Goal: Task Accomplishment & Management: Complete application form

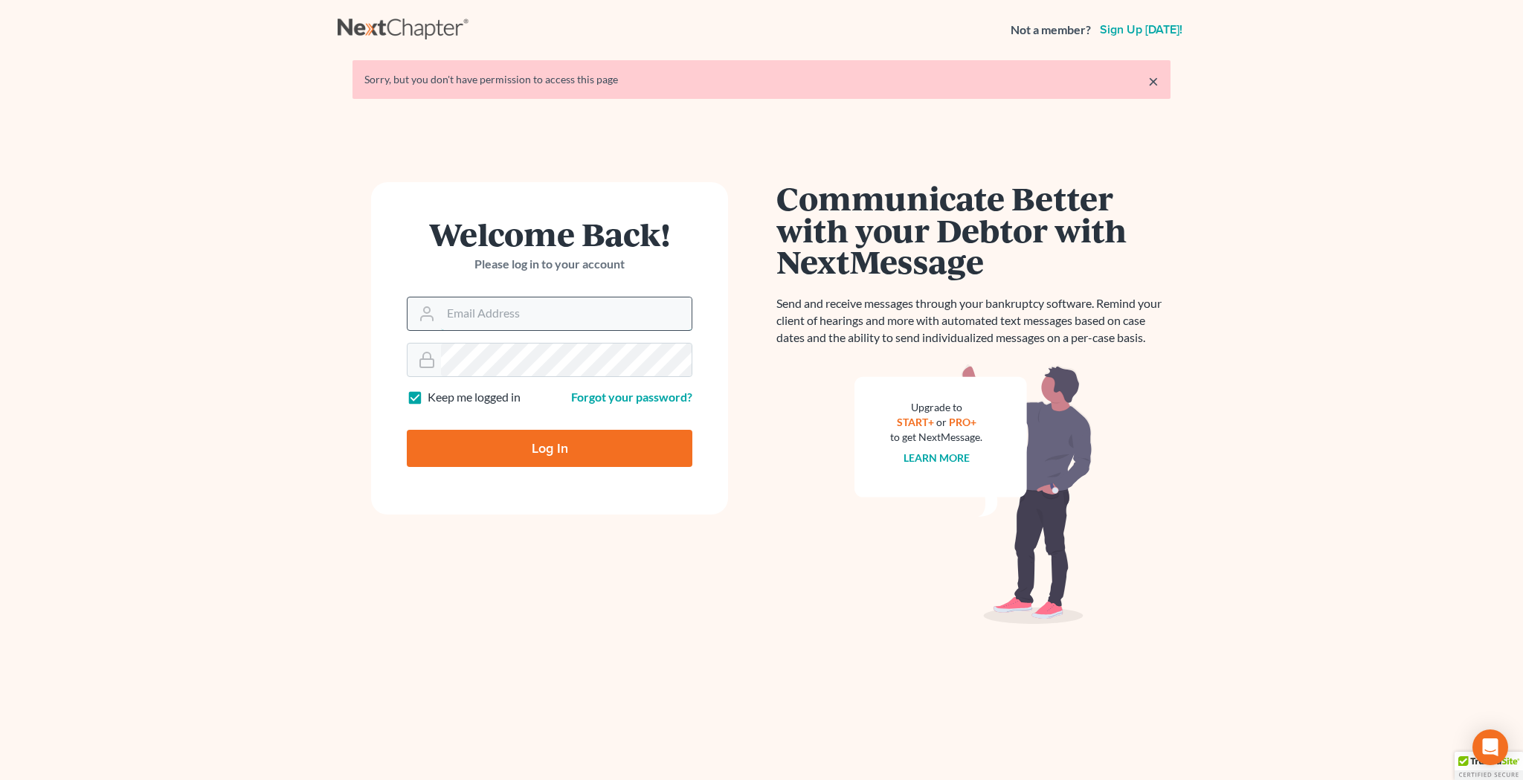
click at [491, 313] on input "Email Address" at bounding box center [566, 313] width 251 height 33
type input "[EMAIL_ADDRESS][DOMAIN_NAME]"
type input "Thinking..."
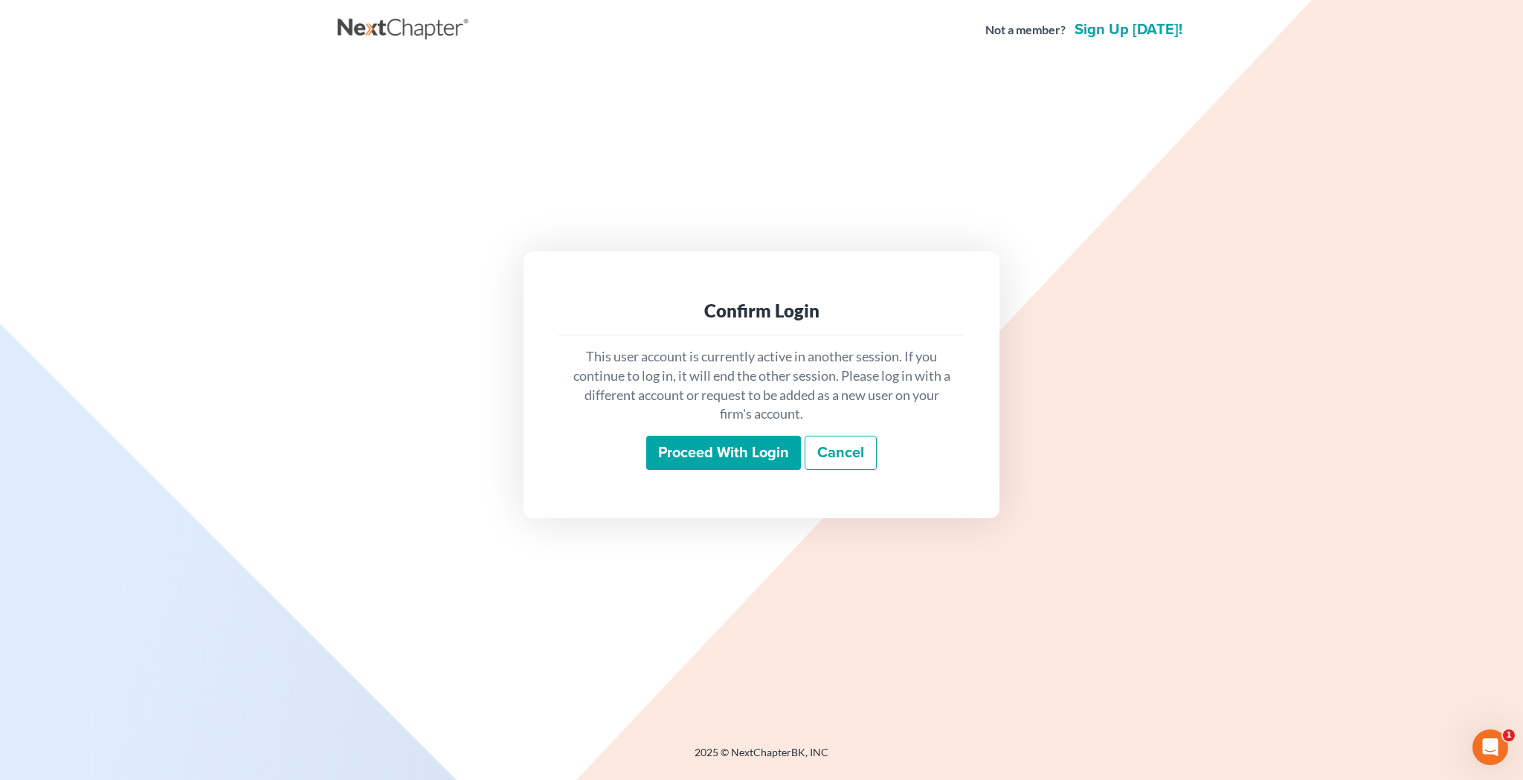
click at [686, 456] on input "Proceed with login" at bounding box center [723, 453] width 155 height 34
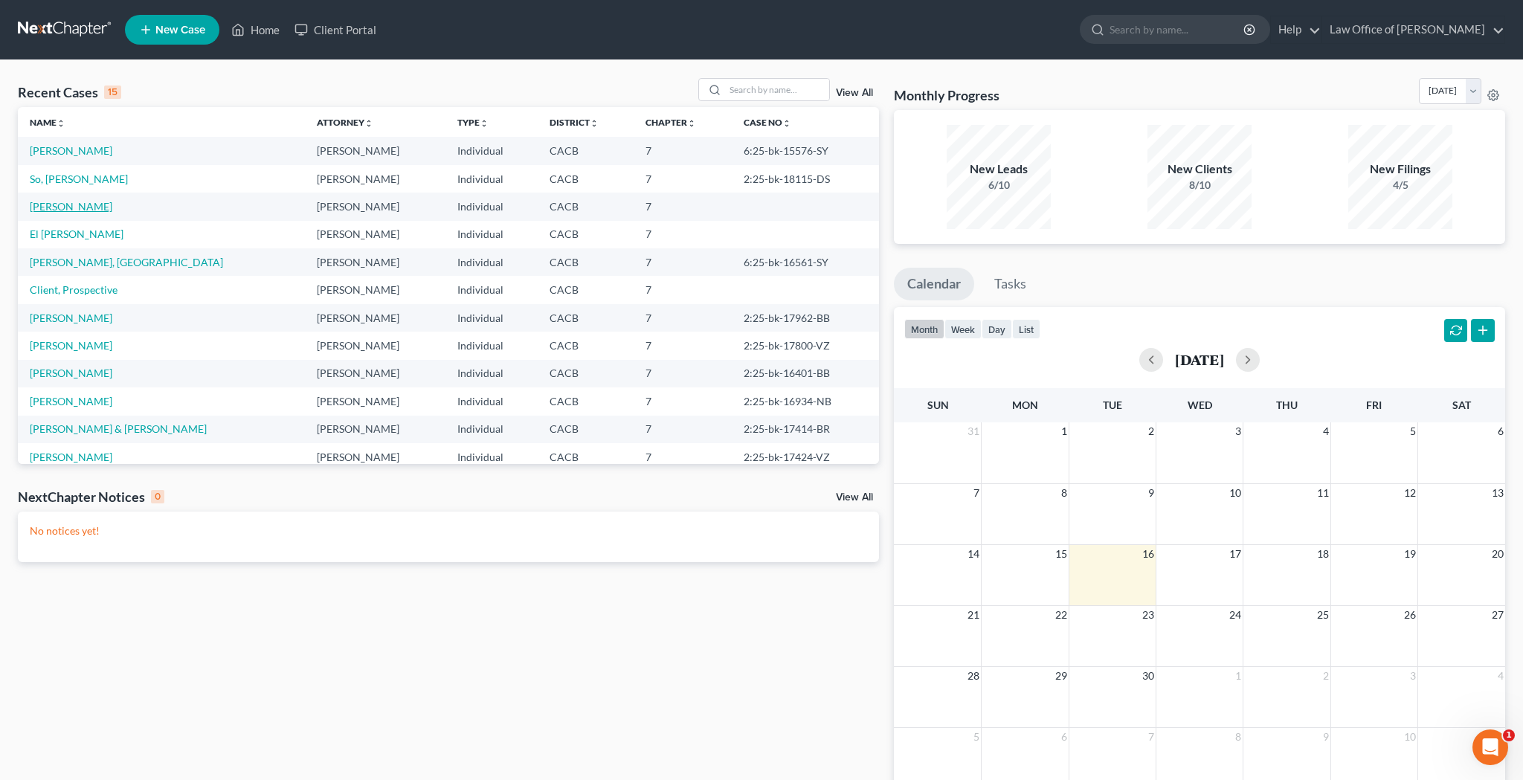
click at [78, 205] on link "[PERSON_NAME]" at bounding box center [71, 206] width 83 height 13
select select "10"
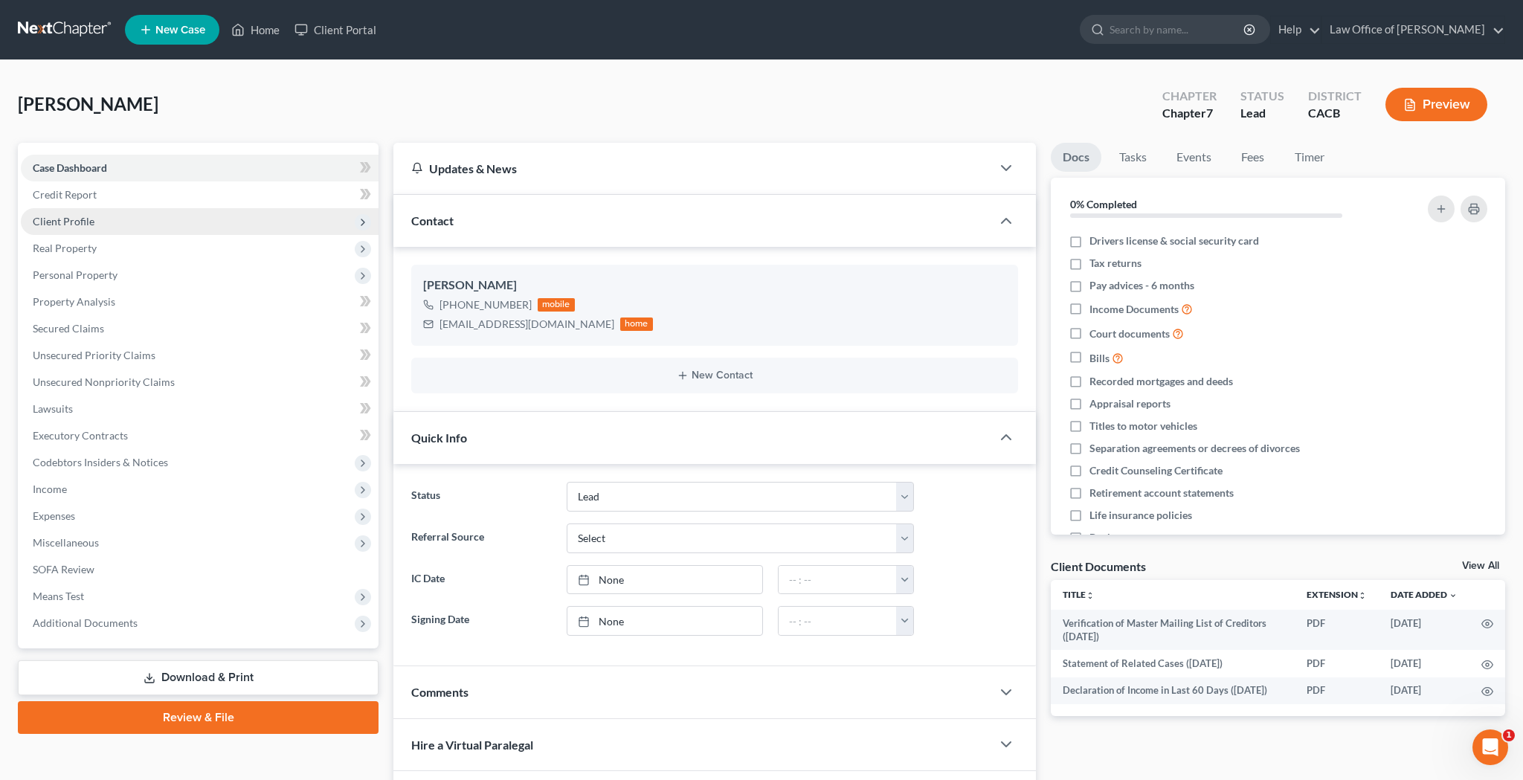
click at [184, 222] on span "Client Profile" at bounding box center [200, 221] width 358 height 27
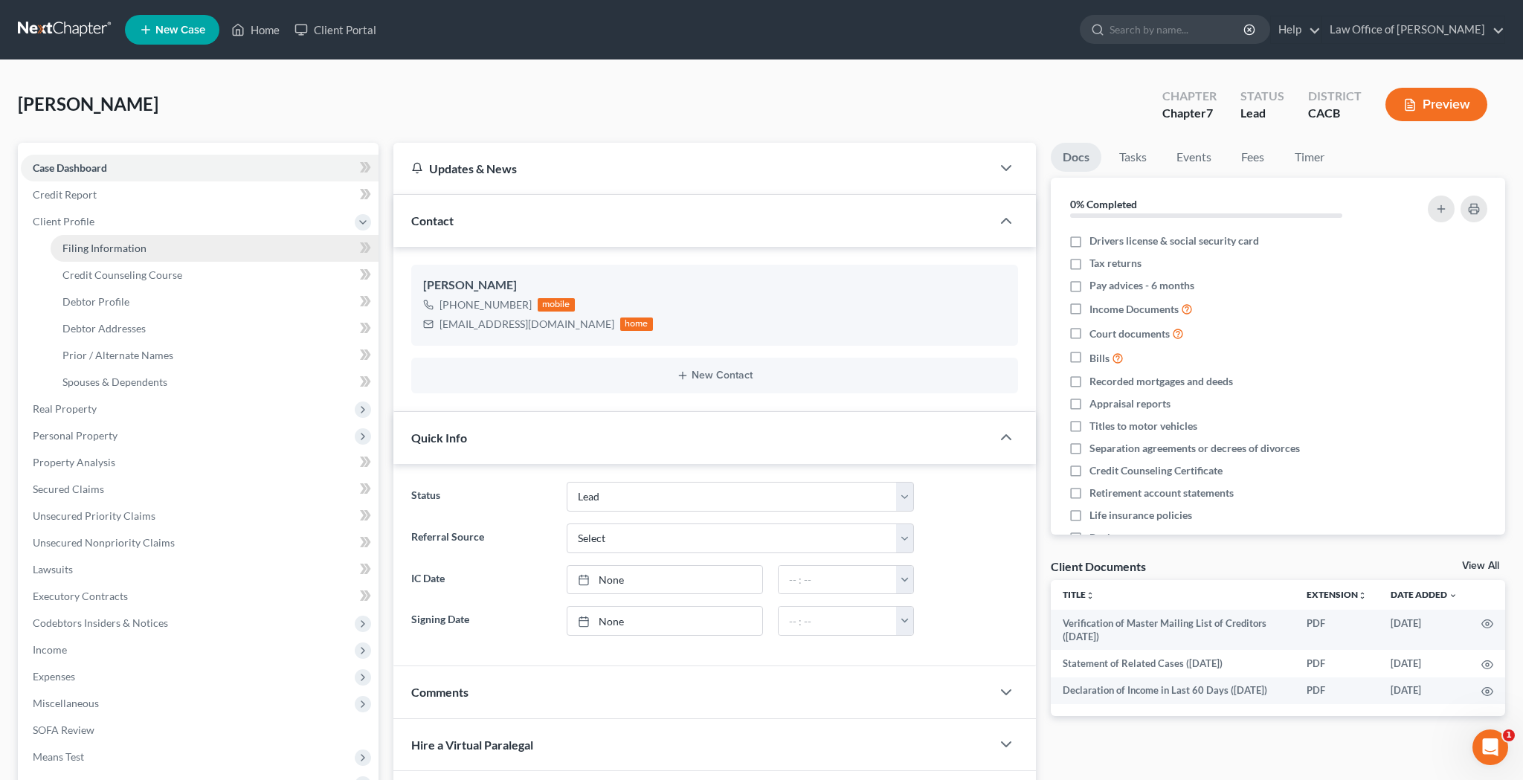
click at [174, 245] on link "Filing Information" at bounding box center [215, 248] width 328 height 27
select select "1"
select select "0"
select select "4"
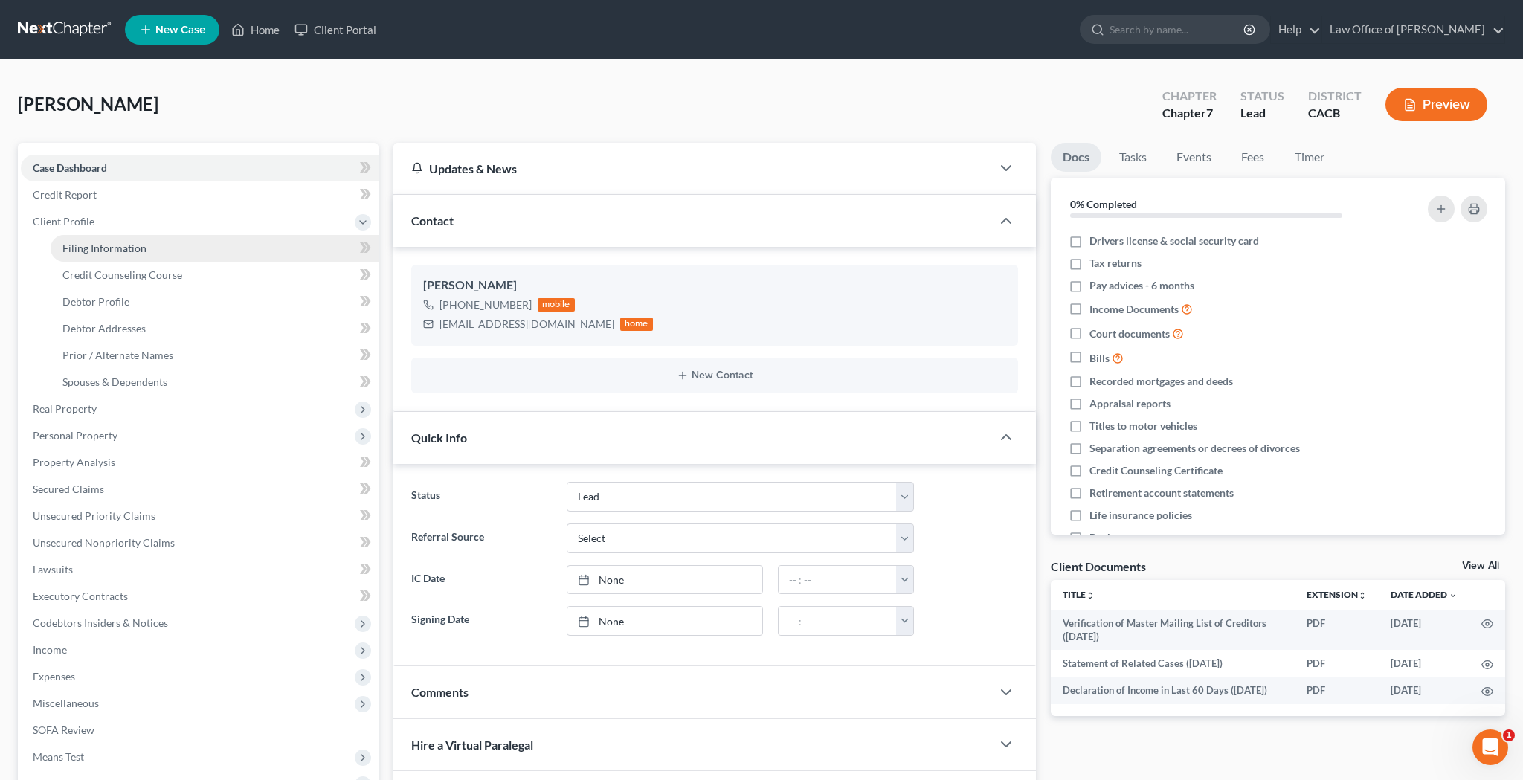
select select "0"
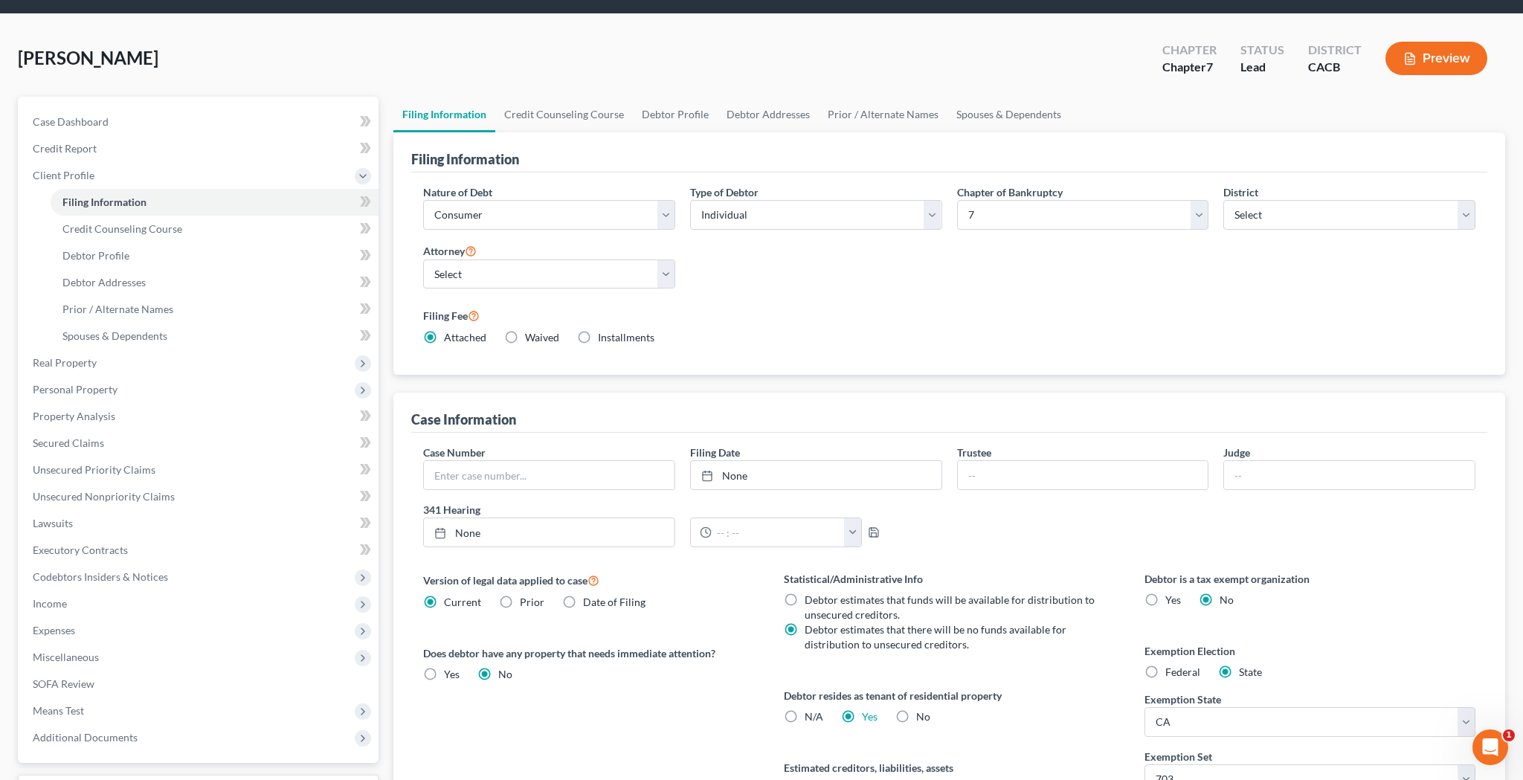
scroll to position [52, 0]
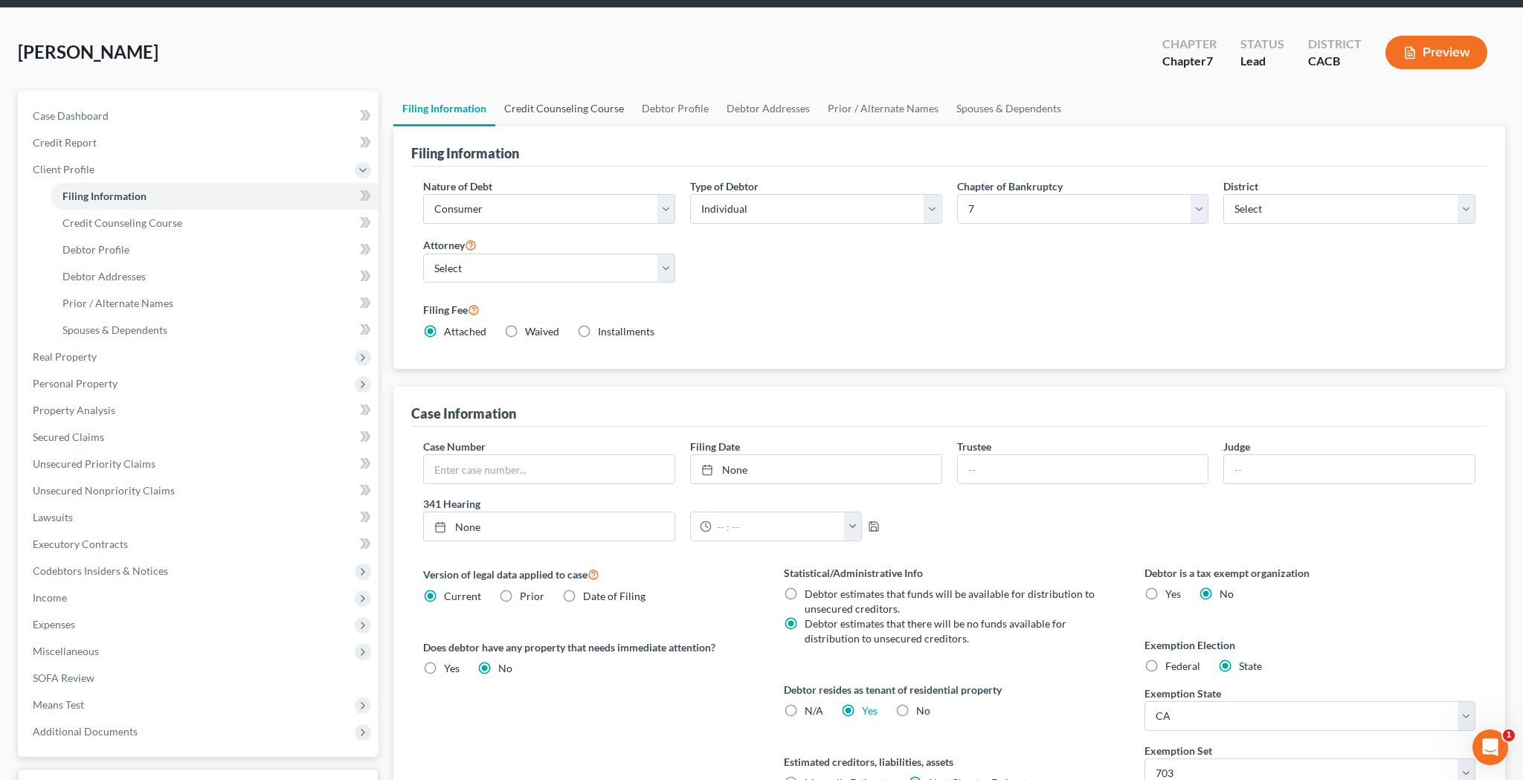
click at [572, 113] on link "Credit Counseling Course" at bounding box center [564, 109] width 138 height 36
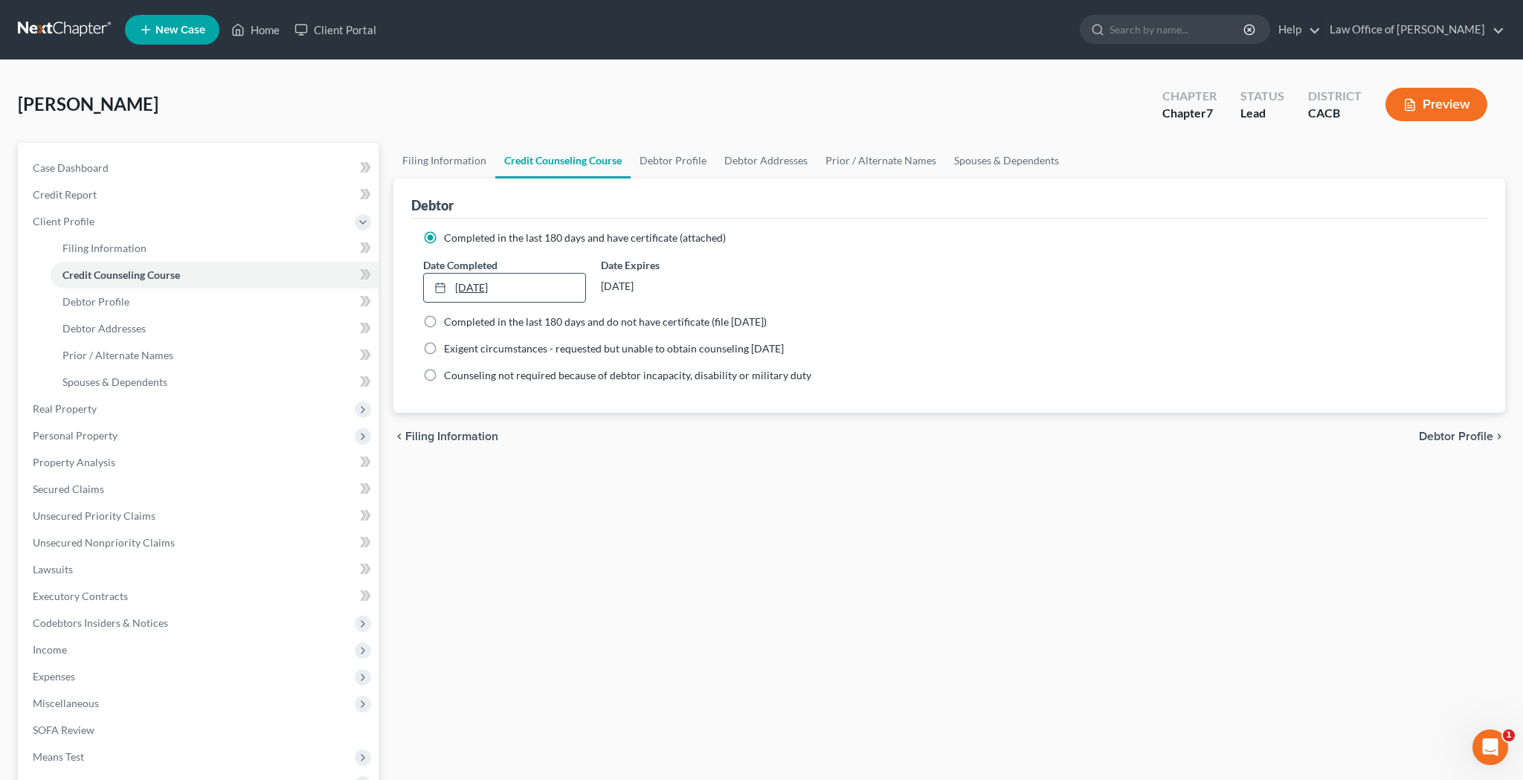
click at [480, 285] on link "[DATE]" at bounding box center [504, 288] width 161 height 28
click at [678, 164] on link "Debtor Profile" at bounding box center [672, 161] width 85 height 36
select select "0"
select select "1"
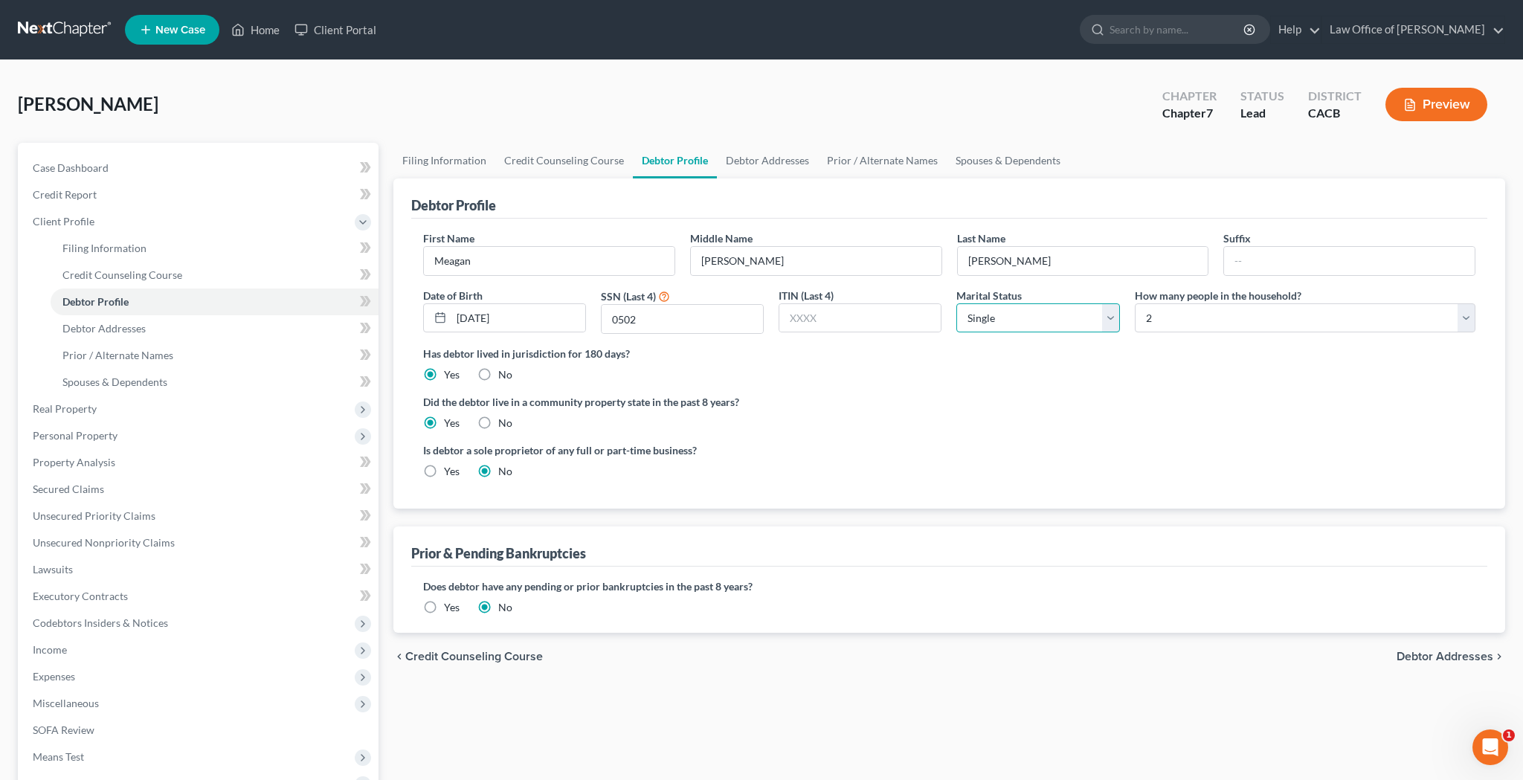
select select "3"
click at [761, 162] on link "Debtor Addresses" at bounding box center [767, 161] width 101 height 36
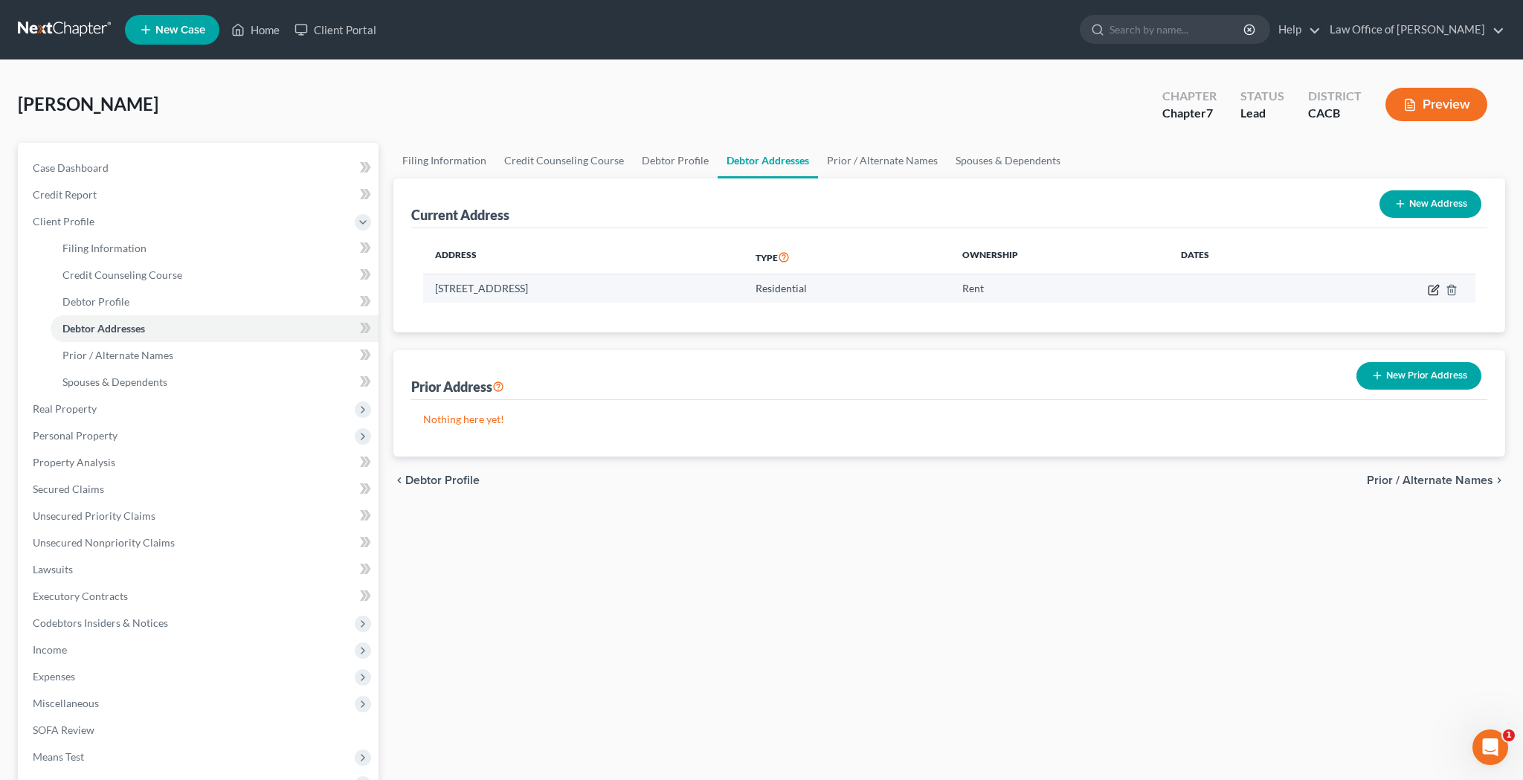
click at [1436, 290] on icon "button" at bounding box center [1433, 290] width 12 height 12
select select "4"
select select "0"
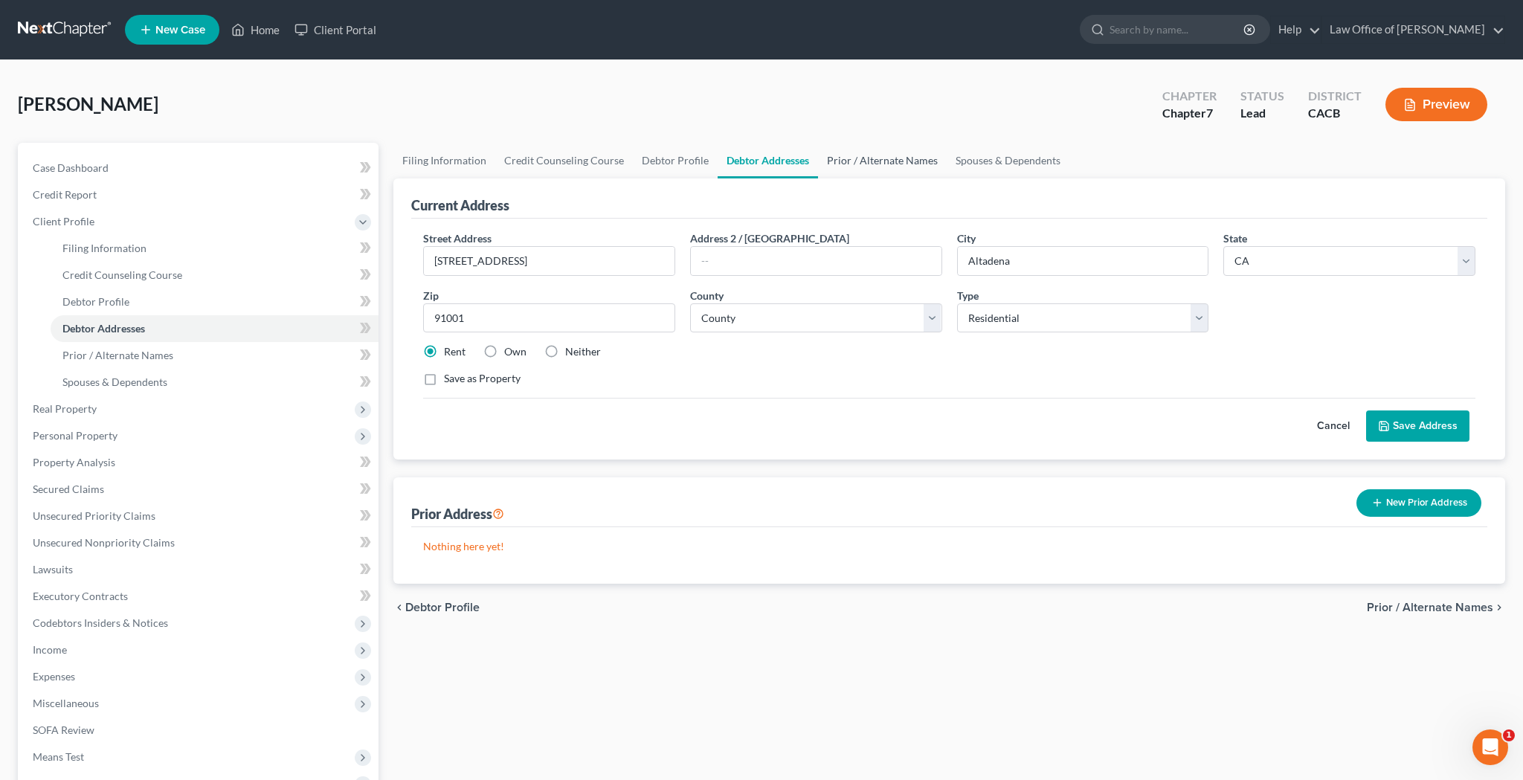
click at [900, 156] on link "Prior / Alternate Names" at bounding box center [882, 161] width 129 height 36
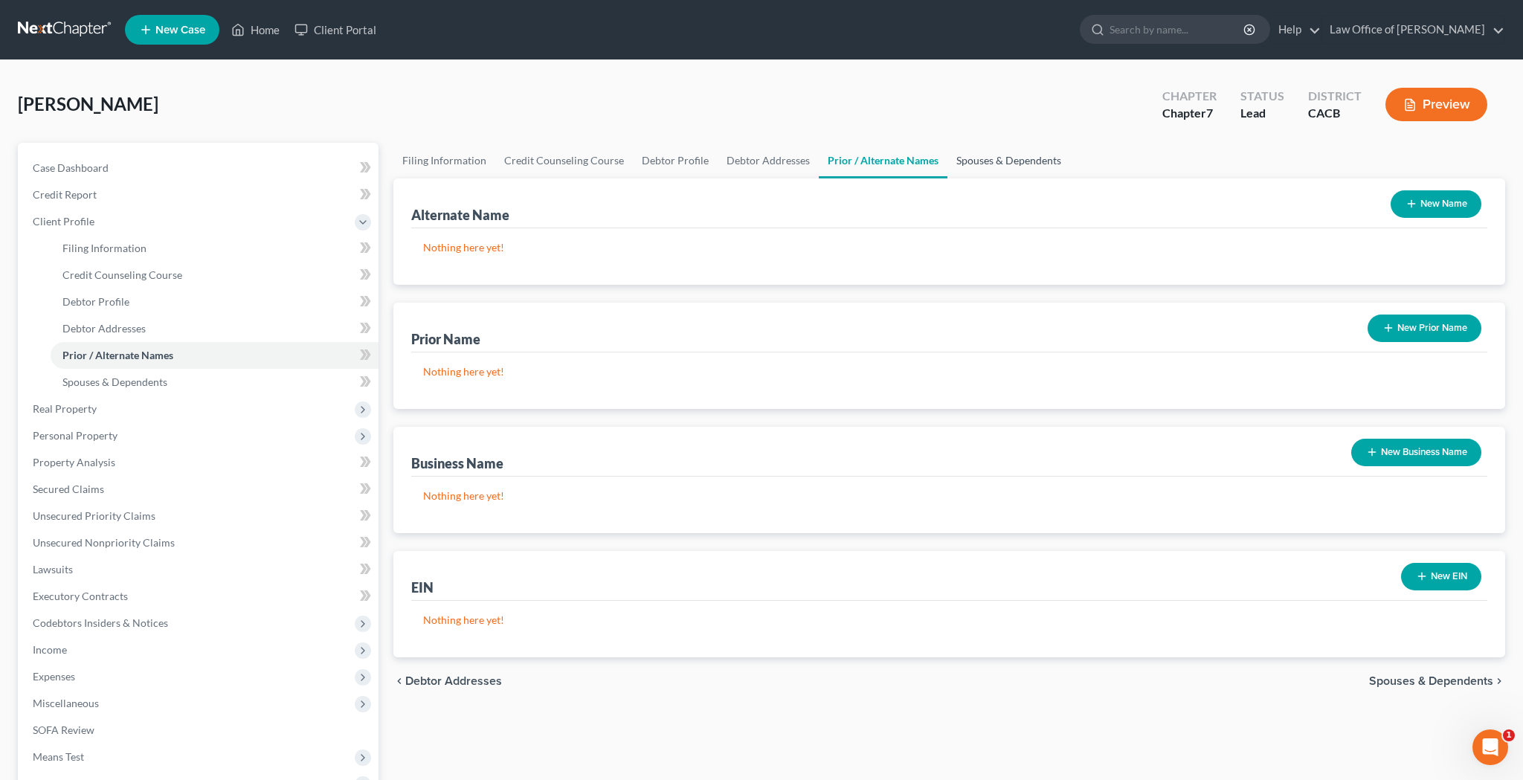
click at [1005, 164] on link "Spouses & Dependents" at bounding box center [1008, 161] width 123 height 36
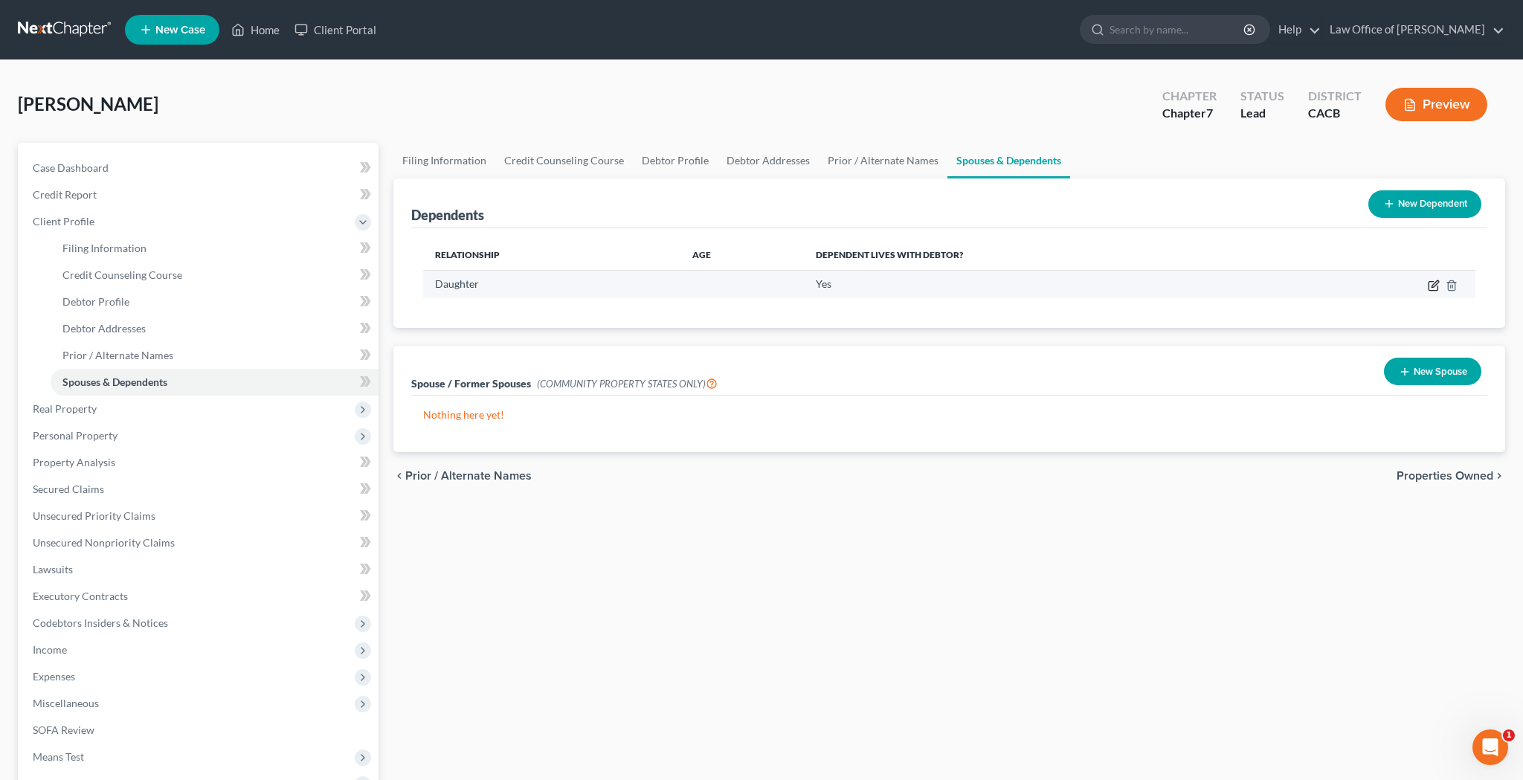
click at [1433, 285] on icon "button" at bounding box center [1434, 283] width 7 height 7
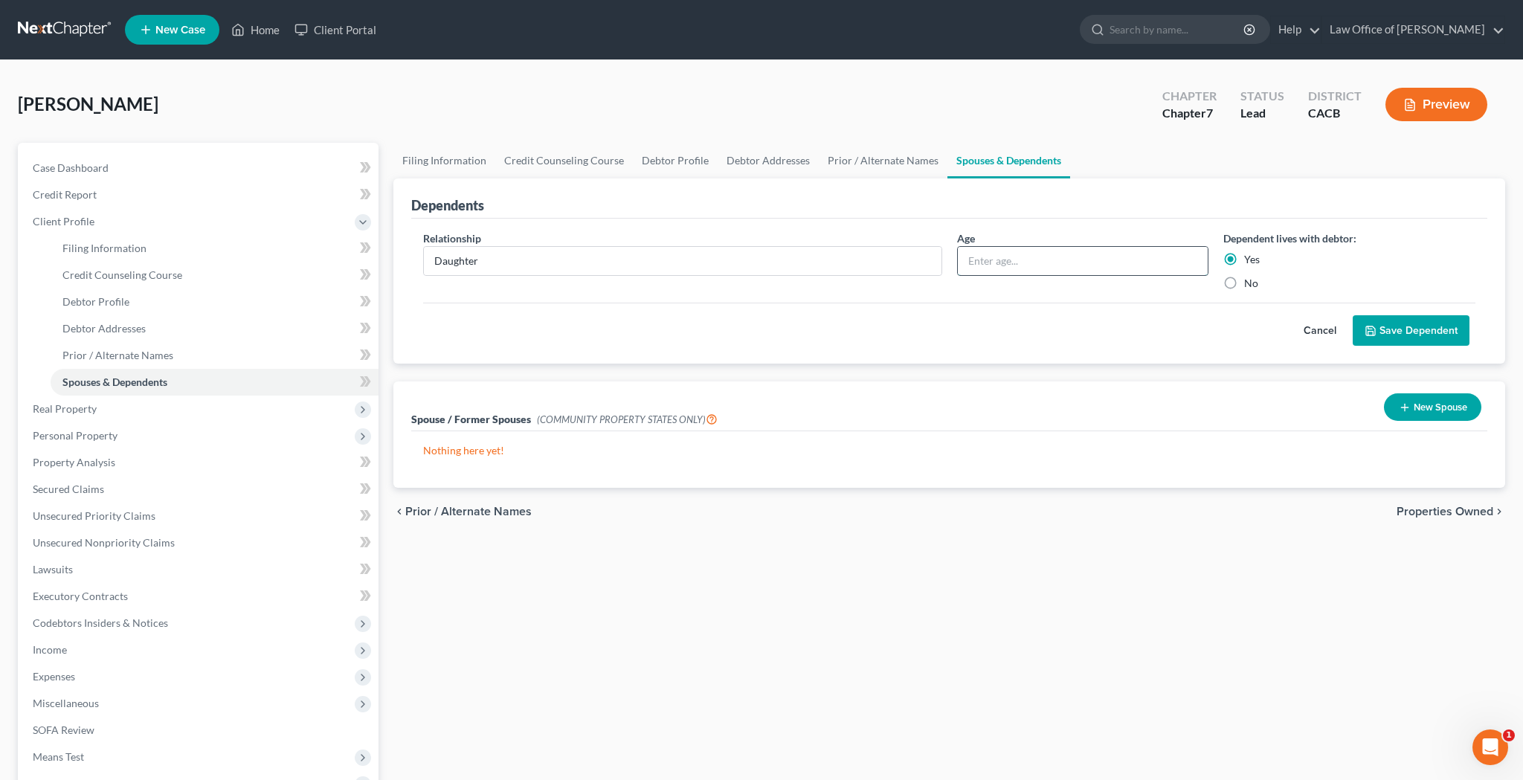
click at [1012, 259] on input "text" at bounding box center [1083, 261] width 251 height 28
type input "7"
click at [1400, 332] on button "Save Dependent" at bounding box center [1410, 330] width 117 height 31
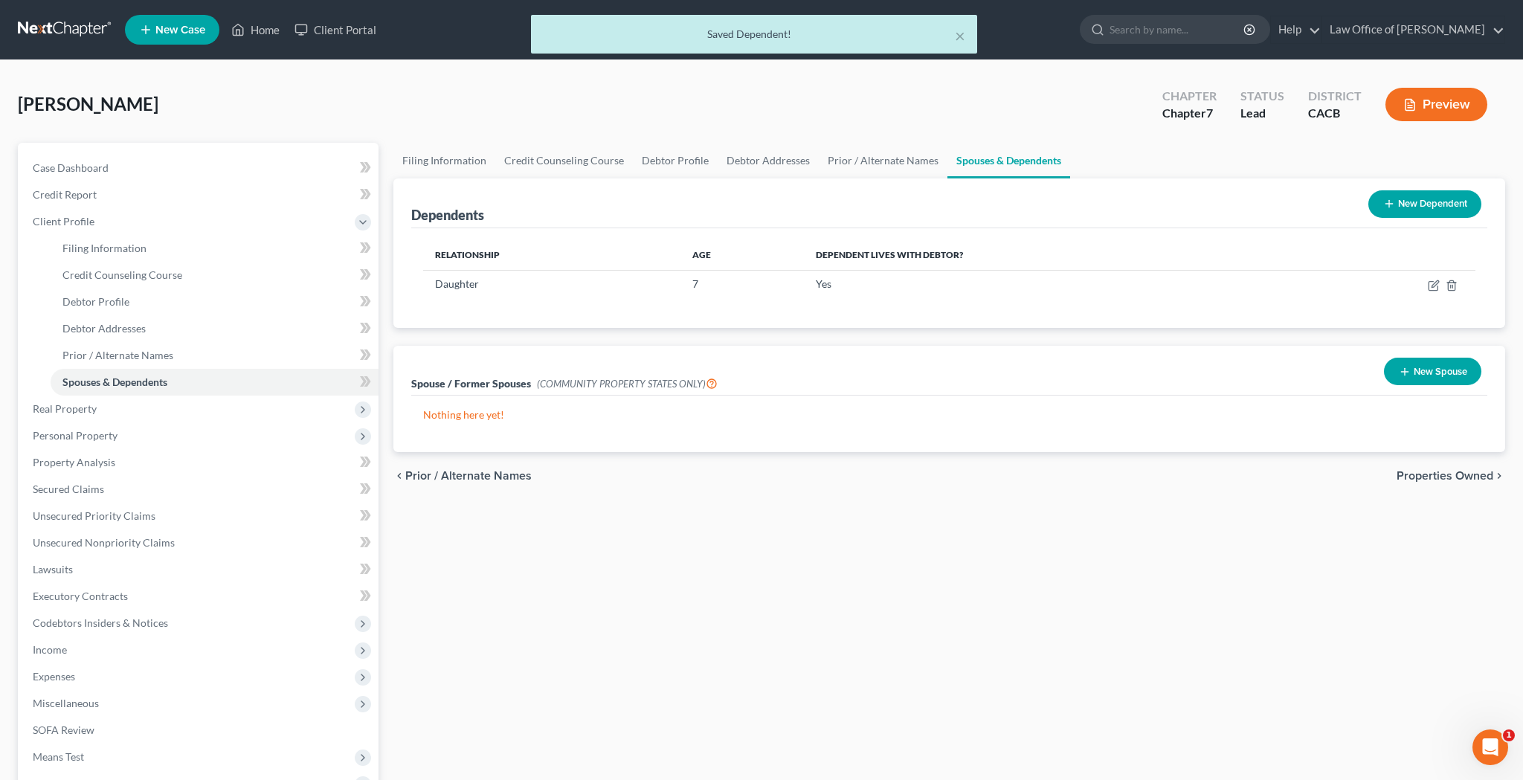
click at [1402, 379] on button "New Spouse" at bounding box center [1432, 372] width 97 height 28
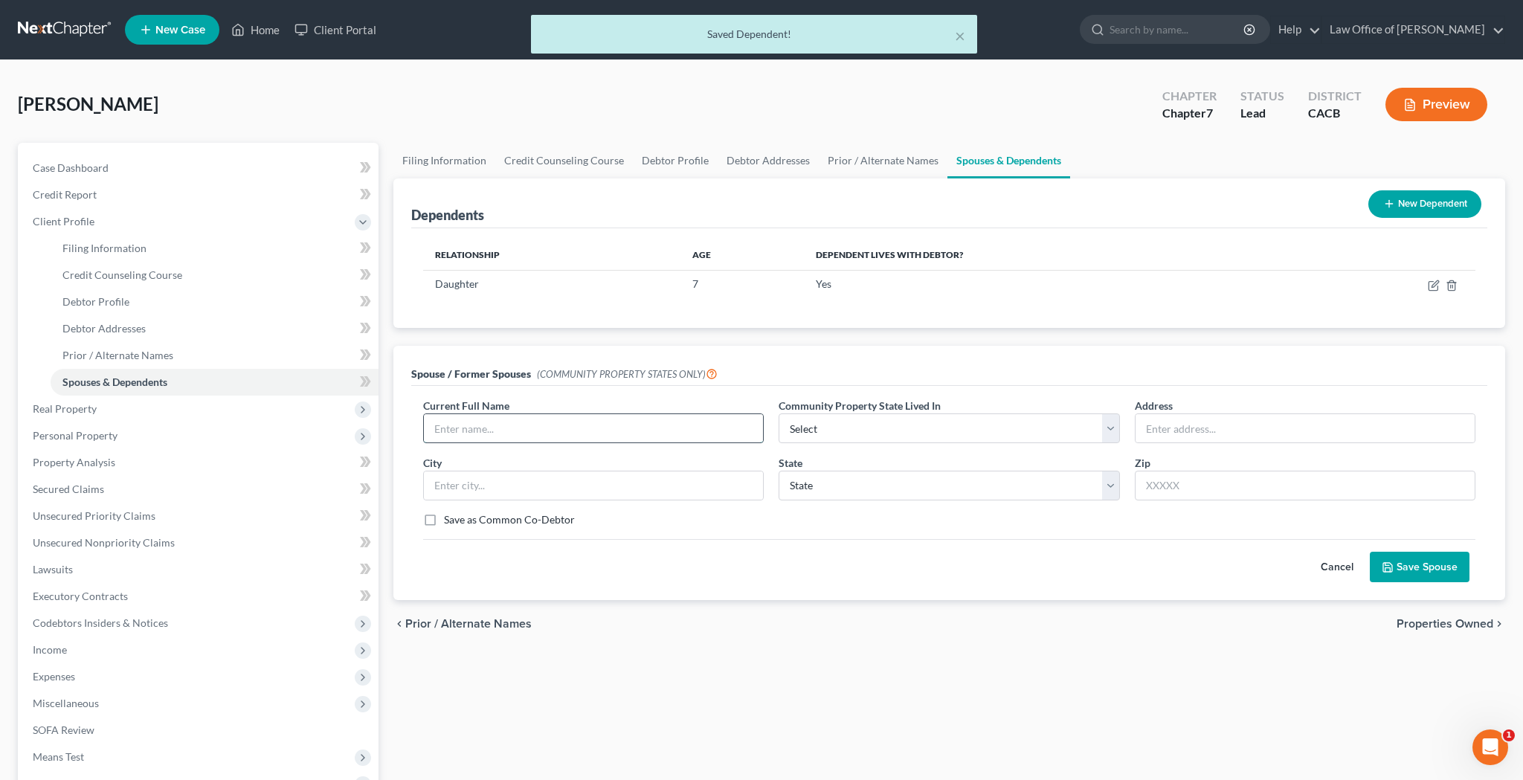
click at [620, 433] on input "text" at bounding box center [593, 428] width 339 height 28
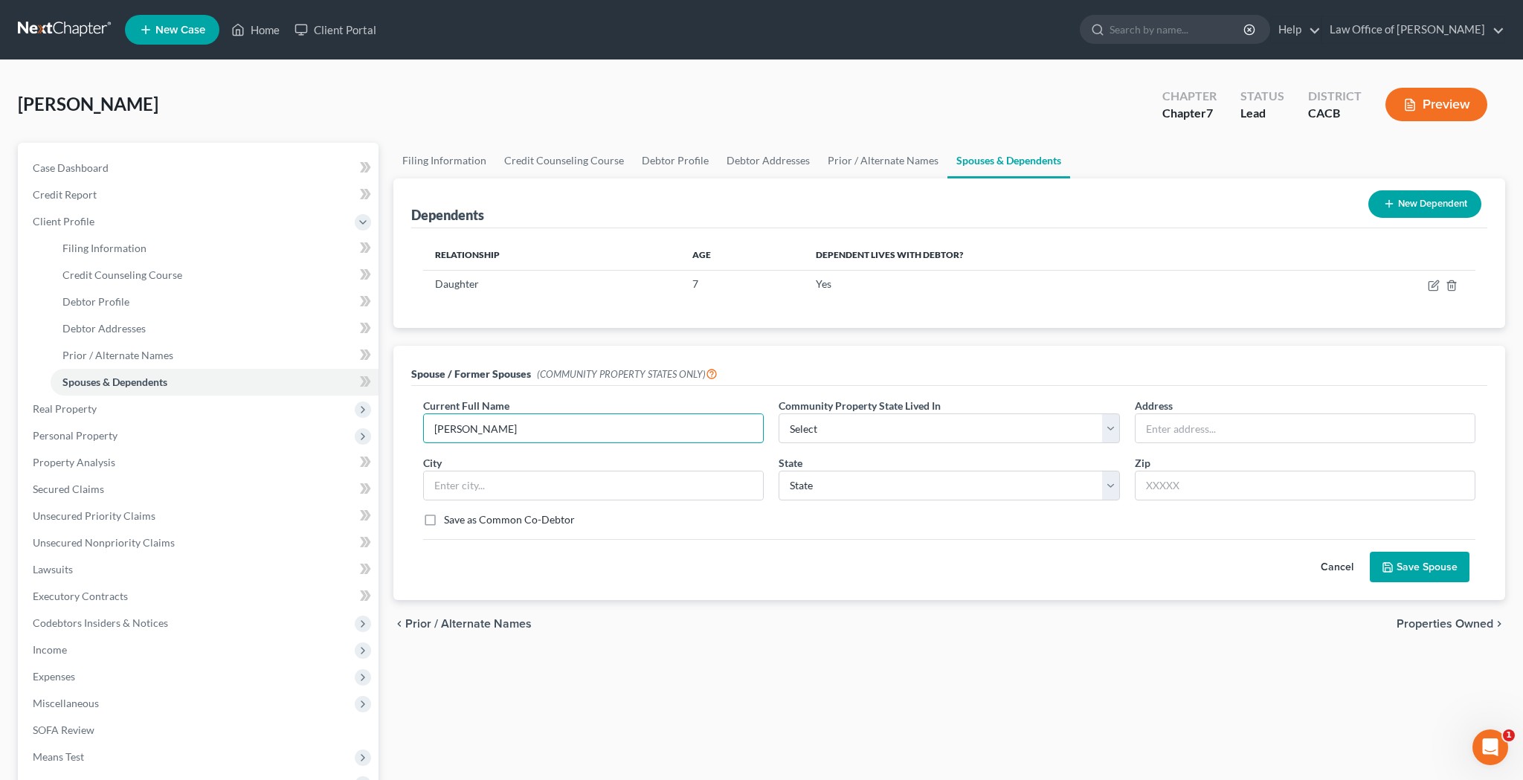
type input "[PERSON_NAME]"
click at [763, 534] on div "Current Full Name * [PERSON_NAME] Community Property State Lived In * Select AZ…" at bounding box center [949, 468] width 1067 height 141
select select "1"
click at [1200, 425] on input "text" at bounding box center [1304, 428] width 339 height 28
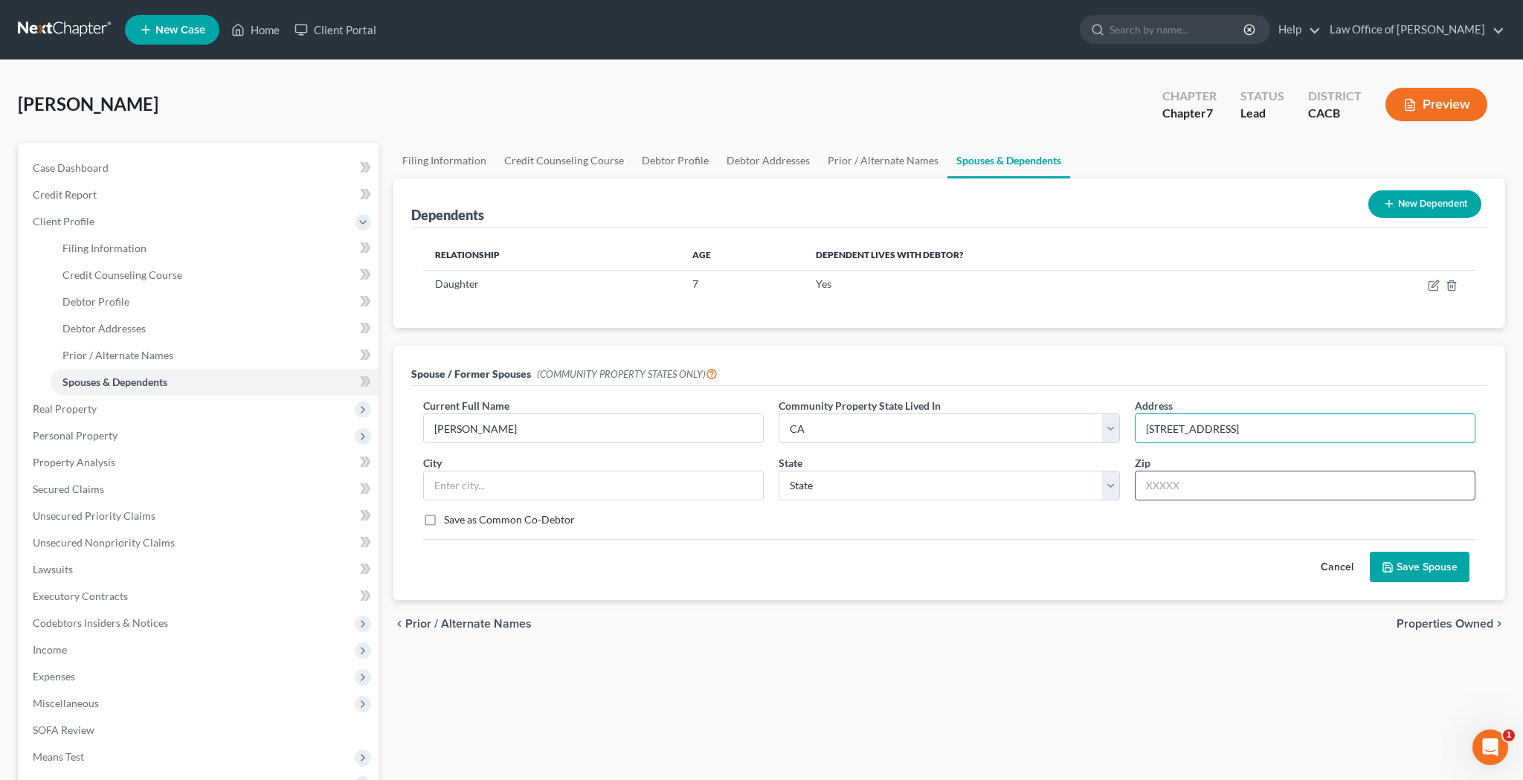
type input "[STREET_ADDRESS]"
click at [1218, 497] on input "text" at bounding box center [1304, 486] width 340 height 30
type input "10075"
click at [1241, 427] on input "[STREET_ADDRESS]" at bounding box center [1304, 428] width 339 height 28
select select "35"
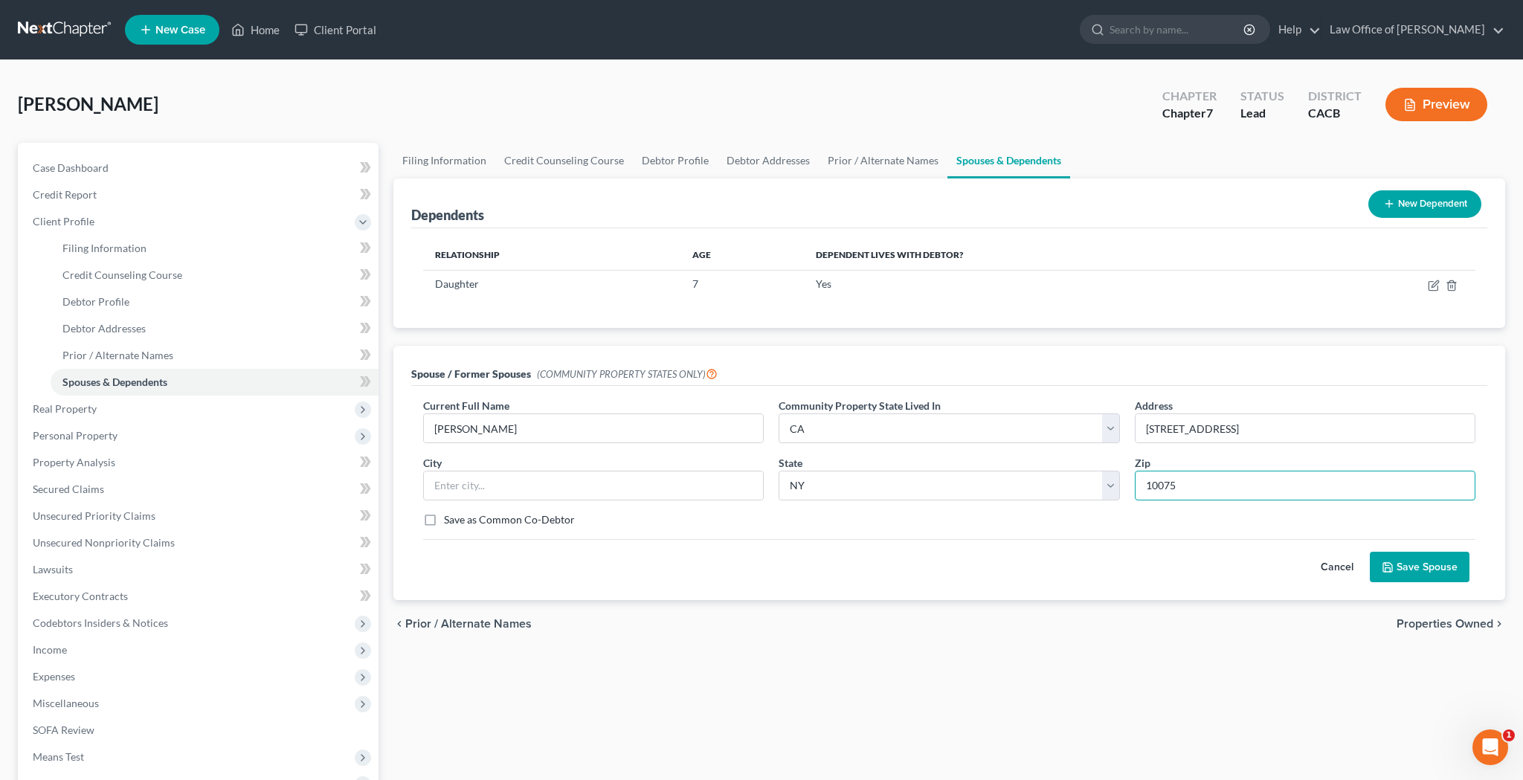
click at [1197, 479] on input "10075" at bounding box center [1304, 486] width 340 height 30
click at [602, 487] on input "text" at bounding box center [593, 485] width 339 height 28
type input "[US_STATE]"
click at [681, 531] on div "Current Full Name * [PERSON_NAME] Community Property State Lived In * Select AZ…" at bounding box center [949, 468] width 1067 height 141
click at [727, 376] on div "Spouse / Former Spouses (COMMUNITY PROPERTY STATES ONLY)" at bounding box center [949, 366] width 1076 height 40
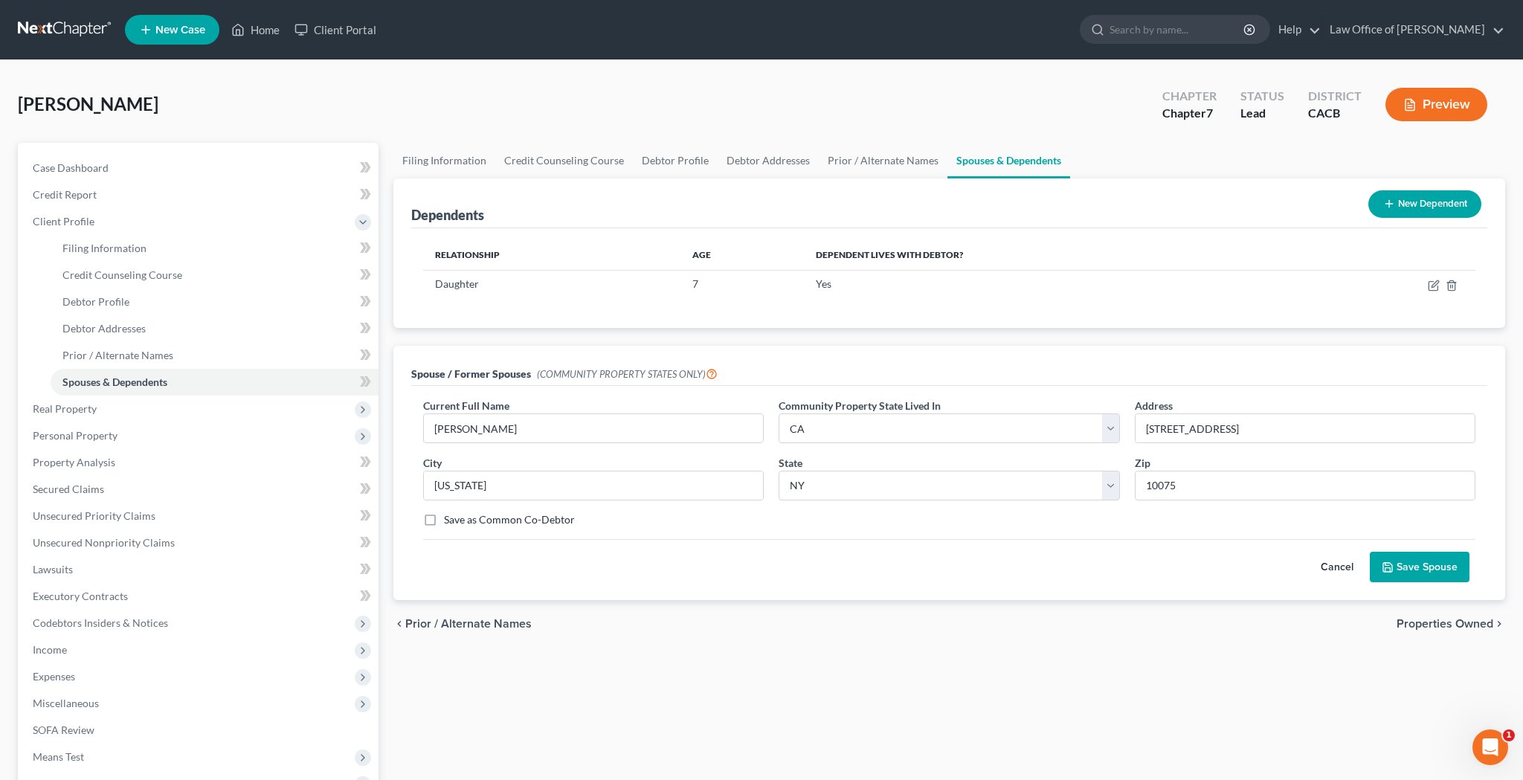
click at [444, 521] on label "Save as Common Co-Debtor" at bounding box center [509, 519] width 131 height 15
click at [450, 521] on input "Save as Common Co-Debtor" at bounding box center [455, 517] width 10 height 10
checkbox input "true"
click at [1418, 565] on button "Save Spouse" at bounding box center [1419, 567] width 100 height 31
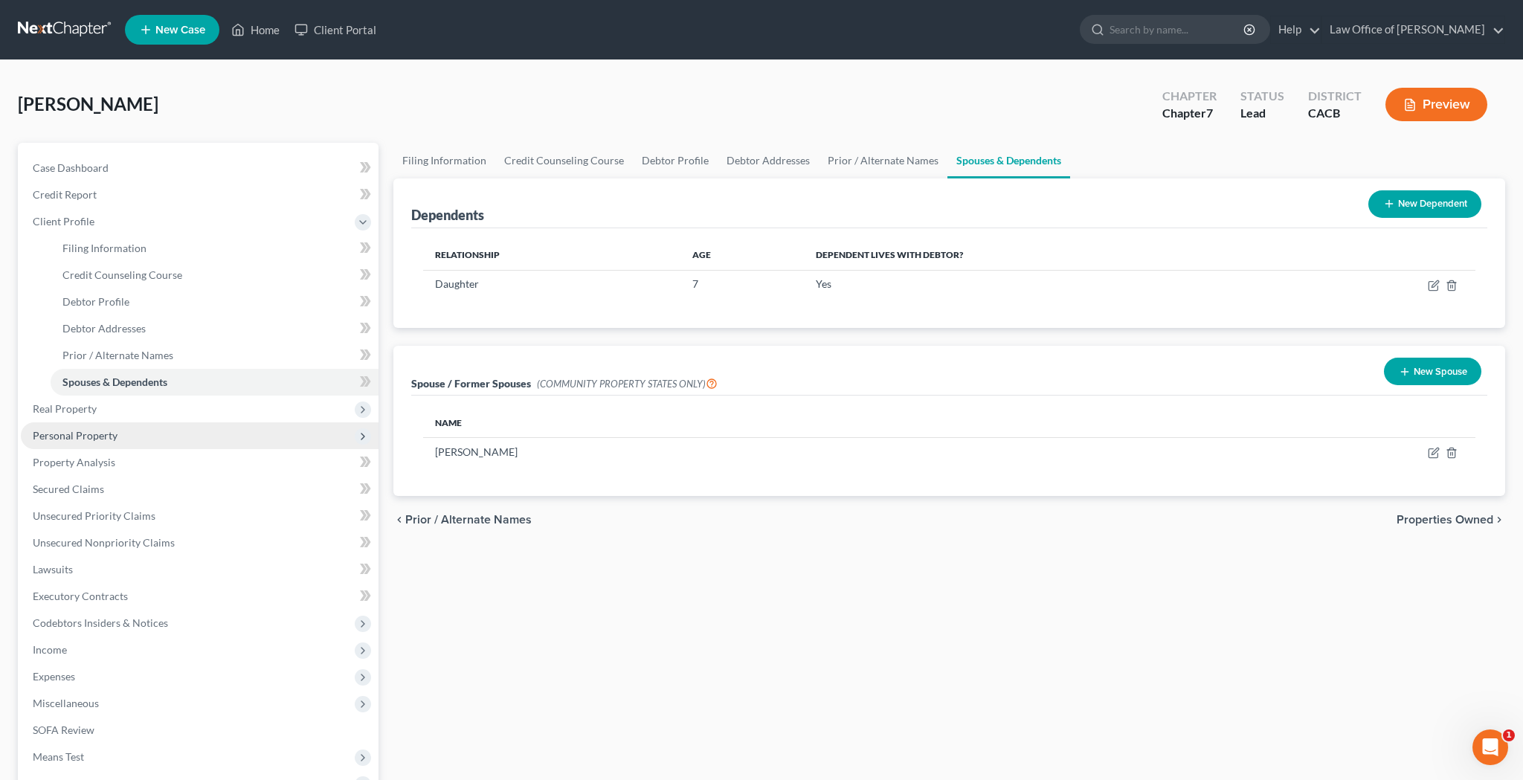
click at [118, 436] on span "Personal Property" at bounding box center [200, 435] width 358 height 27
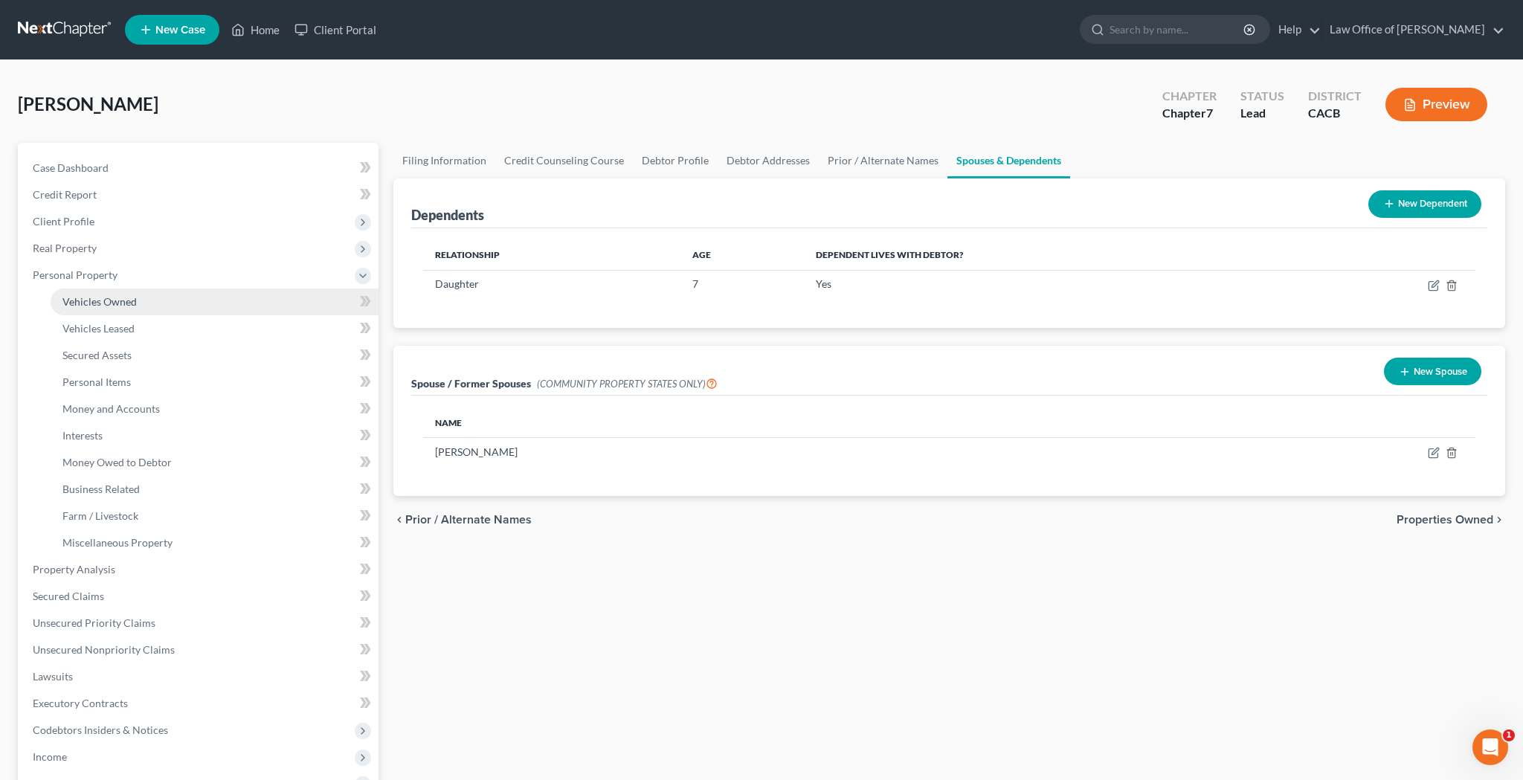
click at [124, 305] on span "Vehicles Owned" at bounding box center [99, 301] width 74 height 13
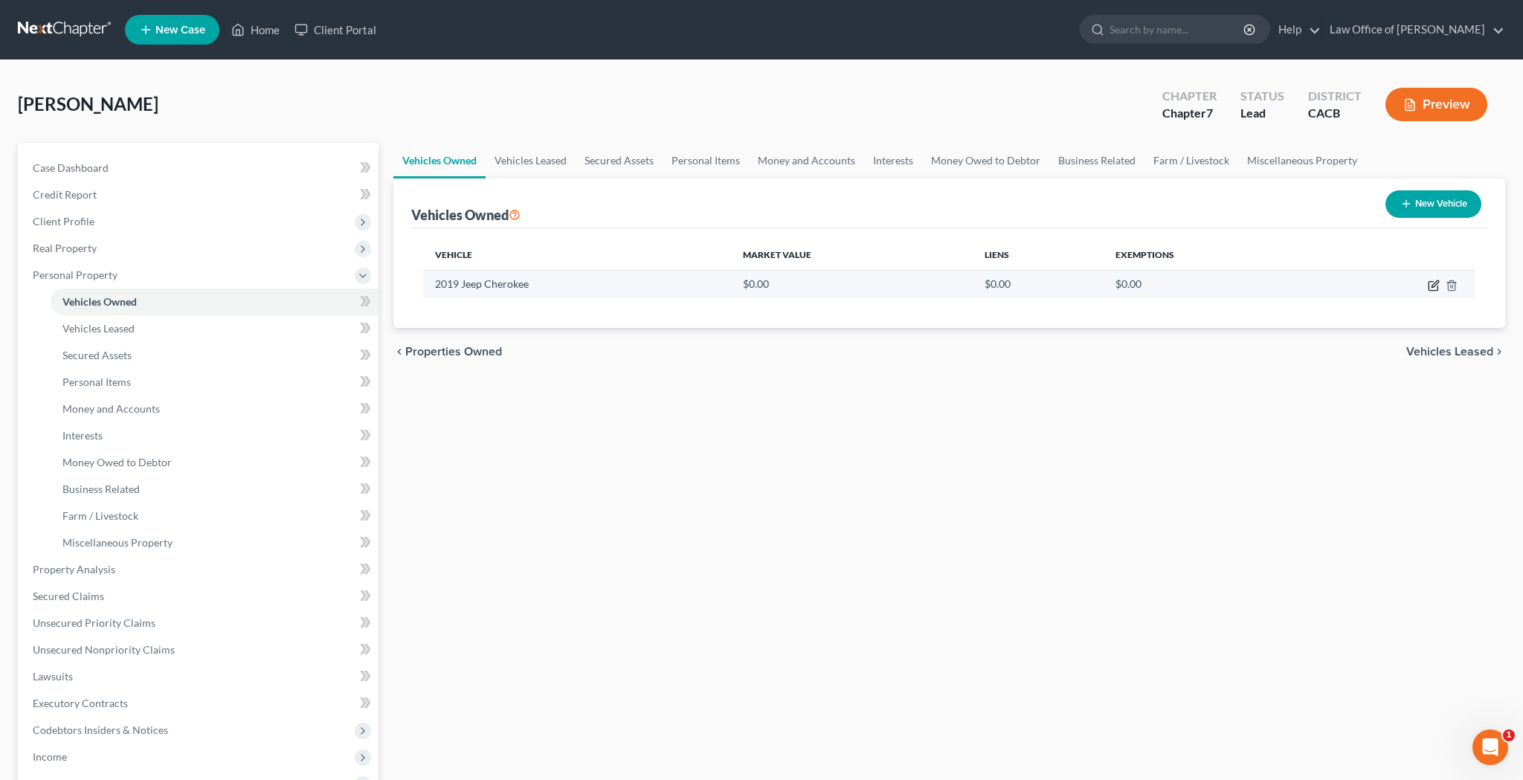
click at [1437, 288] on icon "button" at bounding box center [1432, 286] width 9 height 9
select select "0"
select select "7"
select select "2"
select select "0"
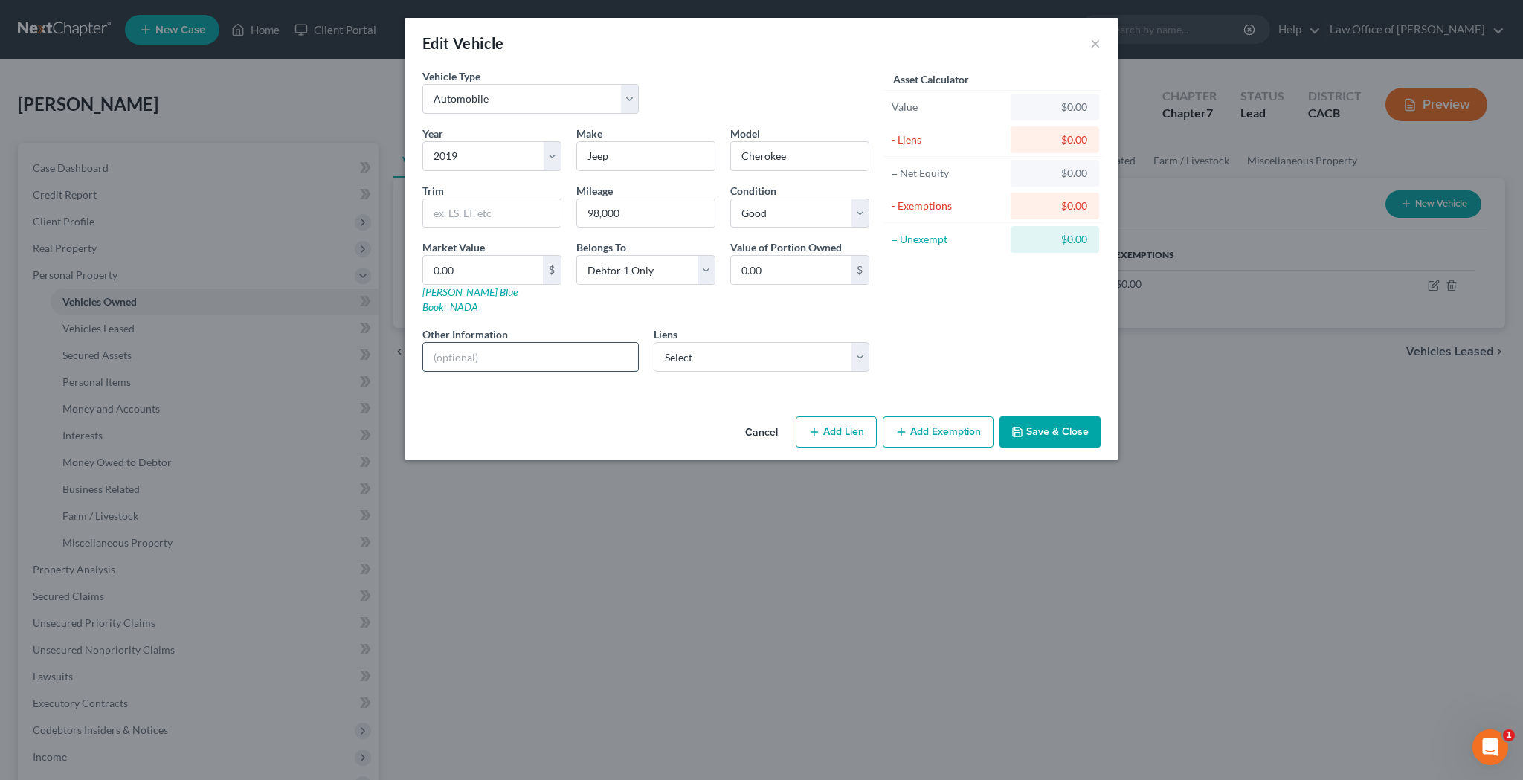
click at [522, 346] on input "text" at bounding box center [530, 357] width 215 height 28
click at [487, 262] on input "0.00" at bounding box center [483, 270] width 120 height 28
type input "1"
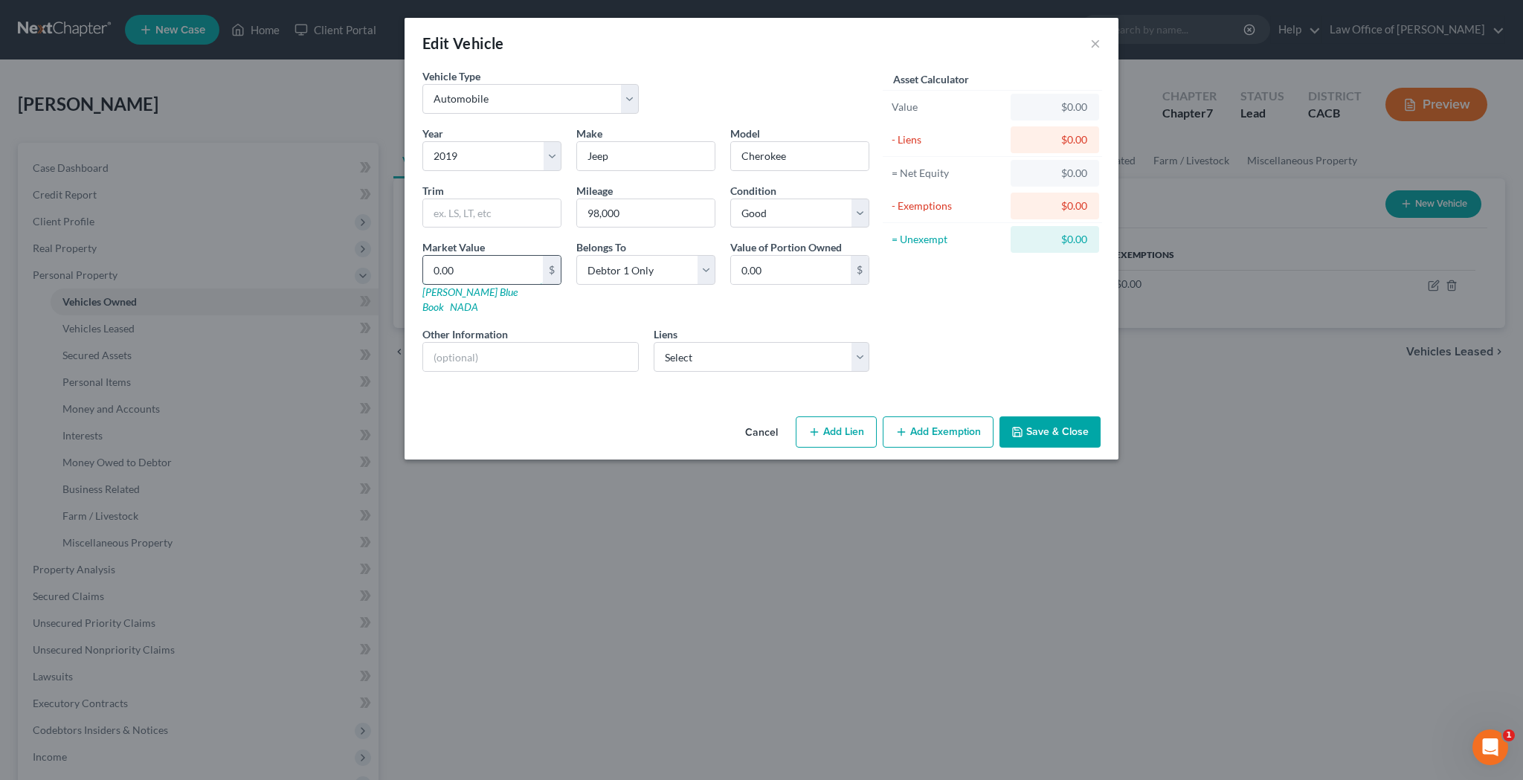
type input "1.00"
type input "10"
type input "10.00"
type input "106"
type input "106.00"
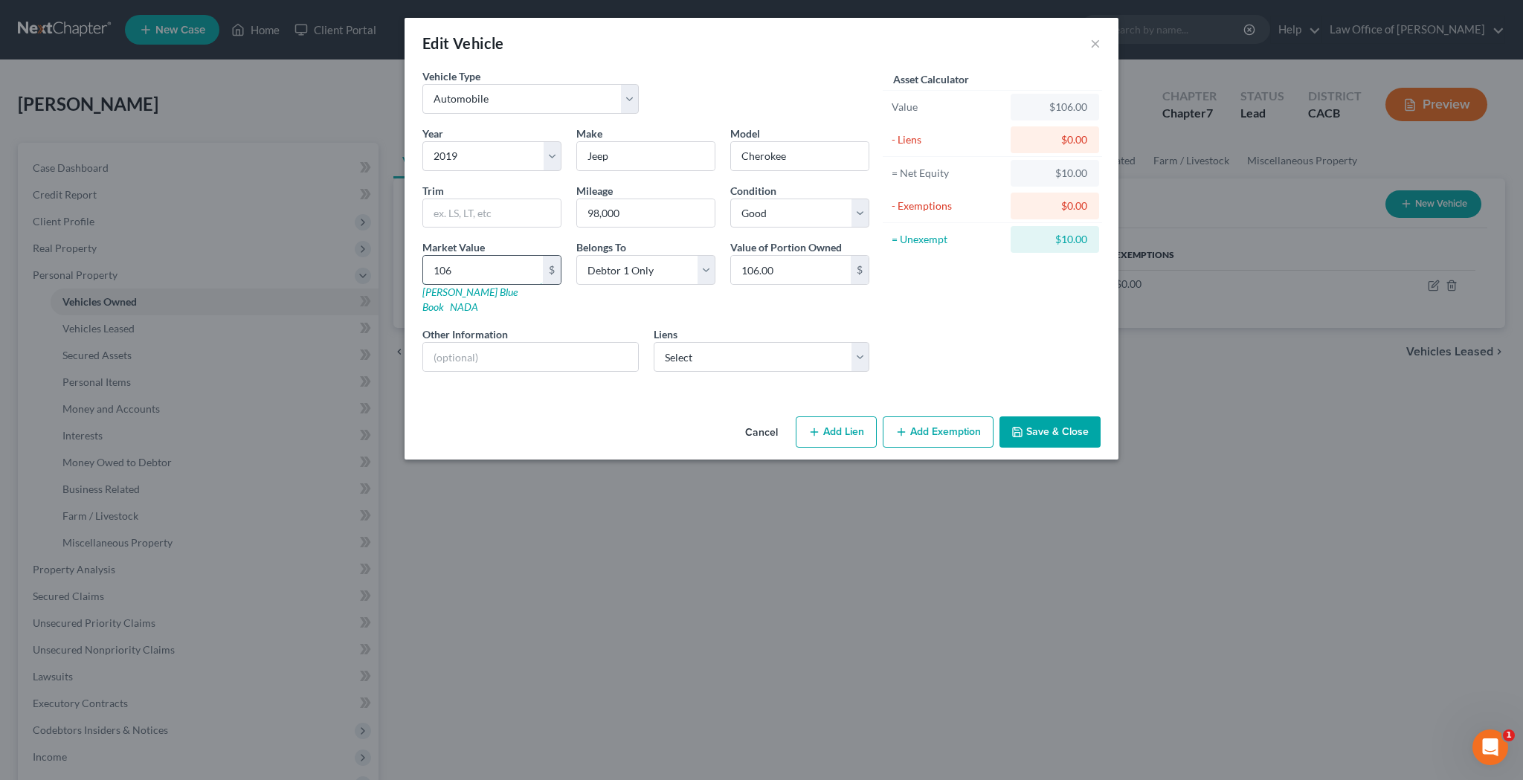
type input "1064"
type input "1,064.00"
type input "1,0644"
type input "10,644.00"
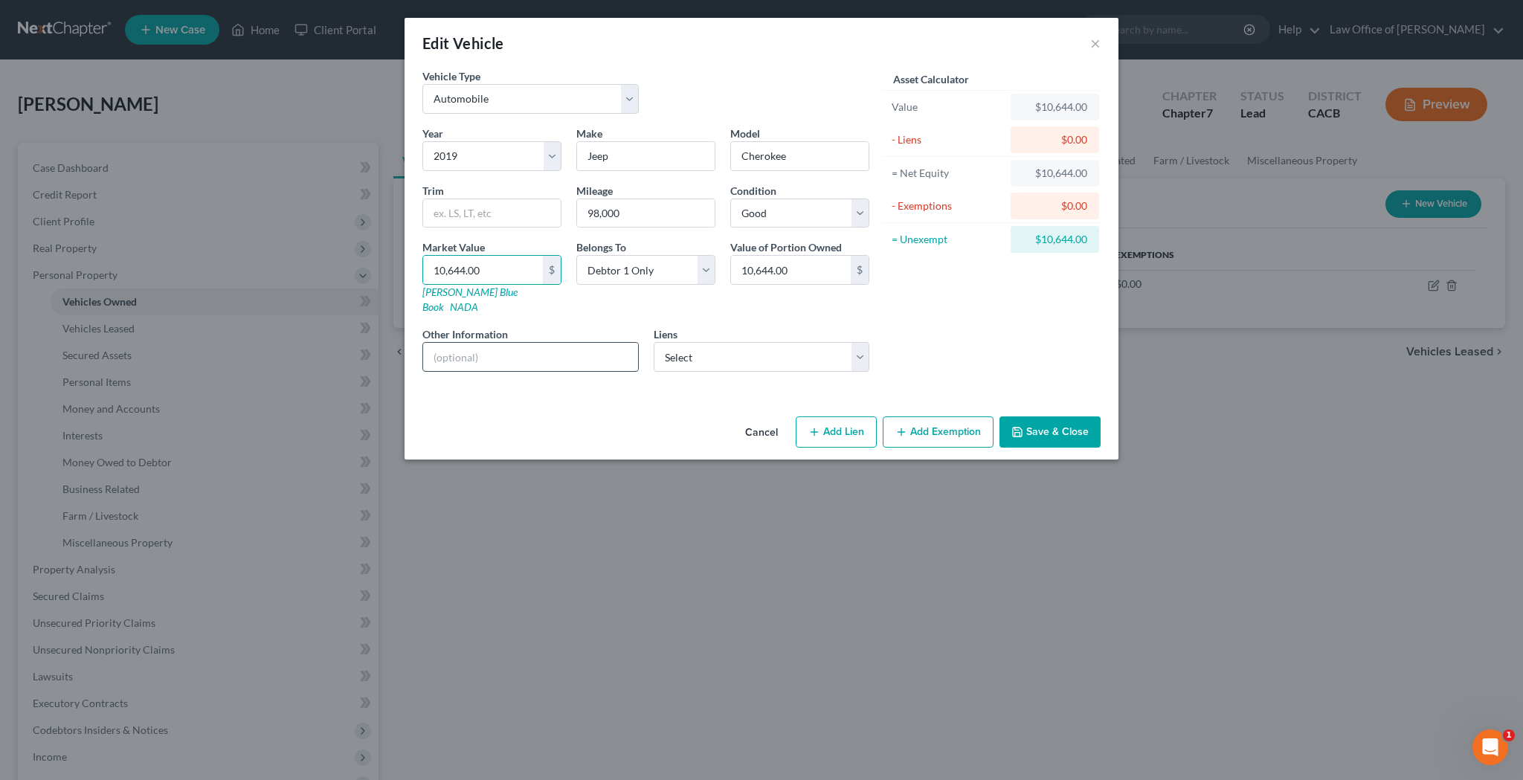
click at [490, 343] on input "text" at bounding box center [530, 357] width 215 height 28
type input "Latitude Sport Utility 4D; Engine: V6, 3.2 Liter"
select select "48"
select select "0"
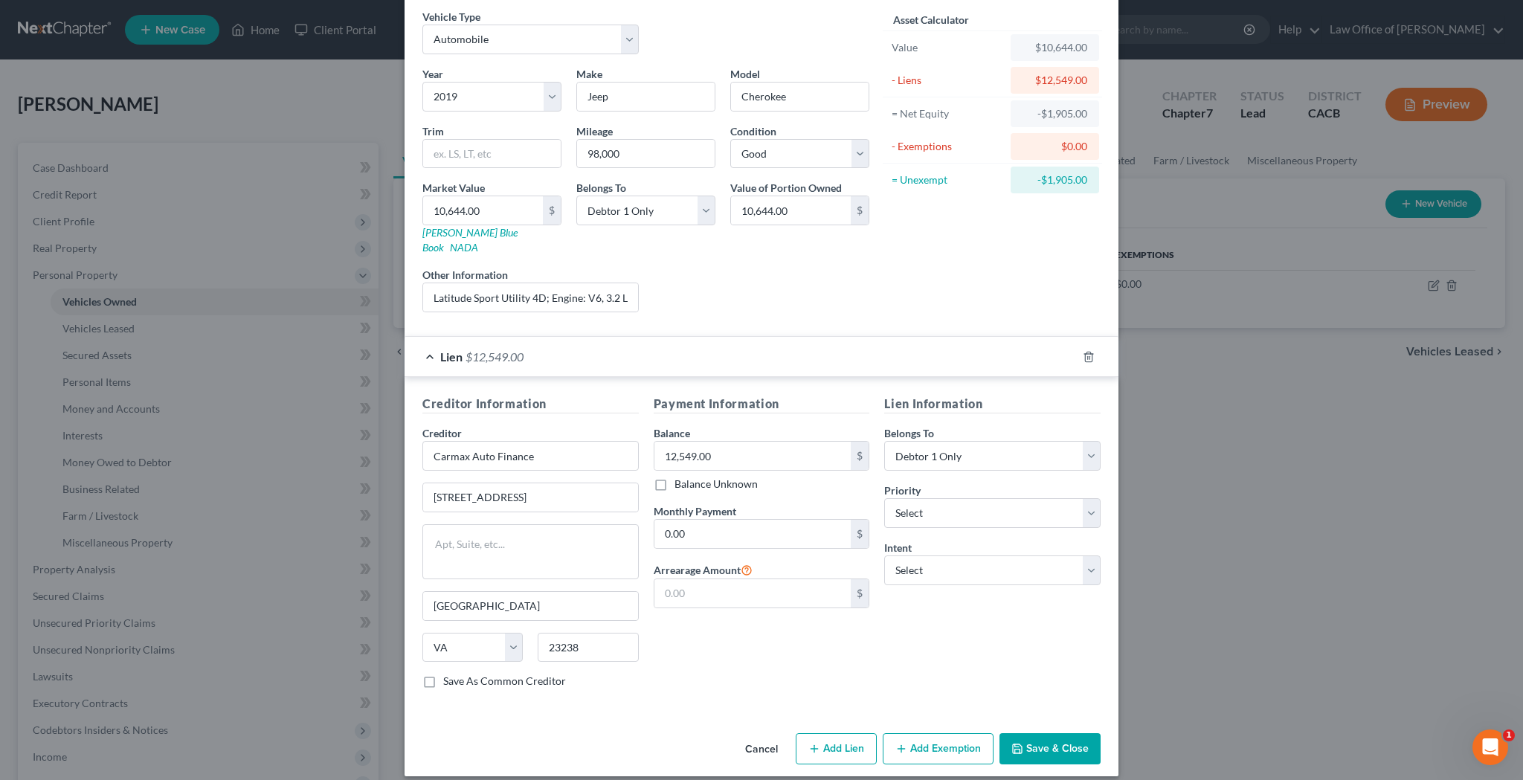
scroll to position [59, 0]
click at [1089, 352] on icon "button" at bounding box center [1088, 357] width 7 height 10
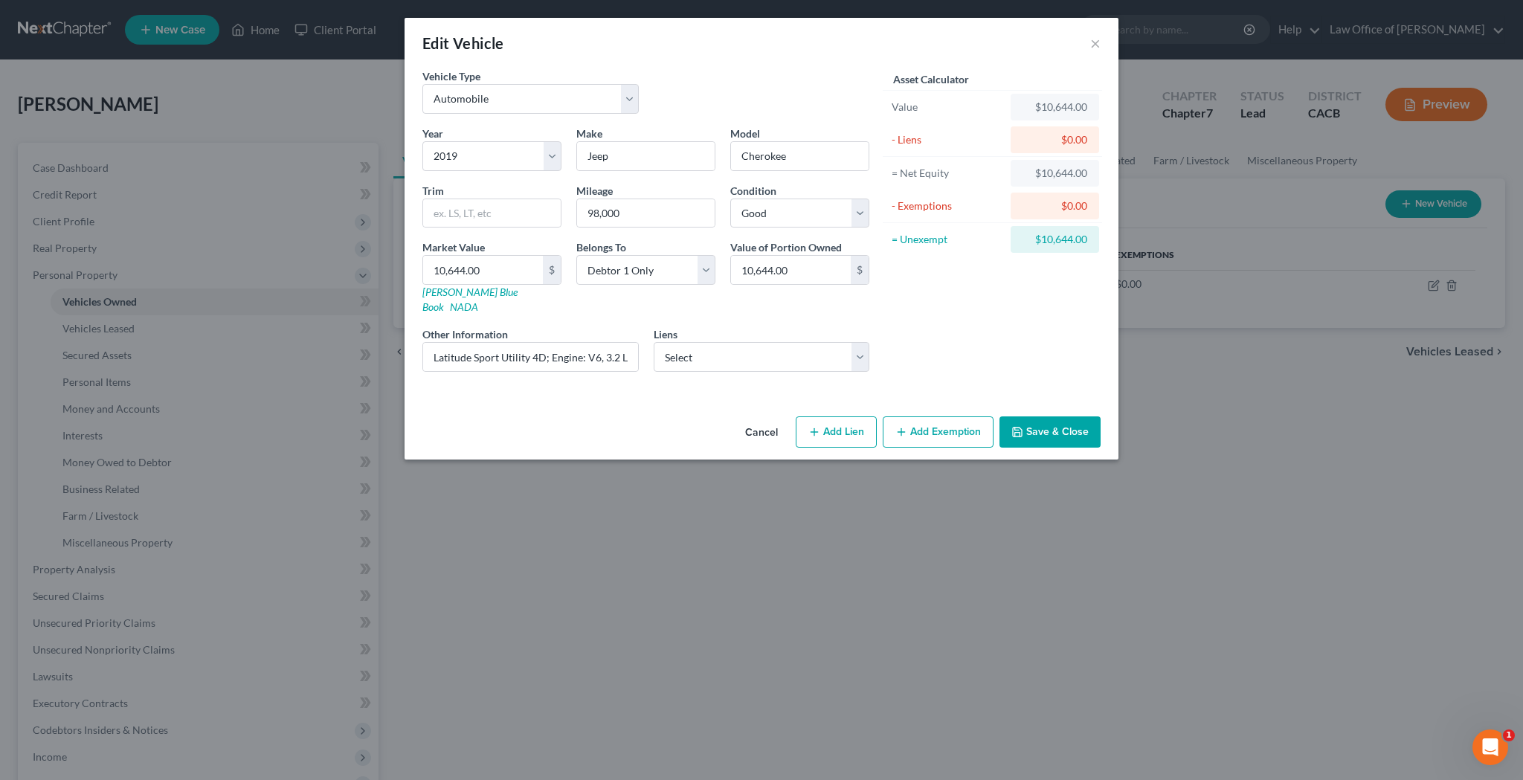
click at [939, 419] on button "Add Exemption" at bounding box center [937, 431] width 111 height 31
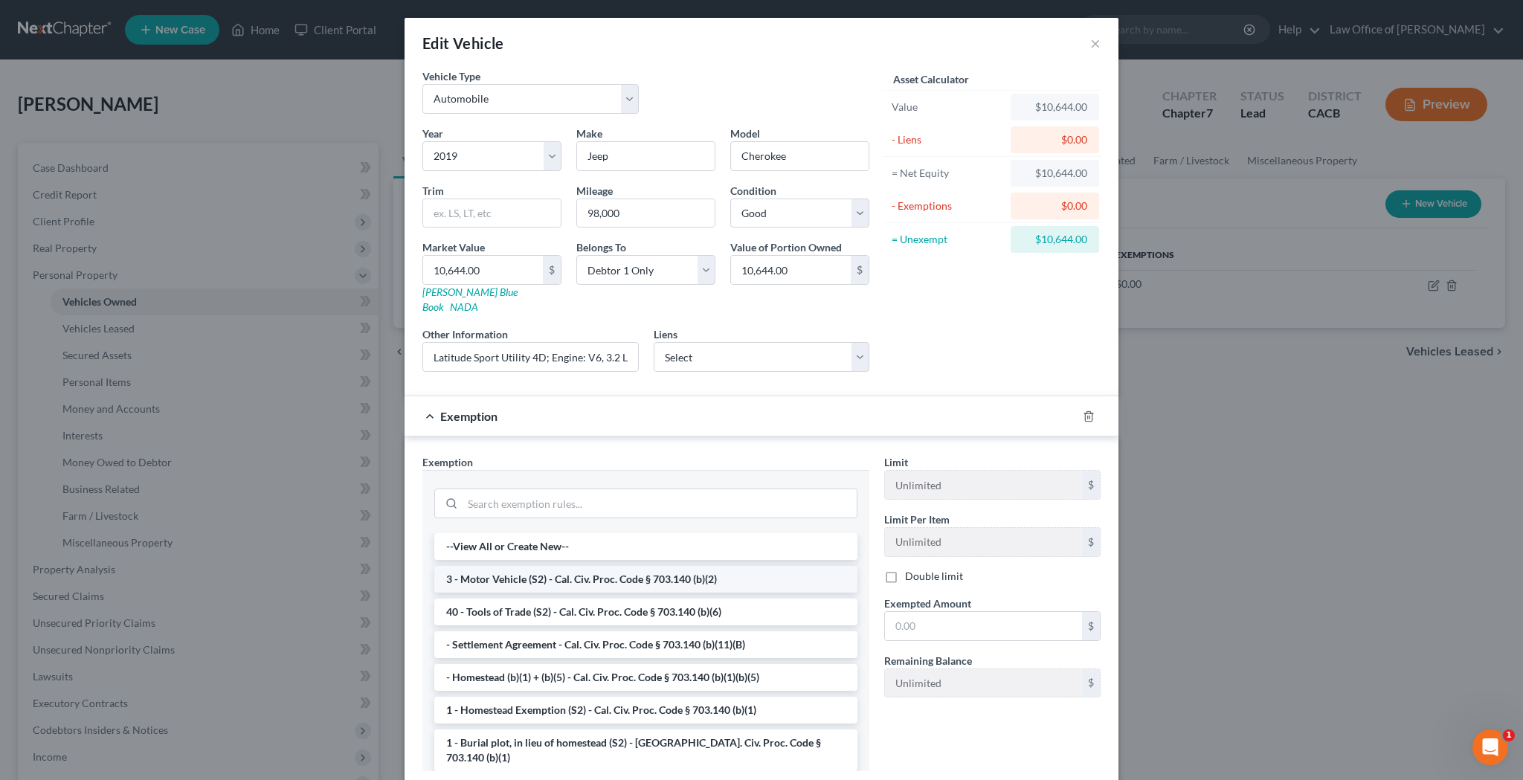
click at [649, 566] on li "3 - Motor Vehicle (S2) - Cal. Civ. Proc. Code § 703.140 (b)(2)" at bounding box center [645, 579] width 423 height 27
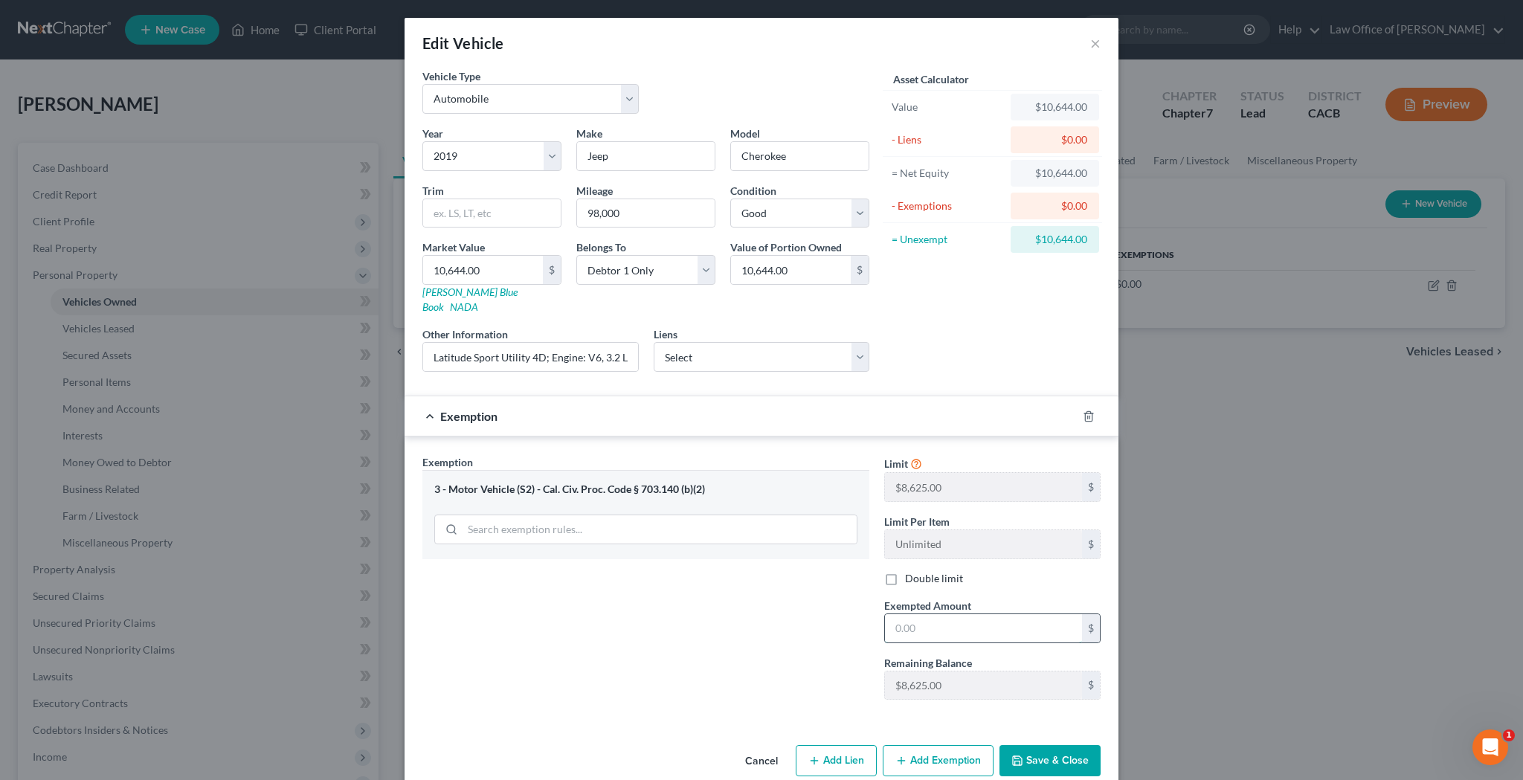
click at [946, 614] on input "text" at bounding box center [983, 628] width 197 height 28
type input "8,625"
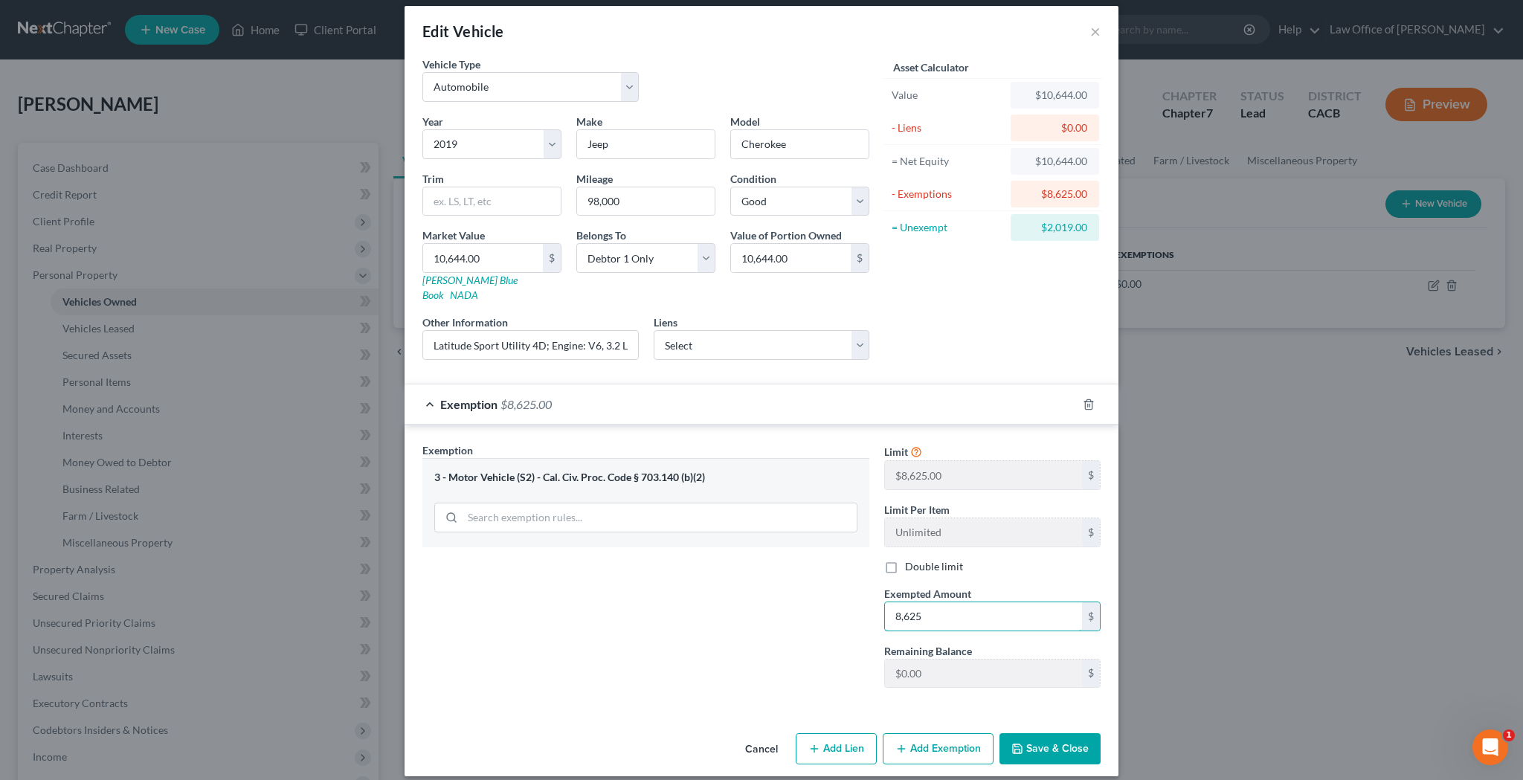
scroll to position [11, 0]
click at [944, 735] on button "Add Exemption" at bounding box center [937, 749] width 111 height 31
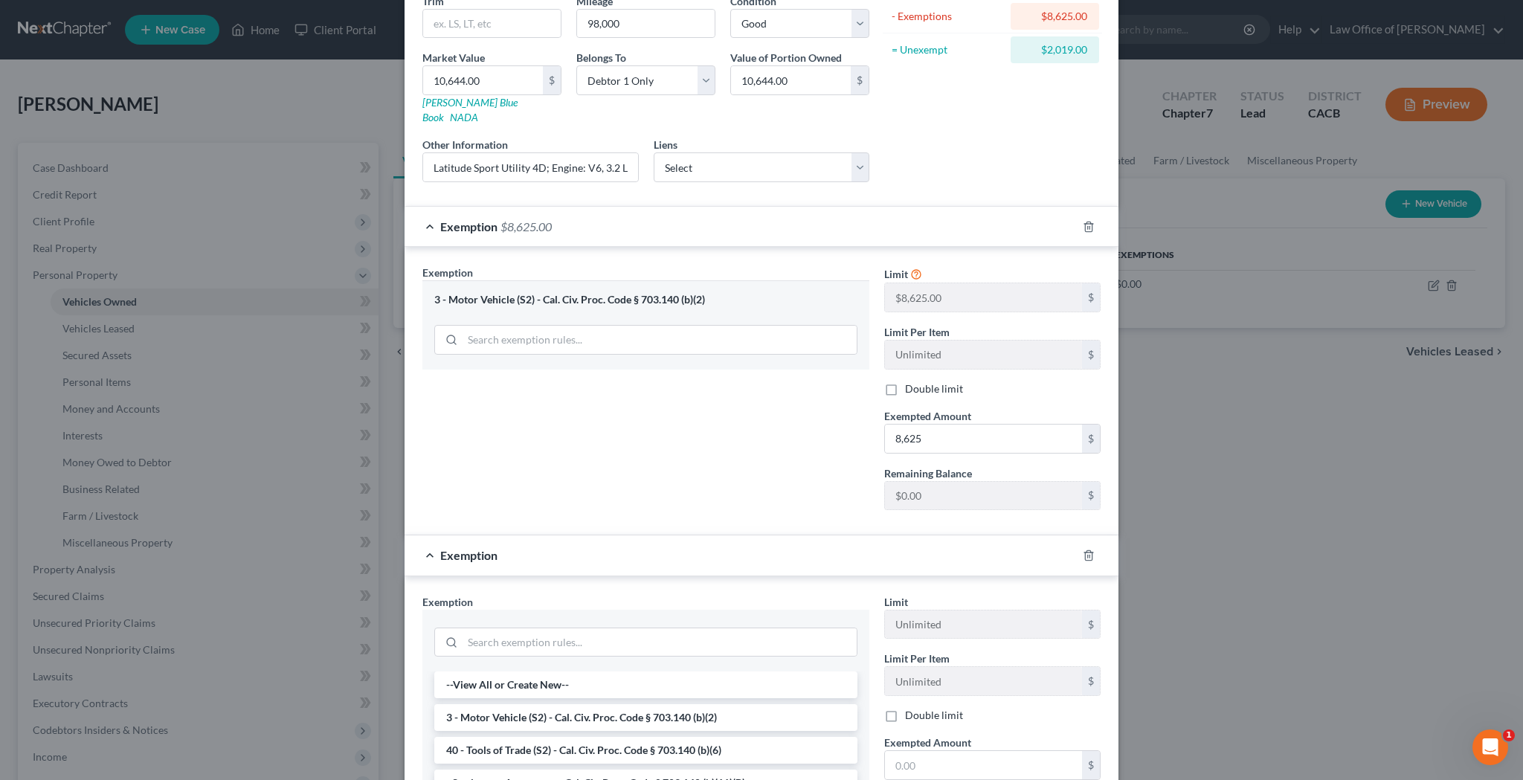
scroll to position [262, 0]
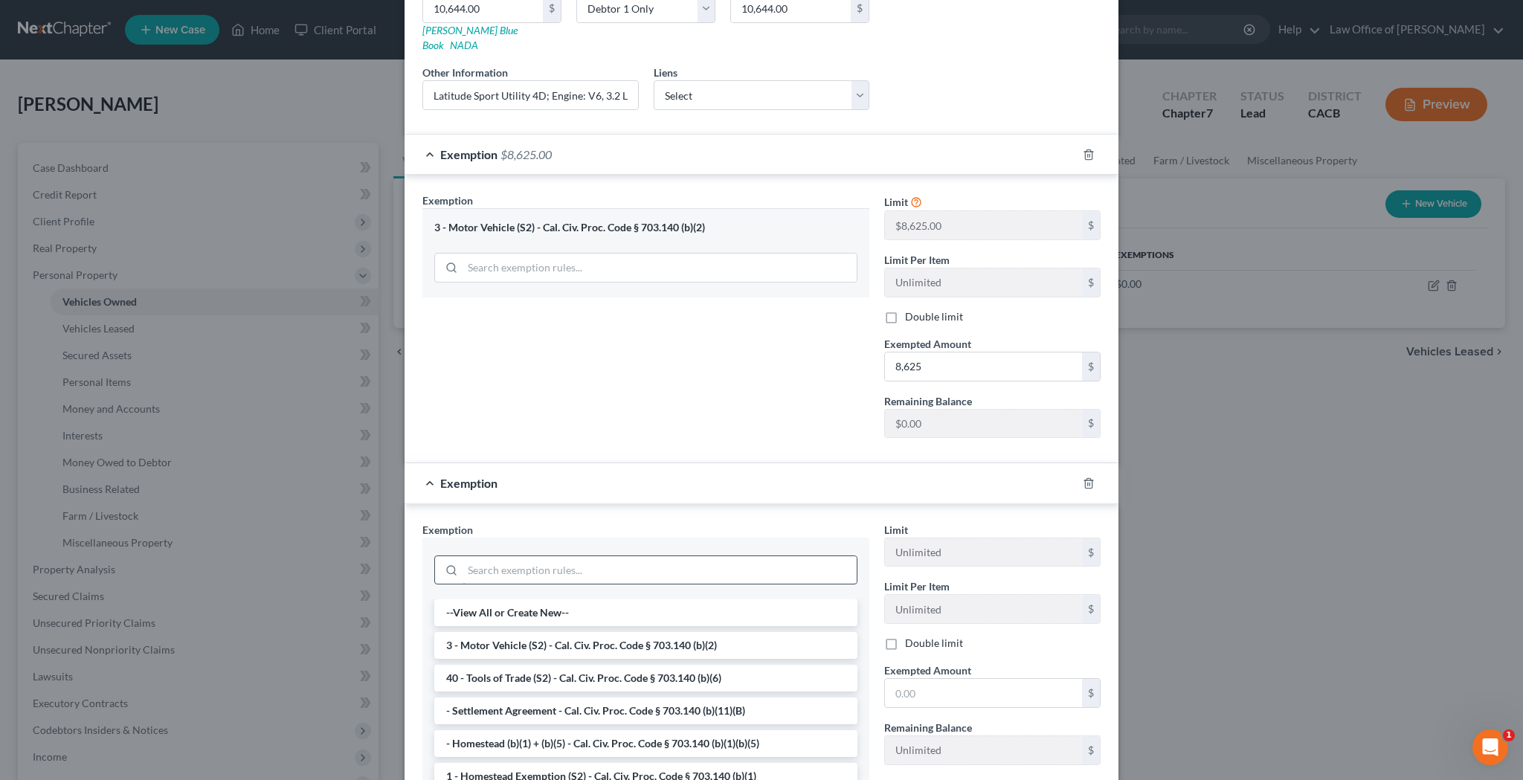
click at [639, 556] on input "search" at bounding box center [659, 570] width 394 height 28
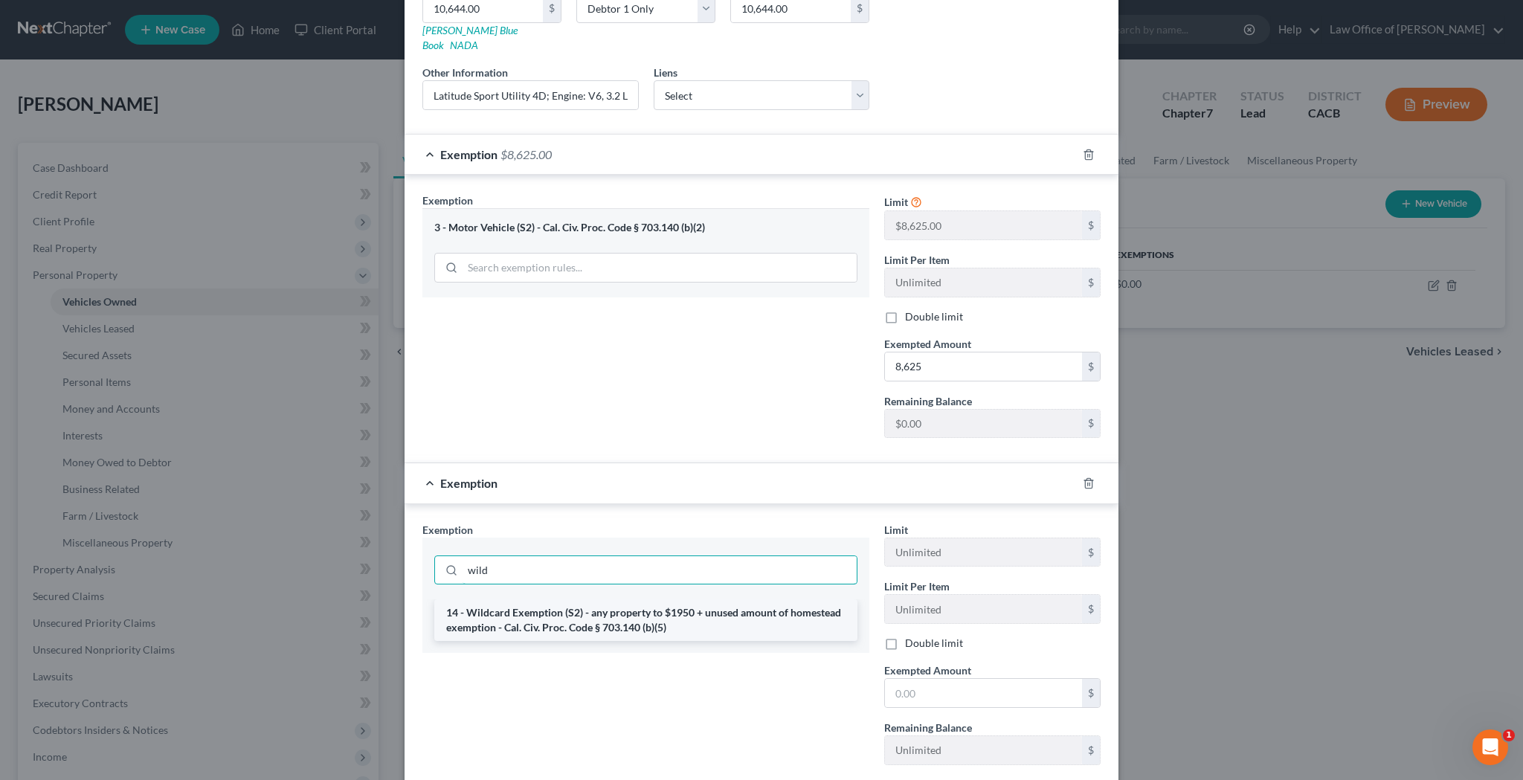
type input "wild"
click at [671, 604] on li "14 - Wildcard Exemption (S2) - any property to $1950 + unused amount of homeste…" at bounding box center [645, 620] width 423 height 42
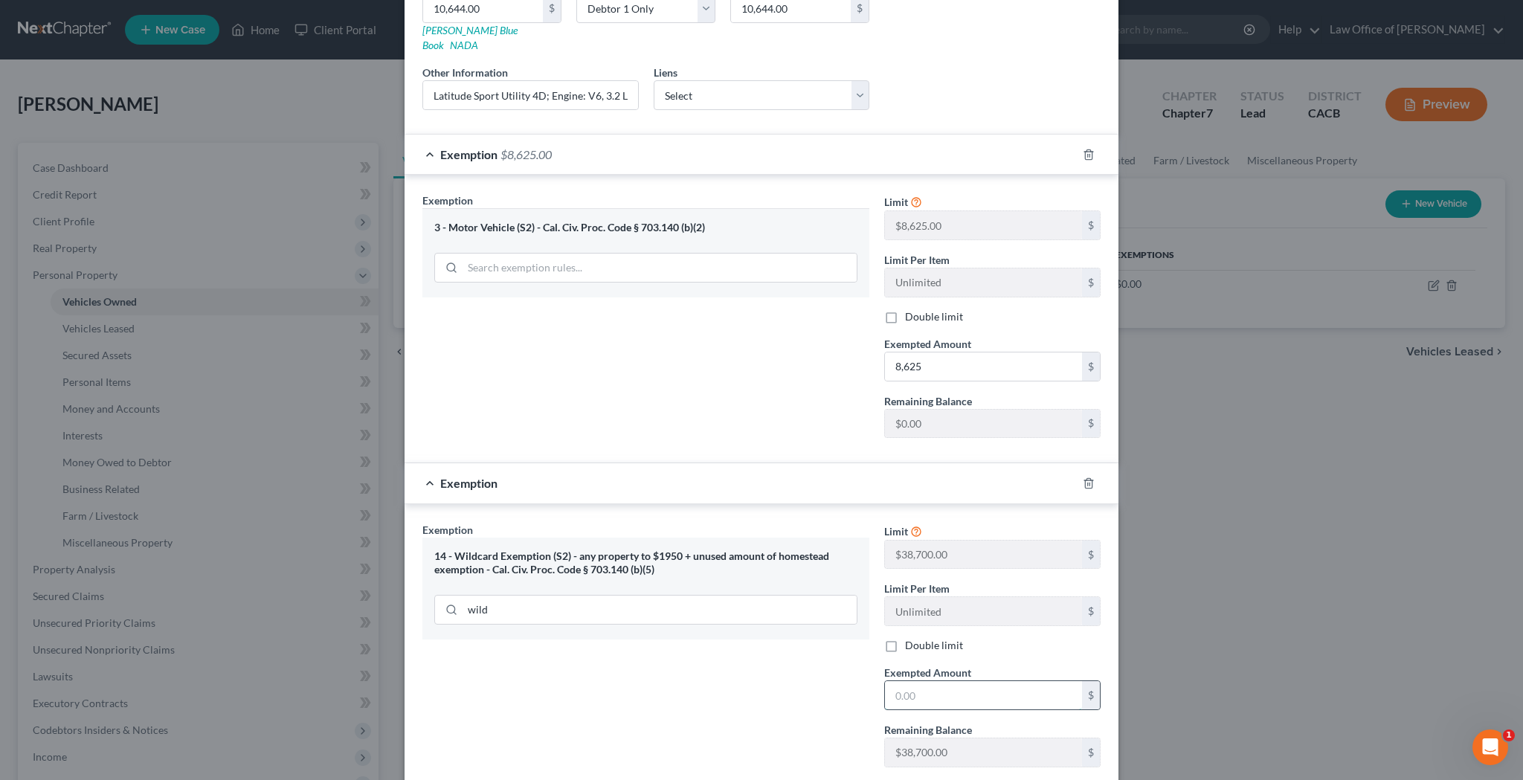
click at [916, 681] on input "text" at bounding box center [983, 695] width 197 height 28
type input "2,019"
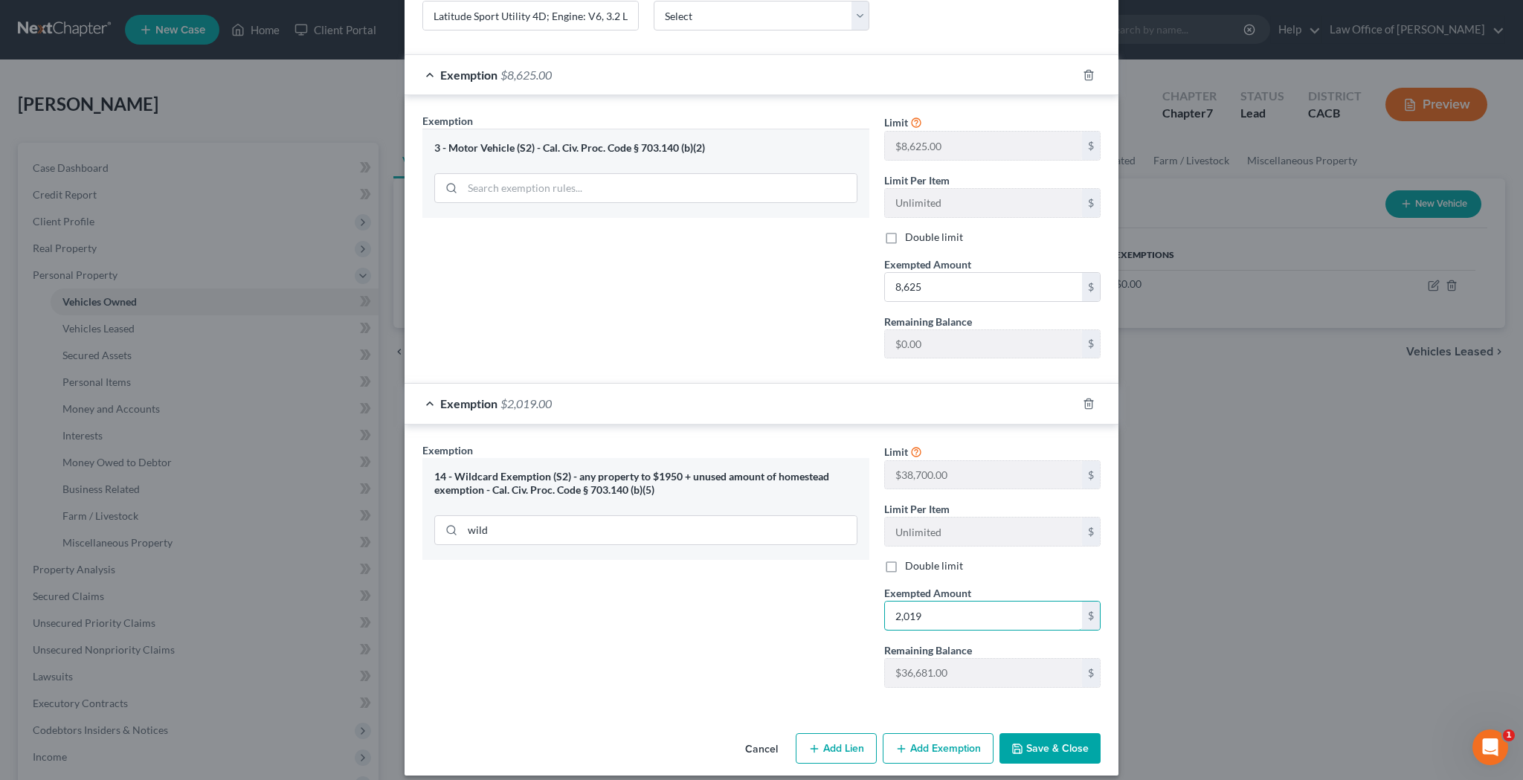
scroll to position [340, 0]
click at [1029, 735] on button "Save & Close" at bounding box center [1049, 750] width 101 height 31
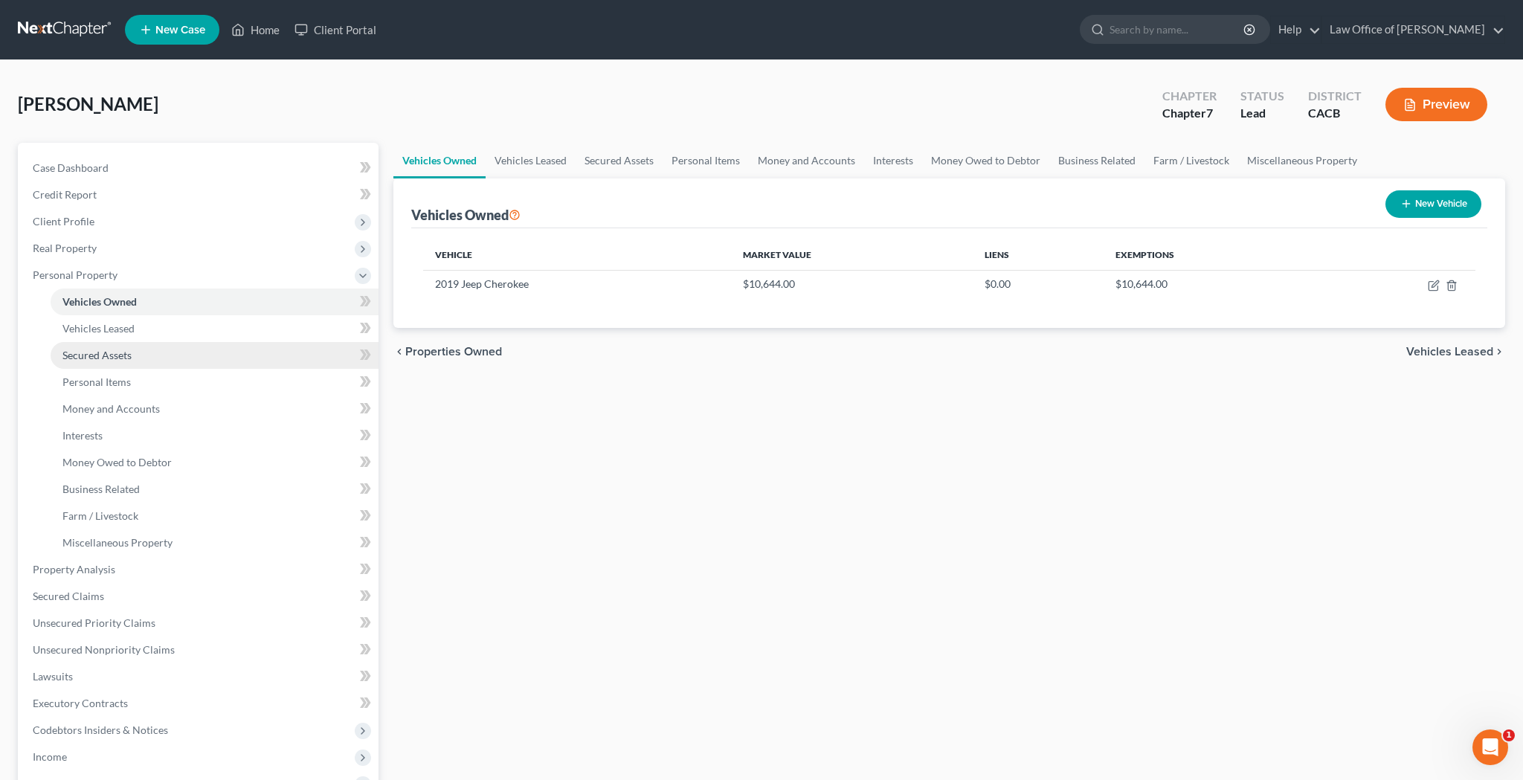
click at [213, 359] on link "Secured Assets" at bounding box center [215, 355] width 328 height 27
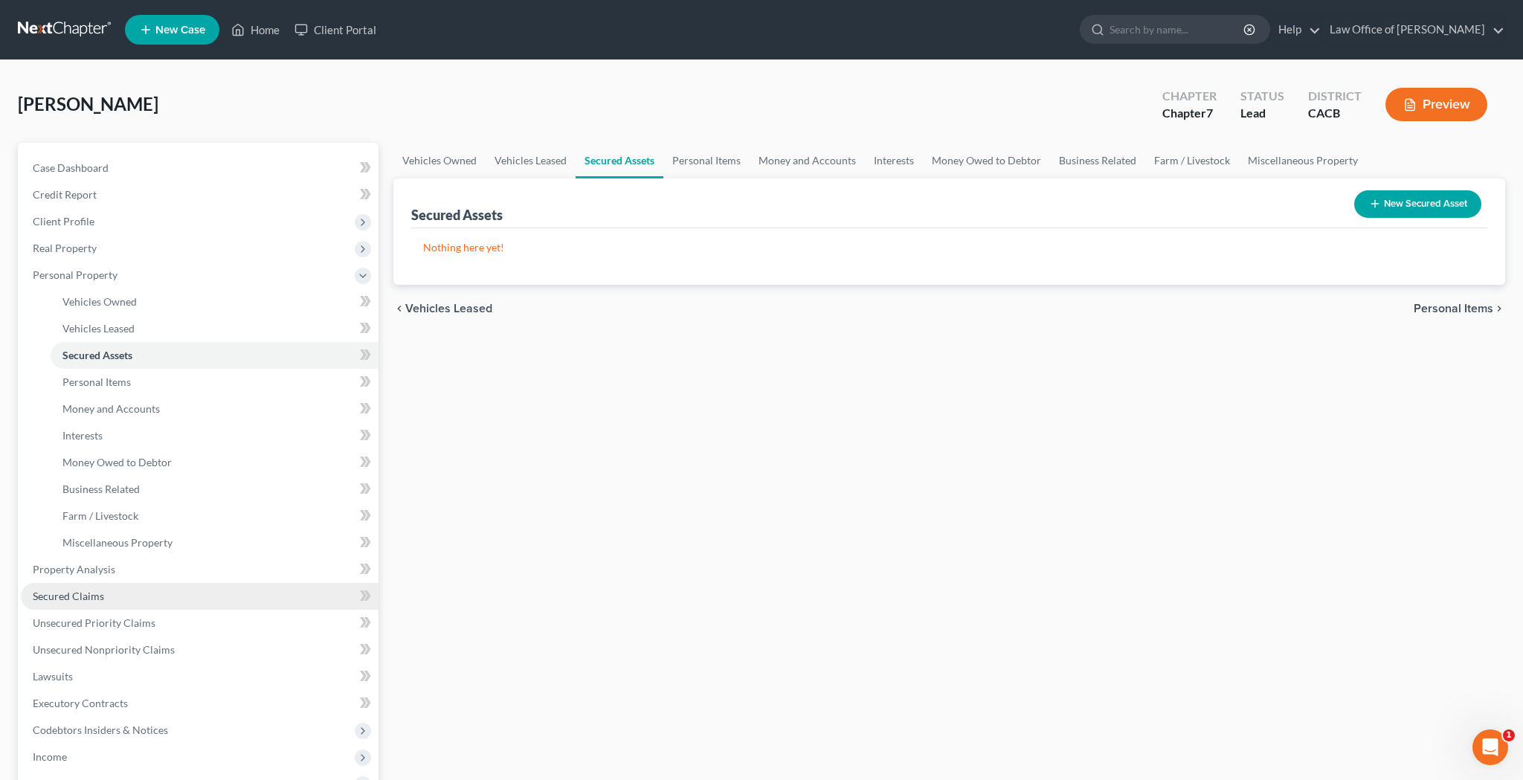
click at [183, 591] on link "Secured Claims" at bounding box center [200, 596] width 358 height 27
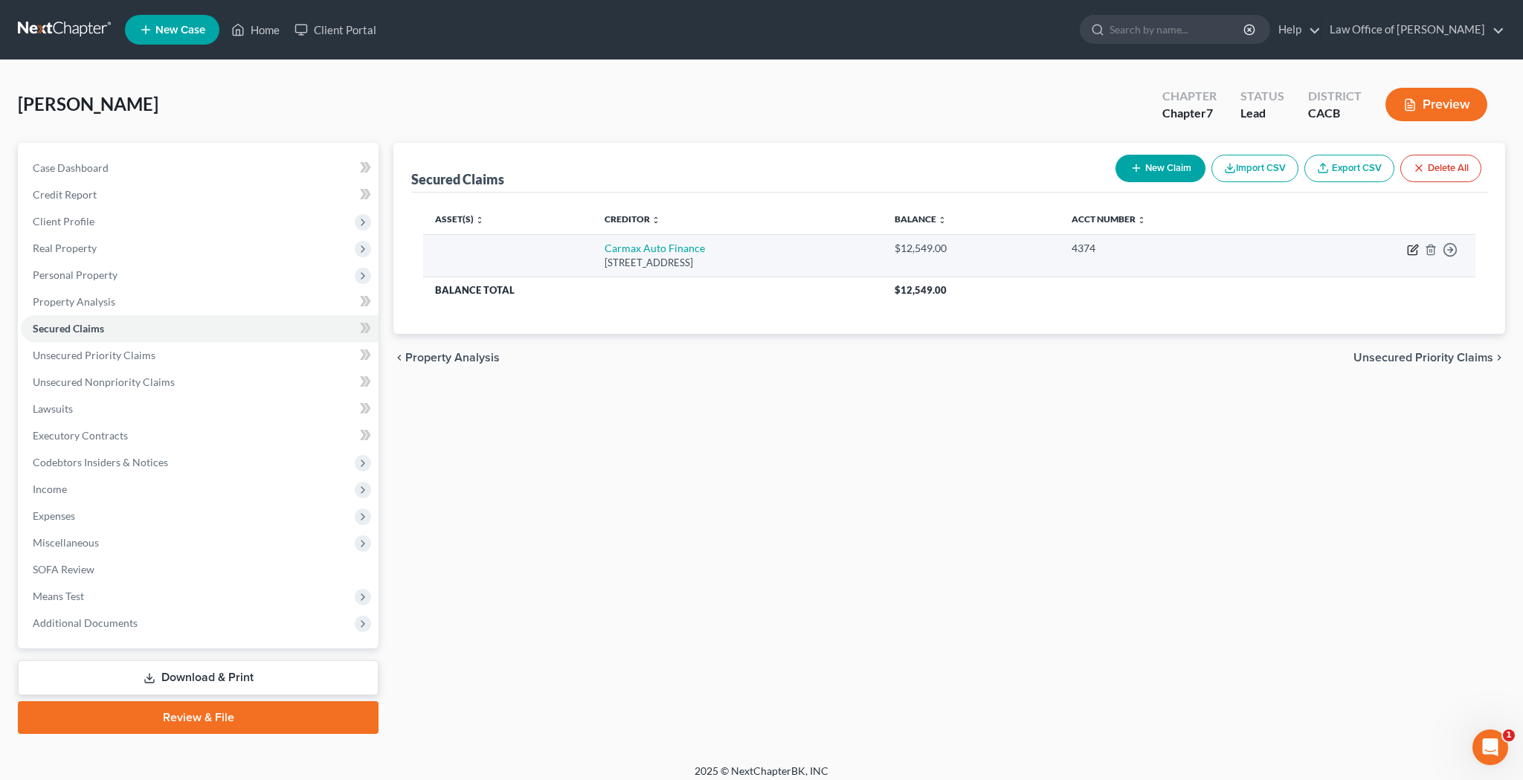
click at [1412, 251] on icon "button" at bounding box center [1413, 250] width 12 height 12
select select "48"
select select "0"
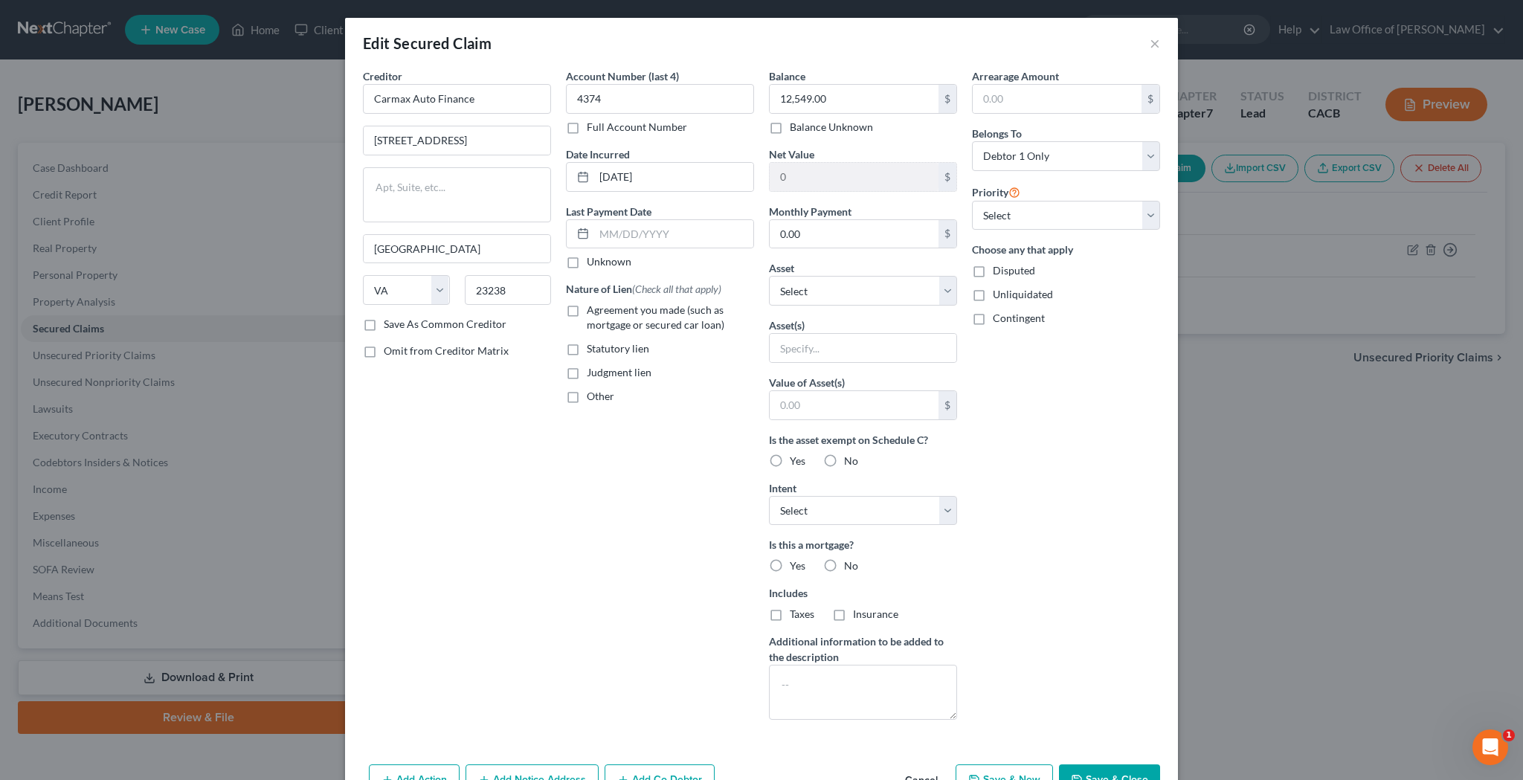
scroll to position [1, 0]
click at [1152, 41] on button "×" at bounding box center [1154, 42] width 10 height 18
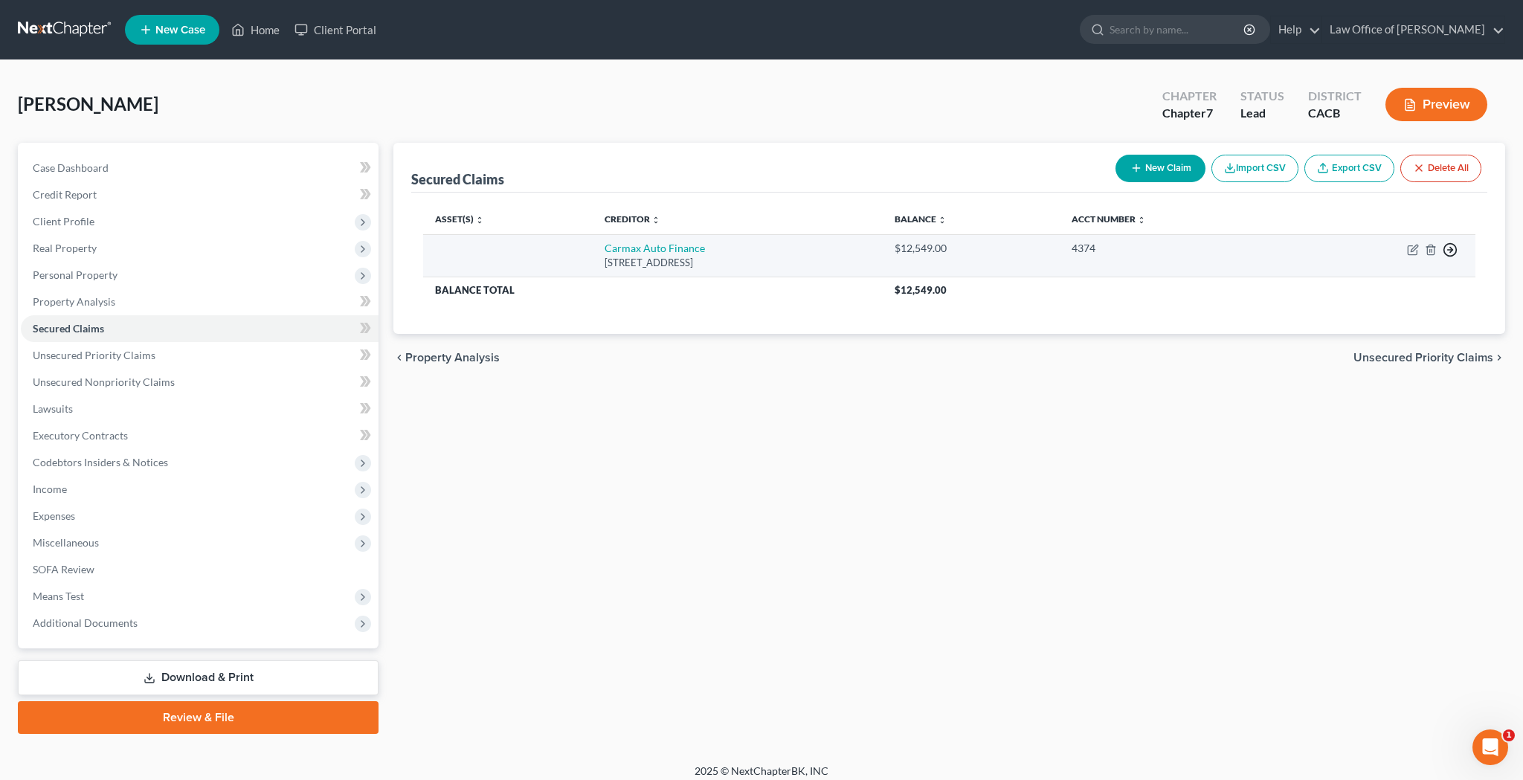
click at [1452, 253] on icon "button" at bounding box center [1449, 249] width 15 height 15
click at [1391, 283] on link "Move to F" at bounding box center [1382, 285] width 124 height 25
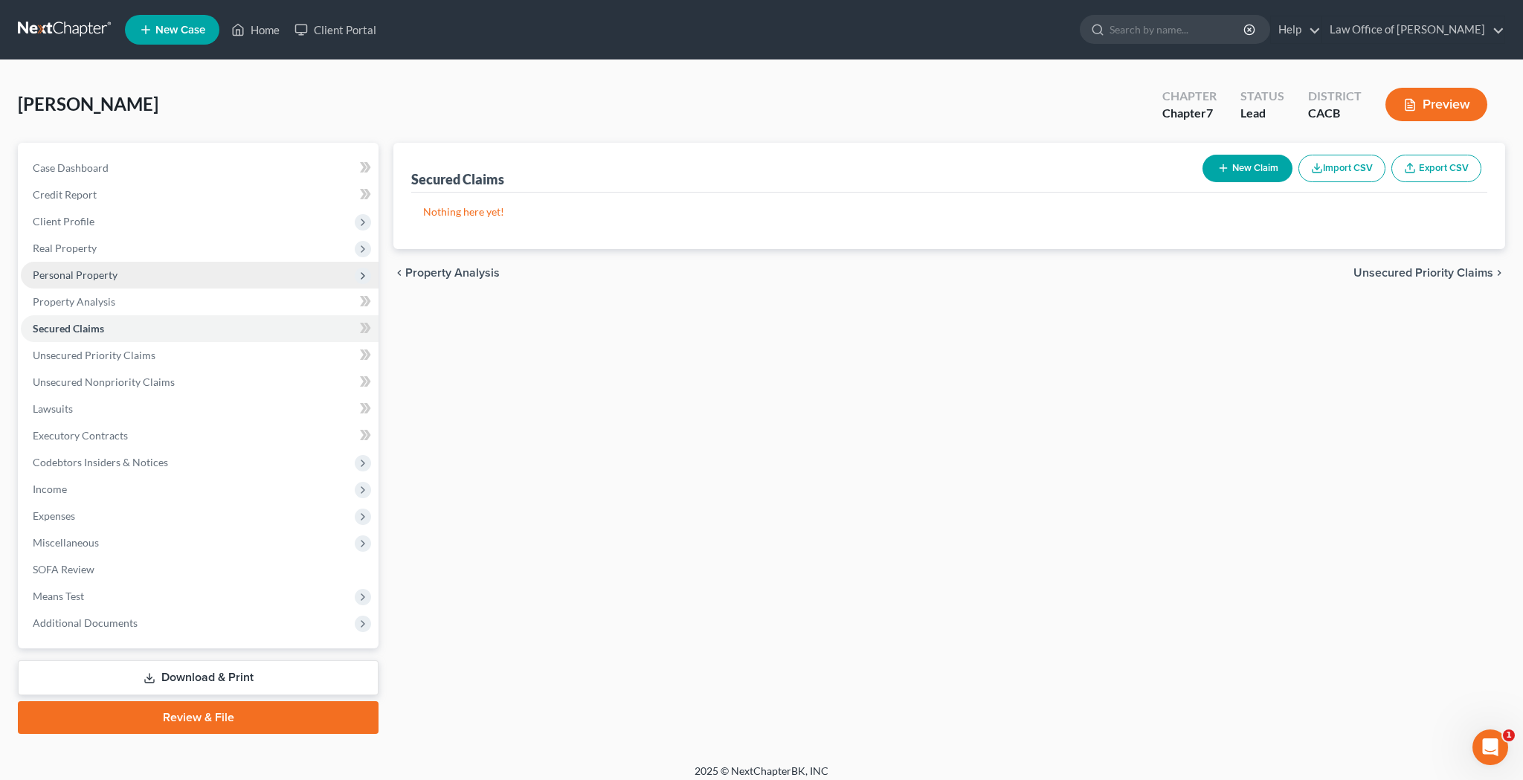
click at [142, 279] on span "Personal Property" at bounding box center [200, 275] width 358 height 27
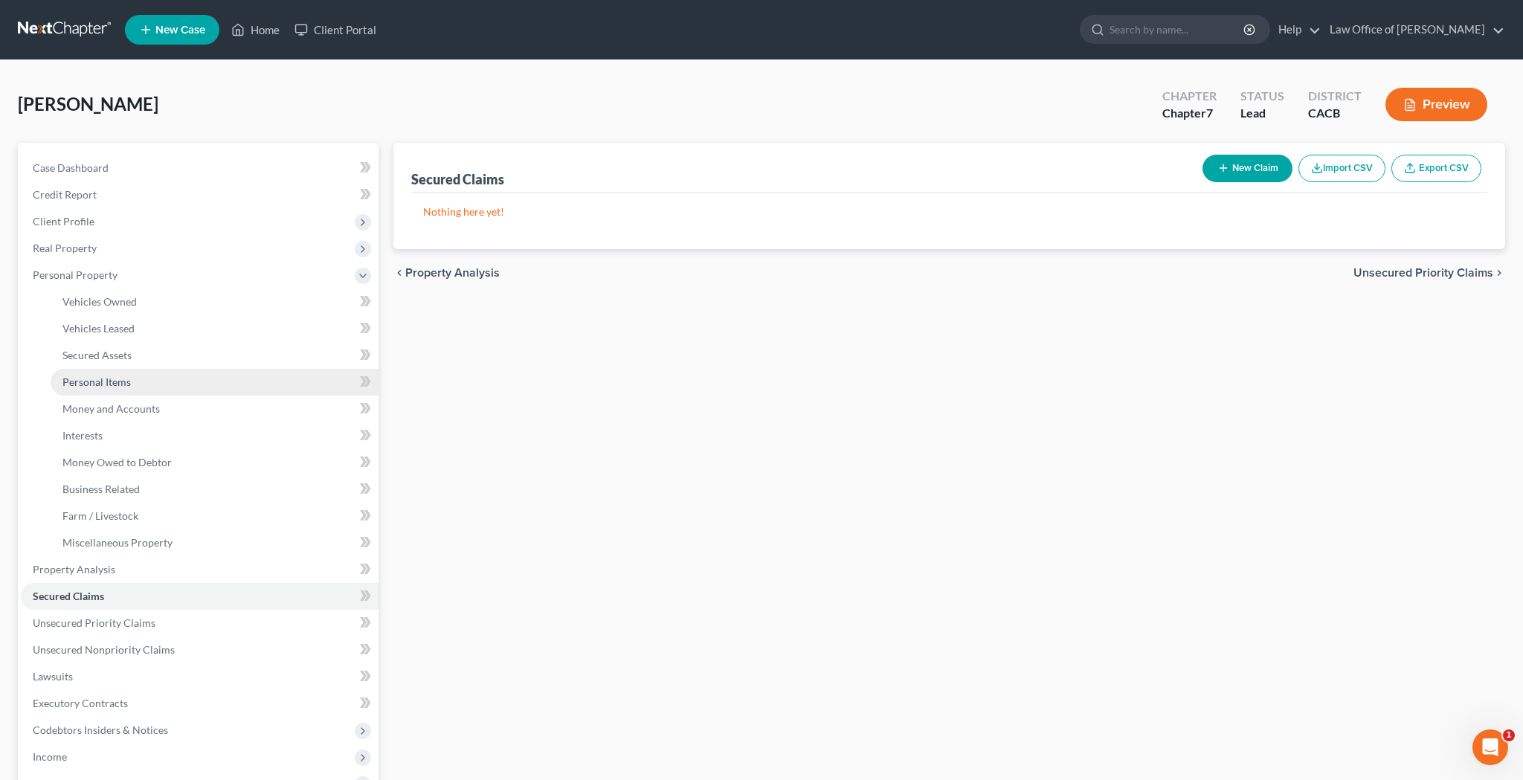
click at [137, 378] on link "Personal Items" at bounding box center [215, 382] width 328 height 27
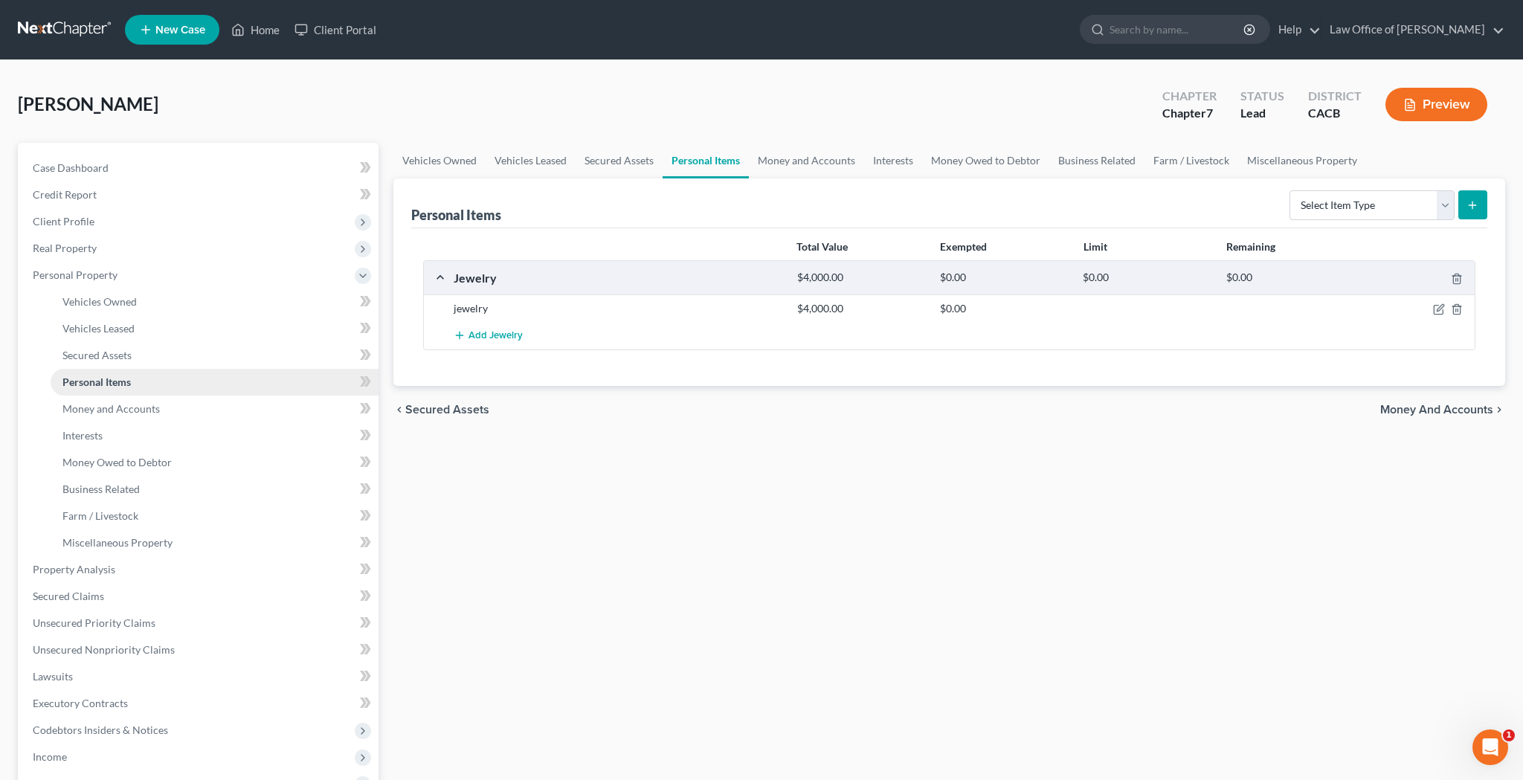
click at [137, 378] on link "Personal Items" at bounding box center [215, 382] width 328 height 27
select select "clothing"
click at [1472, 203] on line "submit" at bounding box center [1472, 204] width 0 height 7
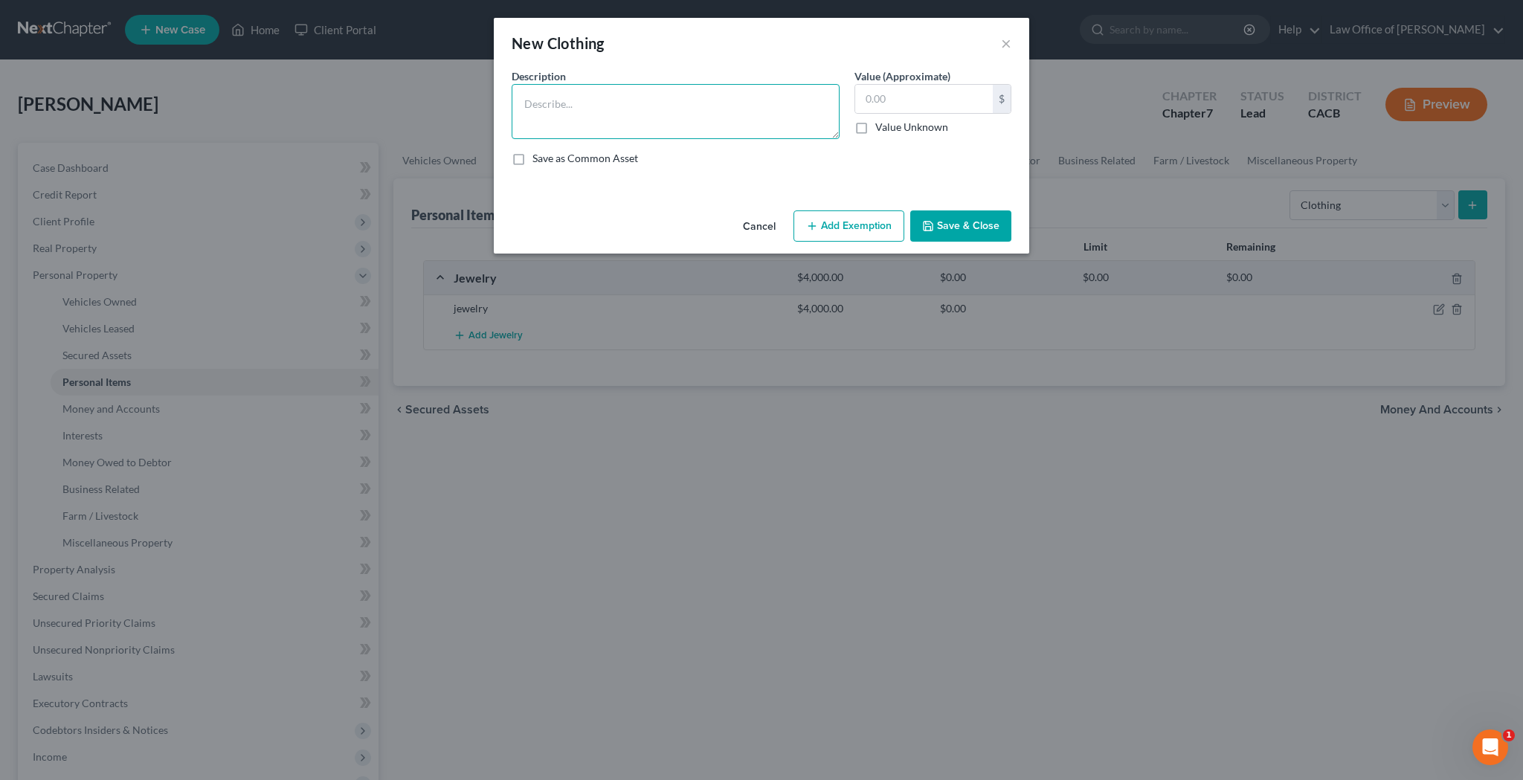
click at [751, 103] on textarea at bounding box center [675, 111] width 328 height 55
type textarea "Clothing"
click at [932, 95] on input "text" at bounding box center [924, 99] width 138 height 28
type input "6,500"
click at [859, 225] on button "Add Exemption" at bounding box center [848, 225] width 111 height 31
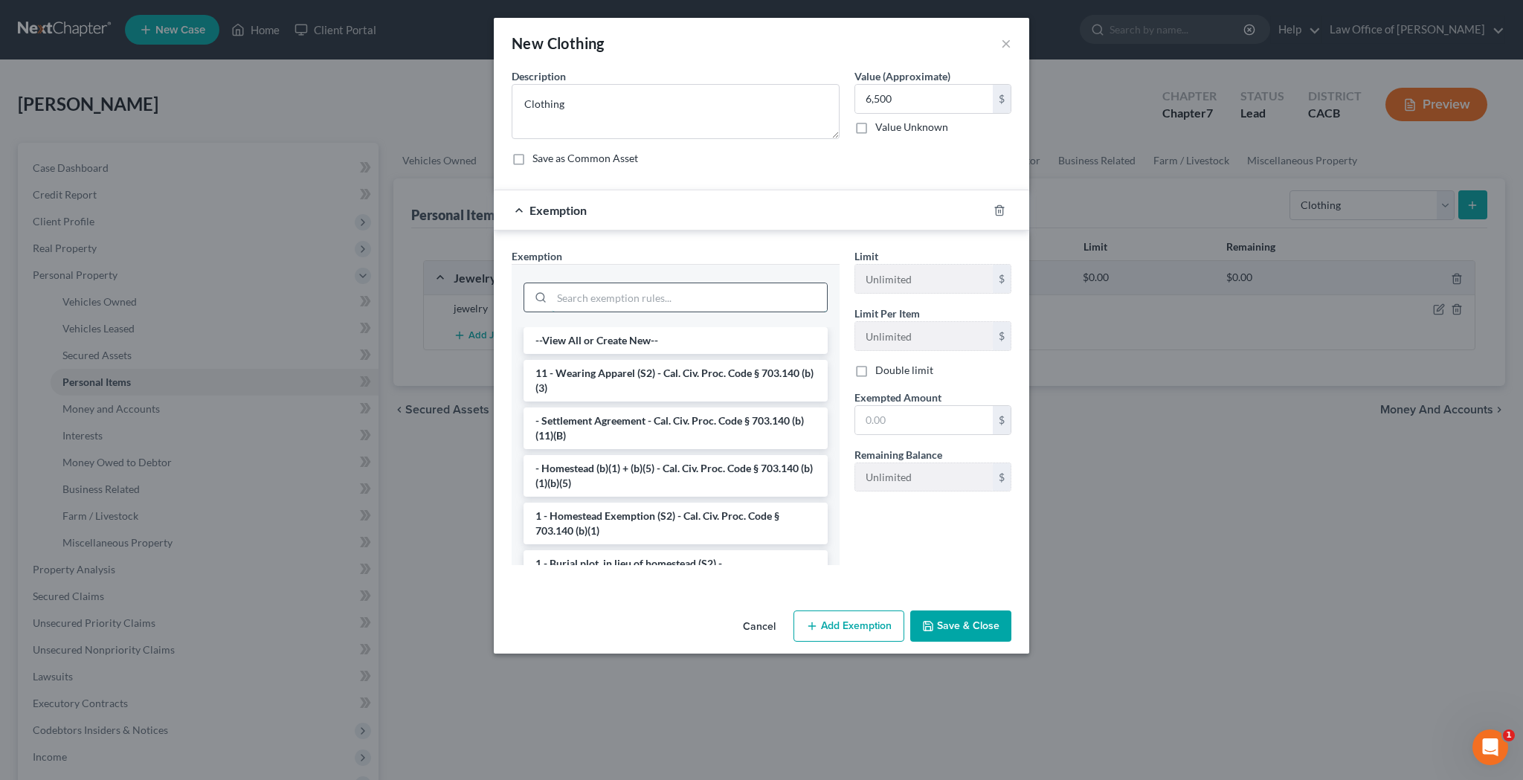
click at [772, 298] on input "search" at bounding box center [689, 297] width 275 height 28
click at [745, 372] on li "11 - Wearing Apparel (S2) - Cal. Civ. Proc. Code § 703.140 (b)(3)" at bounding box center [675, 381] width 304 height 42
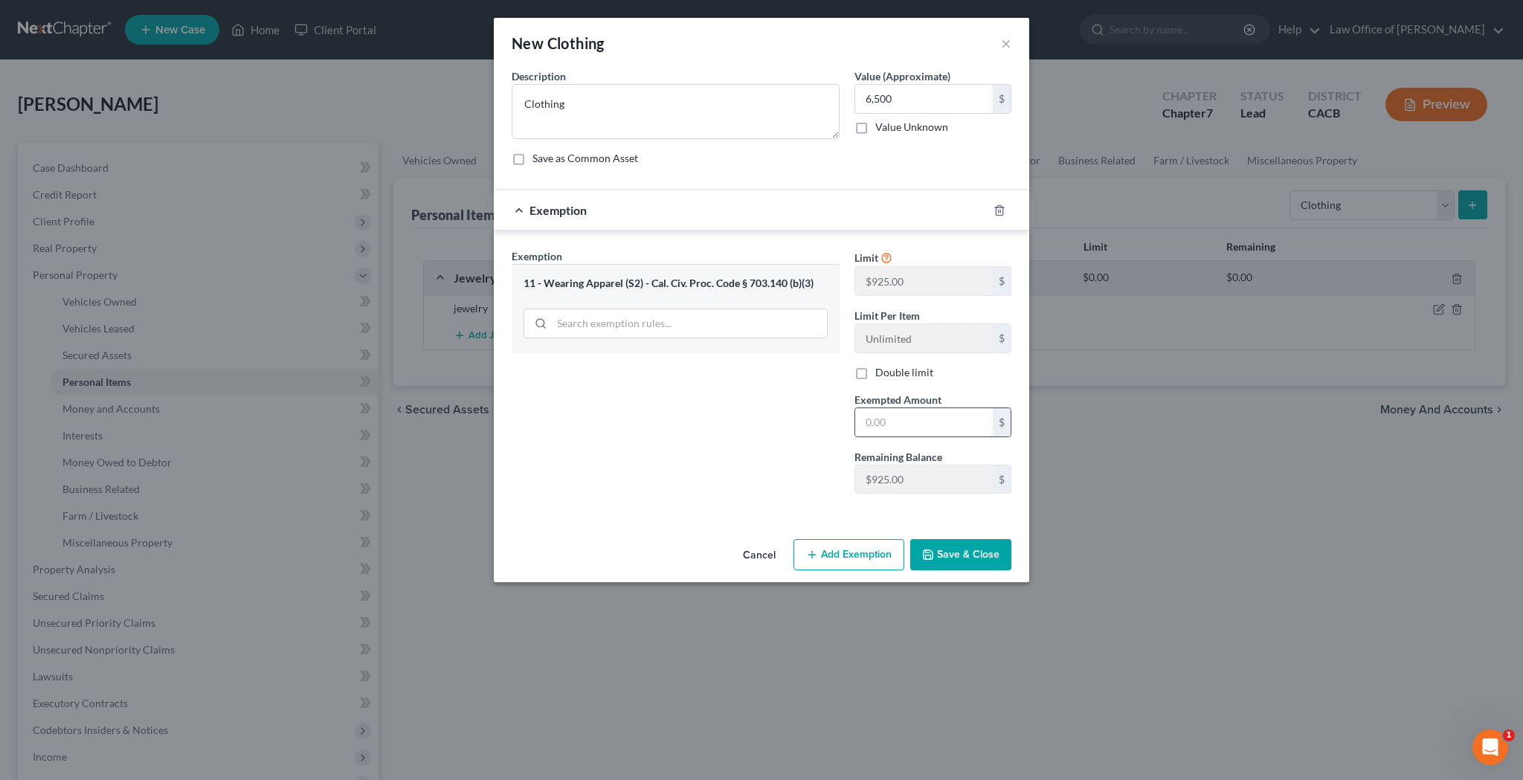
click at [879, 414] on input "text" at bounding box center [924, 422] width 138 height 28
type input "6,500"
click at [863, 550] on button "Add Exemption" at bounding box center [848, 554] width 111 height 31
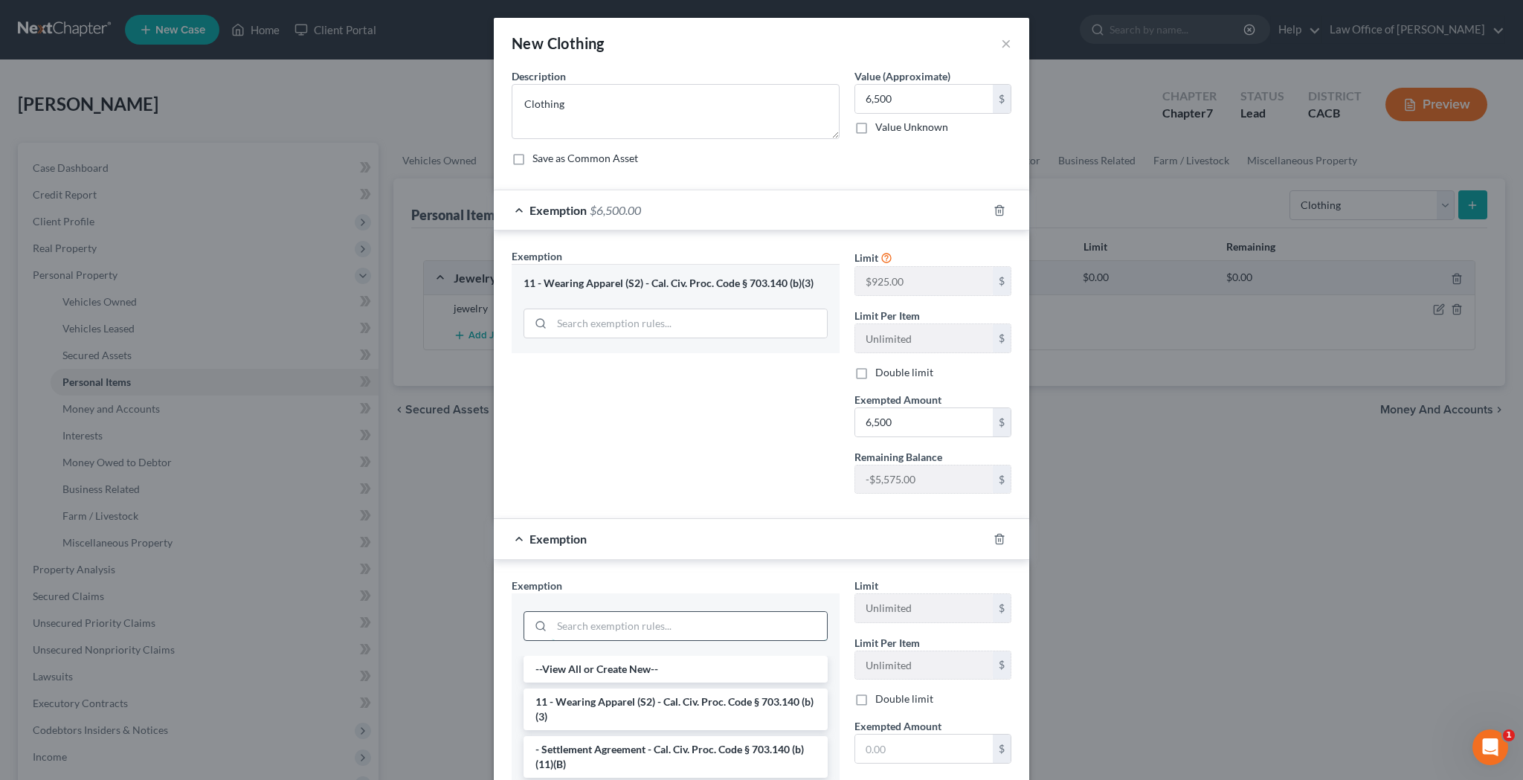
click at [727, 622] on input "search" at bounding box center [689, 626] width 275 height 28
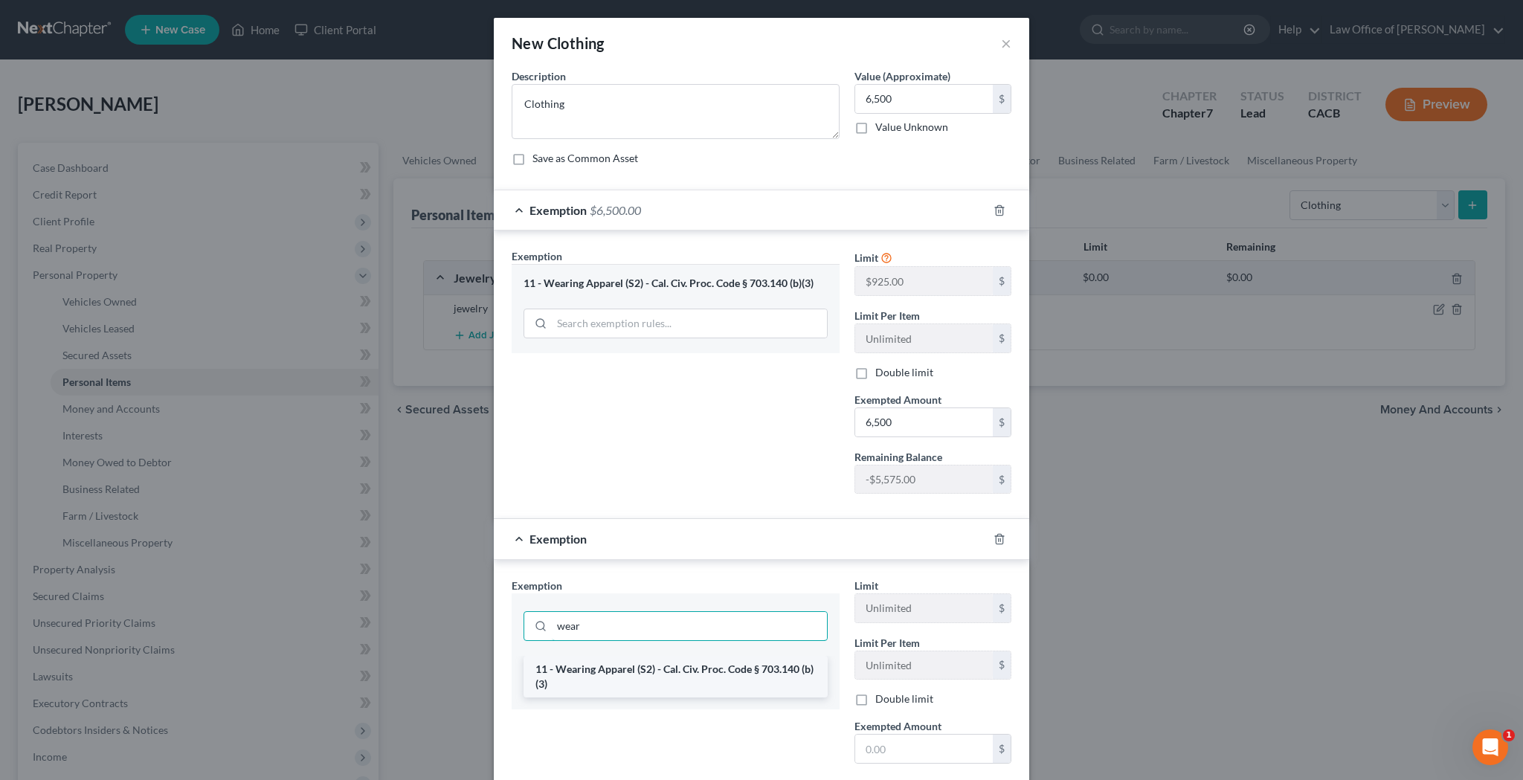
type input "wear"
click at [700, 662] on li "11 - Wearing Apparel (S2) - Cal. Civ. Proc. Code § 703.140 (b)(3)" at bounding box center [675, 677] width 304 height 42
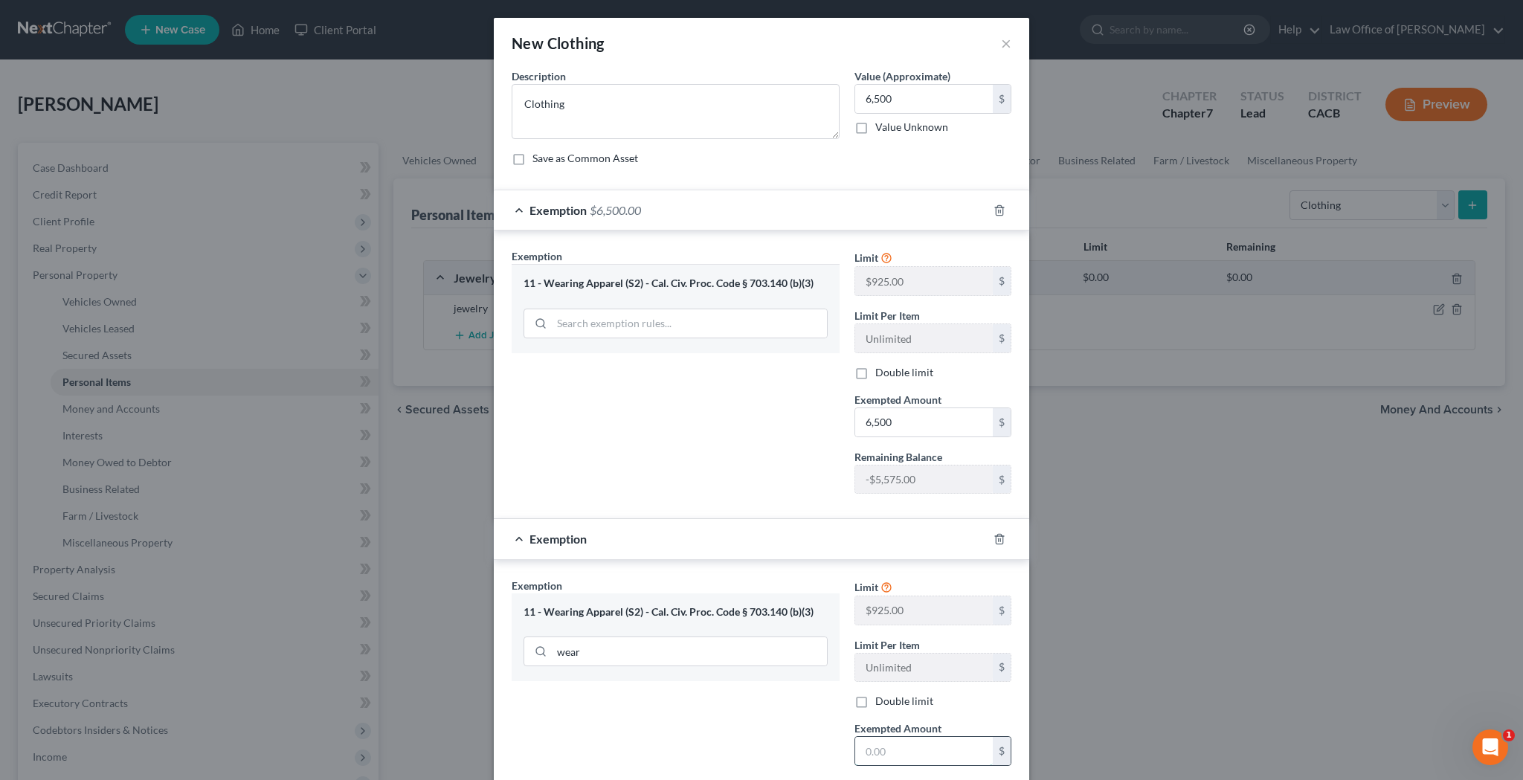
click at [889, 747] on input "text" at bounding box center [924, 751] width 138 height 28
type input "6,500"
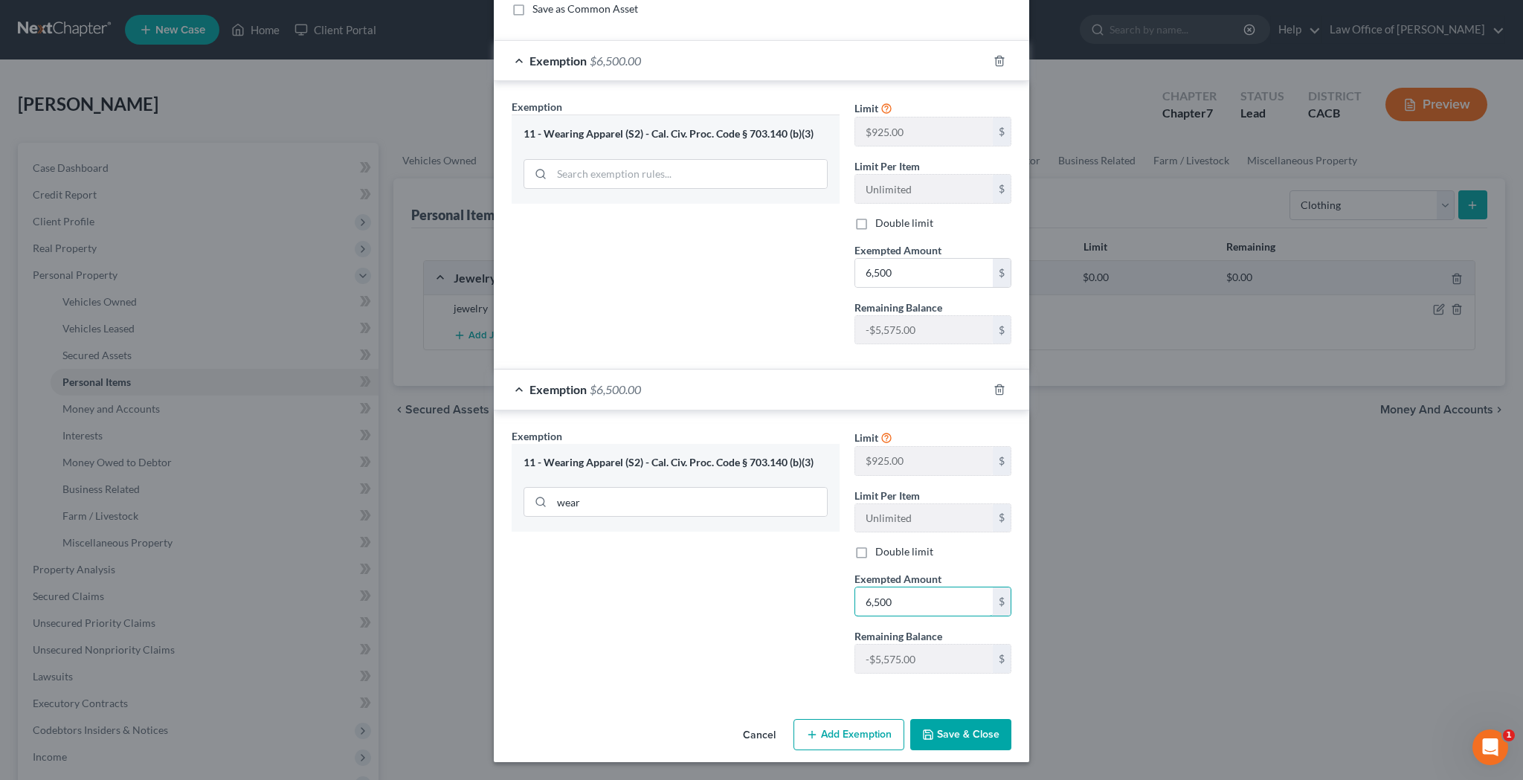
scroll to position [149, 0]
click at [966, 734] on button "Save & Close" at bounding box center [960, 735] width 101 height 31
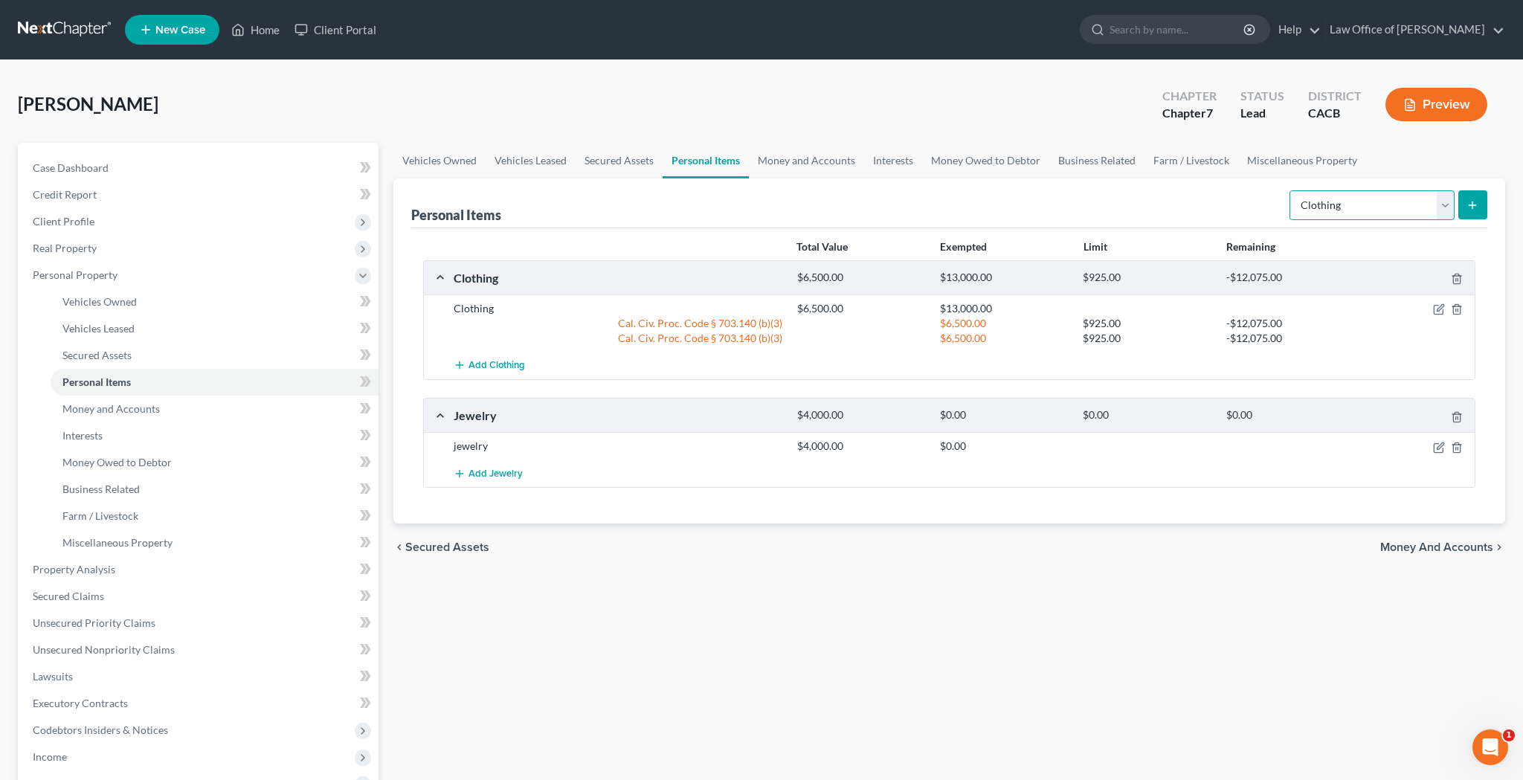
select select "electronics"
click at [1474, 200] on icon "submit" at bounding box center [1472, 205] width 12 height 12
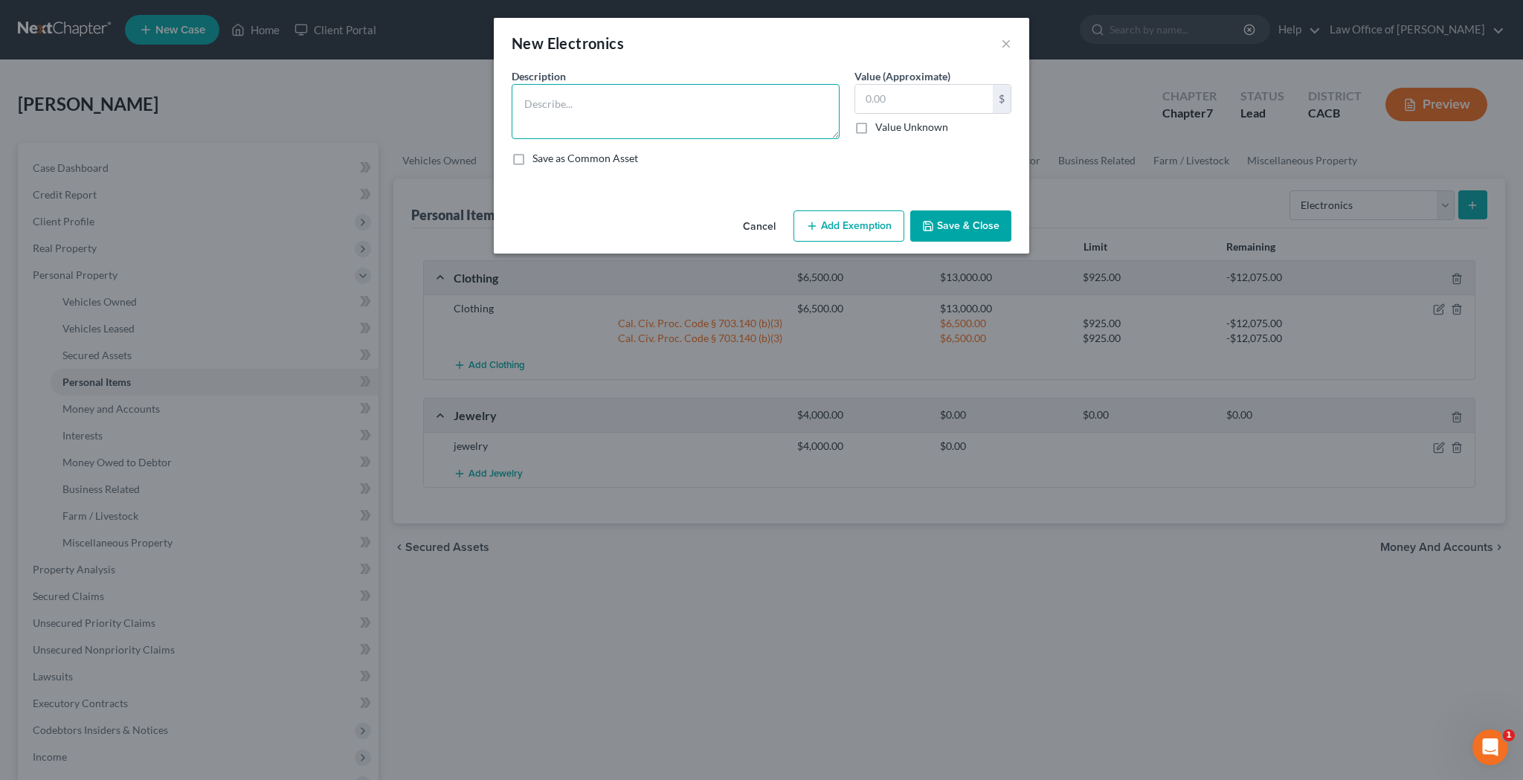
click at [718, 110] on textarea at bounding box center [675, 111] width 328 height 55
click at [759, 230] on button "Cancel" at bounding box center [759, 227] width 57 height 30
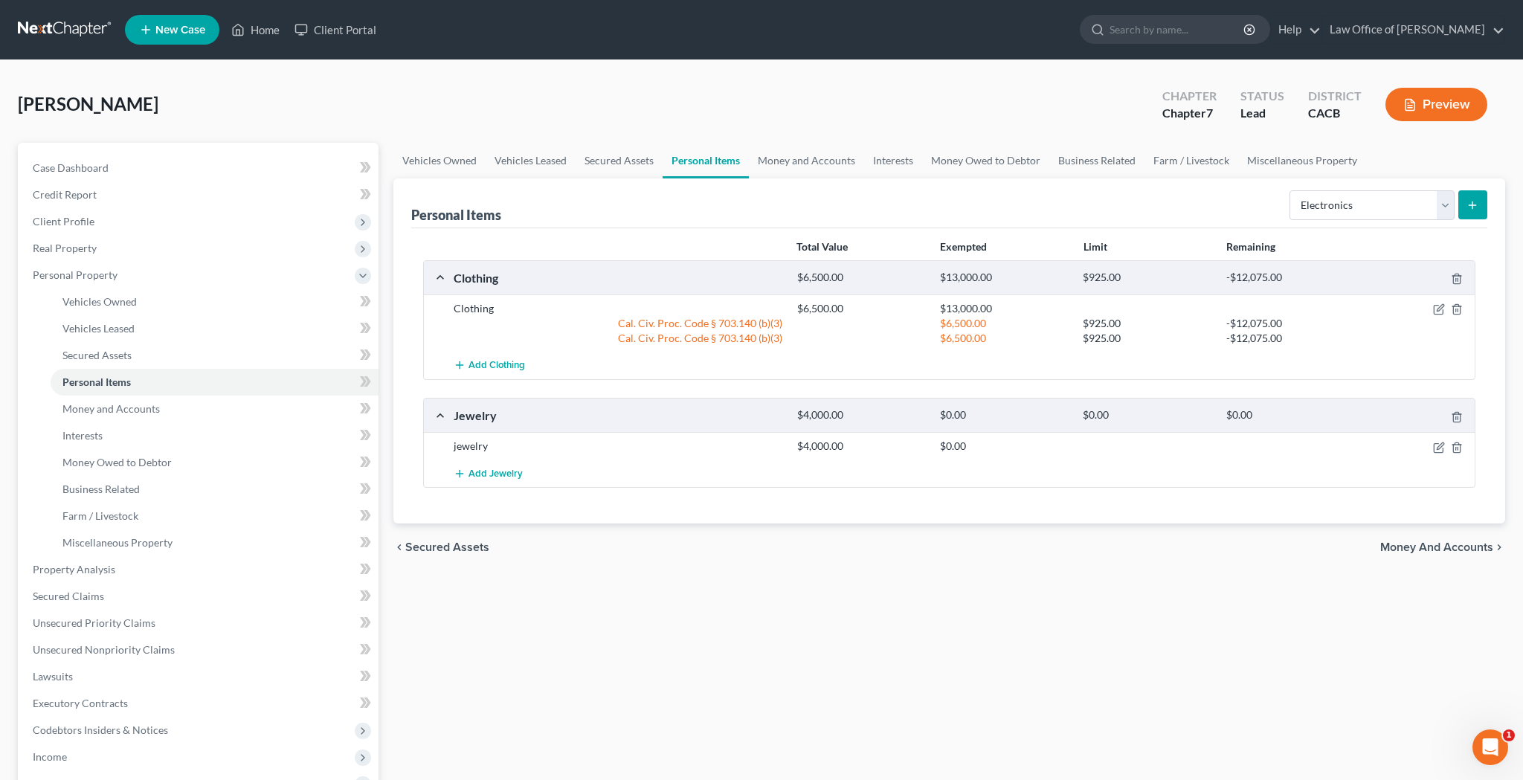
scroll to position [0, 0]
click at [1478, 207] on icon "submit" at bounding box center [1472, 205] width 12 height 12
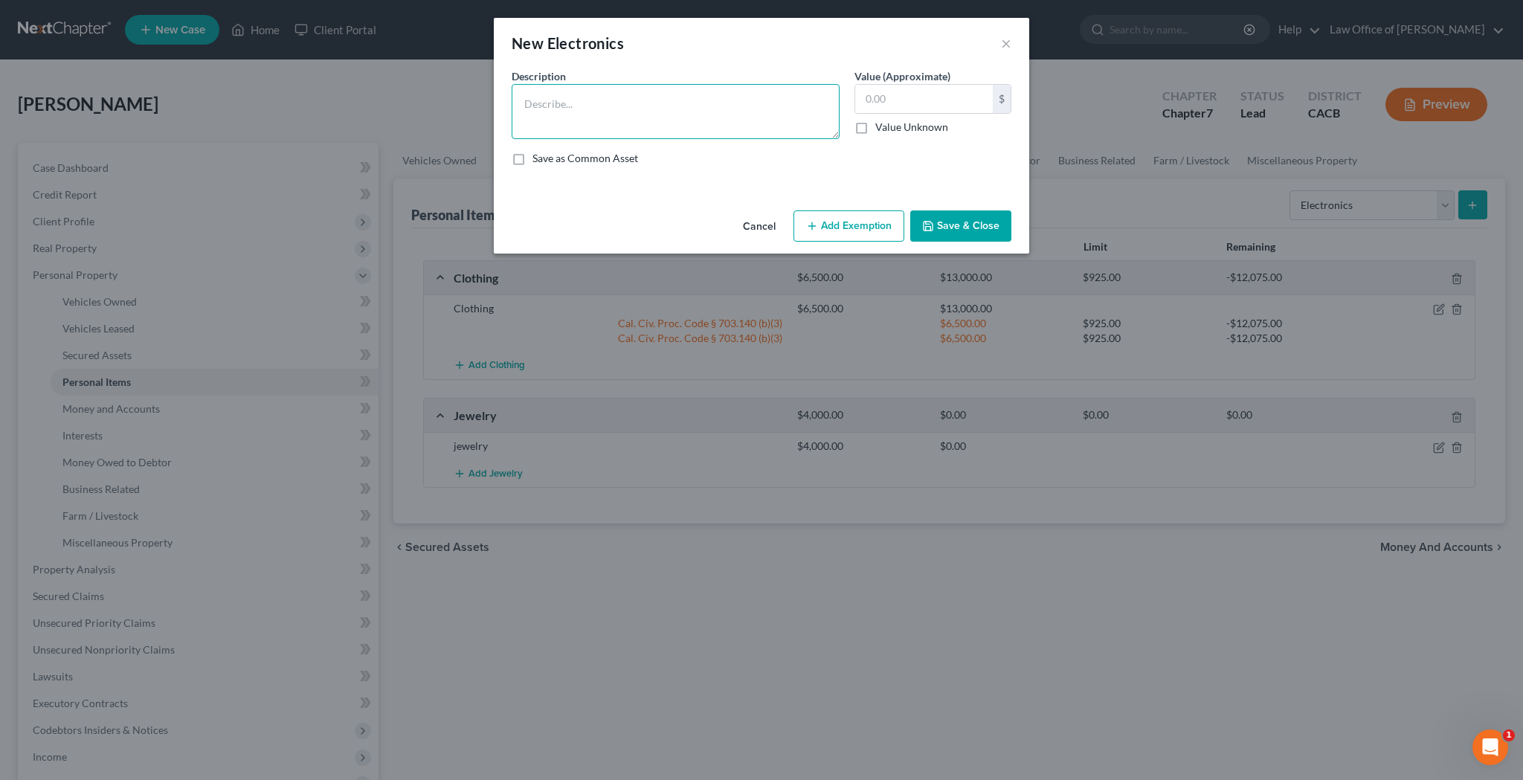
click at [734, 112] on textarea at bounding box center [675, 111] width 328 height 55
click at [756, 123] on textarea "Insignia 31" Flat Screen TV, Apple MacBook Air Laptop Computer, Apple iPad Tabl…" at bounding box center [675, 111] width 328 height 55
type textarea "Insignia 31" Flat Screen TV, Apple MacBook Air Laptop Computer, Apple iPad Tabl…"
click at [922, 93] on input "text" at bounding box center [924, 99] width 138 height 28
type input "2,275"
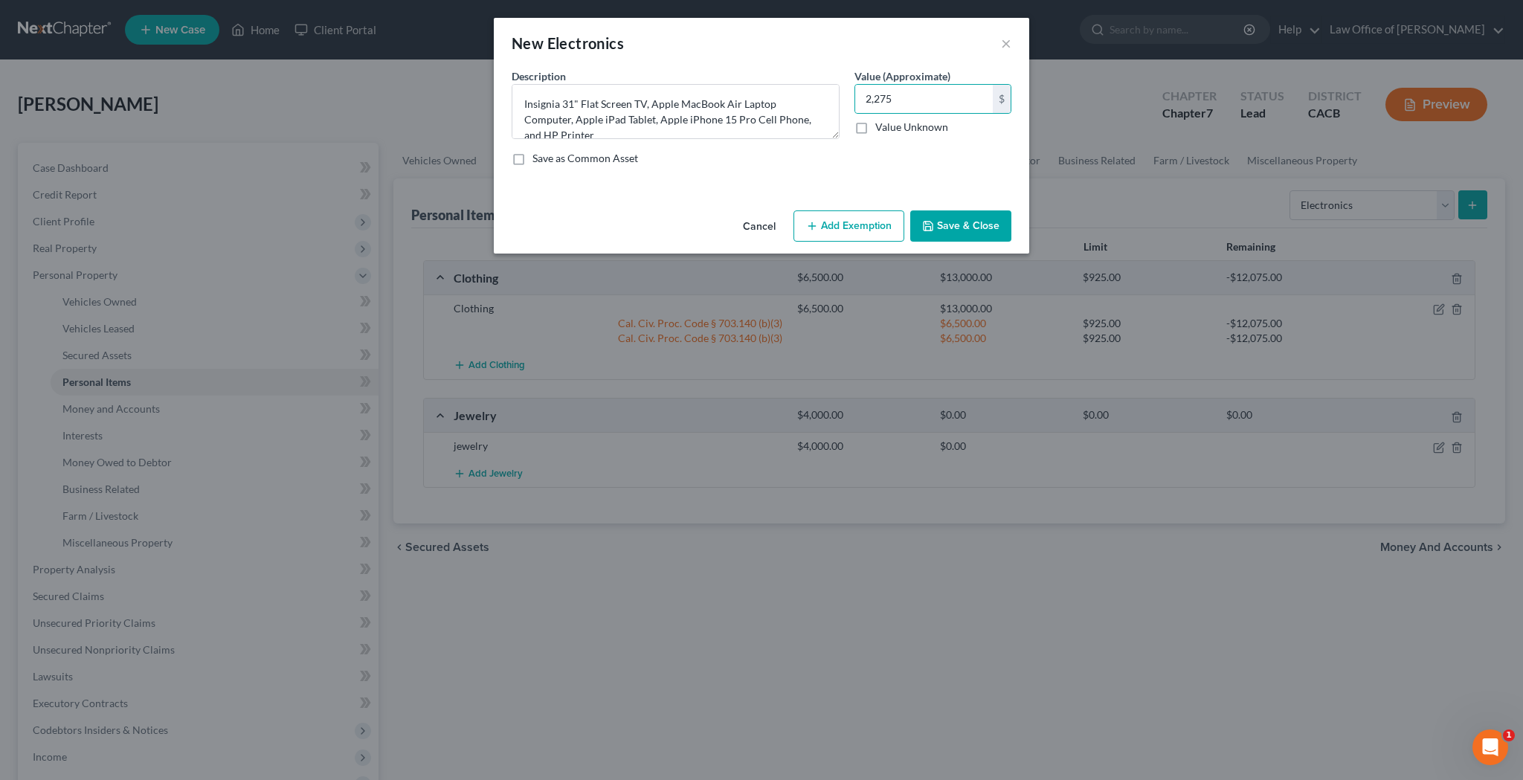
click at [861, 219] on button "Add Exemption" at bounding box center [848, 225] width 111 height 31
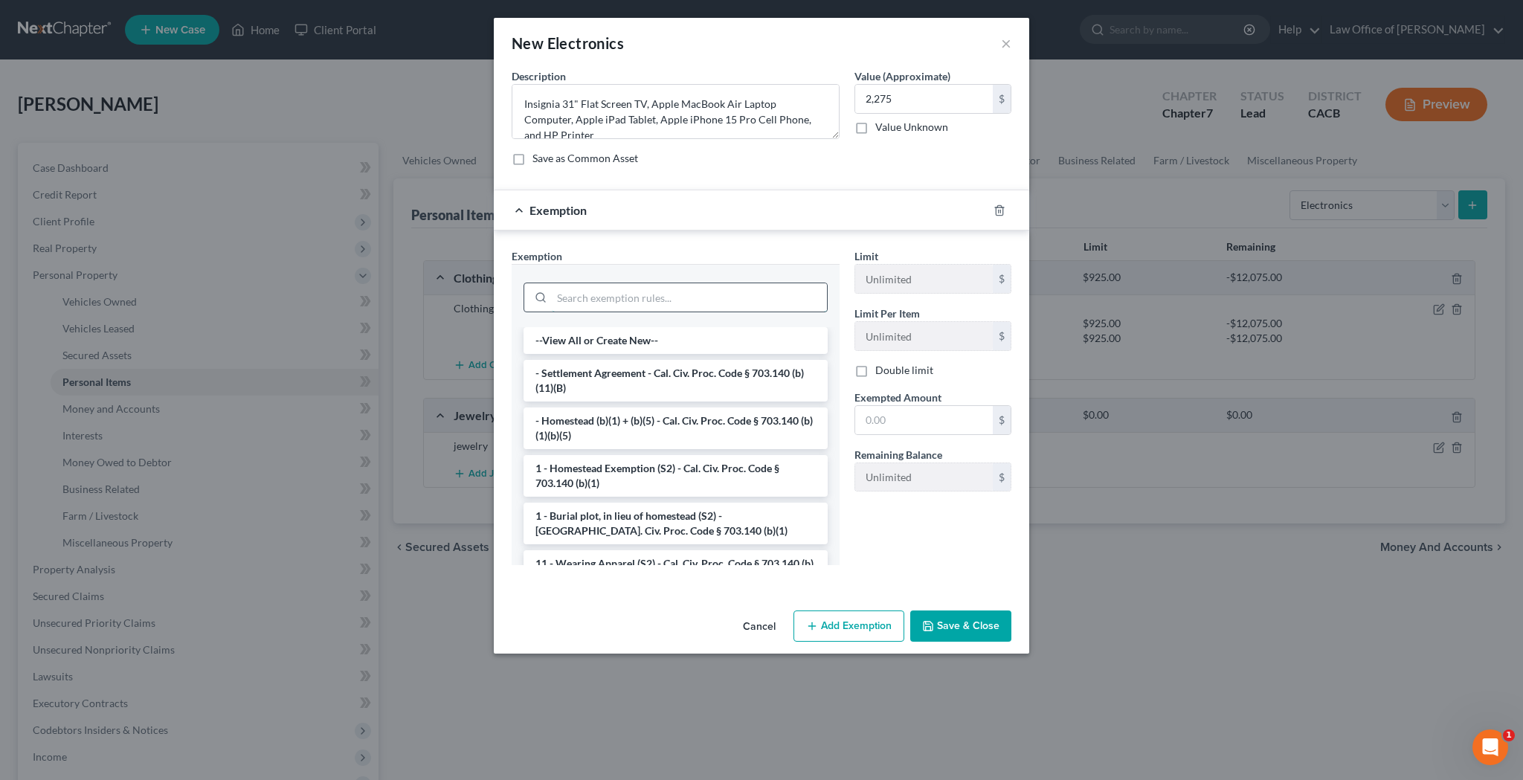
click at [780, 286] on input "search" at bounding box center [689, 297] width 275 height 28
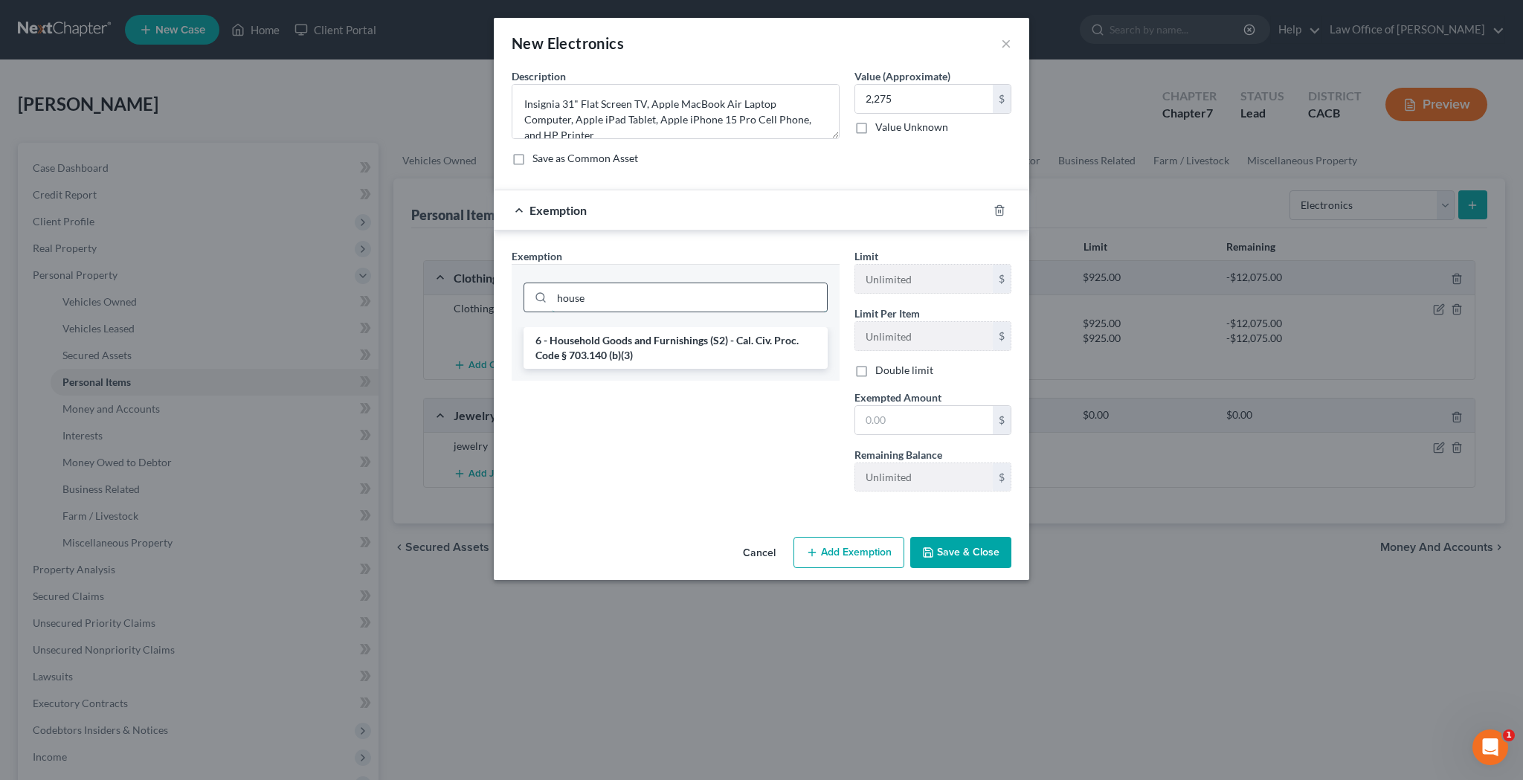
type input "house"
drag, startPoint x: 780, startPoint y: 286, endPoint x: 742, endPoint y: 347, distance: 71.8
click at [742, 347] on li "6 - Household Goods and Furnishings (S2) - Cal. Civ. Proc. Code § 703.140 (b)(3)" at bounding box center [675, 348] width 304 height 42
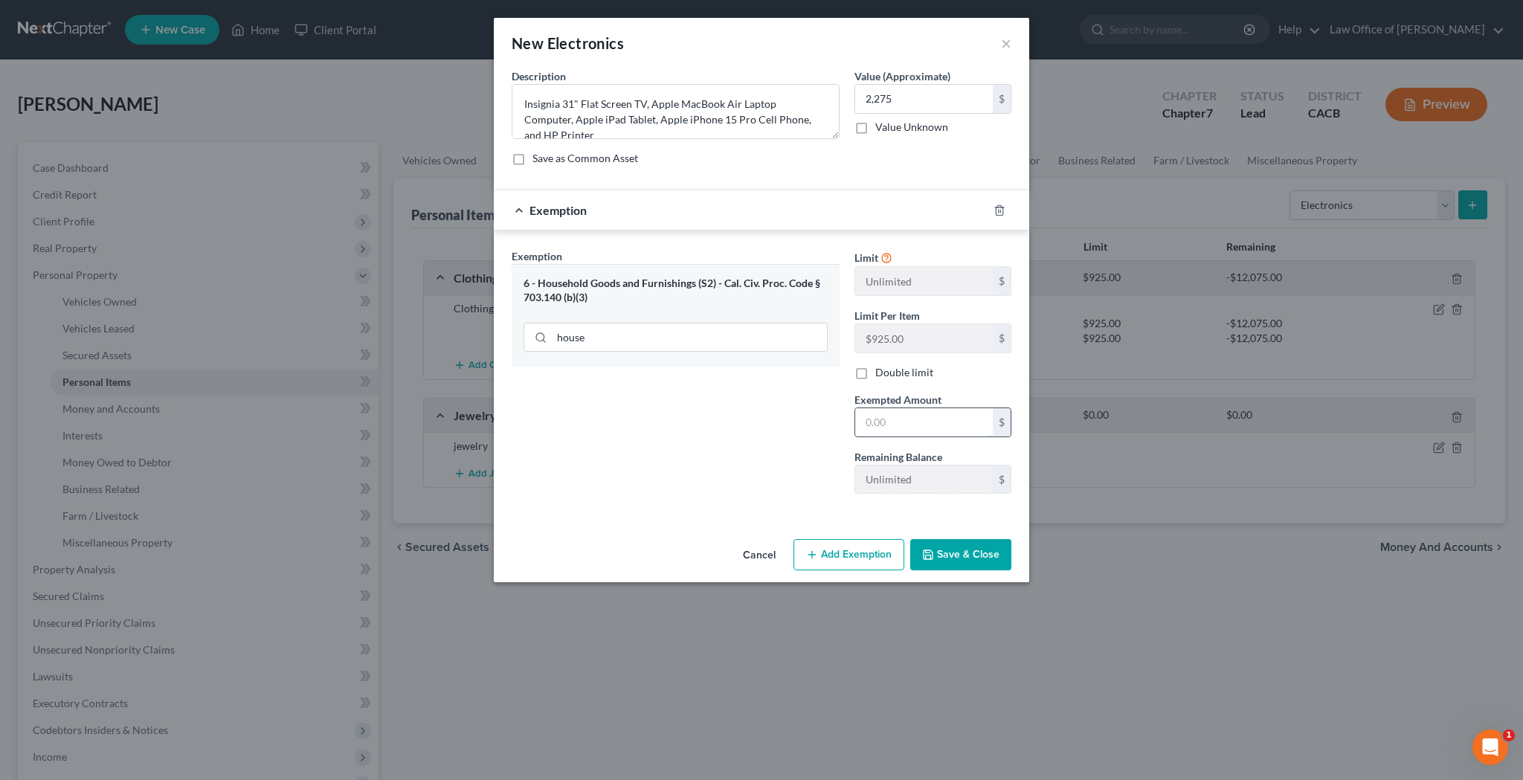
click at [891, 413] on input "text" at bounding box center [924, 422] width 138 height 28
type input "2,275"
click at [963, 551] on button "Save & Close" at bounding box center [960, 554] width 101 height 31
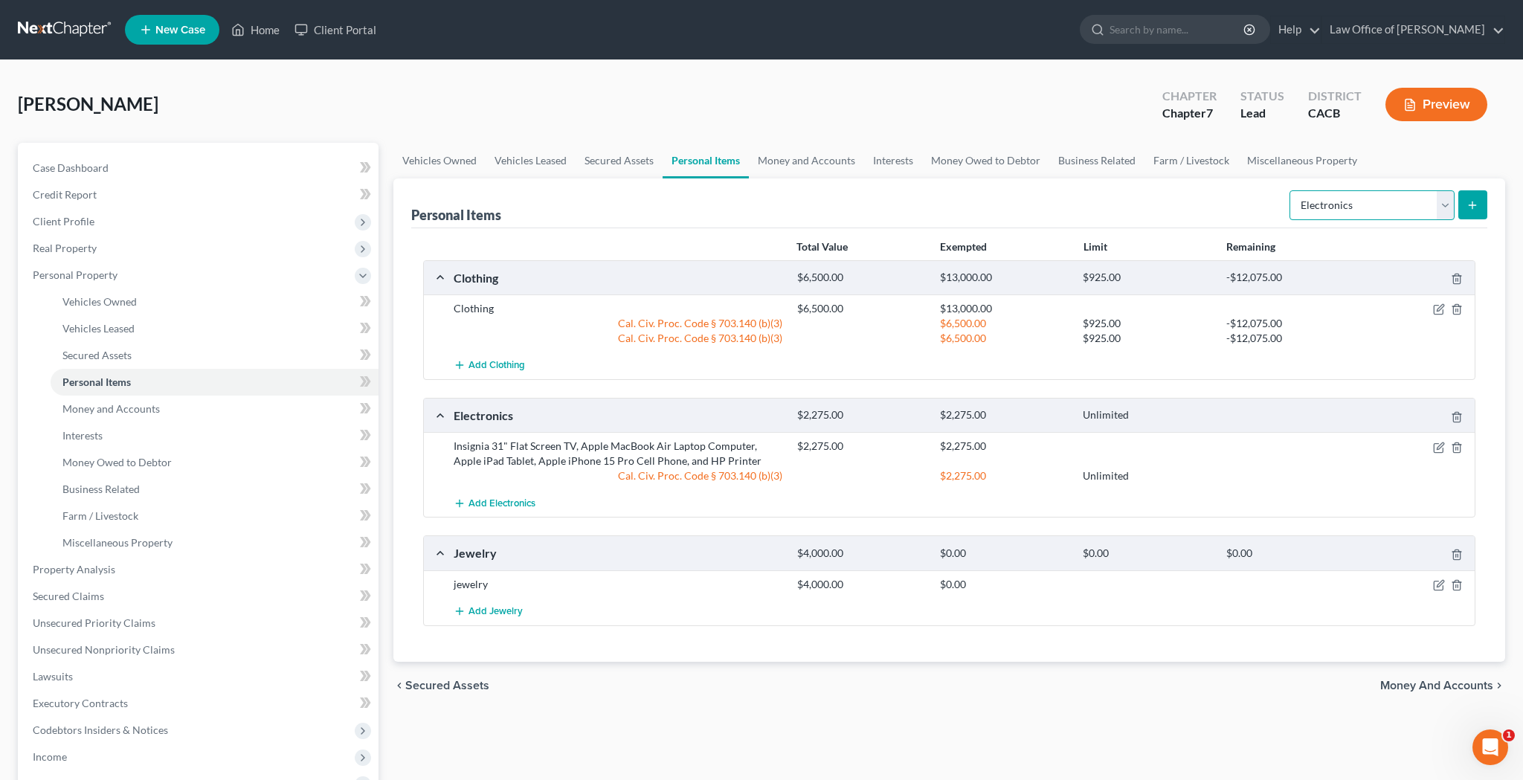
select select "household_goods"
click at [1467, 209] on icon "submit" at bounding box center [1472, 205] width 12 height 12
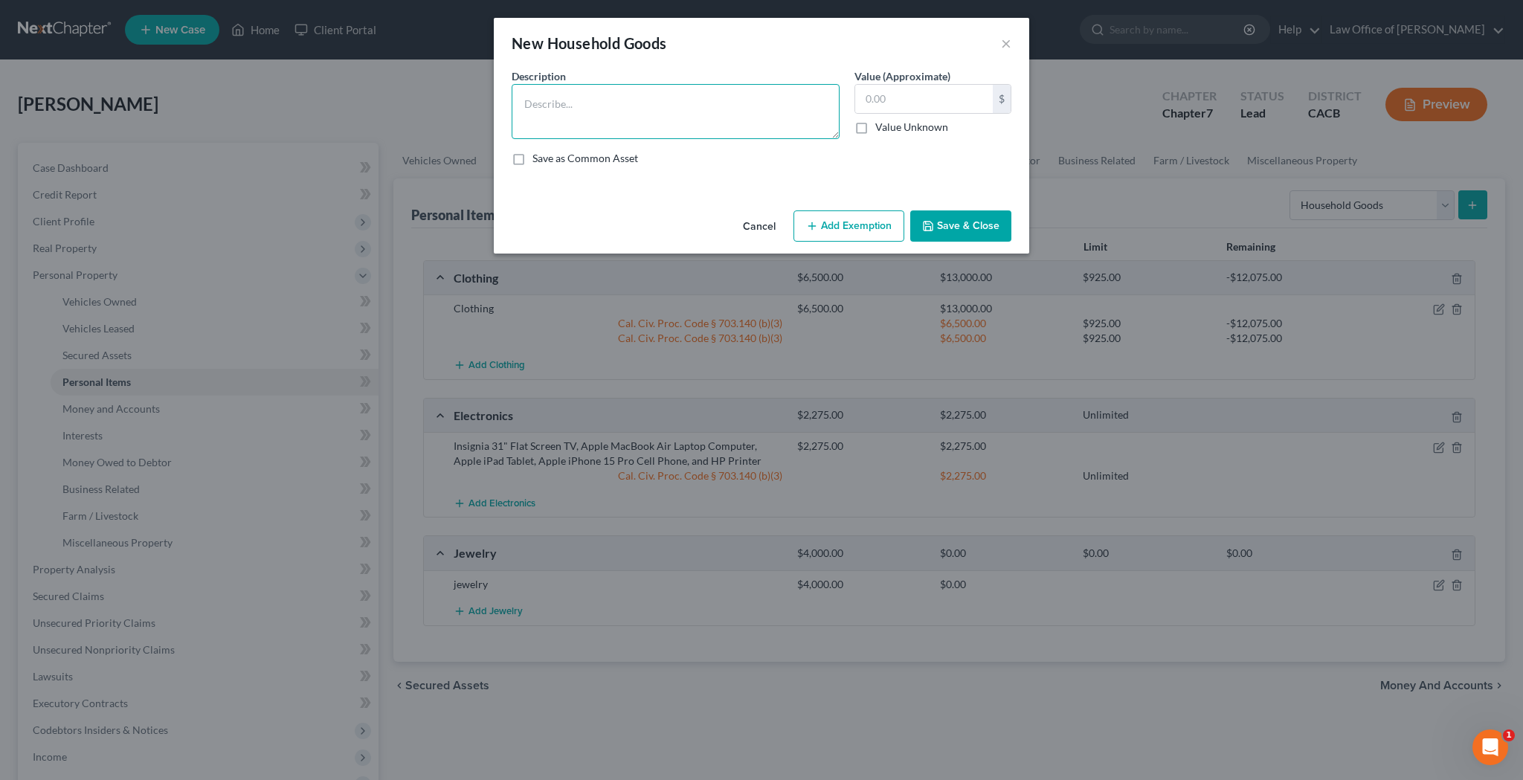
click at [646, 105] on textarea at bounding box center [675, 111] width 328 height 55
type textarea "<"
type textarea "Miscellaneous Used Household Goods and Furnishings"
click at [915, 109] on input "text" at bounding box center [924, 99] width 138 height 28
type input "7,500"
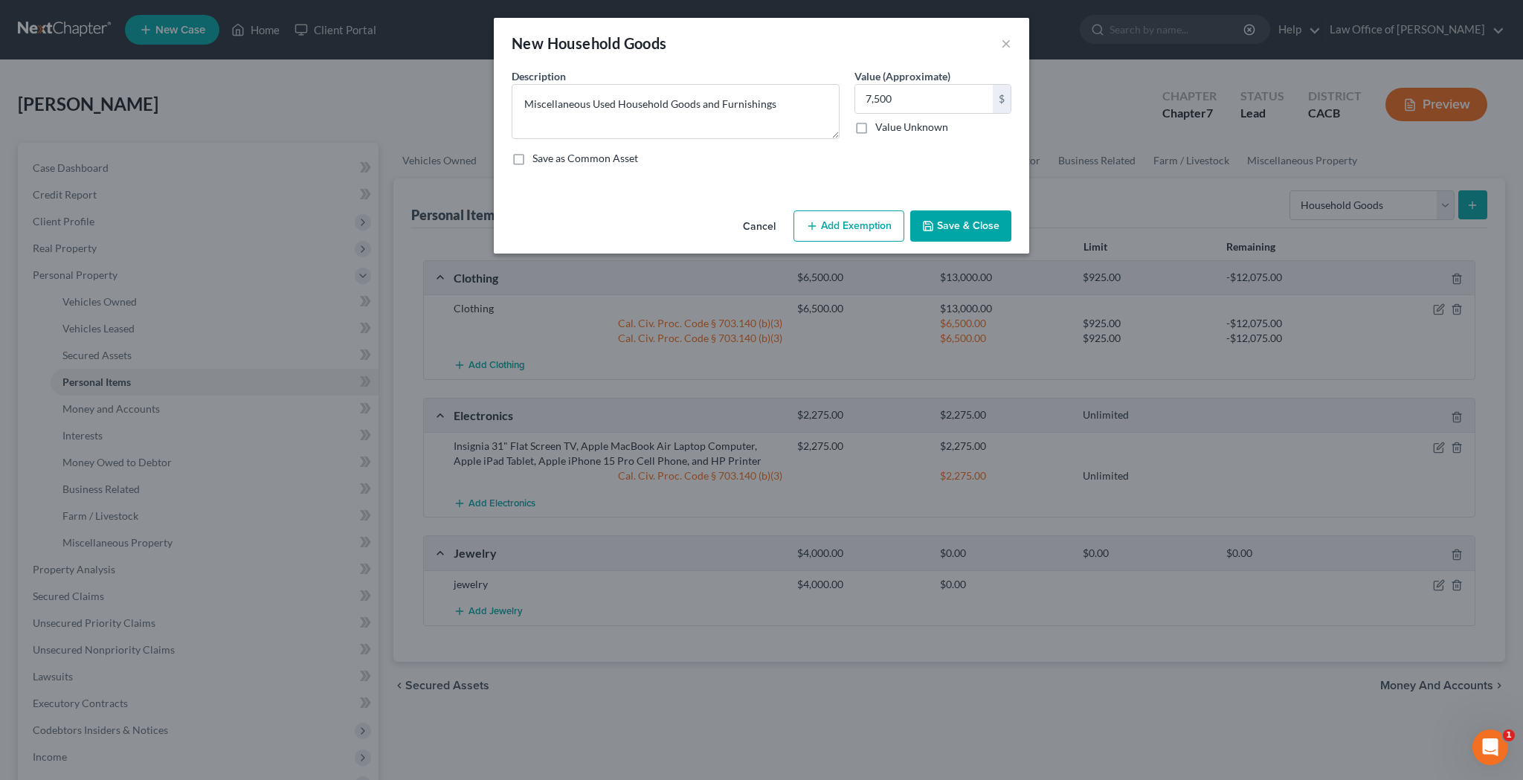
click at [866, 226] on button "Add Exemption" at bounding box center [848, 225] width 111 height 31
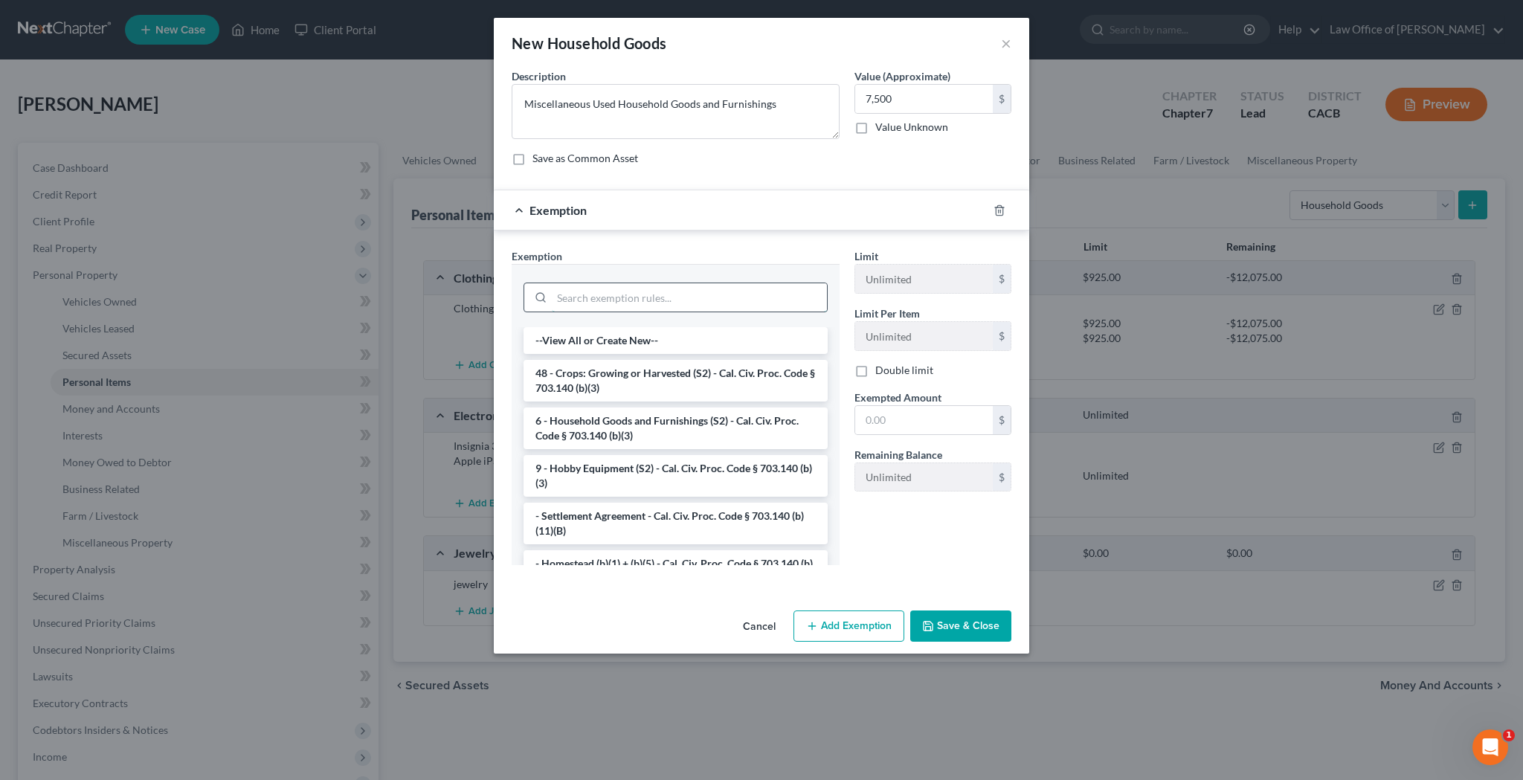
click at [727, 305] on input "search" at bounding box center [689, 297] width 275 height 28
click at [718, 433] on li "6 - Household Goods and Furnishings (S2) - Cal. Civ. Proc. Code § 703.140 (b)(3)" at bounding box center [675, 428] width 304 height 42
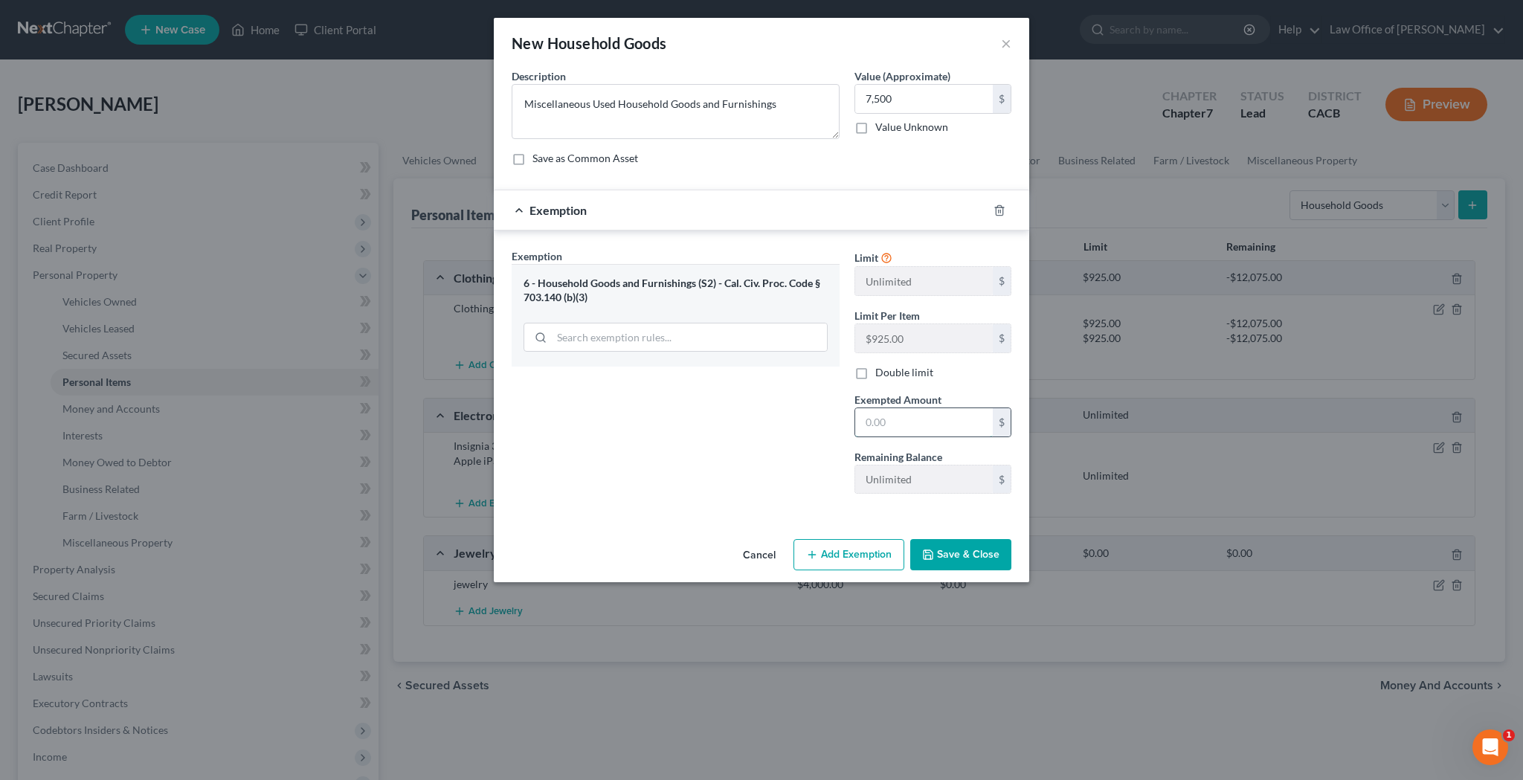
click at [892, 424] on input "text" at bounding box center [924, 422] width 138 height 28
type input "7,500"
click at [961, 546] on button "Save & Close" at bounding box center [960, 554] width 101 height 31
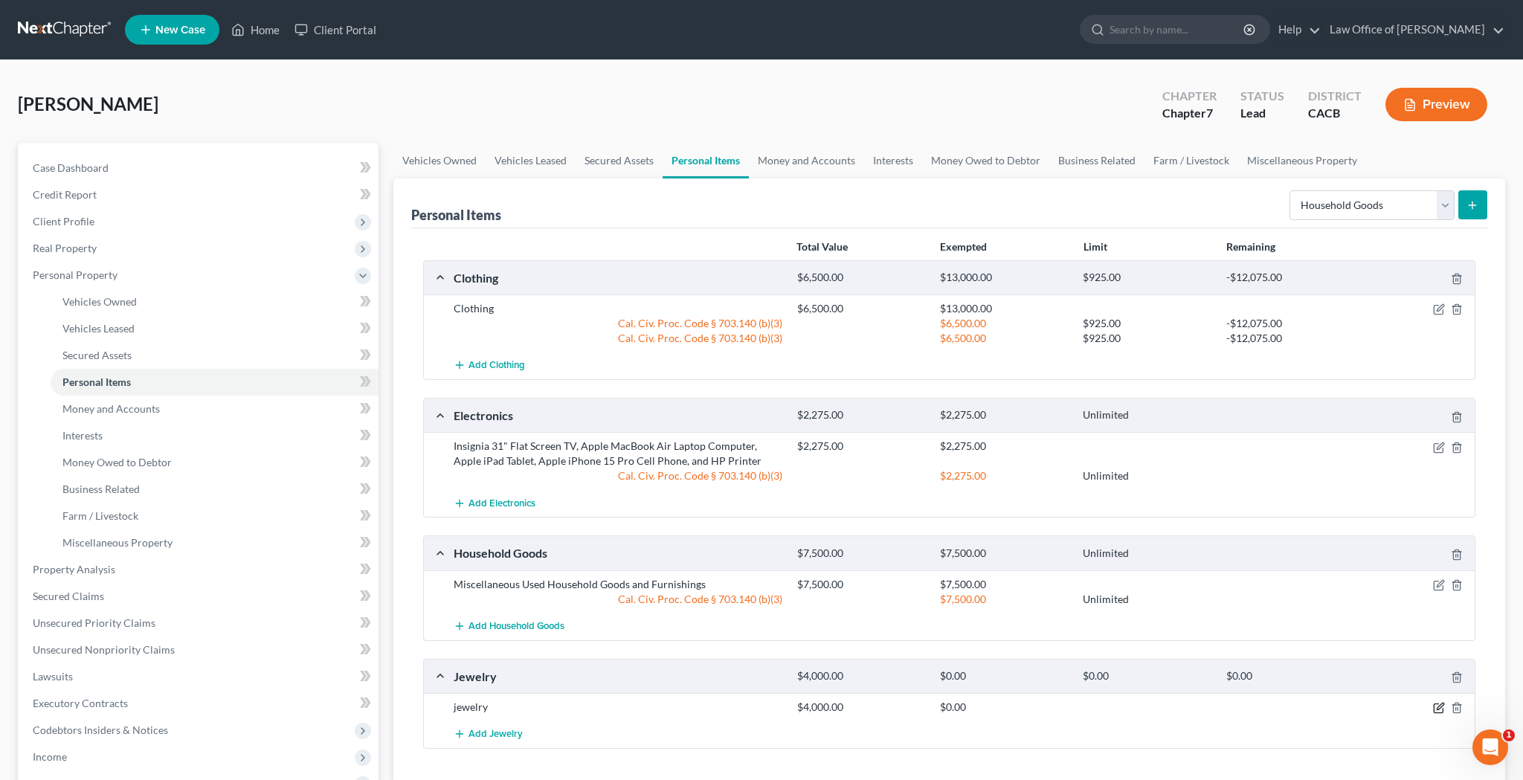
click at [1439, 709] on icon "button" at bounding box center [1439, 708] width 12 height 12
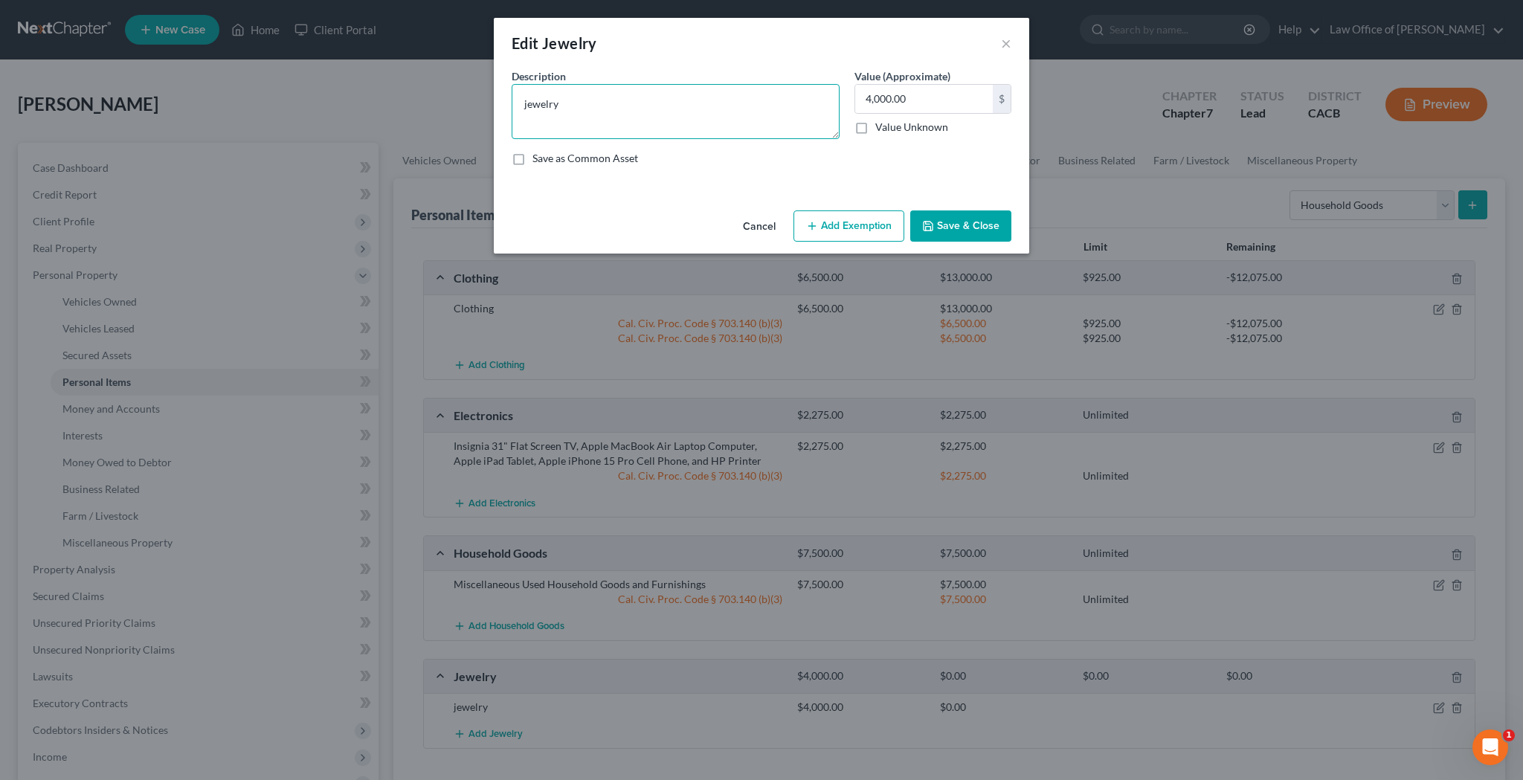
drag, startPoint x: 633, startPoint y: 107, endPoint x: 510, endPoint y: 102, distance: 123.5
click at [510, 102] on div "Description * jewelry" at bounding box center [675, 103] width 343 height 71
type textarea "5 Gold Rings, Gold Necklace, 10 Silver Rings, Silver Bracelet, and Miscellaneou…"
click at [861, 222] on button "Add Exemption" at bounding box center [848, 225] width 111 height 31
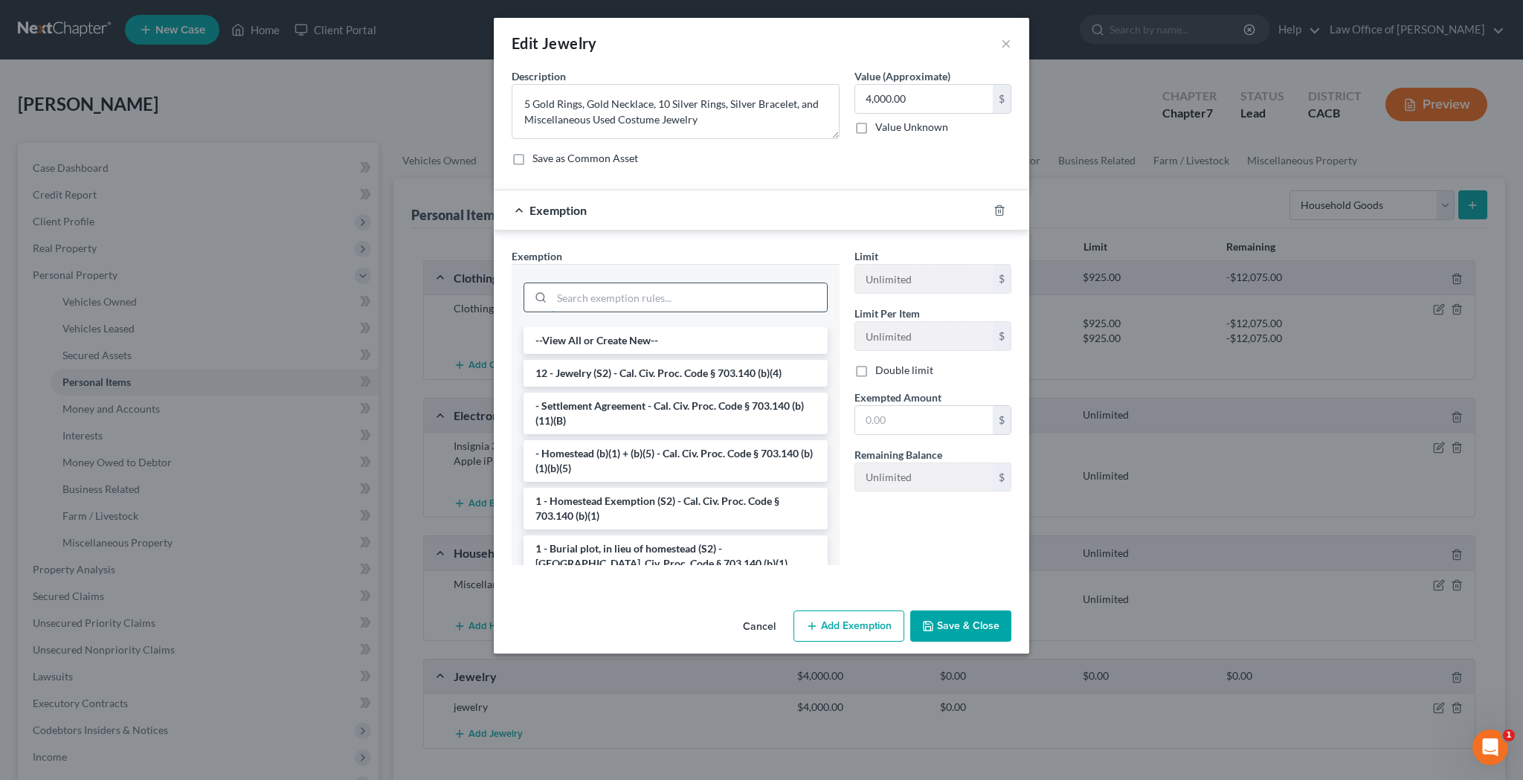
click at [754, 294] on input "search" at bounding box center [689, 297] width 275 height 28
click at [741, 371] on li "12 - Jewelry (S2) - Cal. Civ. Proc. Code § 703.140 (b)(4)" at bounding box center [675, 373] width 304 height 27
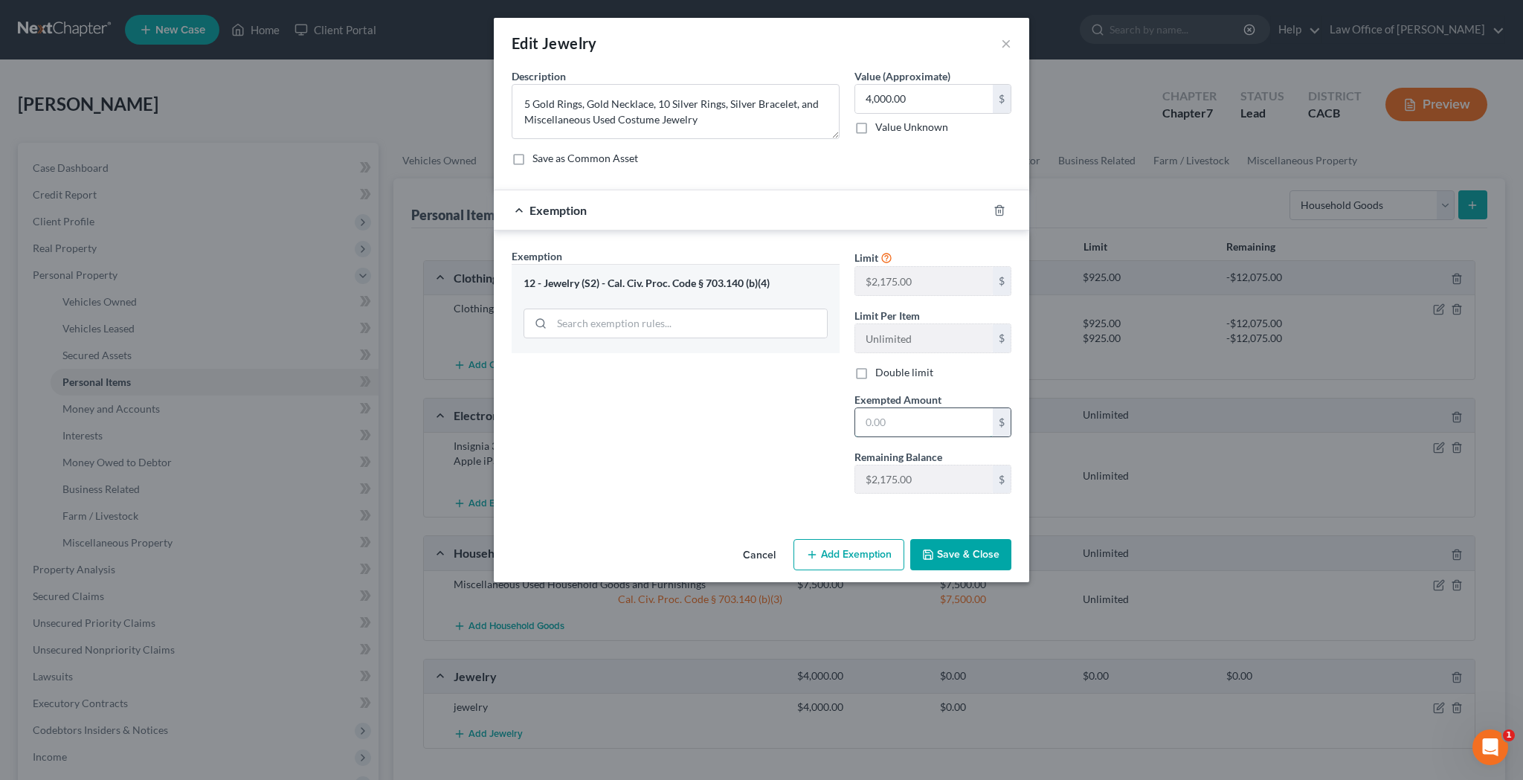
click at [897, 420] on input "text" at bounding box center [924, 422] width 138 height 28
type input "2,175"
click at [860, 557] on button "Add Exemption" at bounding box center [848, 554] width 111 height 31
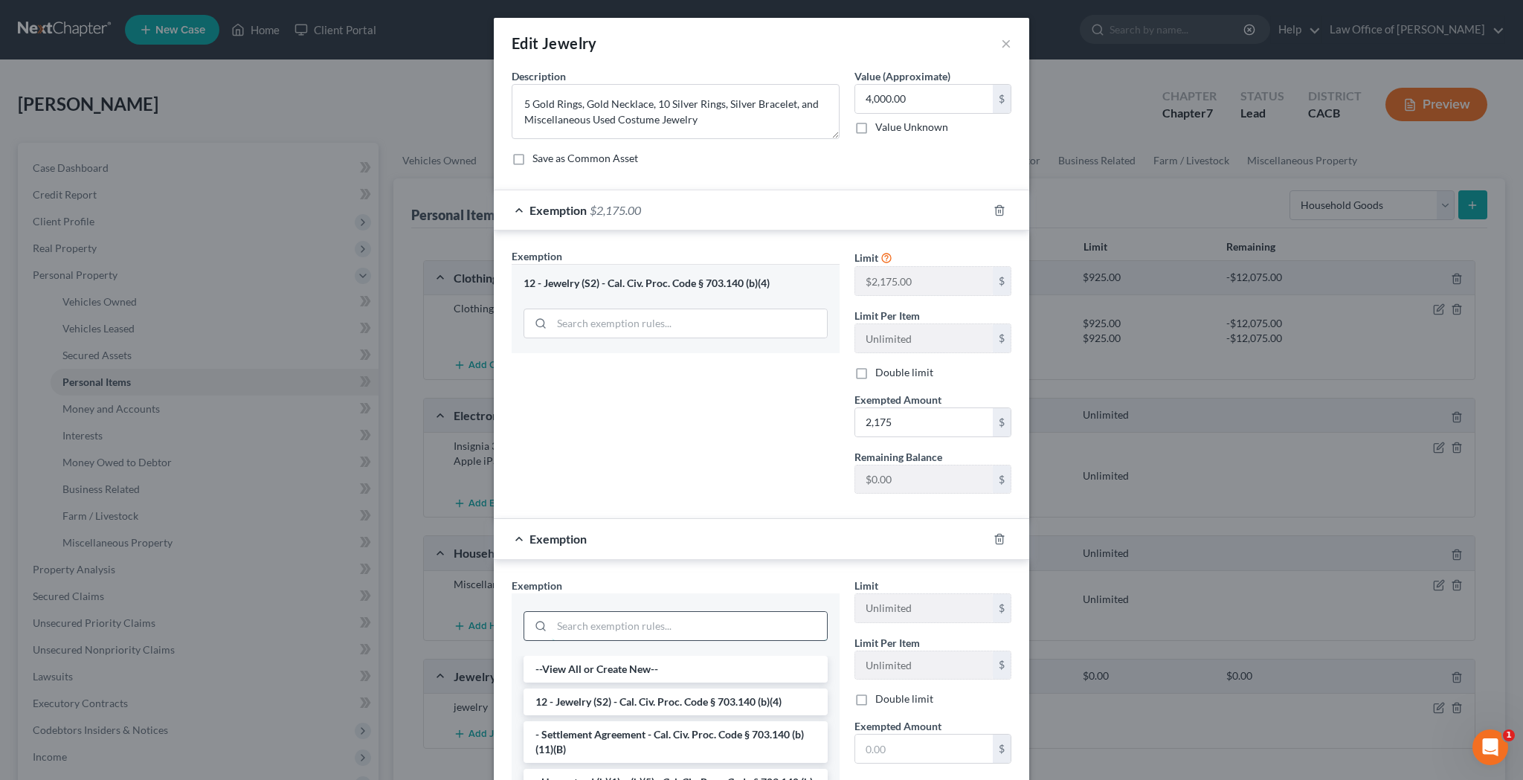
click at [756, 622] on input "search" at bounding box center [689, 626] width 275 height 28
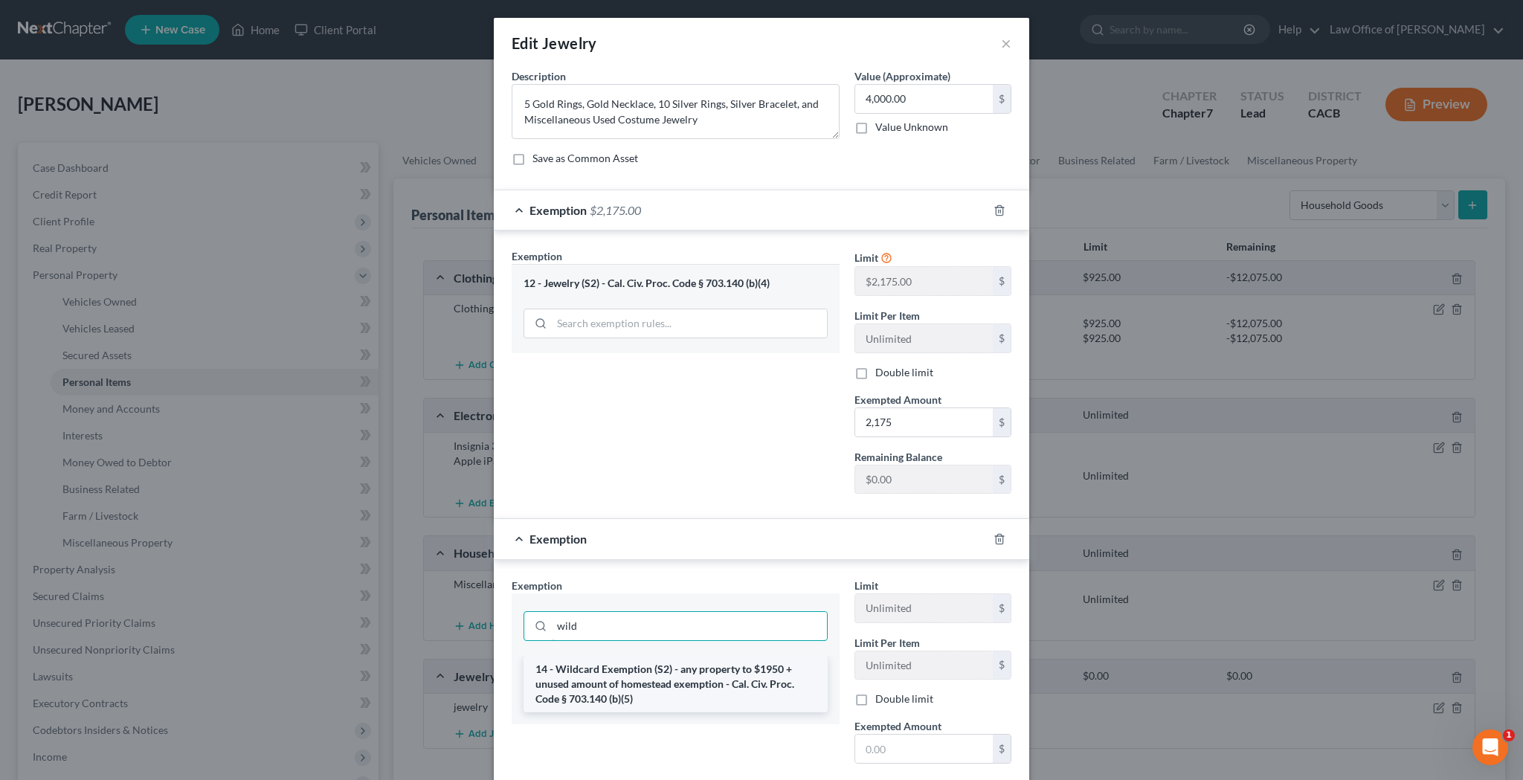
type input "wild"
click at [749, 668] on li "14 - Wildcard Exemption (S2) - any property to $1950 + unused amount of homeste…" at bounding box center [675, 684] width 304 height 57
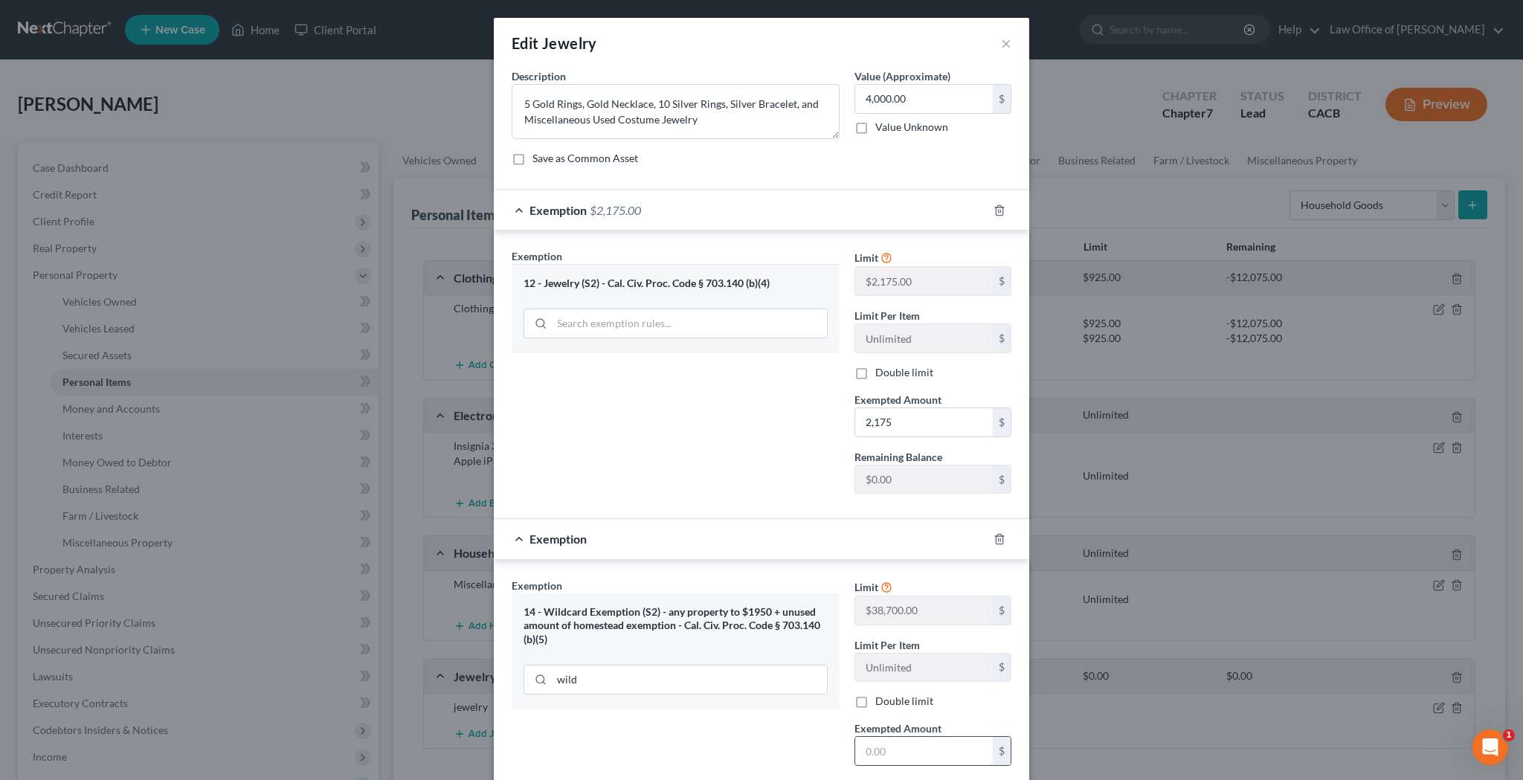
click at [879, 750] on input "text" at bounding box center [924, 751] width 138 height 28
type input "1,825"
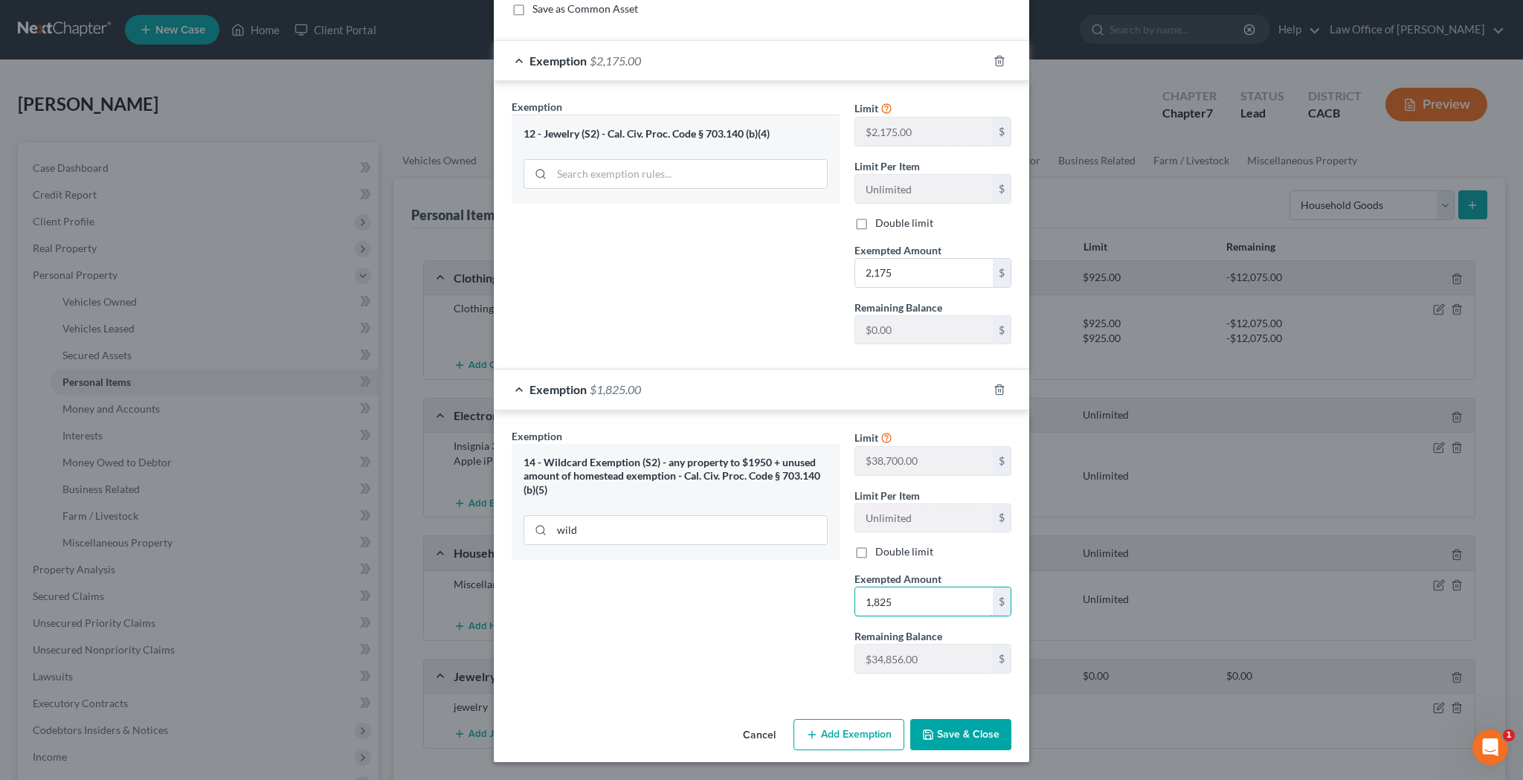
scroll to position [149, 0]
click at [958, 741] on button "Save & Close" at bounding box center [960, 735] width 101 height 31
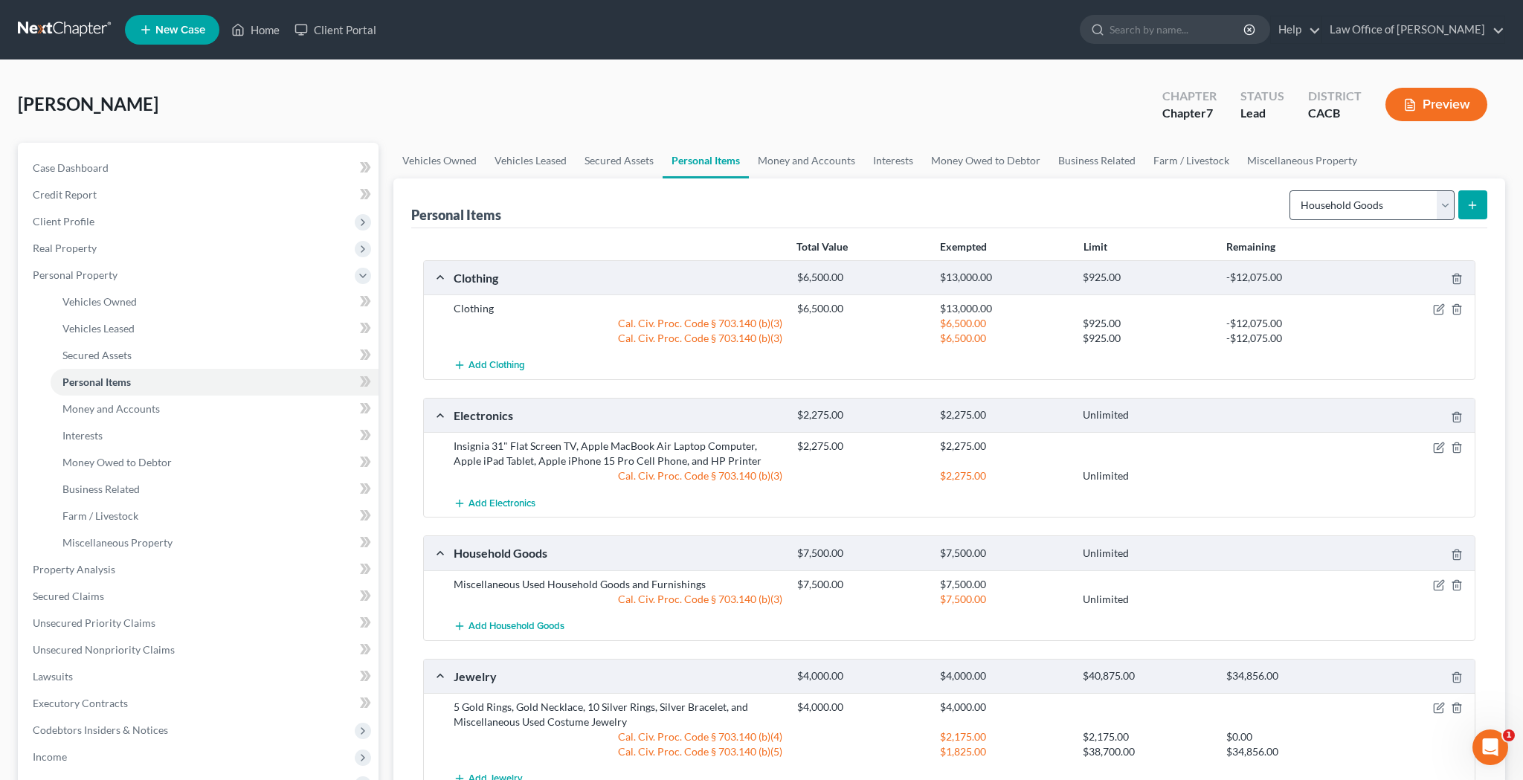
scroll to position [0, 0]
select select "pets"
click at [1465, 207] on button "submit" at bounding box center [1472, 204] width 29 height 29
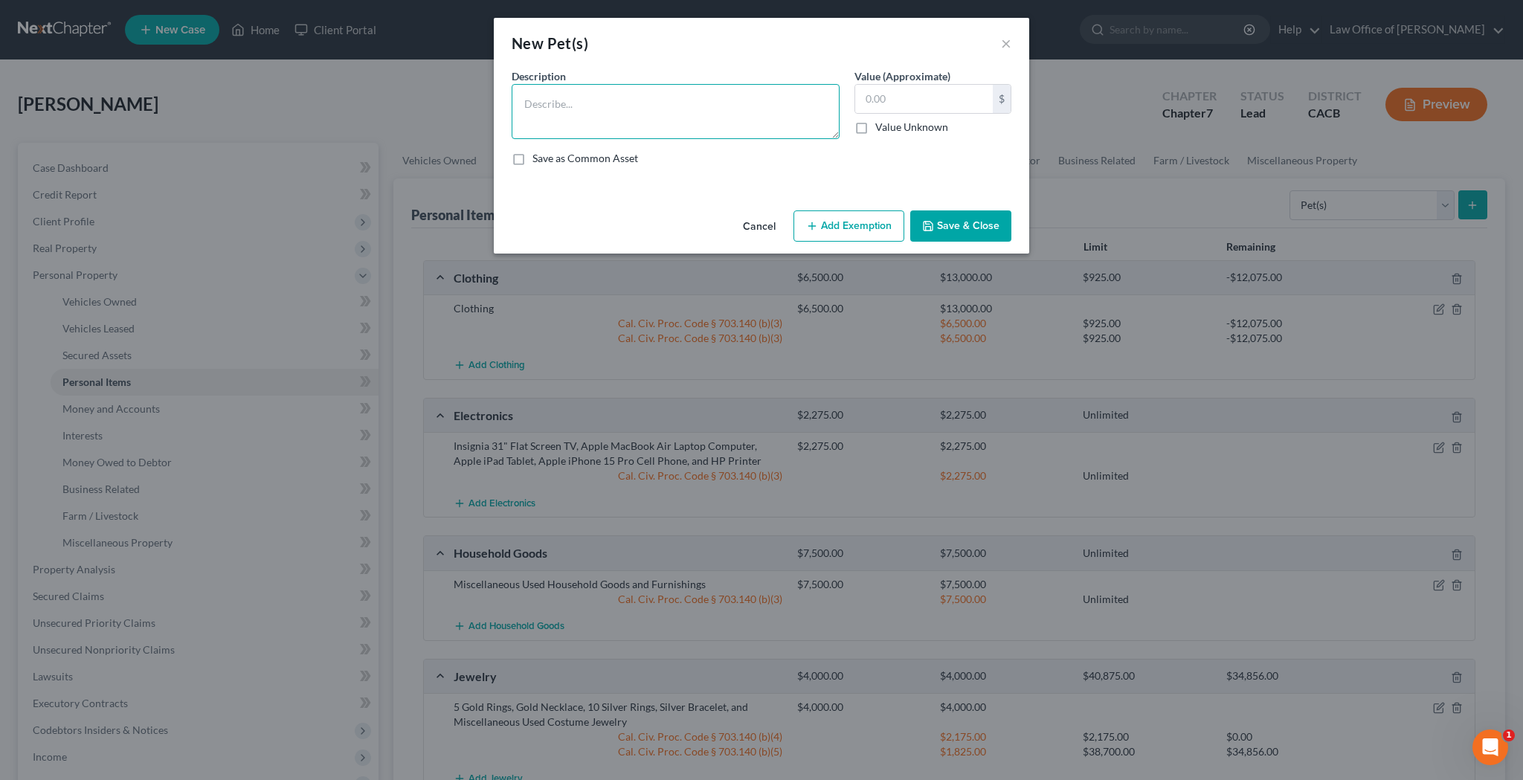
click at [738, 97] on textarea at bounding box center [675, 111] width 328 height 55
type textarea "3"
click at [594, 108] on textarea "1 Persian Cat, 2 Domestic Shorthair Cat," at bounding box center [675, 111] width 328 height 55
click at [723, 106] on textarea "1 Persian Cat, 1 Domestic Shorthair Cat," at bounding box center [675, 111] width 328 height 55
type textarea "1 Persian Cat, 1 Domestic Shorthair Cat, 1 Domestic Longhair Cat, and 1 Snake"
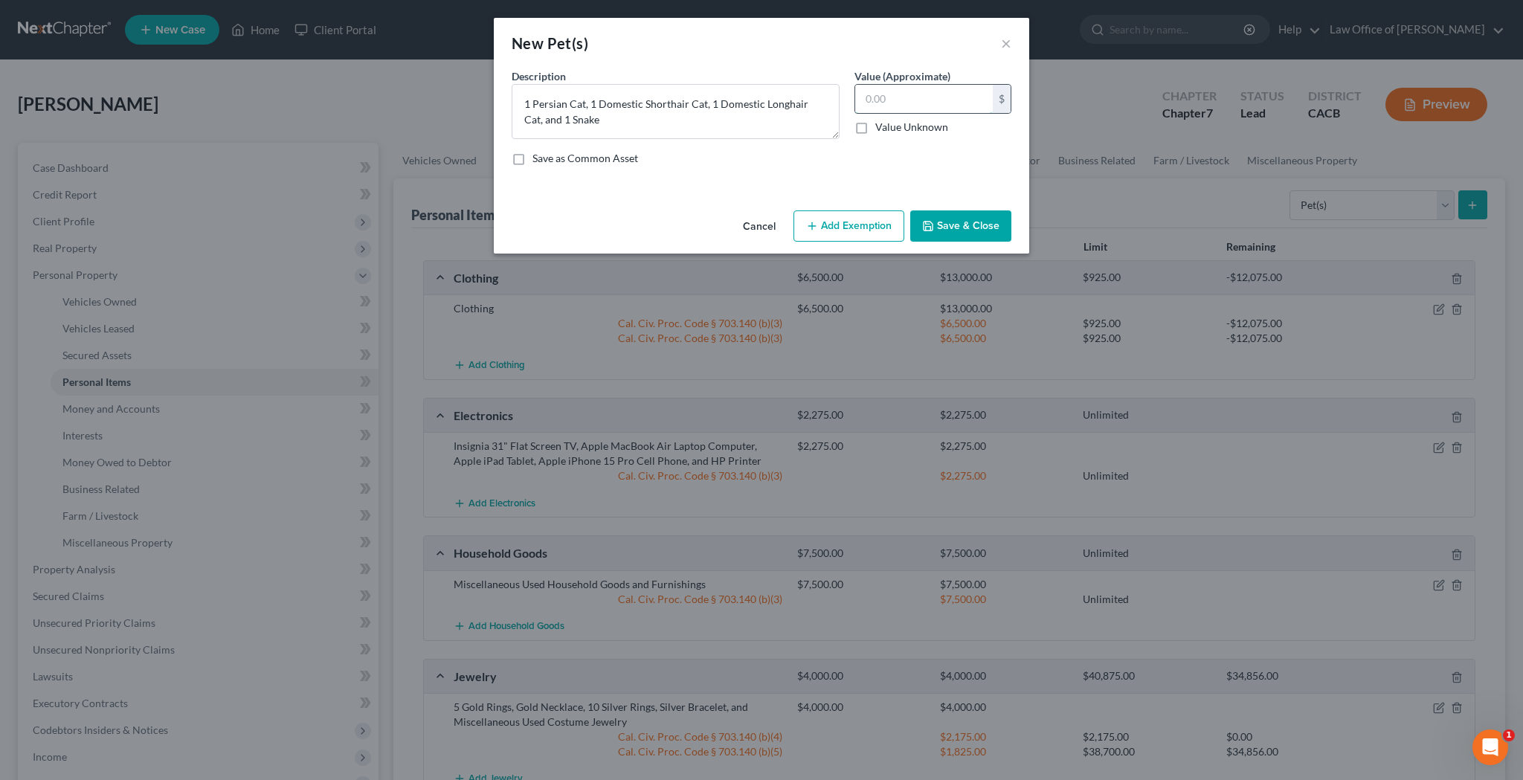
click at [938, 99] on input "text" at bounding box center [924, 99] width 138 height 28
type input "0"
click at [869, 222] on button "Add Exemption" at bounding box center [848, 225] width 111 height 31
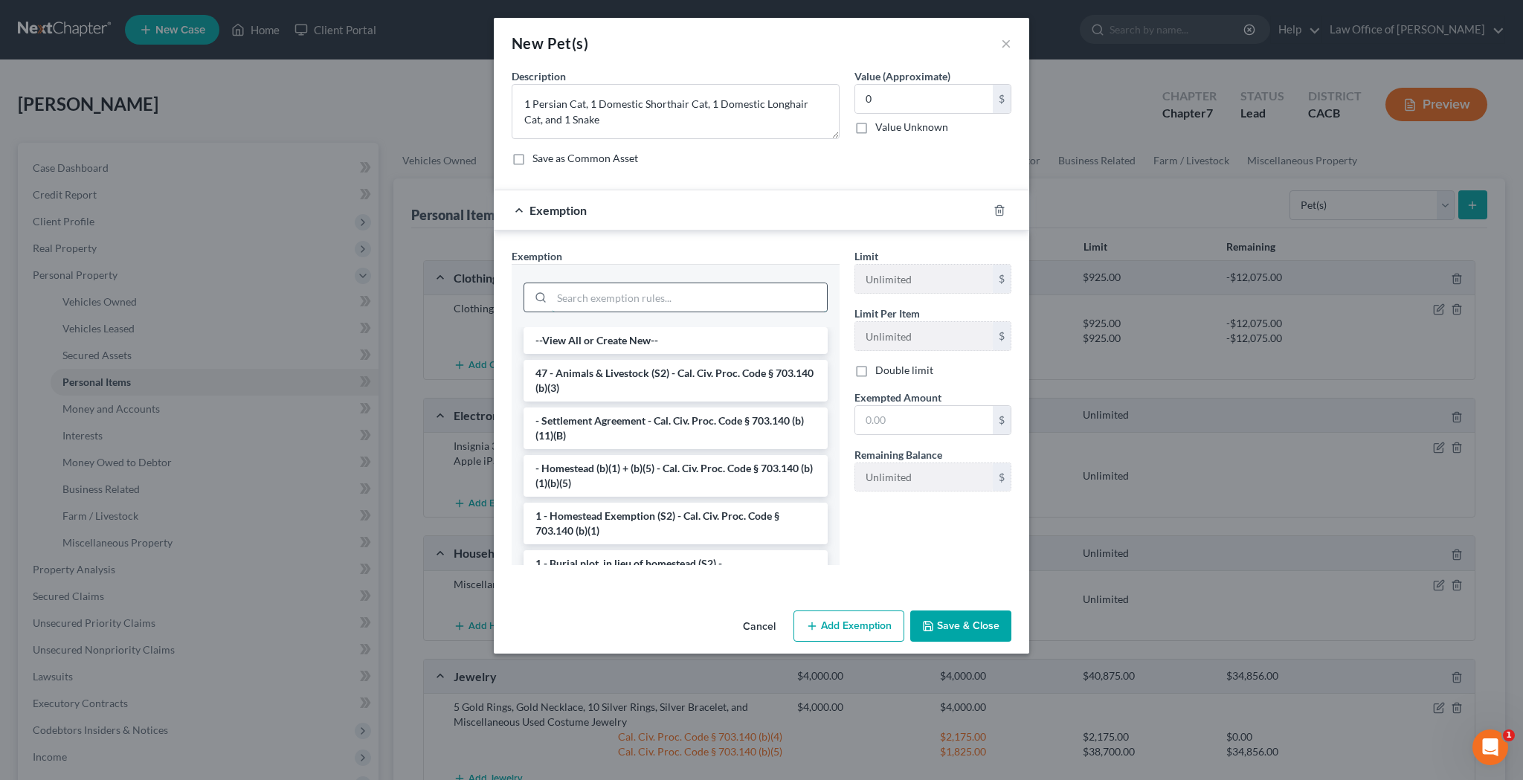
click at [691, 291] on input "search" at bounding box center [689, 297] width 275 height 28
click at [677, 377] on li "47 - Animals & Livestock (S2) - Cal. Civ. Proc. Code § 703.140 (b)(3)" at bounding box center [675, 381] width 304 height 42
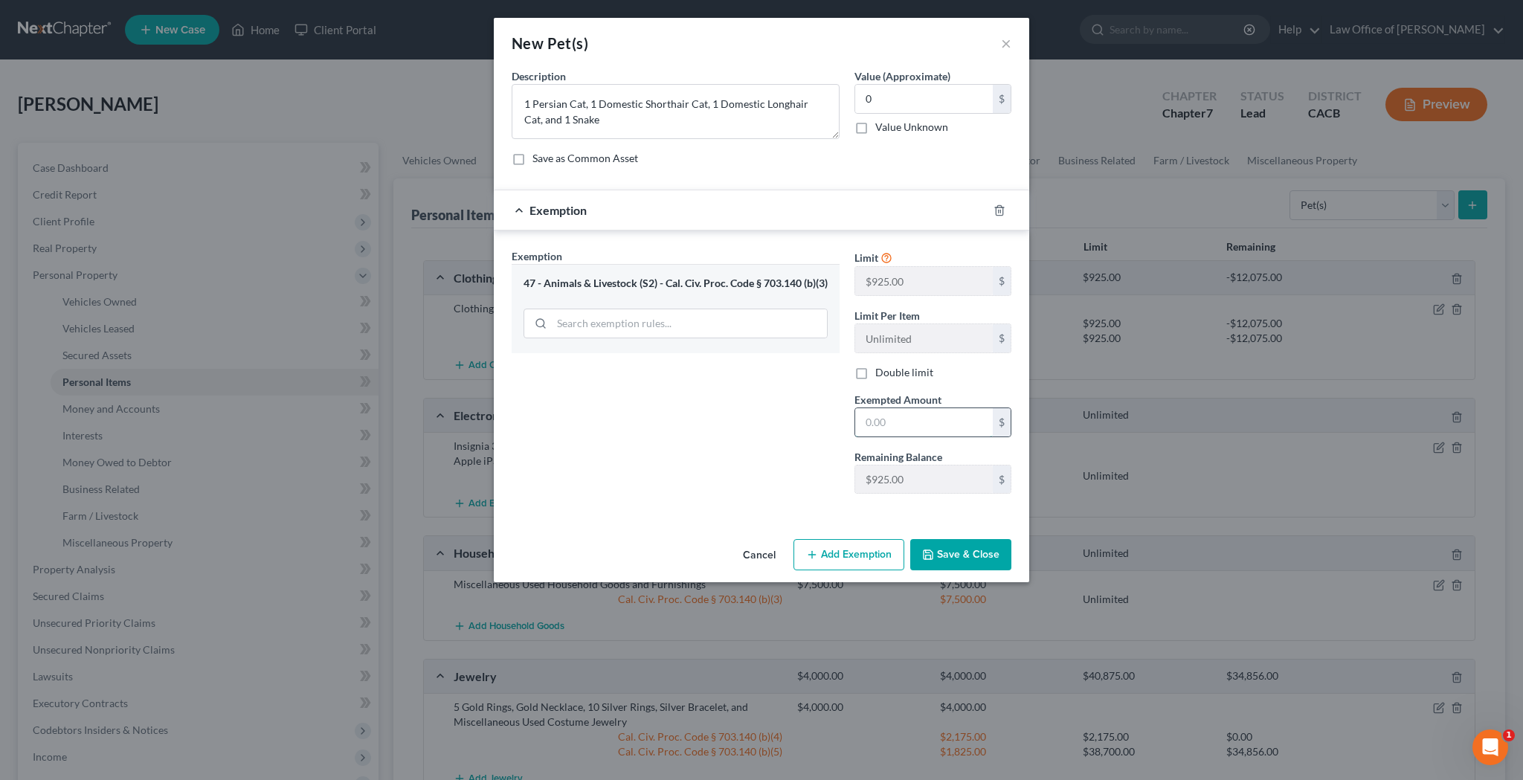
click at [890, 423] on input "text" at bounding box center [924, 422] width 138 height 28
type input "0"
click at [954, 554] on button "Save & Close" at bounding box center [960, 554] width 101 height 31
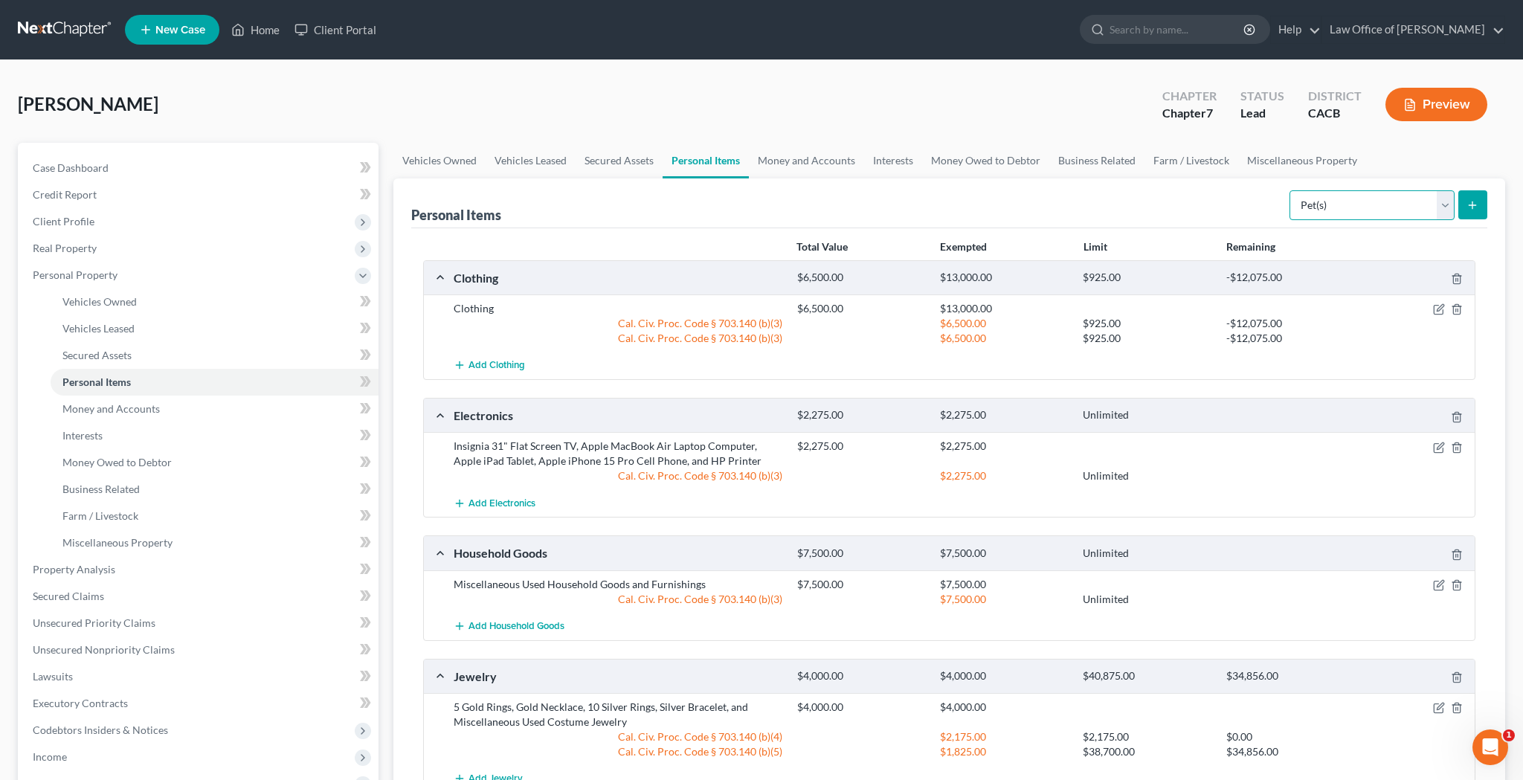
select select "sports_and_hobby_equipment"
click at [830, 158] on link "Money and Accounts" at bounding box center [806, 161] width 115 height 36
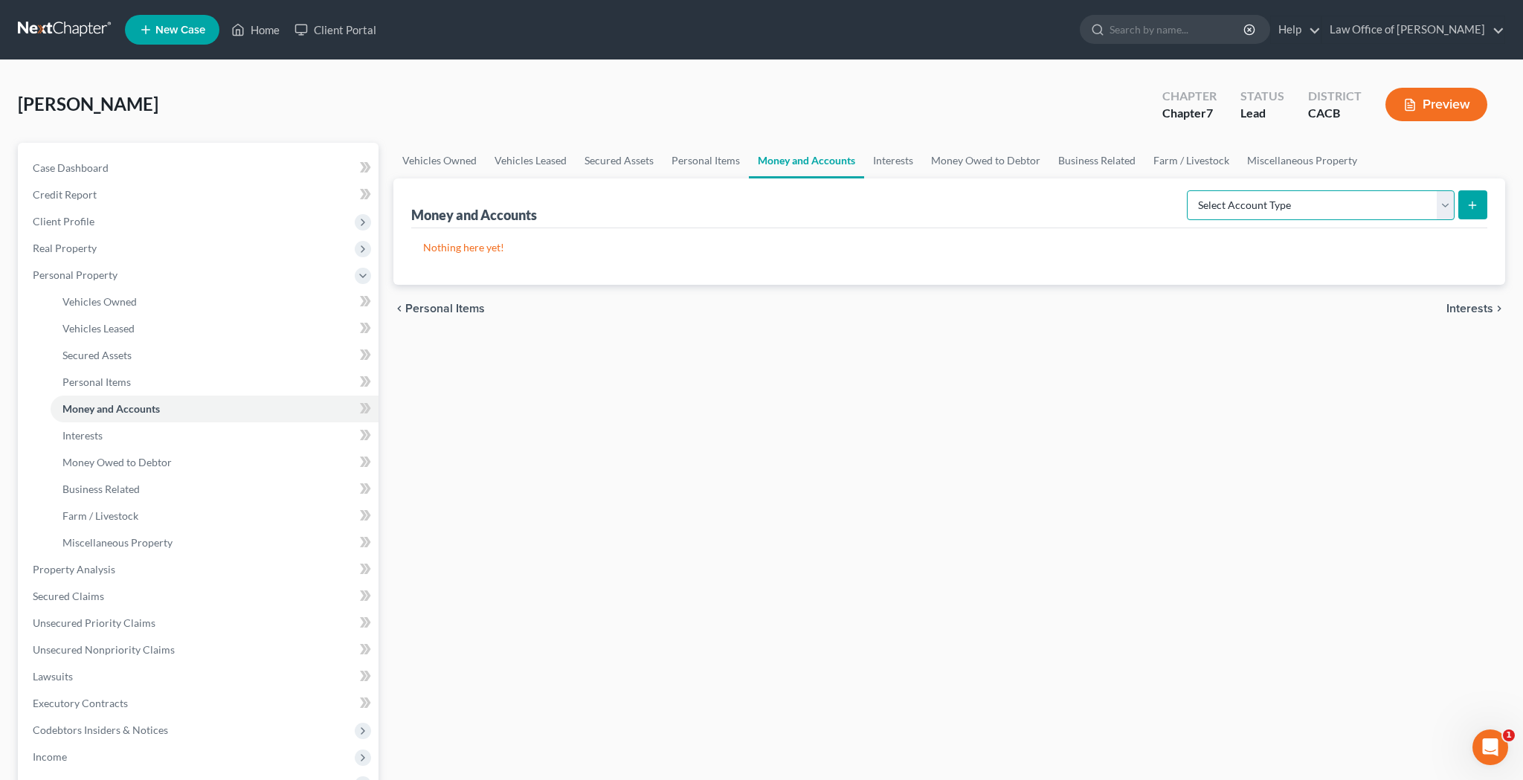
select select "brokerage"
click at [1482, 195] on button "submit" at bounding box center [1472, 204] width 29 height 29
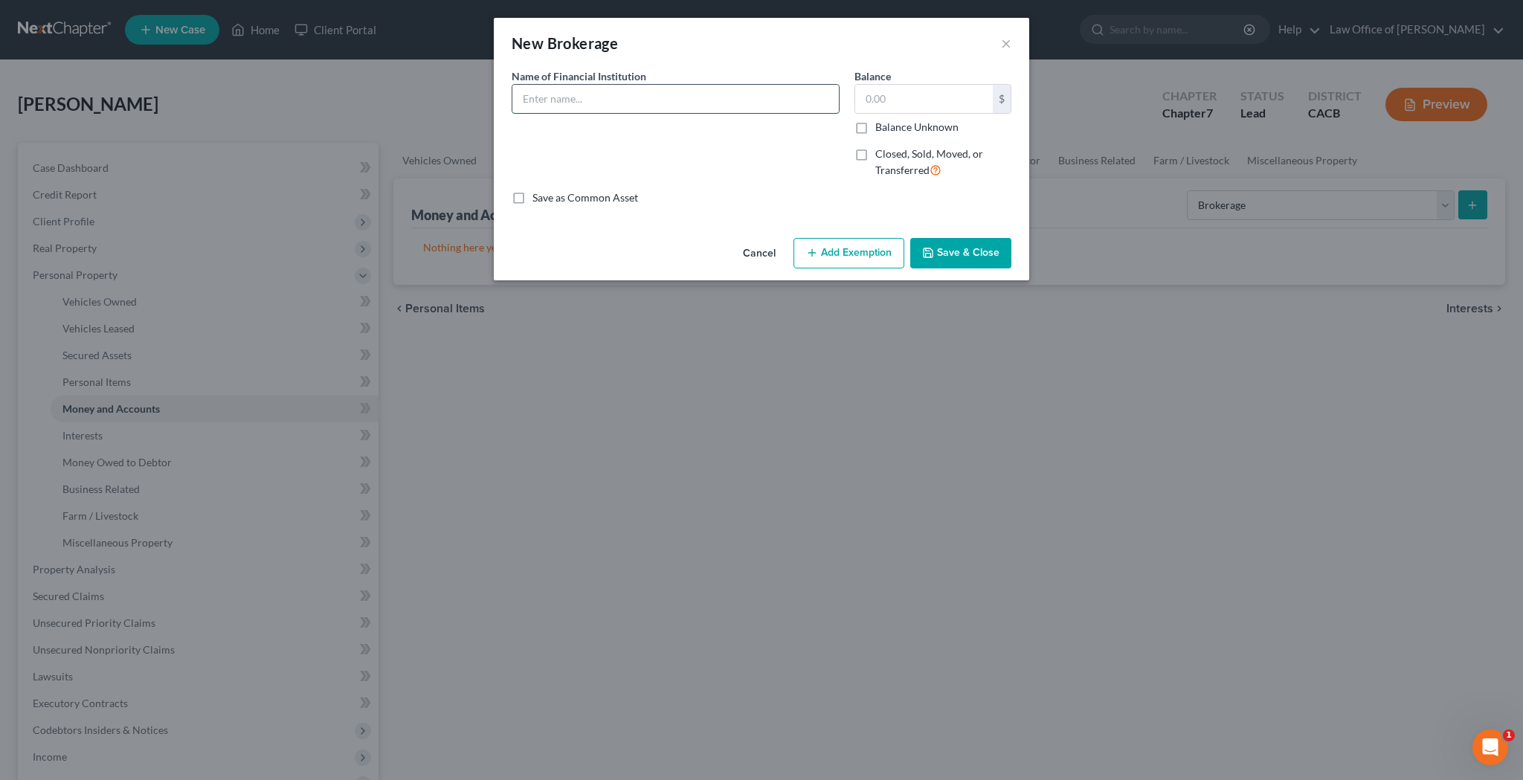
click at [734, 101] on input "text" at bounding box center [675, 99] width 326 height 28
type input "Fidelity"
click at [892, 109] on input "text" at bounding box center [924, 99] width 138 height 28
type input "0"
click at [966, 256] on button "Save & Close" at bounding box center [960, 253] width 101 height 31
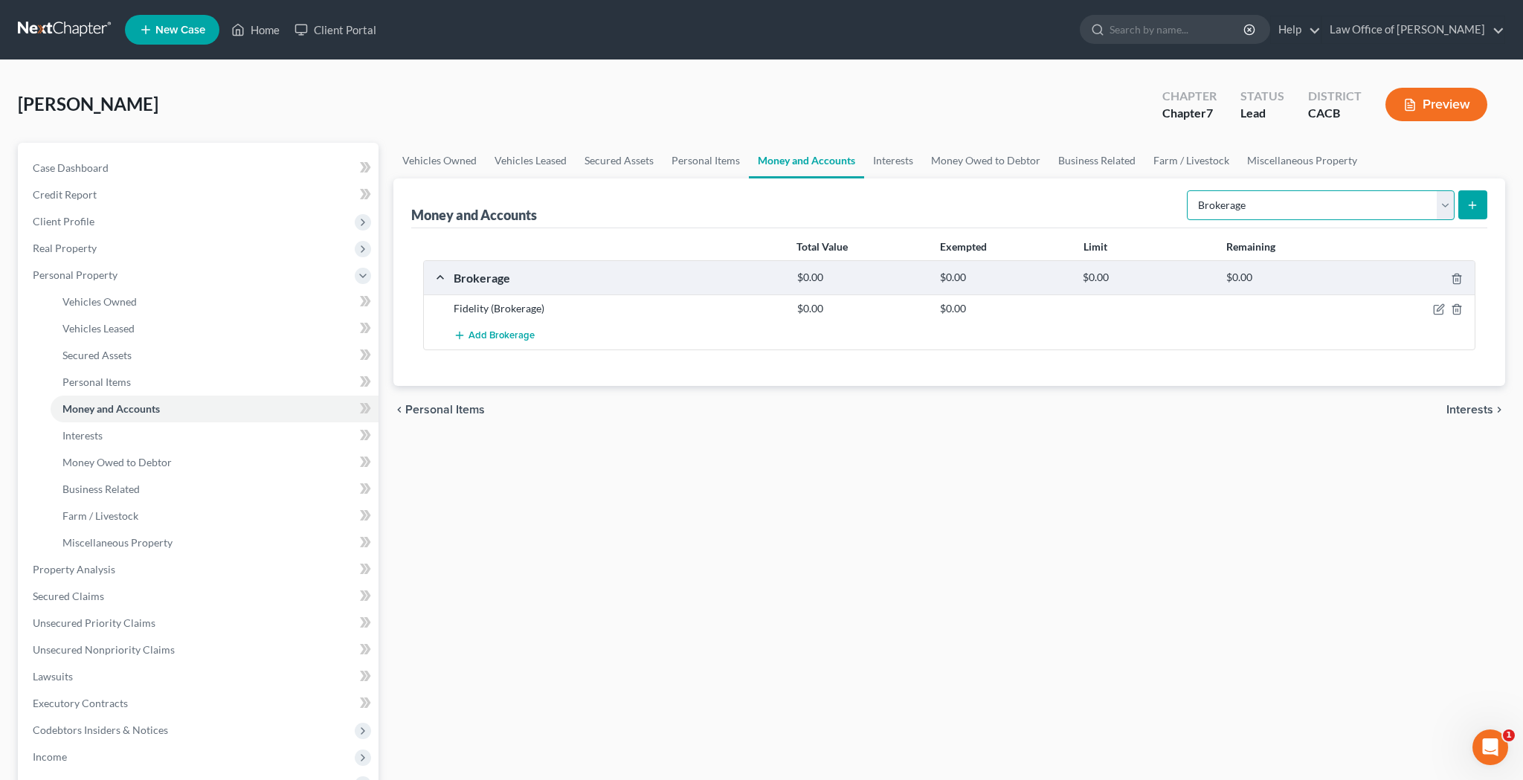
select select "cash_on_hand"
click at [1471, 206] on icon "submit" at bounding box center [1472, 205] width 12 height 12
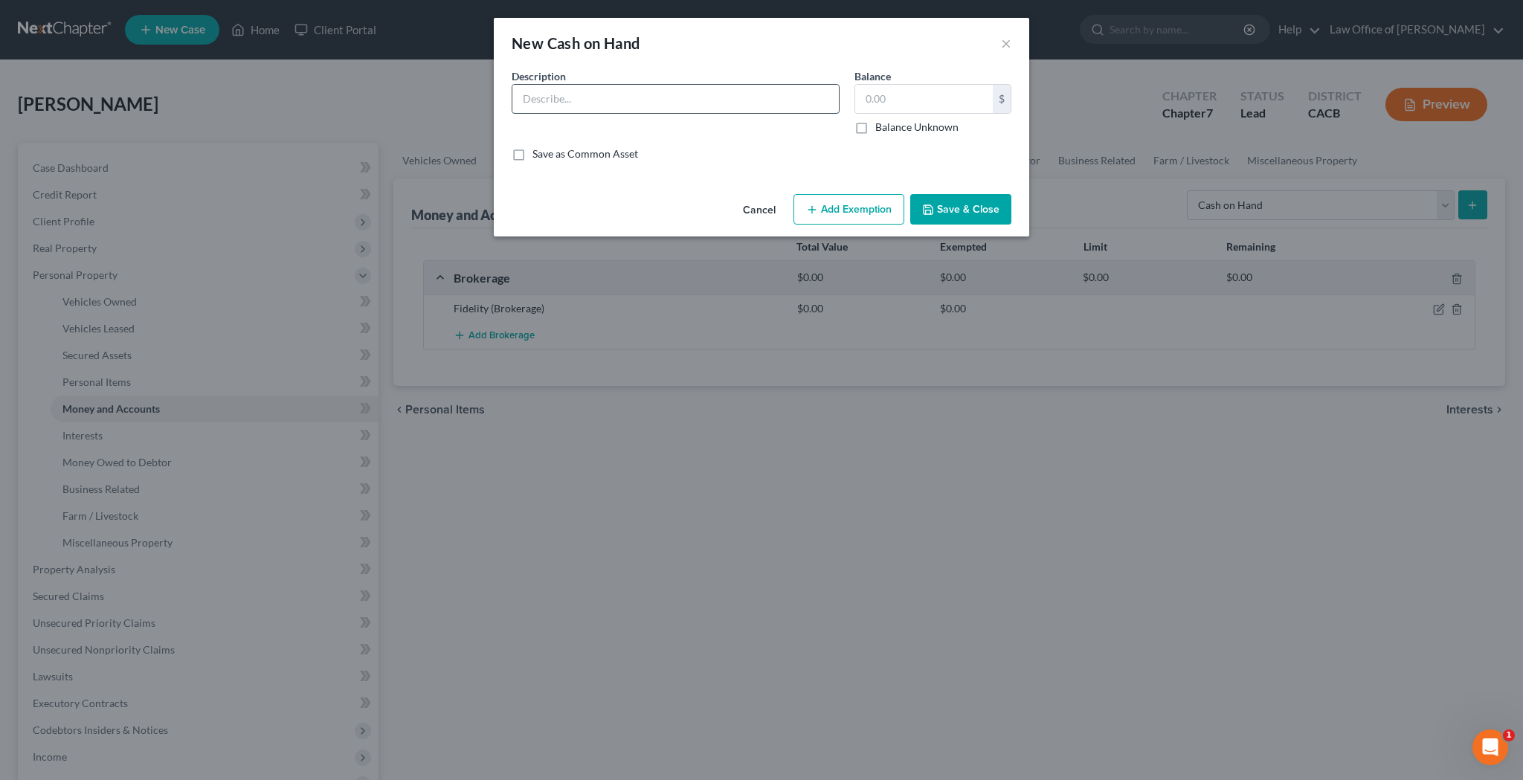
click at [783, 93] on input "text" at bounding box center [675, 99] width 326 height 28
type input "Cash on Hand"
click at [891, 100] on input "text" at bounding box center [924, 99] width 138 height 28
type input "20"
click at [866, 203] on button "Add Exemption" at bounding box center [848, 209] width 111 height 31
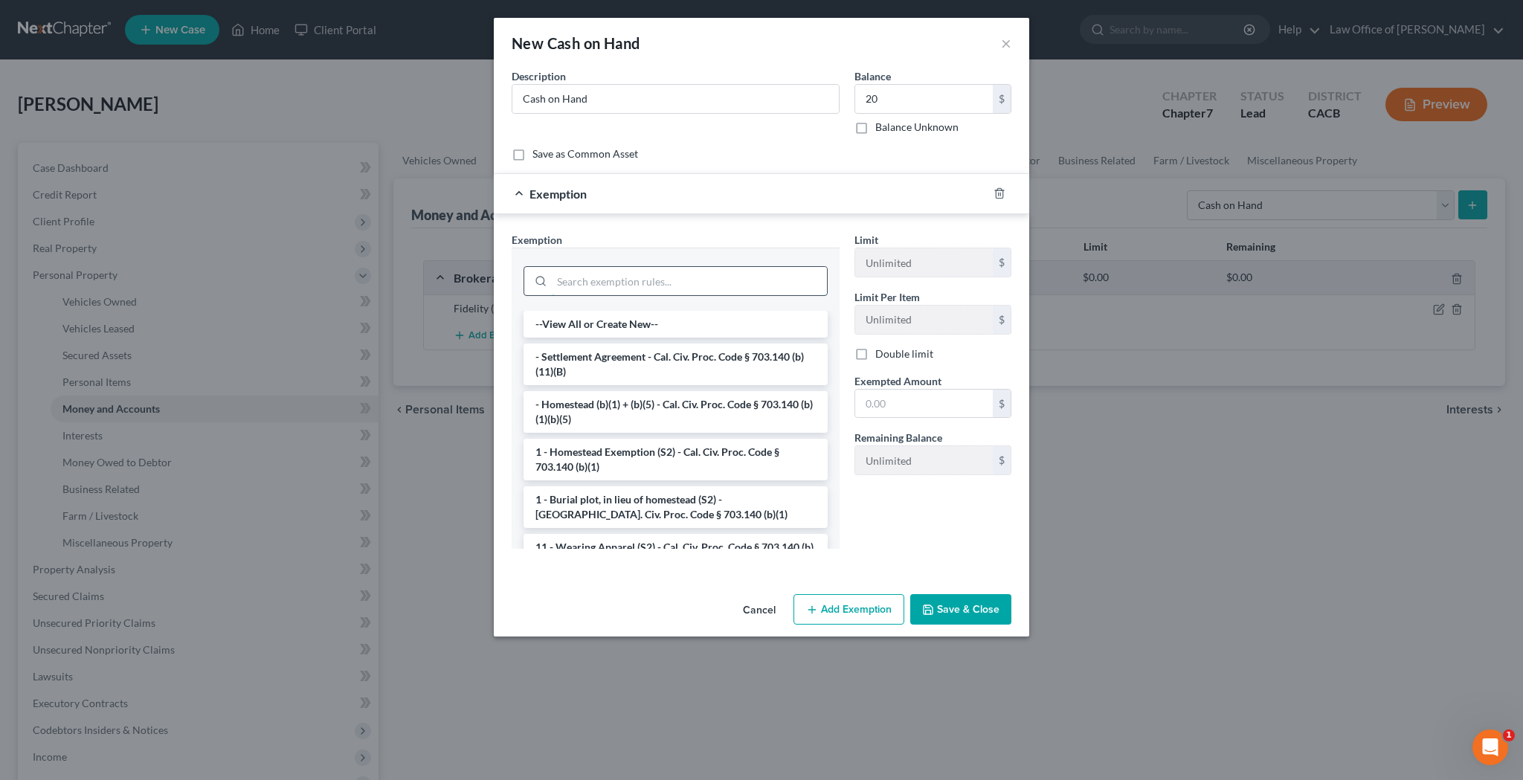
click at [780, 273] on input "search" at bounding box center [689, 281] width 275 height 28
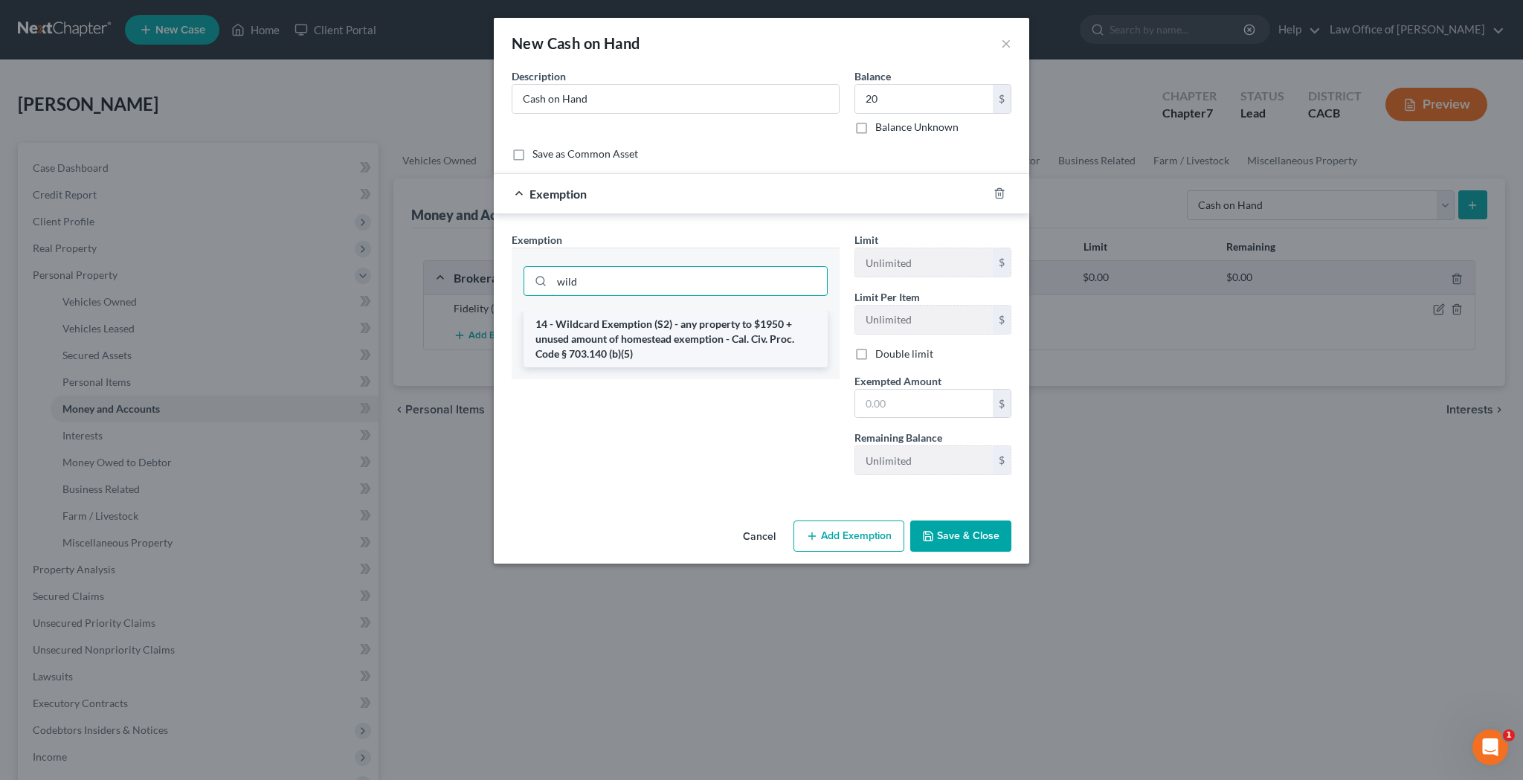
type input "wild"
click at [778, 320] on li "14 - Wildcard Exemption (S2) - any property to $1950 + unused amount of homeste…" at bounding box center [675, 339] width 304 height 57
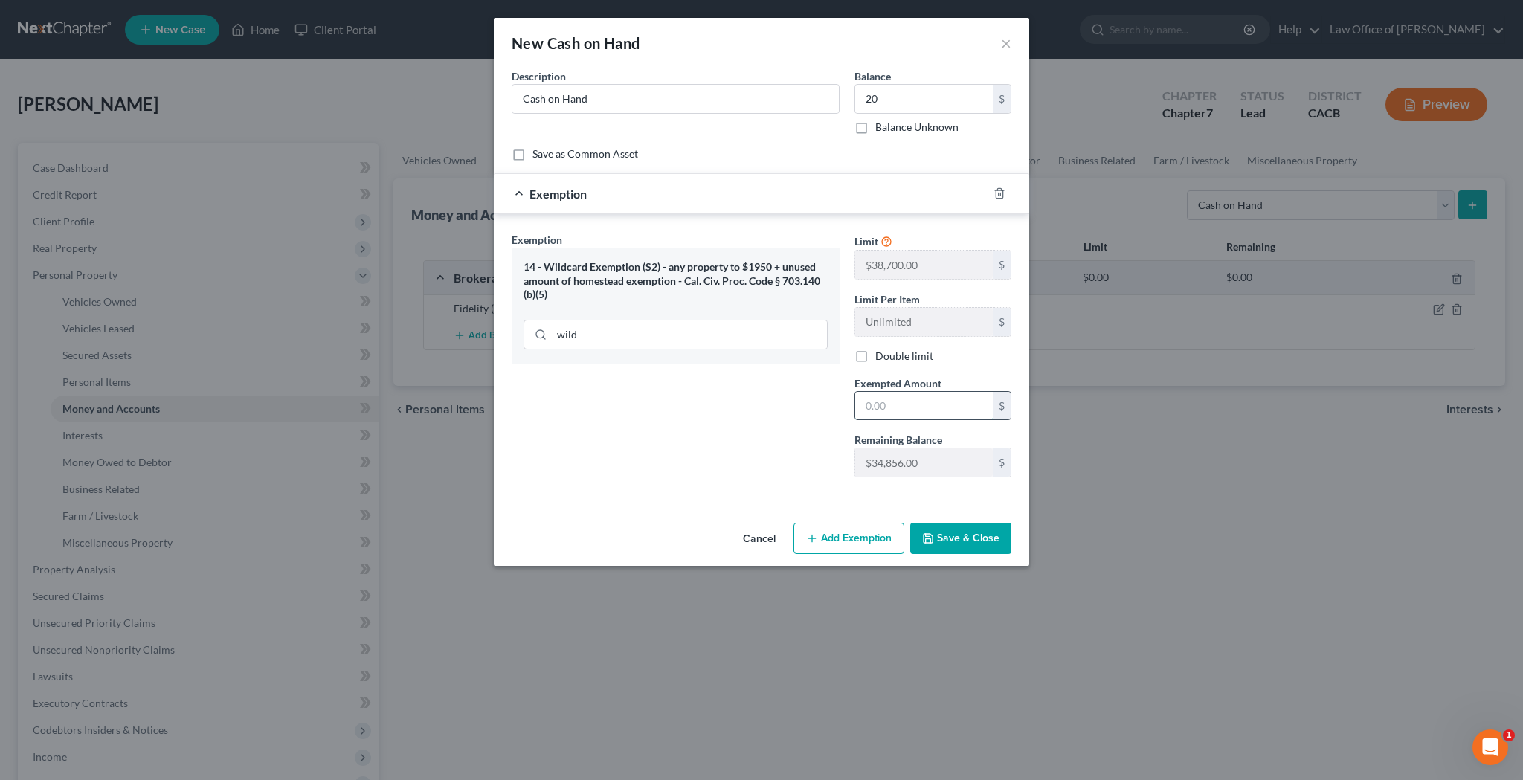
click at [891, 407] on input "text" at bounding box center [924, 406] width 138 height 28
type input "20"
click at [953, 534] on button "Save & Close" at bounding box center [960, 538] width 101 height 31
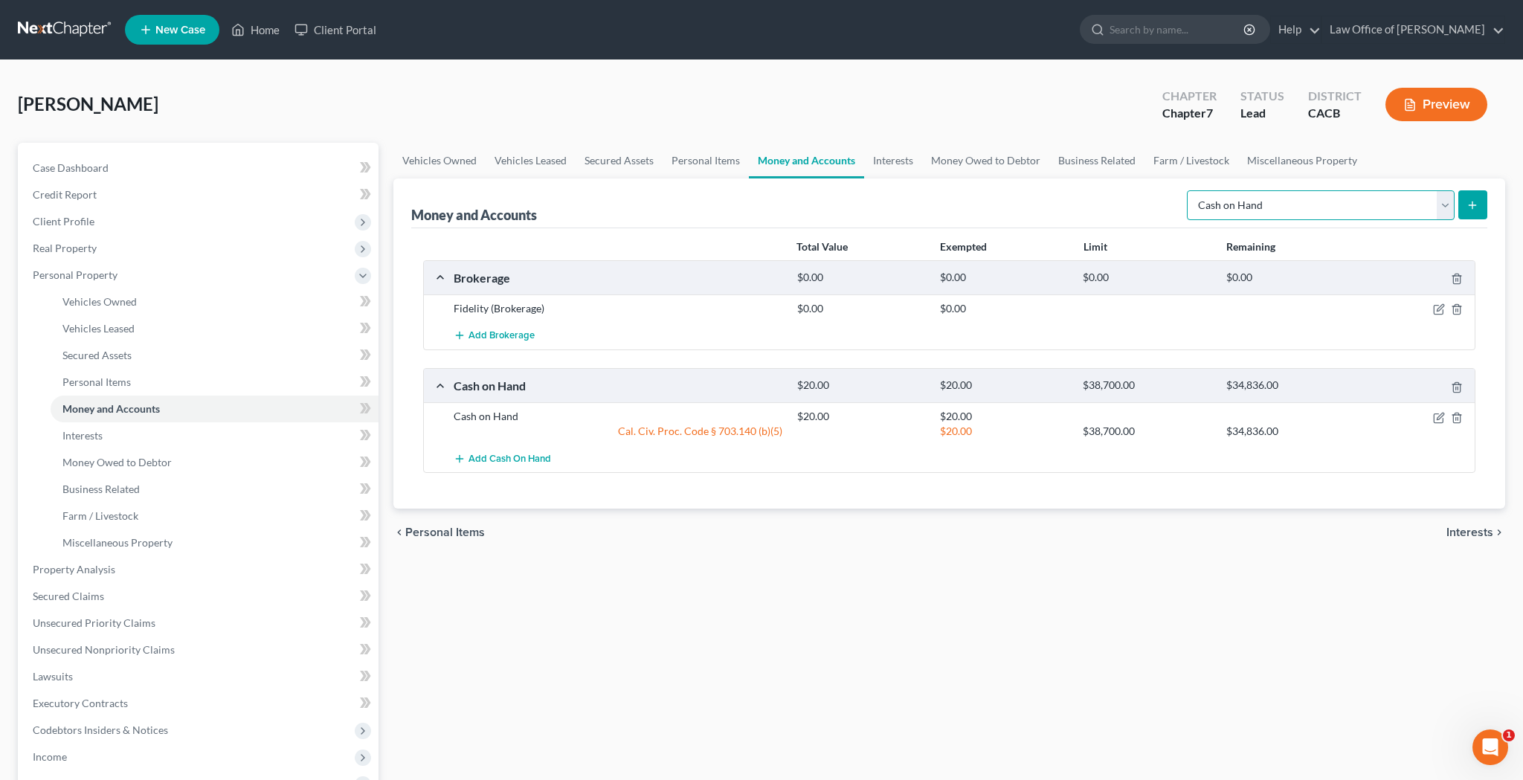
select select "checking"
click at [1470, 209] on icon "submit" at bounding box center [1472, 205] width 12 height 12
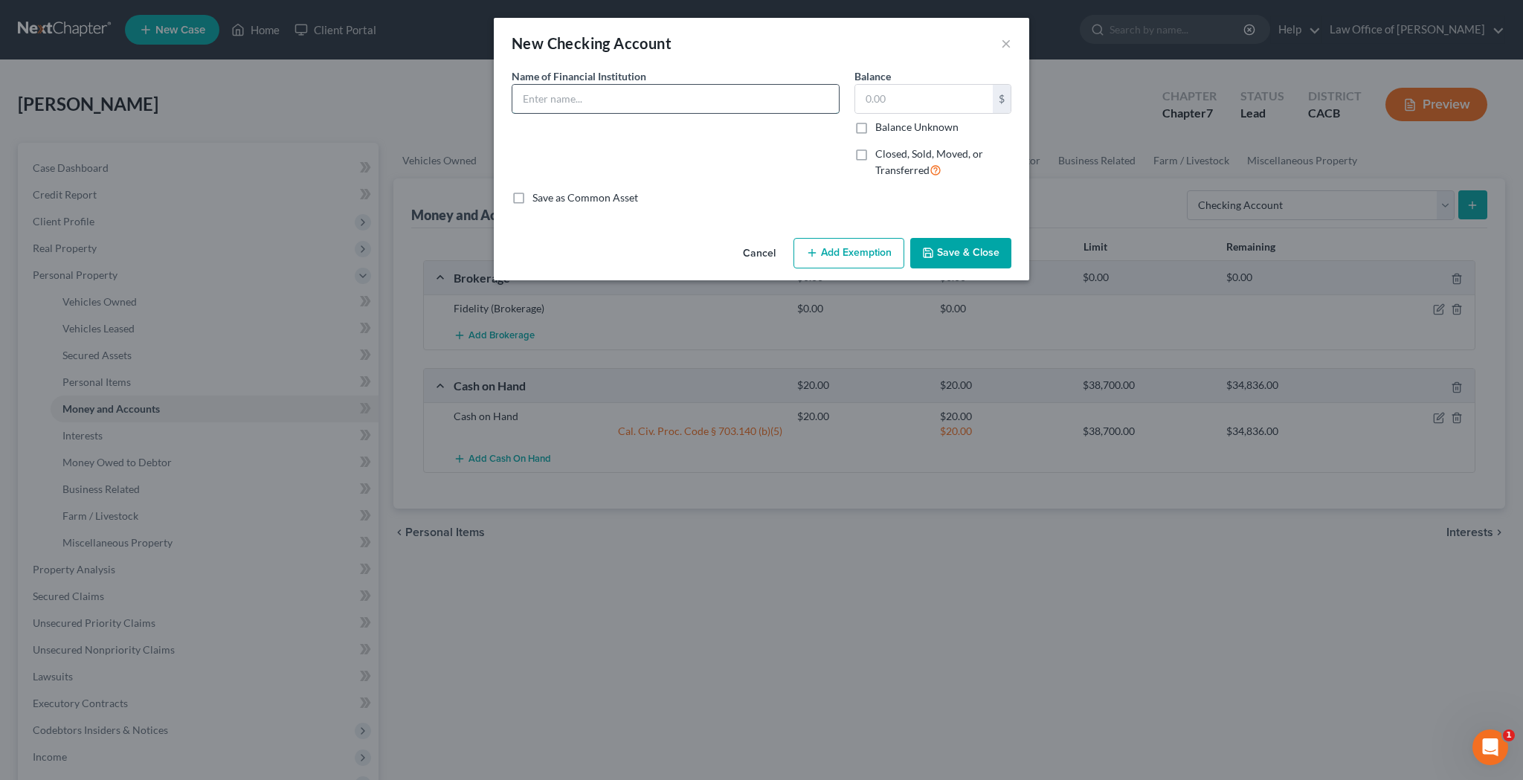
click at [711, 96] on input "text" at bounding box center [675, 99] width 326 height 28
type input "[PERSON_NAME] Fargo Bank - Checking Account number 4800"
click at [893, 105] on input "text" at bounding box center [924, 99] width 138 height 28
type input "1,100"
click at [854, 249] on button "Add Exemption" at bounding box center [848, 253] width 111 height 31
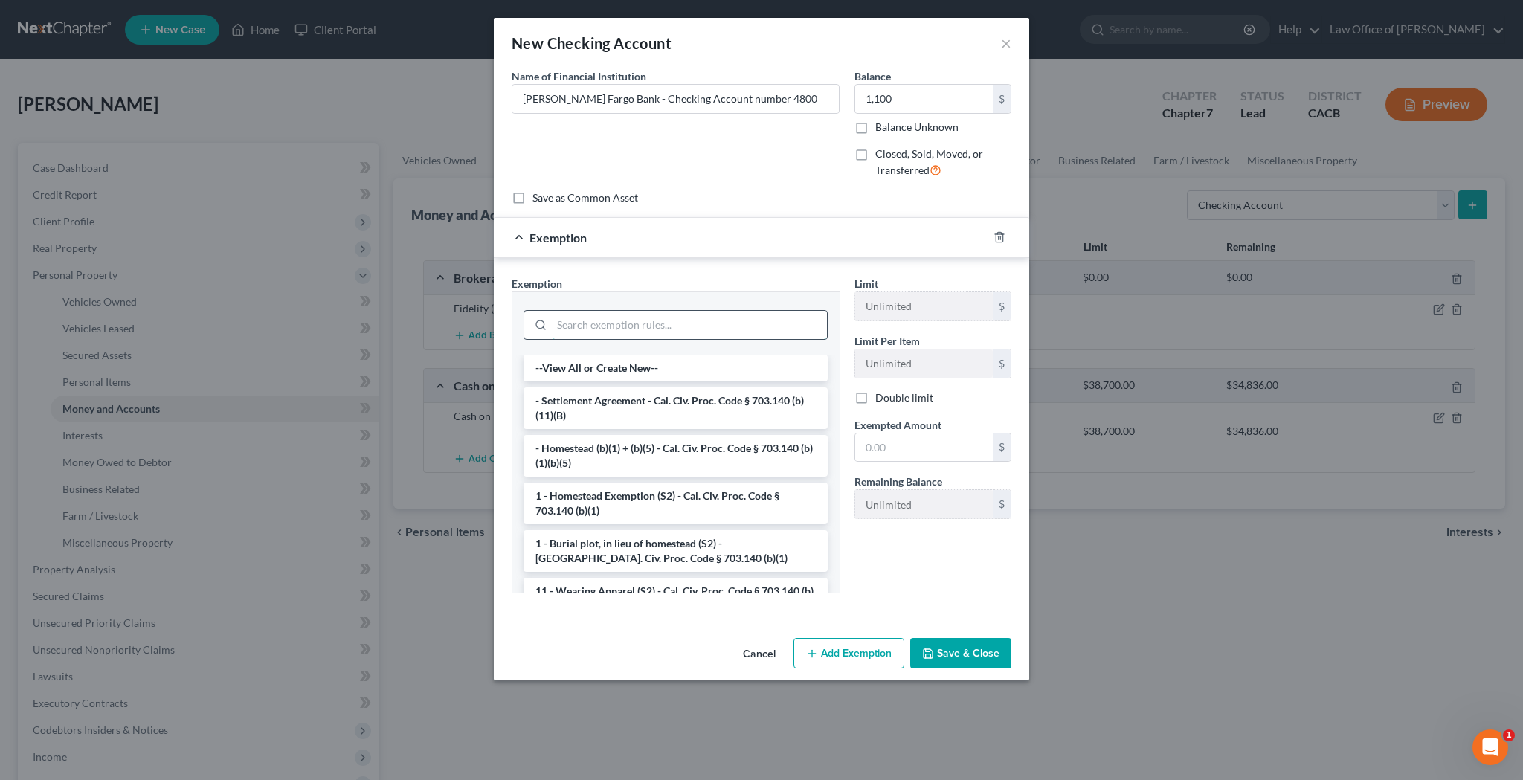
click at [702, 321] on input "search" at bounding box center [689, 325] width 275 height 28
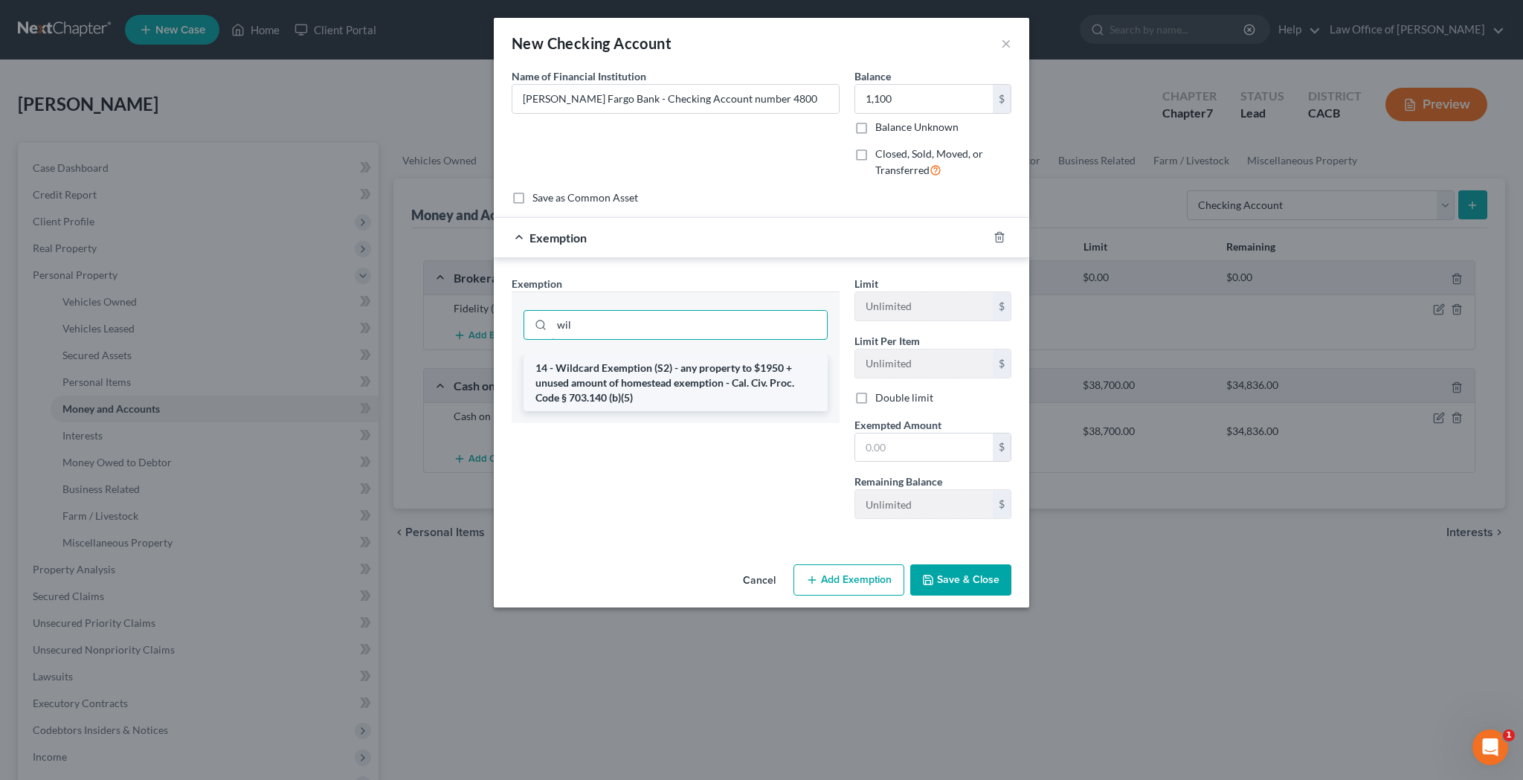
type input "wil"
click at [735, 370] on li "14 - Wildcard Exemption (S2) - any property to $1950 + unused amount of homeste…" at bounding box center [675, 383] width 304 height 57
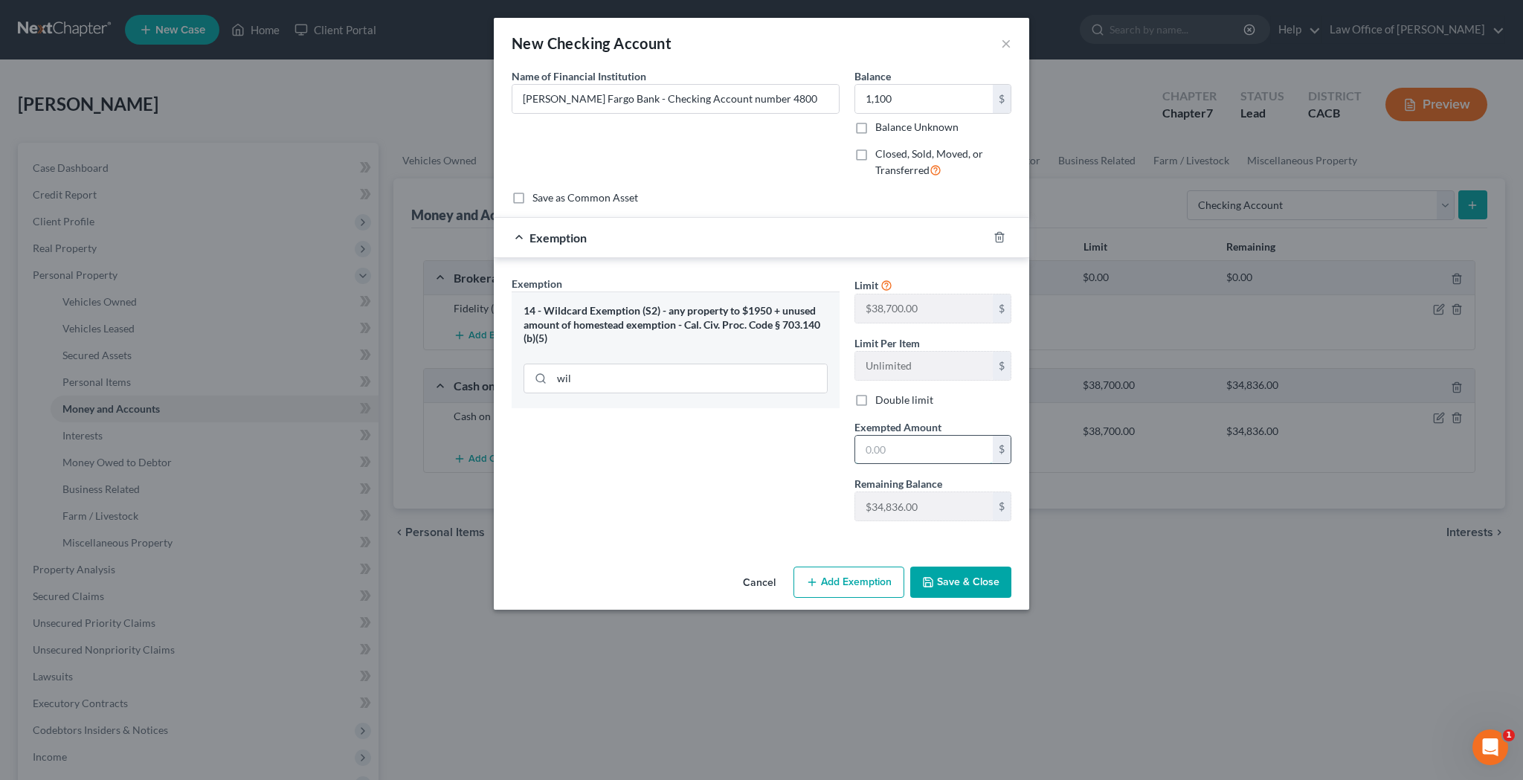
click at [880, 441] on input "text" at bounding box center [924, 450] width 138 height 28
type input "1"
click at [911, 104] on input "1,100" at bounding box center [924, 99] width 138 height 28
type input "1"
click at [958, 575] on button "Save & Close" at bounding box center [960, 582] width 101 height 31
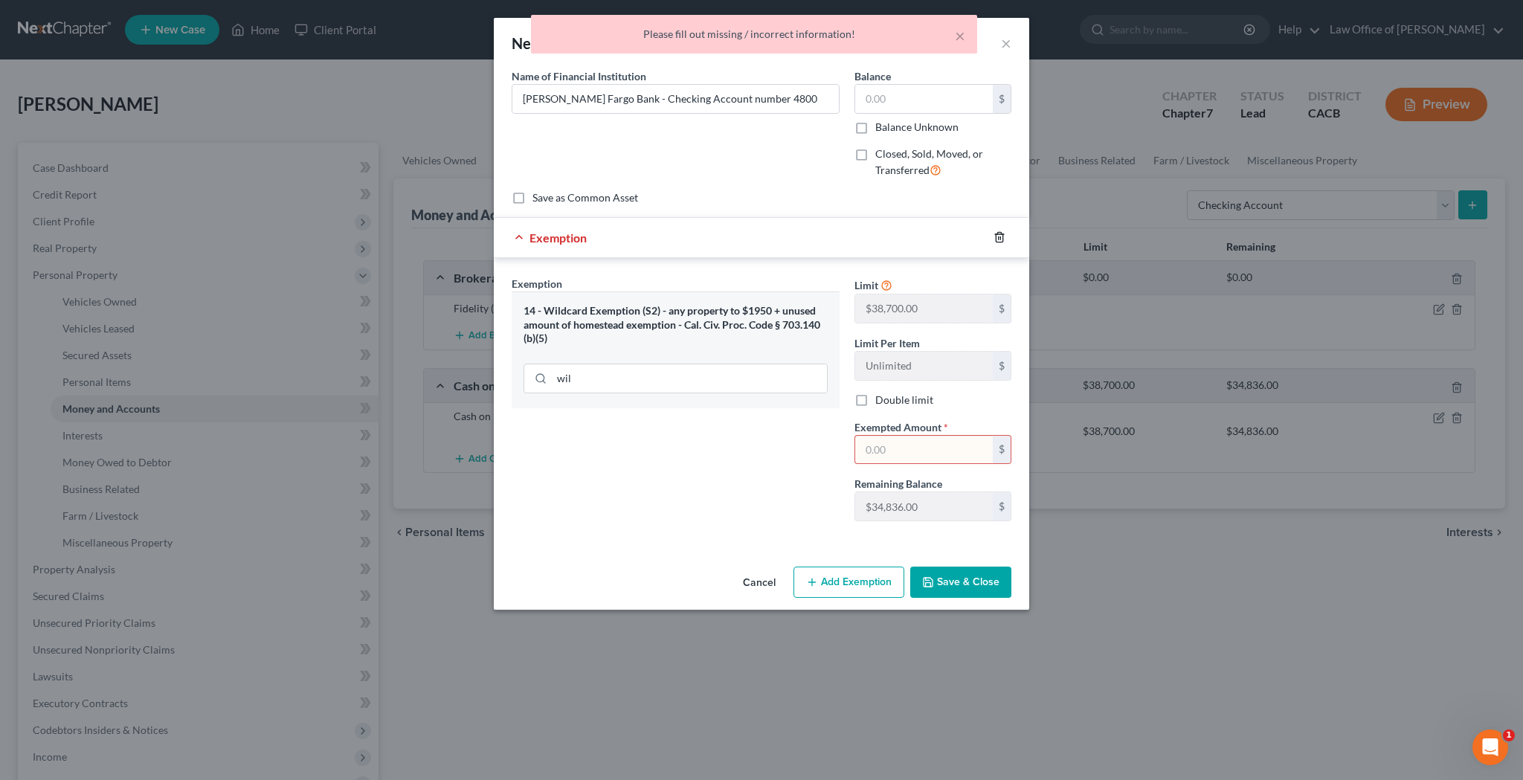
click at [1000, 233] on icon "button" at bounding box center [998, 238] width 7 height 10
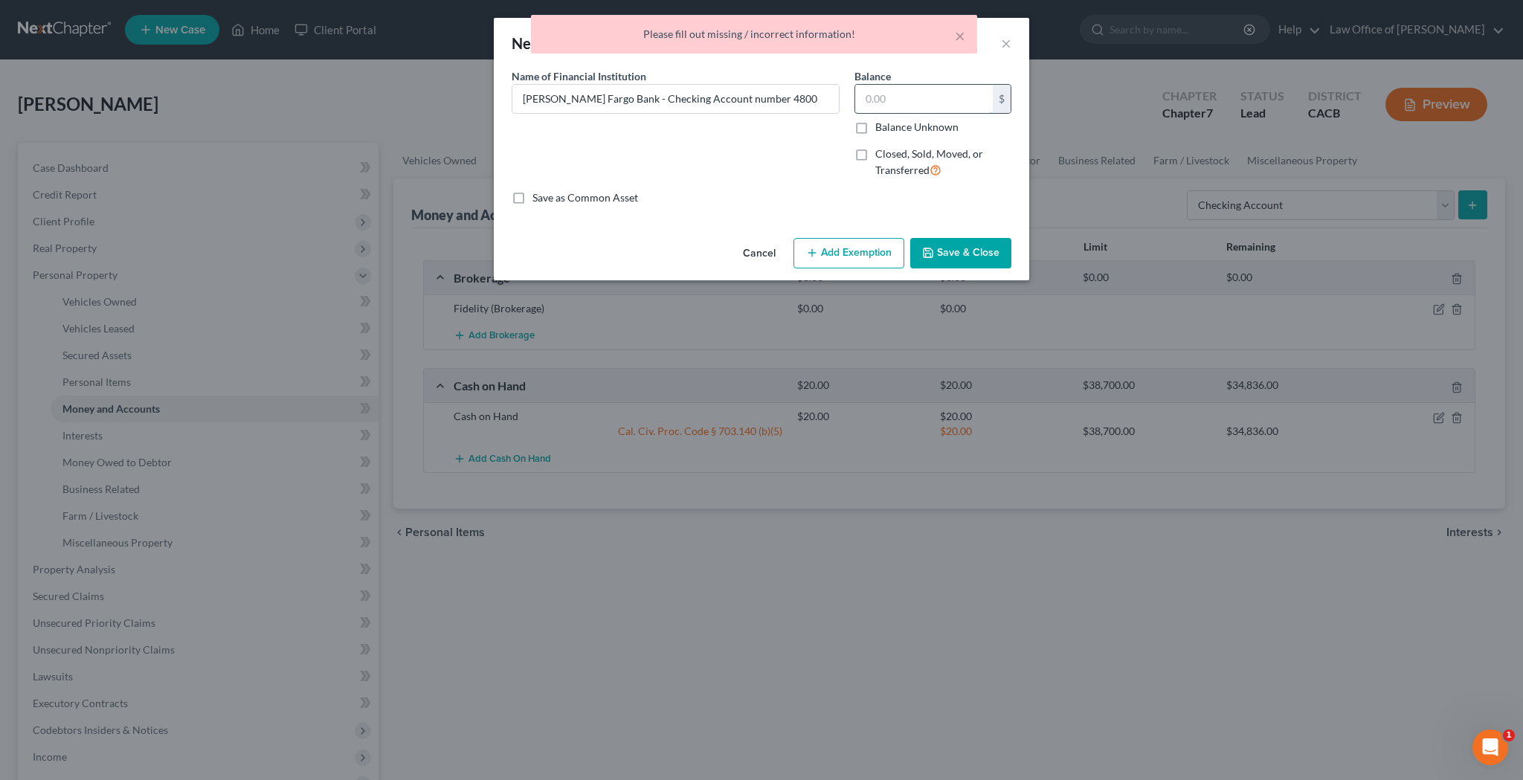
click at [904, 97] on input "text" at bounding box center [924, 99] width 138 height 28
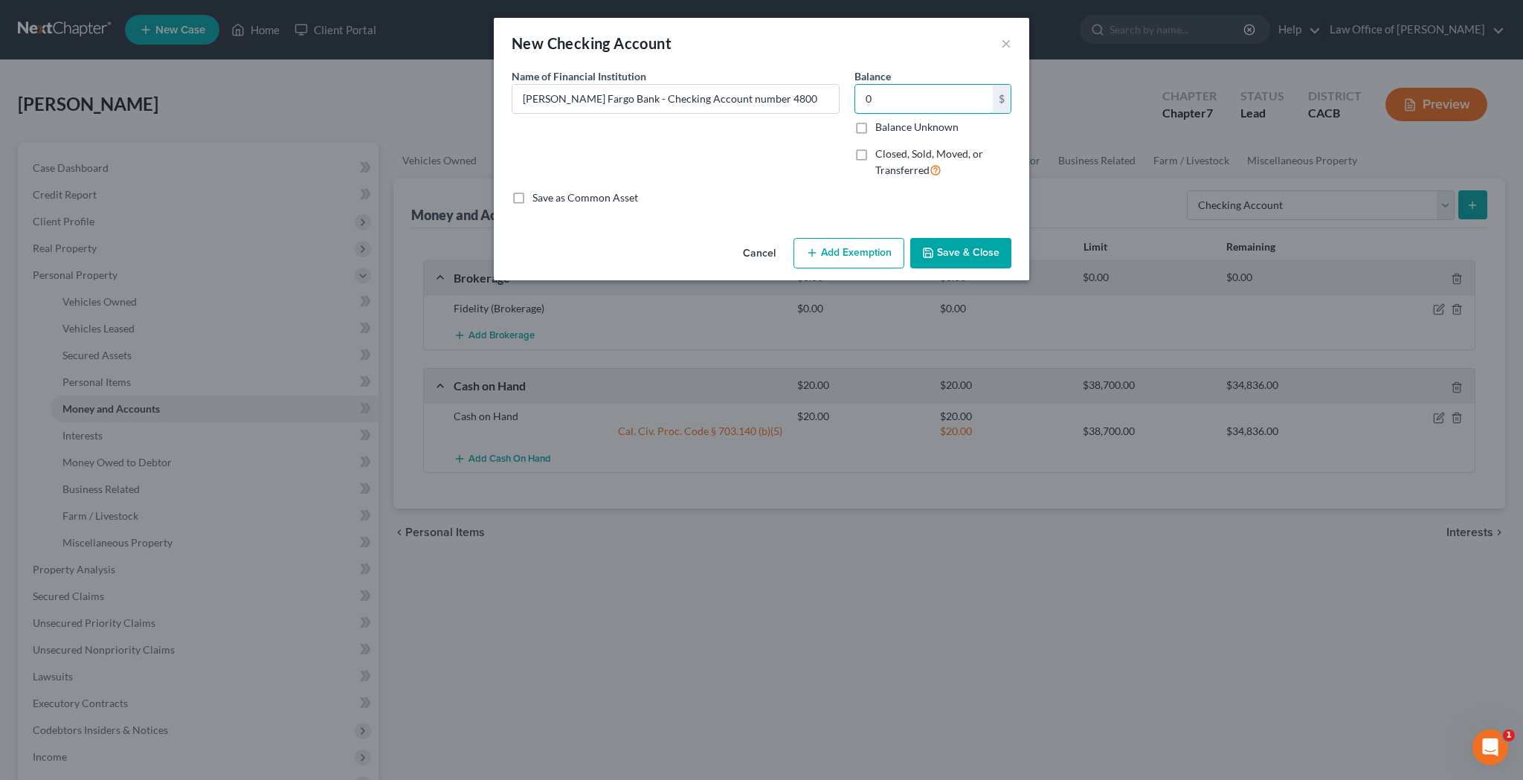
type input "0"
click at [986, 259] on button "Save & Close" at bounding box center [960, 253] width 101 height 31
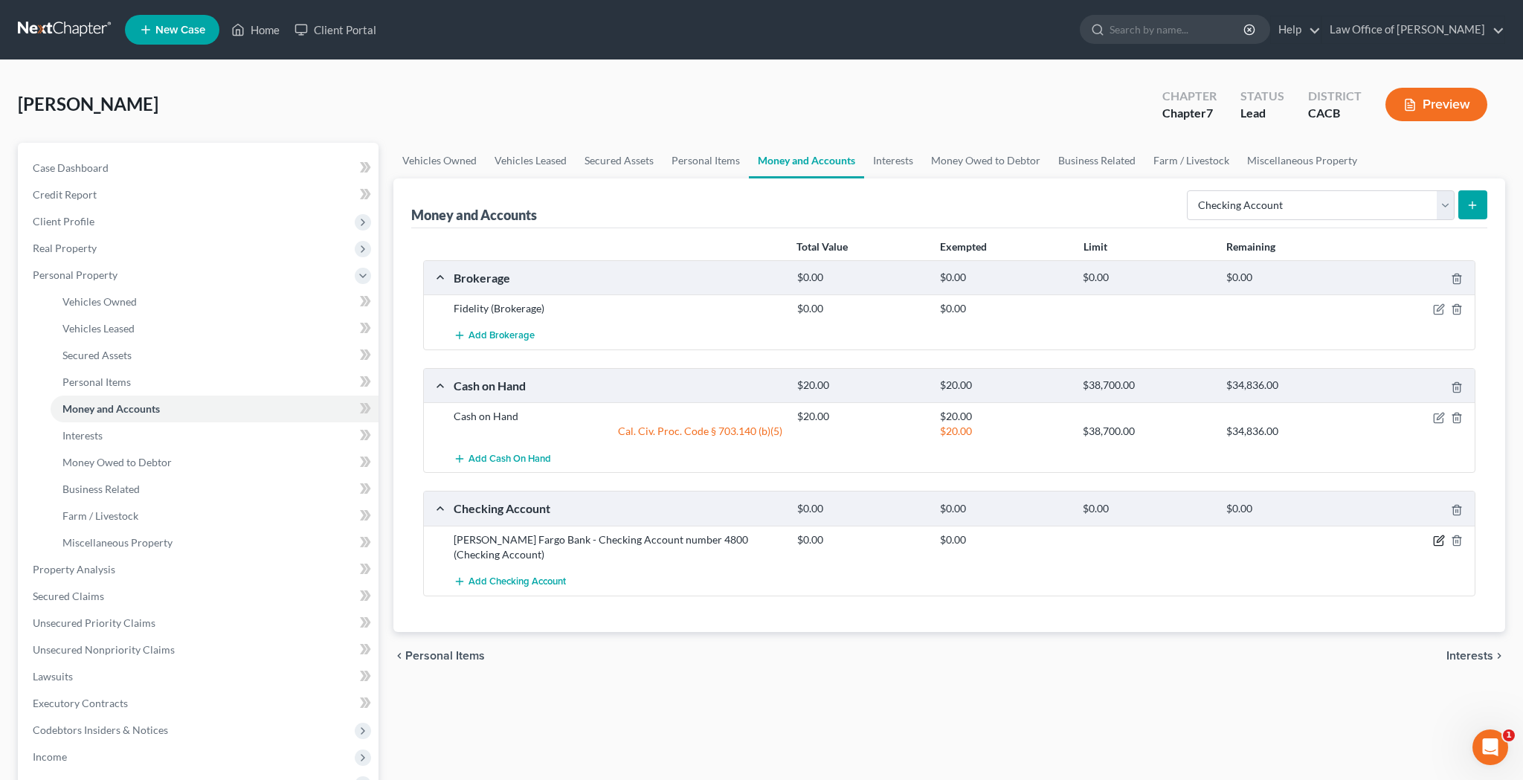
click at [1440, 543] on icon "button" at bounding box center [1439, 541] width 12 height 12
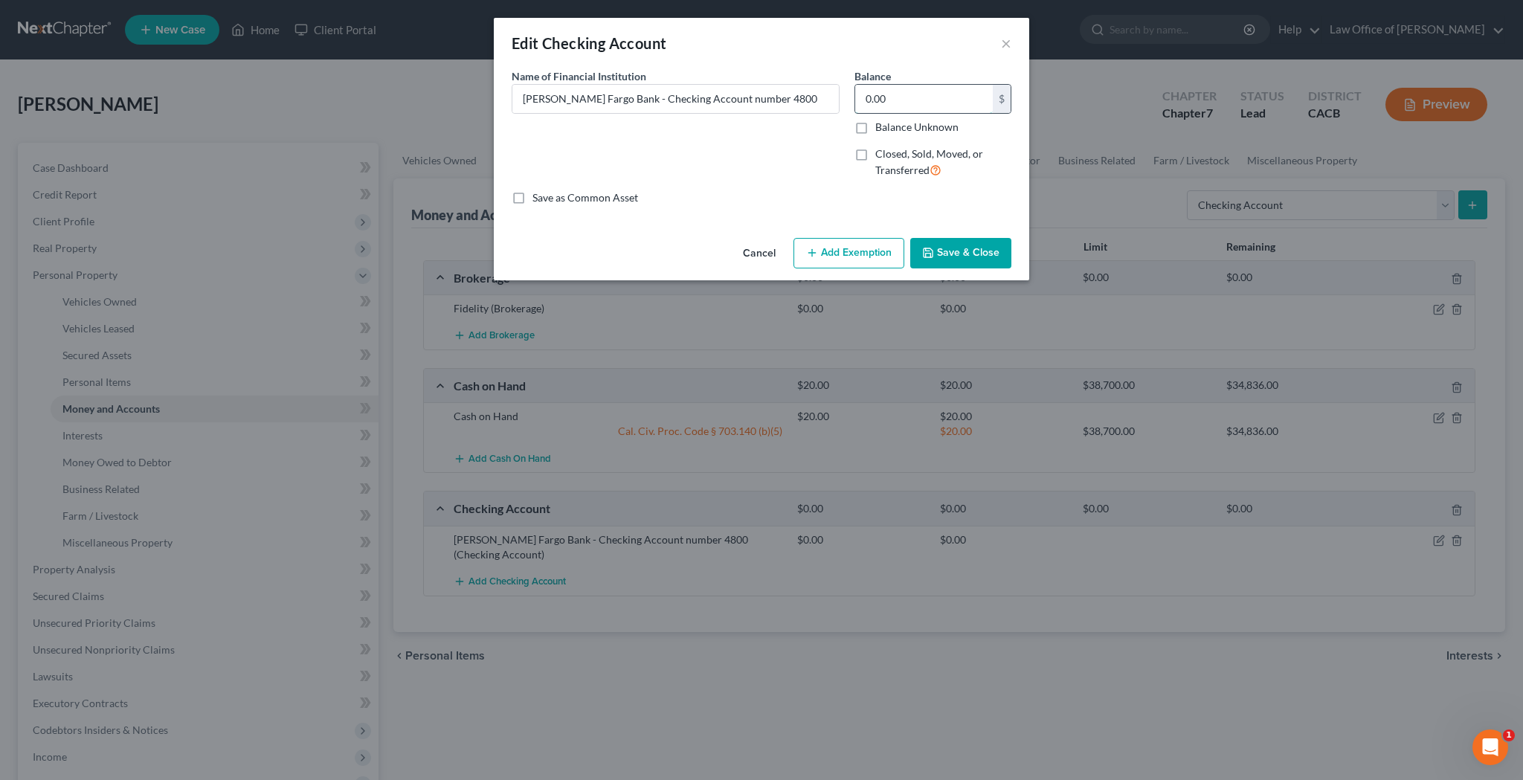
click at [899, 97] on input "0.00" at bounding box center [924, 99] width 138 height 28
click at [893, 101] on input "0.00" at bounding box center [924, 99] width 138 height 28
type input "7"
type input "0"
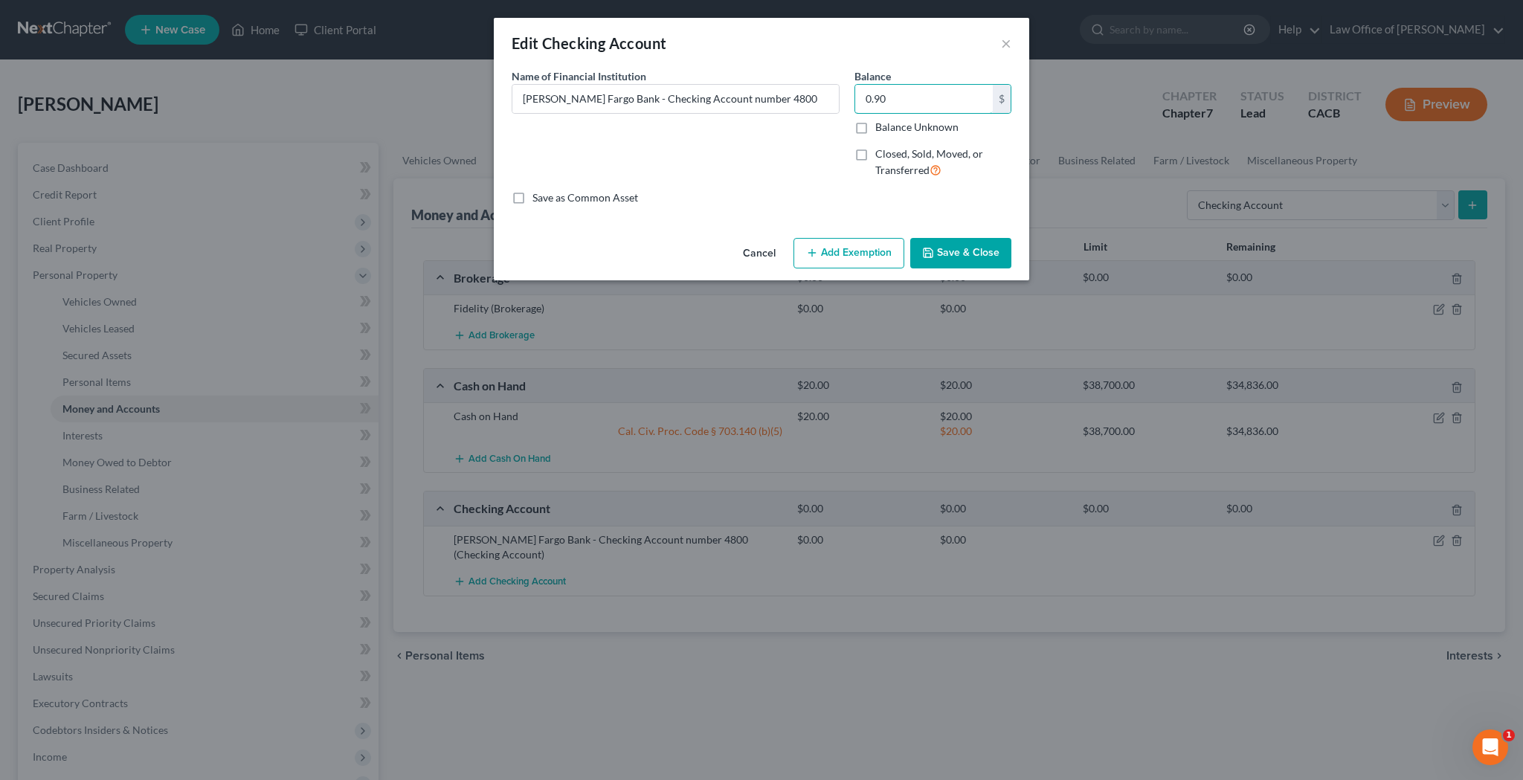
type input "0.90"
click at [871, 257] on button "Add Exemption" at bounding box center [848, 253] width 111 height 31
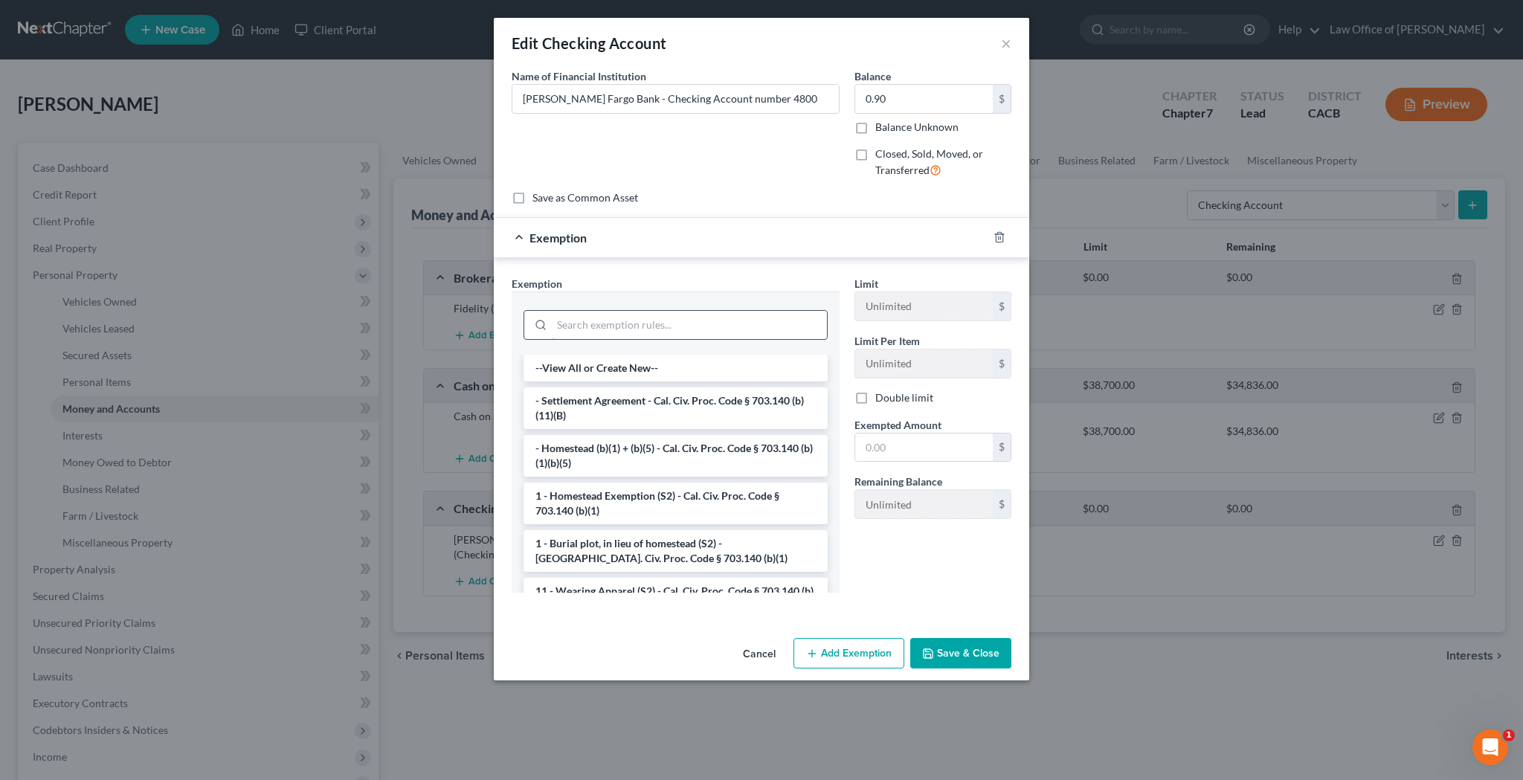
click at [788, 313] on input "search" at bounding box center [689, 325] width 275 height 28
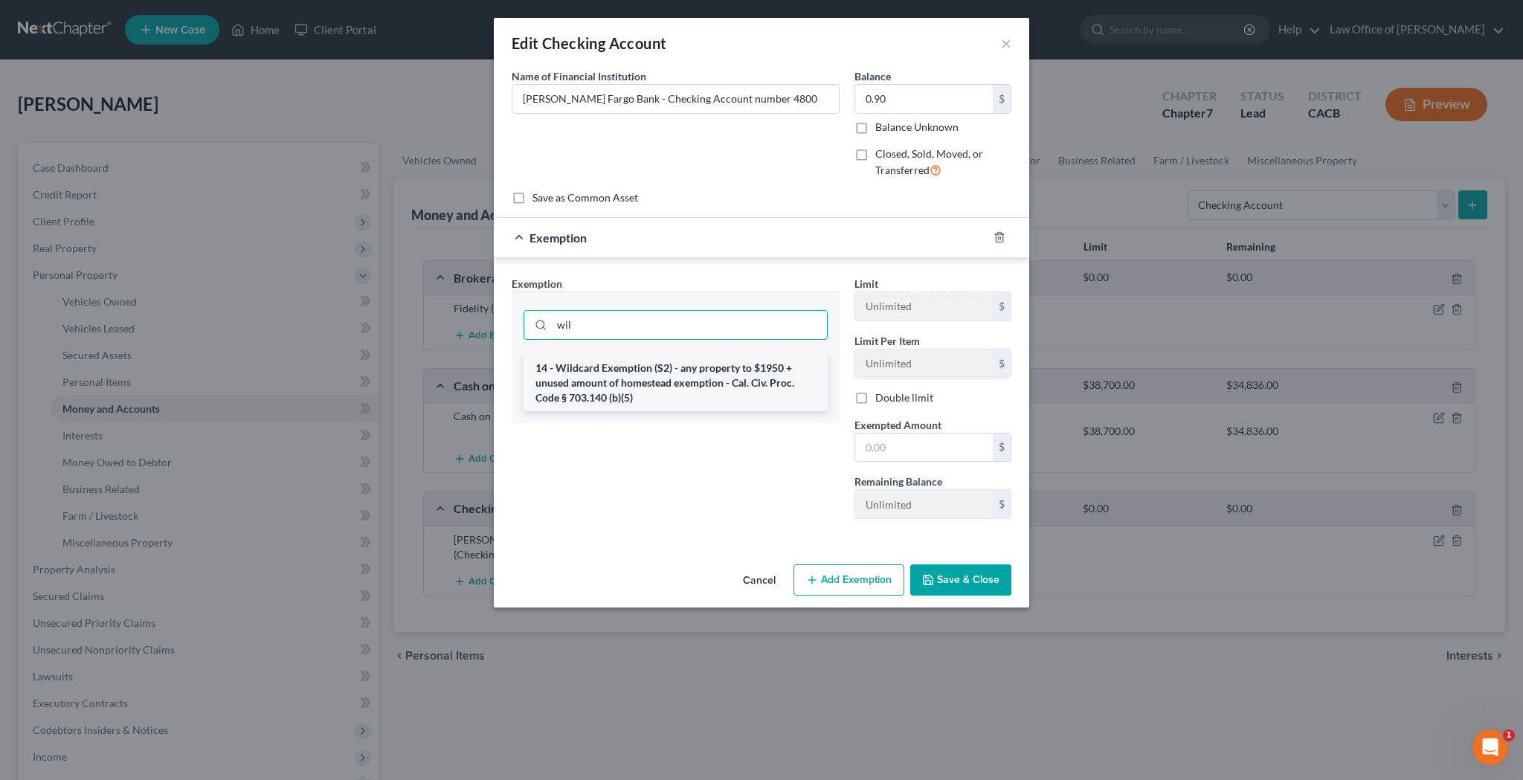
type input "wil"
click at [729, 365] on li "14 - Wildcard Exemption (S2) - any property to $1950 + unused amount of homeste…" at bounding box center [675, 383] width 304 height 57
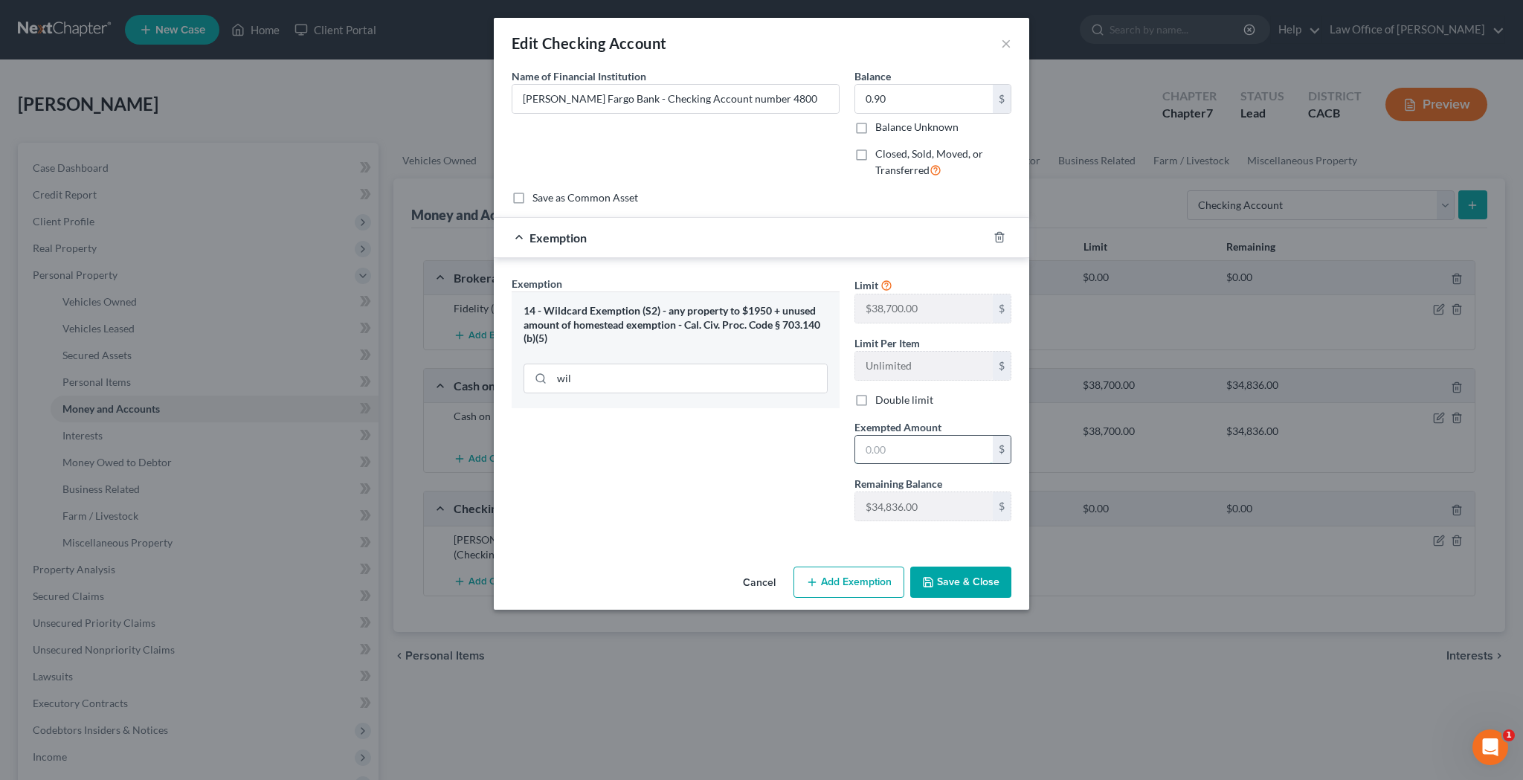
click at [882, 450] on input "text" at bounding box center [924, 450] width 138 height 28
type input "0.90"
click at [950, 582] on button "Save & Close" at bounding box center [960, 582] width 101 height 31
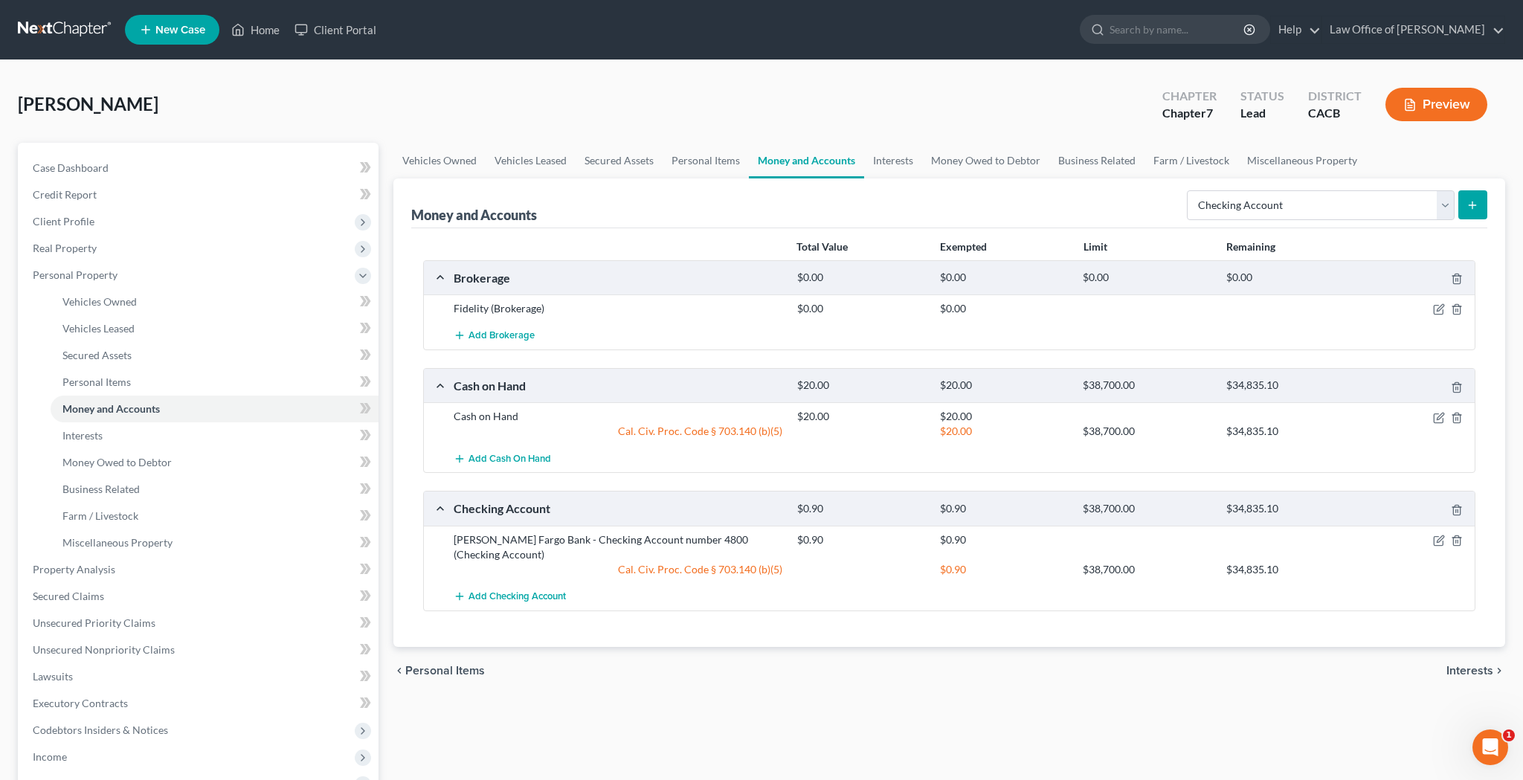
click at [1475, 210] on icon "submit" at bounding box center [1472, 205] width 12 height 12
click at [999, 164] on link "Money Owed to Debtor" at bounding box center [985, 161] width 127 height 36
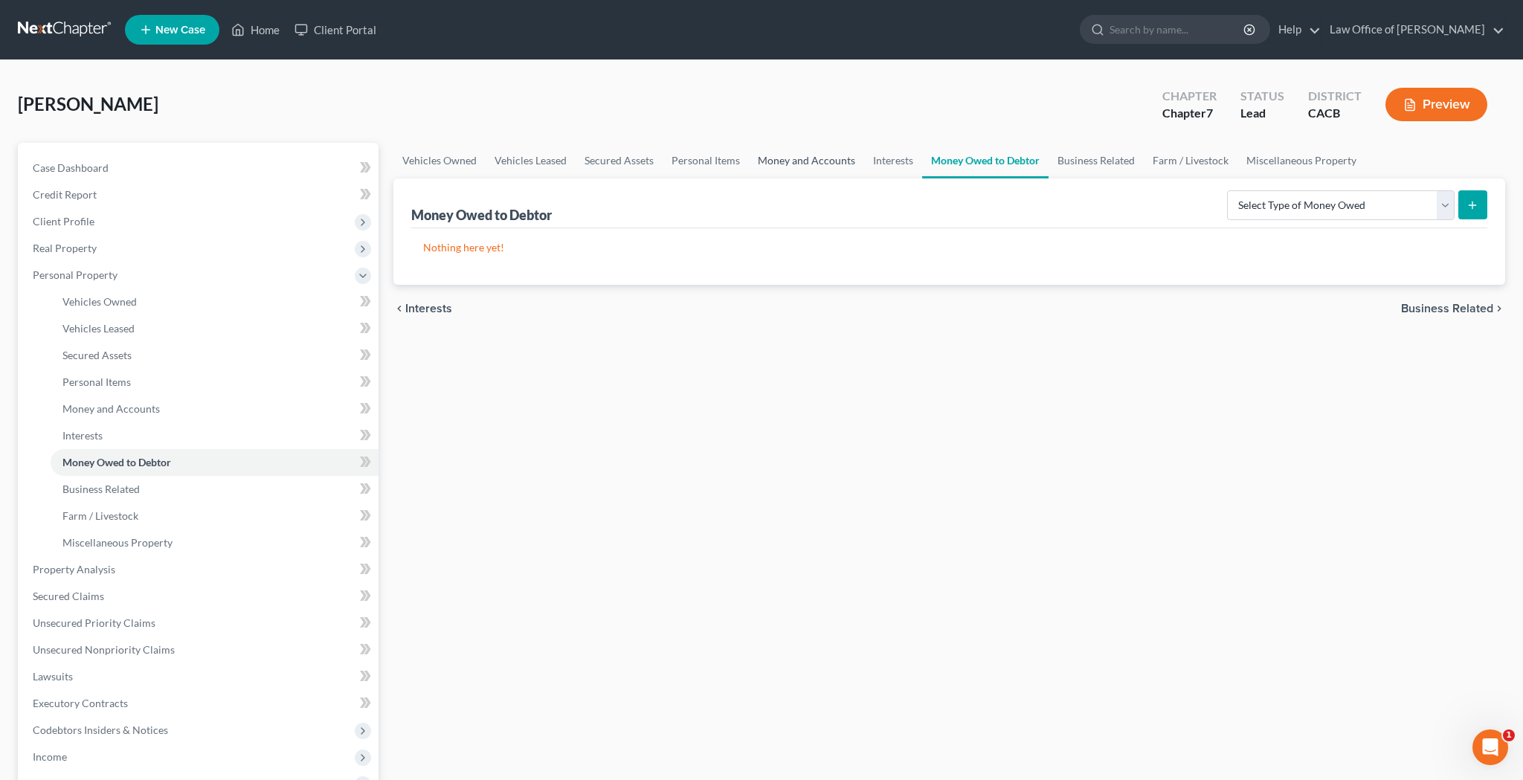
click at [833, 159] on link "Money and Accounts" at bounding box center [806, 161] width 115 height 36
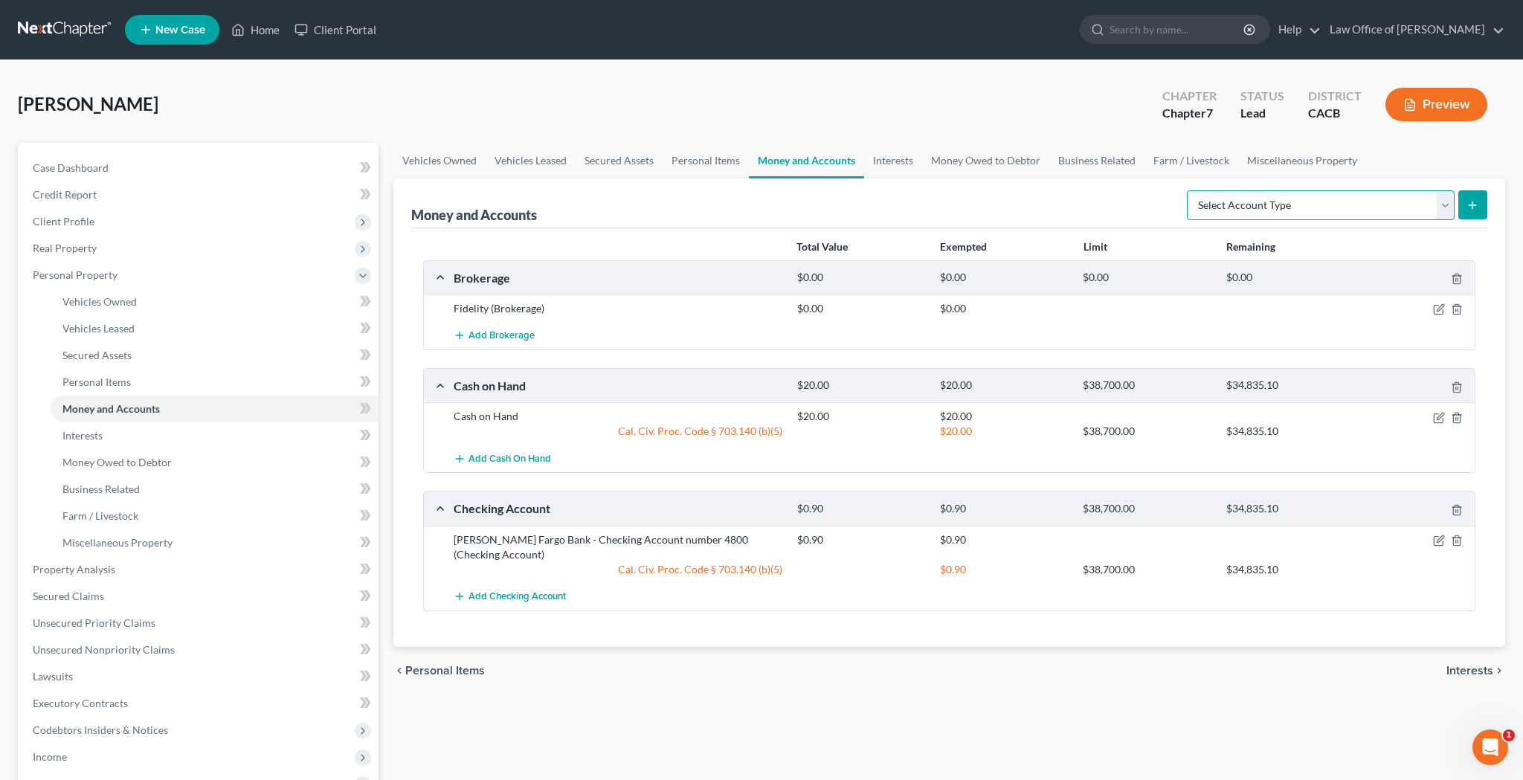
select select "checking"
click at [1468, 212] on button "submit" at bounding box center [1472, 204] width 29 height 29
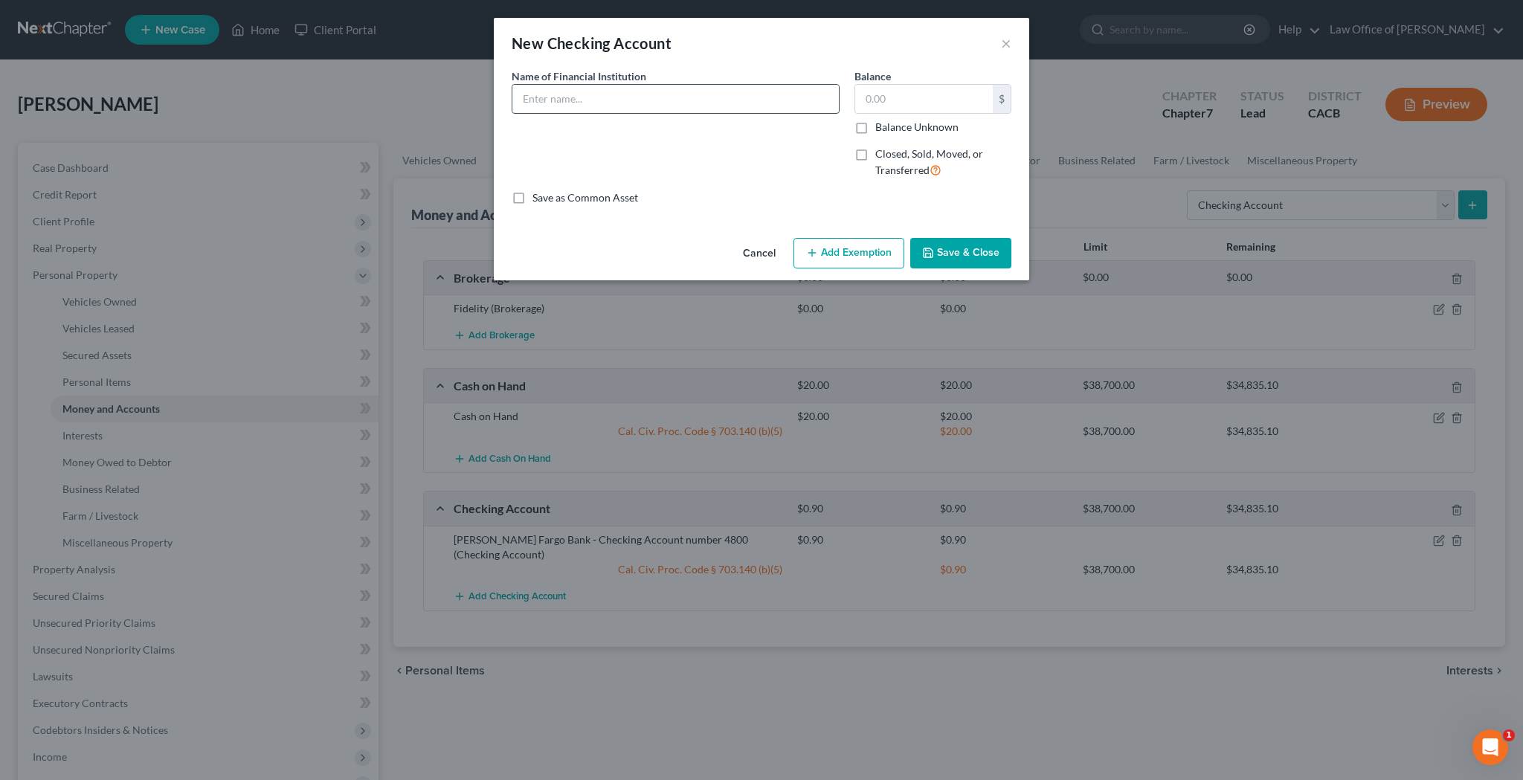
click at [703, 97] on input "text" at bounding box center [675, 99] width 326 height 28
type input "[PERSON_NAME] Fargo Bank - Checking Account number ending in 3927"
click at [874, 106] on input "text" at bounding box center [924, 99] width 138 height 28
click at [777, 146] on div "Name of Financial Institution * [PERSON_NAME] Fargo Bank - Checking Account num…" at bounding box center [675, 129] width 343 height 122
click at [882, 102] on input "161.52" at bounding box center [924, 99] width 138 height 28
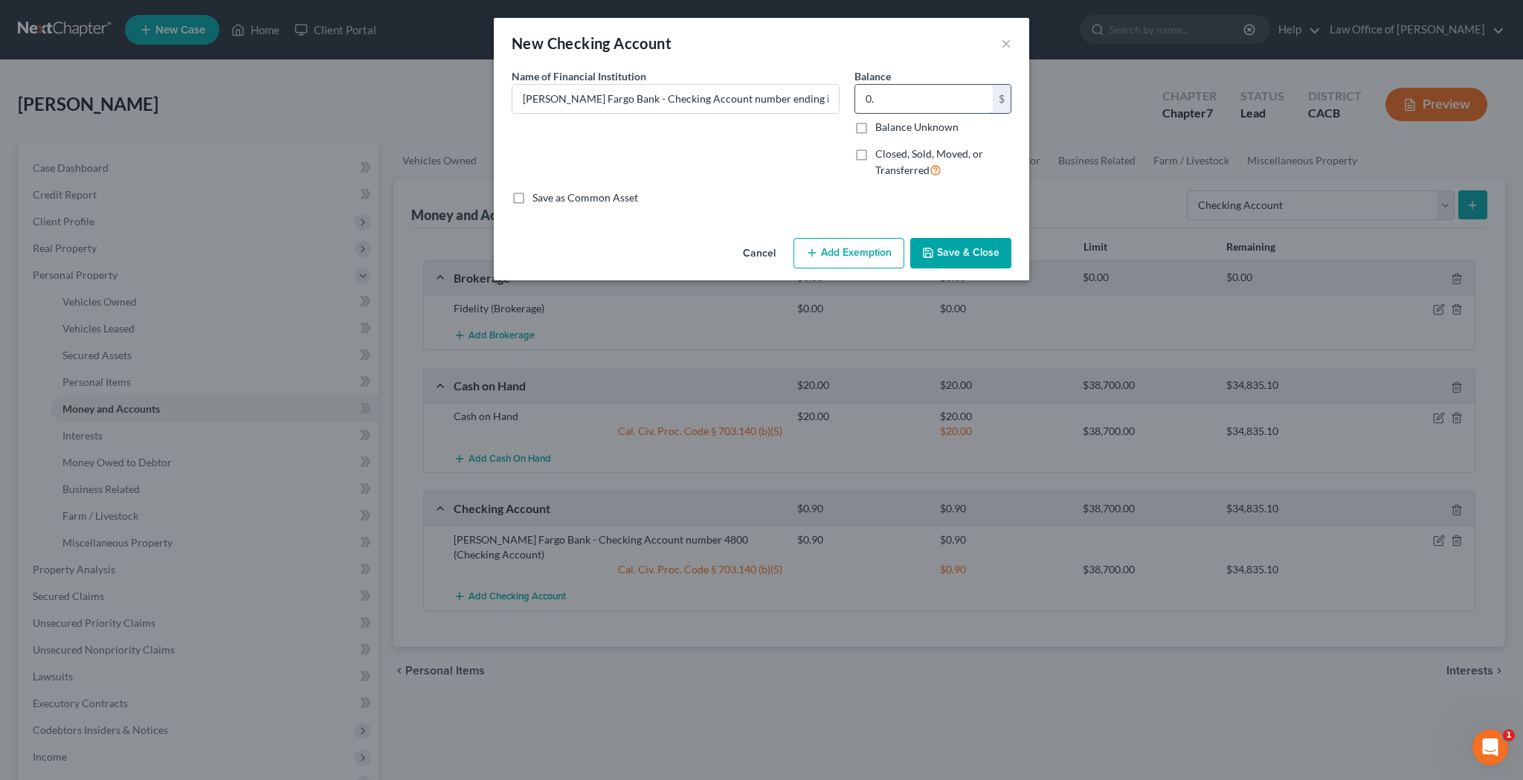
type input "0"
type input "0.52"
click at [840, 245] on button "Add Exemption" at bounding box center [848, 253] width 111 height 31
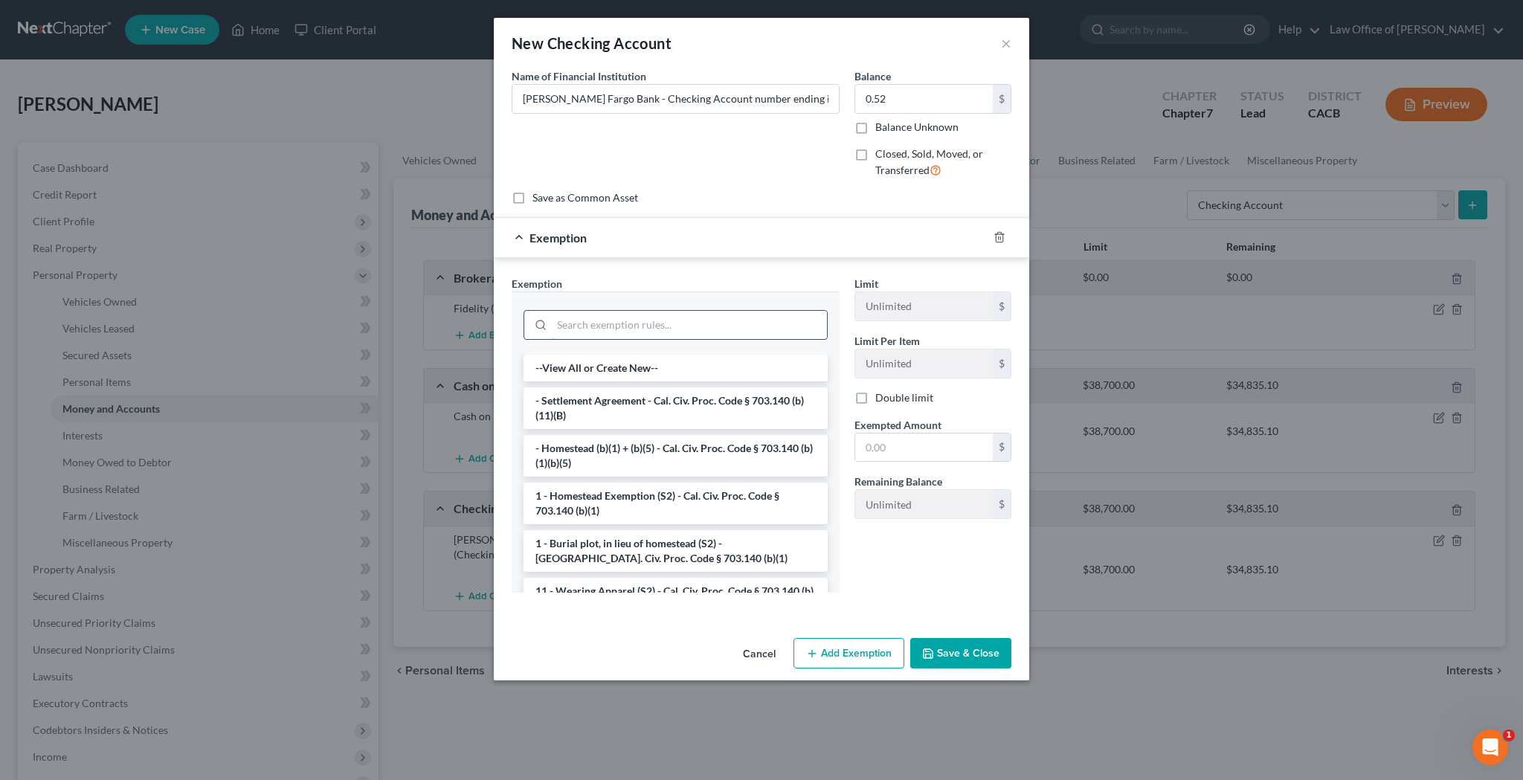
click at [726, 329] on input "search" at bounding box center [689, 325] width 275 height 28
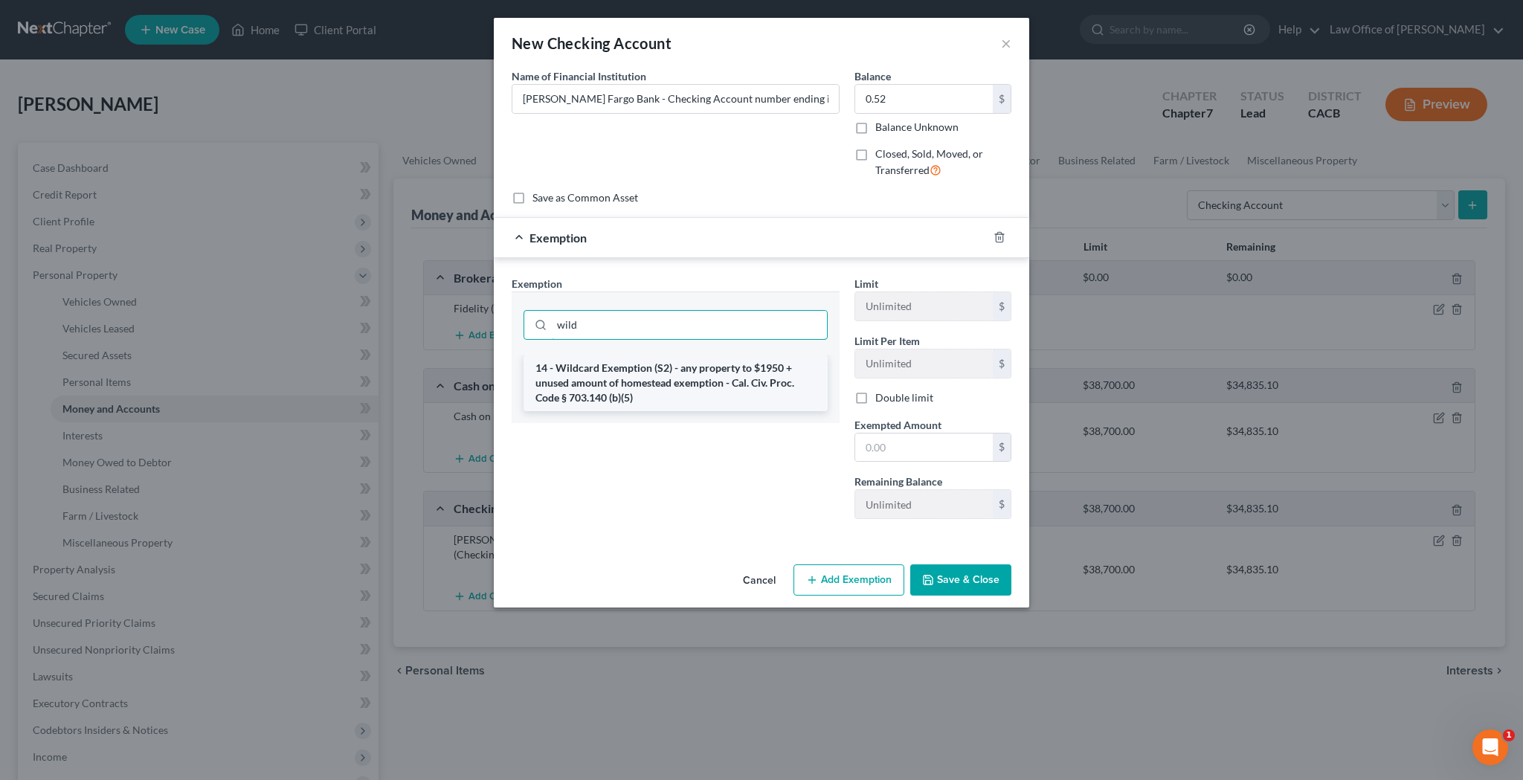
type input "wild"
click at [691, 384] on li "14 - Wildcard Exemption (S2) - any property to $1950 + unused amount of homeste…" at bounding box center [675, 383] width 304 height 57
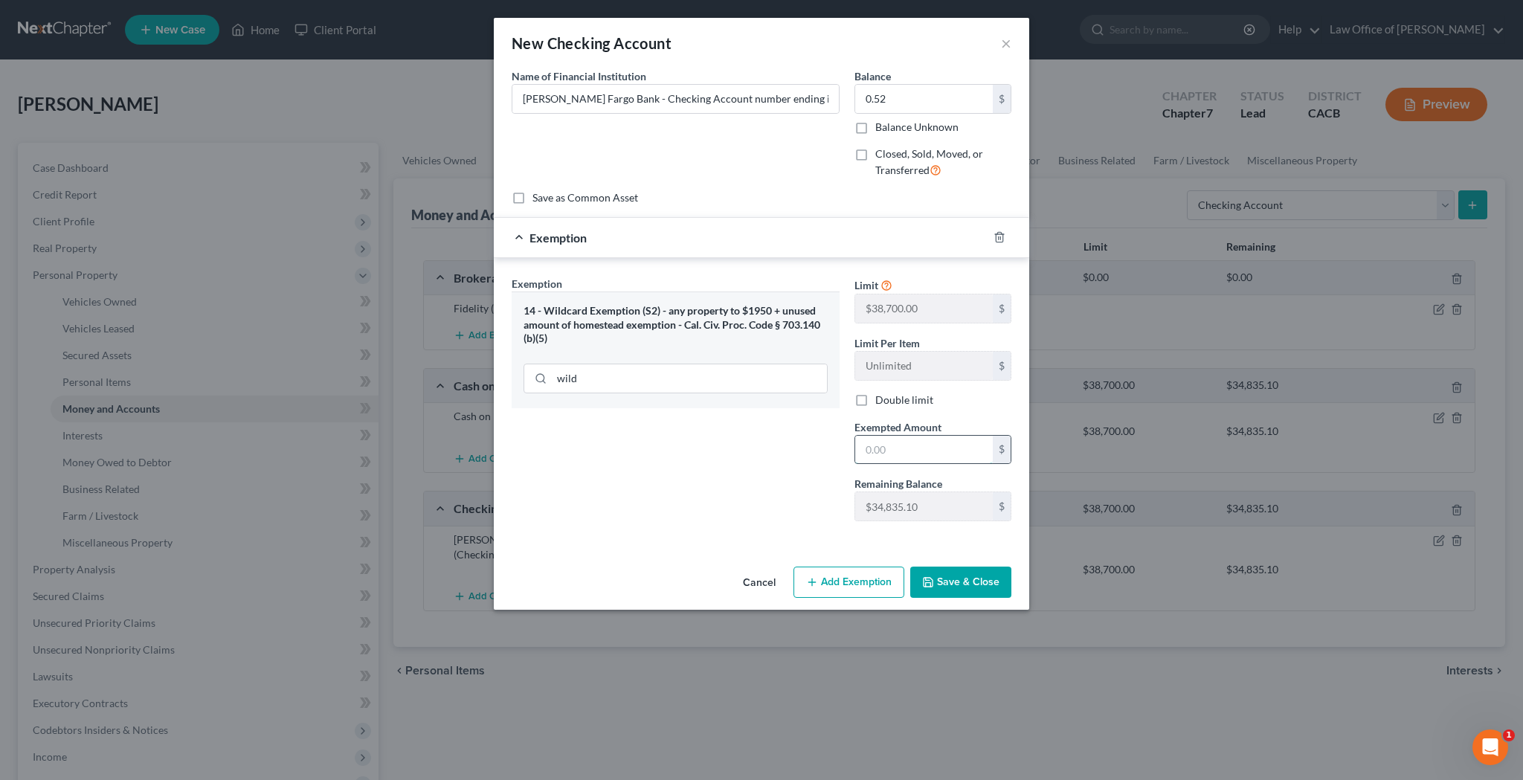
click at [882, 447] on input "text" at bounding box center [924, 450] width 138 height 28
type input "0.52"
click at [955, 578] on button "Save & Close" at bounding box center [960, 582] width 101 height 31
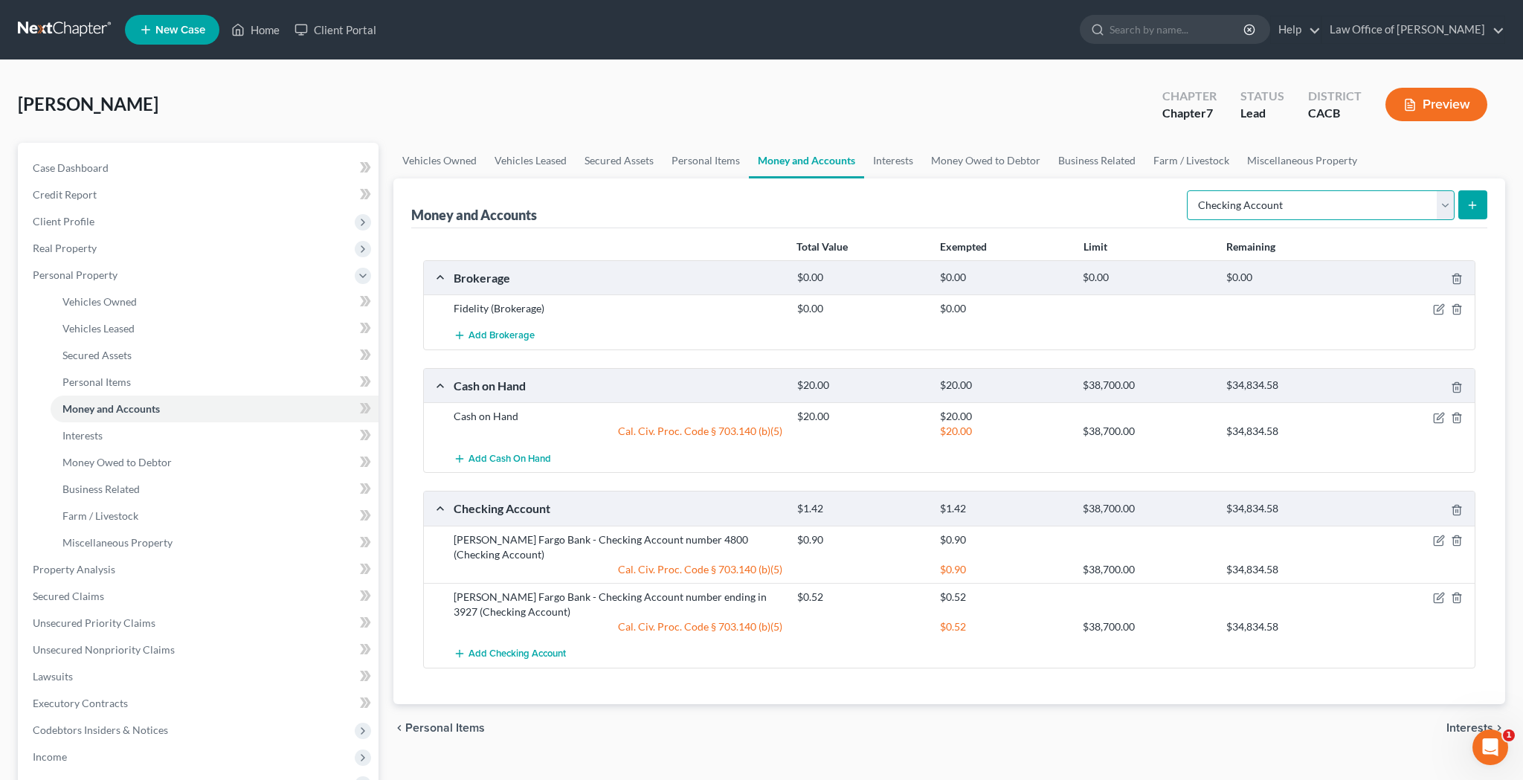
select select "savings"
click at [1469, 209] on icon "submit" at bounding box center [1472, 205] width 12 height 12
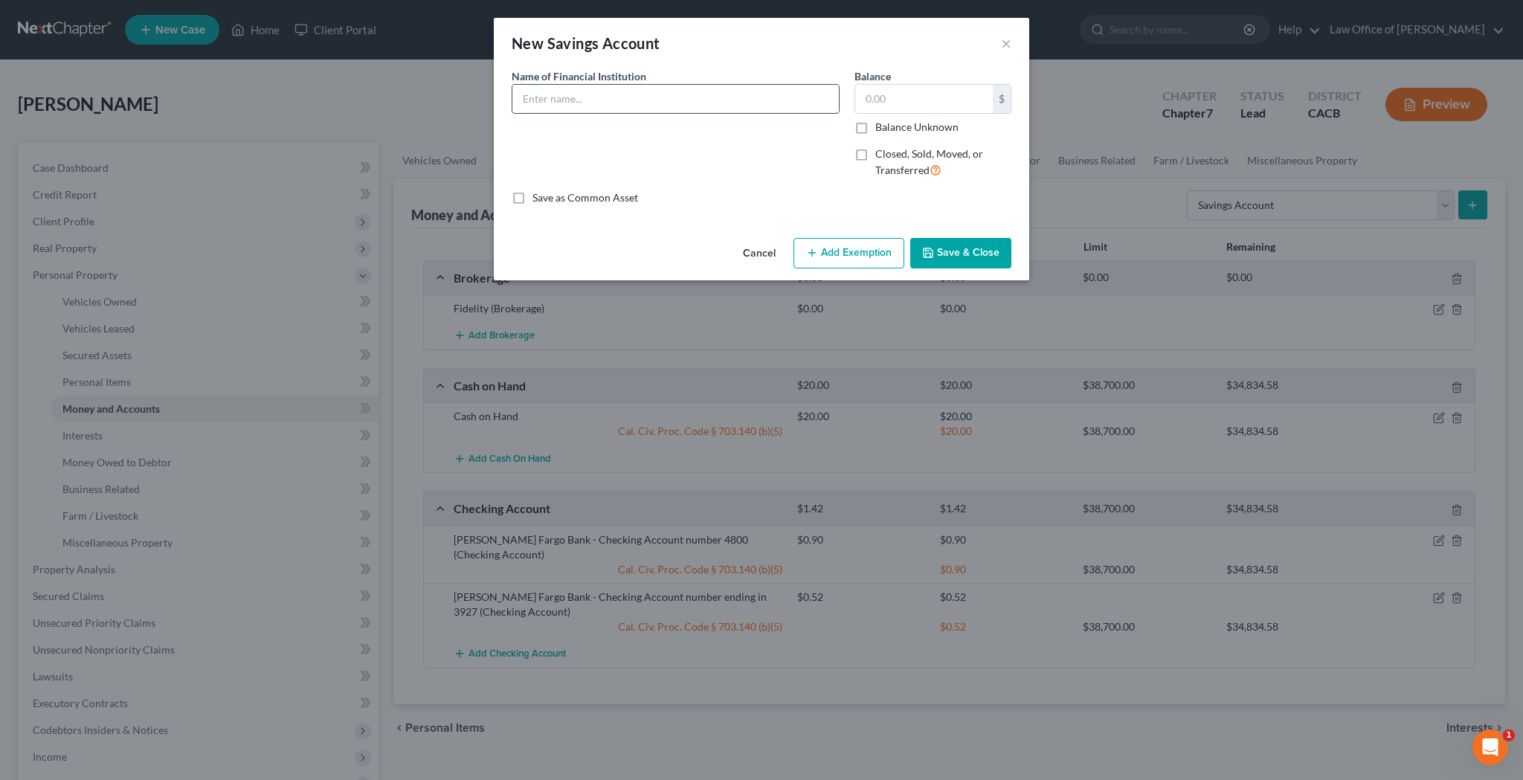
click at [827, 105] on input "text" at bounding box center [675, 99] width 326 height 28
type input "[PERSON_NAME] Fargo Bank - Savings Account number ending in"
click at [915, 107] on input "text" at bounding box center [924, 99] width 138 height 28
type input "0"
click at [804, 103] on input "[PERSON_NAME] Fargo Bank - Savings Account number ending in" at bounding box center [675, 99] width 326 height 28
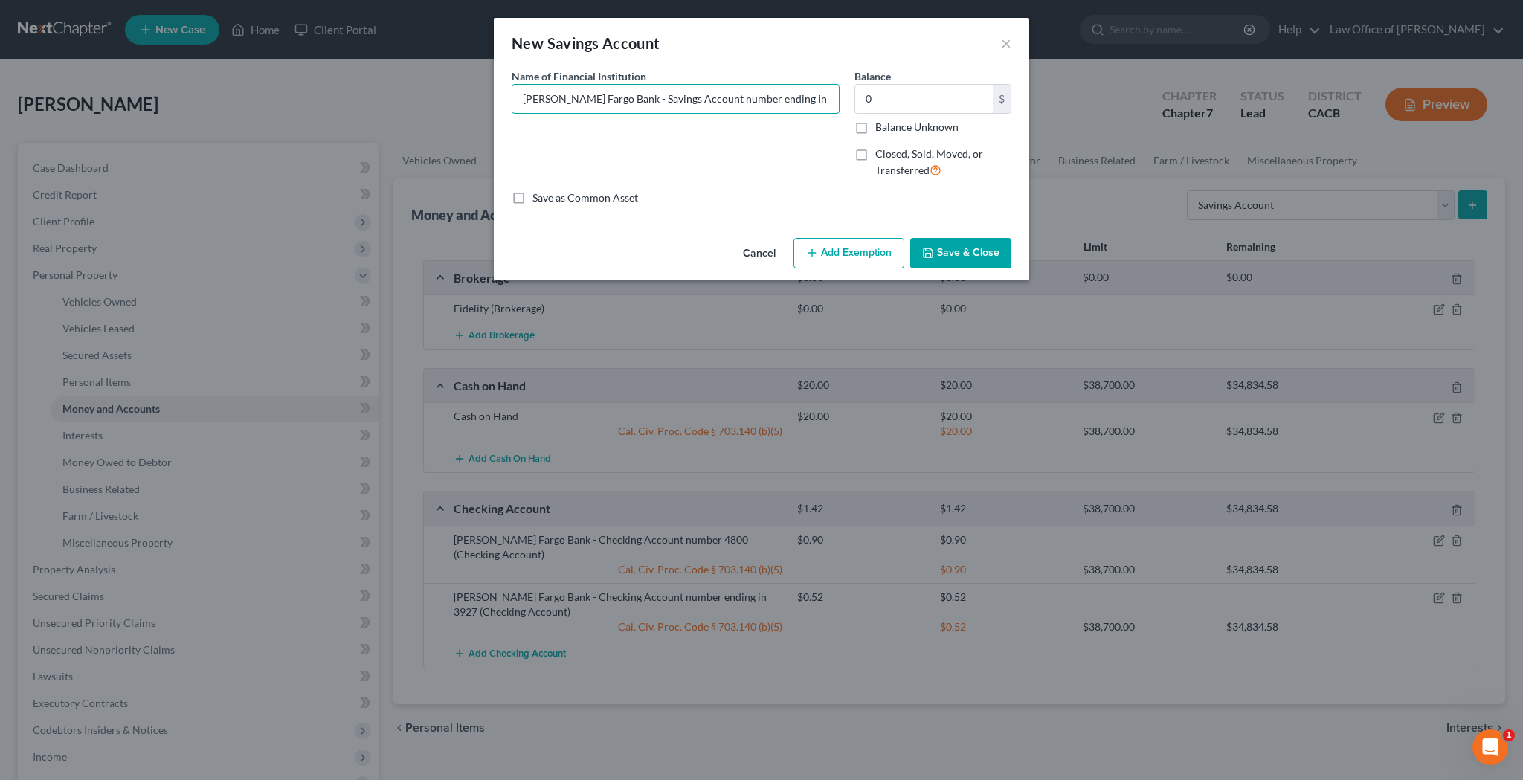
type input "[PERSON_NAME] Fargo Bank - Savings Account number ending in 5930"
click at [969, 251] on button "Save & Close" at bounding box center [960, 253] width 101 height 31
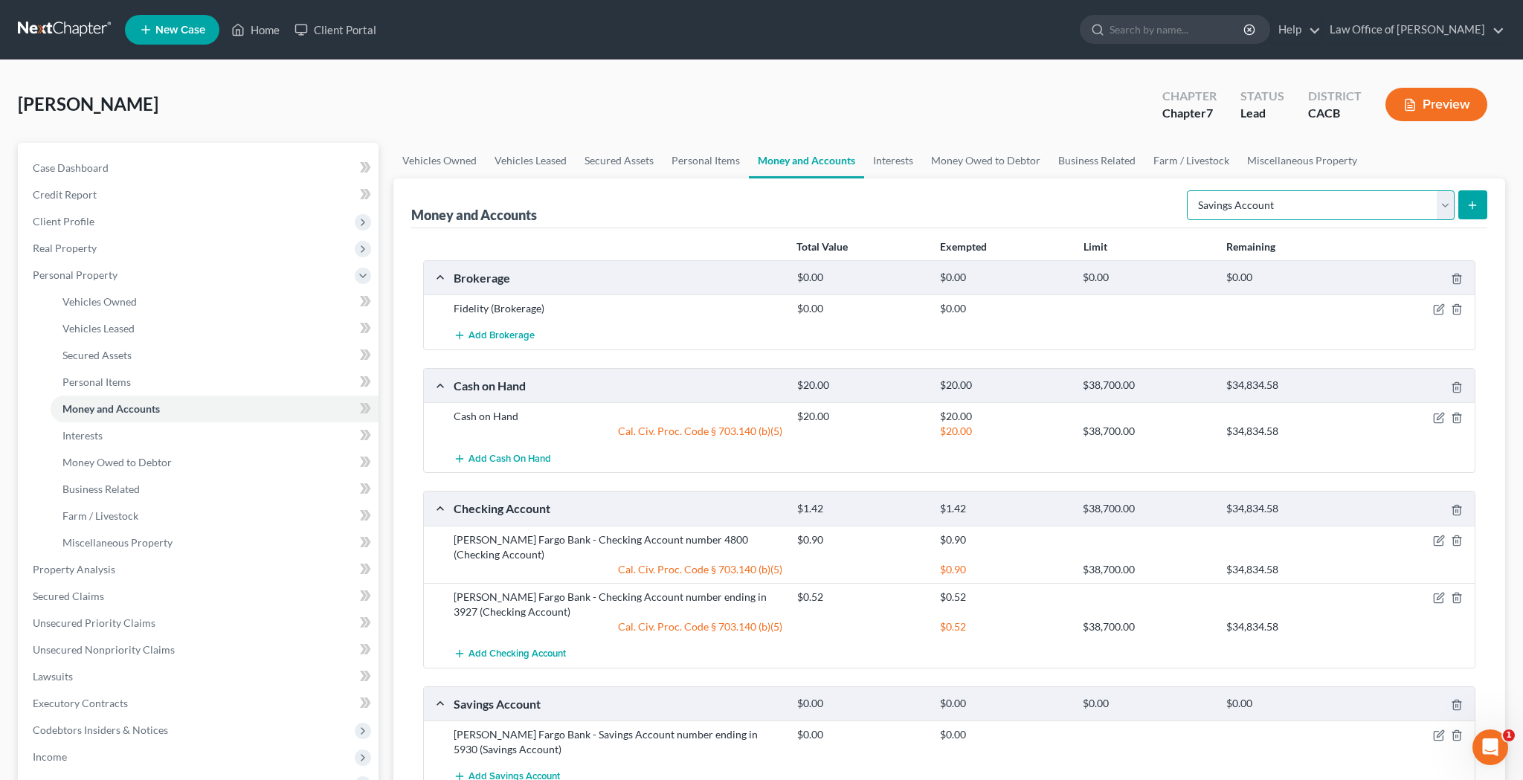
select select "security_deposits"
click at [1467, 201] on icon "submit" at bounding box center [1472, 205] width 12 height 12
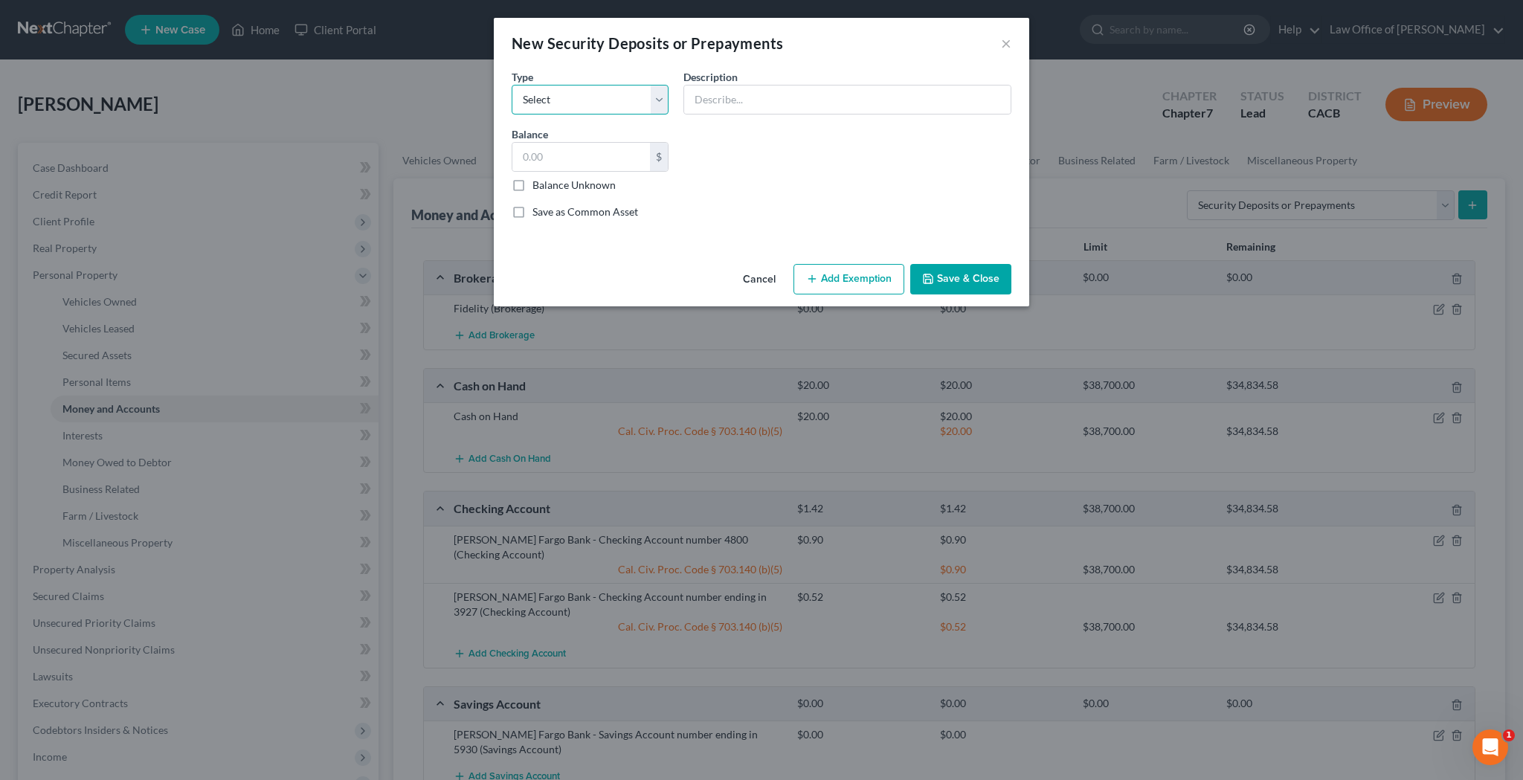
select select "3"
click at [733, 93] on input "text" at bounding box center [847, 99] width 326 height 28
type input "Security Deposit with Landlord"
click at [559, 152] on input "text" at bounding box center [581, 157] width 138 height 28
type input "1,650"
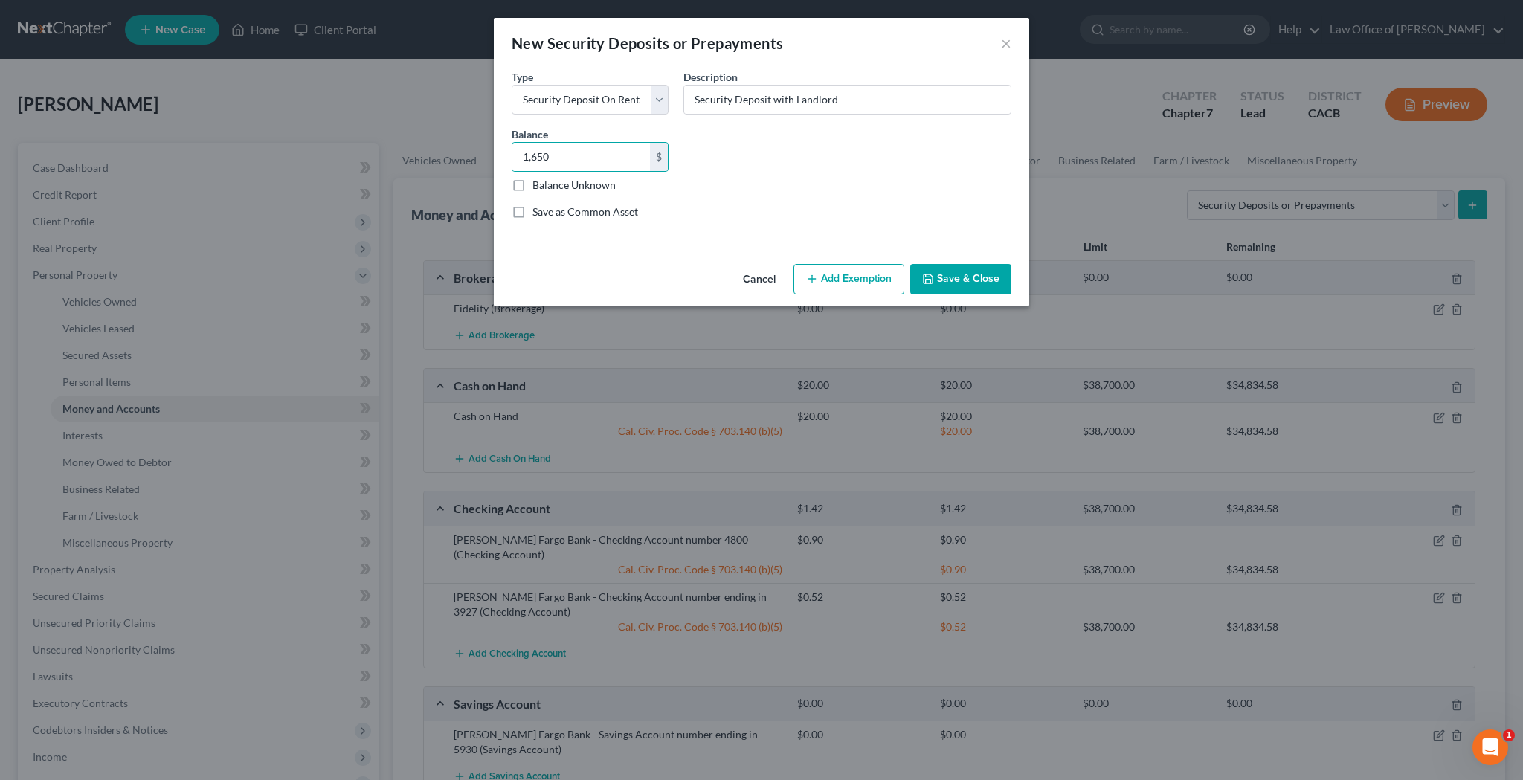
click at [851, 278] on button "Add Exemption" at bounding box center [848, 279] width 111 height 31
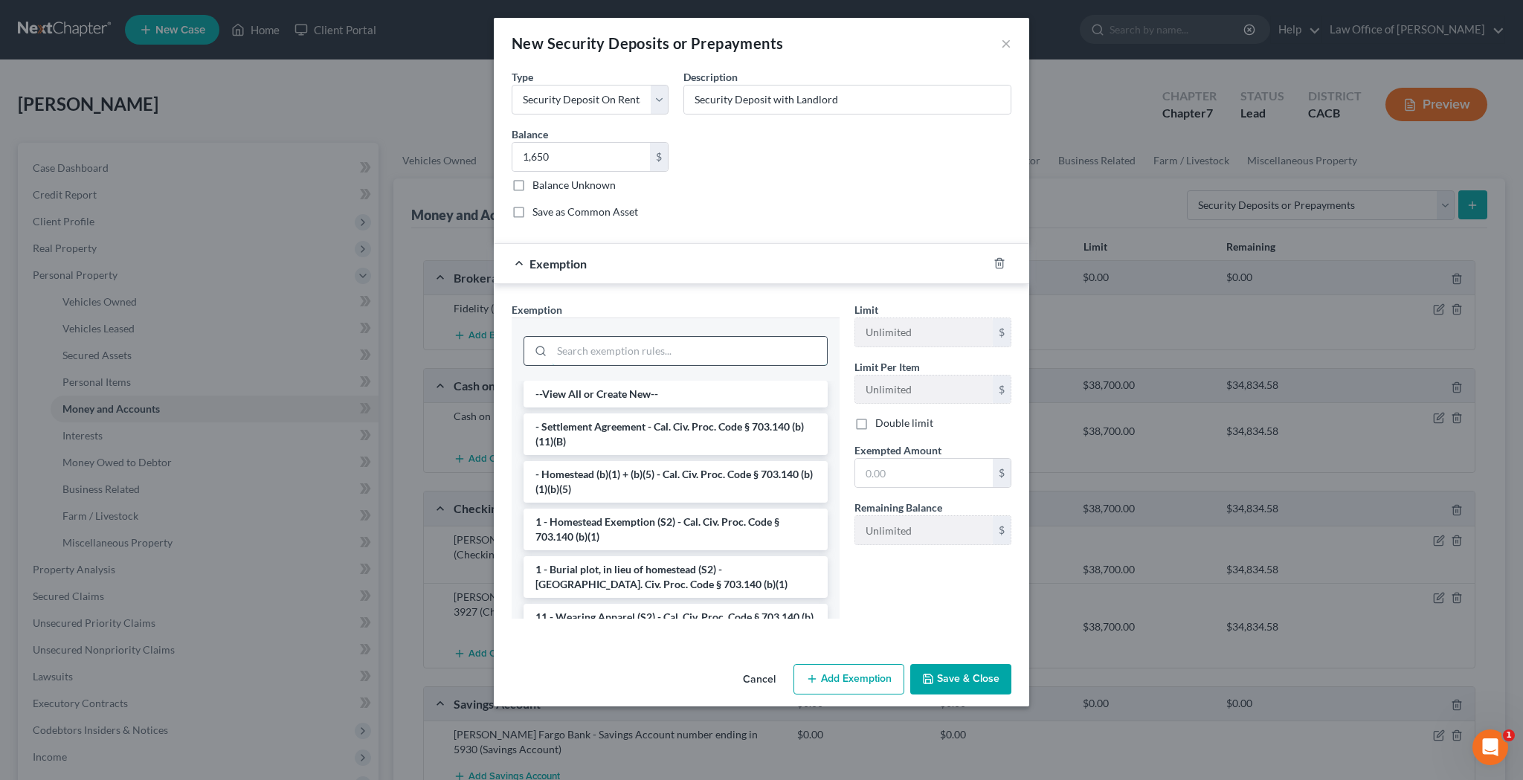
click at [724, 358] on input "search" at bounding box center [689, 351] width 275 height 28
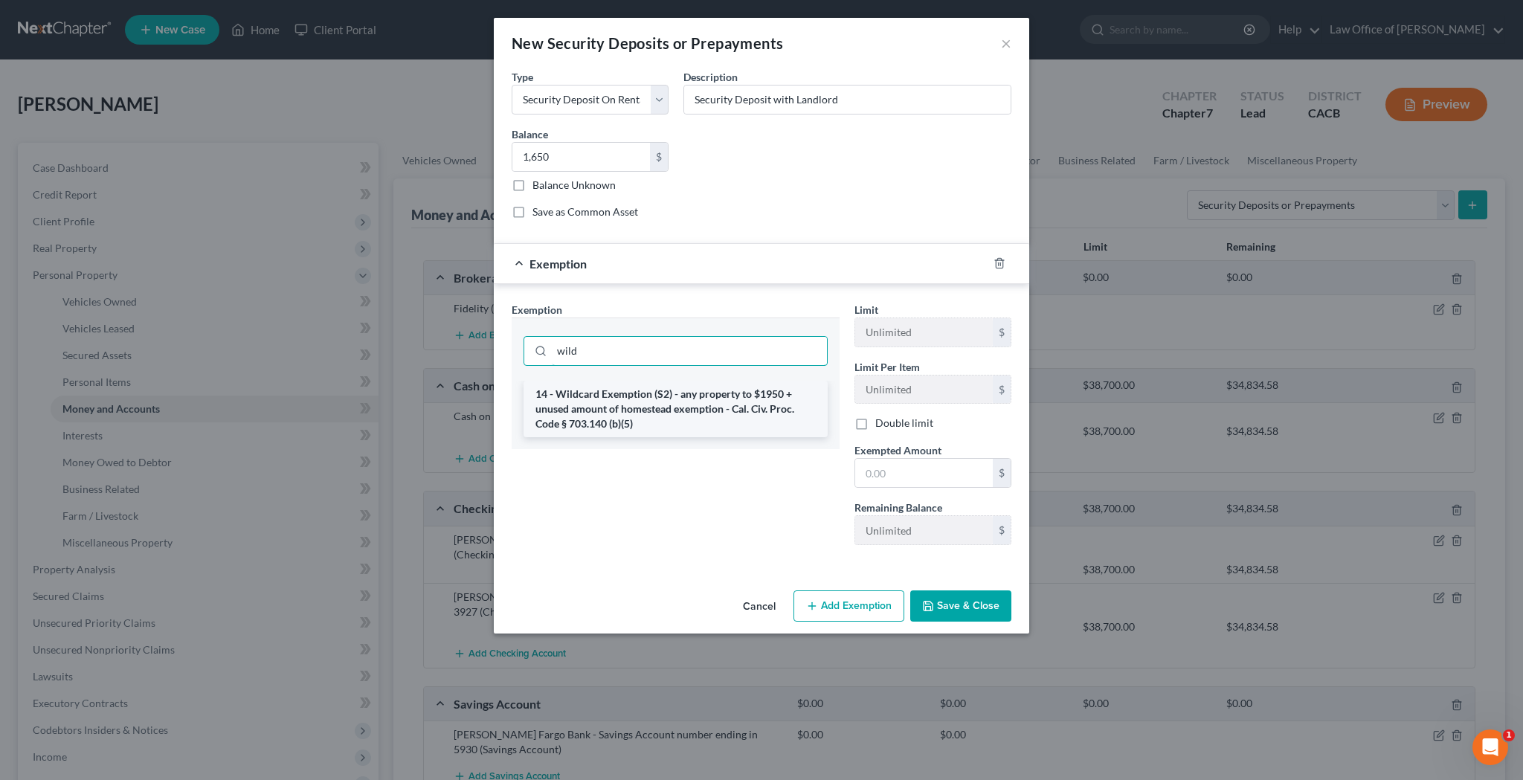
type input "wild"
click at [707, 401] on li "14 - Wildcard Exemption (S2) - any property to $1950 + unused amount of homeste…" at bounding box center [675, 409] width 304 height 57
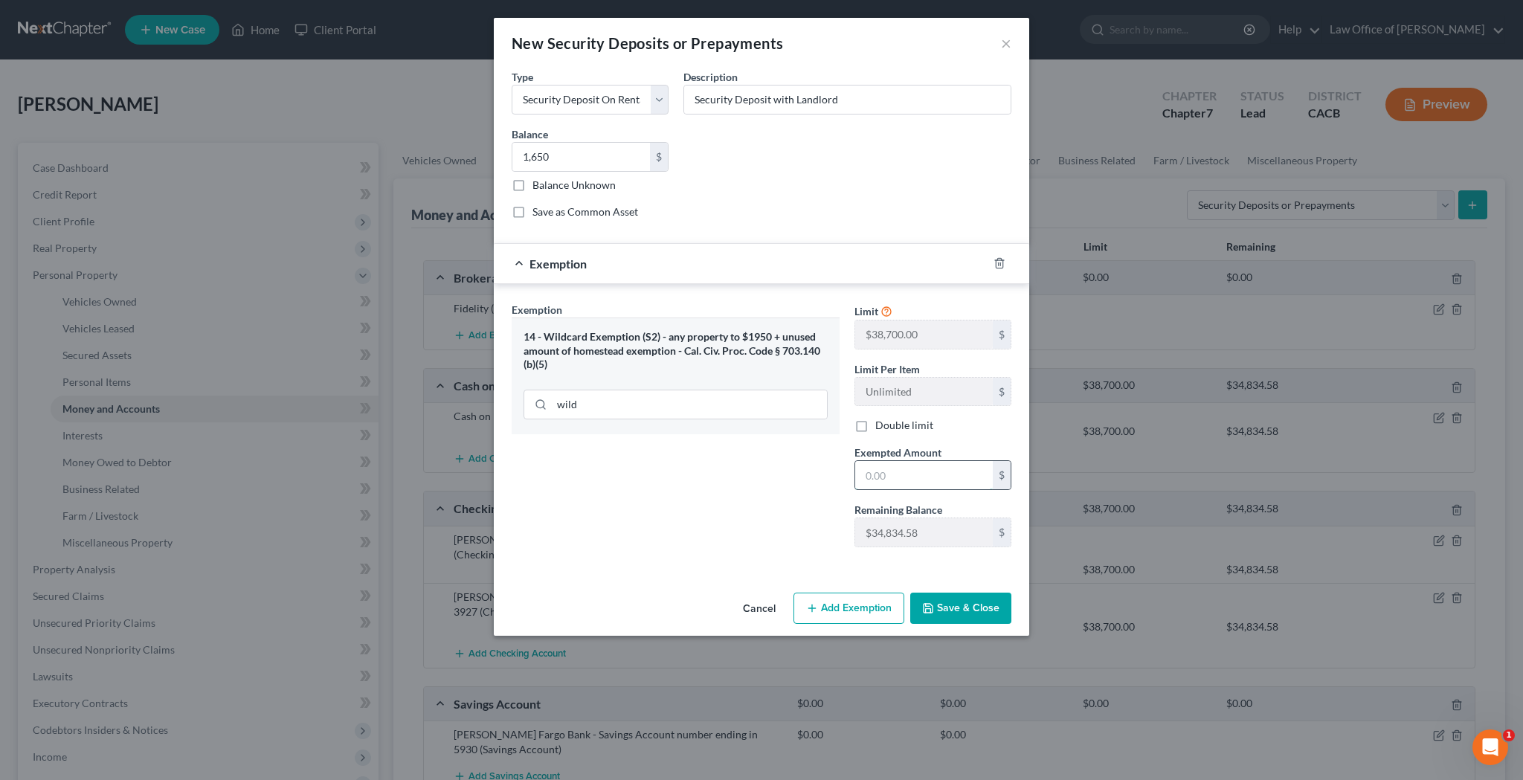
click at [936, 471] on input "text" at bounding box center [924, 475] width 138 height 28
type input "1,650"
click at [990, 606] on button "Save & Close" at bounding box center [960, 608] width 101 height 31
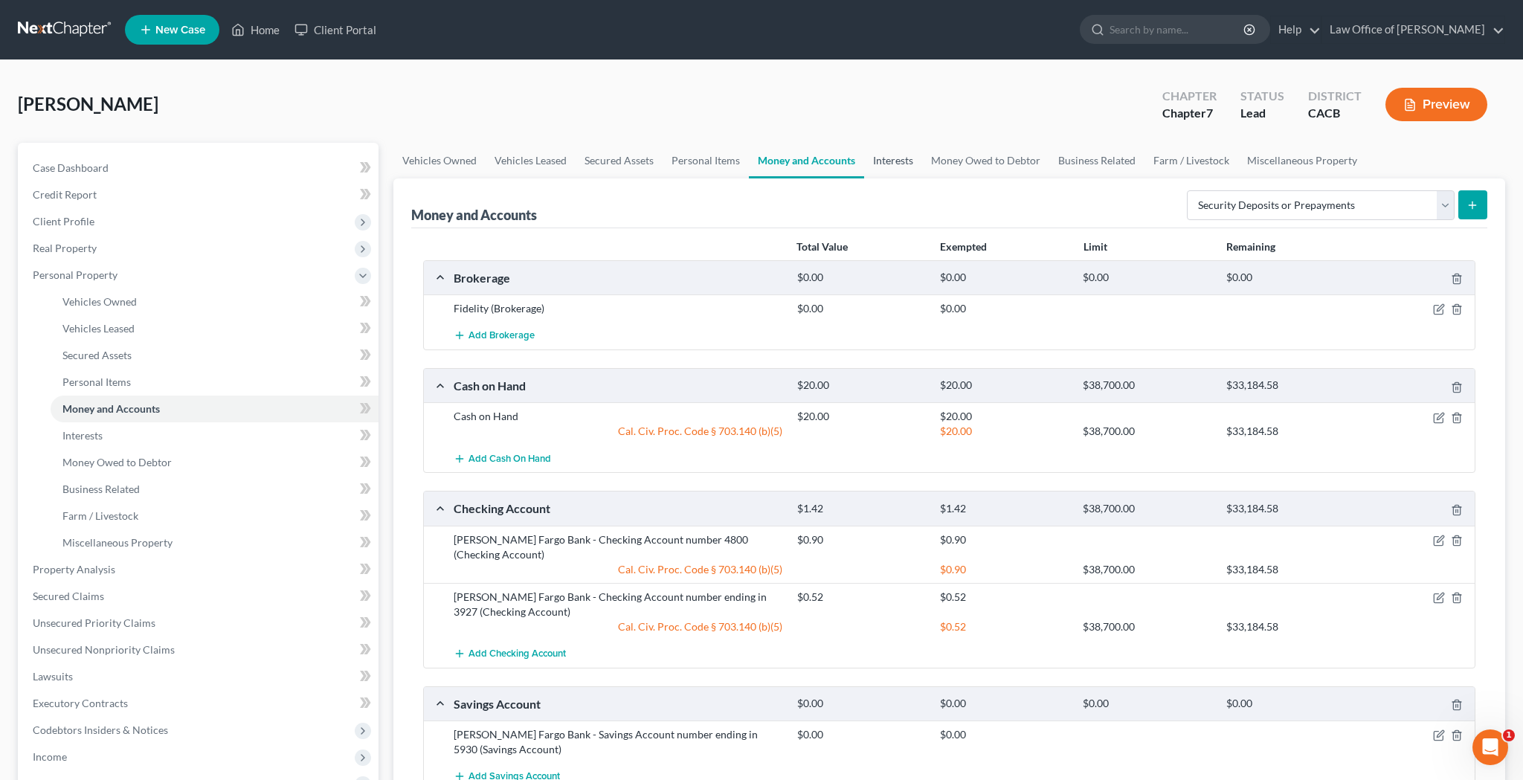
click at [898, 163] on link "Interests" at bounding box center [893, 161] width 58 height 36
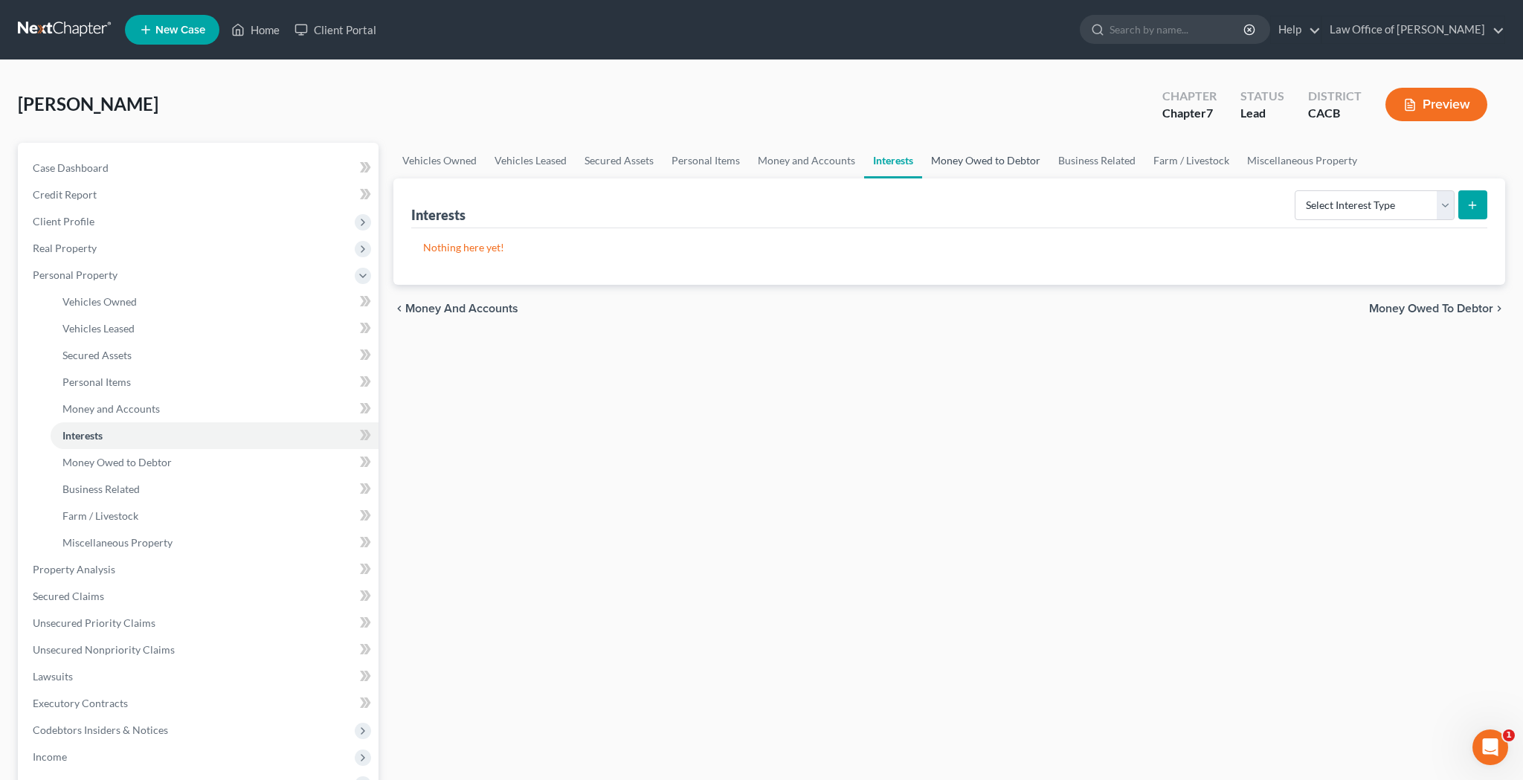
click at [1000, 164] on link "Money Owed to Debtor" at bounding box center [985, 161] width 127 height 36
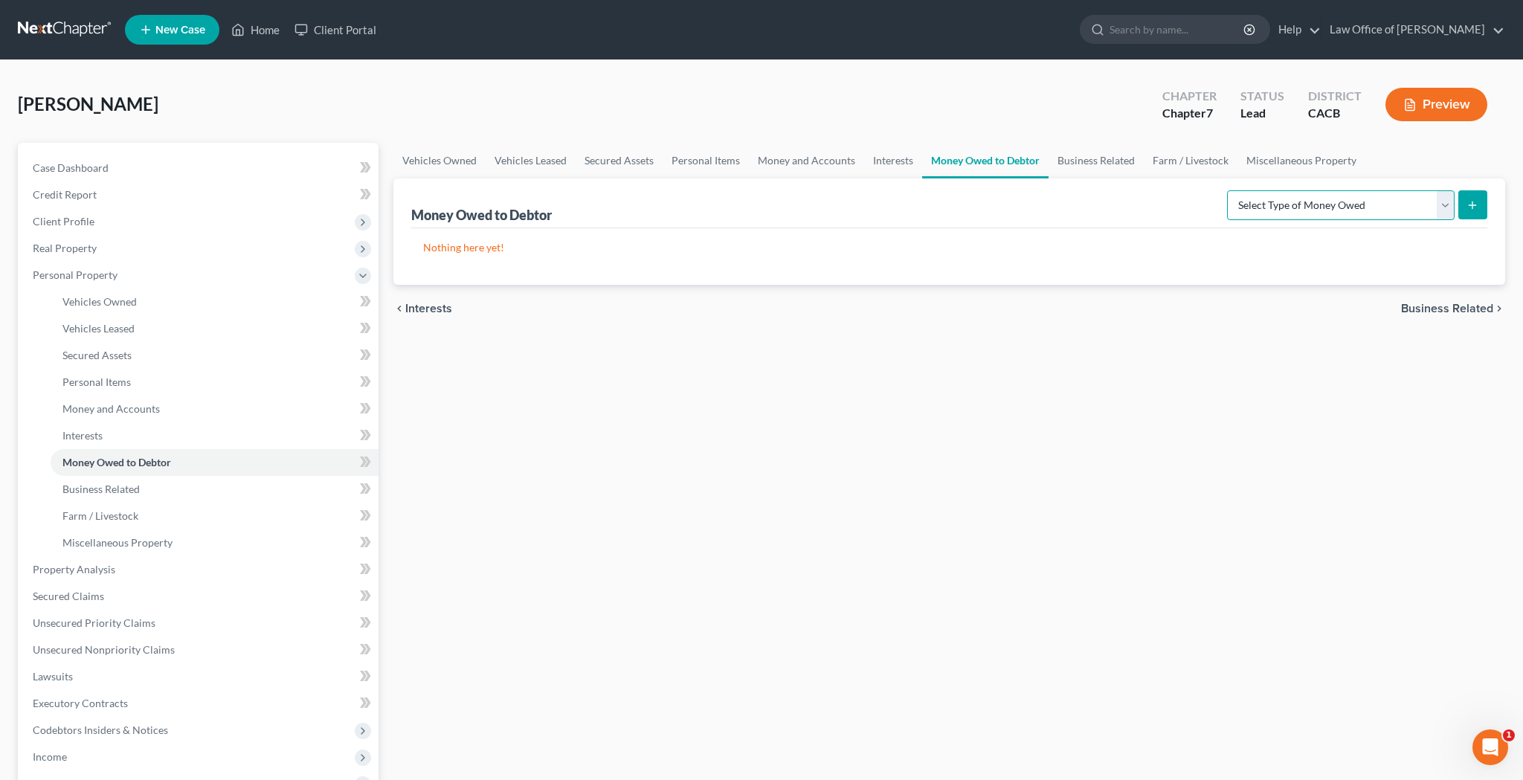
select select "child_support"
click at [1474, 199] on icon "submit" at bounding box center [1472, 205] width 12 height 12
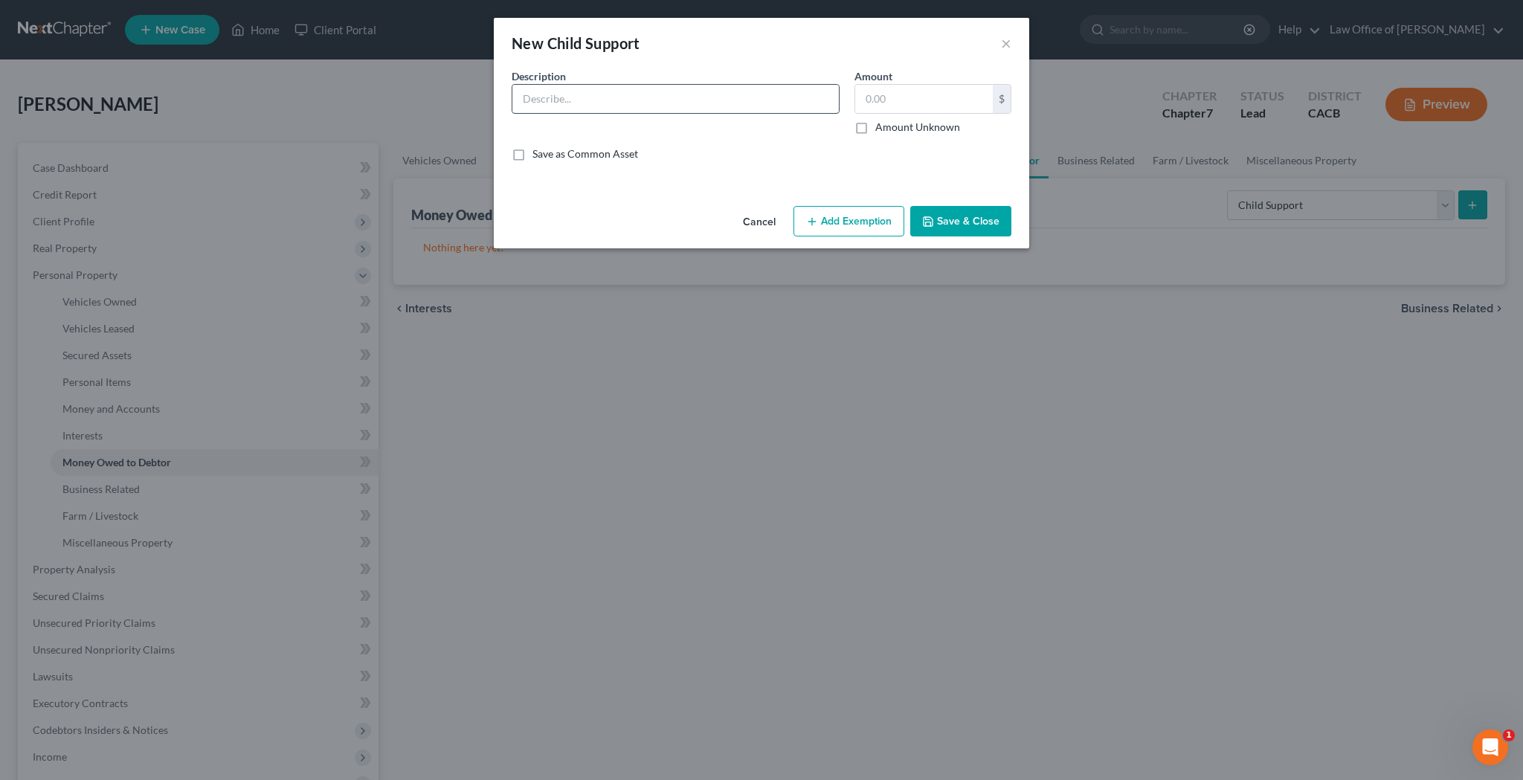
click at [668, 97] on input "text" at bounding box center [675, 99] width 326 height 28
type input "Debtor is owed back child support in an amount unknown"
click at [906, 99] on input "text" at bounding box center [924, 99] width 138 height 28
click at [875, 127] on label "Amount Unknown" at bounding box center [917, 127] width 85 height 15
click at [881, 127] on input "Amount Unknown" at bounding box center [886, 125] width 10 height 10
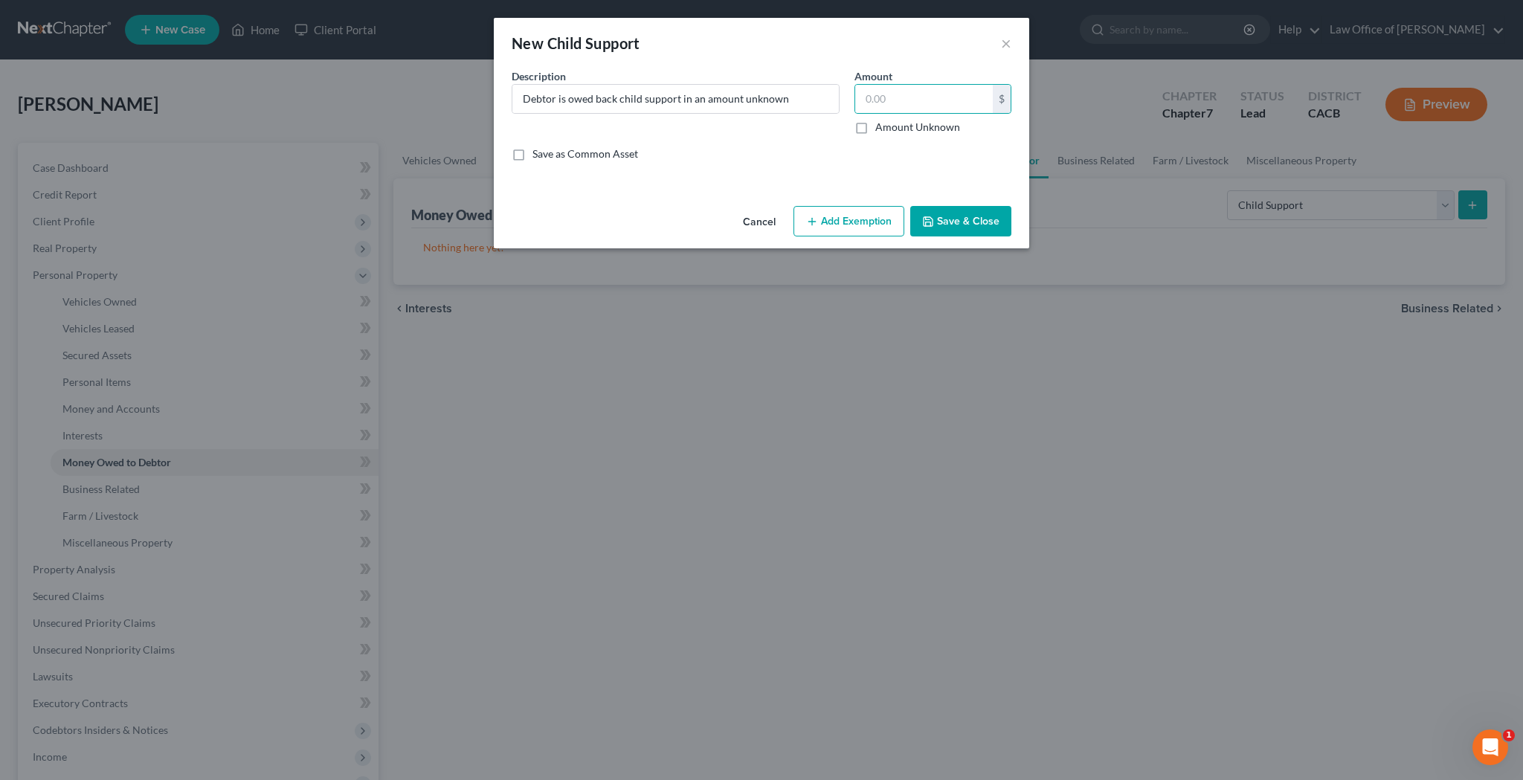
checkbox input "true"
type input "0.00"
click at [868, 211] on button "Add Exemption" at bounding box center [848, 221] width 111 height 31
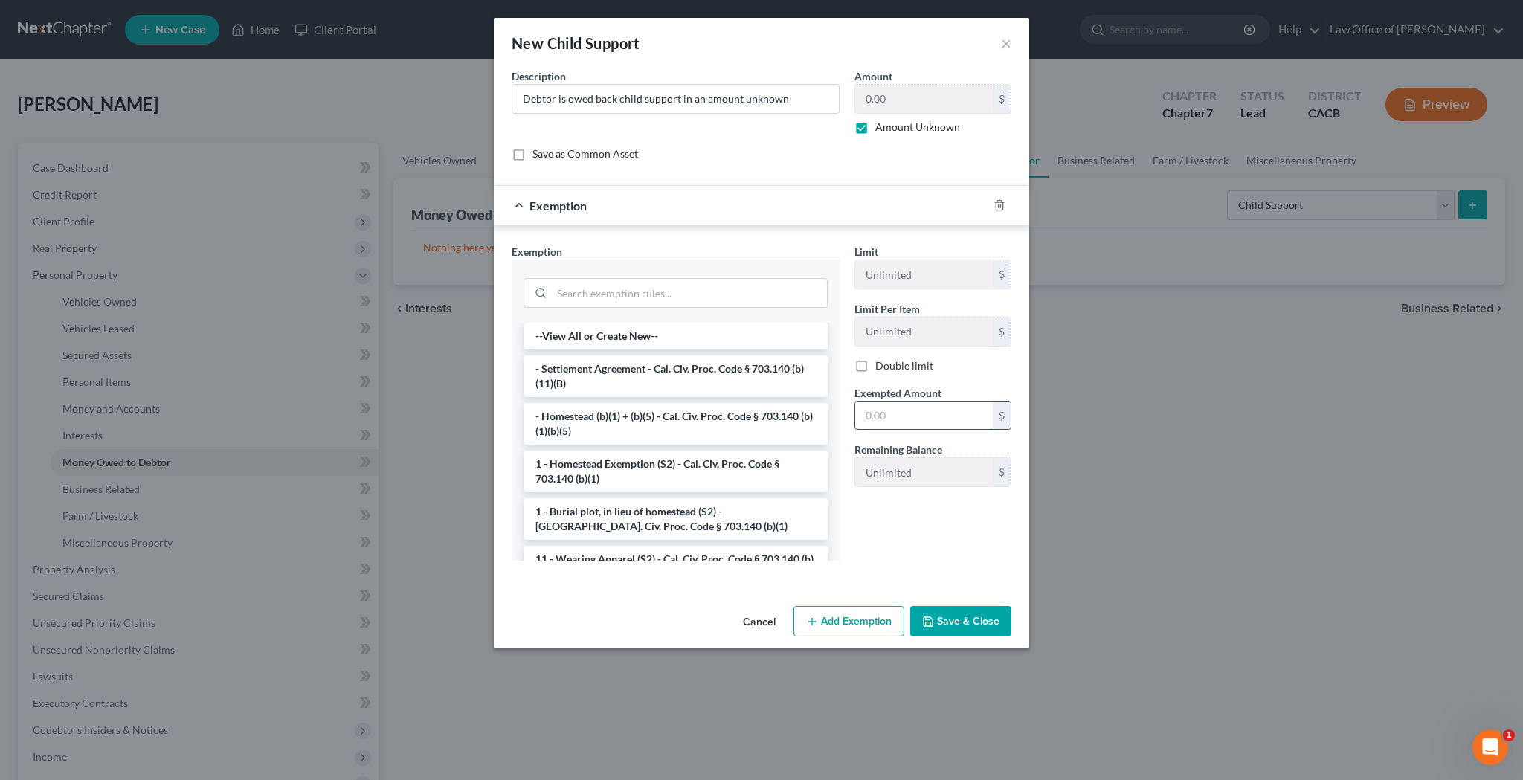
click at [894, 403] on input "text" at bounding box center [924, 415] width 138 height 28
type input "0"
click at [962, 628] on button "Save & Close" at bounding box center [960, 621] width 101 height 31
click at [871, 415] on input "0" at bounding box center [924, 415] width 138 height 28
click at [743, 290] on input "search" at bounding box center [689, 294] width 274 height 28
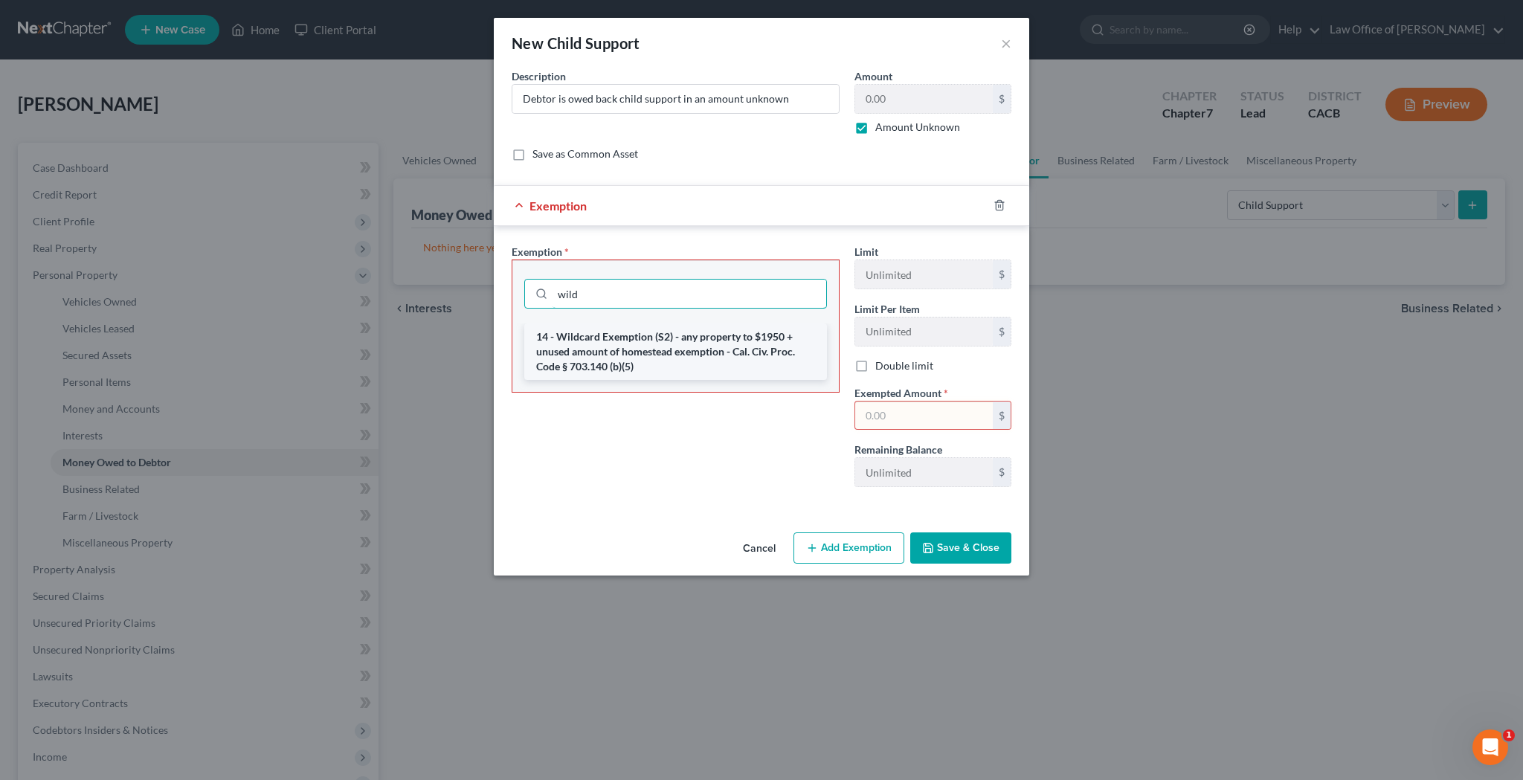
type input "wild"
click at [720, 335] on li "14 - Wildcard Exemption (S2) - any property to $1950 + unused amount of homeste…" at bounding box center [675, 351] width 303 height 57
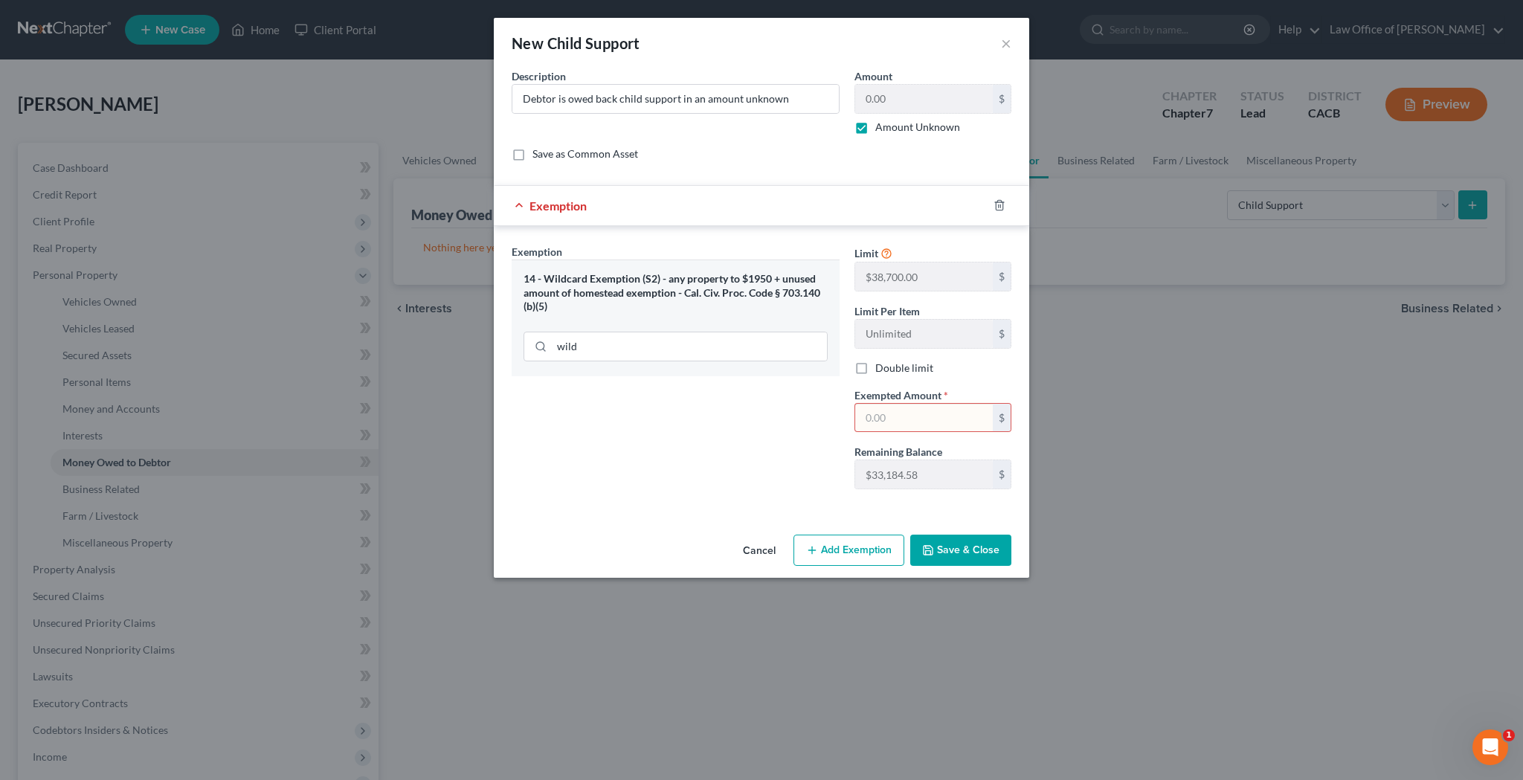
click at [983, 547] on button "Save & Close" at bounding box center [960, 550] width 101 height 31
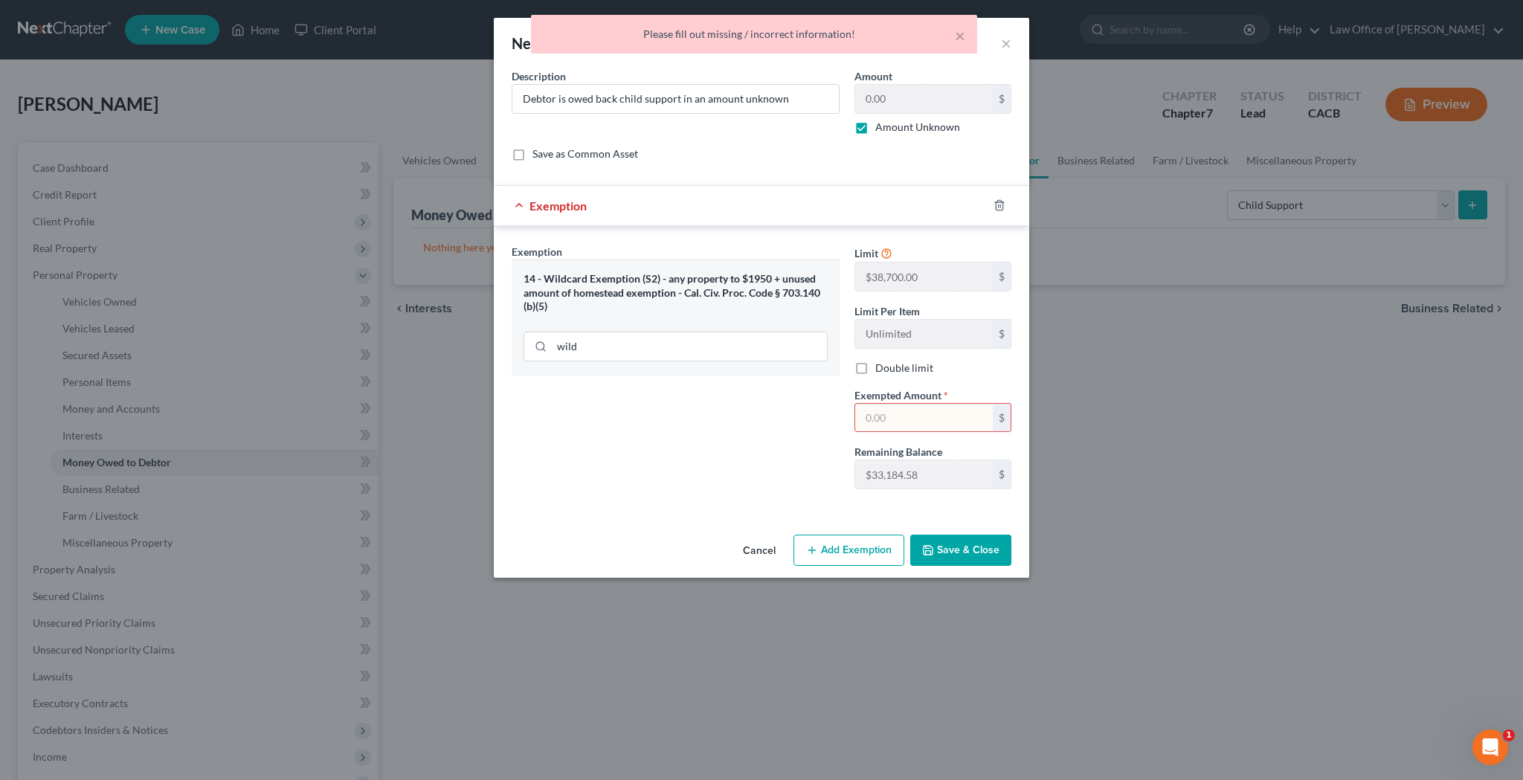
click at [936, 419] on input "text" at bounding box center [924, 418] width 138 height 28
click at [824, 434] on div "Exemption Set must be selected for CA. Exemption * 14 - Wildcard Exemption (S2)…" at bounding box center [675, 372] width 343 height 257
click at [875, 132] on label "Amount Unknown" at bounding box center [917, 127] width 85 height 15
click at [881, 129] on input "Amount Unknown" at bounding box center [886, 125] width 10 height 10
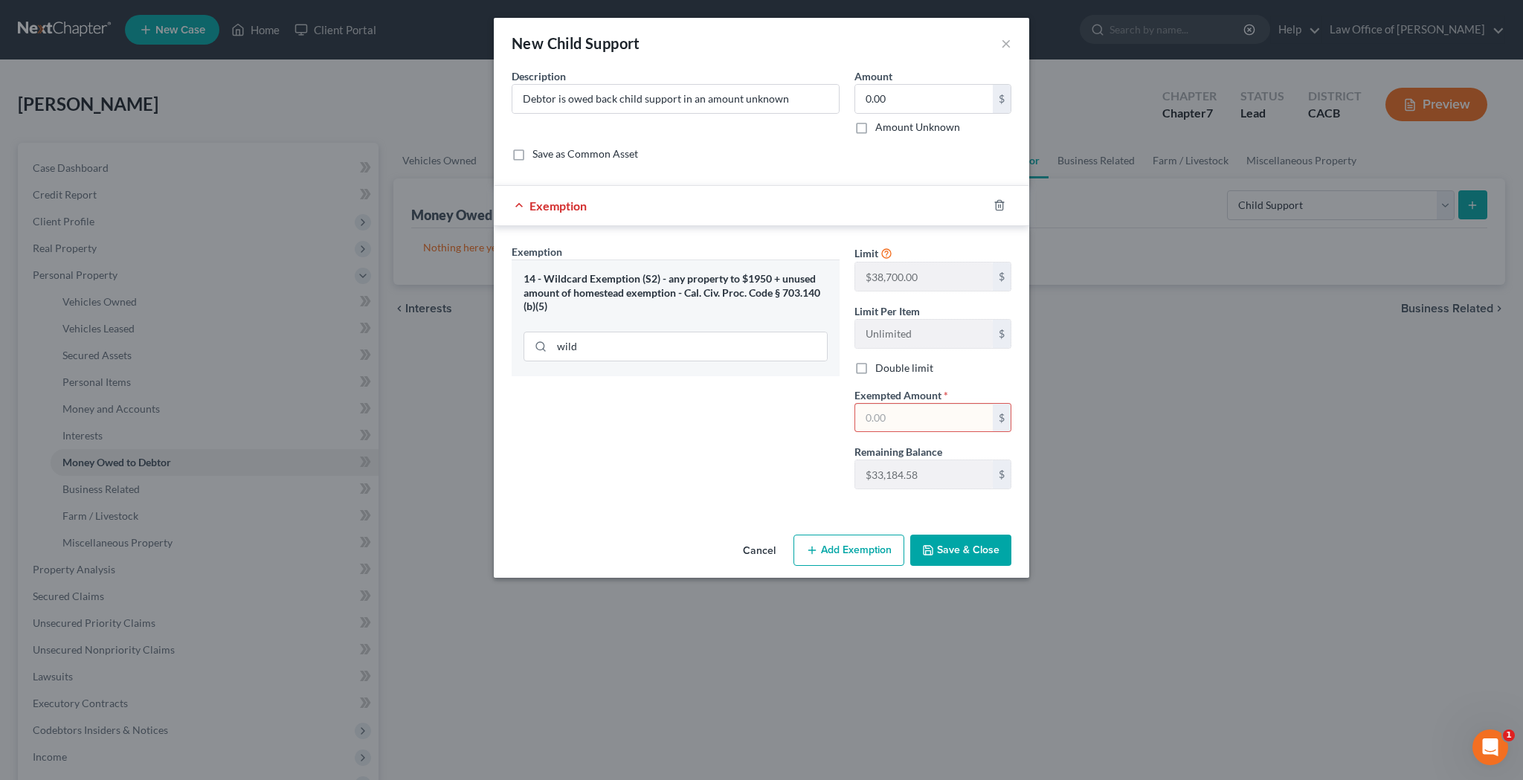
click at [875, 132] on label "Amount Unknown" at bounding box center [917, 127] width 85 height 15
click at [881, 129] on input "Amount Unknown" at bounding box center [886, 125] width 10 height 10
checkbox input "true"
click at [899, 416] on input "text" at bounding box center [924, 418] width 138 height 28
type input "0"
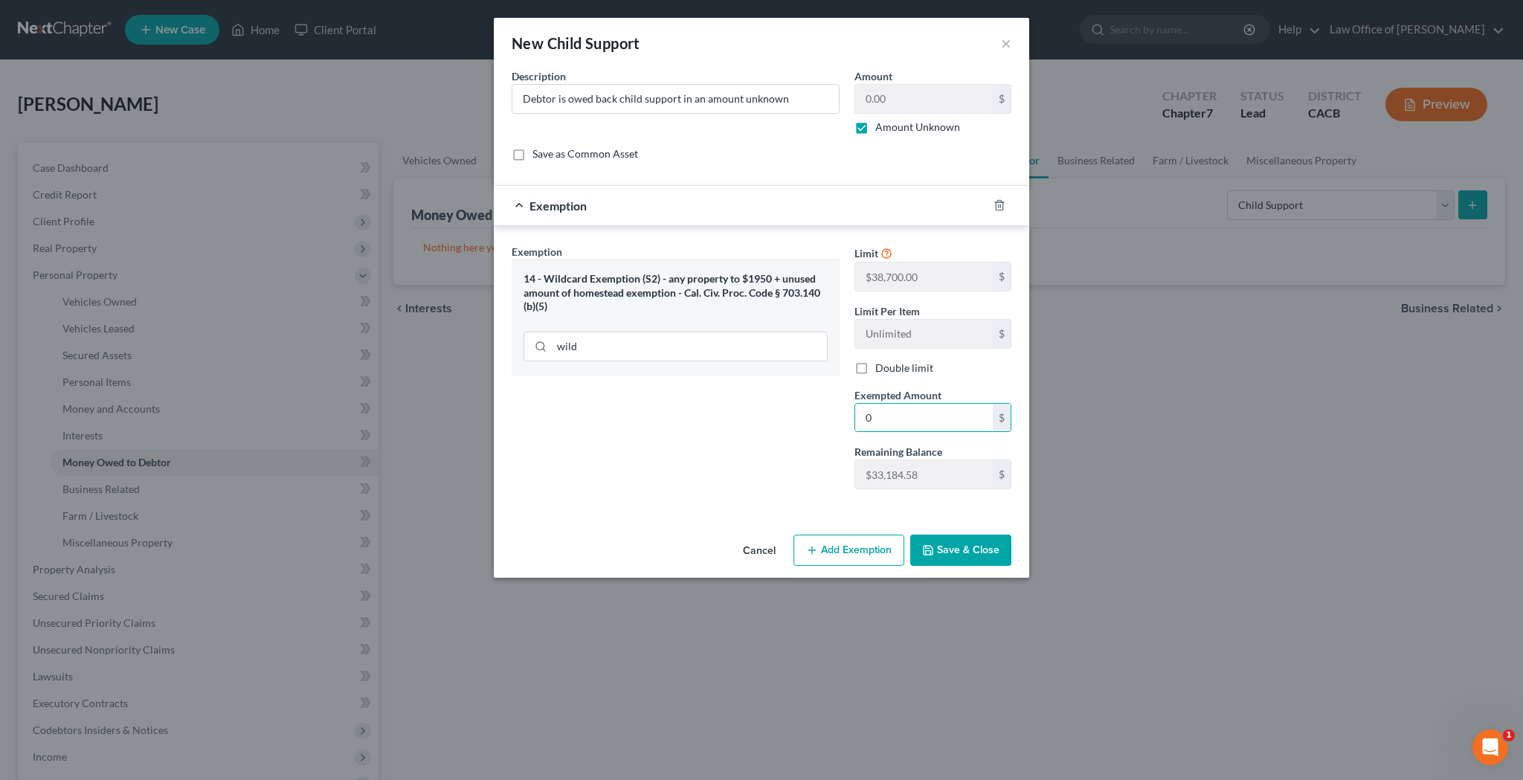
click at [764, 488] on div "Exemption Set must be selected for CA. Exemption * 14 - Wildcard Exemption (S2)…" at bounding box center [675, 372] width 343 height 257
click at [940, 544] on button "Save & Close" at bounding box center [960, 550] width 101 height 31
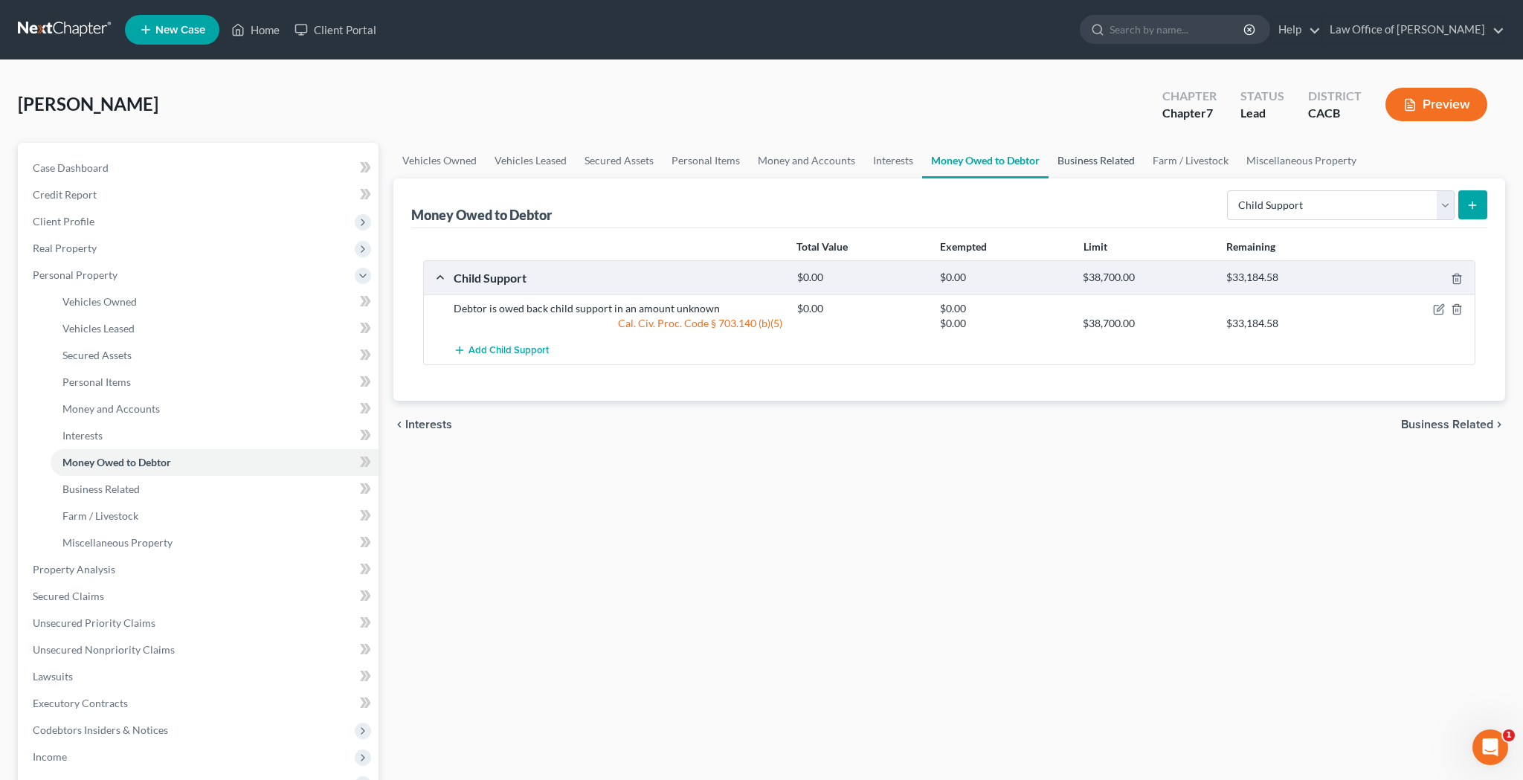
click at [1074, 167] on link "Business Related" at bounding box center [1095, 161] width 95 height 36
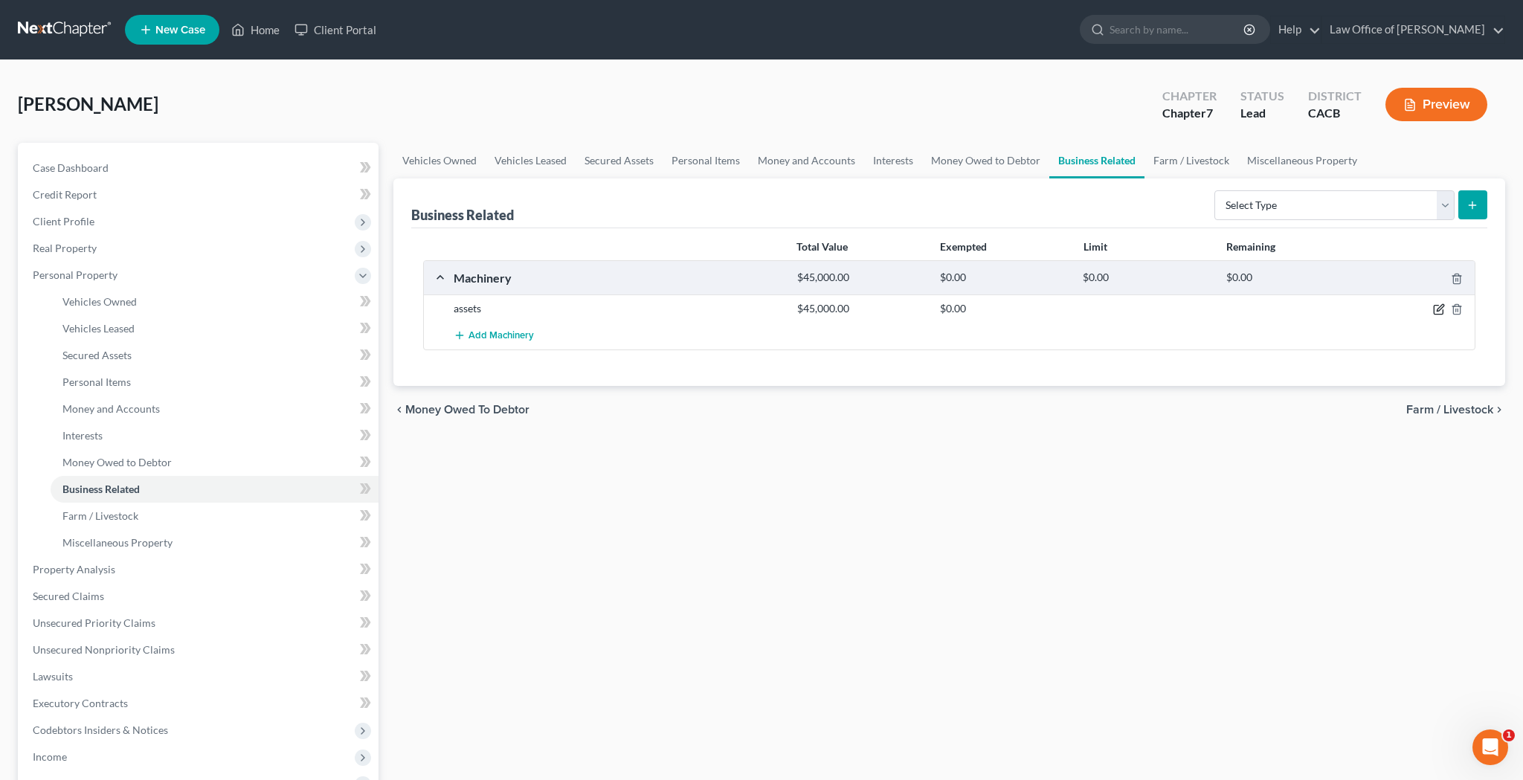
click at [1440, 312] on icon "button" at bounding box center [1439, 309] width 12 height 12
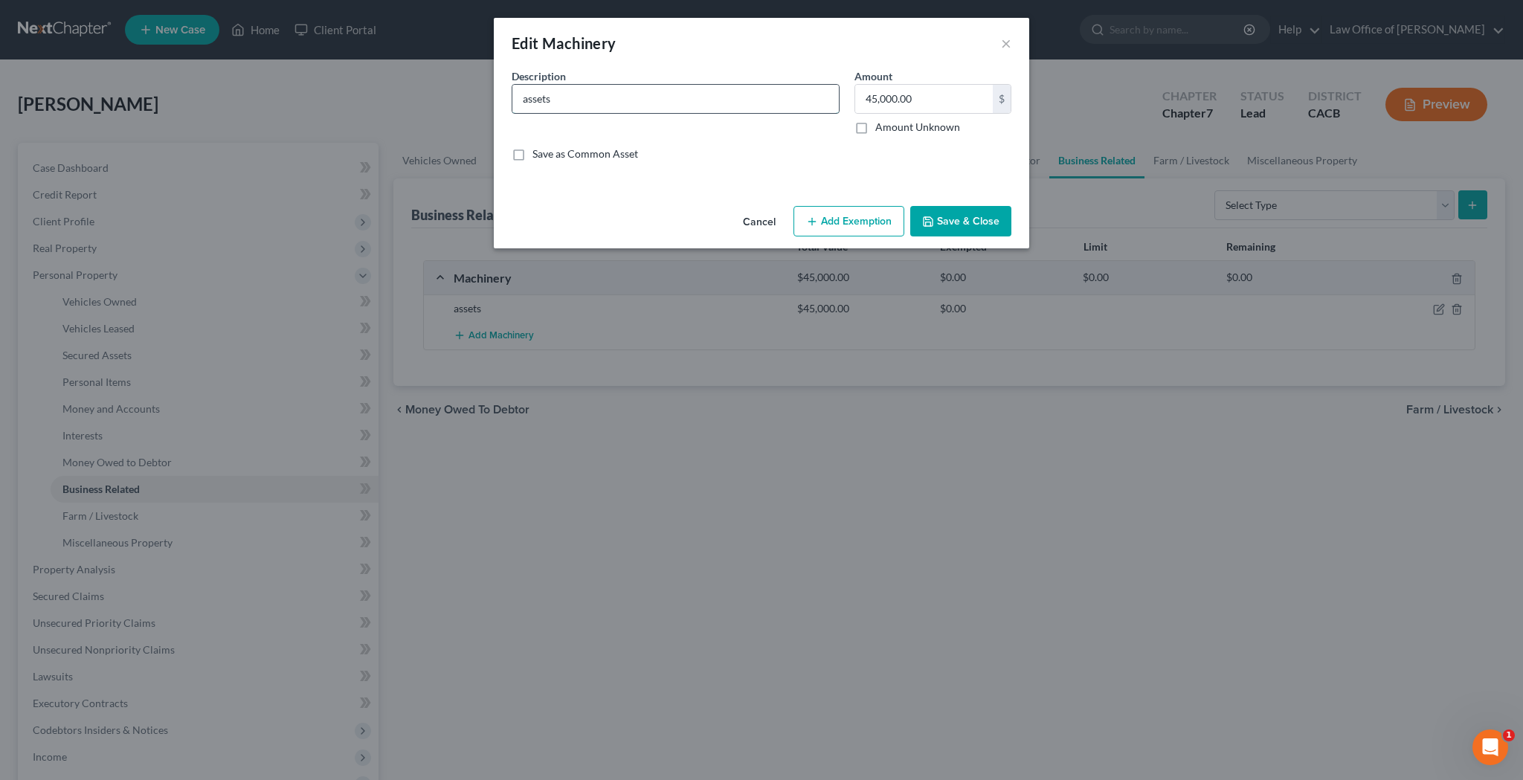
click at [726, 100] on input "assets" at bounding box center [675, 99] width 326 height 28
drag, startPoint x: 726, startPoint y: 100, endPoint x: 687, endPoint y: 103, distance: 39.5
click at [687, 103] on input "paint brushes, paint, canvas, papers, easel" at bounding box center [675, 99] width 326 height 28
type input "paint brushes, paint, canvas, papers, and easel"
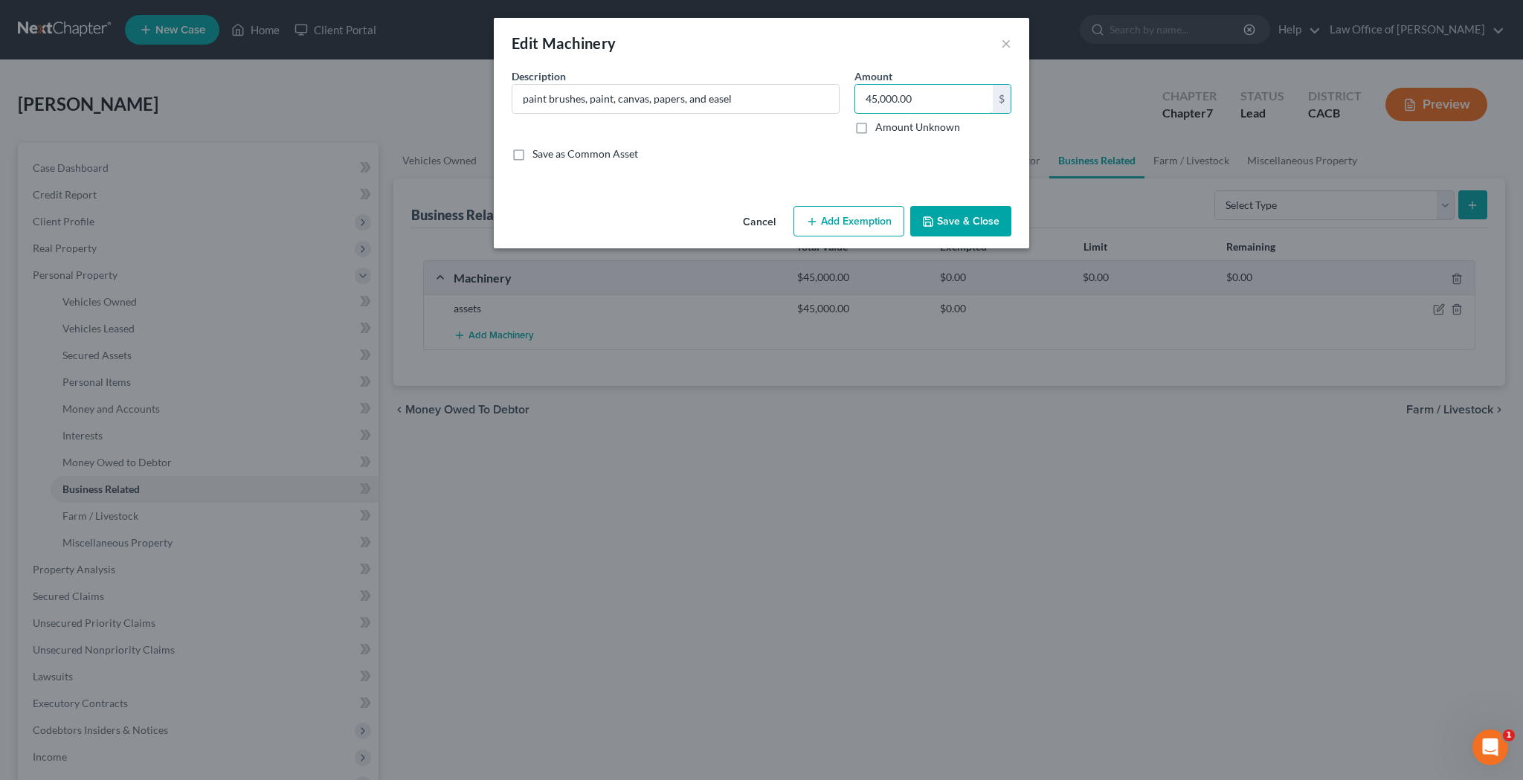
drag, startPoint x: 928, startPoint y: 97, endPoint x: 849, endPoint y: 97, distance: 78.8
click at [849, 97] on div "Amount 45,000.00 $ Amount Unknown Balance Undetermined 45,000.00 $ Amount Unkno…" at bounding box center [933, 101] width 172 height 66
click at [526, 101] on input "paint brushes, paint, canvas, papers, and easel" at bounding box center [675, 99] width 326 height 28
click at [755, 102] on input "Paint brushes, paint, canvas, papers, and easel" at bounding box center [675, 99] width 326 height 28
click at [647, 102] on input "Paint brushes, paint, canvas, papers, and easel" at bounding box center [675, 99] width 326 height 28
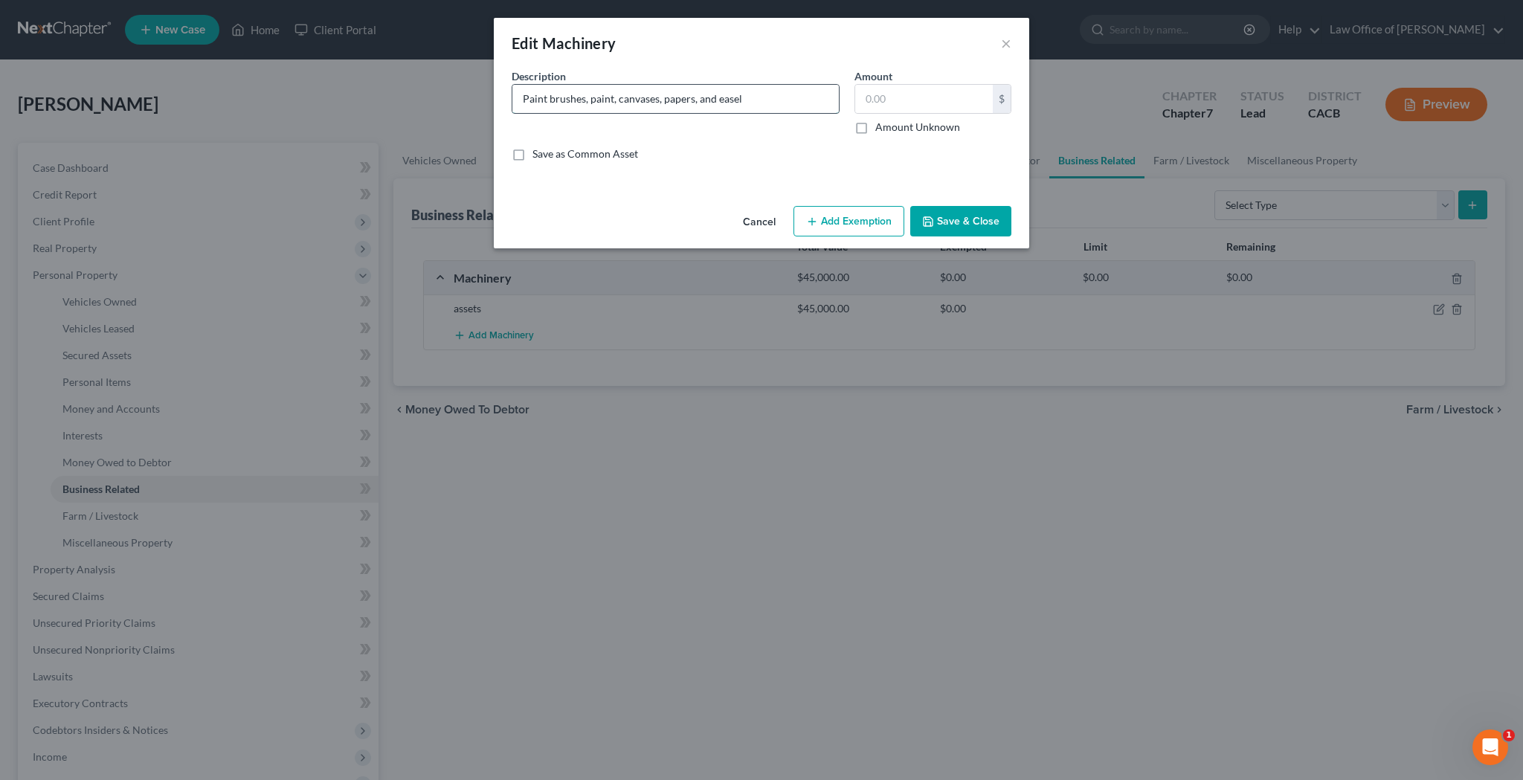
click at [752, 100] on input "Paint brushes, paint, canvases, papers, and easel" at bounding box center [675, 99] width 326 height 28
type input "Paint brushes, paint, canvases, papers, and easel"
click at [879, 97] on input "text" at bounding box center [924, 99] width 138 height 28
type input "1,300"
click at [845, 216] on button "Add Exemption" at bounding box center [848, 221] width 111 height 31
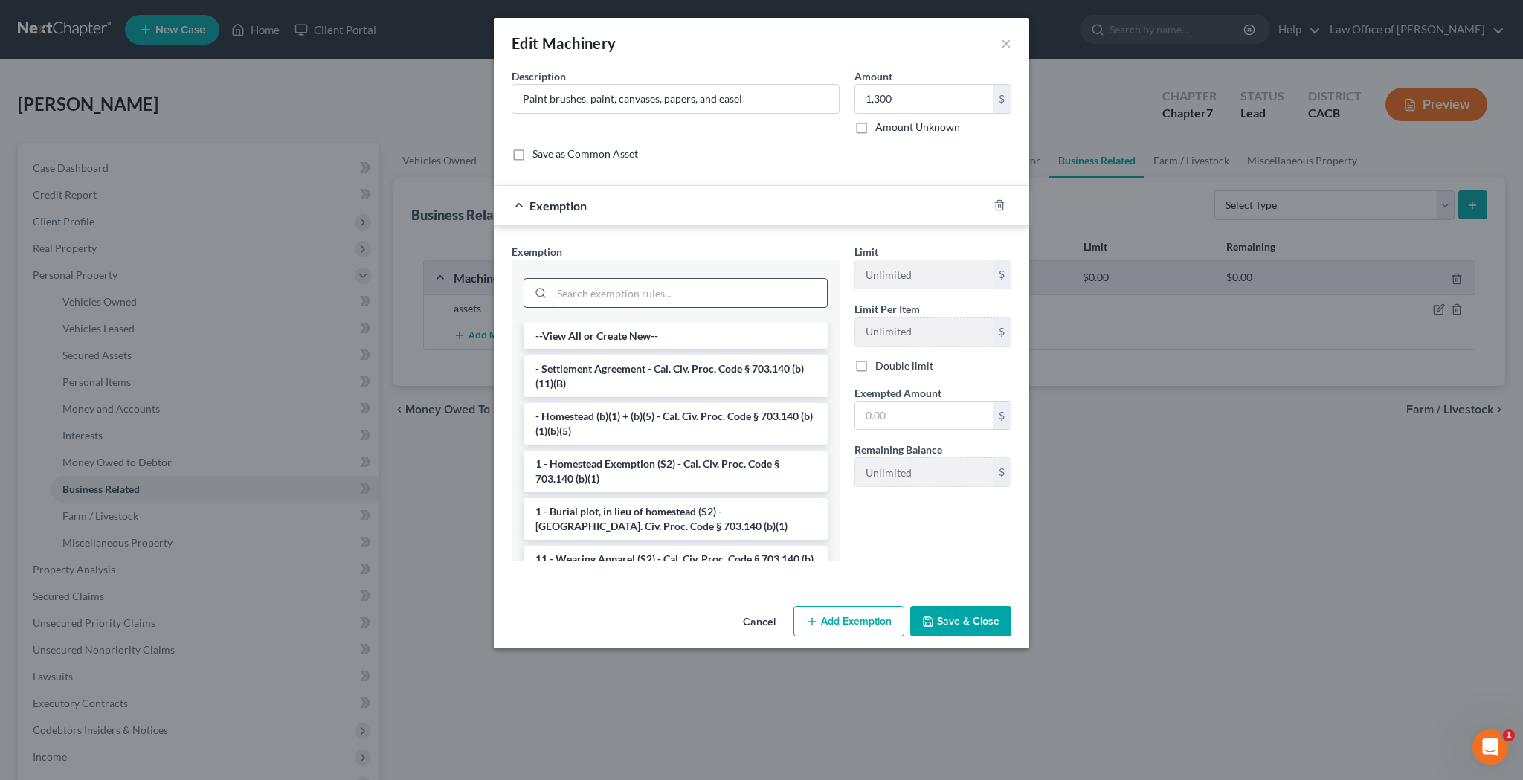
click at [719, 291] on input "search" at bounding box center [689, 293] width 275 height 28
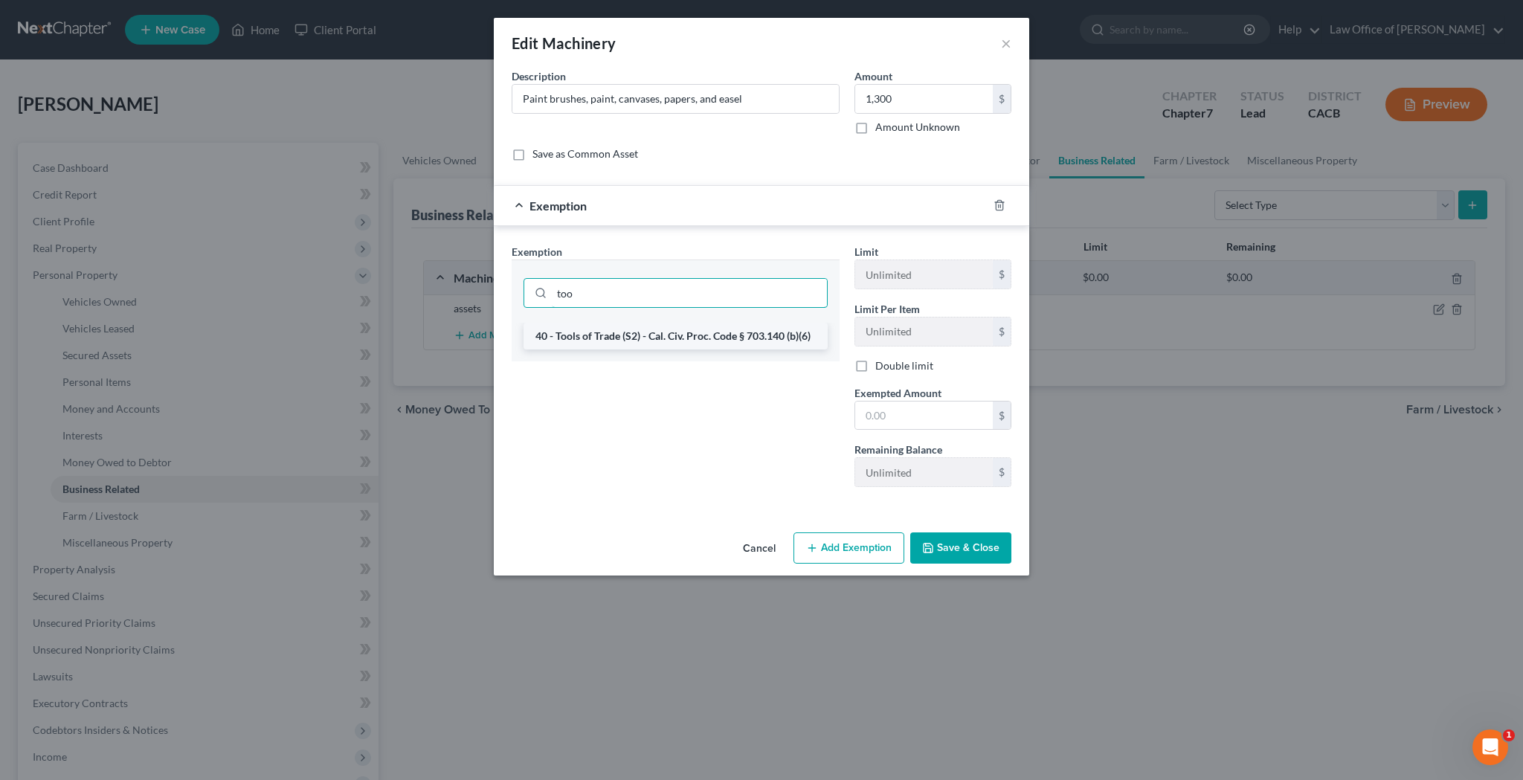
type input "too"
click at [714, 332] on li "40 - Tools of Trade (S2) - Cal. Civ. Proc. Code § 703.140 (b)(6)" at bounding box center [675, 336] width 304 height 27
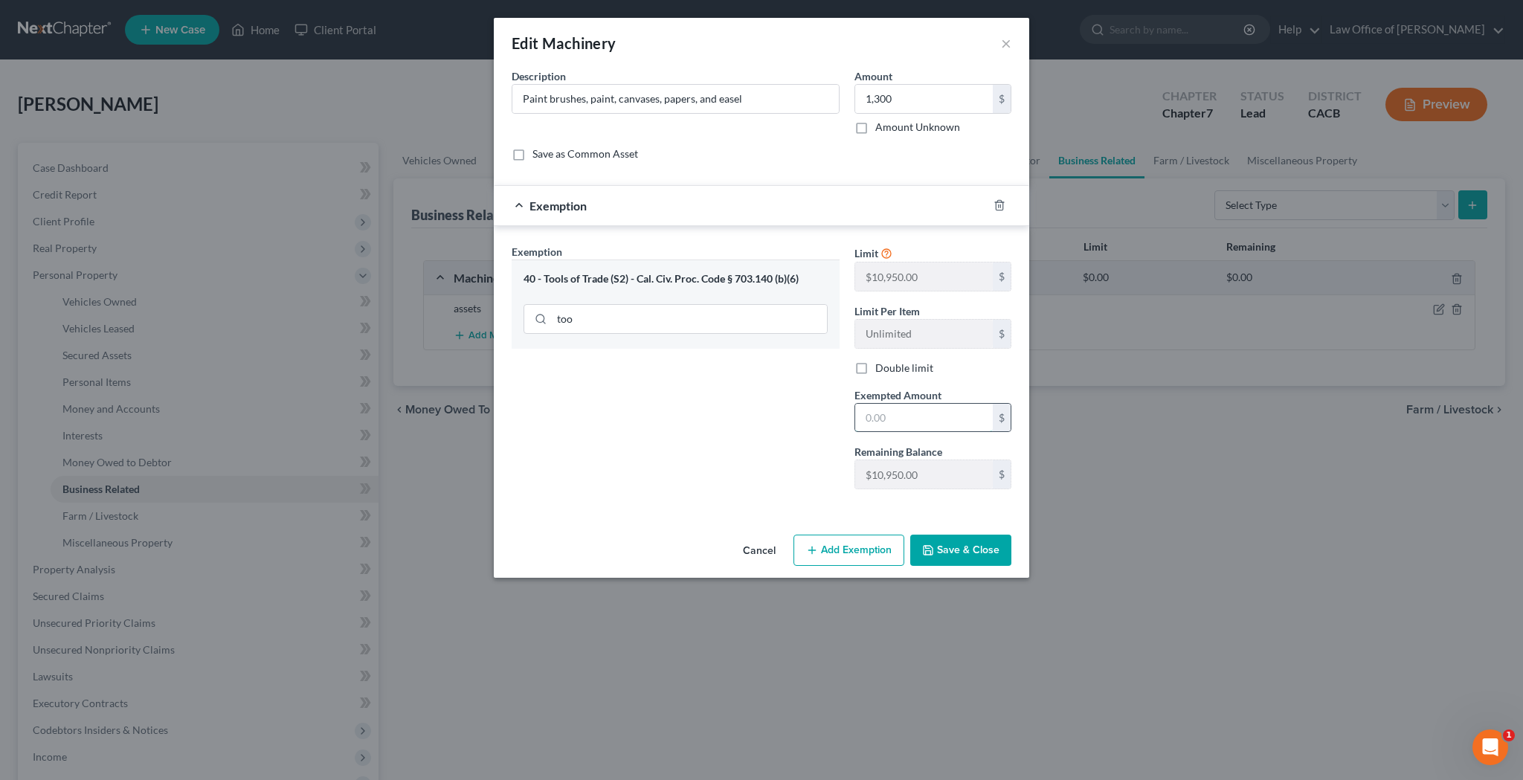
click at [879, 416] on input "text" at bounding box center [924, 418] width 138 height 28
type input "1,300"
click at [963, 549] on button "Save & Close" at bounding box center [960, 550] width 101 height 31
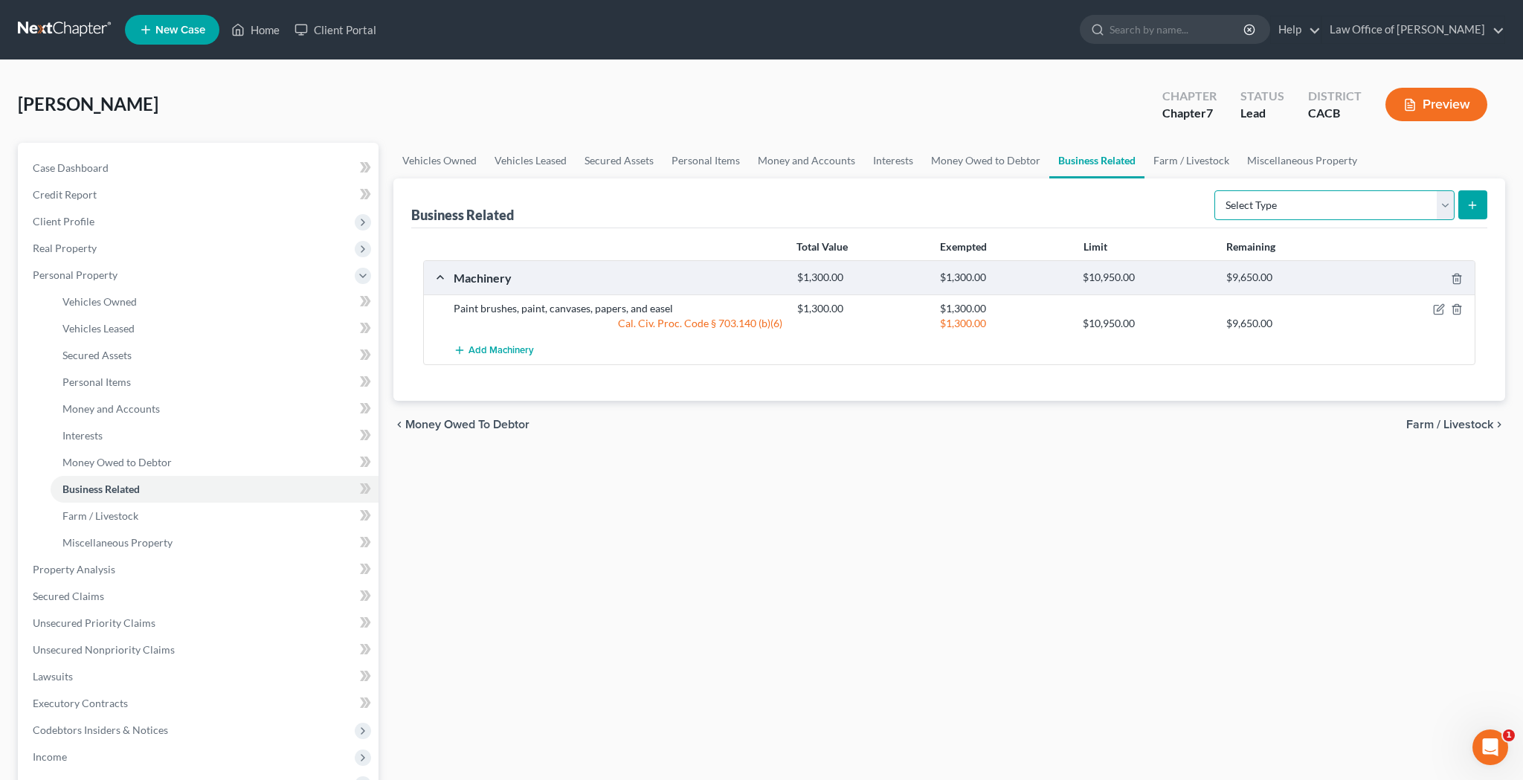
select select "inventory"
click at [1472, 208] on line "submit" at bounding box center [1472, 204] width 0 height 7
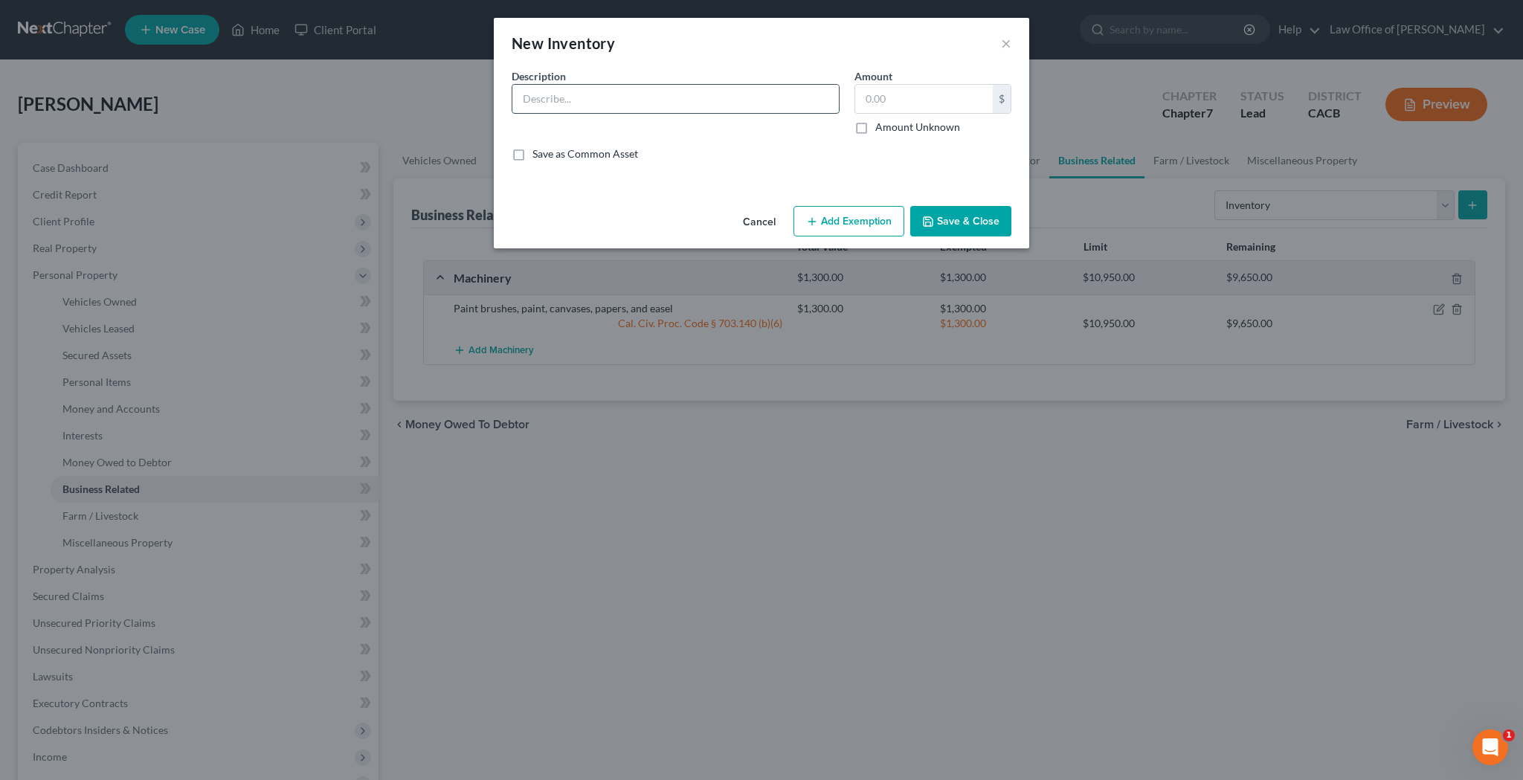
click at [681, 103] on input "text" at bounding box center [675, 99] width 326 height 28
type input "P"
click at [569, 102] on input "[PERSON_NAME]'s original paintings" at bounding box center [675, 99] width 326 height 28
click at [633, 100] on input "Original paintings" at bounding box center [675, 99] width 326 height 28
type input "Original paintings"
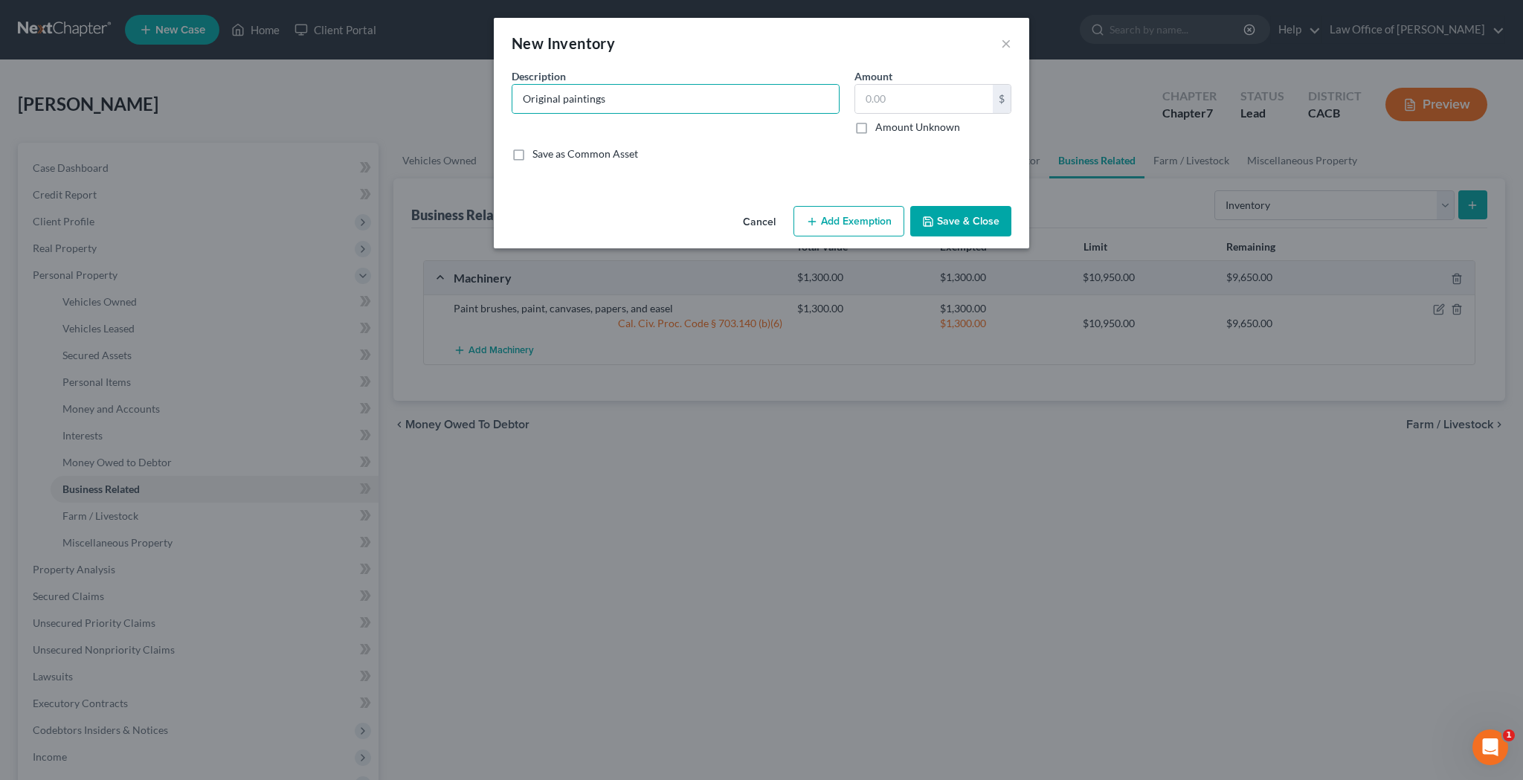
click at [970, 217] on button "Save & Close" at bounding box center [960, 221] width 101 height 31
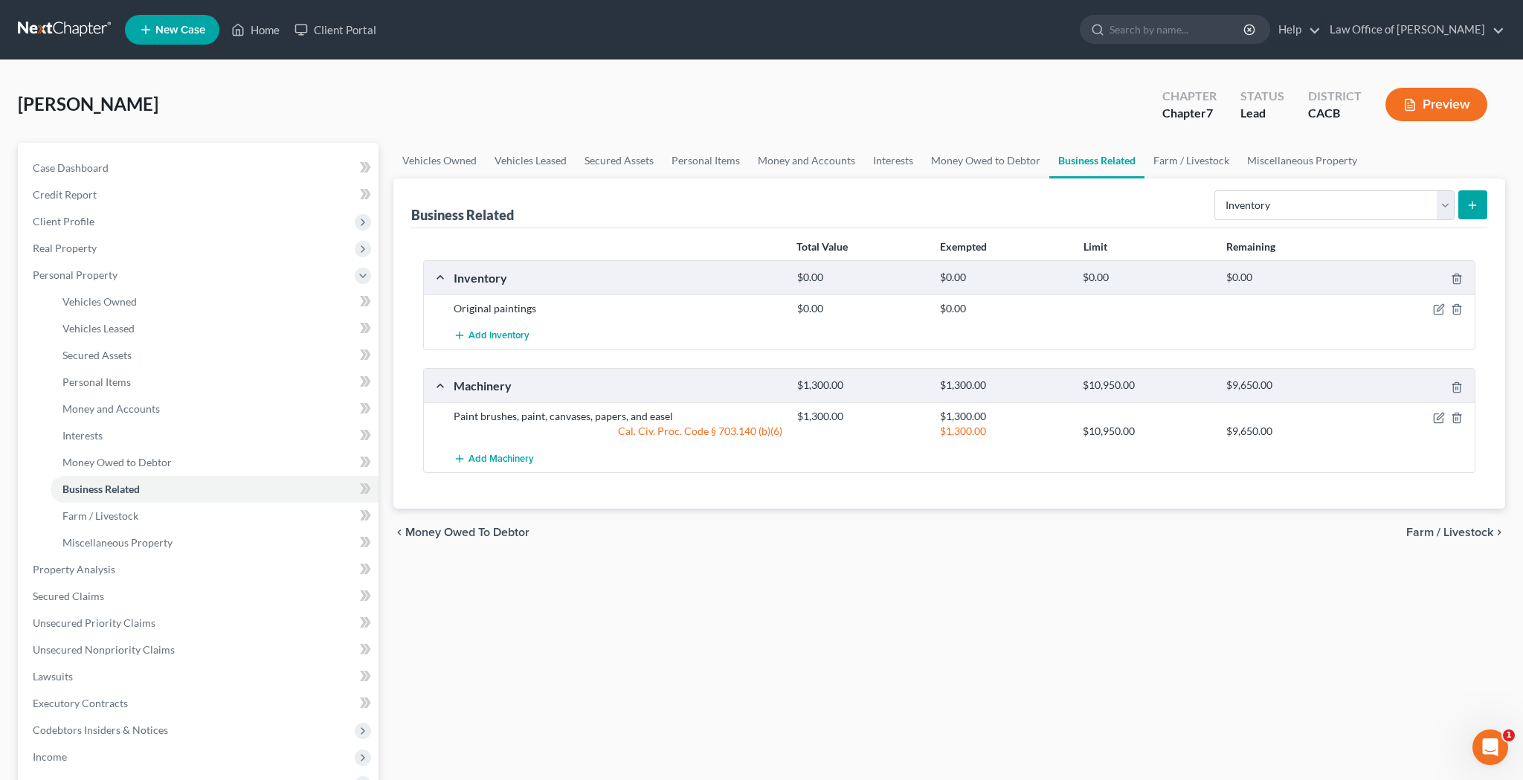
click at [1467, 204] on icon "submit" at bounding box center [1472, 205] width 12 height 12
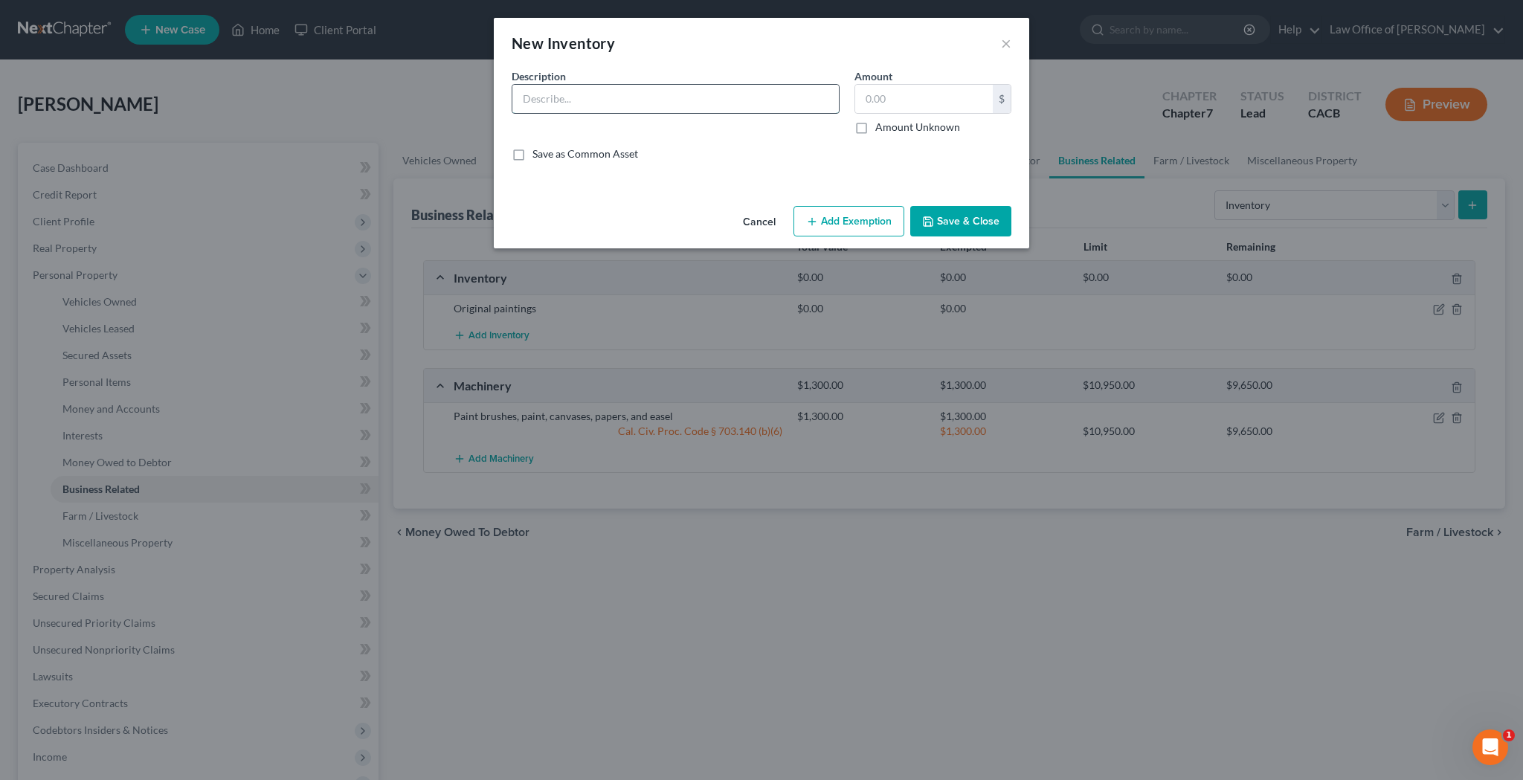
click at [729, 94] on input "text" at bounding box center [675, 99] width 326 height 28
type input "Art prints"
click at [875, 103] on input "text" at bounding box center [924, 99] width 138 height 28
type input "6,646"
click at [828, 227] on button "Add Exemption" at bounding box center [848, 221] width 111 height 31
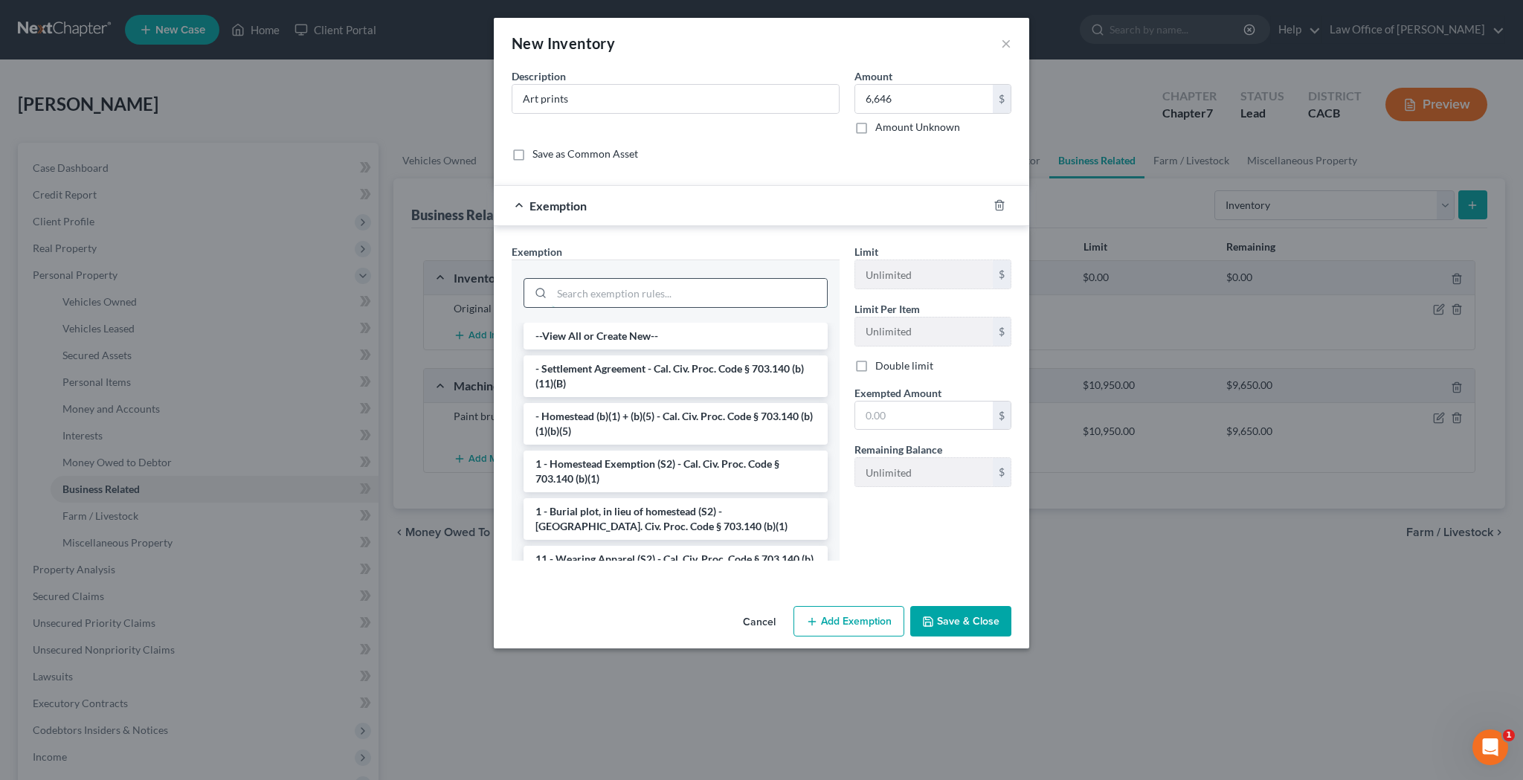
click at [782, 285] on input "search" at bounding box center [689, 293] width 275 height 28
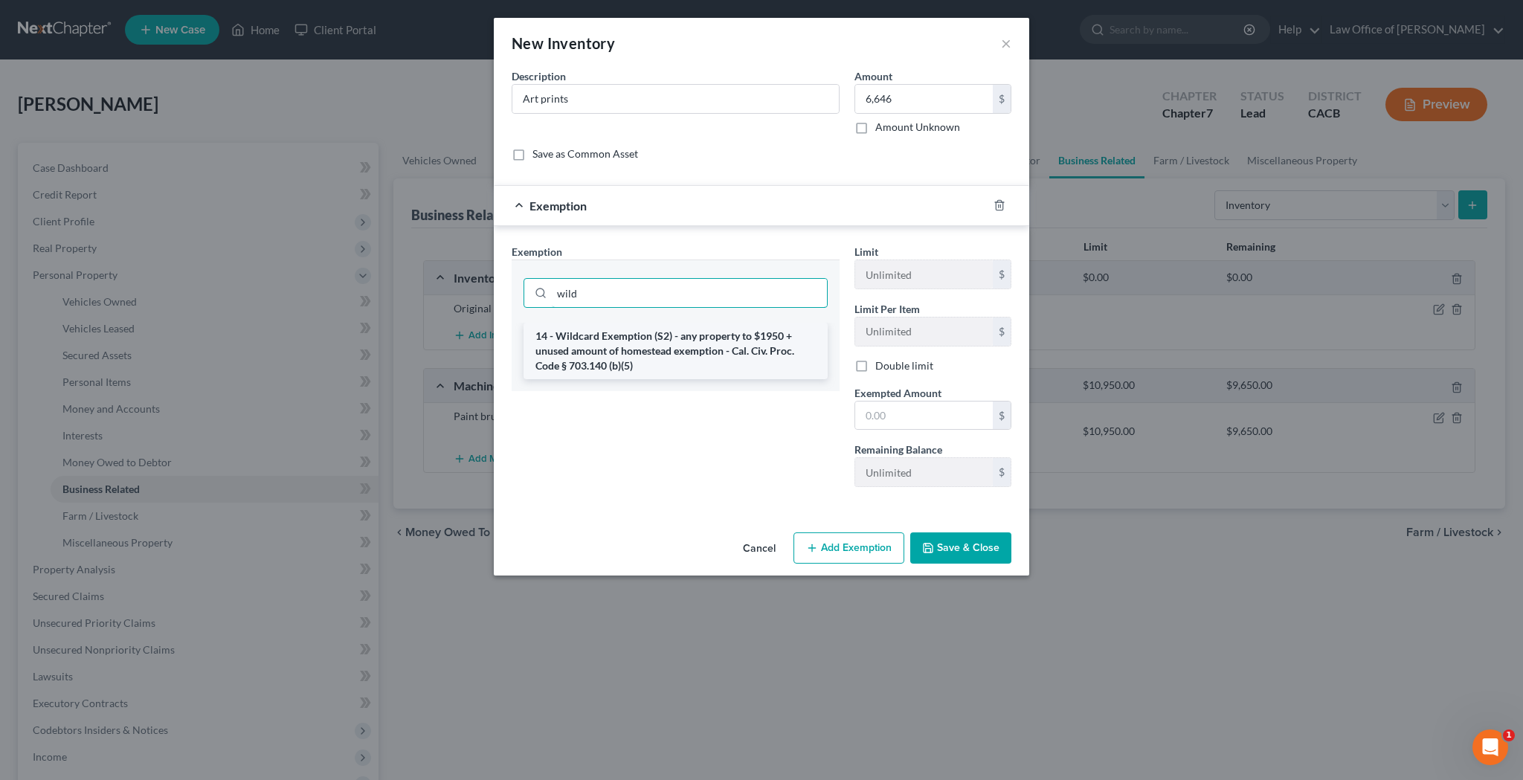
type input "wild"
click at [762, 338] on li "14 - Wildcard Exemption (S2) - any property to $1950 + unused amount of homeste…" at bounding box center [675, 351] width 304 height 57
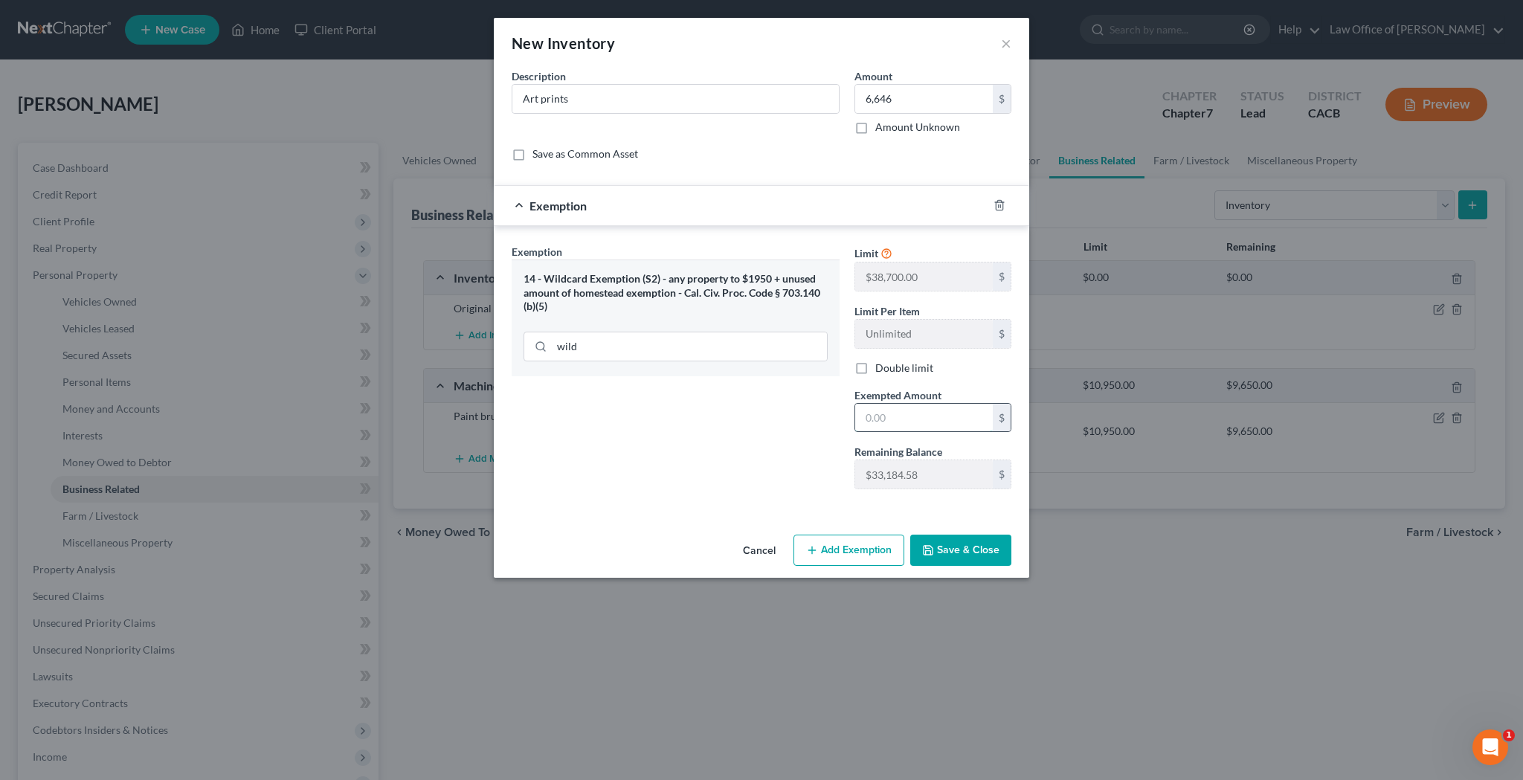
click at [929, 411] on input "text" at bounding box center [924, 418] width 138 height 28
type input "6,646"
click at [971, 549] on button "Save & Close" at bounding box center [960, 550] width 101 height 31
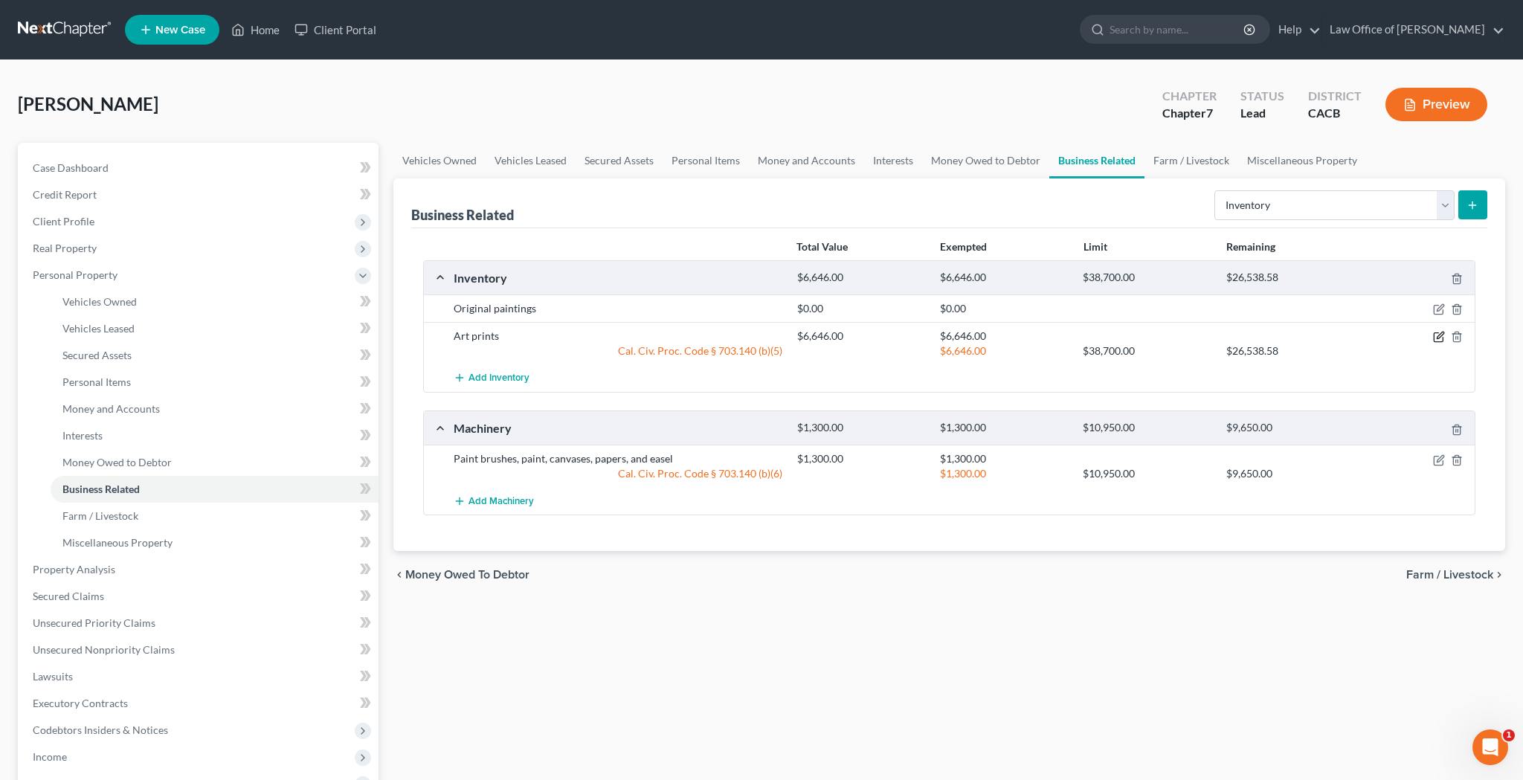
click at [1437, 340] on icon "button" at bounding box center [1439, 337] width 12 height 12
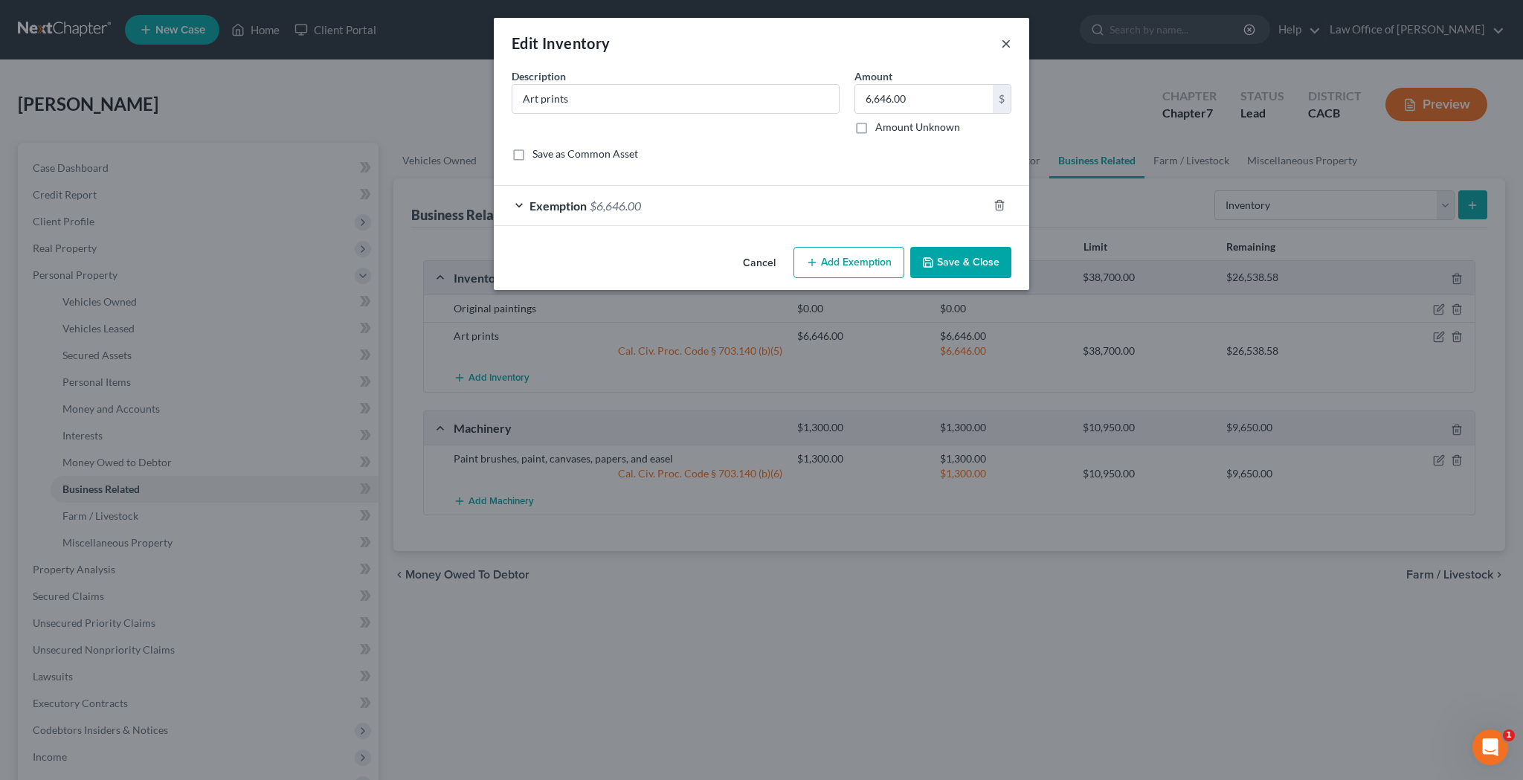
click at [1002, 40] on button "×" at bounding box center [1006, 43] width 10 height 18
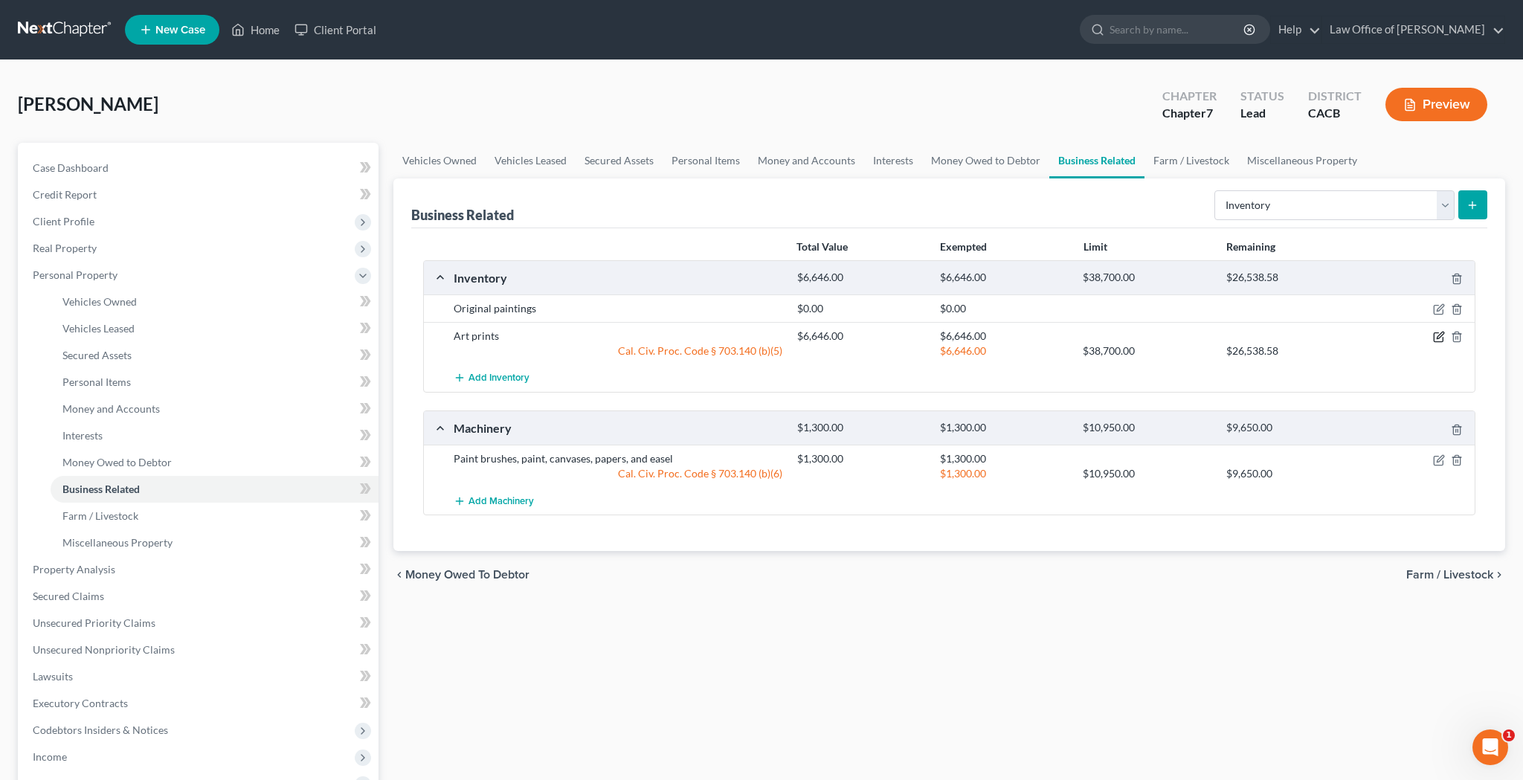
click at [1438, 336] on icon "button" at bounding box center [1439, 335] width 7 height 7
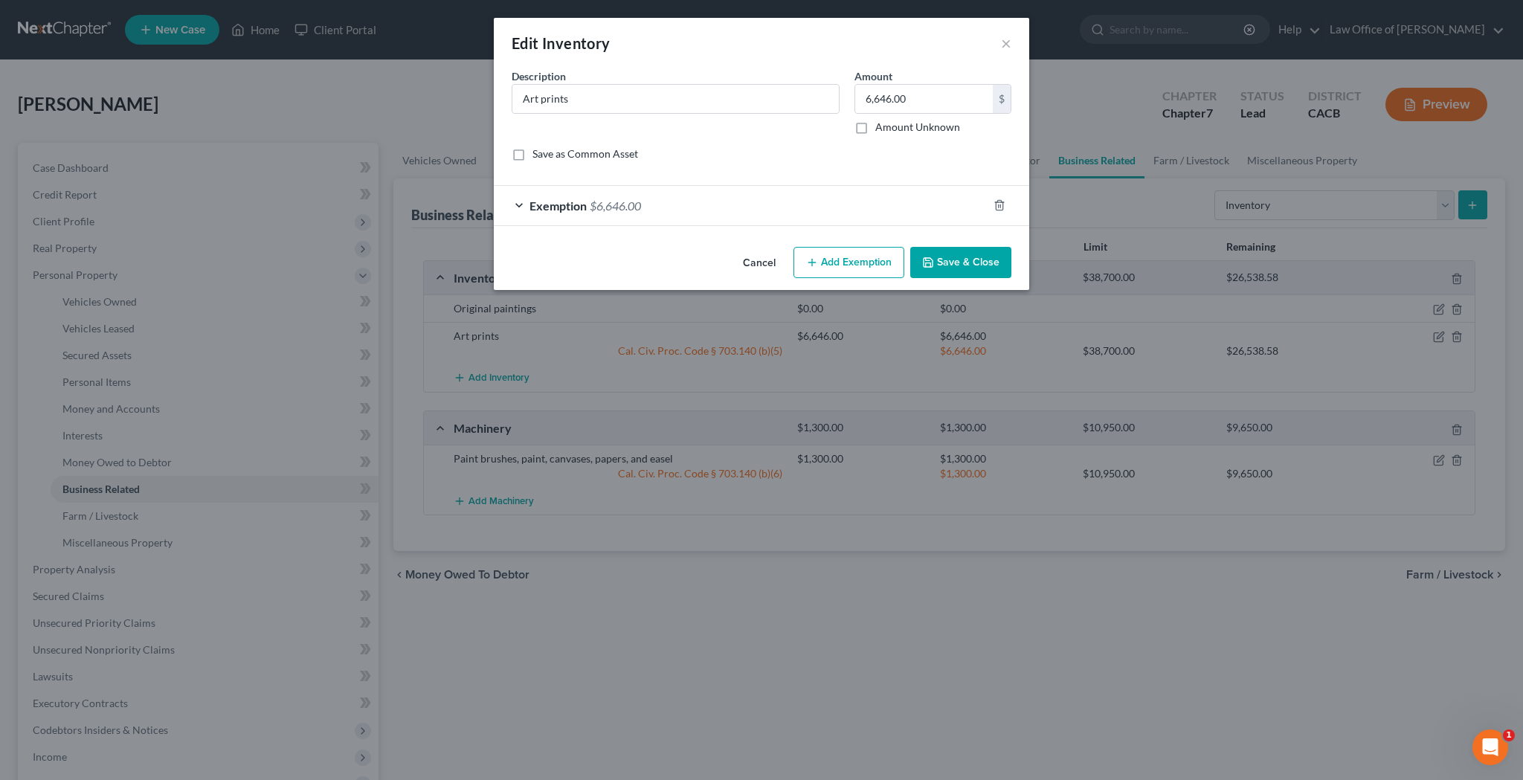
click at [522, 207] on div "Exemption $6,646.00" at bounding box center [741, 205] width 494 height 39
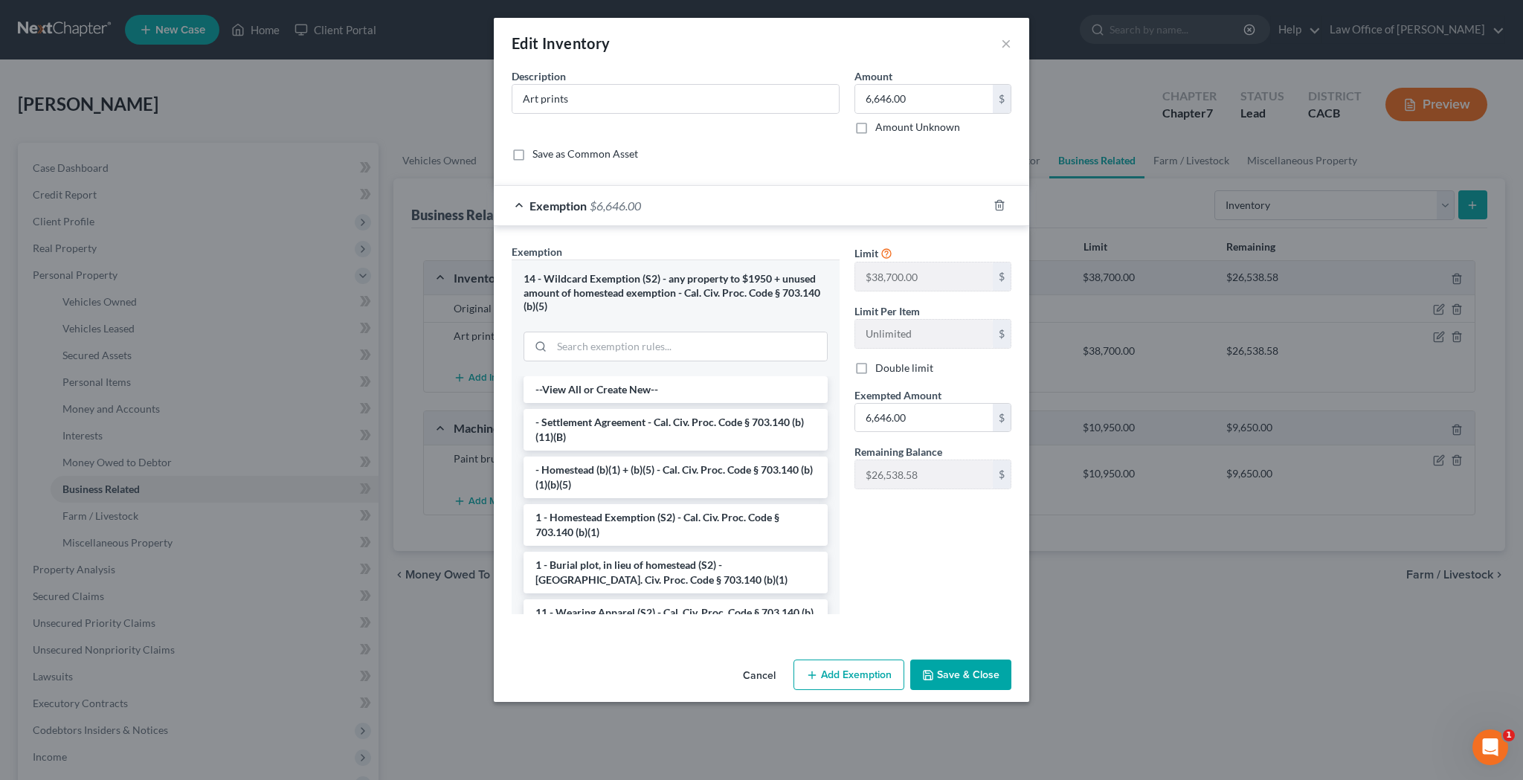
click at [999, 43] on div "Edit Inventory ×" at bounding box center [761, 43] width 535 height 51
click at [1007, 45] on button "×" at bounding box center [1006, 43] width 10 height 18
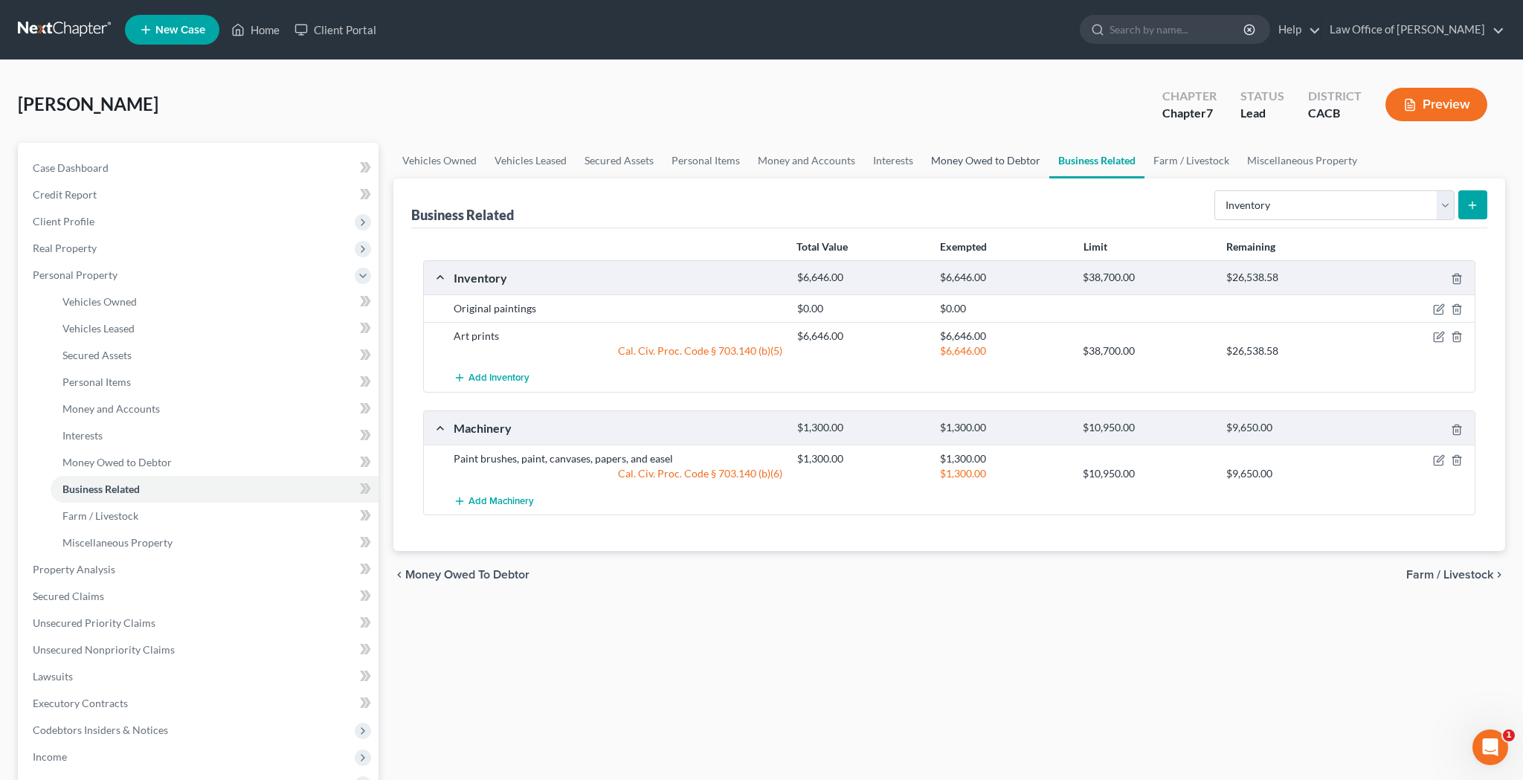
click at [998, 163] on link "Money Owed to Debtor" at bounding box center [985, 161] width 127 height 36
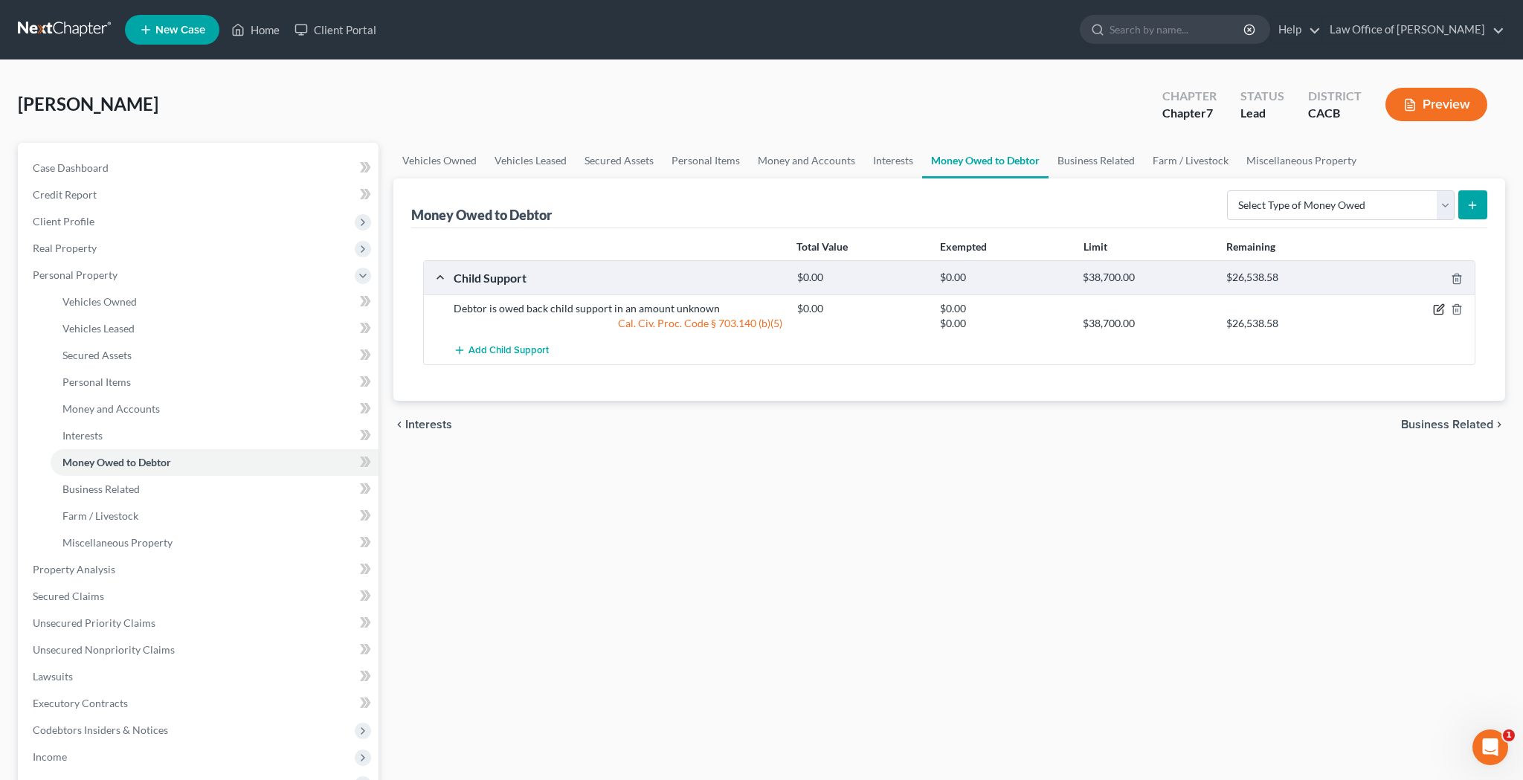
click at [1440, 313] on icon "button" at bounding box center [1439, 309] width 12 height 12
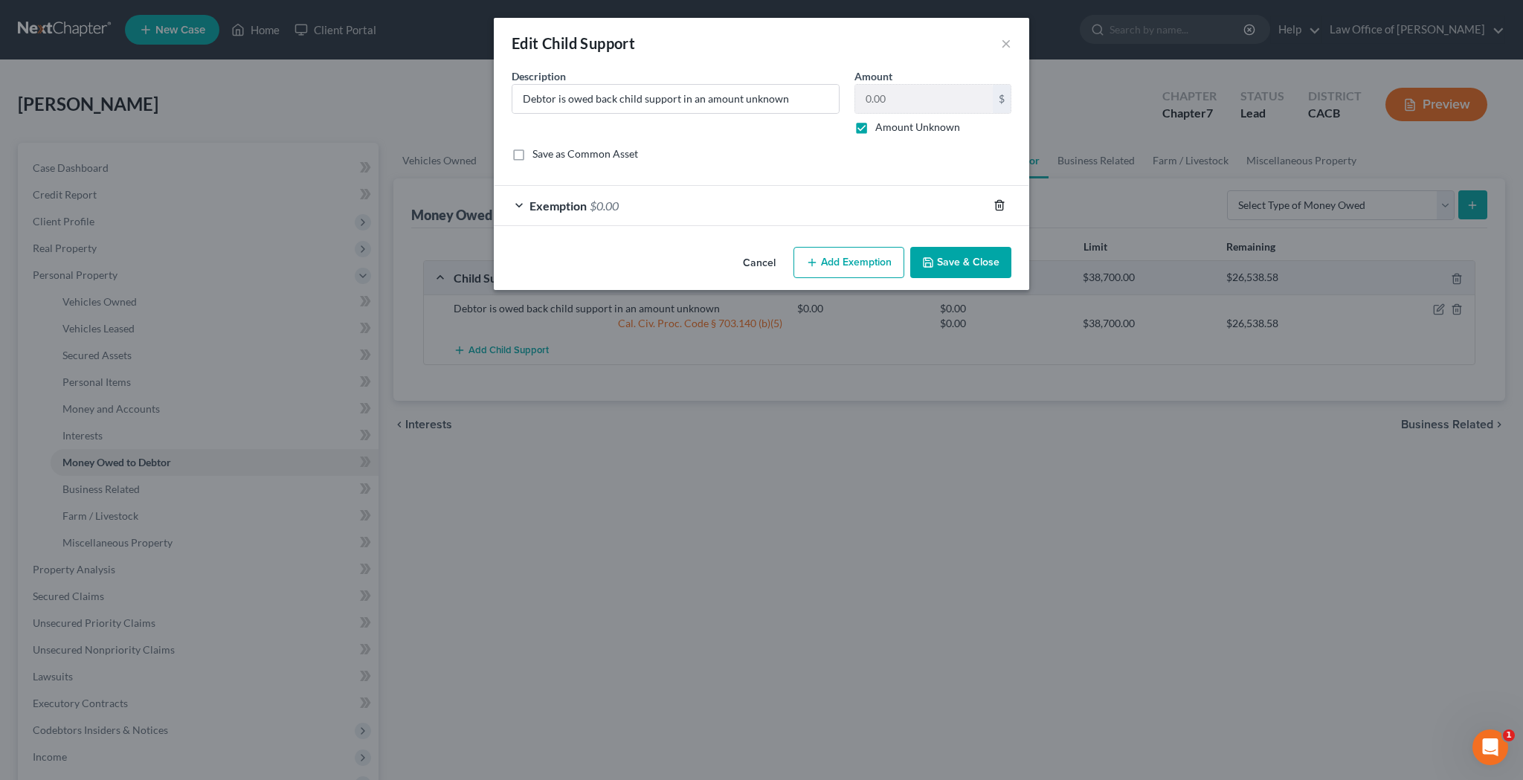
click at [1002, 206] on icon "button" at bounding box center [998, 206] width 7 height 10
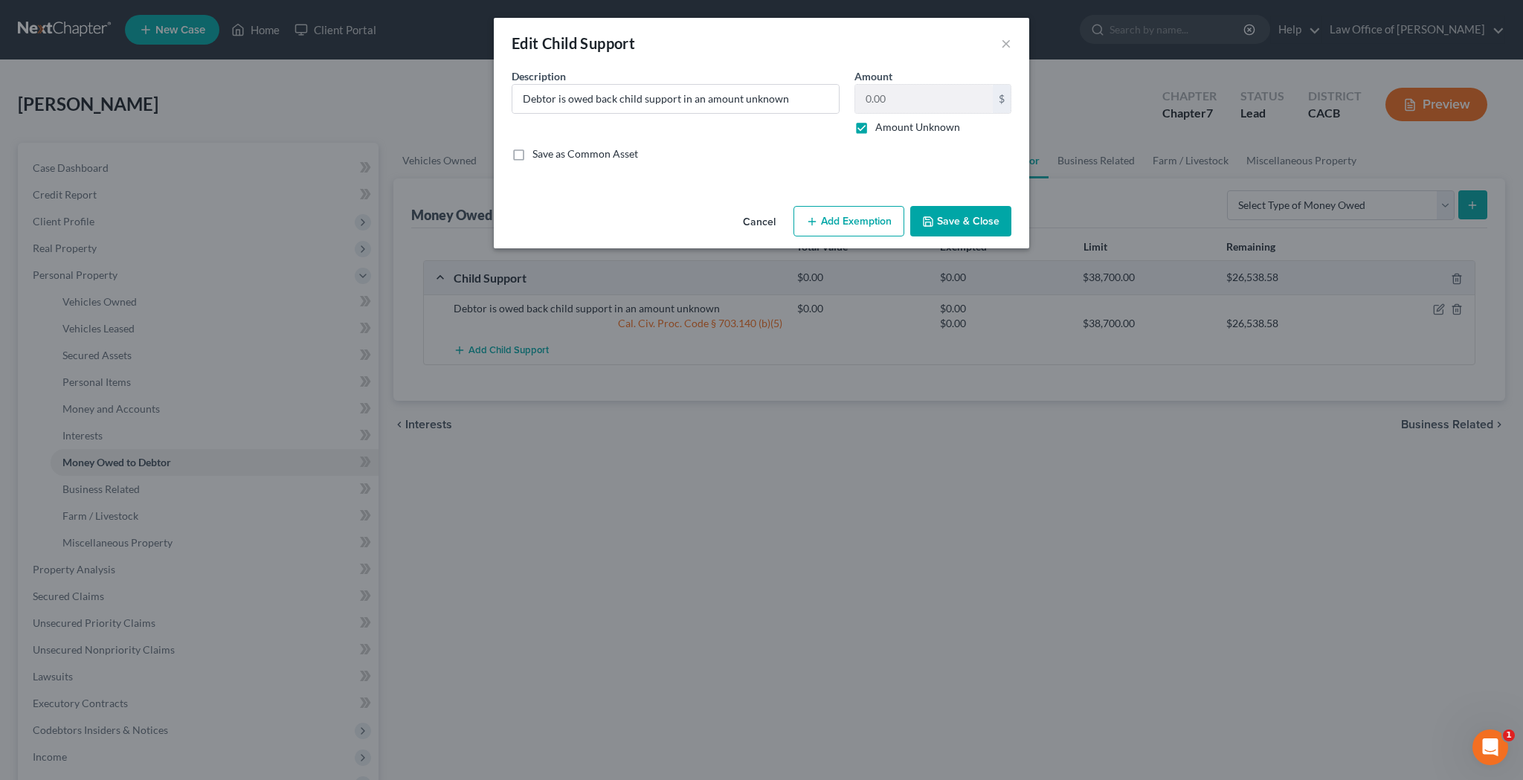
click at [872, 221] on button "Add Exemption" at bounding box center [848, 221] width 111 height 31
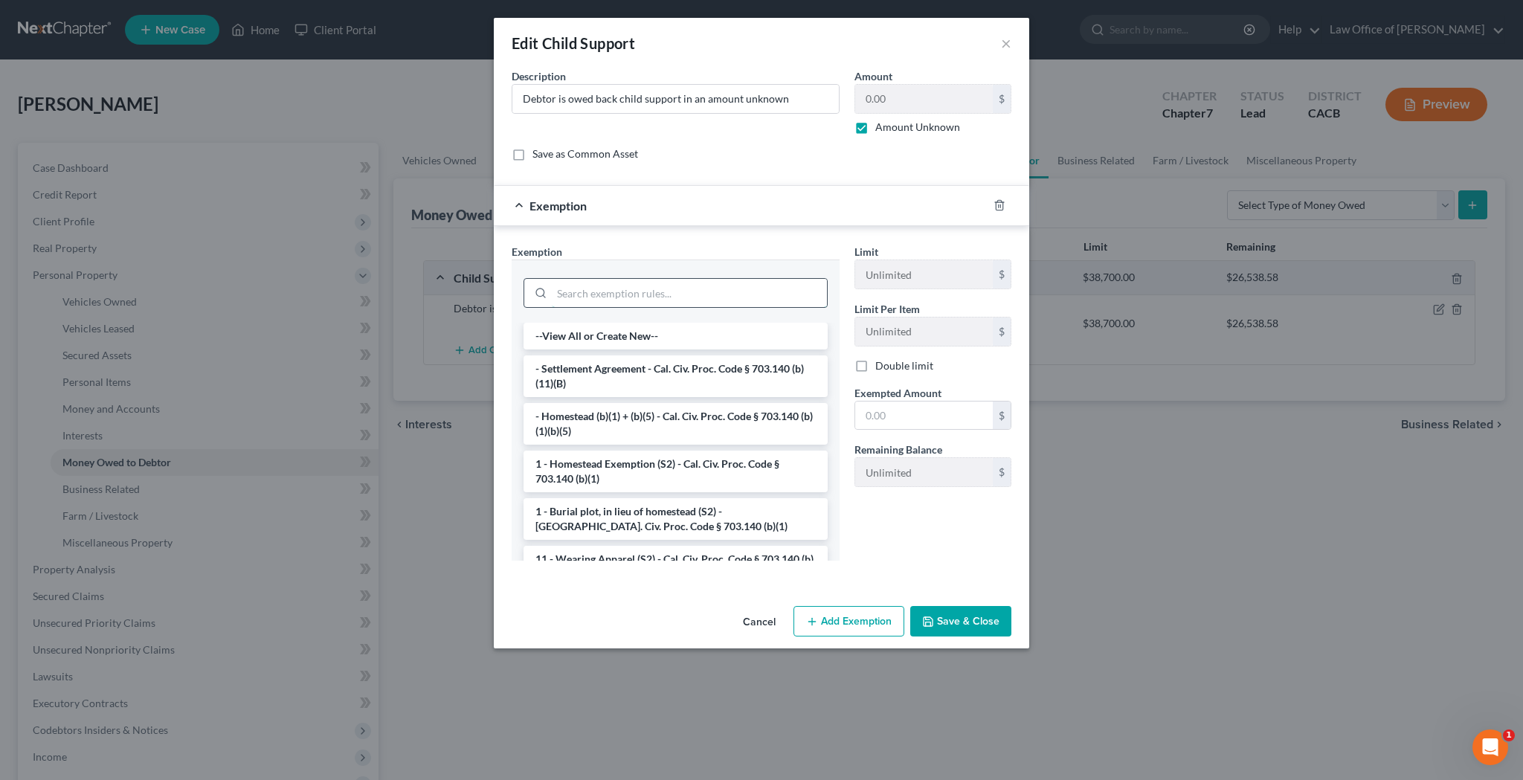
click at [733, 285] on input "search" at bounding box center [689, 293] width 275 height 28
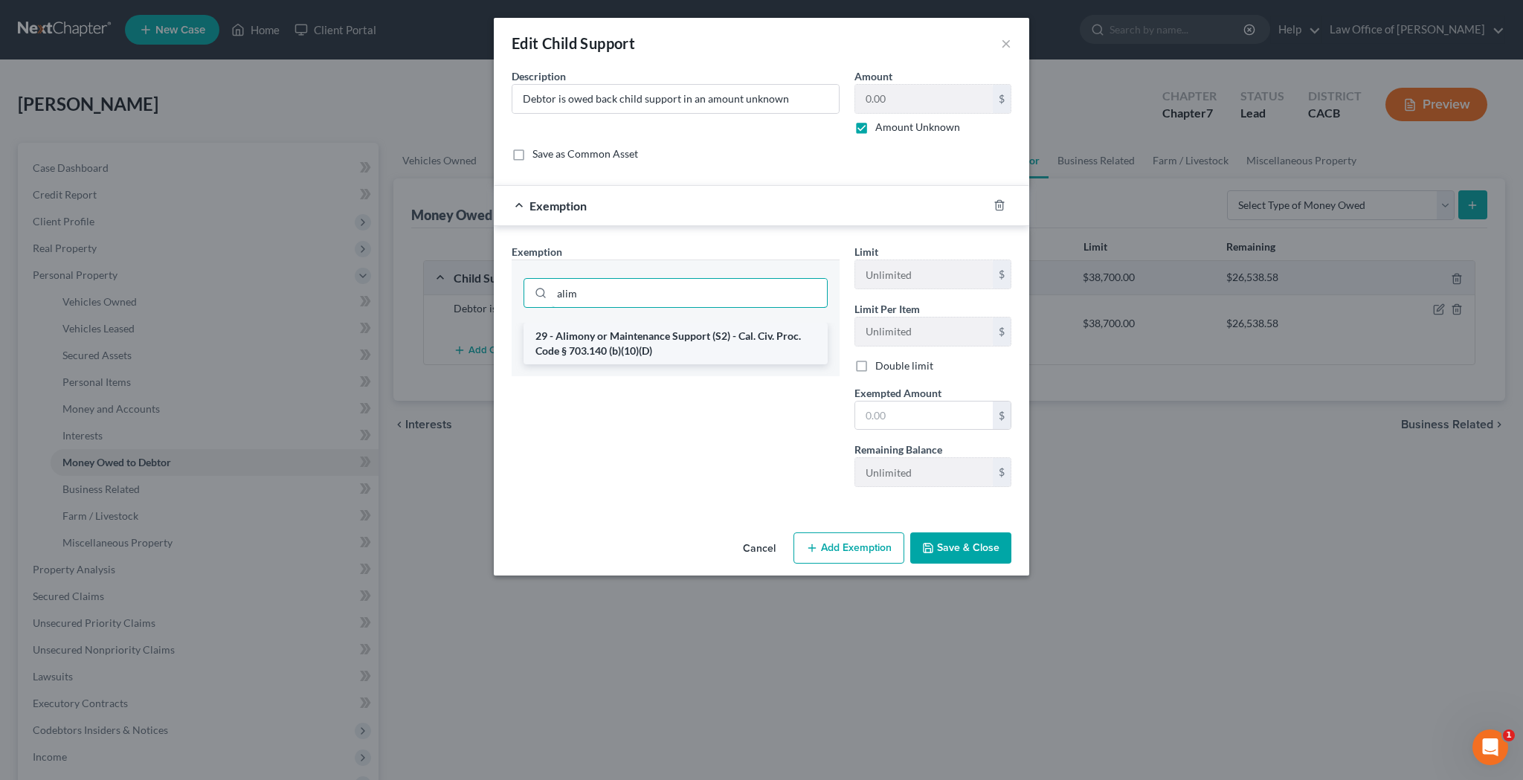
type input "alim"
click at [711, 336] on li "29 - Alimony or Maintenance Support (S2) - Cal. Civ. Proc. Code § 703.140 (b)(1…" at bounding box center [675, 344] width 304 height 42
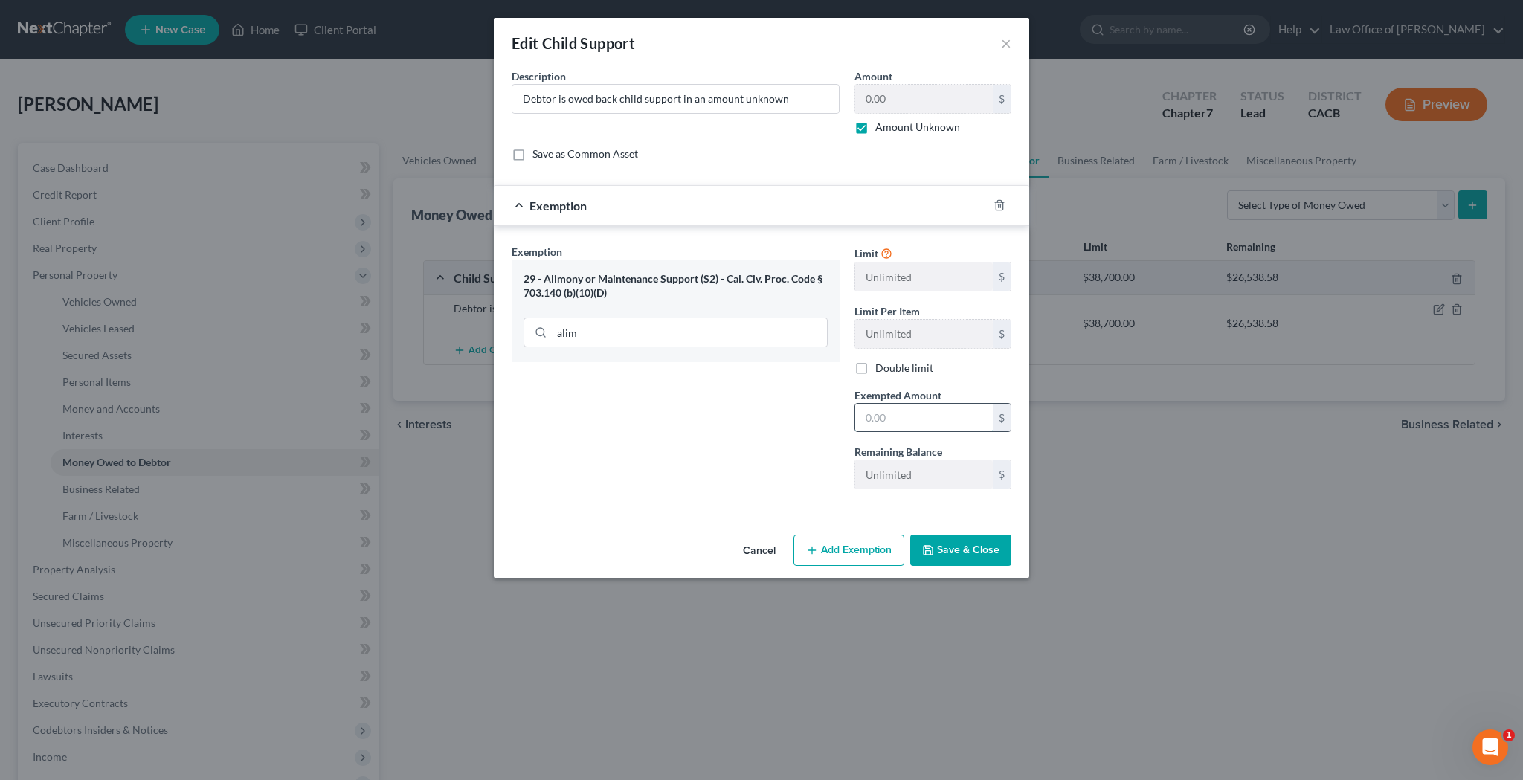
click at [905, 427] on input "text" at bounding box center [924, 418] width 138 height 28
type input "0"
click at [961, 542] on button "Save & Close" at bounding box center [960, 550] width 101 height 31
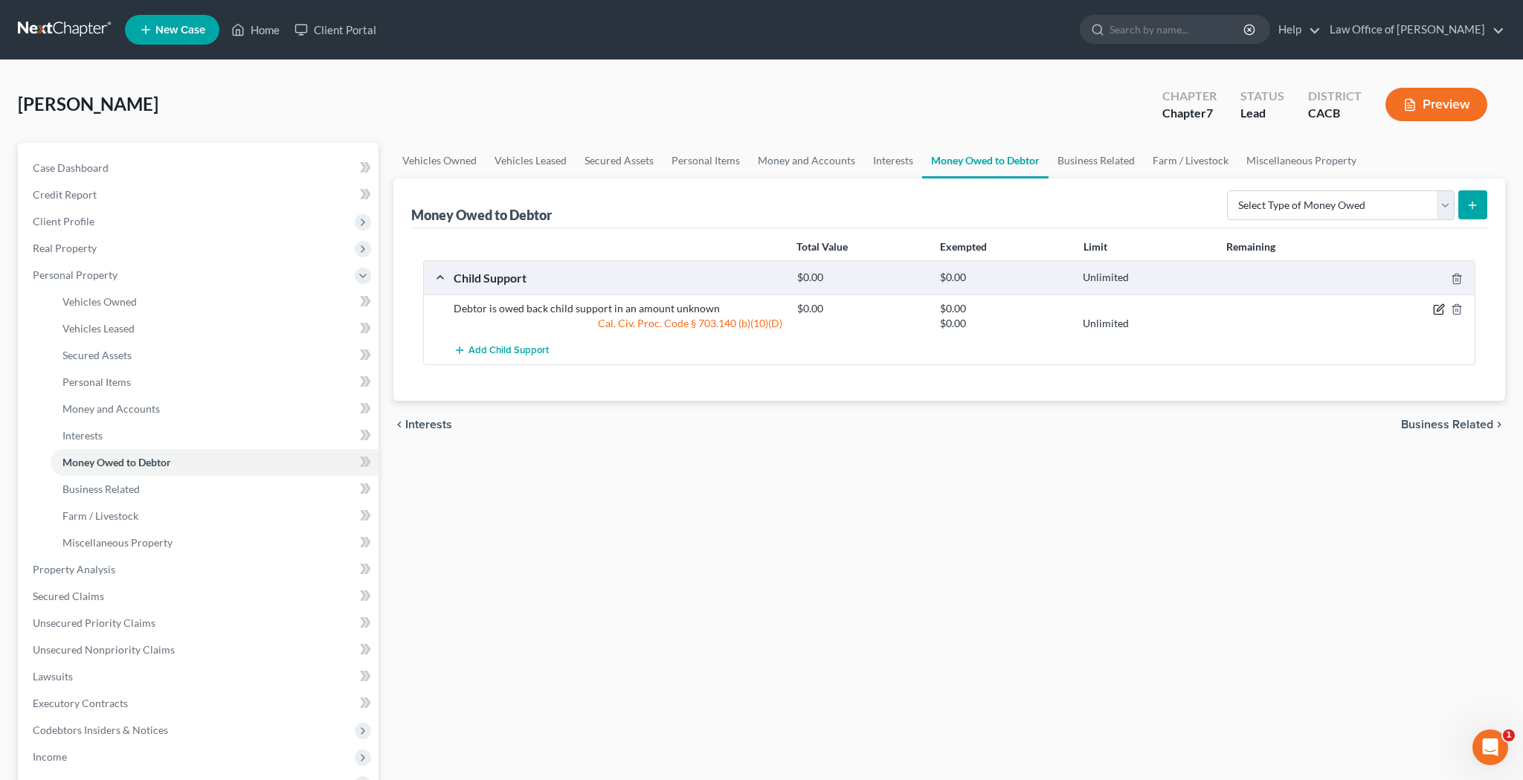
click at [1437, 312] on icon "button" at bounding box center [1439, 308] width 7 height 7
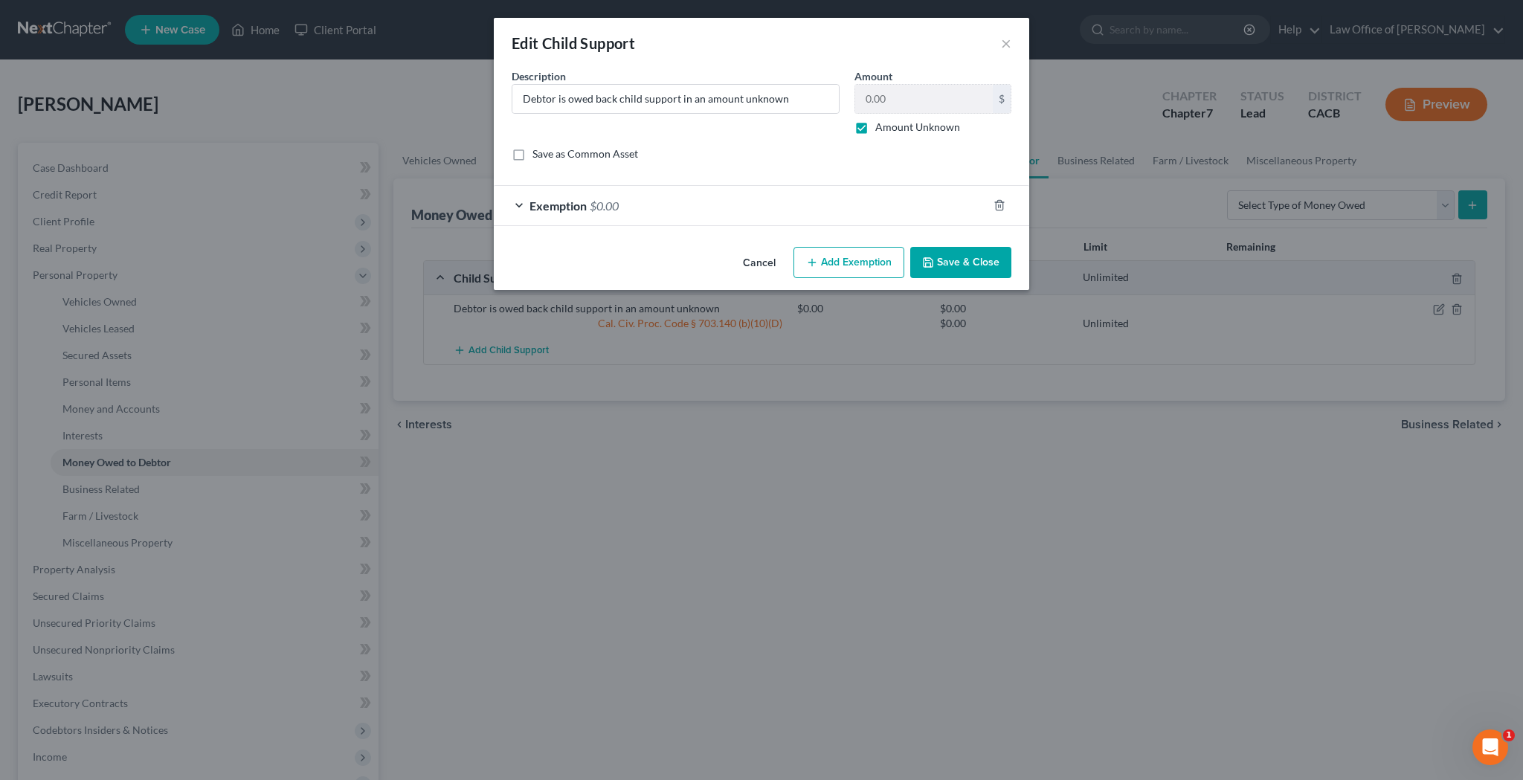
click at [891, 250] on button "Add Exemption" at bounding box center [848, 262] width 111 height 31
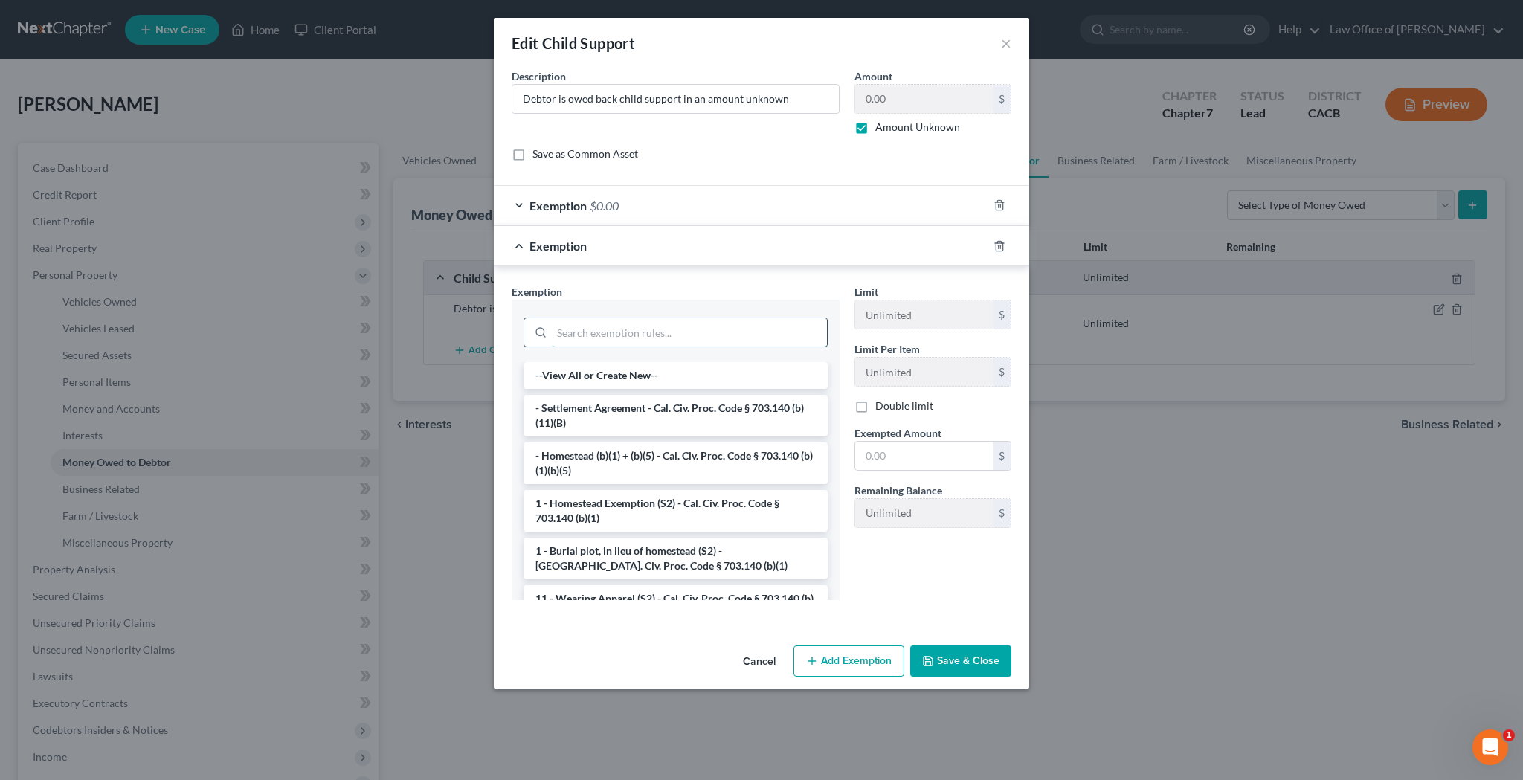
click at [685, 335] on input "search" at bounding box center [689, 332] width 275 height 28
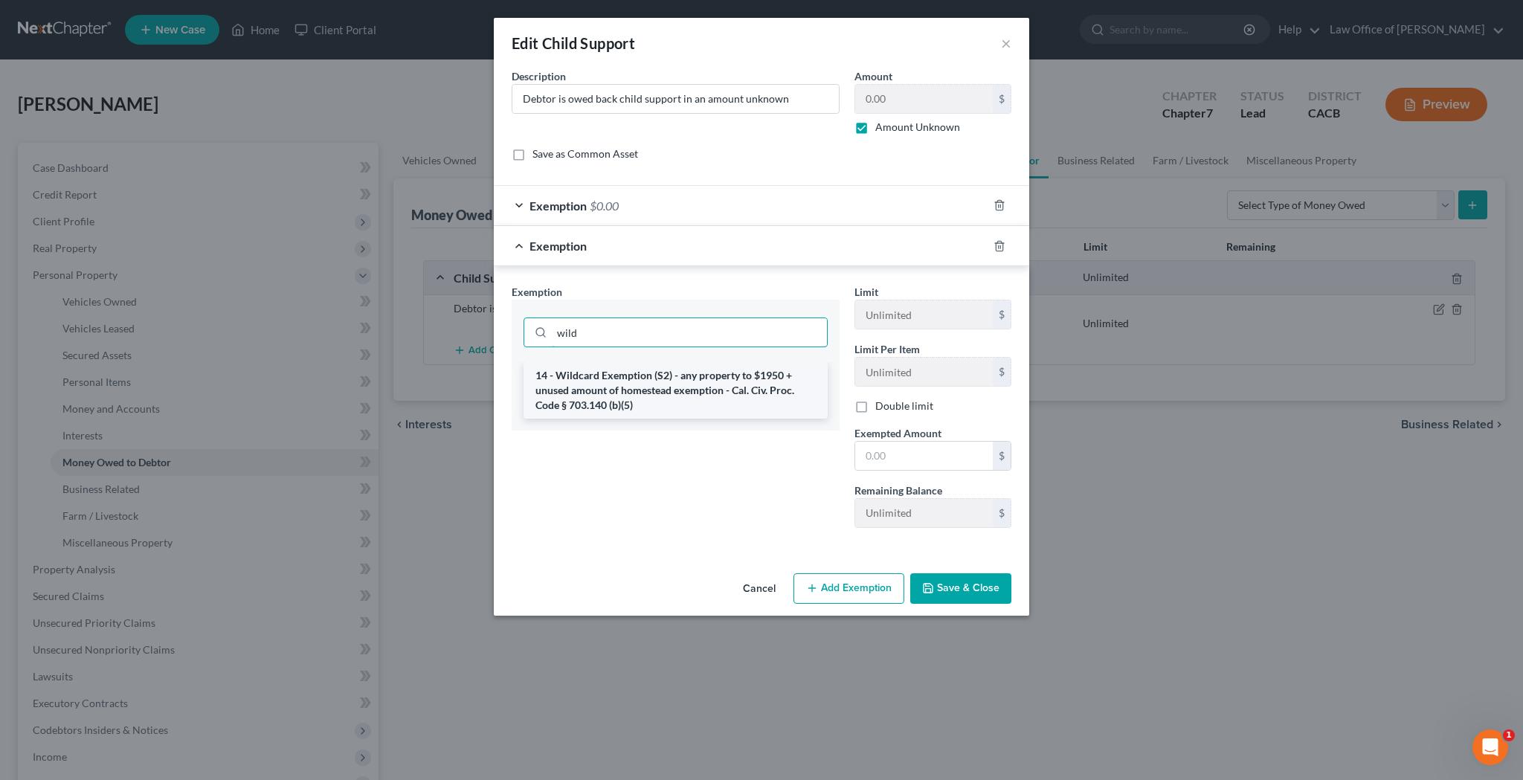
type input "wild"
click at [667, 363] on li "14 - Wildcard Exemption (S2) - any property to $1950 + unused amount of homeste…" at bounding box center [675, 390] width 304 height 57
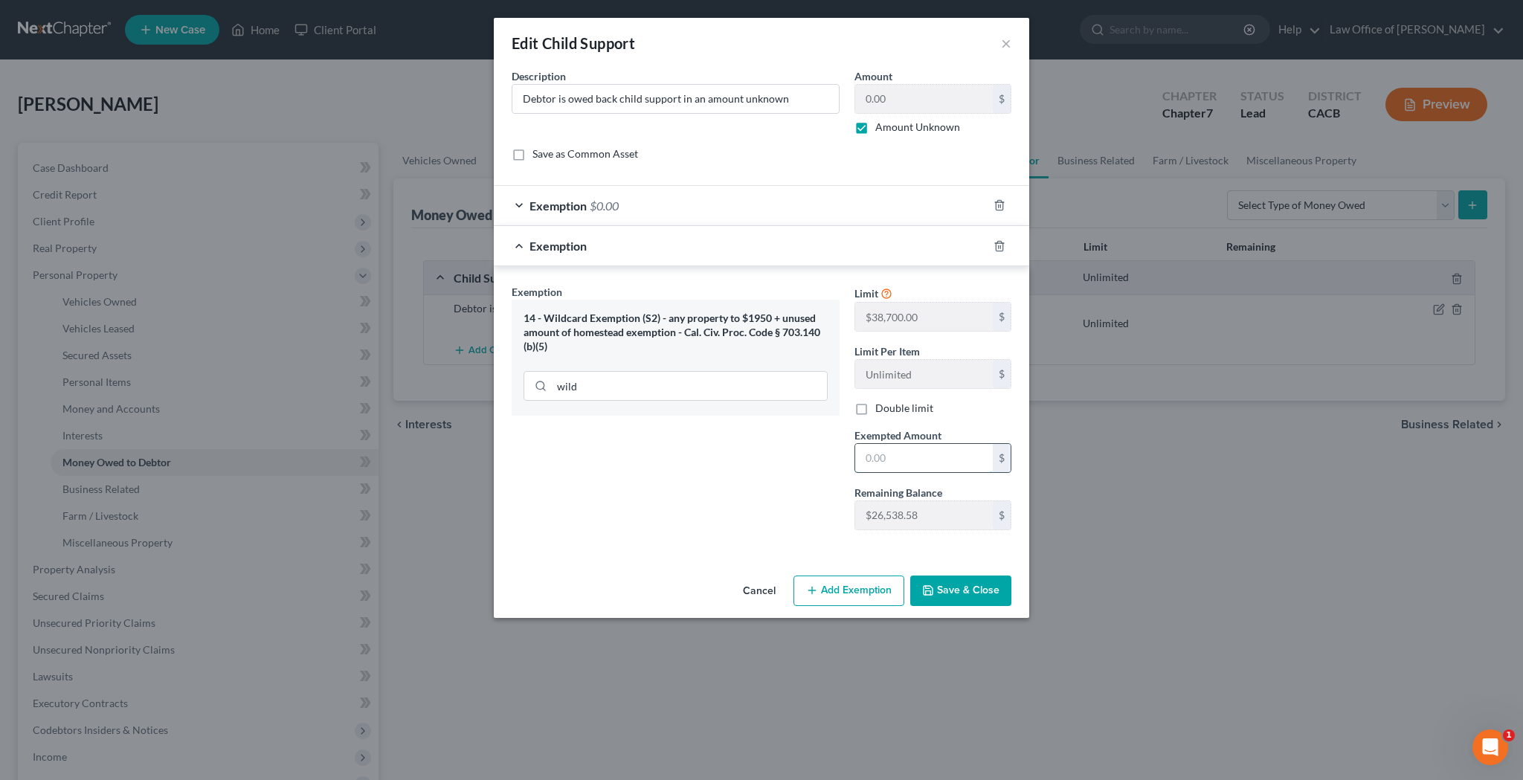
click at [886, 448] on input "text" at bounding box center [924, 458] width 138 height 28
type input "0"
click at [967, 590] on button "Save & Close" at bounding box center [960, 590] width 101 height 31
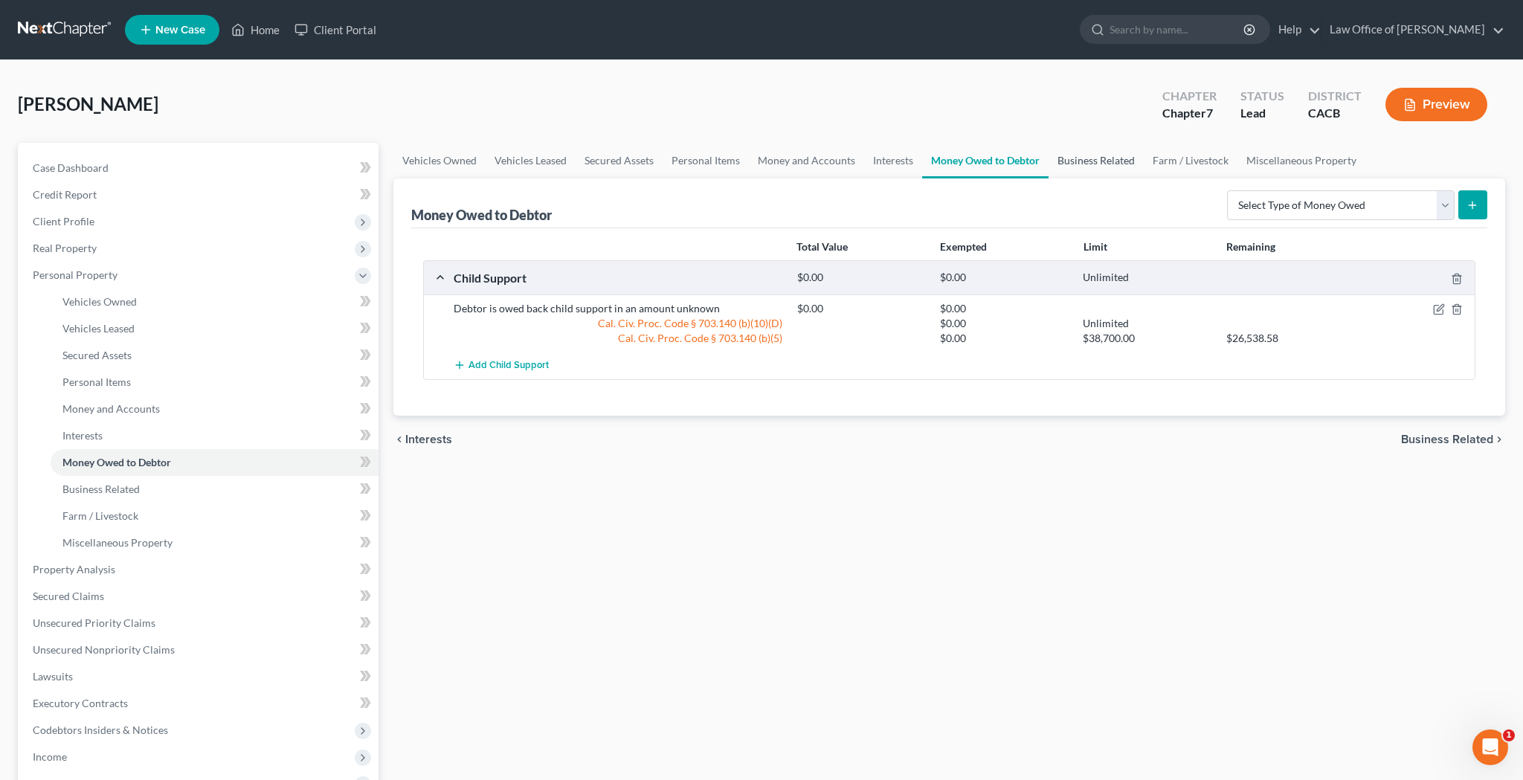
click at [1100, 163] on link "Business Related" at bounding box center [1095, 161] width 95 height 36
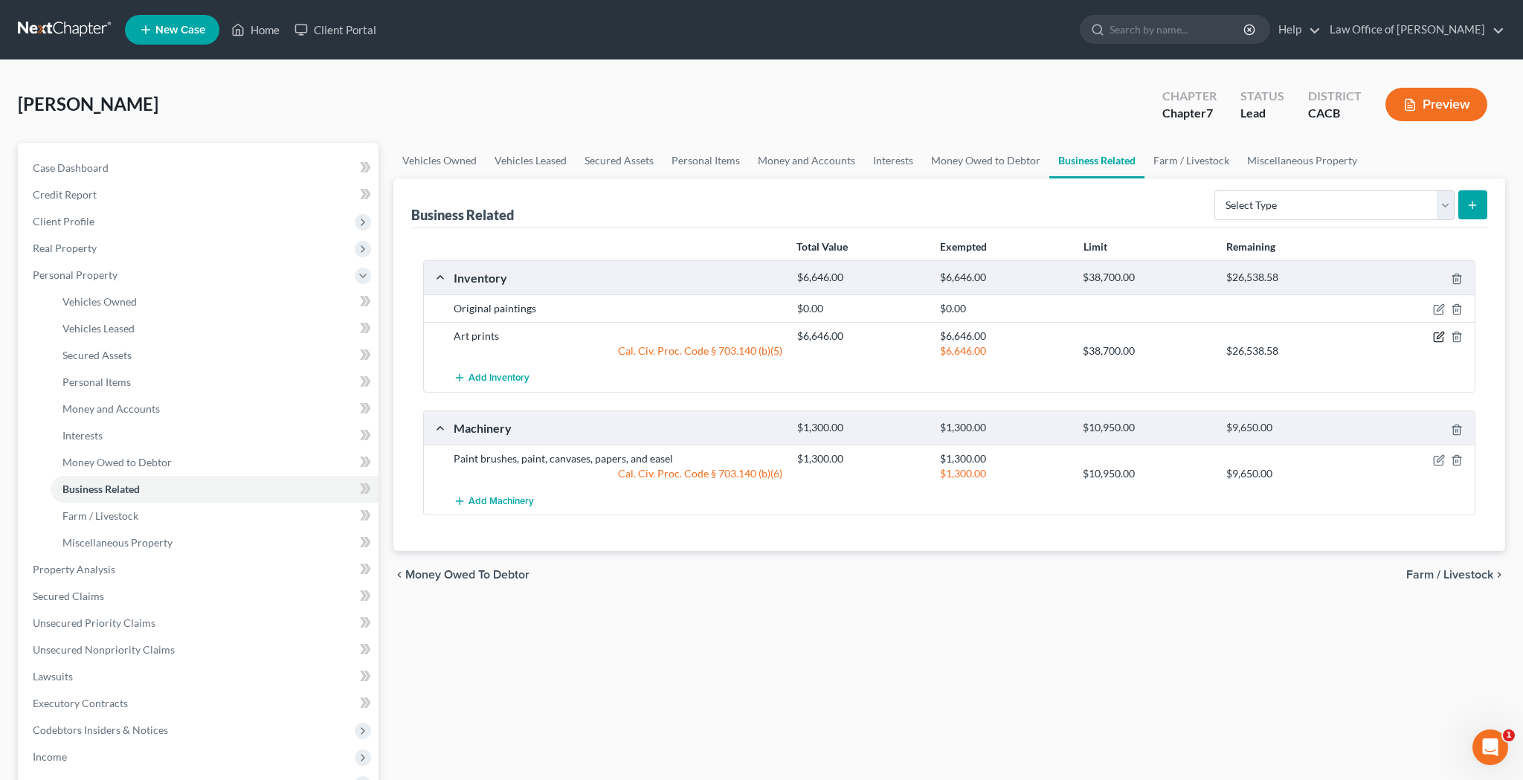
click at [1436, 337] on icon "button" at bounding box center [1439, 337] width 12 height 12
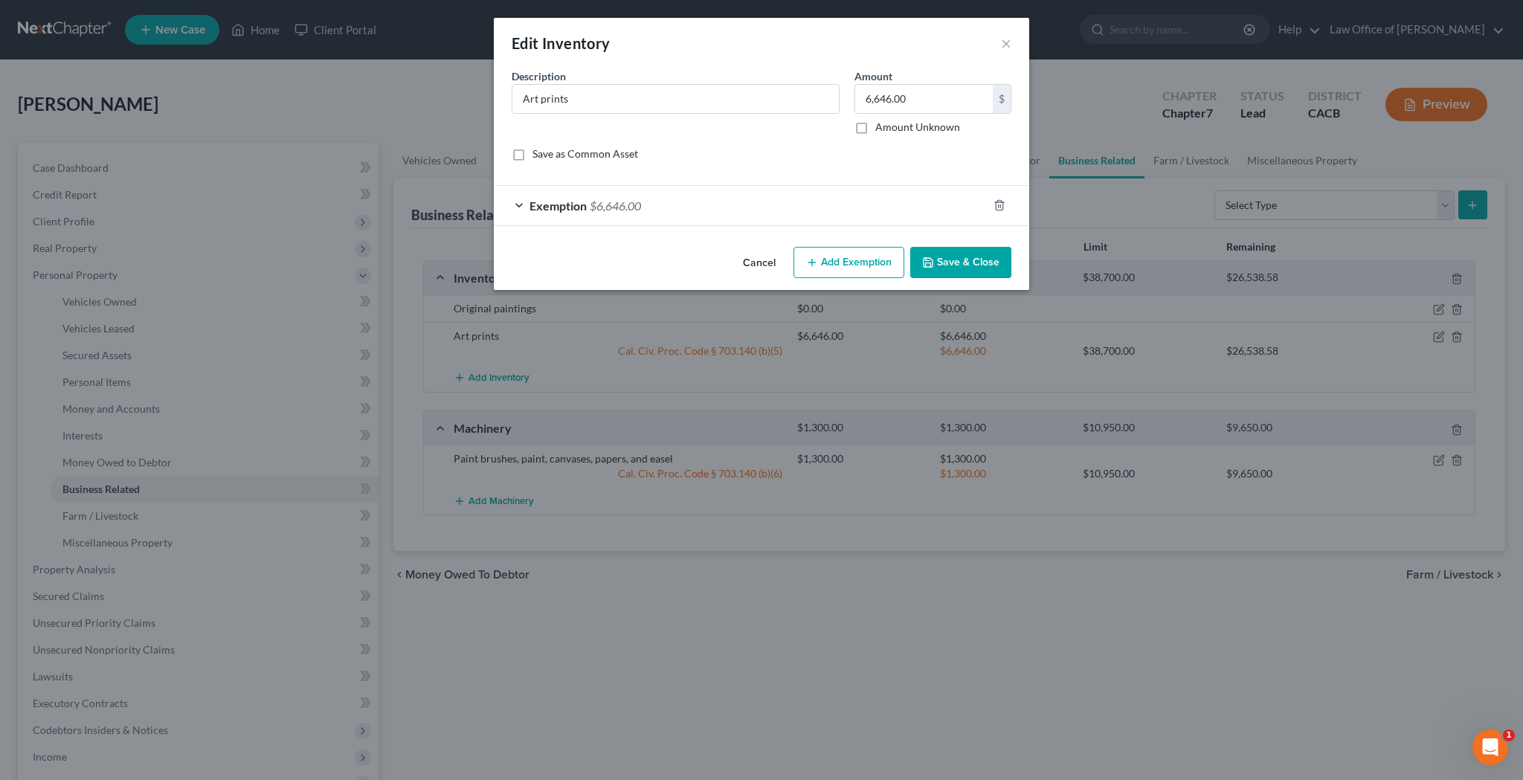
click at [519, 204] on div "Exemption $6,646.00" at bounding box center [741, 205] width 494 height 39
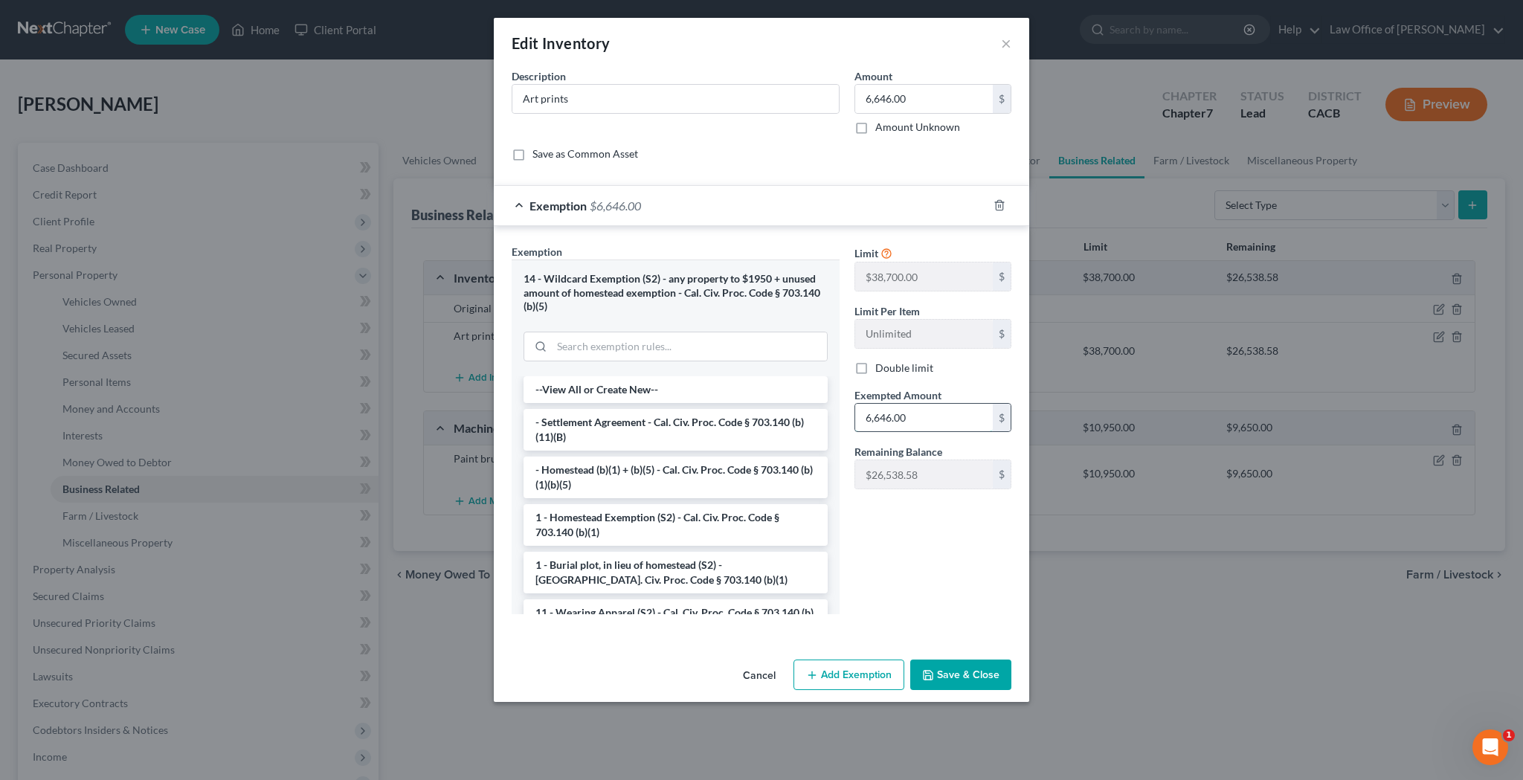
click at [935, 421] on input "6,646.00" at bounding box center [924, 418] width 138 height 28
click at [969, 668] on button "Save & Close" at bounding box center [960, 674] width 101 height 31
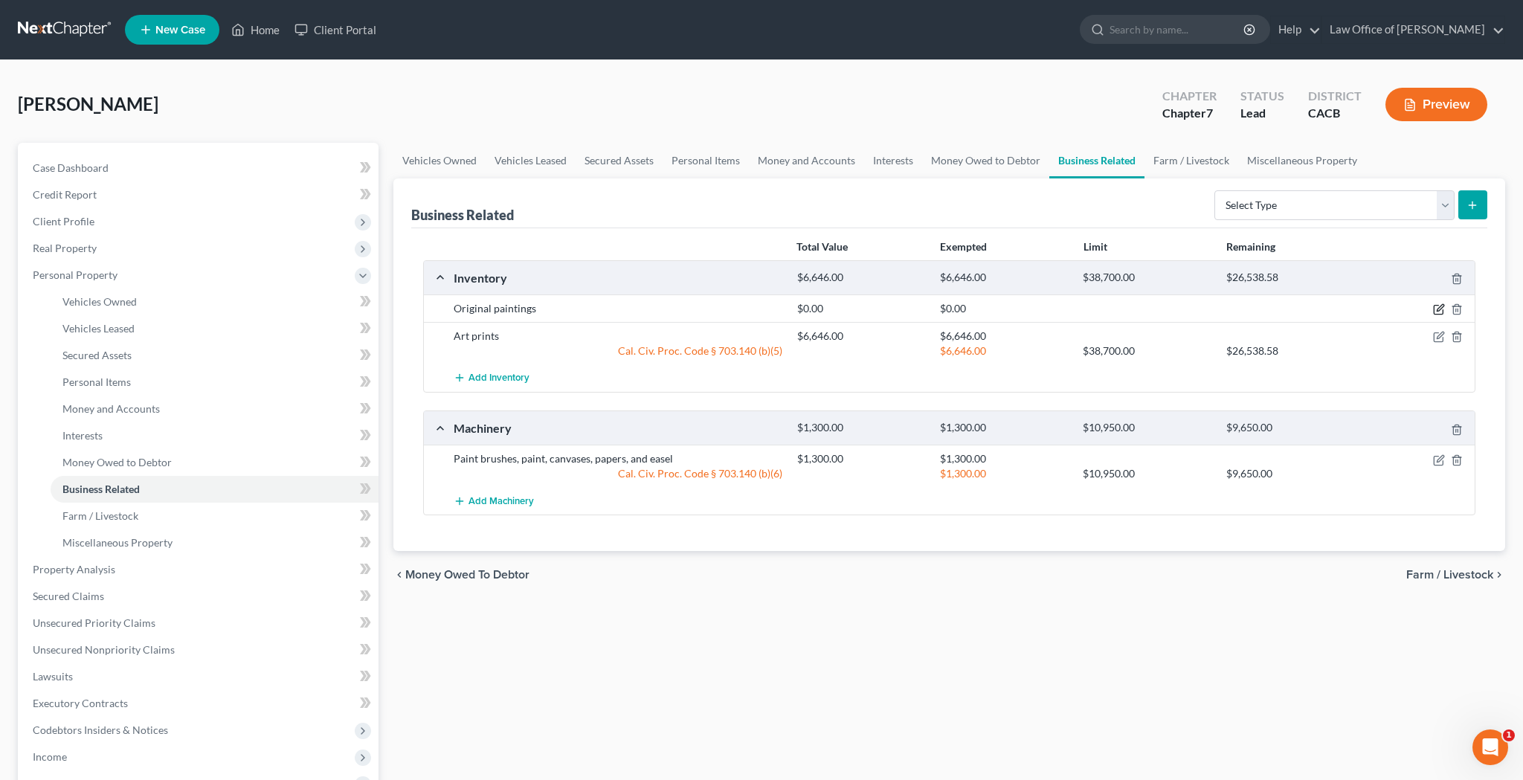
click at [1439, 309] on icon "button" at bounding box center [1439, 309] width 12 height 12
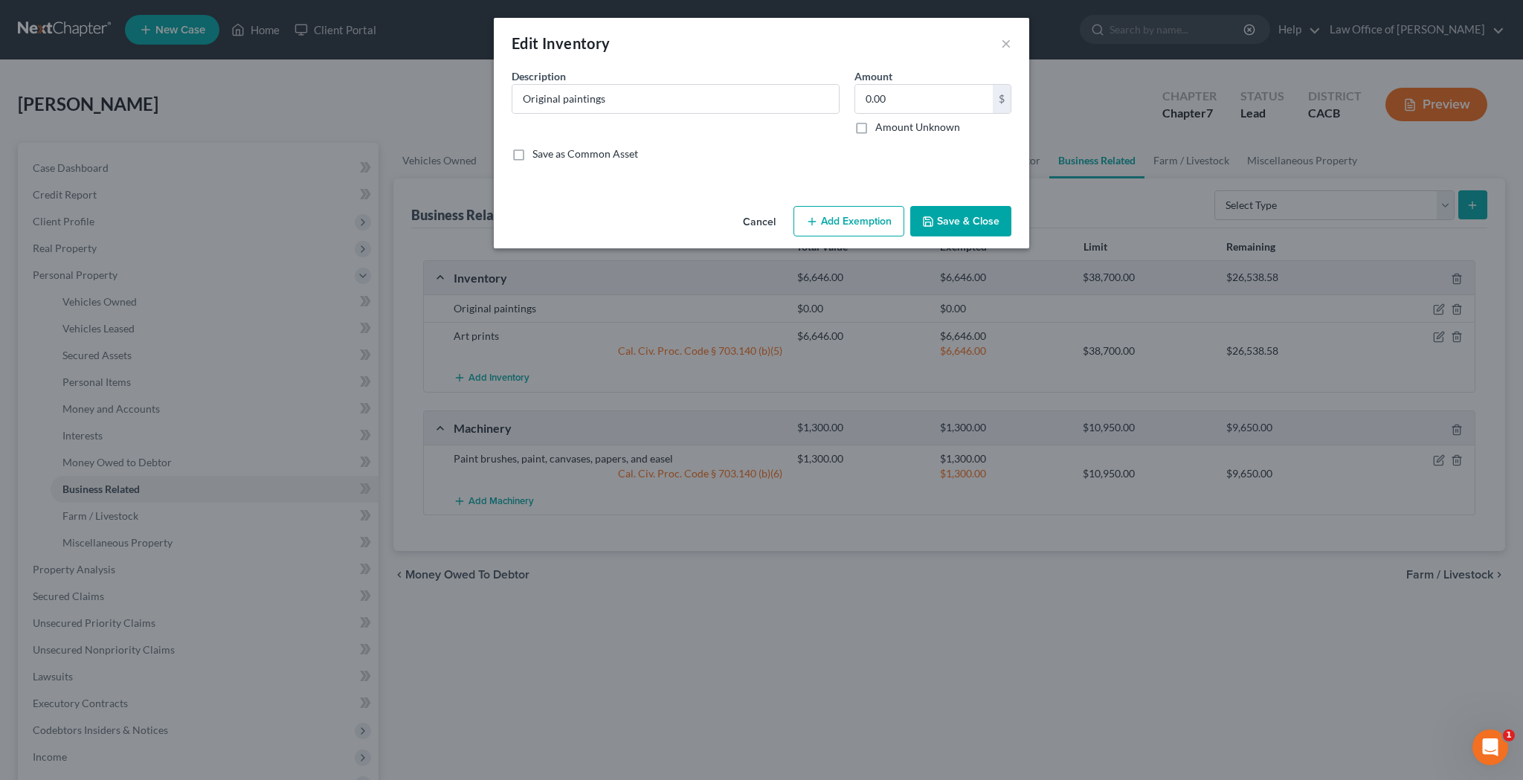
click at [832, 223] on button "Add Exemption" at bounding box center [848, 221] width 111 height 31
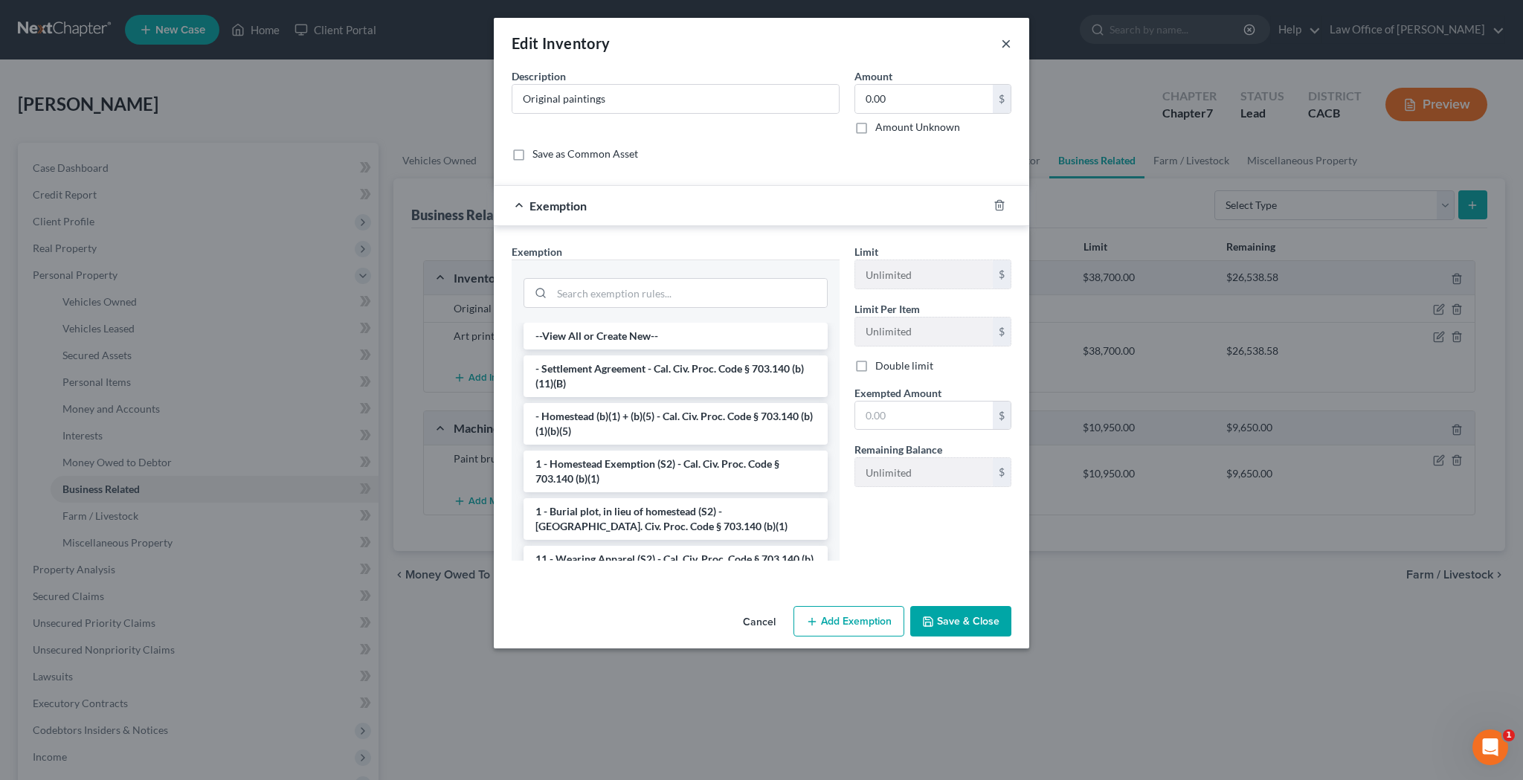
click at [1008, 45] on button "×" at bounding box center [1006, 43] width 10 height 18
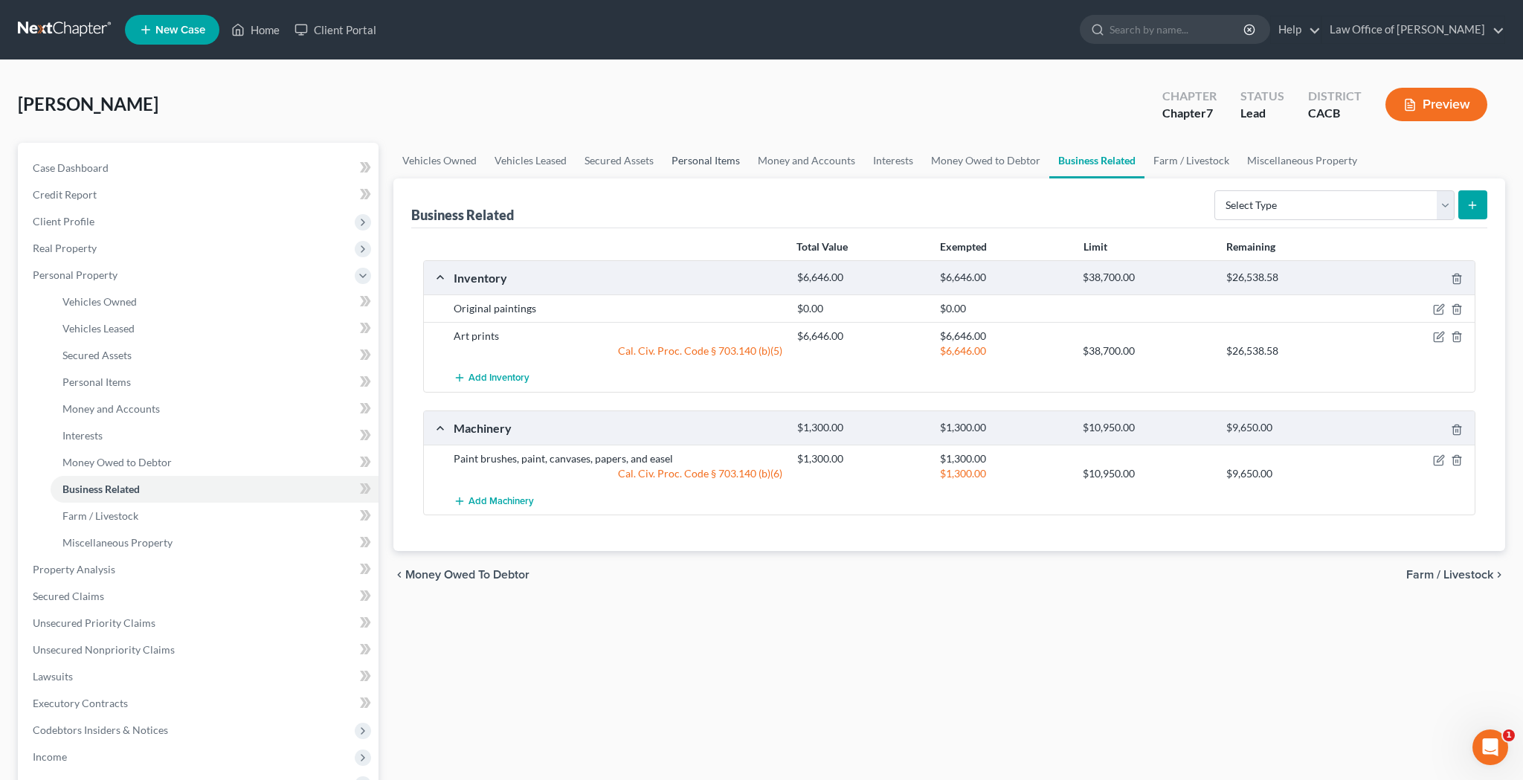
click at [705, 162] on link "Personal Items" at bounding box center [705, 161] width 86 height 36
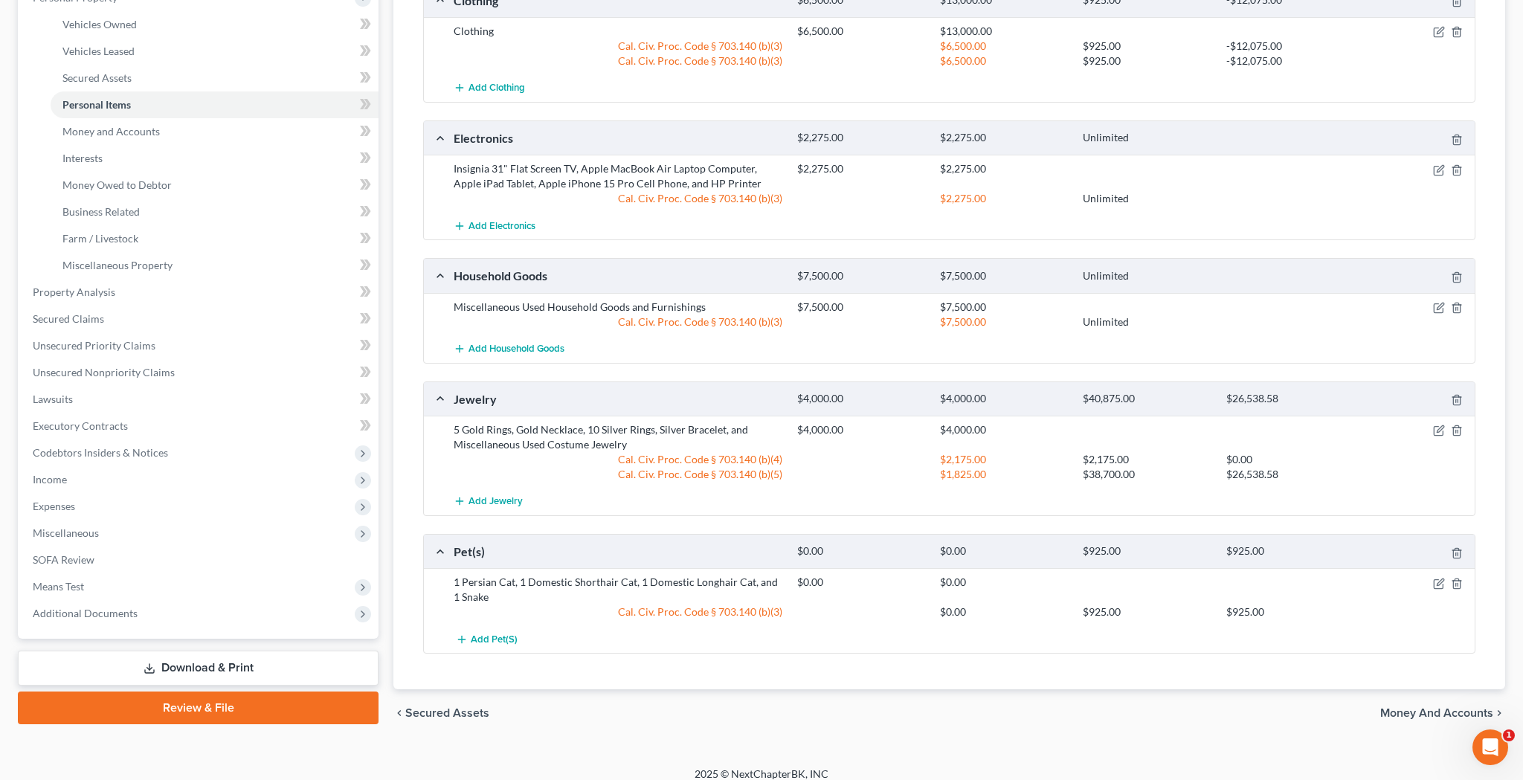
scroll to position [278, 0]
click at [1436, 431] on icon "button" at bounding box center [1439, 428] width 7 height 7
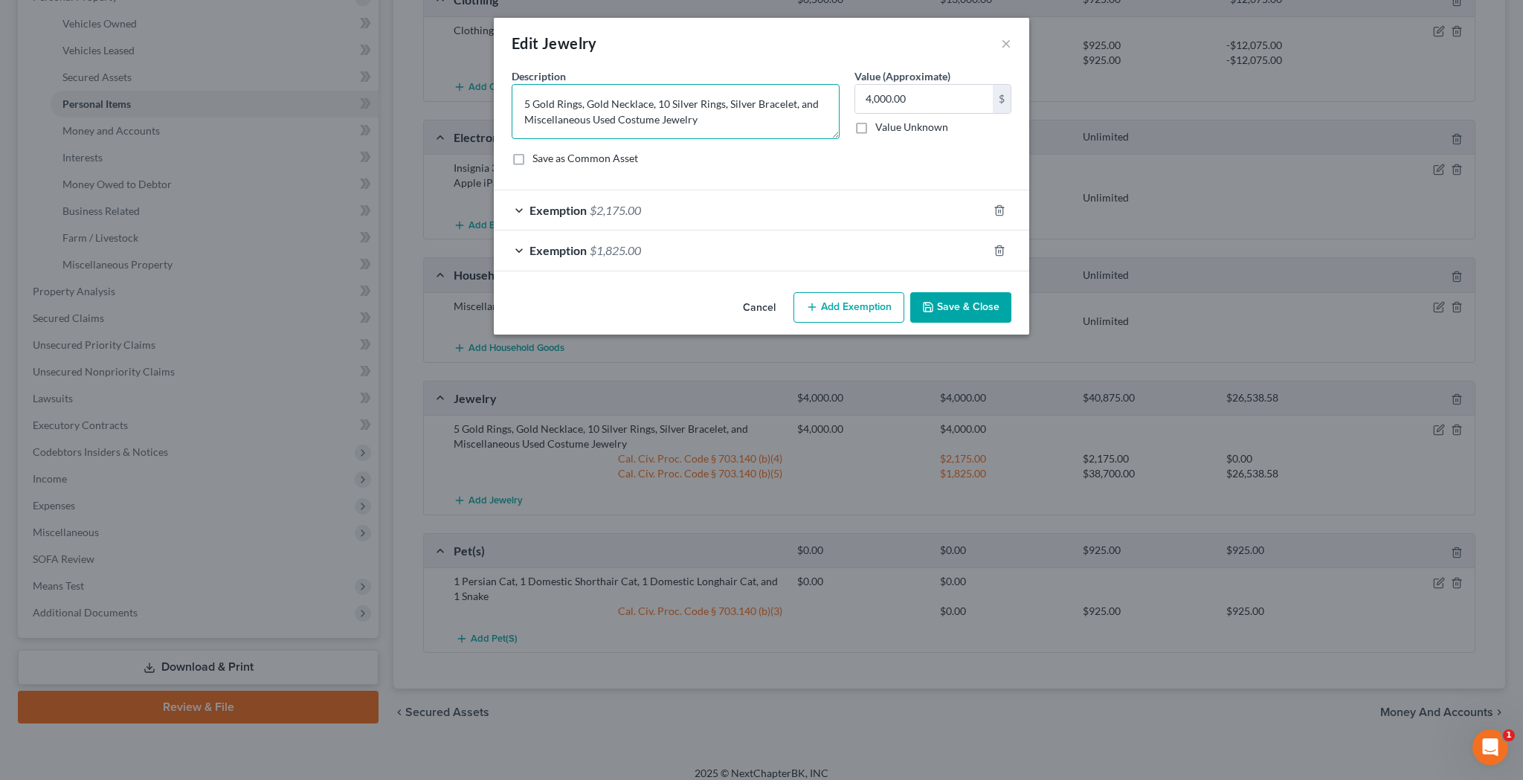
click at [755, 126] on textarea "5 Gold Rings, Gold Necklace, 10 Silver Rings, Silver Bracelet, and Miscellaneou…" at bounding box center [675, 111] width 328 height 55
drag, startPoint x: 585, startPoint y: 107, endPoint x: 514, endPoint y: 107, distance: 71.4
click at [514, 107] on textarea "5 Gold Rings, Gold Necklace, 10 Silver Rings, Silver Bracelet, and Miscellaneou…" at bounding box center [675, 111] width 328 height 55
type textarea "Gold Necklace, 10 Silver Rings, Silver Bracelet, and Miscellaneous Used Costume…"
click at [1000, 253] on line "button" at bounding box center [1000, 251] width 0 height 3
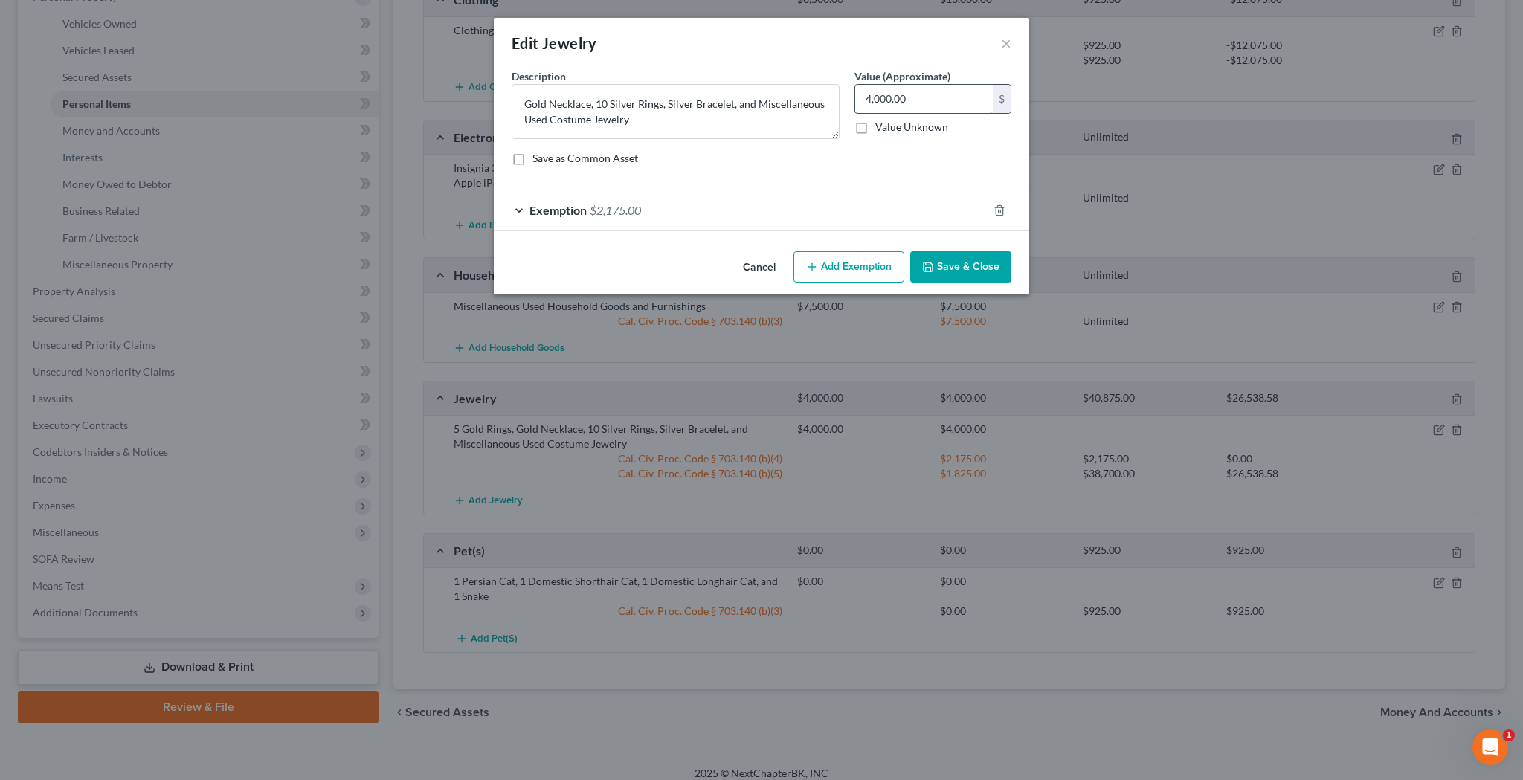
click at [917, 105] on input "4,000.00" at bounding box center [924, 99] width 138 height 28
type input "1,900"
click at [526, 105] on textarea "Gold Necklace, 10 Silver Rings, Silver Bracelet, and Miscellaneous Used Costume…" at bounding box center [675, 111] width 328 height 55
click at [529, 108] on textarea "2 Gold Rings, Gold Necklace, 10 Silver Rings, Silver Bracelet, and Miscellaneou…" at bounding box center [675, 111] width 328 height 55
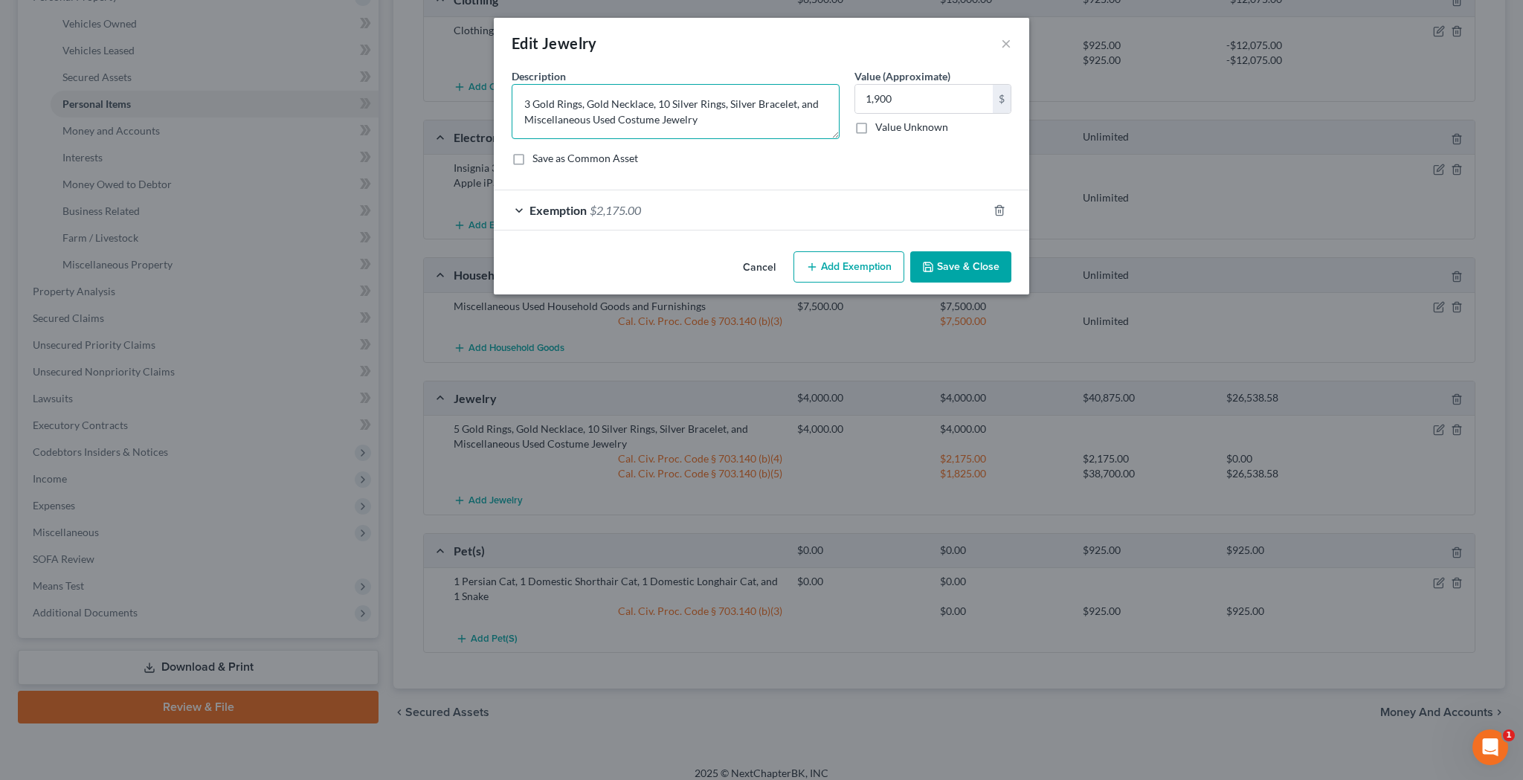
type textarea "3 Gold Rings, Gold Necklace, 10 Silver Rings, Silver Bracelet, and Miscellaneou…"
click at [523, 208] on div "Exemption $2,175.00" at bounding box center [741, 209] width 494 height 39
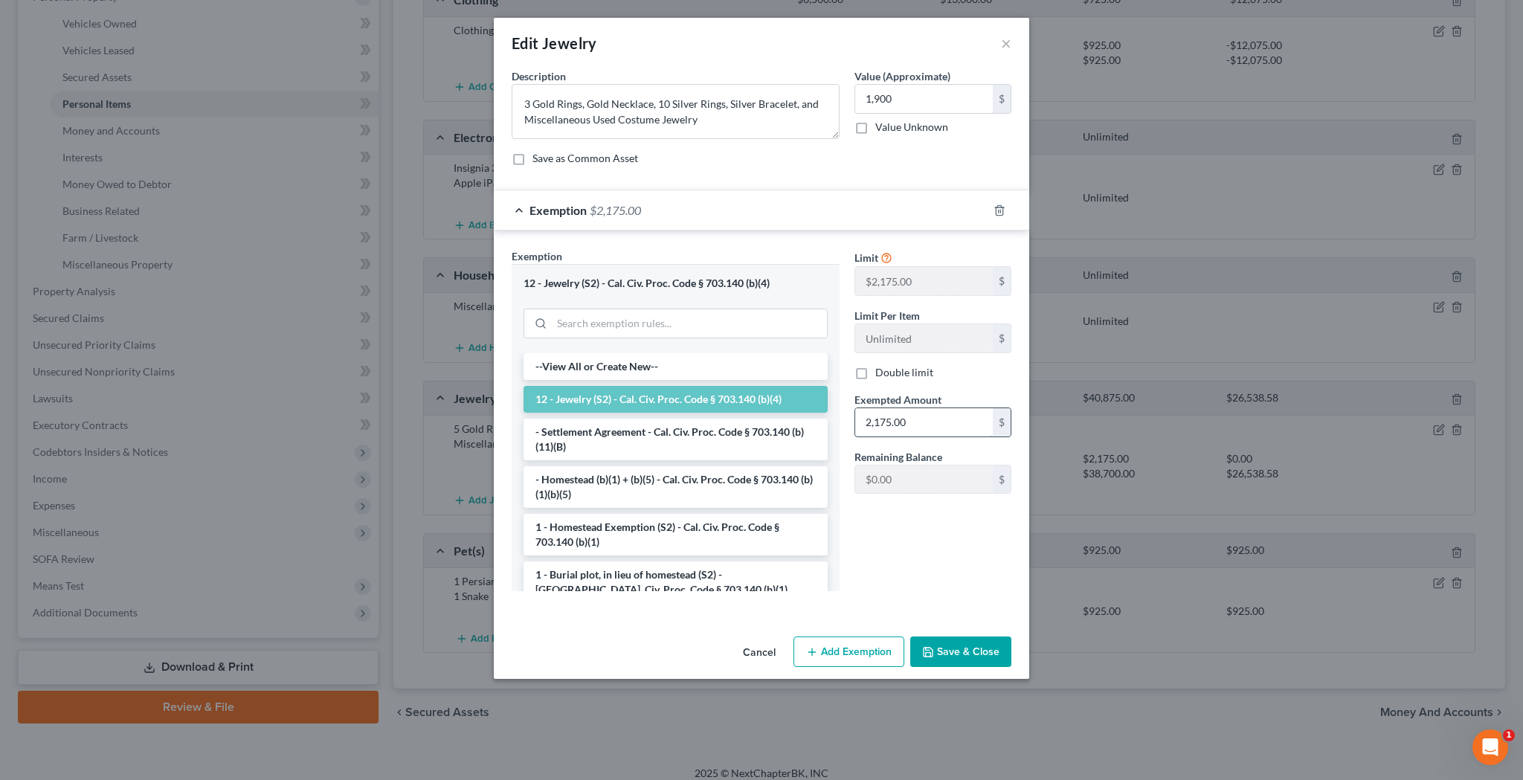
click at [933, 420] on input "2,175.00" at bounding box center [924, 422] width 138 height 28
type input "1,900"
click at [965, 654] on button "Save & Close" at bounding box center [960, 651] width 101 height 31
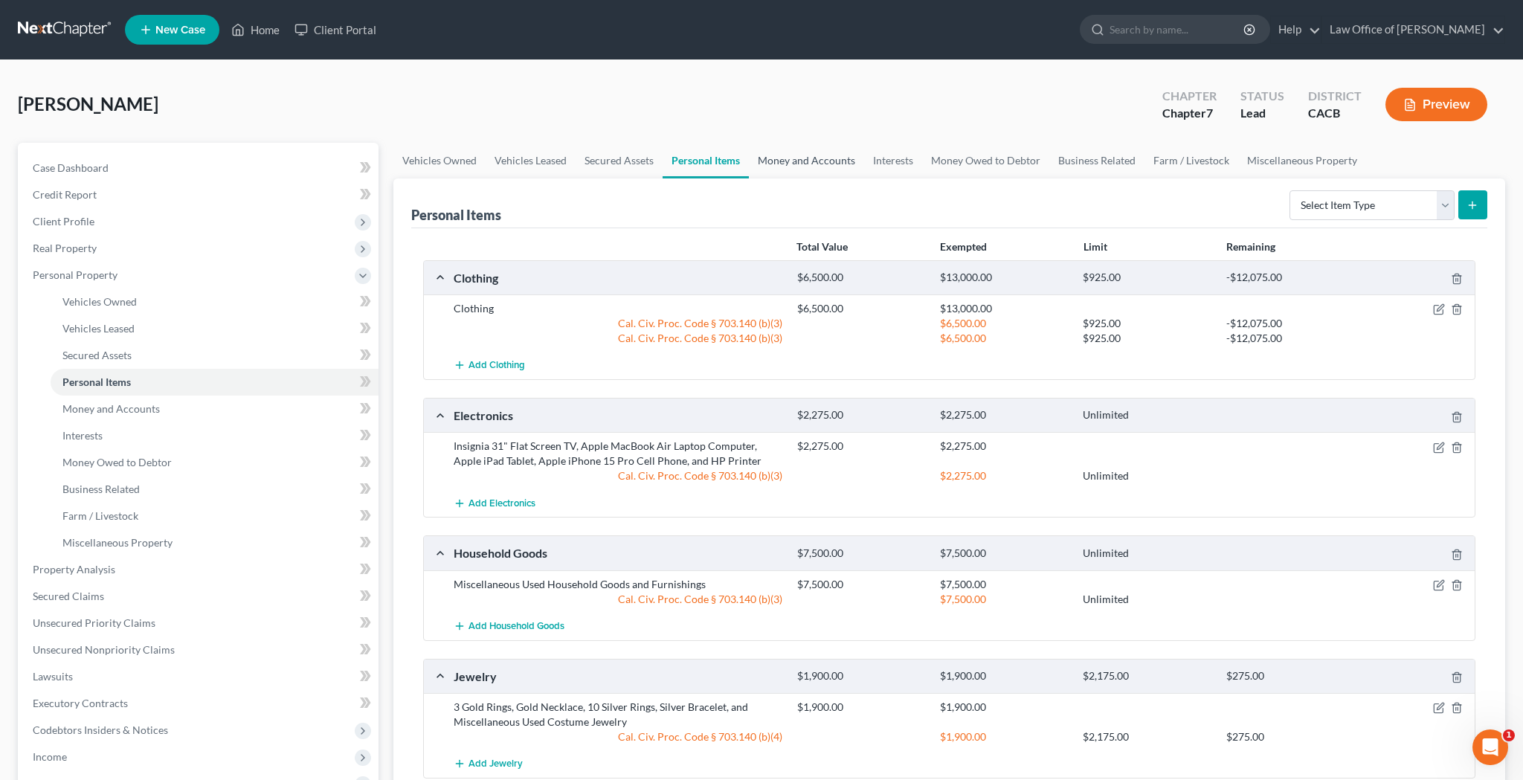
scroll to position [0, 0]
click at [1437, 710] on icon "button" at bounding box center [1439, 708] width 12 height 12
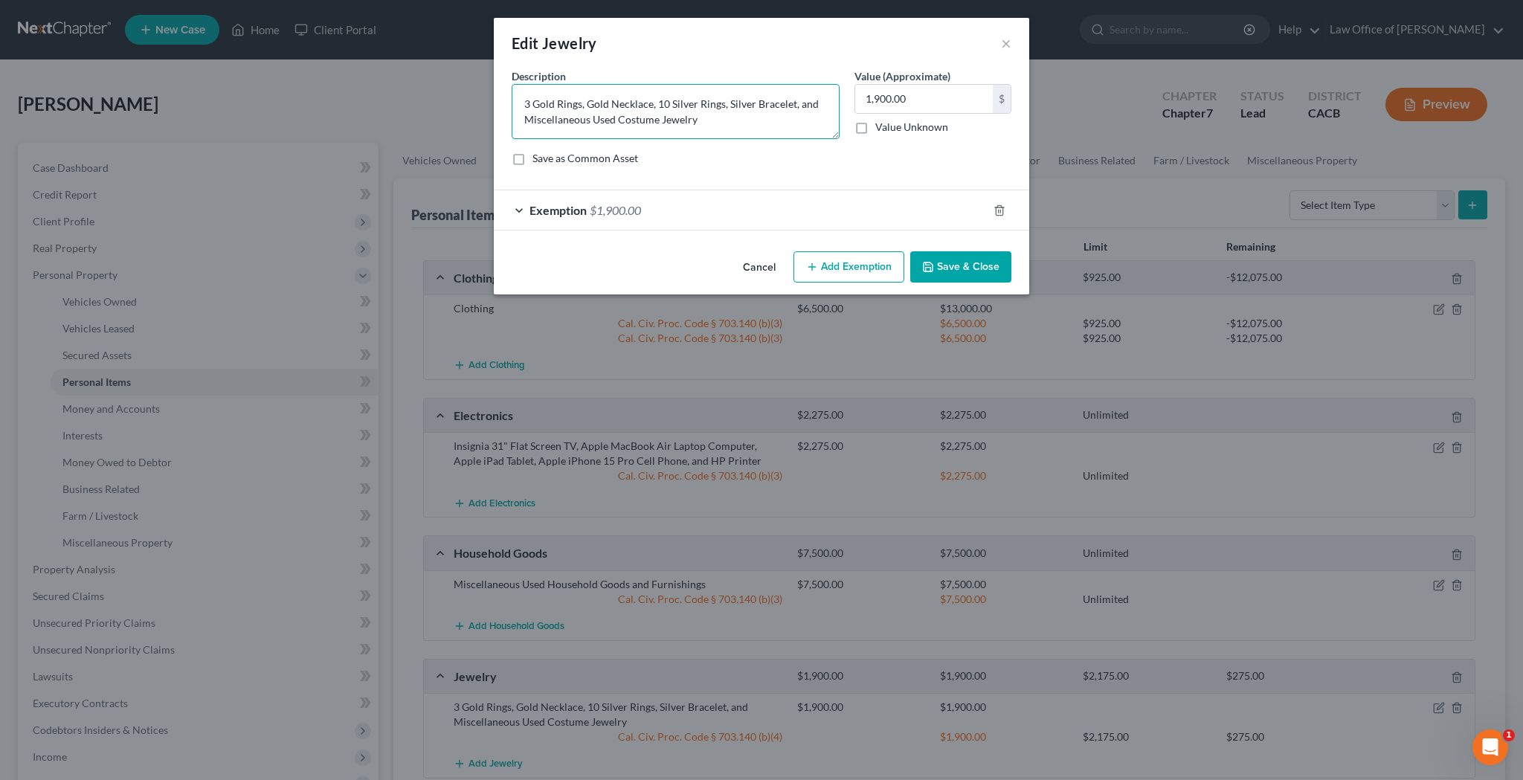
click at [665, 106] on textarea "3 Gold Rings, Gold Necklace, 10 Silver Rings, Silver Bracelet, and Miscellaneou…" at bounding box center [675, 111] width 328 height 55
type textarea "3 Gold Rings, Gold Necklace, 5 Silver Rings, Silver Bracelet, and Miscellaneous…"
click at [957, 266] on button "Save & Close" at bounding box center [960, 266] width 101 height 31
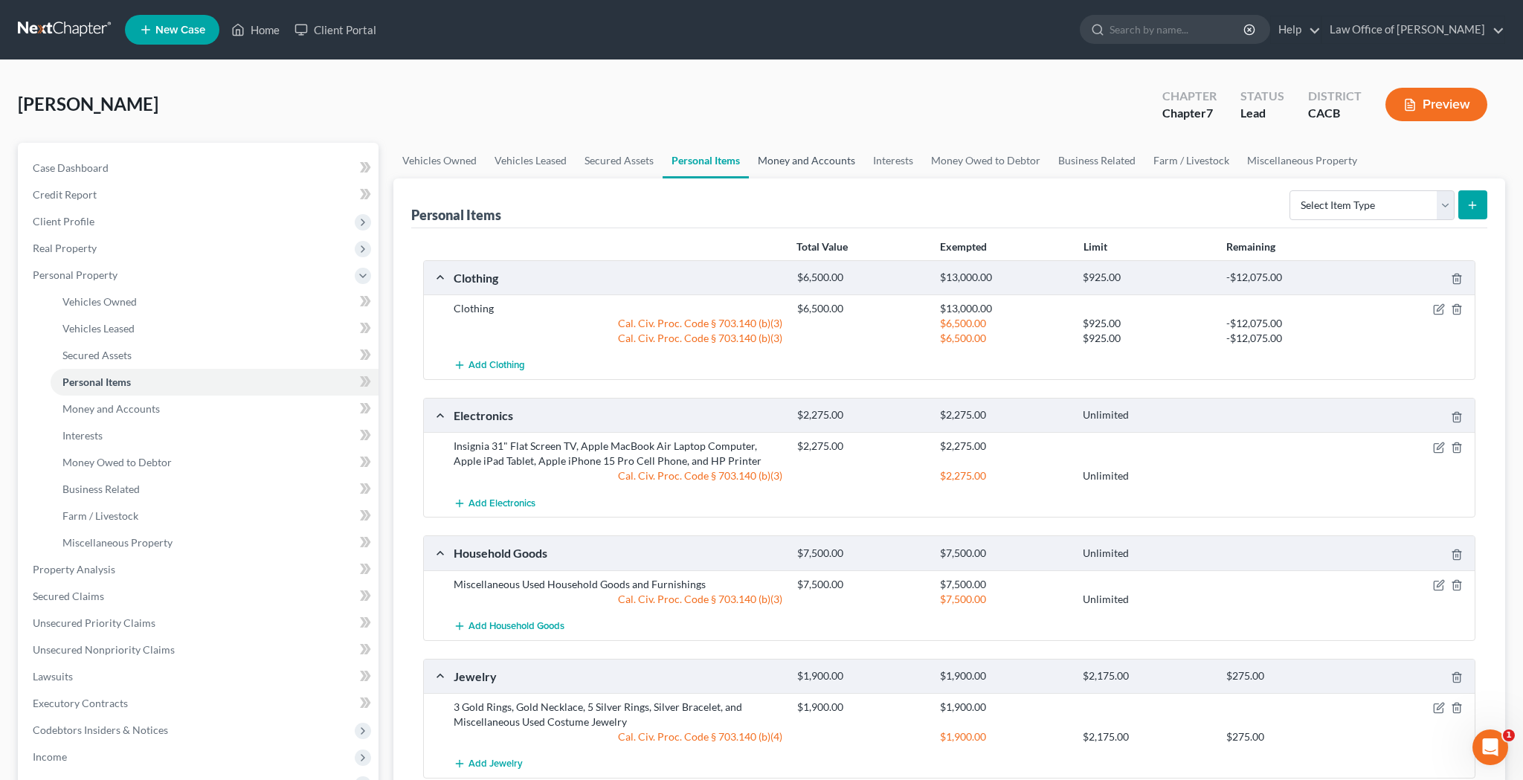
click at [830, 160] on link "Money and Accounts" at bounding box center [806, 161] width 115 height 36
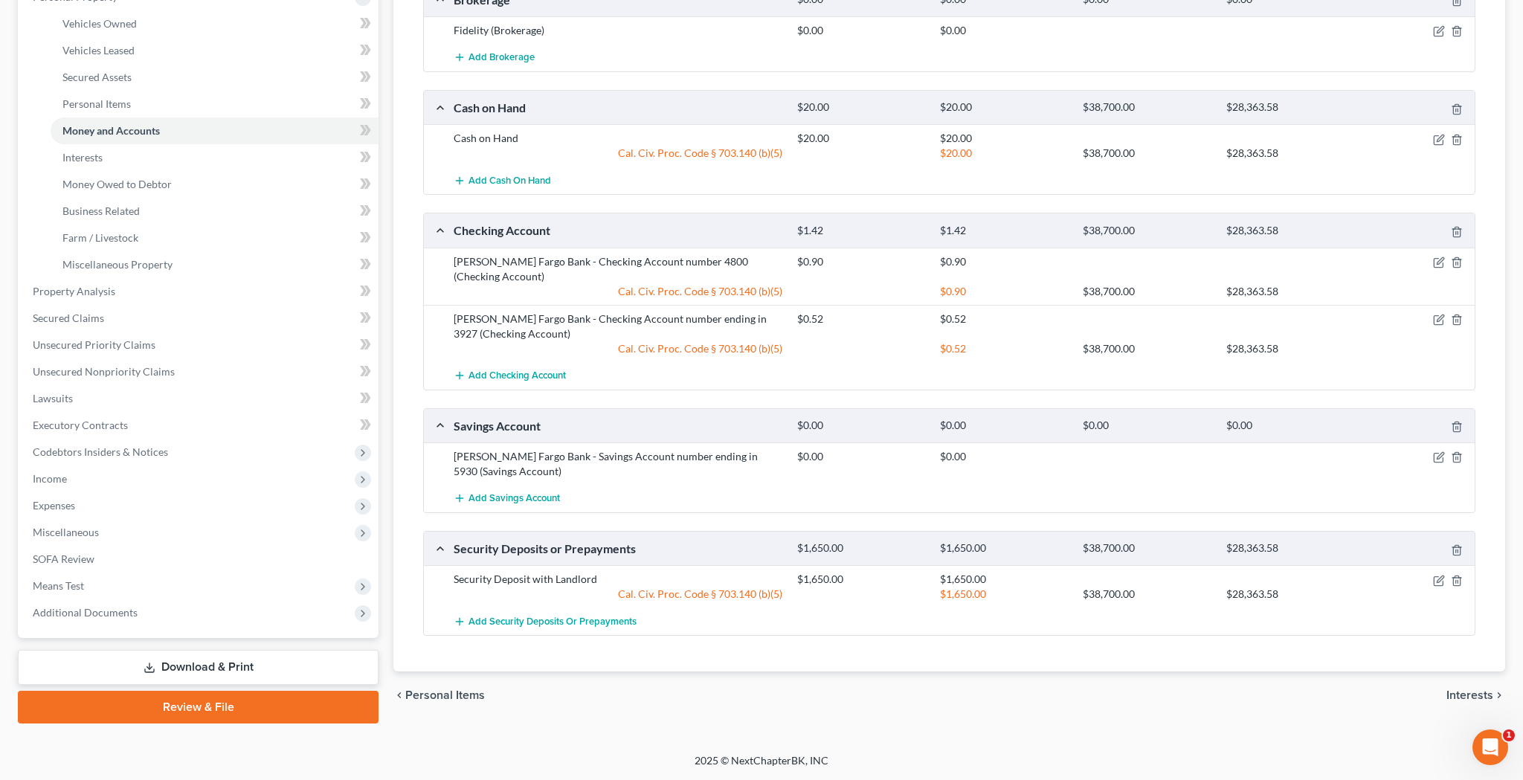
scroll to position [278, 0]
click at [1441, 575] on icon "button" at bounding box center [1439, 581] width 12 height 12
select select "3"
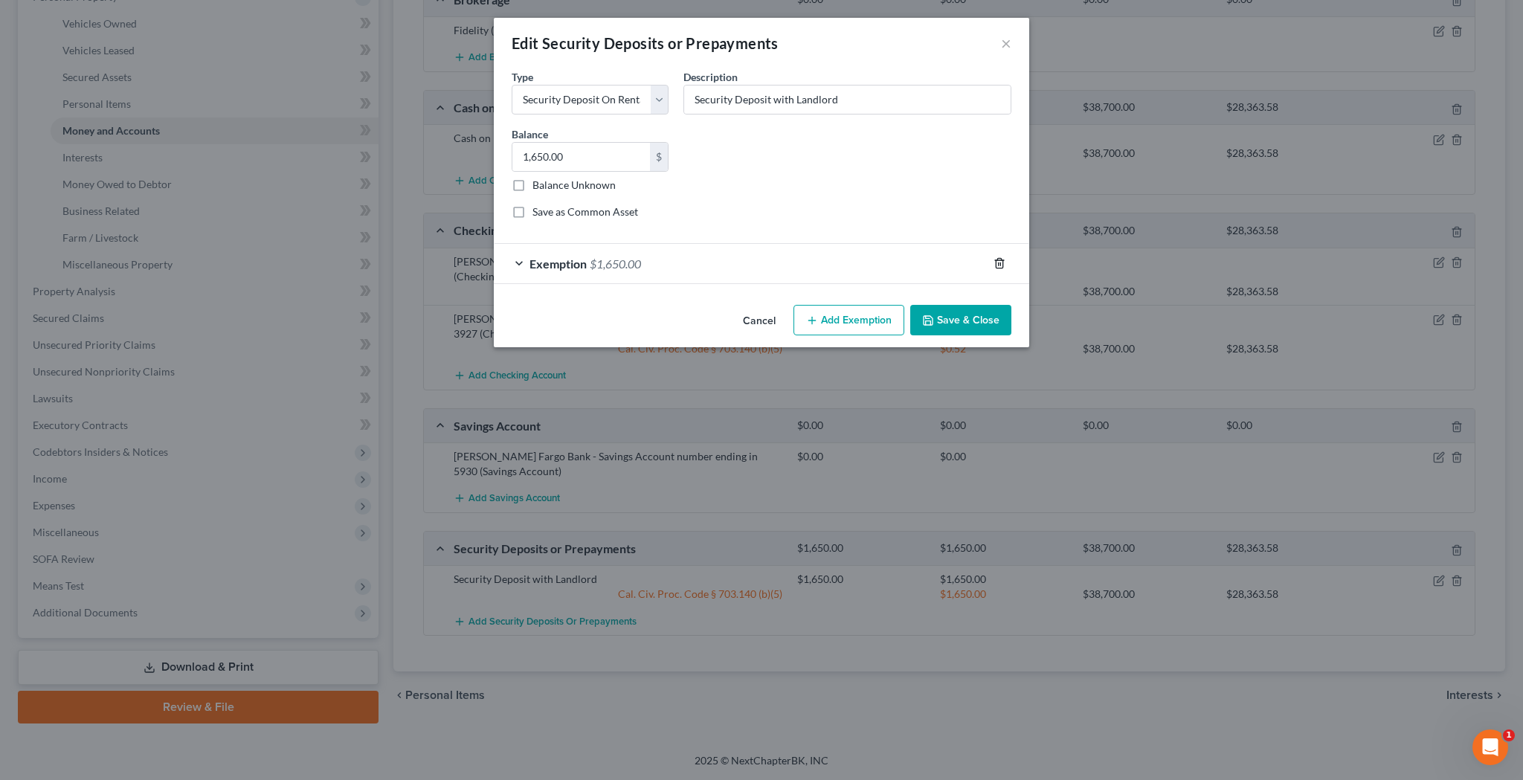
click at [999, 266] on icon "button" at bounding box center [999, 263] width 12 height 12
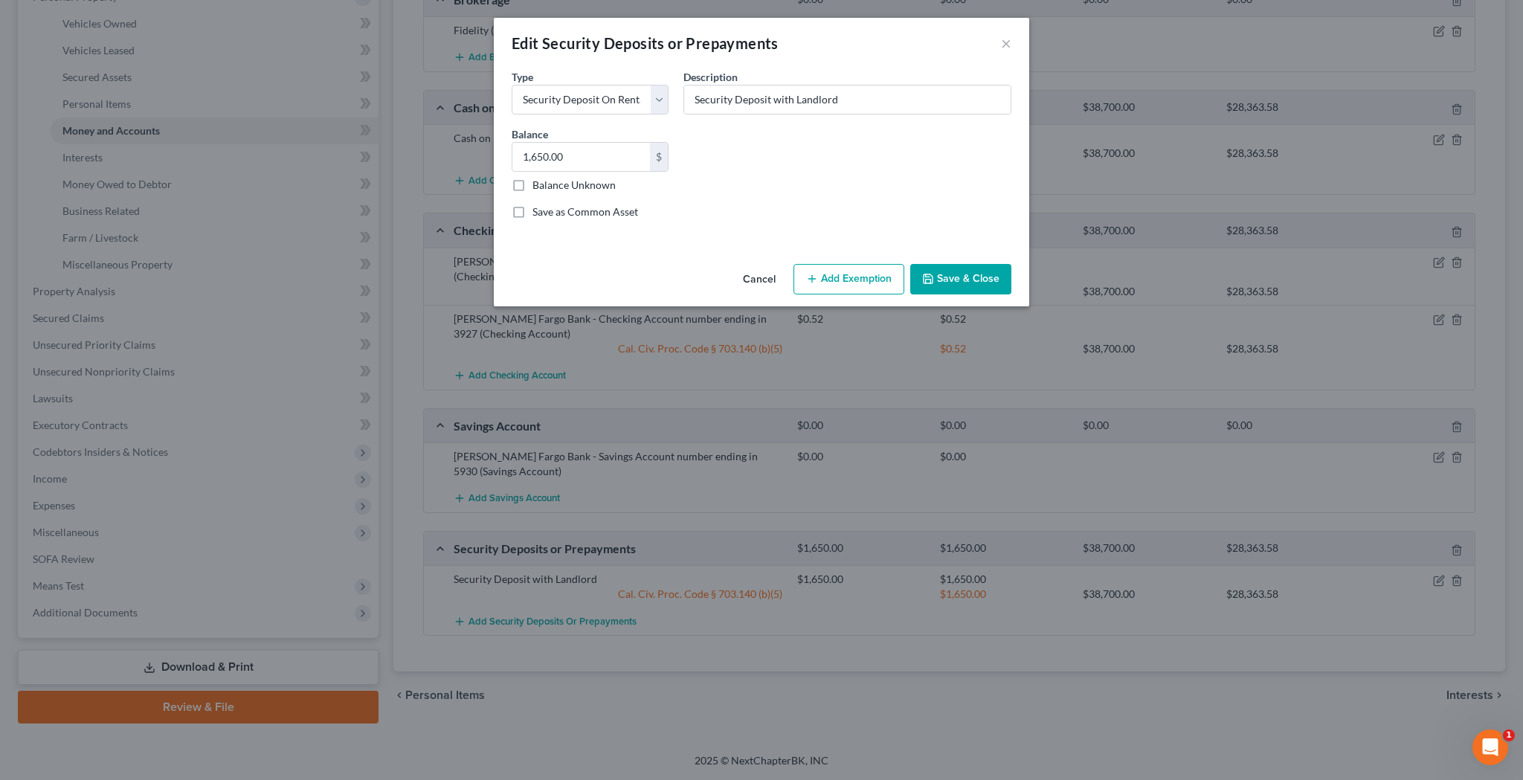
click at [955, 278] on button "Save & Close" at bounding box center [960, 279] width 101 height 31
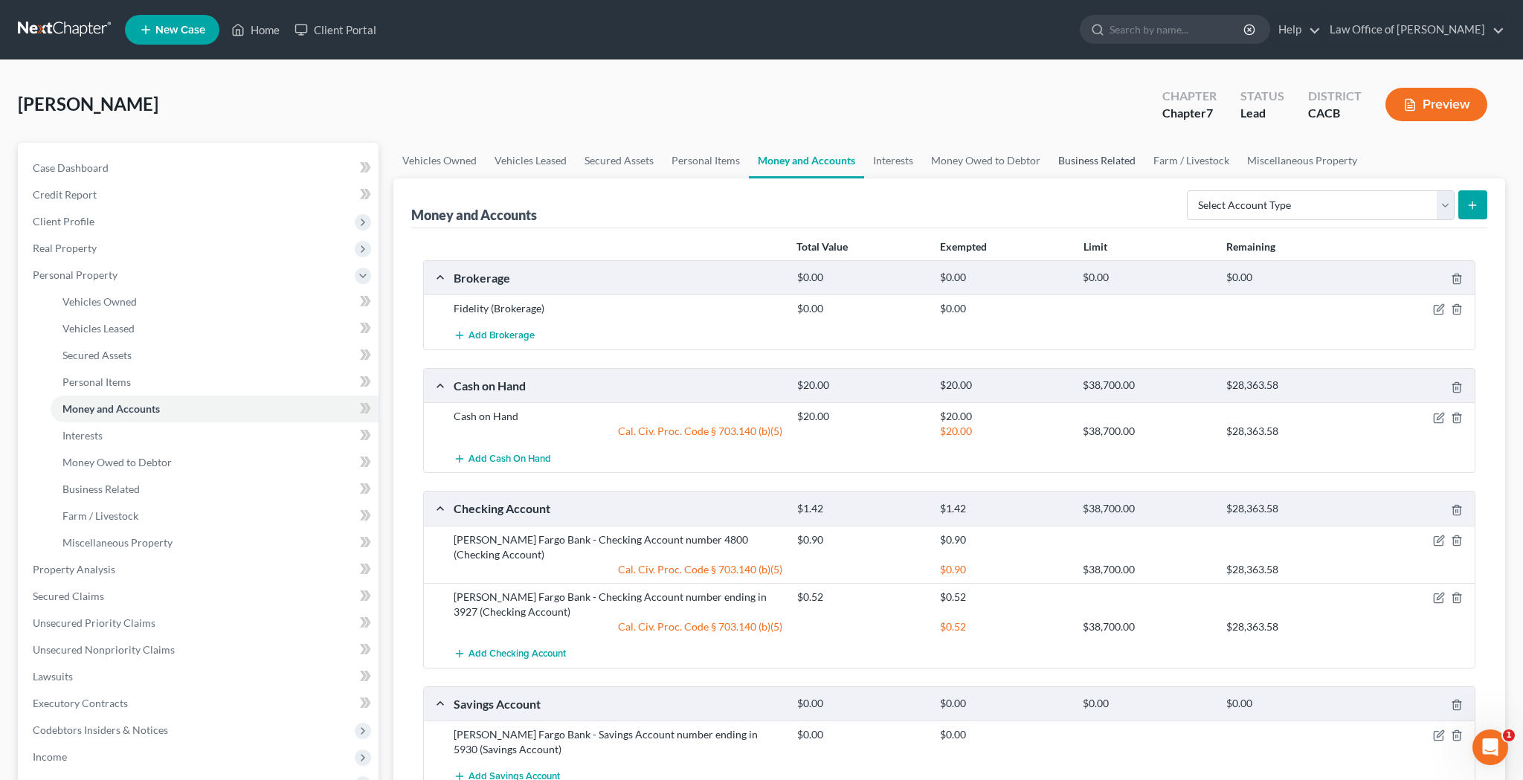
scroll to position [0, 0]
click at [1004, 158] on link "Money Owed to Debtor" at bounding box center [985, 161] width 127 height 36
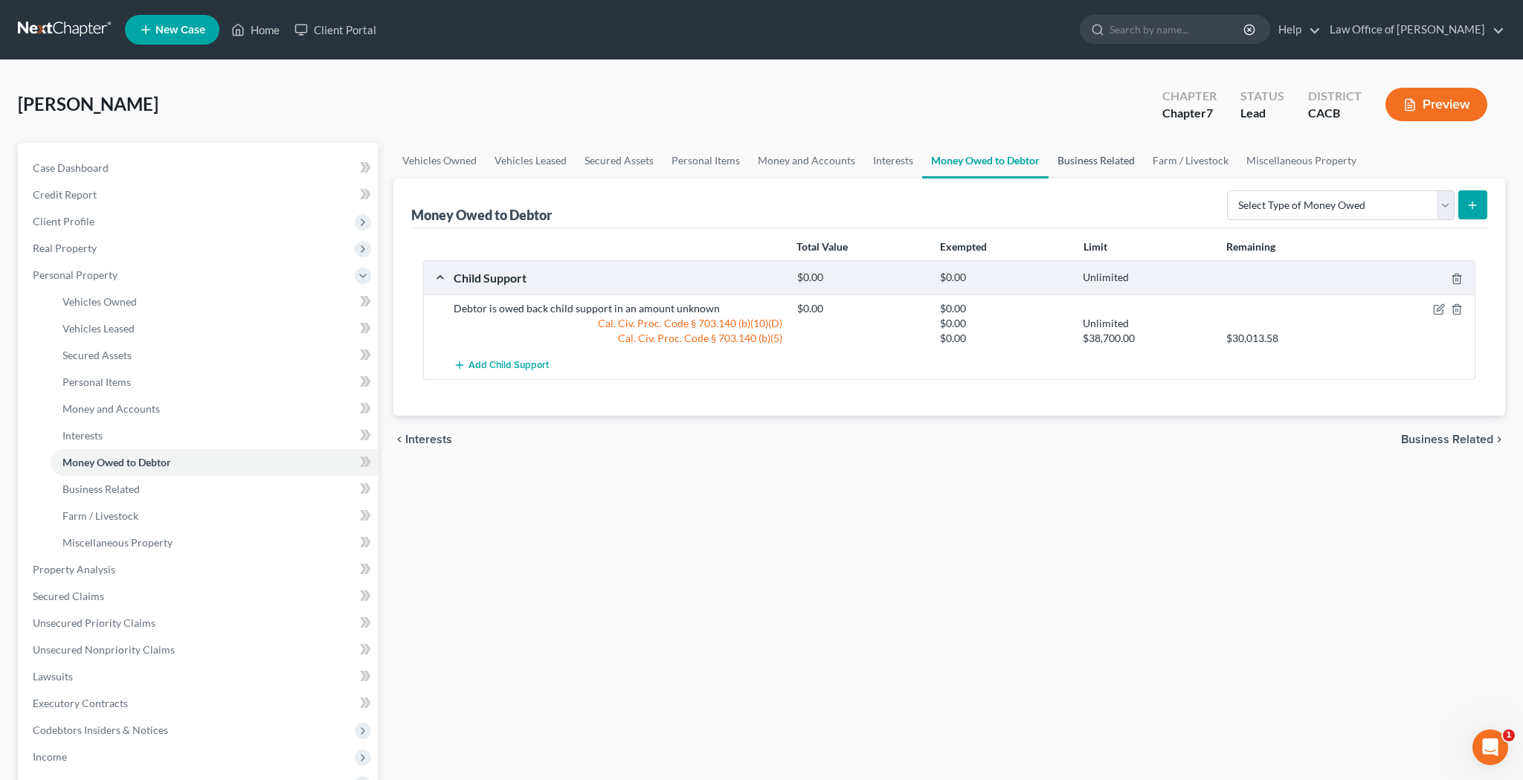
click at [1114, 168] on link "Business Related" at bounding box center [1095, 161] width 95 height 36
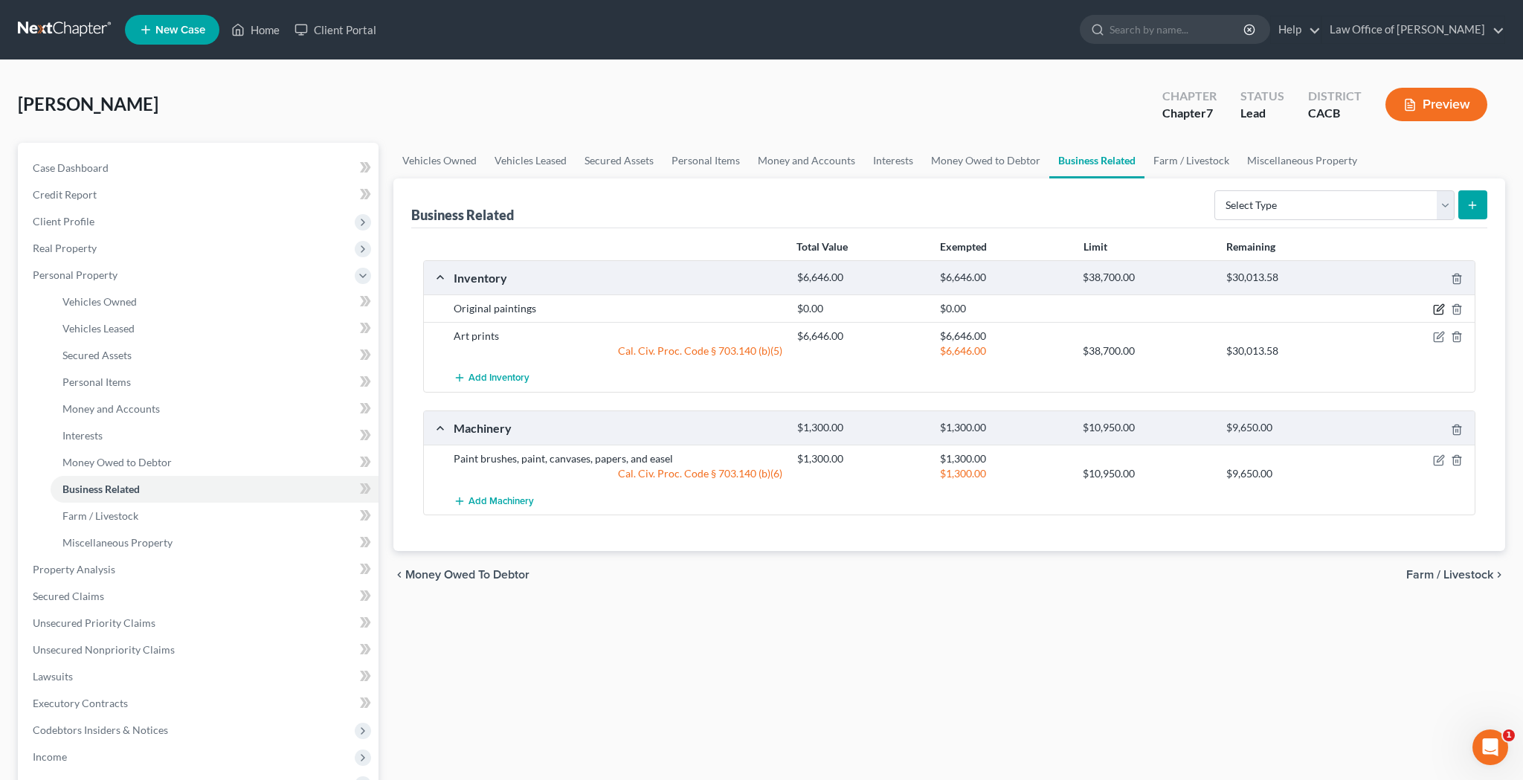
click at [1435, 307] on icon "button" at bounding box center [1439, 309] width 12 height 12
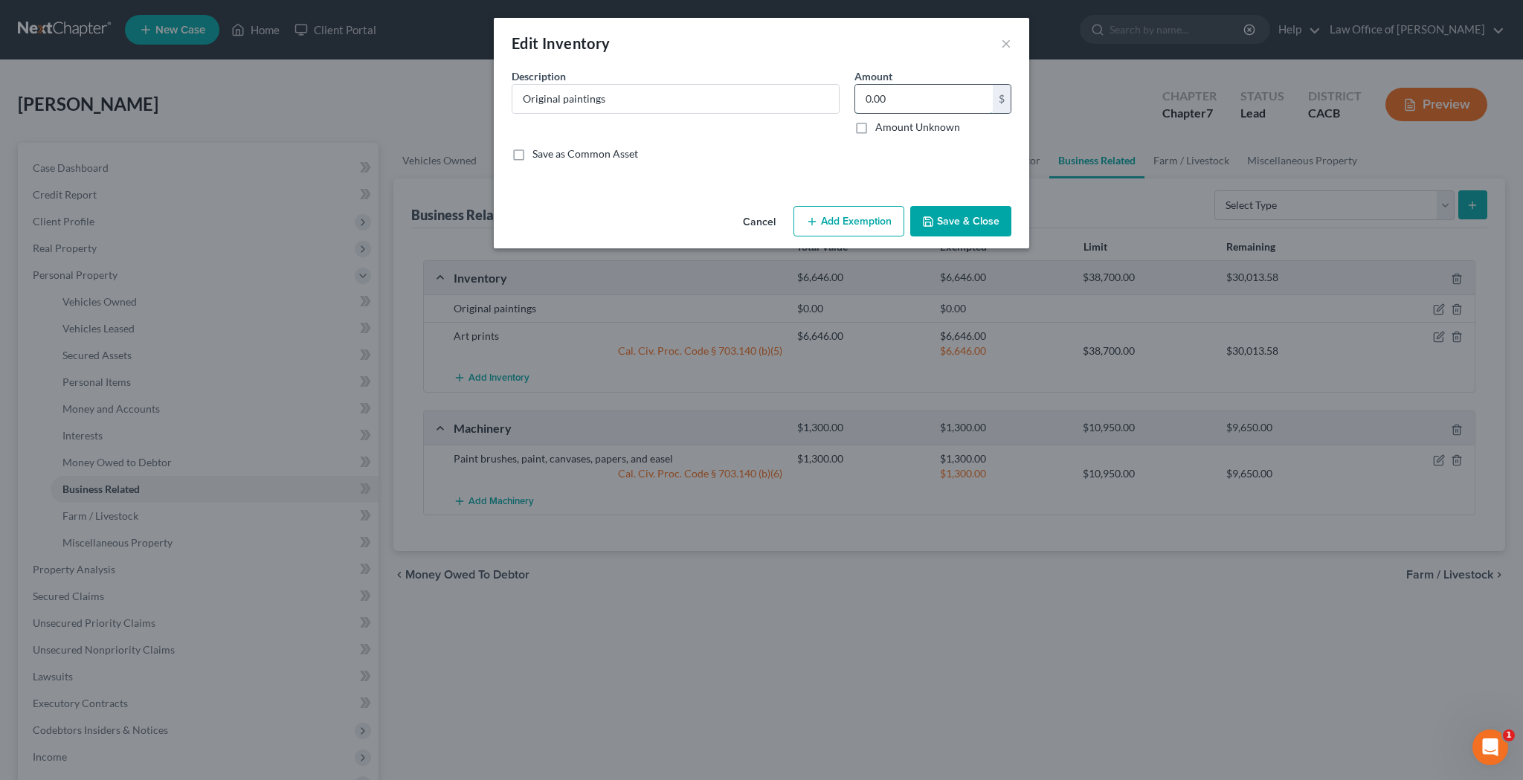
click at [897, 94] on input "0.00" at bounding box center [924, 99] width 138 height 28
type input "30,013.58"
click at [840, 227] on button "Add Exemption" at bounding box center [848, 221] width 111 height 31
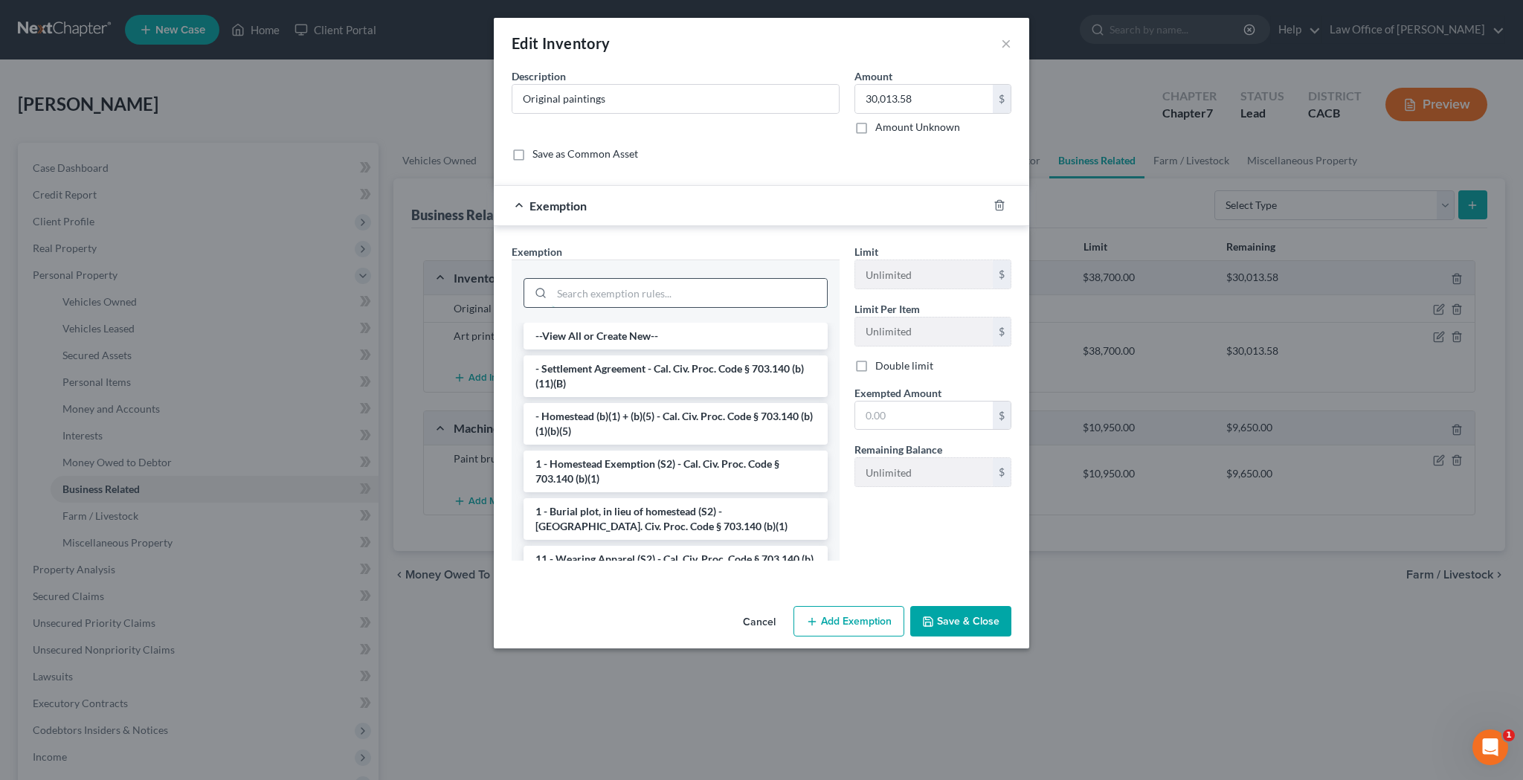
click at [769, 296] on input "search" at bounding box center [689, 293] width 275 height 28
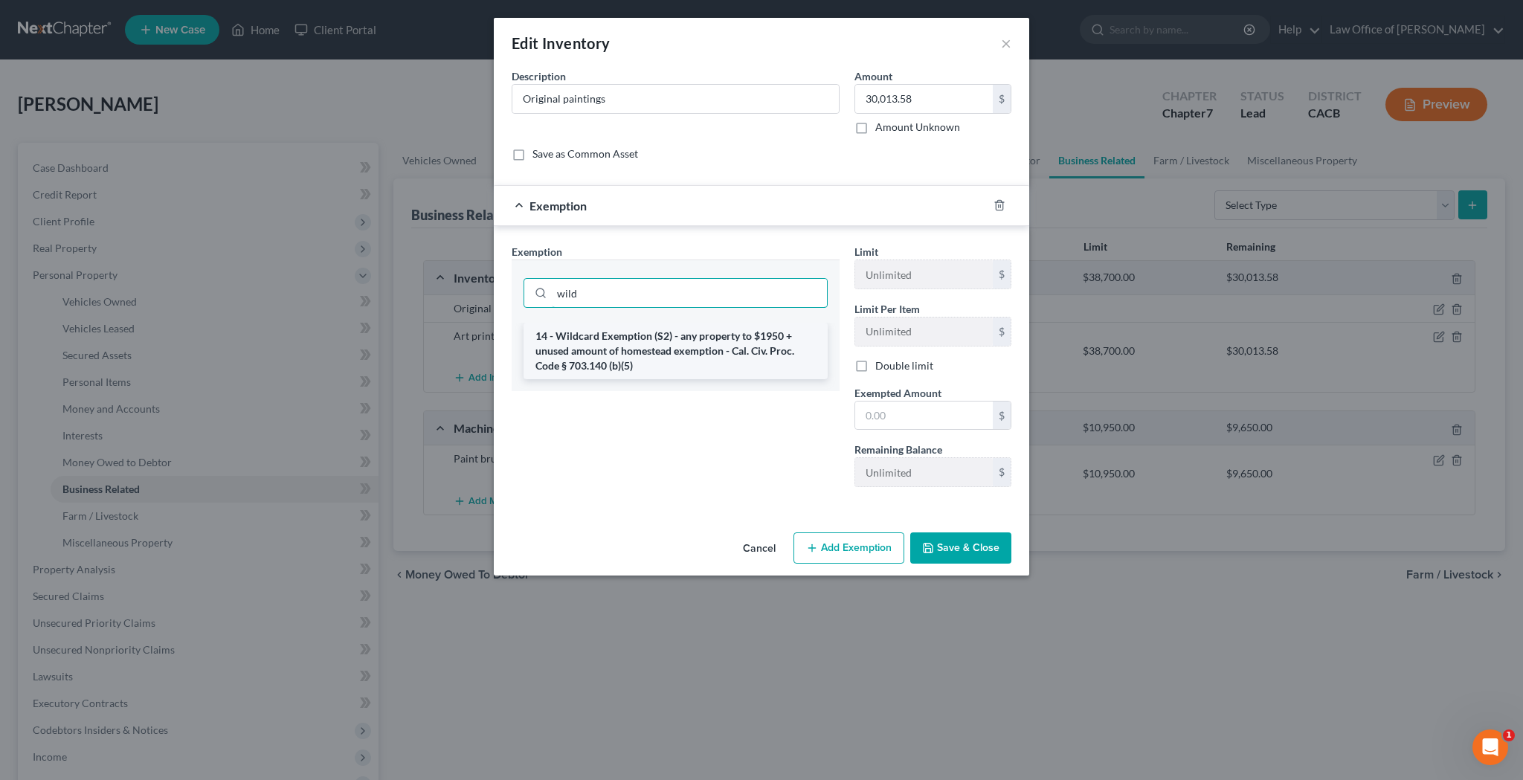
type input "wild"
click at [753, 347] on li "14 - Wildcard Exemption (S2) - any property to $1950 + unused amount of homeste…" at bounding box center [675, 351] width 304 height 57
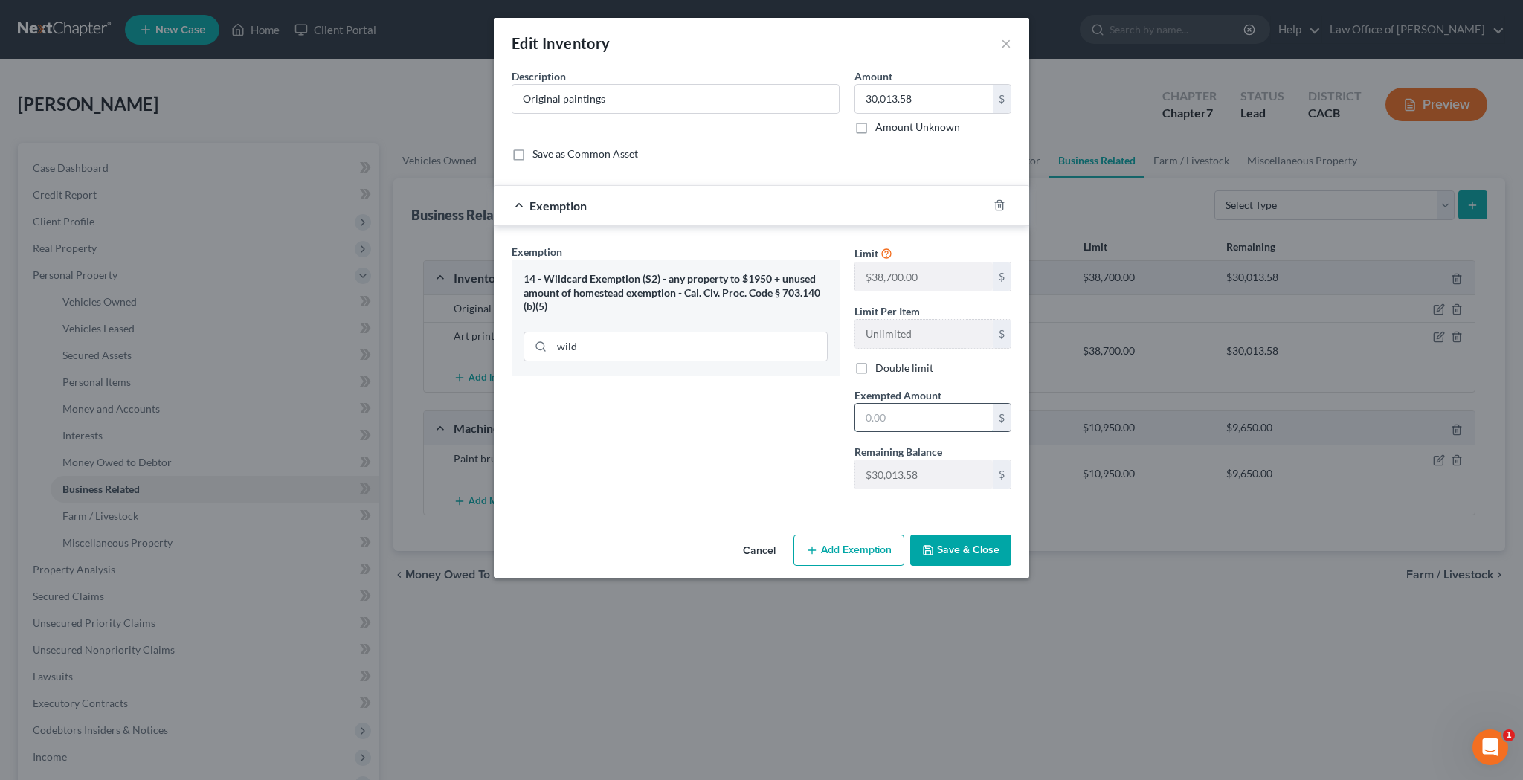
click at [904, 412] on input "text" at bounding box center [924, 418] width 138 height 28
type input "30,013.48"
click at [795, 458] on div "Exemption Set must be selected for CA. Exemption * 14 - Wildcard Exemption (S2)…" at bounding box center [675, 372] width 343 height 257
click at [949, 546] on button "Save & Close" at bounding box center [960, 550] width 101 height 31
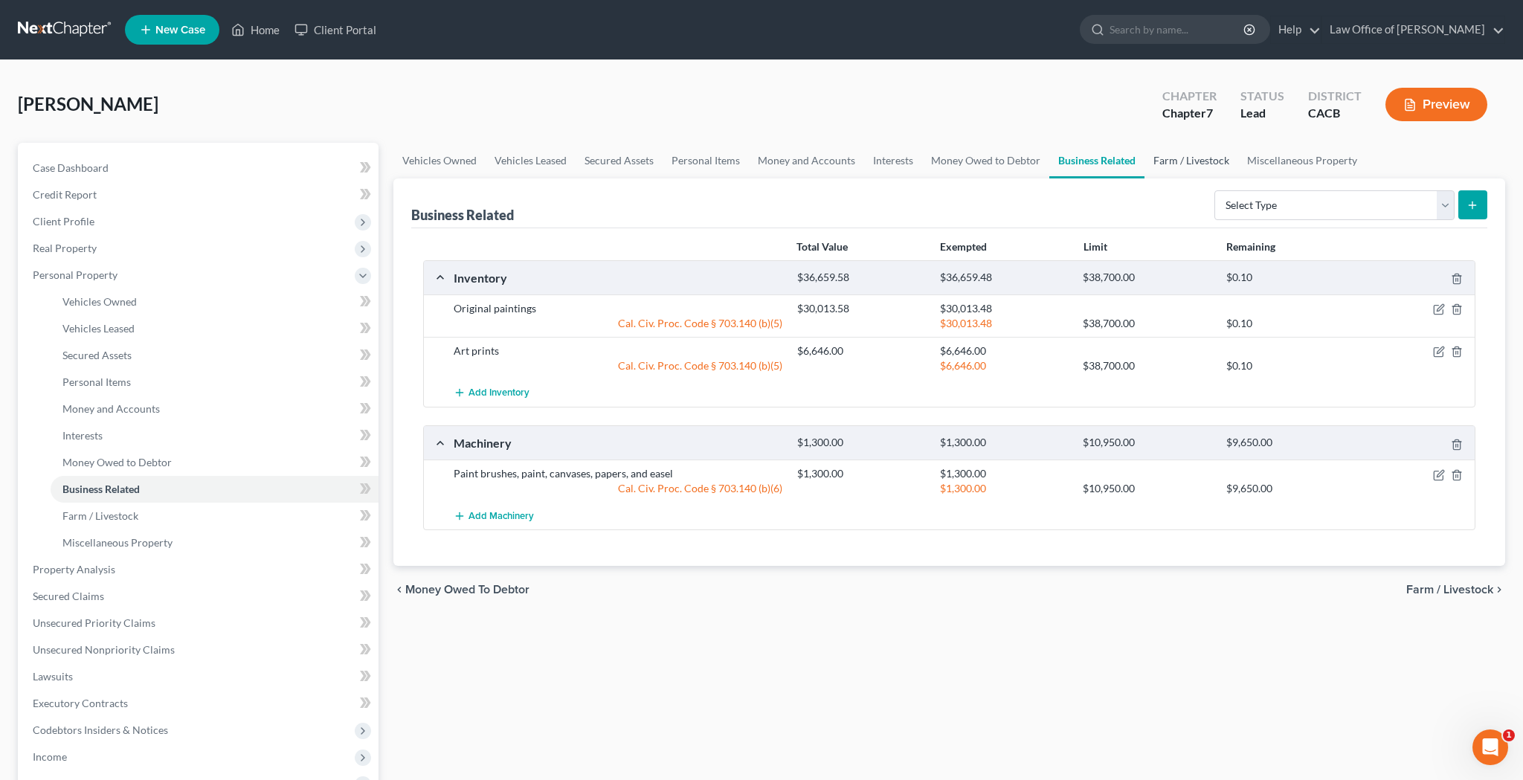
click at [1172, 161] on link "Farm / Livestock" at bounding box center [1191, 161] width 94 height 36
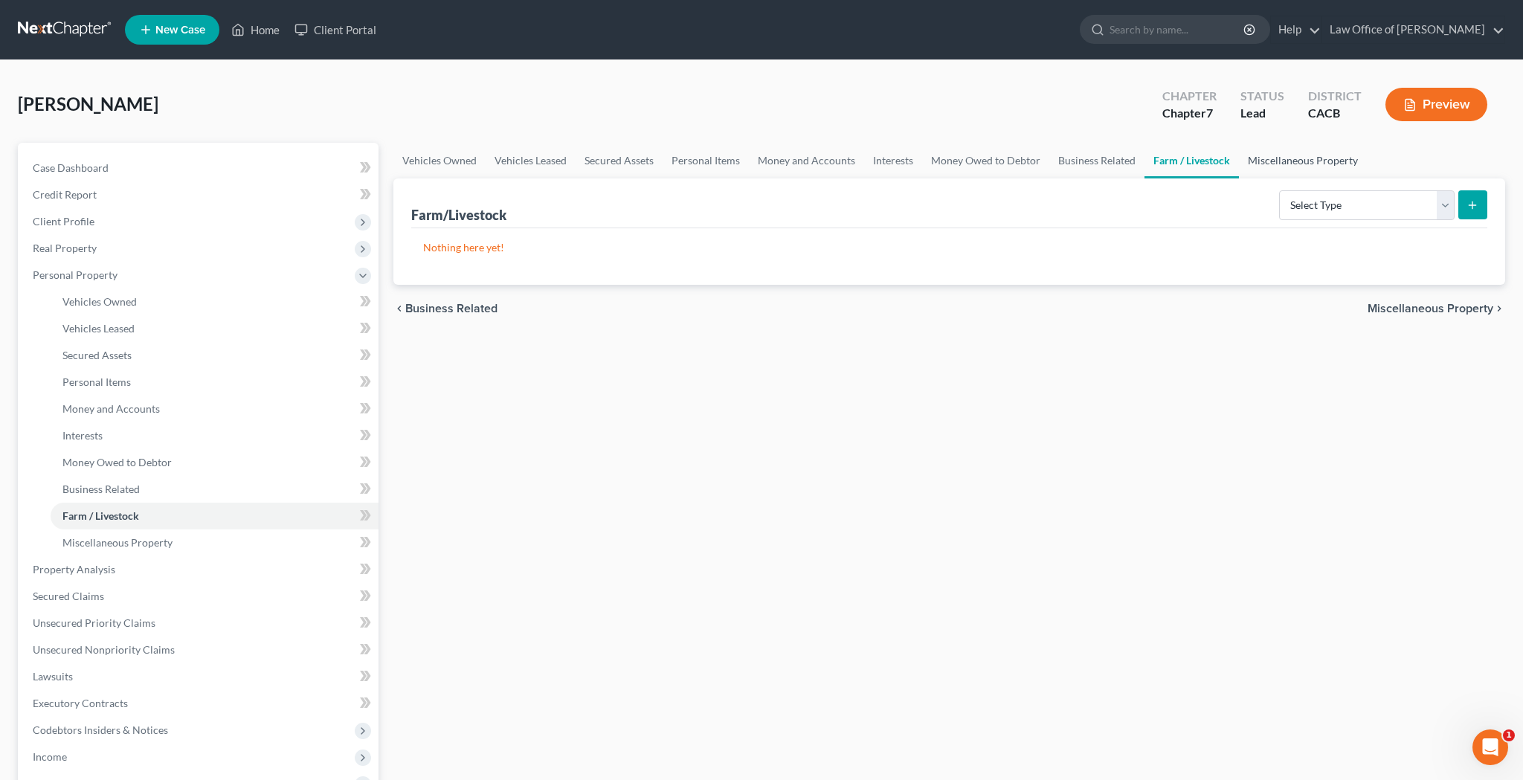
click at [1269, 158] on link "Miscellaneous Property" at bounding box center [1303, 161] width 128 height 36
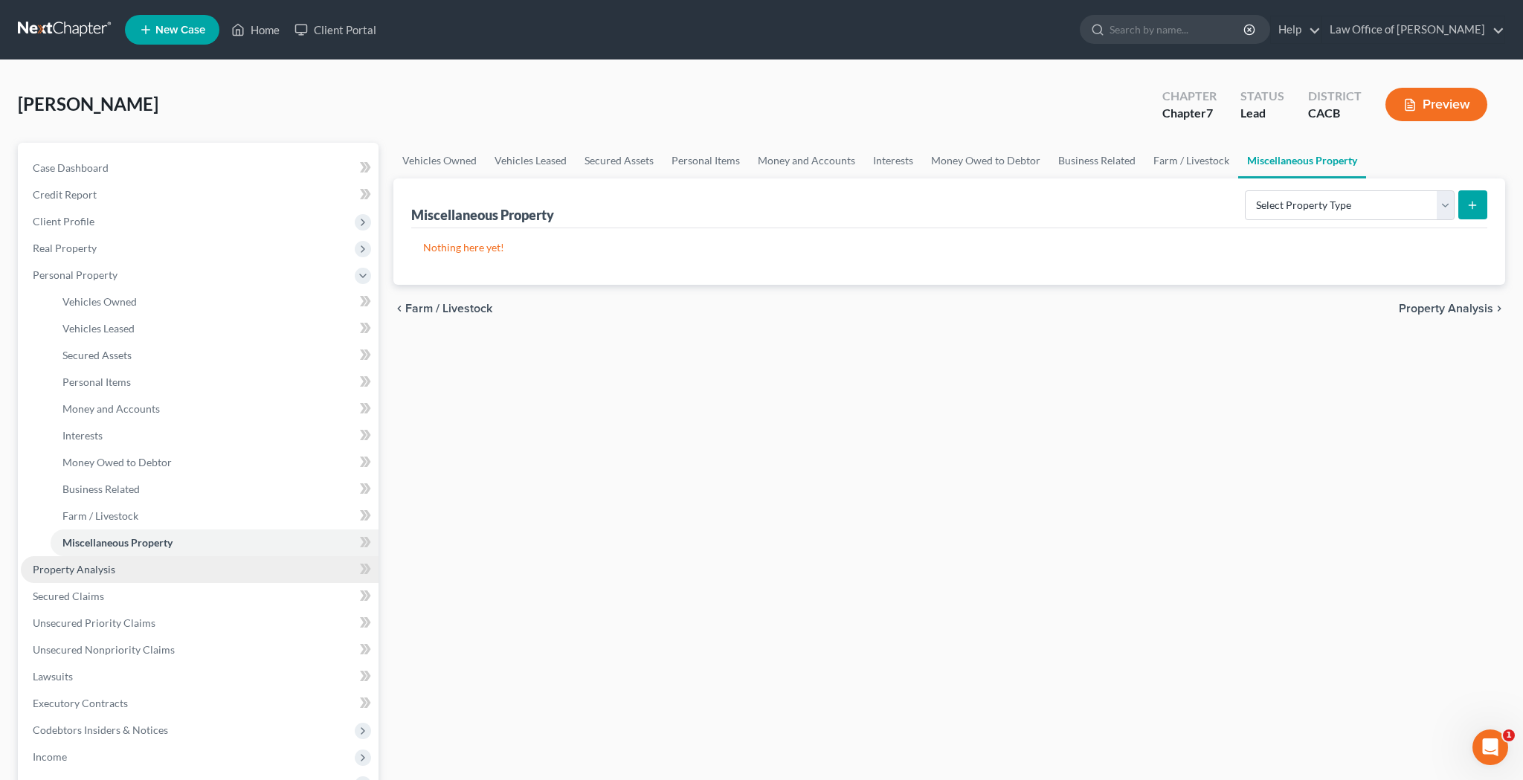
click at [184, 570] on link "Property Analysis" at bounding box center [200, 569] width 358 height 27
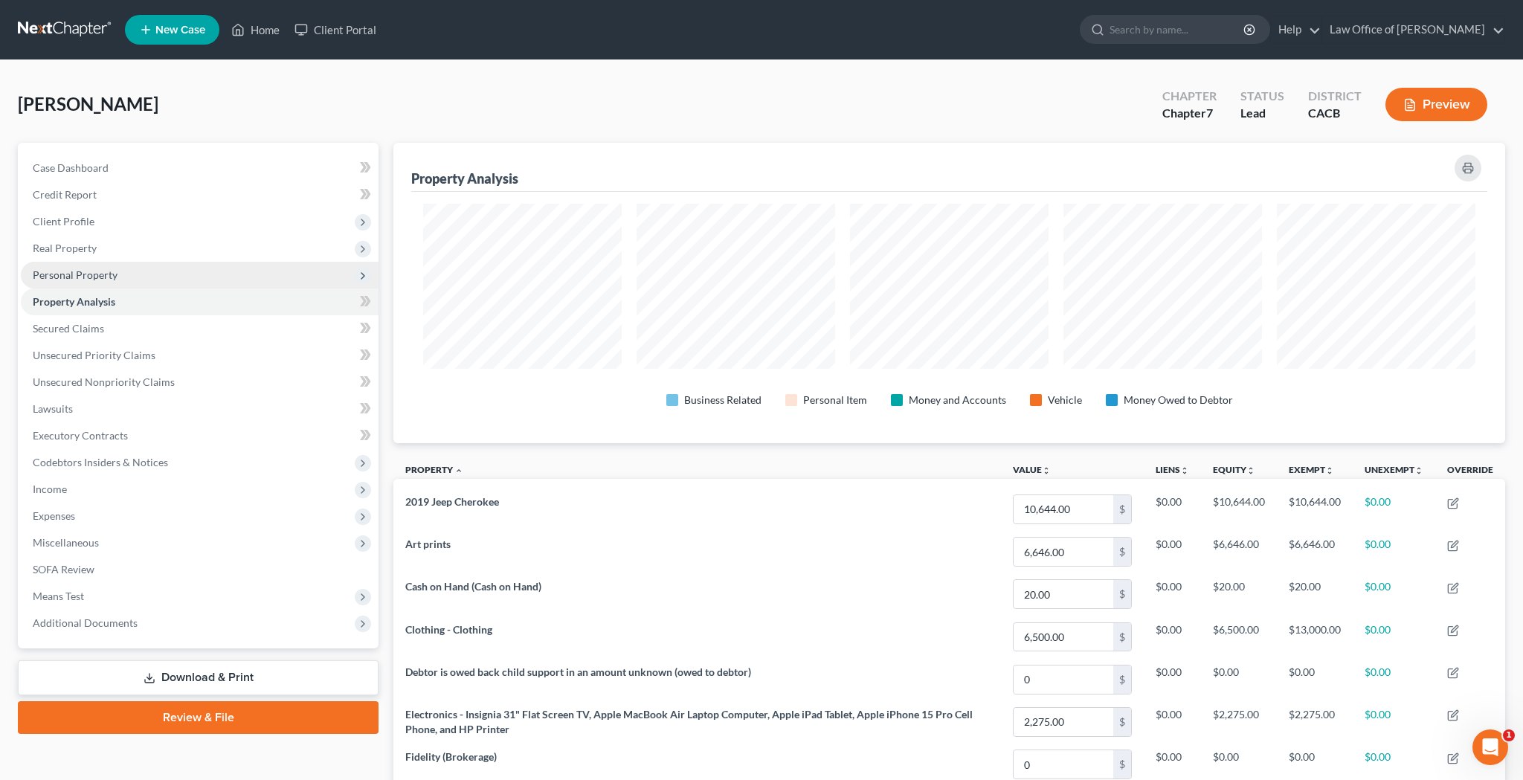
click at [132, 275] on span "Personal Property" at bounding box center [200, 275] width 358 height 27
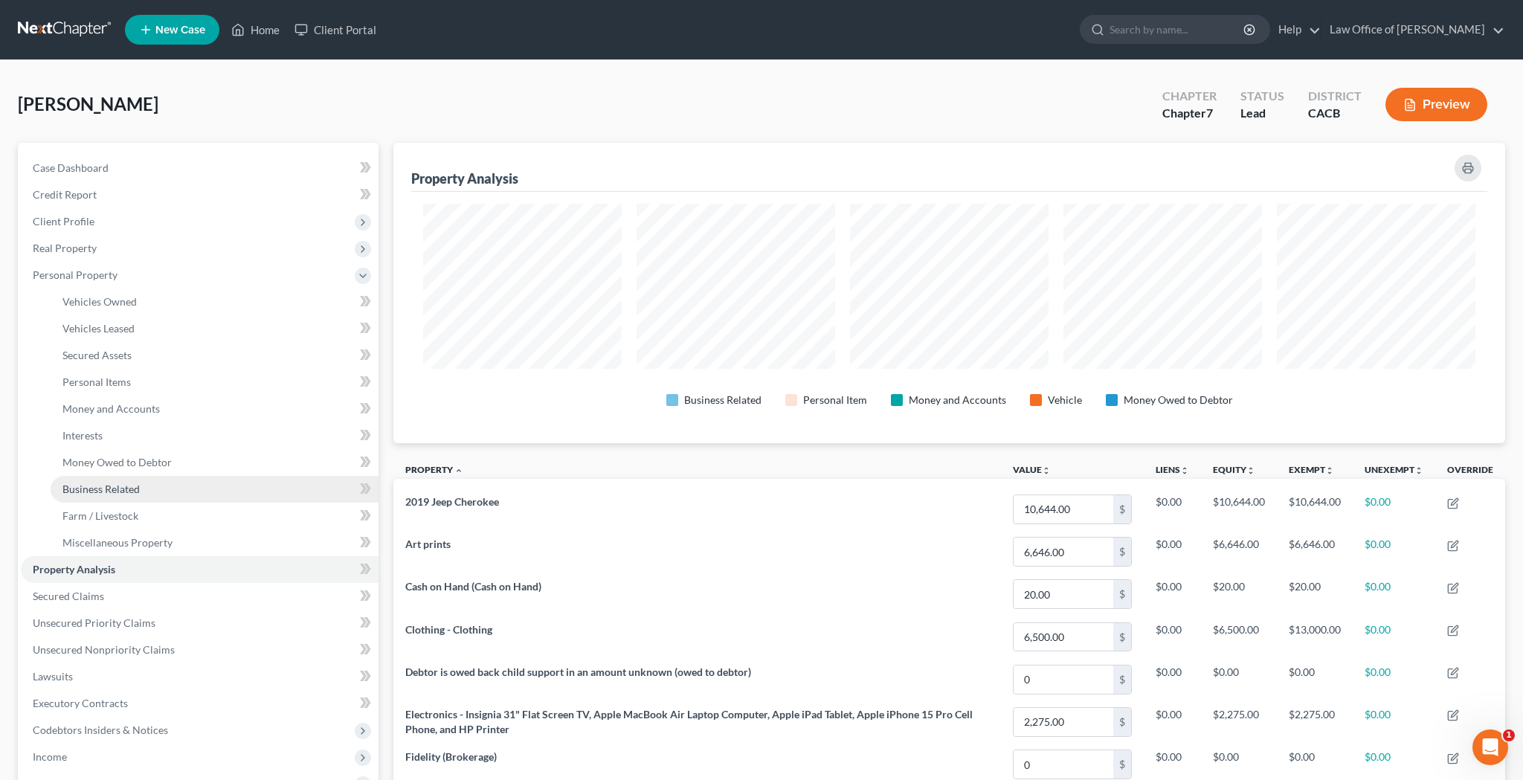
click at [171, 488] on link "Business Related" at bounding box center [215, 489] width 328 height 27
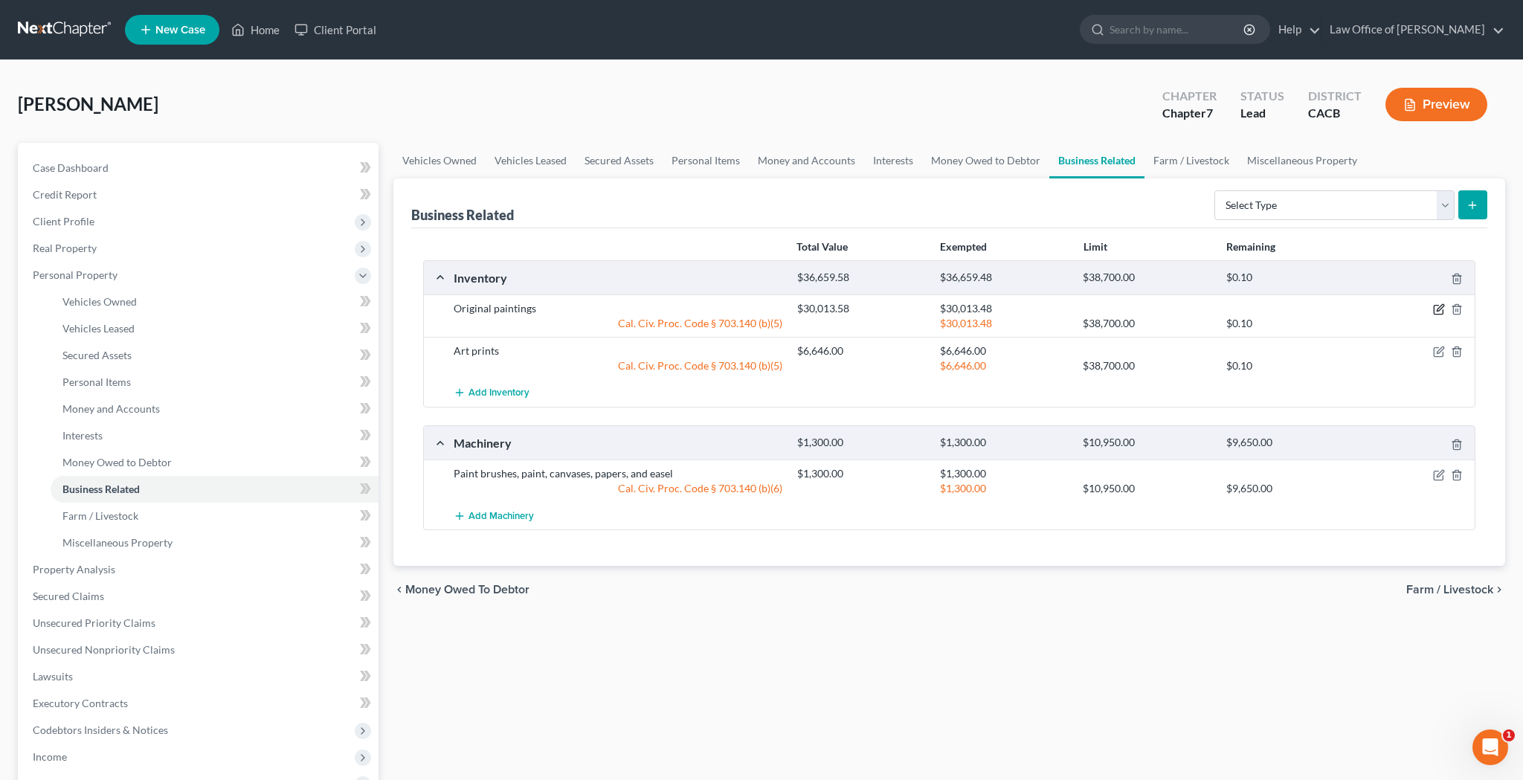
click at [1437, 310] on icon "button" at bounding box center [1439, 308] width 7 height 7
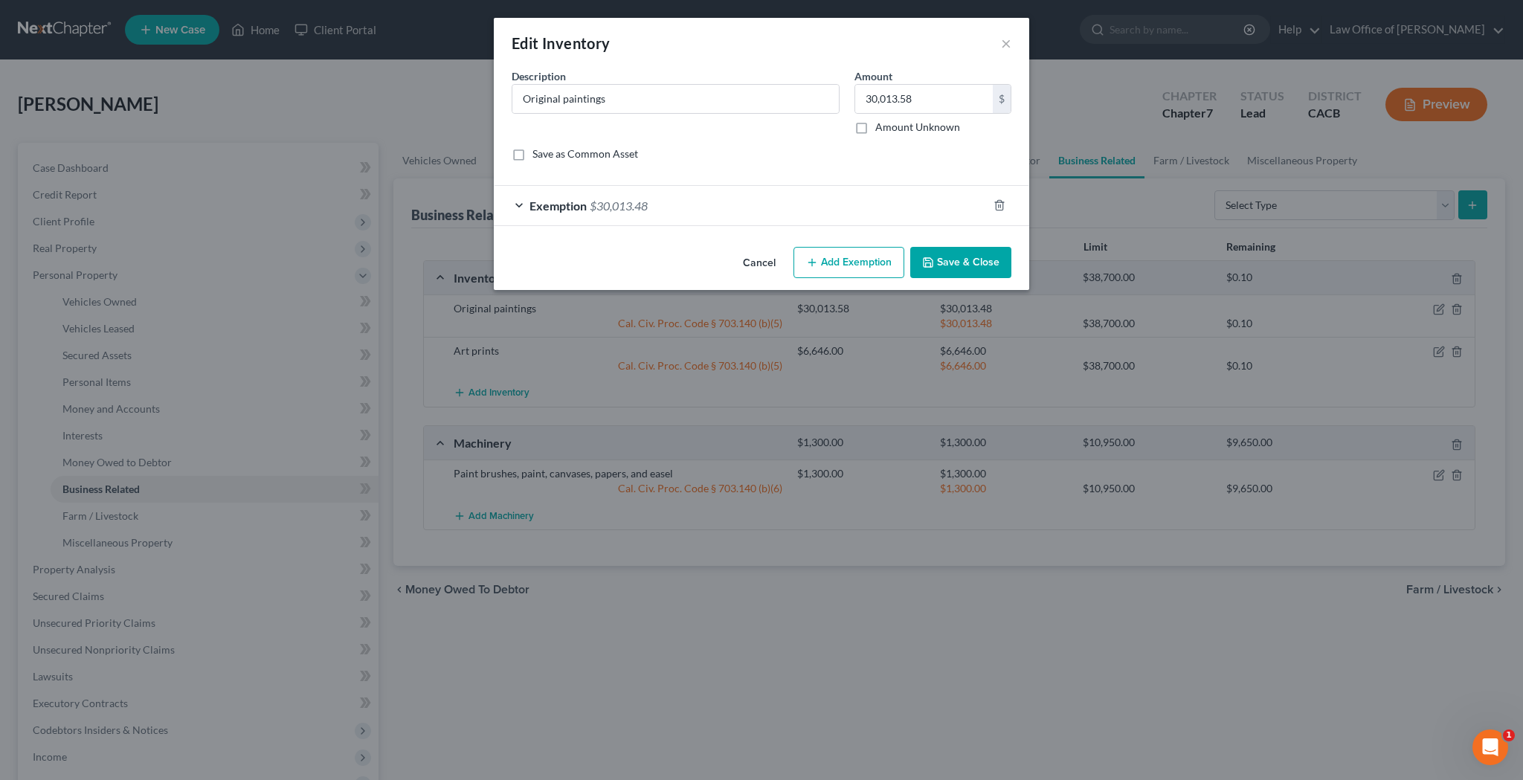
click at [518, 207] on div "Exemption $30,013.48" at bounding box center [741, 205] width 494 height 39
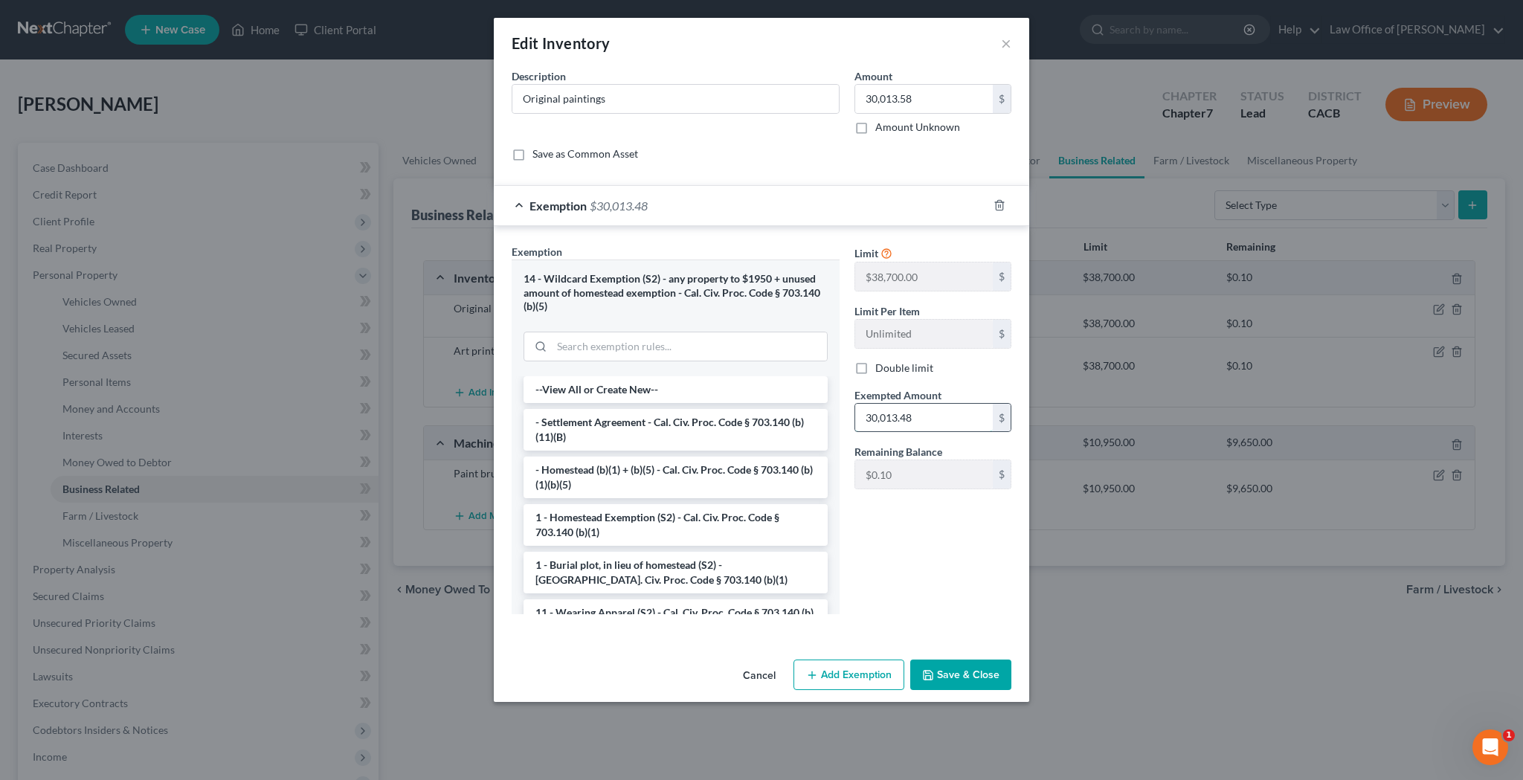
click at [908, 416] on input "30,013.48" at bounding box center [924, 418] width 138 height 28
type input "30,013.58"
click at [929, 497] on div "Limit $38,700.00 $ Limit Per Item Unlimited $ Double limit Exempted Amount * 30…" at bounding box center [933, 372] width 172 height 257
click at [977, 670] on button "Save & Close" at bounding box center [960, 674] width 101 height 31
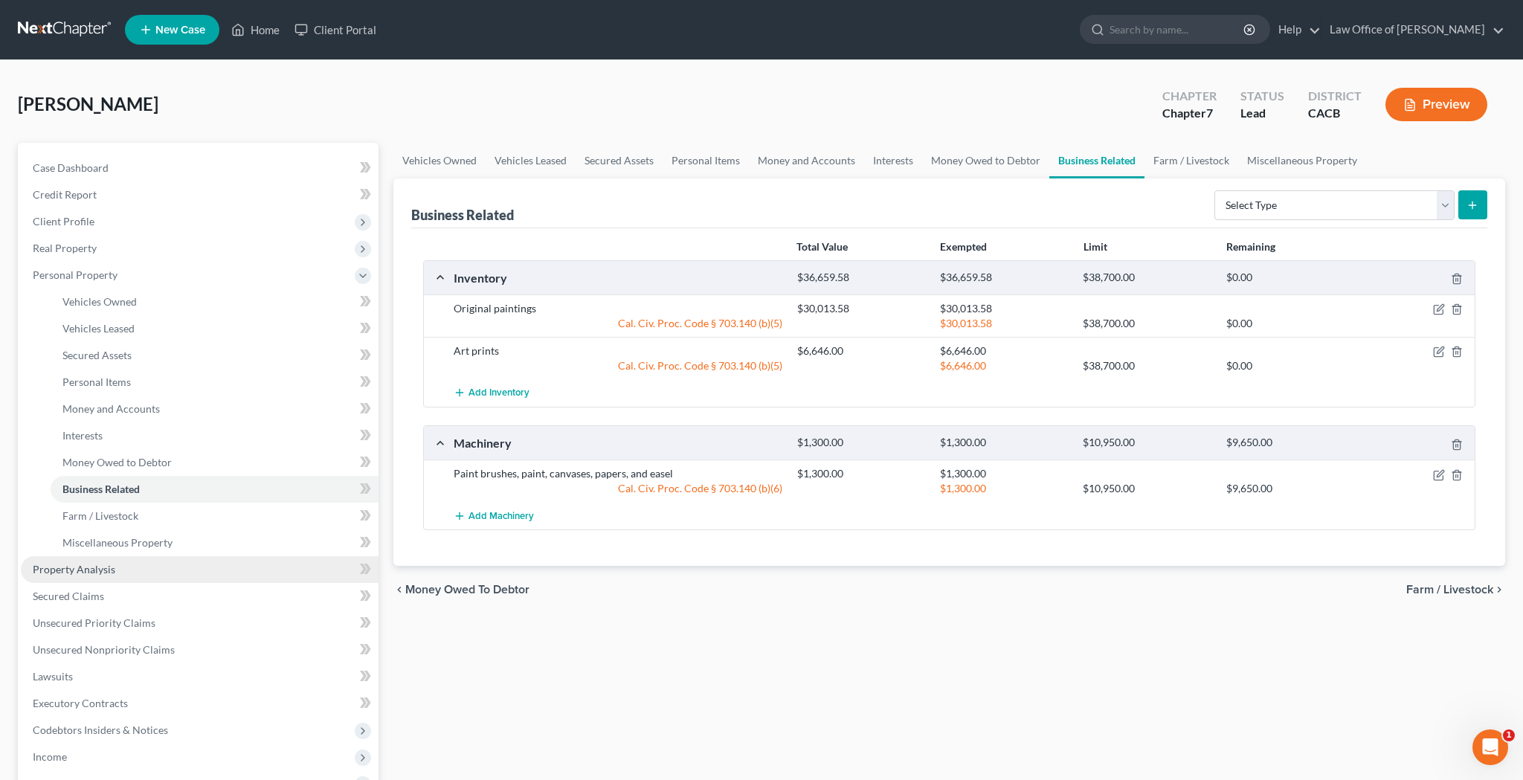
click at [180, 572] on link "Property Analysis" at bounding box center [200, 569] width 358 height 27
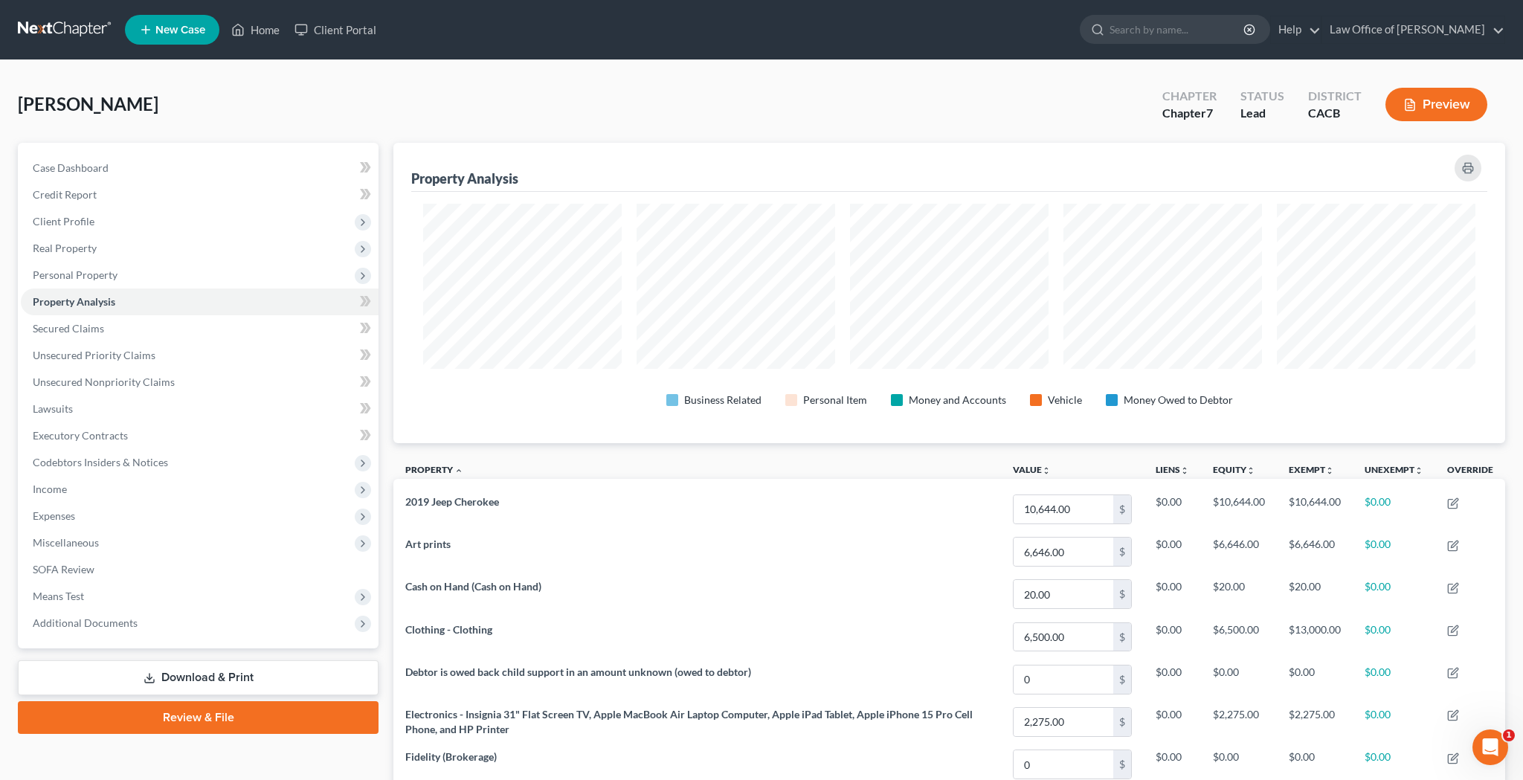
scroll to position [300, 1111]
click at [163, 339] on link "Secured Claims" at bounding box center [200, 328] width 358 height 27
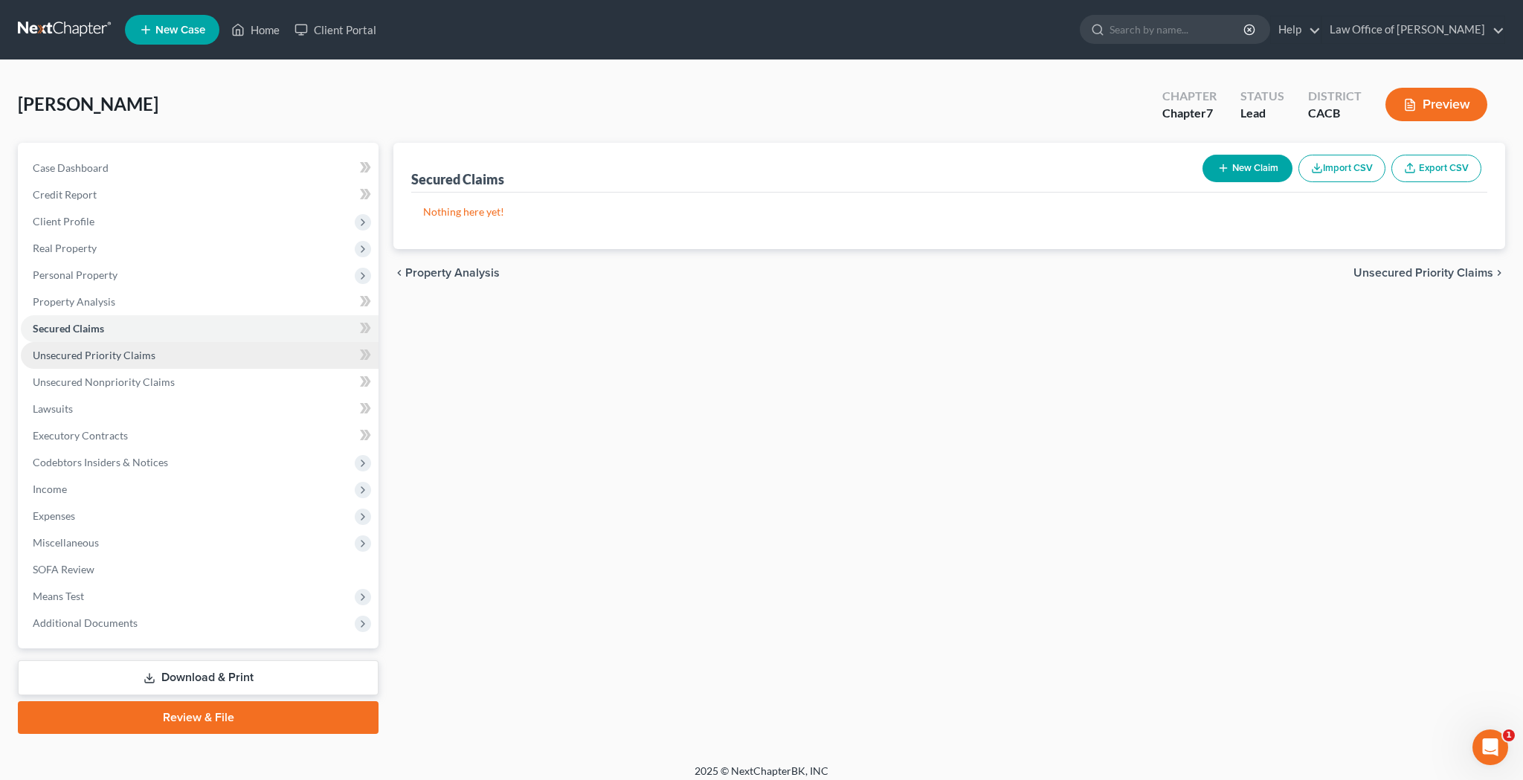
click at [160, 361] on link "Unsecured Priority Claims" at bounding box center [200, 355] width 358 height 27
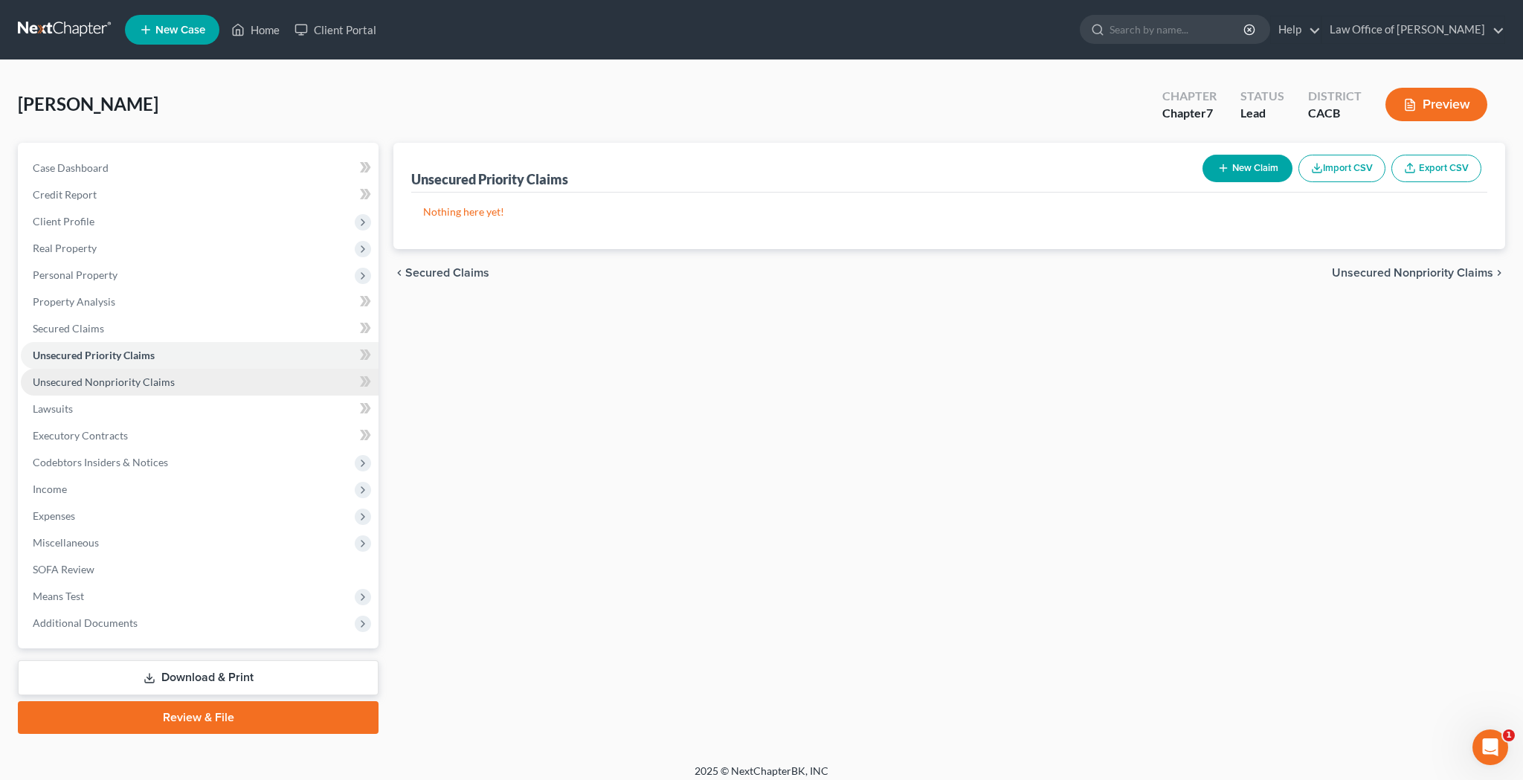
click at [161, 379] on span "Unsecured Nonpriority Claims" at bounding box center [104, 381] width 142 height 13
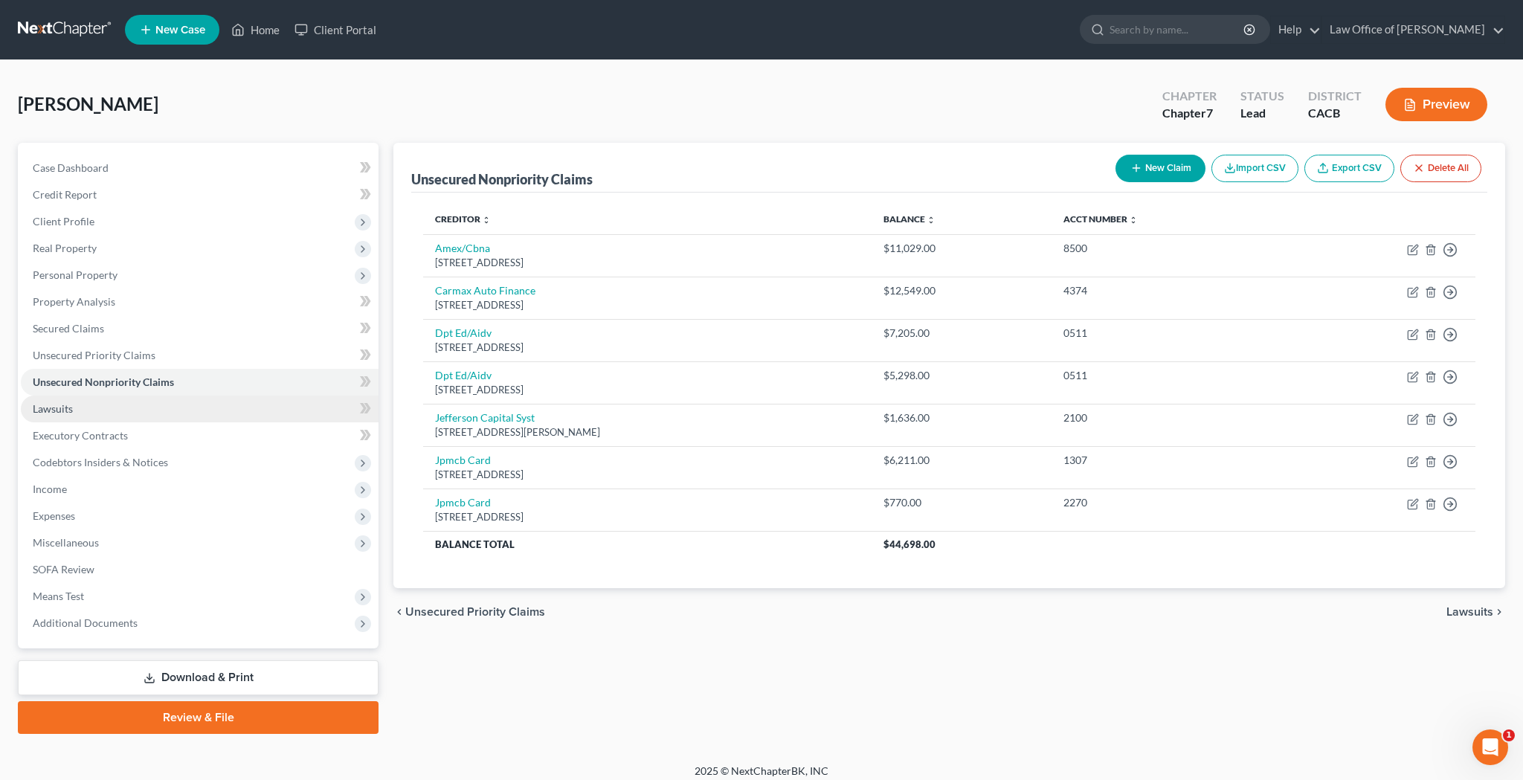
click at [152, 417] on link "Lawsuits" at bounding box center [200, 409] width 358 height 27
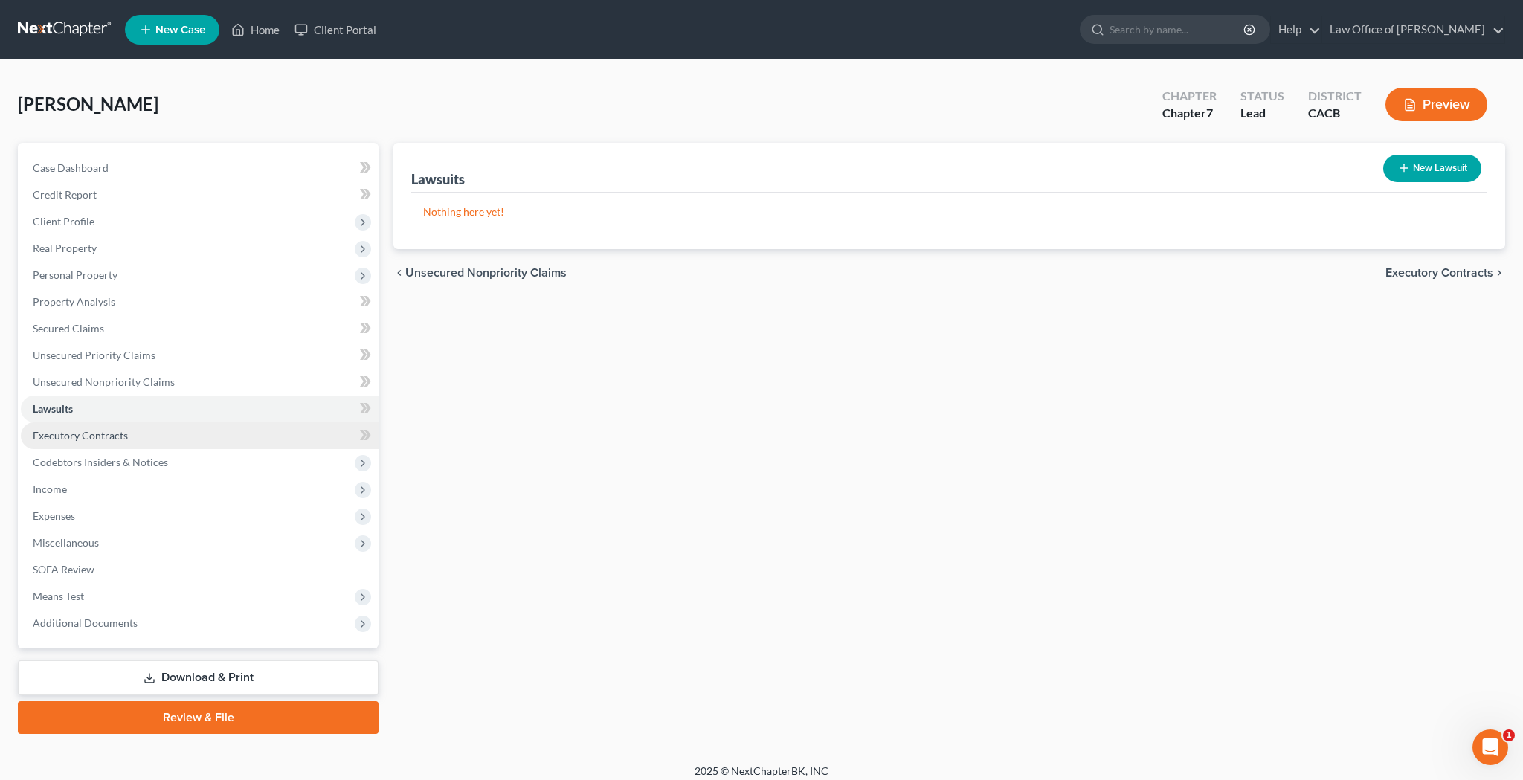
click at [151, 436] on link "Executory Contracts" at bounding box center [200, 435] width 358 height 27
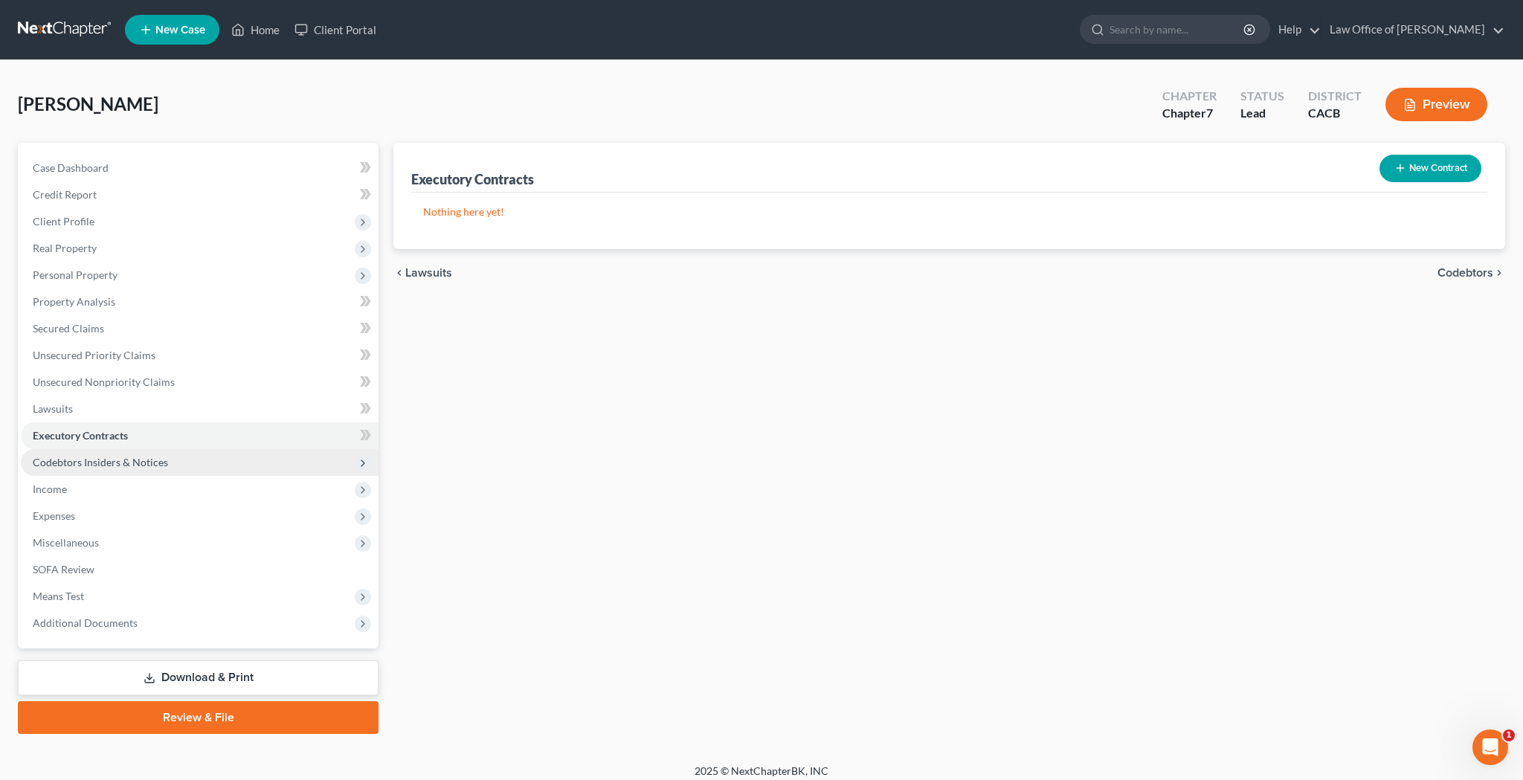
click at [158, 458] on span "Codebtors Insiders & Notices" at bounding box center [100, 462] width 135 height 13
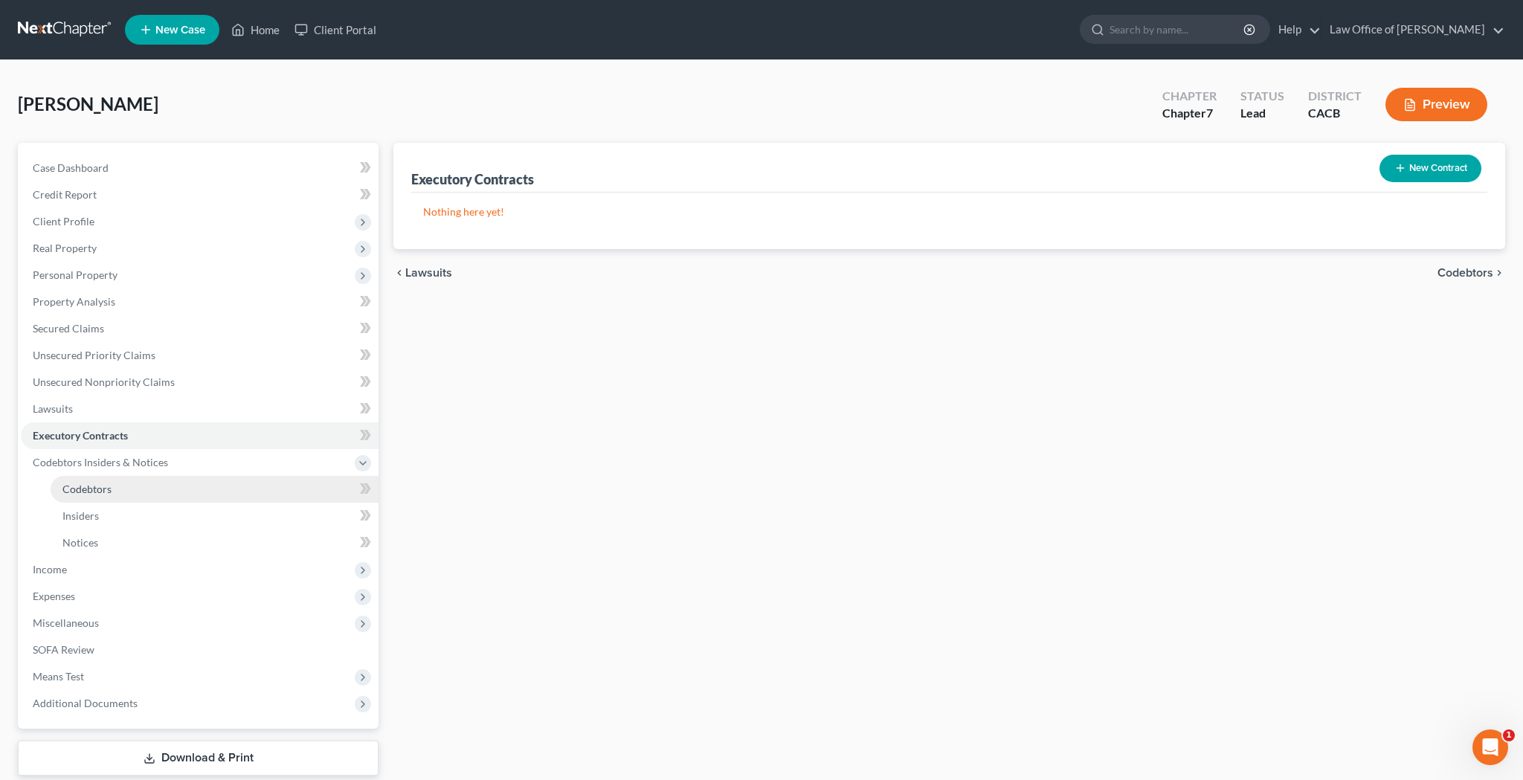
click at [155, 486] on link "Codebtors" at bounding box center [215, 489] width 328 height 27
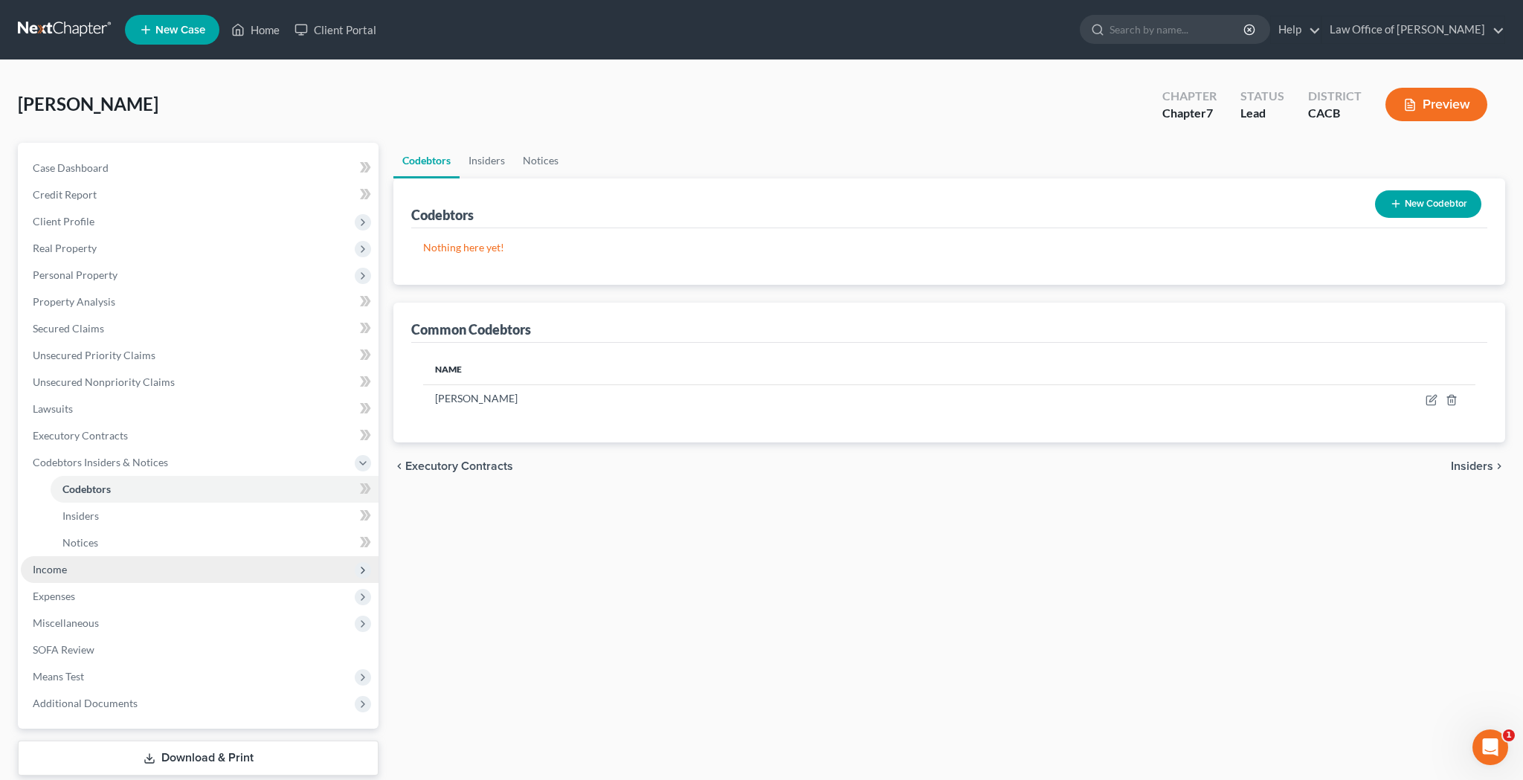
click at [126, 567] on span "Income" at bounding box center [200, 569] width 358 height 27
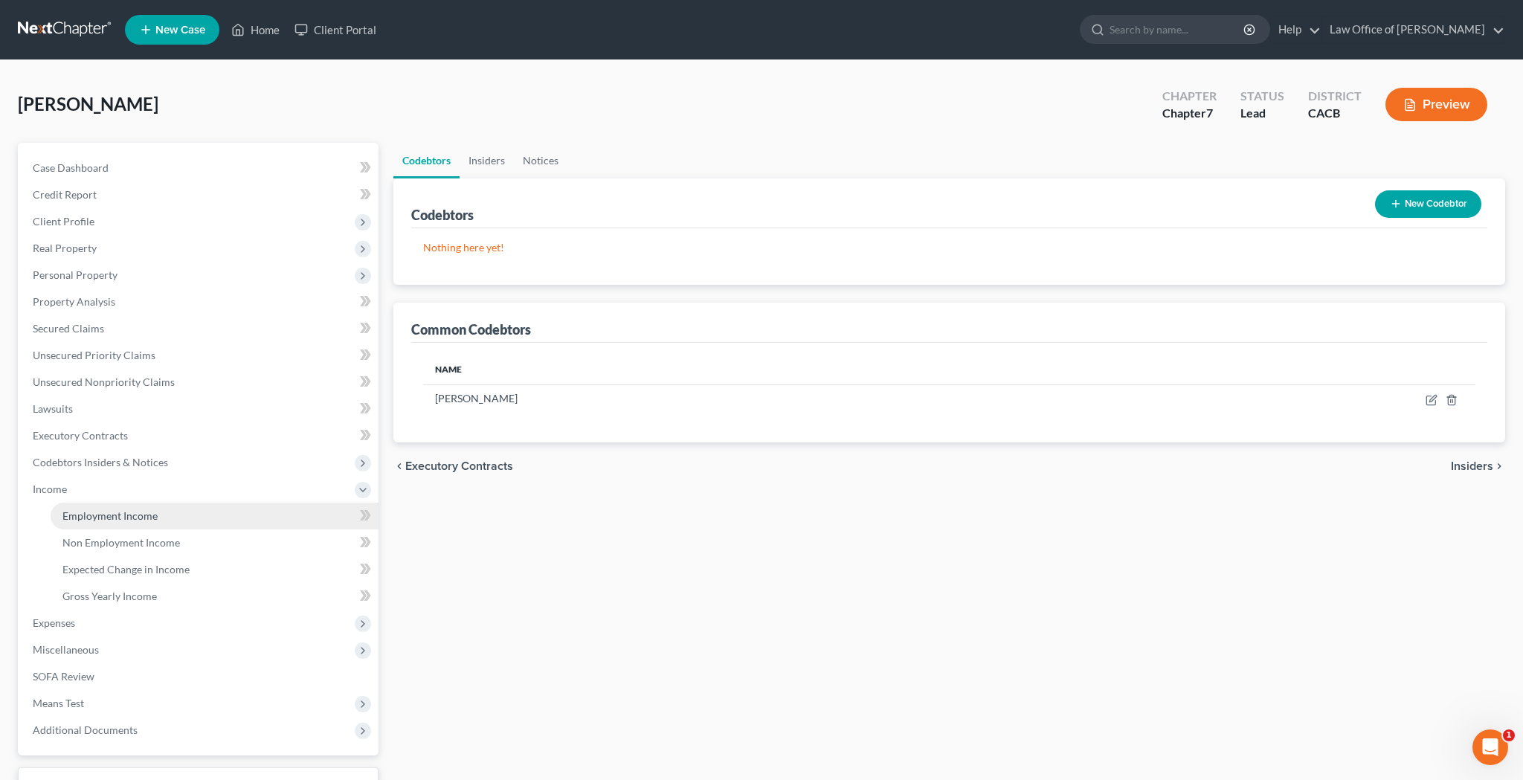
click at [135, 520] on span "Employment Income" at bounding box center [109, 515] width 95 height 13
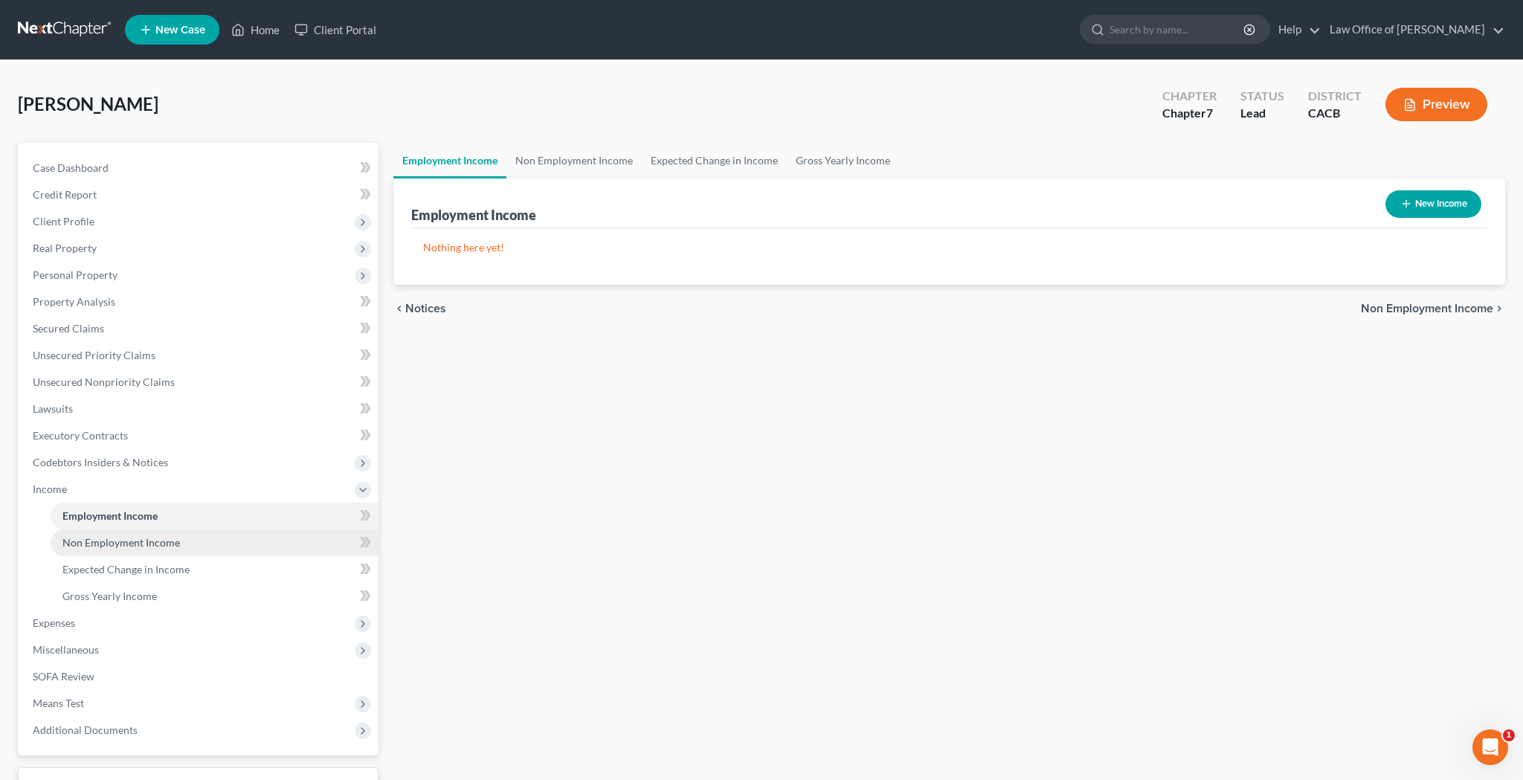
click at [141, 543] on span "Non Employment Income" at bounding box center [120, 542] width 117 height 13
click at [141, 522] on link "Employment Income" at bounding box center [215, 516] width 328 height 27
click at [1406, 205] on icon "button" at bounding box center [1406, 204] width 12 height 12
select select "0"
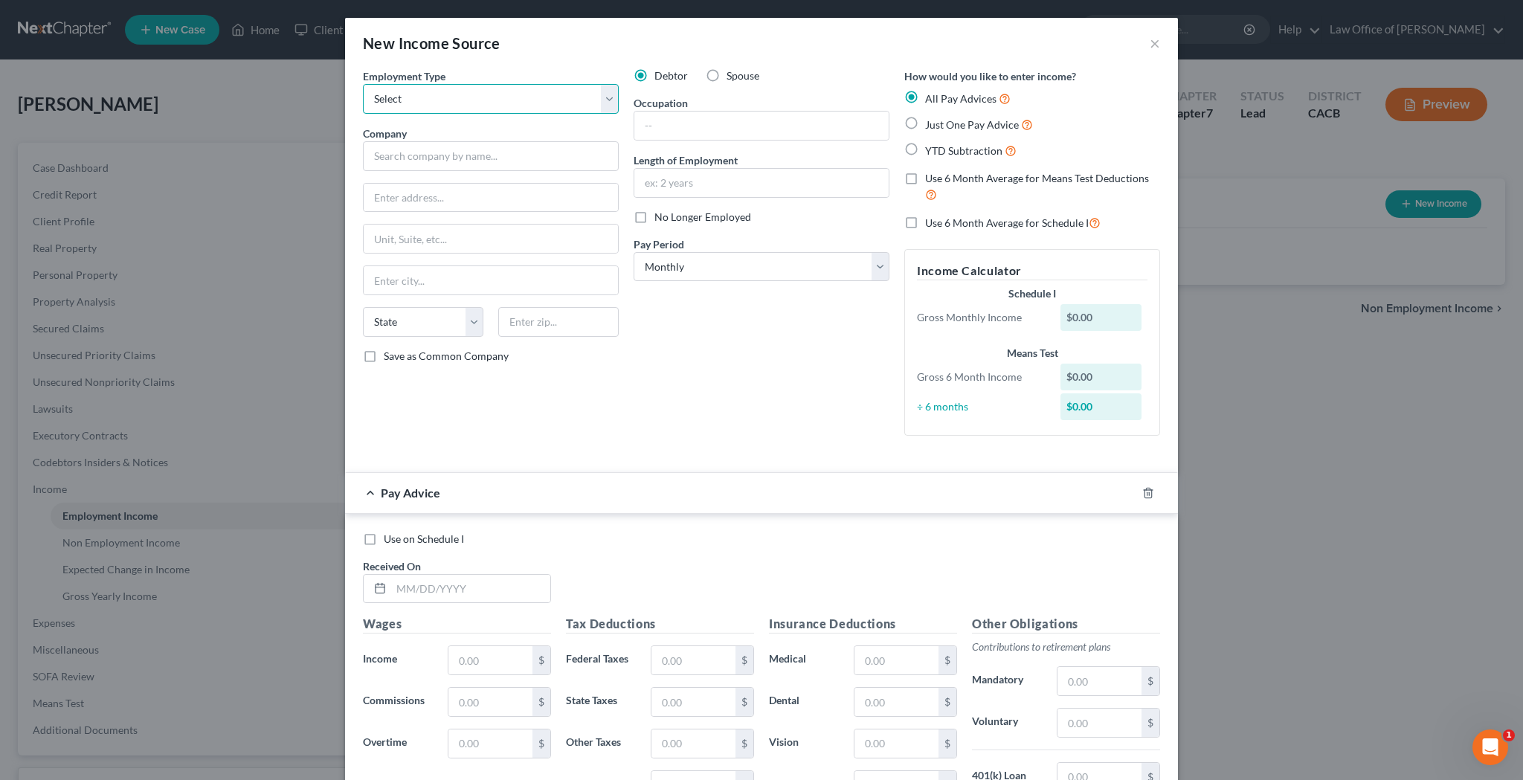
select select "1"
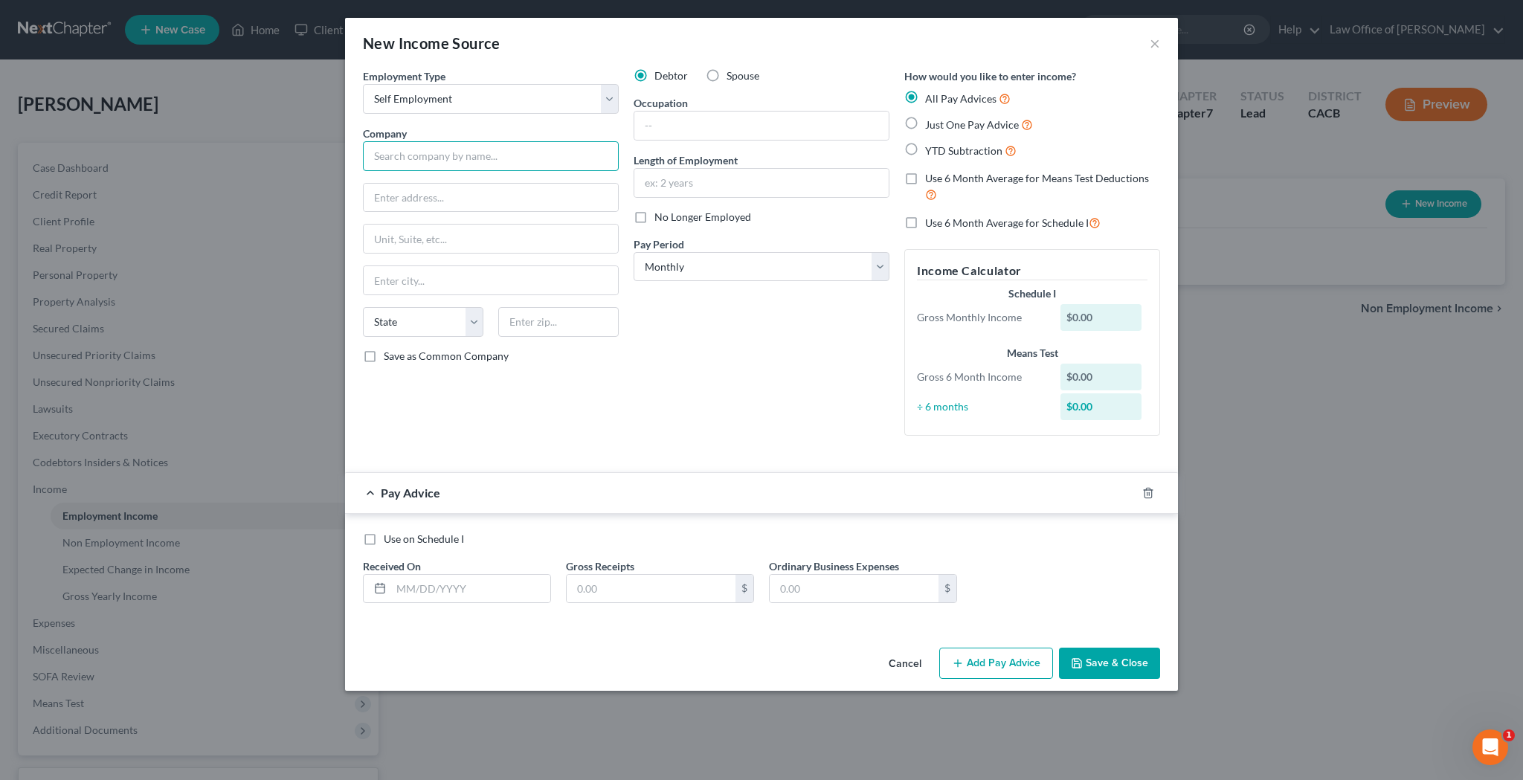
click at [543, 155] on input "text" at bounding box center [491, 156] width 256 height 30
type input "Self-Employed as [PERSON_NAME]"
click at [515, 194] on input "text" at bounding box center [491, 198] width 254 height 28
type input "[STREET_ADDRESS]"
click at [600, 315] on input "text" at bounding box center [558, 322] width 120 height 30
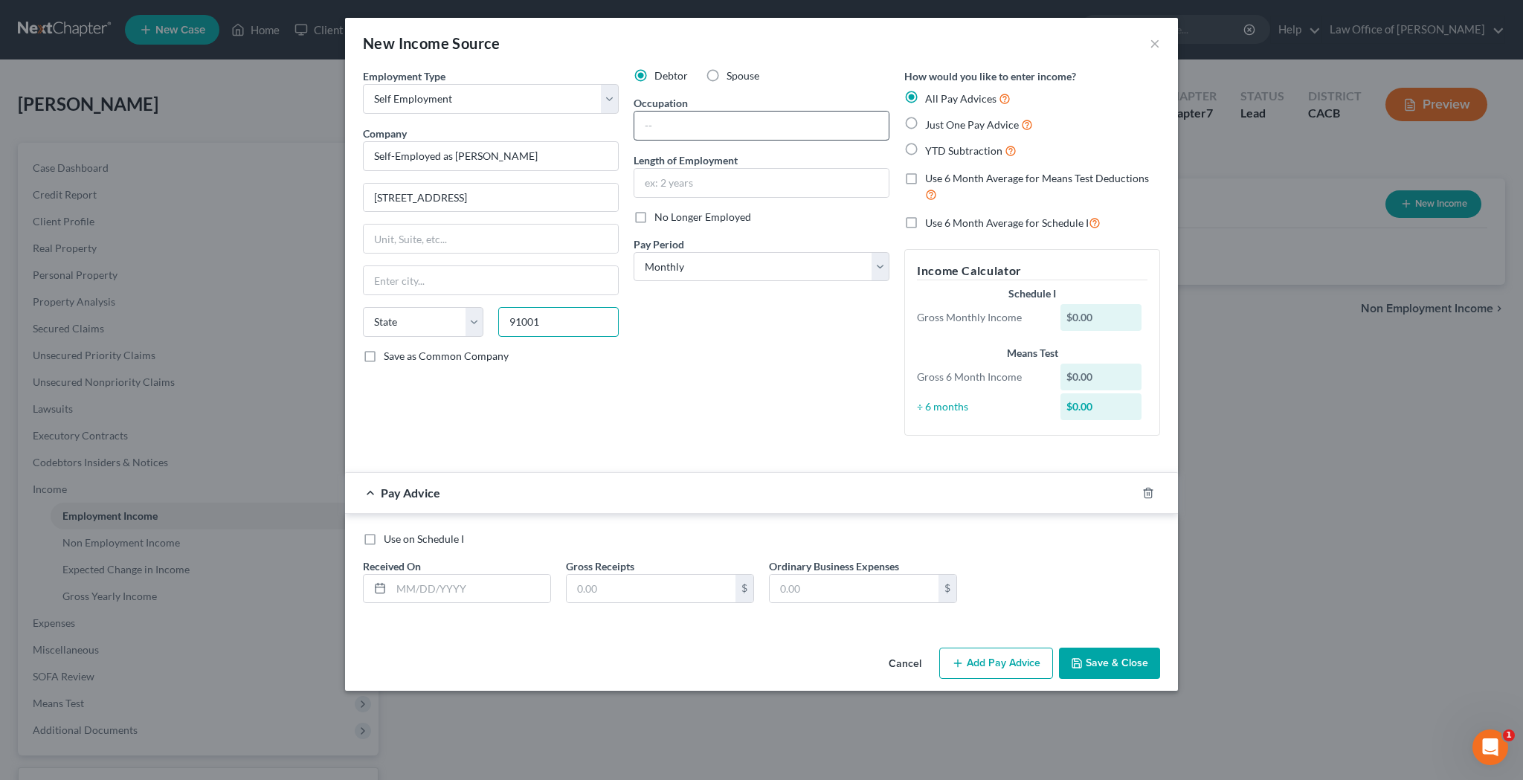
type input "91001"
click at [702, 130] on input "text" at bounding box center [761, 126] width 254 height 28
type input "Altadena"
select select "4"
type input "Artist"
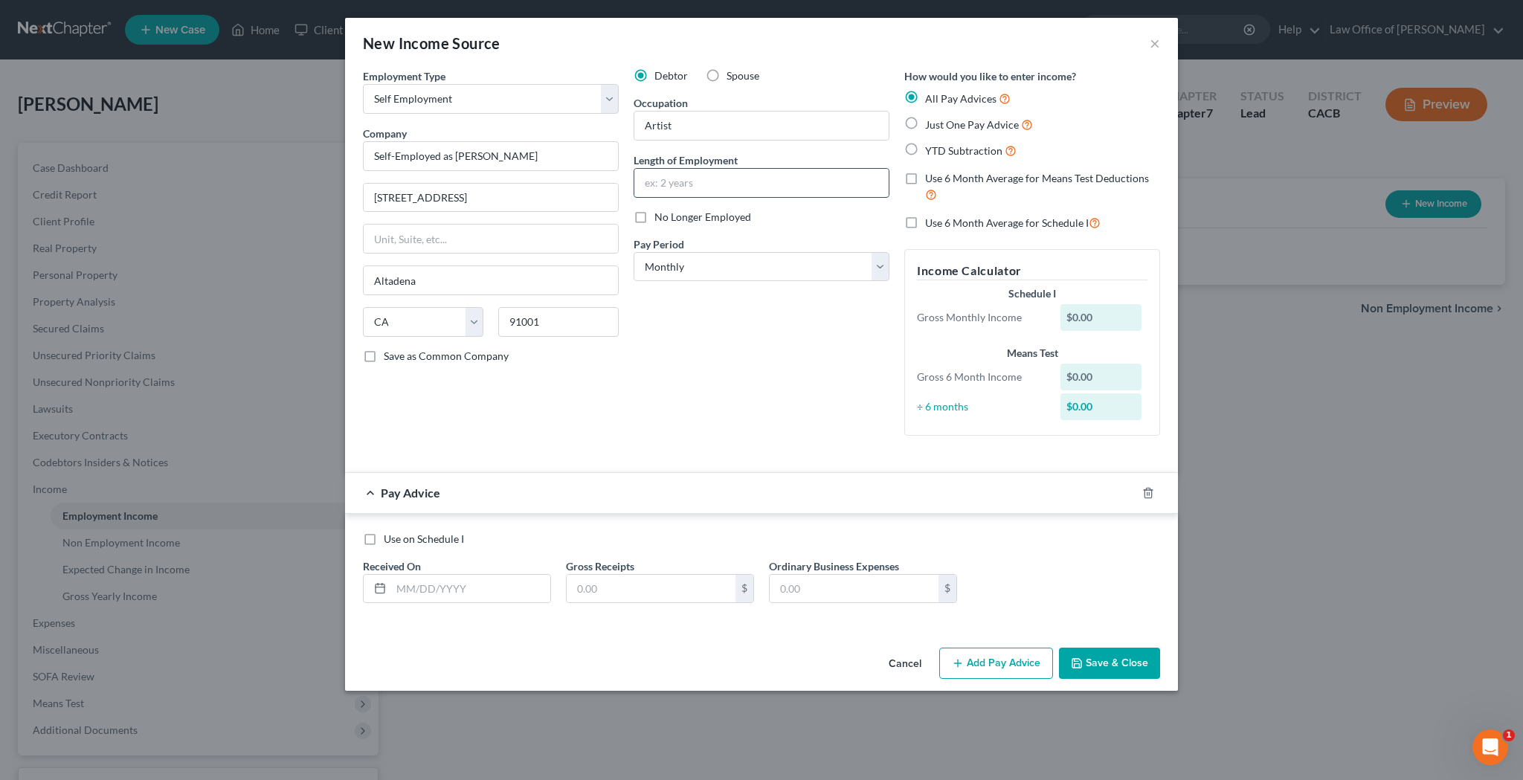
click at [727, 183] on input "text" at bounding box center [761, 183] width 254 height 28
click at [735, 282] on div "Debtor Spouse Occupation Artist Length of Employment 10 years No Longer Employe…" at bounding box center [761, 257] width 271 height 379
click at [1142, 667] on button "Save & Close" at bounding box center [1109, 663] width 101 height 31
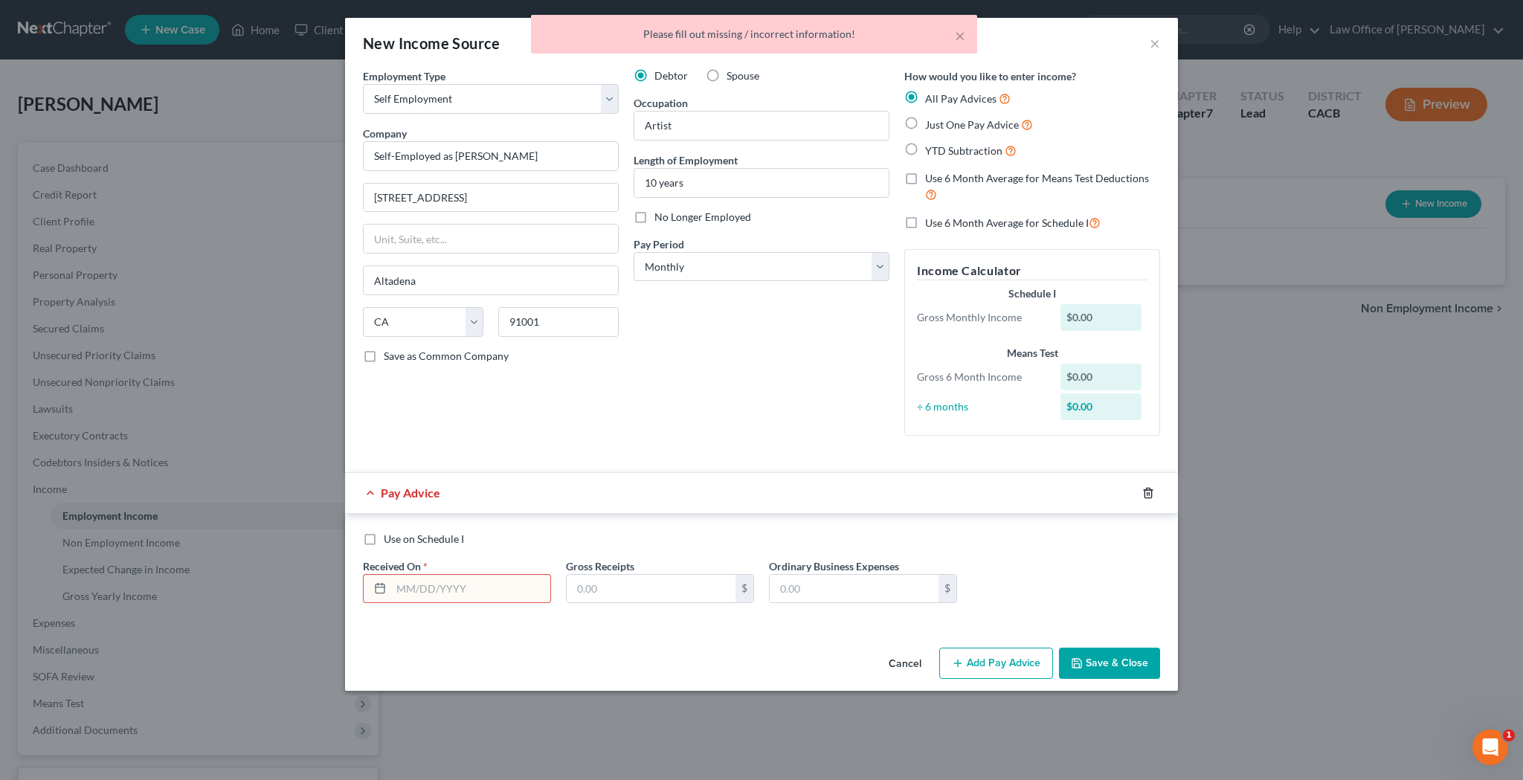
click at [1146, 488] on icon "button" at bounding box center [1148, 493] width 12 height 12
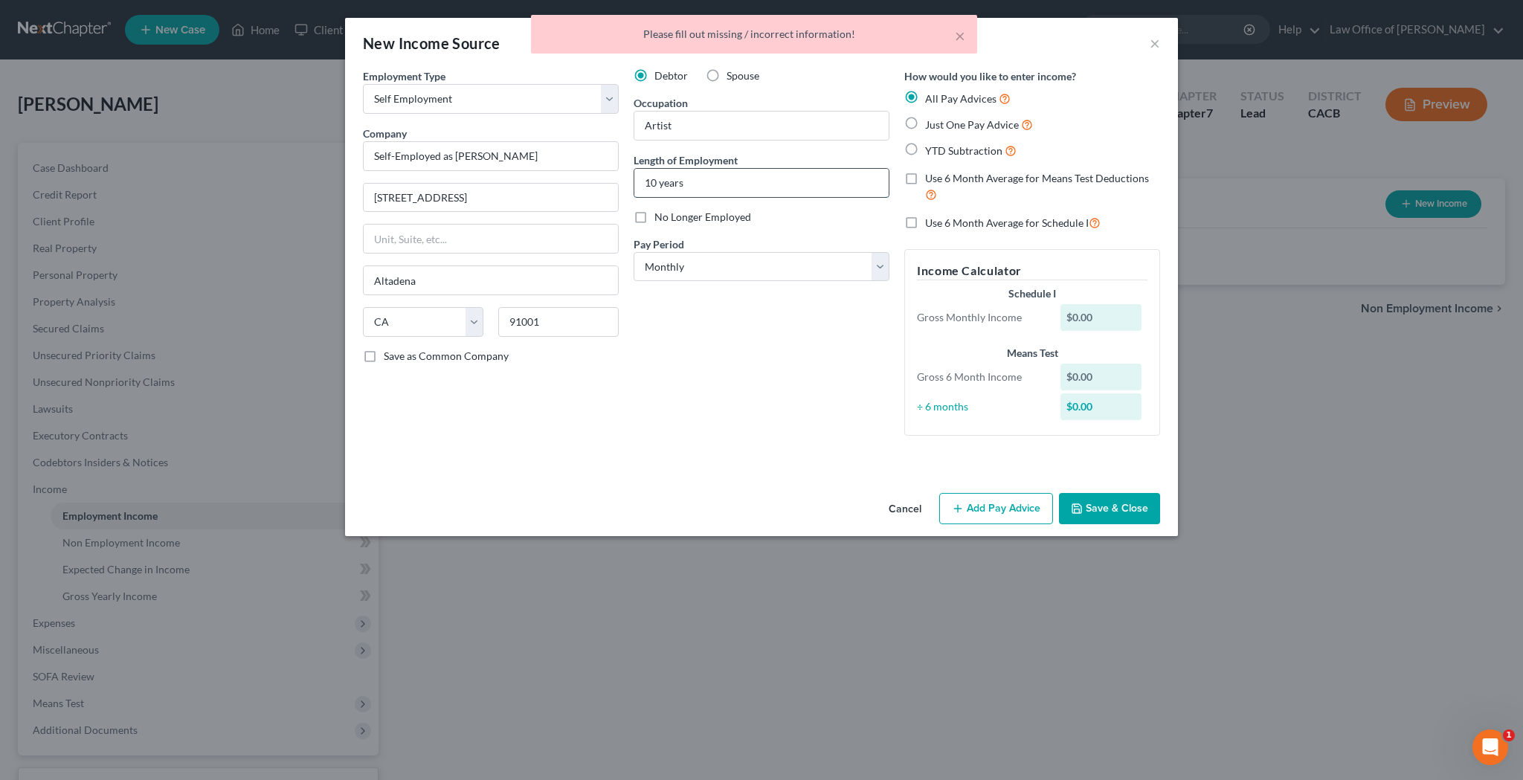
click at [690, 182] on input "10 years" at bounding box center [761, 183] width 254 height 28
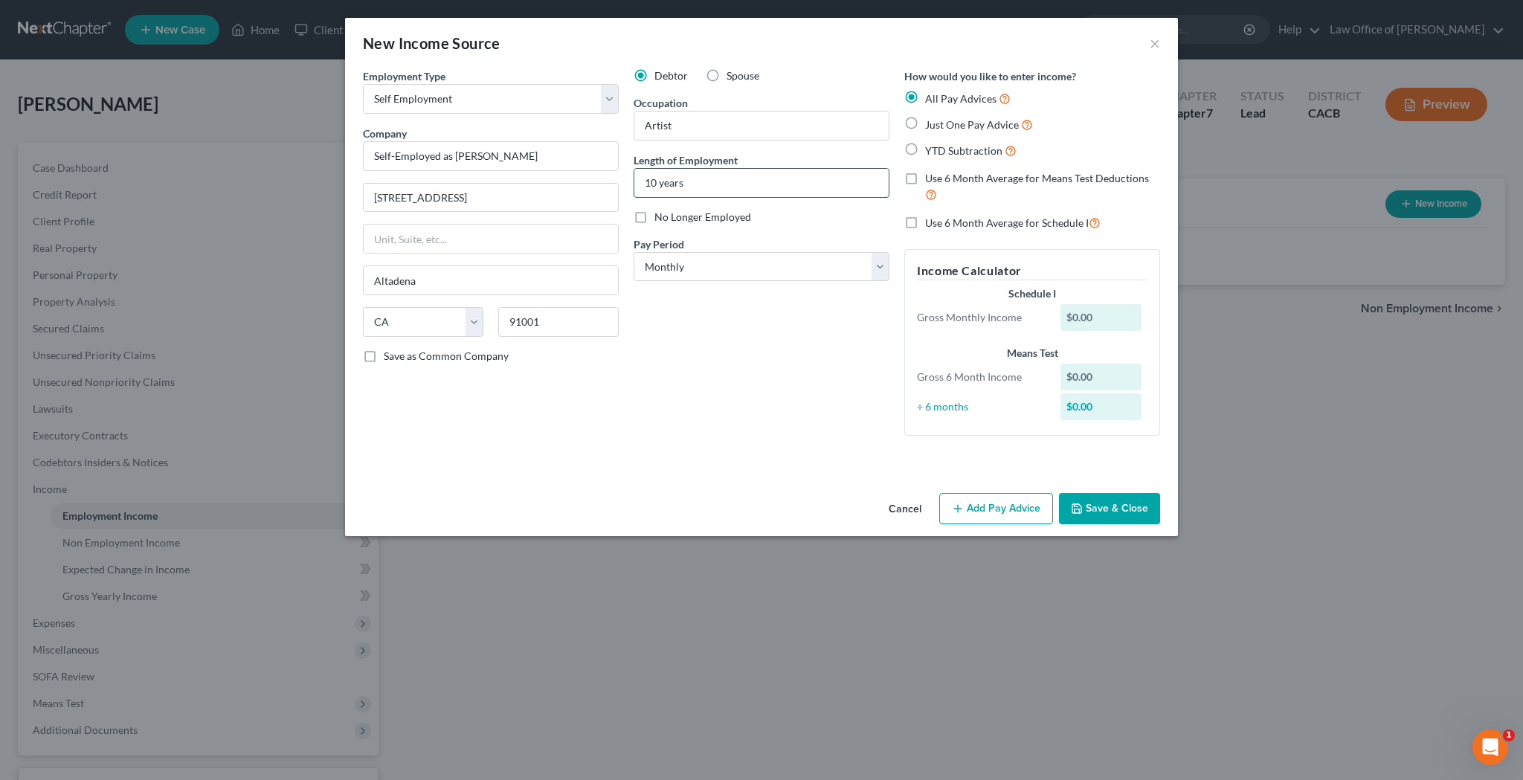
click at [690, 182] on input "10 years" at bounding box center [761, 183] width 254 height 28
type input "5 years"
click at [1097, 503] on button "Save & Close" at bounding box center [1109, 508] width 101 height 31
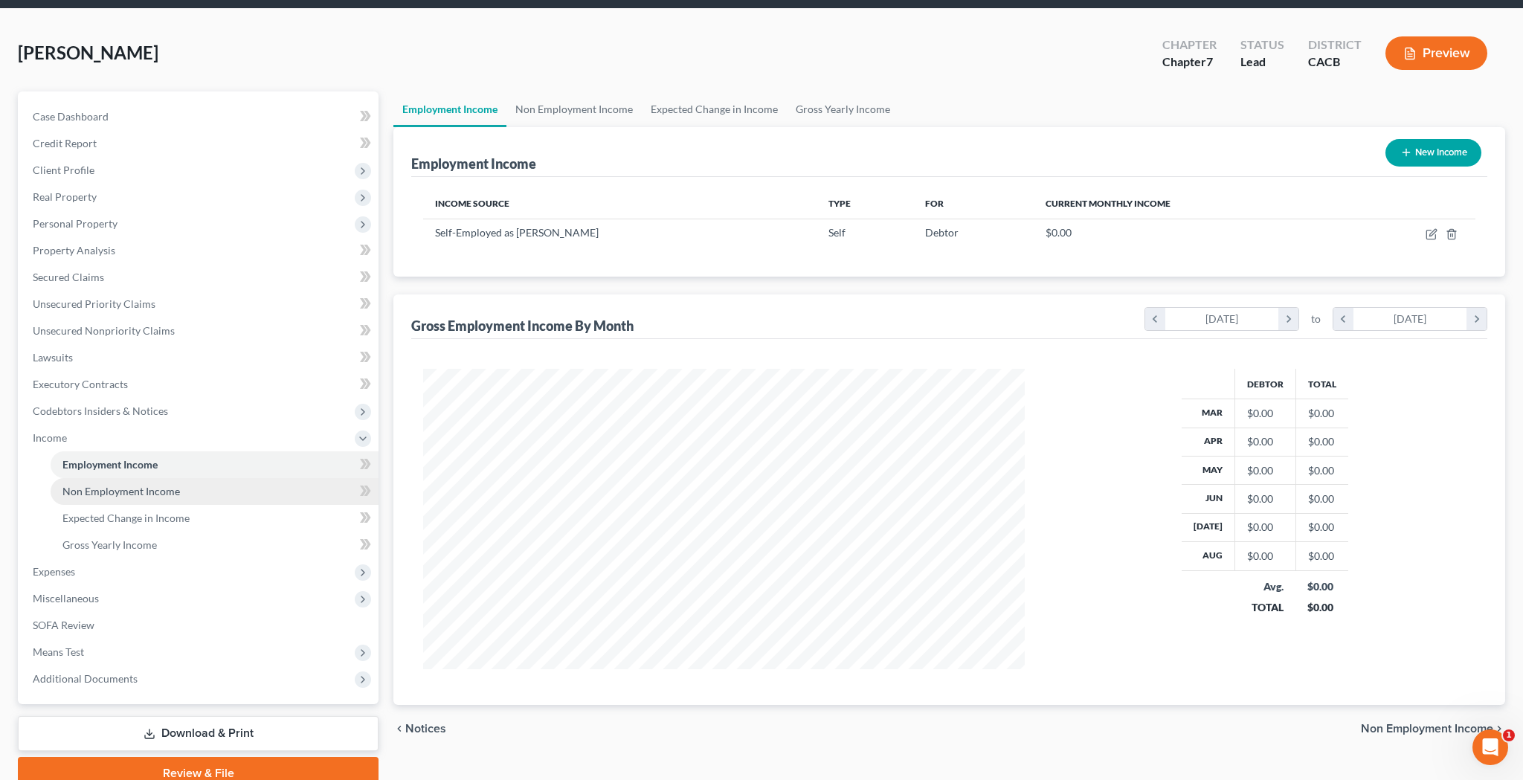
scroll to position [64, 0]
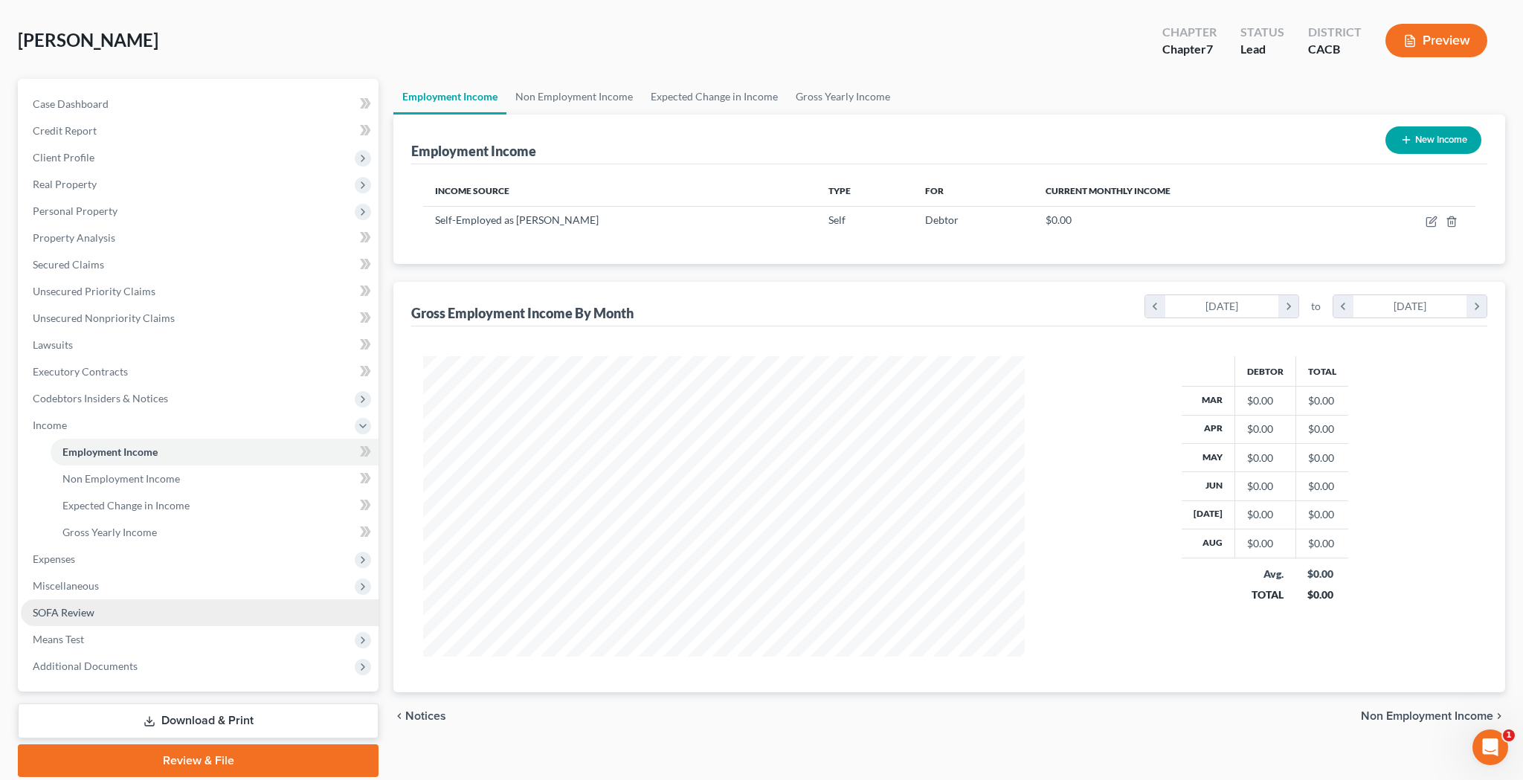
click at [146, 610] on link "SOFA Review" at bounding box center [200, 612] width 358 height 27
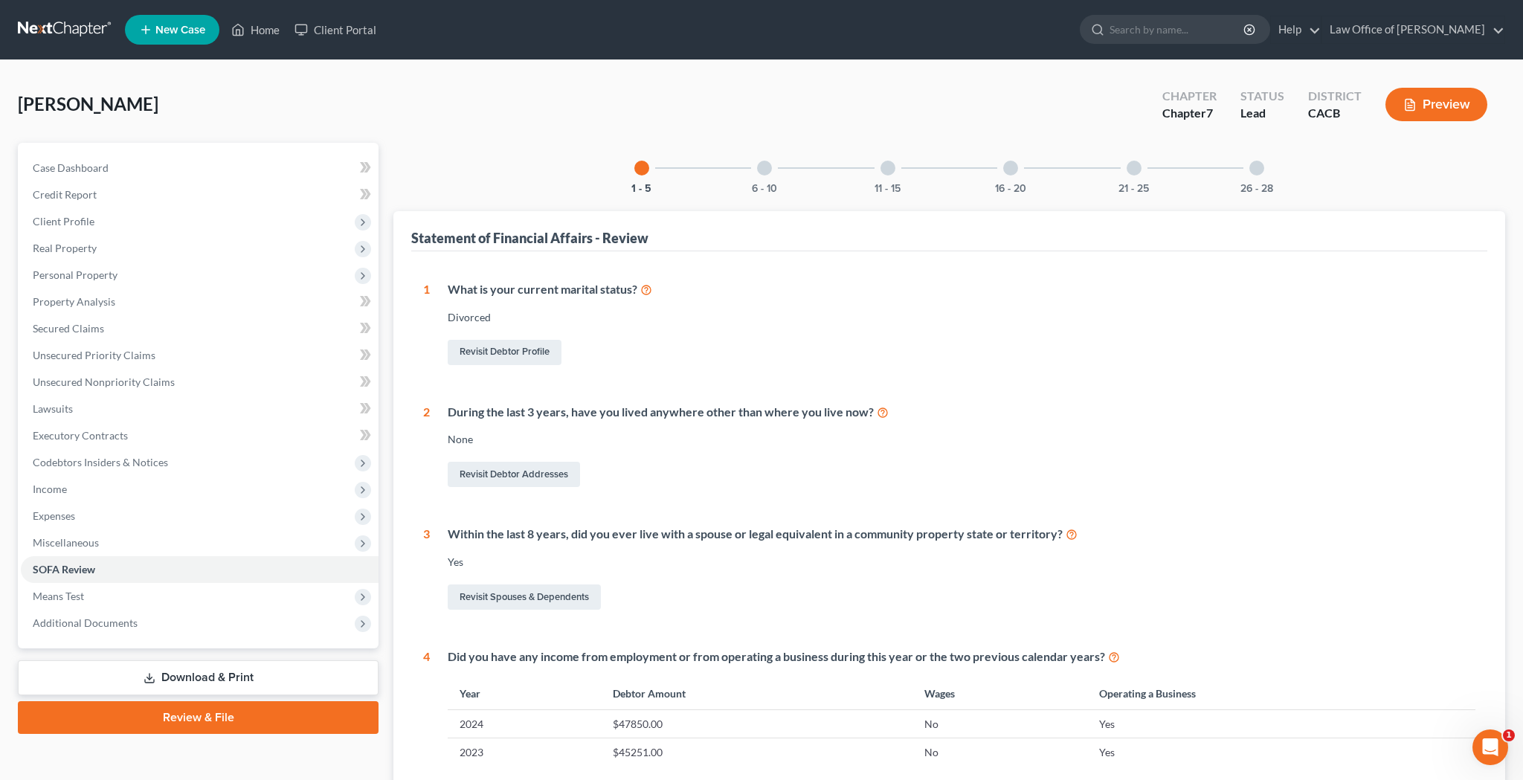
click at [1262, 173] on div at bounding box center [1256, 168] width 15 height 15
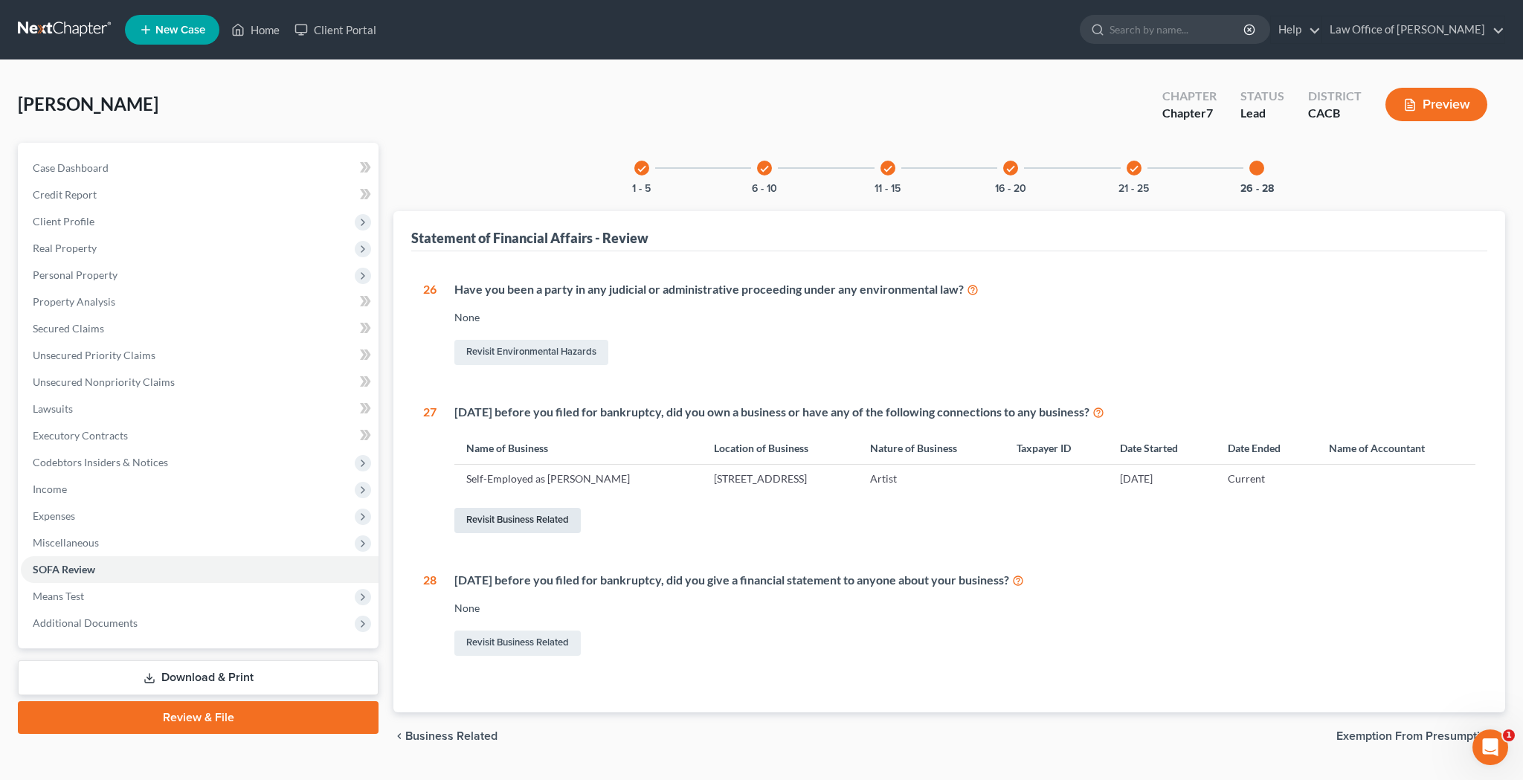
click at [517, 514] on link "Revisit Business Related" at bounding box center [517, 520] width 126 height 25
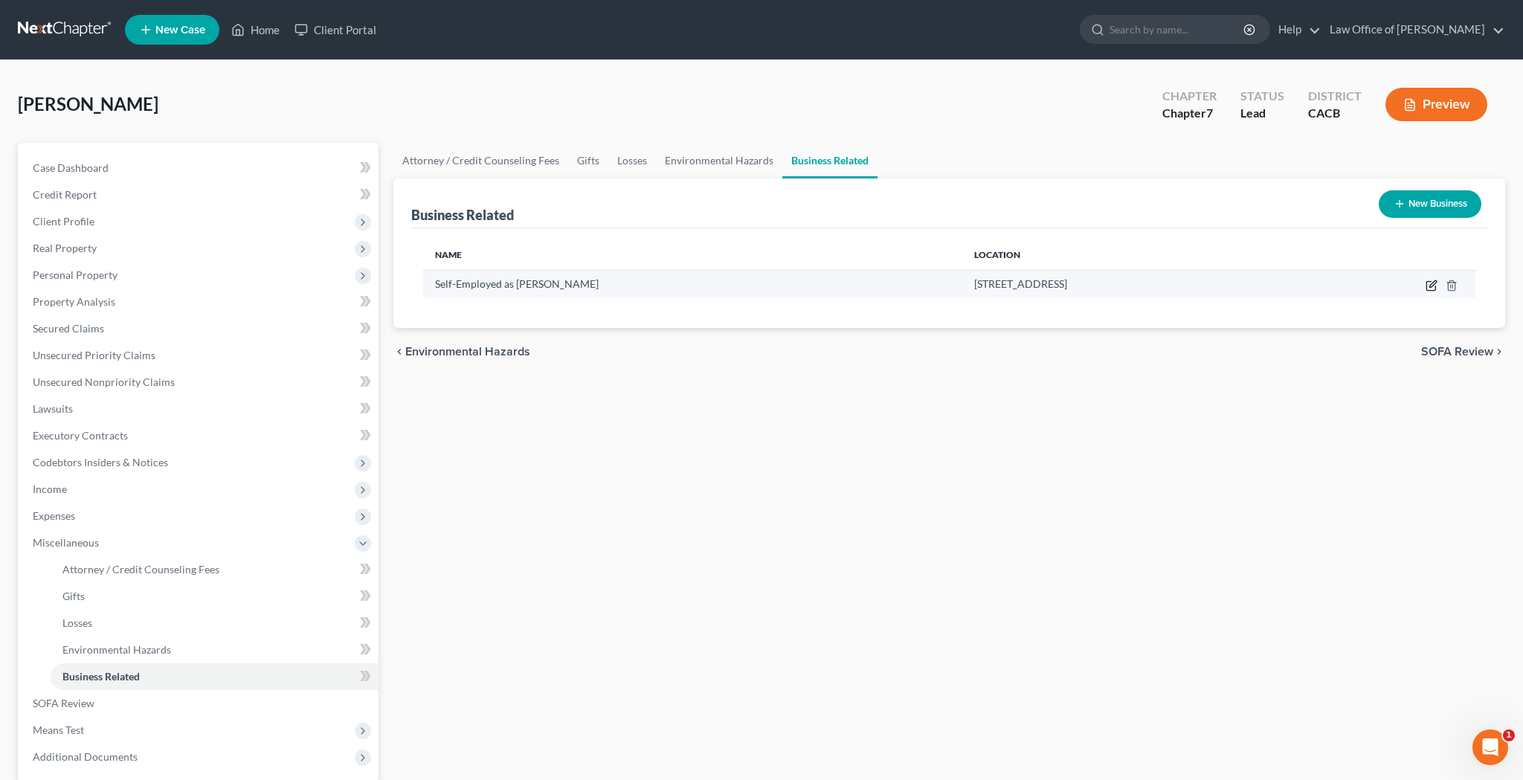
click at [1433, 288] on icon "button" at bounding box center [1431, 286] width 12 height 12
select select "sole_proprietor"
select select "4"
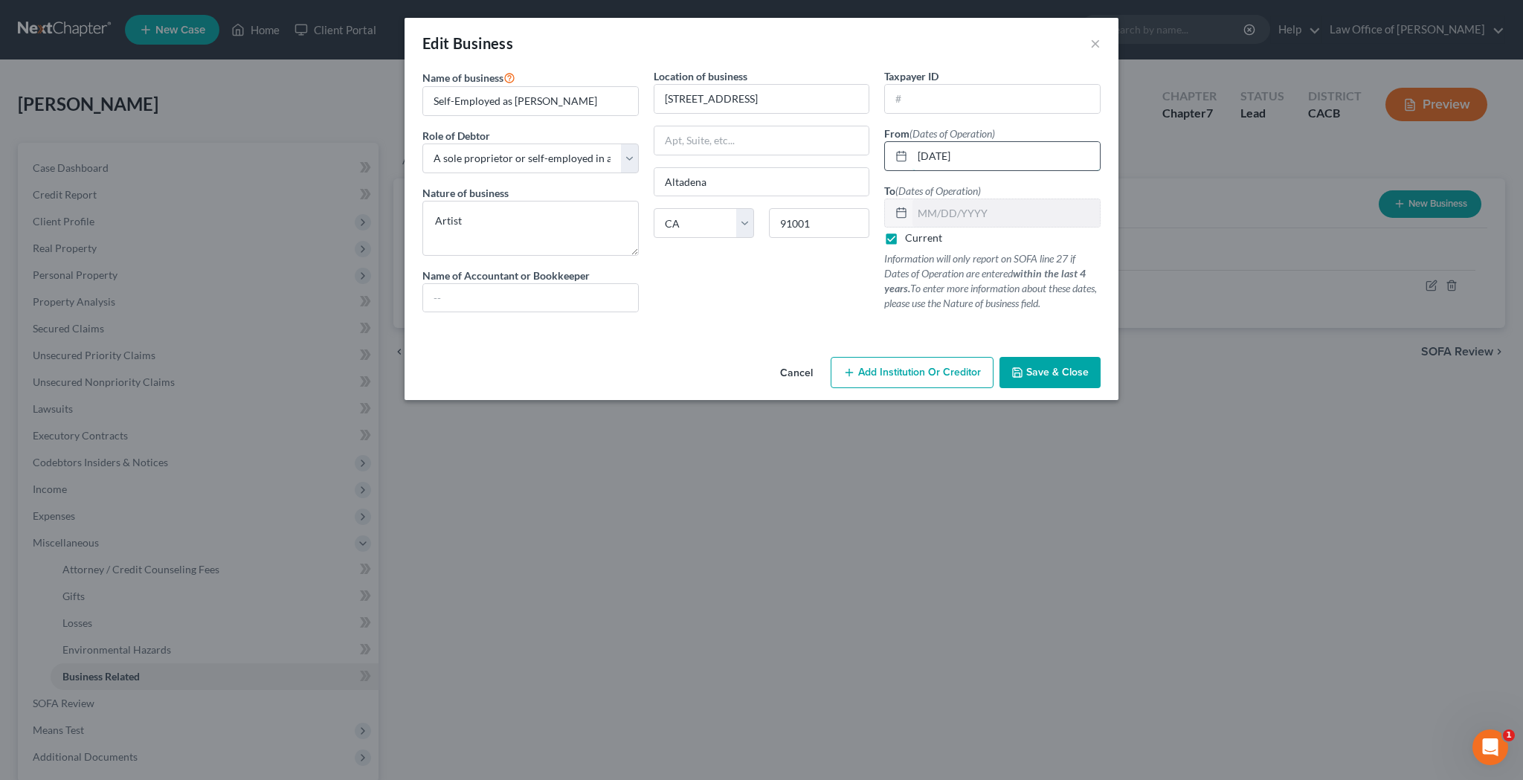
click at [993, 158] on input "[DATE]" at bounding box center [1005, 156] width 187 height 28
click at [985, 157] on input "[DATE]" at bounding box center [1005, 156] width 187 height 28
type input "[DATE]"
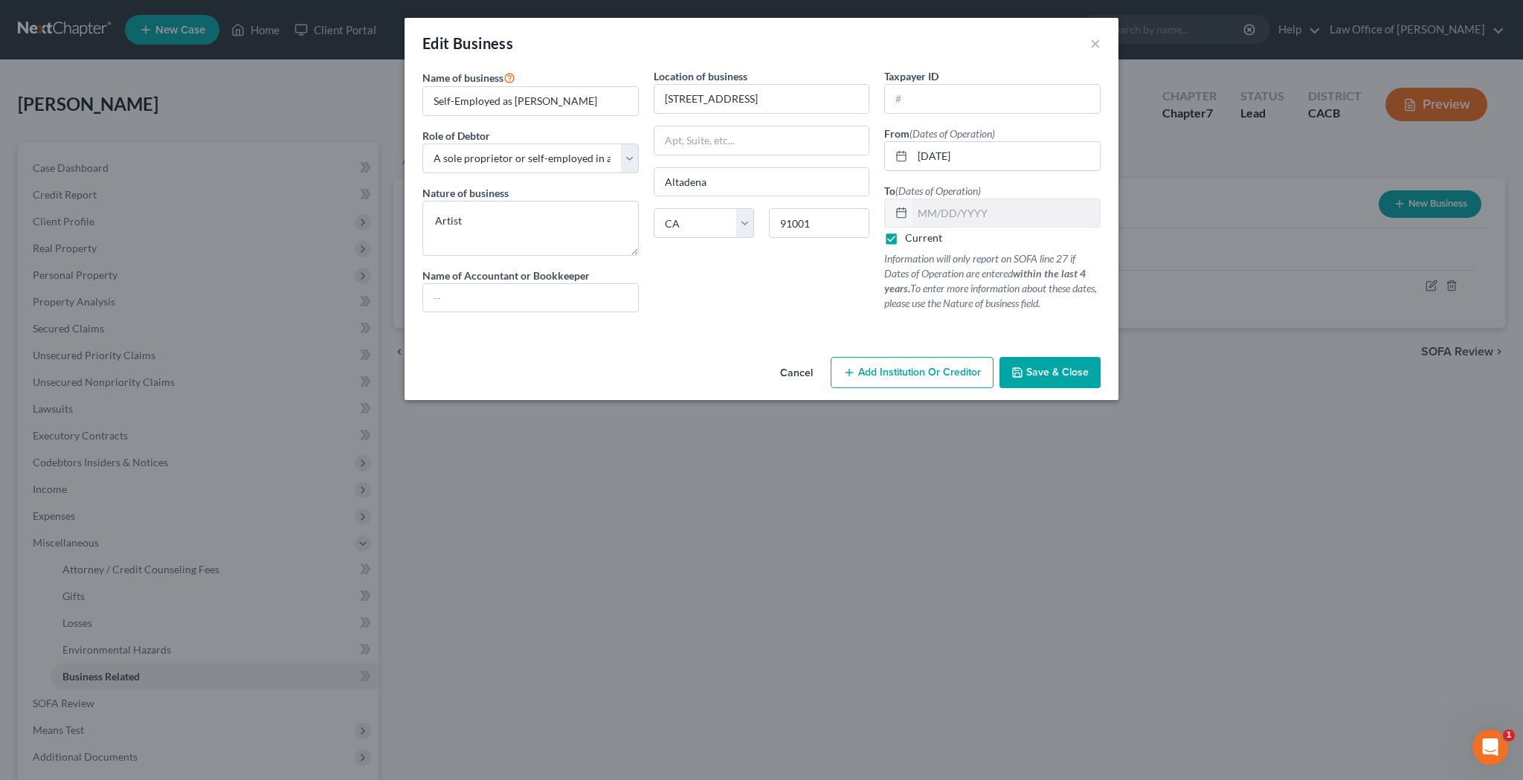
click at [1059, 384] on button "Save & Close" at bounding box center [1049, 372] width 101 height 31
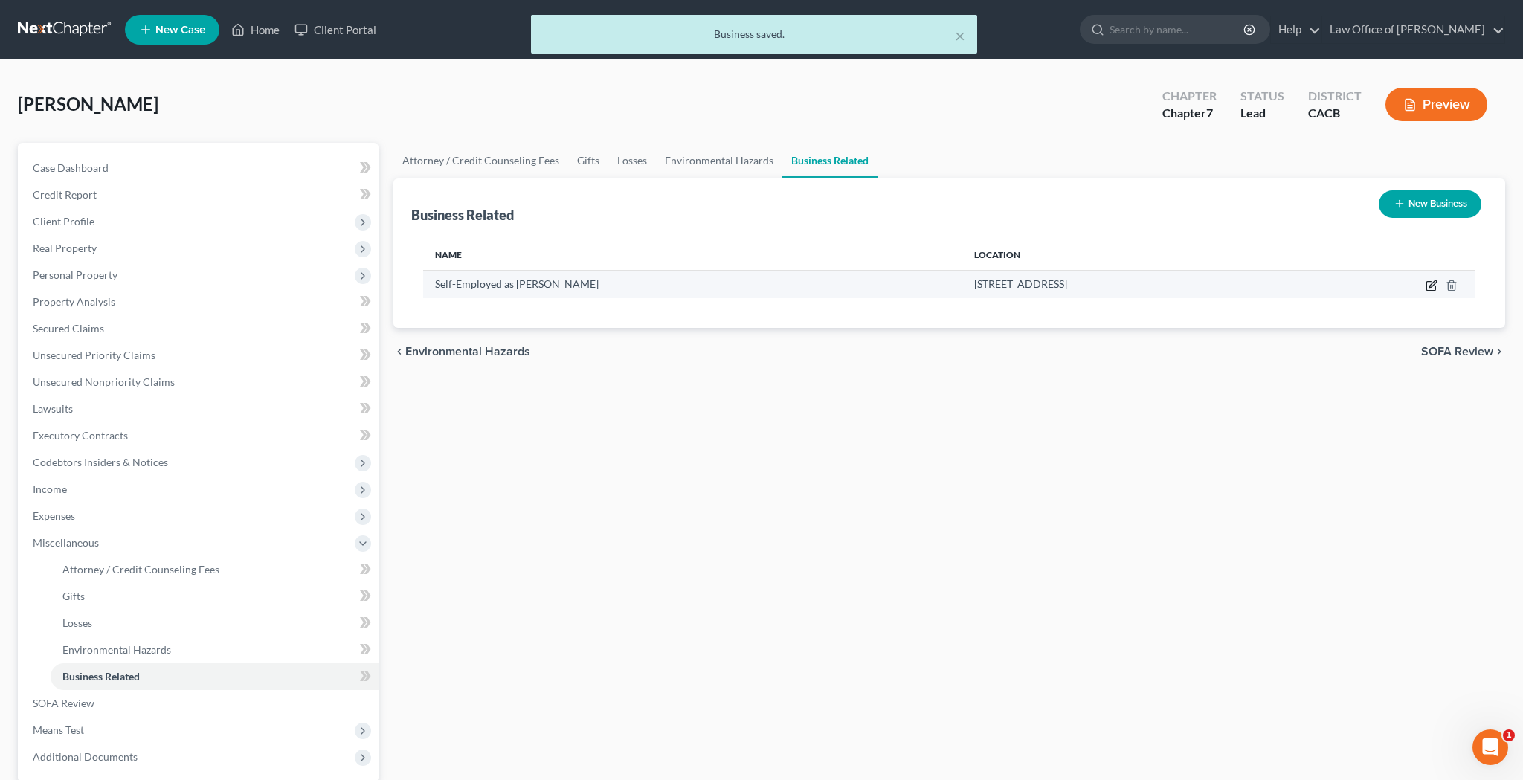
click at [1431, 284] on icon "button" at bounding box center [1432, 283] width 7 height 7
select select "sole_proprietor"
select select "4"
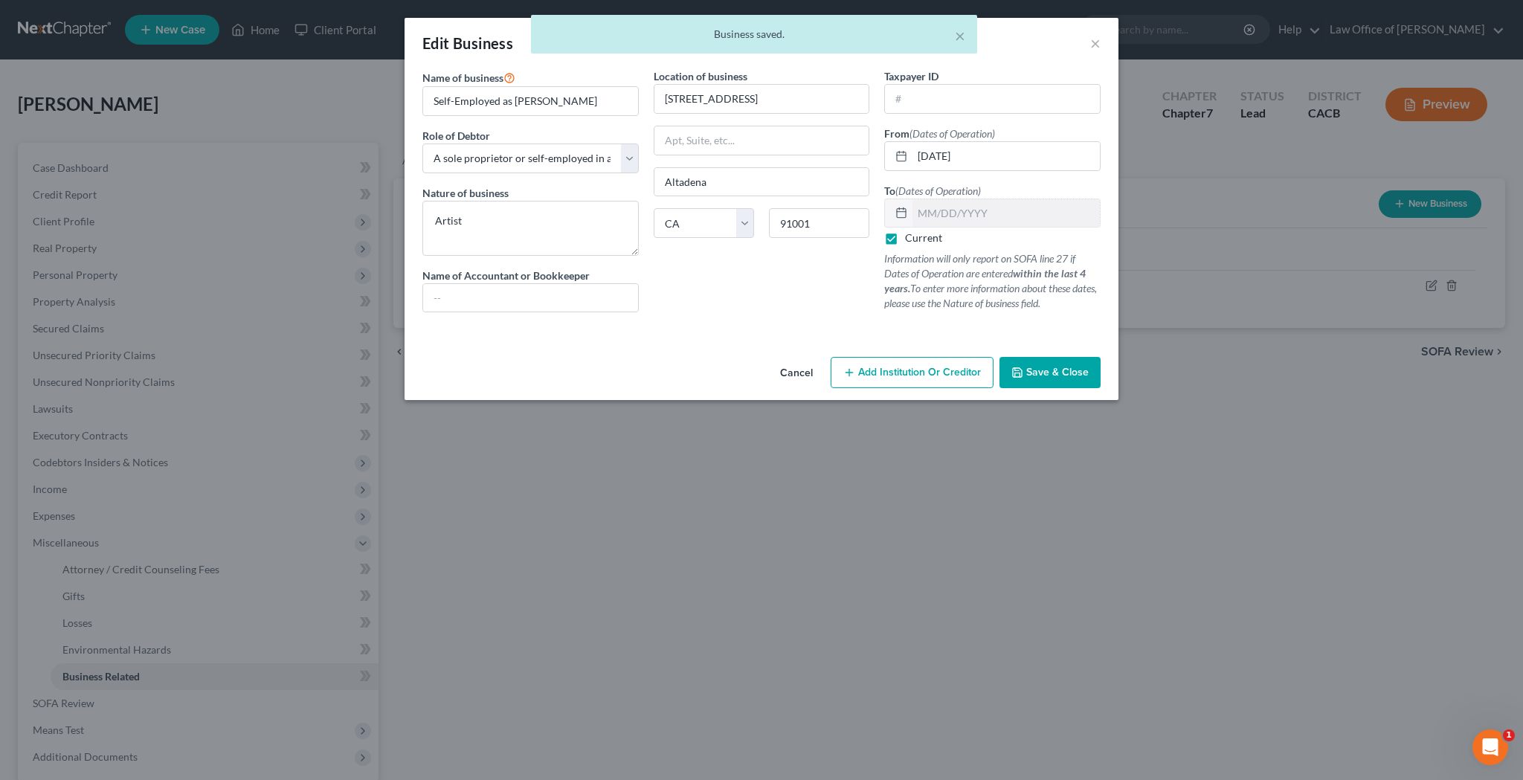
click at [1094, 45] on div "× Business saved." at bounding box center [754, 38] width 1523 height 46
click at [1094, 41] on div "× Business saved." at bounding box center [754, 38] width 1523 height 46
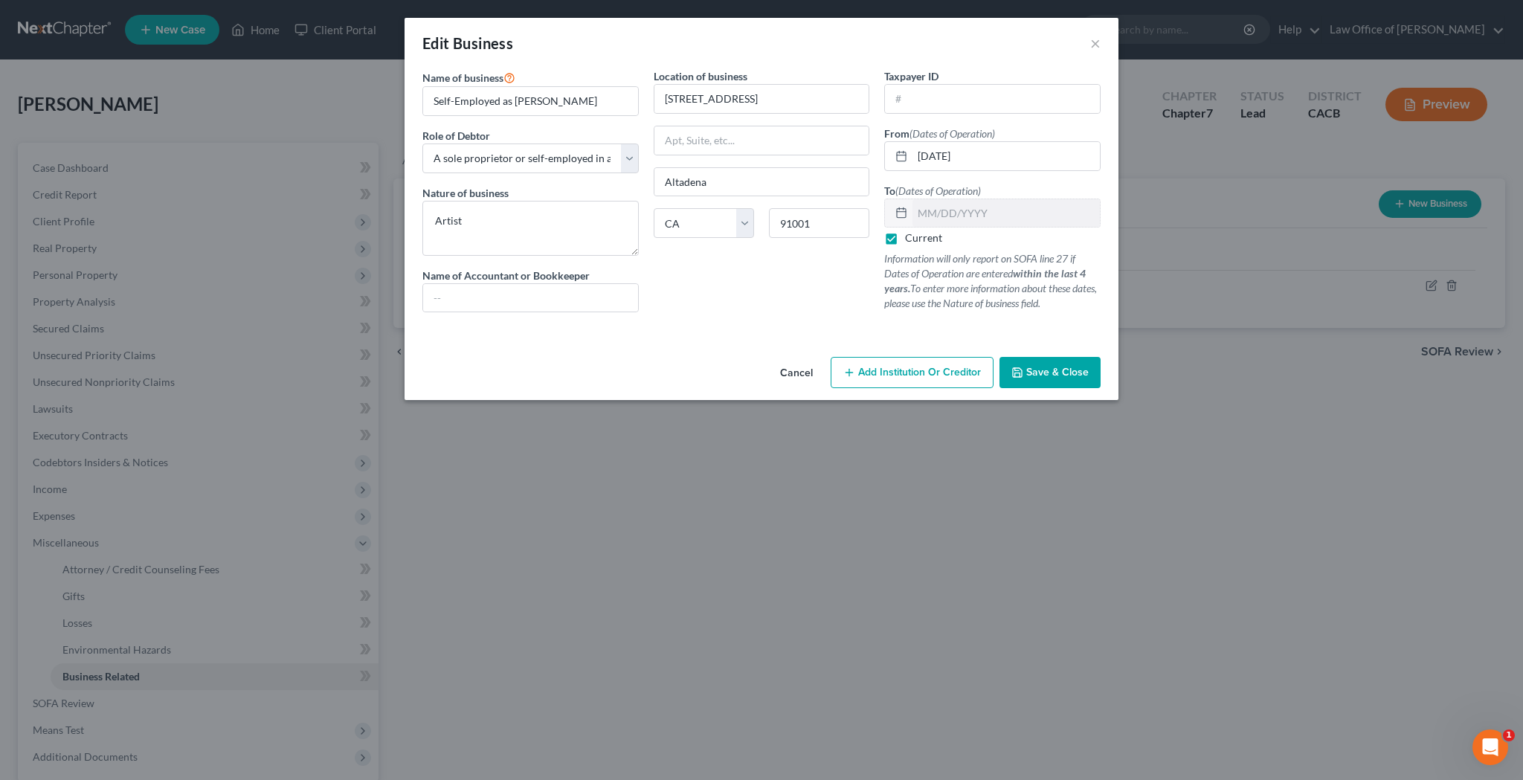
click at [799, 371] on button "Cancel" at bounding box center [796, 373] width 57 height 30
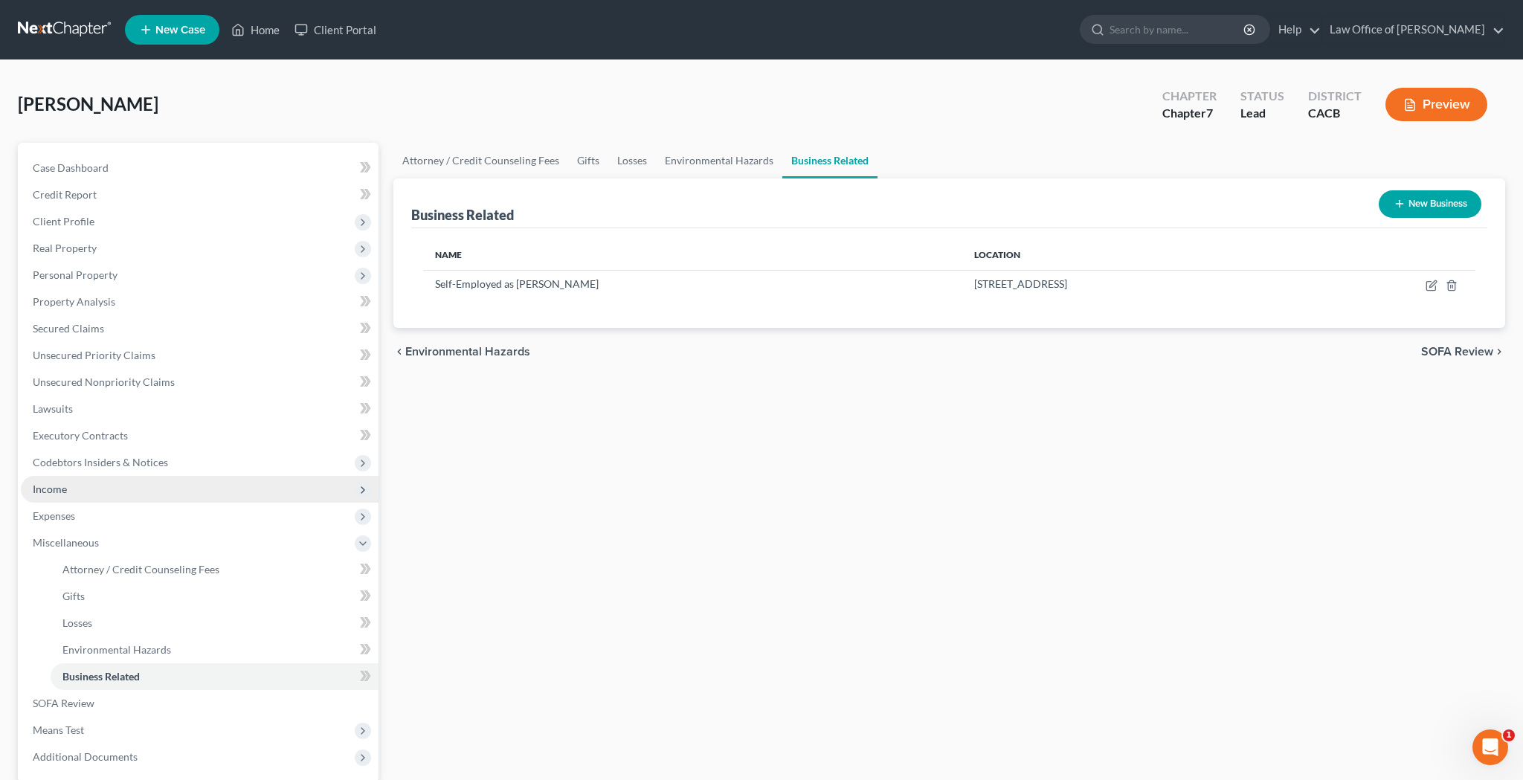
click at [127, 491] on span "Income" at bounding box center [200, 489] width 358 height 27
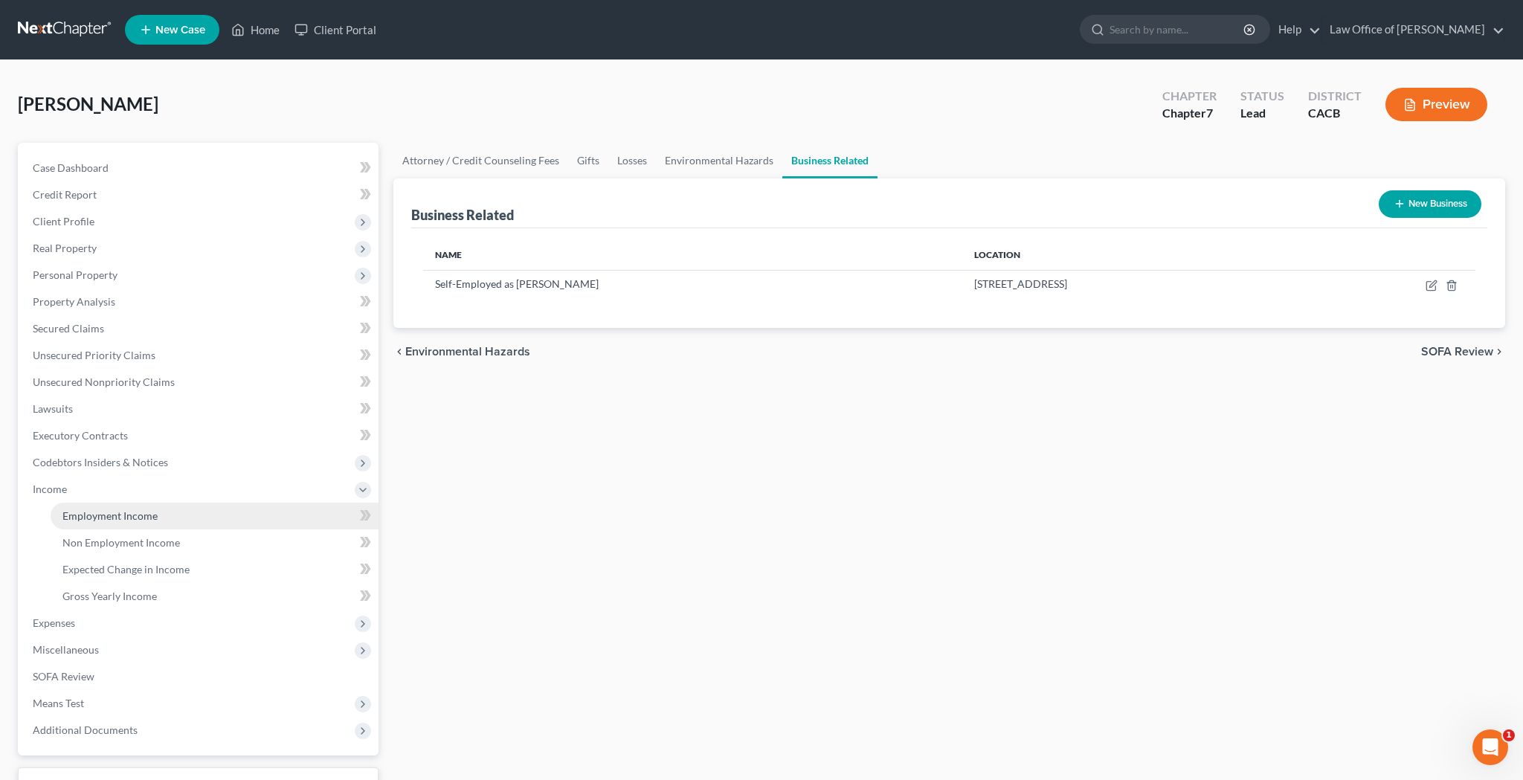
click at [129, 515] on span "Employment Income" at bounding box center [109, 515] width 95 height 13
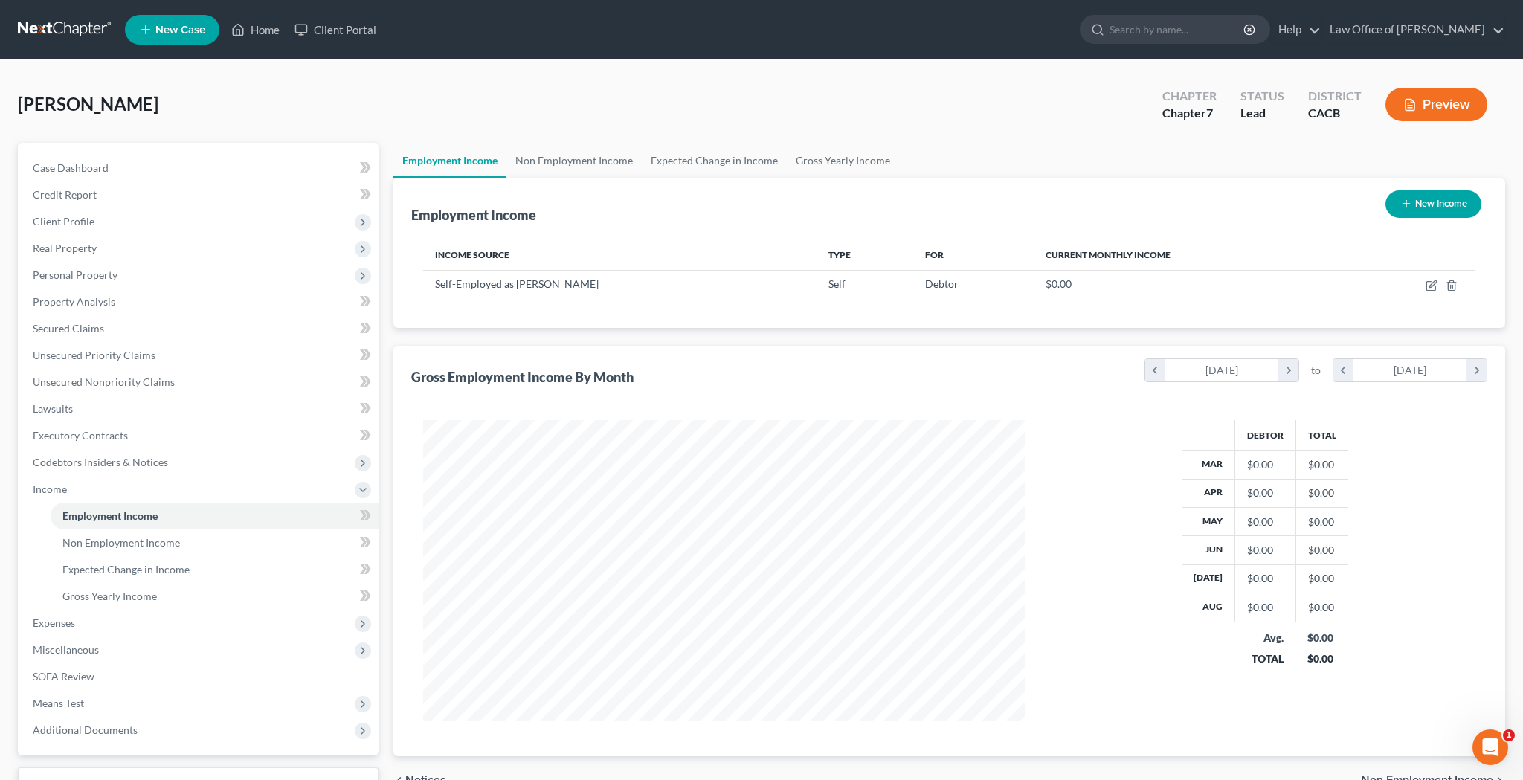
scroll to position [300, 631]
click at [1427, 283] on icon "button" at bounding box center [1430, 286] width 9 height 9
select select "1"
select select "4"
select select "0"
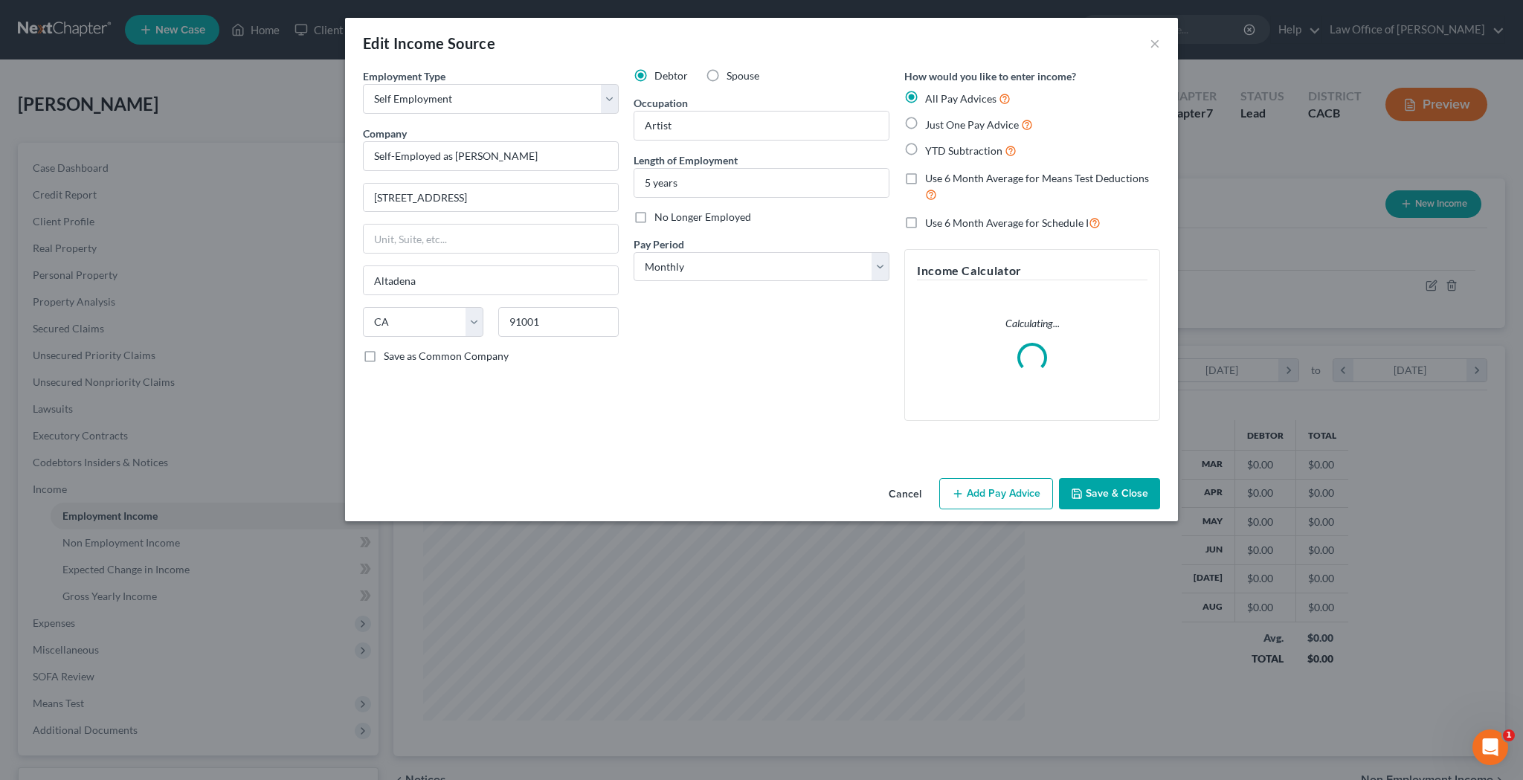
click at [1106, 491] on button "Save & Close" at bounding box center [1109, 493] width 101 height 31
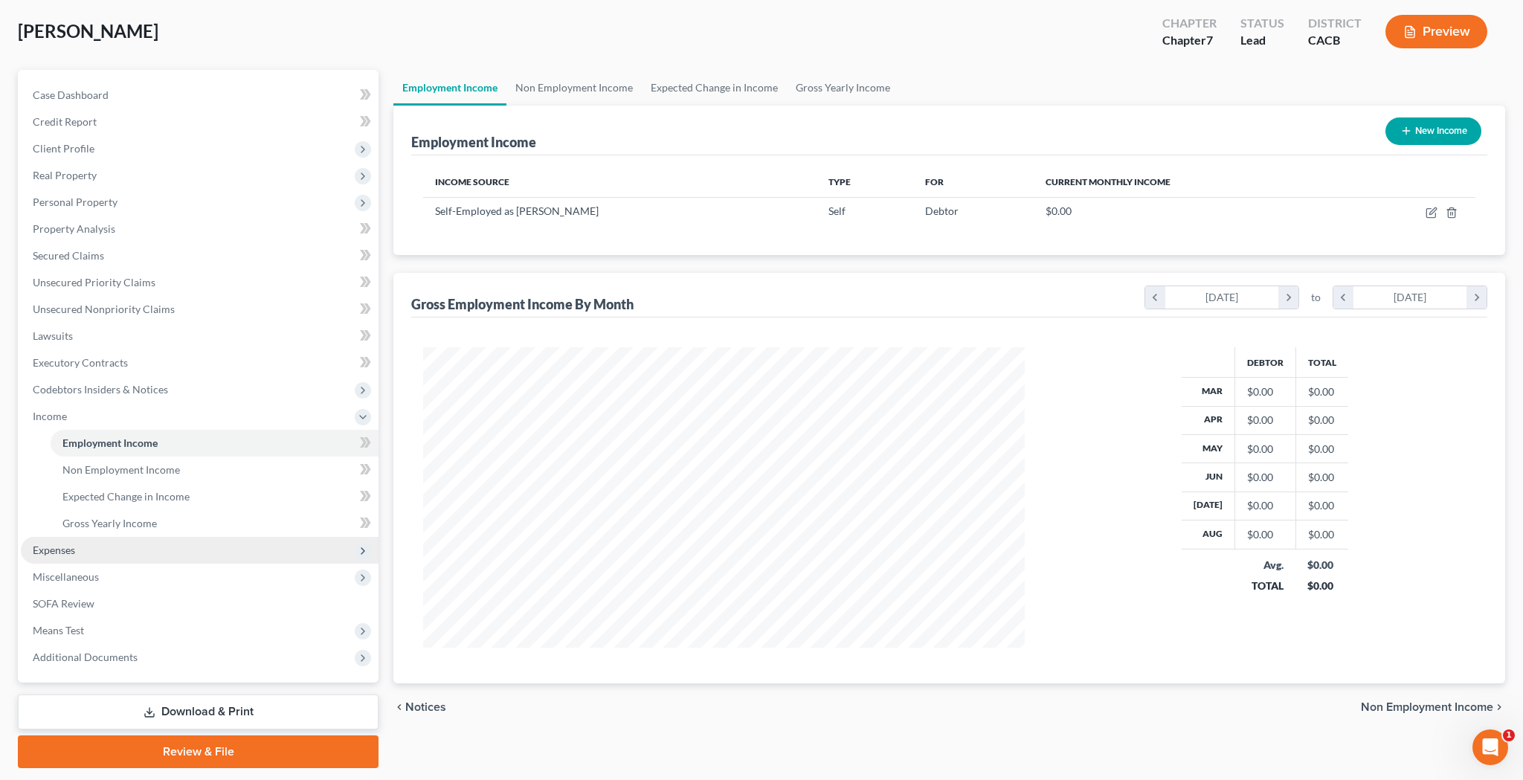
scroll to position [77, 0]
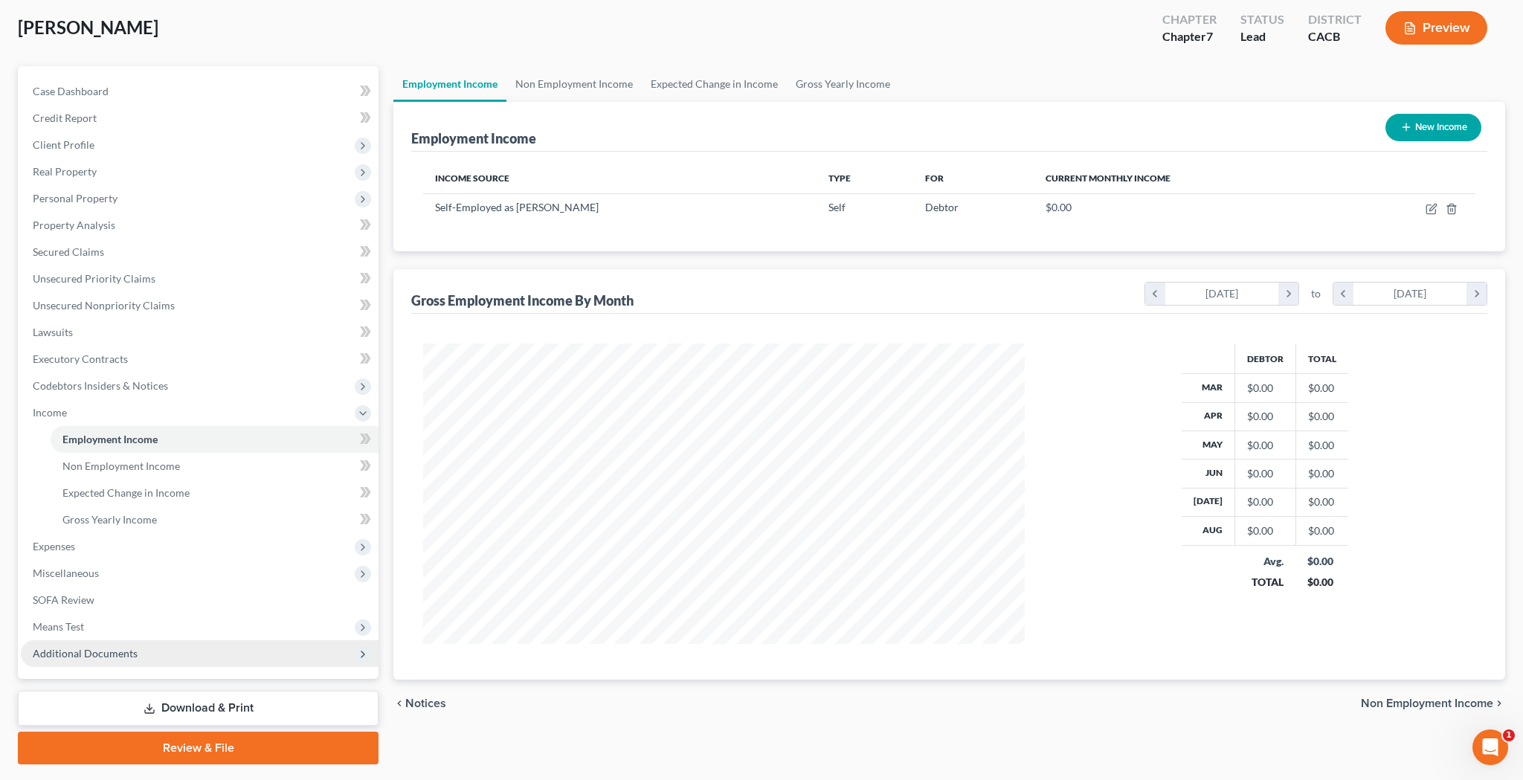
click at [148, 653] on span "Additional Documents" at bounding box center [200, 653] width 358 height 27
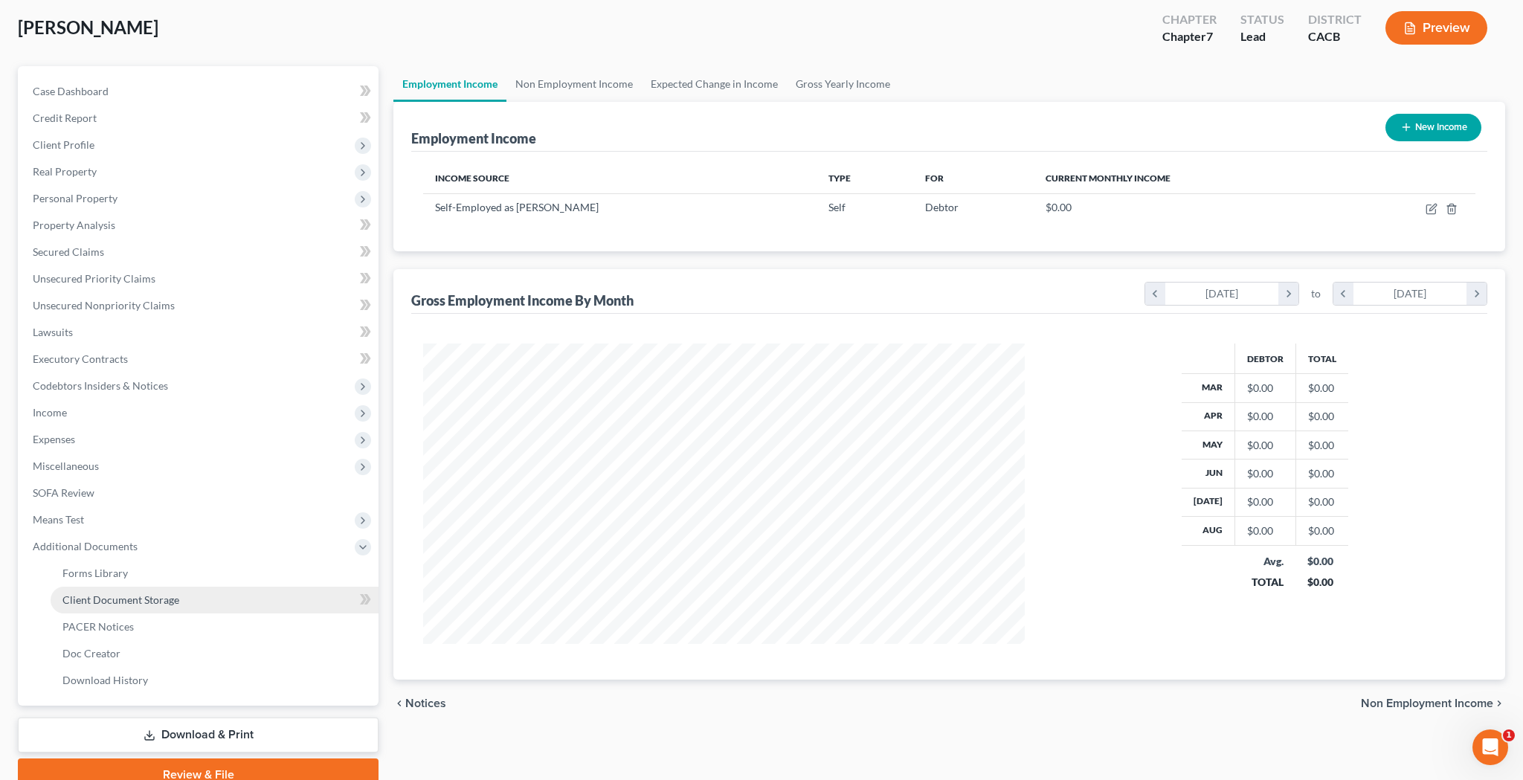
click at [148, 600] on span "Client Document Storage" at bounding box center [120, 599] width 117 height 13
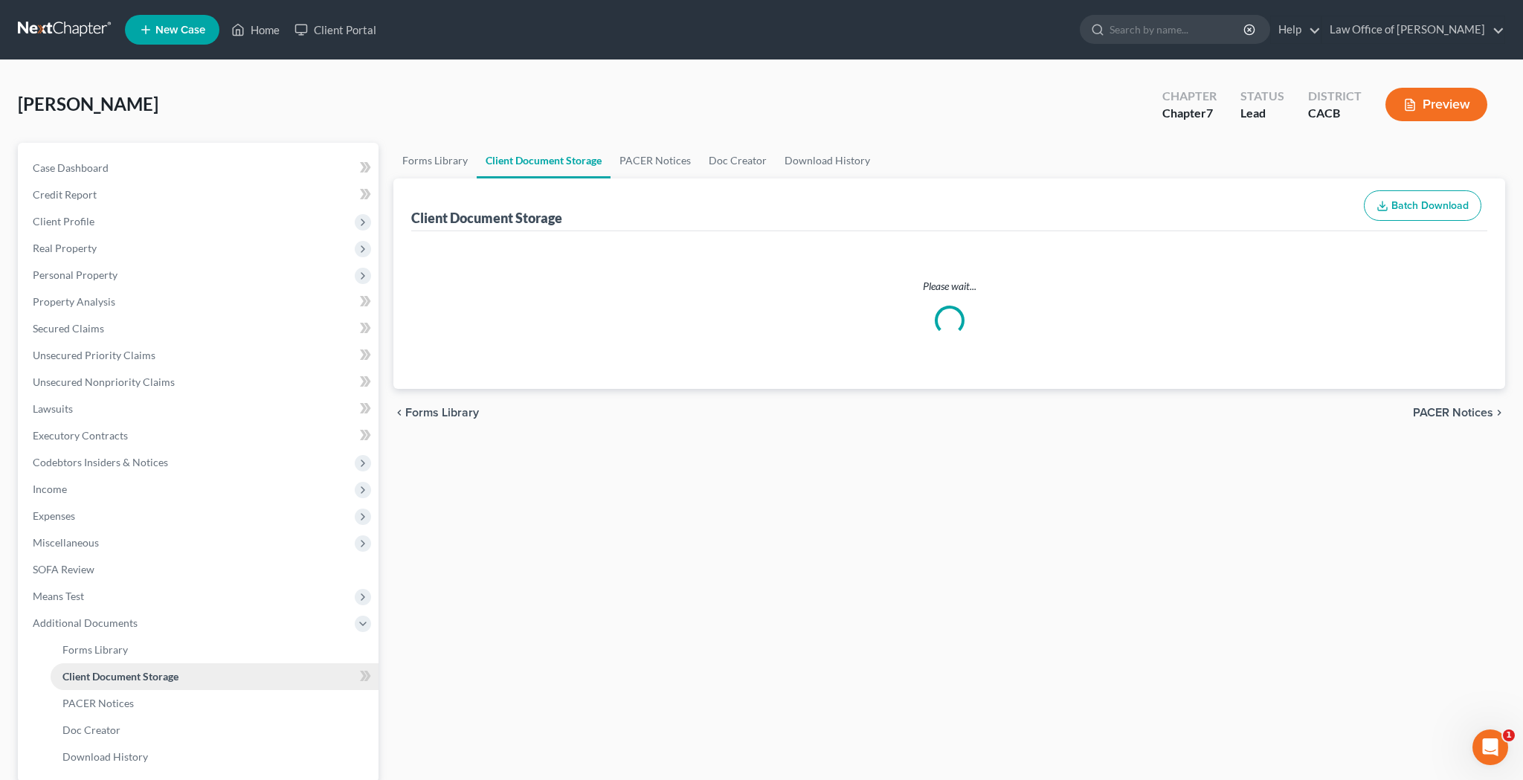
select select "30"
select select "65"
select select "59"
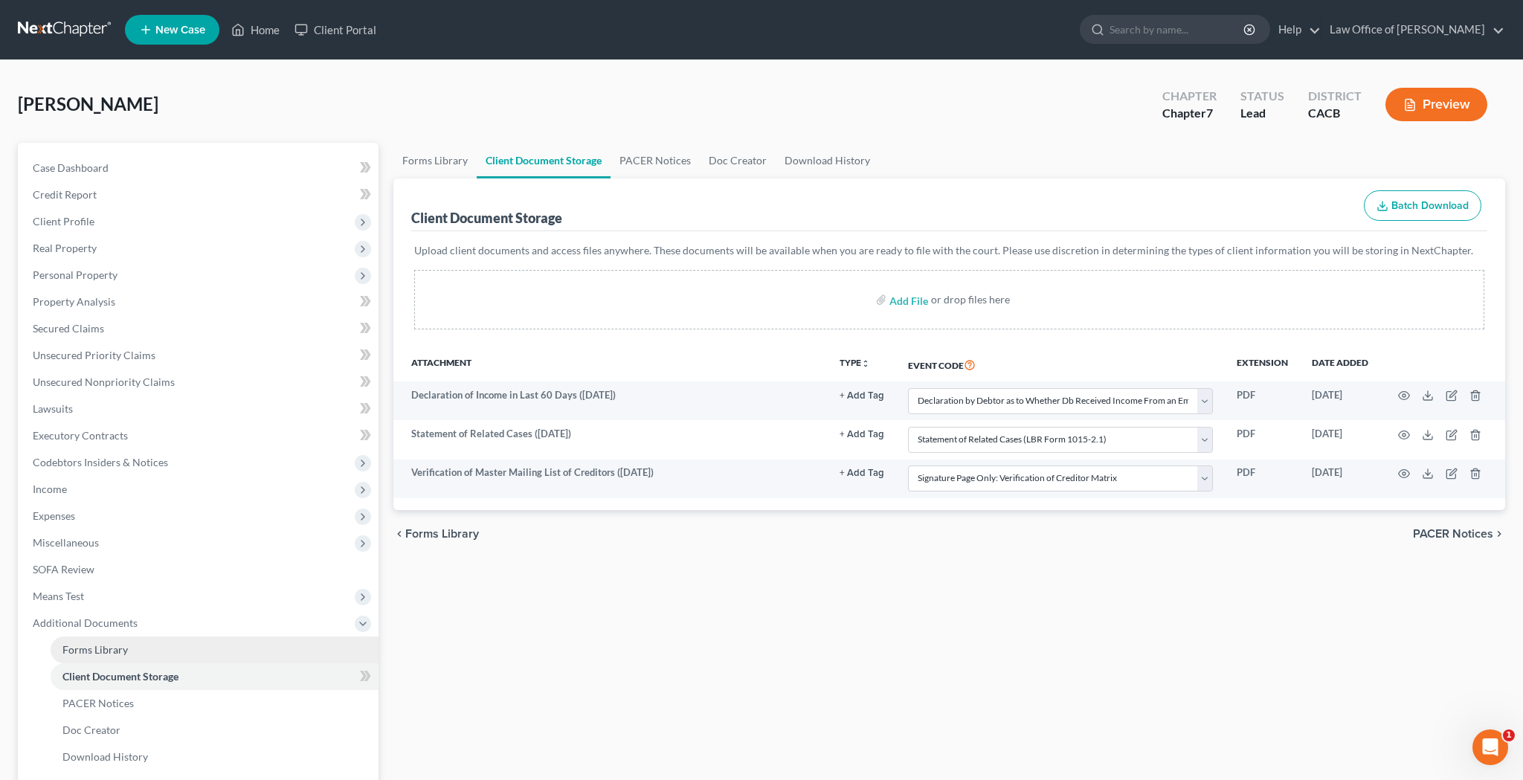
click at [144, 652] on link "Forms Library" at bounding box center [215, 649] width 328 height 27
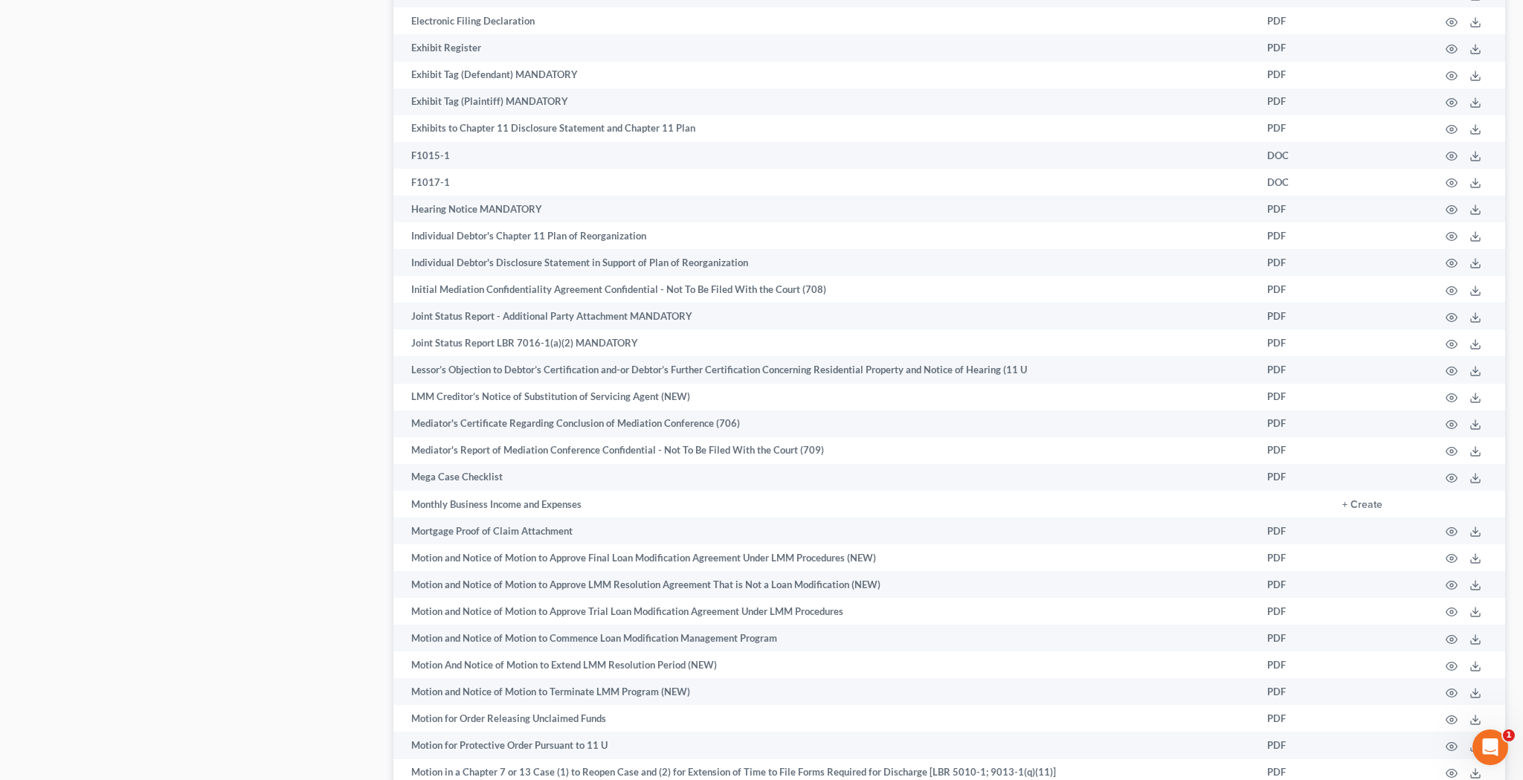
scroll to position [3067, 0]
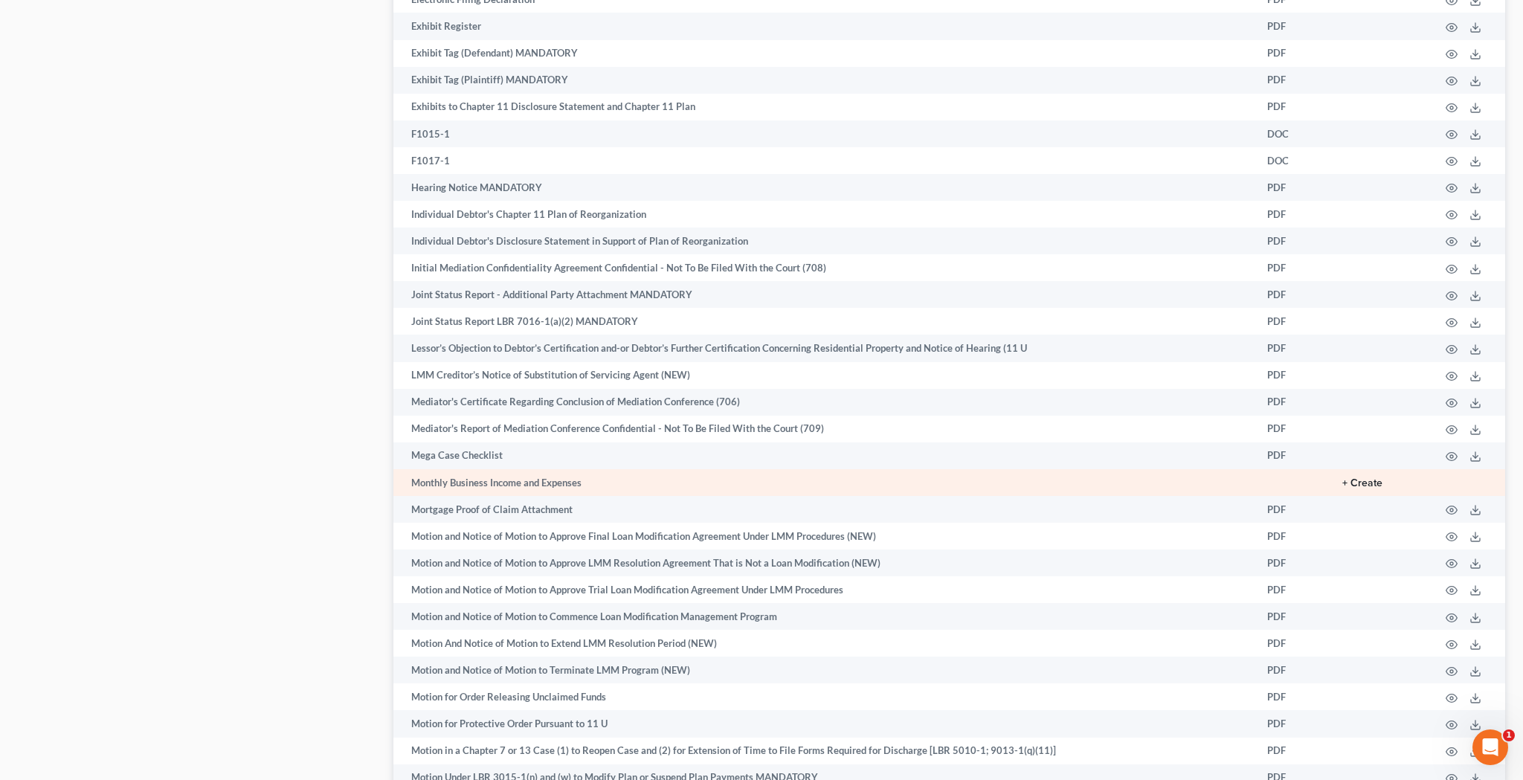
click at [1365, 478] on button "+ Create" at bounding box center [1362, 483] width 40 height 10
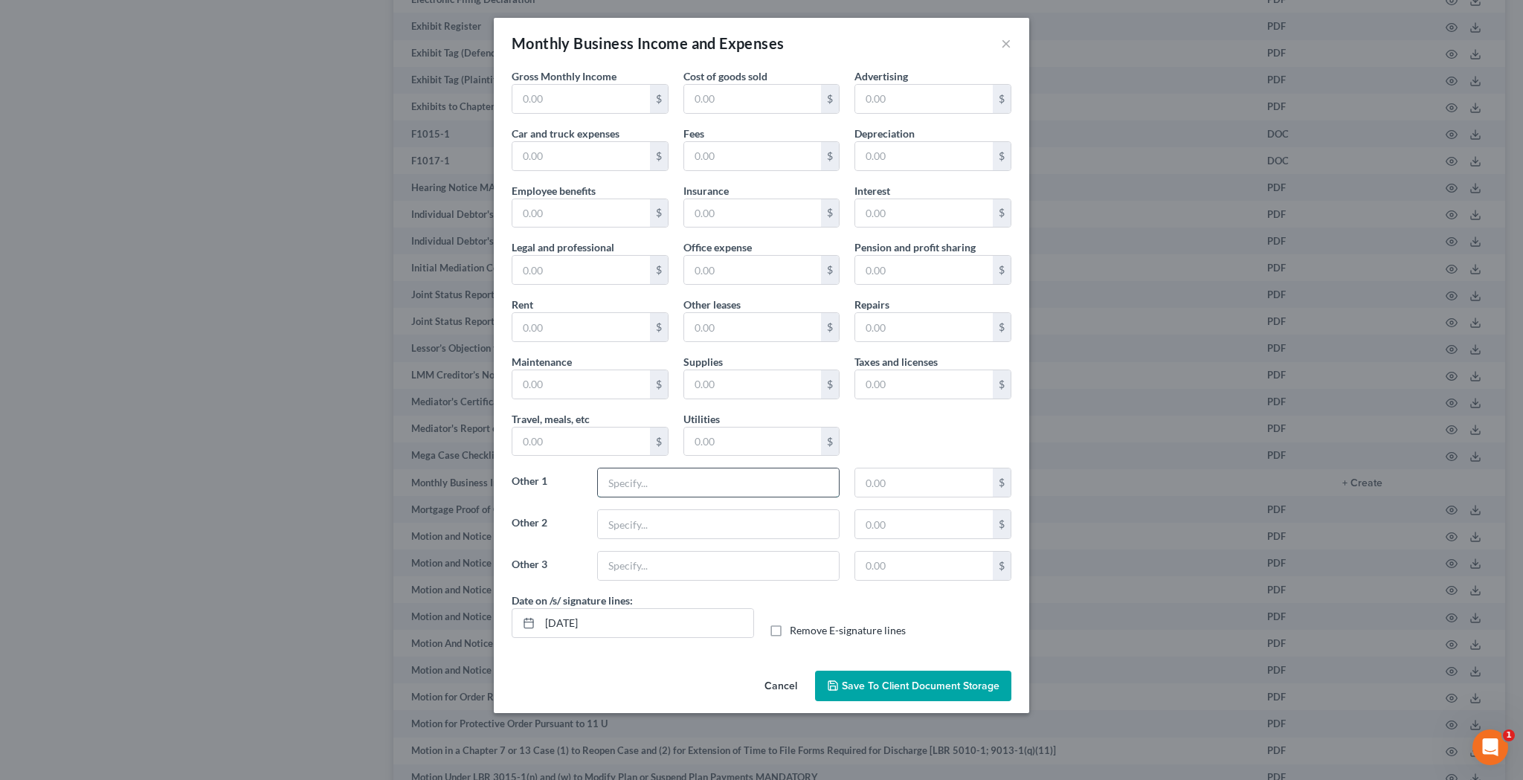
click at [740, 483] on input "text" at bounding box center [718, 482] width 241 height 28
type input "Shipping Fees"
click at [560, 106] on input "text" at bounding box center [581, 99] width 138 height 28
type input "1,656.49"
click at [908, 480] on input "text" at bounding box center [924, 482] width 138 height 28
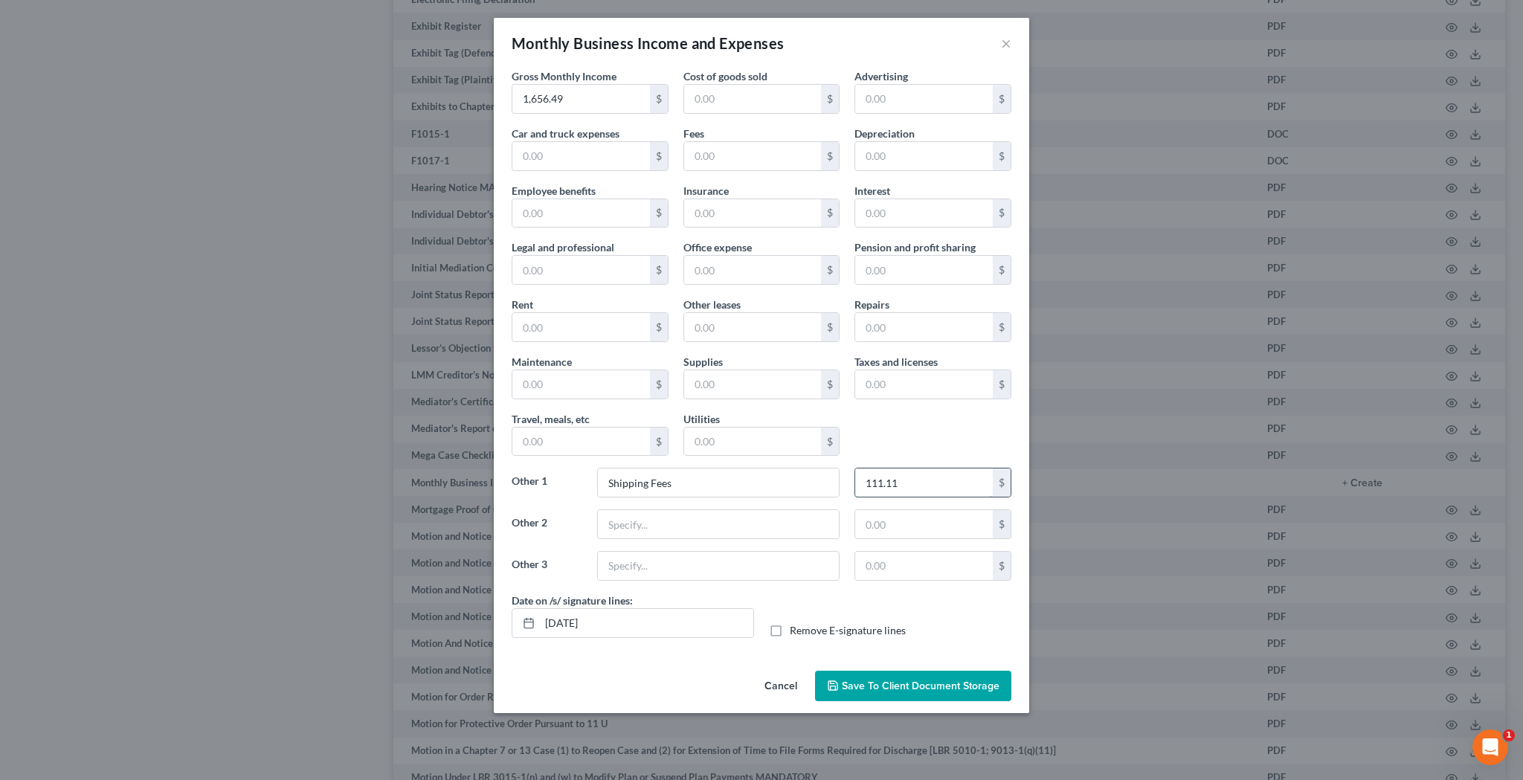
click at [924, 476] on input "111.11" at bounding box center [924, 482] width 138 height 28
click at [919, 417] on div "Gross Monthly Income 1,656.49 $ Cost of goods sold $ Advertising $ Car and truc…" at bounding box center [761, 330] width 514 height 524
click at [906, 479] on input "100" at bounding box center [924, 482] width 138 height 28
type input "150"
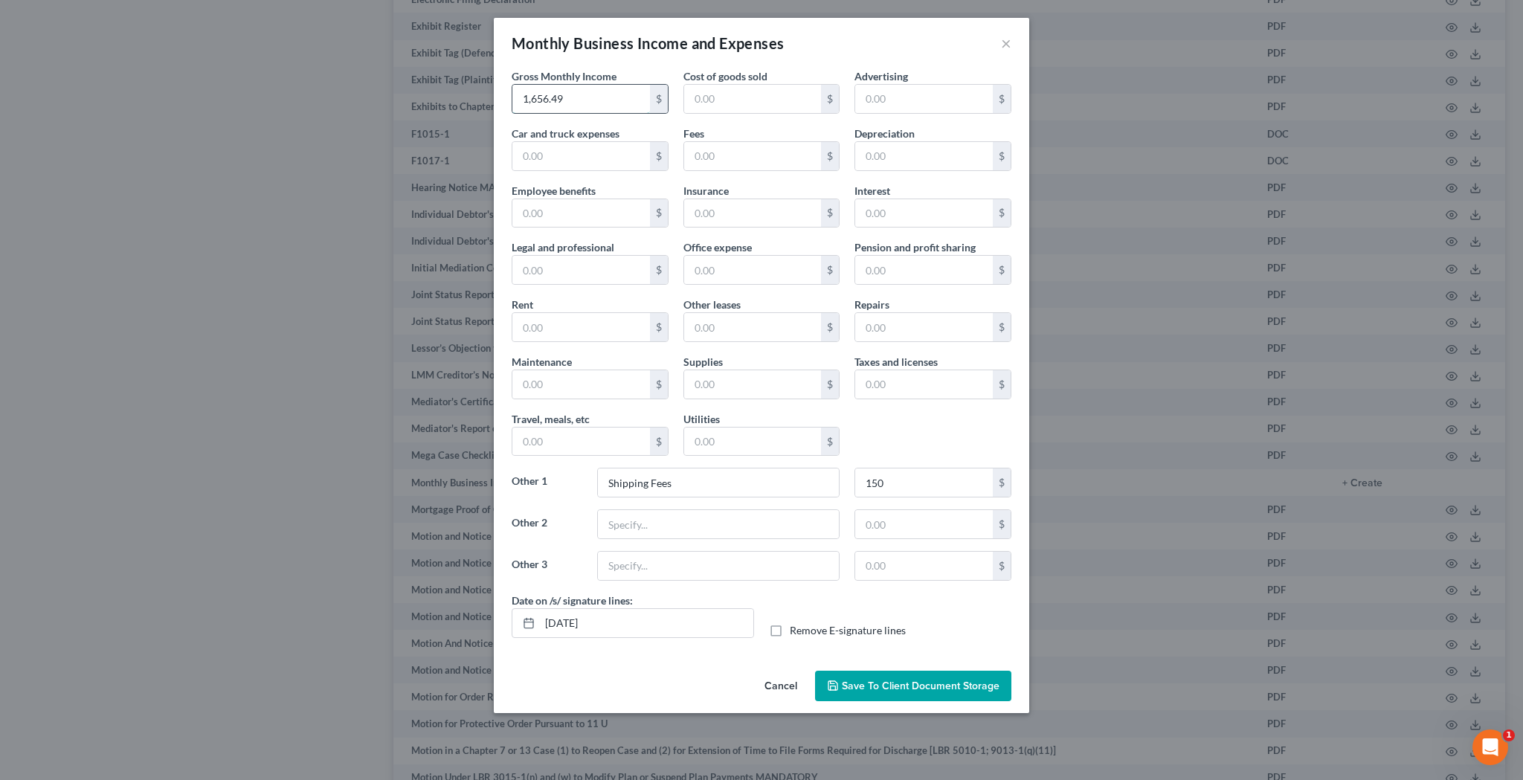
click at [596, 92] on input "1,656.49" at bounding box center [581, 99] width 138 height 28
type input "4,387.65"
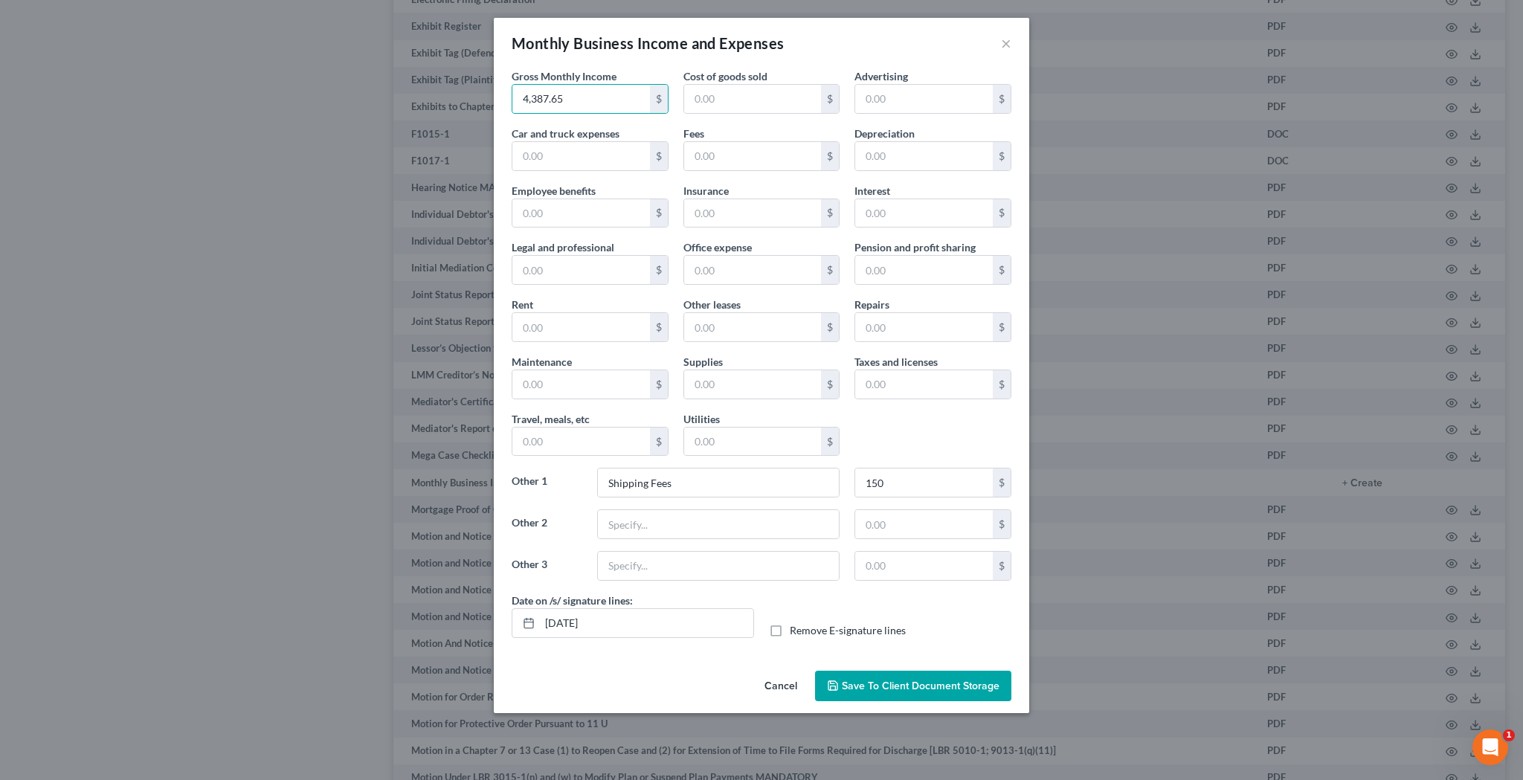
click at [852, 605] on div "Date on /s/ signature lines: [DATE] Remove E-signature lines" at bounding box center [761, 621] width 514 height 57
click at [790, 630] on label "Remove E-signature lines" at bounding box center [848, 630] width 116 height 15
click at [795, 630] on input "Remove E-signature lines" at bounding box center [800, 628] width 10 height 10
checkbox input "true"
click at [870, 689] on span "Save to Client Document Storage" at bounding box center [921, 686] width 158 height 13
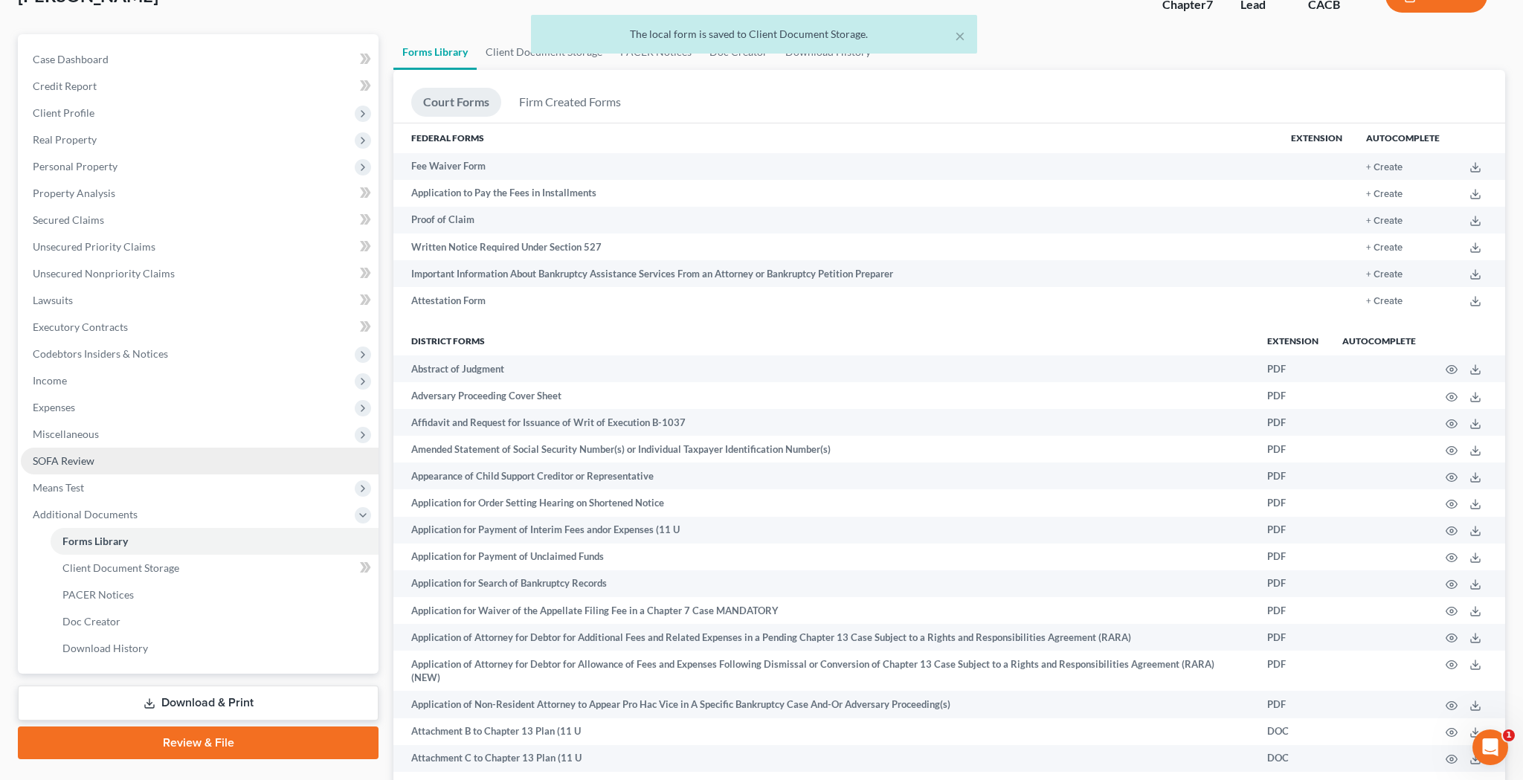
scroll to position [114, 0]
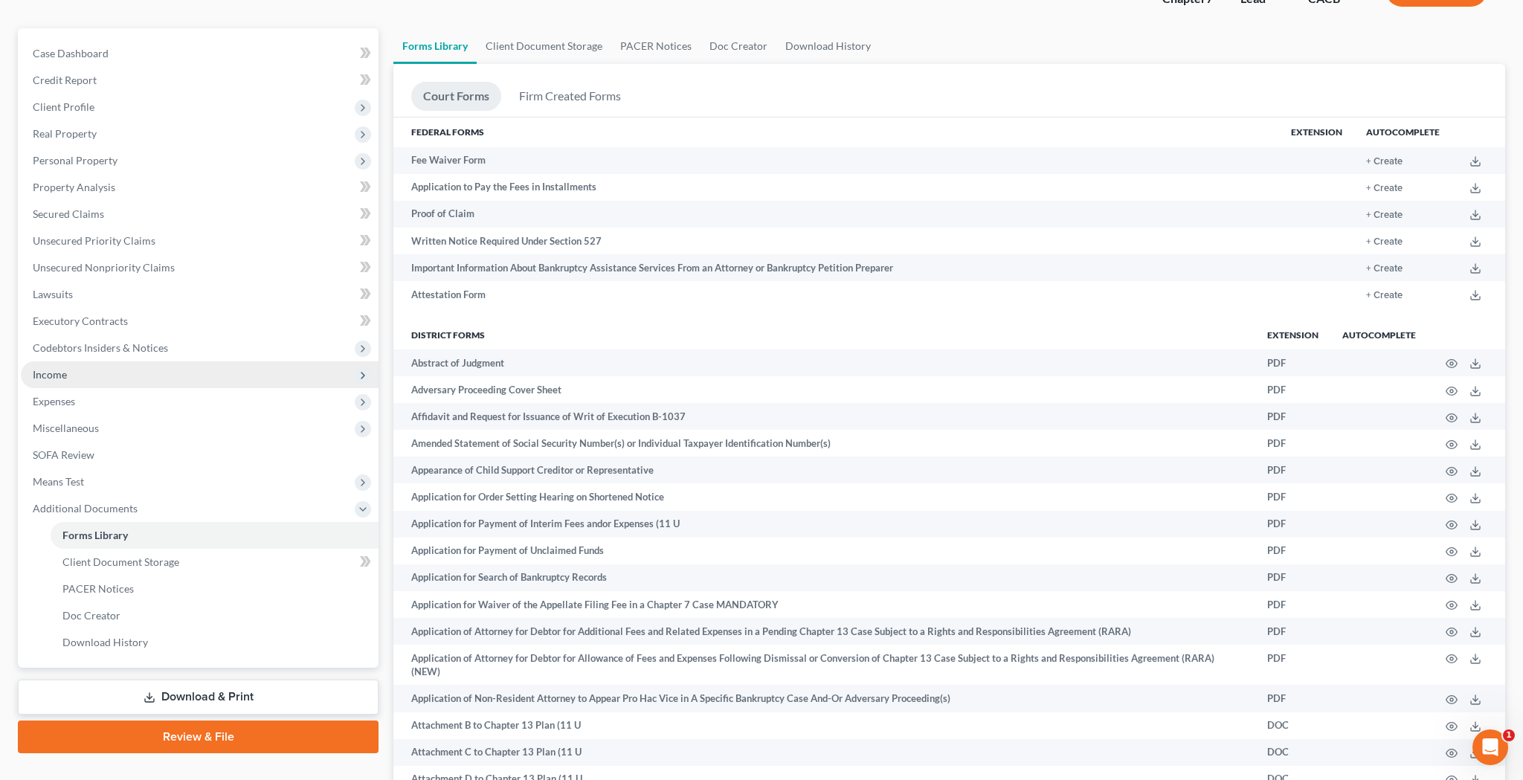
click at [141, 373] on span "Income" at bounding box center [200, 374] width 358 height 27
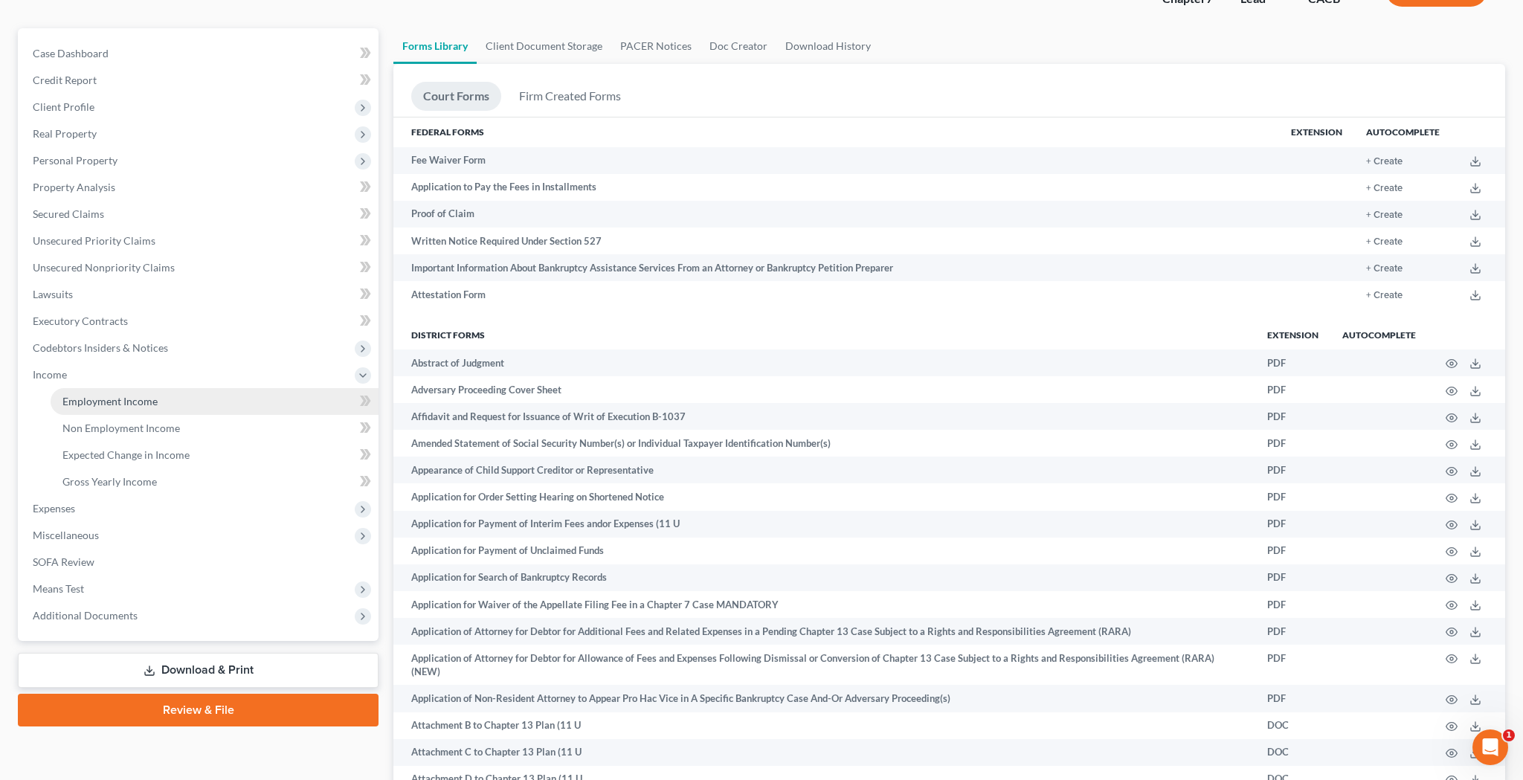
click at [193, 402] on link "Employment Income" at bounding box center [215, 401] width 328 height 27
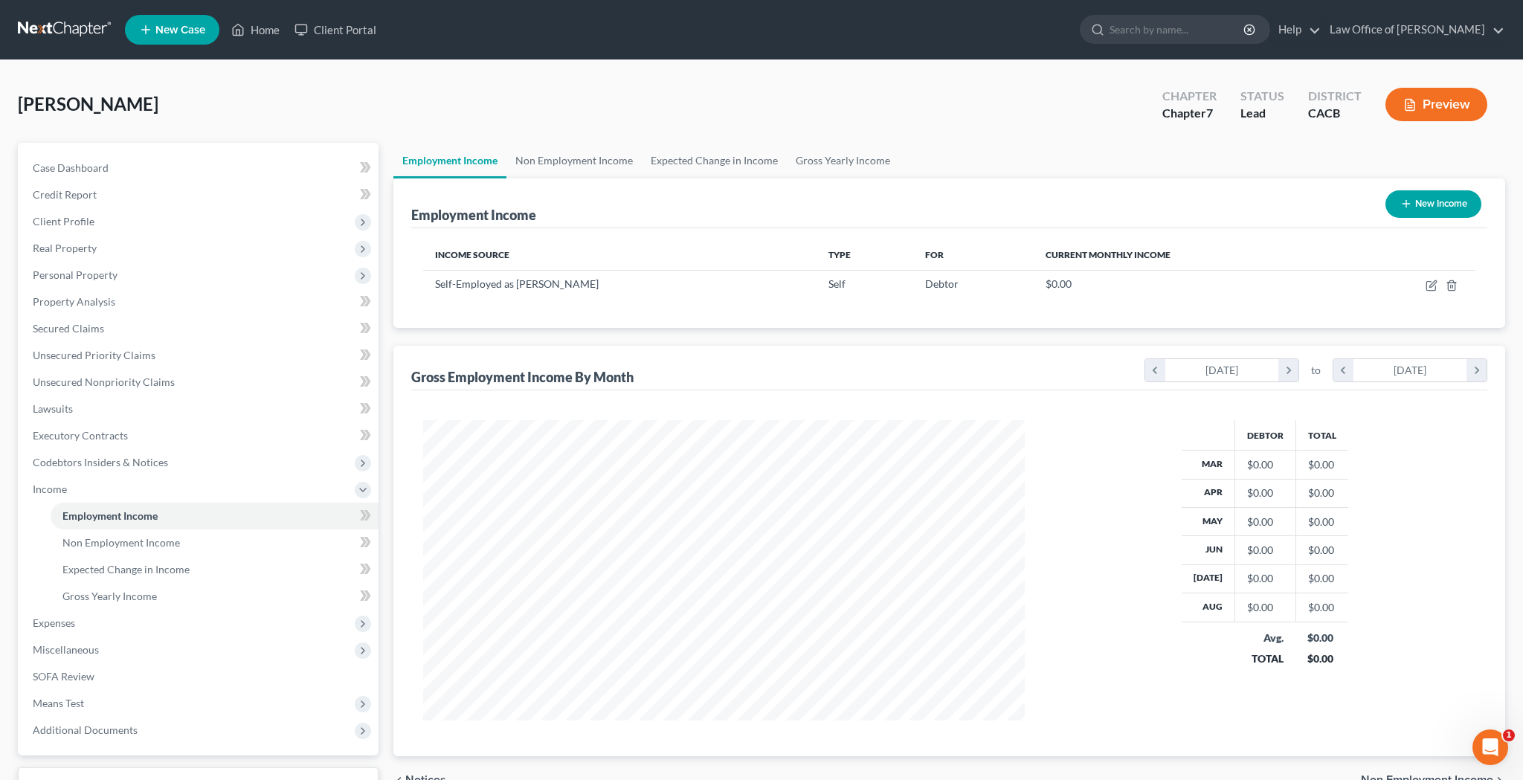
scroll to position [300, 631]
click at [1426, 288] on icon "button" at bounding box center [1430, 286] width 9 height 9
select select "1"
select select "4"
select select "0"
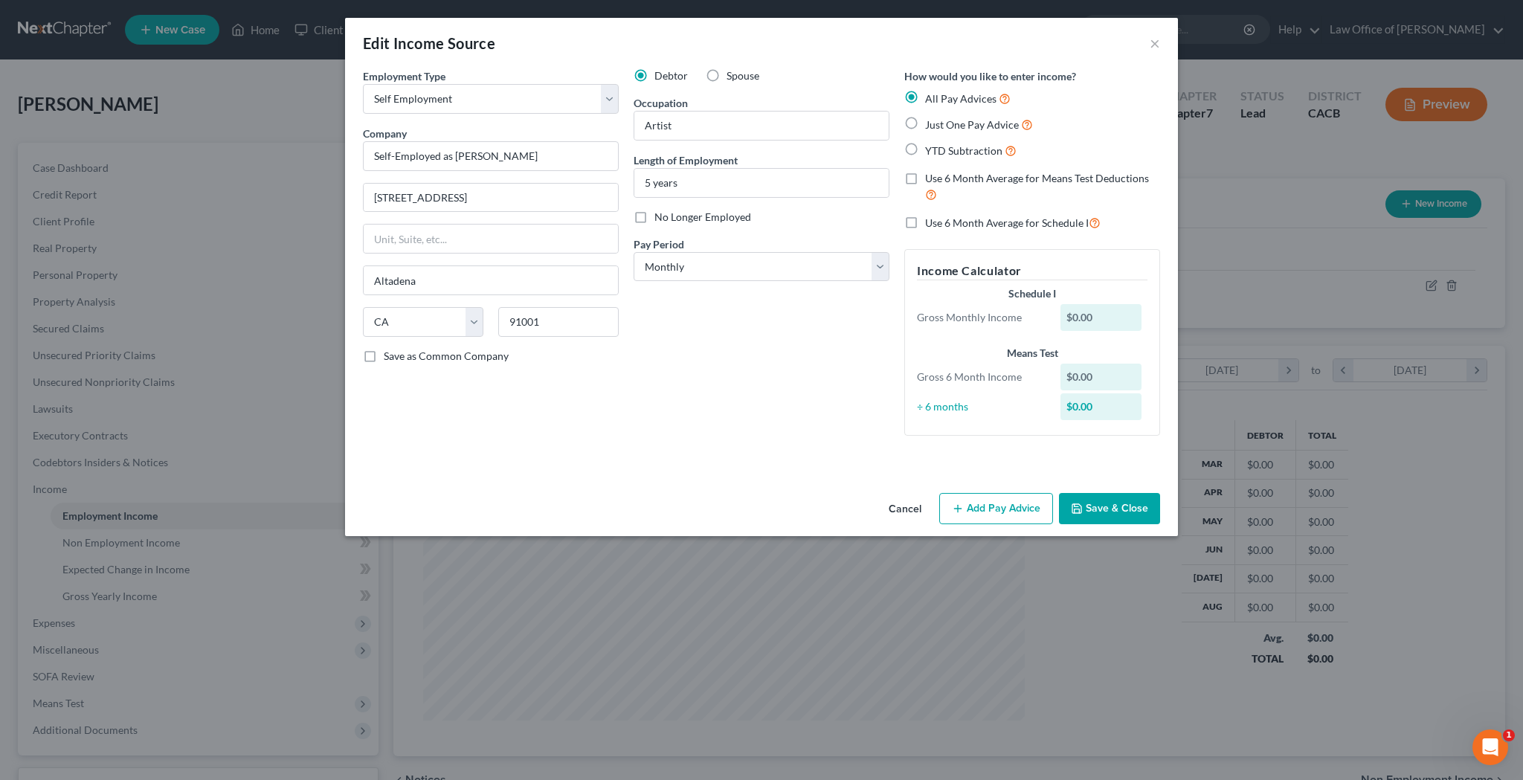
click at [925, 120] on label "Just One Pay Advice" at bounding box center [979, 124] width 108 height 17
click at [931, 120] on input "Just One Pay Advice" at bounding box center [936, 121] width 10 height 10
radio input "true"
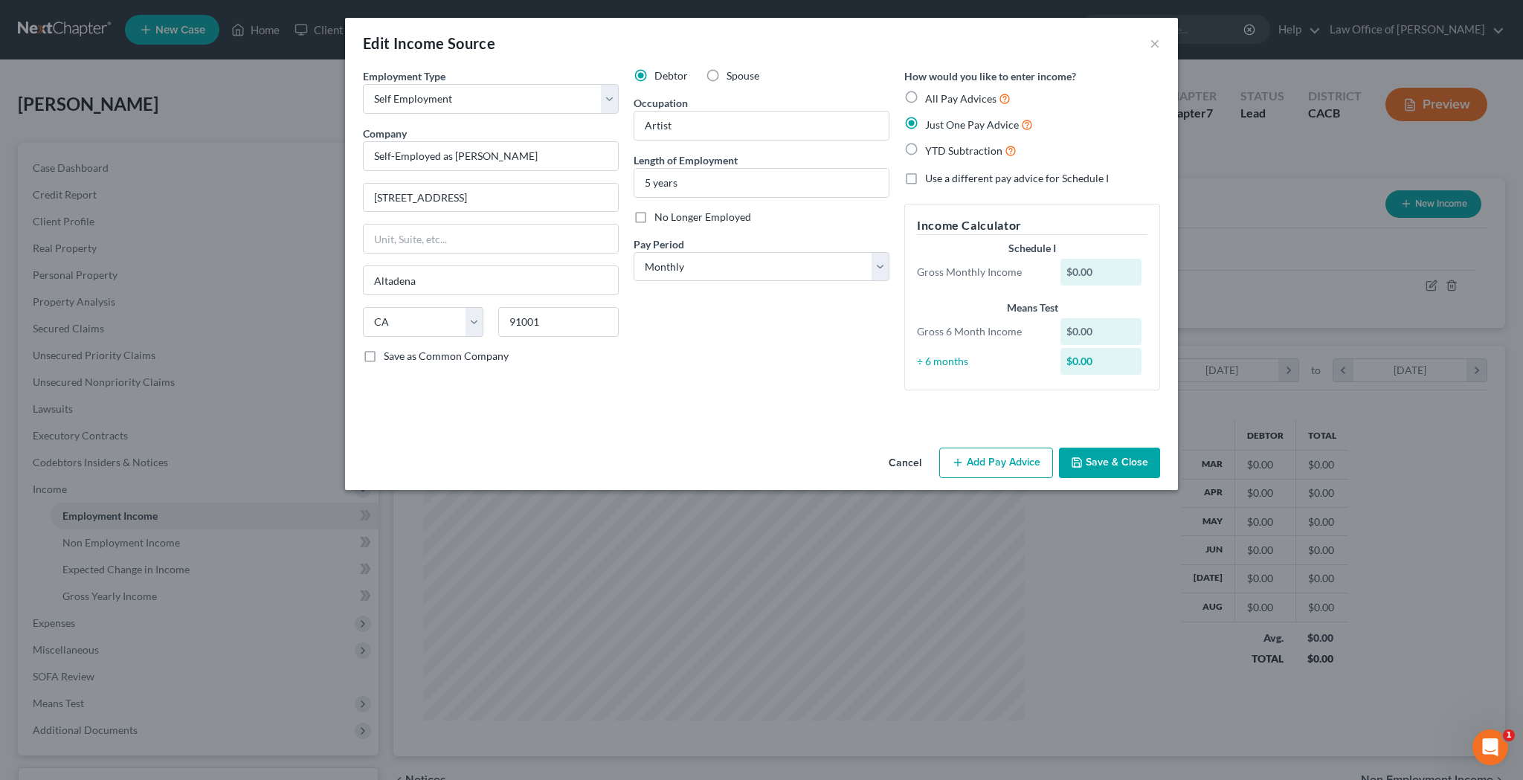
click at [990, 458] on button "Add Pay Advice" at bounding box center [996, 463] width 114 height 31
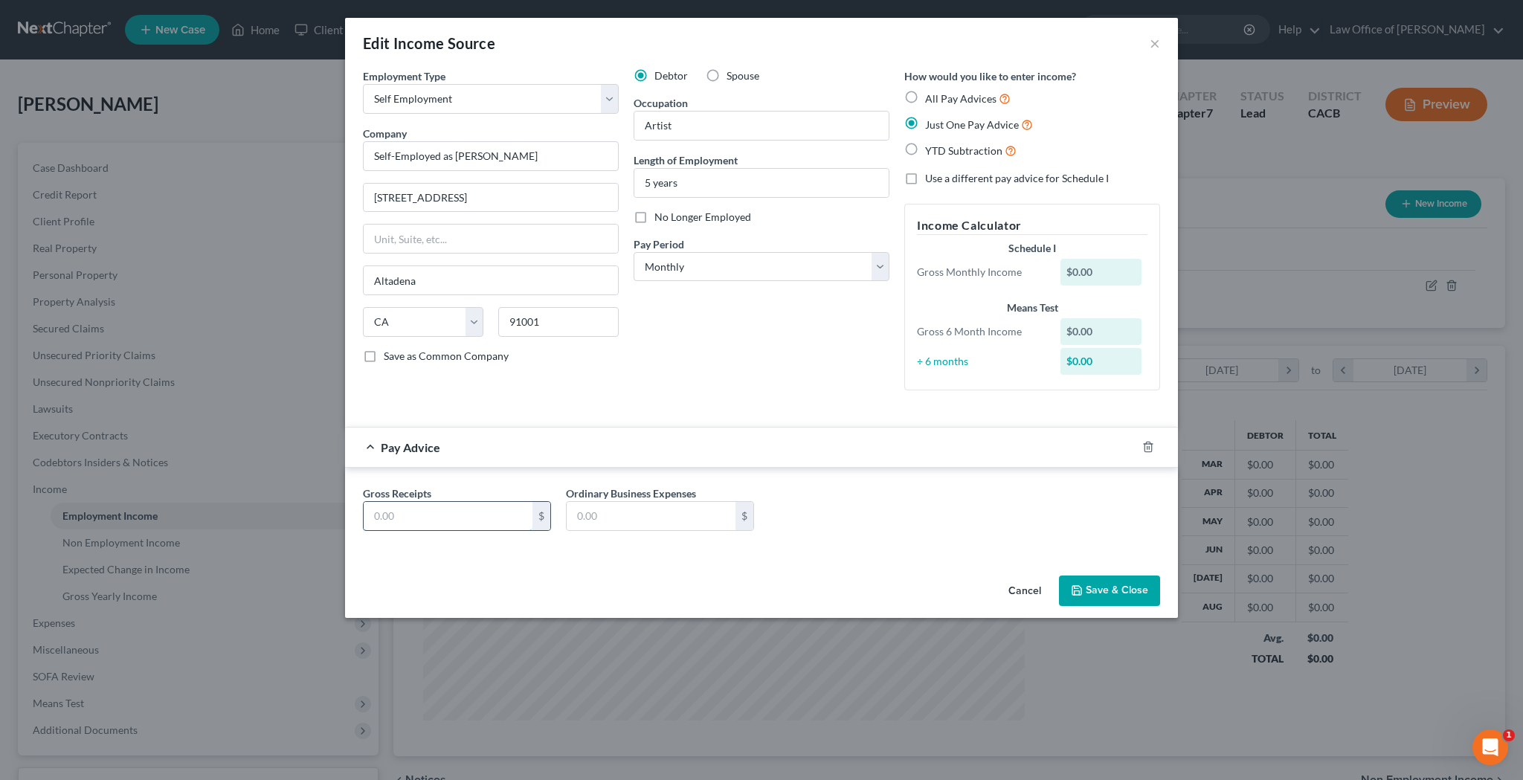
click at [485, 506] on input "text" at bounding box center [448, 516] width 169 height 28
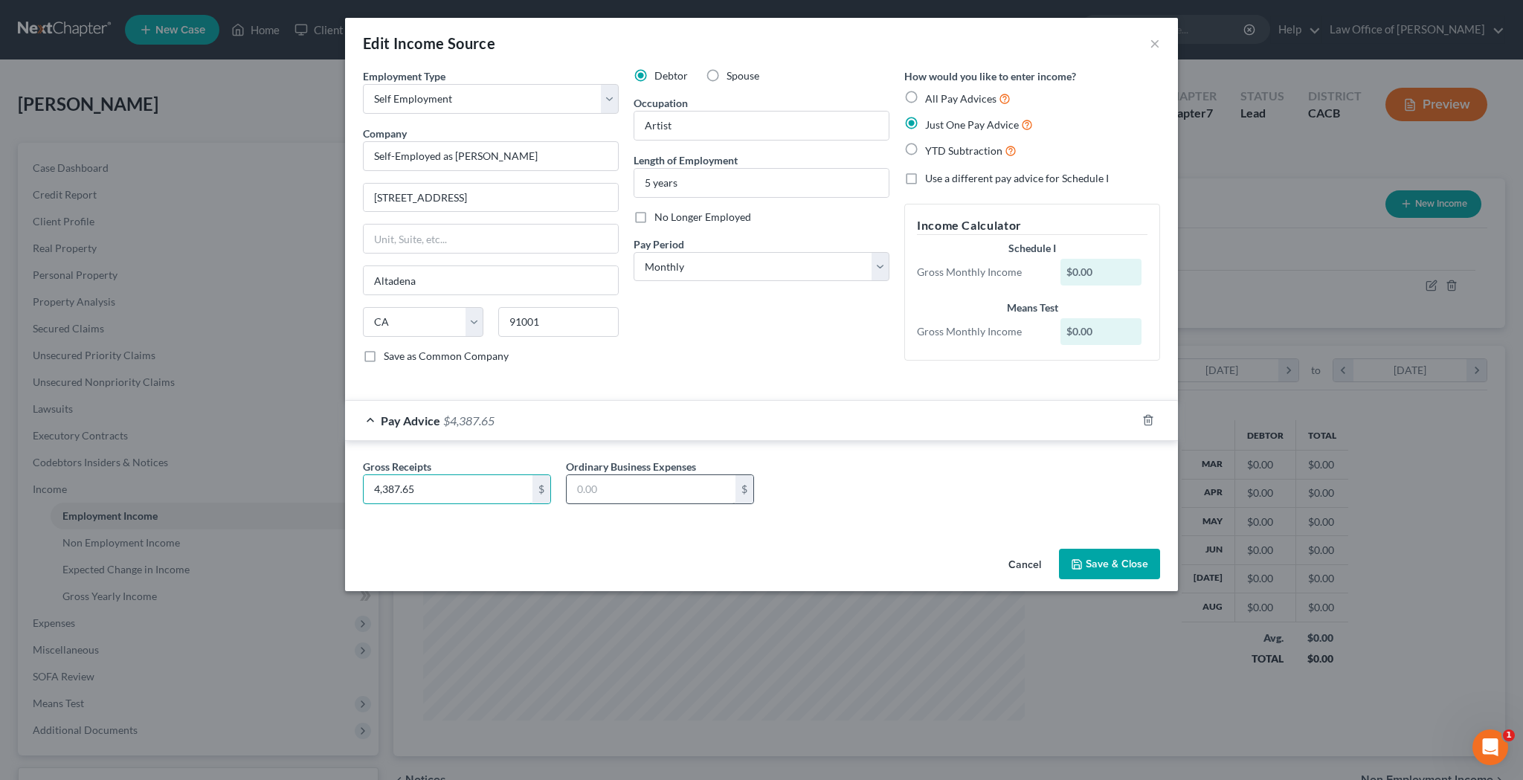
type input "4,387.65"
click at [671, 494] on input "text" at bounding box center [651, 489] width 169 height 28
type input "150"
click at [874, 498] on div "Gross Receipts 4,387.65 $ Ordinary Business Expenses 150 $" at bounding box center [761, 487] width 812 height 57
click at [1119, 568] on button "Save & Close" at bounding box center [1109, 564] width 101 height 31
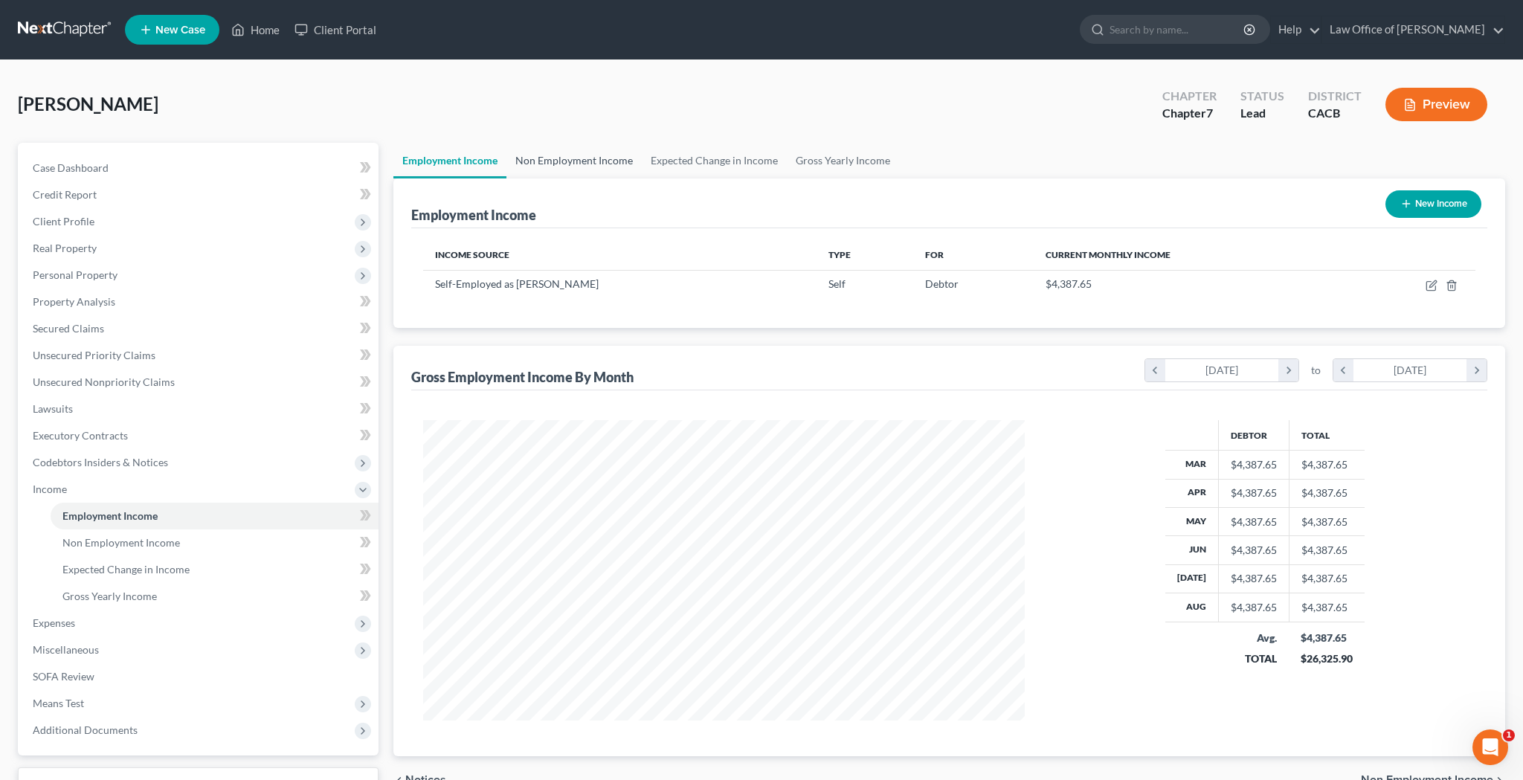
click at [581, 169] on link "Non Employment Income" at bounding box center [573, 161] width 135 height 36
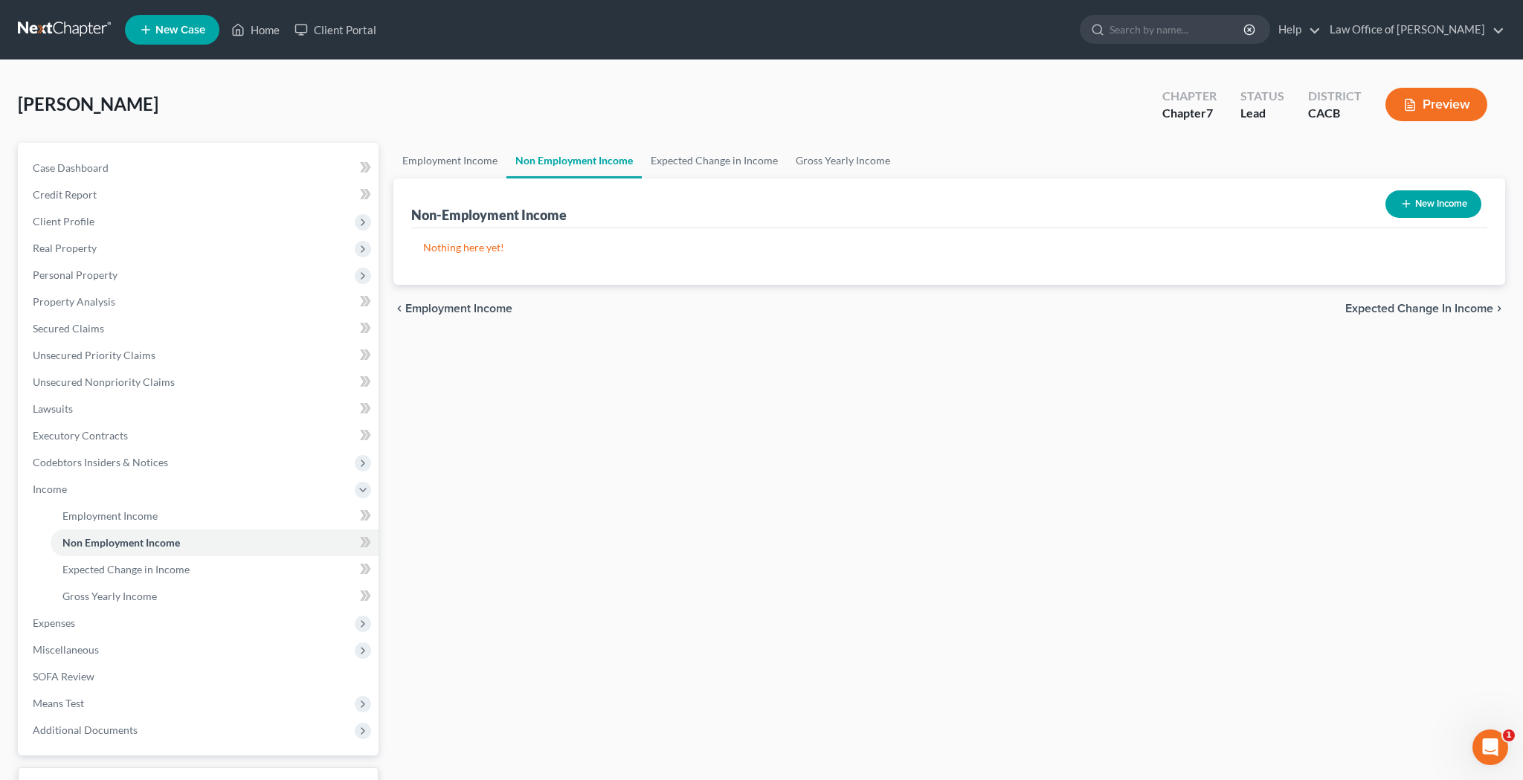
click at [1396, 205] on button "New Income" at bounding box center [1433, 204] width 96 height 28
select select "0"
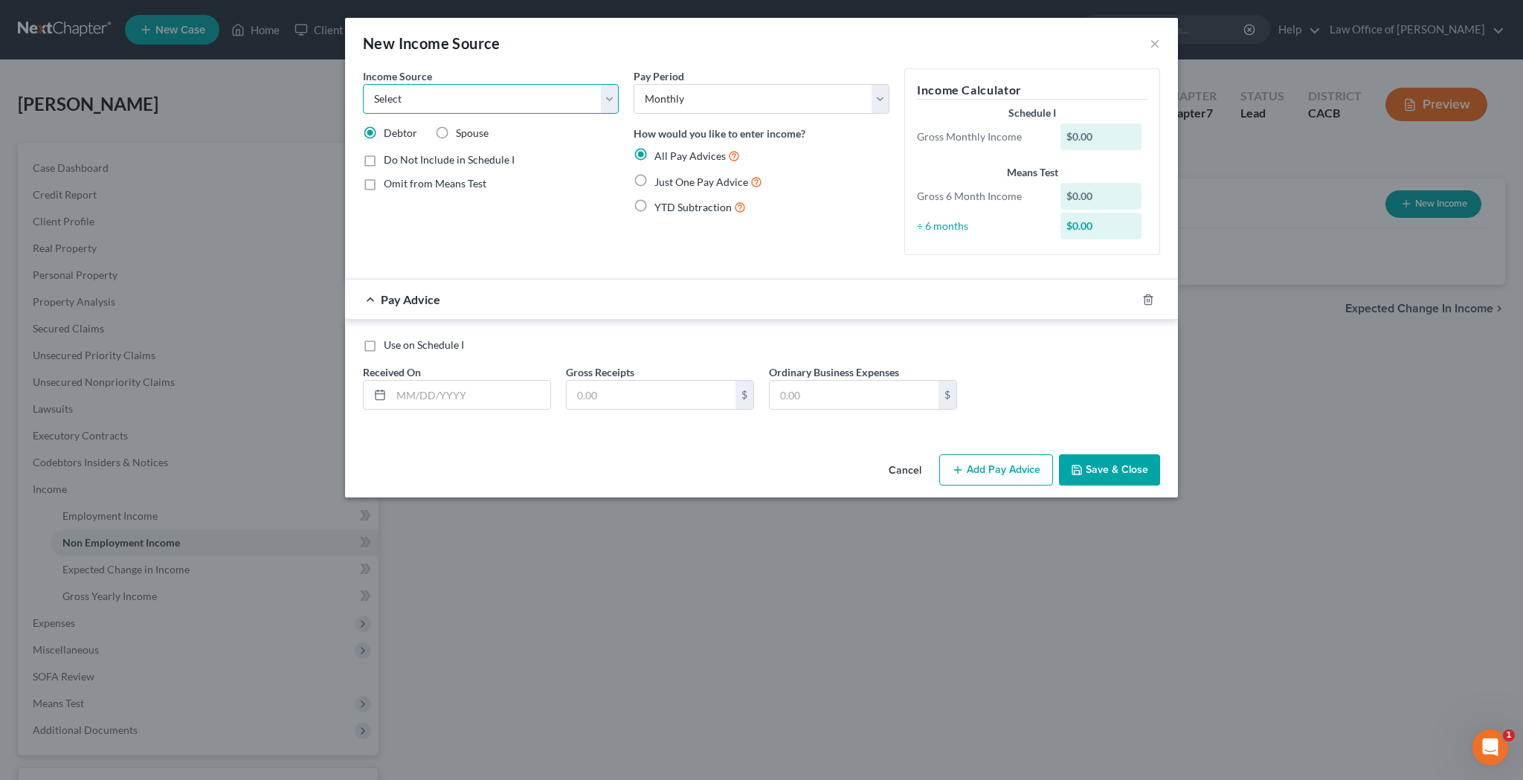
select select "8"
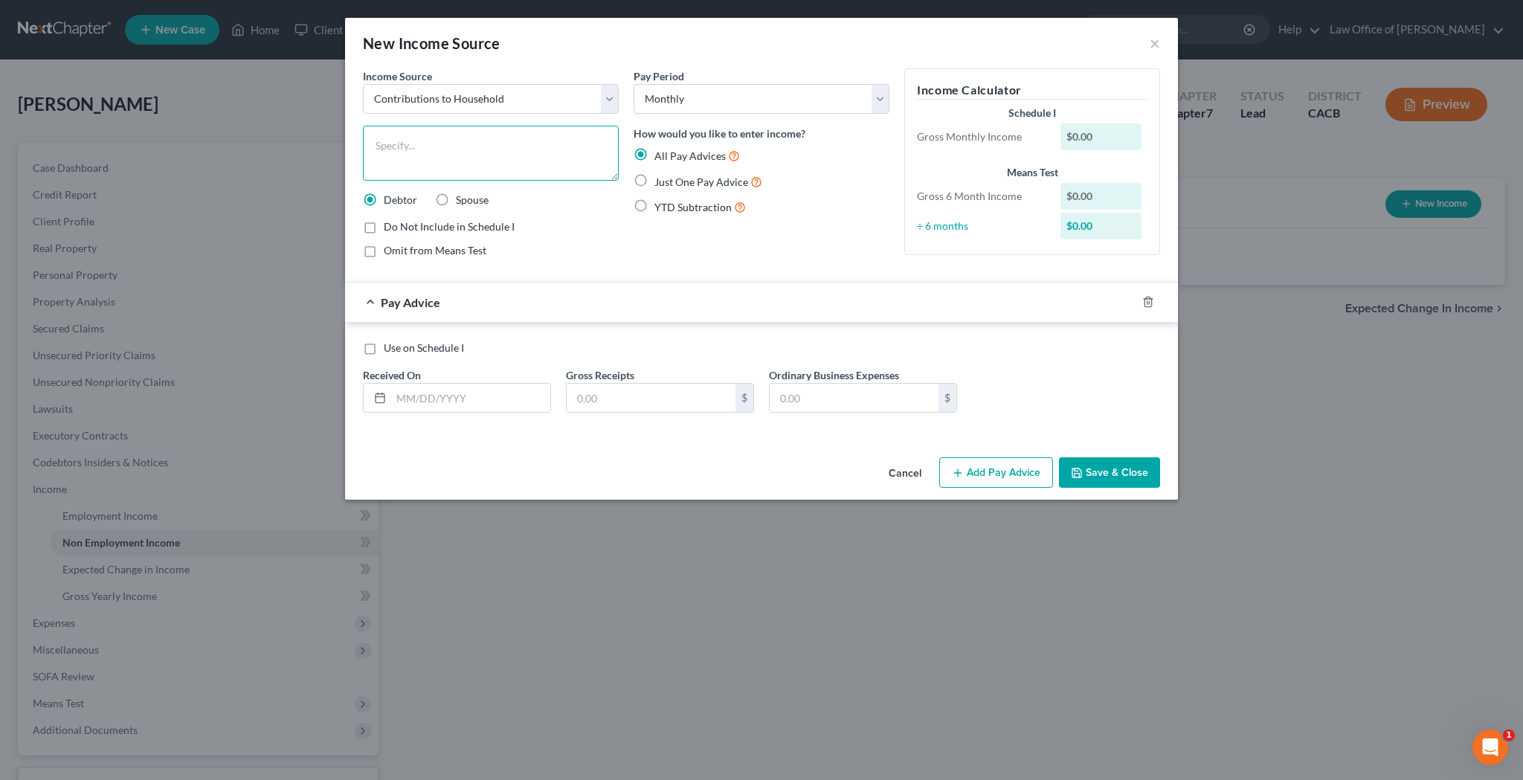
click at [440, 161] on textarea at bounding box center [491, 153] width 256 height 55
type textarea "Cash Gifts from Debtor's Mother"
click at [511, 402] on input "text" at bounding box center [470, 398] width 159 height 28
type input "0"
type input "[DATE]"
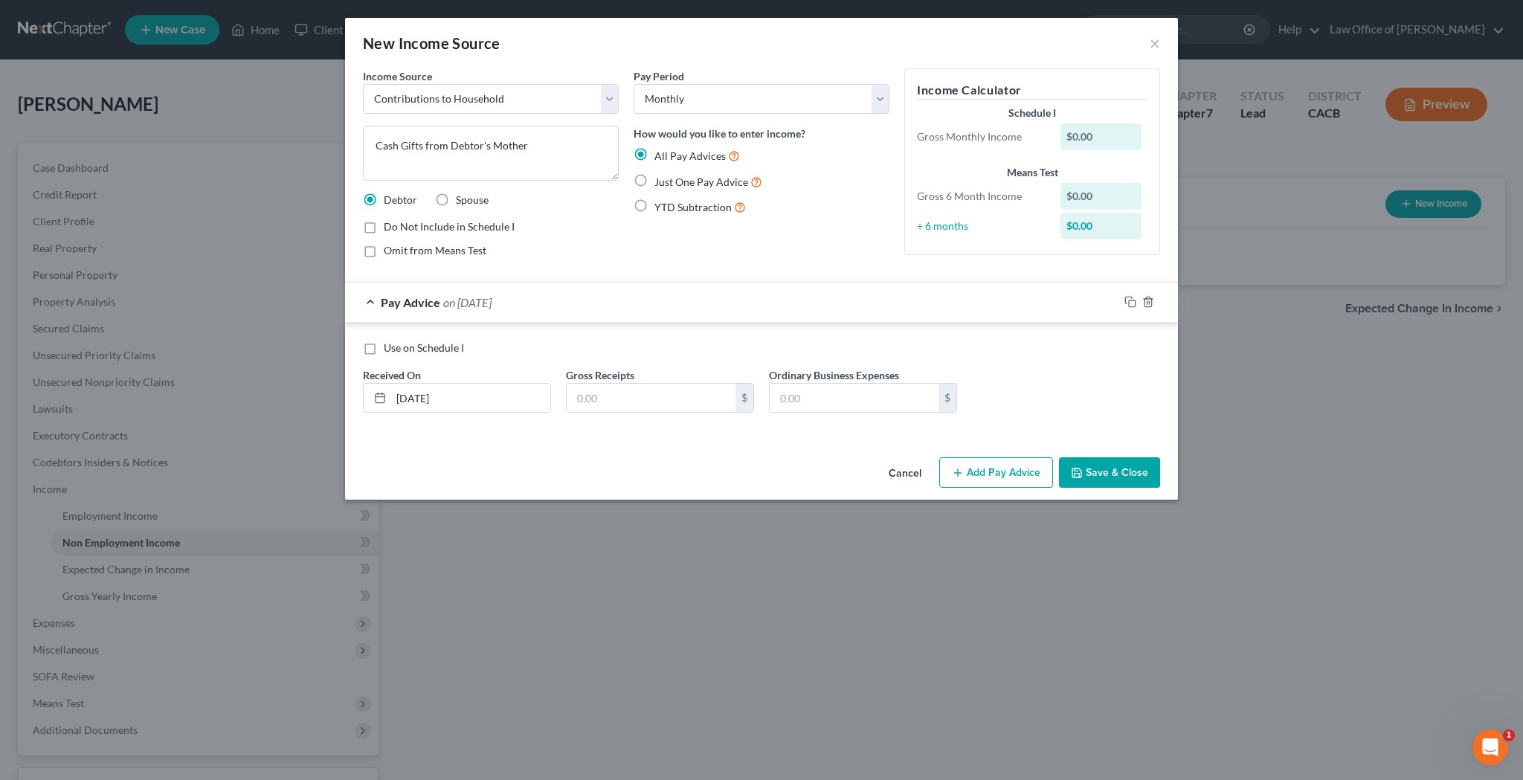
click at [384, 227] on label "Do Not Include in Schedule I" at bounding box center [449, 226] width 131 height 15
click at [390, 227] on input "Do Not Include in Schedule I" at bounding box center [395, 224] width 10 height 10
checkbox input "true"
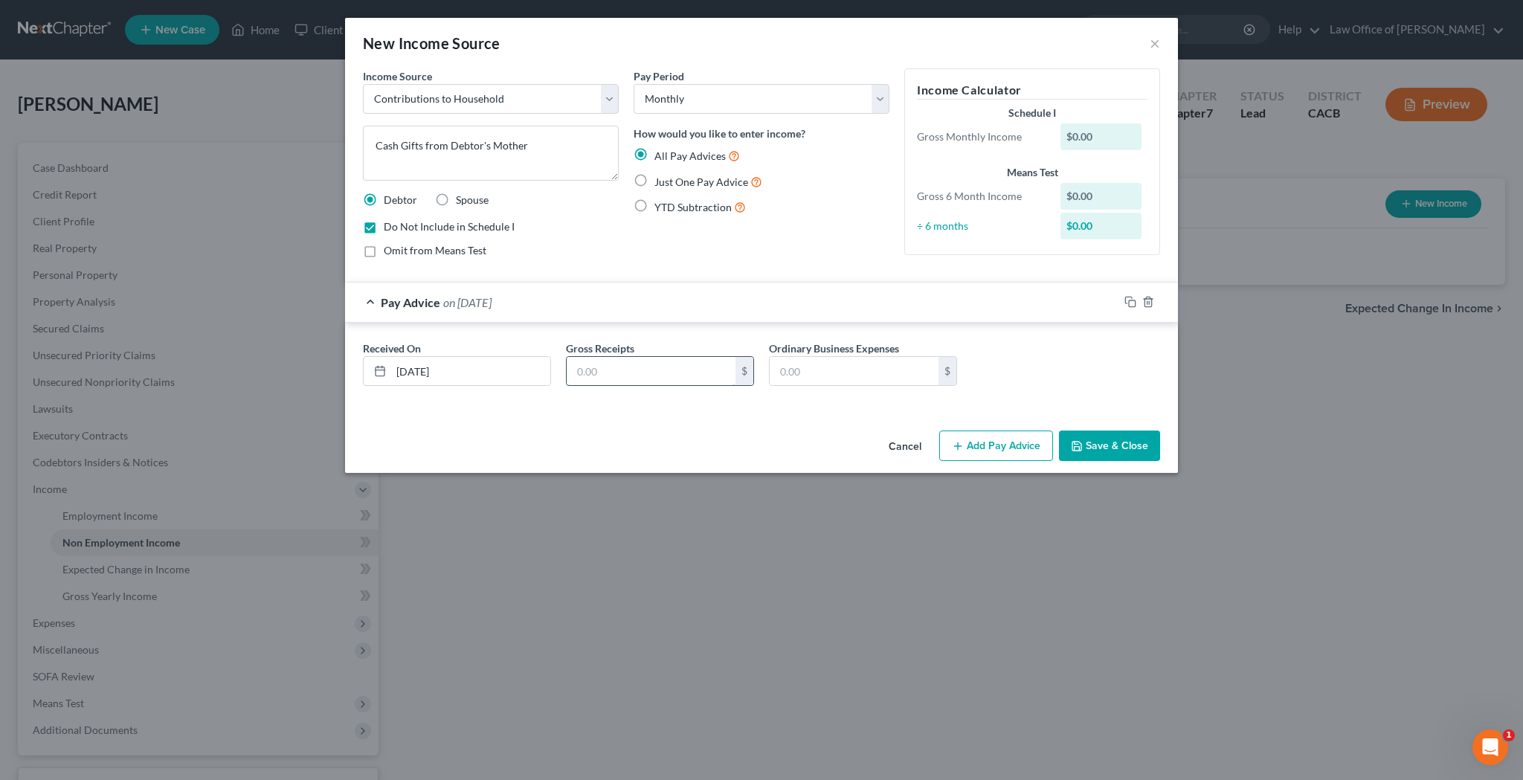
click at [623, 368] on input "text" at bounding box center [651, 371] width 169 height 28
type input "8,000"
click at [790, 238] on div "Pay Period Select Monthly Twice Monthly Every Other Week Weekly How would you l…" at bounding box center [761, 168] width 271 height 201
select select "13"
click at [620, 250] on div "Income Source * Select Unemployment Disability (from employer) Pension Retireme…" at bounding box center [490, 168] width 271 height 201
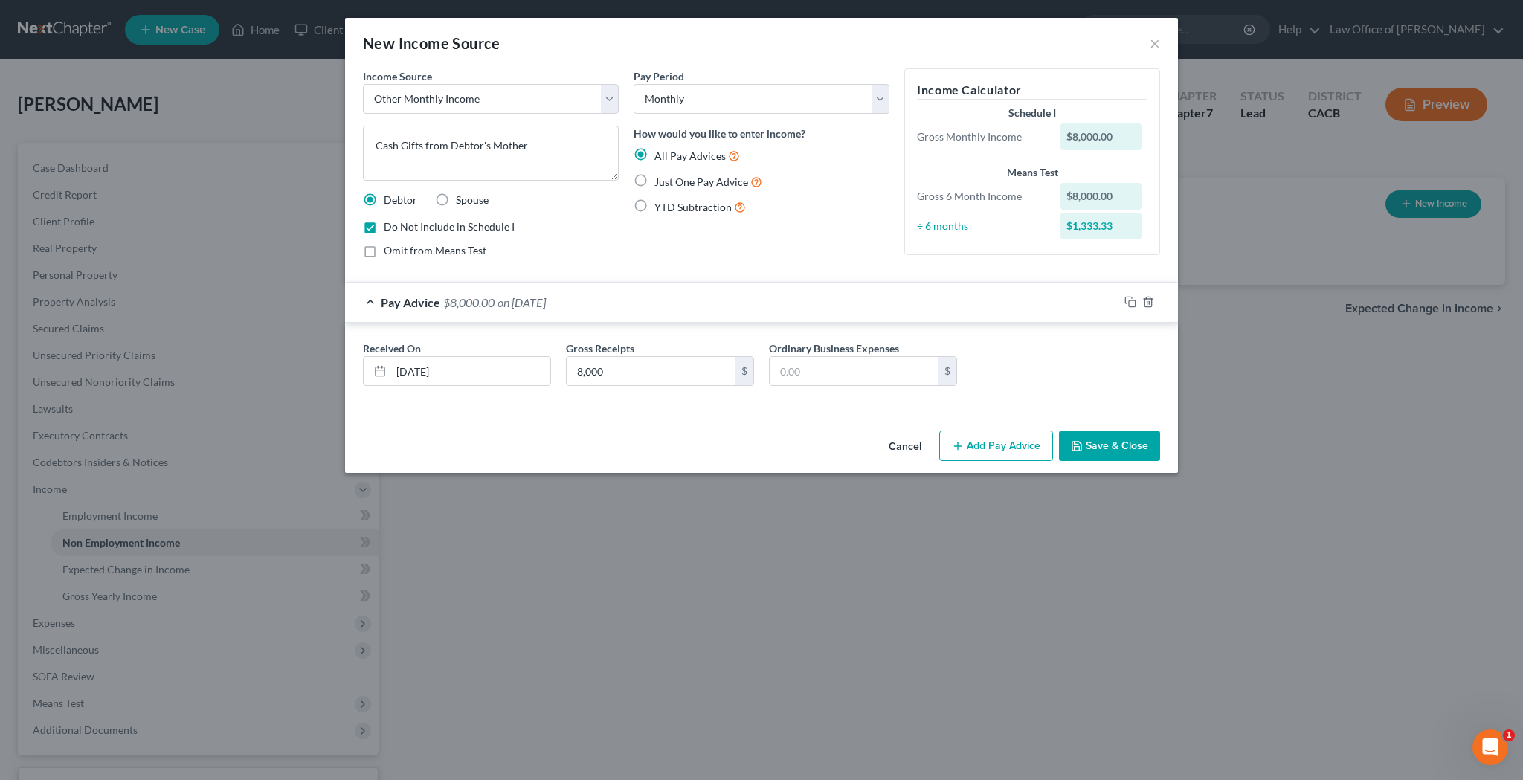
click at [1123, 446] on button "Save & Close" at bounding box center [1109, 445] width 101 height 31
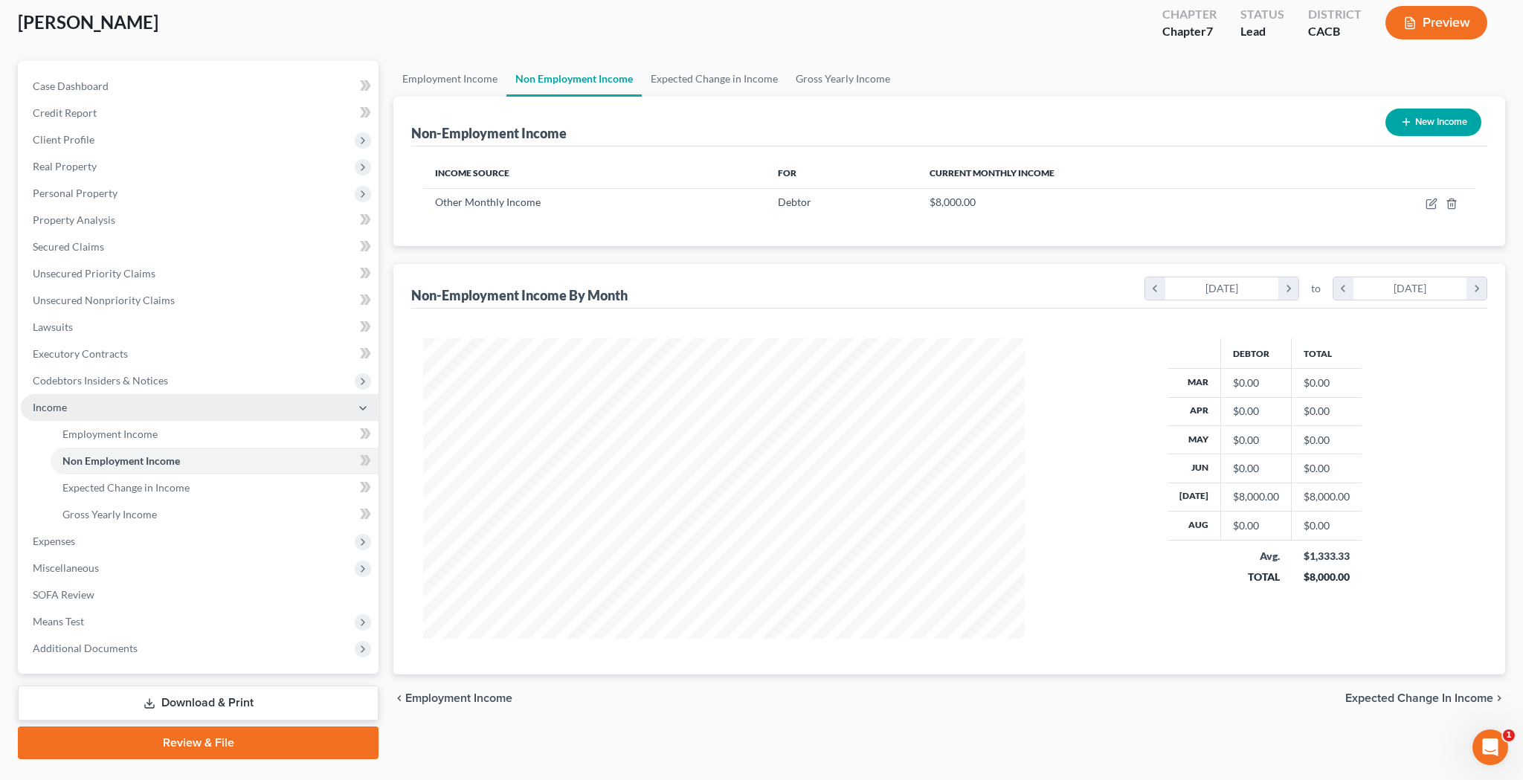
scroll to position [94, 0]
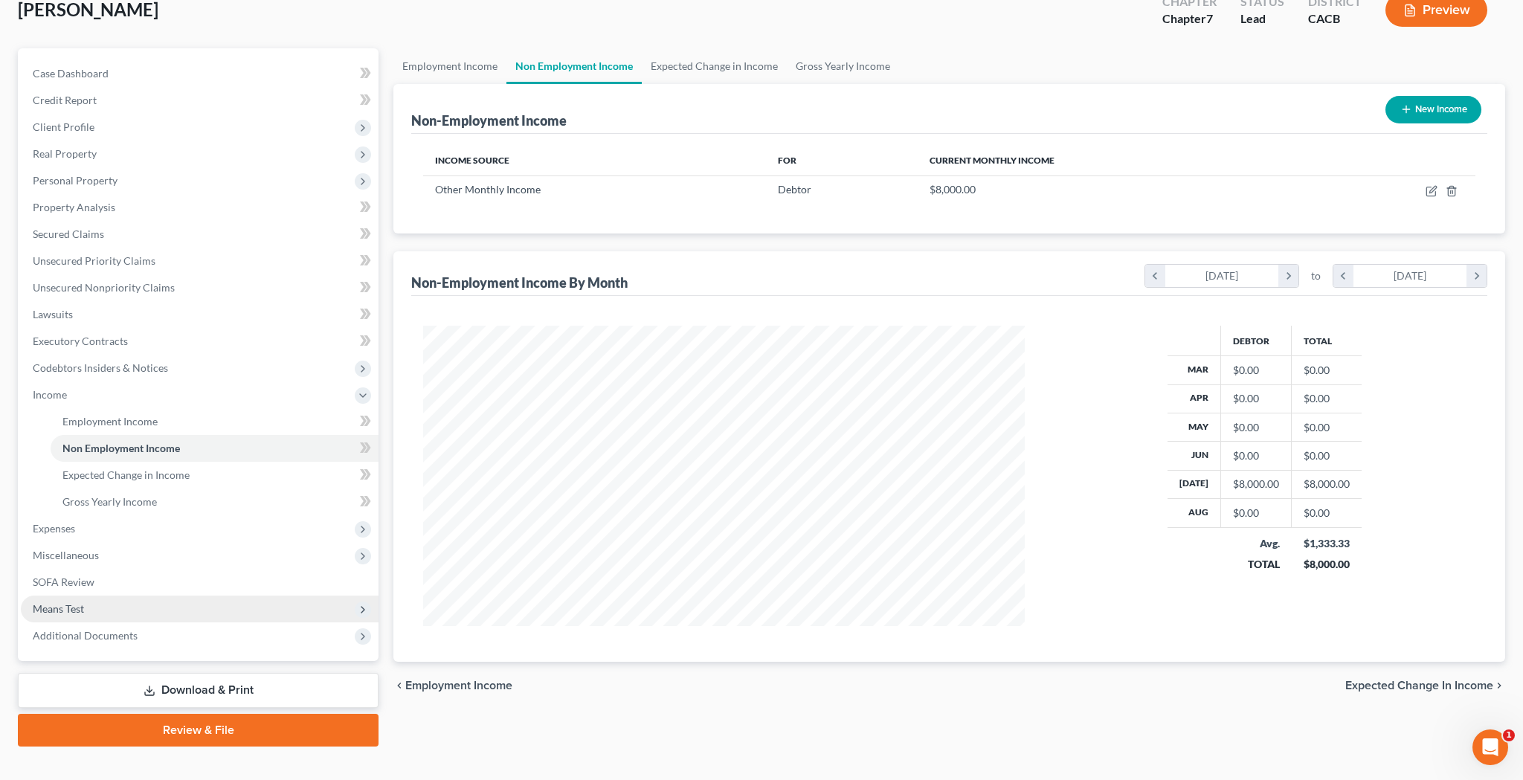
click at [142, 605] on span "Means Test" at bounding box center [200, 609] width 358 height 27
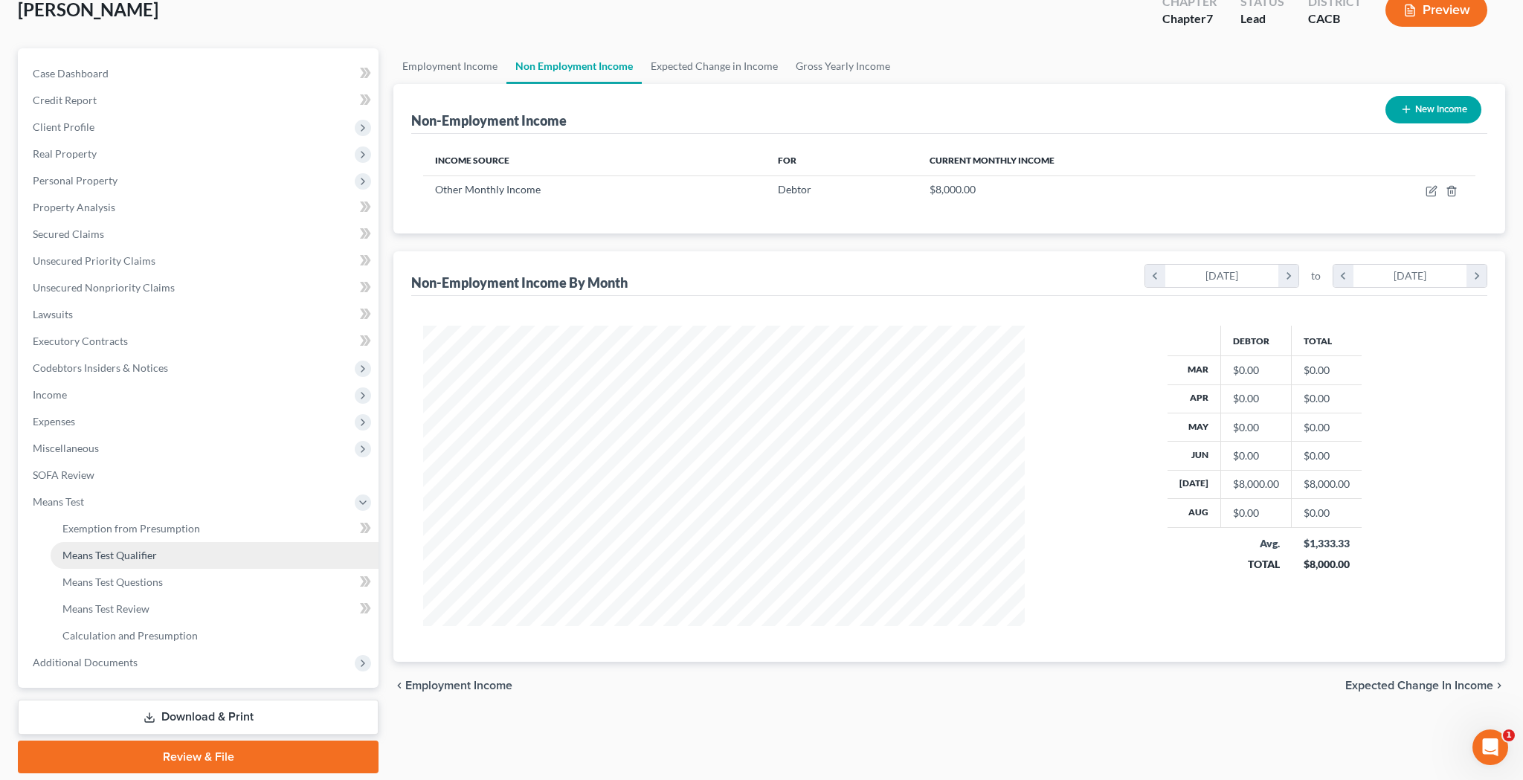
click at [145, 557] on span "Means Test Qualifier" at bounding box center [109, 555] width 94 height 13
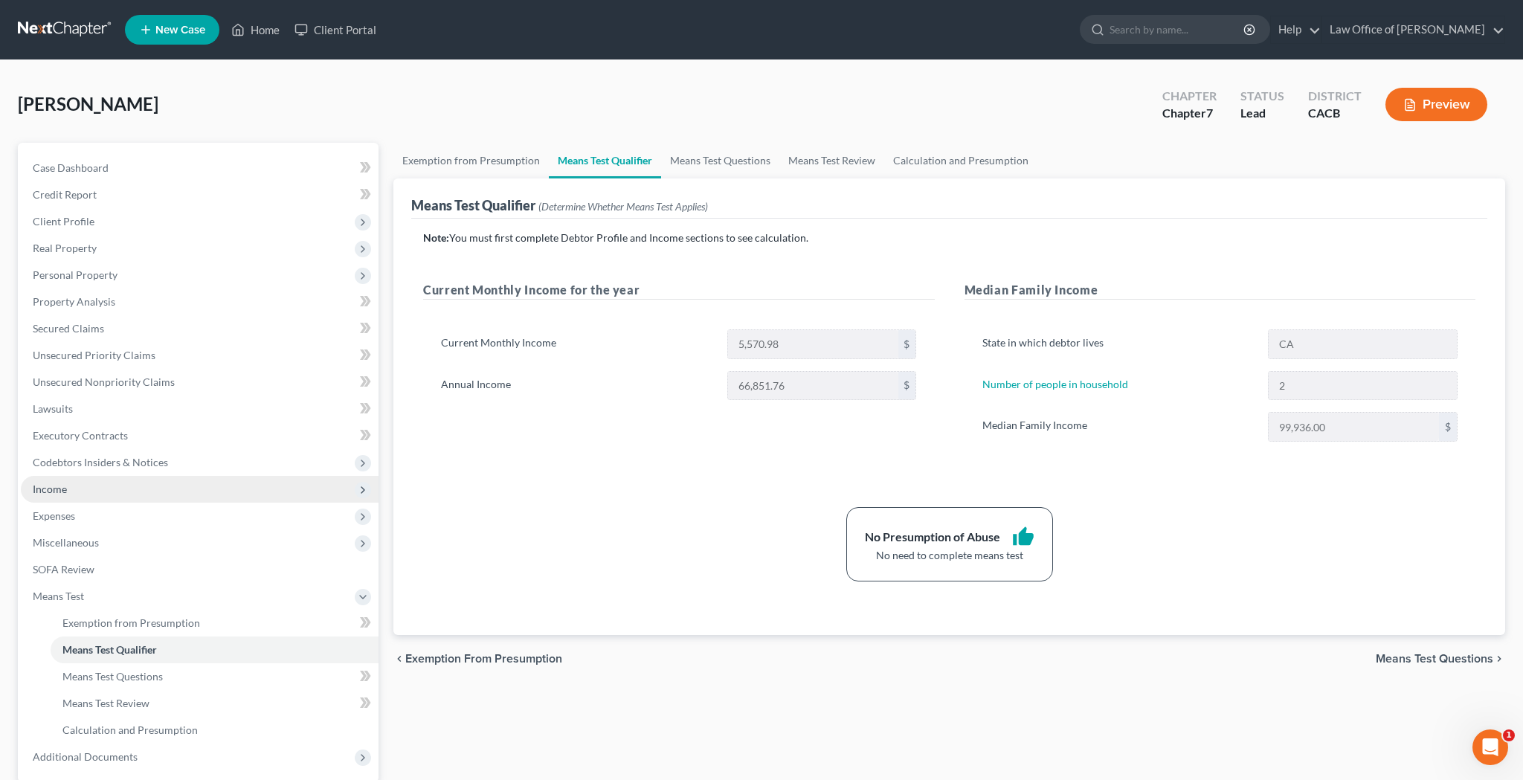
click at [136, 487] on span "Income" at bounding box center [200, 489] width 358 height 27
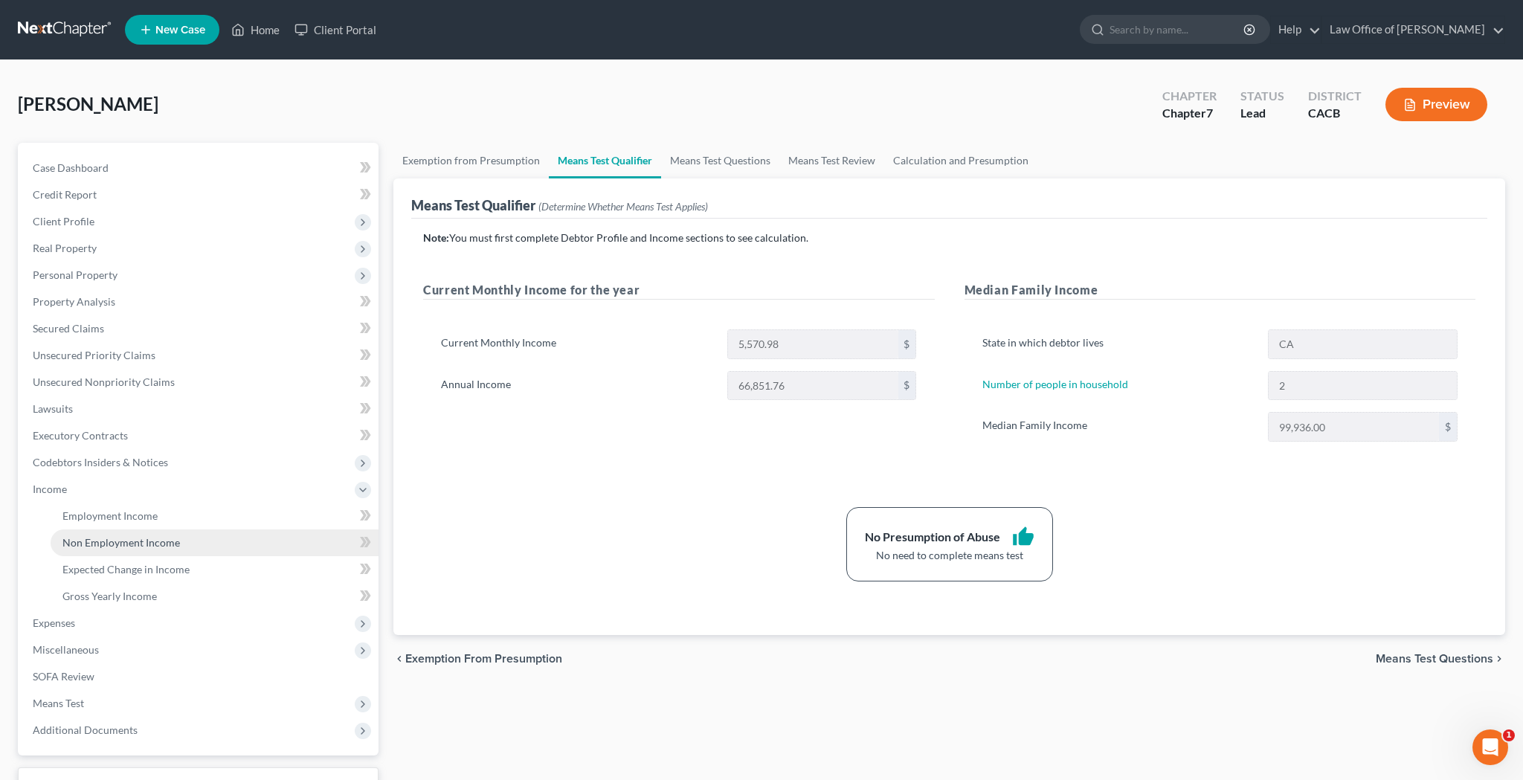
click at [143, 538] on span "Non Employment Income" at bounding box center [120, 542] width 117 height 13
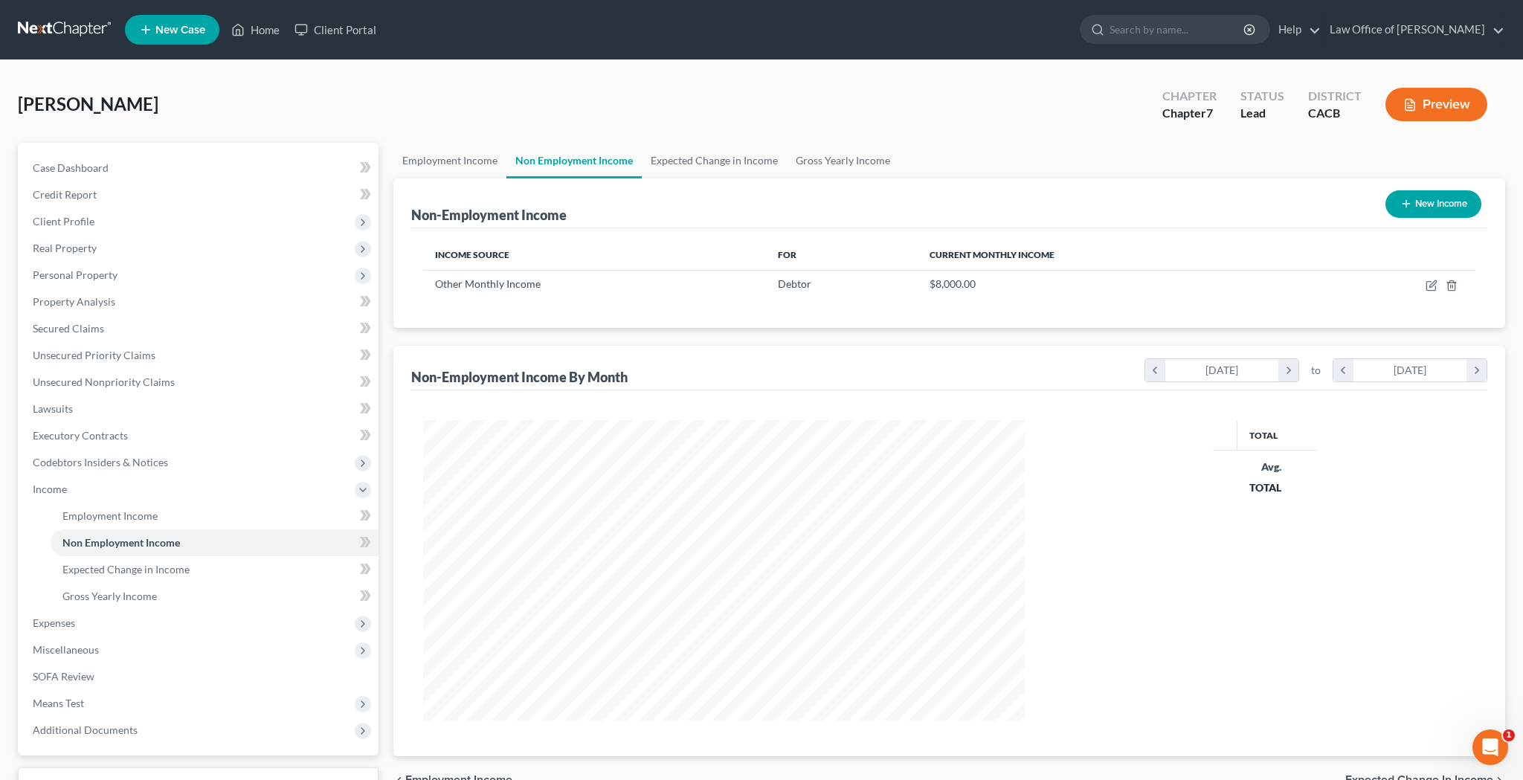
scroll to position [300, 631]
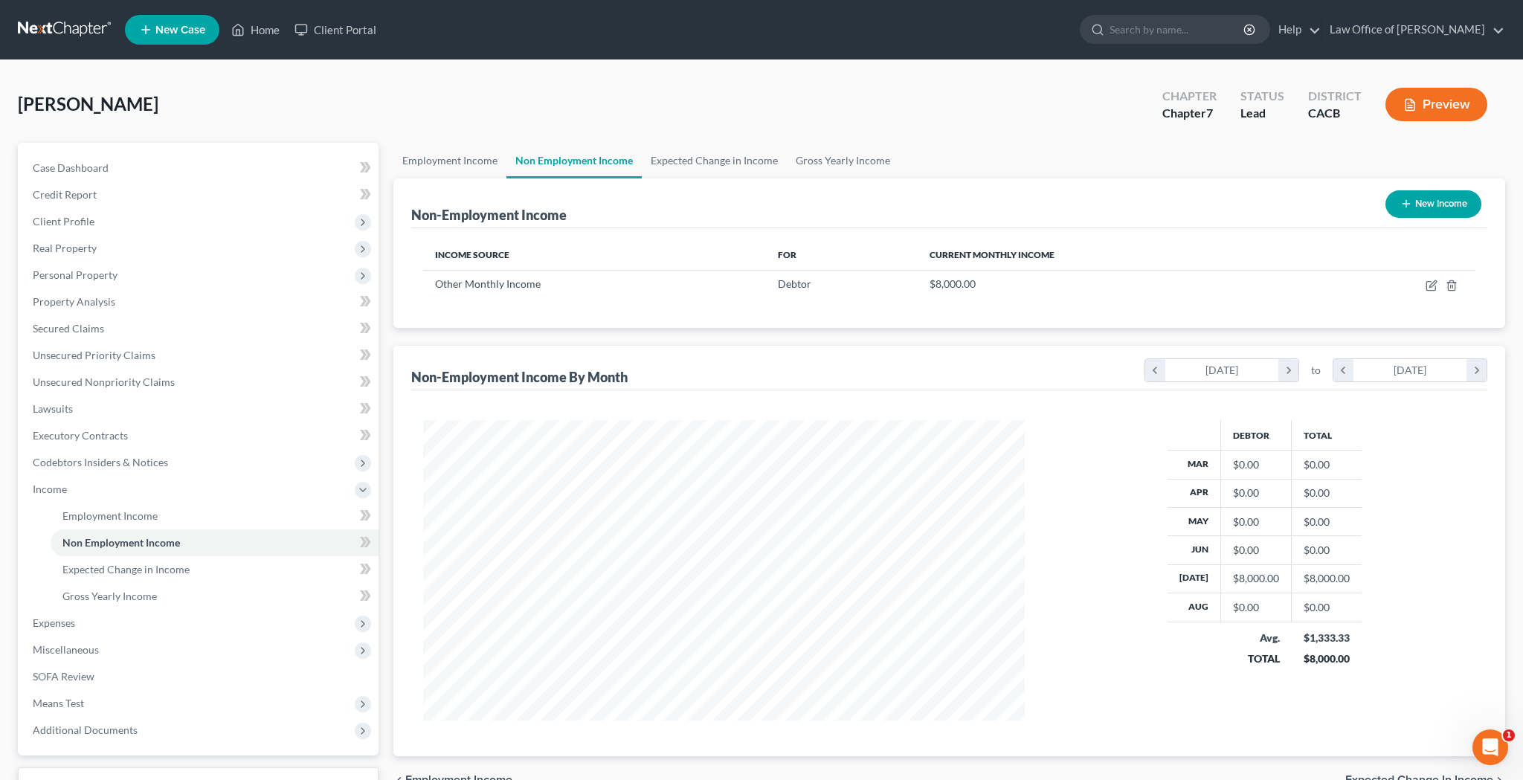
click at [1422, 200] on button "New Income" at bounding box center [1433, 204] width 96 height 28
select select "0"
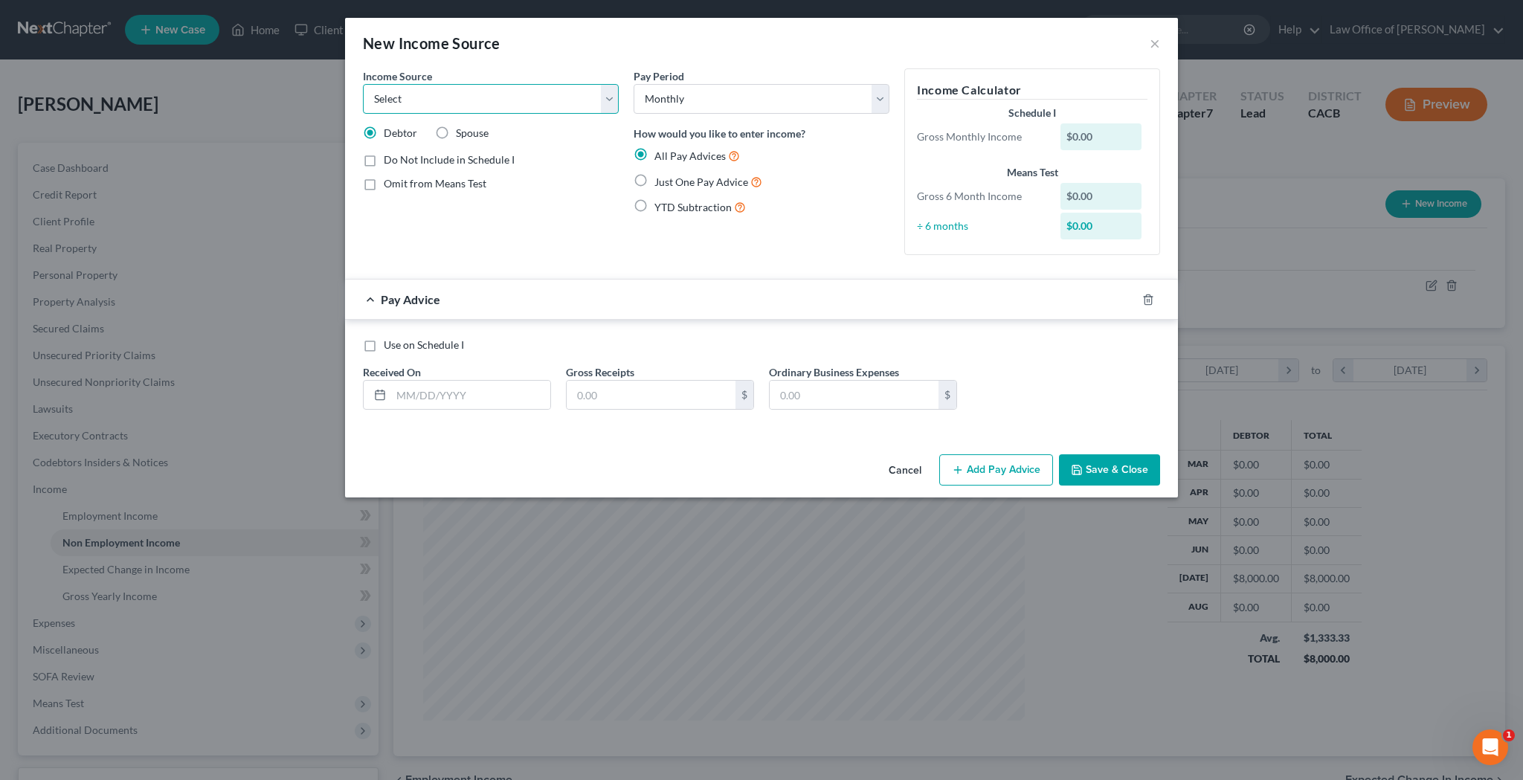
select select "7"
click at [384, 161] on label "Do Not Include in Schedule I" at bounding box center [449, 159] width 131 height 15
click at [390, 161] on input "Do Not Include in Schedule I" at bounding box center [395, 157] width 10 height 10
checkbox input "true"
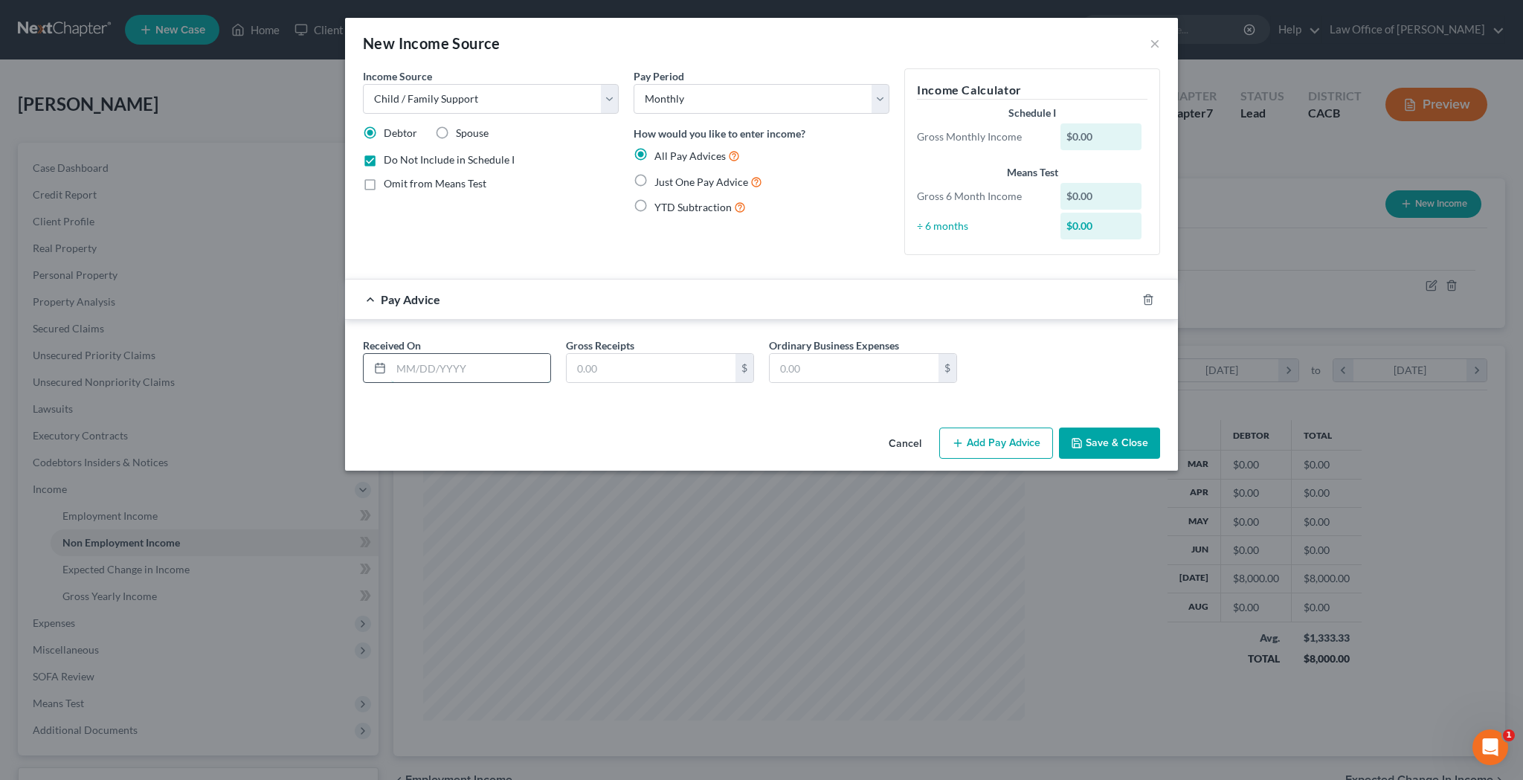
click at [505, 364] on input "text" at bounding box center [470, 368] width 159 height 28
type input "[DATE]"
click at [599, 361] on input "text" at bounding box center [651, 368] width 169 height 28
type input "600"
click at [709, 244] on div "Pay Period Select Monthly Twice Monthly Every Other Week Weekly How would you l…" at bounding box center [761, 167] width 271 height 199
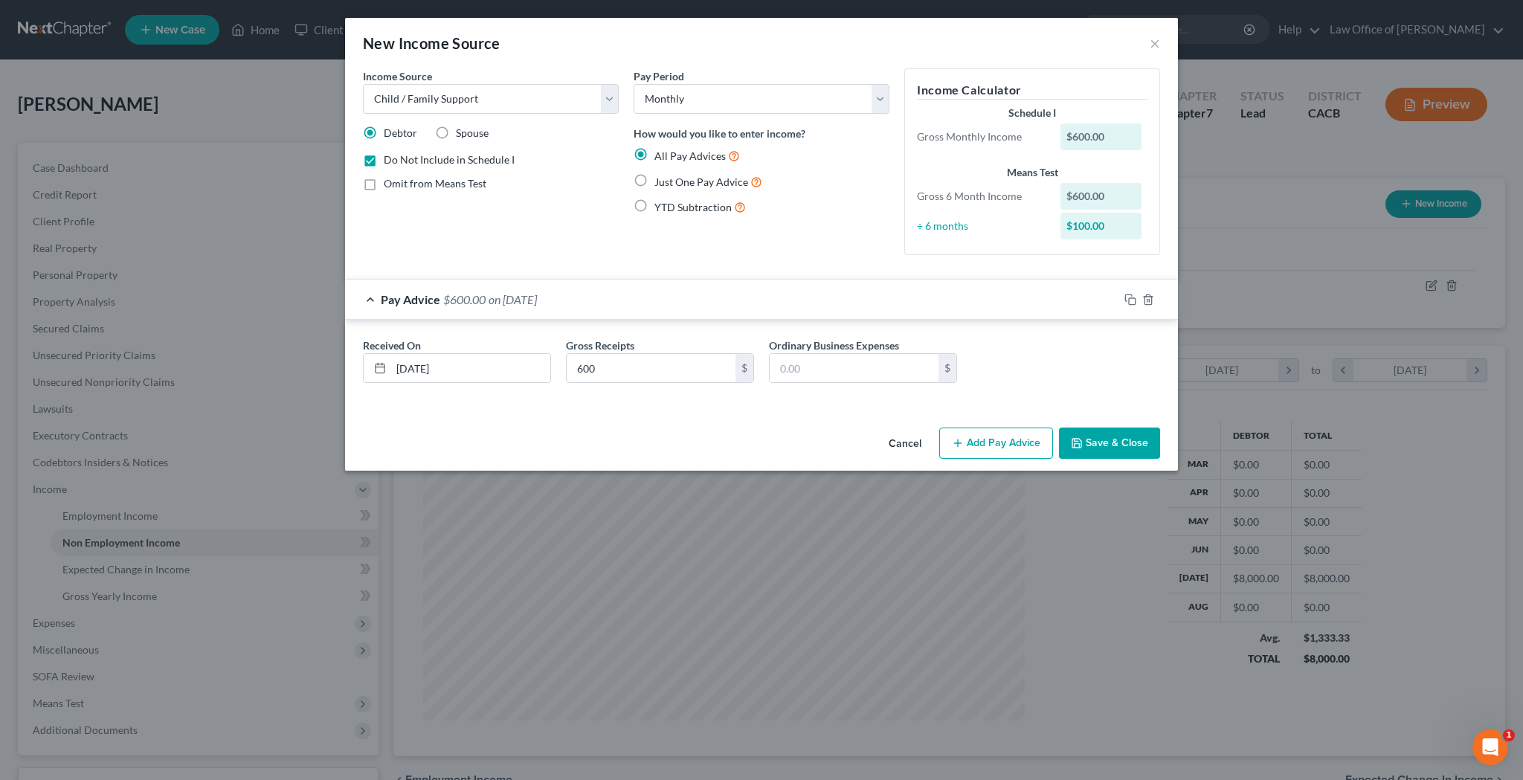
click at [384, 161] on label "Do Not Include in Schedule I" at bounding box center [449, 159] width 131 height 15
click at [390, 161] on input "Do Not Include in Schedule I" at bounding box center [395, 157] width 10 height 10
checkbox input "false"
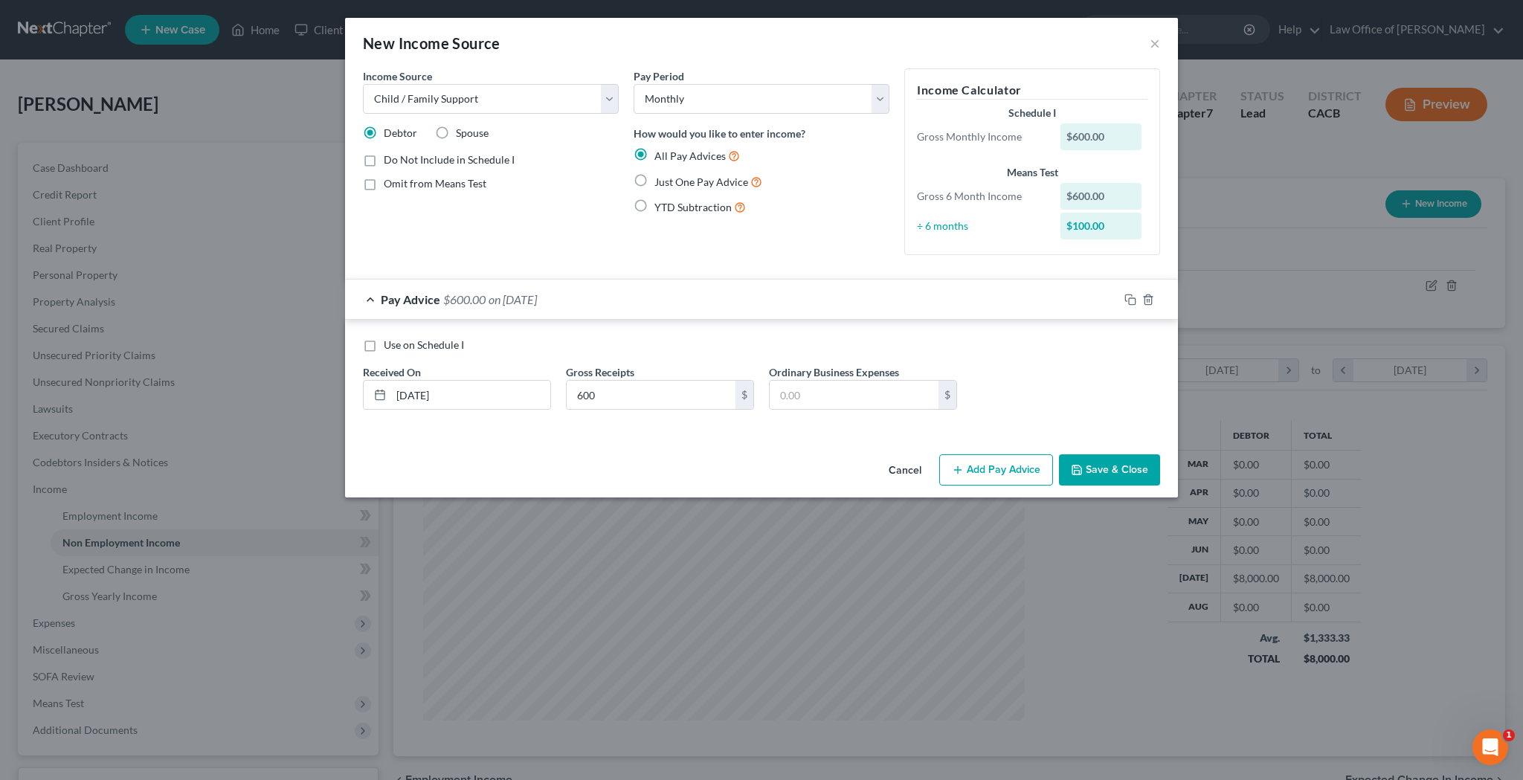
click at [1113, 469] on button "Save & Close" at bounding box center [1109, 469] width 101 height 31
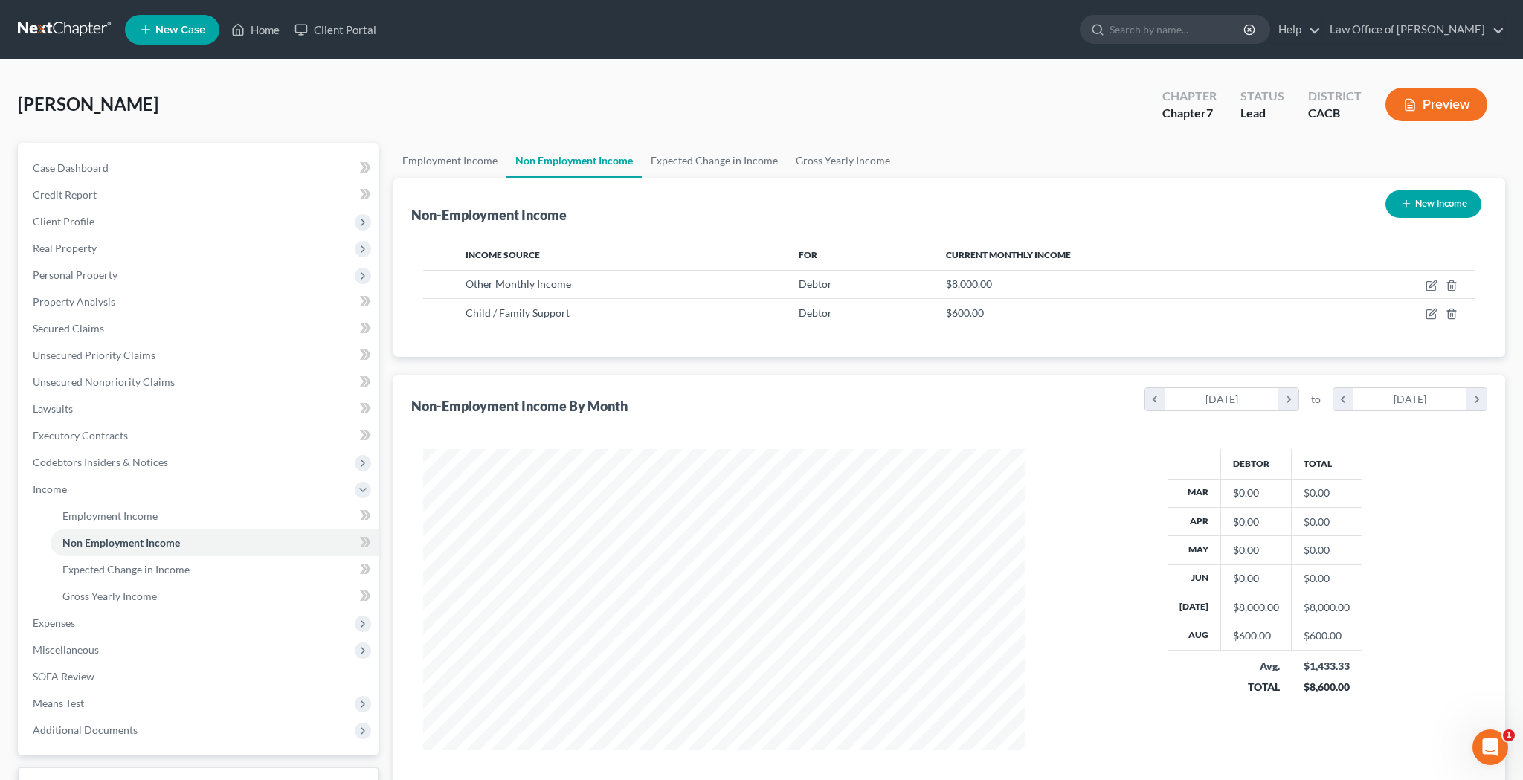
click at [1464, 106] on button "Preview" at bounding box center [1436, 104] width 102 height 33
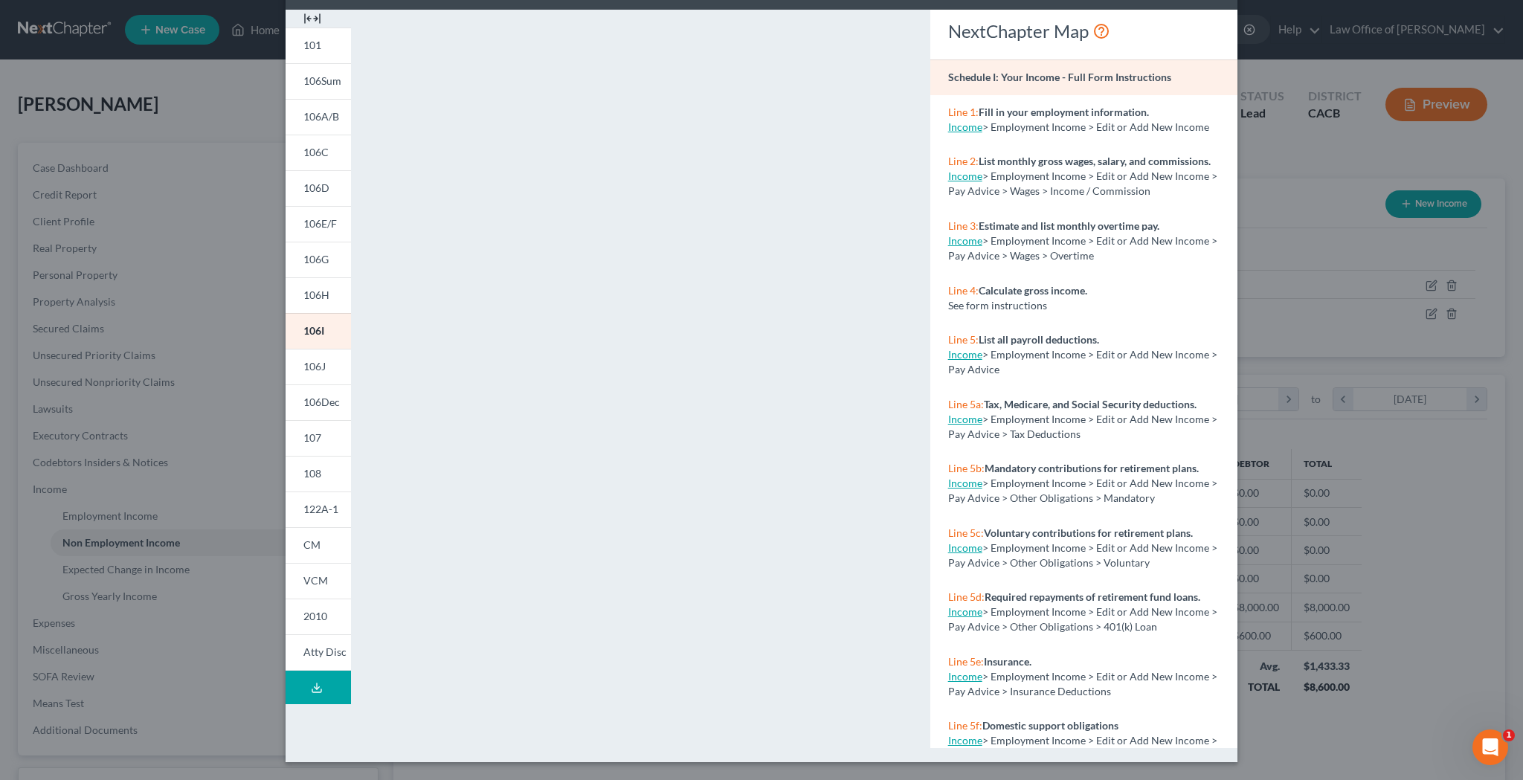
scroll to position [59, 0]
click at [325, 508] on span "122A-1" at bounding box center [320, 509] width 35 height 13
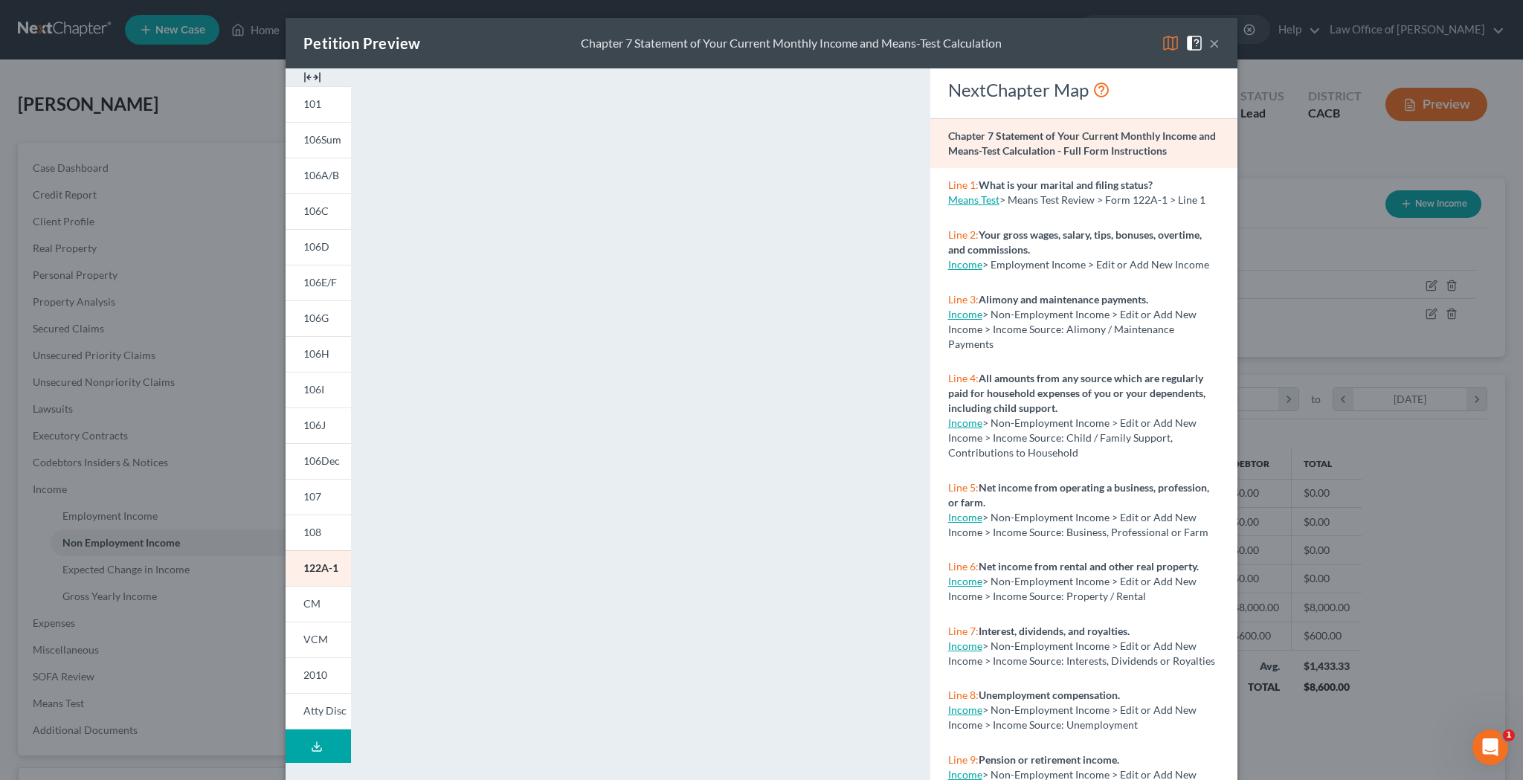
scroll to position [0, 0]
click at [1216, 44] on button "×" at bounding box center [1214, 43] width 10 height 18
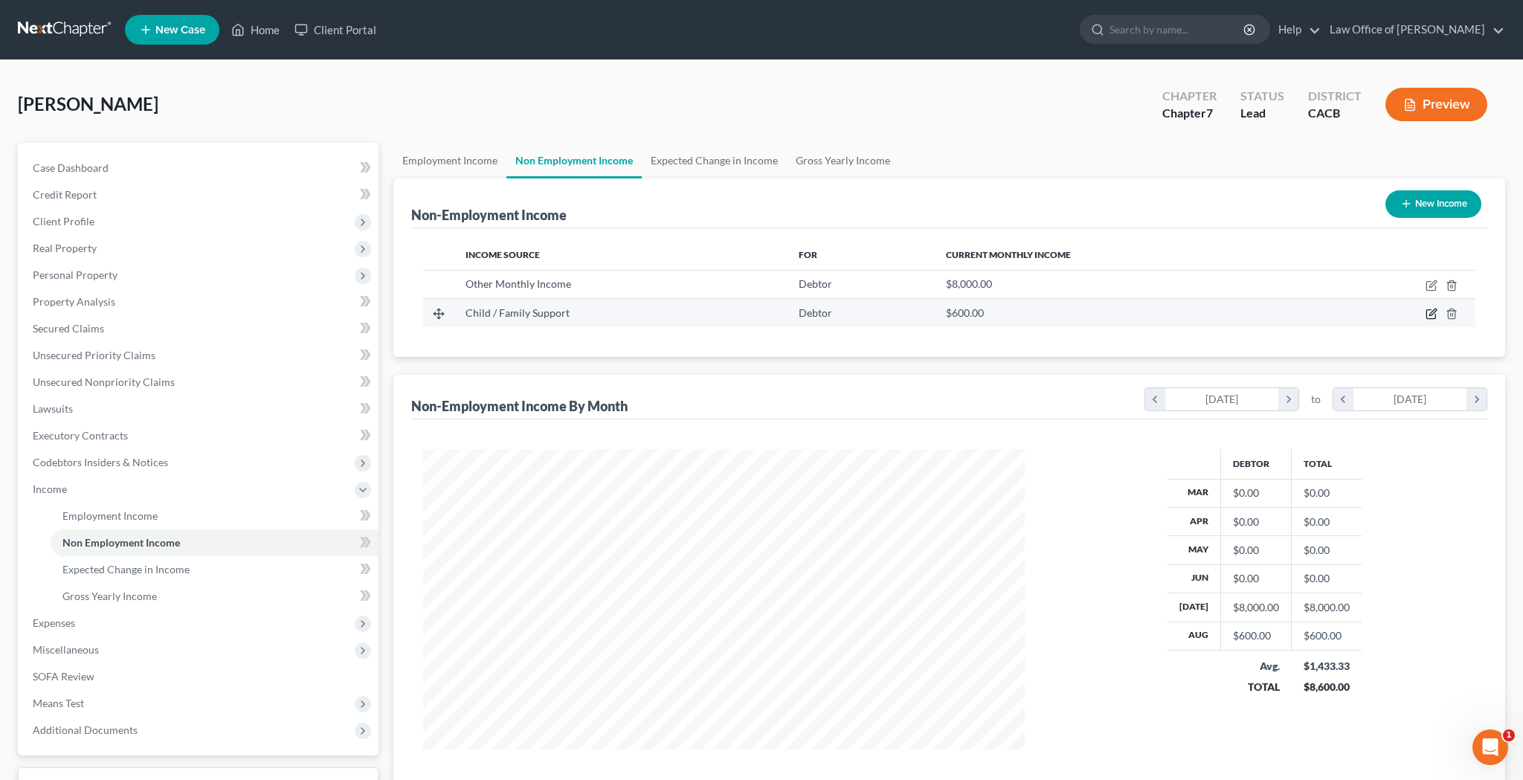
click at [1428, 314] on icon "button" at bounding box center [1431, 314] width 12 height 12
select select "7"
select select "0"
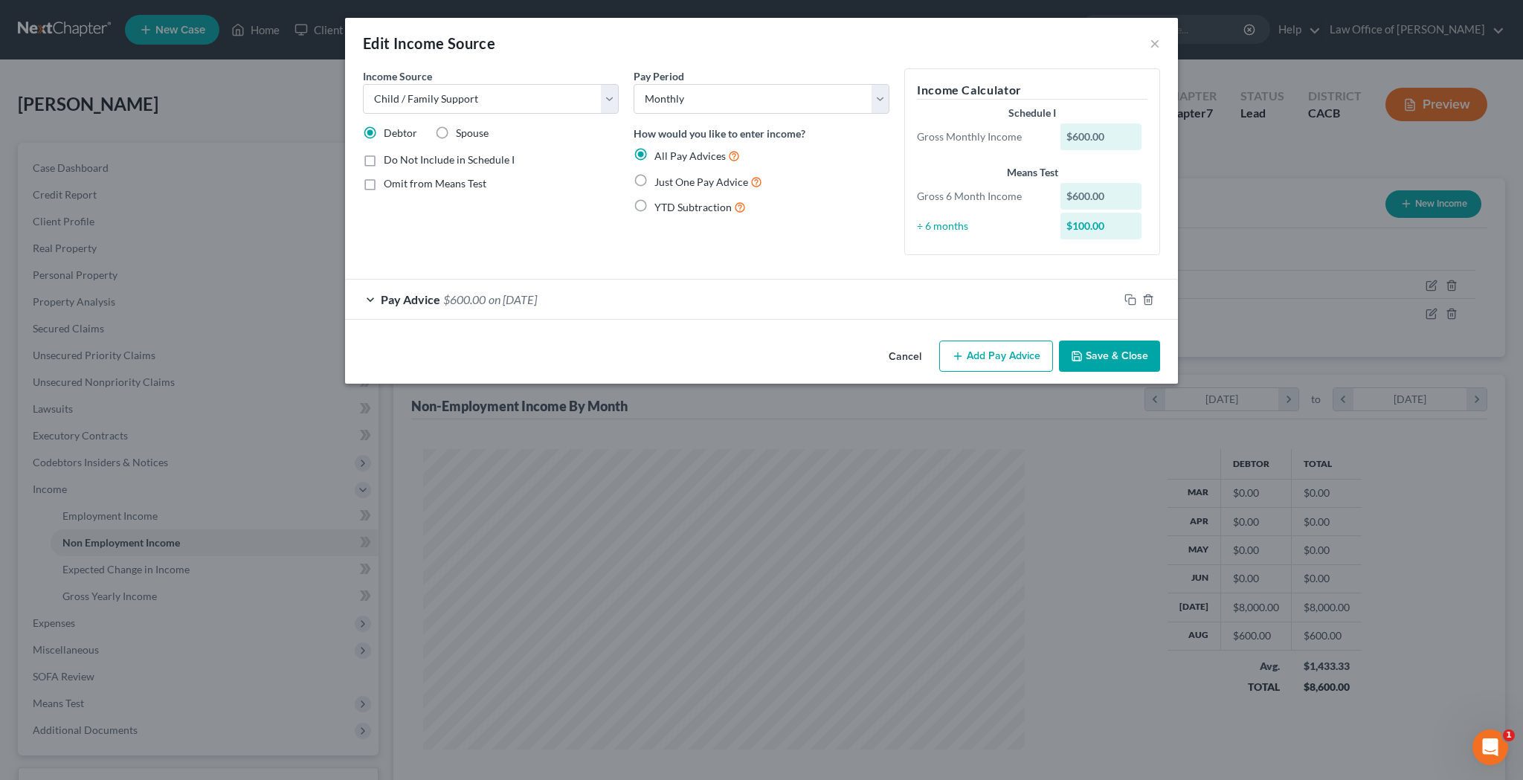
click at [991, 354] on button "Add Pay Advice" at bounding box center [996, 355] width 114 height 31
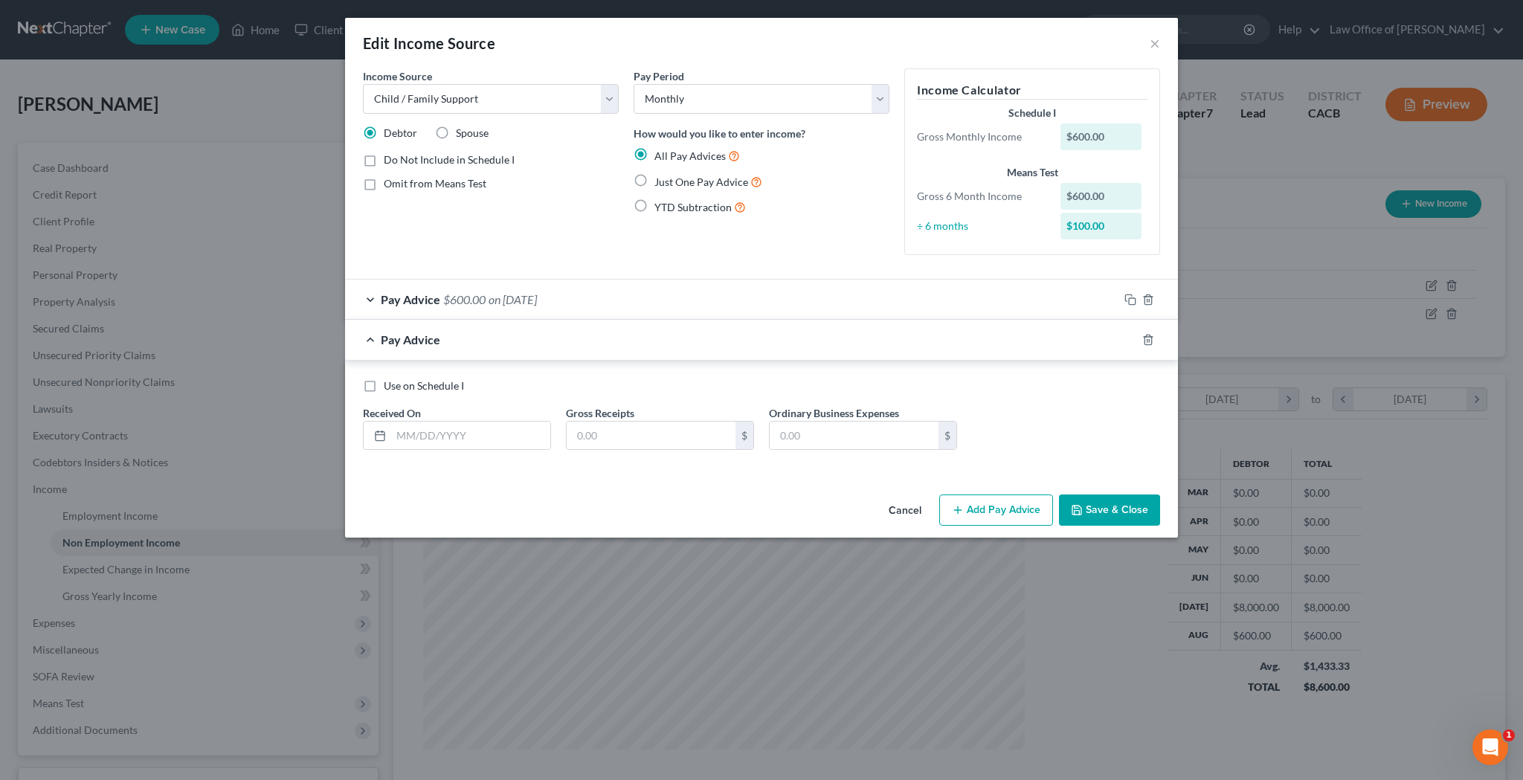
click at [384, 387] on label "Use on Schedule I" at bounding box center [424, 385] width 80 height 15
click at [390, 387] on input "Use on Schedule I" at bounding box center [395, 383] width 10 height 10
checkbox input "true"
click at [459, 435] on input "text" at bounding box center [470, 436] width 159 height 28
type input "[DATE]"
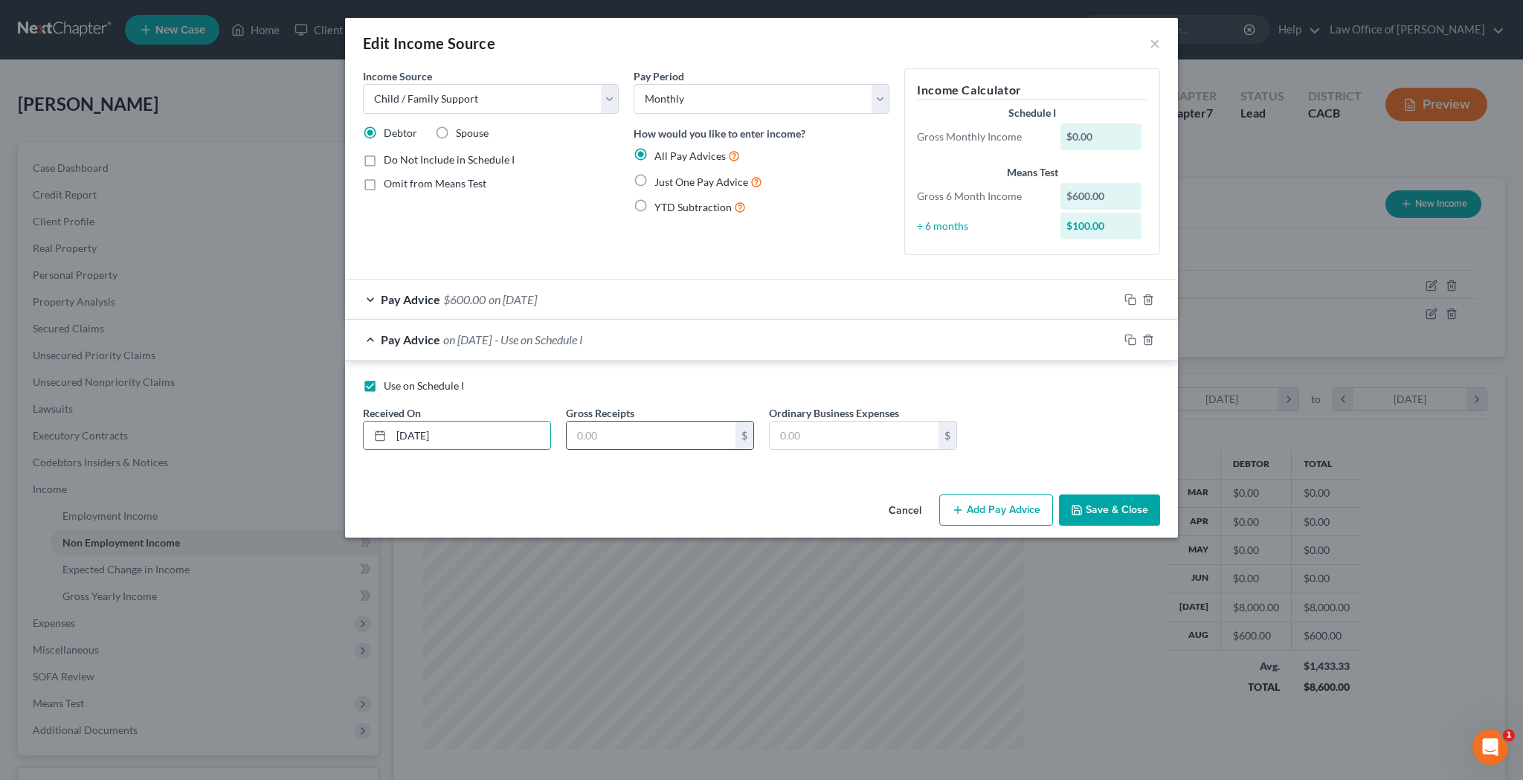
click at [593, 438] on input "text" at bounding box center [651, 436] width 169 height 28
type input "100"
click at [1122, 510] on button "Save & Close" at bounding box center [1109, 509] width 101 height 31
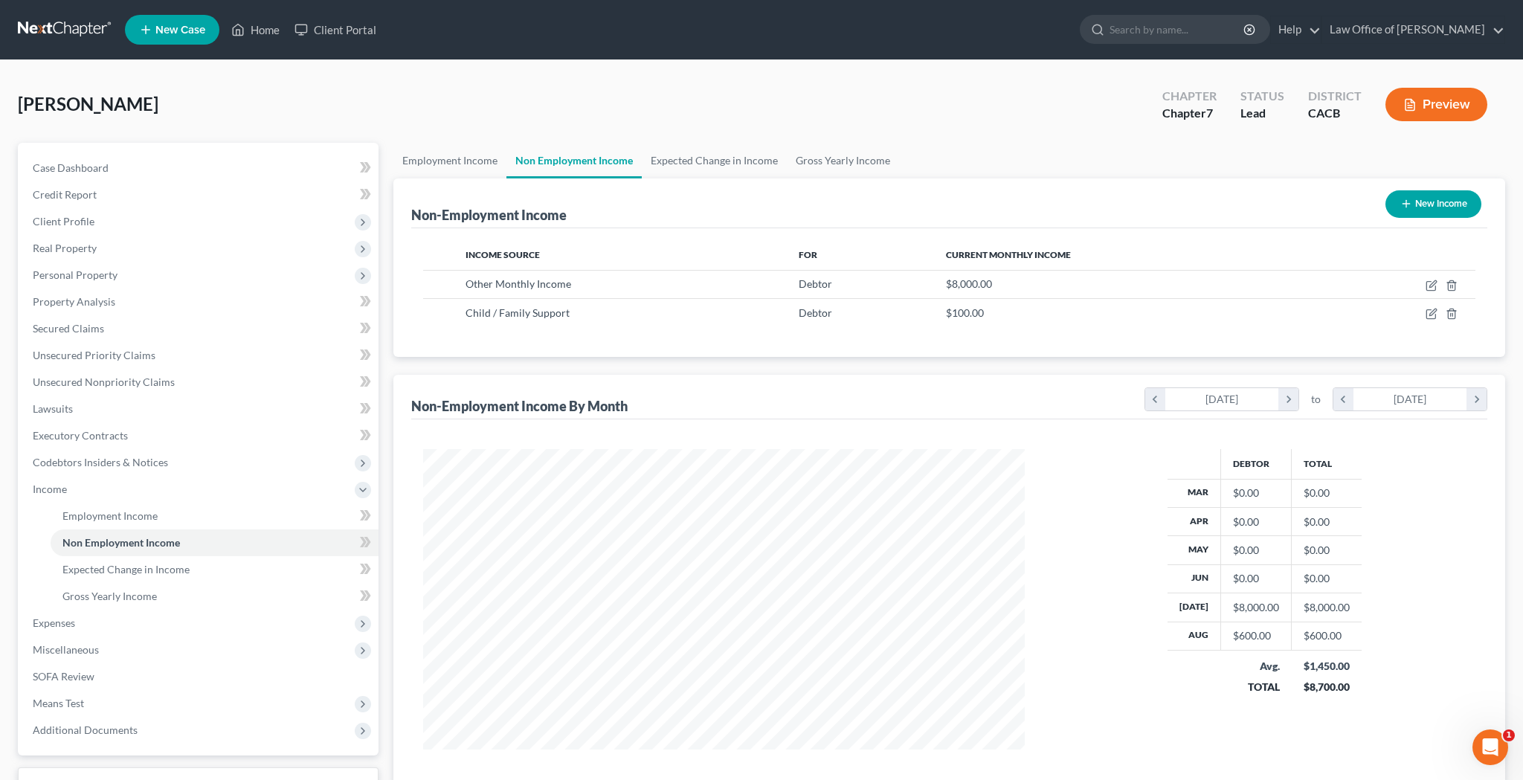
click at [1423, 109] on button "Preview" at bounding box center [1436, 104] width 102 height 33
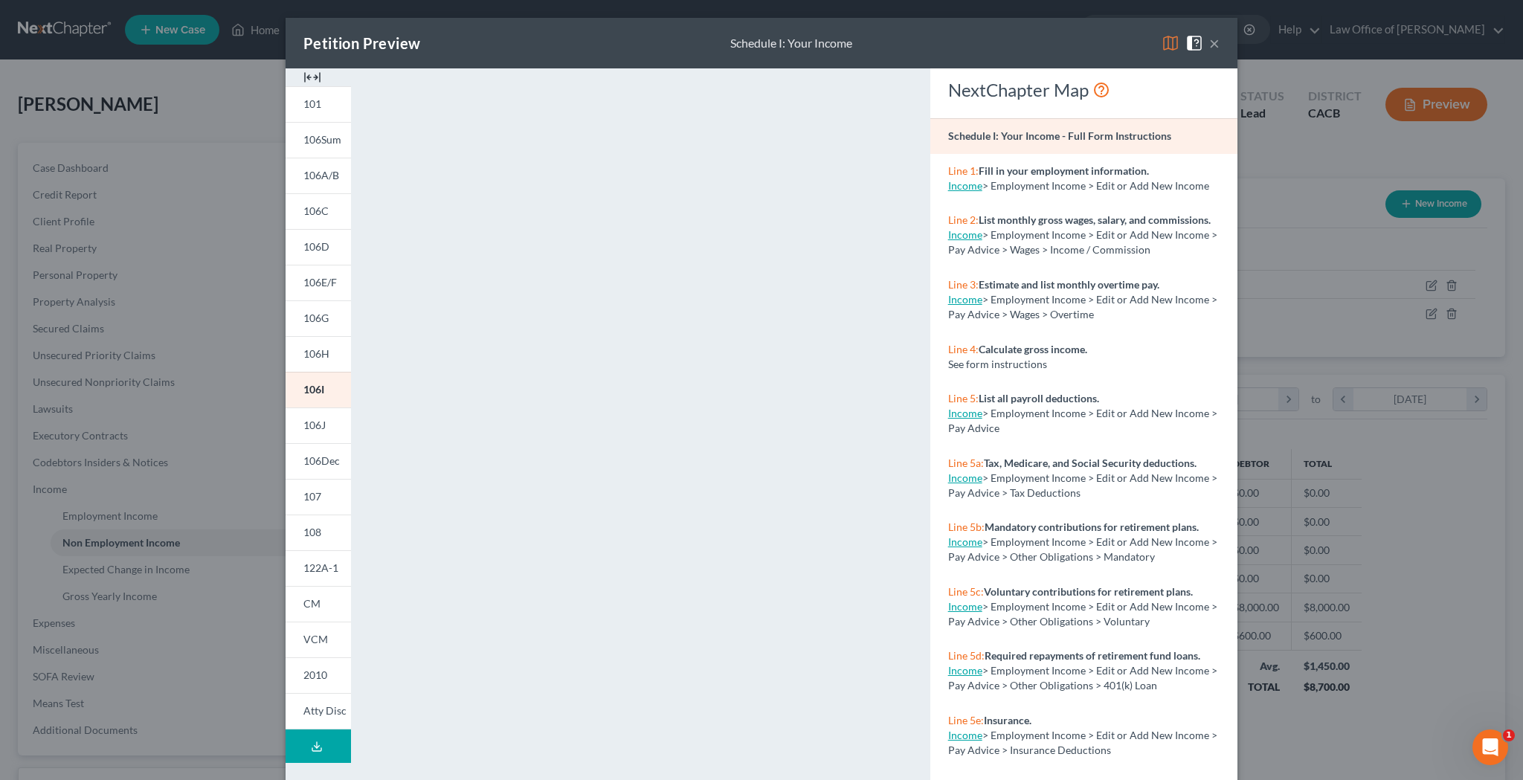
click at [1211, 45] on button "×" at bounding box center [1214, 43] width 10 height 18
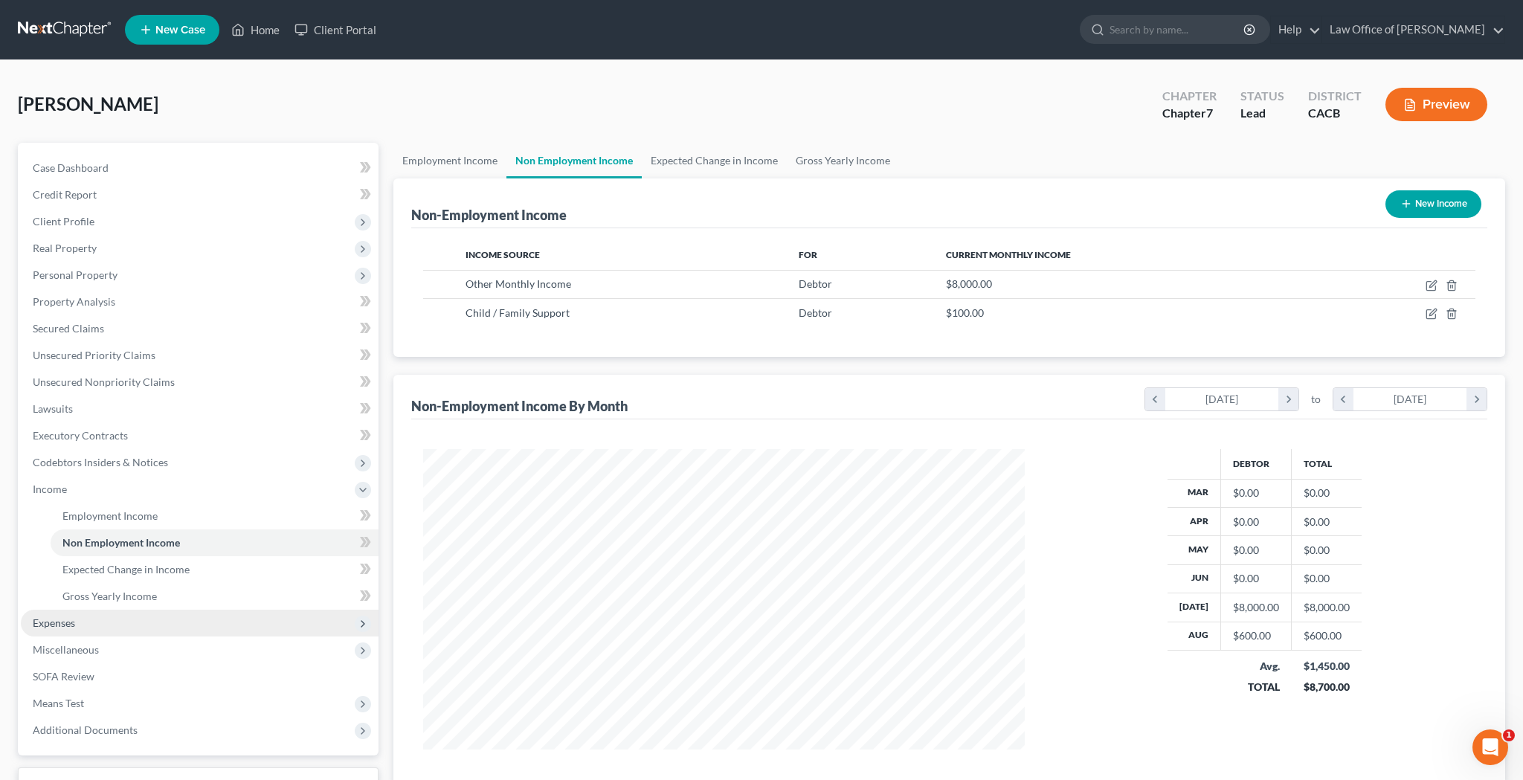
click at [135, 620] on span "Expenses" at bounding box center [200, 623] width 358 height 27
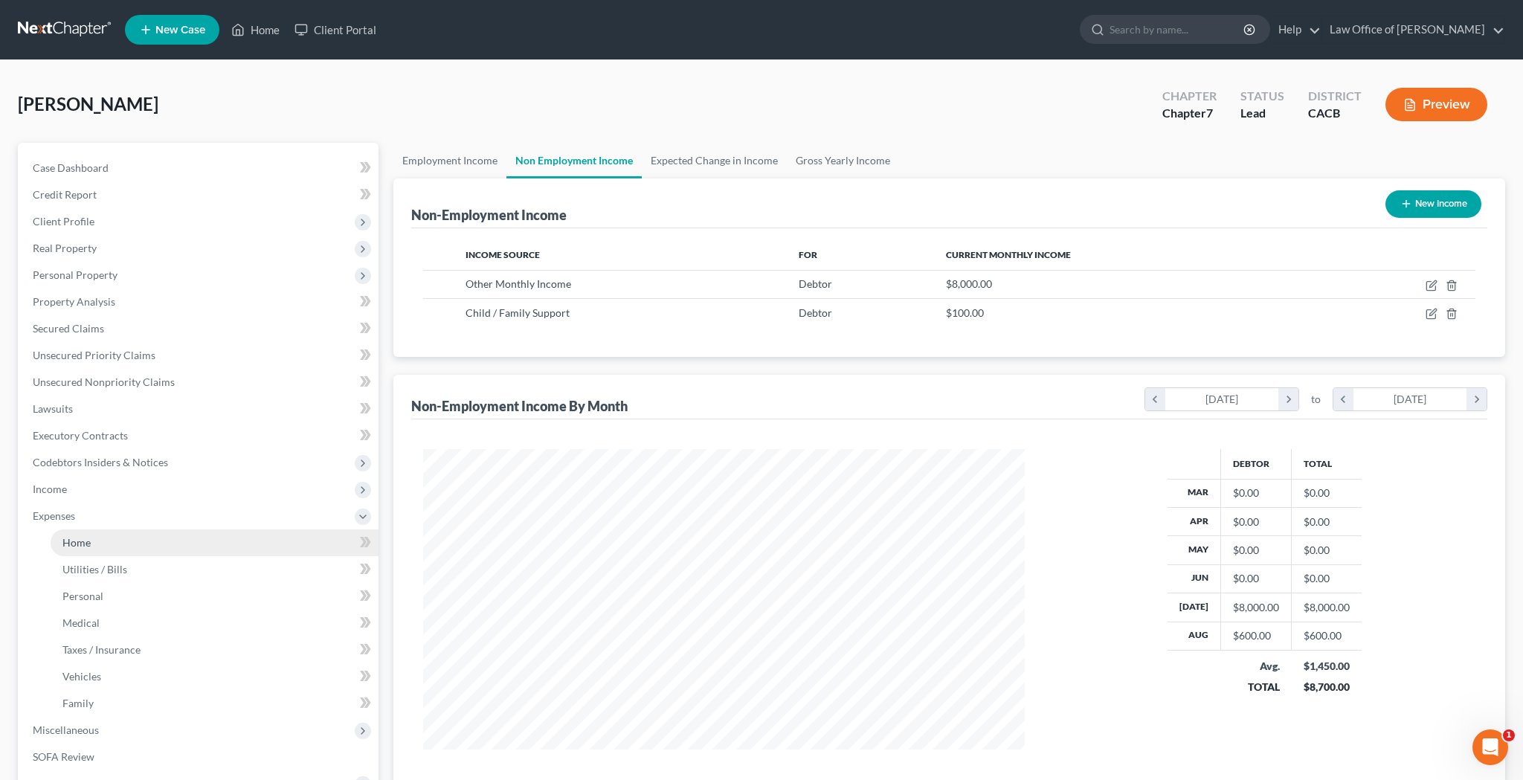
click at [127, 545] on link "Home" at bounding box center [215, 542] width 328 height 27
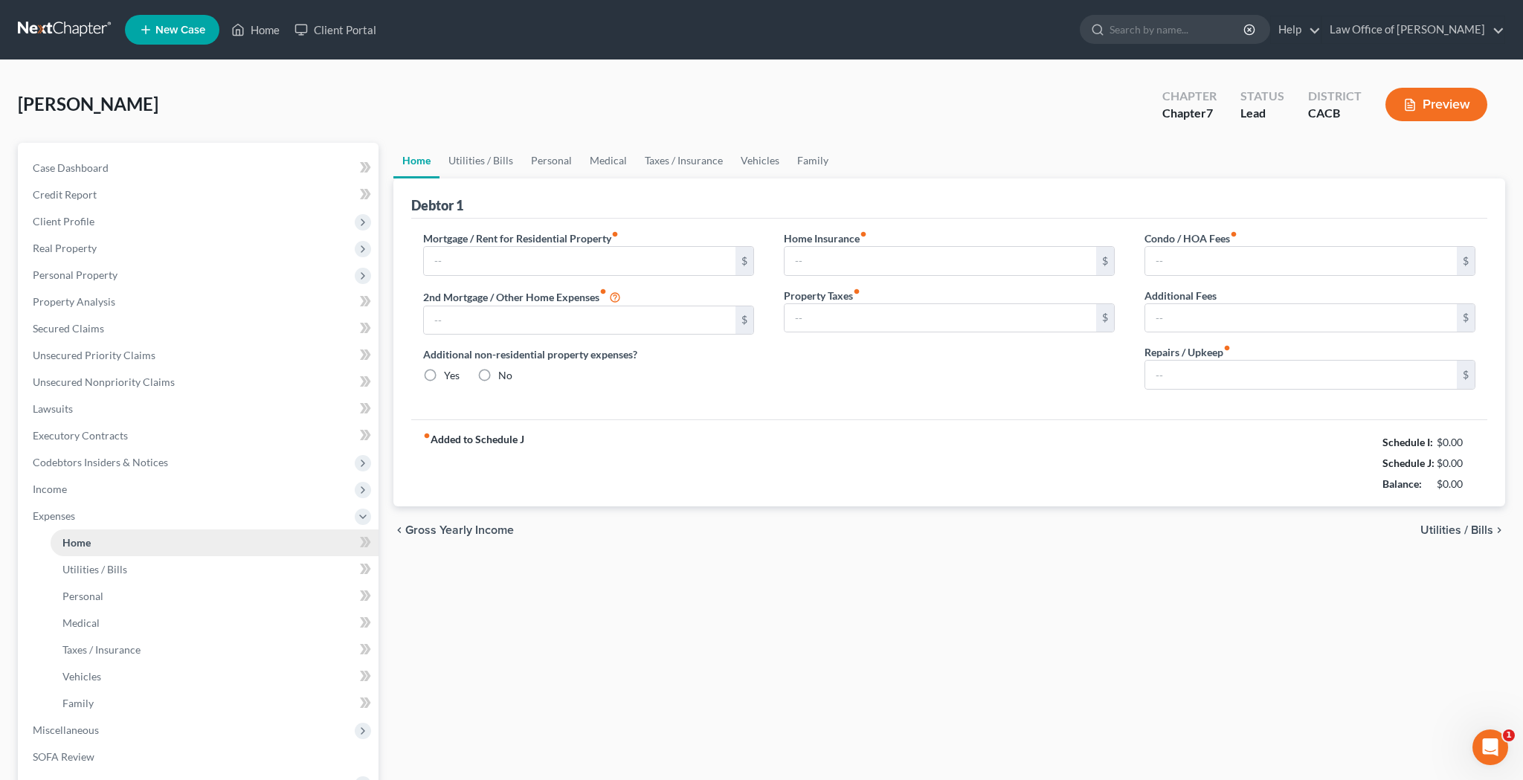
type input "0.00"
radio input "true"
type input "0.00"
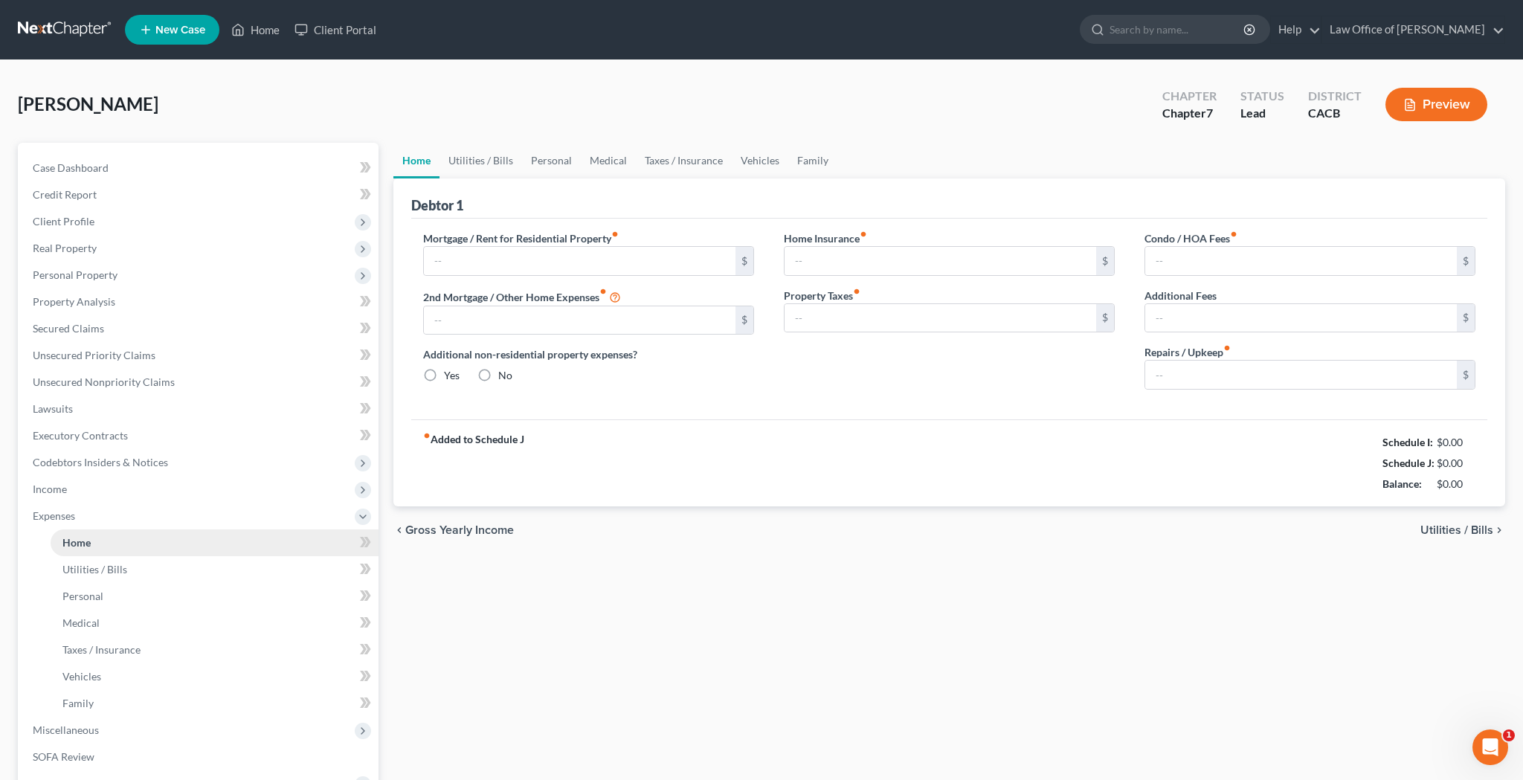
type input "0.00"
click at [627, 254] on input "text" at bounding box center [580, 261] width 312 height 28
type input "1,780"
click at [488, 158] on link "Utilities / Bills" at bounding box center [480, 161] width 83 height 36
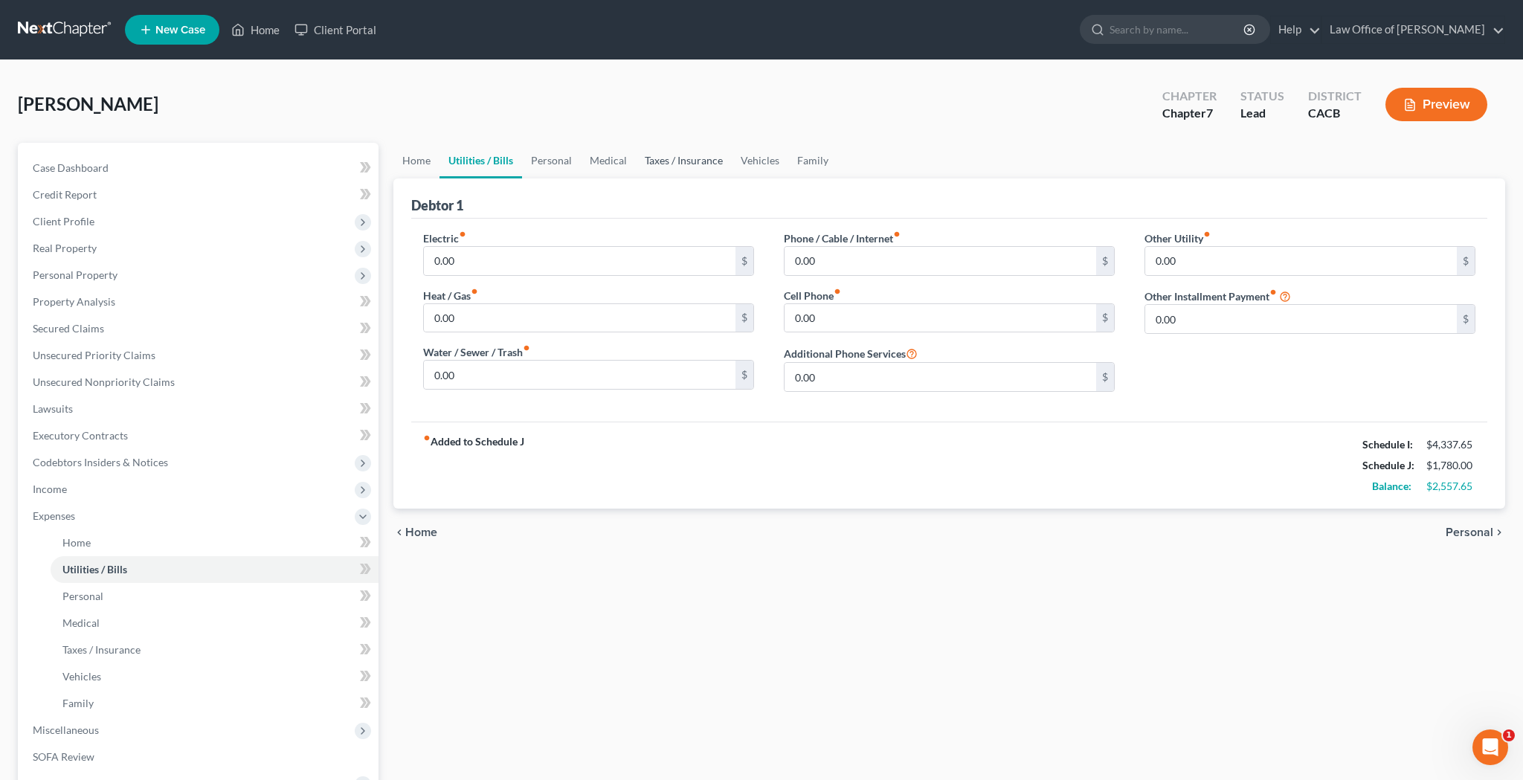
click at [688, 160] on link "Taxes / Insurance" at bounding box center [684, 161] width 96 height 36
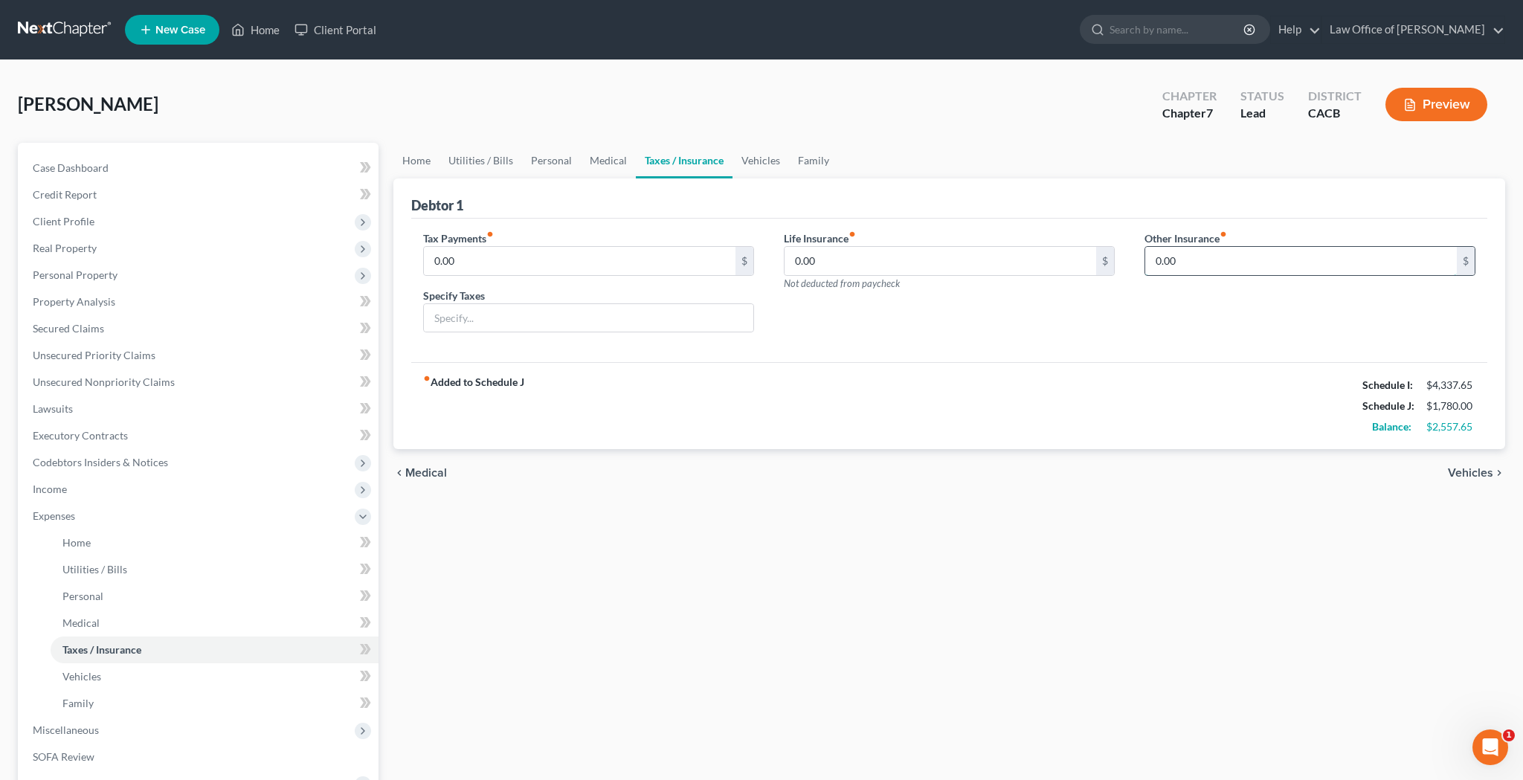
click at [1179, 262] on input "0.00" at bounding box center [1301, 261] width 312 height 28
type input "5.83"
click at [424, 161] on link "Home" at bounding box center [416, 161] width 46 height 36
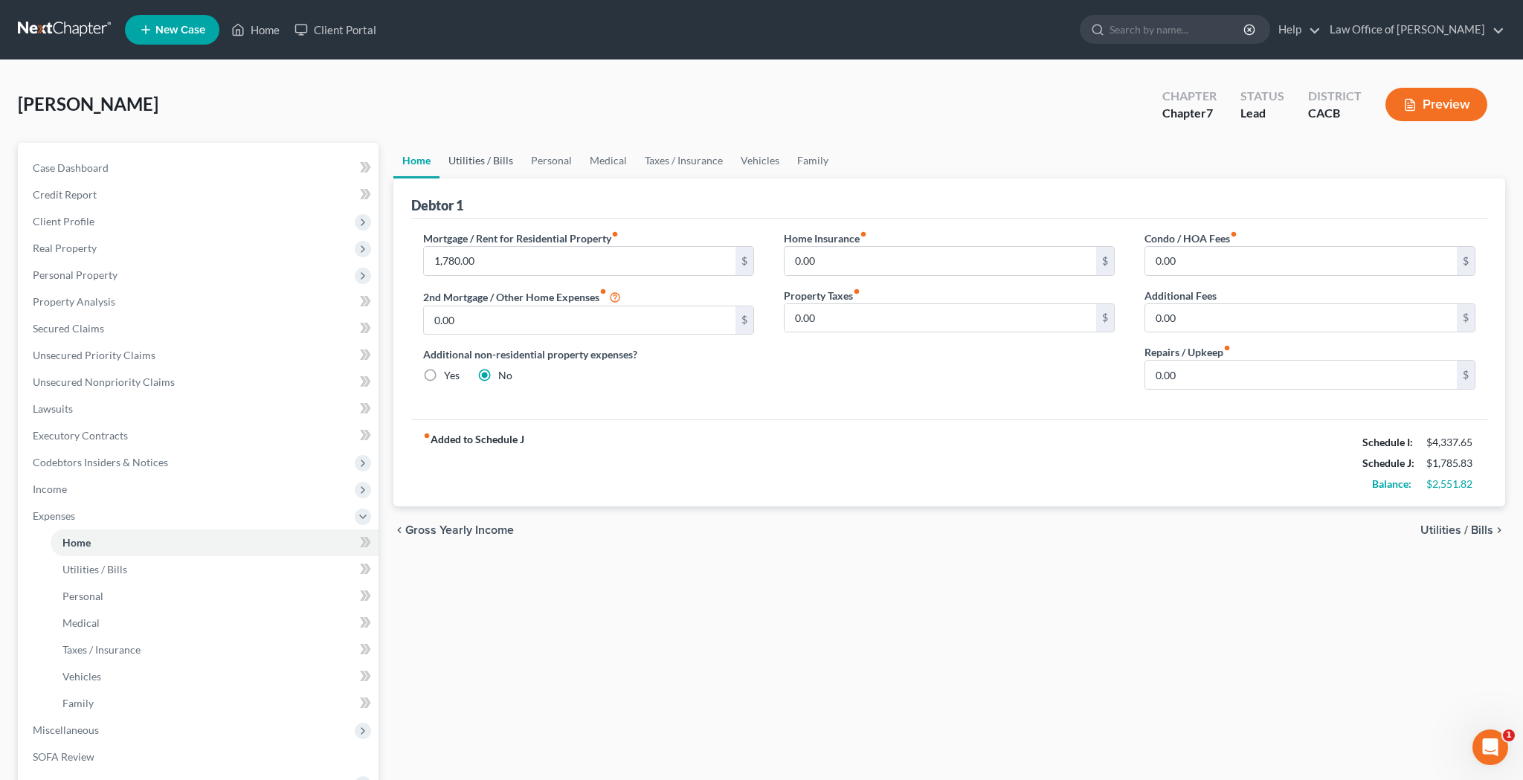
click at [477, 164] on link "Utilities / Bills" at bounding box center [480, 161] width 83 height 36
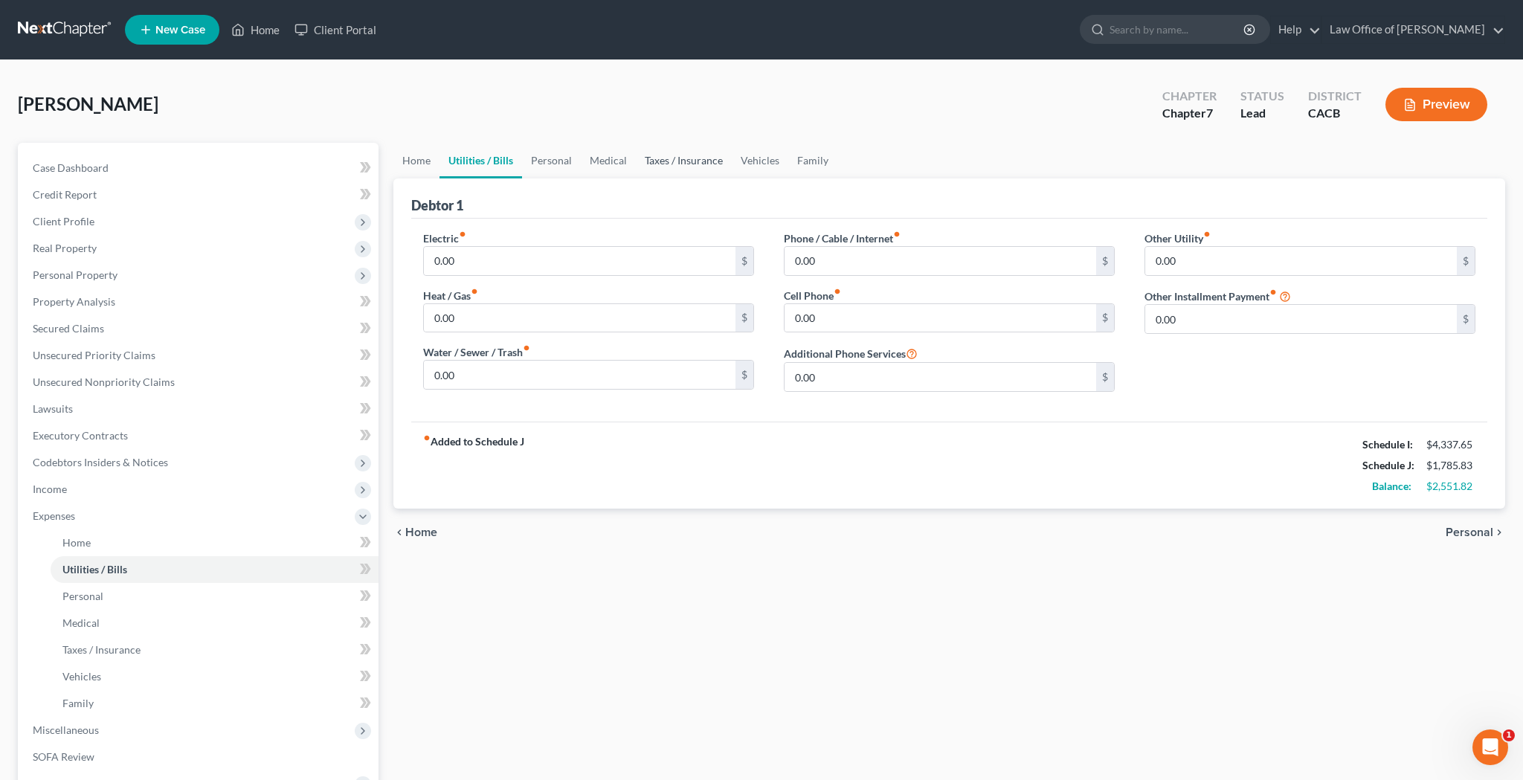
click at [668, 160] on link "Taxes / Insurance" at bounding box center [684, 161] width 96 height 36
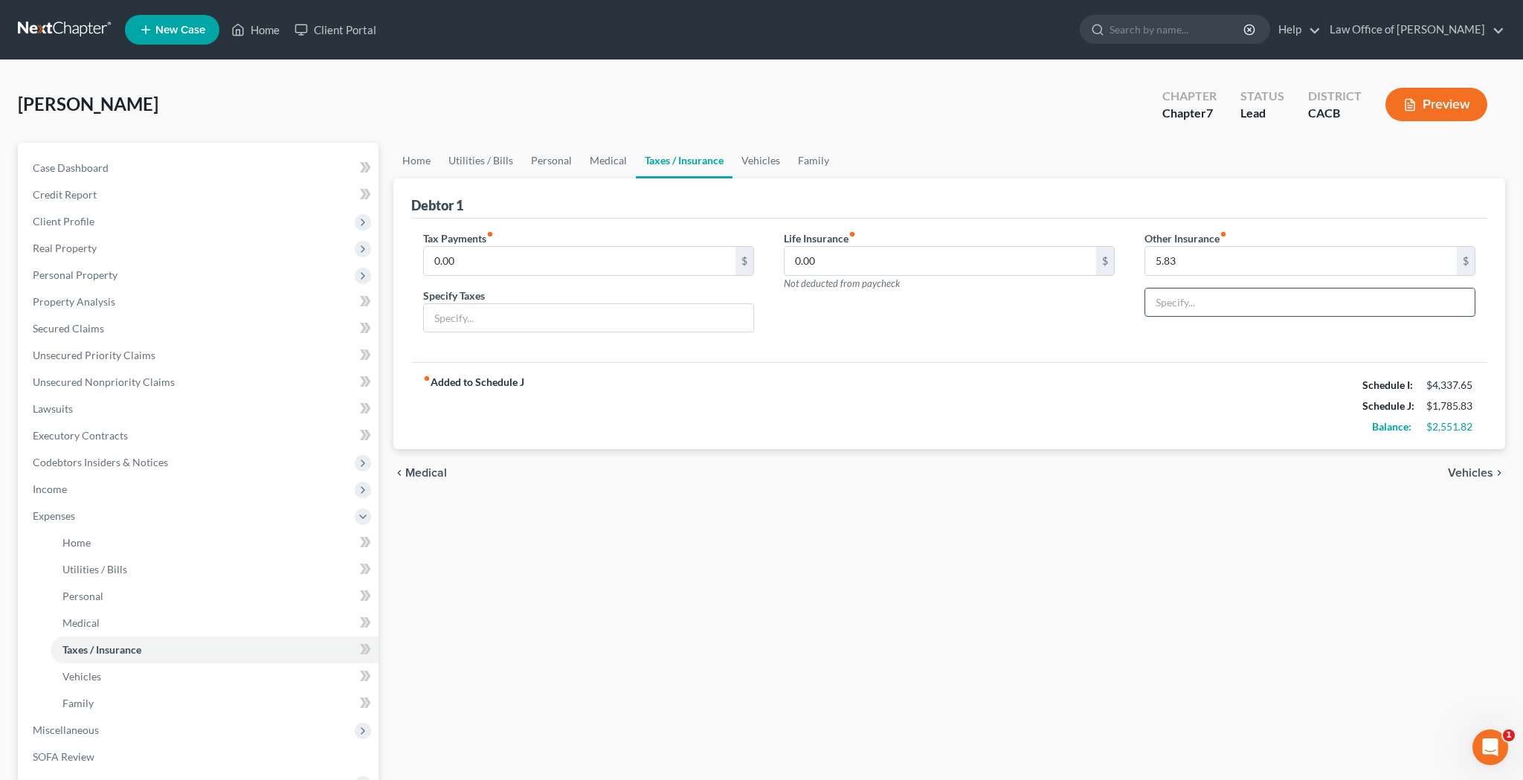
click at [1196, 299] on input "text" at bounding box center [1309, 302] width 329 height 28
click at [424, 159] on link "Home" at bounding box center [416, 161] width 46 height 36
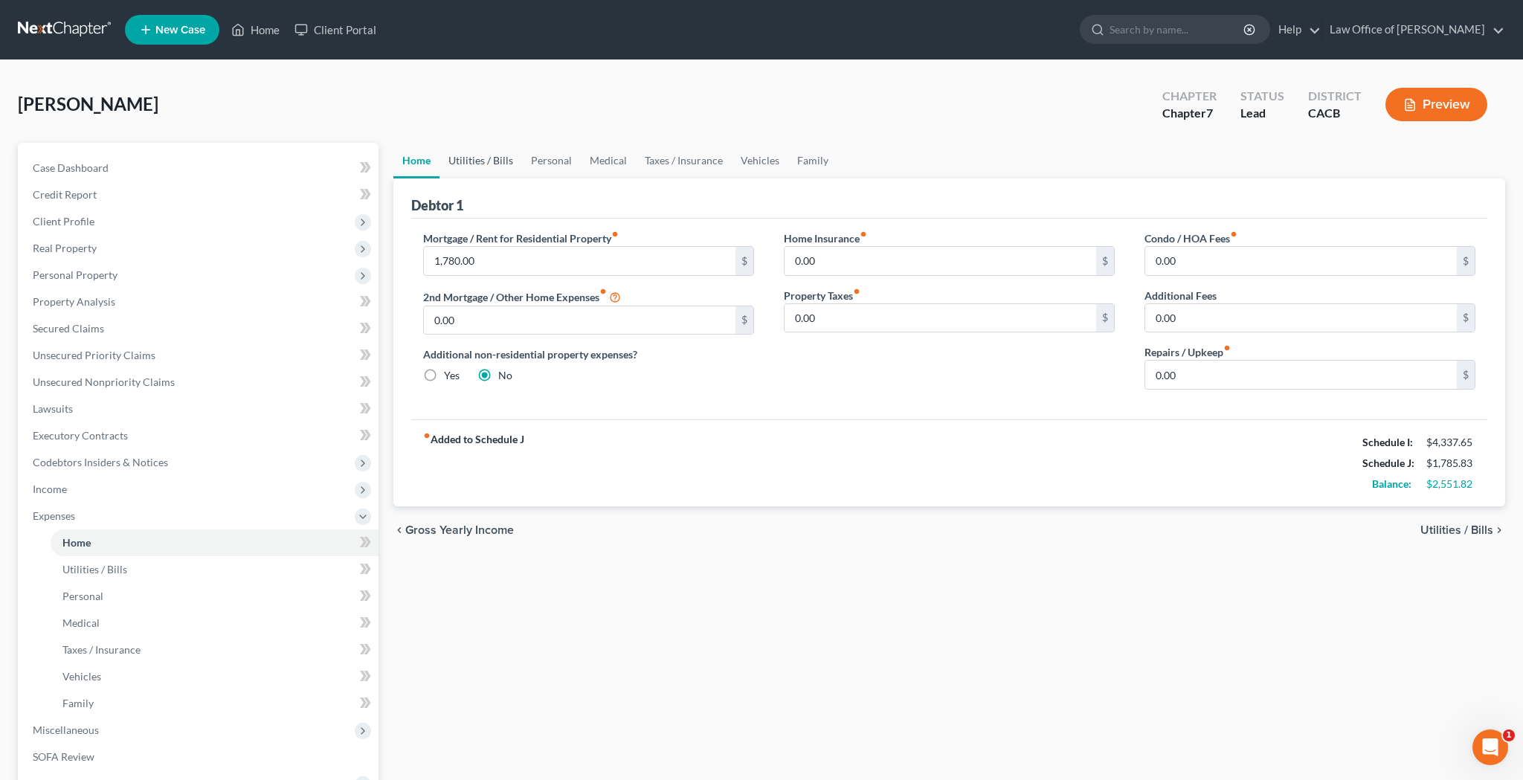
click at [473, 167] on link "Utilities / Bills" at bounding box center [480, 161] width 83 height 36
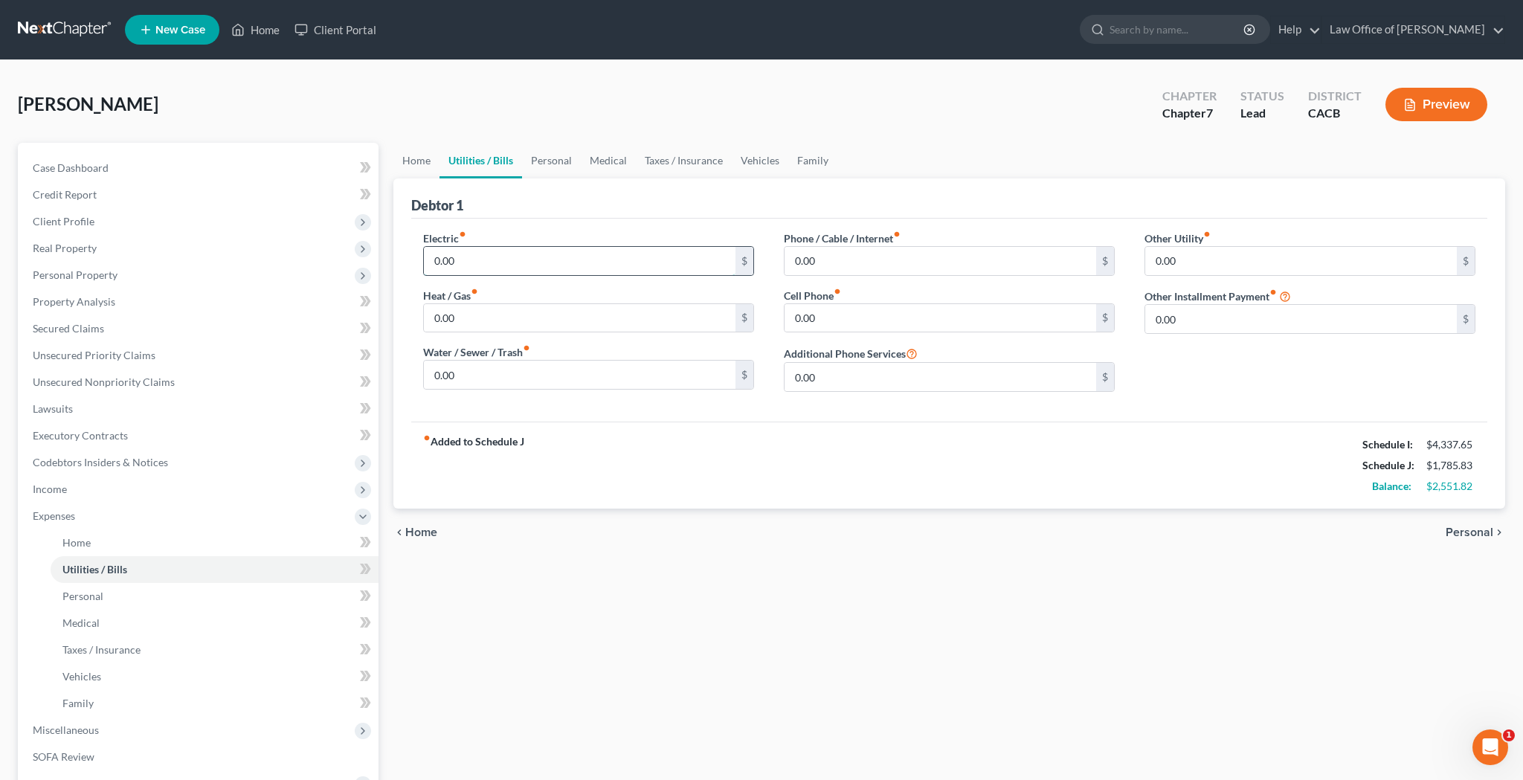
click at [635, 253] on input "0.00" at bounding box center [580, 261] width 312 height 28
click at [622, 316] on input "0.00" at bounding box center [580, 318] width 312 height 28
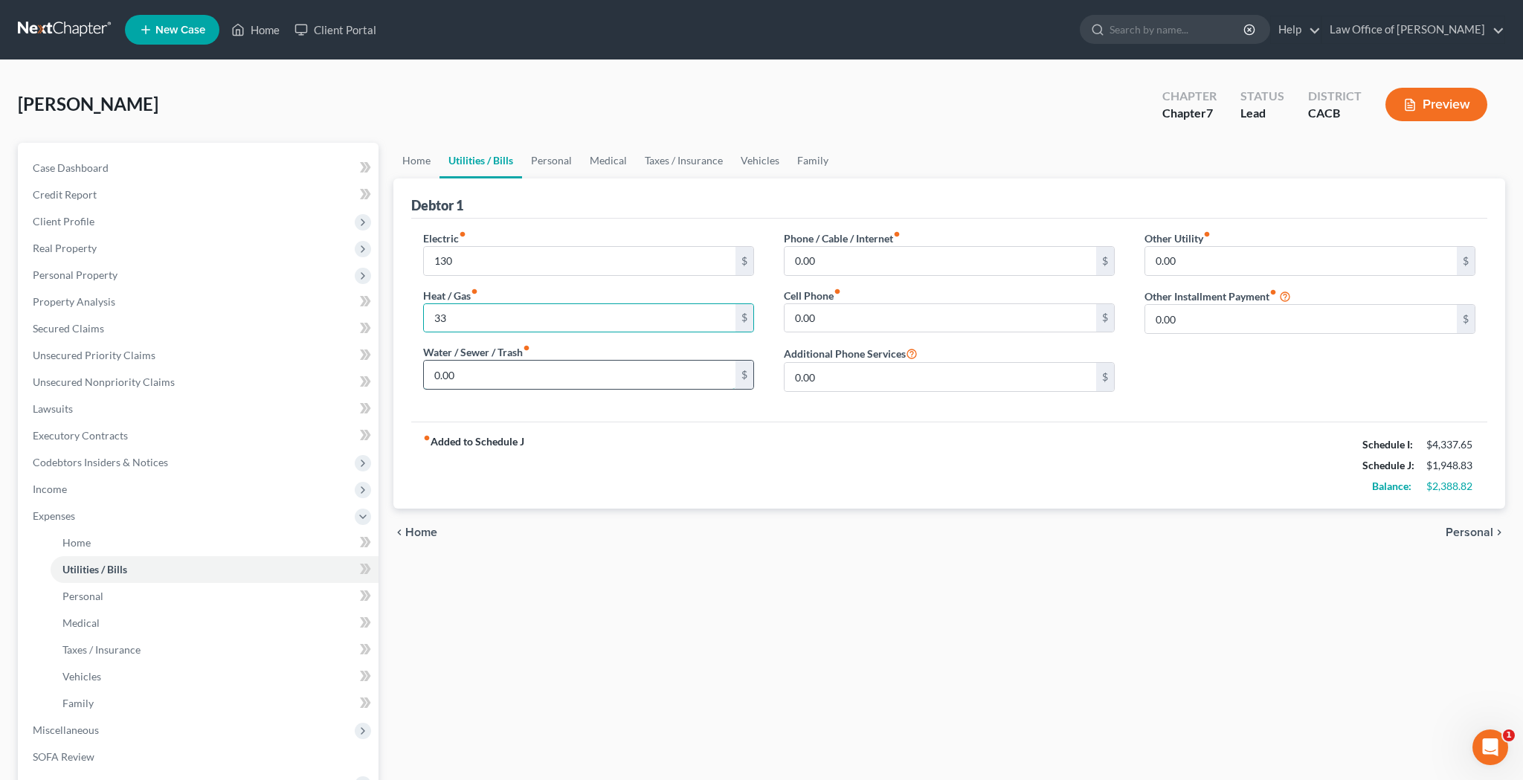
click at [617, 369] on input "0.00" at bounding box center [580, 375] width 312 height 28
click at [839, 258] on input "0.00" at bounding box center [940, 261] width 312 height 28
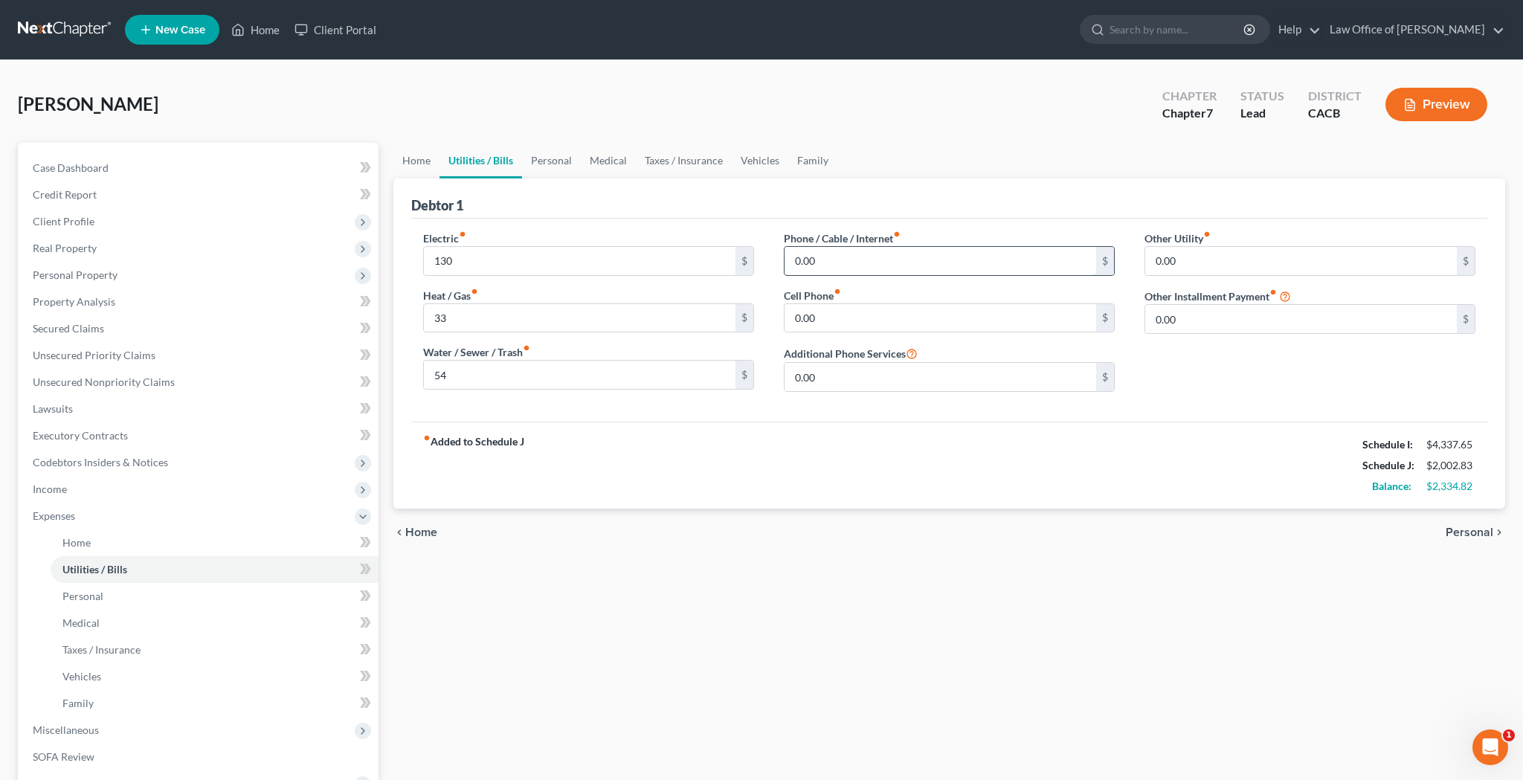
click at [839, 258] on input "0.00" at bounding box center [940, 261] width 312 height 28
click at [850, 312] on input "0.00" at bounding box center [940, 318] width 312 height 28
click at [840, 315] on input "0.00" at bounding box center [940, 318] width 312 height 28
click at [564, 158] on link "Personal" at bounding box center [551, 161] width 59 height 36
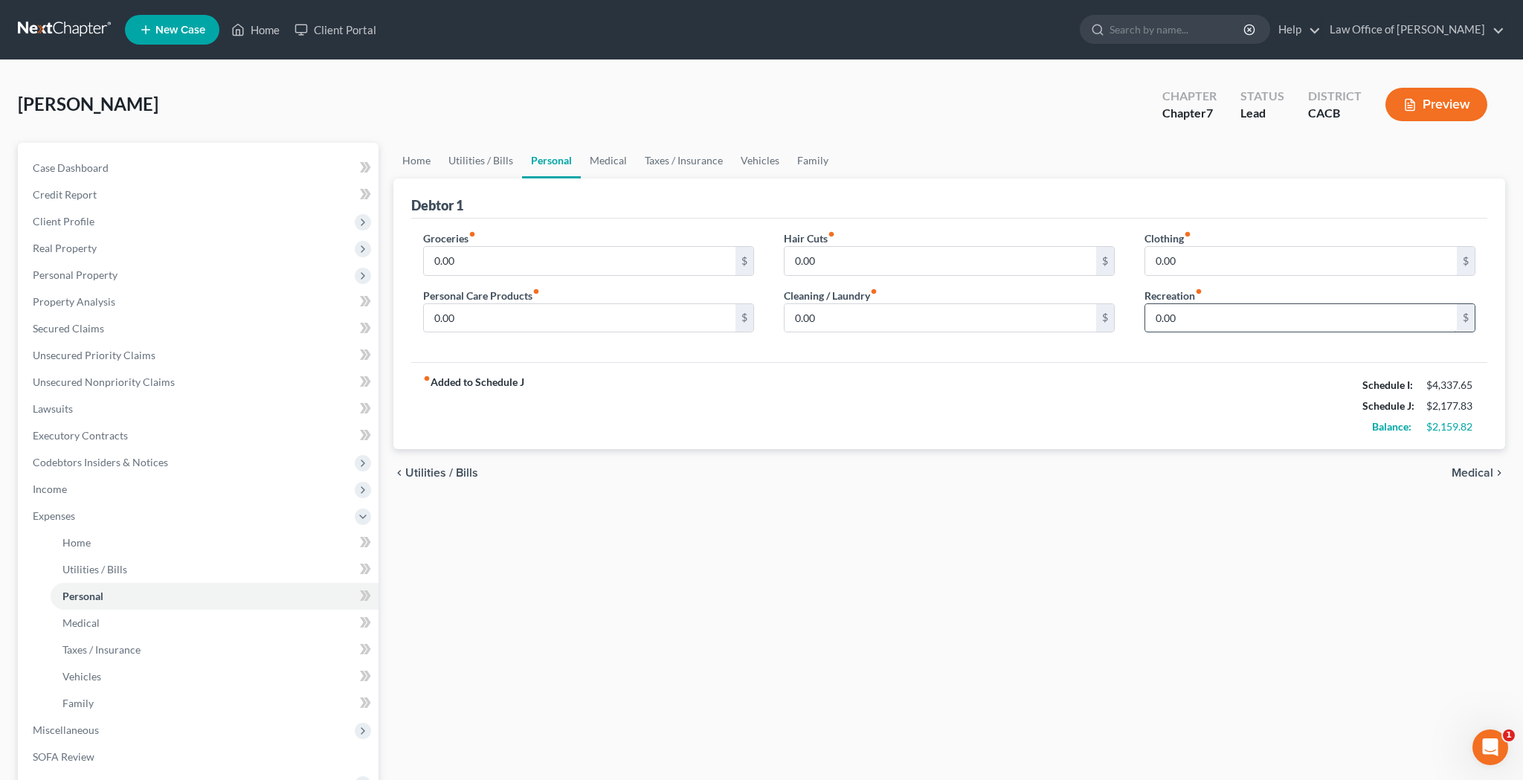
click at [1186, 323] on input "0.00" at bounding box center [1301, 318] width 312 height 28
click at [628, 262] on input "0.00" at bounding box center [580, 261] width 312 height 28
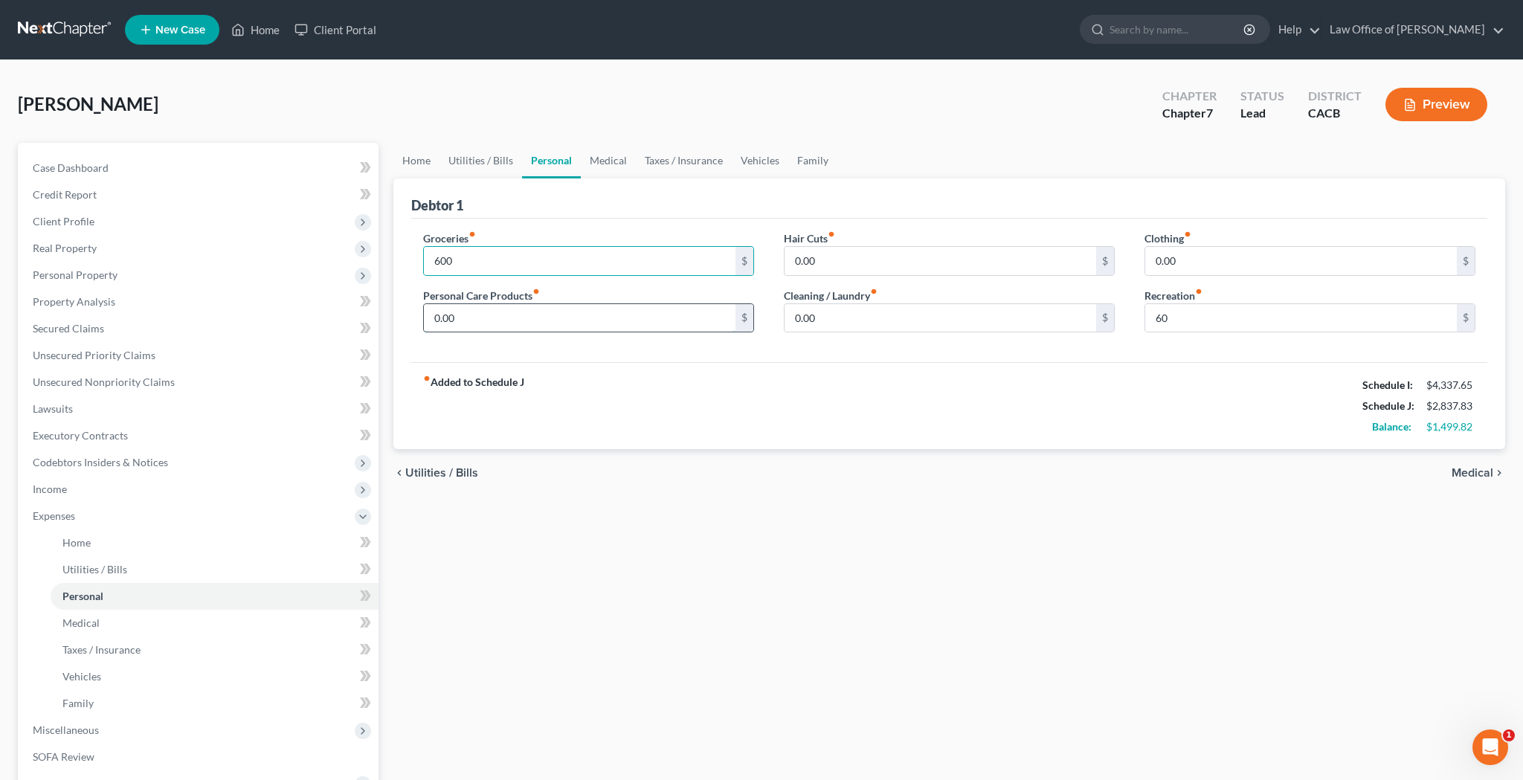
click at [589, 316] on input "0.00" at bounding box center [580, 318] width 312 height 28
click at [587, 312] on input "0.00" at bounding box center [580, 318] width 312 height 28
click at [819, 318] on input "0.00" at bounding box center [940, 318] width 312 height 28
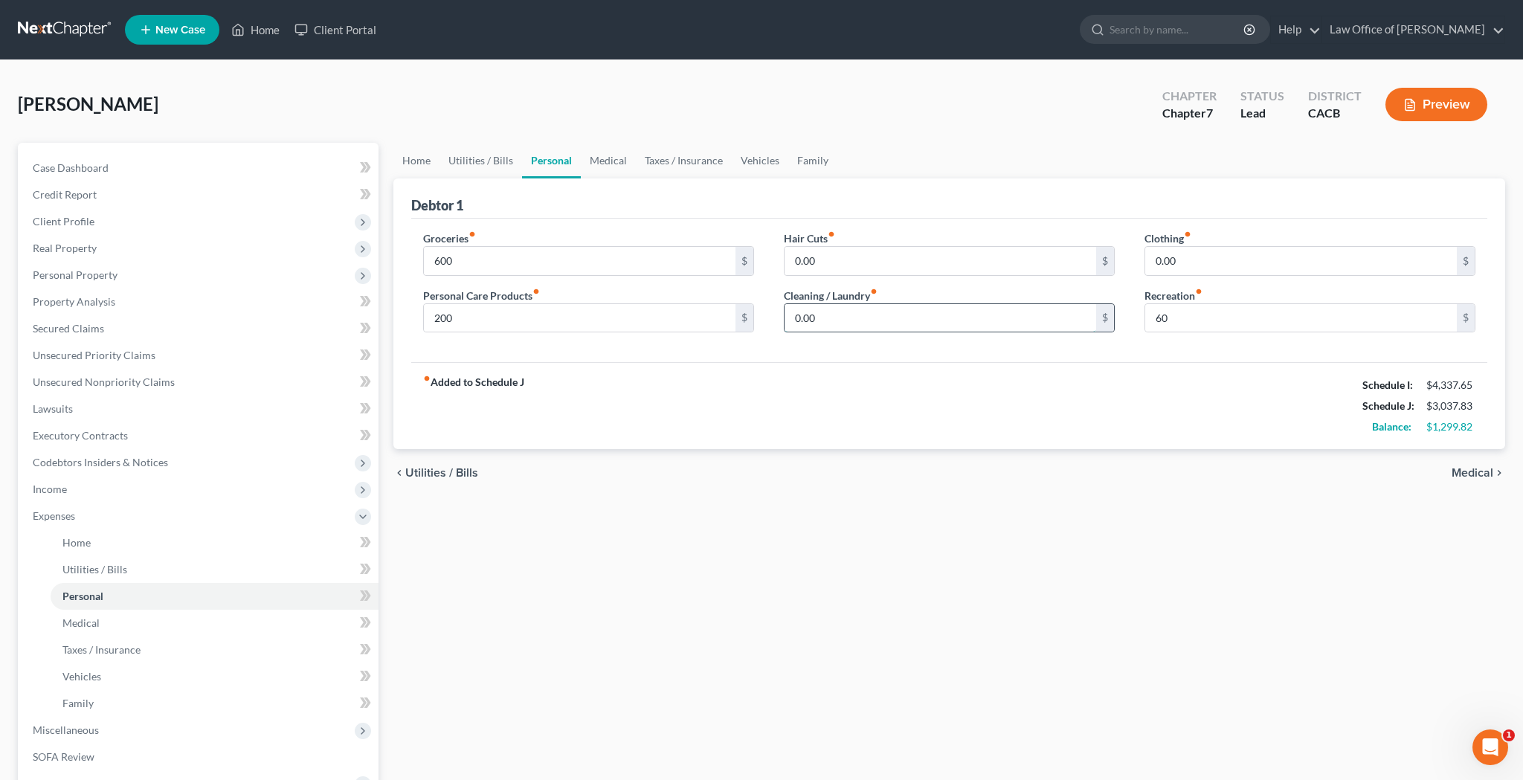
click at [819, 318] on input "0.00" at bounding box center [940, 318] width 312 height 28
click at [1189, 264] on input "0.00" at bounding box center [1301, 261] width 312 height 28
click at [1190, 314] on input "60" at bounding box center [1301, 318] width 312 height 28
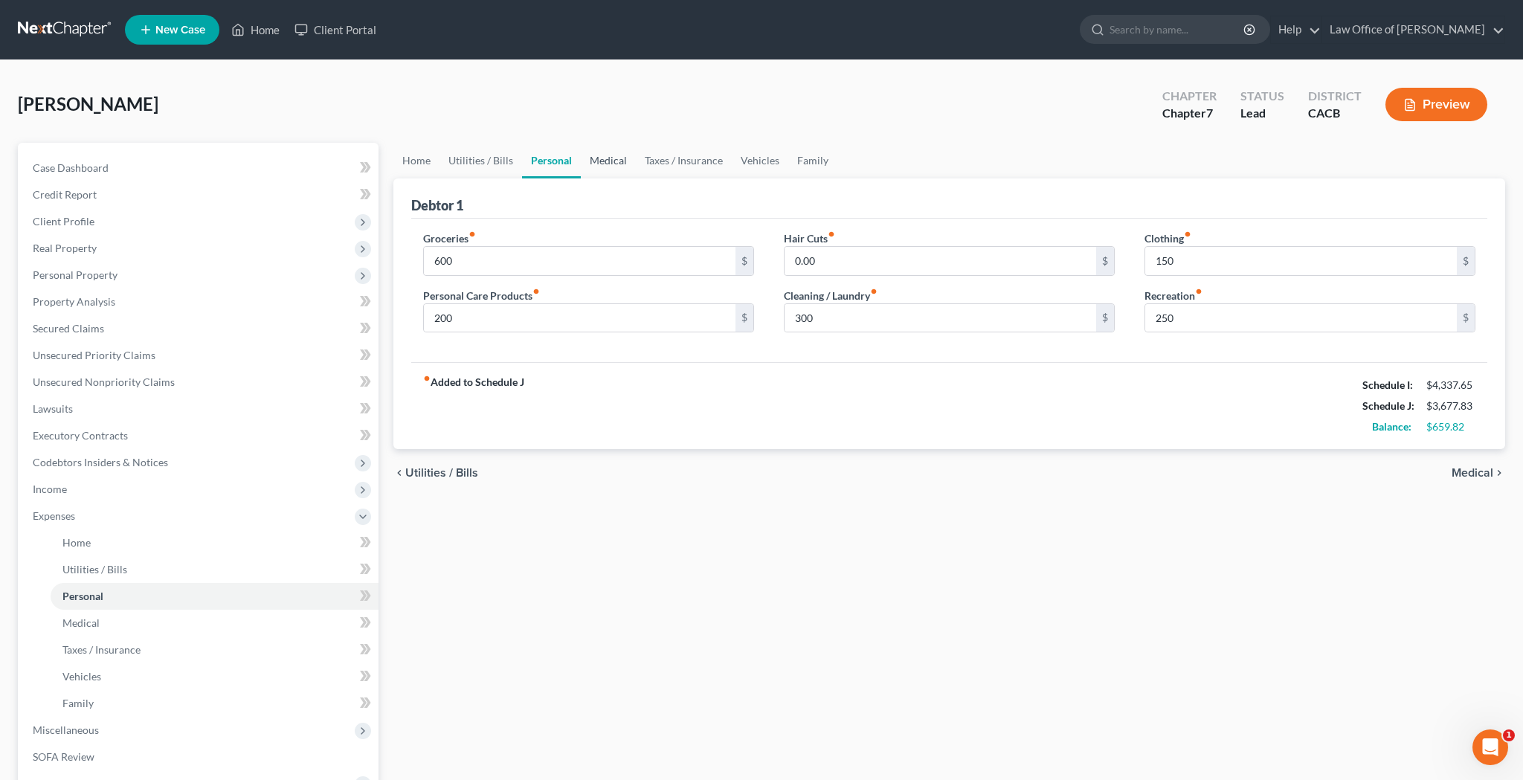
click at [607, 157] on link "Medical" at bounding box center [608, 161] width 55 height 36
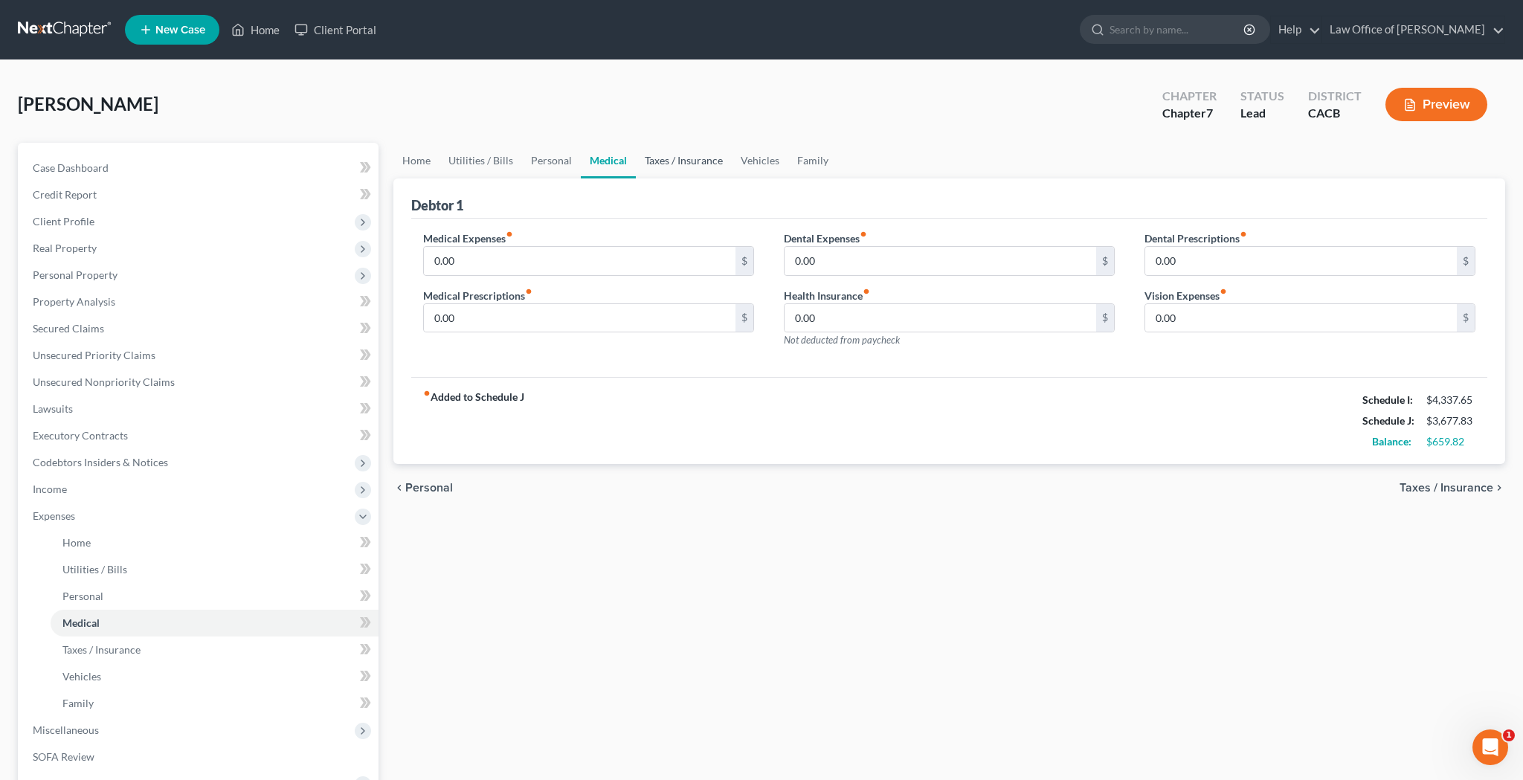
click at [675, 167] on link "Taxes / Insurance" at bounding box center [684, 161] width 96 height 36
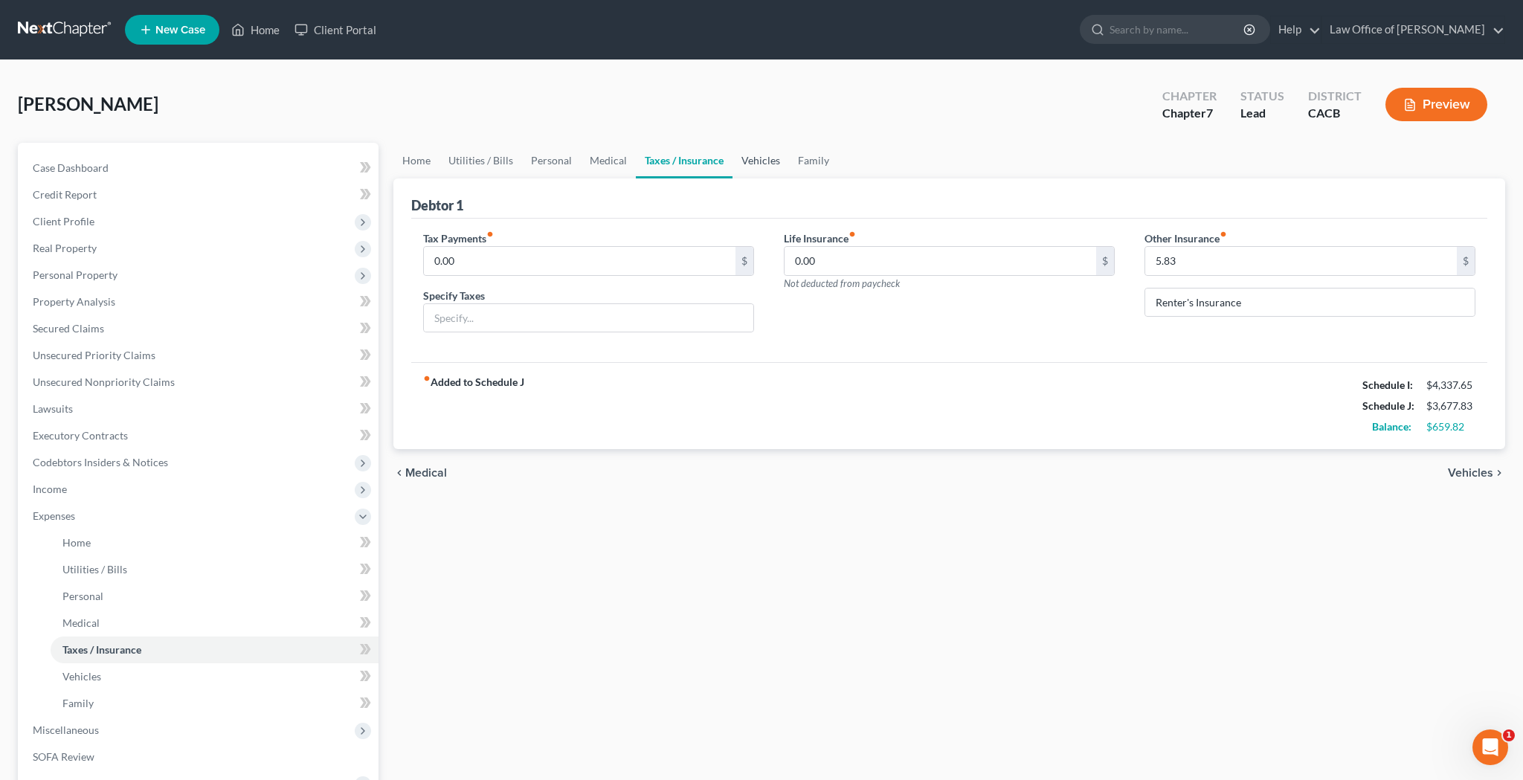
click at [761, 164] on link "Vehicles" at bounding box center [760, 161] width 57 height 36
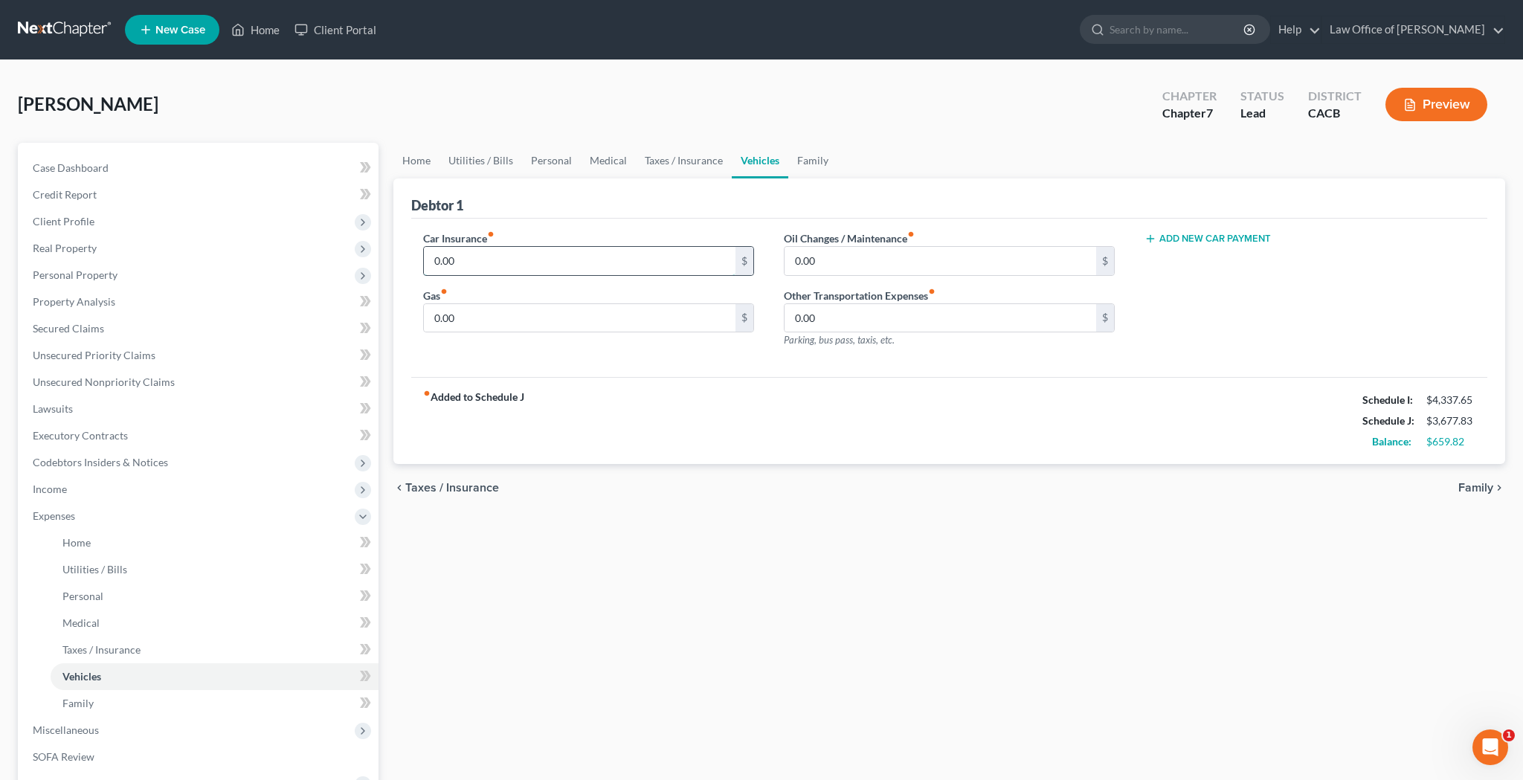
click at [526, 260] on input "0.00" at bounding box center [580, 261] width 312 height 28
click at [509, 311] on input "0.00" at bounding box center [580, 318] width 312 height 28
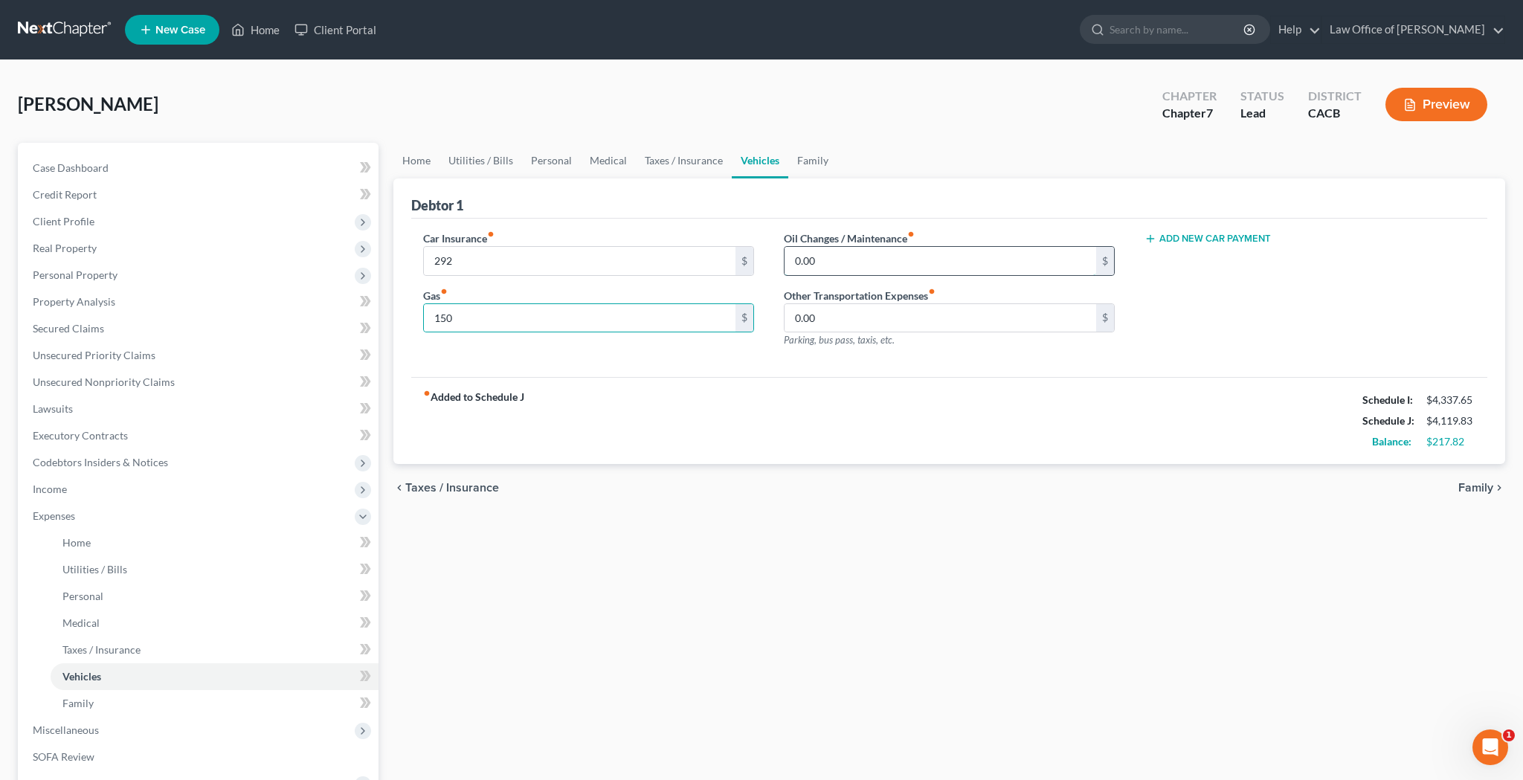
click at [836, 262] on input "0.00" at bounding box center [940, 261] width 312 height 28
click at [793, 161] on link "Family" at bounding box center [812, 161] width 49 height 36
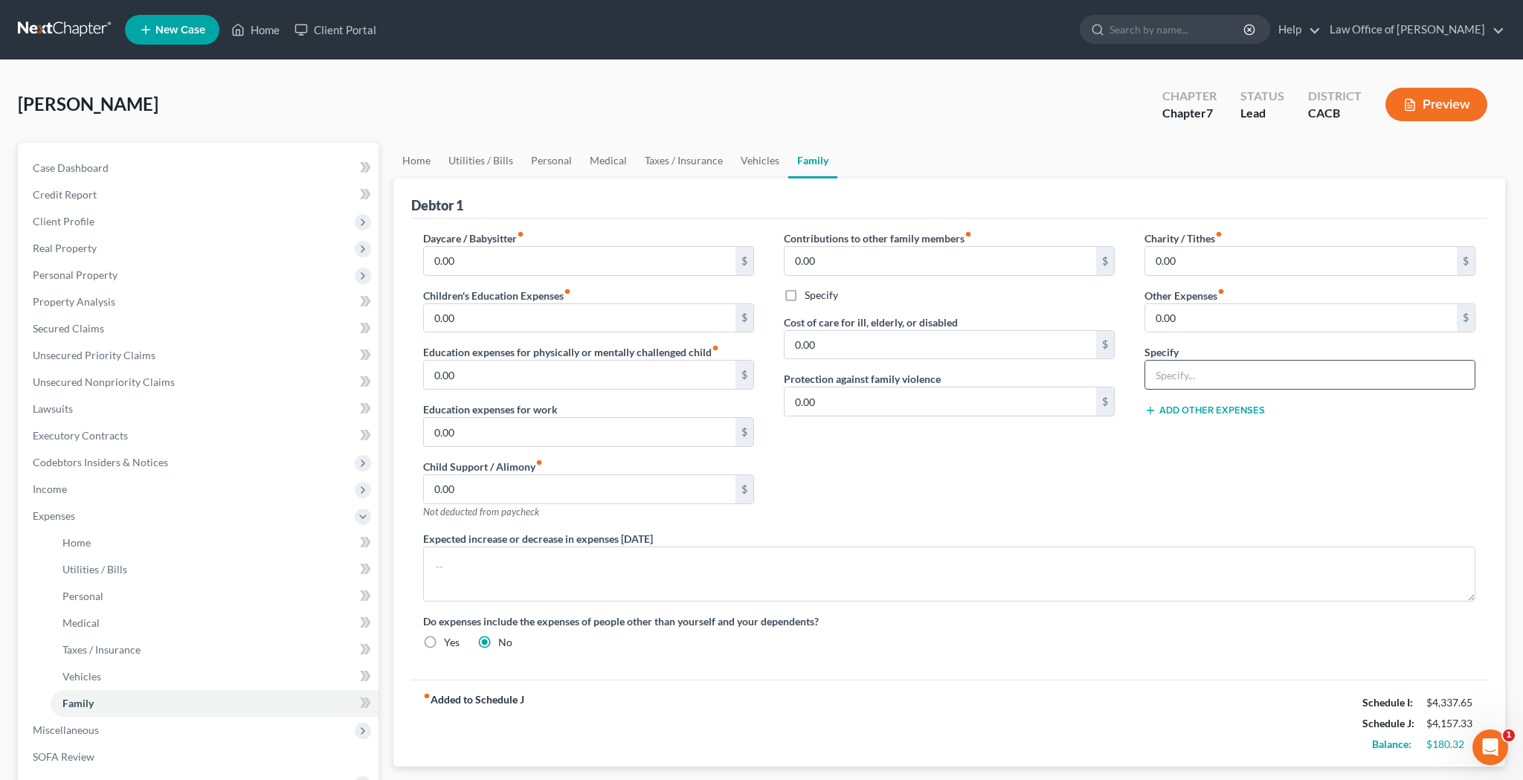
click at [1188, 374] on input "text" at bounding box center [1309, 375] width 329 height 28
click at [1184, 312] on input "0.00" at bounding box center [1301, 318] width 312 height 28
click at [1202, 377] on input "text" at bounding box center [1309, 375] width 329 height 28
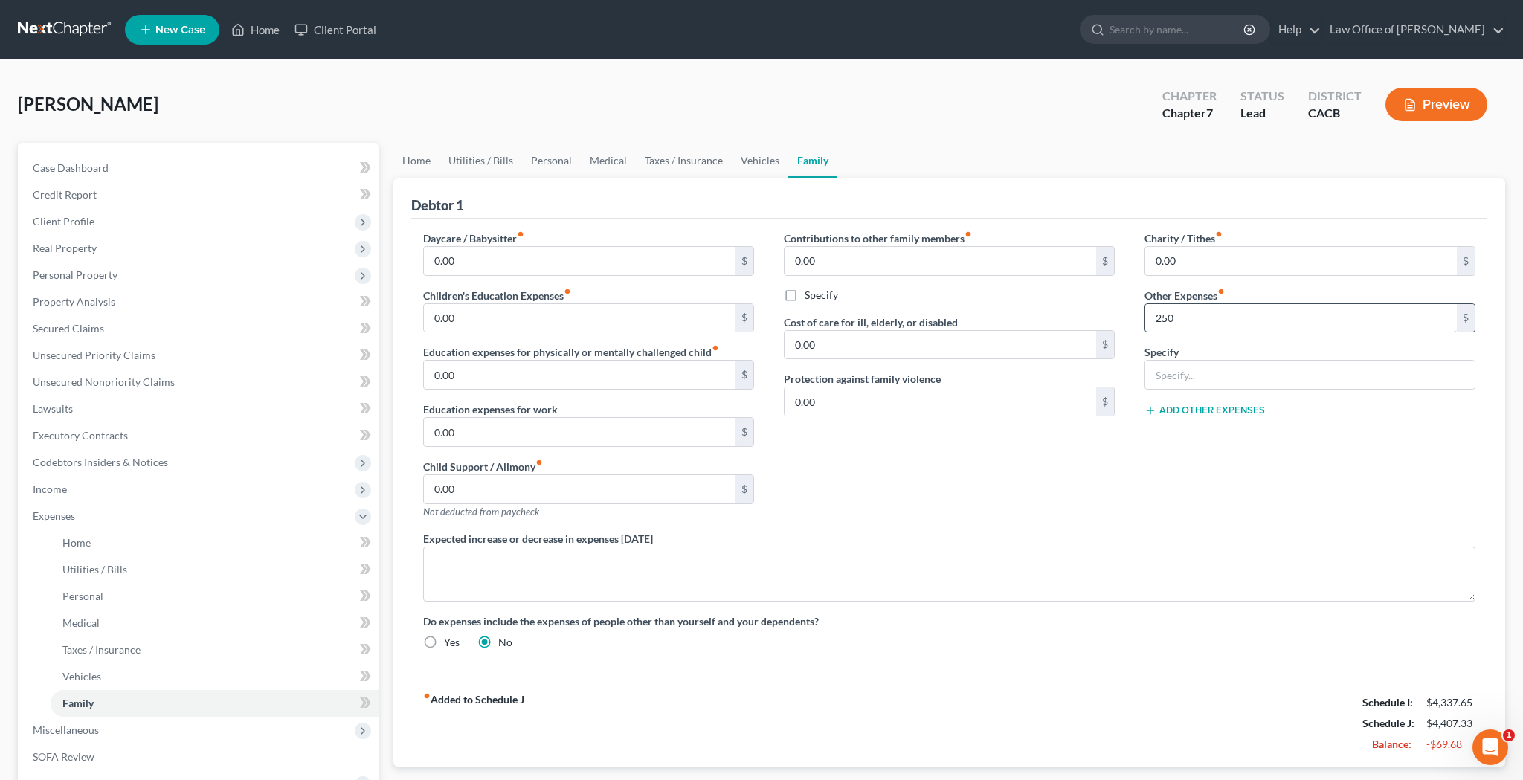
click at [1197, 323] on input "250" at bounding box center [1301, 318] width 312 height 28
click at [1204, 380] on input "text" at bounding box center [1309, 375] width 329 height 28
click at [654, 262] on input "0.00" at bounding box center [580, 261] width 312 height 28
drag, startPoint x: 1276, startPoint y: 377, endPoint x: 1132, endPoint y: 375, distance: 144.2
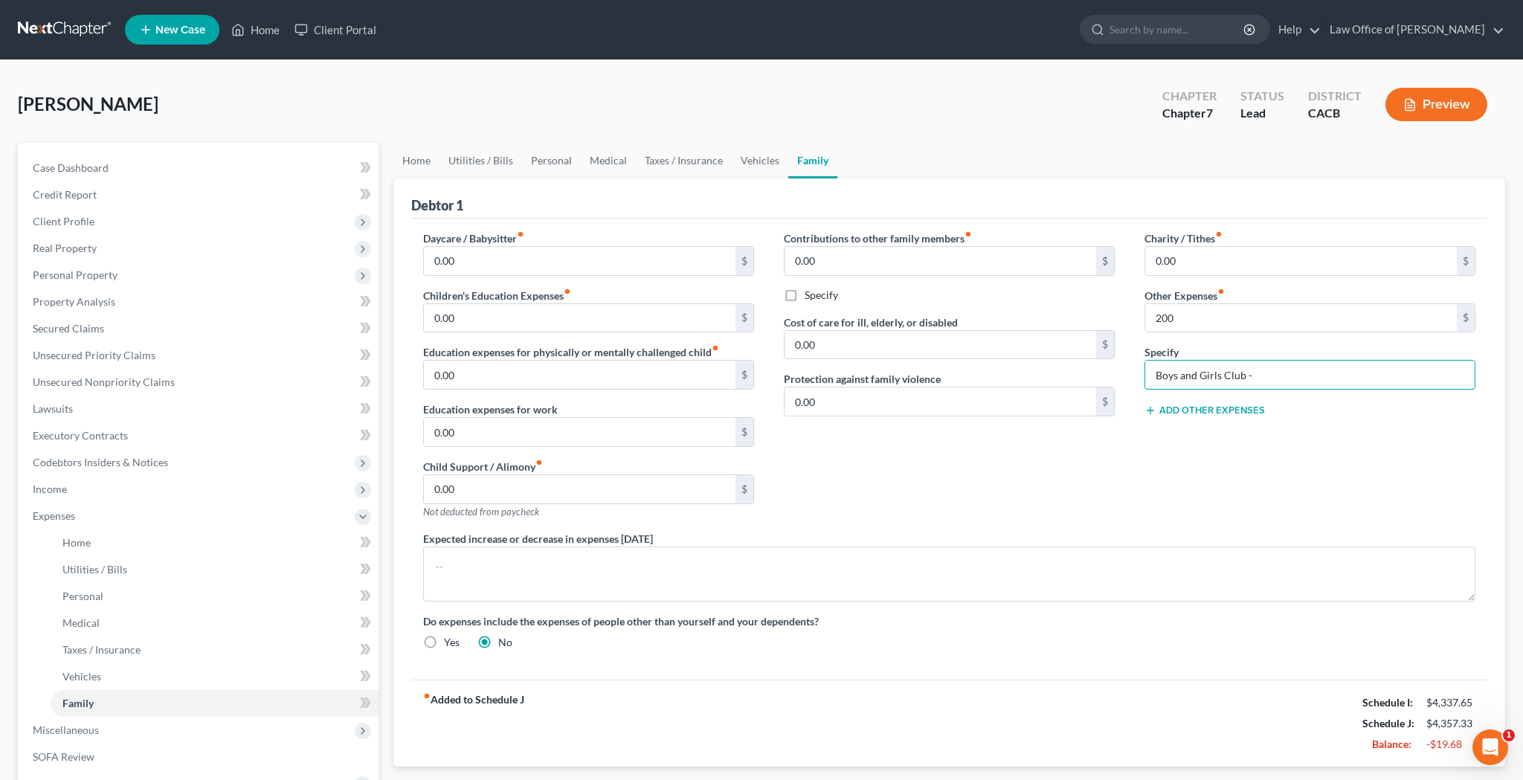
click at [1132, 375] on div "Charity / Tithes fiber_manual_record 0.00 $ Other Expenses fiber_manual_record …" at bounding box center [1309, 380] width 361 height 300
drag, startPoint x: 1204, startPoint y: 319, endPoint x: 1132, endPoint y: 319, distance: 72.1
click at [1132, 319] on div "Charity / Tithes fiber_manual_record 0.00 $ Other Expenses fiber_manual_record …" at bounding box center [1309, 380] width 361 height 300
click at [667, 259] on input "0.00" at bounding box center [580, 261] width 312 height 28
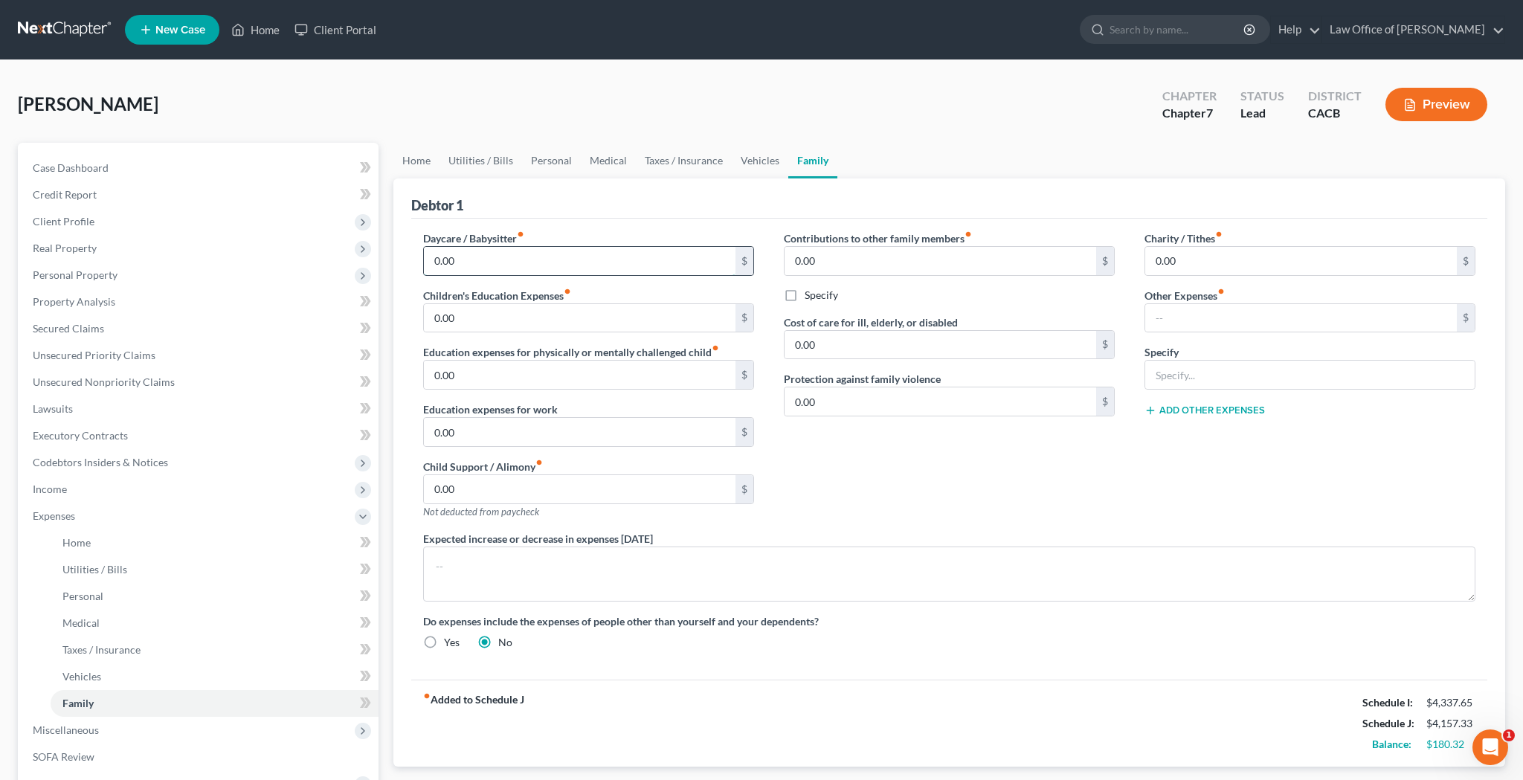
click at [667, 259] on input "0.00" at bounding box center [580, 261] width 312 height 28
click at [1066, 486] on div "Contributions to other family members fiber_manual_record 0.00 $ Specify Cost o…" at bounding box center [949, 380] width 361 height 300
click at [1178, 262] on input "0.00" at bounding box center [1301, 261] width 312 height 28
click at [1198, 320] on input "text" at bounding box center [1301, 318] width 312 height 28
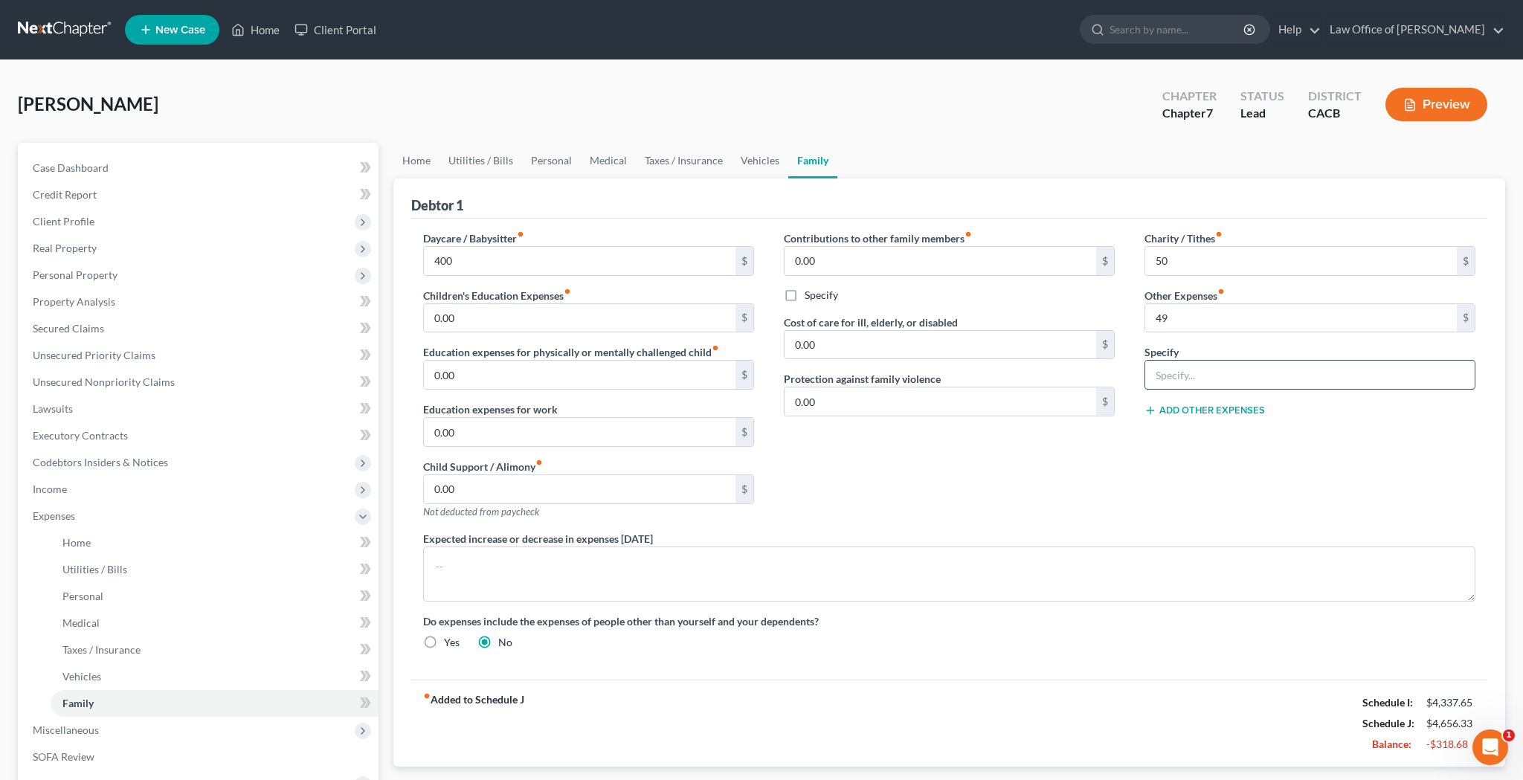
click at [1200, 374] on input "text" at bounding box center [1309, 375] width 329 height 28
click at [1197, 409] on button "Add Other Expenses" at bounding box center [1204, 410] width 120 height 12
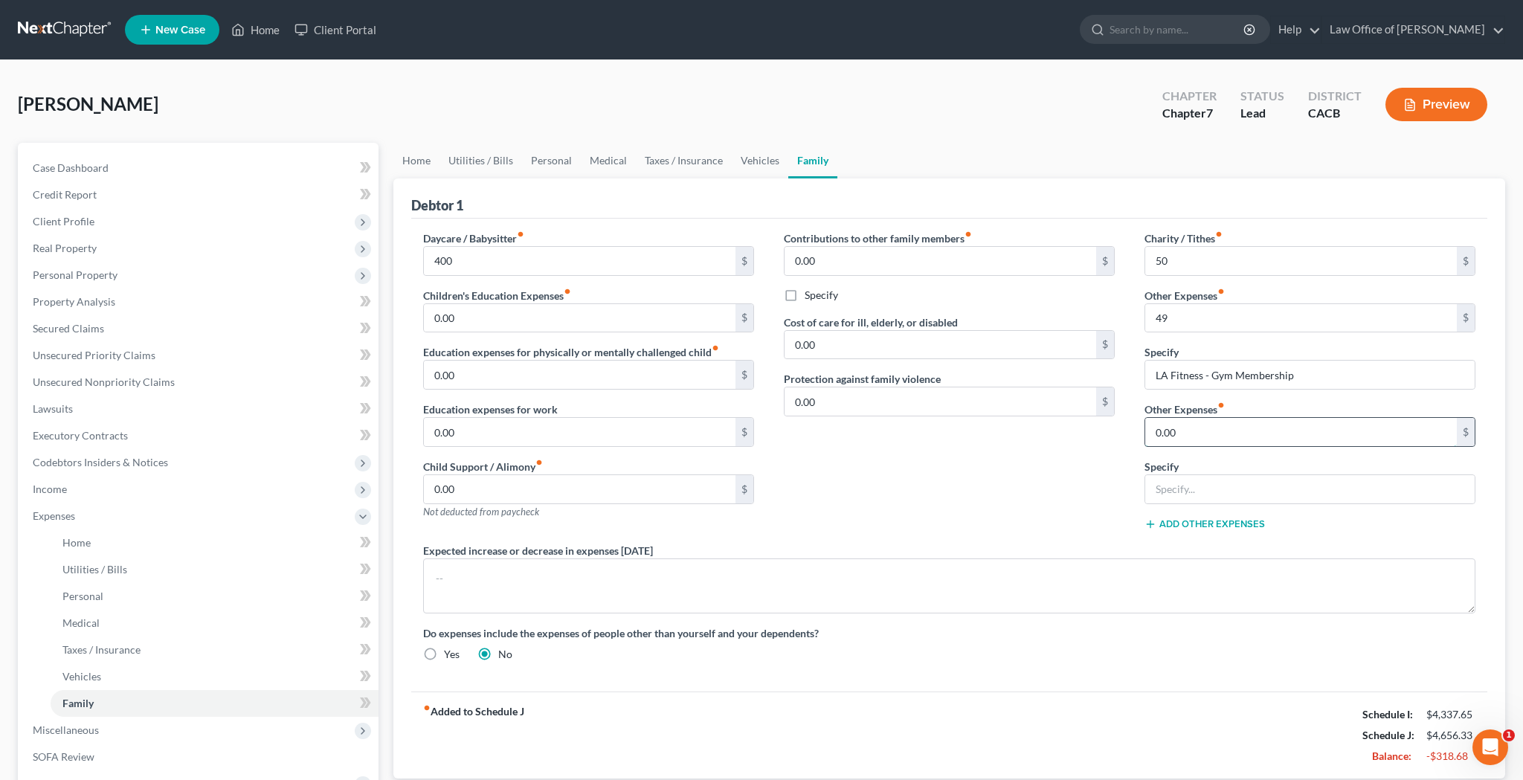
click at [1191, 428] on input "0.00" at bounding box center [1301, 432] width 312 height 28
click at [1194, 483] on input "text" at bounding box center [1309, 489] width 329 height 28
click at [1201, 436] on input "0.00" at bounding box center [1301, 432] width 312 height 28
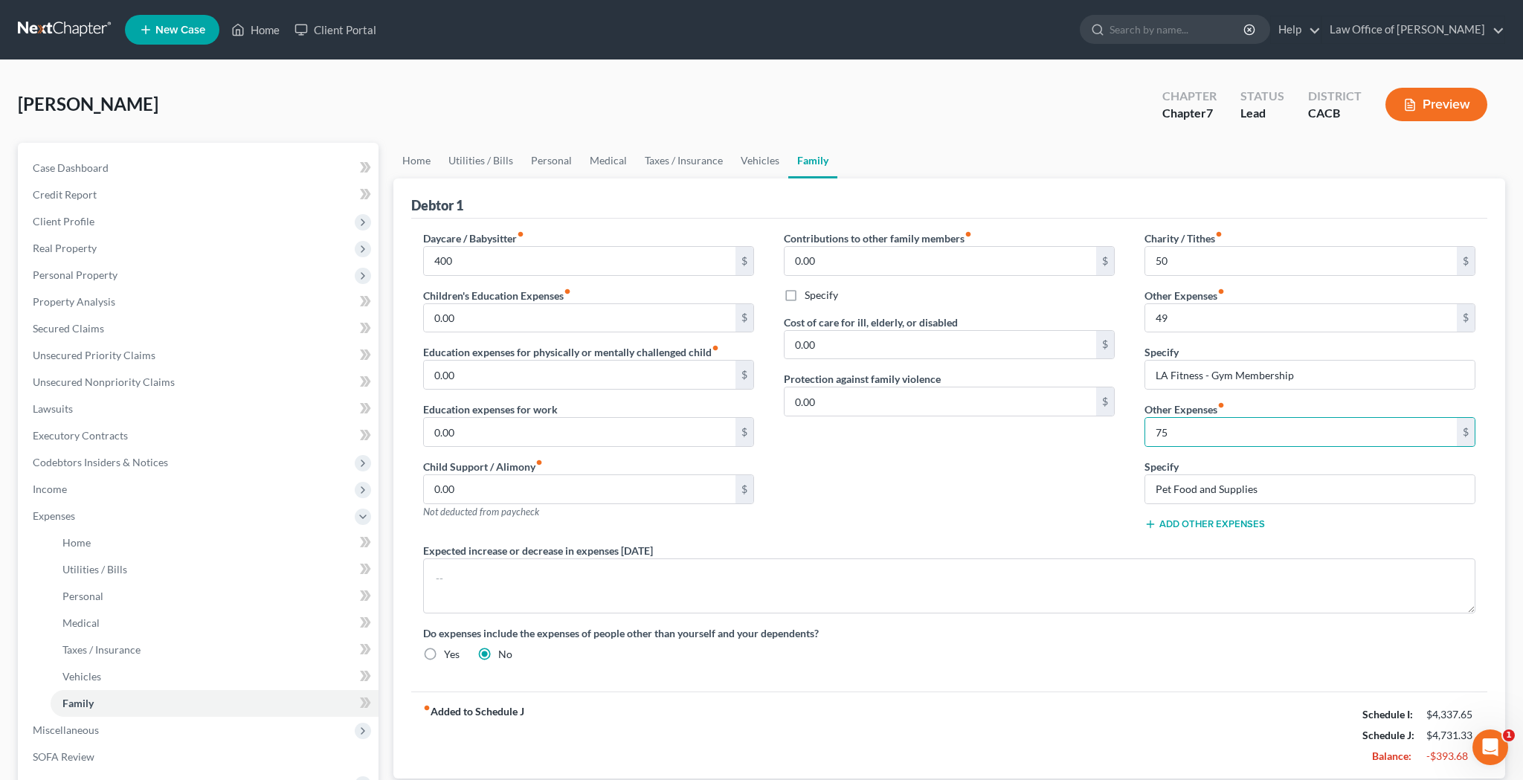
click at [1077, 478] on div "Contributions to other family members fiber_manual_record 0.00 $ Specify Cost o…" at bounding box center [949, 386] width 361 height 312
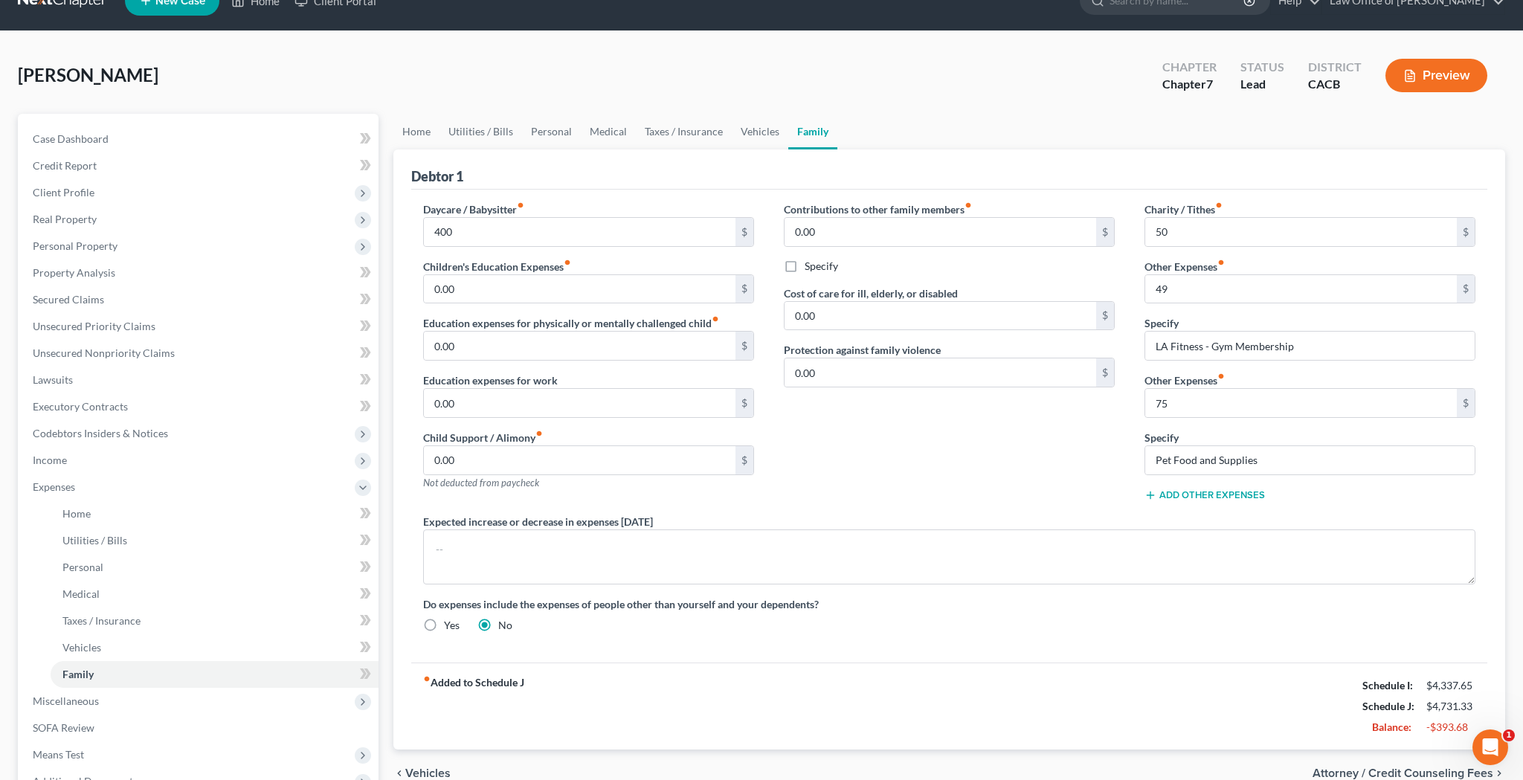
scroll to position [35, 0]
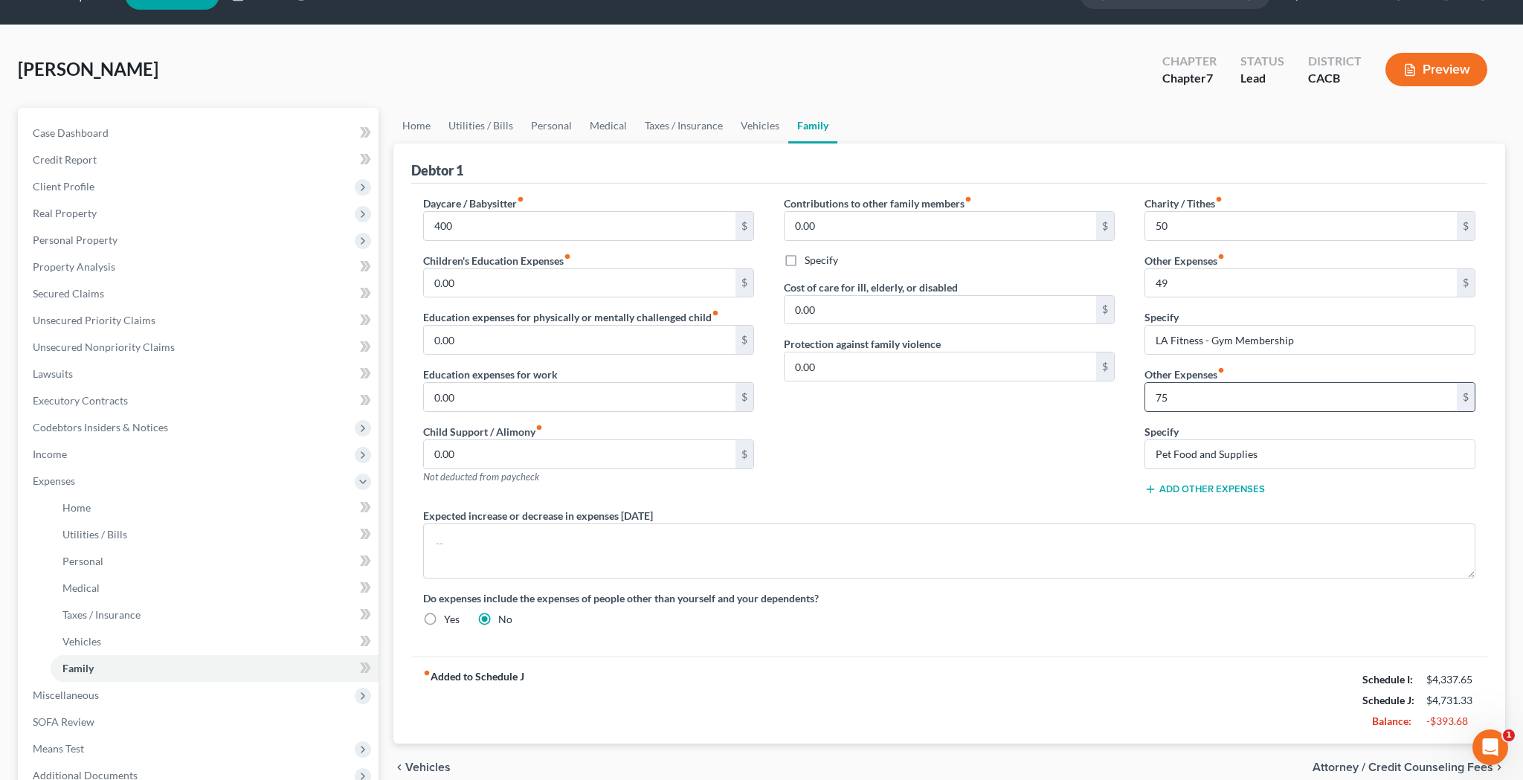
click at [1187, 398] on input "75" at bounding box center [1301, 397] width 312 height 28
click at [998, 446] on div "Contributions to other family members fiber_manual_record 0.00 $ Specify Cost o…" at bounding box center [949, 352] width 361 height 312
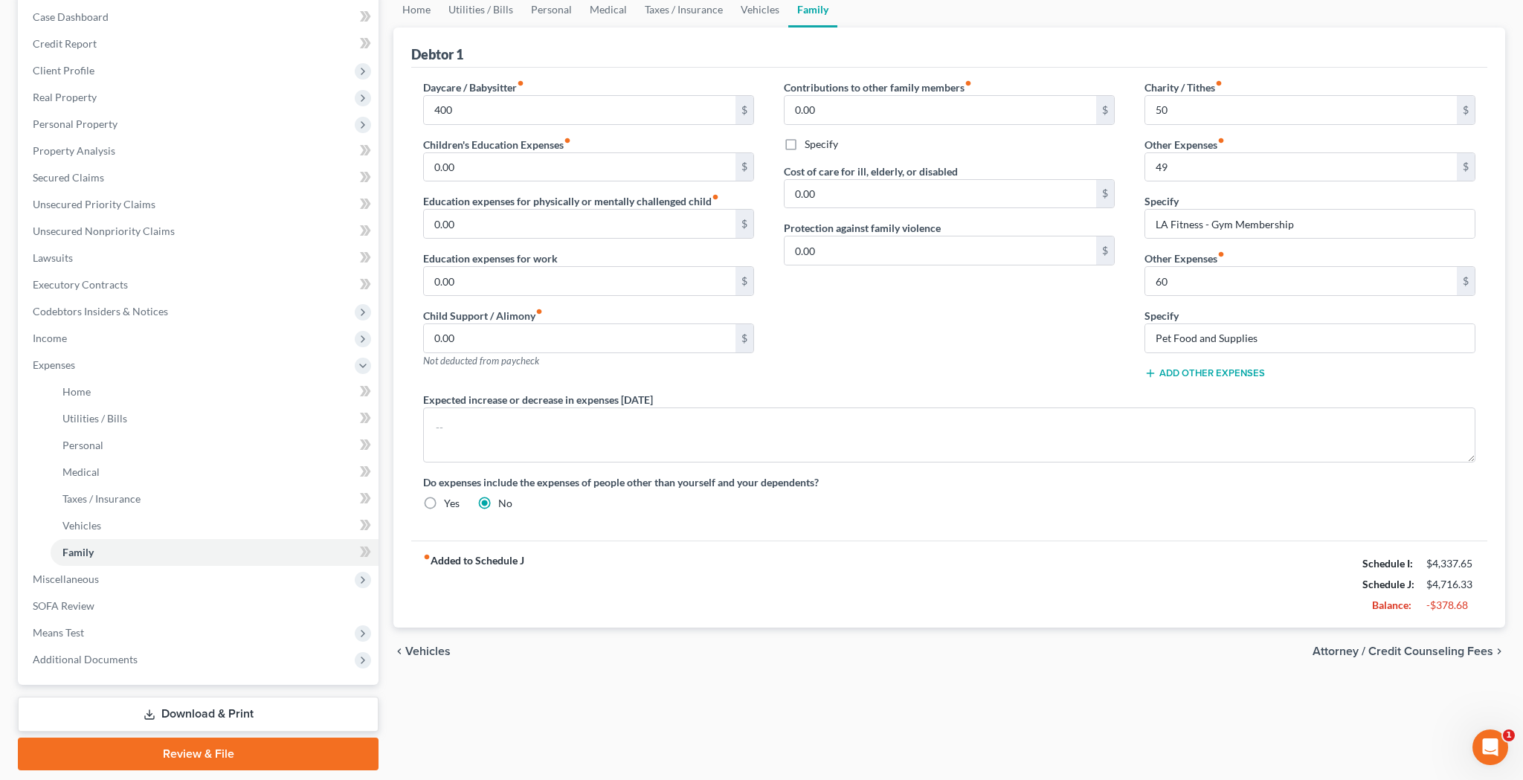
scroll to position [155, 0]
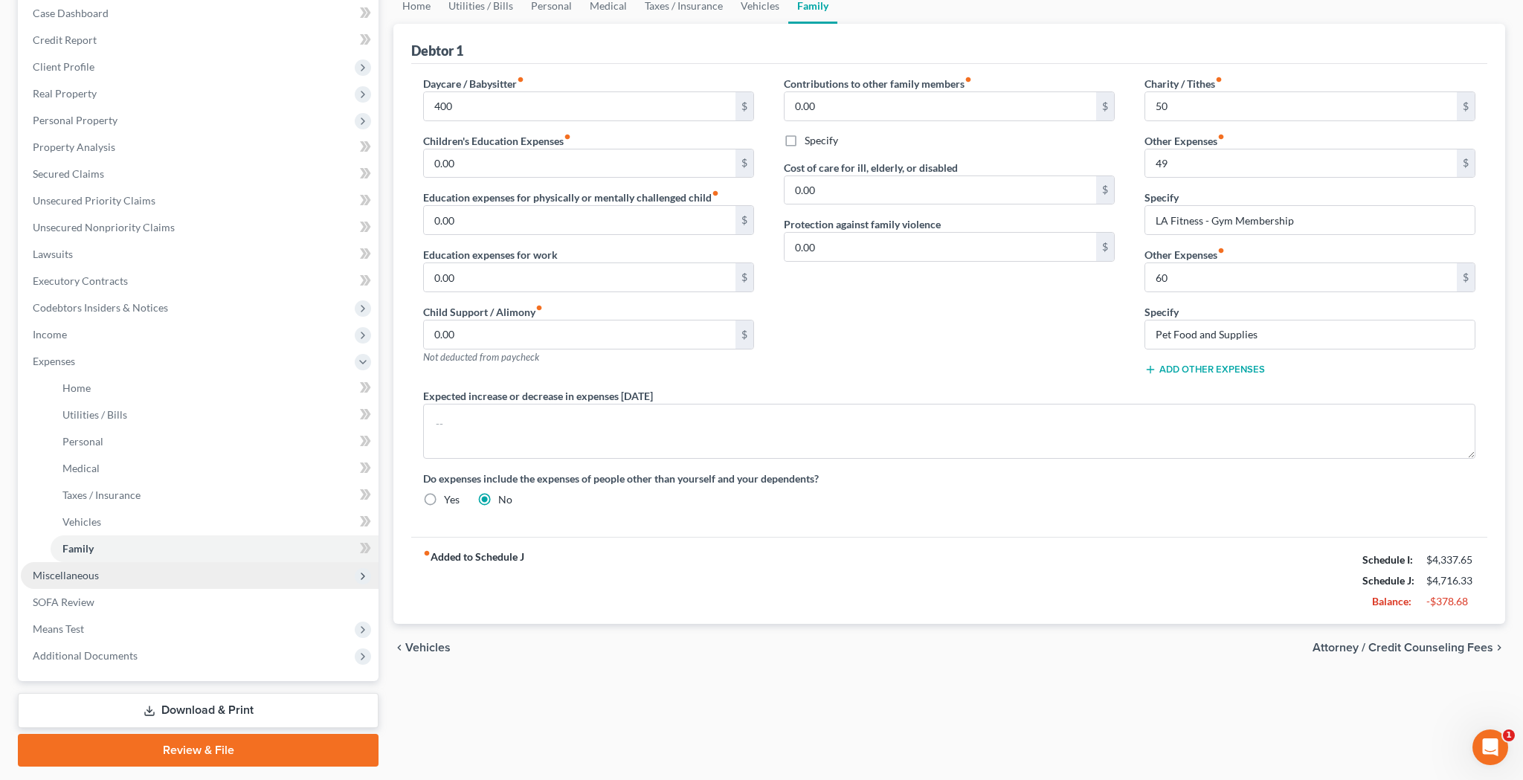
click at [199, 575] on span "Miscellaneous" at bounding box center [200, 575] width 358 height 27
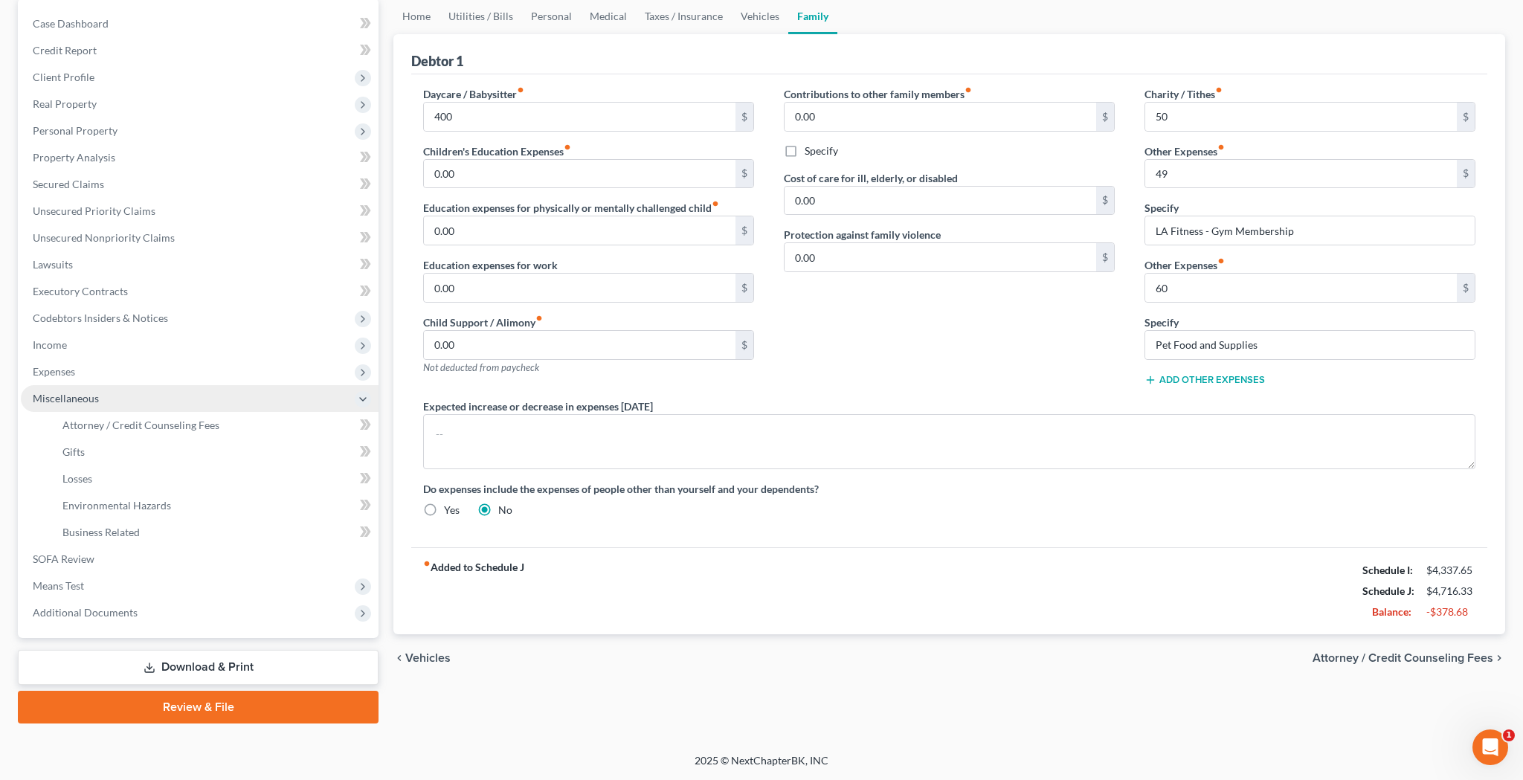
scroll to position [144, 0]
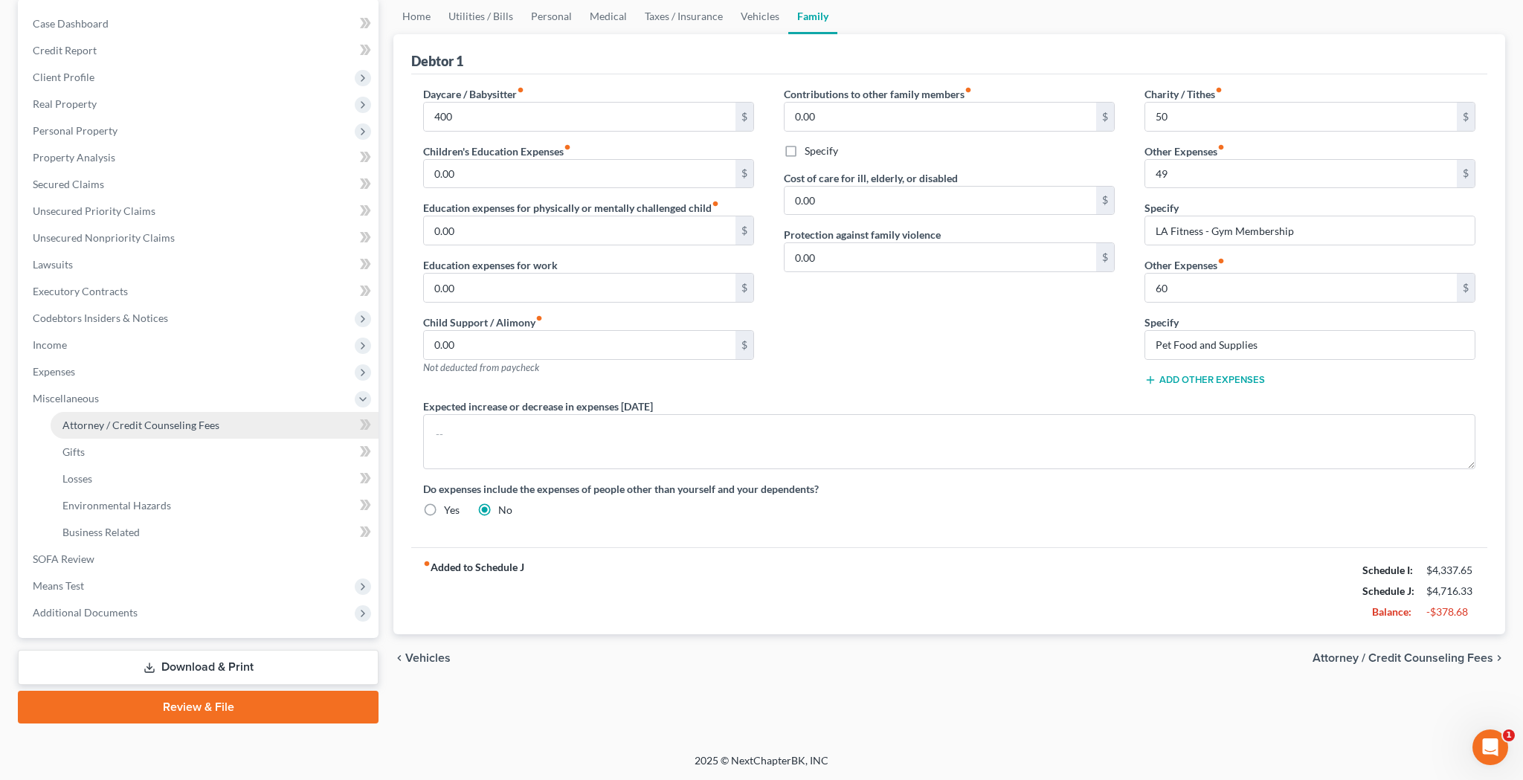
click at [187, 431] on link "Attorney / Credit Counseling Fees" at bounding box center [215, 425] width 328 height 27
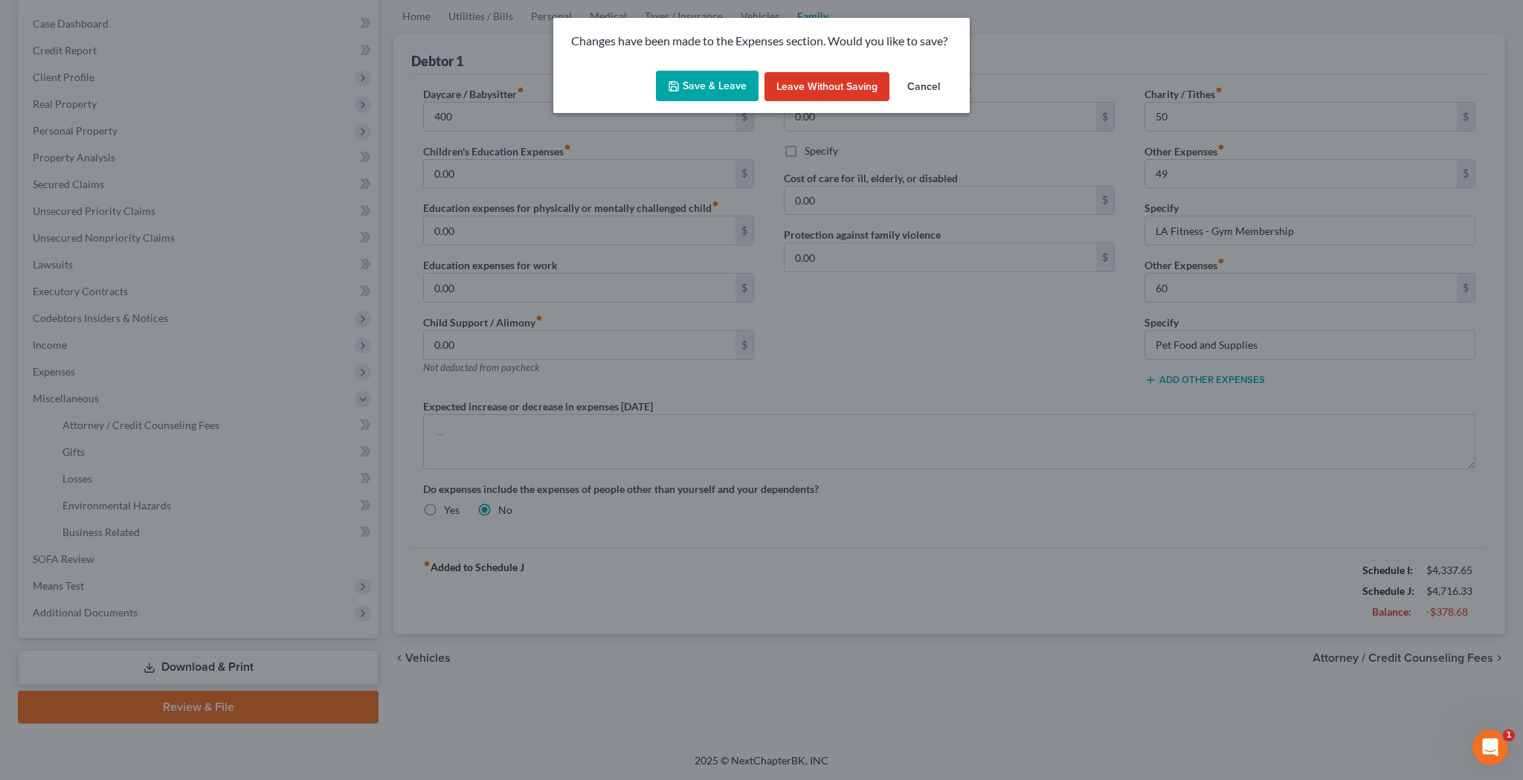
click at [719, 82] on button "Save & Leave" at bounding box center [707, 86] width 103 height 31
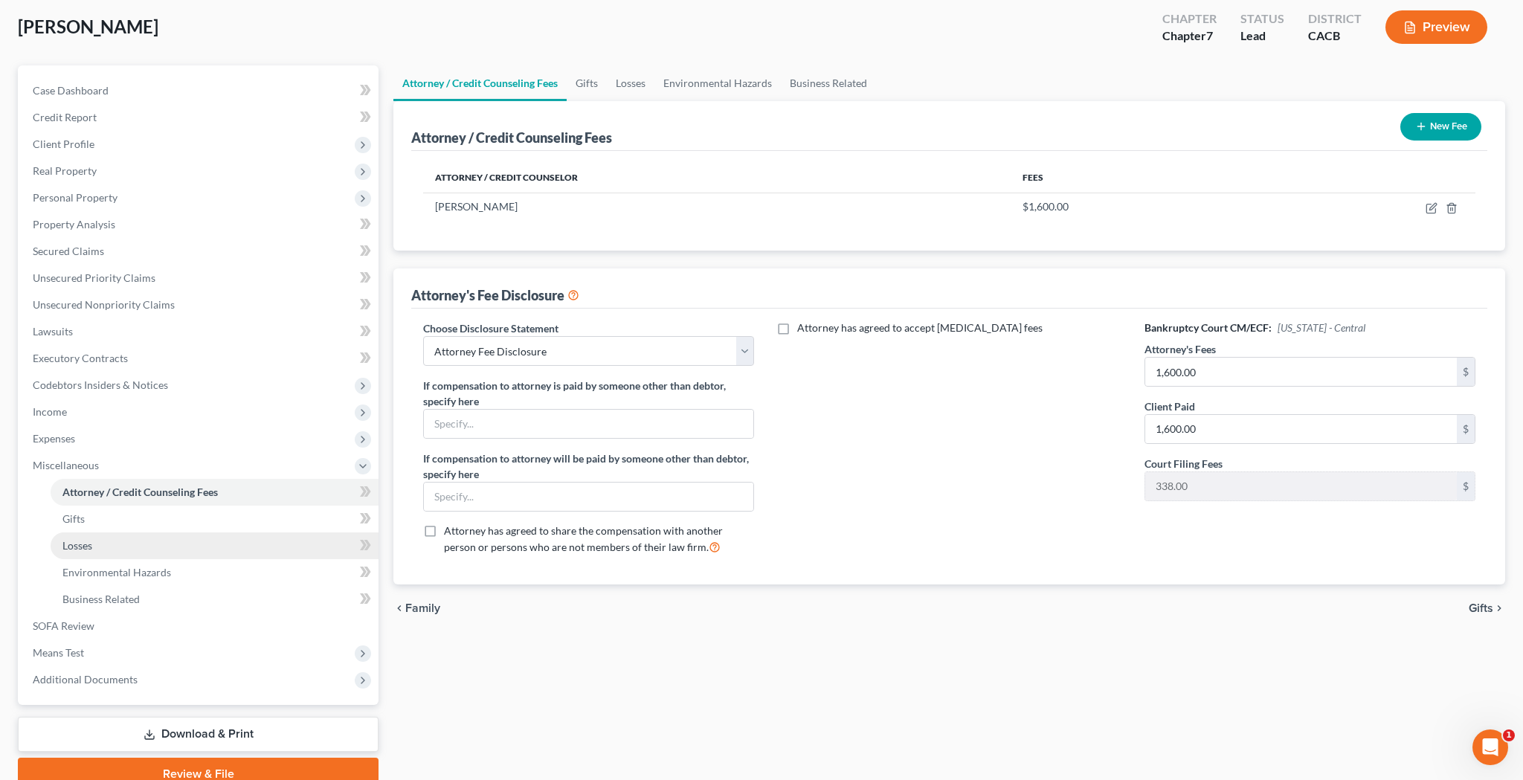
scroll to position [80, 0]
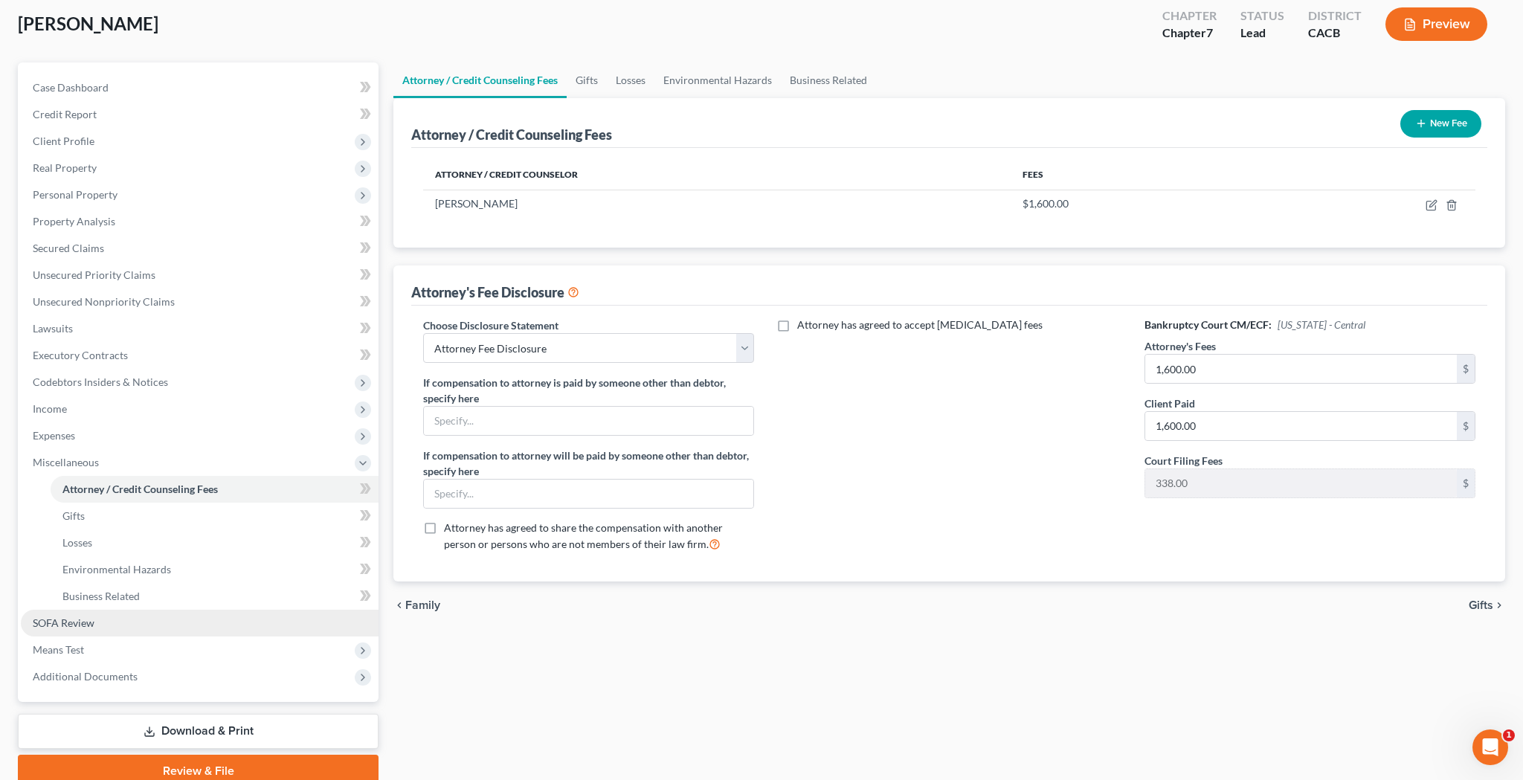
click at [179, 624] on link "SOFA Review" at bounding box center [200, 623] width 358 height 27
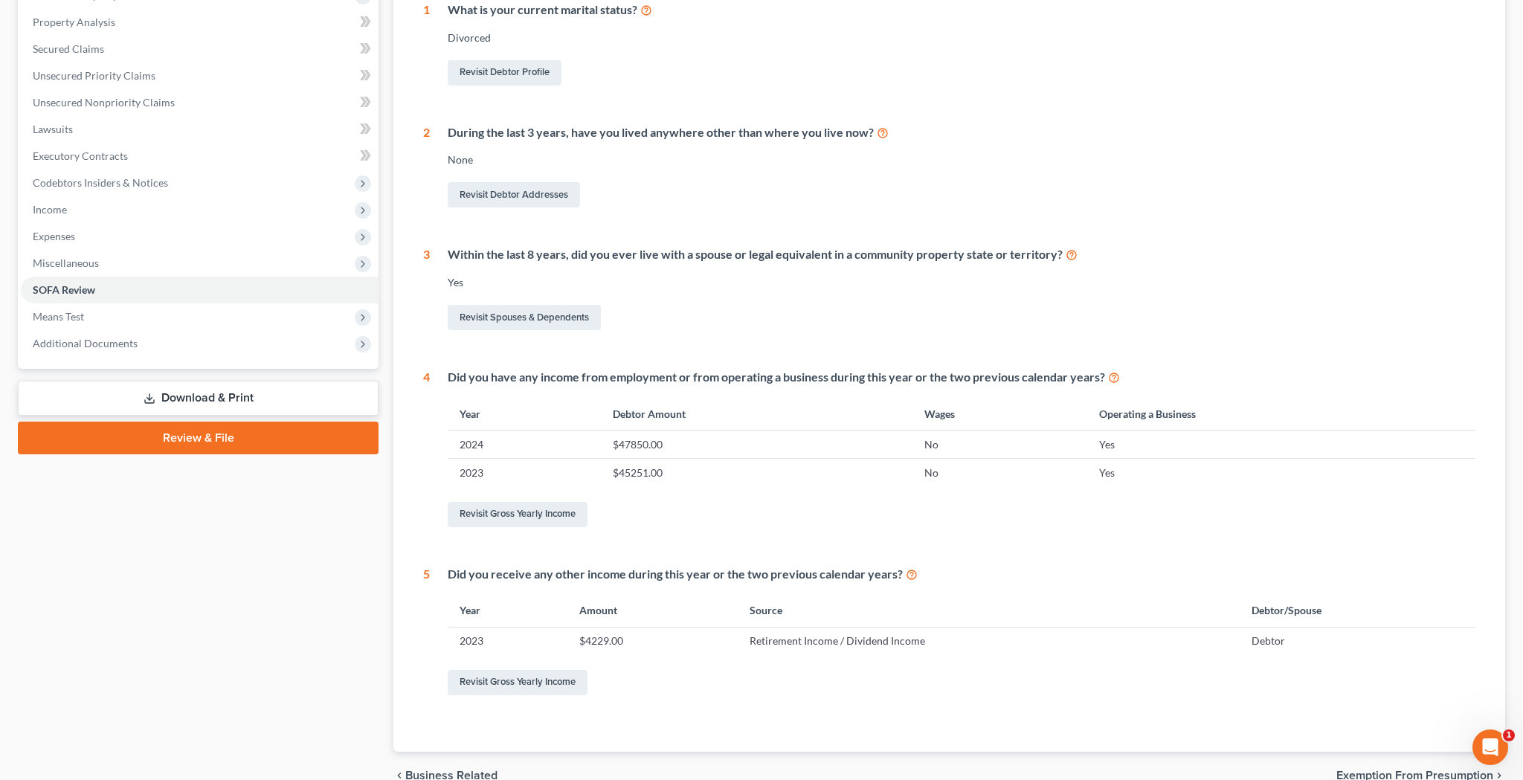
scroll to position [280, 0]
click at [551, 513] on link "Revisit Gross Yearly Income" at bounding box center [518, 514] width 140 height 25
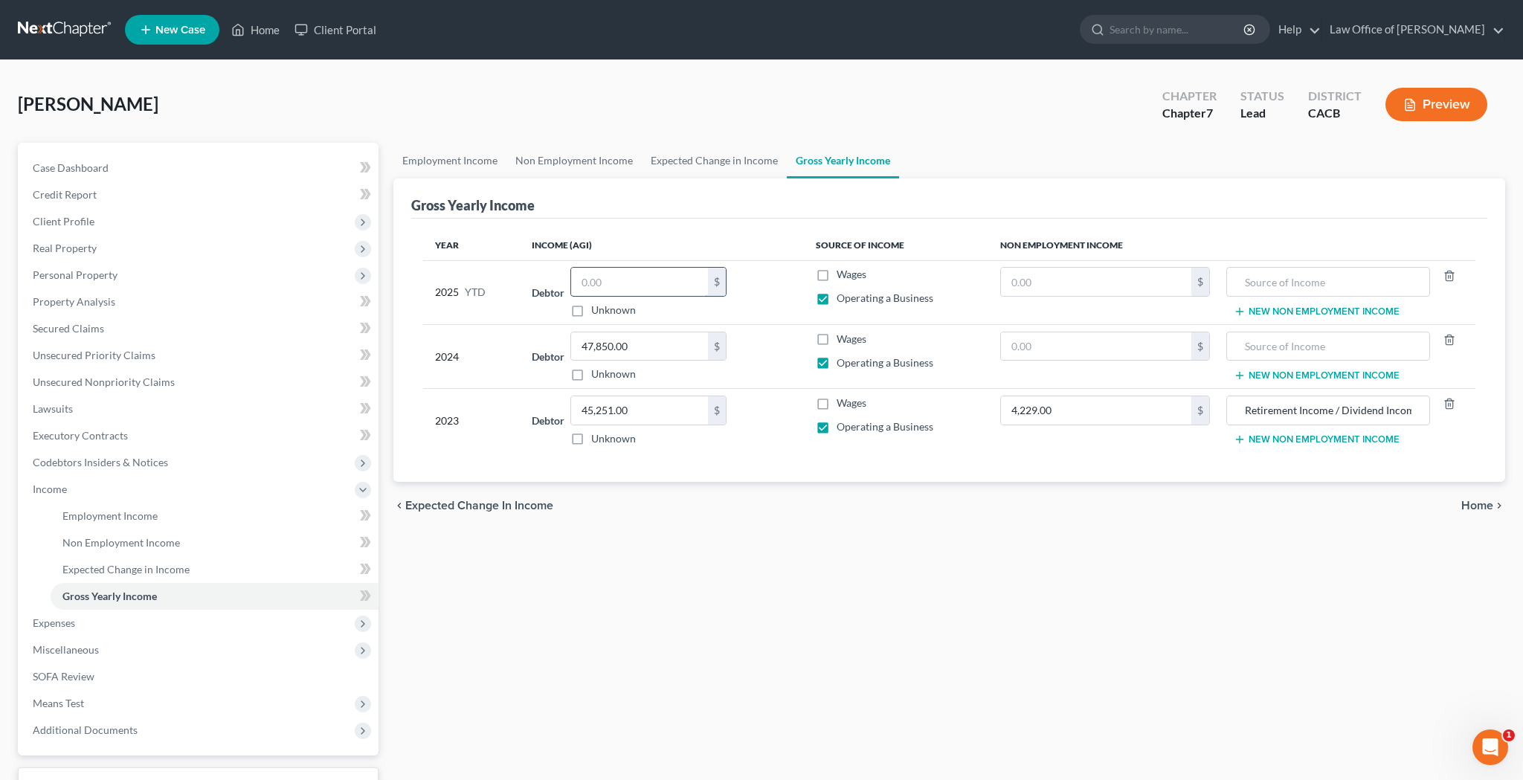
click at [656, 279] on input "text" at bounding box center [639, 282] width 137 height 28
click at [1028, 282] on input "text" at bounding box center [1096, 282] width 191 height 28
click at [1107, 279] on input "11,000" at bounding box center [1096, 282] width 191 height 28
click at [1272, 284] on input "text" at bounding box center [1327, 282] width 187 height 28
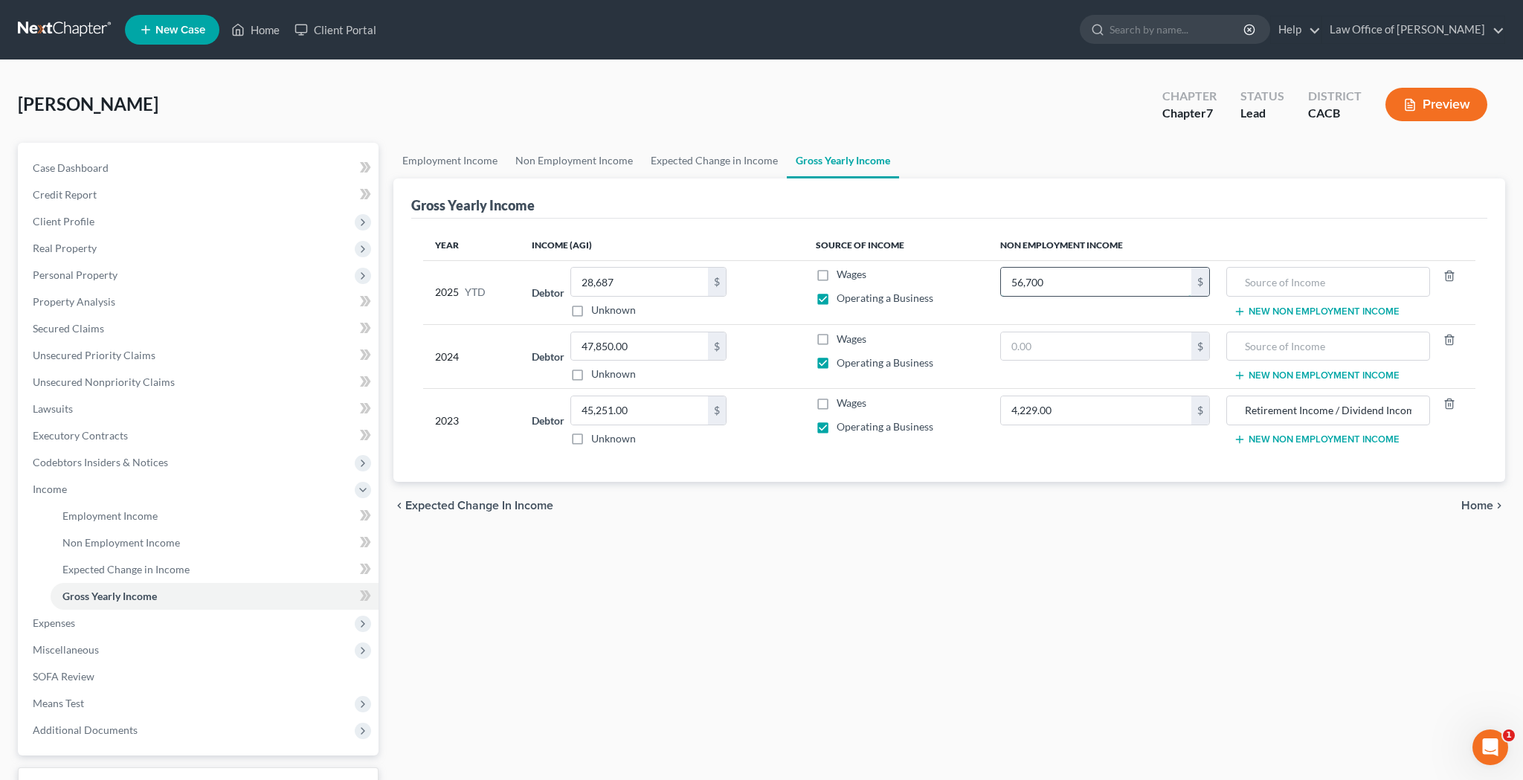
click at [1160, 278] on input "56,700" at bounding box center [1096, 282] width 191 height 28
click at [1253, 279] on input "text" at bounding box center [1327, 282] width 187 height 28
click at [1062, 286] on input "56,700.00" at bounding box center [1096, 282] width 191 height 28
click at [1282, 346] on input "text" at bounding box center [1327, 346] width 187 height 28
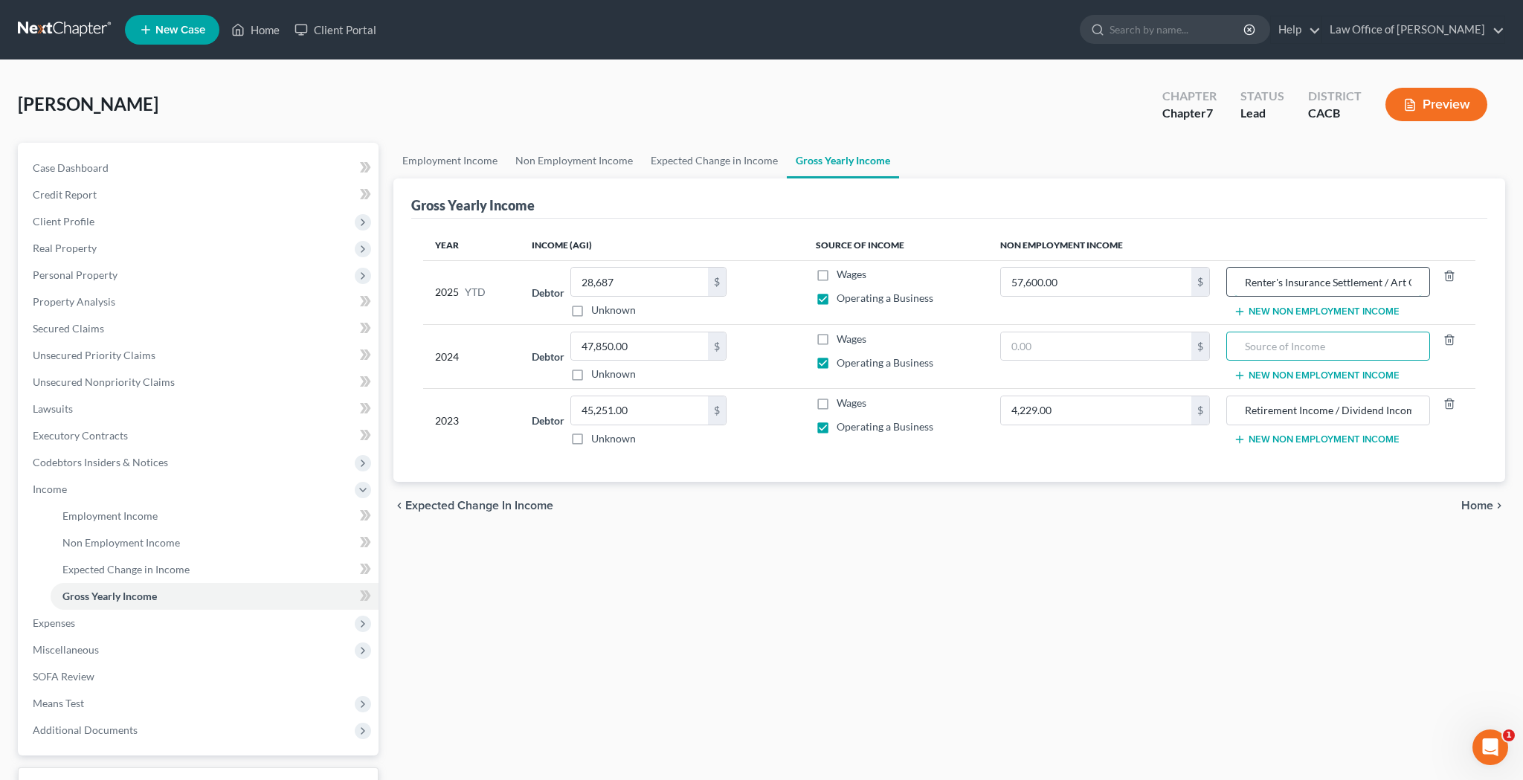
click at [1270, 290] on input "Renter's Insurance Settlement / Art Grants / Government Disaster Assistance / C…" at bounding box center [1327, 282] width 187 height 28
click at [1270, 285] on input "Renter's Insurance Settlement / Art Grants / Government Disaster Assistance / C…" at bounding box center [1327, 282] width 187 height 28
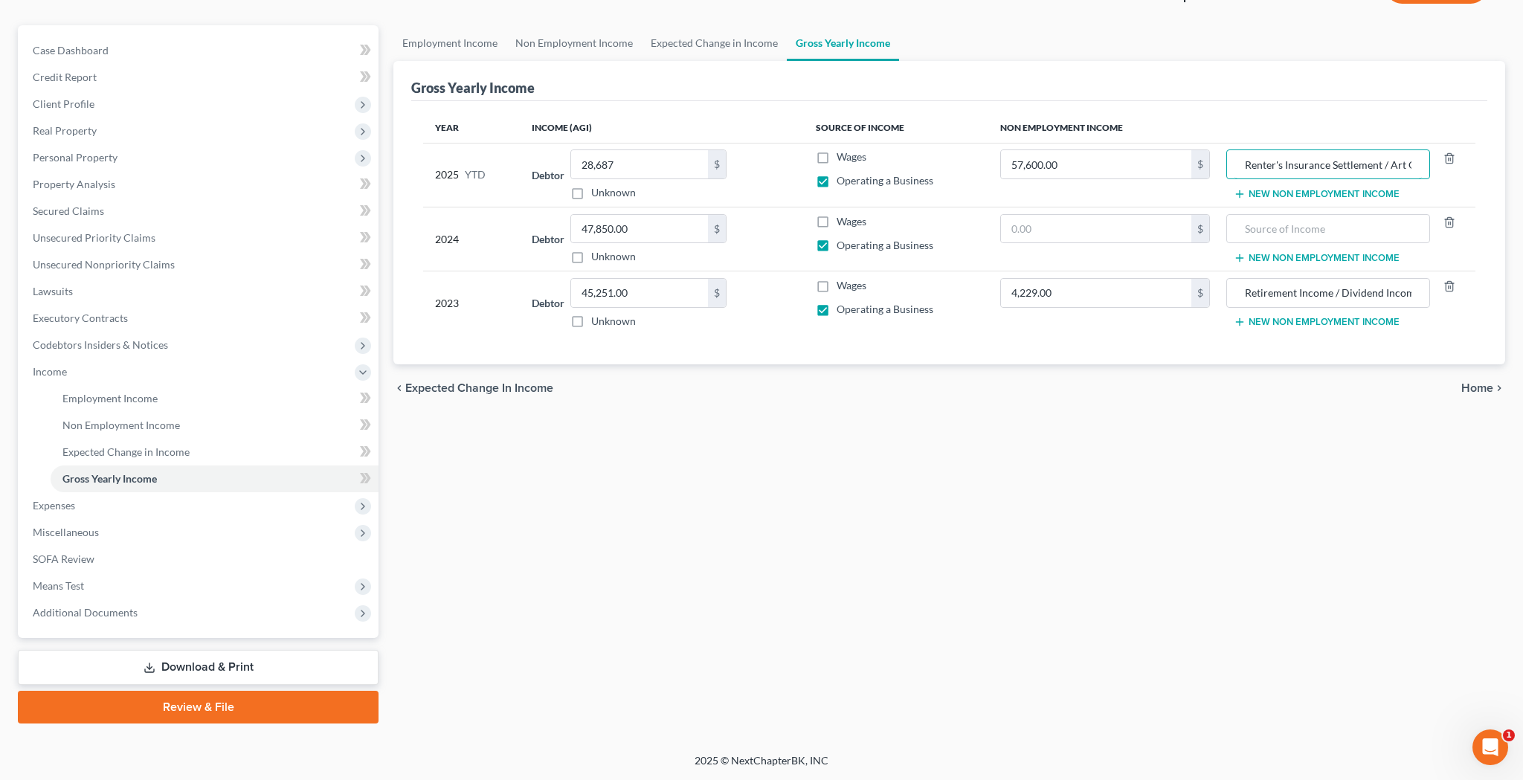
scroll to position [117, 0]
click at [155, 556] on link "SOFA Review" at bounding box center [200, 559] width 358 height 27
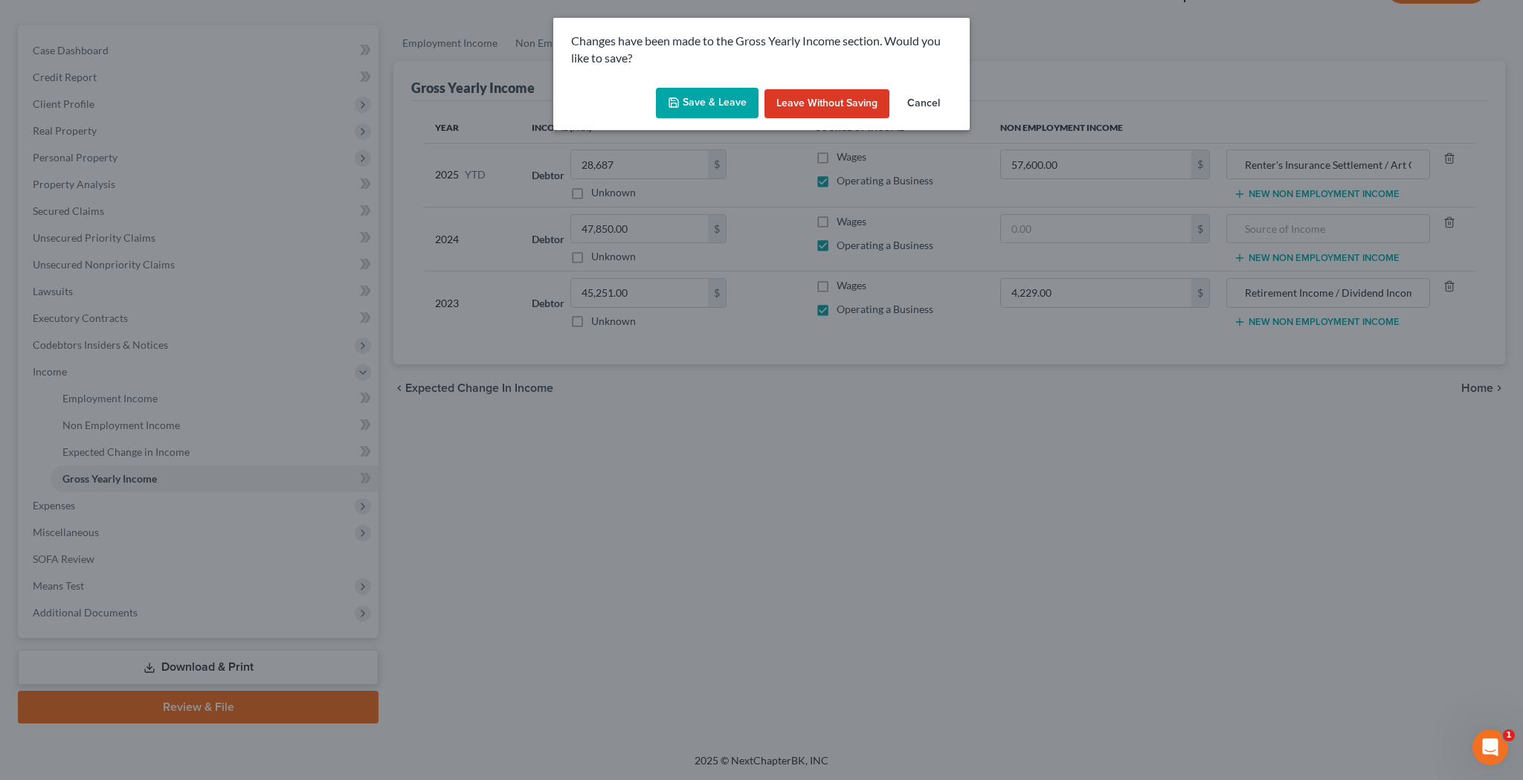
click at [706, 102] on button "Save & Leave" at bounding box center [707, 103] width 103 height 31
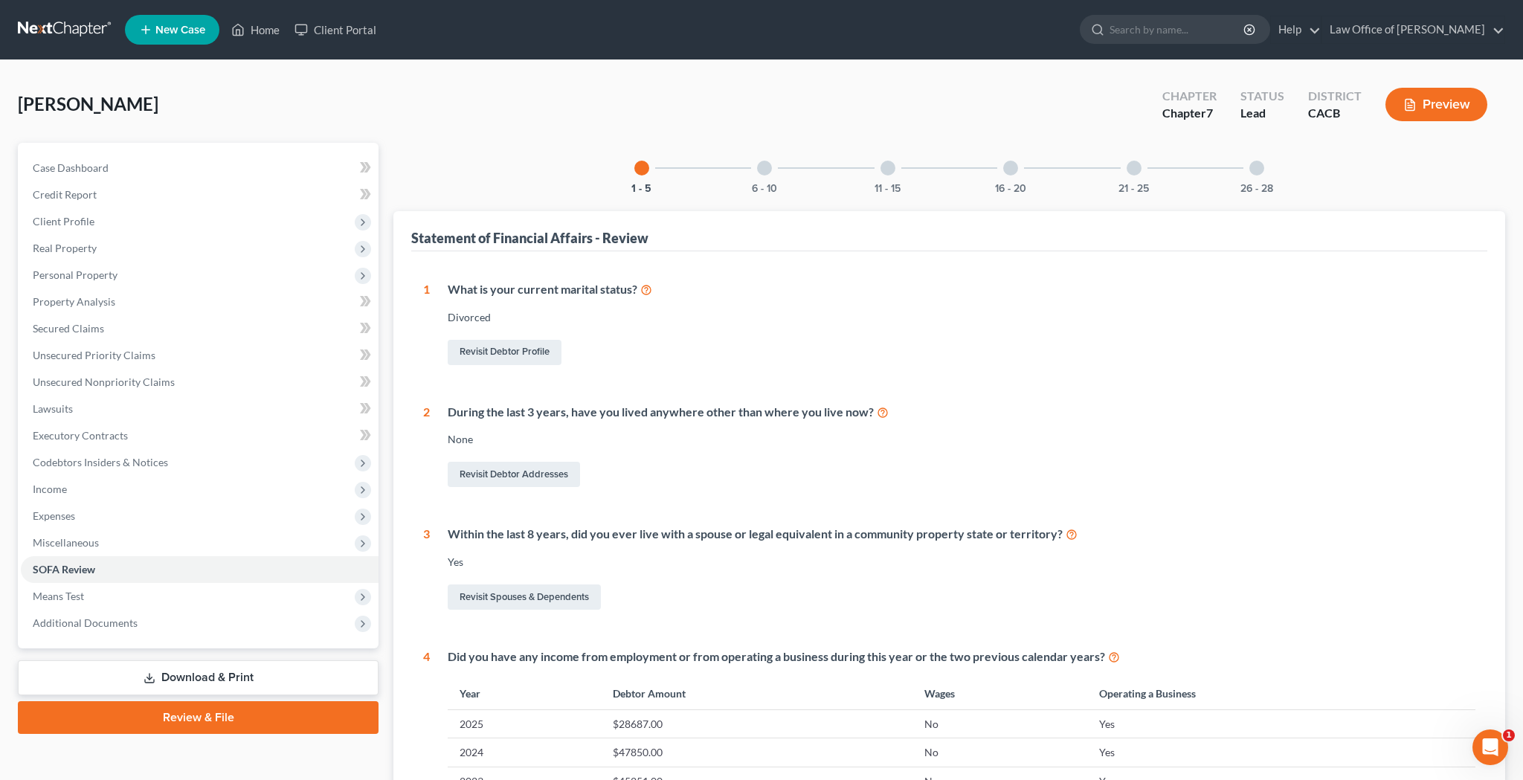
click at [770, 170] on div at bounding box center [764, 168] width 15 height 15
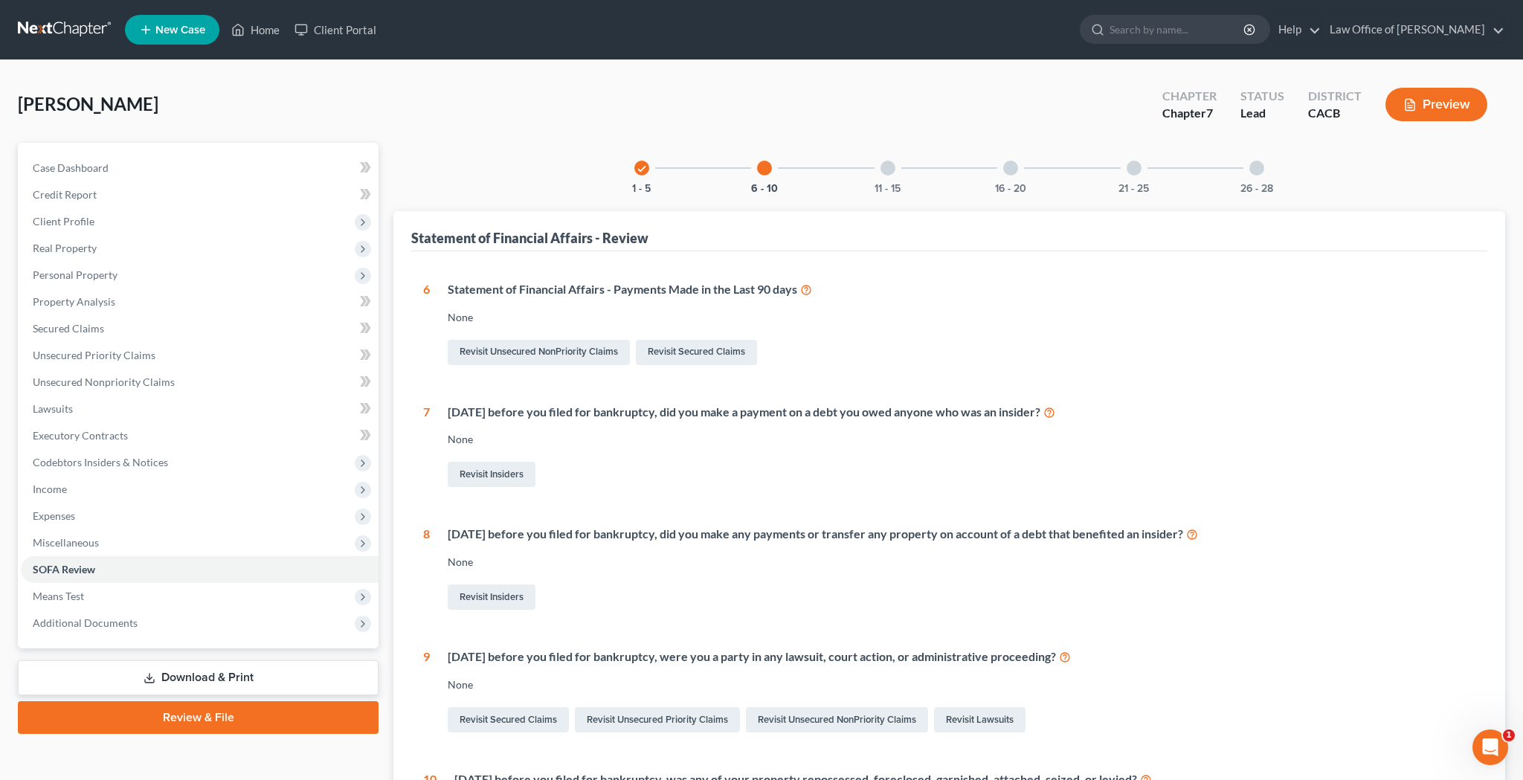
click at [889, 164] on div at bounding box center [887, 168] width 15 height 15
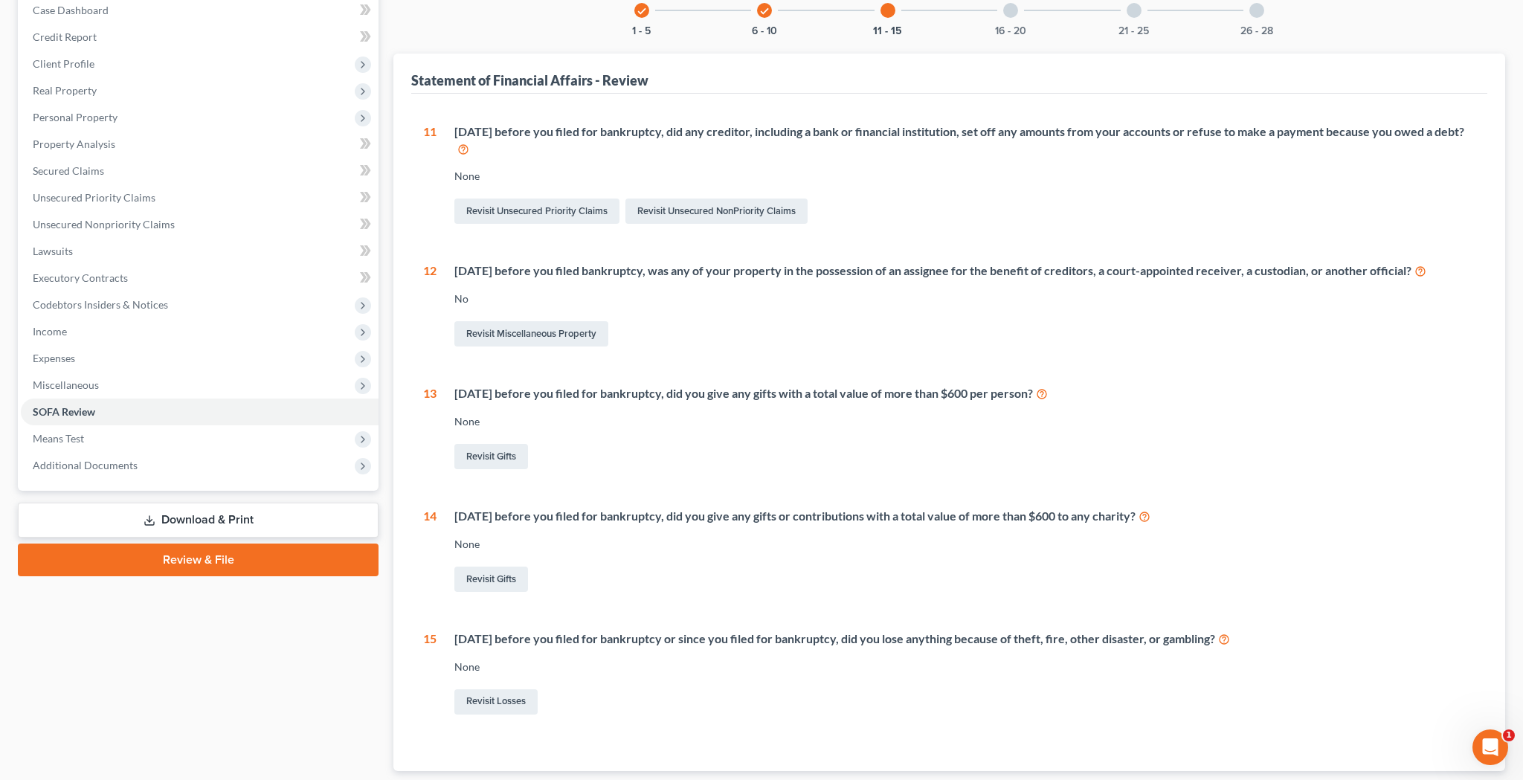
scroll to position [158, 0]
click at [488, 573] on link "Revisit Gifts" at bounding box center [491, 578] width 74 height 25
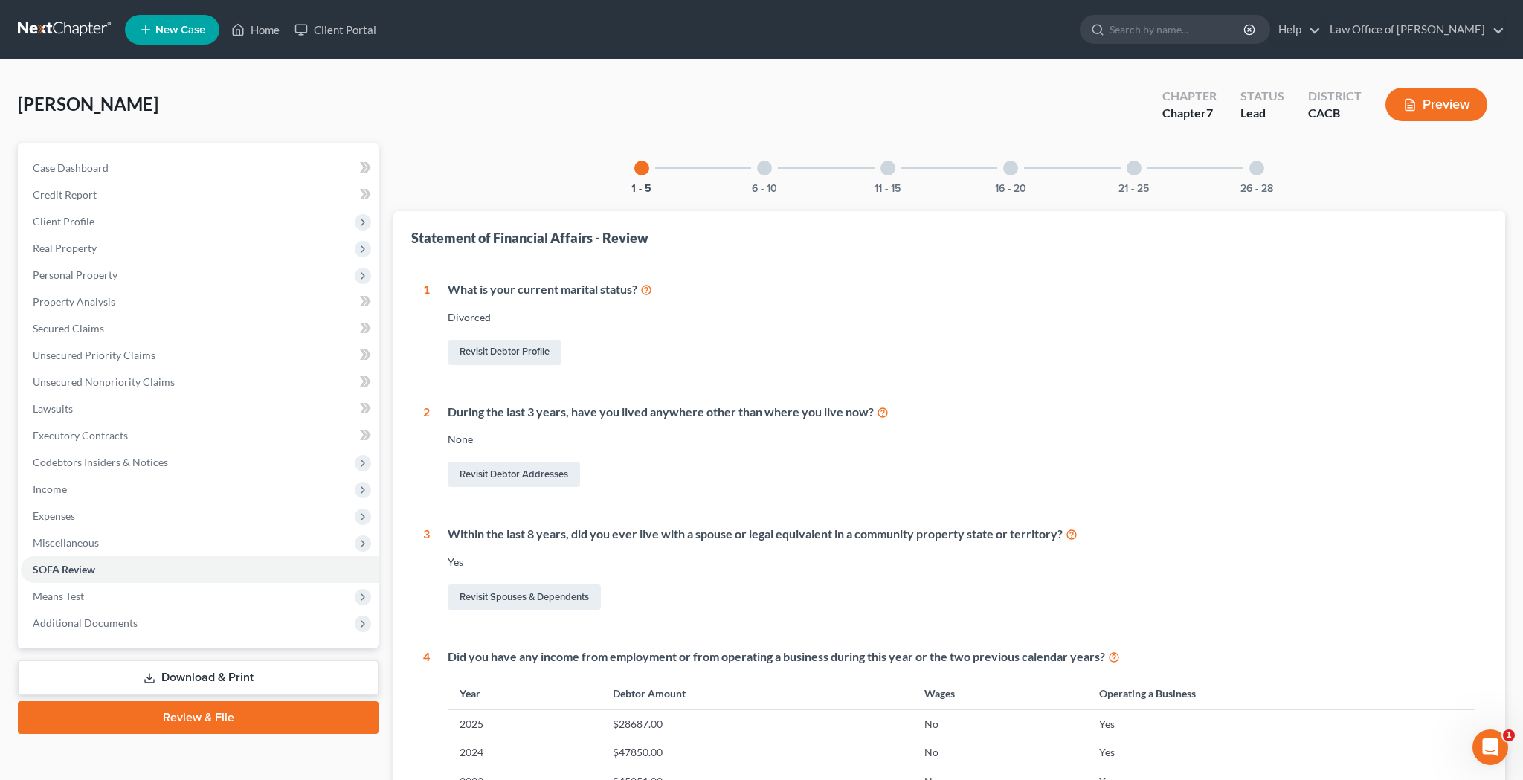
click at [765, 168] on div at bounding box center [764, 168] width 15 height 15
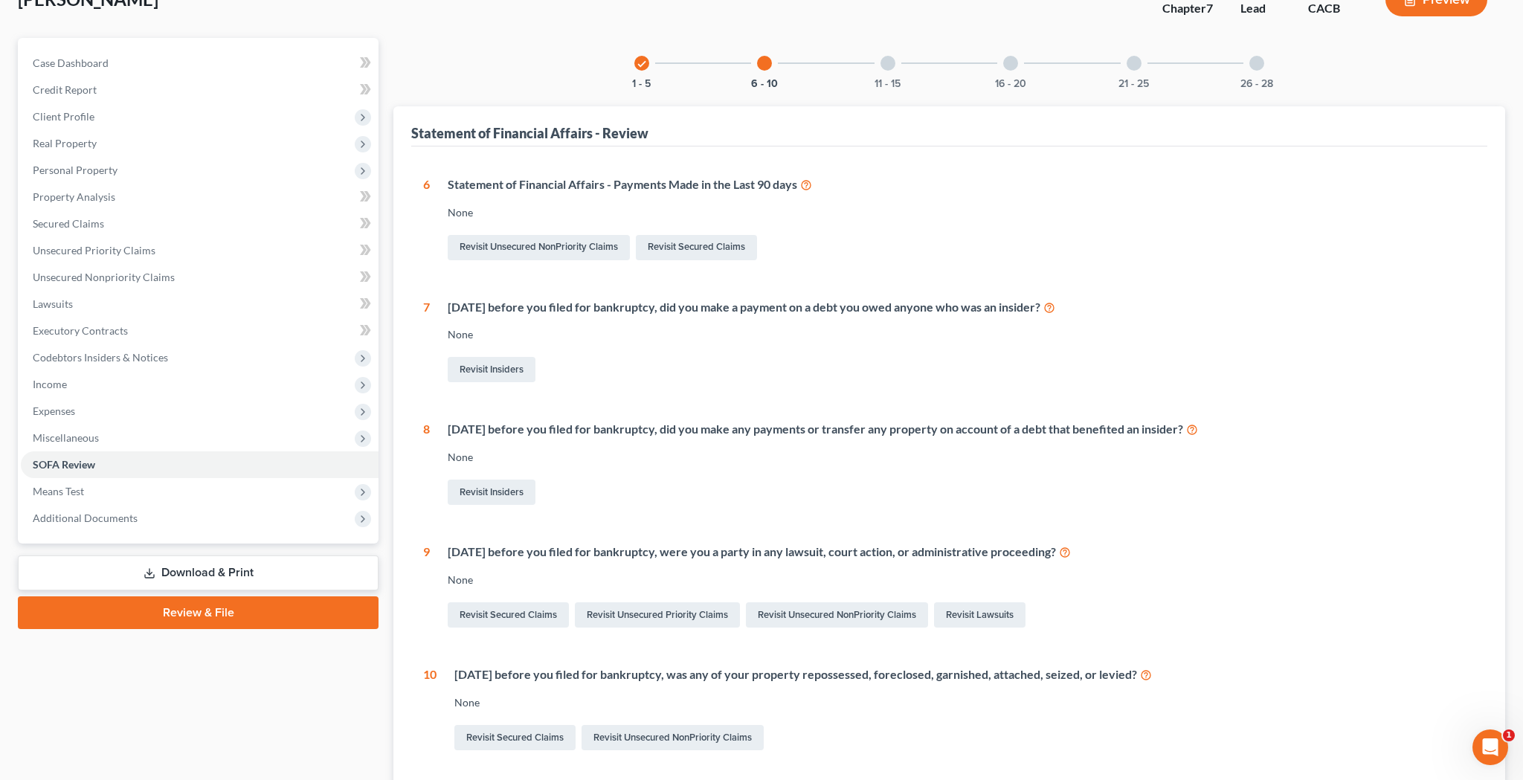
scroll to position [66, 0]
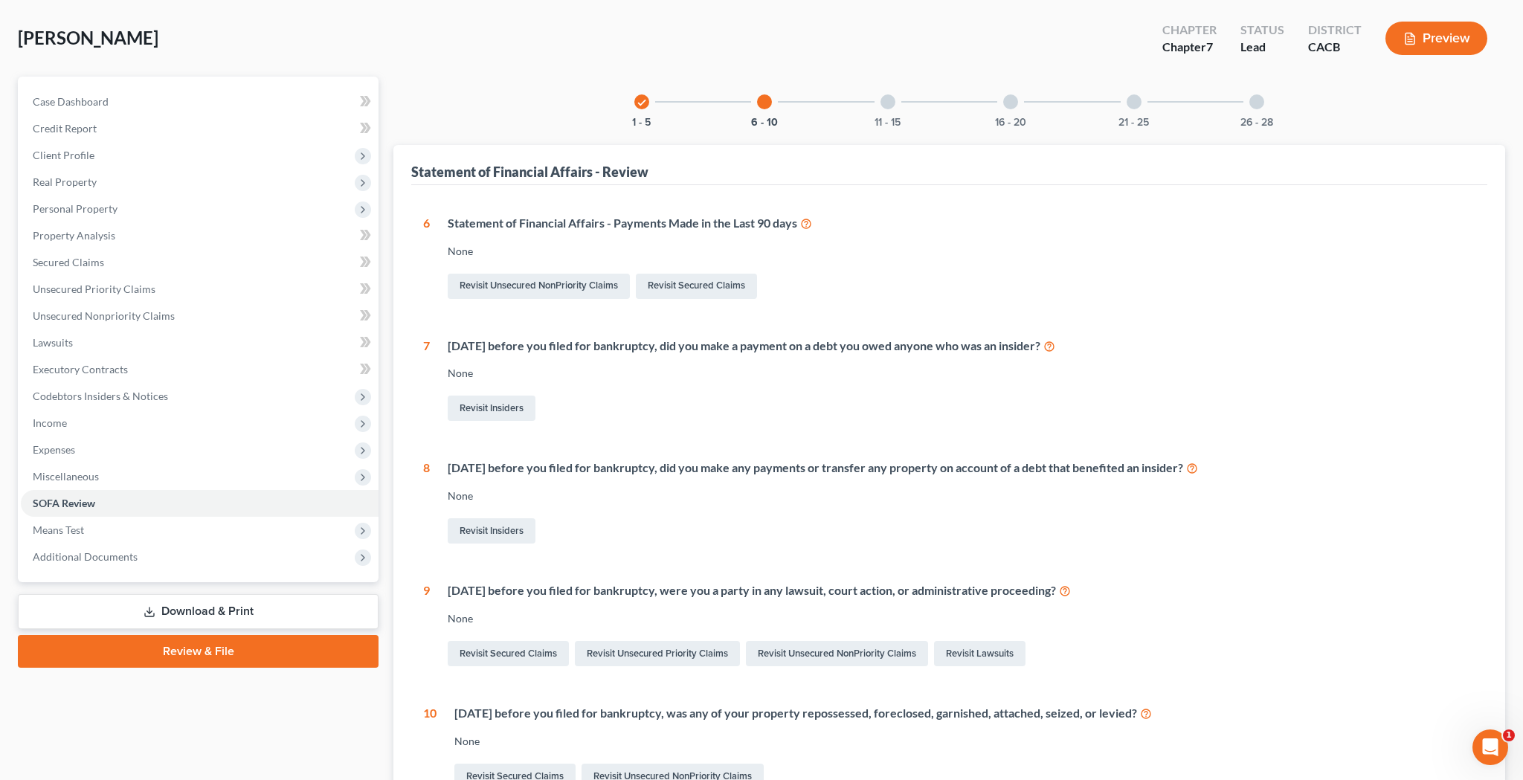
click at [885, 100] on div at bounding box center [887, 101] width 15 height 15
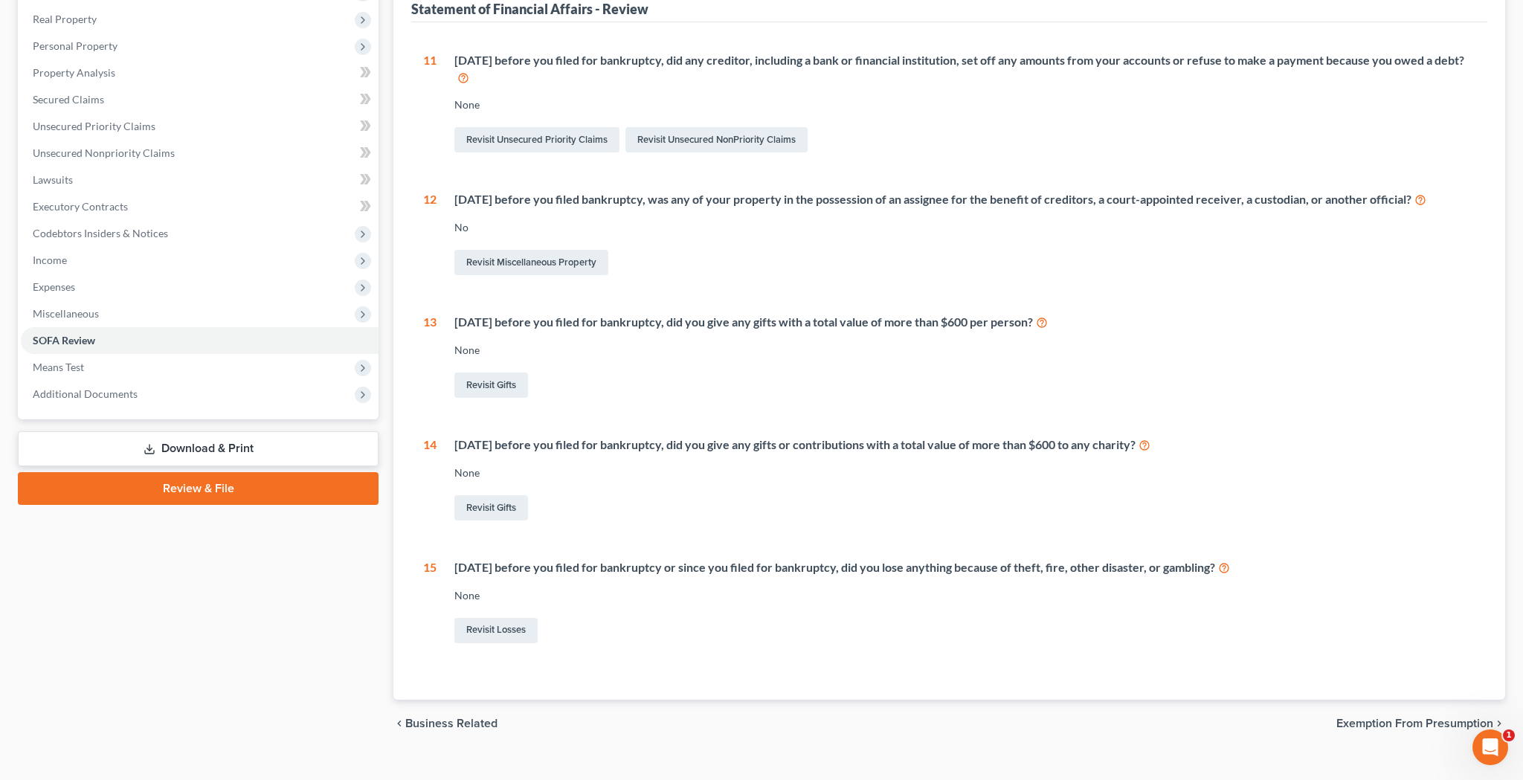
scroll to position [230, 0]
click at [486, 377] on link "Revisit Gifts" at bounding box center [491, 384] width 74 height 25
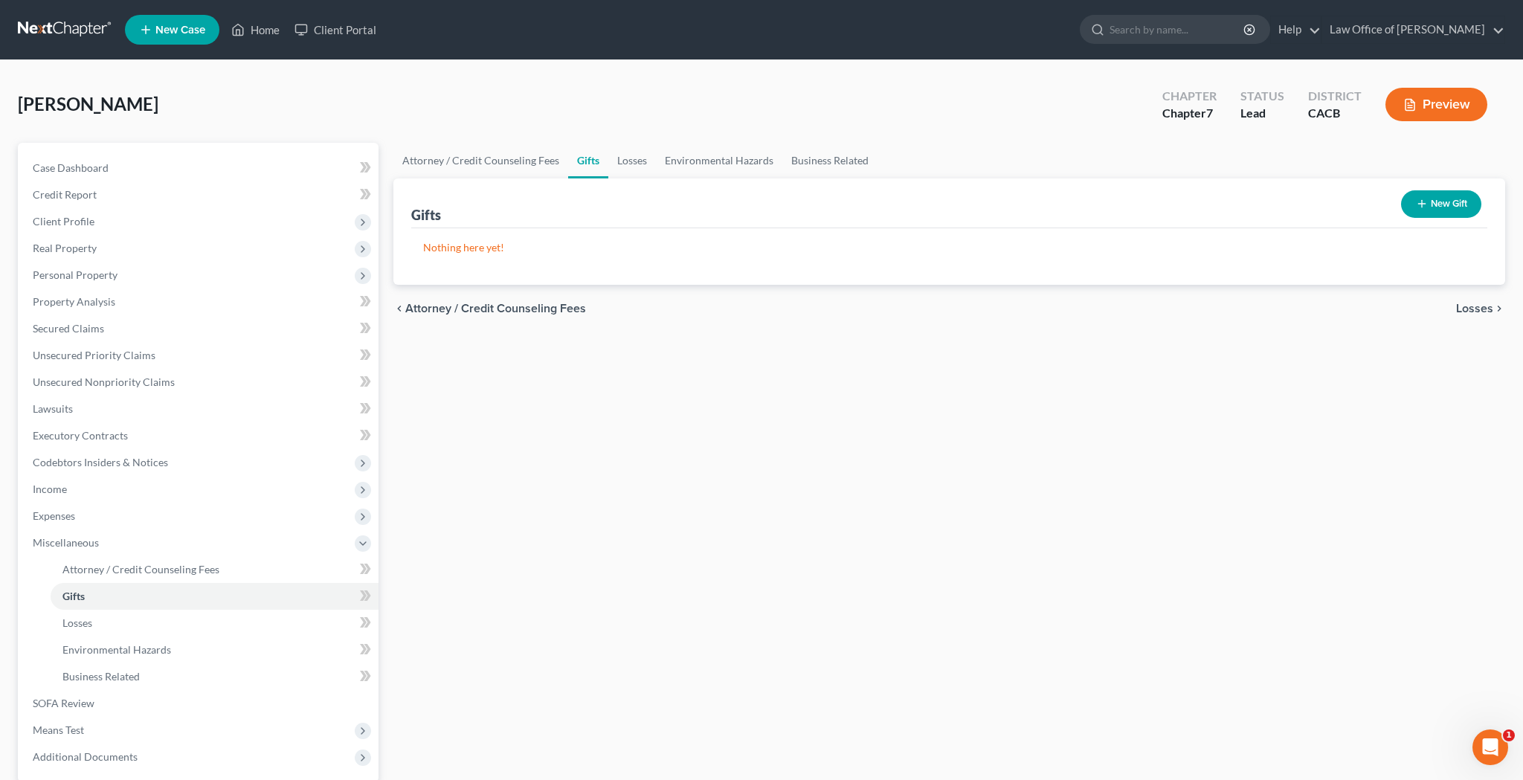
click at [1454, 207] on button "New Gift" at bounding box center [1441, 204] width 80 height 28
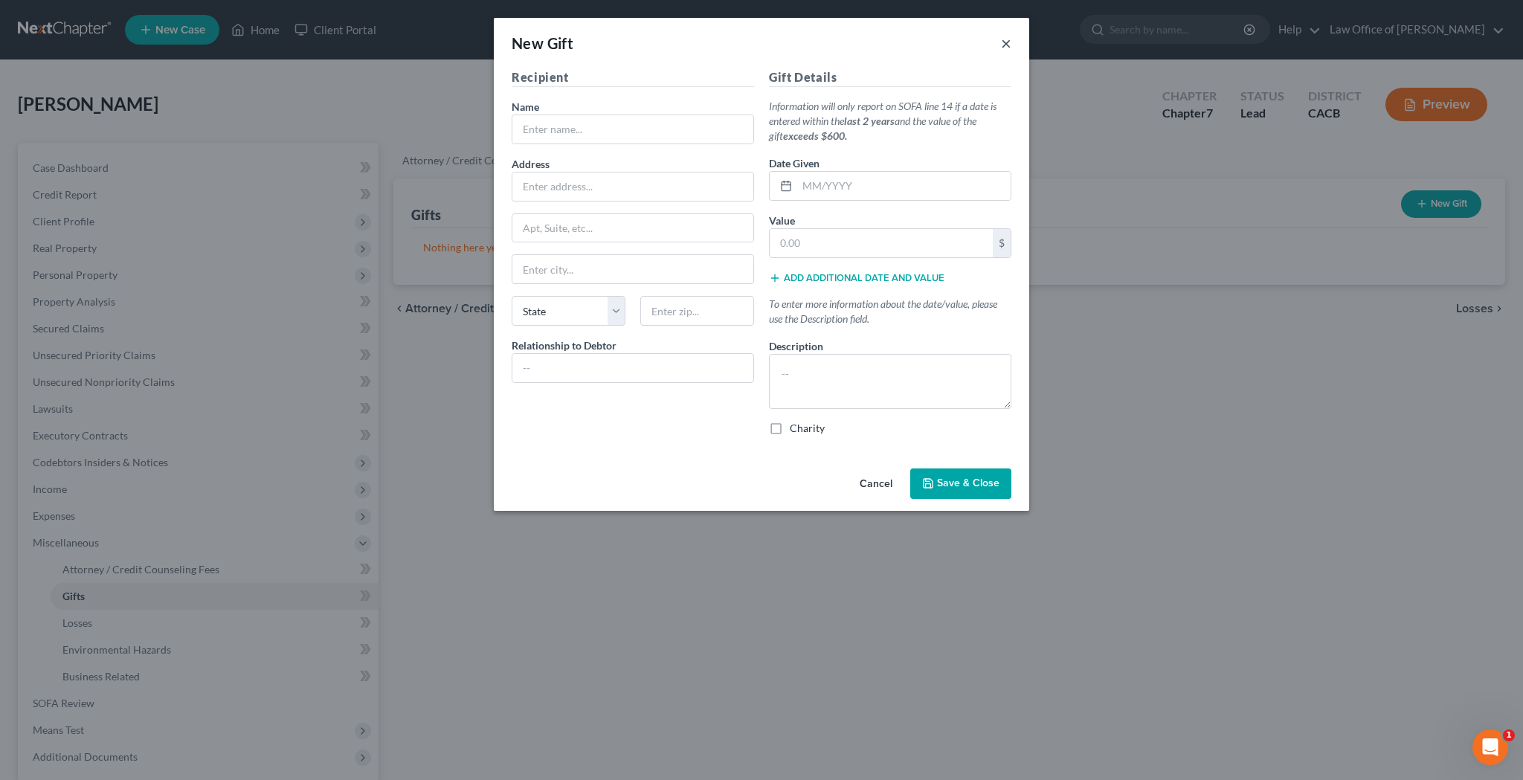
click at [1003, 47] on button "×" at bounding box center [1006, 43] width 10 height 18
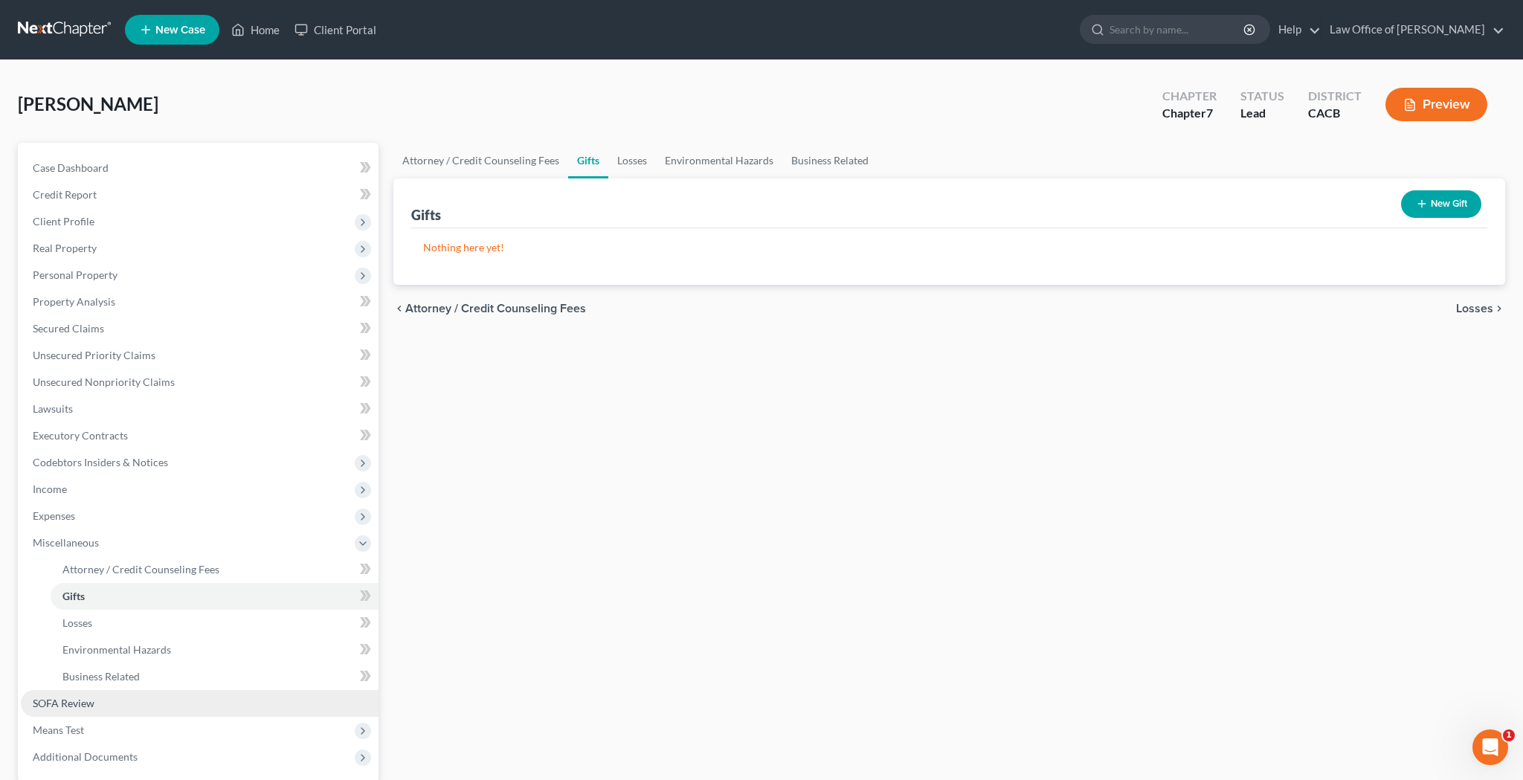
click at [149, 694] on link "SOFA Review" at bounding box center [200, 703] width 358 height 27
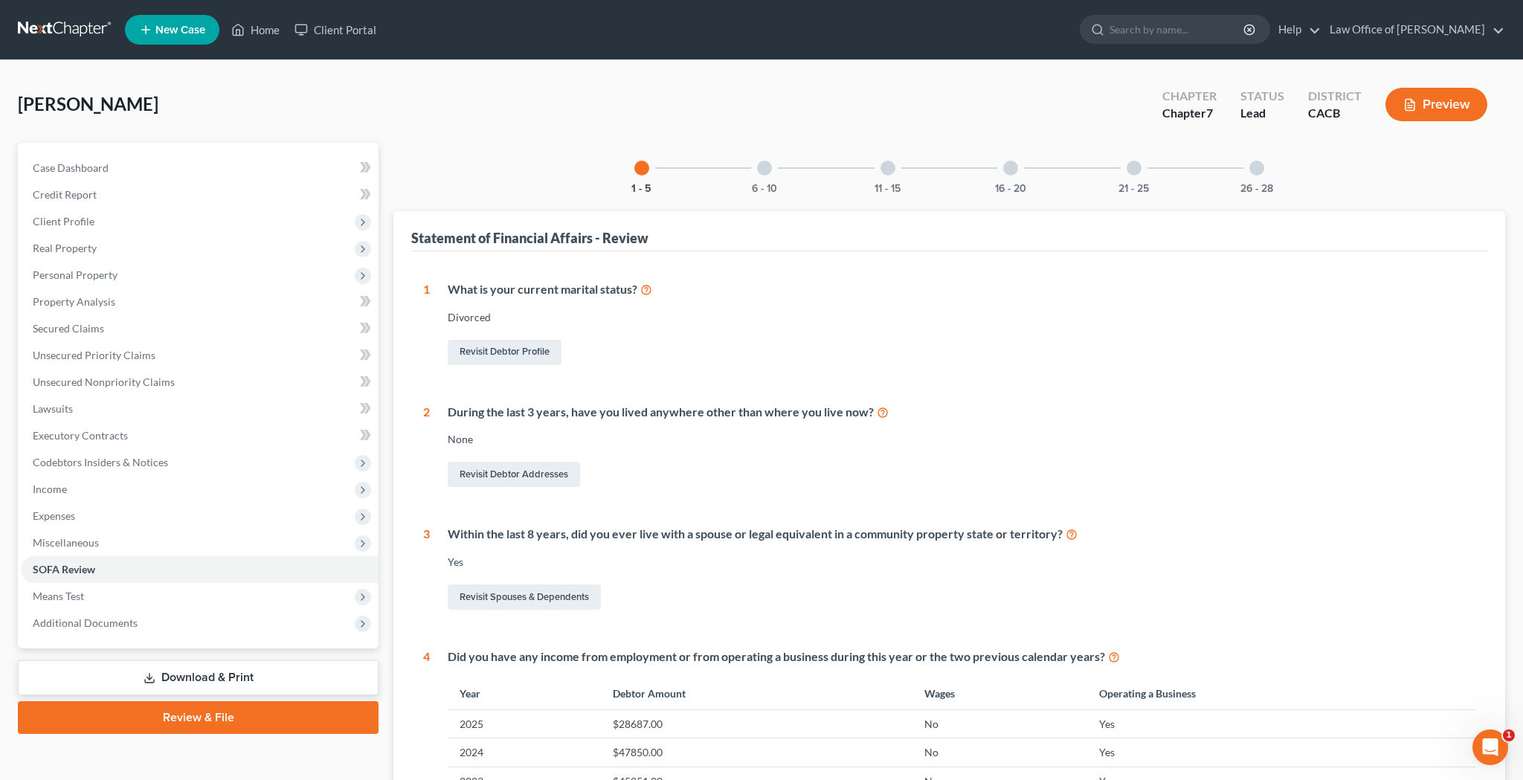
click at [888, 170] on div at bounding box center [887, 168] width 15 height 15
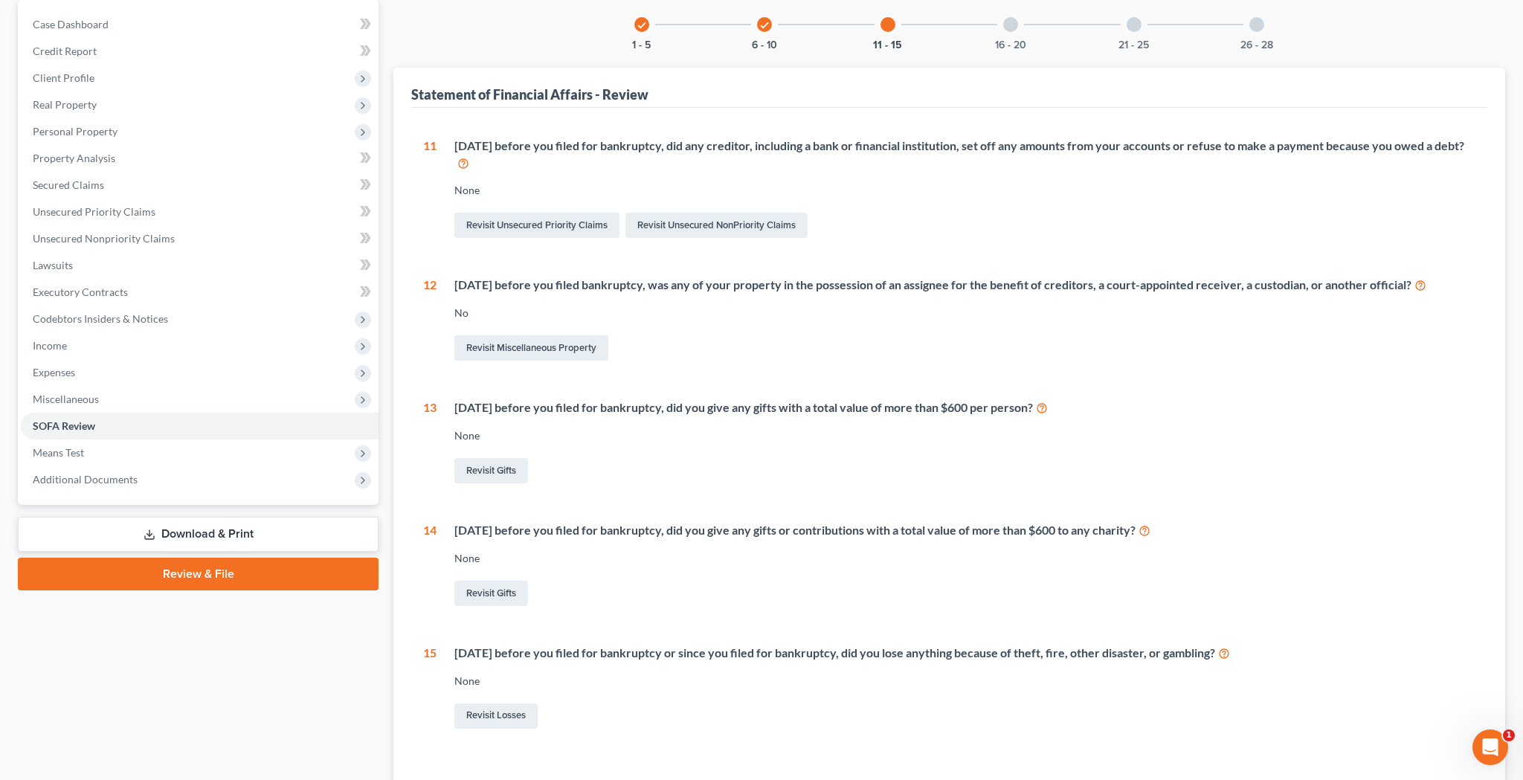
scroll to position [153, 0]
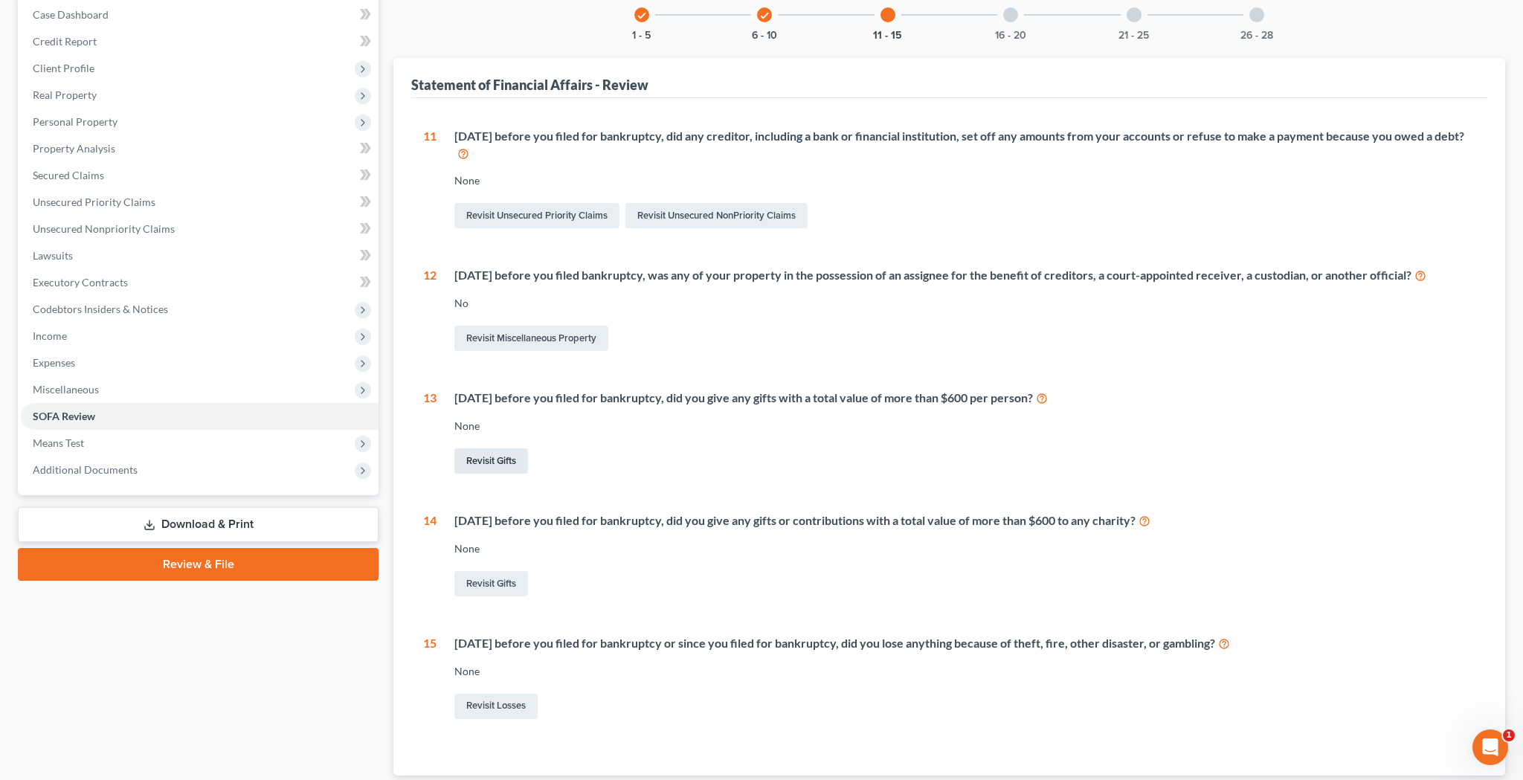
click at [489, 462] on link "Revisit Gifts" at bounding box center [491, 460] width 74 height 25
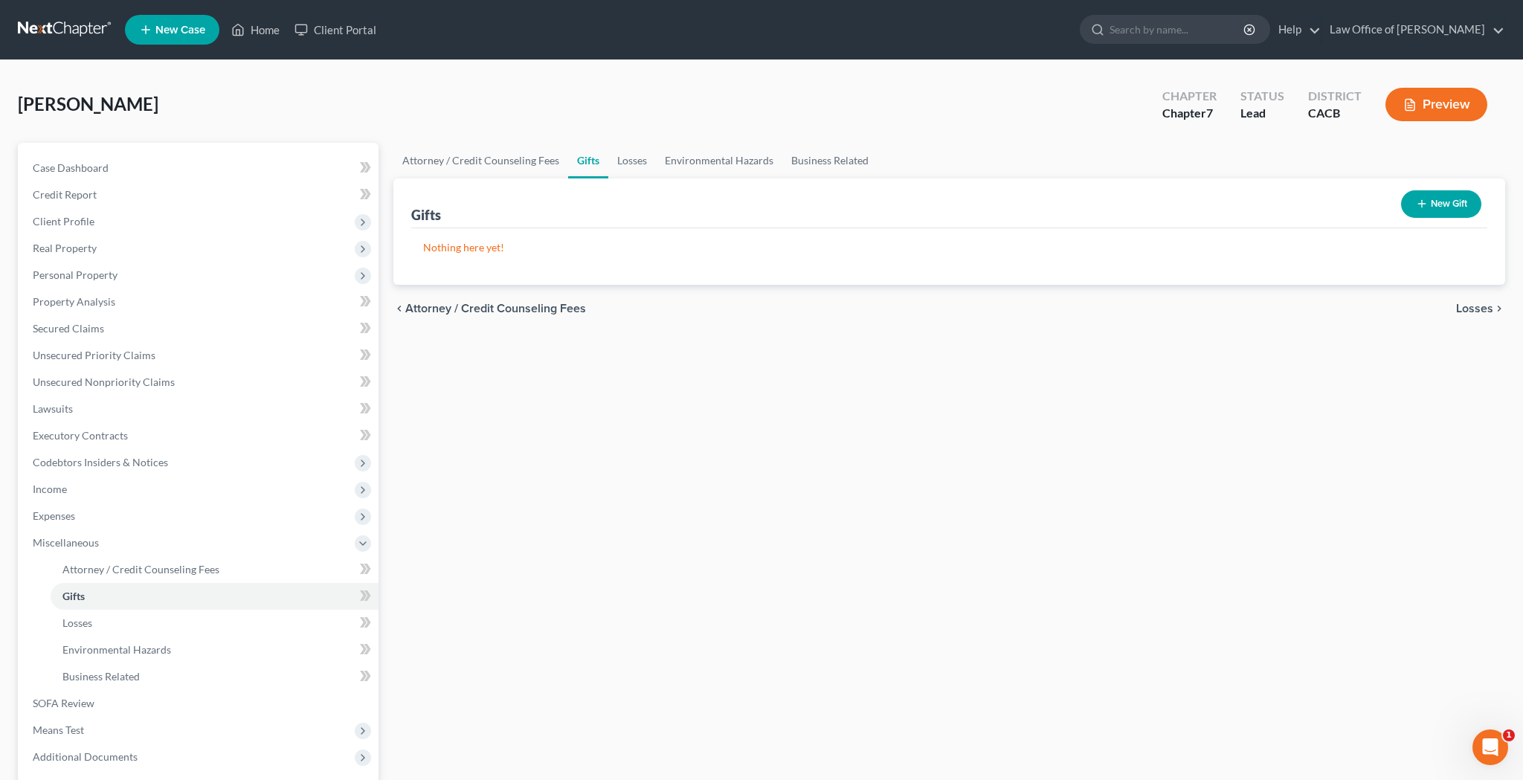
click at [1427, 200] on button "New Gift" at bounding box center [1441, 204] width 80 height 28
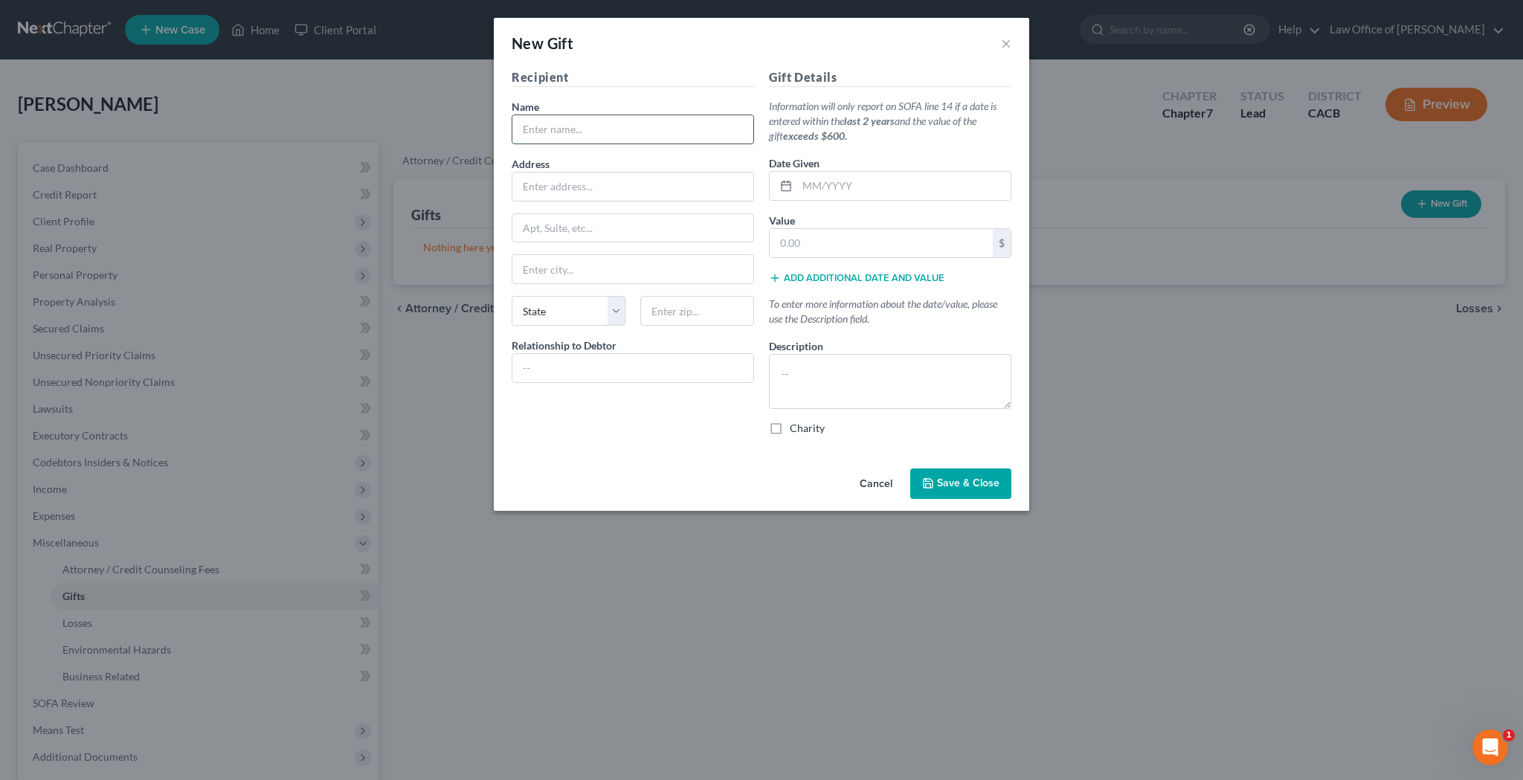
click at [608, 134] on input "text" at bounding box center [632, 129] width 241 height 28
click at [677, 100] on div "Name *" at bounding box center [632, 121] width 242 height 45
click at [668, 129] on input "text" at bounding box center [632, 129] width 241 height 28
click at [671, 103] on div "Name *" at bounding box center [632, 121] width 242 height 45
click at [664, 126] on input "text" at bounding box center [632, 129] width 241 height 28
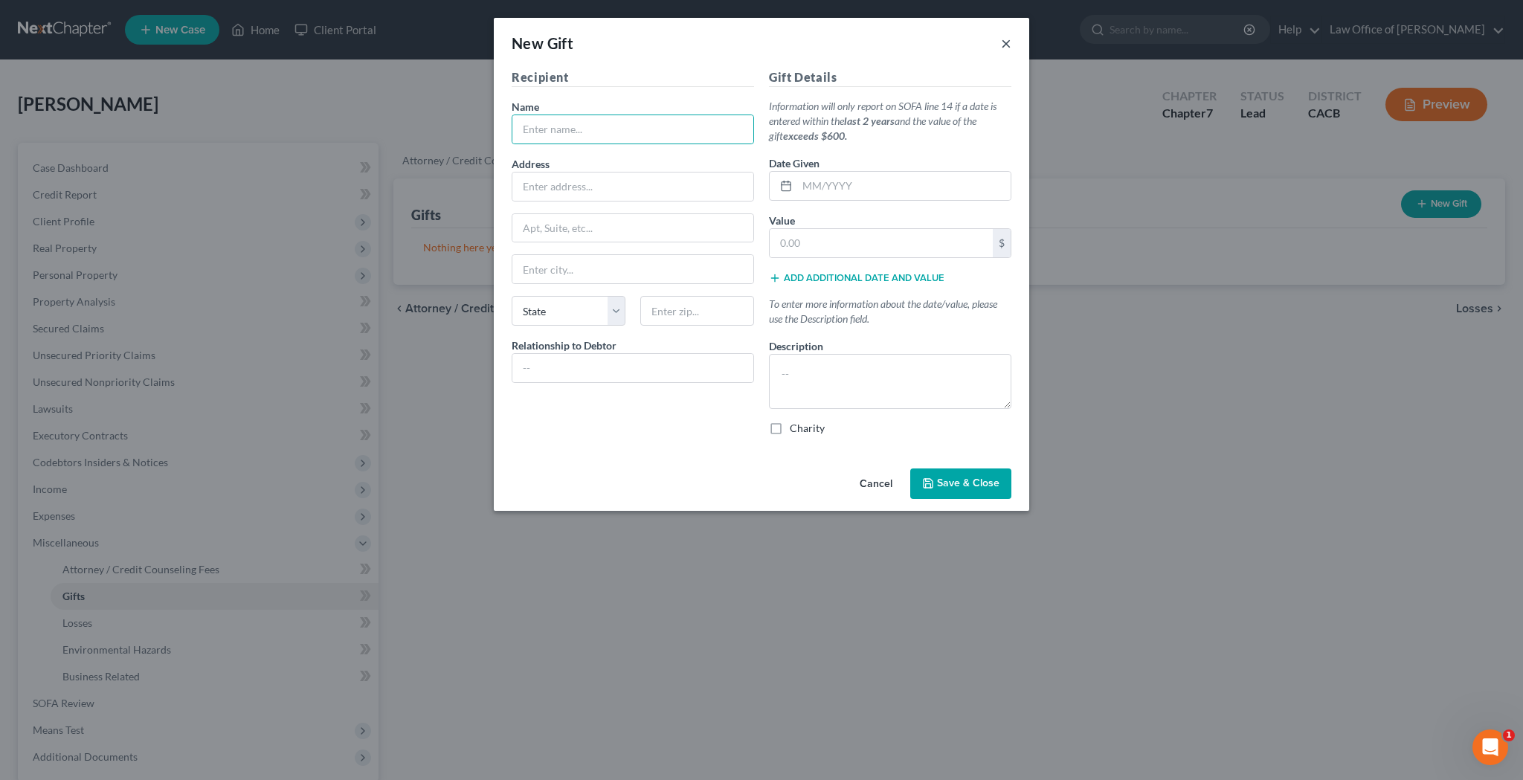
click at [1001, 43] on button "×" at bounding box center [1006, 43] width 10 height 18
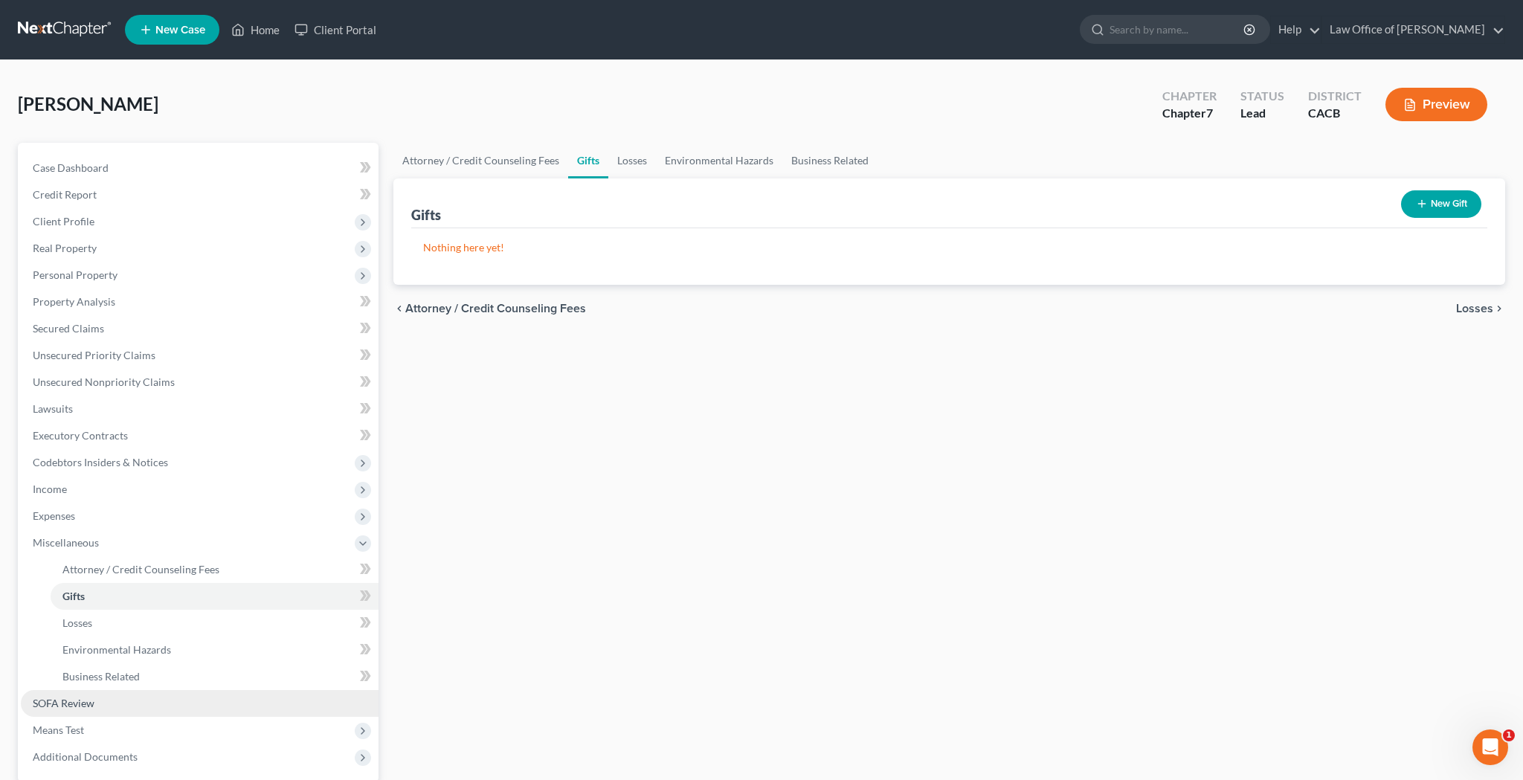
click at [133, 710] on link "SOFA Review" at bounding box center [200, 703] width 358 height 27
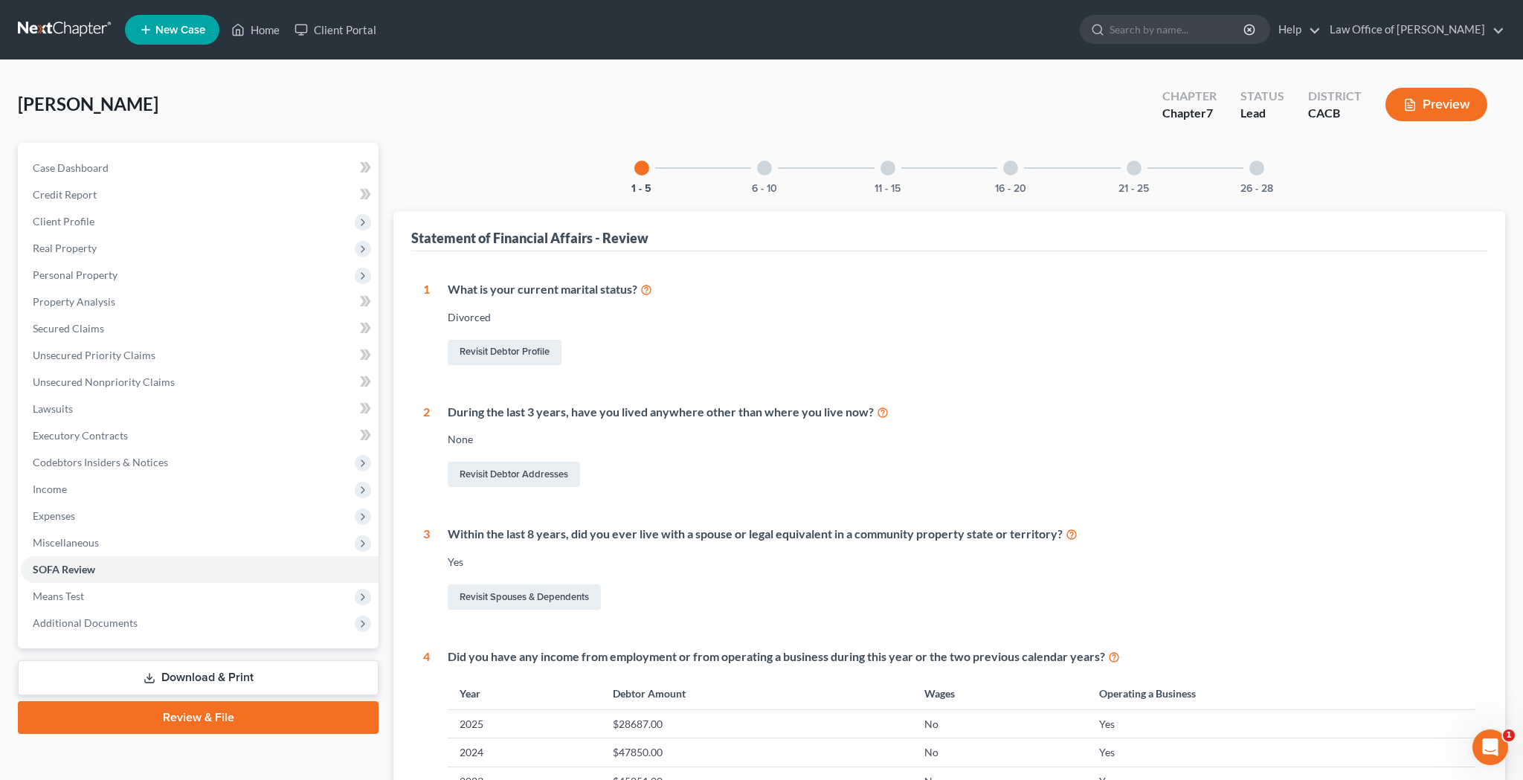
click at [893, 175] on div "11 - 15" at bounding box center [887, 168] width 51 height 51
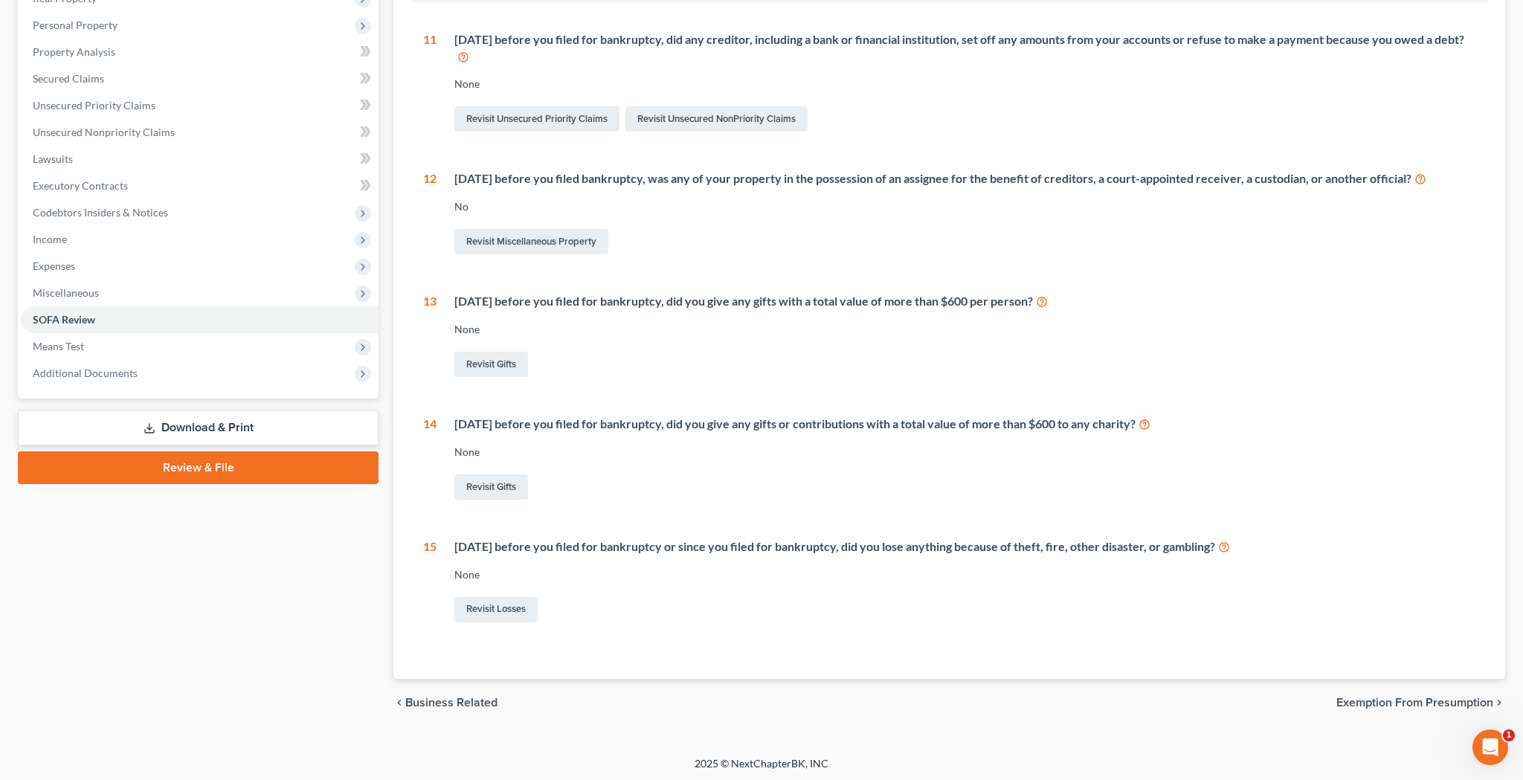
scroll to position [249, 0]
click at [519, 605] on link "Revisit Losses" at bounding box center [495, 610] width 83 height 25
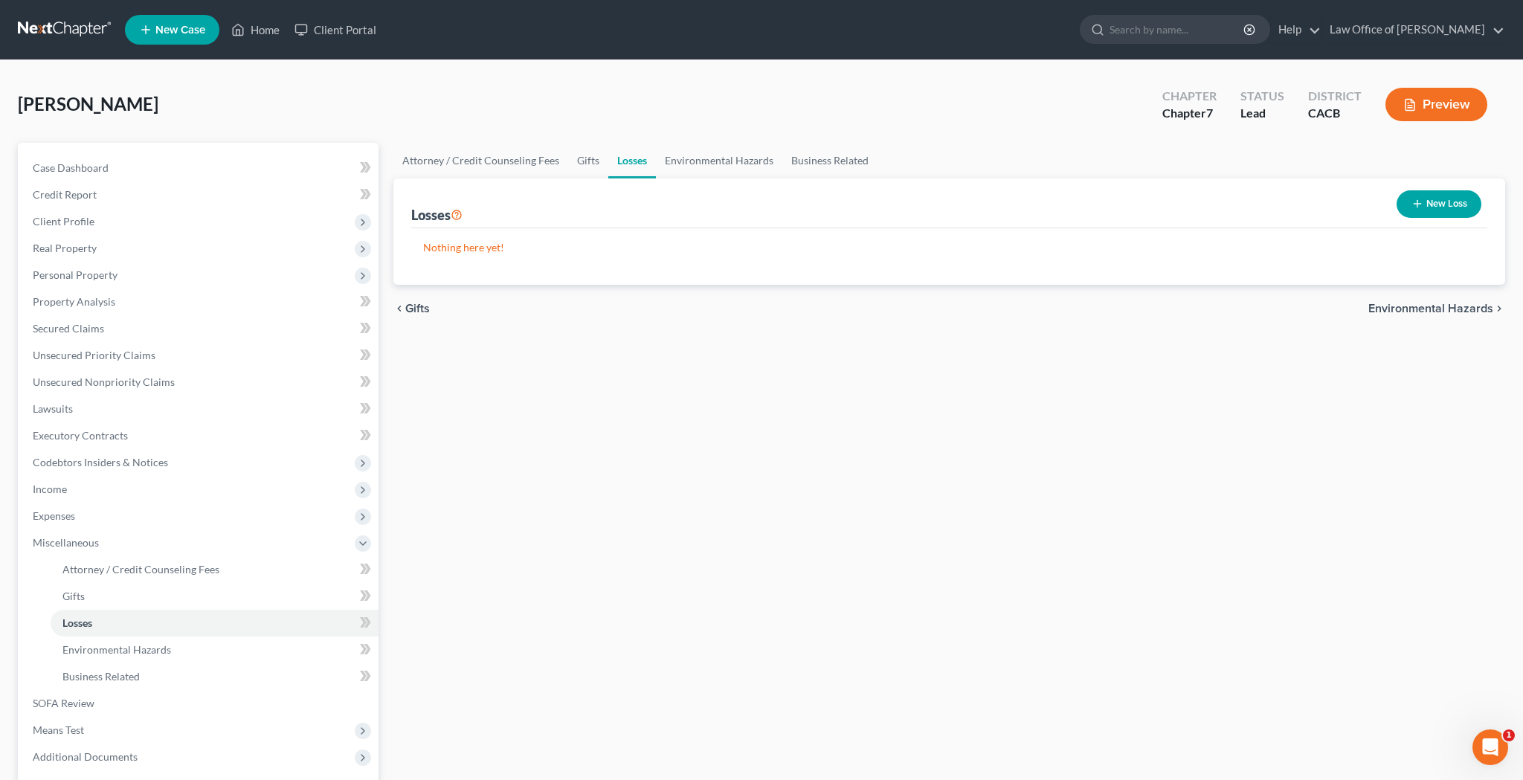
click at [1413, 204] on icon "button" at bounding box center [1417, 204] width 12 height 12
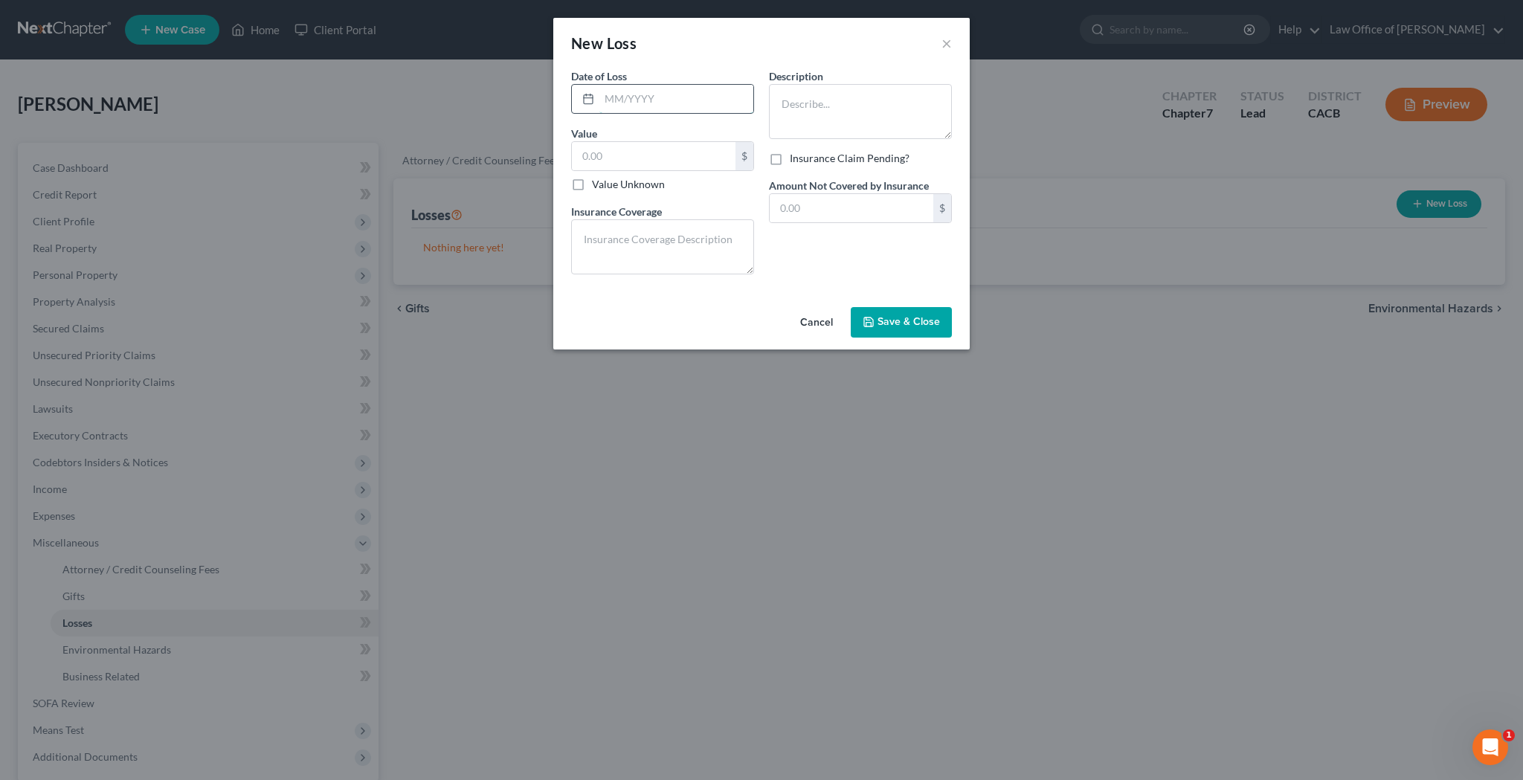
click at [680, 100] on input "text" at bounding box center [676, 99] width 154 height 28
click at [670, 153] on input "text" at bounding box center [654, 156] width 164 height 28
click at [836, 110] on textarea at bounding box center [860, 111] width 183 height 55
click at [887, 320] on span "Save & Close" at bounding box center [908, 322] width 62 height 13
click at [831, 107] on textarea at bounding box center [860, 111] width 183 height 55
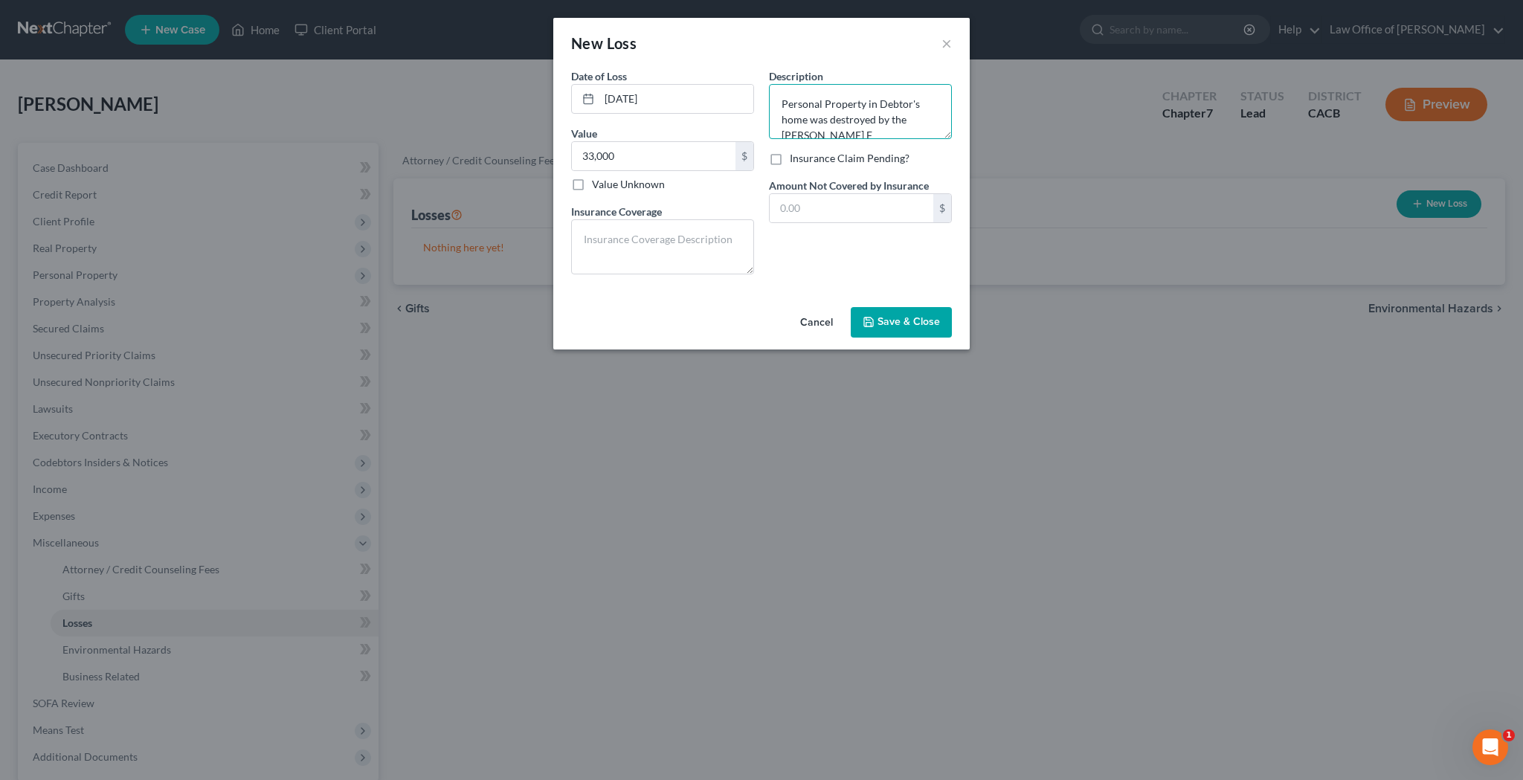
scroll to position [3, 0]
click at [682, 226] on textarea at bounding box center [662, 246] width 183 height 55
click at [811, 210] on input "text" at bounding box center [851, 208] width 164 height 28
click at [840, 211] on input "30,000" at bounding box center [851, 208] width 164 height 28
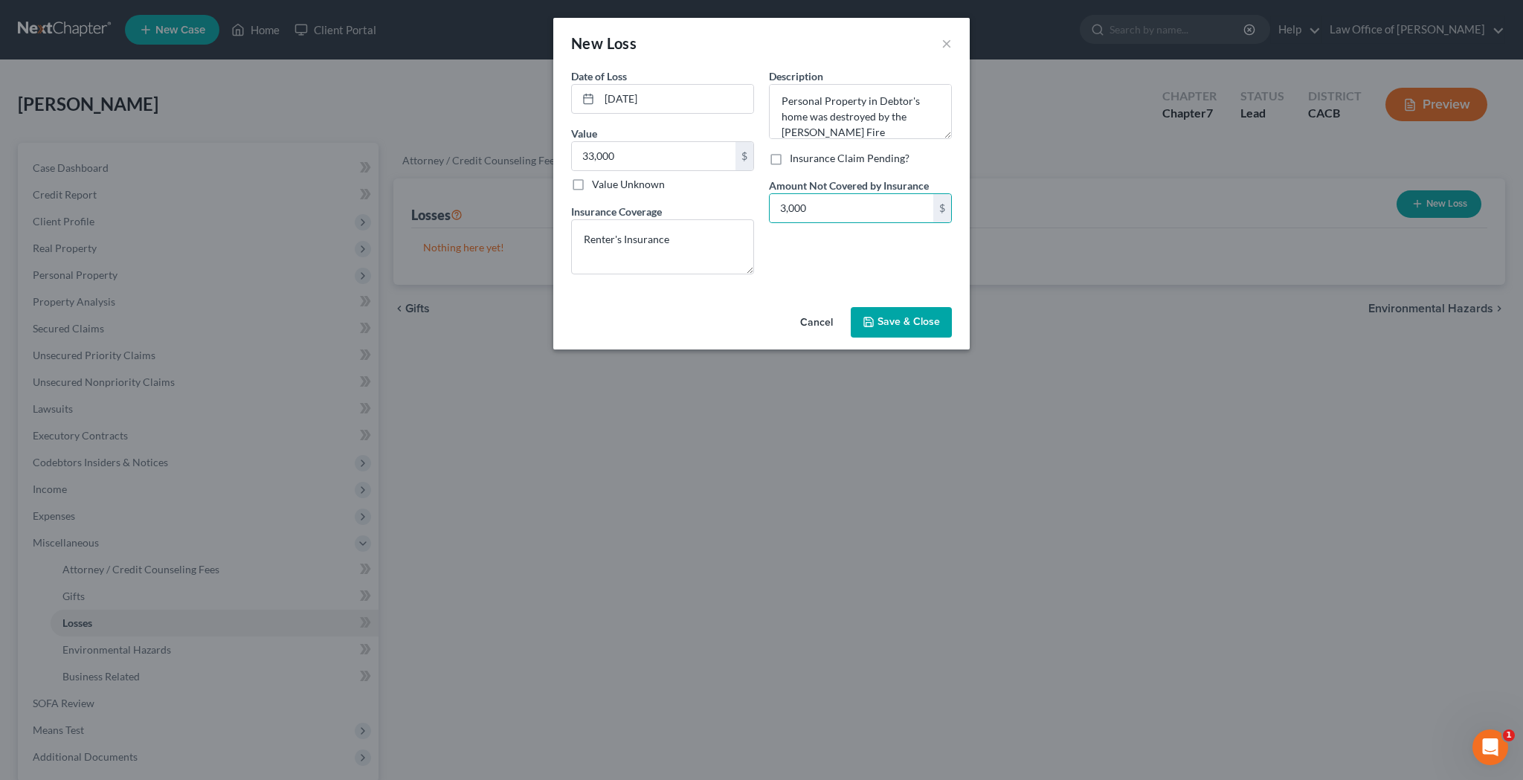
click at [861, 261] on div "Description * Personal Property in Debtor's home was destroyed by the [PERSON_N…" at bounding box center [860, 177] width 198 height 218
click at [707, 242] on textarea "Renter's Insurance" at bounding box center [662, 246] width 183 height 55
drag, startPoint x: 586, startPoint y: 242, endPoint x: 642, endPoint y: 252, distance: 57.5
click at [642, 252] on textarea "Renter's Insurance - $30,000 settlement" at bounding box center [662, 246] width 183 height 55
click at [902, 322] on span "Save & Close" at bounding box center [908, 322] width 62 height 13
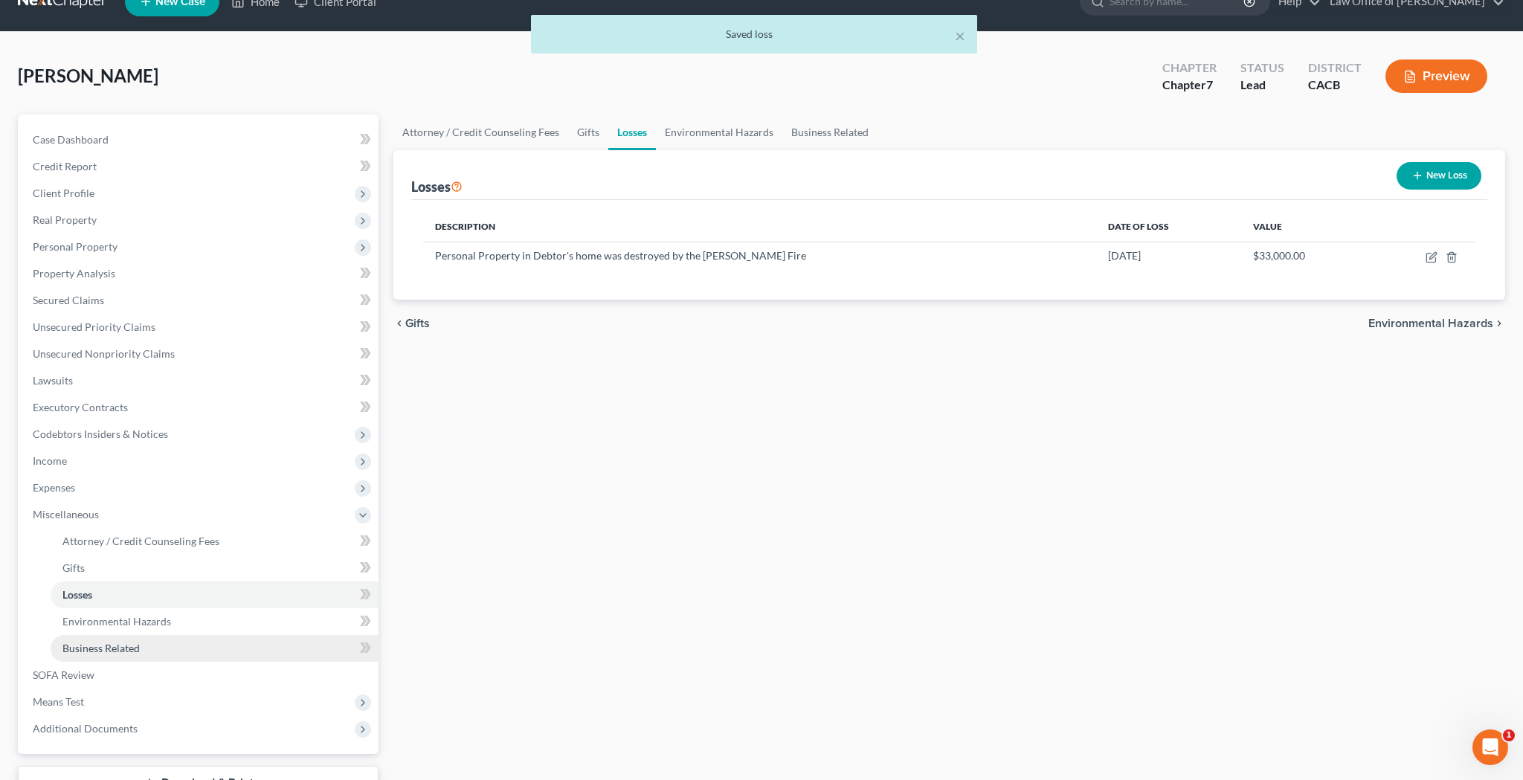
scroll to position [33, 0]
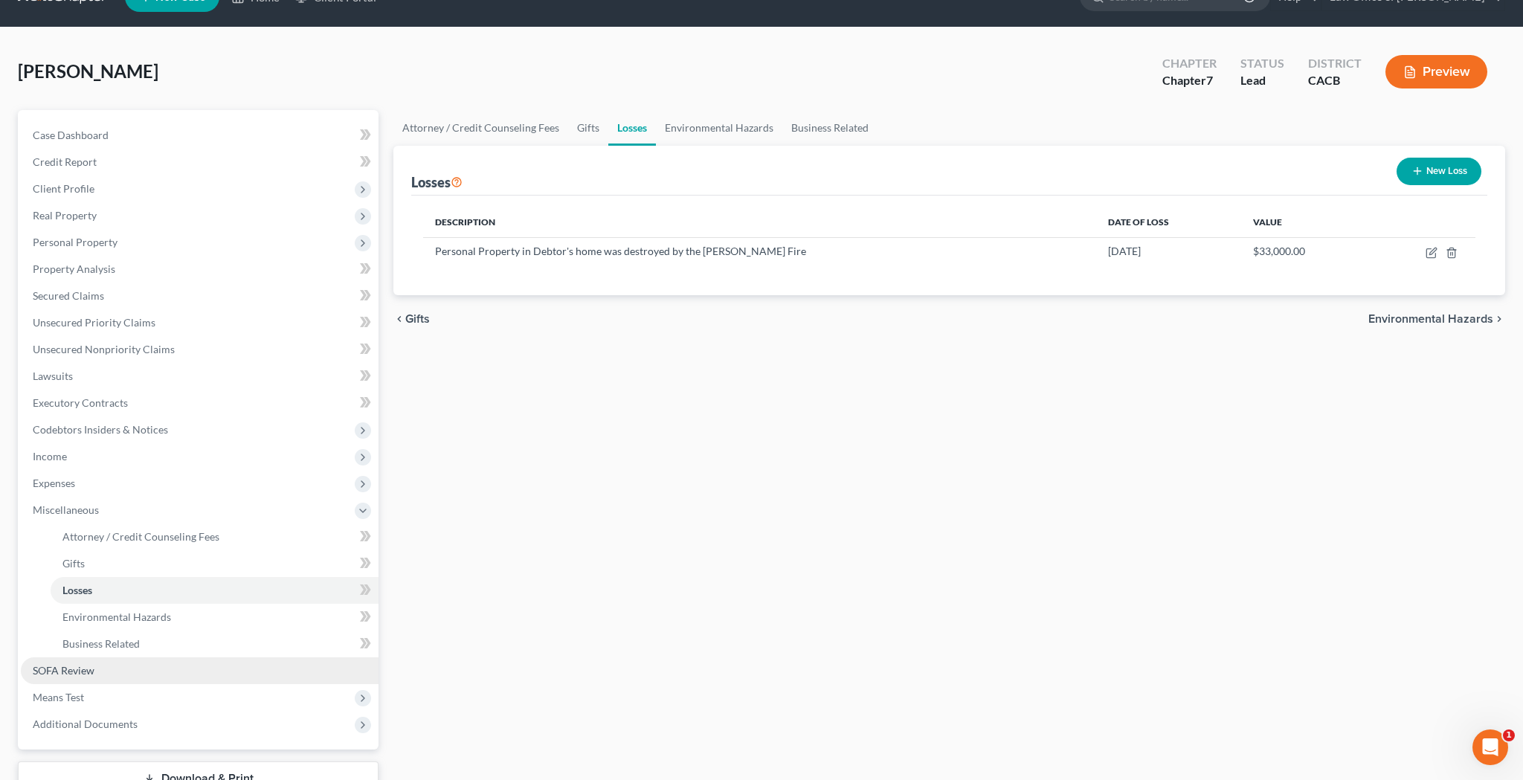
click at [97, 672] on link "SOFA Review" at bounding box center [200, 670] width 358 height 27
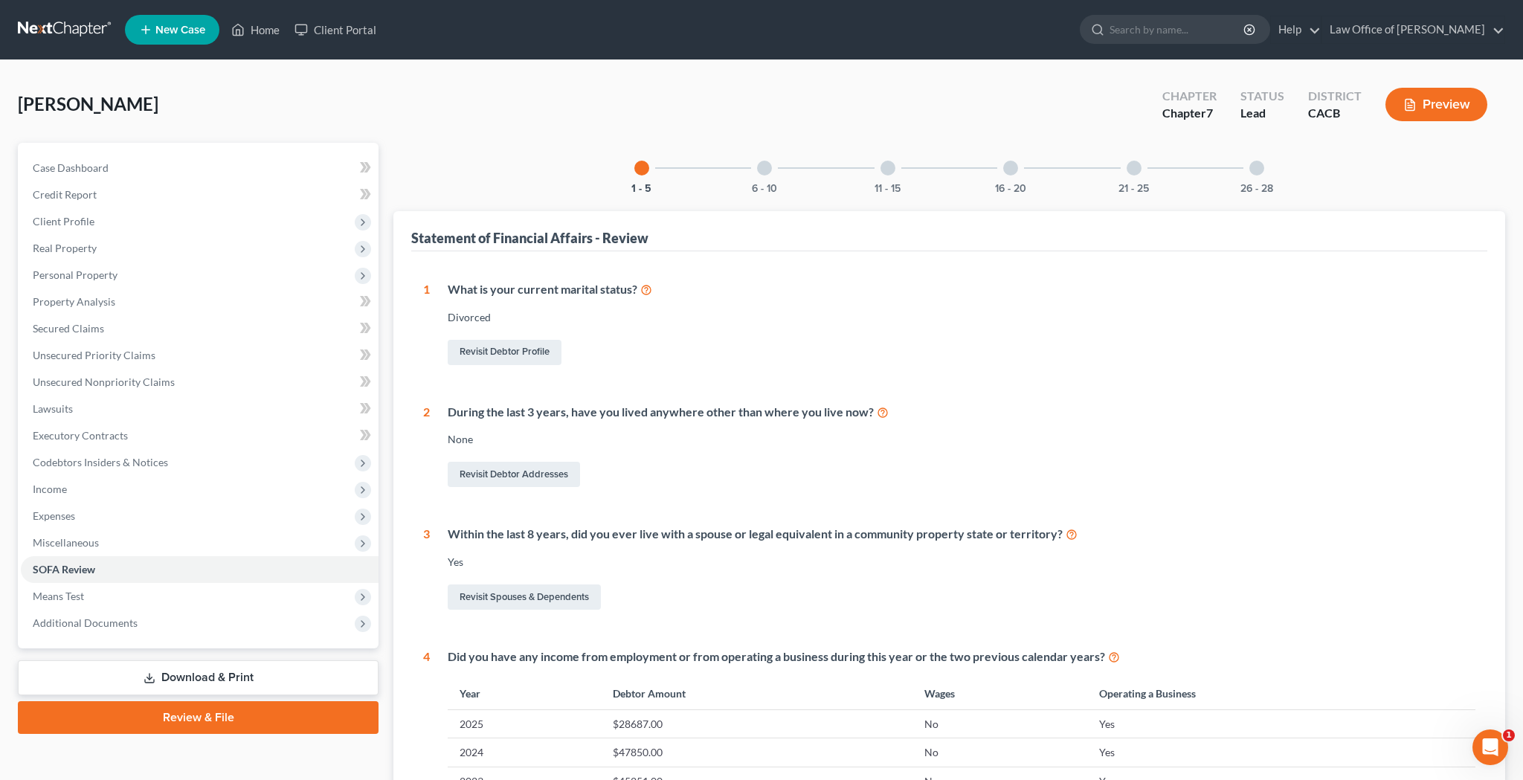
click at [762, 172] on div at bounding box center [764, 168] width 15 height 15
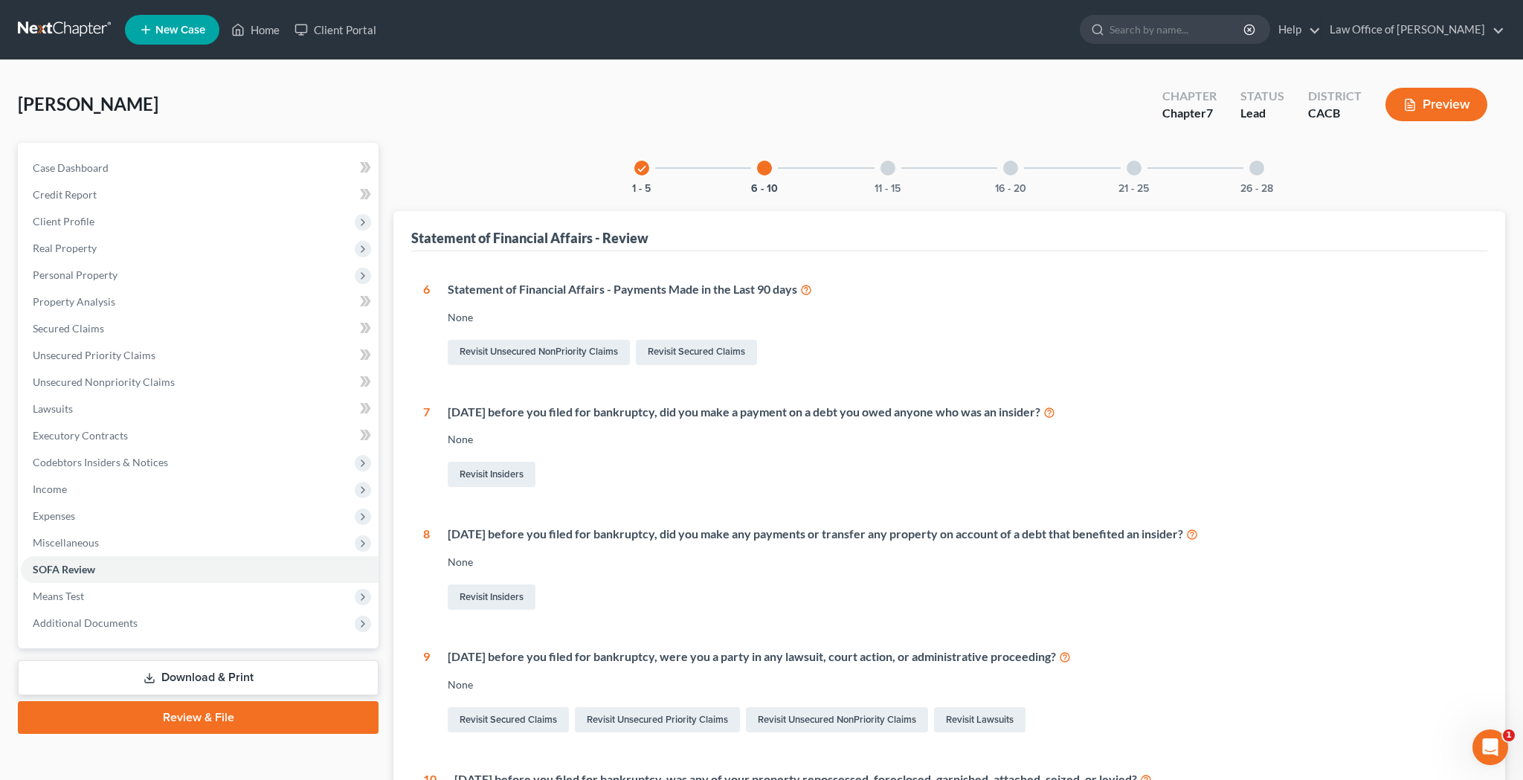
click at [889, 165] on div at bounding box center [887, 168] width 15 height 15
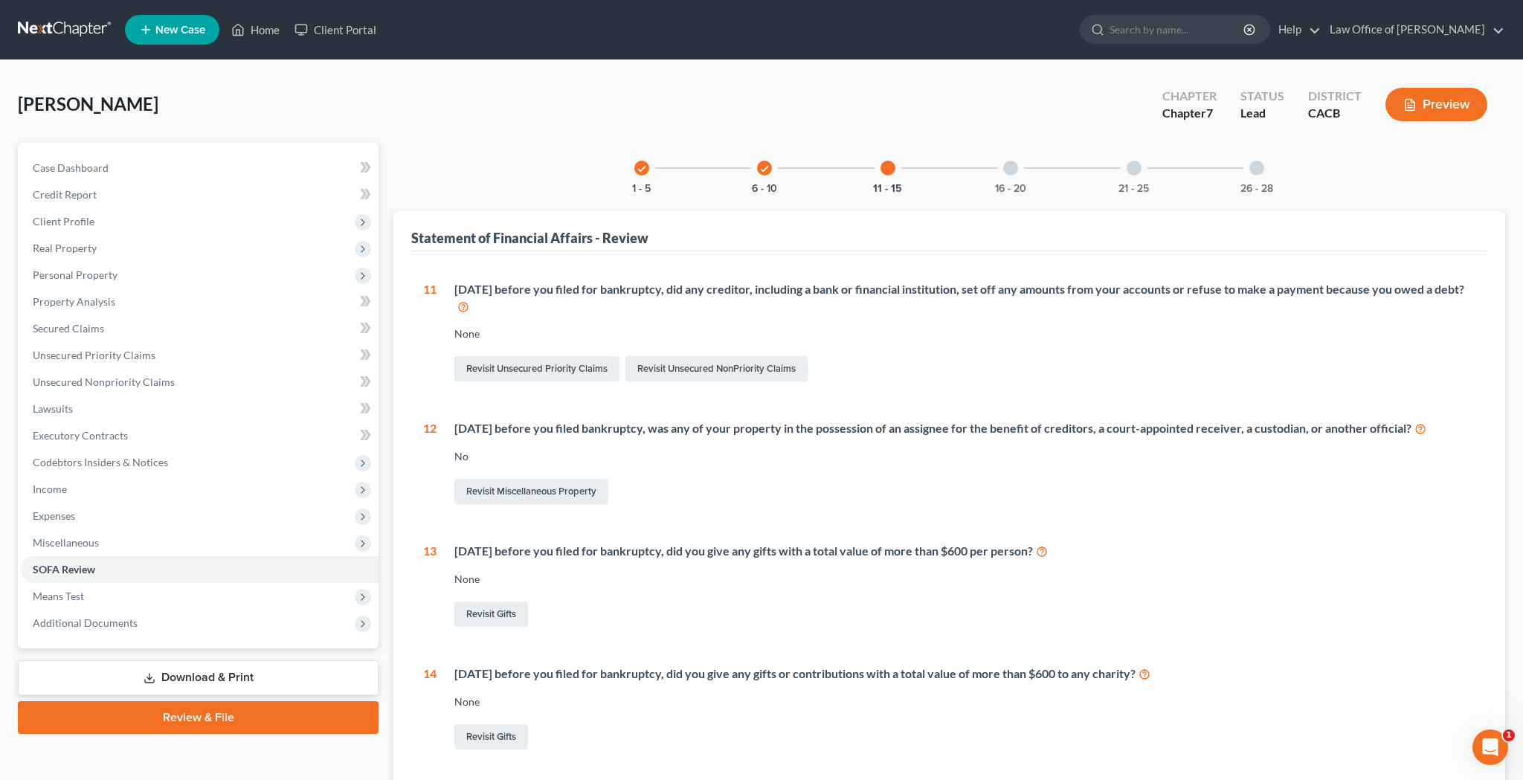
click at [1010, 172] on div at bounding box center [1010, 168] width 15 height 15
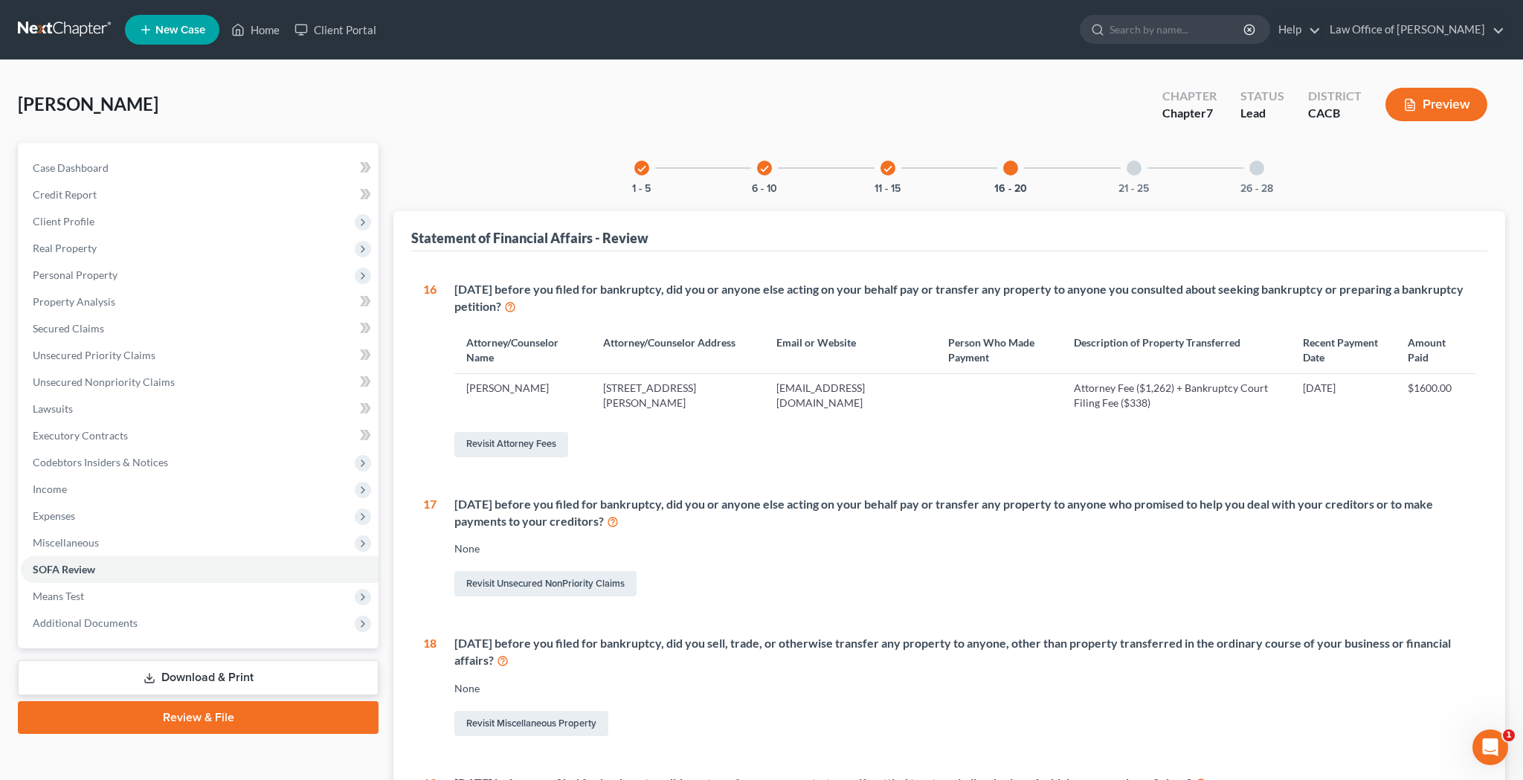
click at [889, 172] on icon "check" at bounding box center [887, 169] width 10 height 10
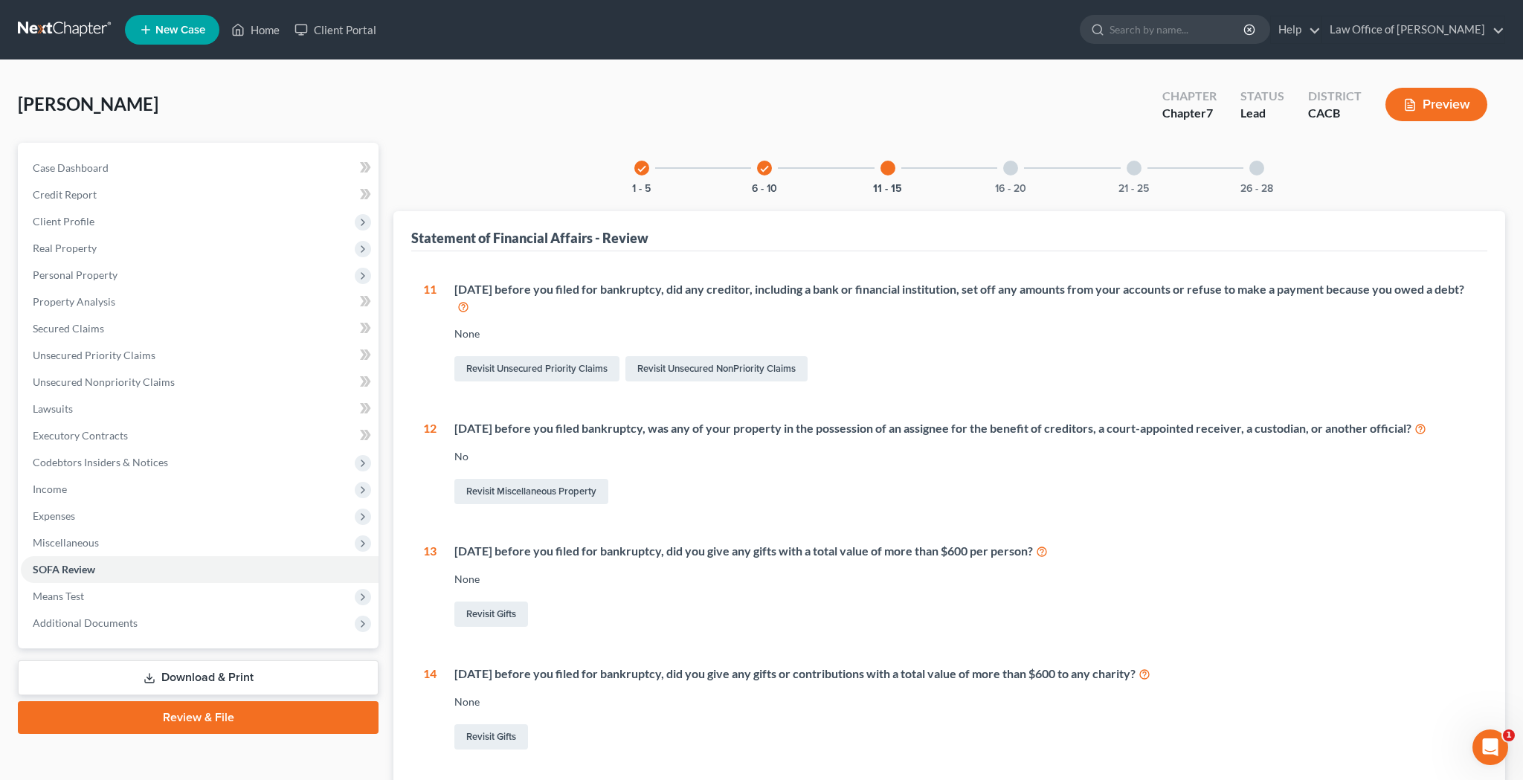
click at [1013, 167] on div at bounding box center [1010, 168] width 15 height 15
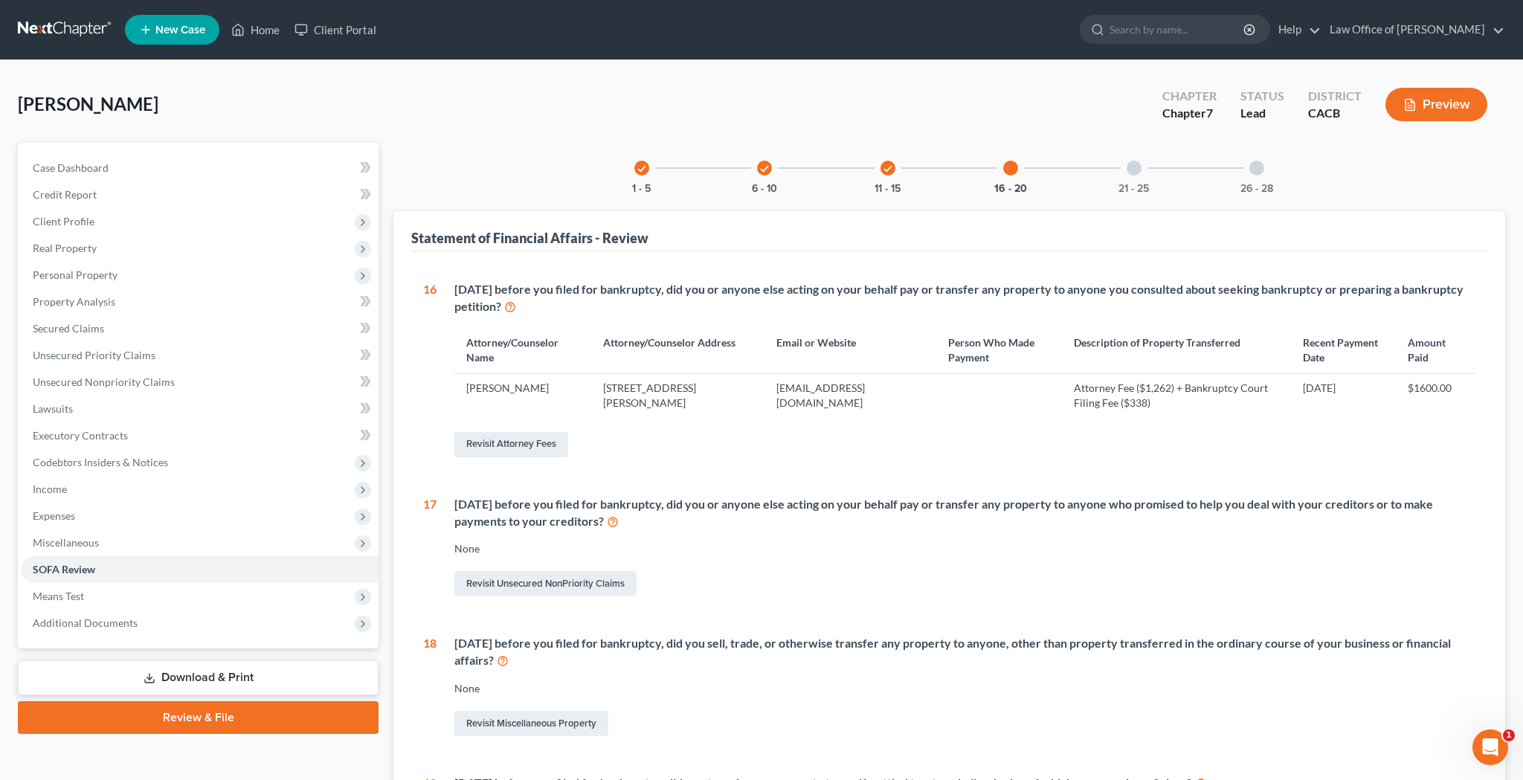
click at [636, 172] on icon "check" at bounding box center [641, 169] width 10 height 10
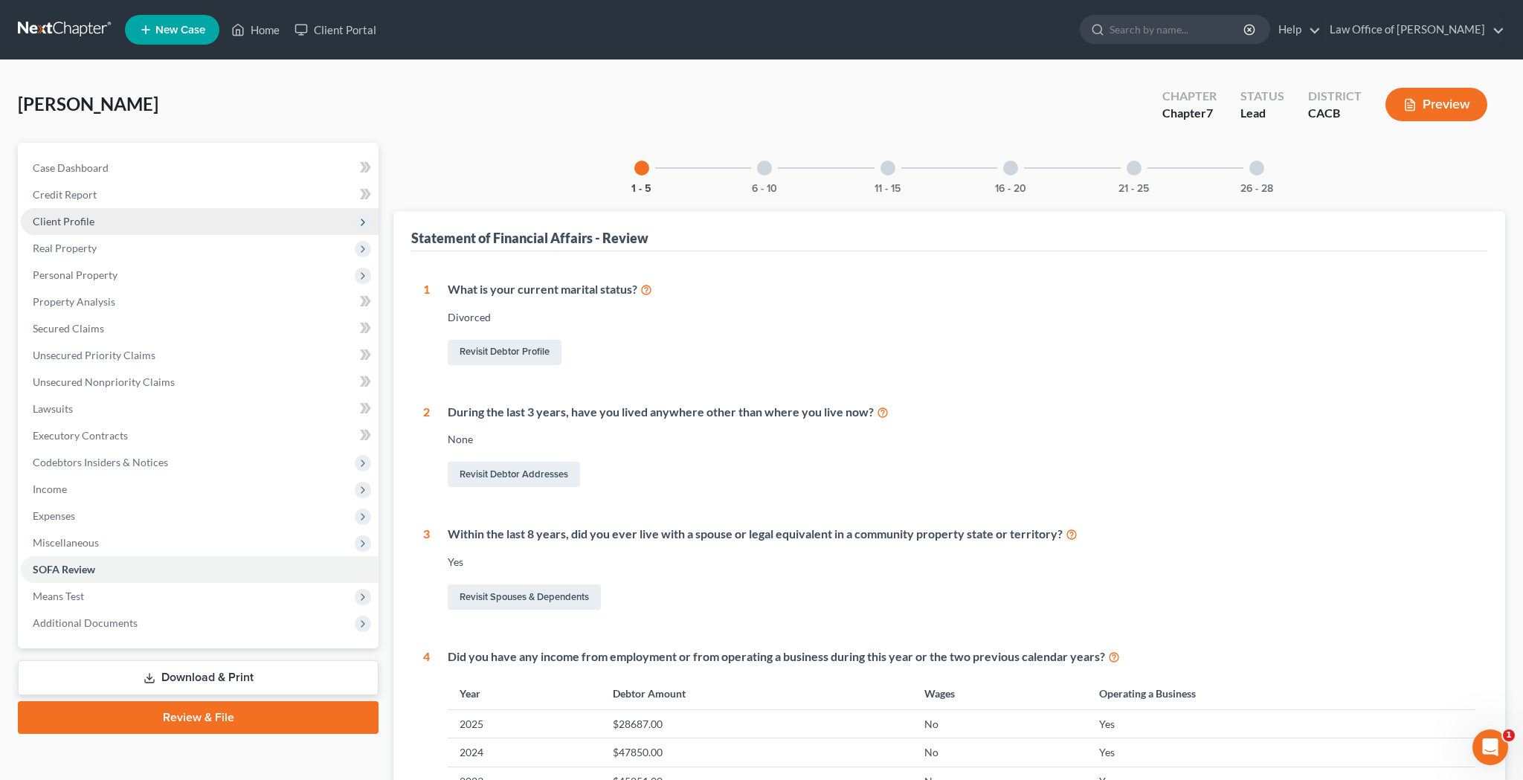
click at [136, 221] on span "Client Profile" at bounding box center [200, 221] width 358 height 27
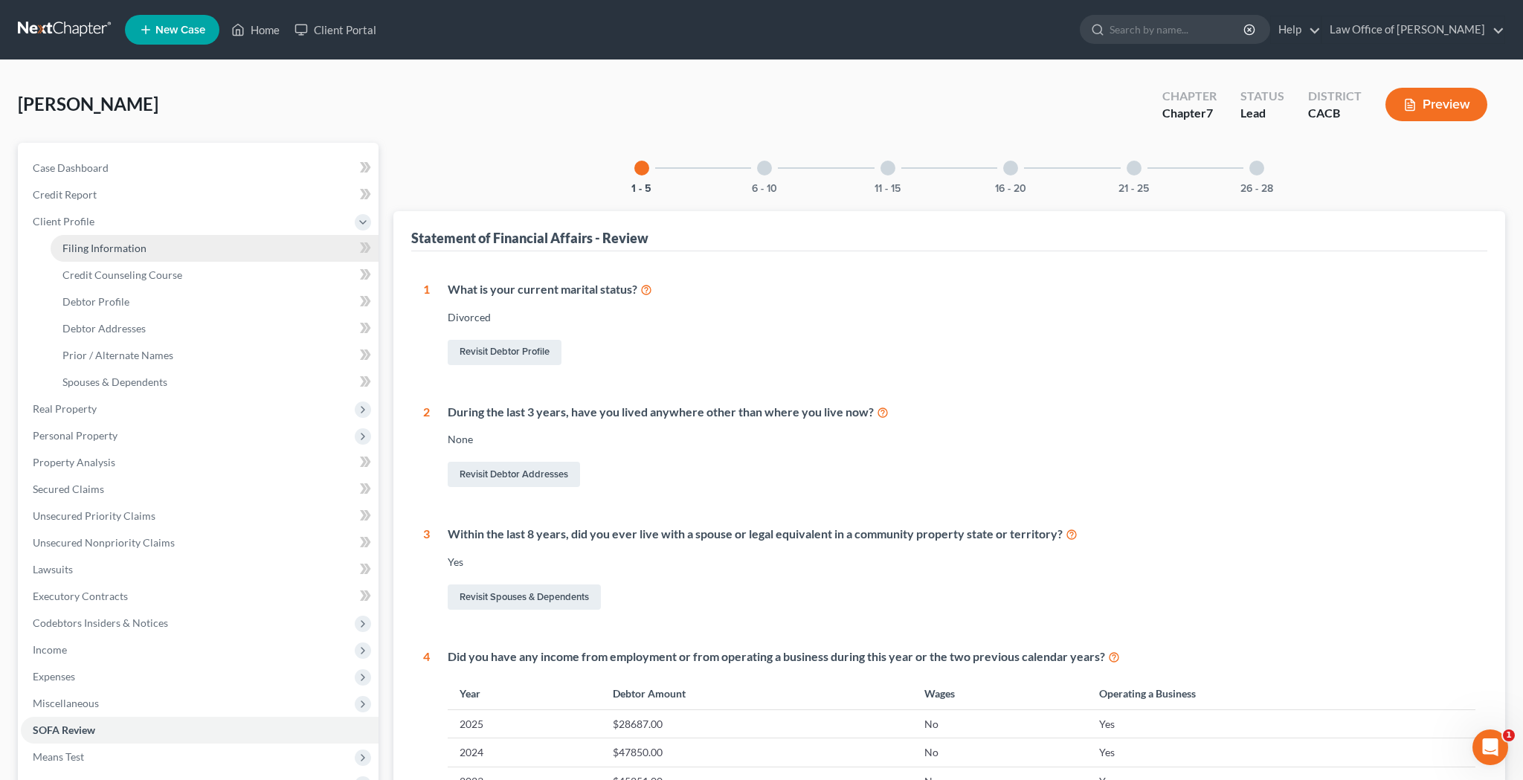
click at [135, 246] on span "Filing Information" at bounding box center [104, 248] width 84 height 13
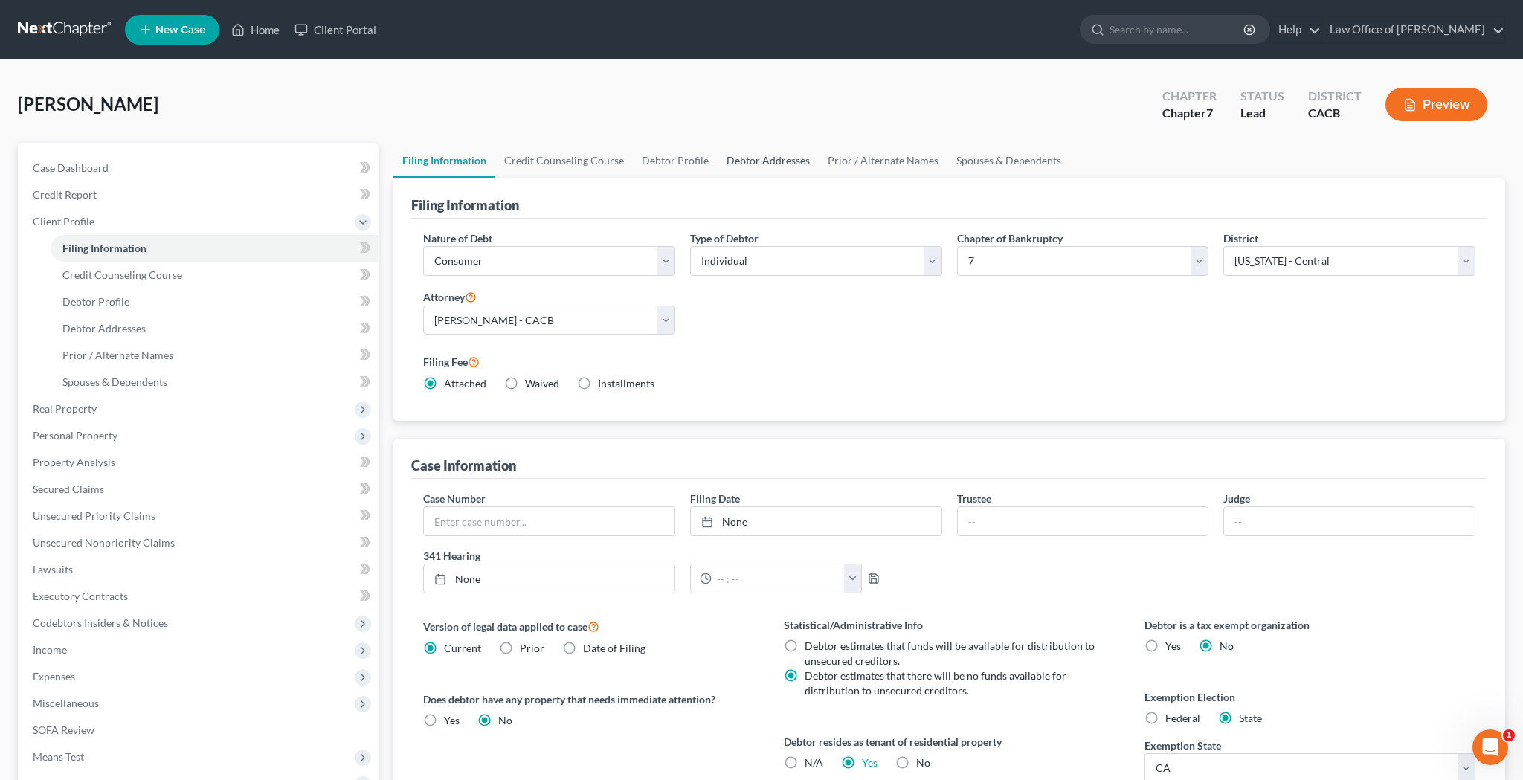
click at [783, 164] on link "Debtor Addresses" at bounding box center [767, 161] width 101 height 36
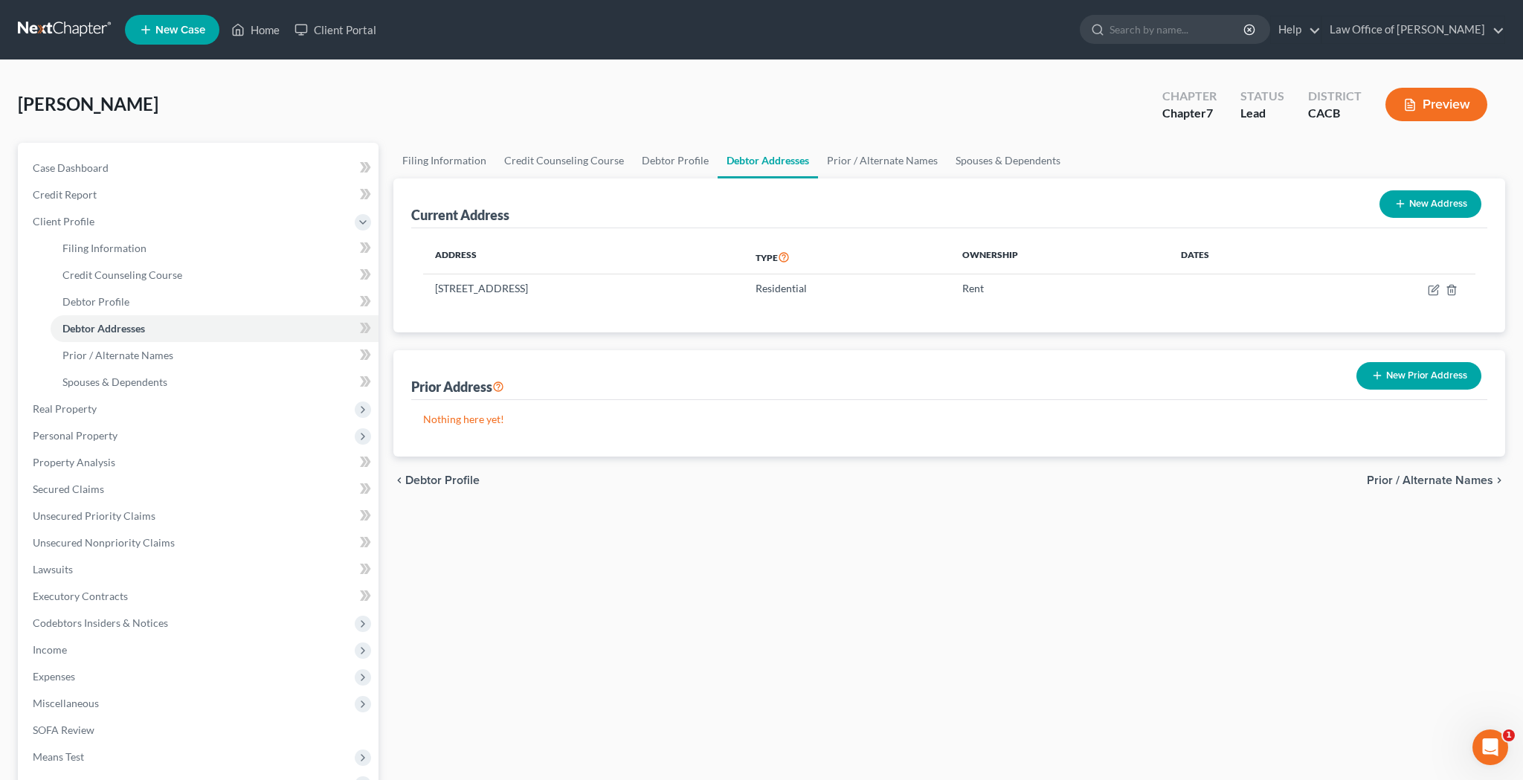
click at [1385, 375] on button "New Prior Address" at bounding box center [1418, 376] width 125 height 28
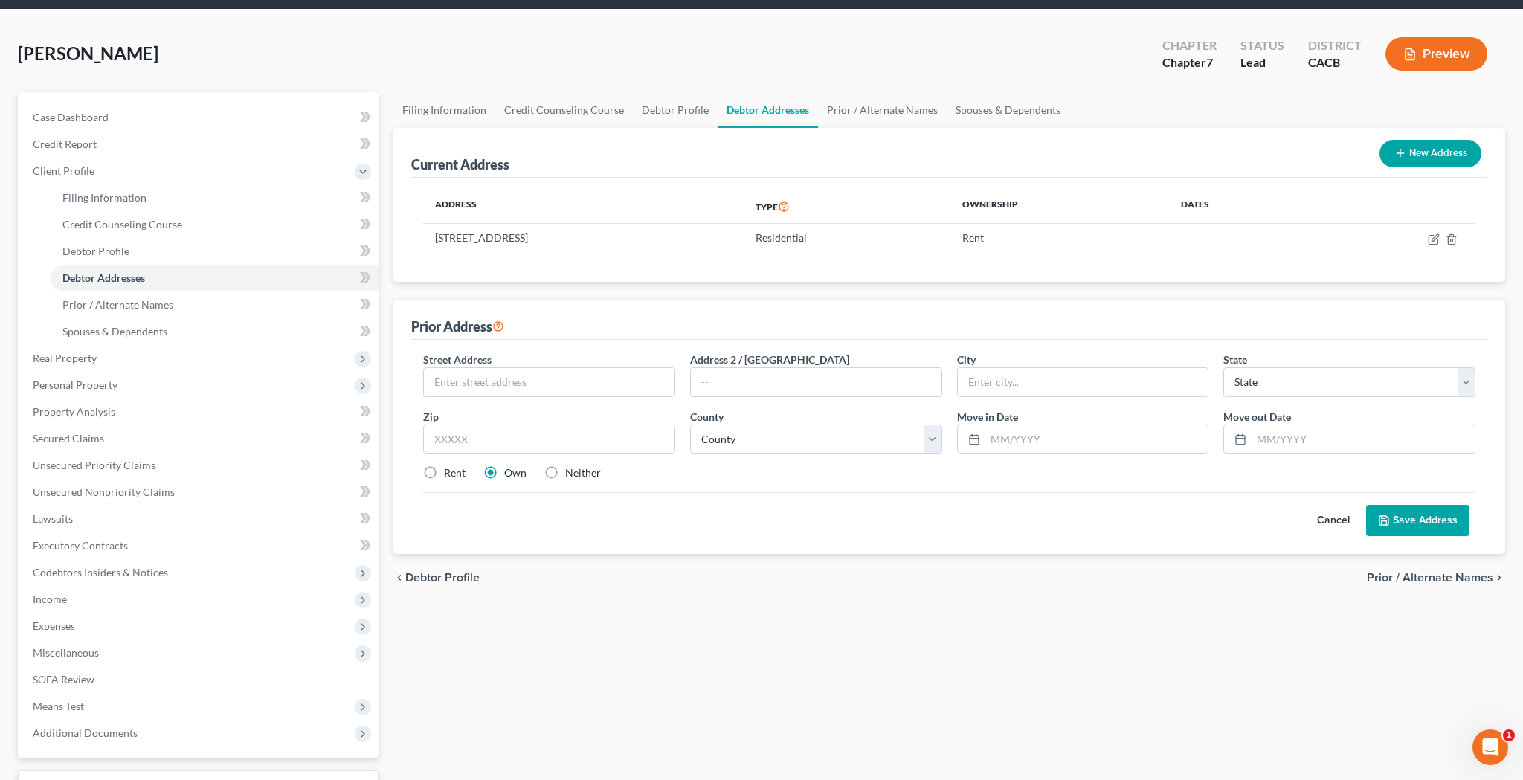
scroll to position [53, 0]
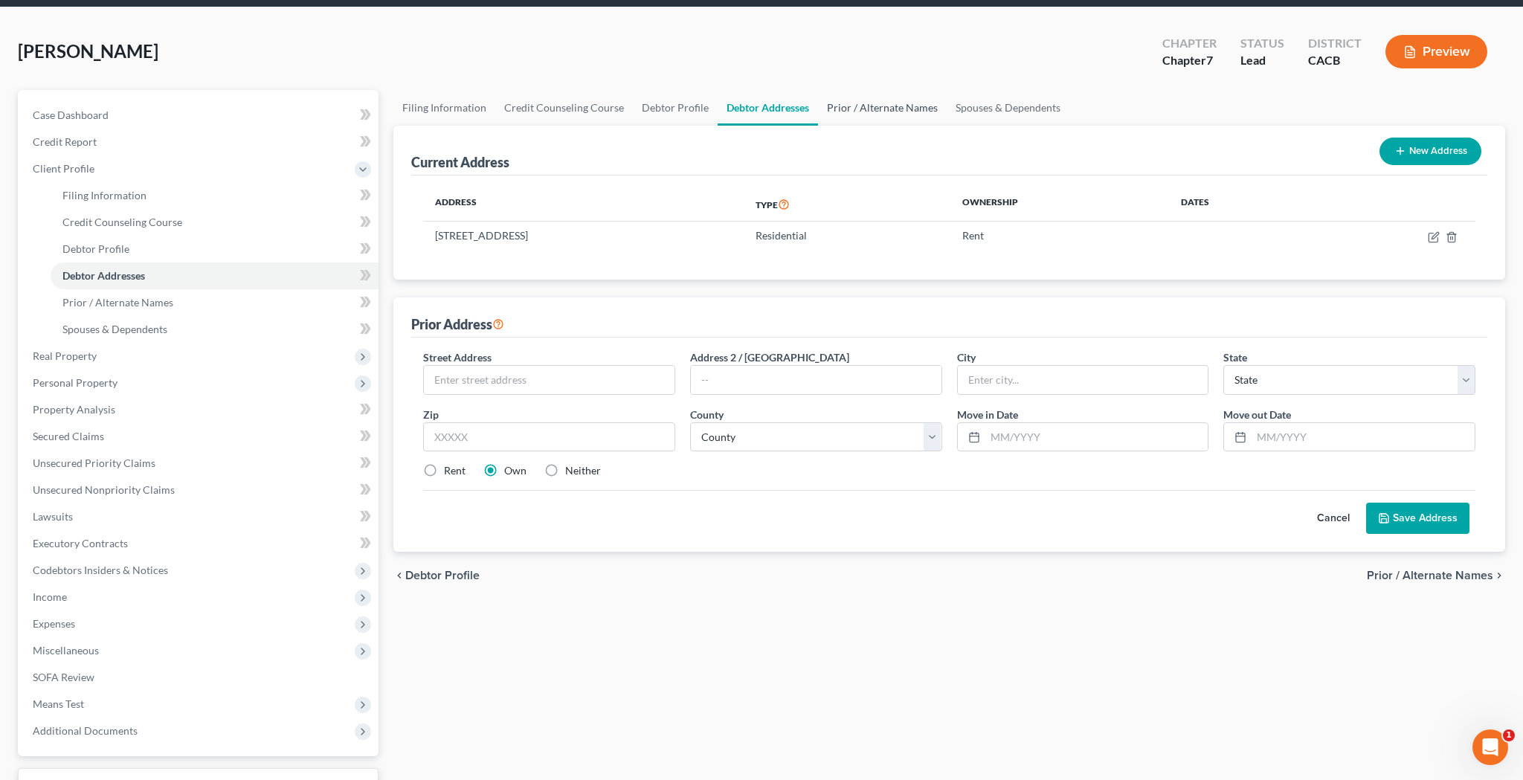
click at [883, 112] on link "Prior / Alternate Names" at bounding box center [882, 108] width 129 height 36
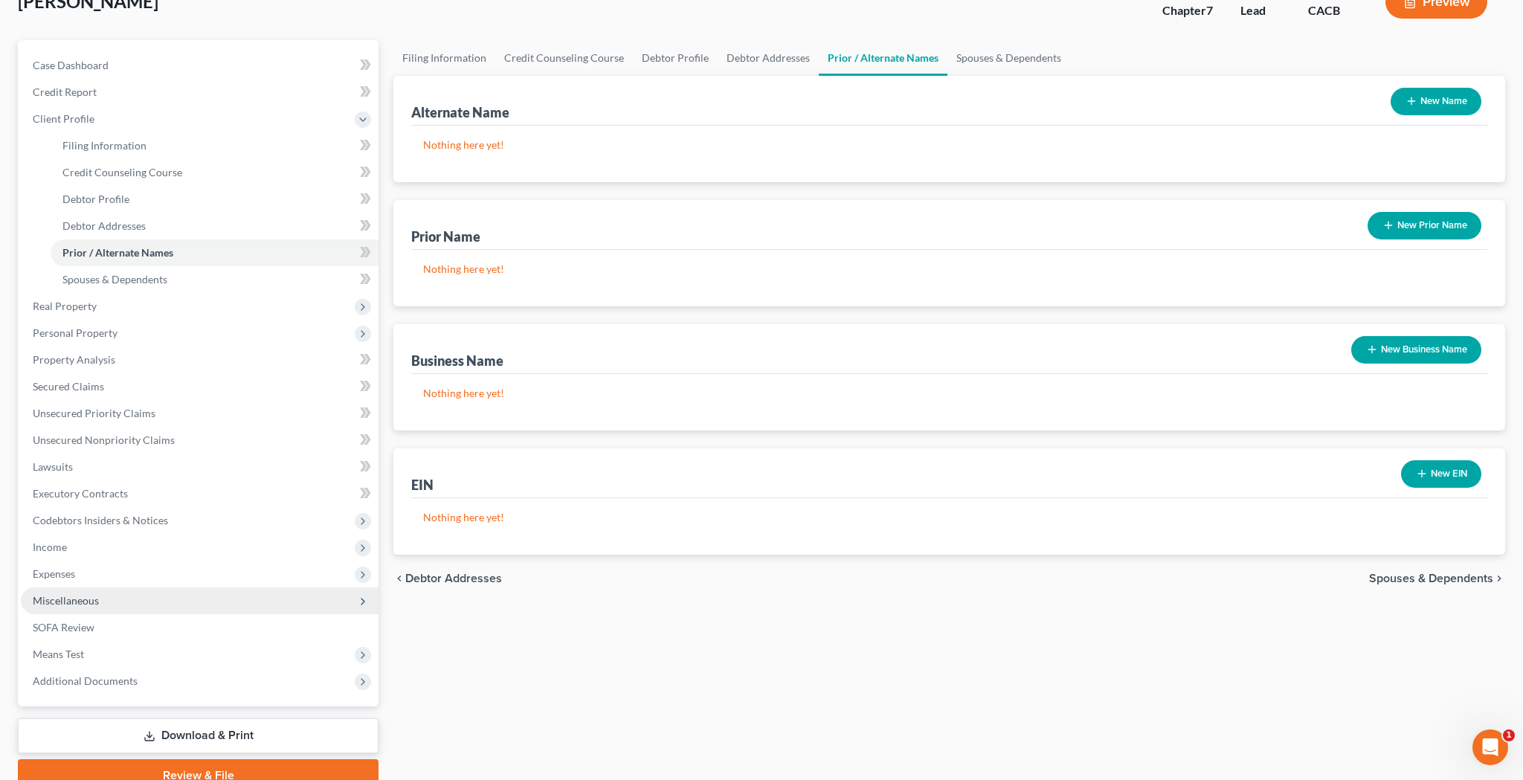
scroll to position [112, 0]
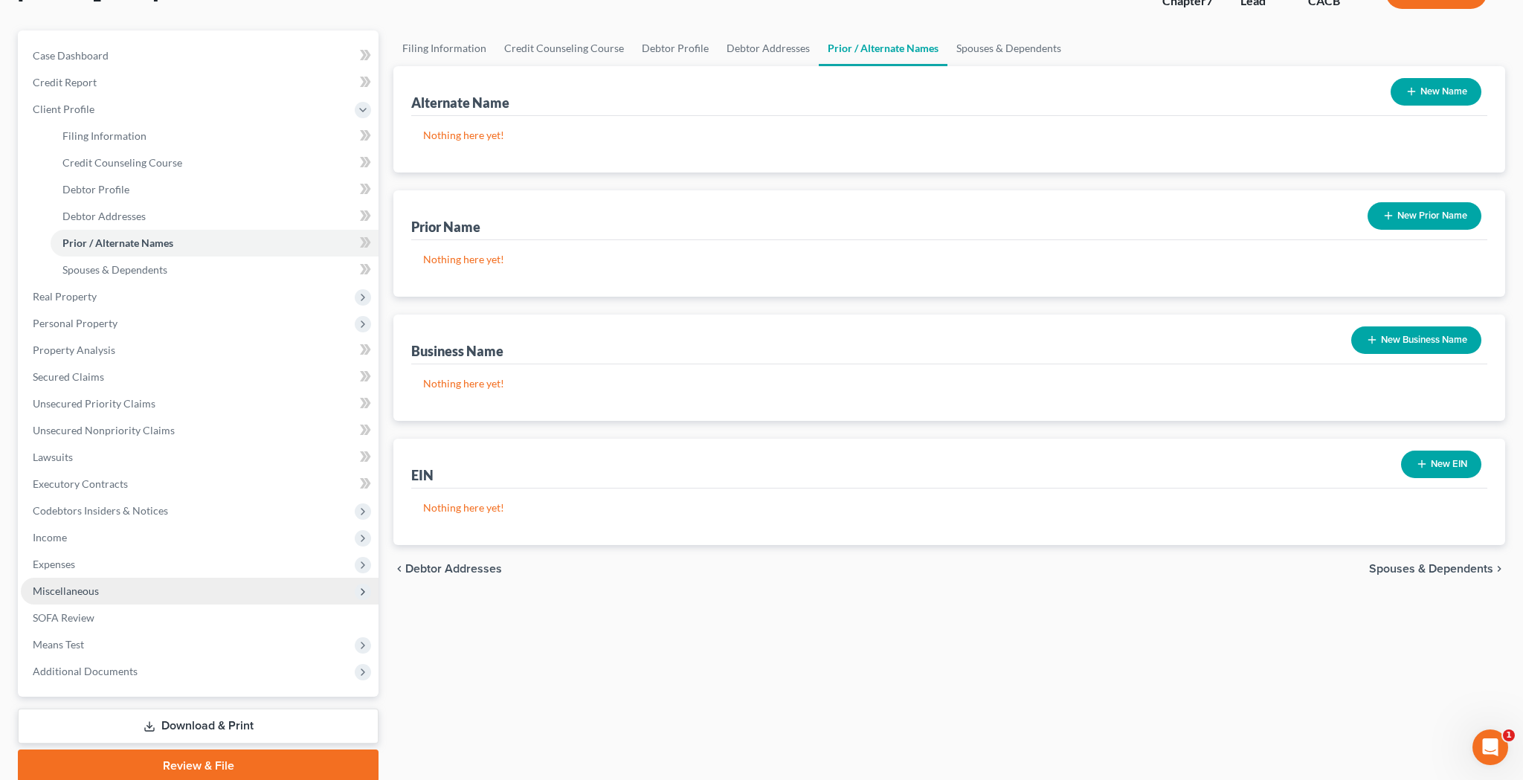
click at [178, 588] on span "Miscellaneous" at bounding box center [200, 591] width 358 height 27
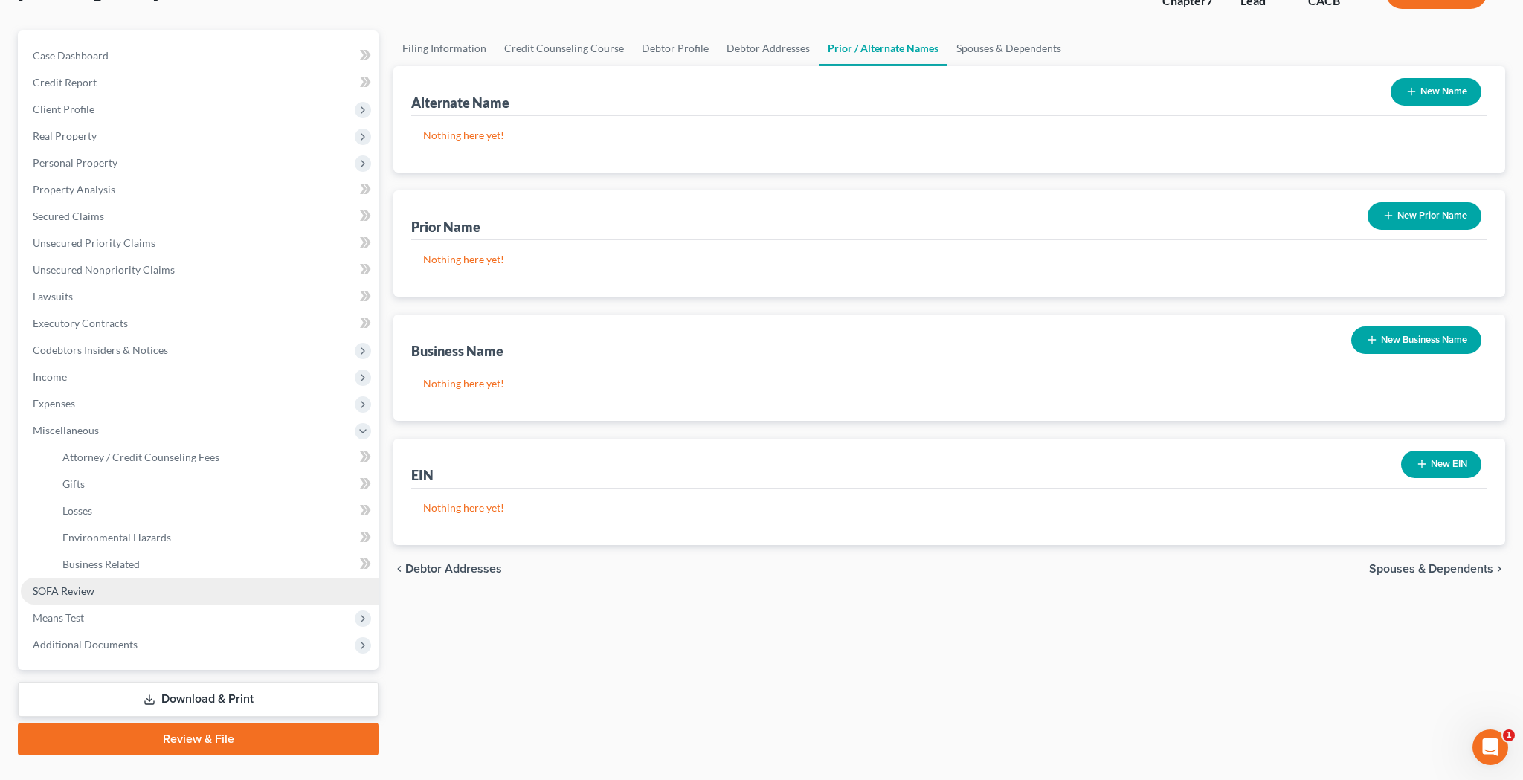
click at [140, 590] on link "SOFA Review" at bounding box center [200, 591] width 358 height 27
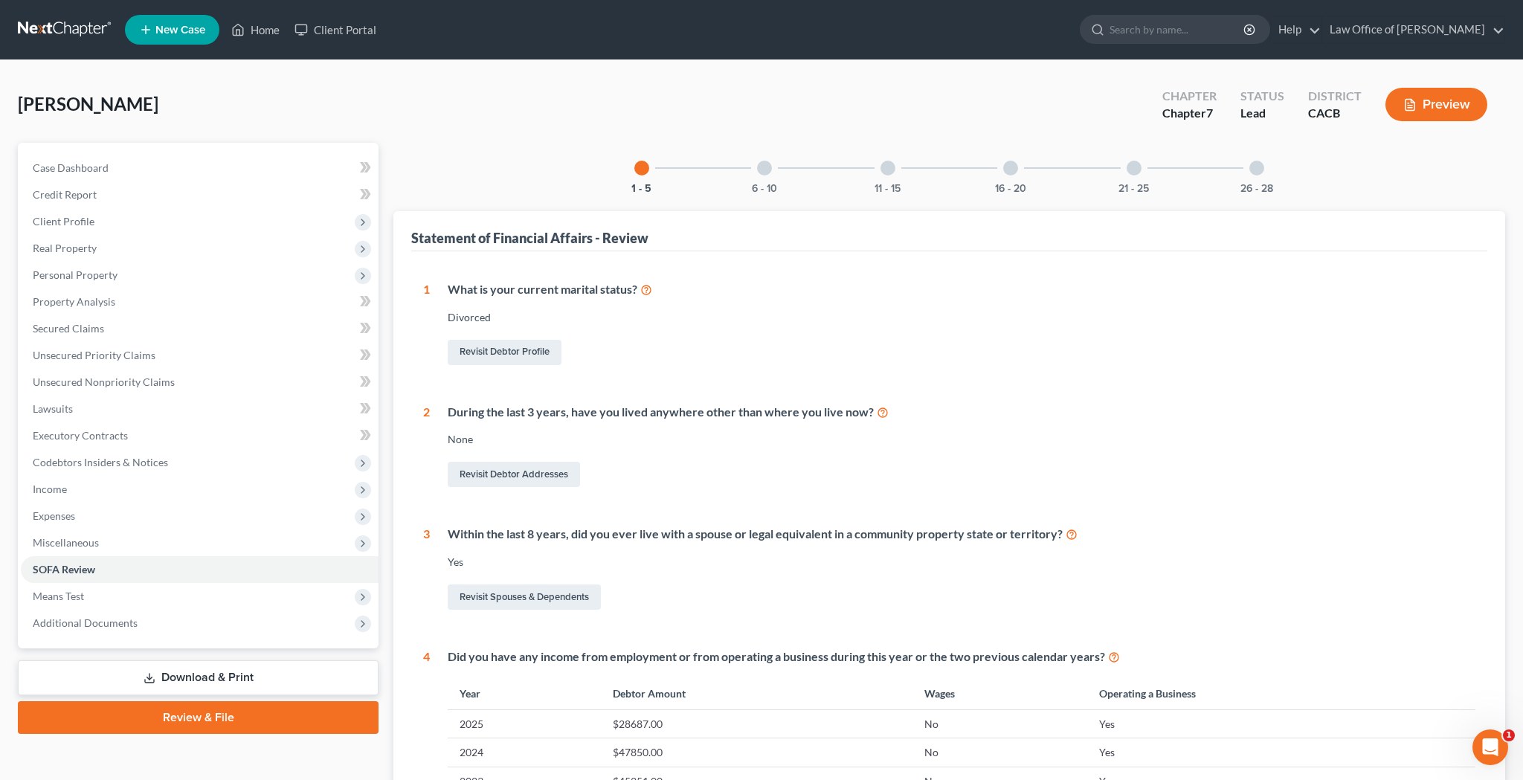
click at [892, 172] on div at bounding box center [887, 168] width 15 height 15
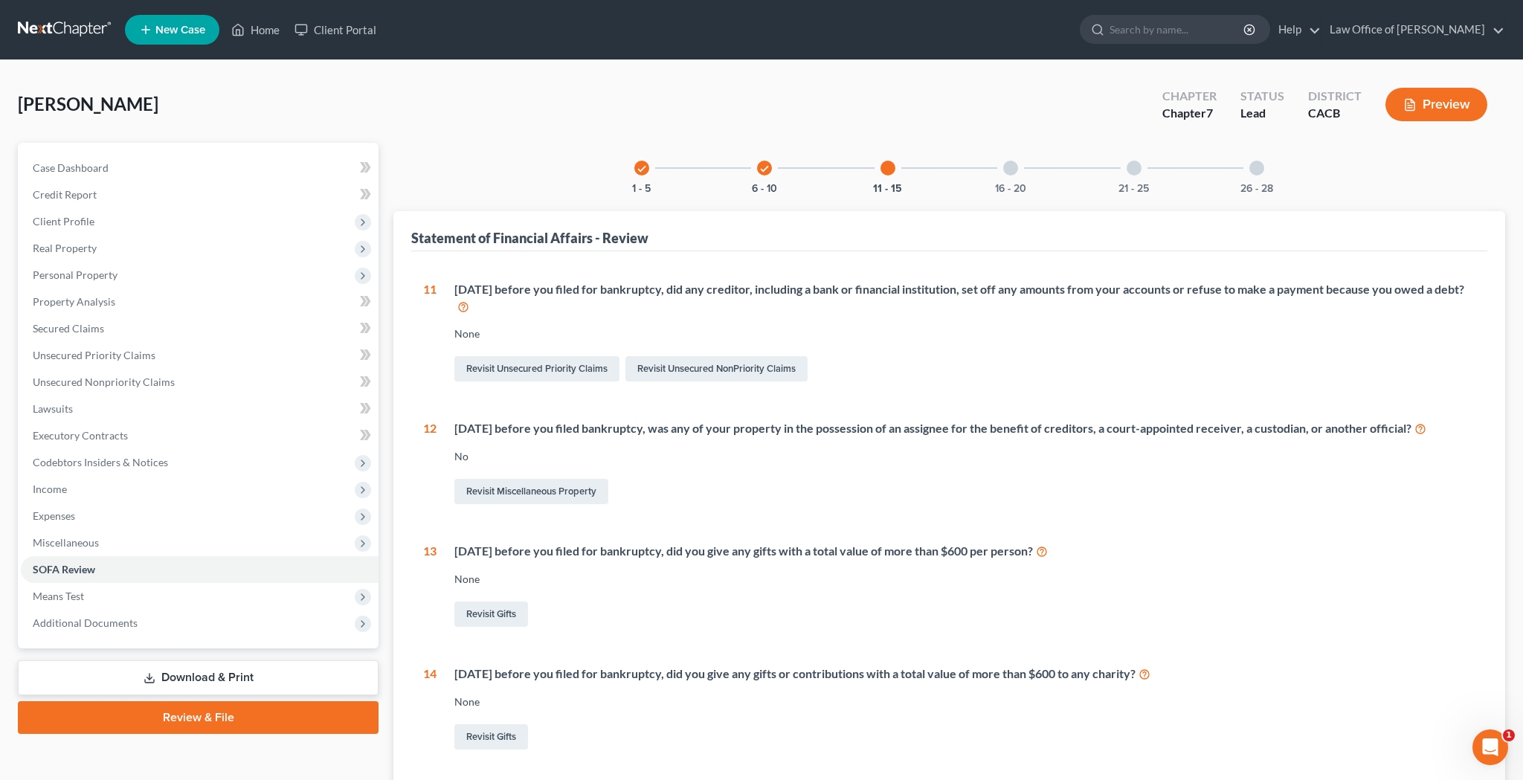
click at [1010, 173] on div at bounding box center [1010, 168] width 15 height 15
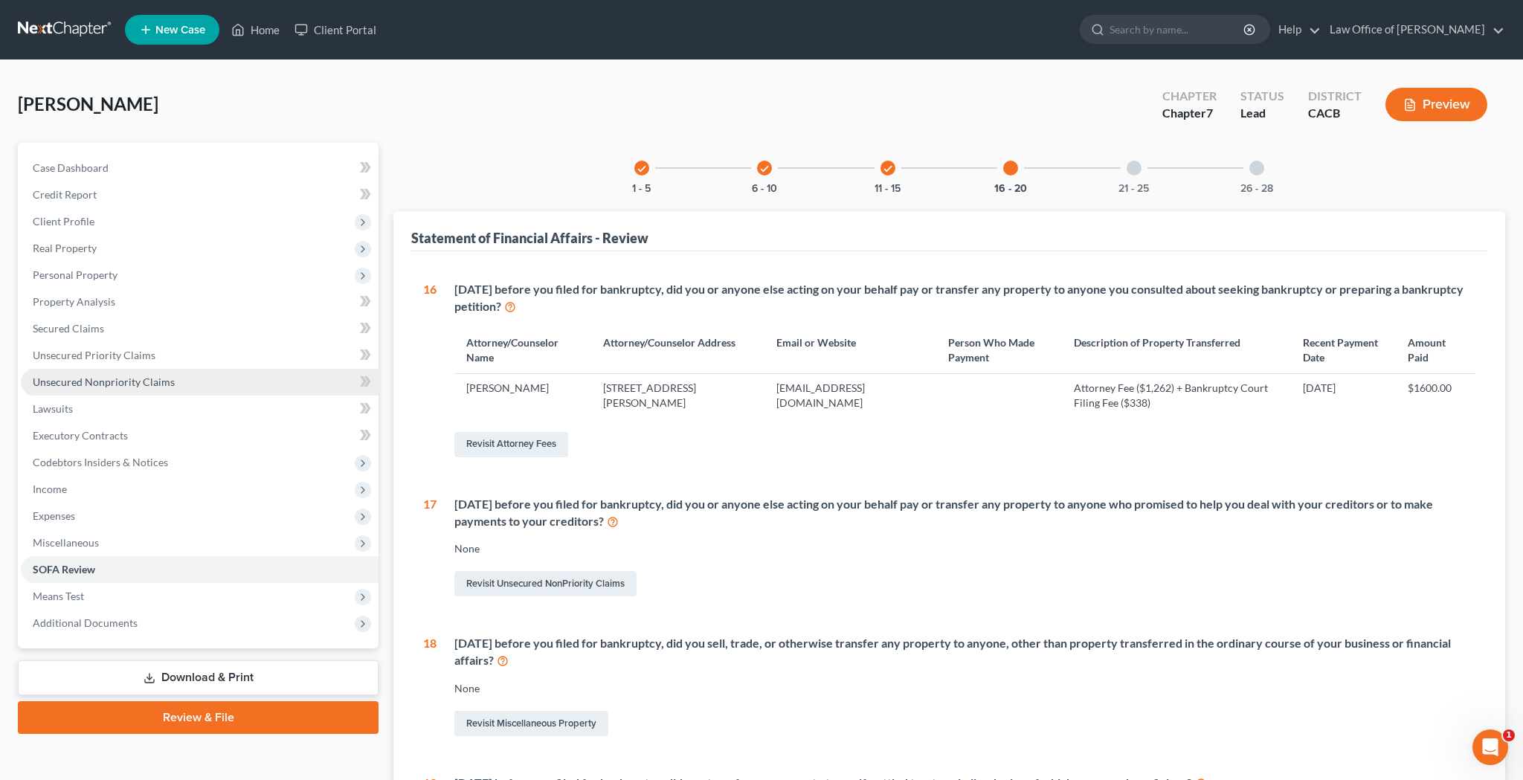
click at [163, 375] on span "Unsecured Nonpriority Claims" at bounding box center [104, 381] width 142 height 13
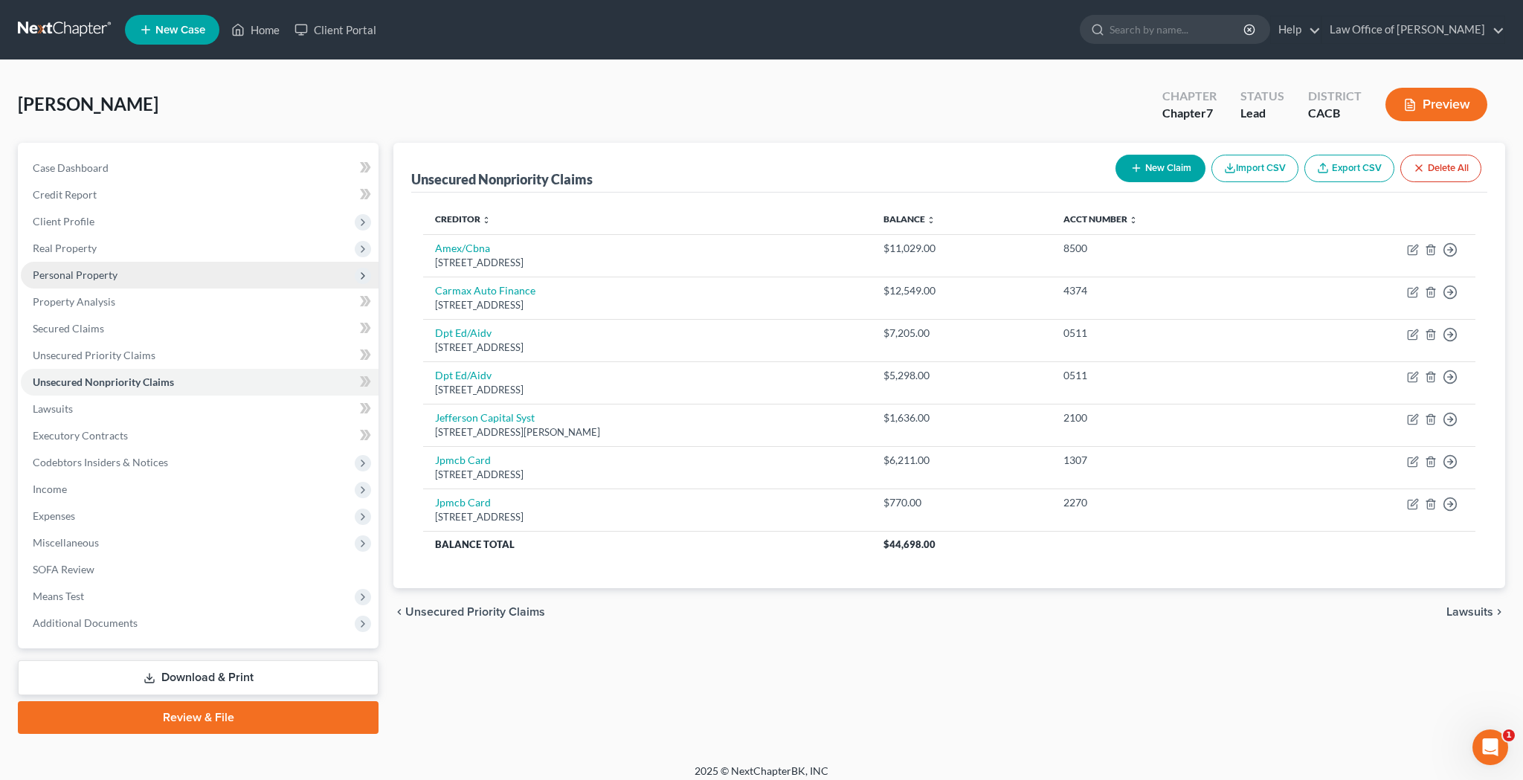
click at [116, 271] on span "Personal Property" at bounding box center [200, 275] width 358 height 27
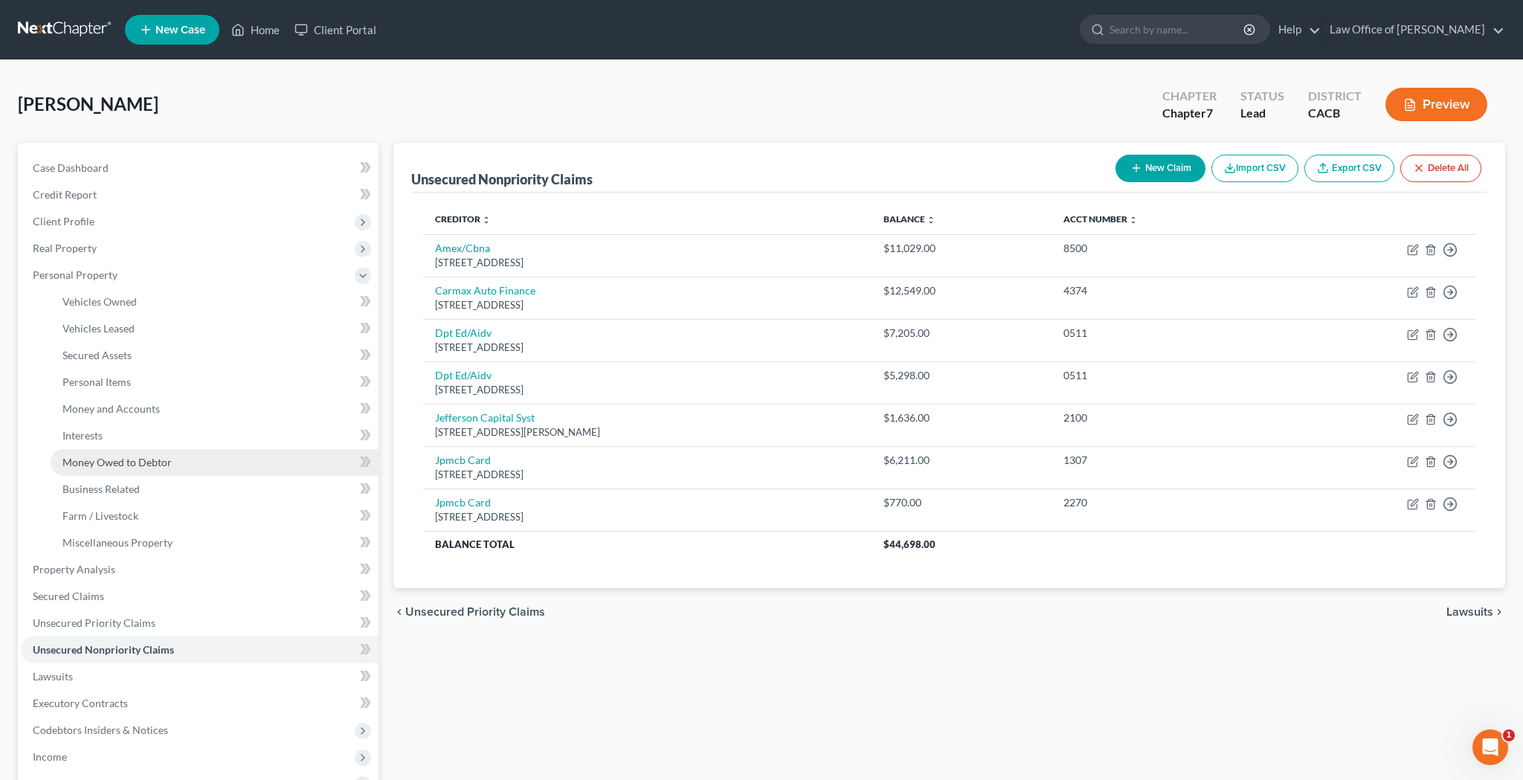
click at [140, 462] on span "Money Owed to Debtor" at bounding box center [116, 462] width 109 height 13
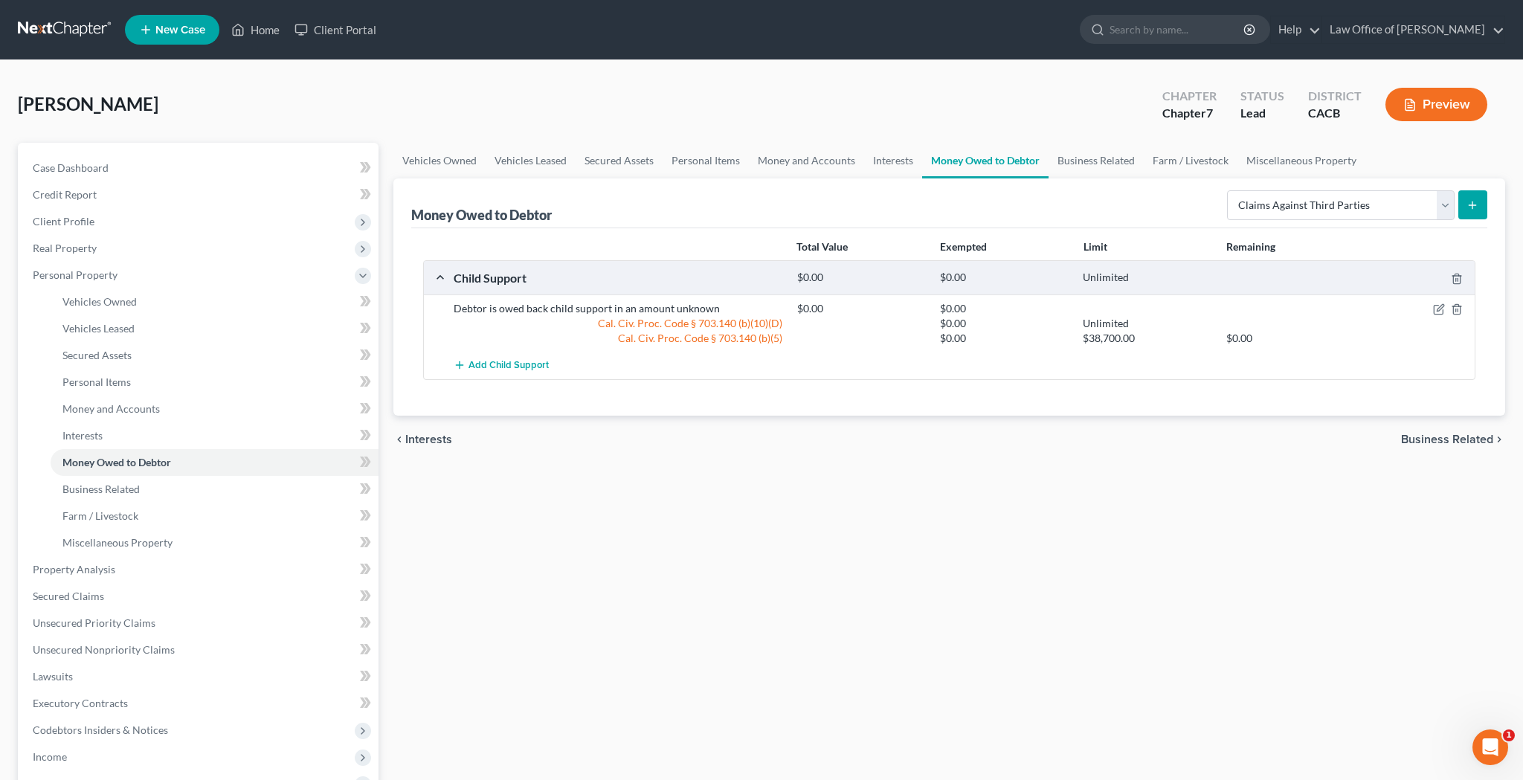
click at [1471, 210] on icon "submit" at bounding box center [1472, 205] width 12 height 12
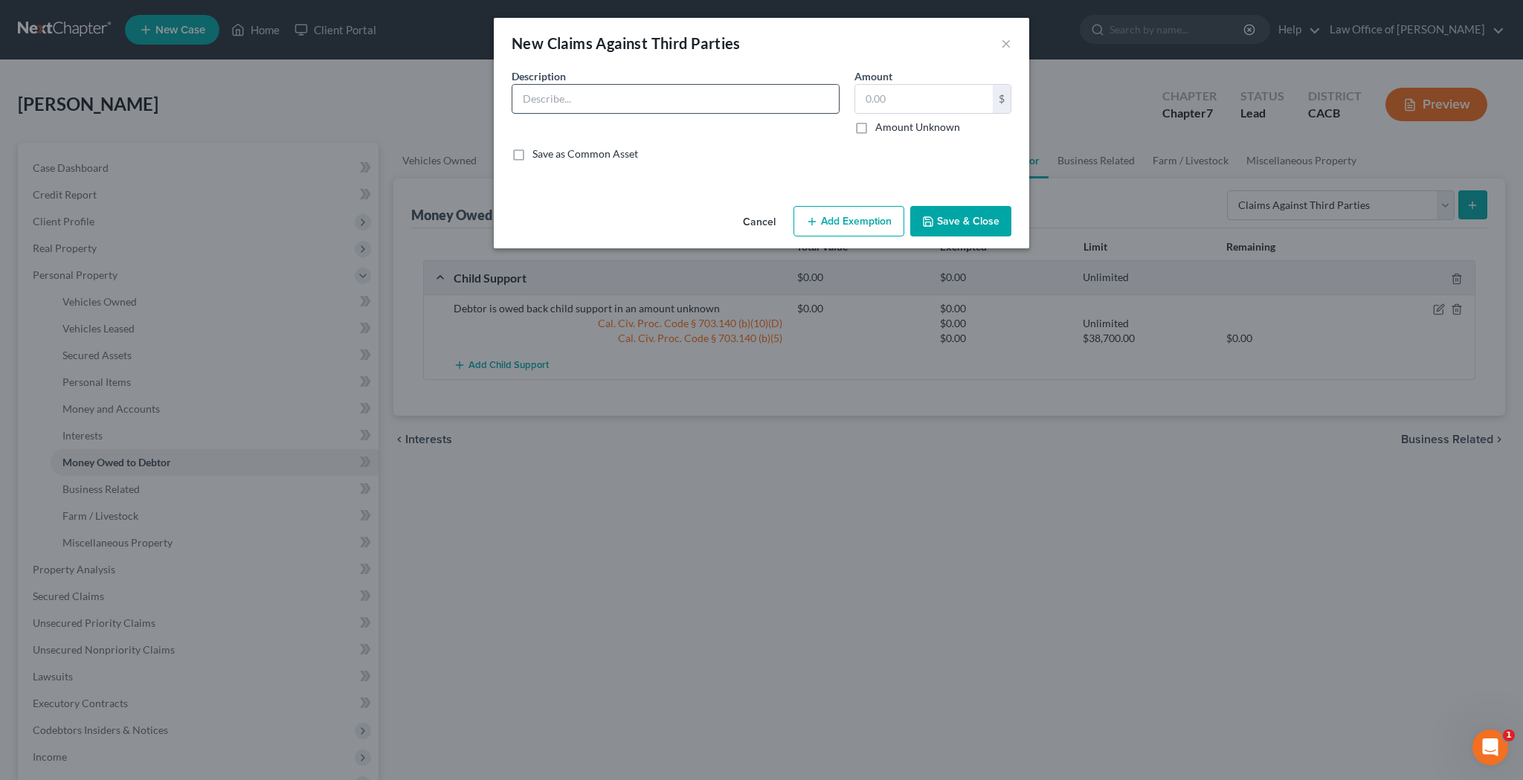
click at [639, 99] on input "text" at bounding box center [675, 99] width 326 height 28
click at [653, 103] on input "Debtor may have a potential claim for damages against SoCal Edison and/or other…" at bounding box center [675, 99] width 326 height 28
click at [536, 100] on input "Debtor may have a claim for damages against SoCal Edison and/or other parties a…" at bounding box center [675, 99] width 326 height 28
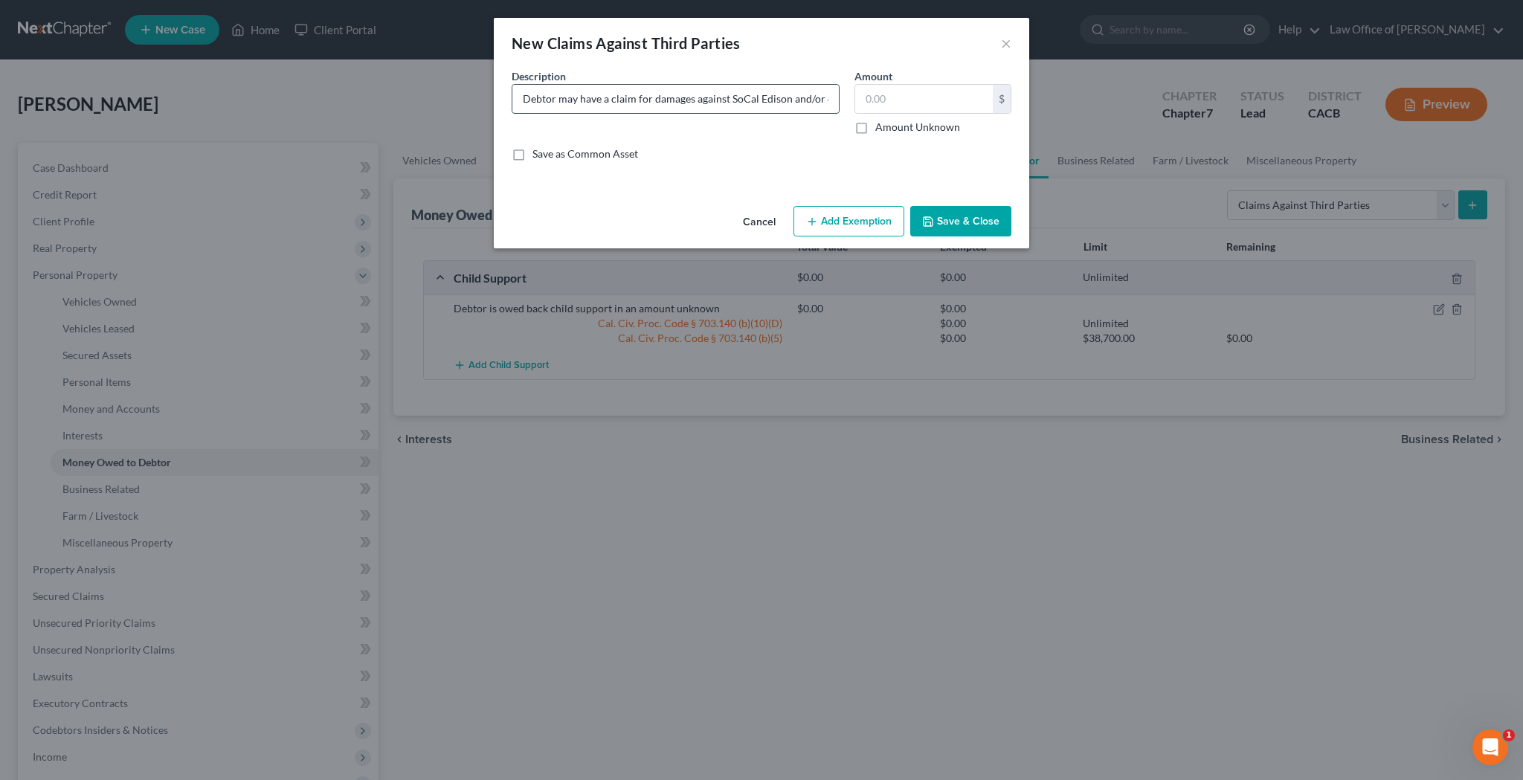
click at [536, 100] on input "Debtor may have a claim for damages against SoCal Edison and/or other parties a…" at bounding box center [675, 99] width 326 height 28
paste input "The debtor may have a claim for damages against SoCal Edison and other parties …"
click at [641, 100] on input "The debtor may have a claim for damages against SoCal Edison and other parties …" at bounding box center [675, 99] width 326 height 28
click at [633, 100] on input "The debtor may have a claim against SoCal Edison and other parties for damages …" at bounding box center [675, 99] width 326 height 28
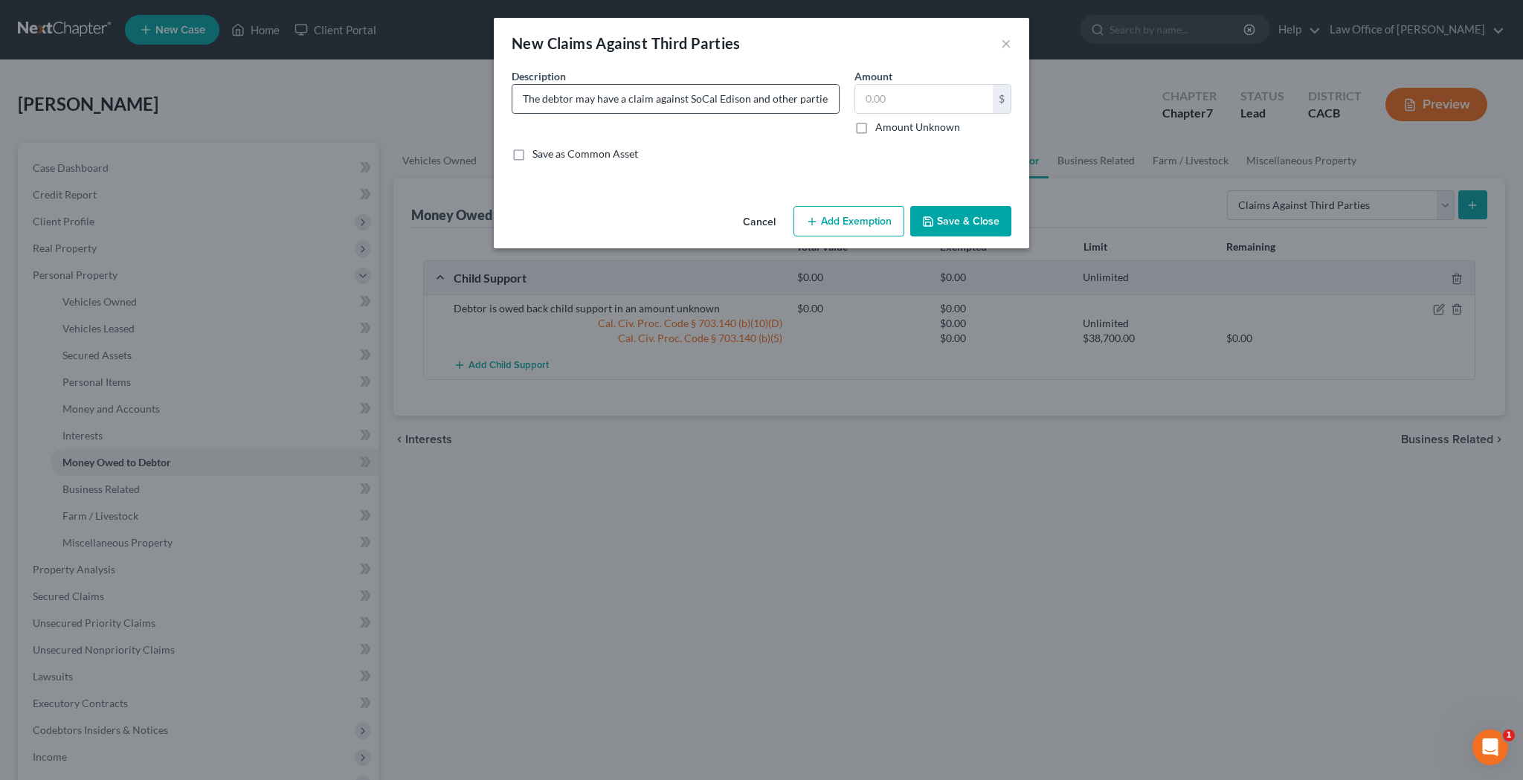
click at [633, 100] on input "The debtor may have a claim against SoCal Edison and other parties for damages …" at bounding box center [675, 99] width 326 height 28
click at [764, 105] on input "The debtor may have a claim against SoCal Edison and other parties for damages …" at bounding box center [675, 99] width 326 height 28
drag, startPoint x: 817, startPoint y: 102, endPoint x: 751, endPoint y: 102, distance: 66.2
click at [751, 102] on input "The debtor may have a claim against SoCal Edison and other parties for damages …" at bounding box center [675, 99] width 326 height 28
click at [875, 131] on label "Amount Unknown" at bounding box center [917, 127] width 85 height 15
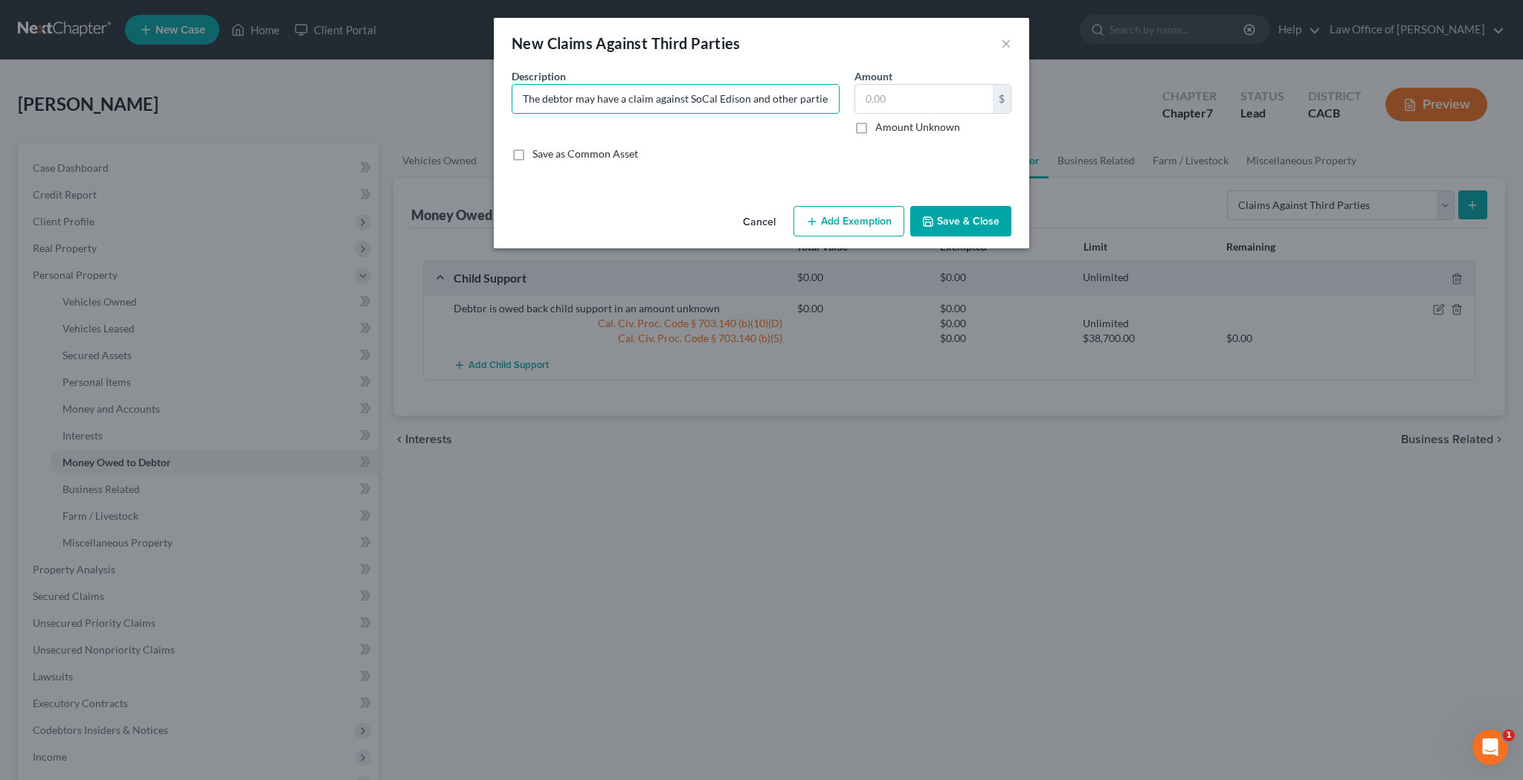
click at [881, 129] on input "Amount Unknown" at bounding box center [886, 125] width 10 height 10
click at [859, 222] on button "Add Exemption" at bounding box center [848, 221] width 111 height 31
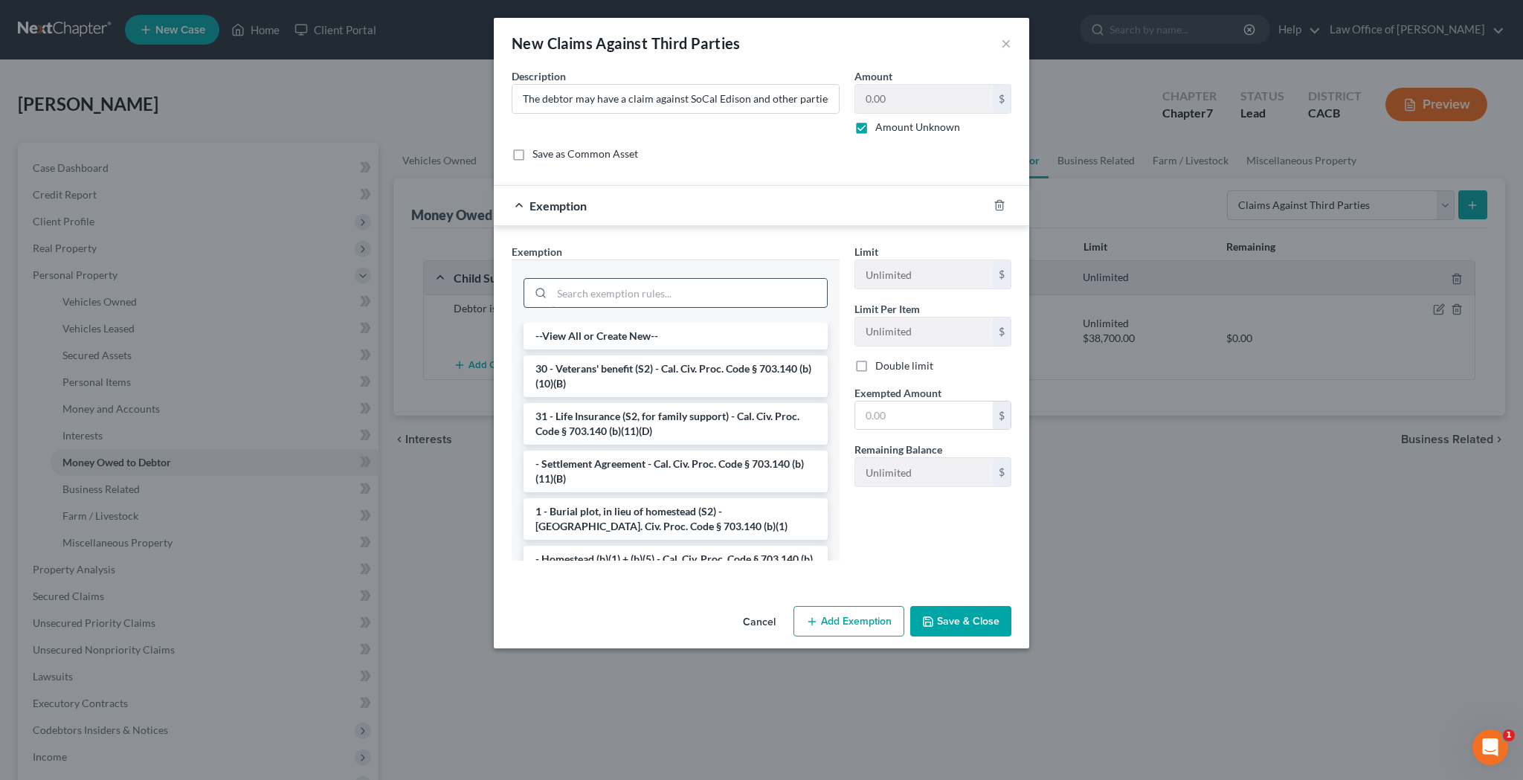
click at [753, 283] on input "search" at bounding box center [689, 293] width 275 height 28
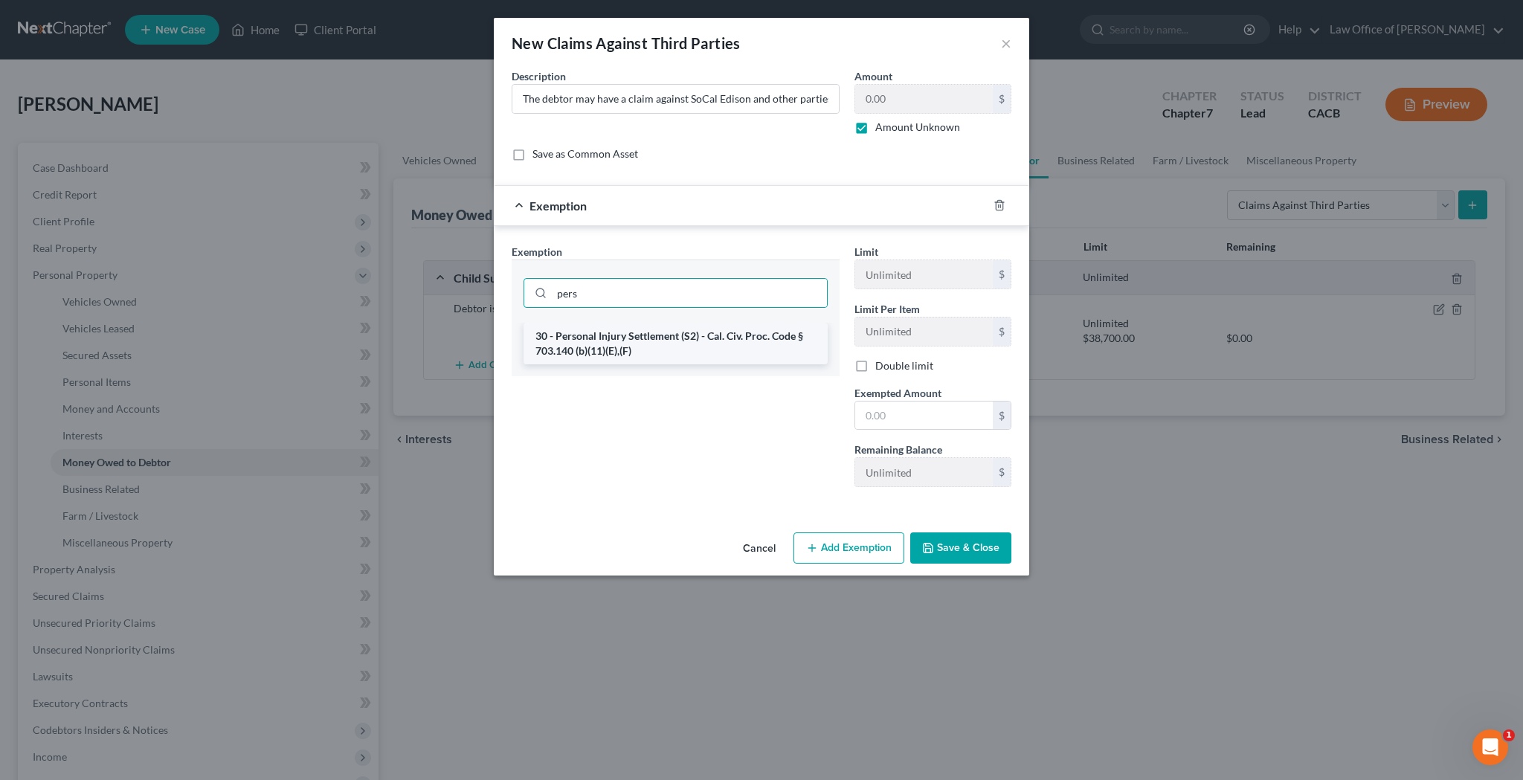
click at [729, 340] on li "30 - Personal Injury Settlement (S2) - Cal. Civ. Proc. Code § 703.140 (b)(11)(E…" at bounding box center [675, 344] width 304 height 42
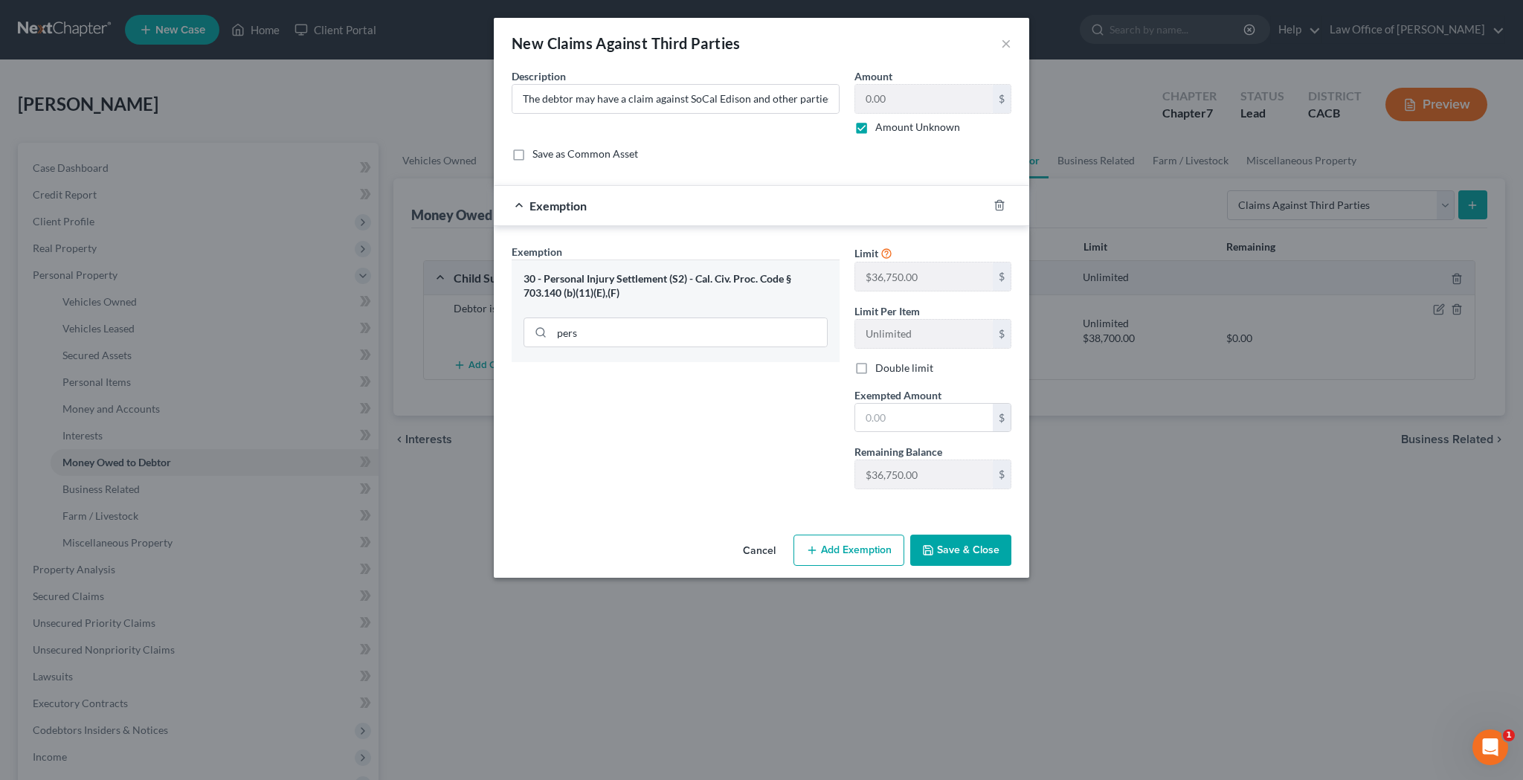
click at [875, 128] on label "Amount Unknown" at bounding box center [917, 127] width 85 height 15
click at [881, 128] on input "Amount Unknown" at bounding box center [886, 125] width 10 height 10
click at [888, 99] on input "0.00" at bounding box center [924, 99] width 138 height 28
click at [875, 128] on label "Amount Unknown" at bounding box center [917, 127] width 85 height 15
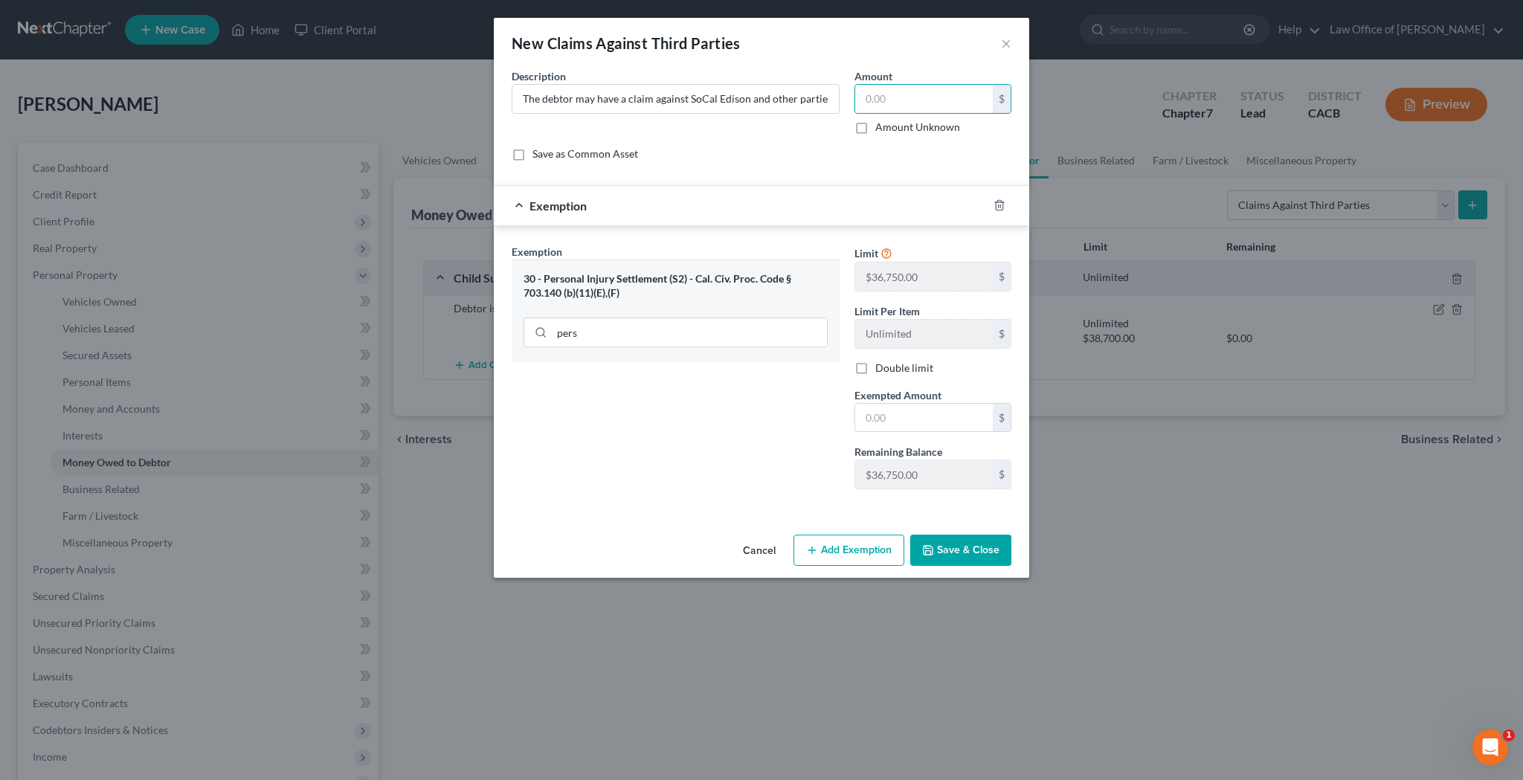
click at [881, 128] on input "Amount Unknown" at bounding box center [886, 125] width 10 height 10
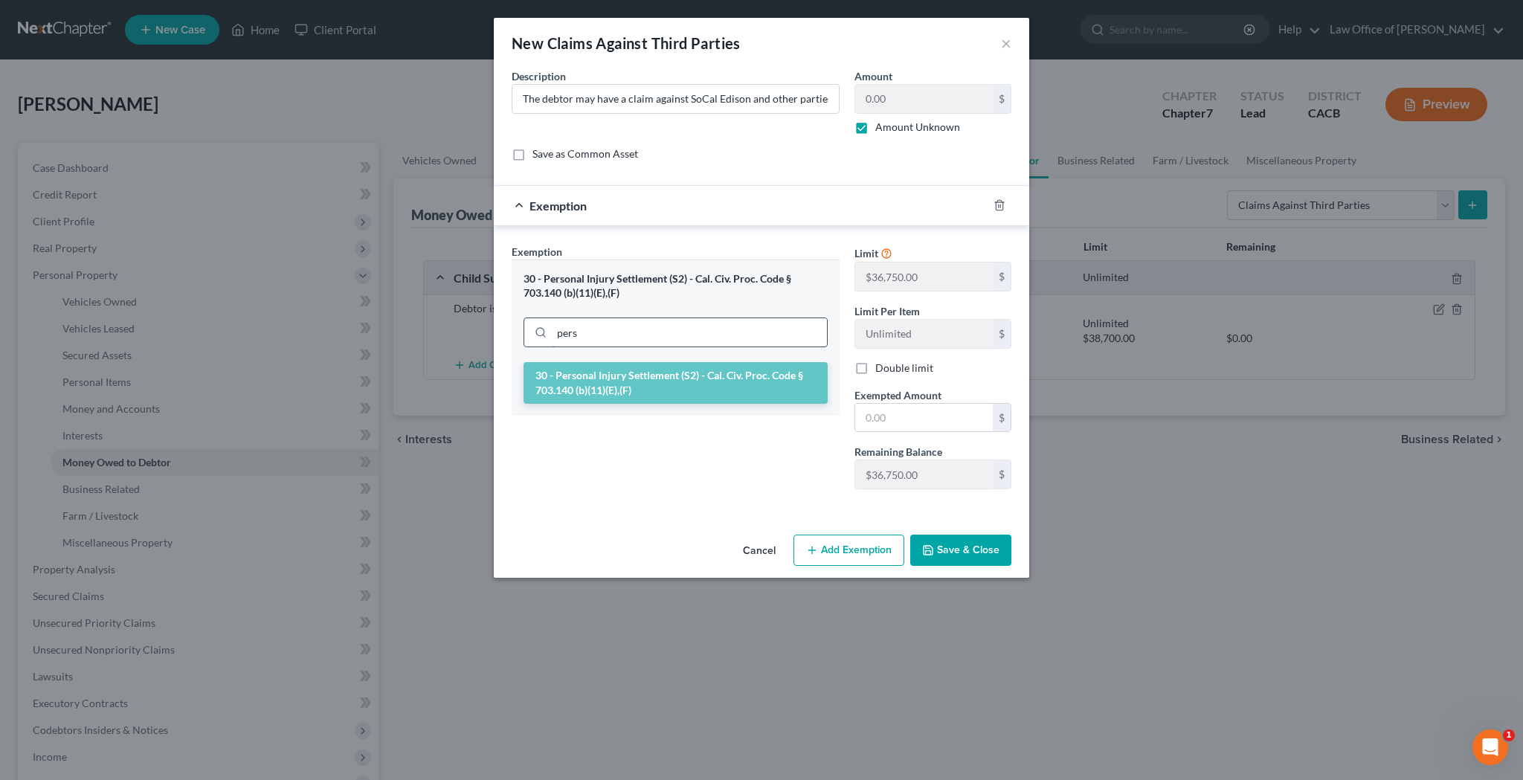
click at [731, 331] on input "pers" at bounding box center [689, 332] width 275 height 28
click at [798, 484] on div "Exemption Set must be selected for CA. Exemption * 30 - Personal Injury Settlem…" at bounding box center [675, 372] width 343 height 257
click at [834, 553] on button "Add Exemption" at bounding box center [848, 550] width 111 height 31
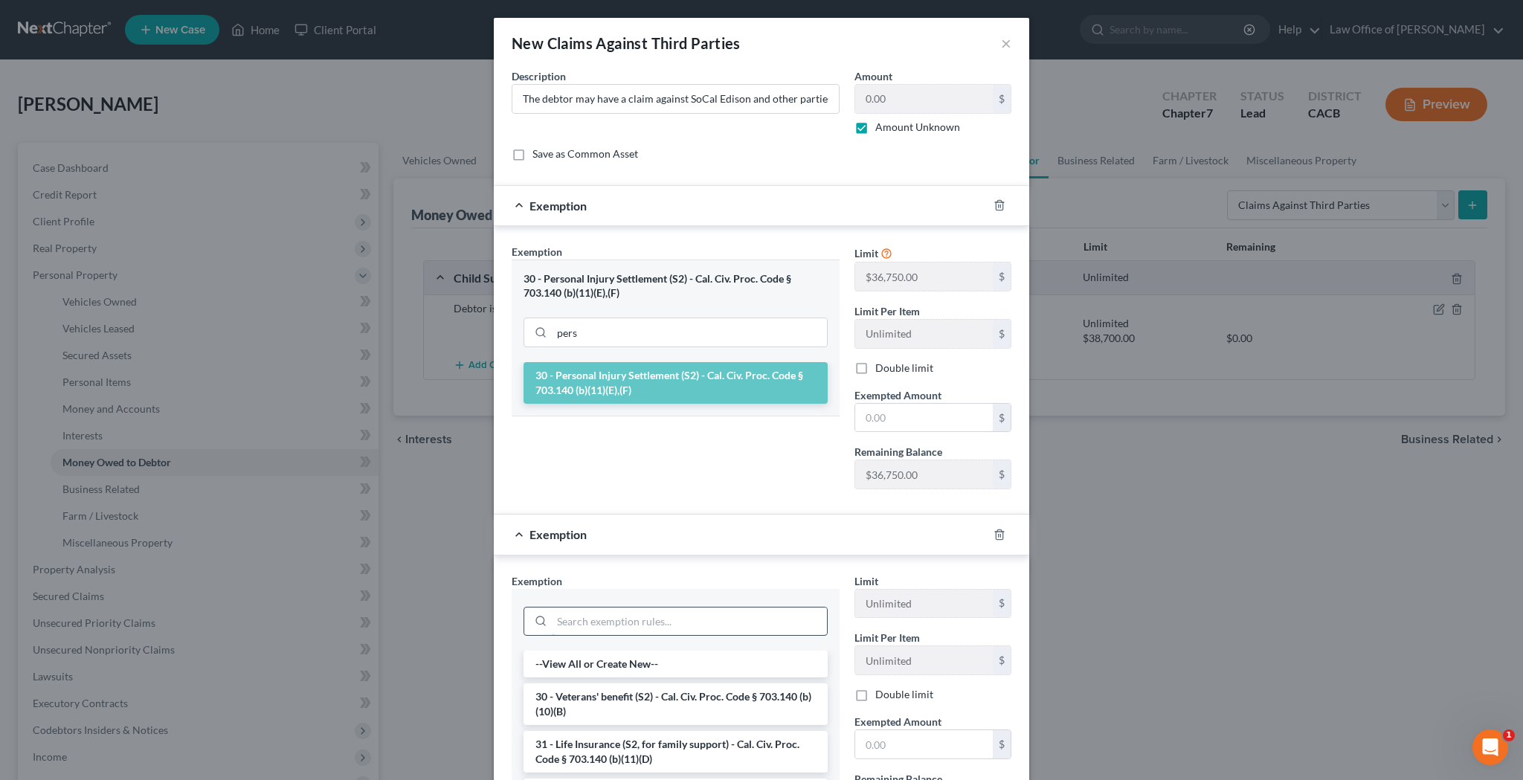
click at [695, 620] on input "search" at bounding box center [689, 621] width 275 height 28
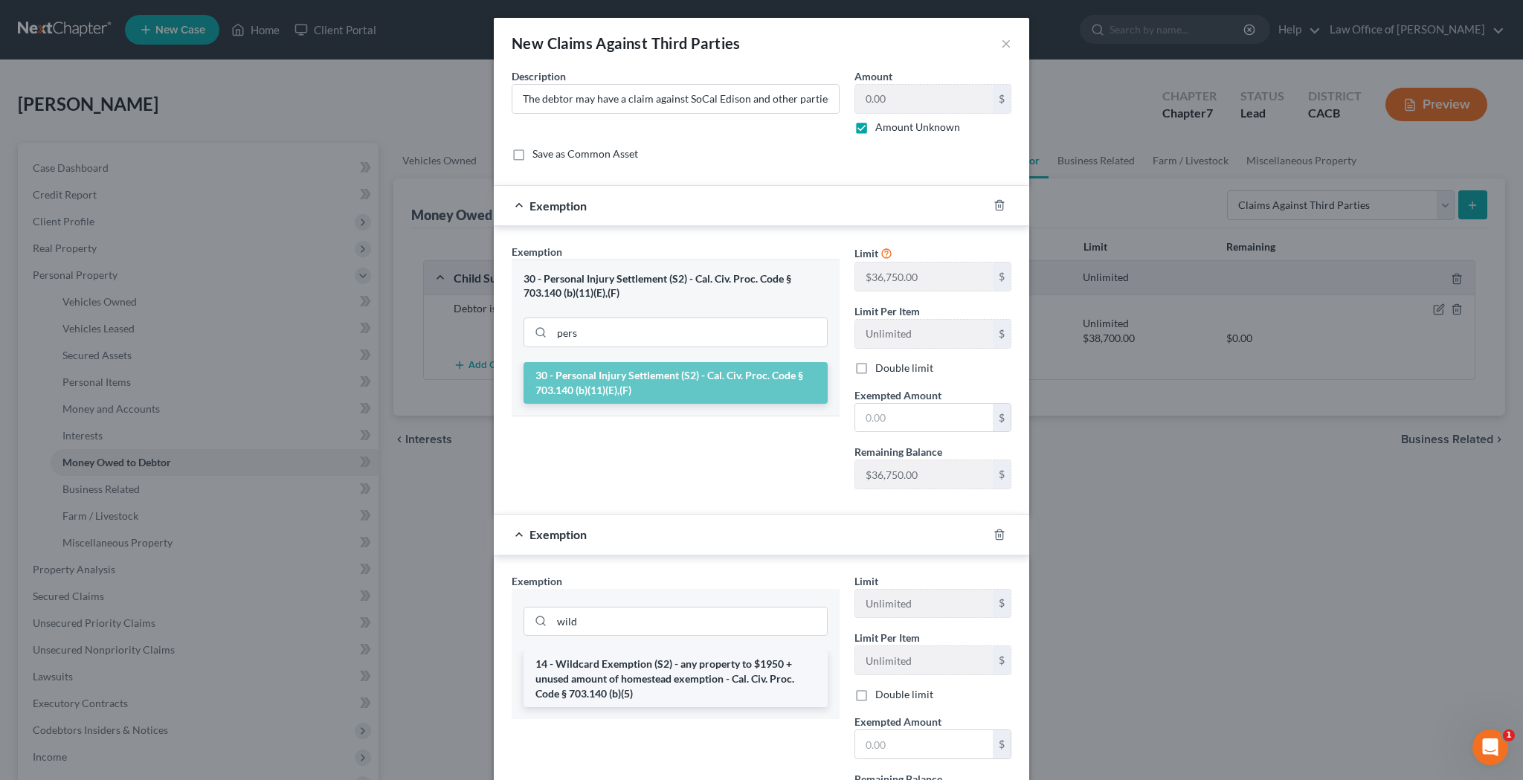
click at [700, 677] on li "14 - Wildcard Exemption (S2) - any property to $1950 + unused amount of homeste…" at bounding box center [675, 679] width 304 height 57
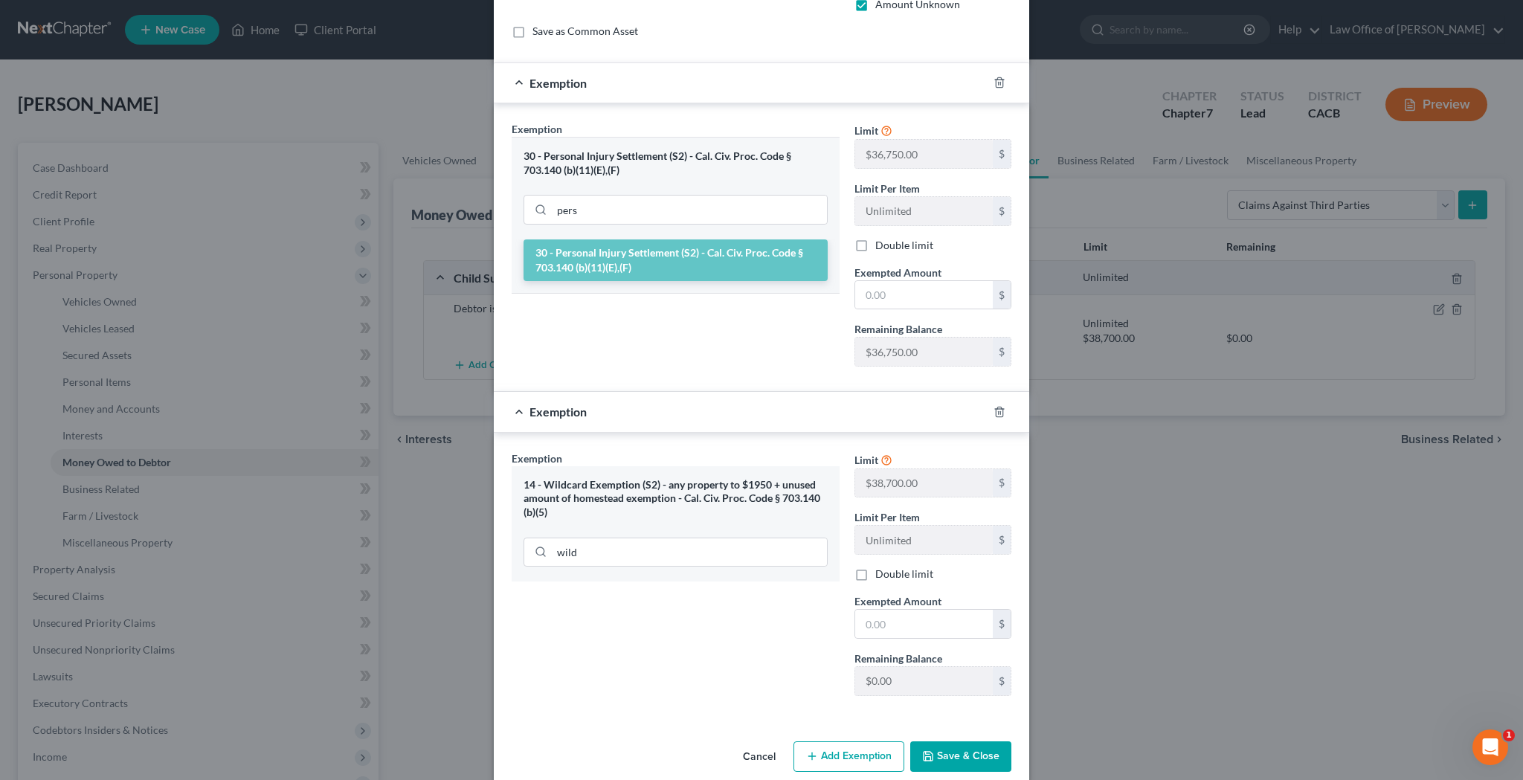
scroll to position [126, 0]
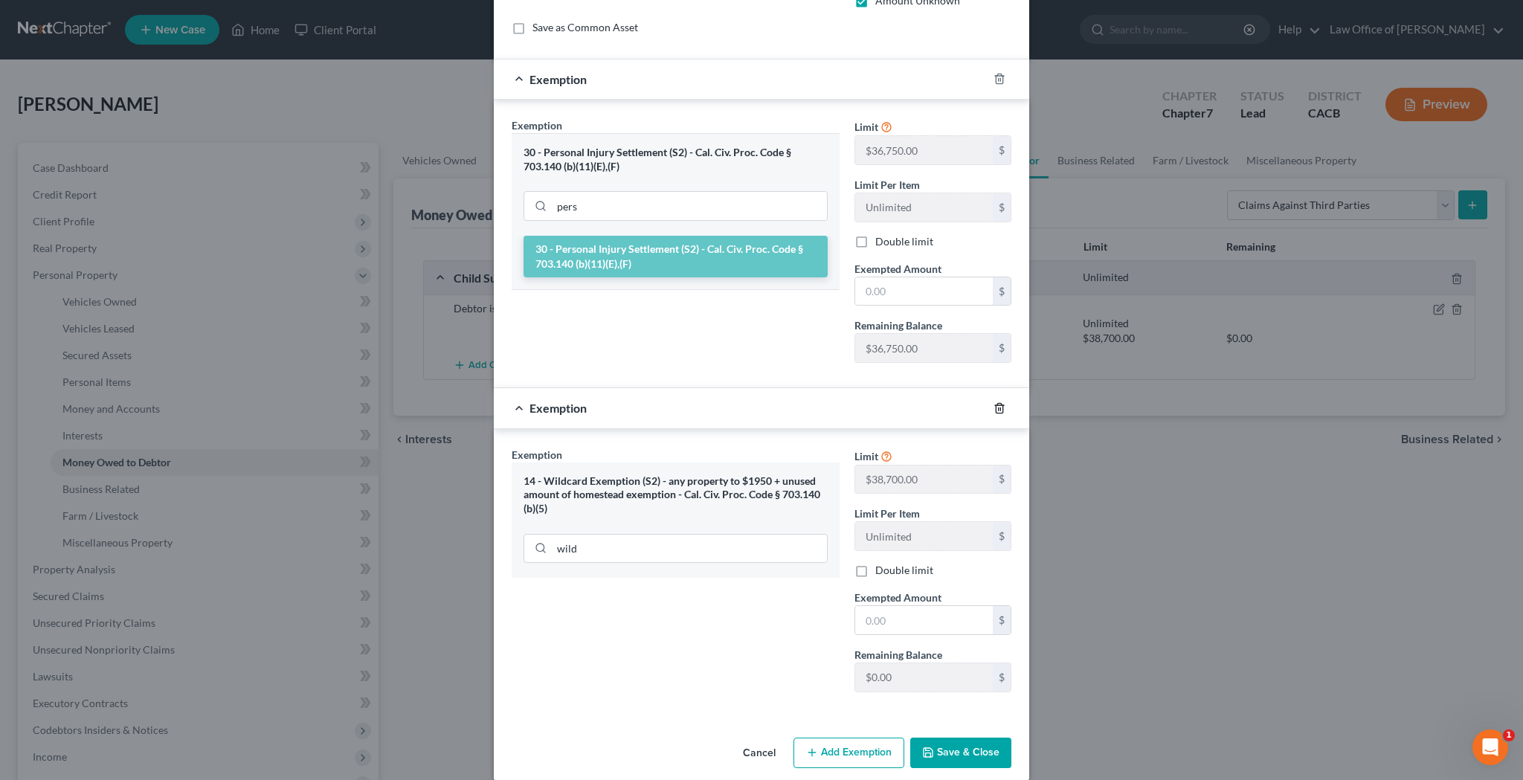
click at [999, 406] on icon "button" at bounding box center [999, 408] width 12 height 12
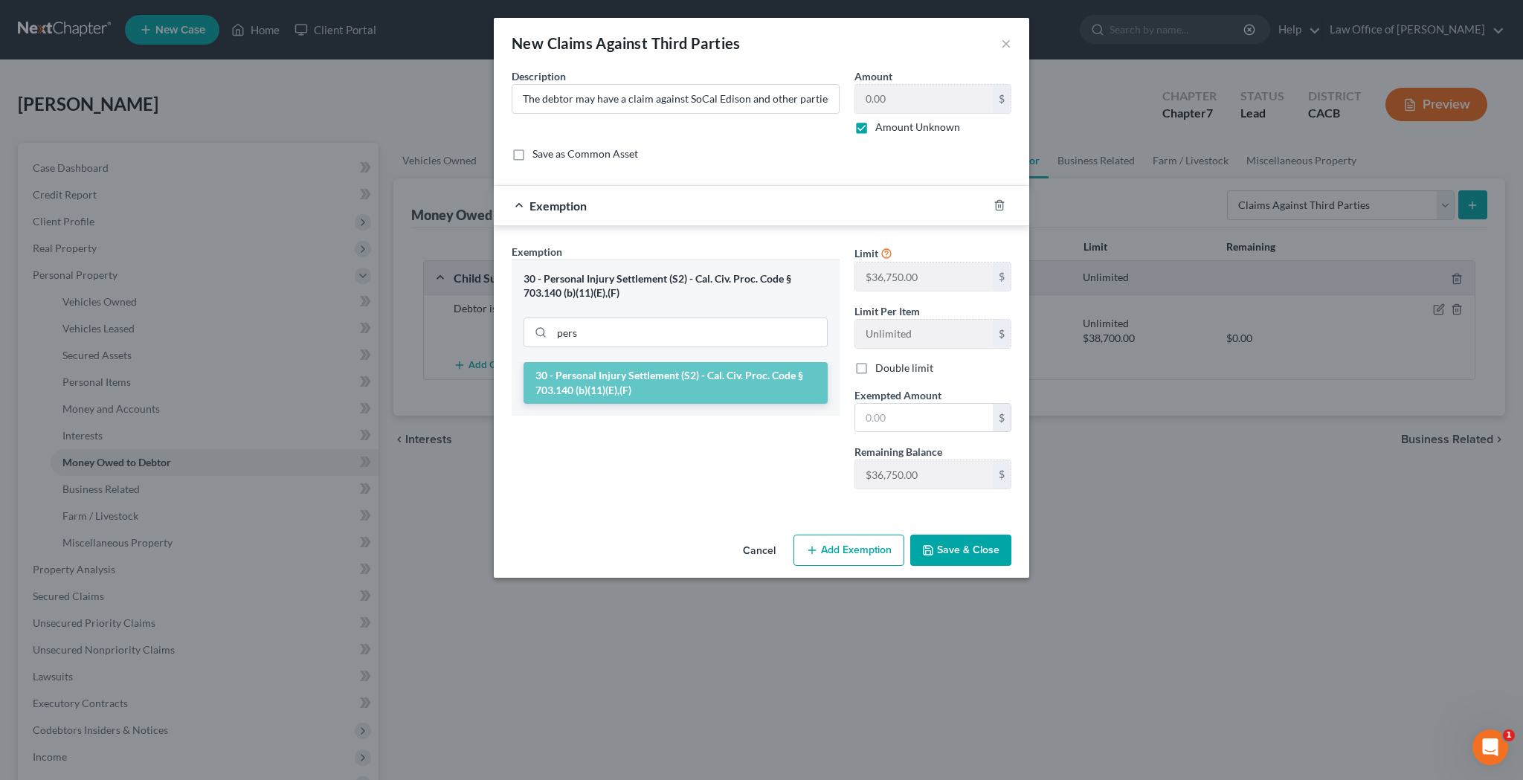
scroll to position [0, 0]
click at [880, 424] on input "text" at bounding box center [924, 418] width 138 height 28
click at [955, 549] on button "Save & Close" at bounding box center [960, 550] width 101 height 31
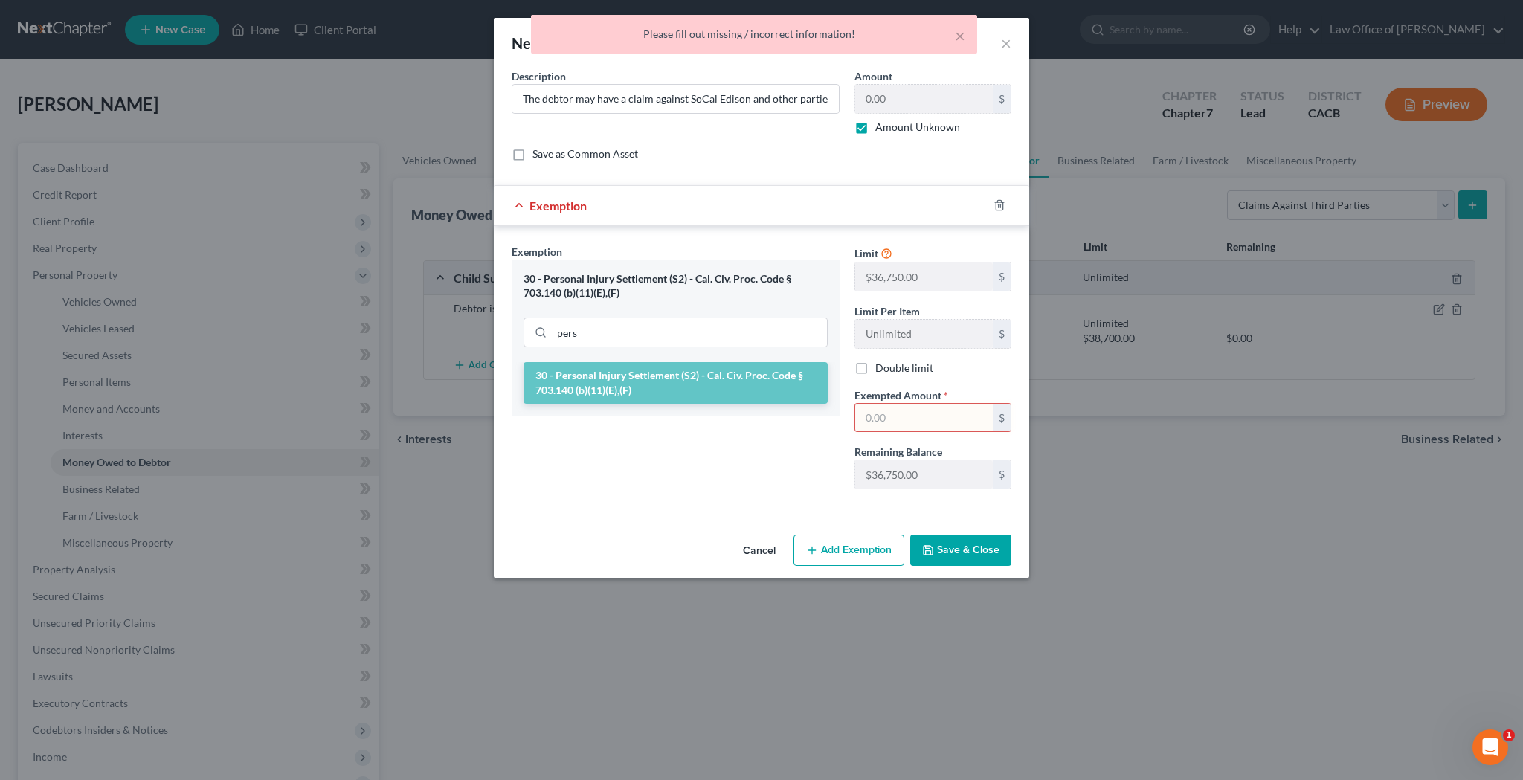
click at [906, 420] on input "text" at bounding box center [924, 418] width 138 height 28
click at [774, 474] on div "Exemption Set must be selected for CA. Exemption * 30 - Personal Injury Settlem…" at bounding box center [675, 372] width 343 height 257
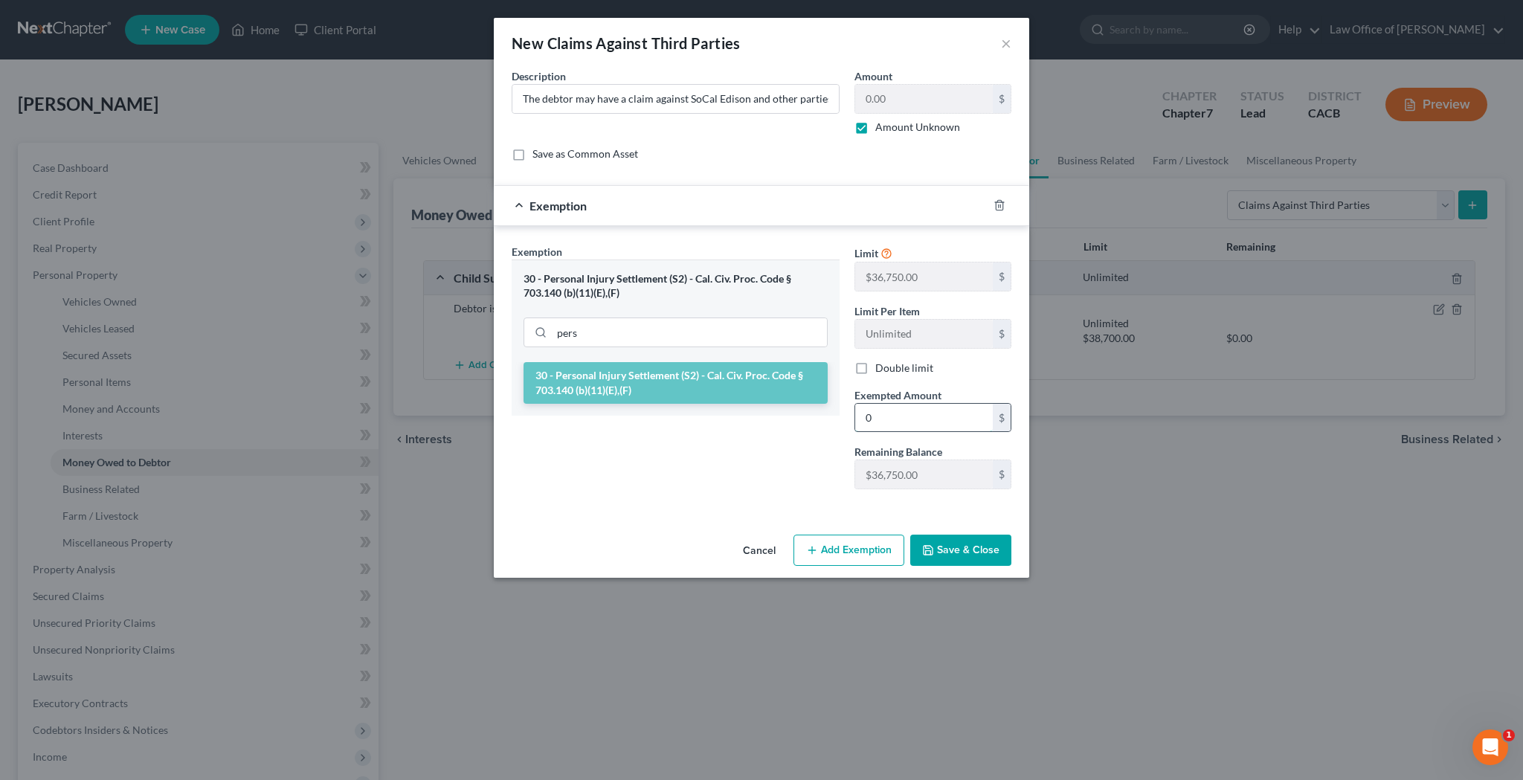
click at [927, 416] on input "0" at bounding box center [924, 418] width 138 height 28
click at [675, 474] on div "Exemption Set must be selected for CA. Exemption * 30 - Personal Injury Settlem…" at bounding box center [675, 372] width 343 height 257
click at [969, 553] on button "Save & Close" at bounding box center [960, 550] width 101 height 31
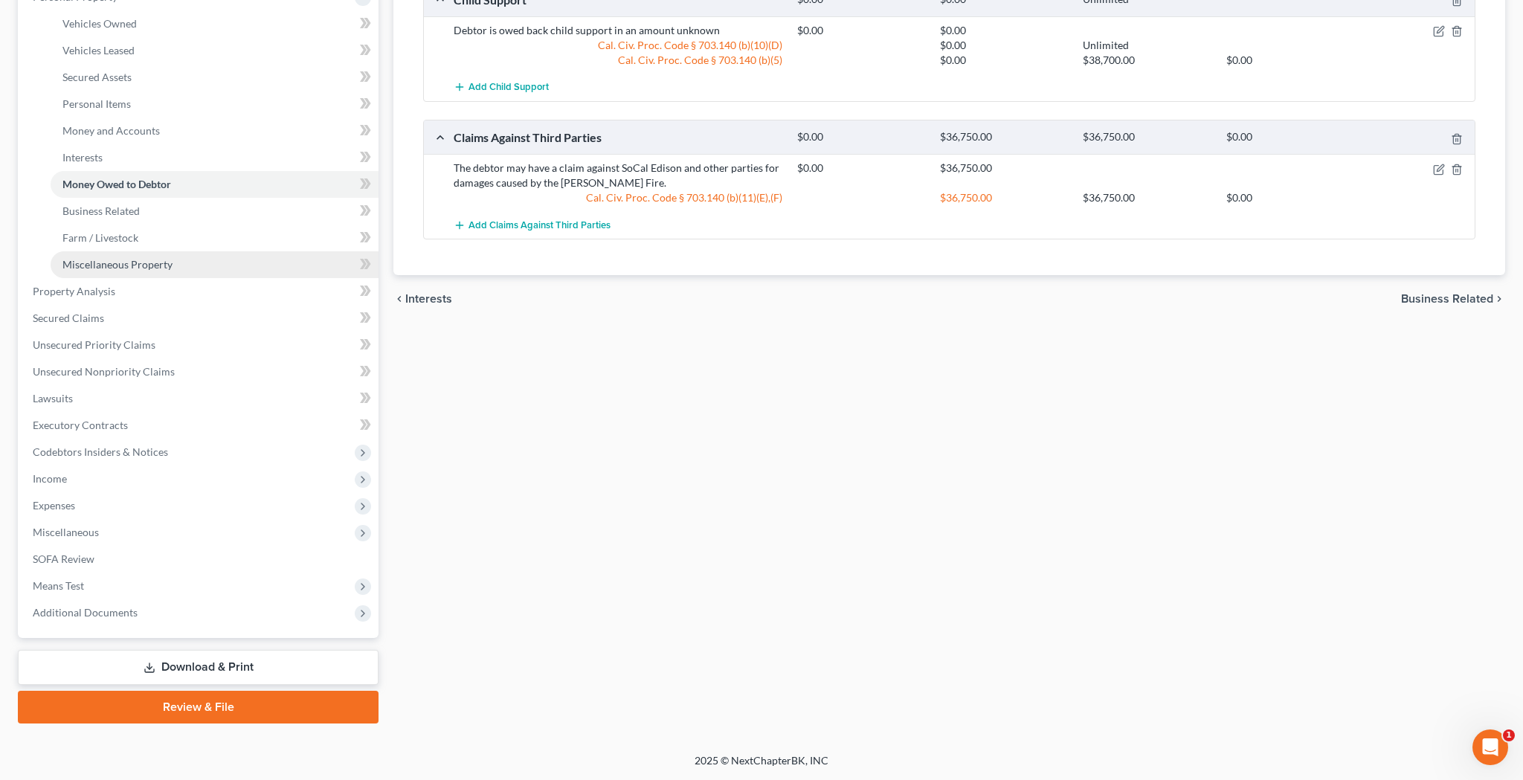
scroll to position [278, 0]
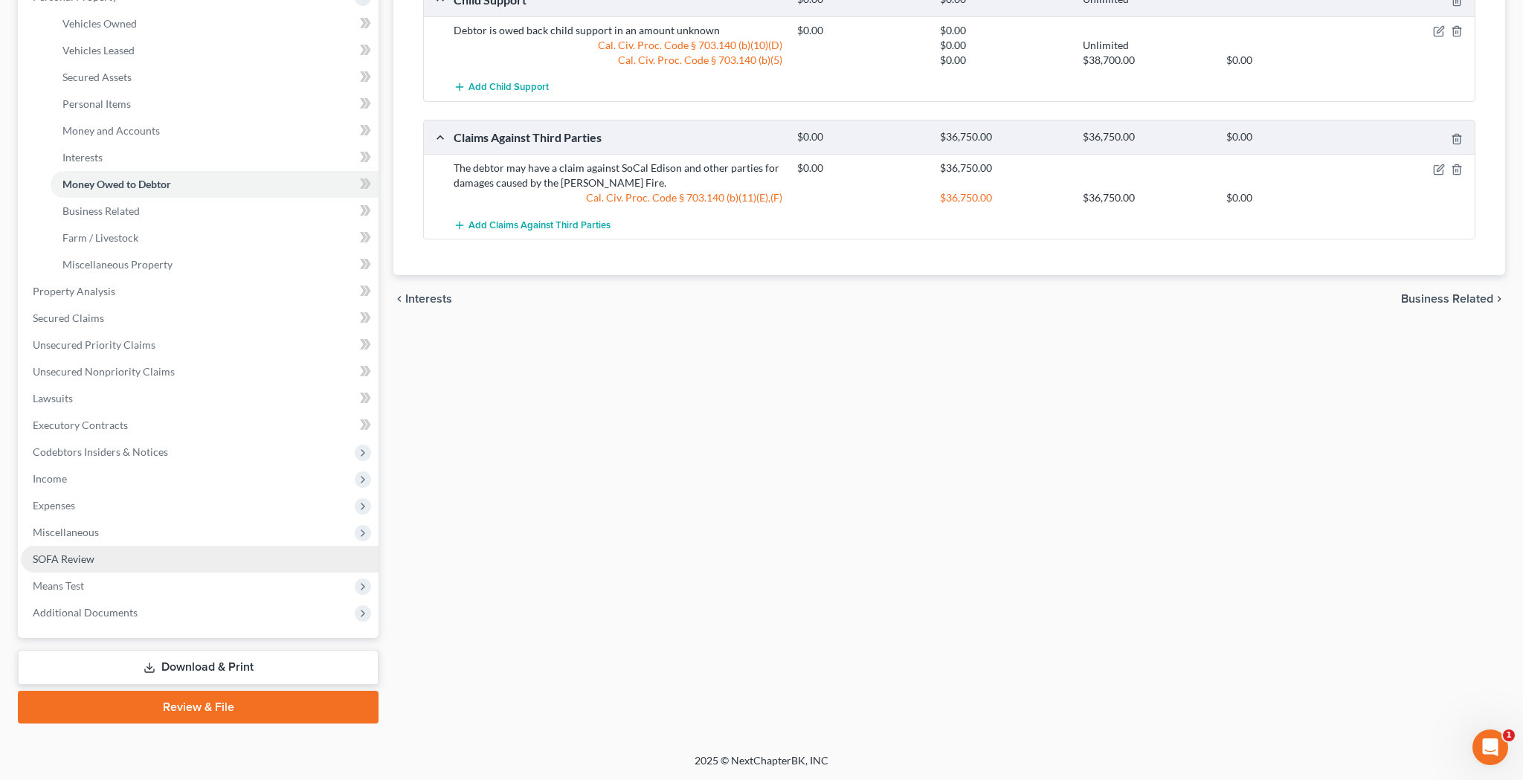
click at [155, 555] on link "SOFA Review" at bounding box center [200, 559] width 358 height 27
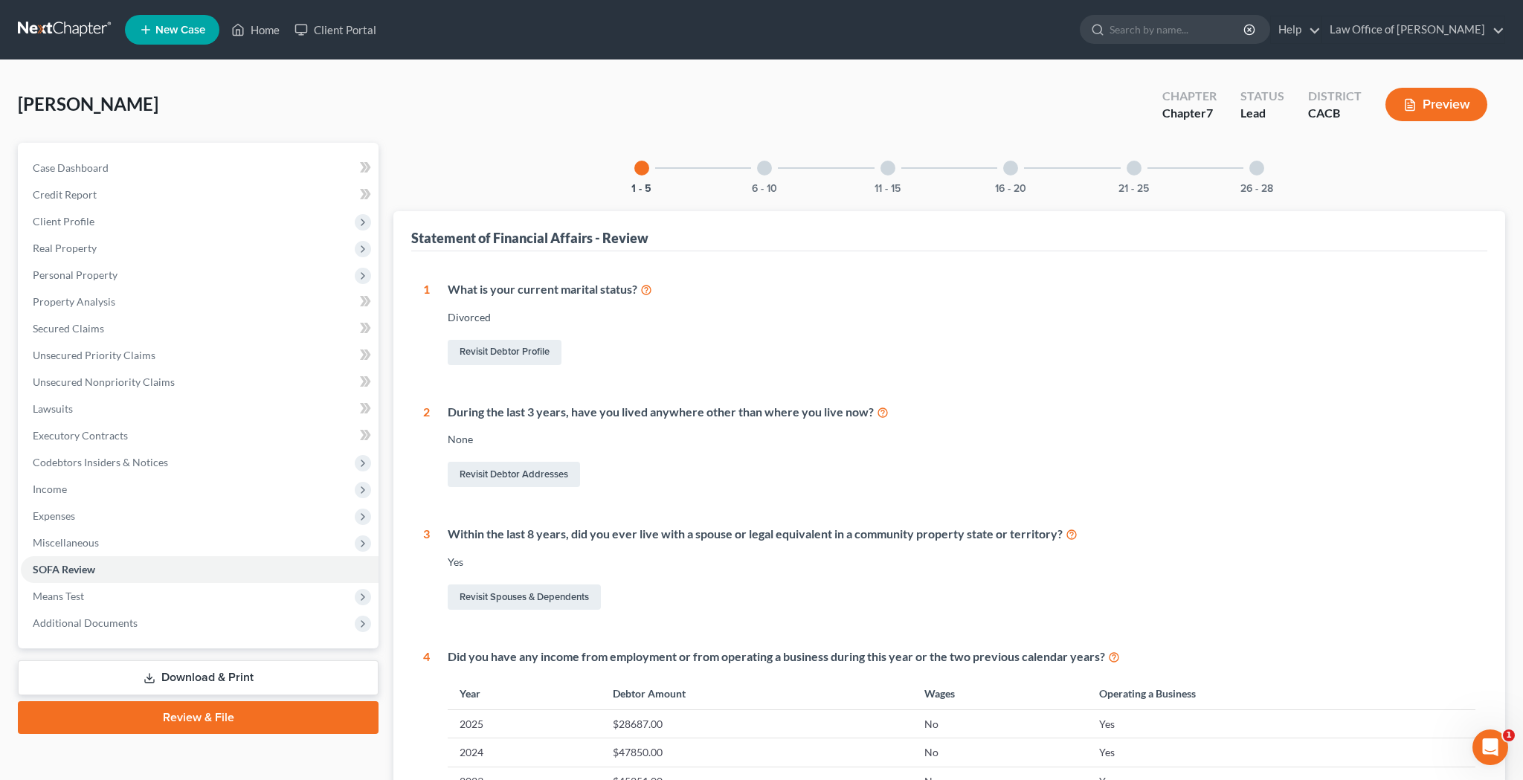
click at [888, 177] on div "11 - 15" at bounding box center [887, 168] width 51 height 51
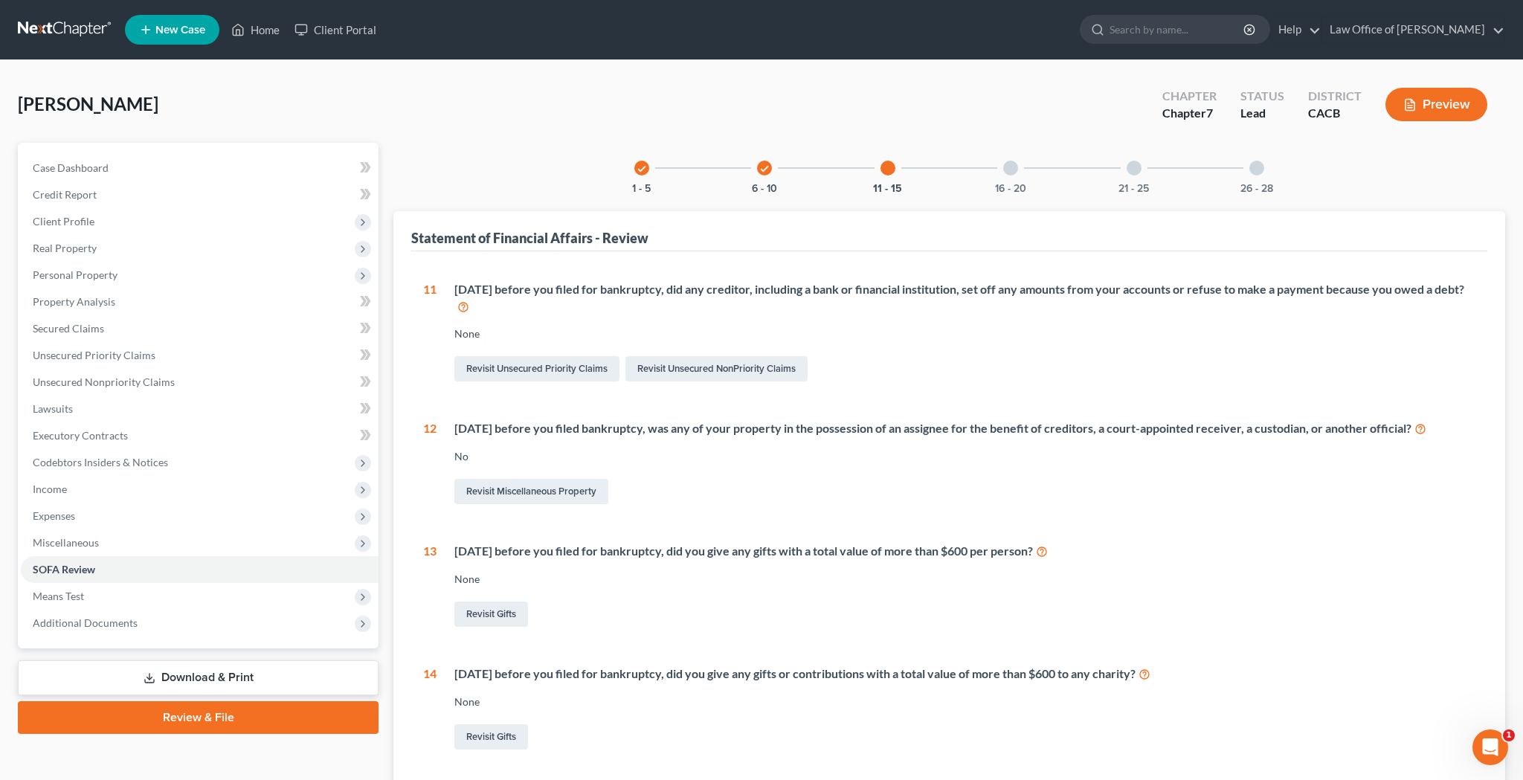
click at [1015, 169] on div at bounding box center [1010, 168] width 15 height 15
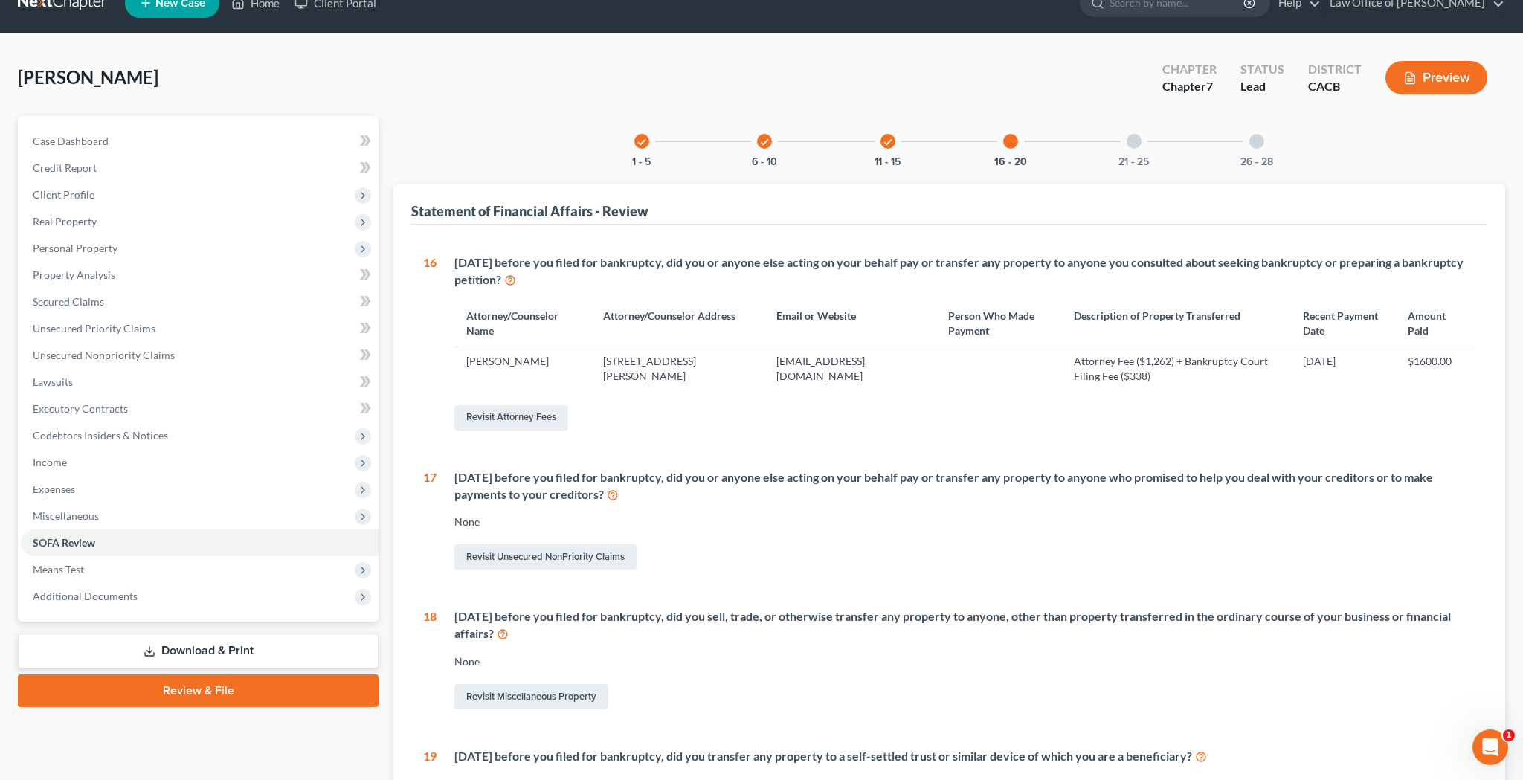
scroll to position [22, 0]
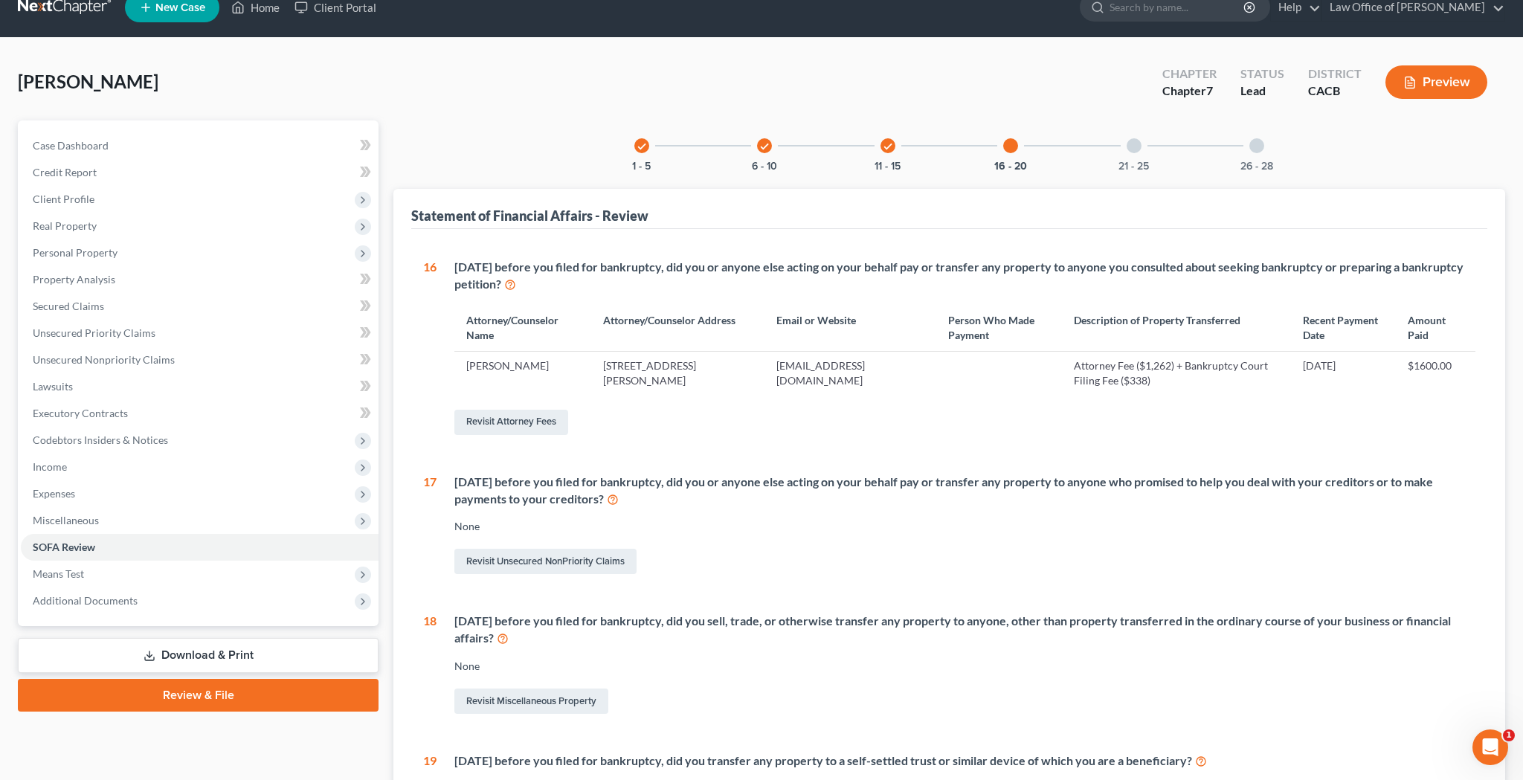
click at [882, 148] on icon "check" at bounding box center [887, 146] width 10 height 10
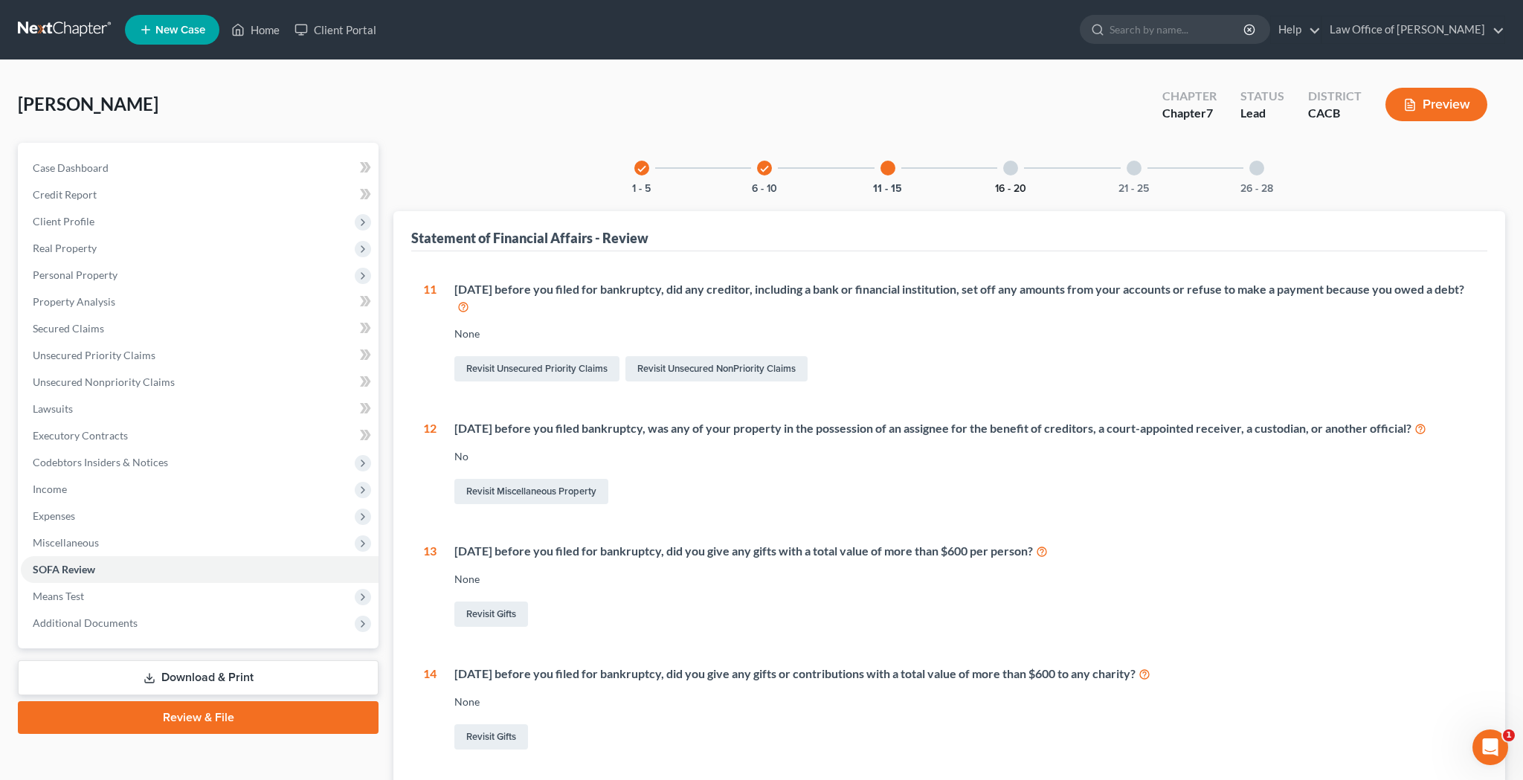
scroll to position [0, 0]
click at [1013, 170] on div at bounding box center [1010, 168] width 15 height 15
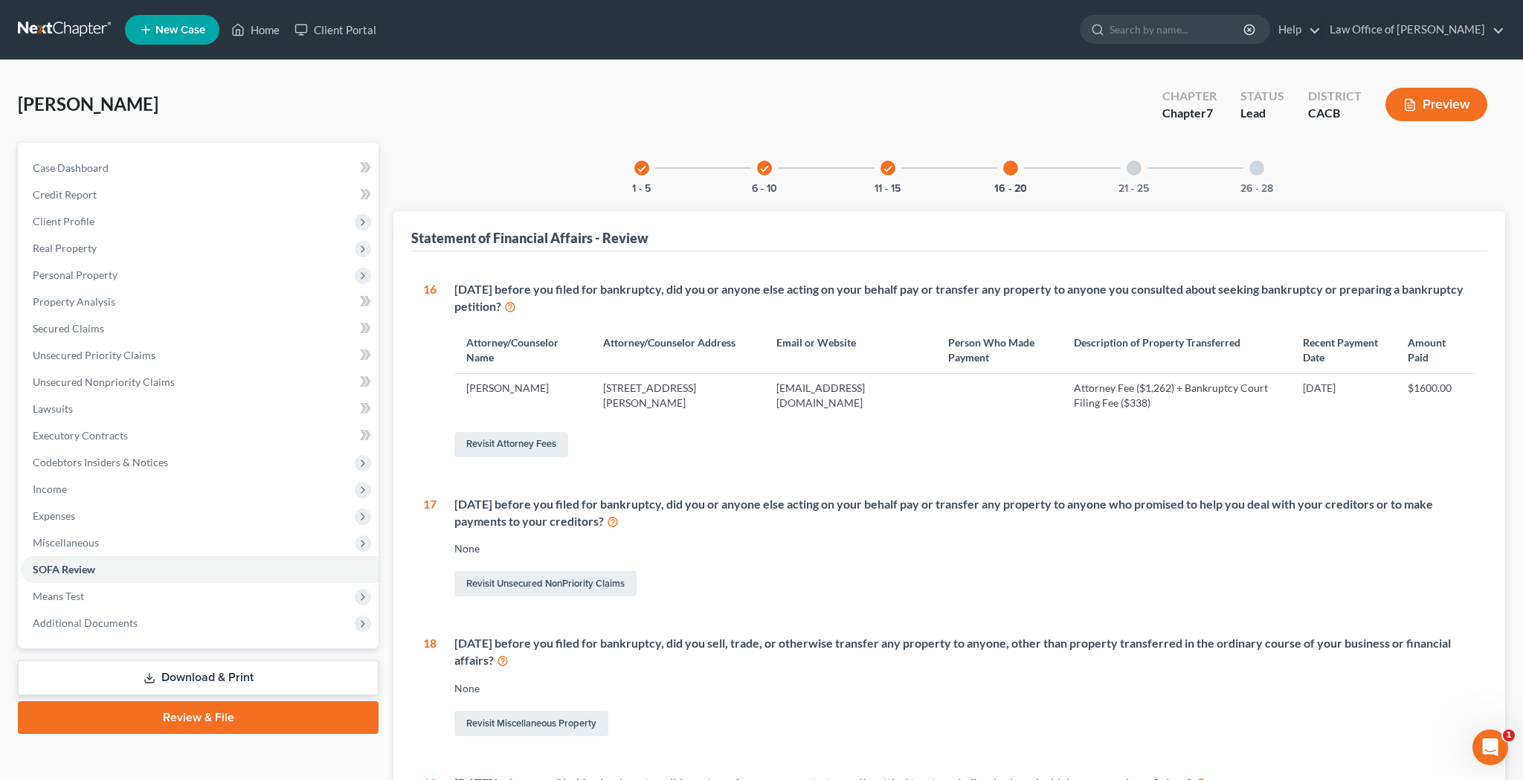
click at [1129, 167] on div at bounding box center [1133, 168] width 15 height 15
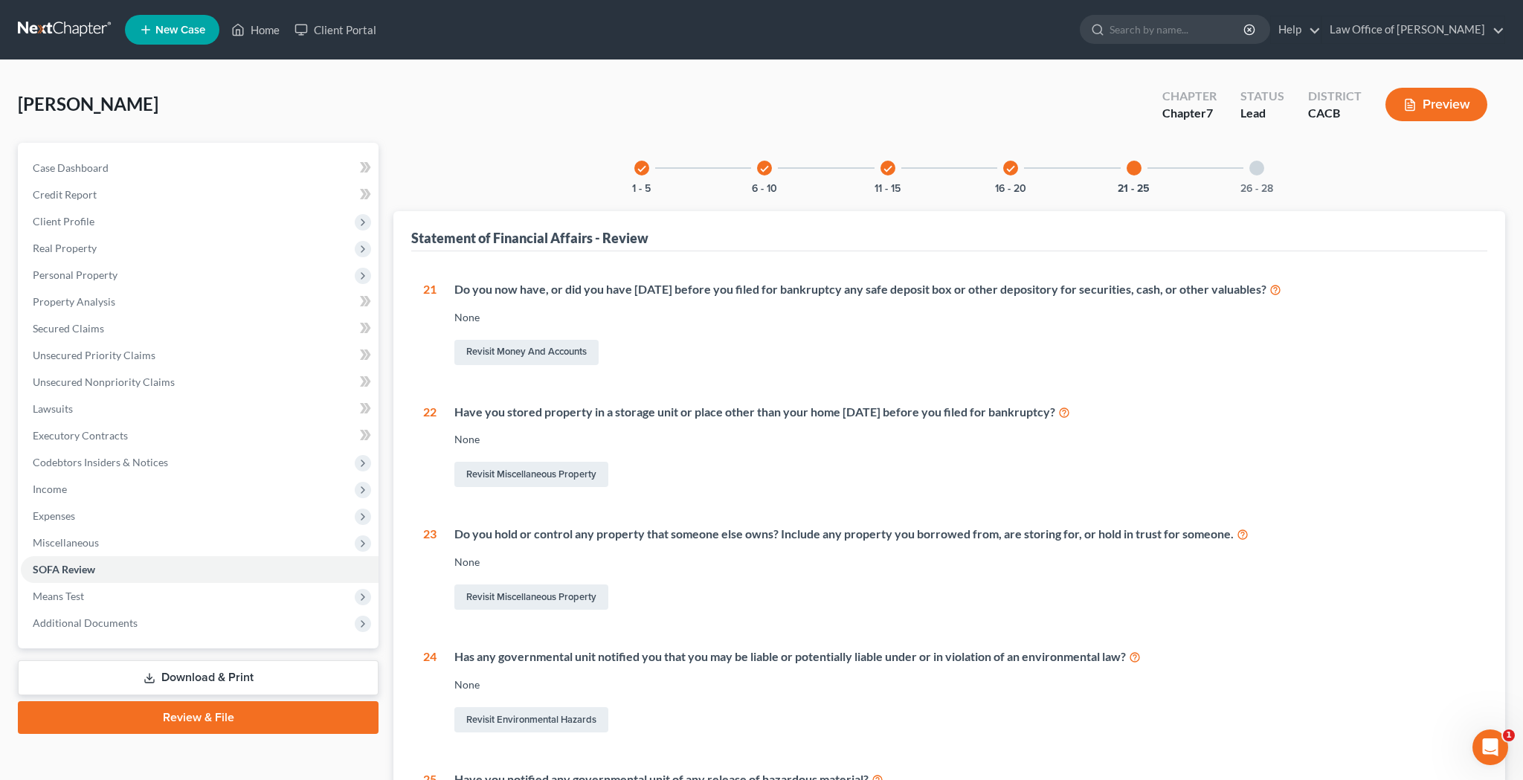
click at [1257, 170] on div at bounding box center [1256, 168] width 15 height 15
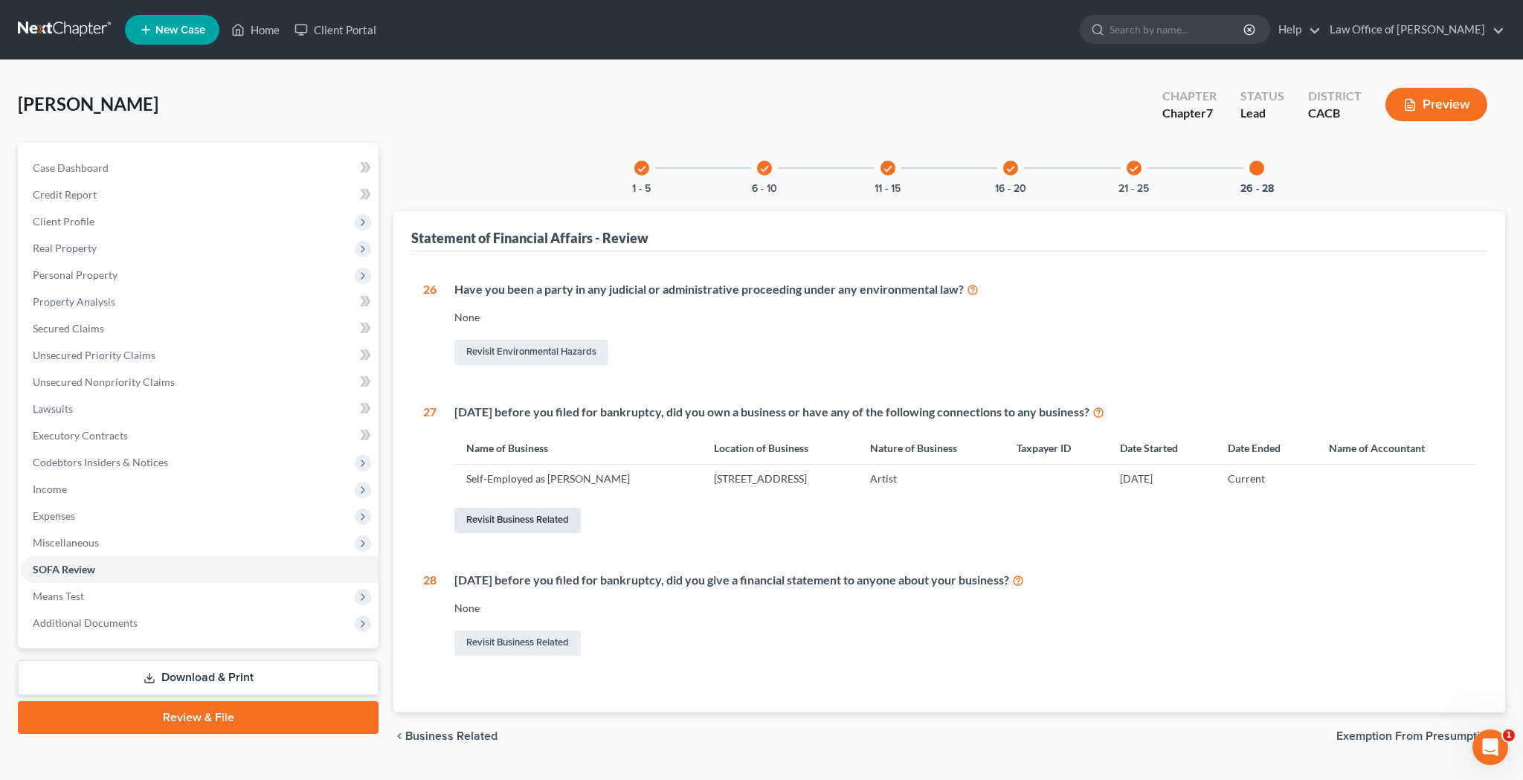
click at [538, 519] on link "Revisit Business Related" at bounding box center [517, 520] width 126 height 25
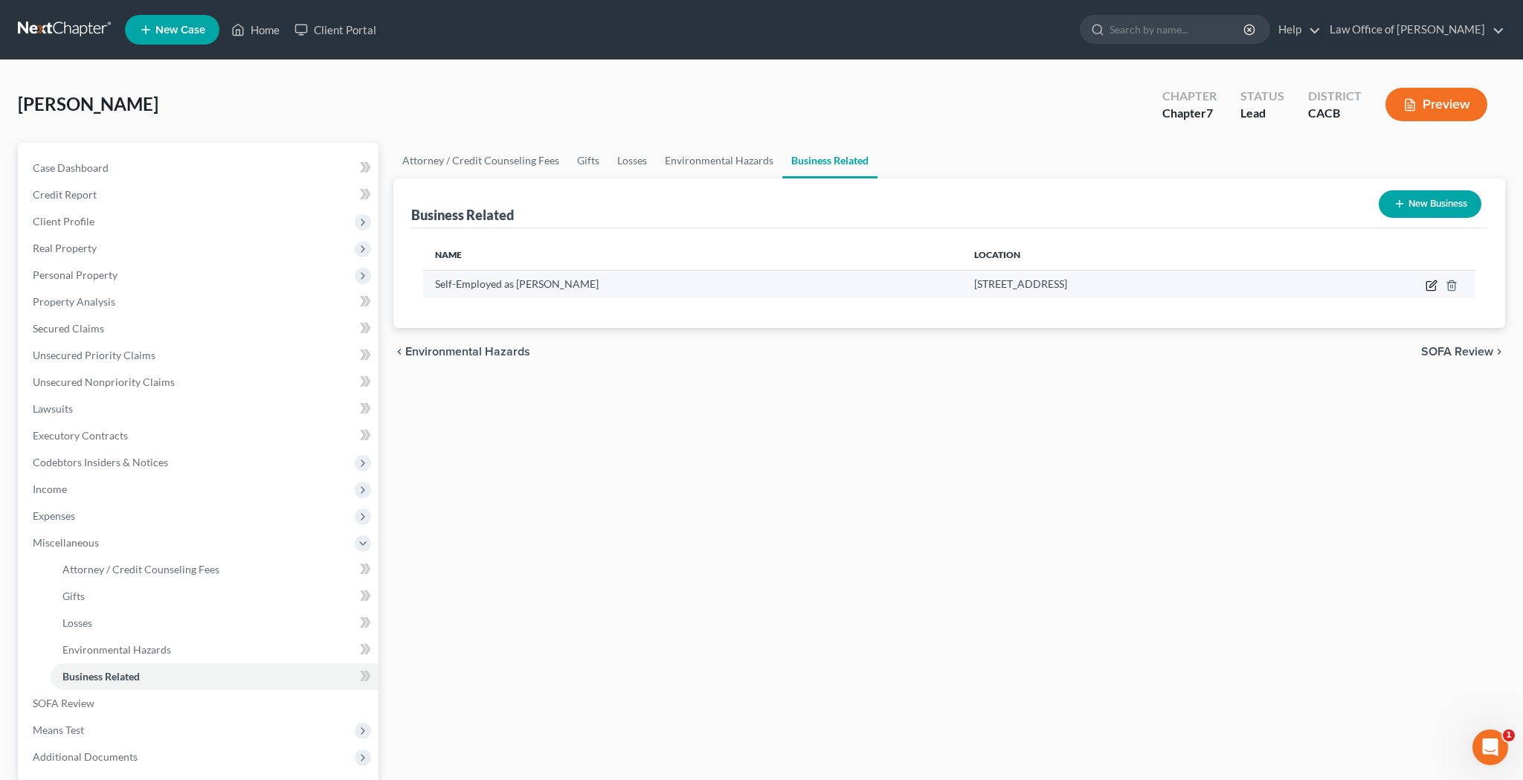
click at [1427, 286] on icon "button" at bounding box center [1431, 286] width 12 height 12
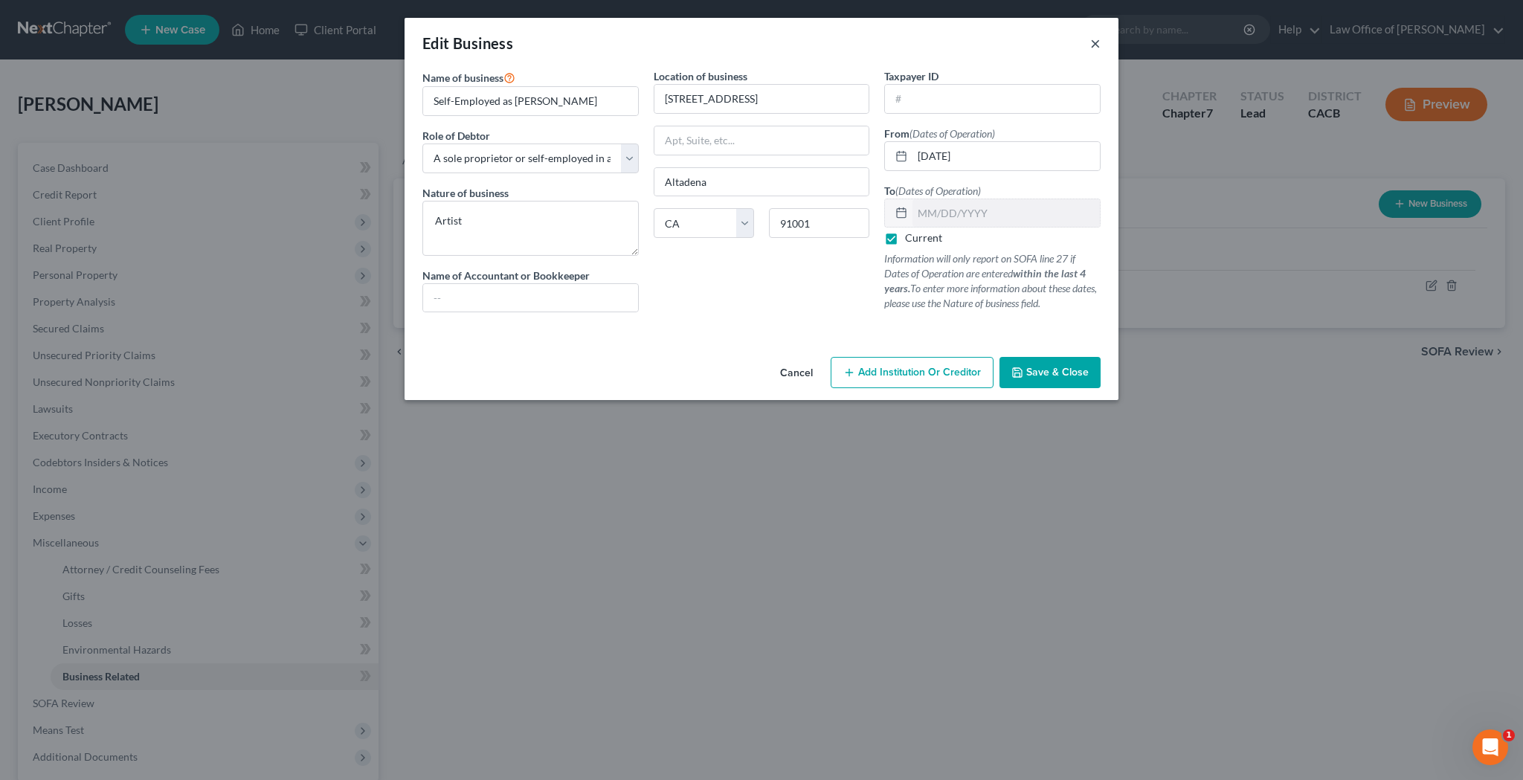
click at [1097, 44] on button "×" at bounding box center [1095, 43] width 10 height 18
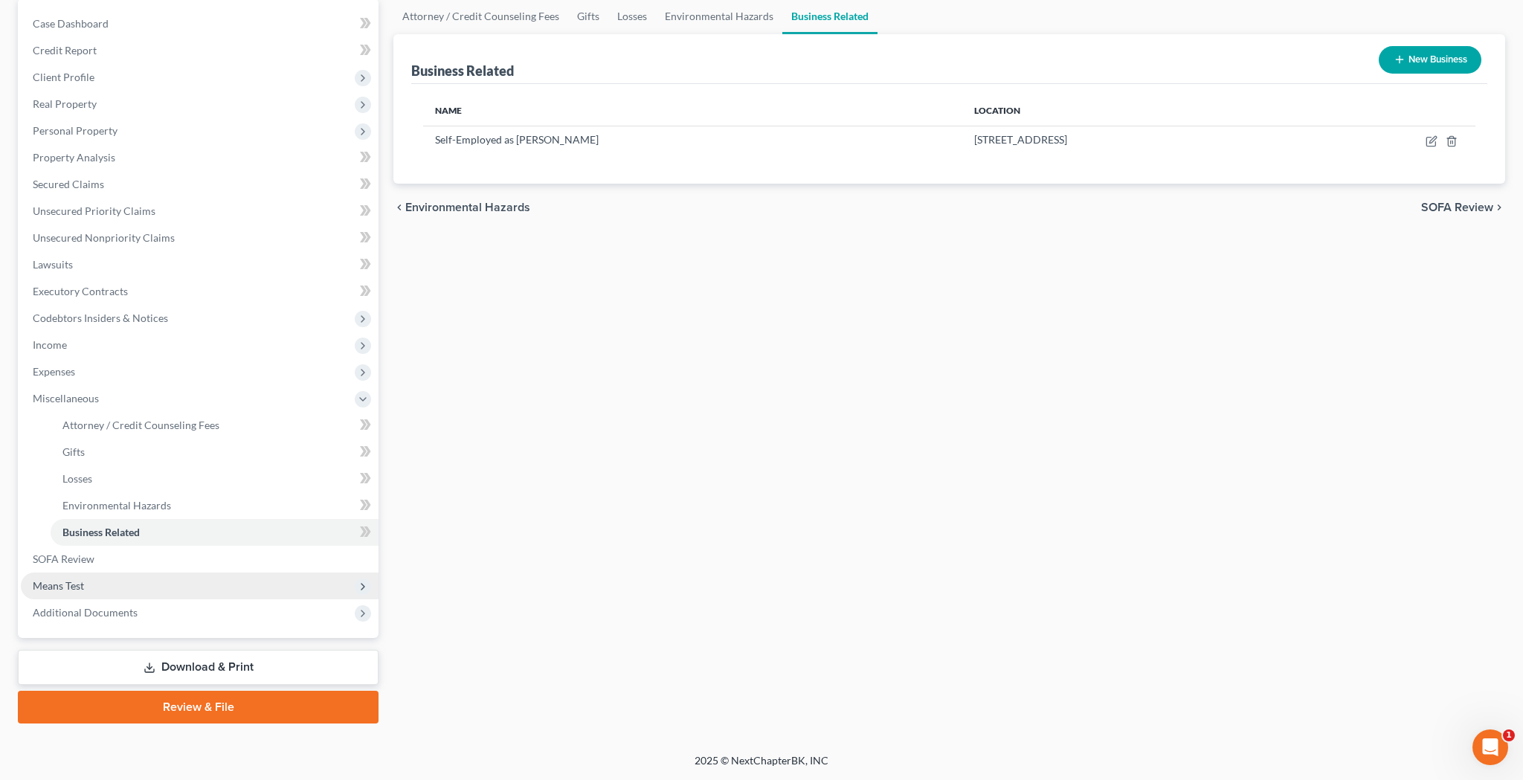
scroll to position [144, 0]
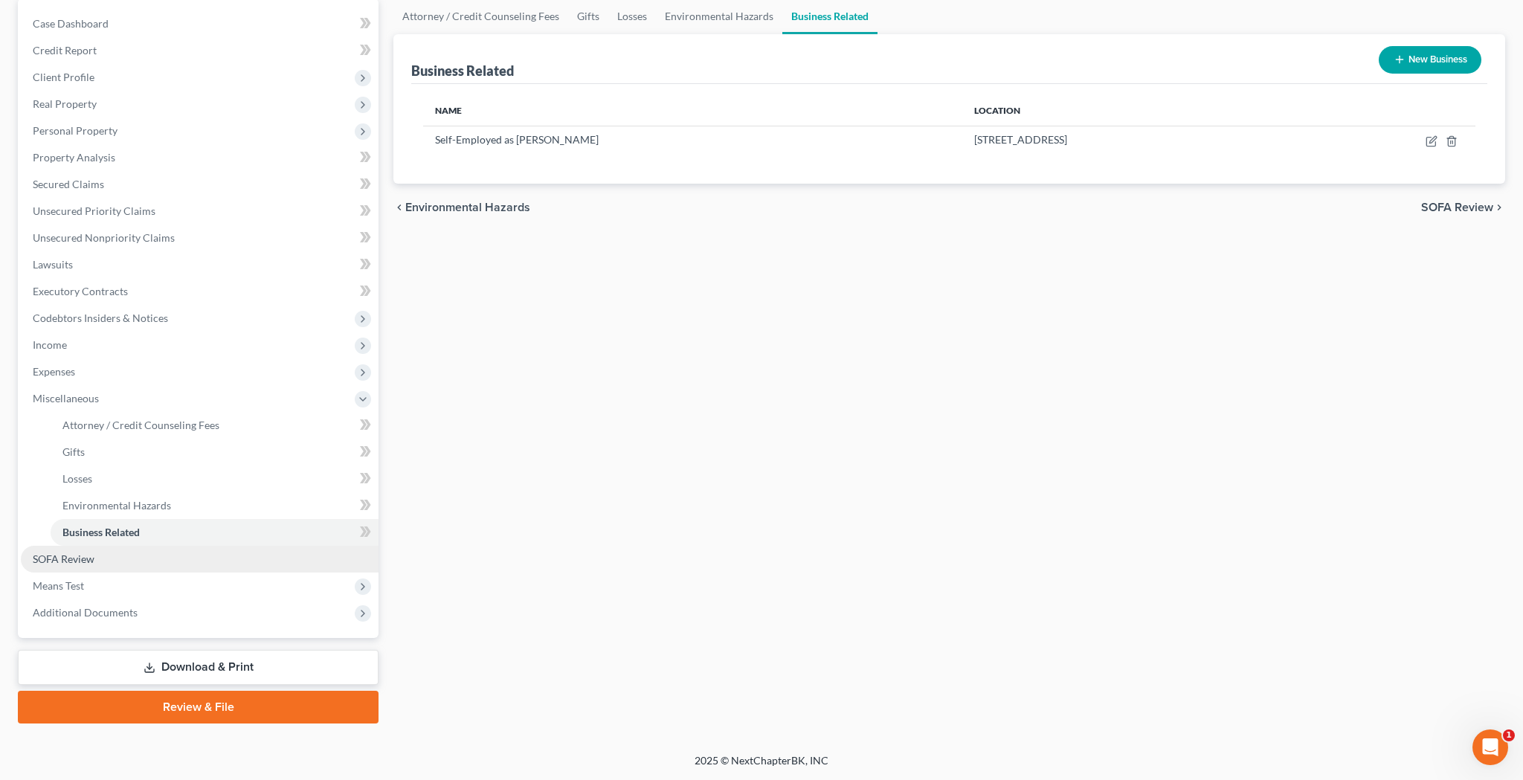
click at [142, 568] on link "SOFA Review" at bounding box center [200, 559] width 358 height 27
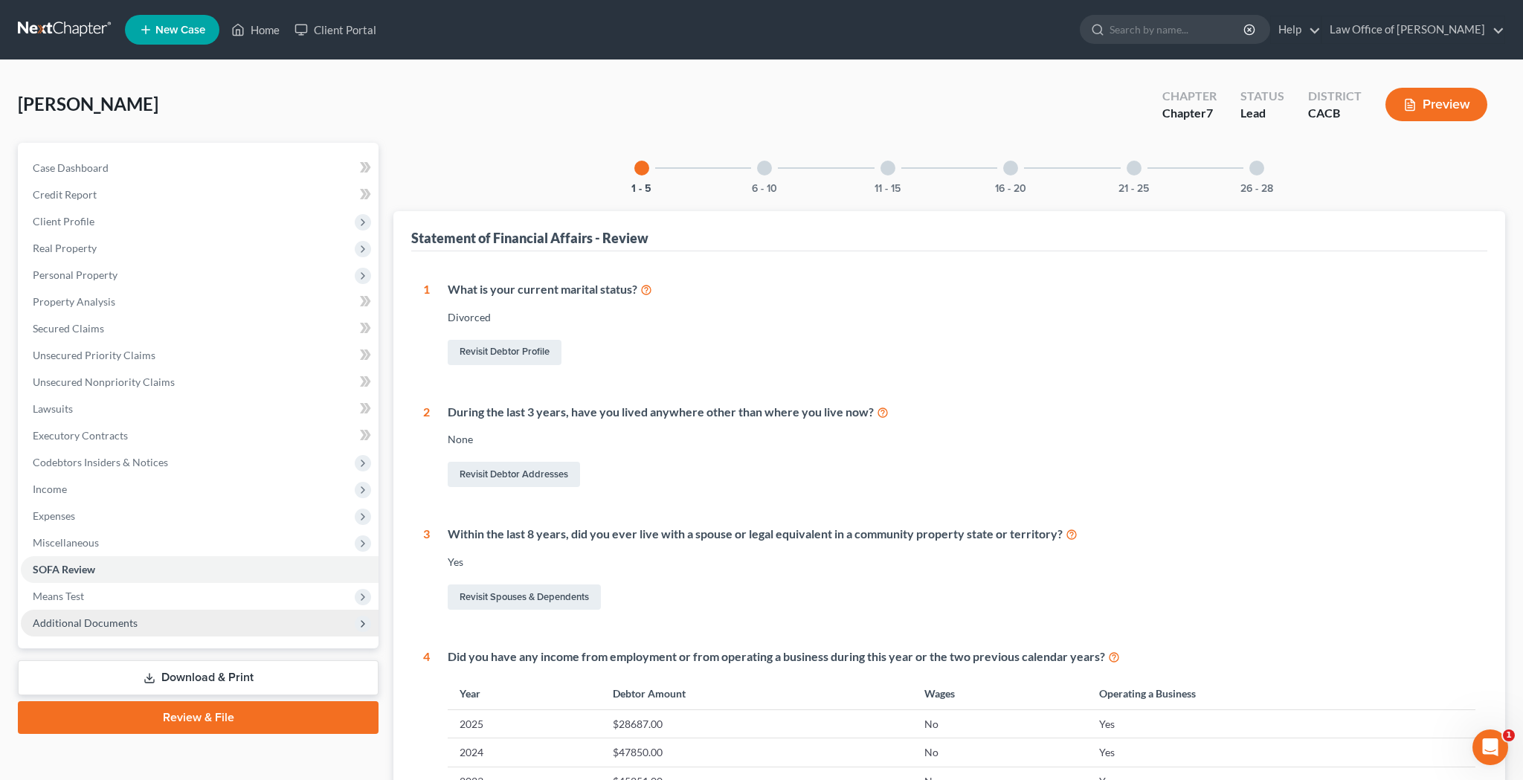
click at [169, 625] on span "Additional Documents" at bounding box center [200, 623] width 358 height 27
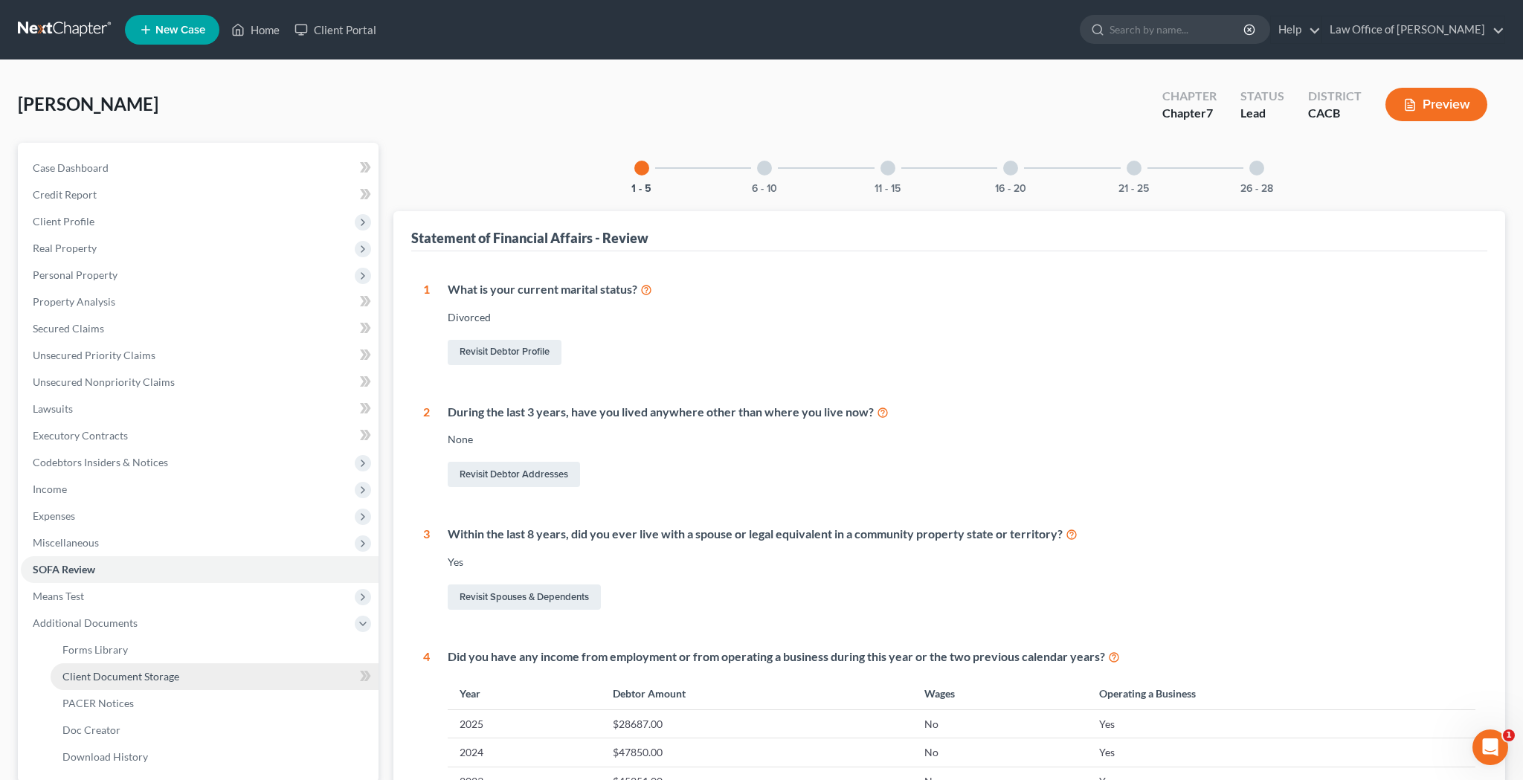
click at [172, 677] on span "Client Document Storage" at bounding box center [120, 676] width 117 height 13
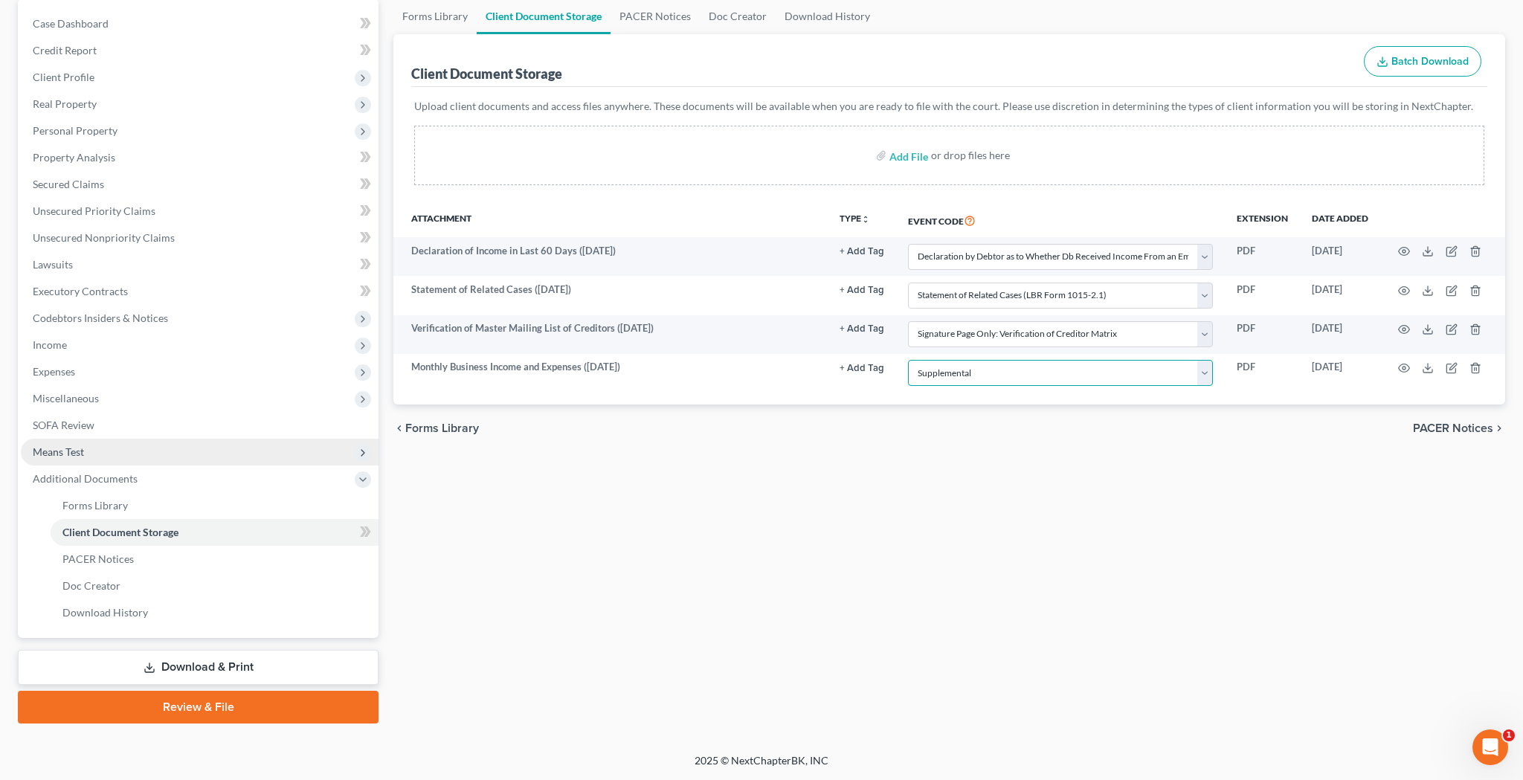
scroll to position [144, 0]
click at [219, 657] on link "Download & Print" at bounding box center [198, 667] width 361 height 35
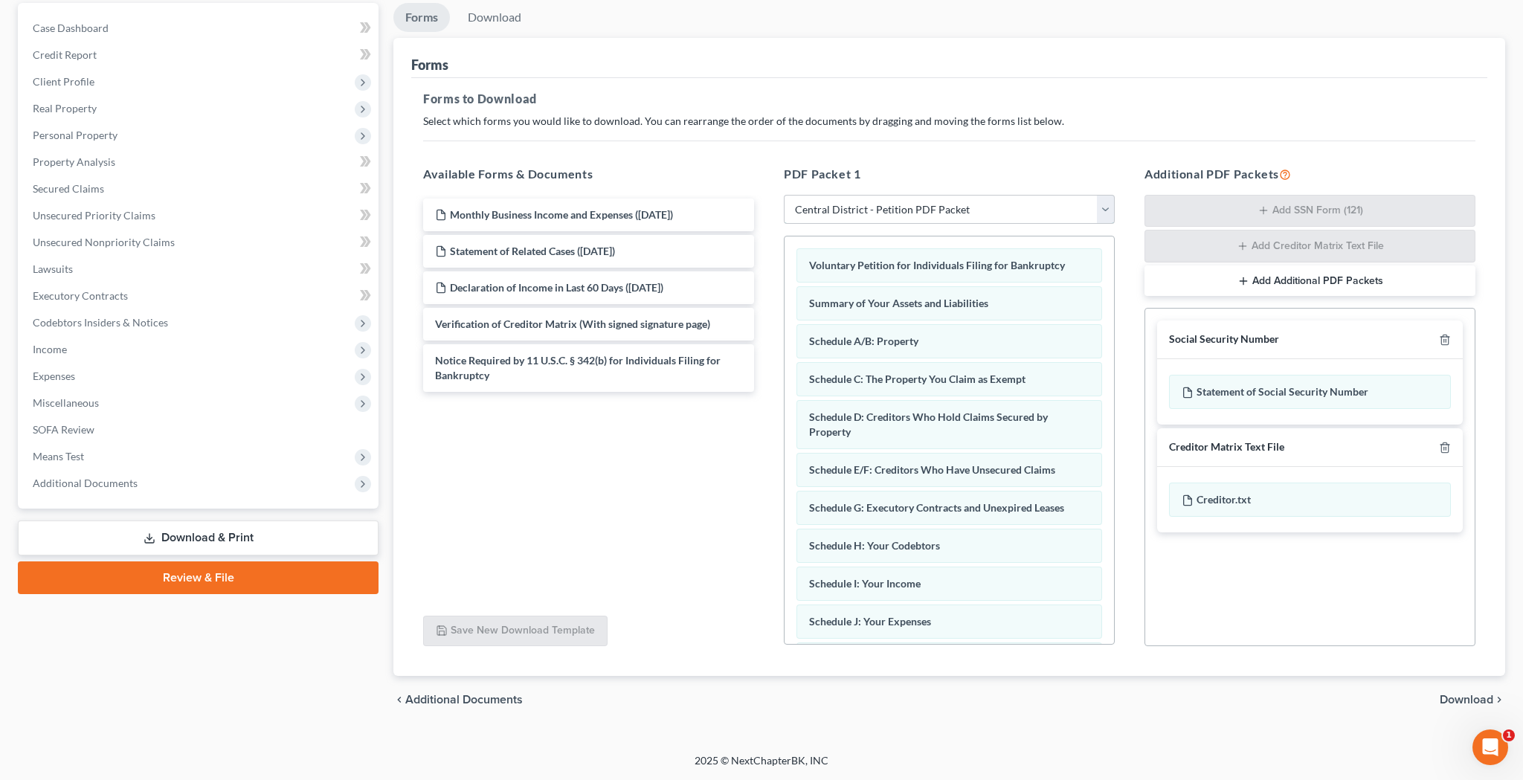
scroll to position [140, 0]
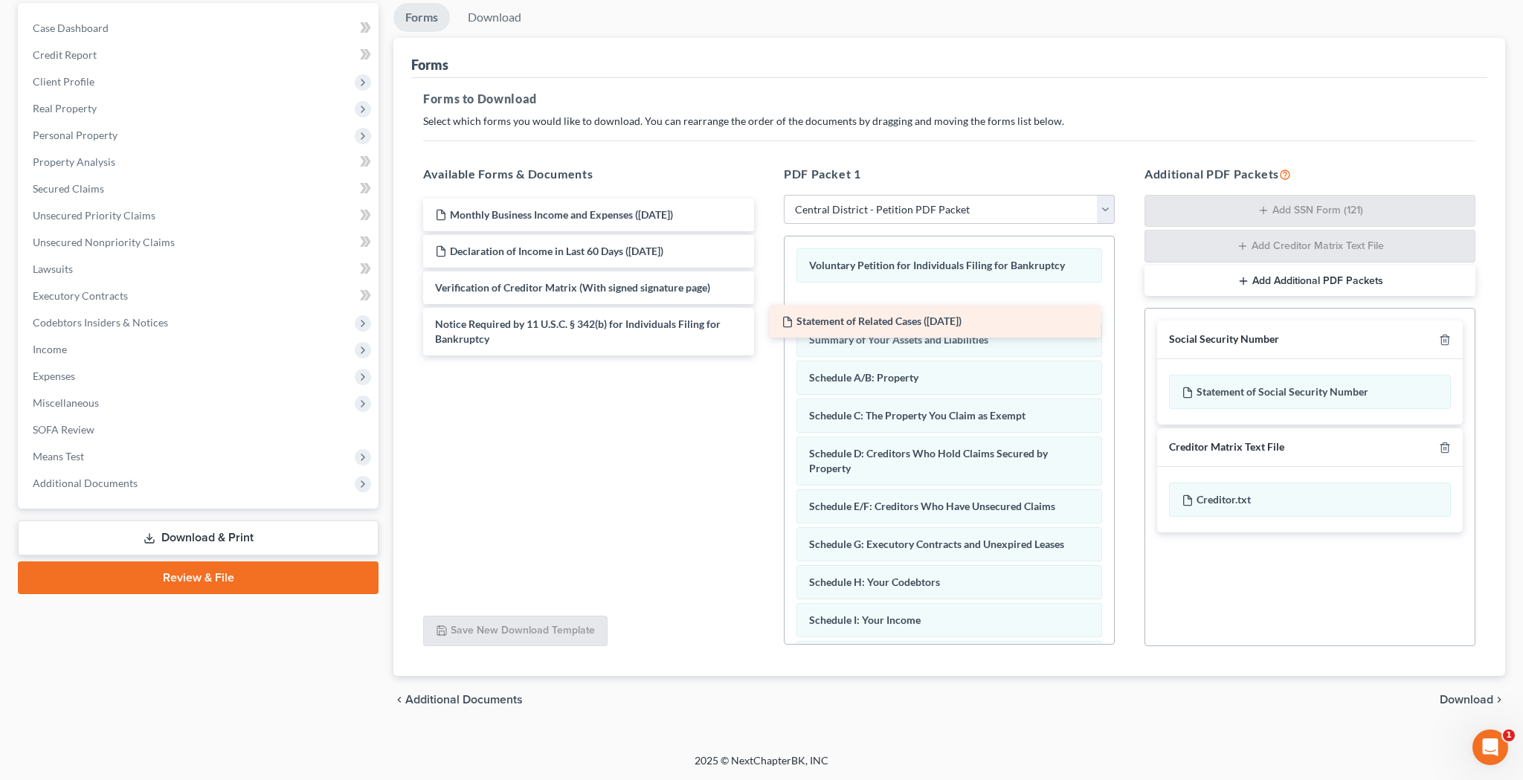
drag, startPoint x: 627, startPoint y: 248, endPoint x: 1002, endPoint y: 285, distance: 376.6
click at [766, 285] on div "Statement of Related Cases ([DATE]) Monthly Business Income and Expenses ([DATE…" at bounding box center [588, 277] width 355 height 157
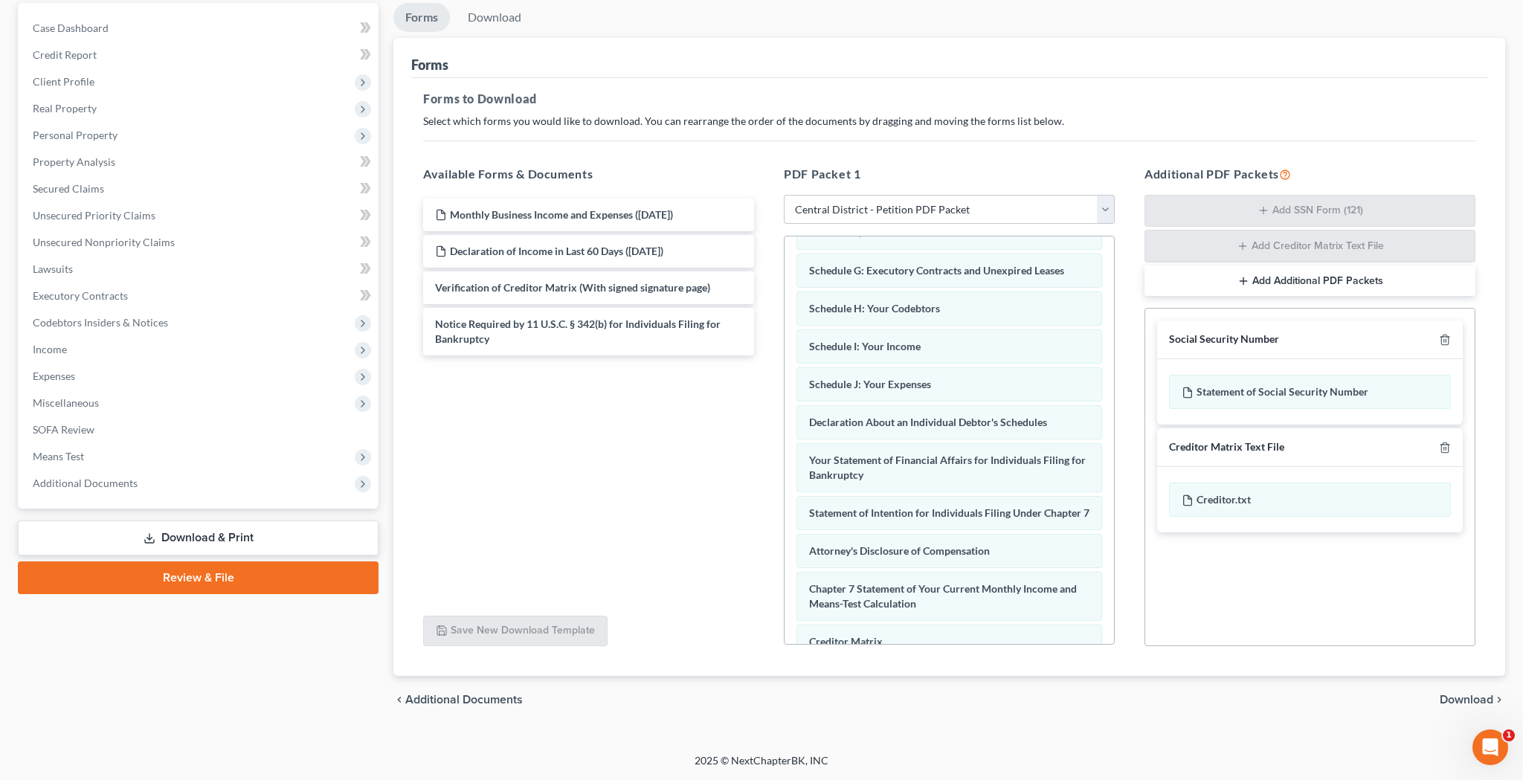
scroll to position [375, 0]
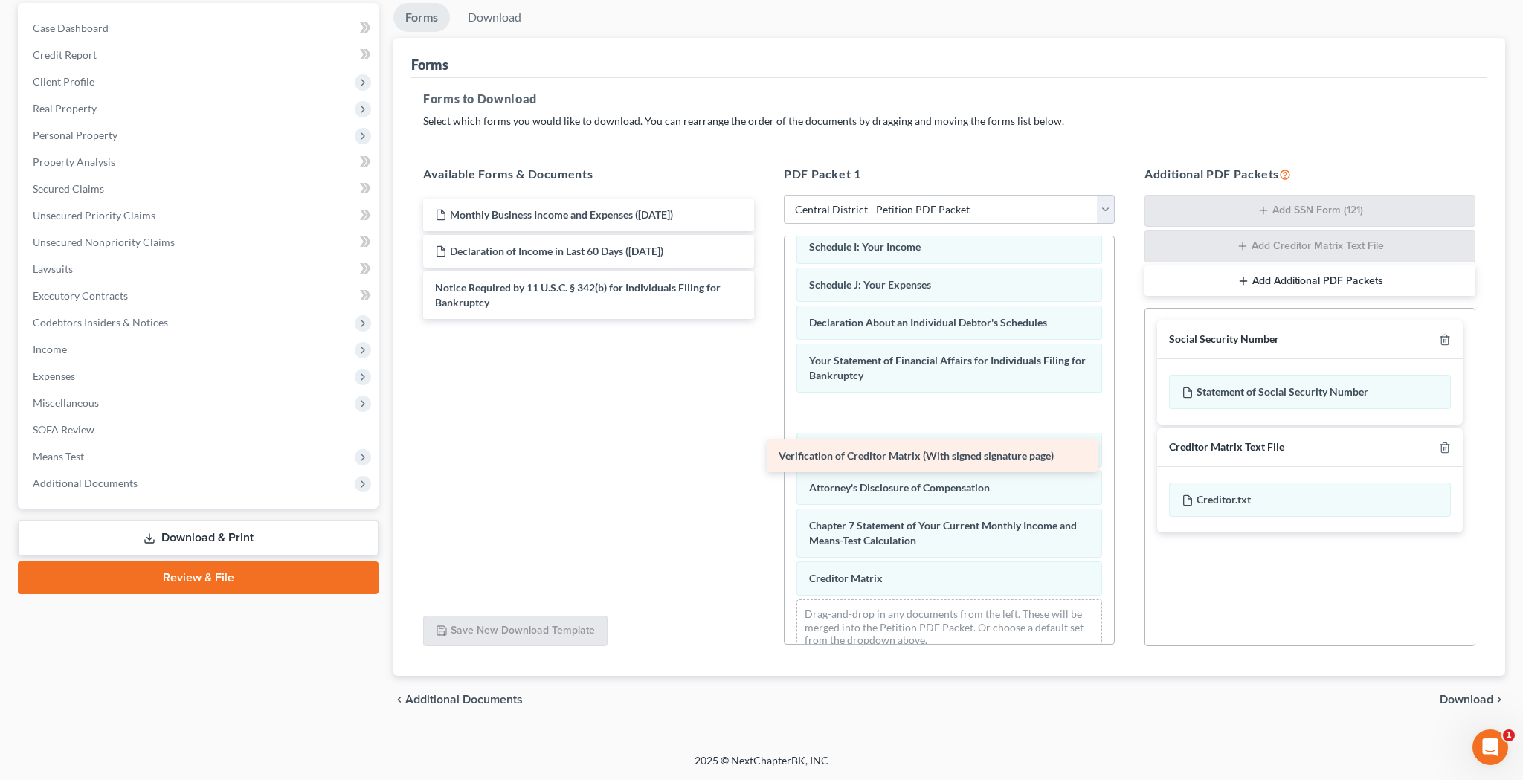
drag, startPoint x: 622, startPoint y: 284, endPoint x: 966, endPoint y: 459, distance: 386.0
click at [766, 319] on div "Verification of Creditor Matrix (With signed signature page) Monthly Business I…" at bounding box center [588, 259] width 355 height 120
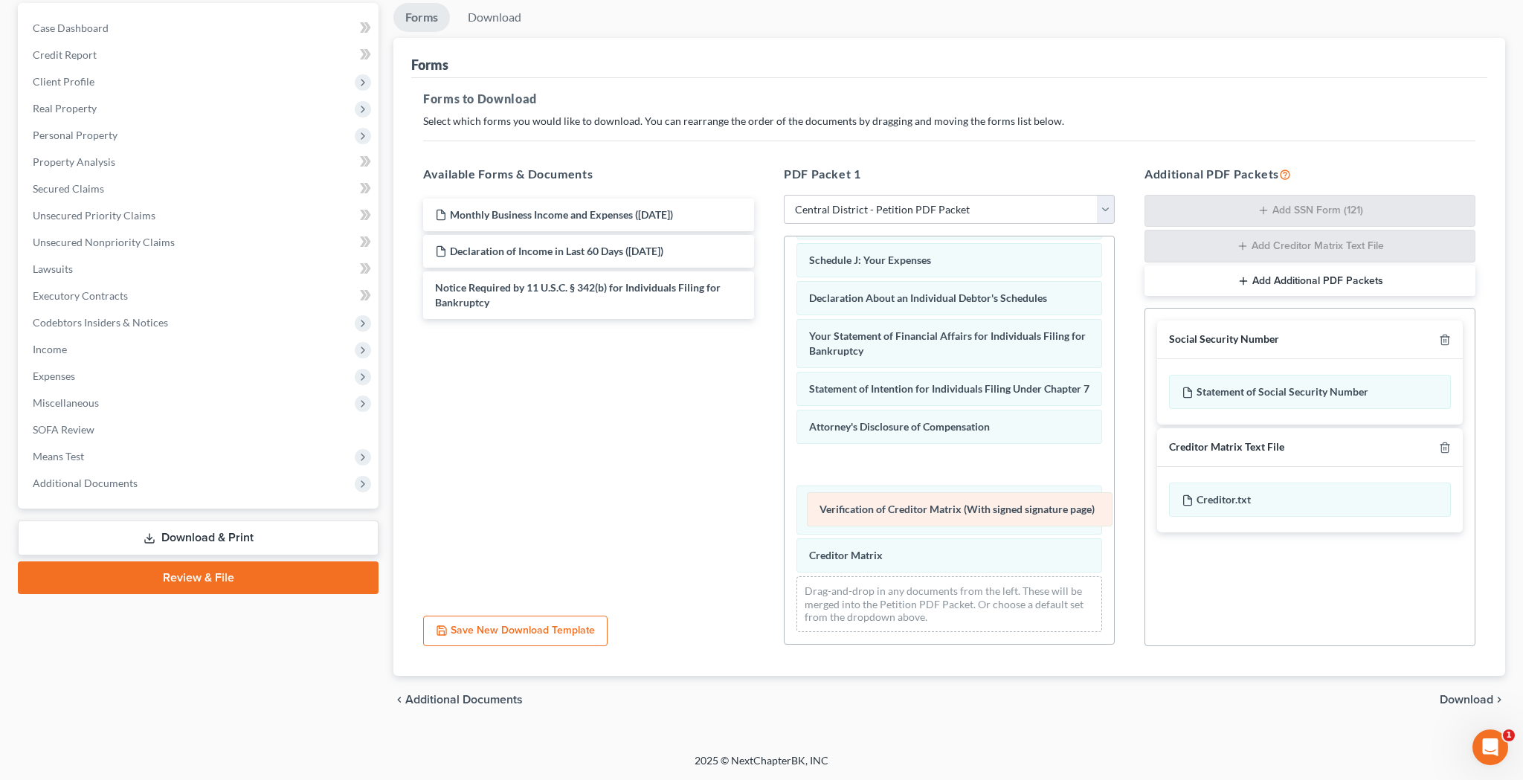
scroll to position [413, 0]
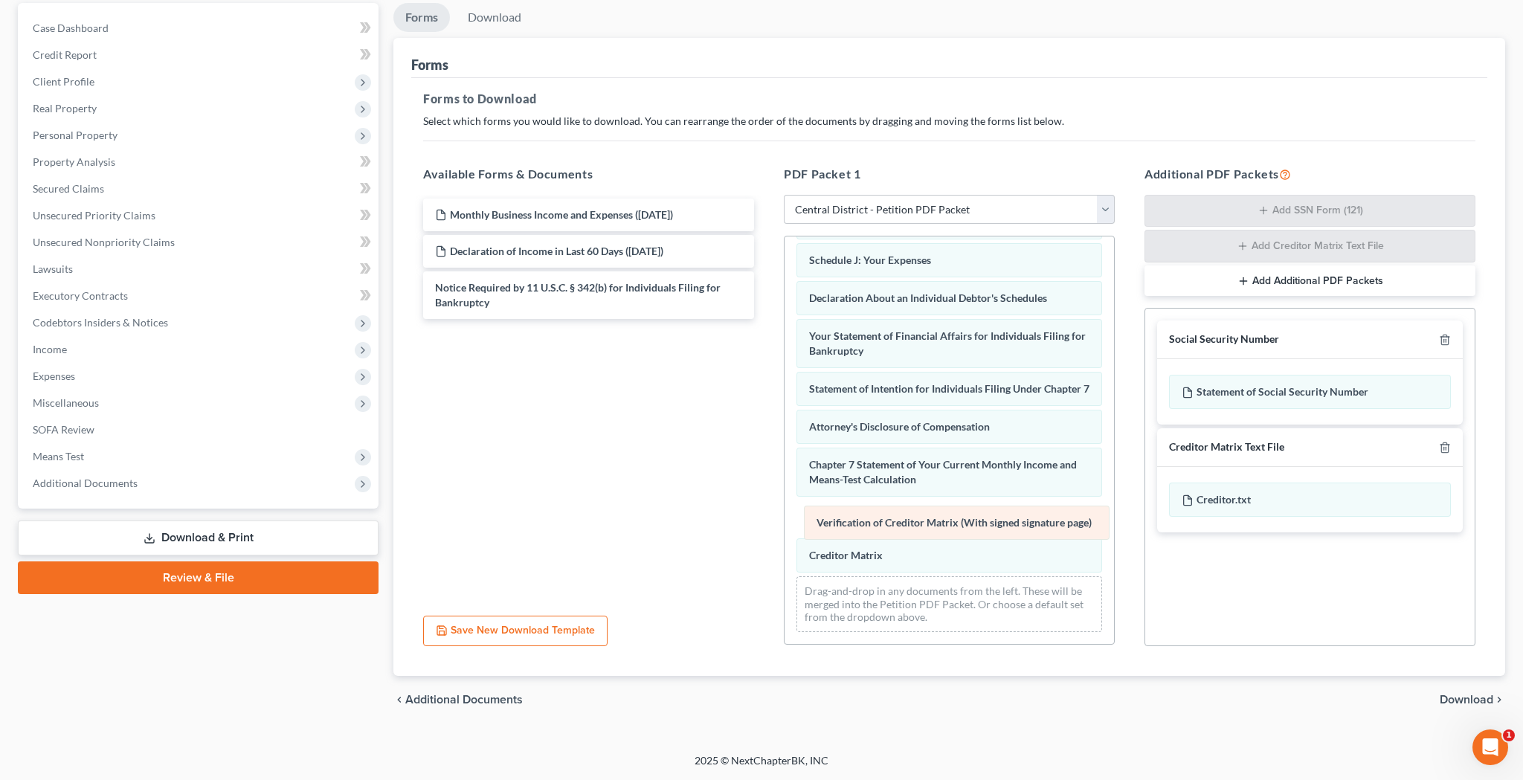
drag, startPoint x: 921, startPoint y: 425, endPoint x: 929, endPoint y: 519, distance: 94.0
click at [929, 519] on div "Verification of Creditor Matrix (With signed signature page) Voluntary Petition…" at bounding box center [948, 240] width 329 height 807
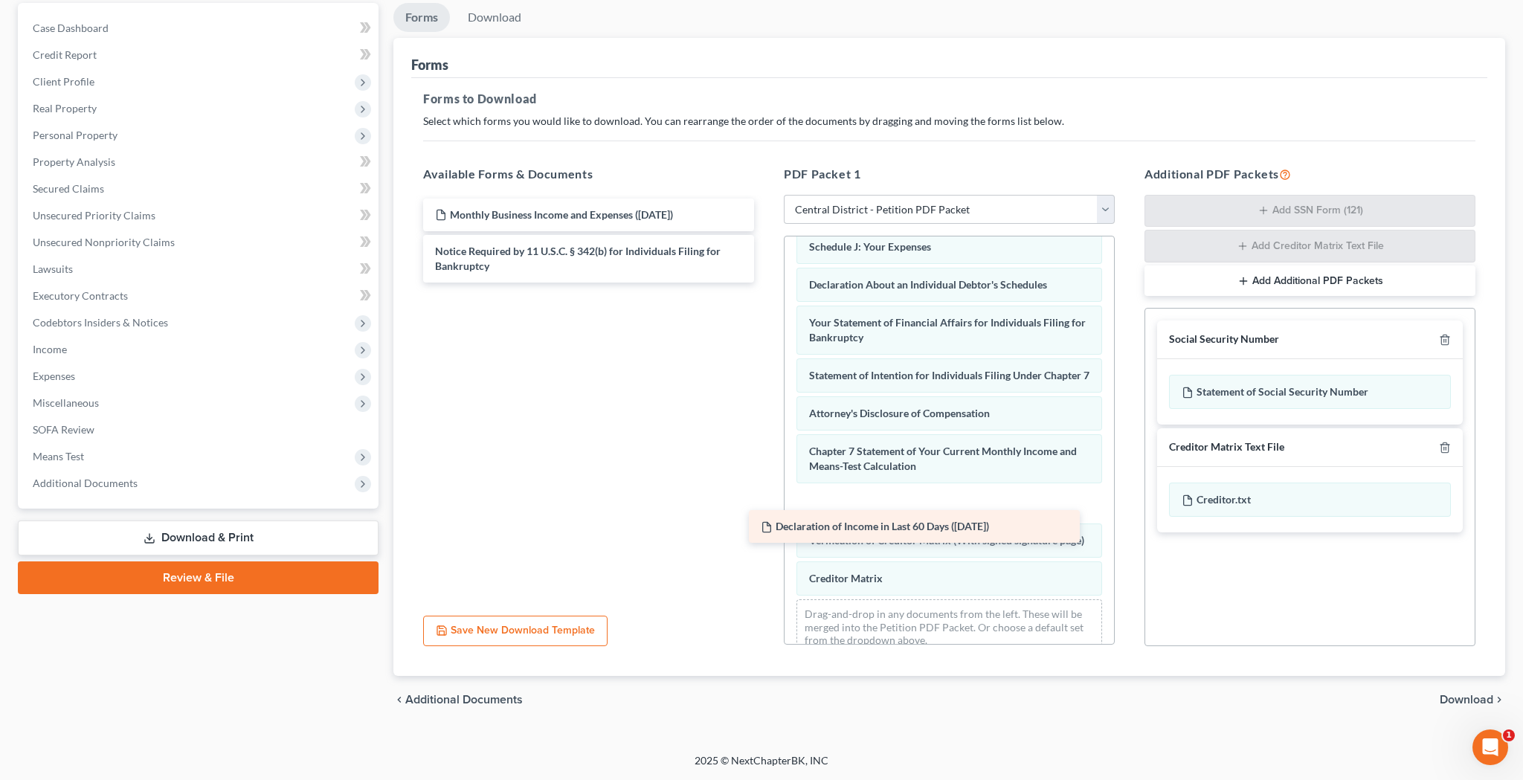
drag, startPoint x: 594, startPoint y: 248, endPoint x: 921, endPoint y: 523, distance: 427.9
click at [766, 283] on div "Declaration of Income in Last 60 Days ([DATE]) Monthly Business Income and Expe…" at bounding box center [588, 241] width 355 height 84
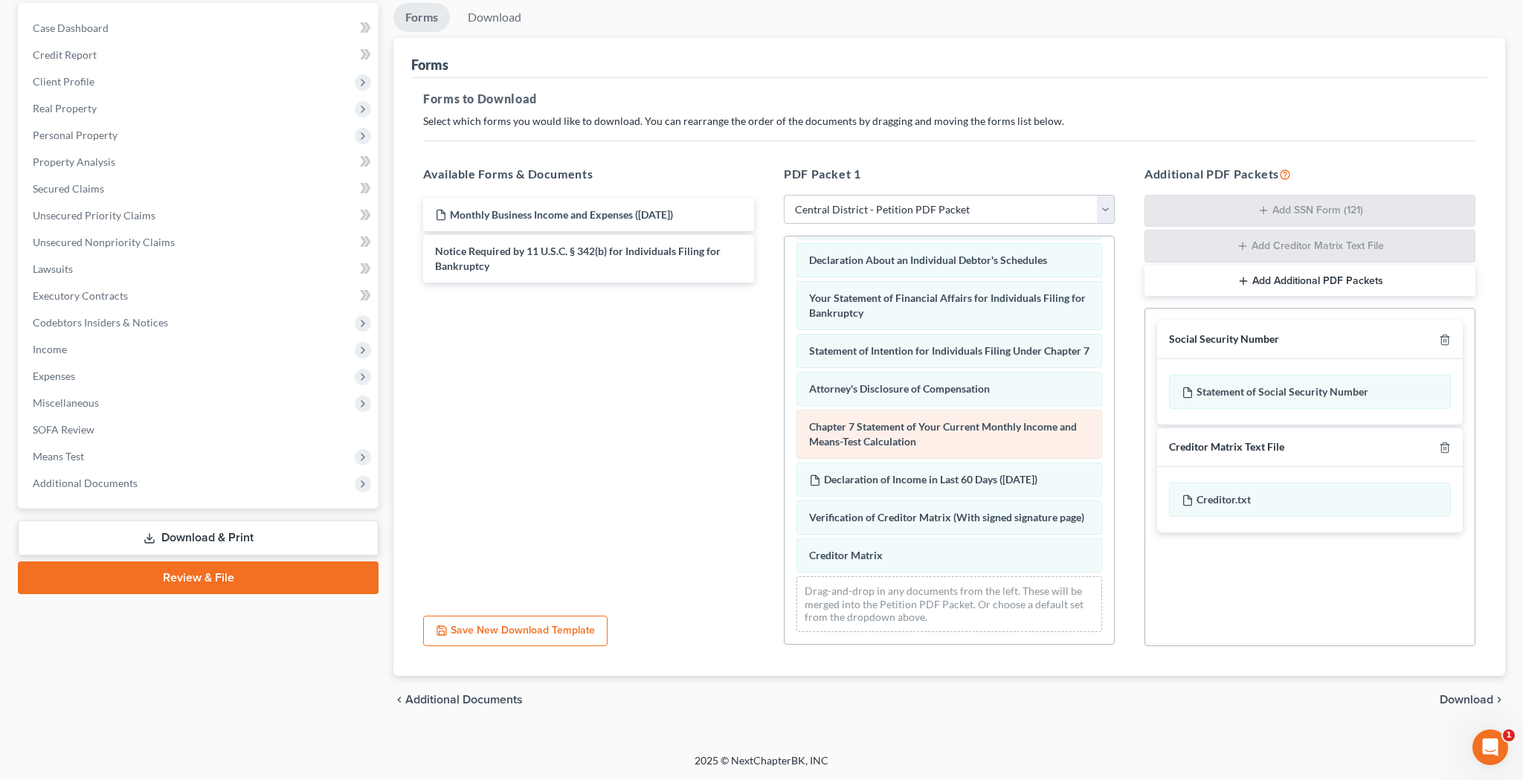
scroll to position [451, 0]
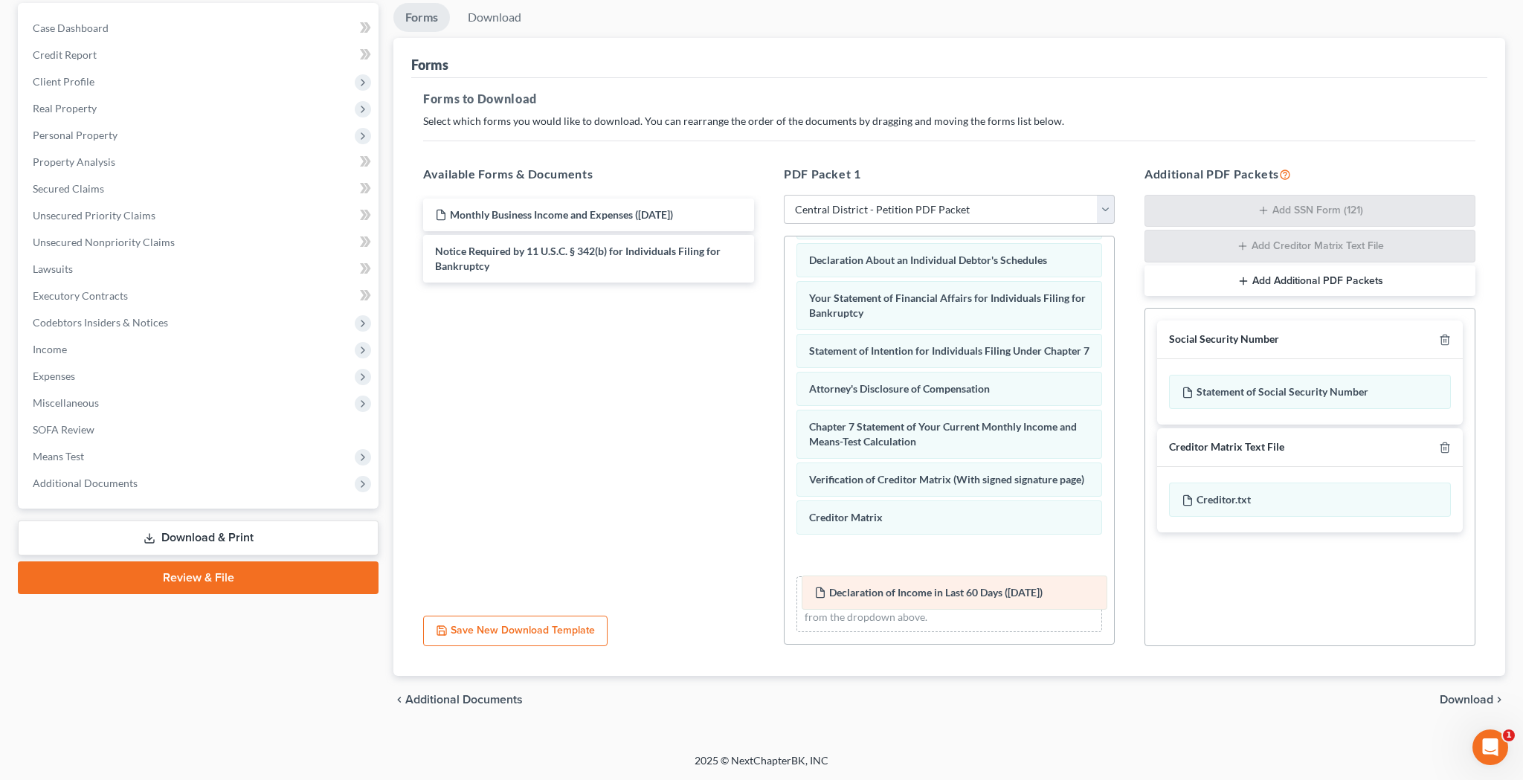
drag, startPoint x: 941, startPoint y: 479, endPoint x: 945, endPoint y: 581, distance: 101.9
click at [945, 581] on div "Declaration of Income in Last 60 Days ([DATE]) Voluntary Petition for Individua…" at bounding box center [948, 221] width 329 height 845
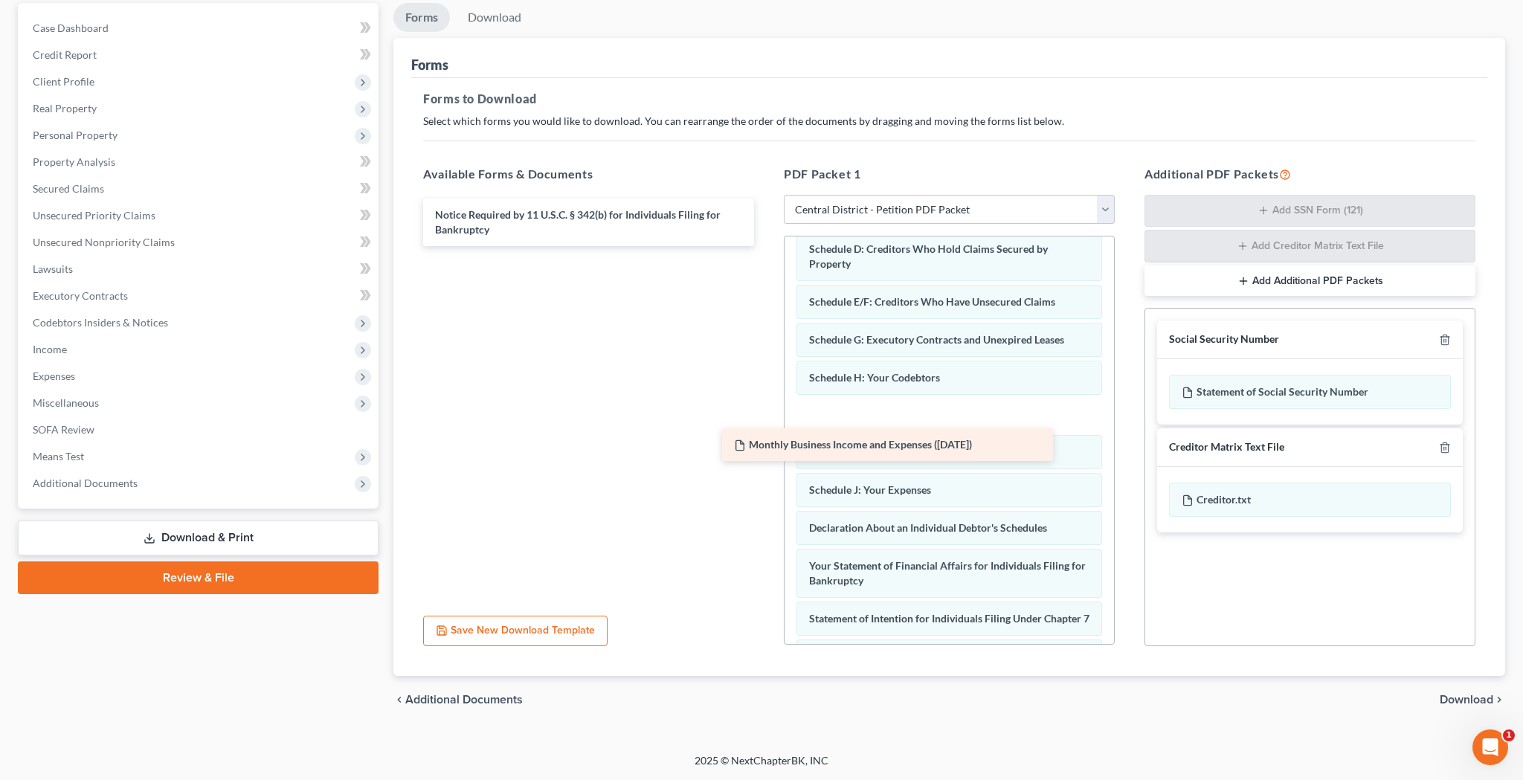
scroll to position [205, 0]
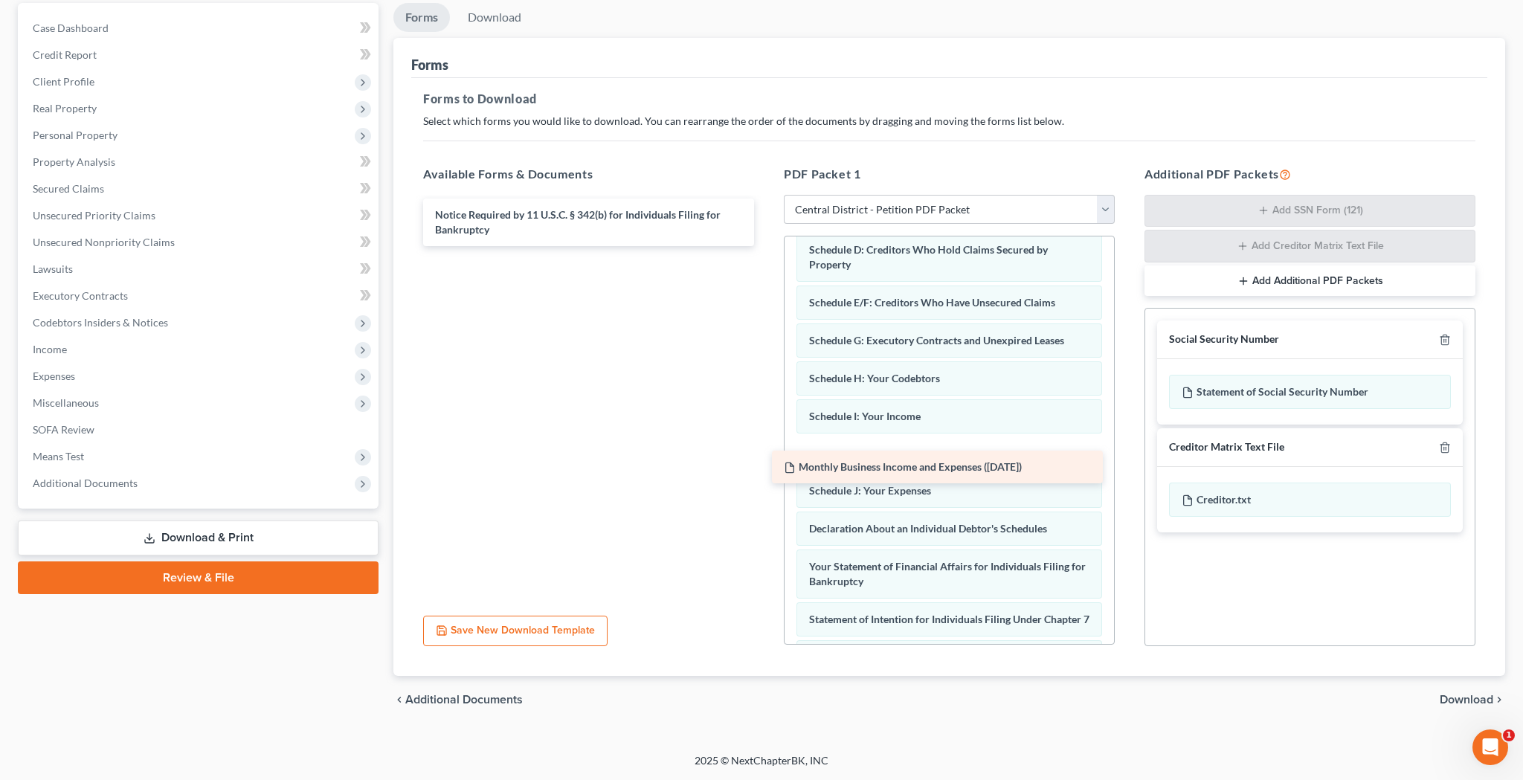
drag, startPoint x: 645, startPoint y: 210, endPoint x: 998, endPoint y: 462, distance: 434.0
click at [766, 246] on div "Monthly Business Income and Expenses ([DATE]) Monthly Business Income and Expen…" at bounding box center [588, 223] width 355 height 48
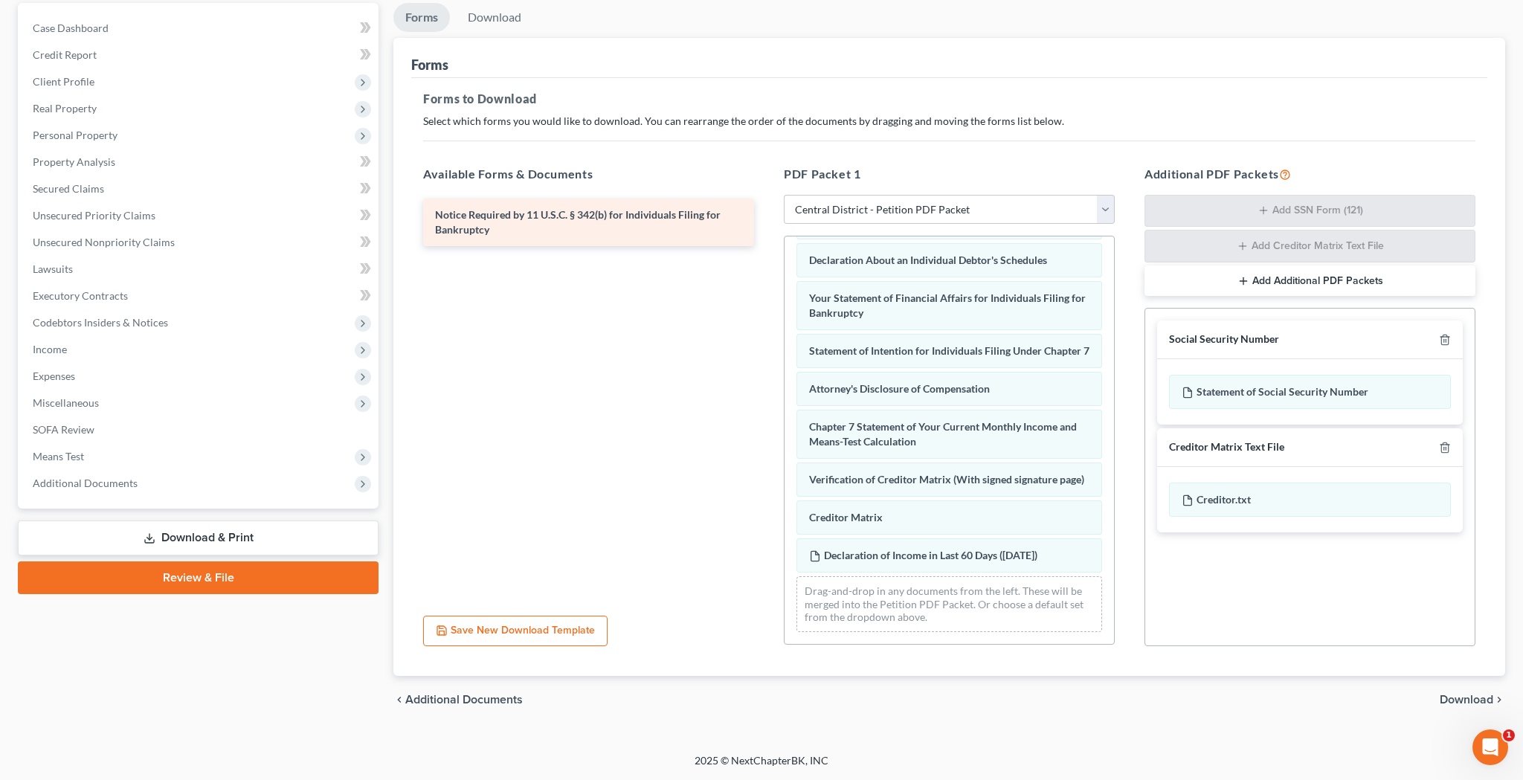
scroll to position [488, 0]
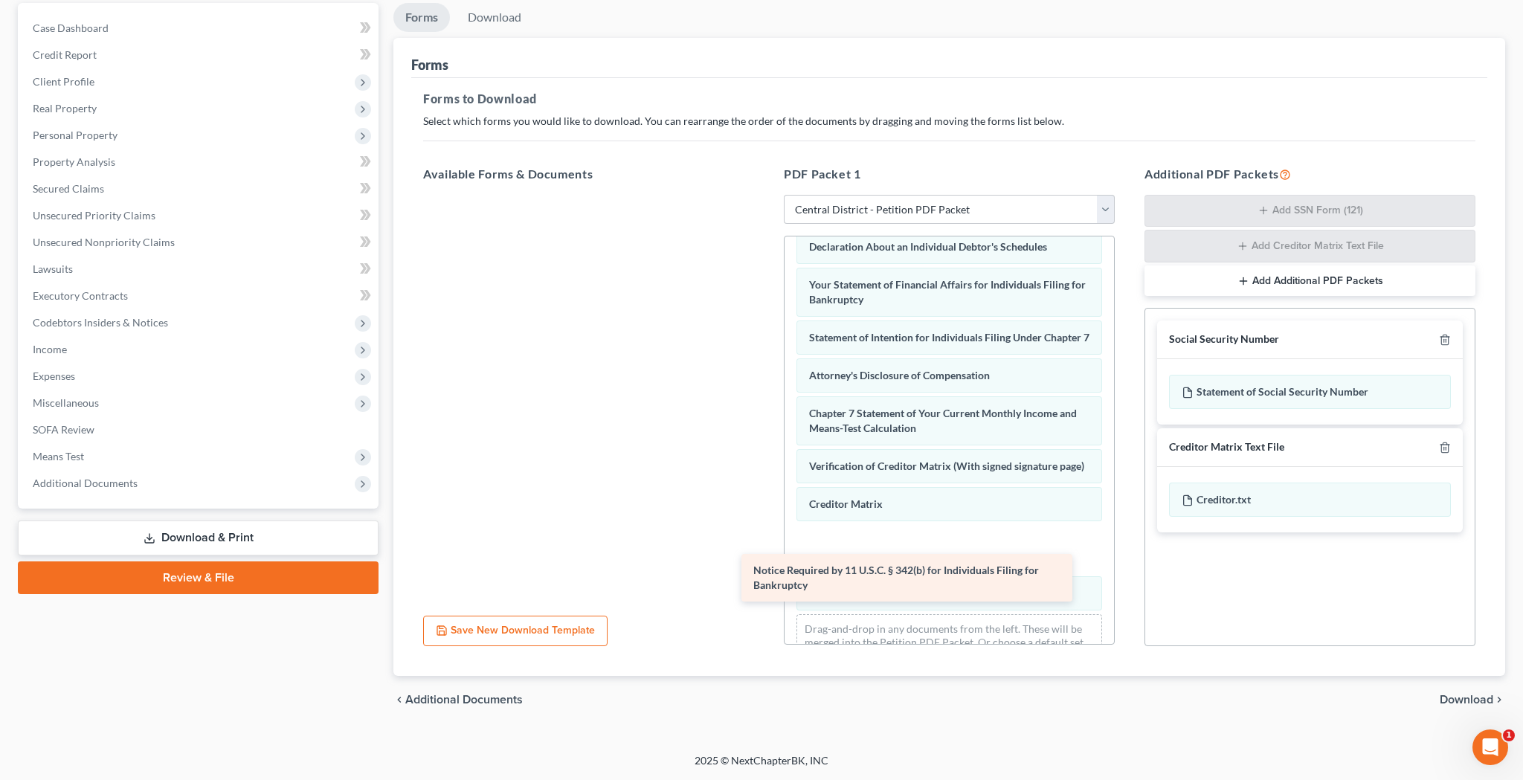
drag, startPoint x: 638, startPoint y: 219, endPoint x: 956, endPoint y: 575, distance: 478.1
click at [766, 195] on div "Notice Required by 11 U.S.C. § 342(b) for Individuals Filing for Bankruptcy Not…" at bounding box center [588, 195] width 355 height 0
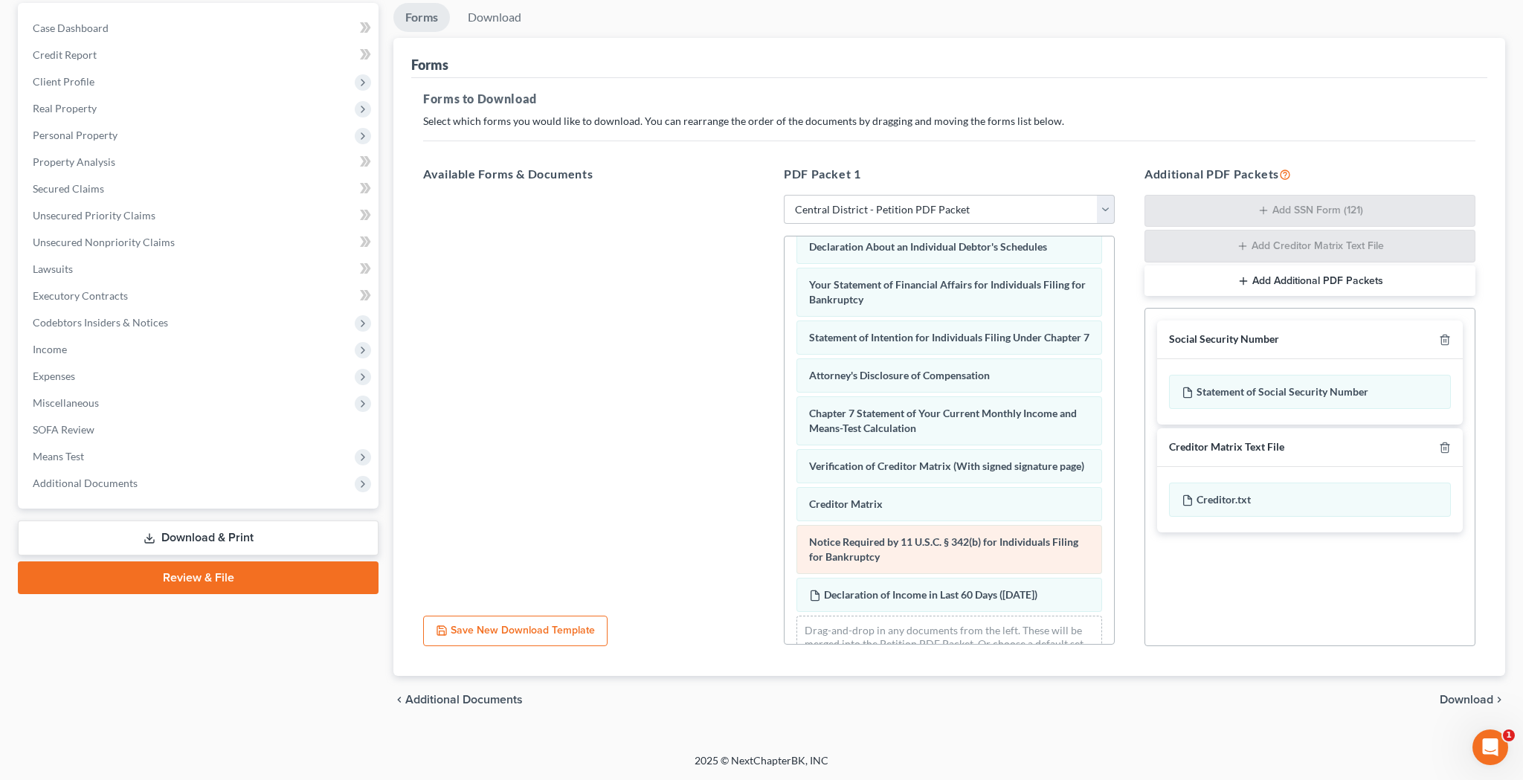
scroll to position [541, 0]
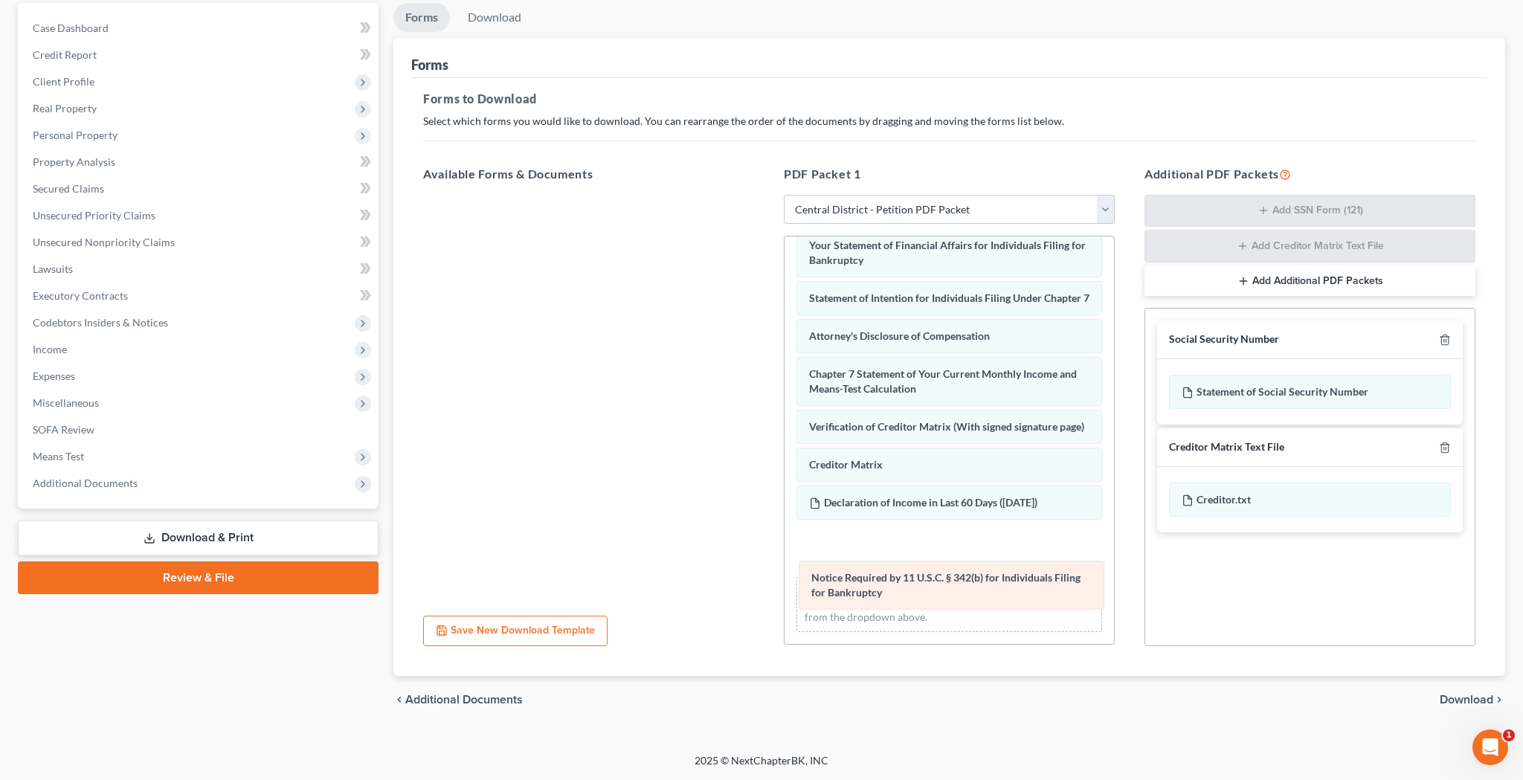
drag, startPoint x: 981, startPoint y: 506, endPoint x: 984, endPoint y: 577, distance: 70.7
click at [984, 581] on div "Notice Required by 11 U.S.C. § 342(b) for Individuals Filing for Bankruptcy Vol…" at bounding box center [948, 176] width 329 height 935
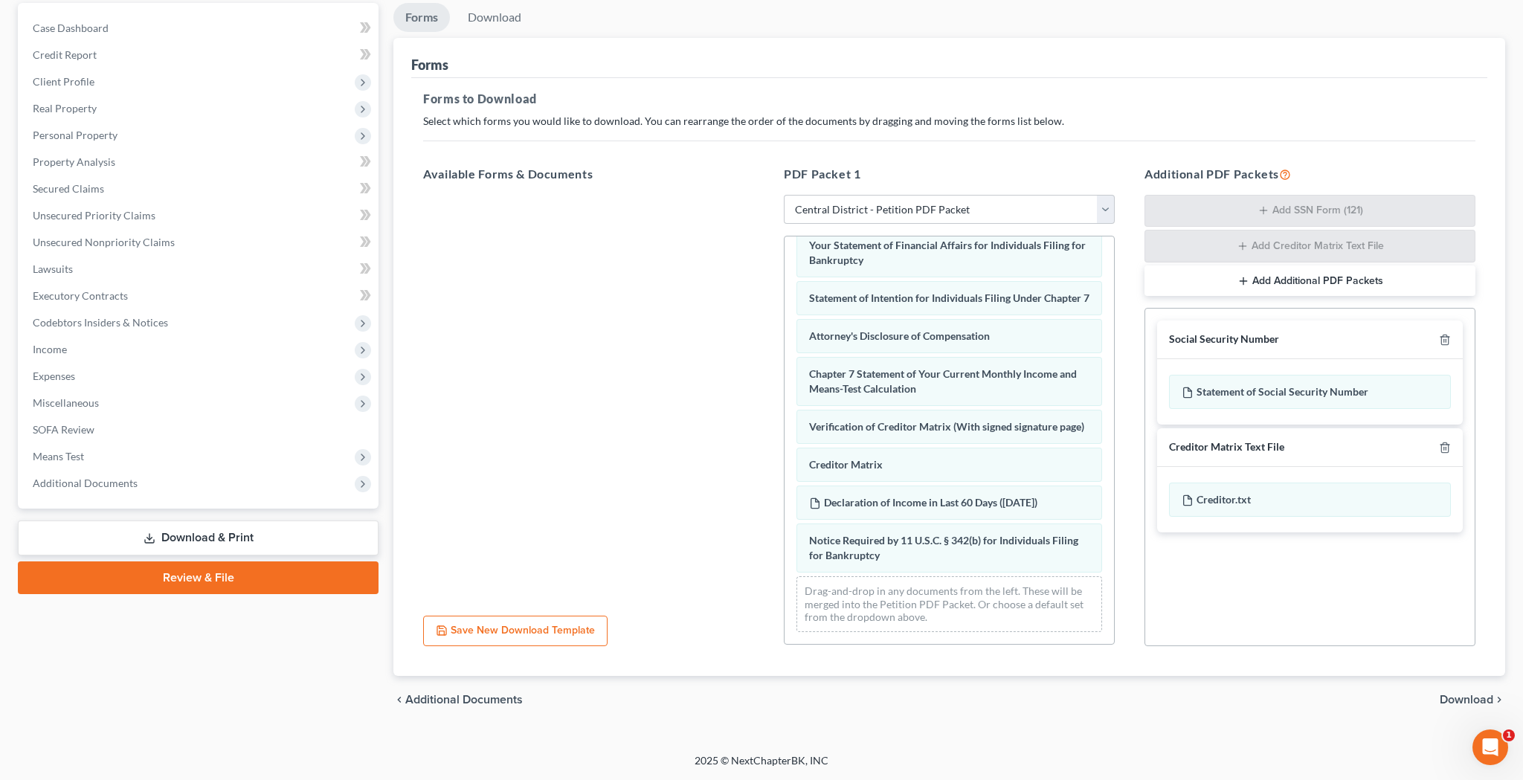
click at [1450, 700] on span "Download" at bounding box center [1466, 700] width 54 height 12
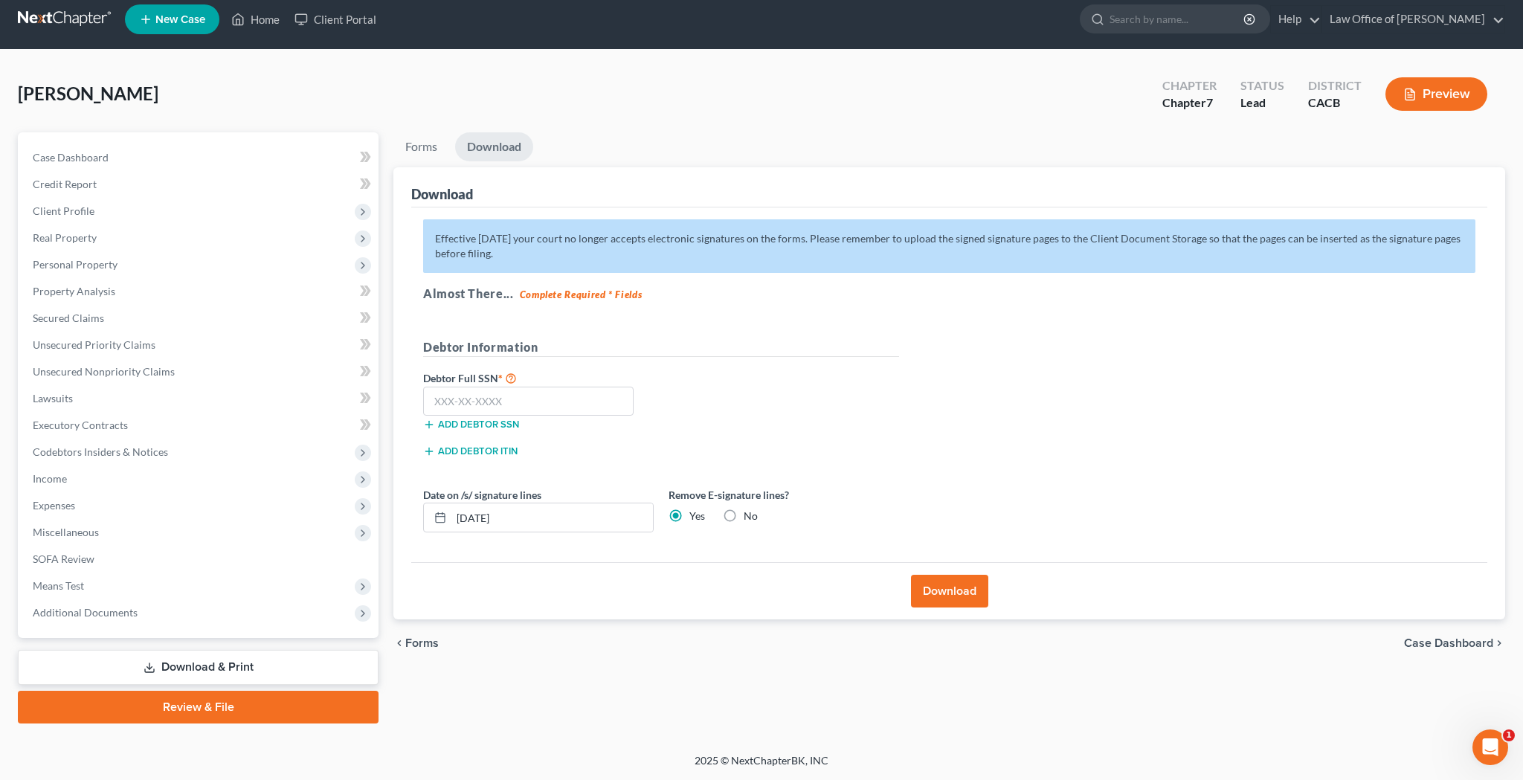
scroll to position [10, 0]
click at [541, 401] on input "text" at bounding box center [528, 402] width 210 height 30
click at [932, 592] on button "Download" at bounding box center [949, 591] width 77 height 33
click at [952, 593] on button "Download" at bounding box center [949, 591] width 77 height 33
click at [980, 454] on div "Effective [DATE] your court no longer accepts electronic signatures on the form…" at bounding box center [949, 384] width 1076 height 355
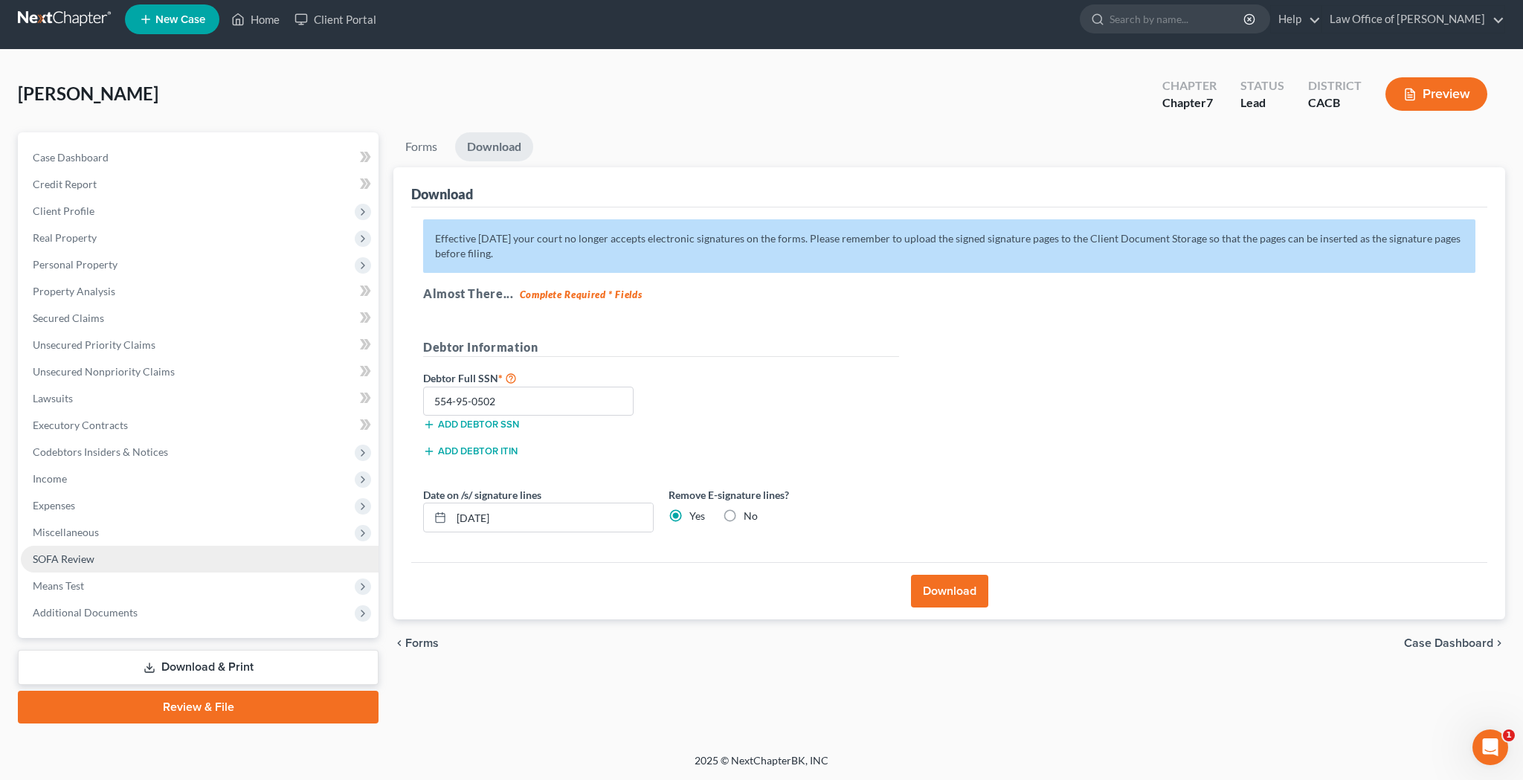
click at [202, 555] on link "SOFA Review" at bounding box center [200, 559] width 358 height 27
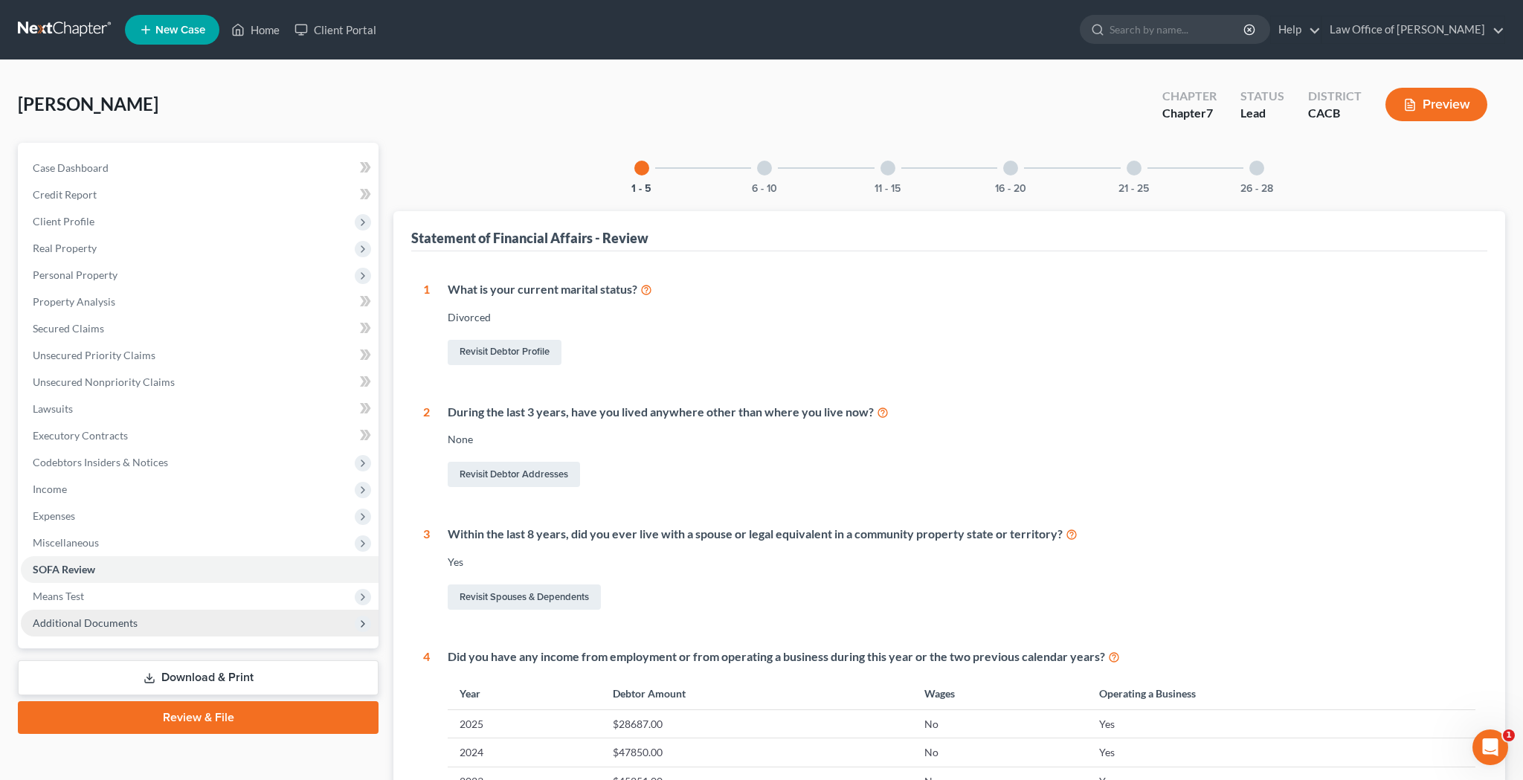
click at [193, 627] on span "Additional Documents" at bounding box center [200, 623] width 358 height 27
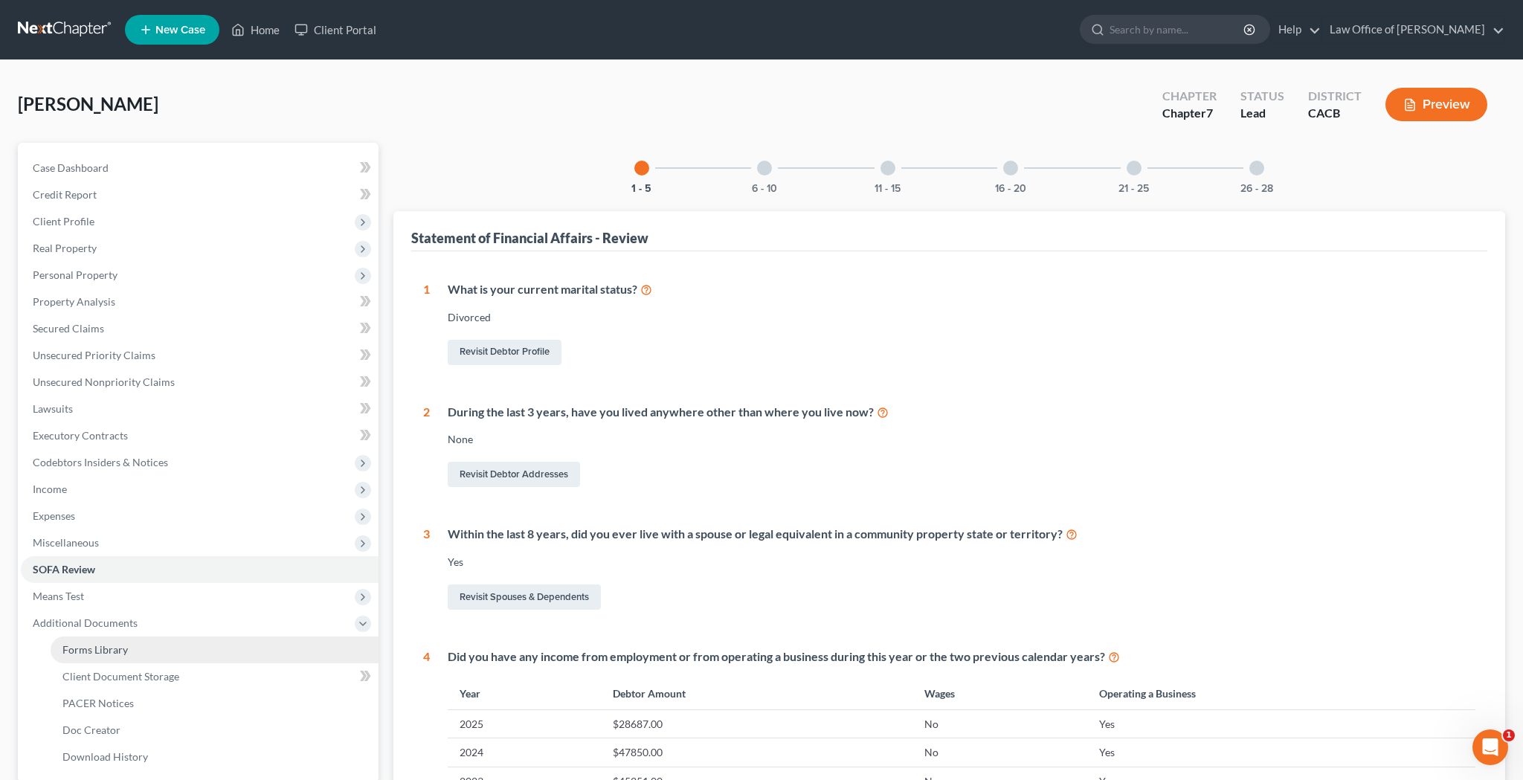
click at [190, 652] on link "Forms Library" at bounding box center [215, 649] width 328 height 27
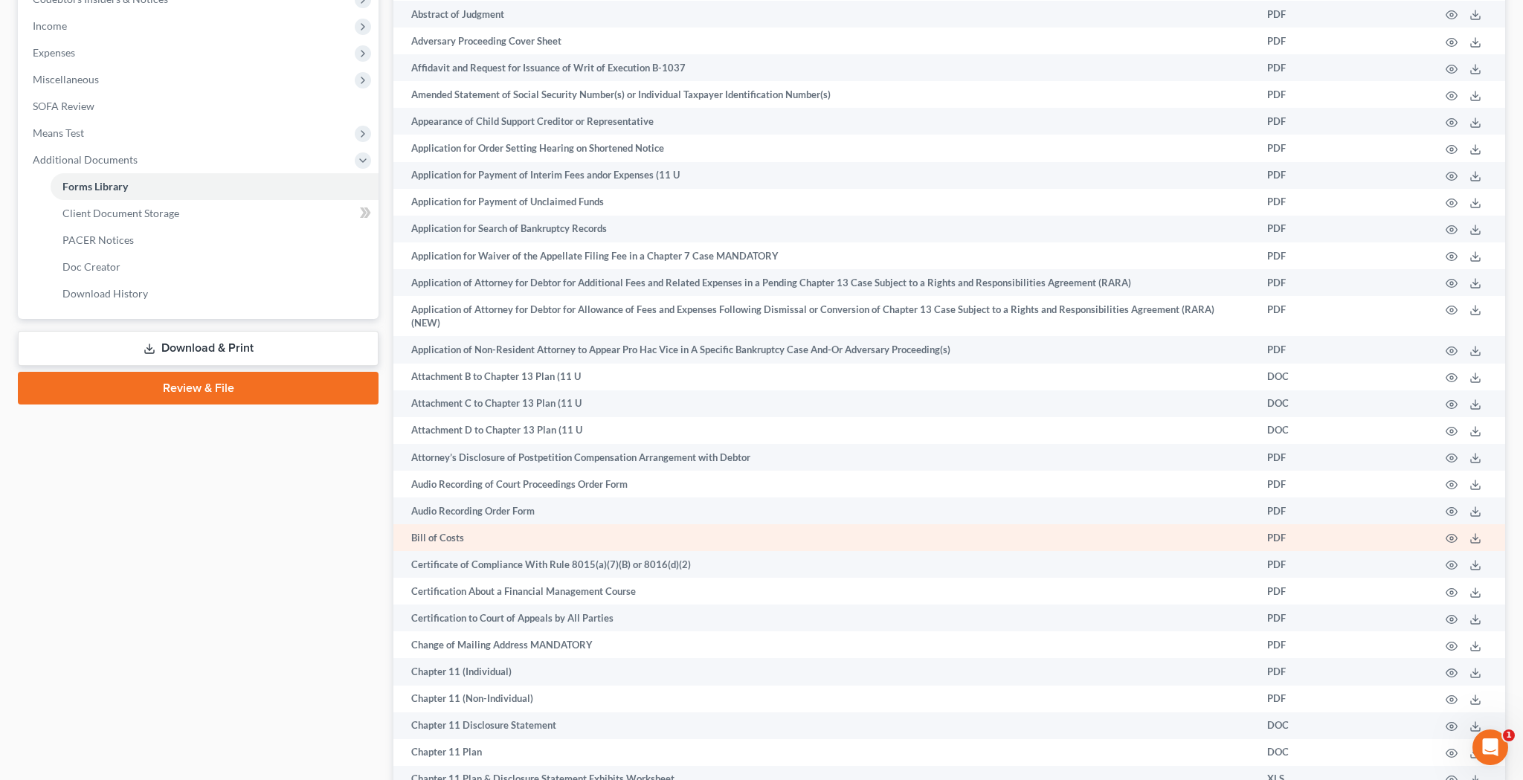
scroll to position [560, 0]
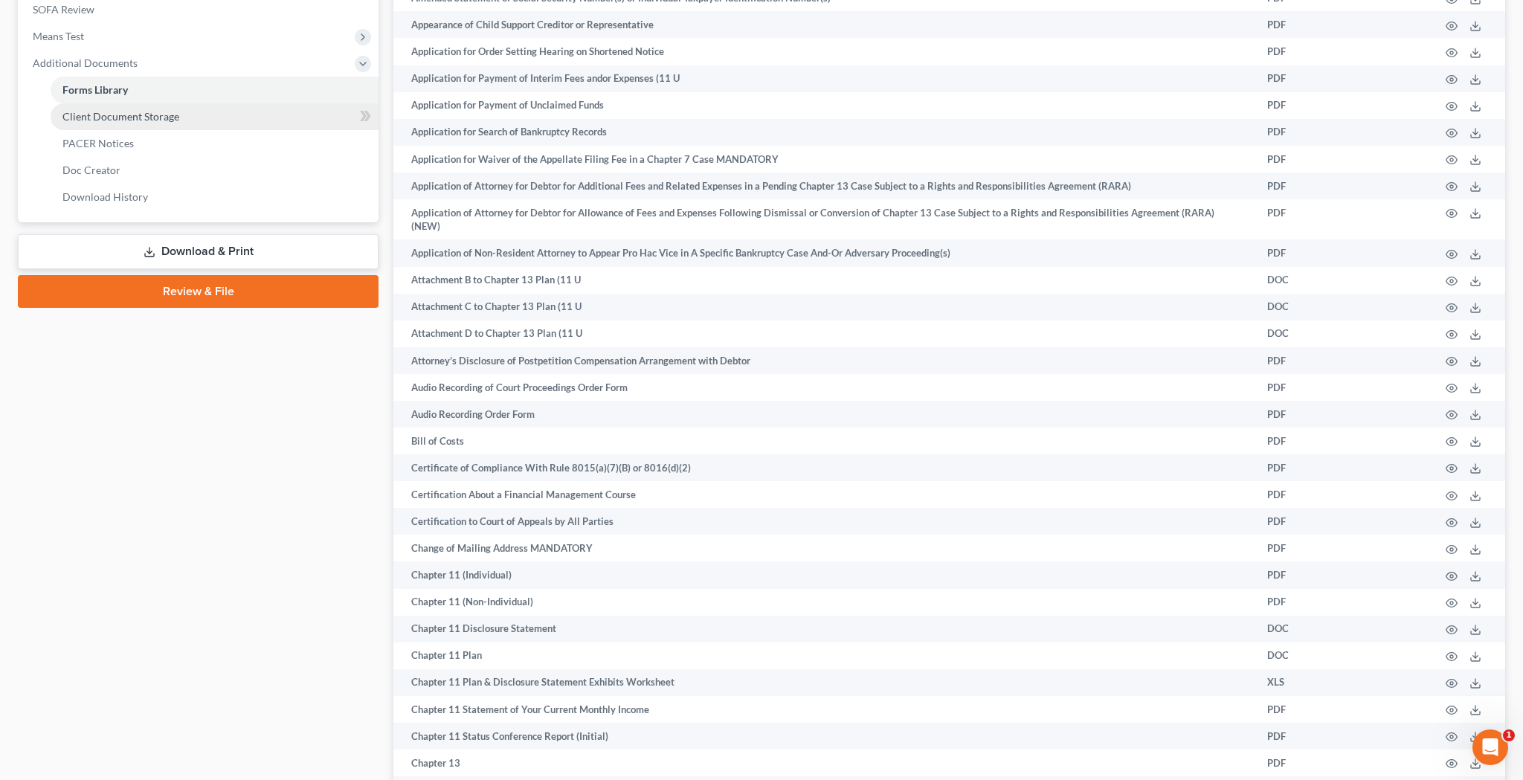
click at [248, 114] on link "Client Document Storage" at bounding box center [215, 116] width 328 height 27
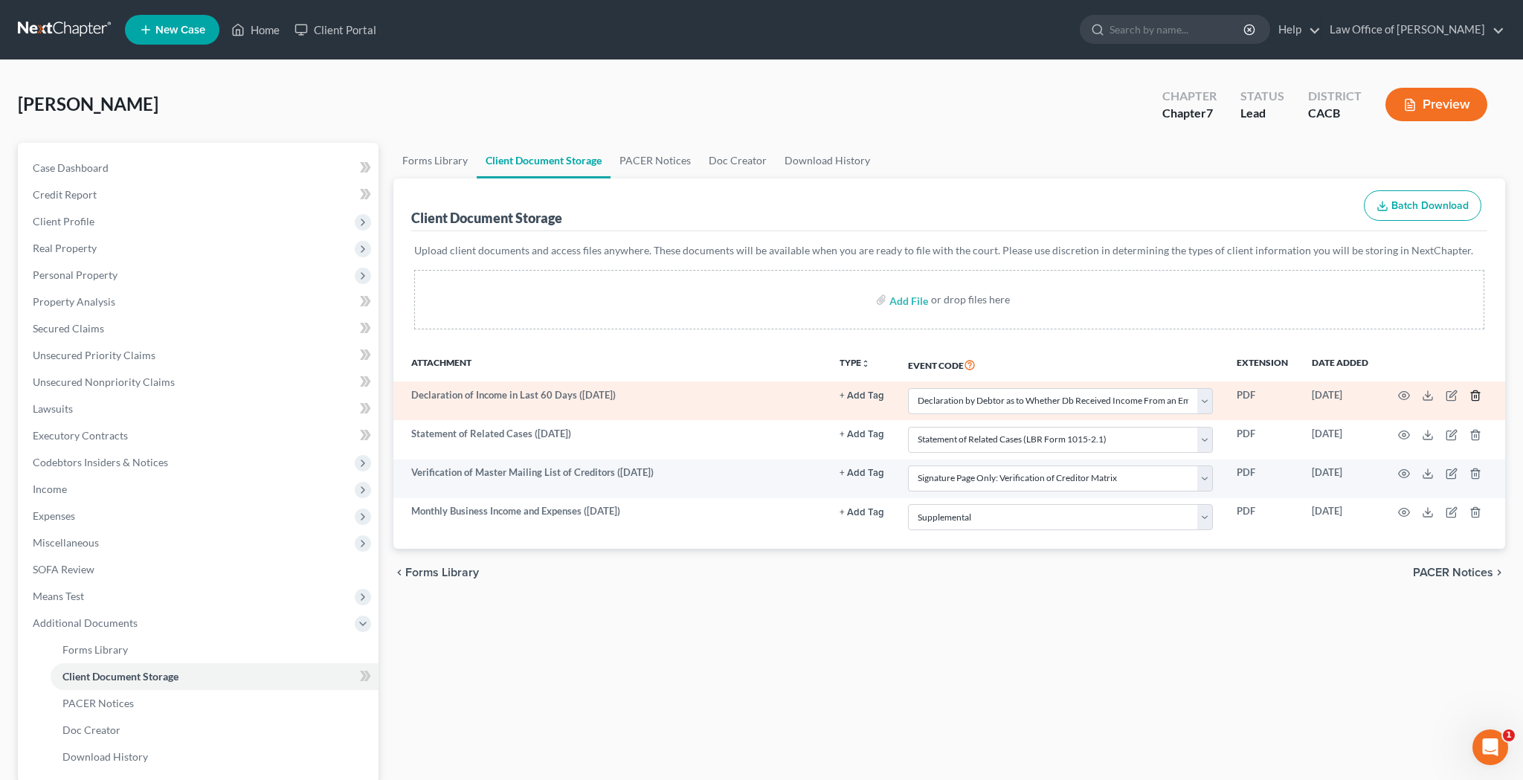
click at [1476, 398] on icon "button" at bounding box center [1475, 396] width 12 height 12
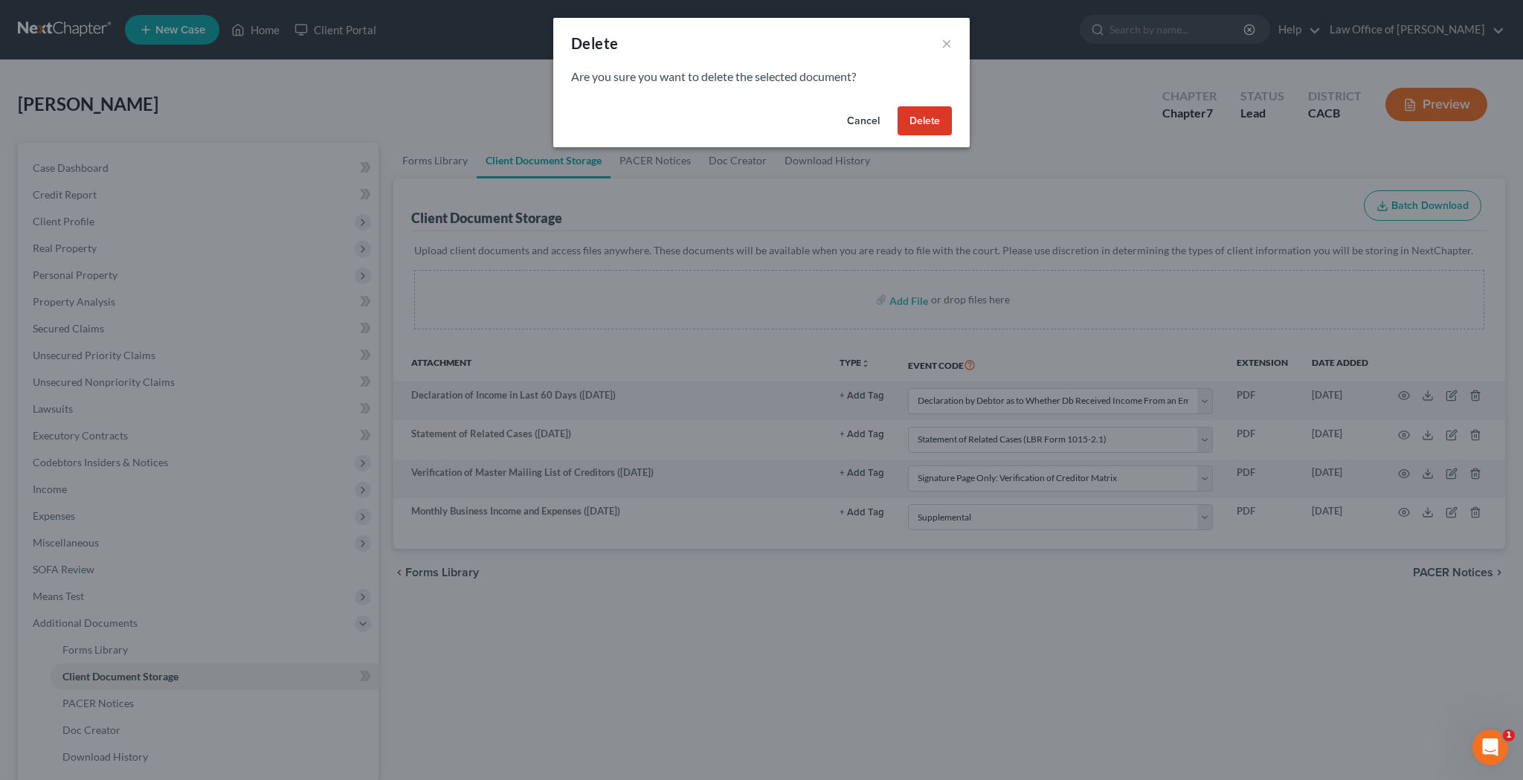
click at [913, 120] on button "Delete" at bounding box center [924, 121] width 54 height 30
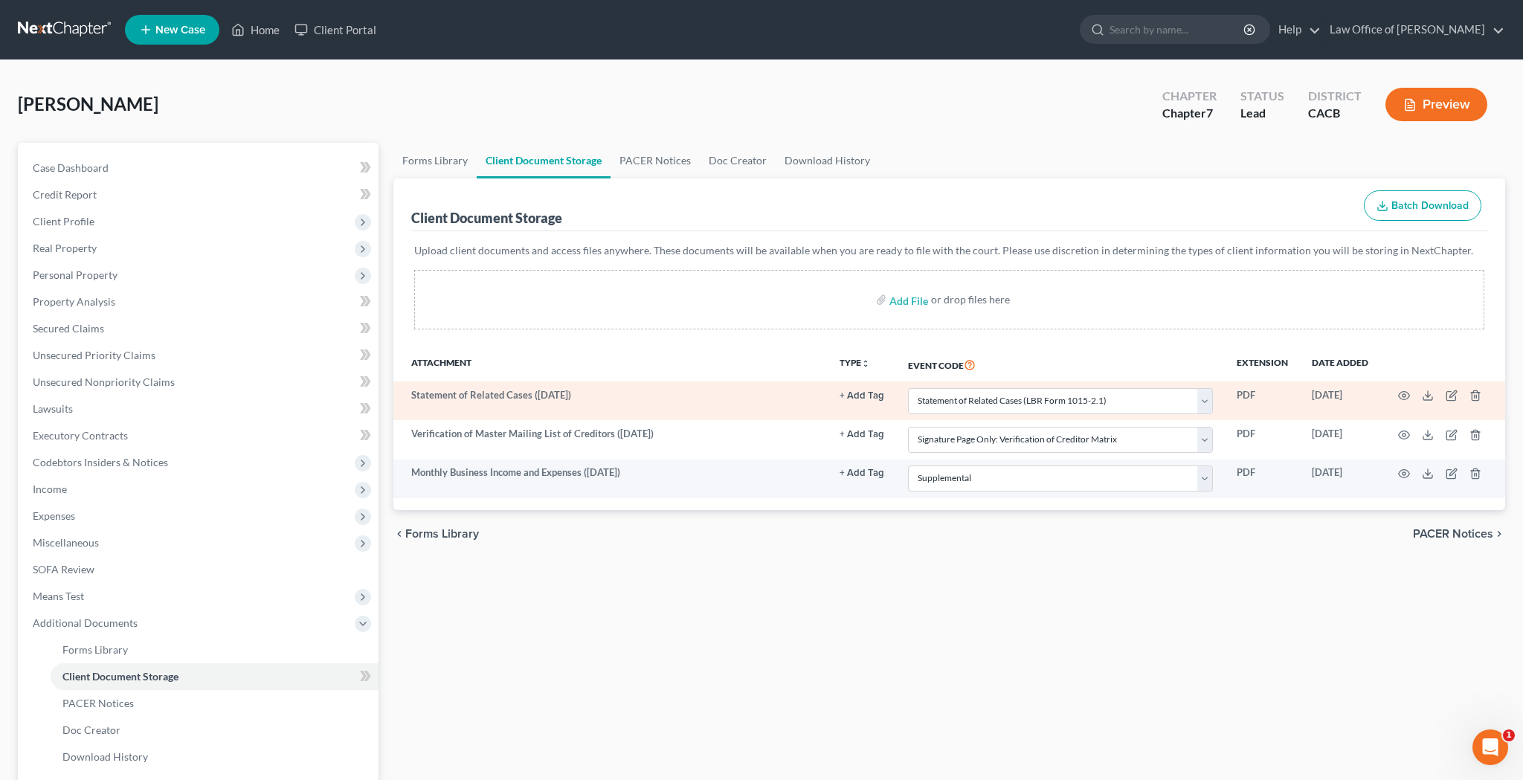
click at [1468, 392] on td at bounding box center [1442, 400] width 125 height 39
click at [1475, 397] on icon "button" at bounding box center [1475, 396] width 12 height 12
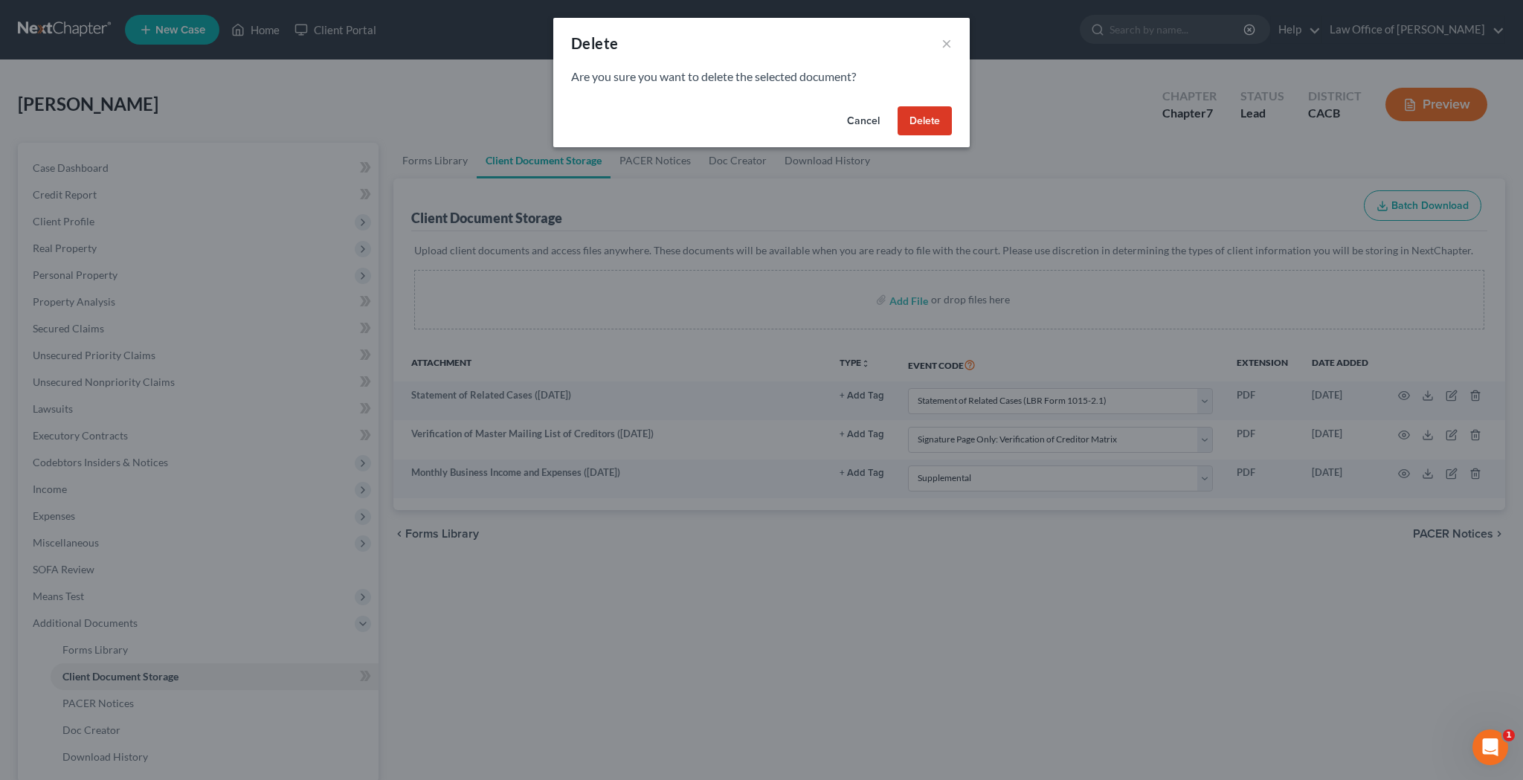
click at [937, 120] on button "Delete" at bounding box center [924, 121] width 54 height 30
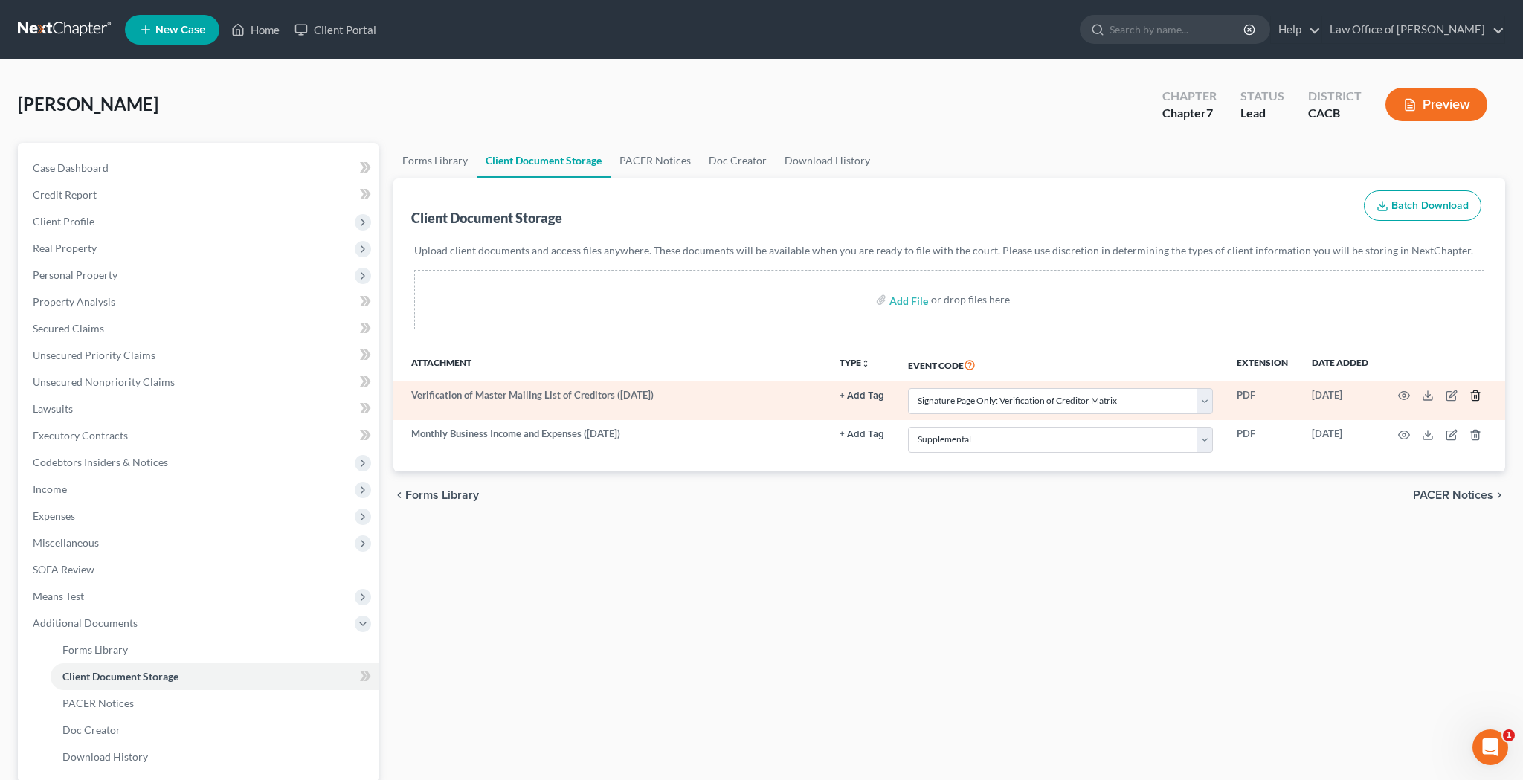
click at [1476, 396] on line "button" at bounding box center [1476, 397] width 0 height 3
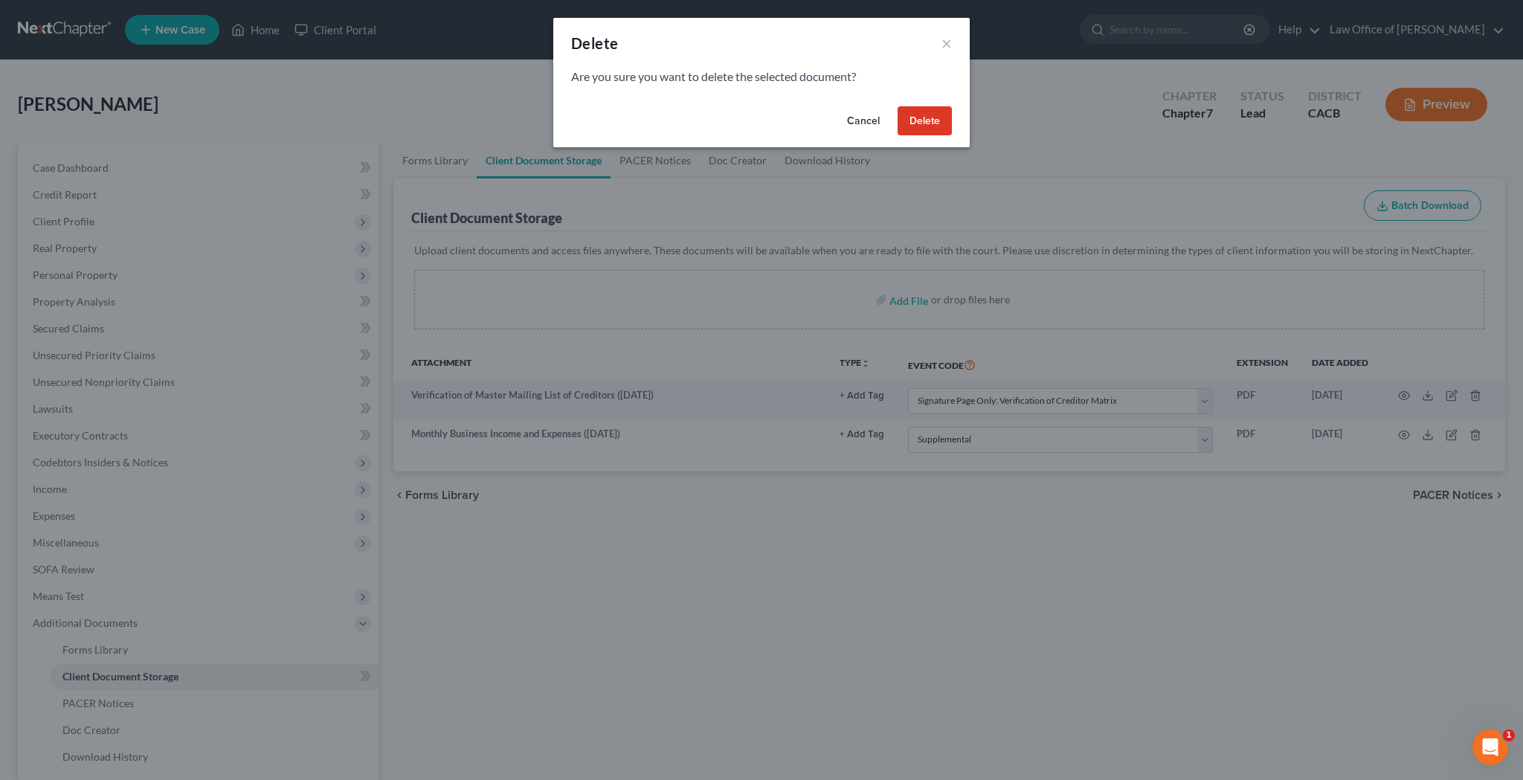
click at [937, 120] on button "Delete" at bounding box center [924, 121] width 54 height 30
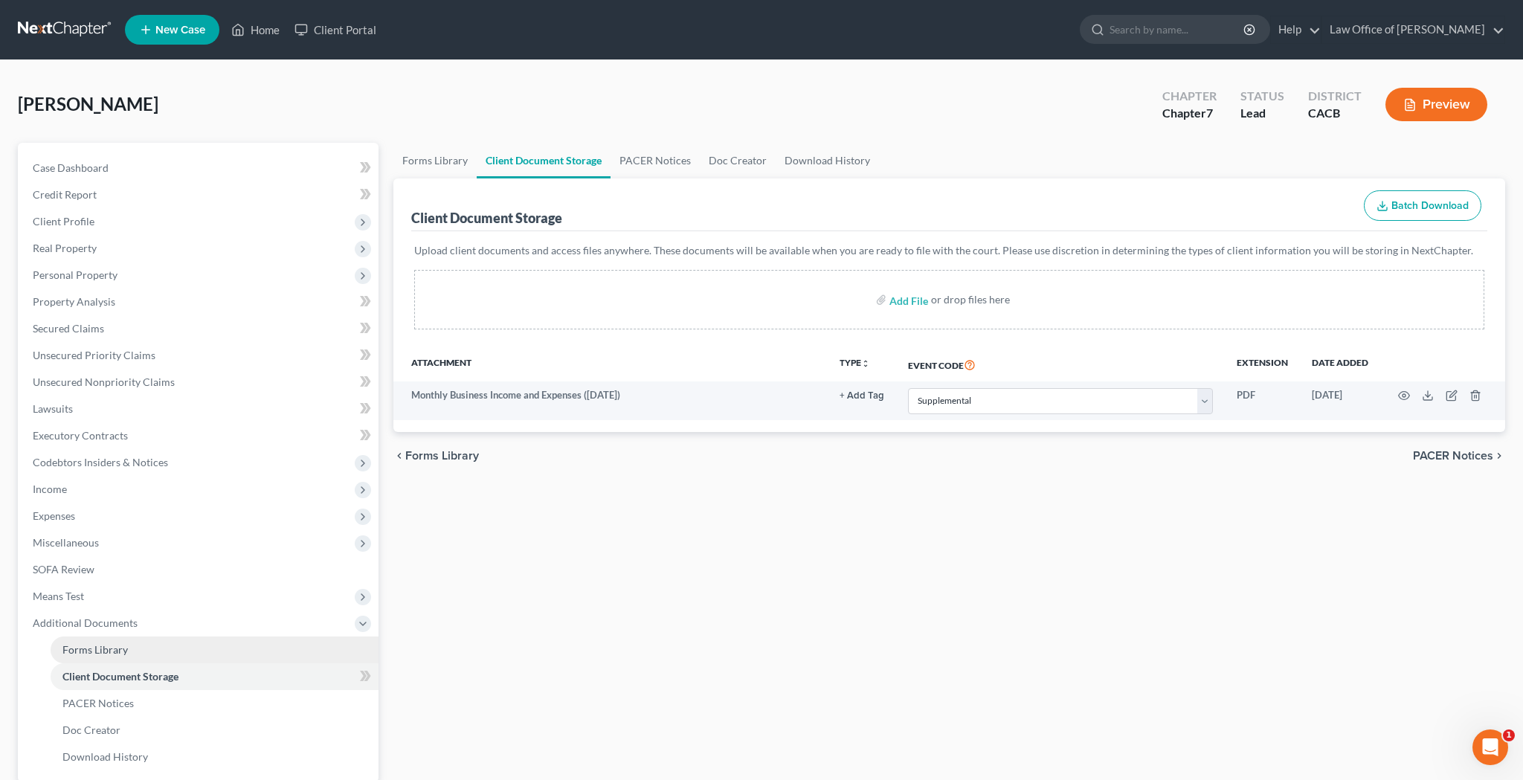
click at [219, 636] on link "Forms Library" at bounding box center [215, 649] width 328 height 27
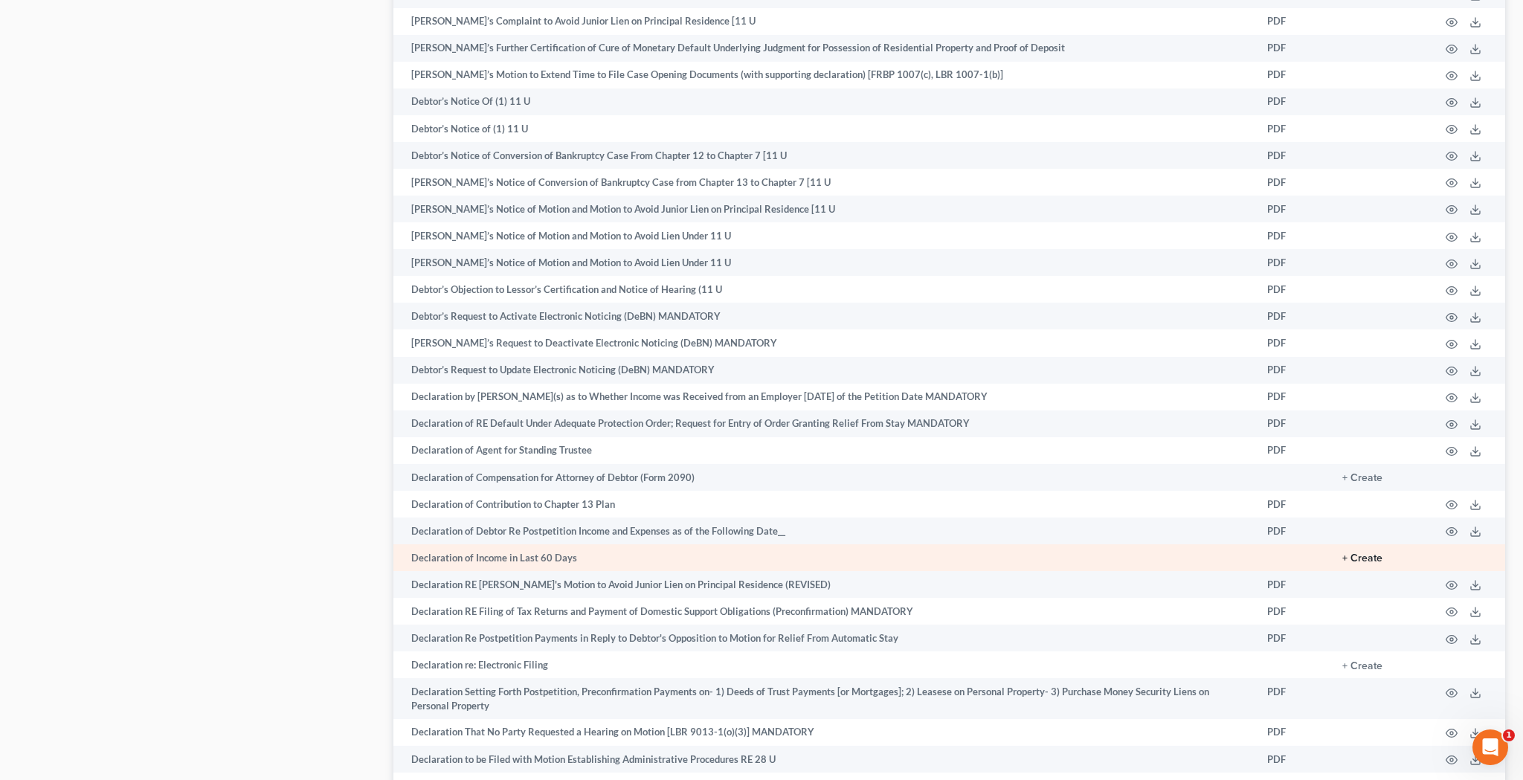
scroll to position [2181, 0]
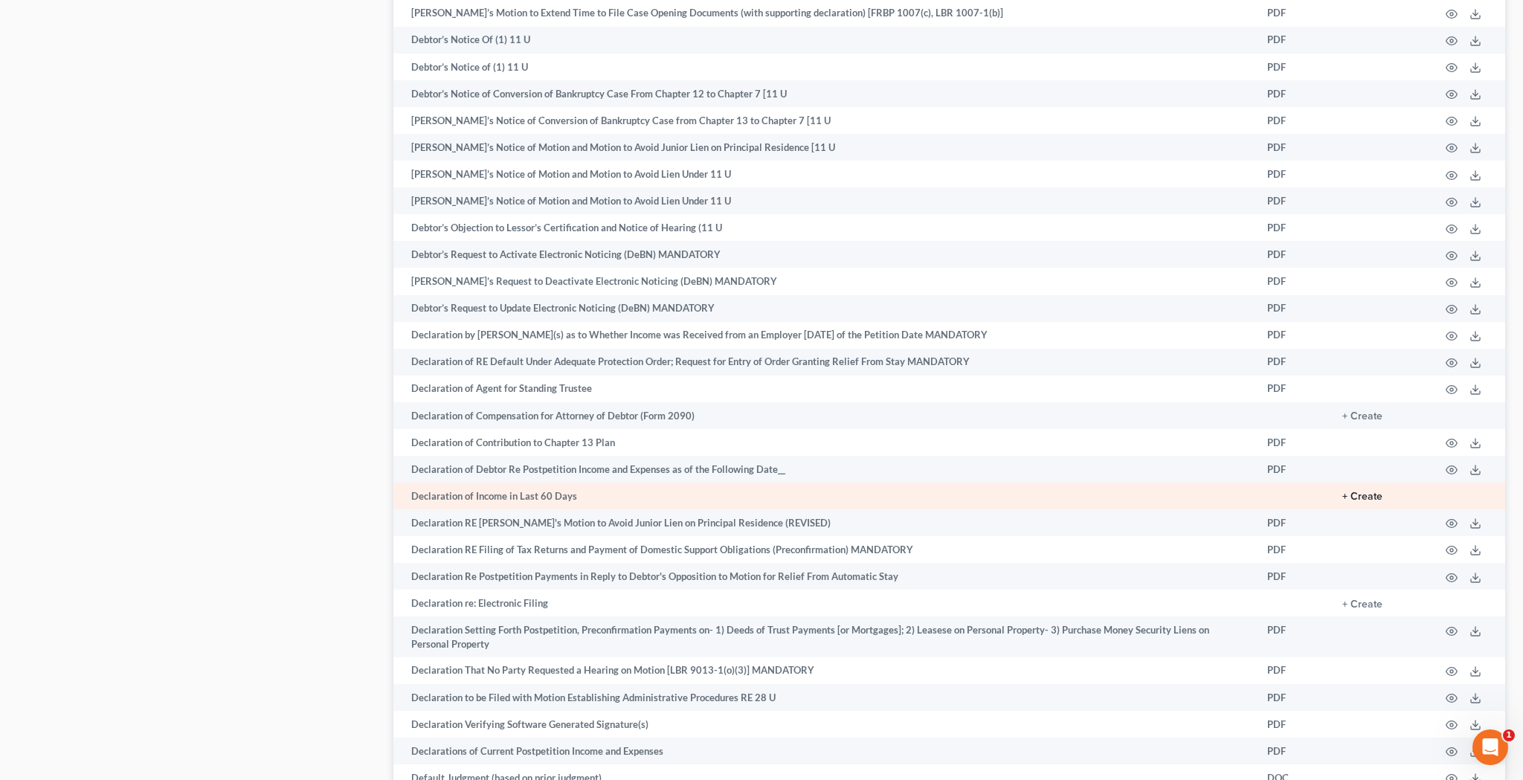
click at [1363, 491] on button "+ Create" at bounding box center [1362, 496] width 40 height 10
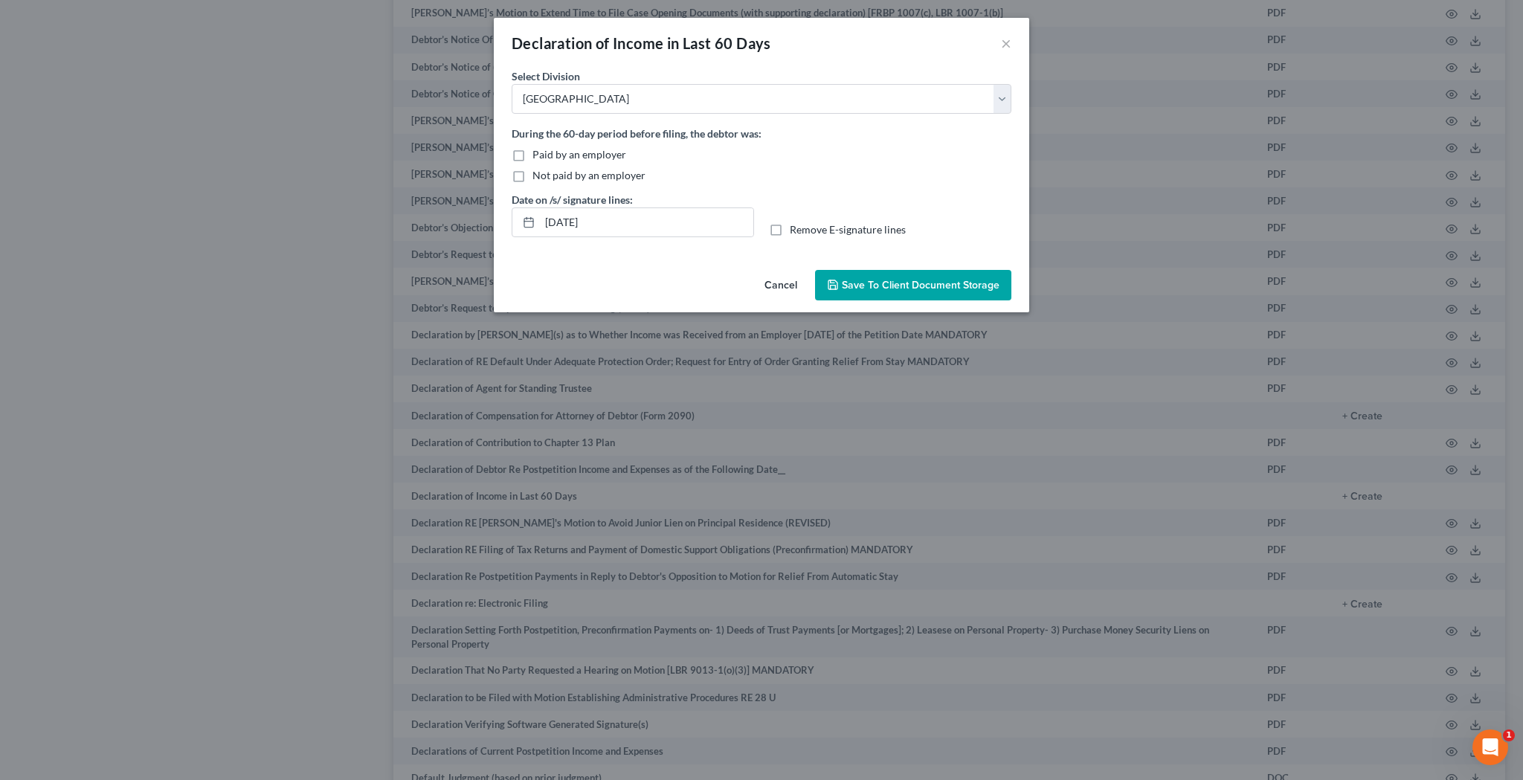
click at [532, 175] on label "Not paid by an employer" at bounding box center [588, 175] width 113 height 15
click at [538, 175] on input "Not paid by an employer" at bounding box center [543, 173] width 10 height 10
click at [572, 224] on input "[DATE]" at bounding box center [646, 222] width 213 height 28
click at [790, 231] on label "Remove E-signature lines" at bounding box center [848, 229] width 116 height 15
click at [795, 231] on input "Remove E-signature lines" at bounding box center [800, 227] width 10 height 10
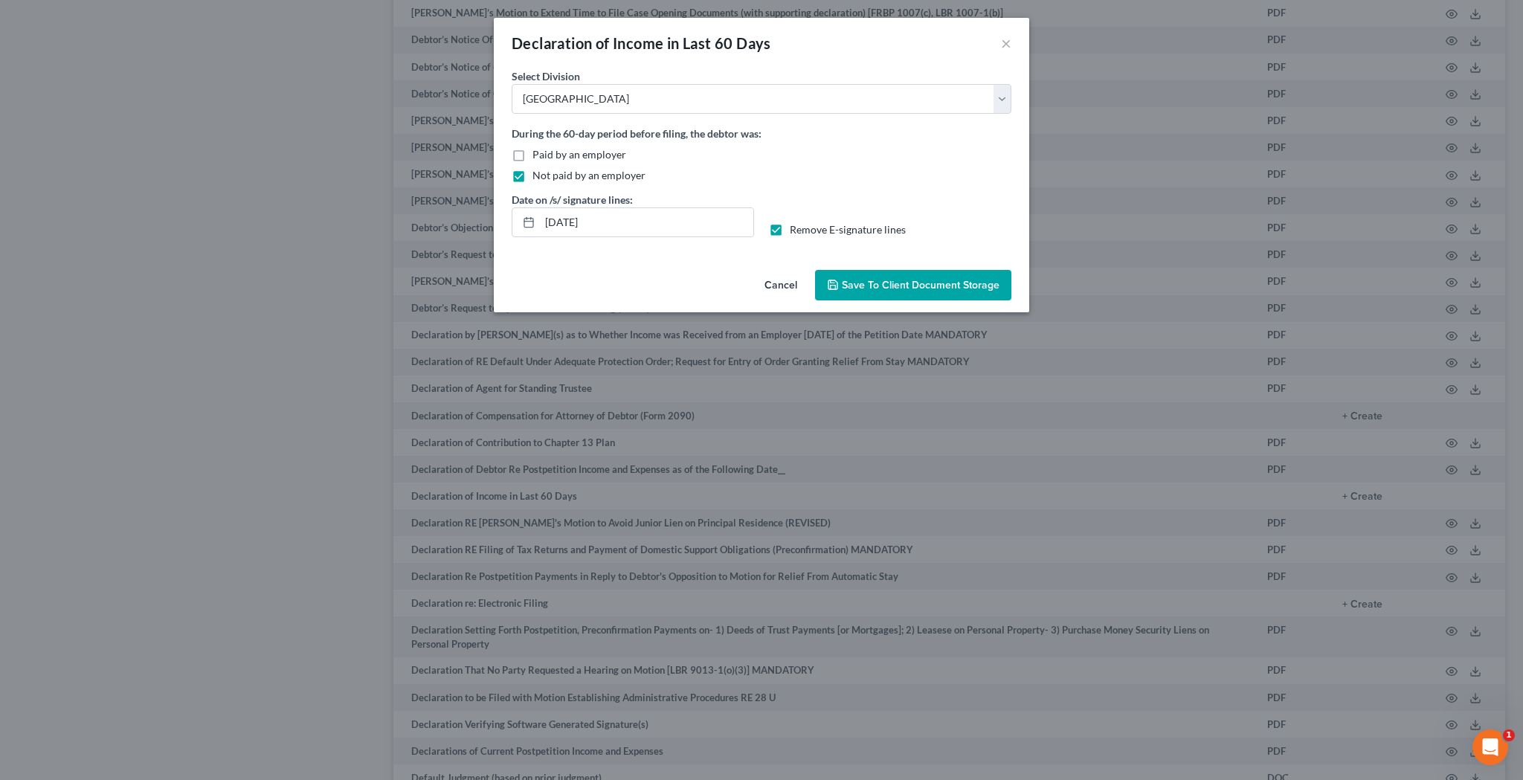
click at [875, 285] on span "Save to Client Document Storage" at bounding box center [921, 285] width 158 height 13
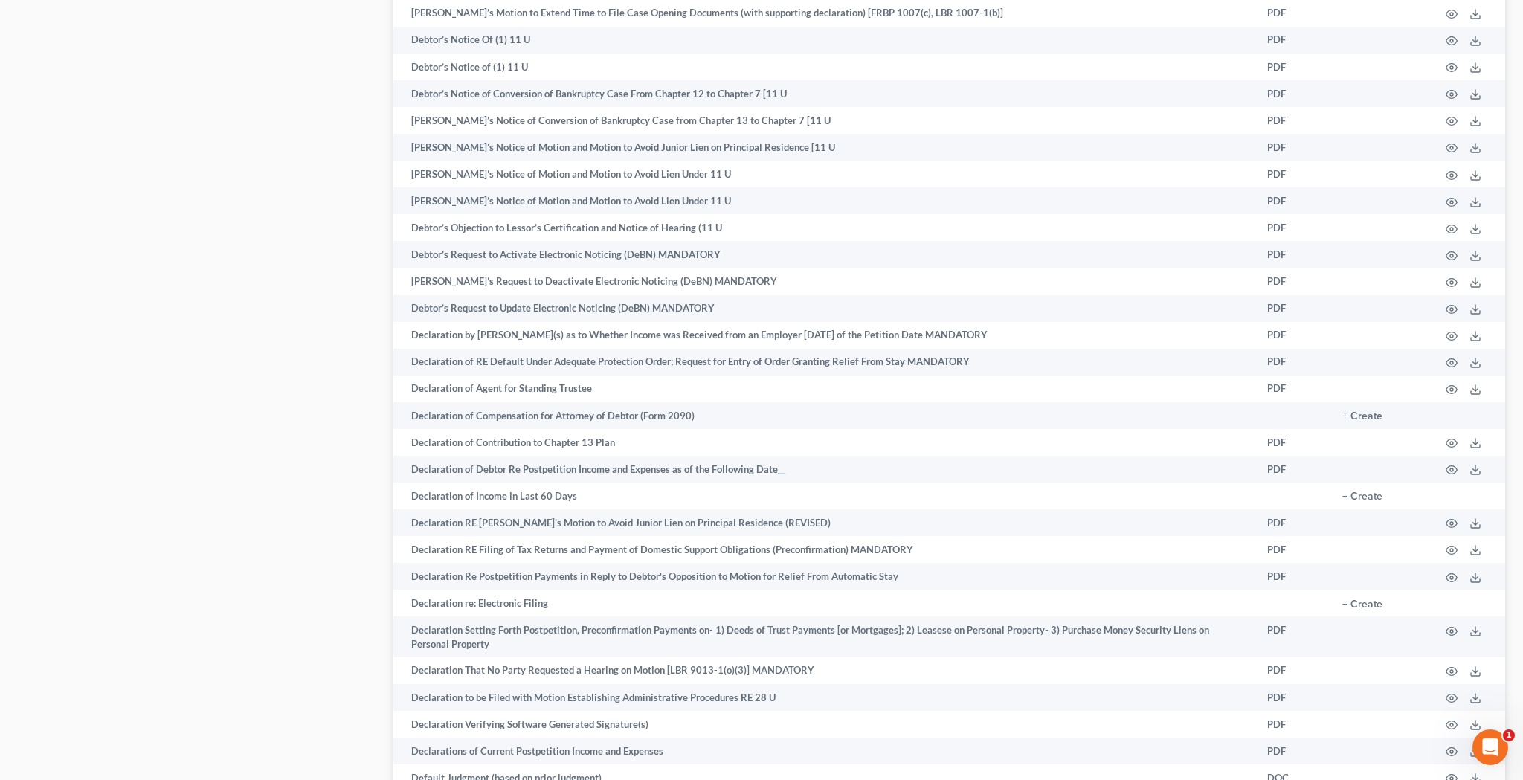
scroll to position [4119, 0]
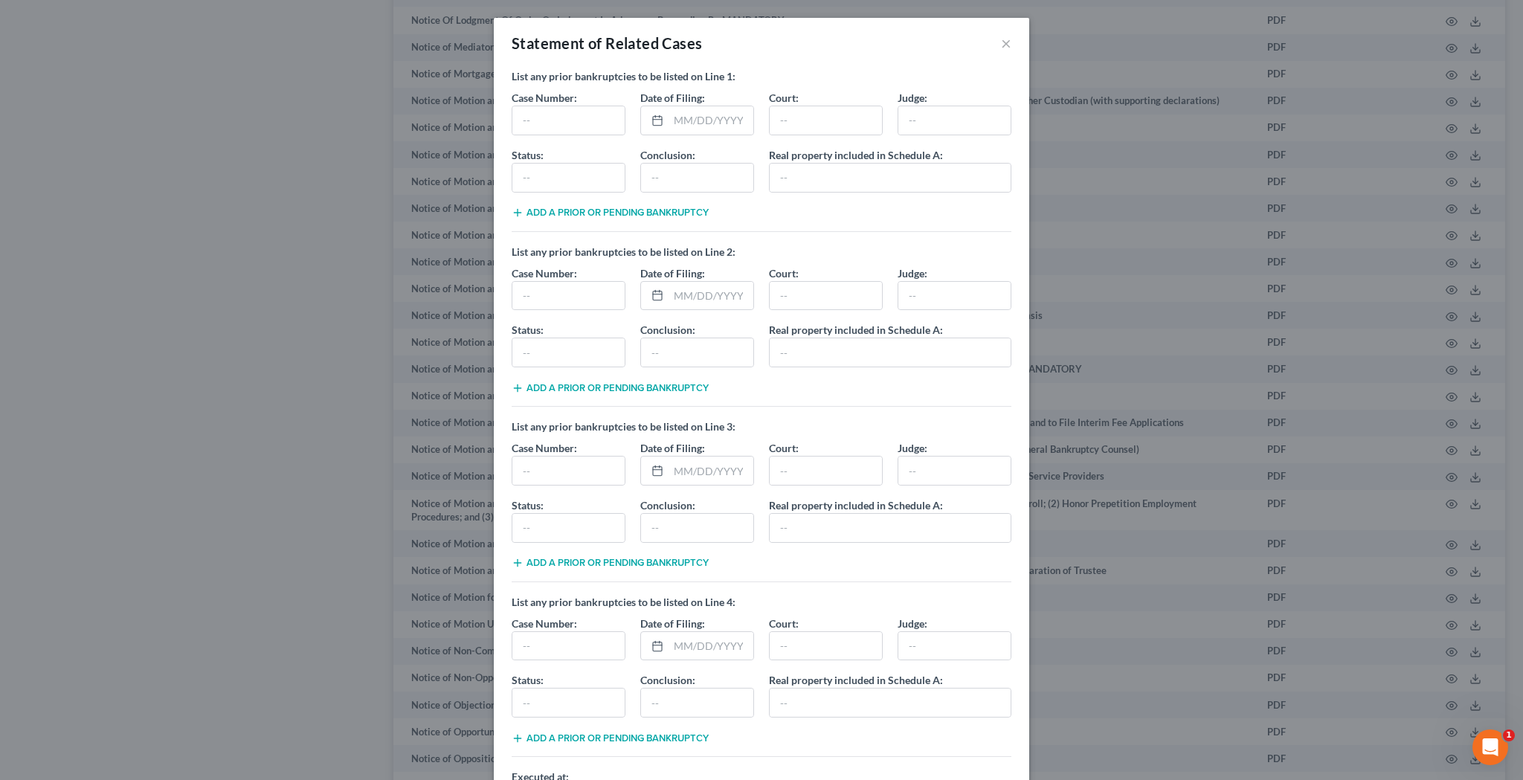
scroll to position [184, 0]
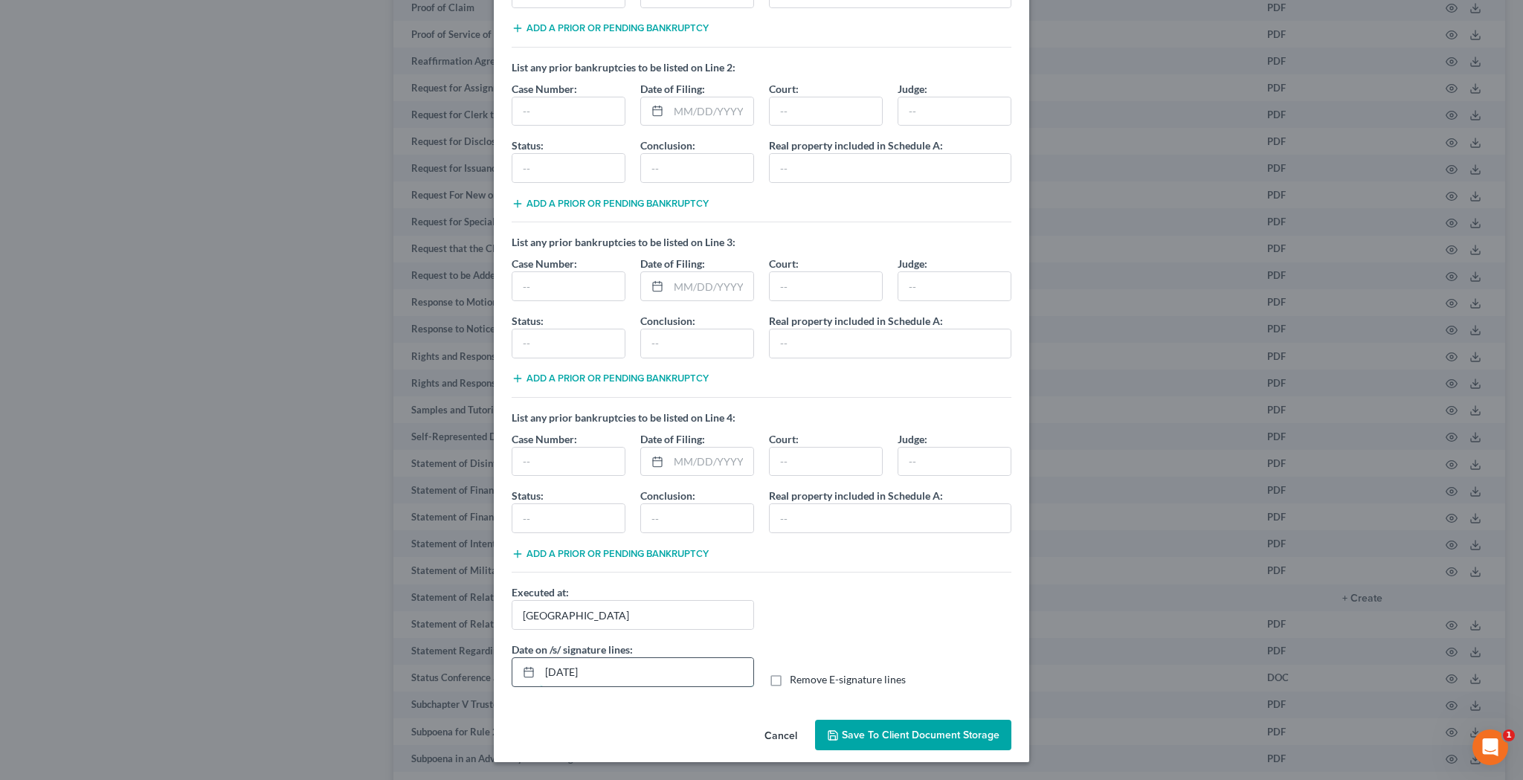
click at [572, 671] on input "[DATE]" at bounding box center [646, 672] width 213 height 28
click at [790, 682] on label "Remove E-signature lines" at bounding box center [848, 679] width 116 height 15
click at [795, 682] on input "Remove E-signature lines" at bounding box center [800, 677] width 10 height 10
click at [864, 735] on span "Save to Client Document Storage" at bounding box center [921, 735] width 158 height 13
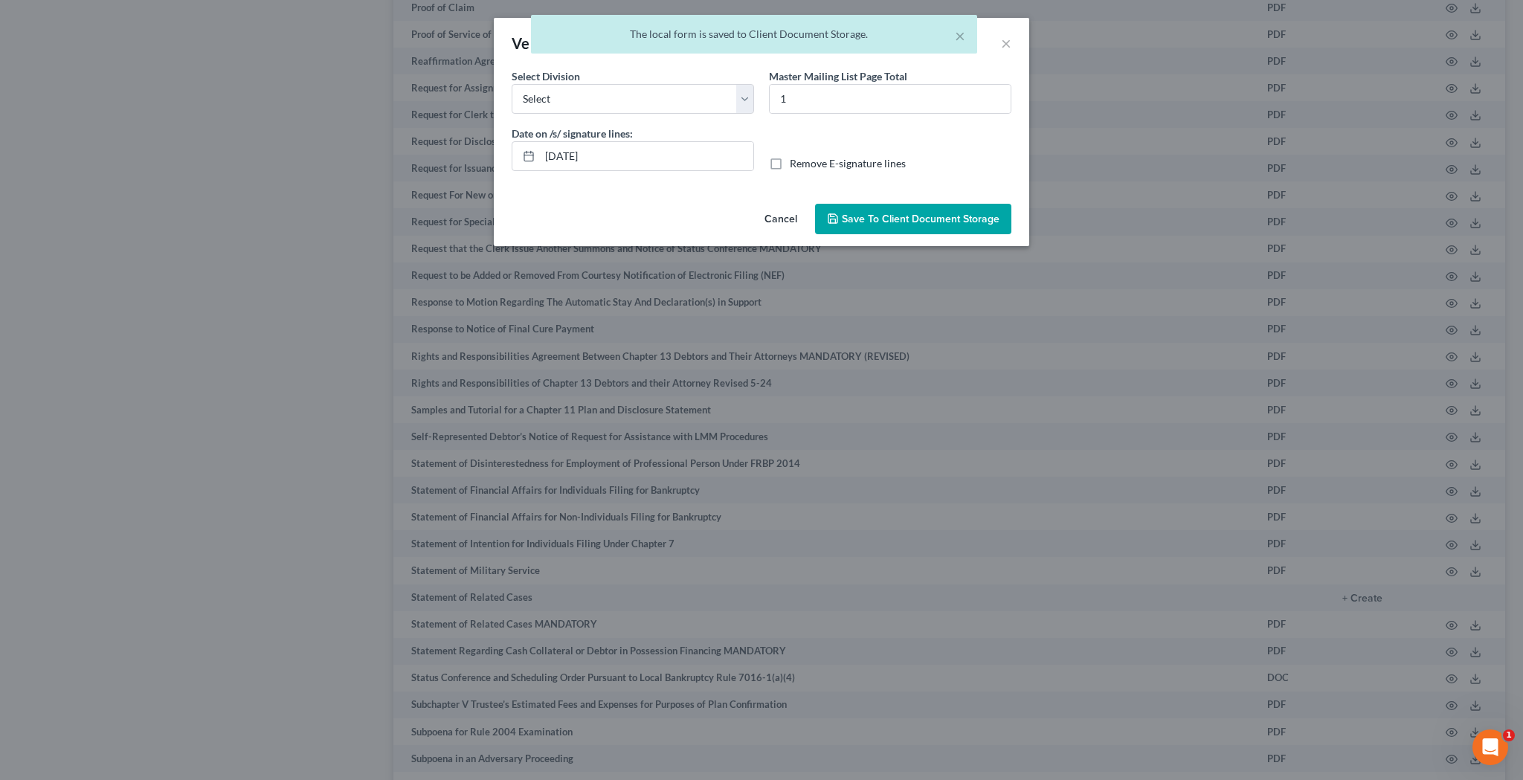
scroll to position [7469, 0]
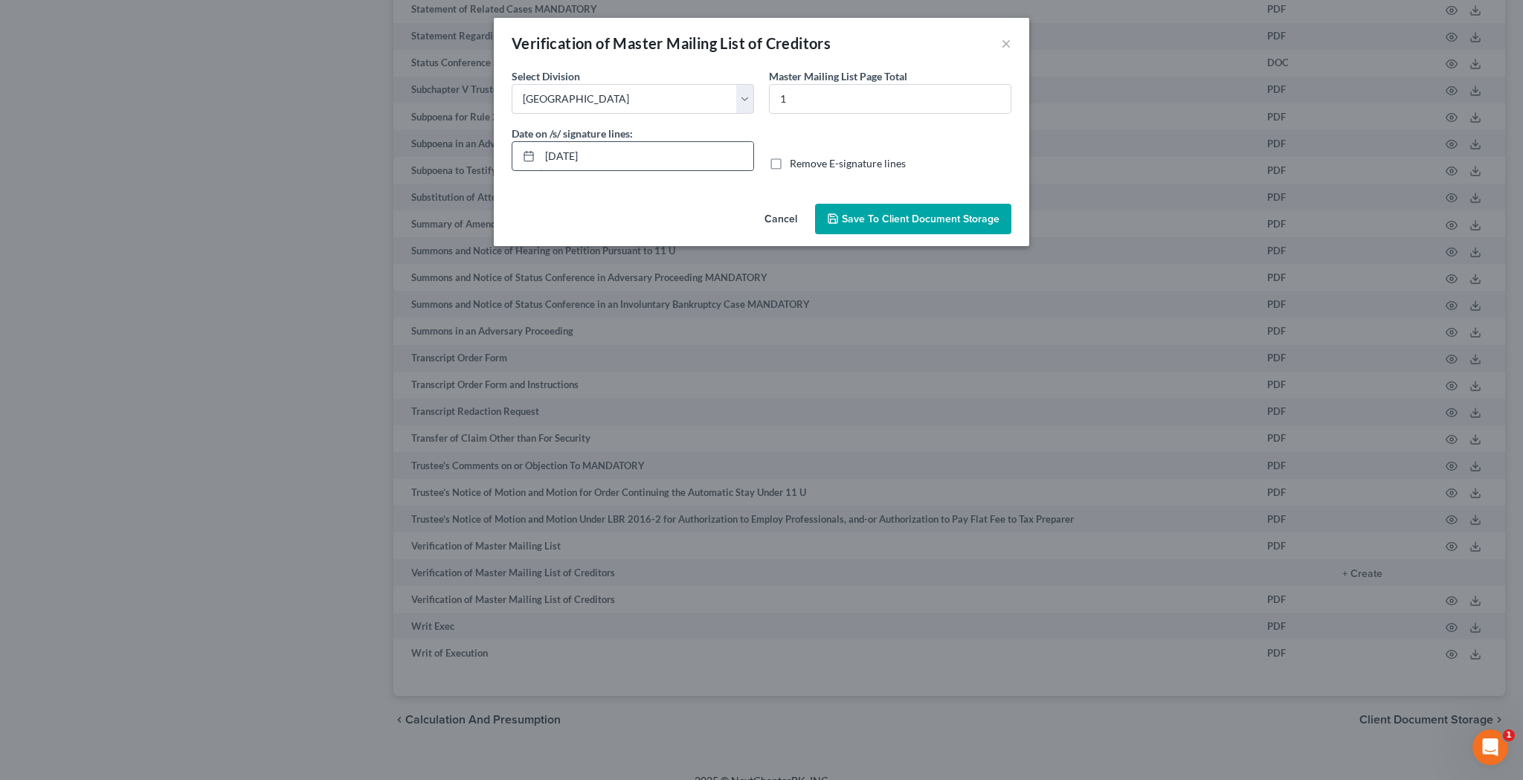
click at [574, 153] on input "[DATE]" at bounding box center [646, 156] width 213 height 28
click at [790, 161] on label "Remove E-signature lines" at bounding box center [848, 163] width 116 height 15
click at [795, 161] on input "Remove E-signature lines" at bounding box center [800, 161] width 10 height 10
click at [875, 213] on span "Save to Client Document Storage" at bounding box center [921, 219] width 158 height 13
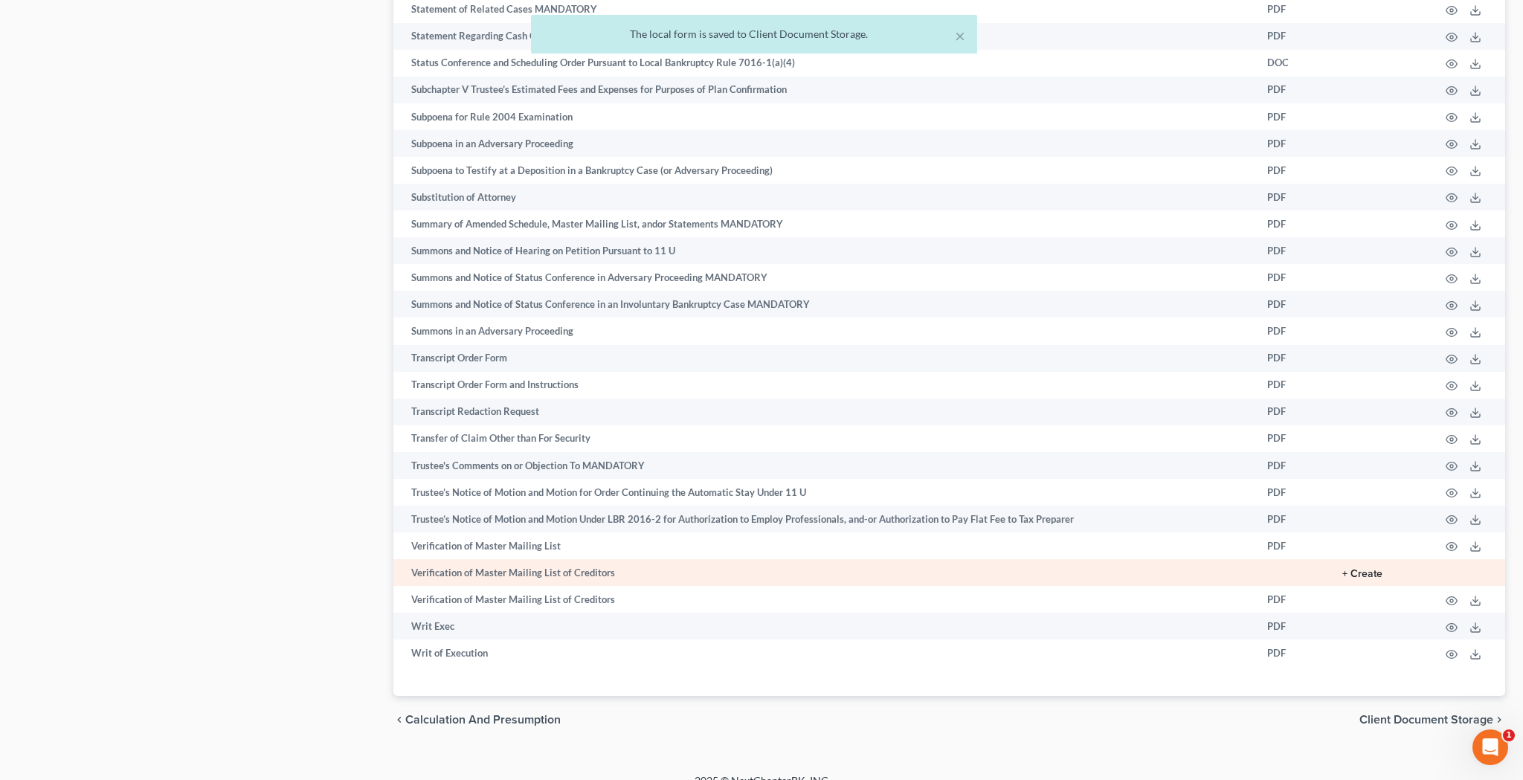
click at [1364, 569] on button "+ Create" at bounding box center [1362, 574] width 40 height 10
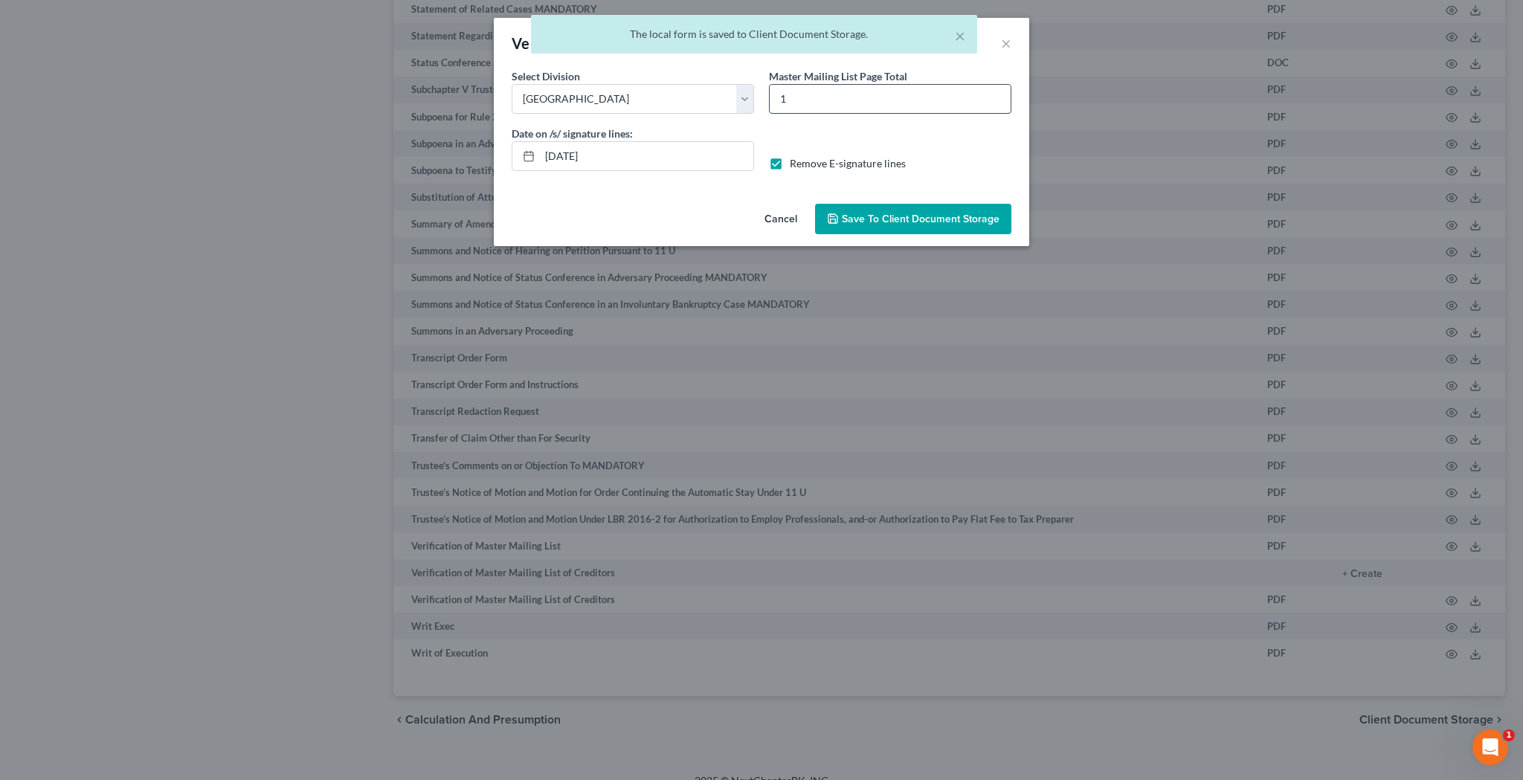
click at [796, 102] on input "1" at bounding box center [889, 99] width 241 height 28
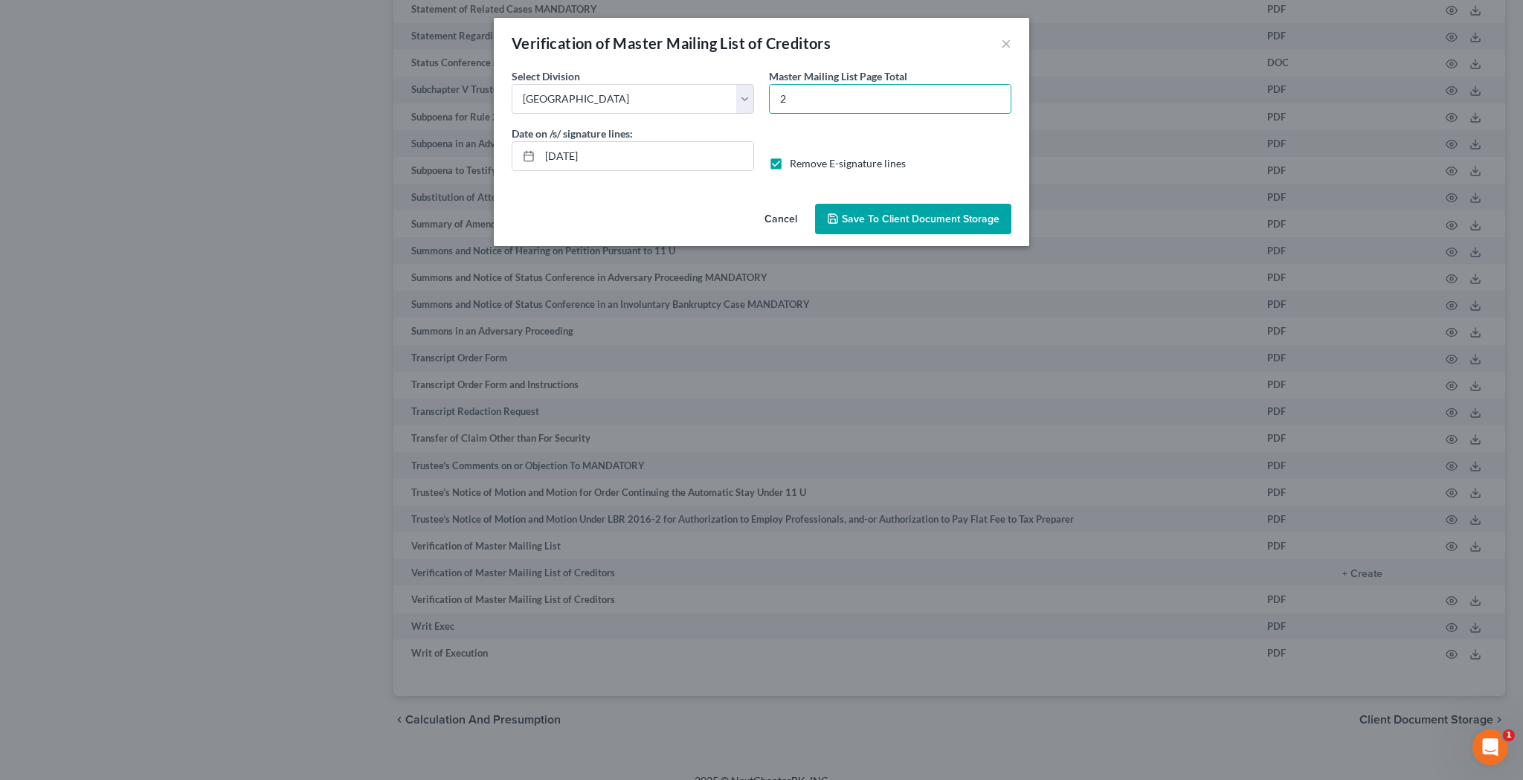
click at [870, 224] on span "Save to Client Document Storage" at bounding box center [921, 219] width 158 height 13
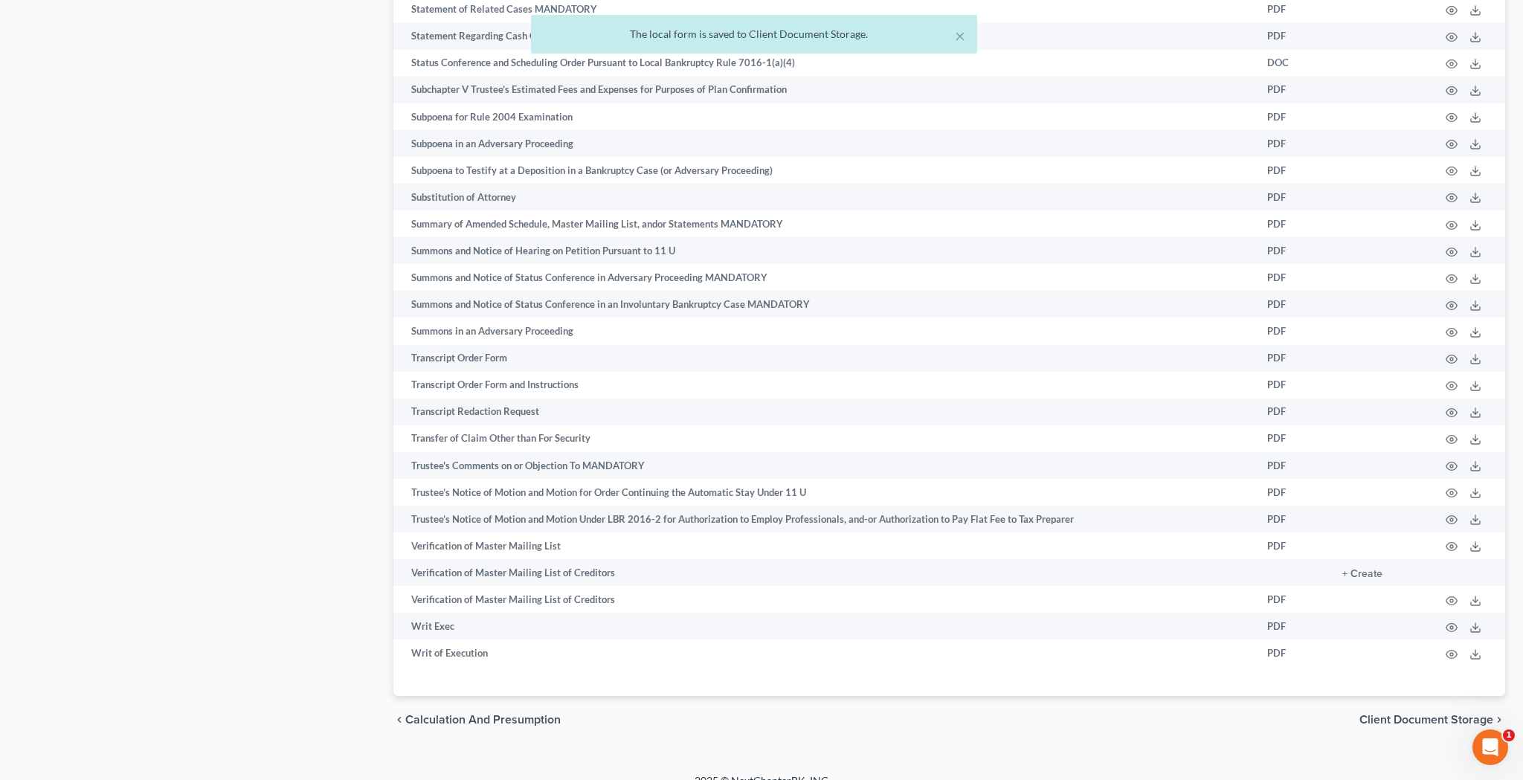
scroll to position [5296, 0]
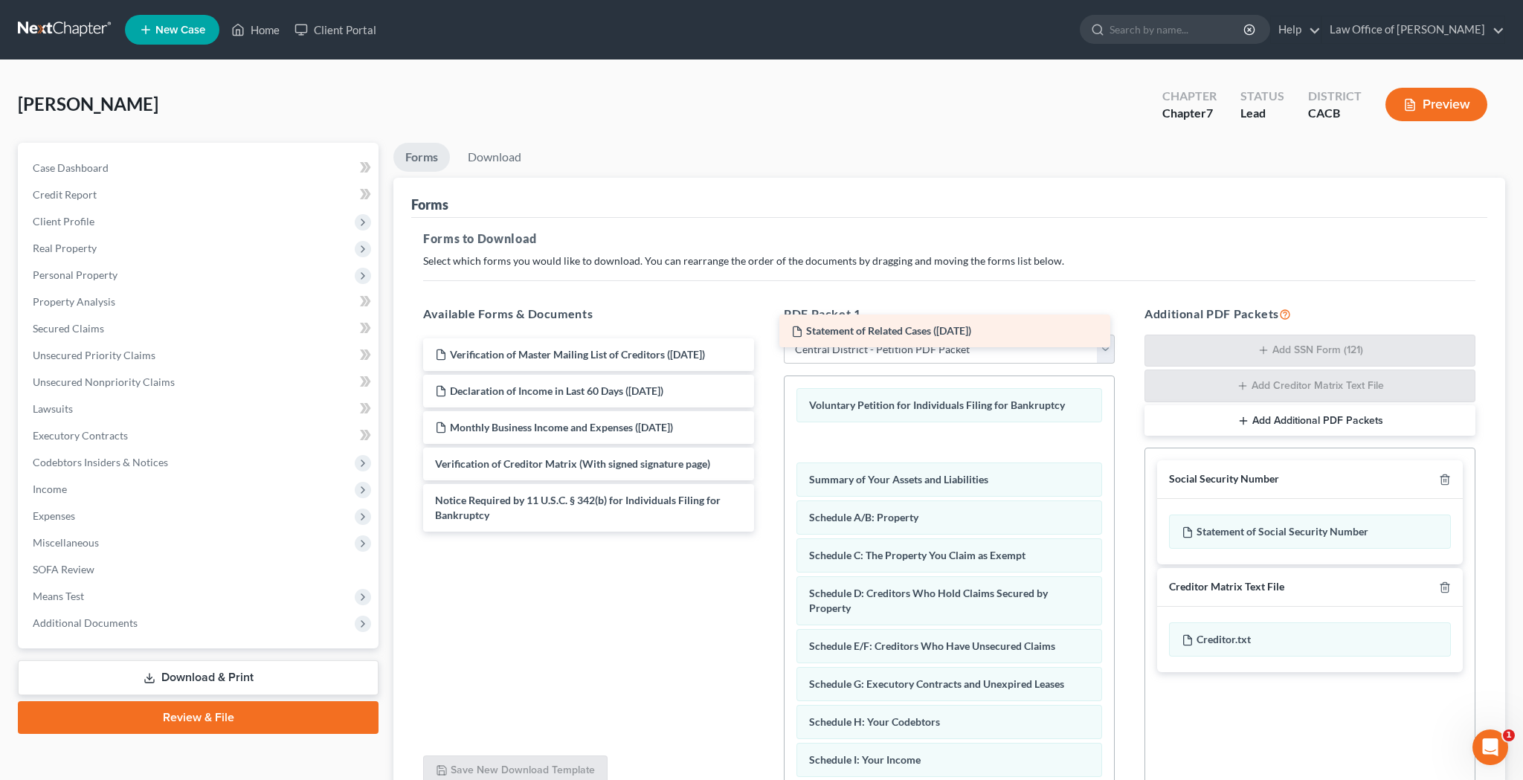
drag, startPoint x: 568, startPoint y: 247, endPoint x: 933, endPoint y: 306, distance: 369.7
click at [766, 338] on div "Statement of Related Cases ([DATE]) Verification of Master Mailing List of Cred…" at bounding box center [588, 434] width 355 height 193
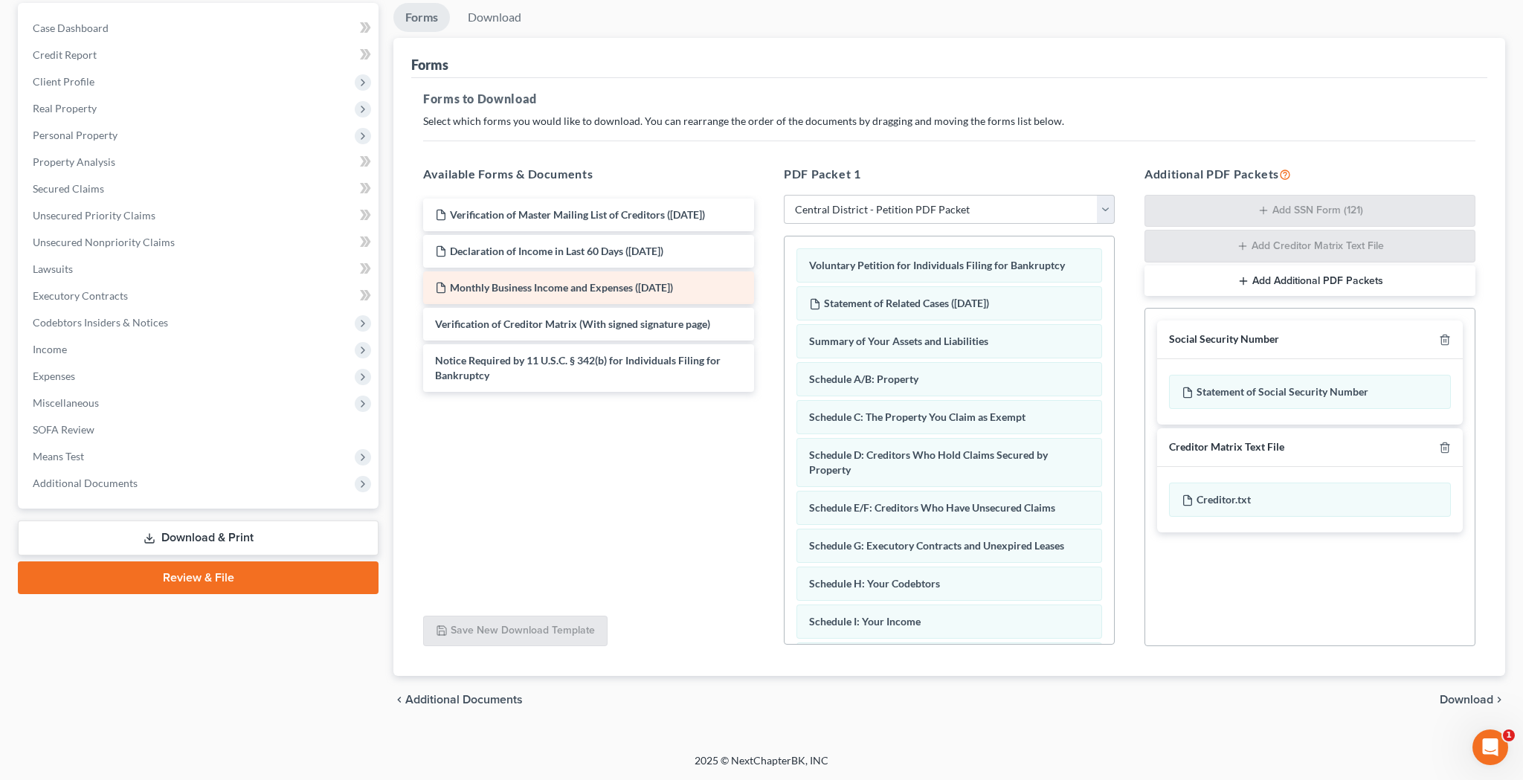
scroll to position [285, 0]
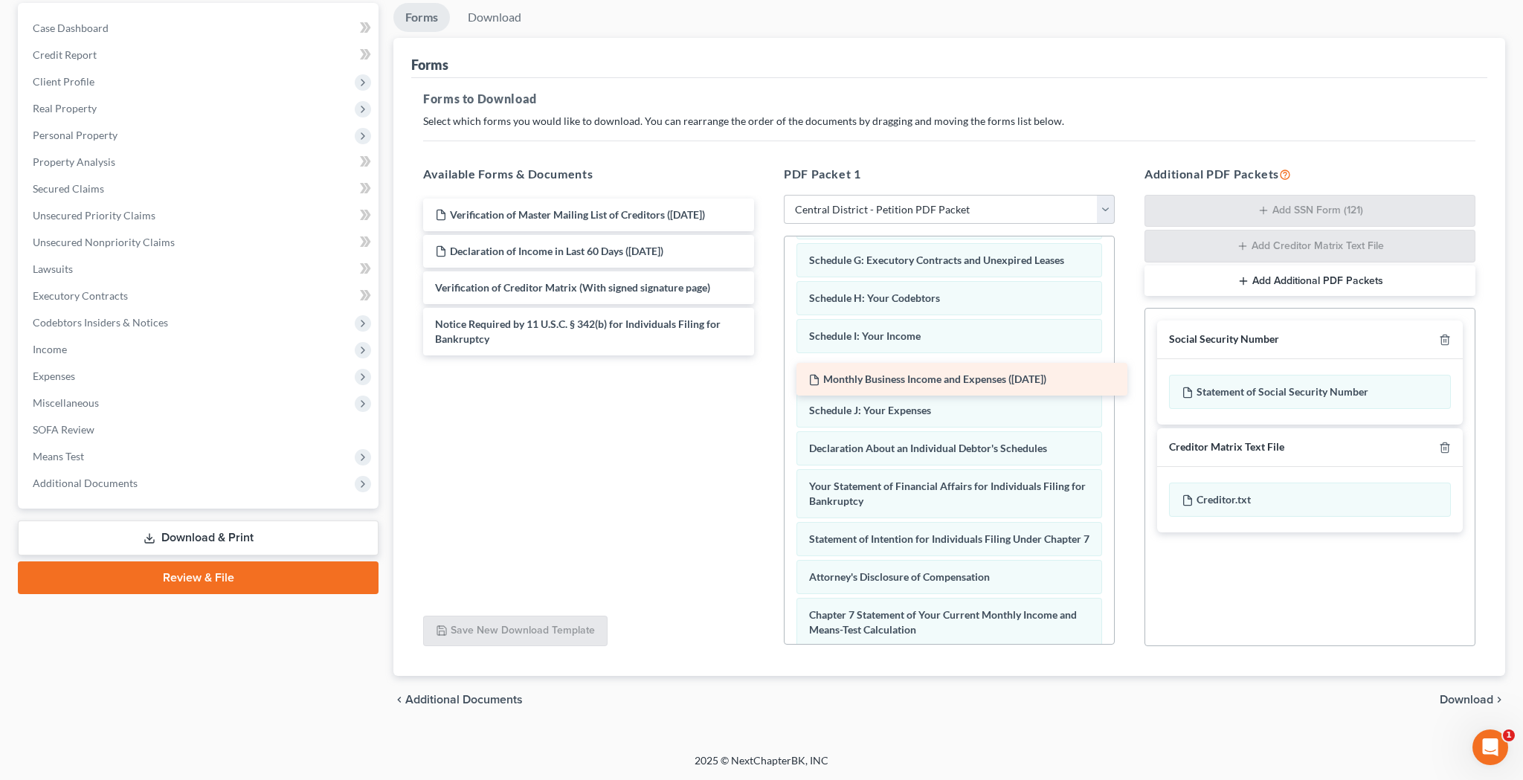
drag, startPoint x: 593, startPoint y: 285, endPoint x: 969, endPoint y: 375, distance: 386.1
click at [766, 355] on div "Monthly Business Income and Expenses ([DATE]) Verification of Master Mailing Li…" at bounding box center [588, 277] width 355 height 157
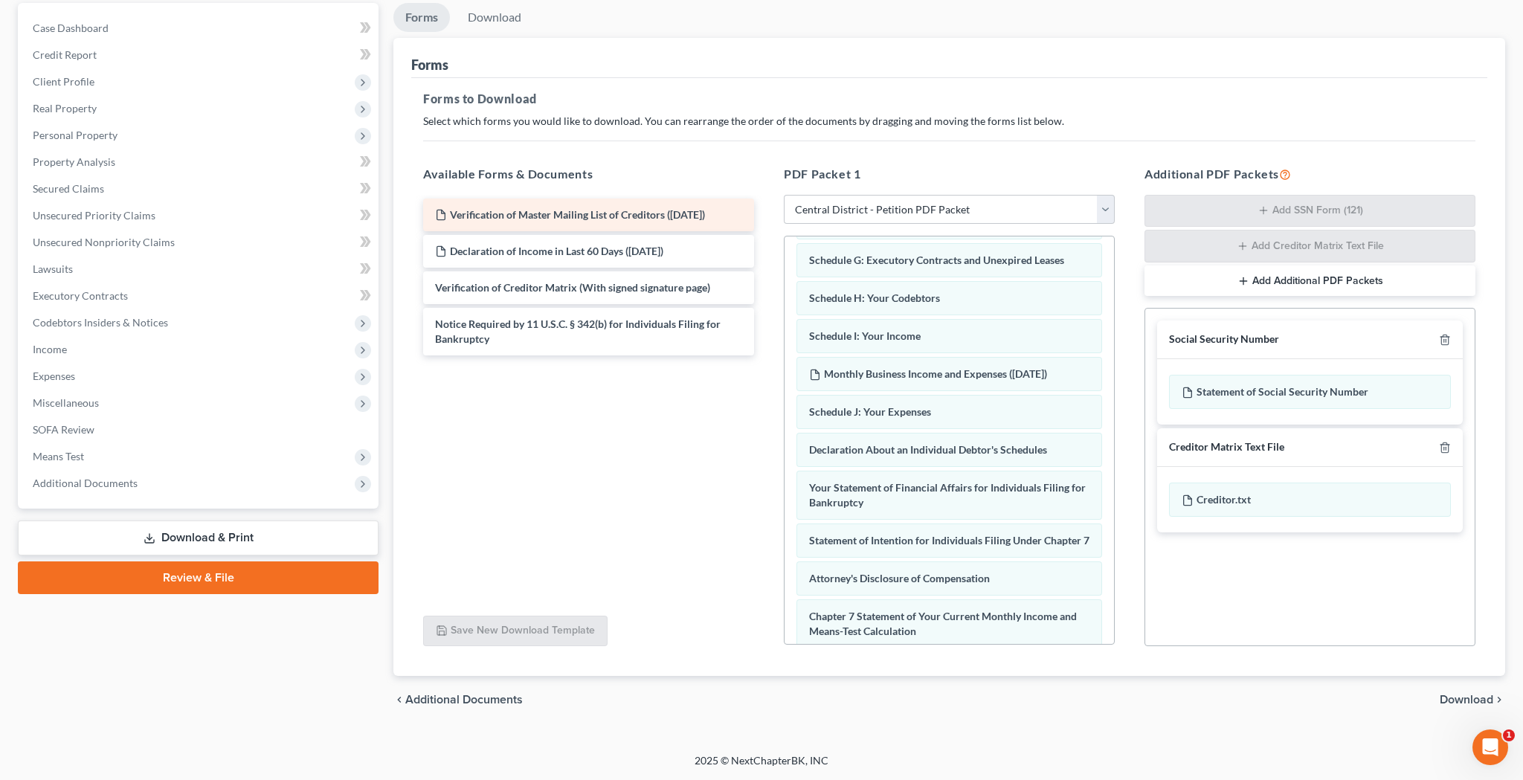
scroll to position [413, 0]
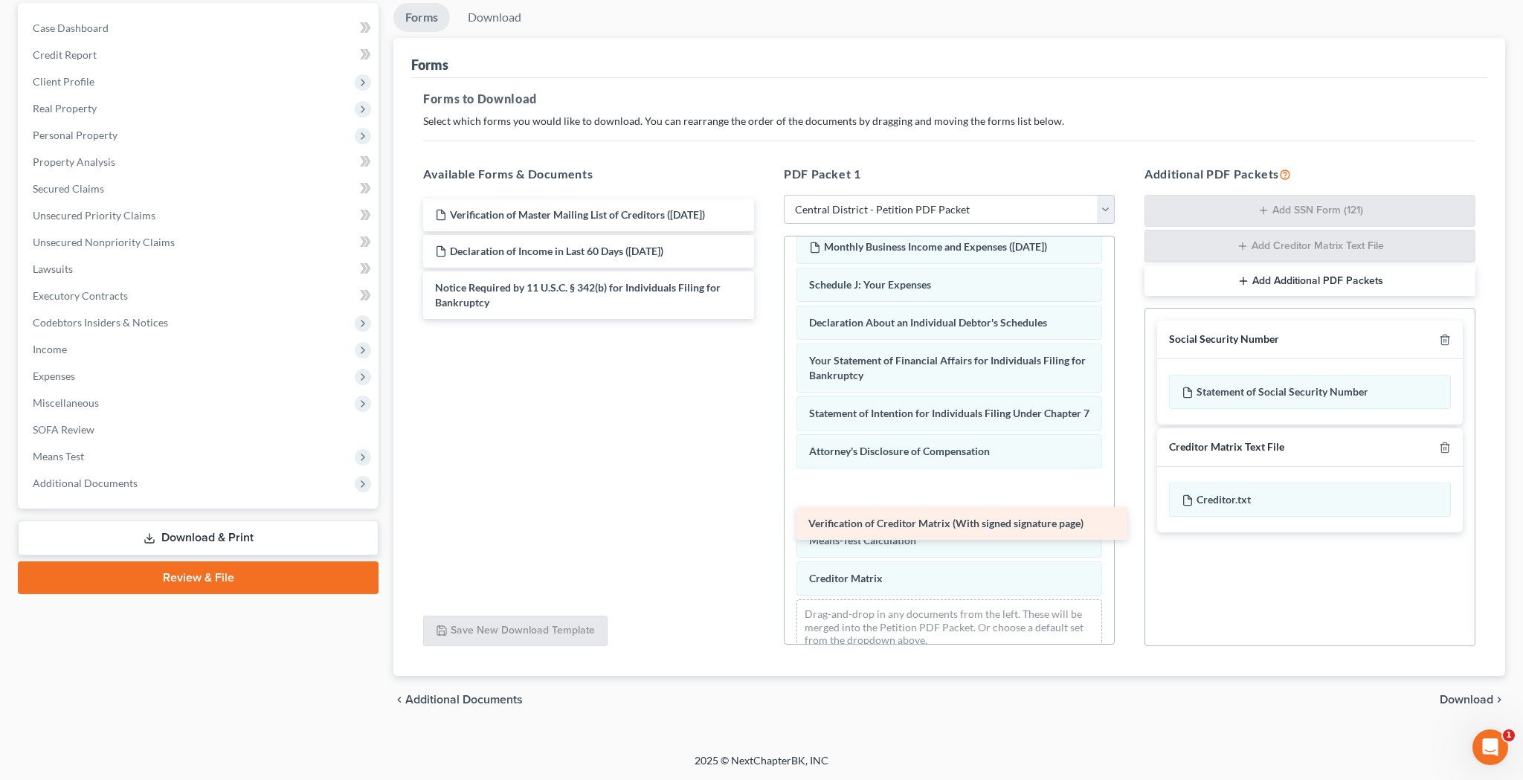
drag, startPoint x: 650, startPoint y: 287, endPoint x: 1021, endPoint y: 529, distance: 442.7
click at [766, 319] on div "Verification of Creditor Matrix (With signed signature page) Verification of Ma…" at bounding box center [588, 259] width 355 height 120
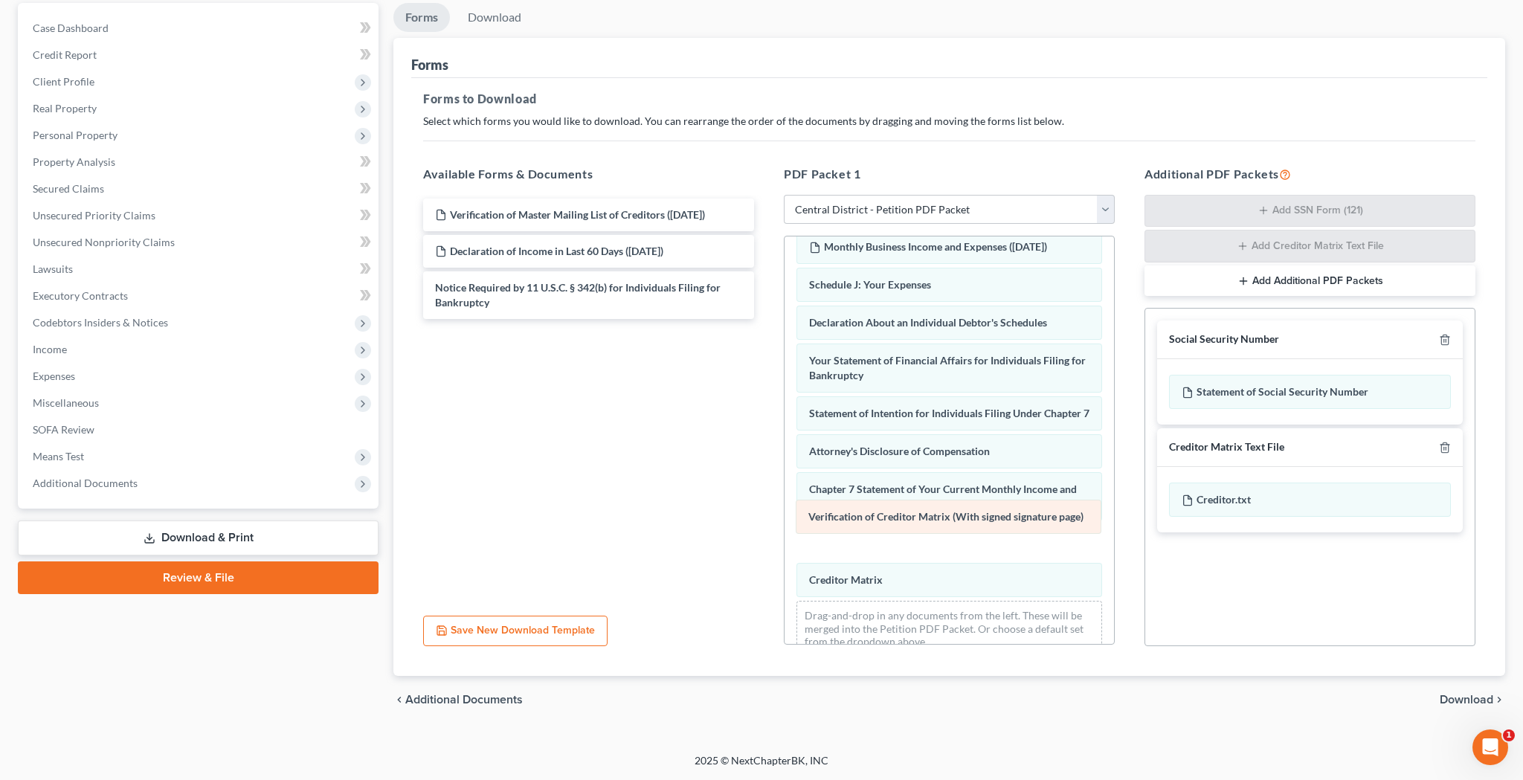
drag, startPoint x: 944, startPoint y: 462, endPoint x: 943, endPoint y: 514, distance: 52.0
click at [943, 514] on div "Verification of Creditor Matrix (With signed signature page) Voluntary Petition…" at bounding box center [948, 246] width 329 height 845
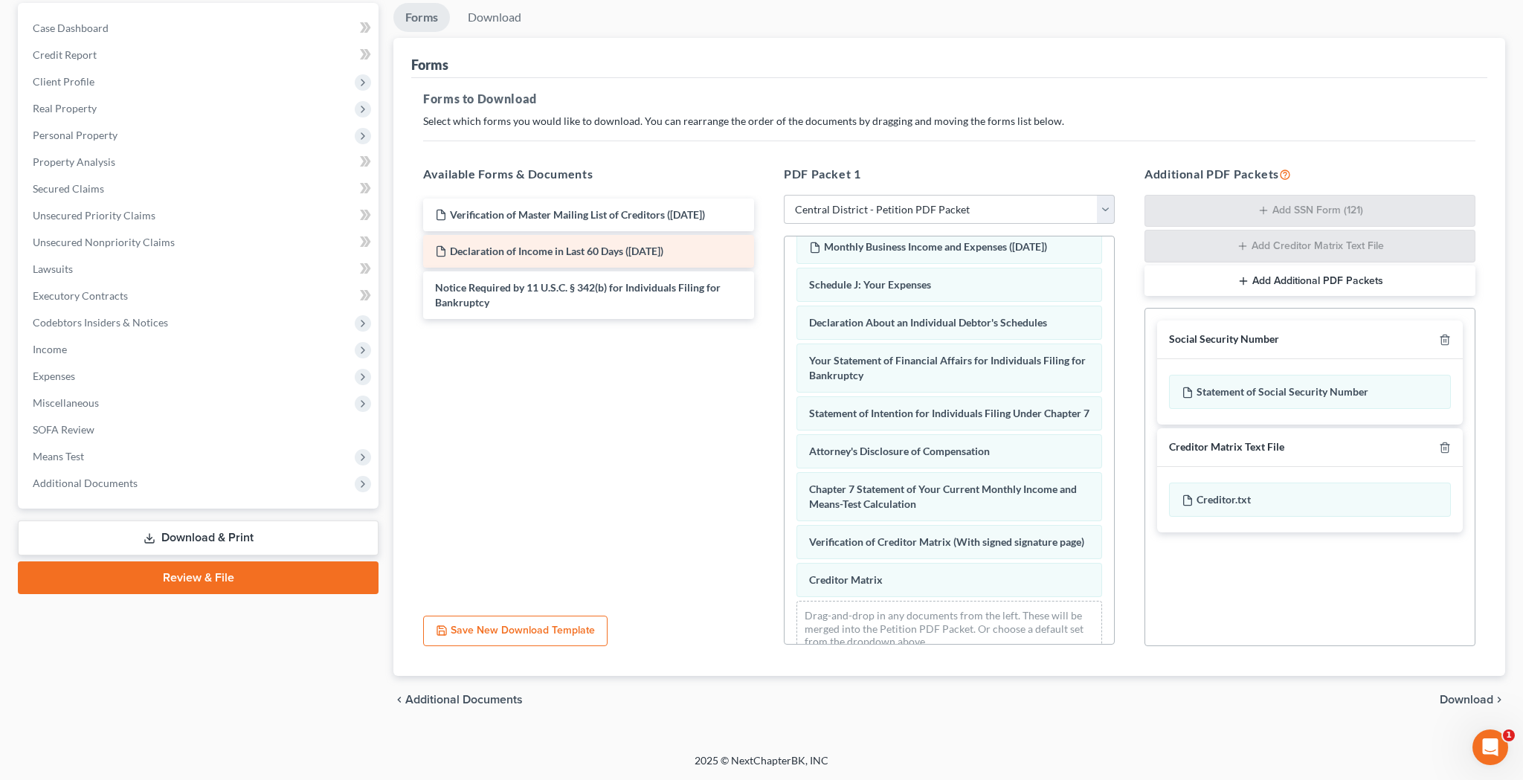
scroll to position [451, 0]
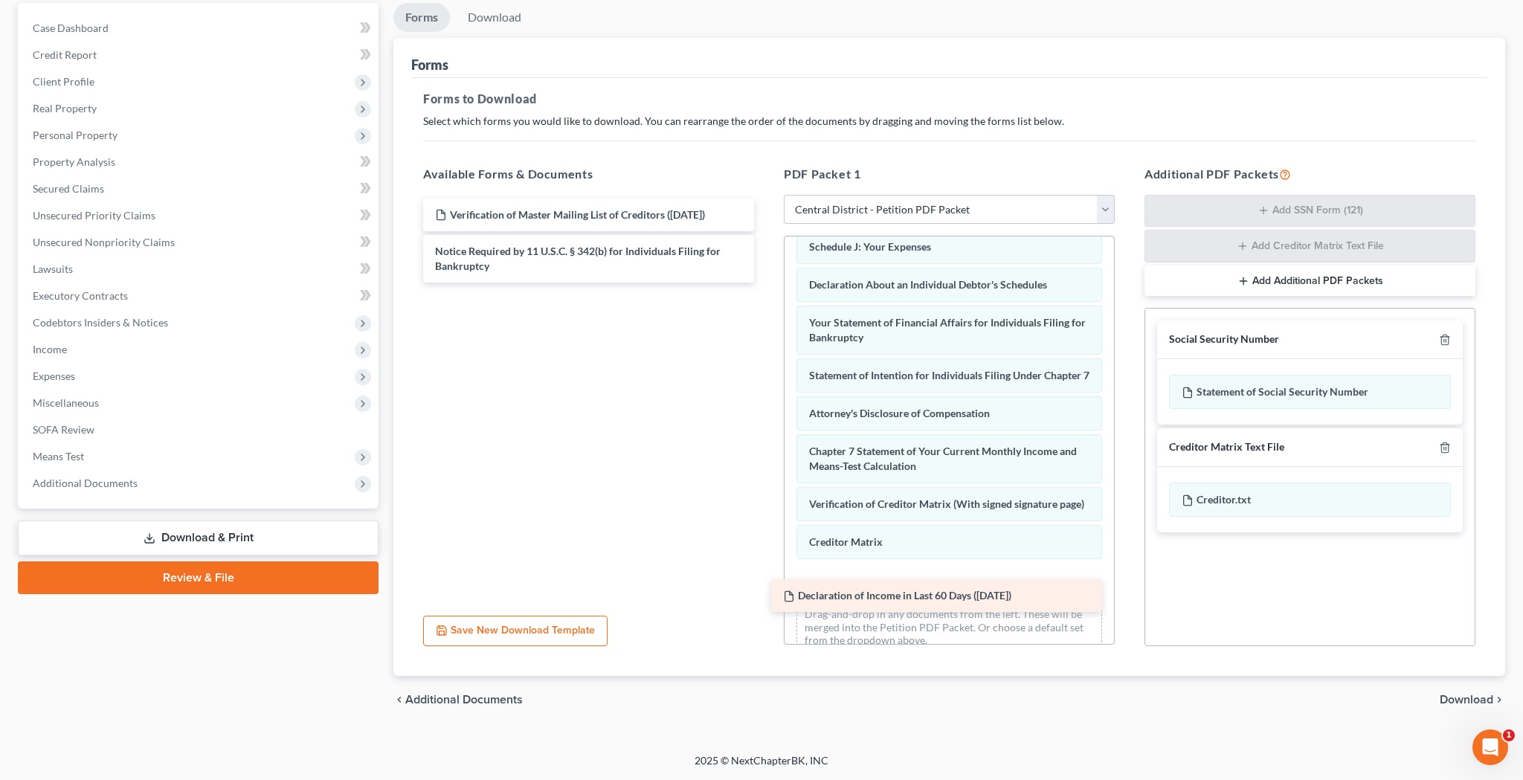
drag, startPoint x: 581, startPoint y: 251, endPoint x: 926, endPoint y: 596, distance: 488.4
click at [766, 283] on div "Declaration of Income in Last 60 Days ([DATE]) Verification of Master Mailing L…" at bounding box center [588, 241] width 355 height 84
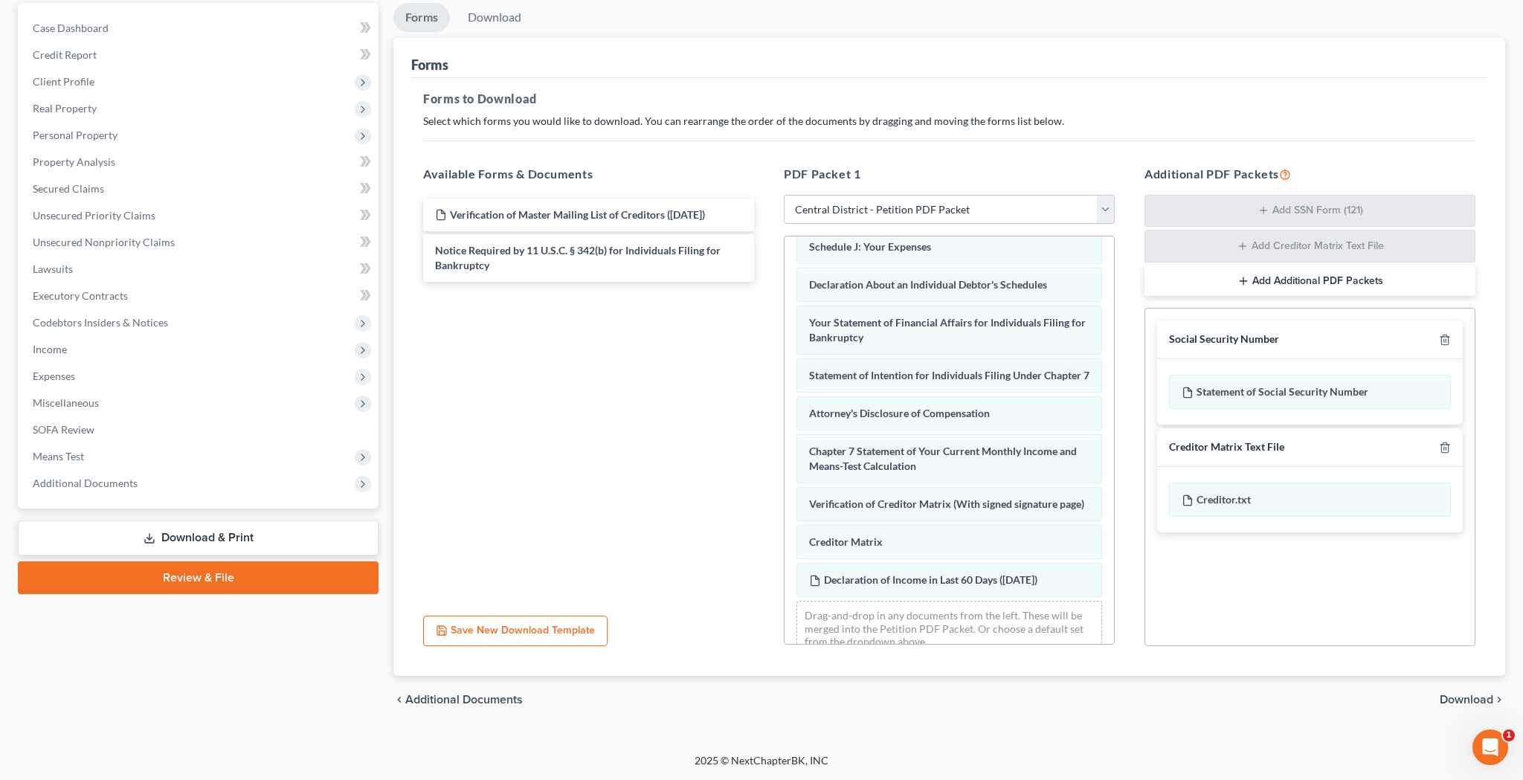
scroll to position [488, 0]
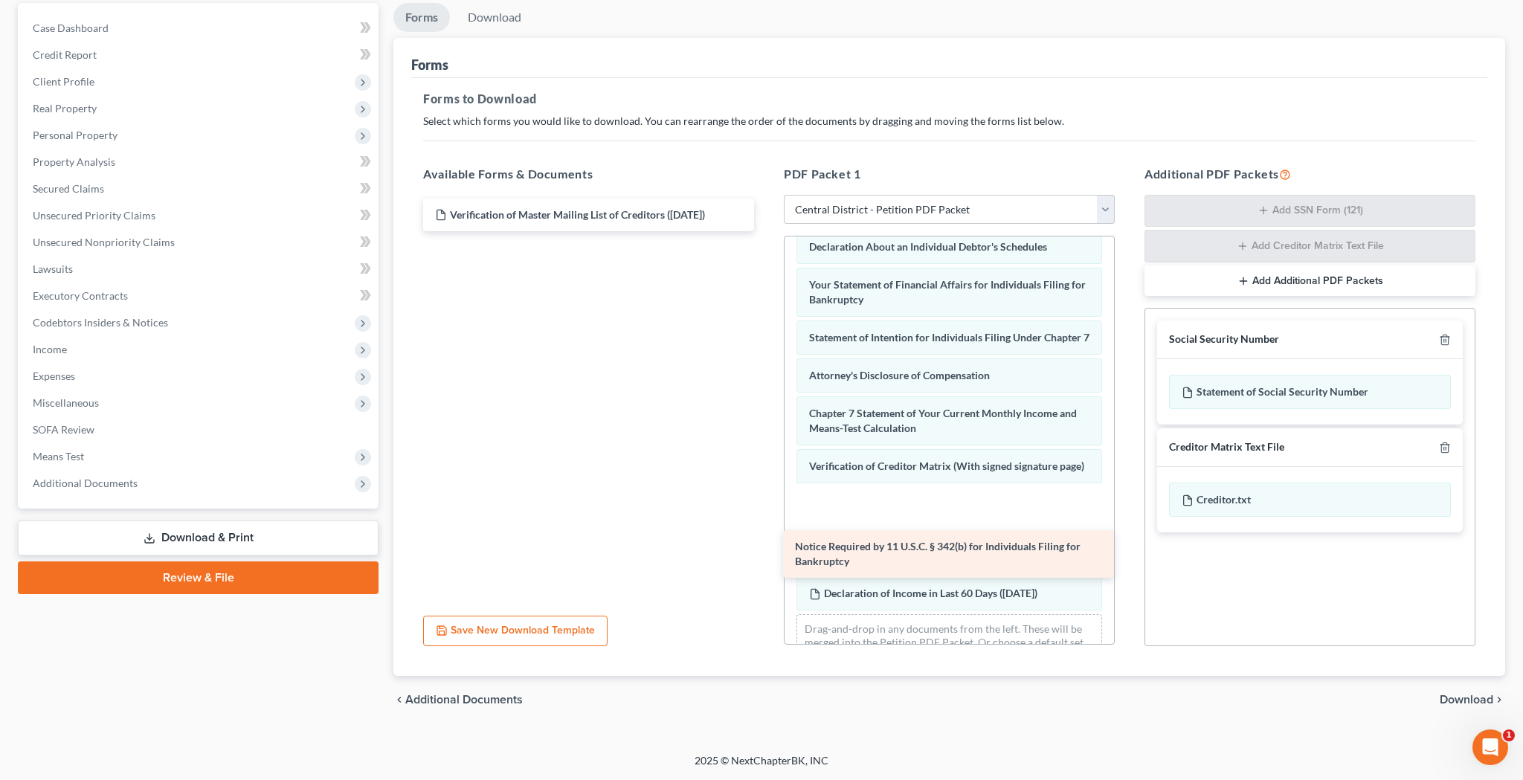
drag, startPoint x: 550, startPoint y: 256, endPoint x: 911, endPoint y: 553, distance: 466.9
click at [766, 231] on div "Notice Required by 11 U.S.C. § 342(b) for Individuals Filing for Bankruptcy Ver…" at bounding box center [588, 215] width 355 height 33
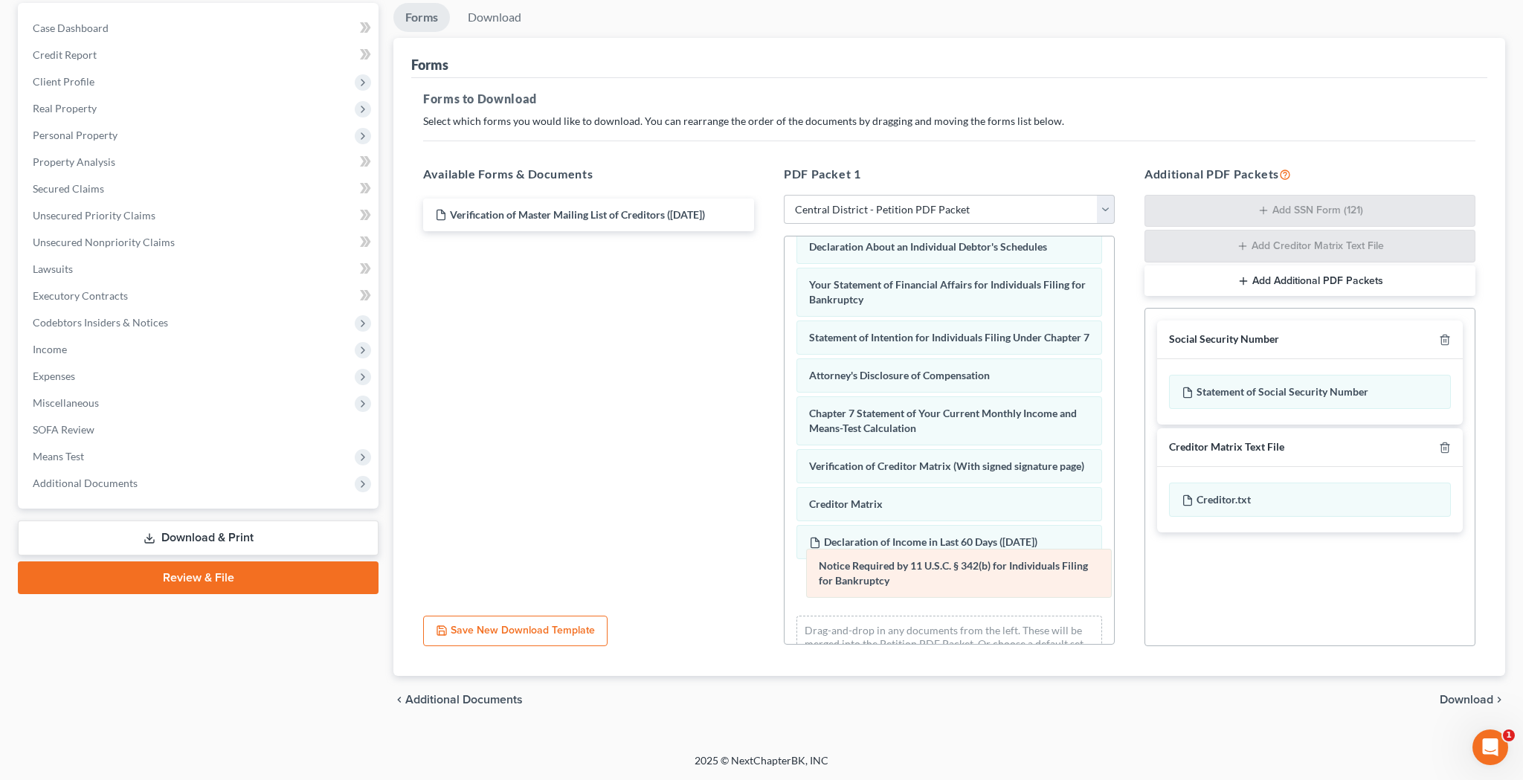
drag, startPoint x: 891, startPoint y: 472, endPoint x: 895, endPoint y: 567, distance: 94.5
click at [895, 567] on div "Notice Required by 11 U.S.C. § 342(b) for Individuals Filing for Bankruptcy Vol…" at bounding box center [948, 215] width 329 height 935
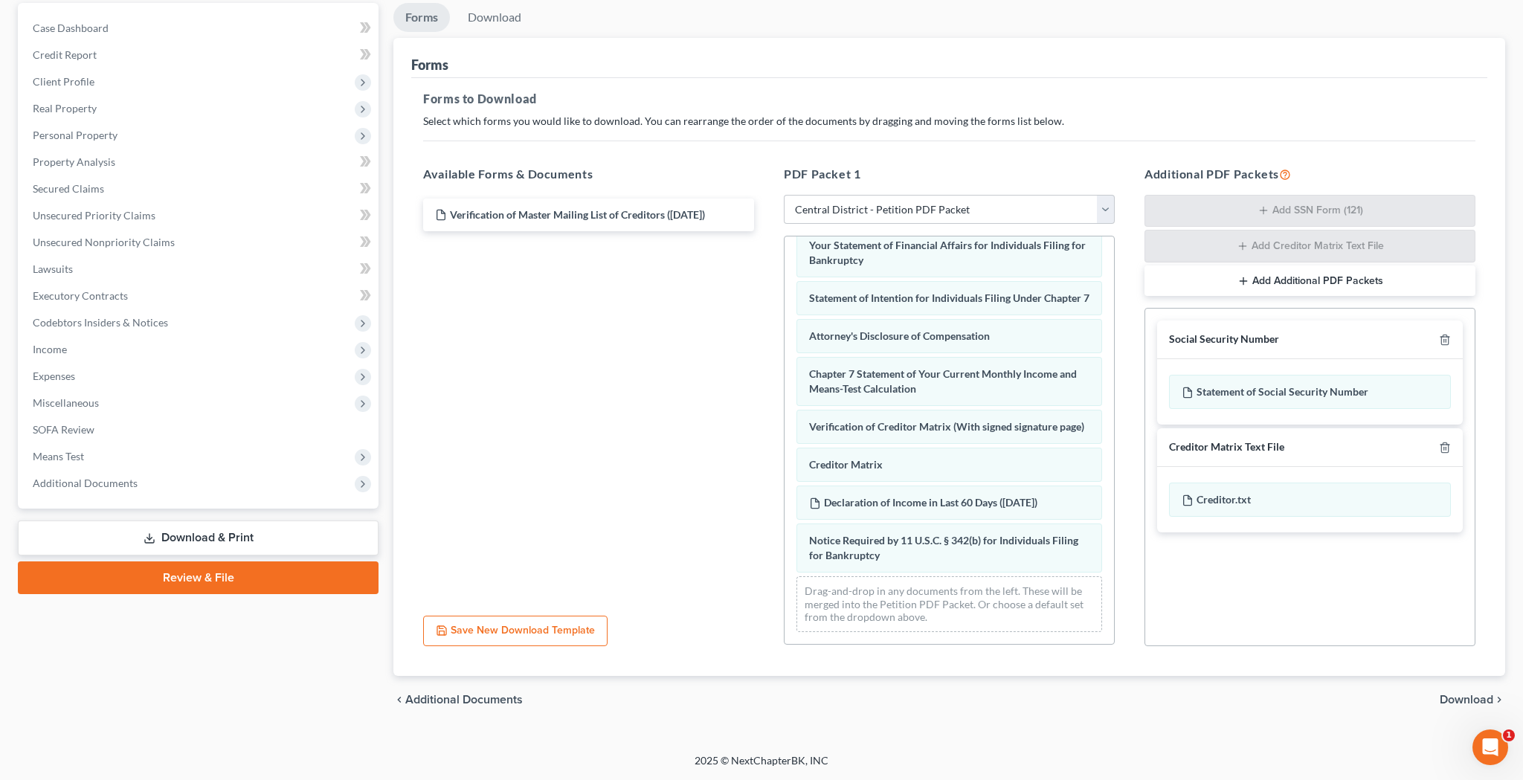
scroll to position [541, 0]
click at [1461, 700] on span "Download" at bounding box center [1466, 700] width 54 height 12
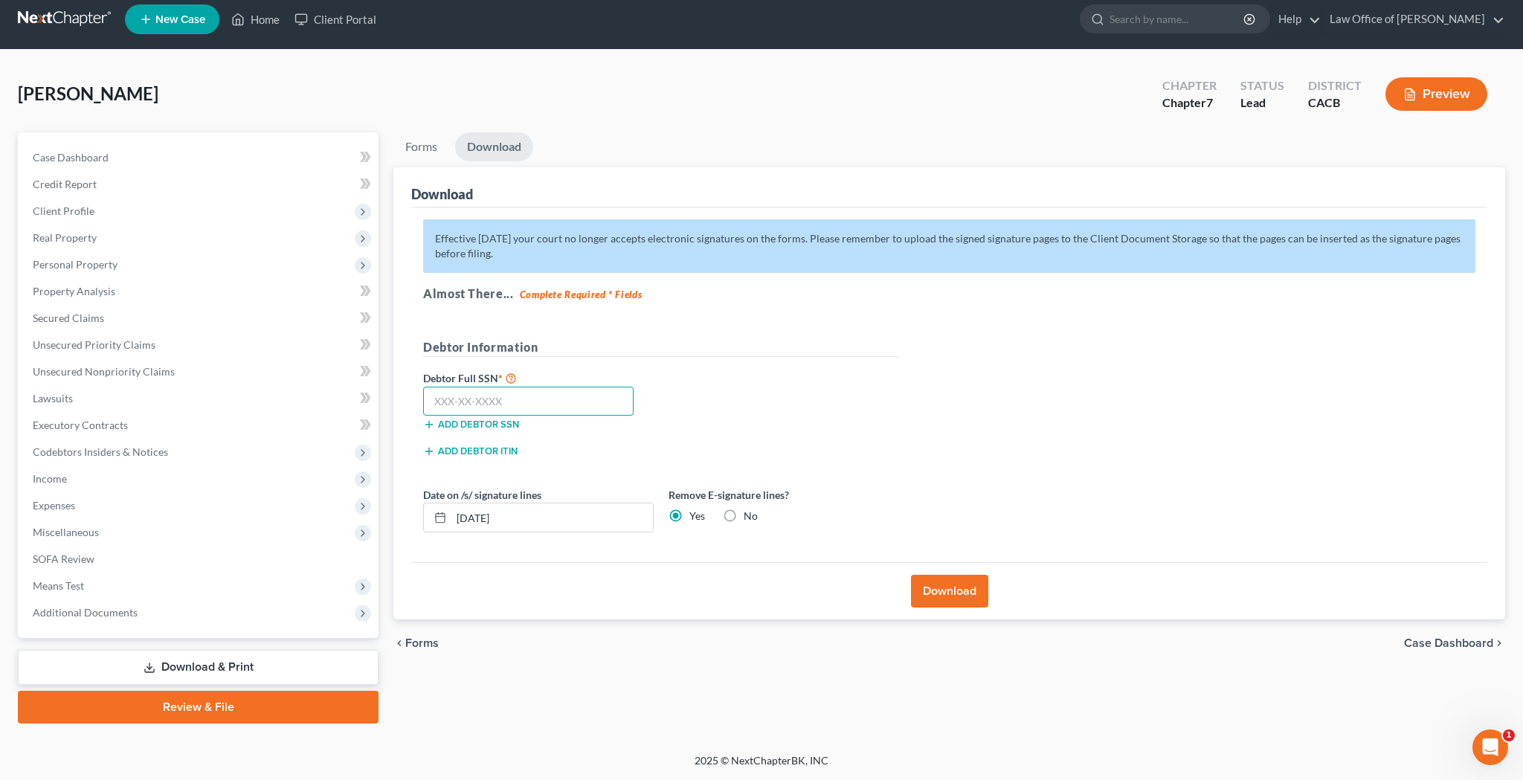
click at [597, 407] on input "text" at bounding box center [528, 402] width 210 height 30
click at [947, 593] on button "Download" at bounding box center [949, 591] width 77 height 33
click at [485, 520] on input "[DATE]" at bounding box center [551, 517] width 201 height 28
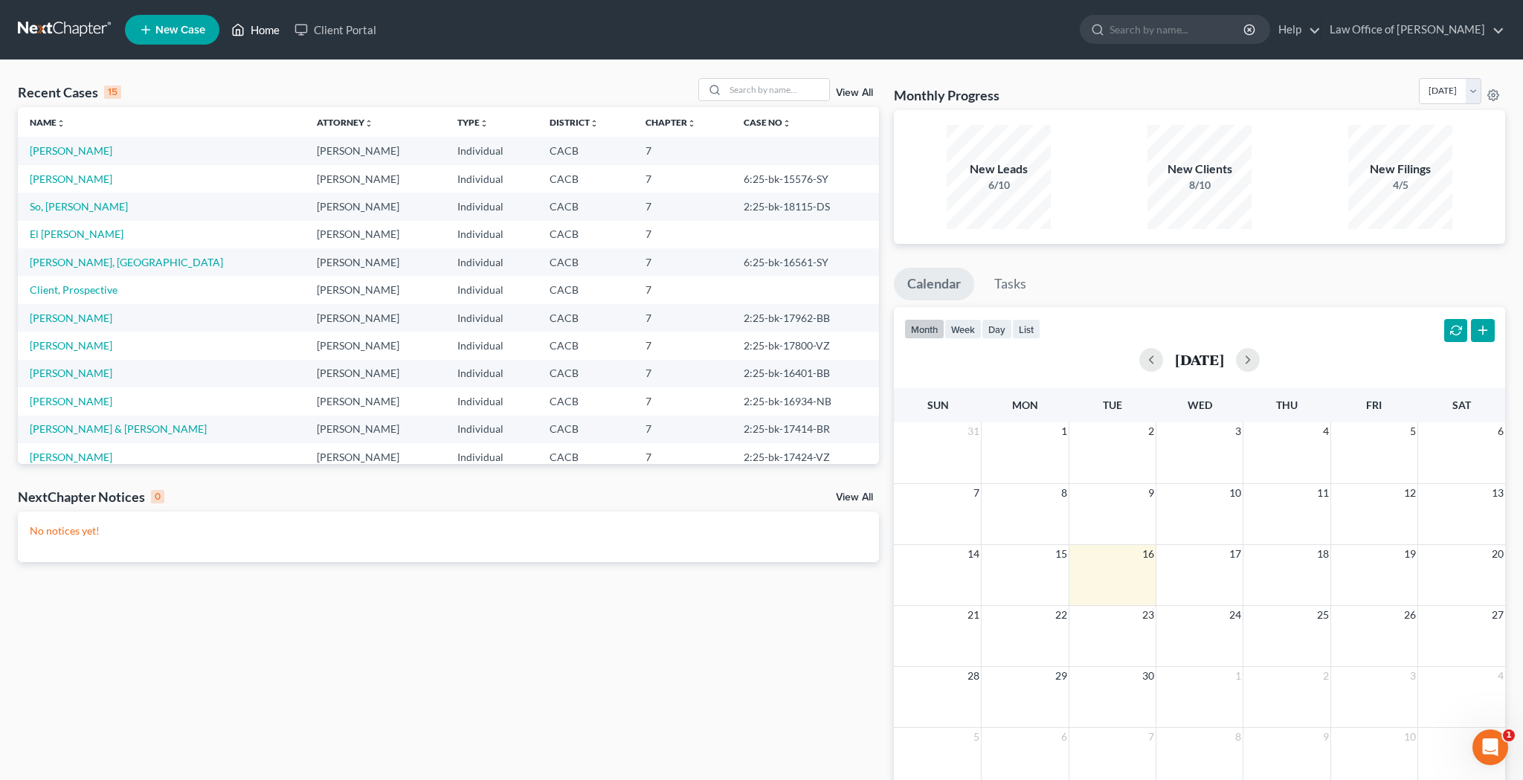
click at [269, 32] on link "Home" at bounding box center [255, 29] width 63 height 27
click at [75, 153] on link "[PERSON_NAME]" at bounding box center [71, 150] width 83 height 13
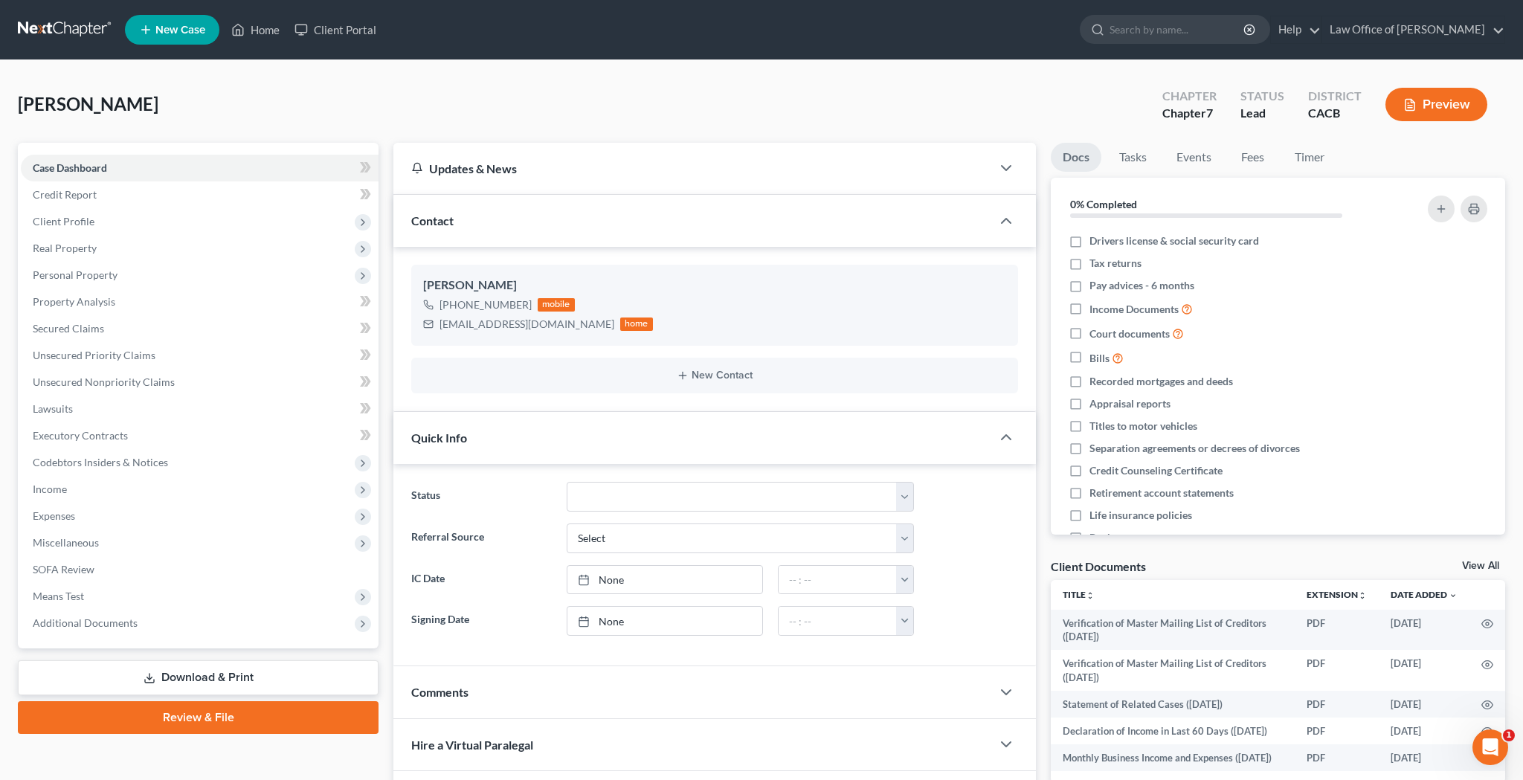
click at [174, 677] on link "Download & Print" at bounding box center [198, 677] width 361 height 35
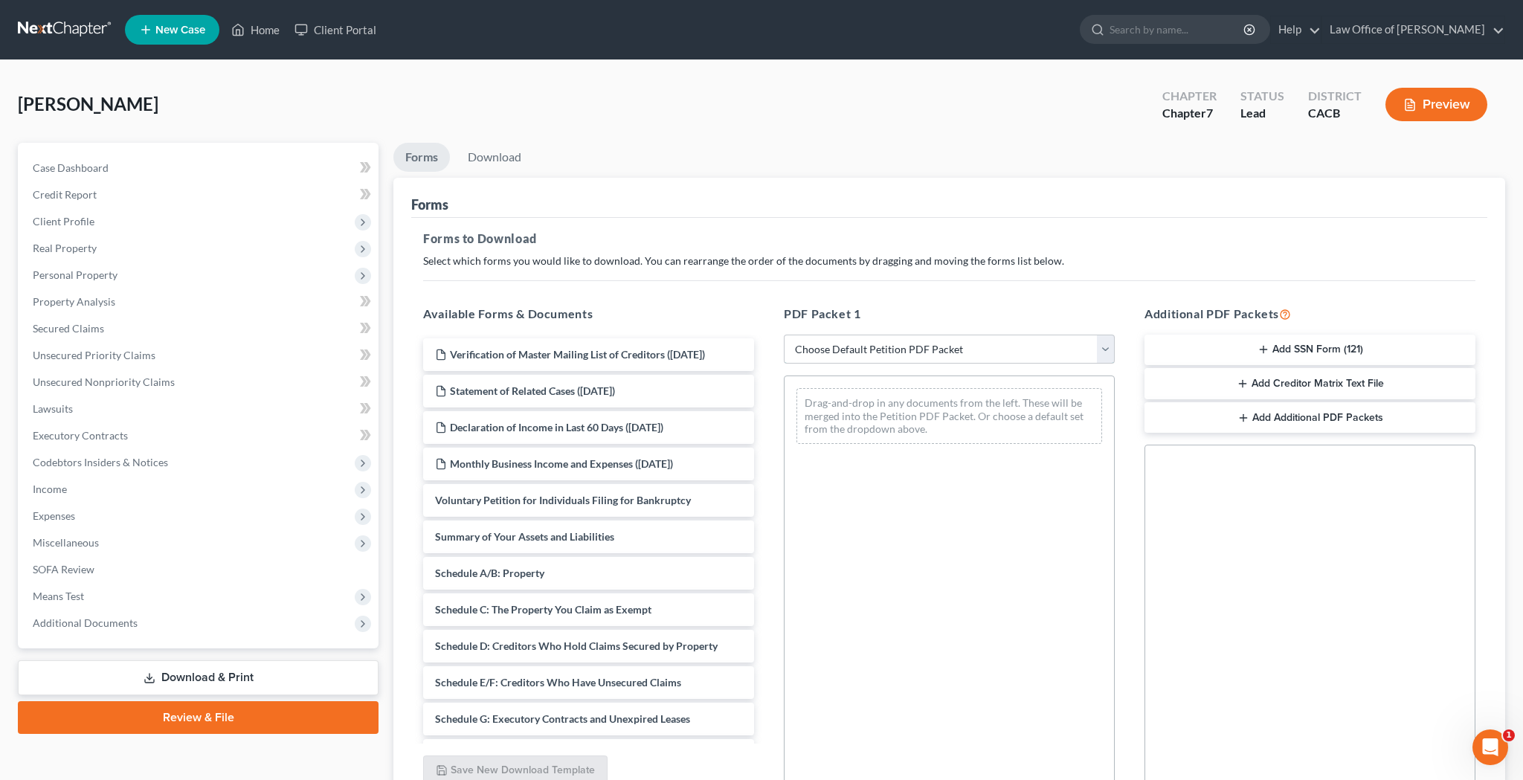
select select "4"
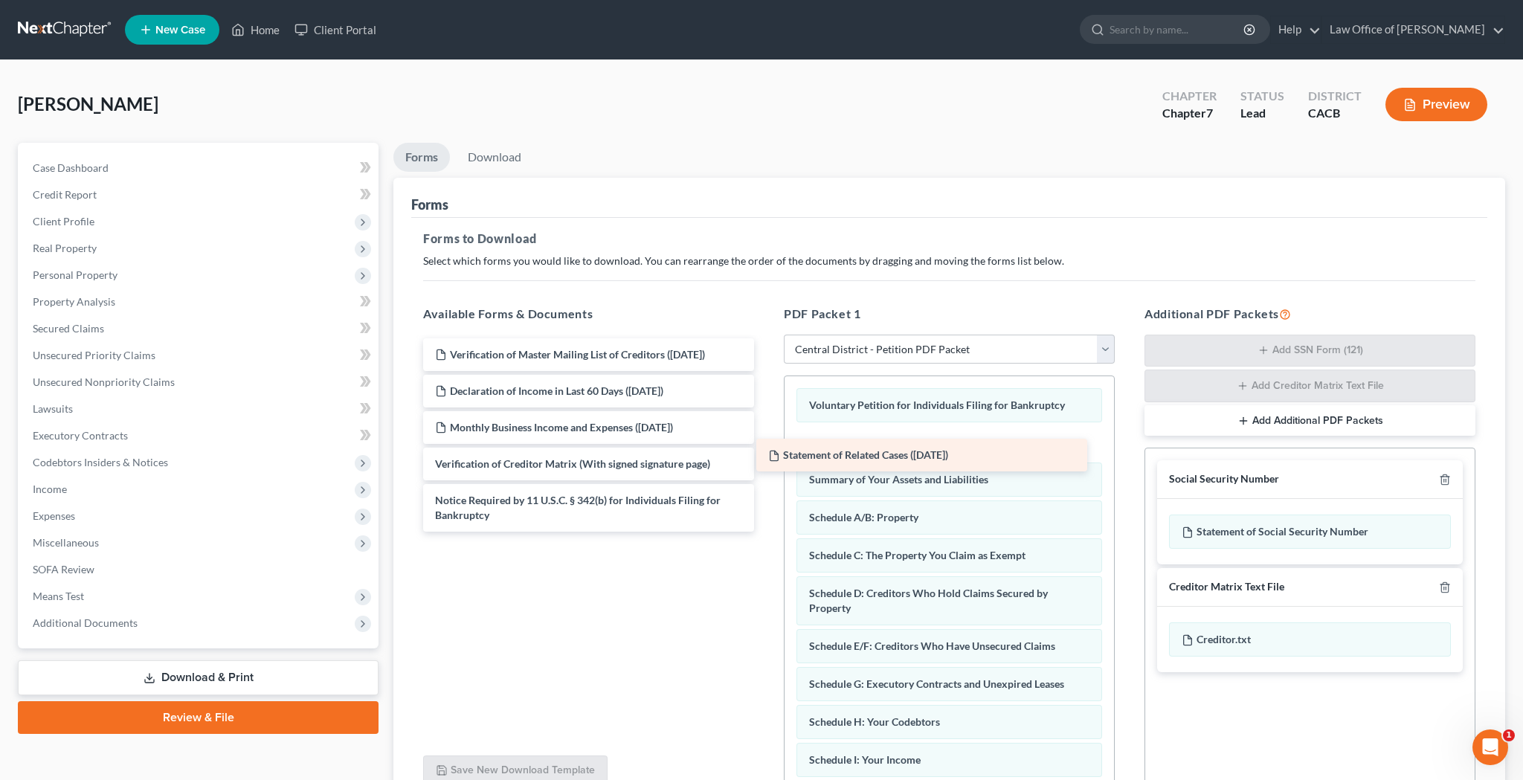
drag, startPoint x: 579, startPoint y: 386, endPoint x: 916, endPoint y: 448, distance: 342.5
click at [766, 448] on div "Statement of Related Cases ([DATE]) Verification of Master Mailing List of Cred…" at bounding box center [588, 434] width 355 height 193
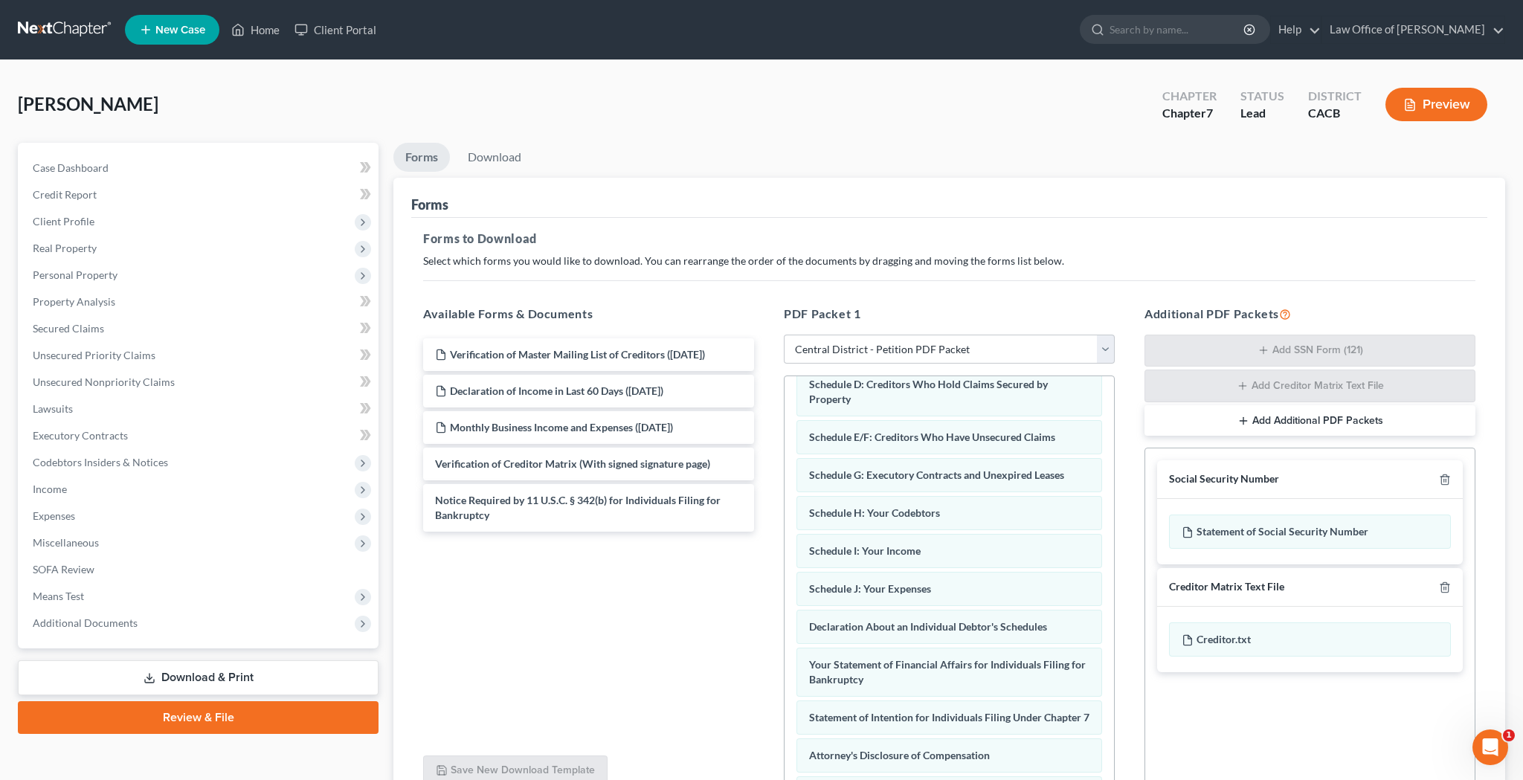
scroll to position [212, 0]
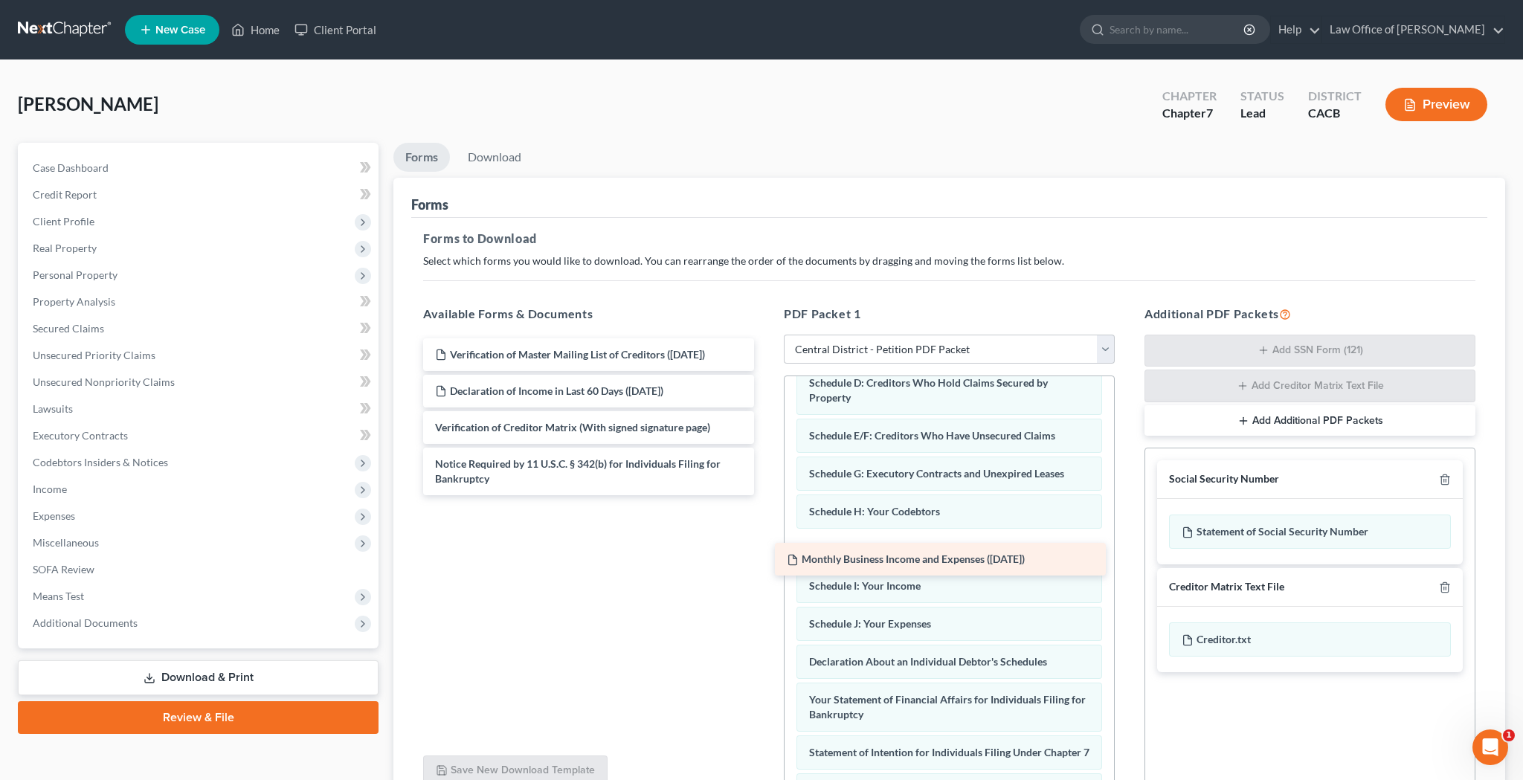
drag, startPoint x: 579, startPoint y: 420, endPoint x: 931, endPoint y: 545, distance: 373.2
click at [766, 495] on div "Monthly Business Income and Expenses ([DATE]) Verification of Master Mailing Li…" at bounding box center [588, 416] width 355 height 157
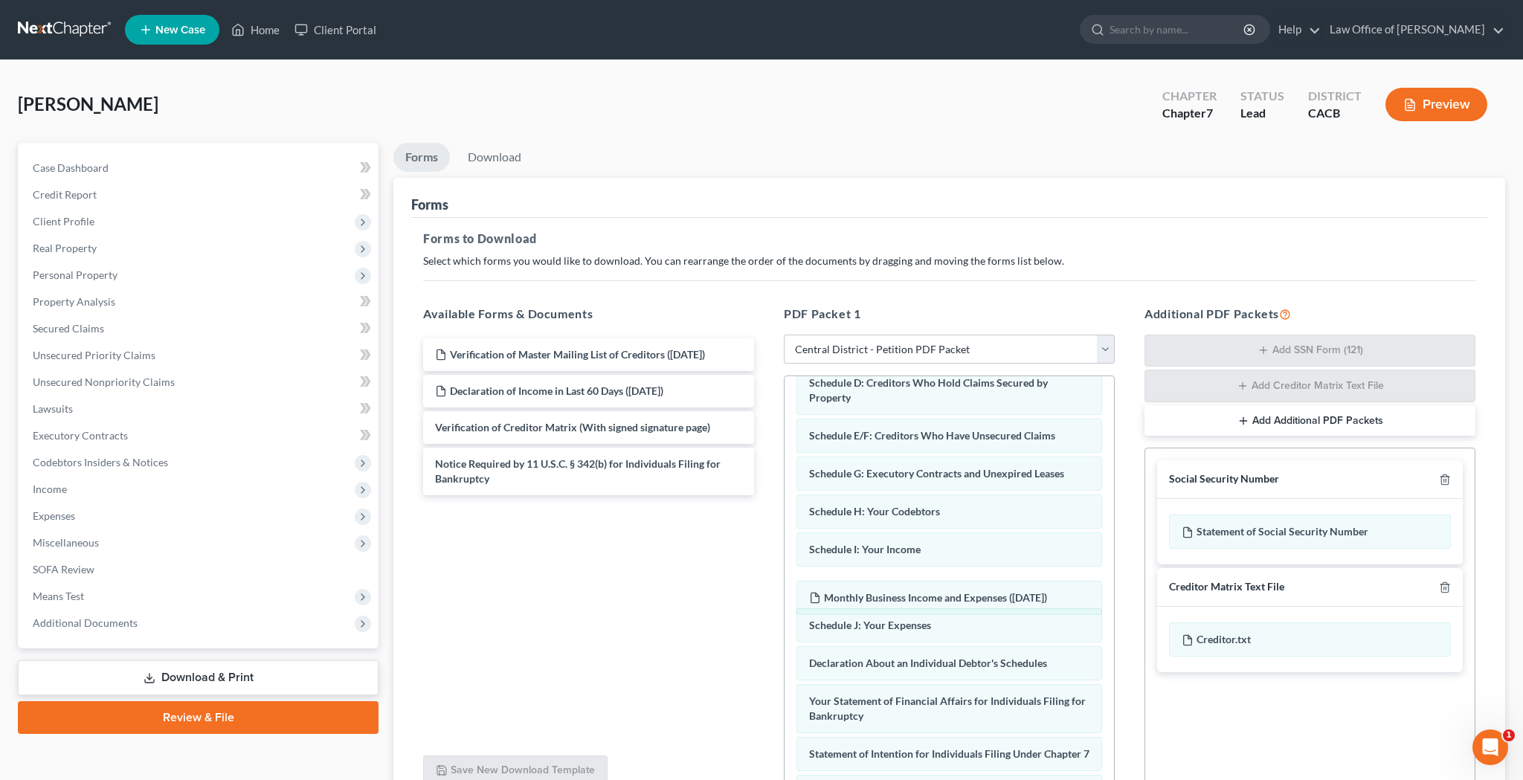
drag, startPoint x: 912, startPoint y: 546, endPoint x: 913, endPoint y: 588, distance: 41.6
click at [913, 590] on div "Monthly Business Income and Expenses (09/16/2025) Voluntary Petition for Indivi…" at bounding box center [948, 567] width 329 height 807
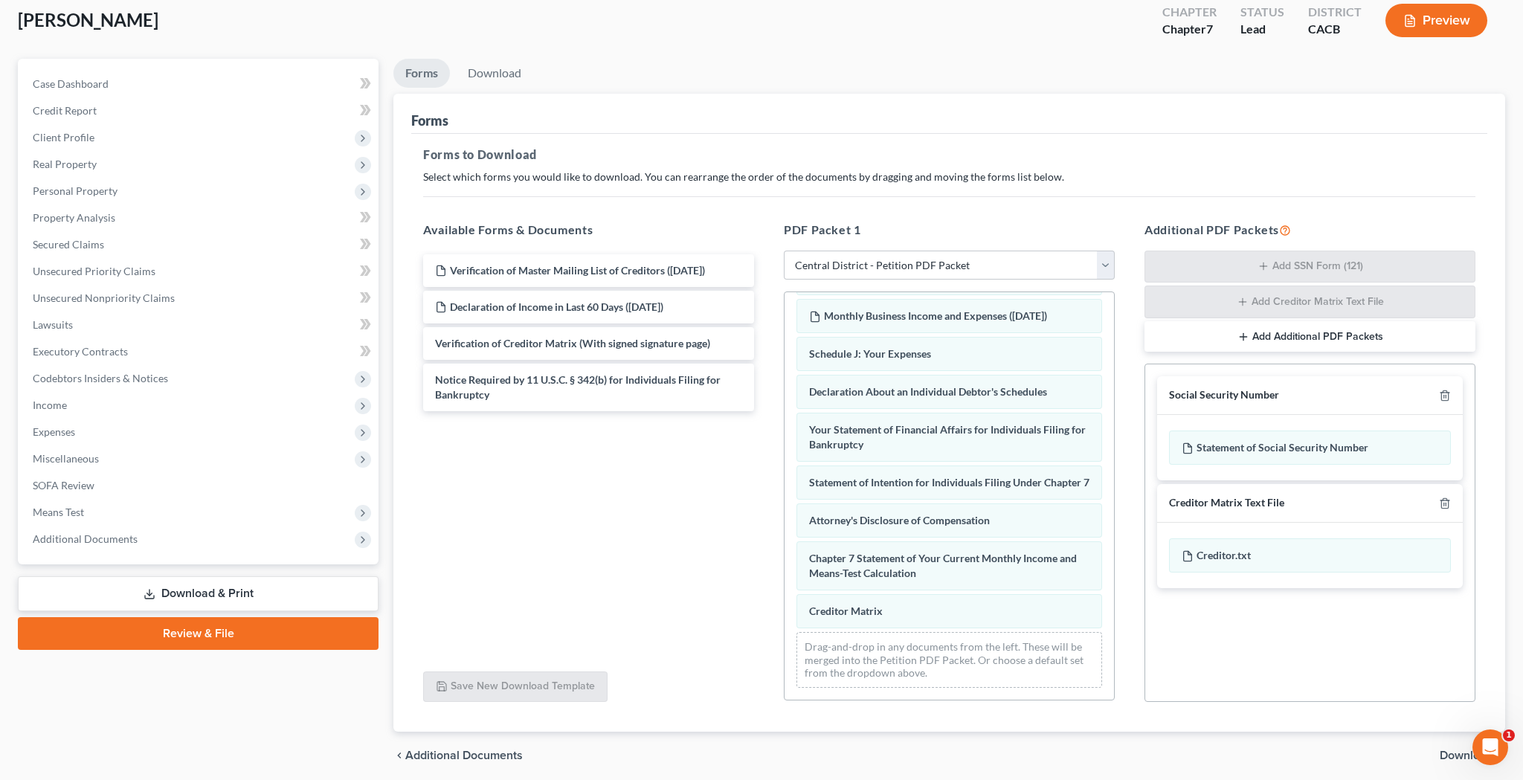
scroll to position [85, 0]
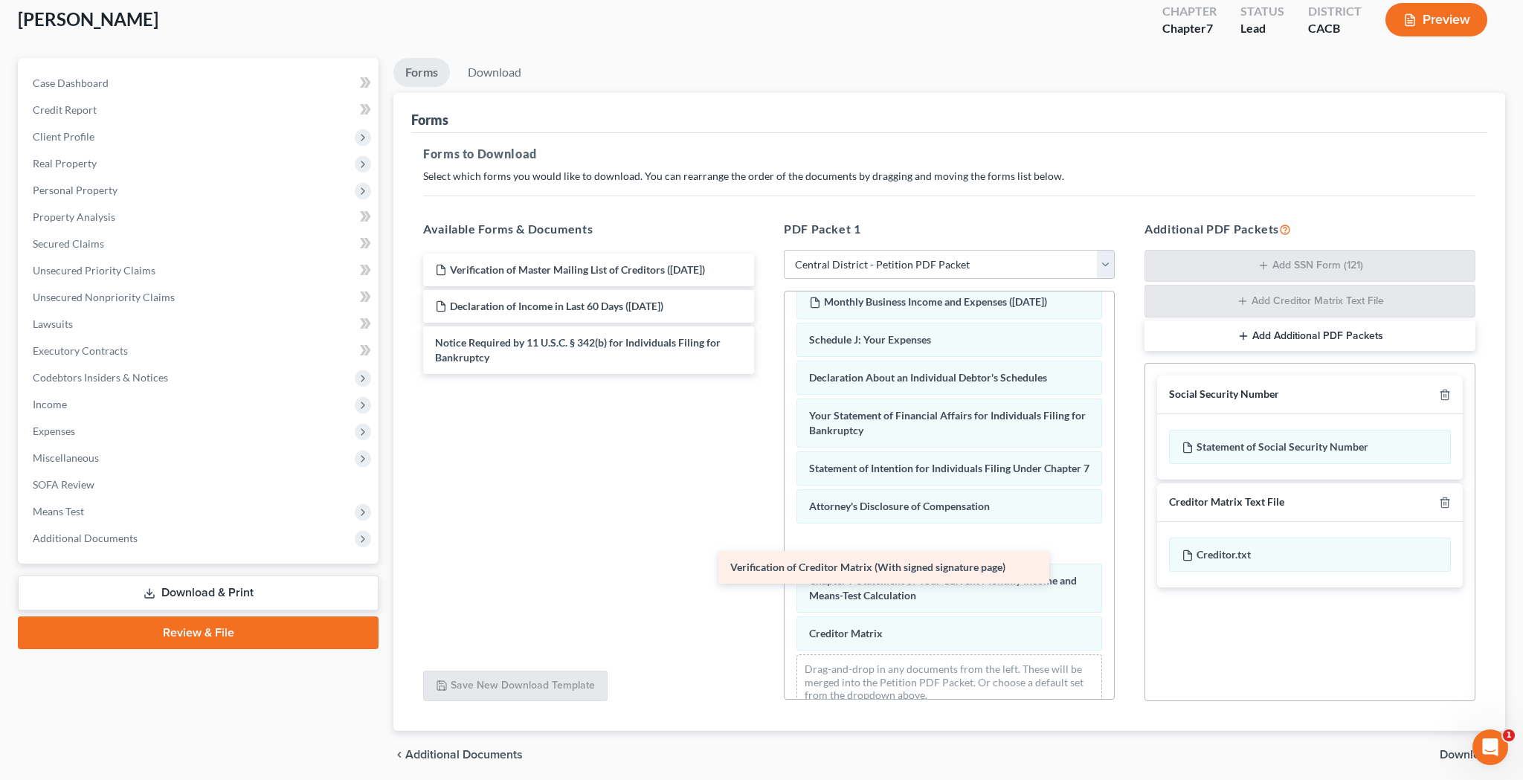
drag, startPoint x: 644, startPoint y: 343, endPoint x: 953, endPoint y: 587, distance: 394.3
click at [766, 374] on div "Verification of Creditor Matrix (With signed signature page) Verification of Ma…" at bounding box center [588, 314] width 355 height 120
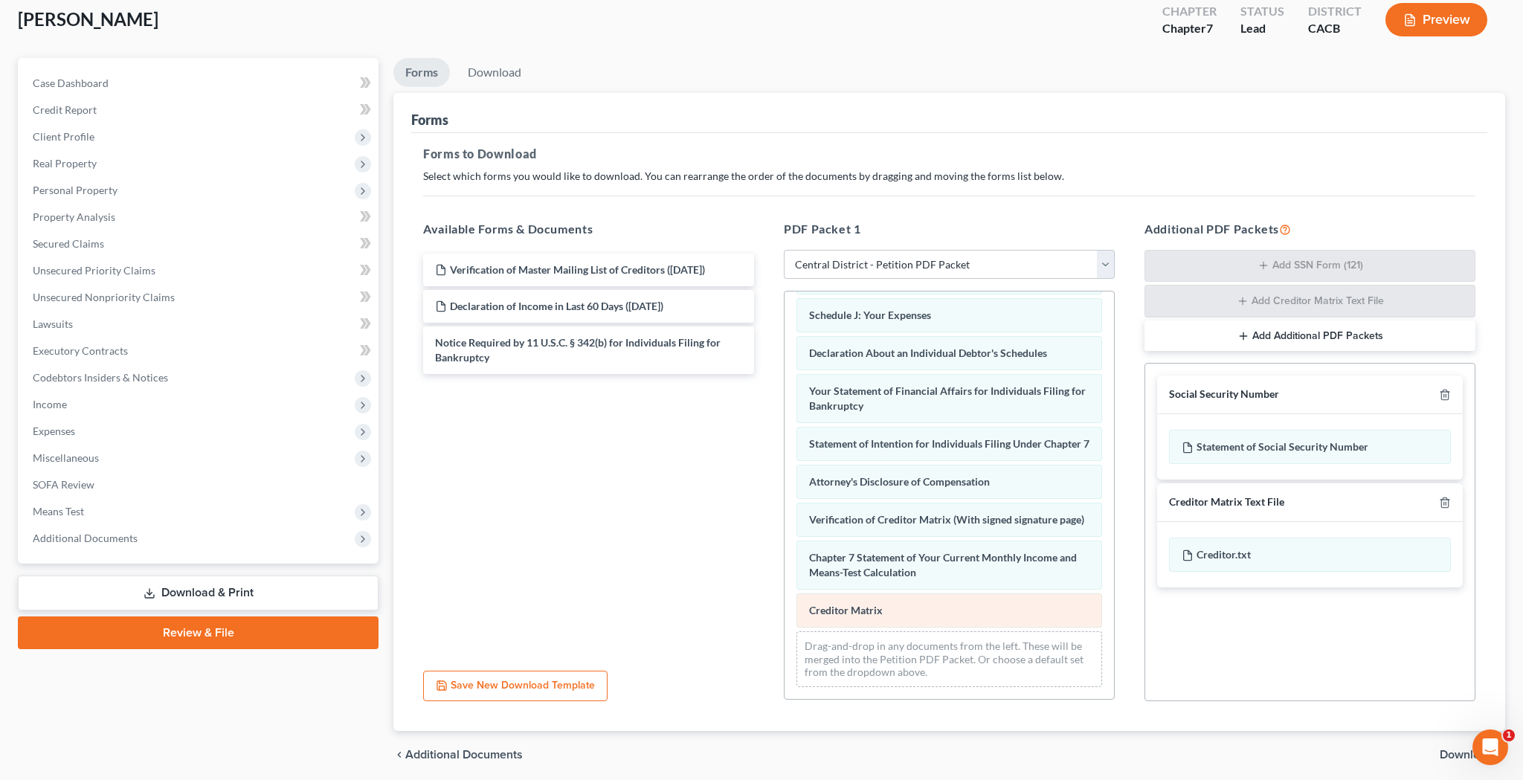
scroll to position [451, 0]
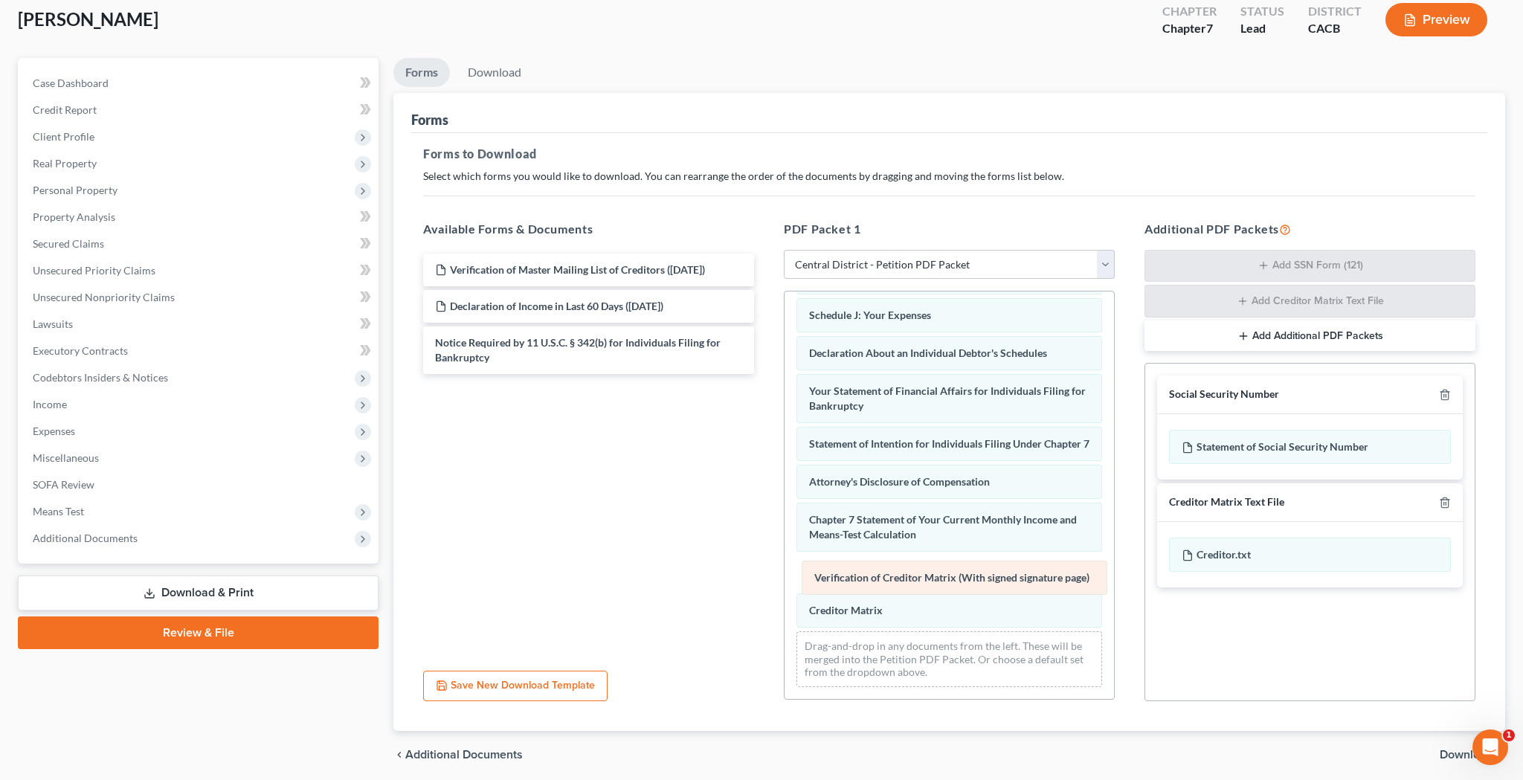
drag, startPoint x: 908, startPoint y: 514, endPoint x: 914, endPoint y: 571, distance: 56.7
click at [914, 571] on div "Verification of Creditor Matrix (With signed signature page) Voluntary Petition…" at bounding box center [948, 276] width 329 height 845
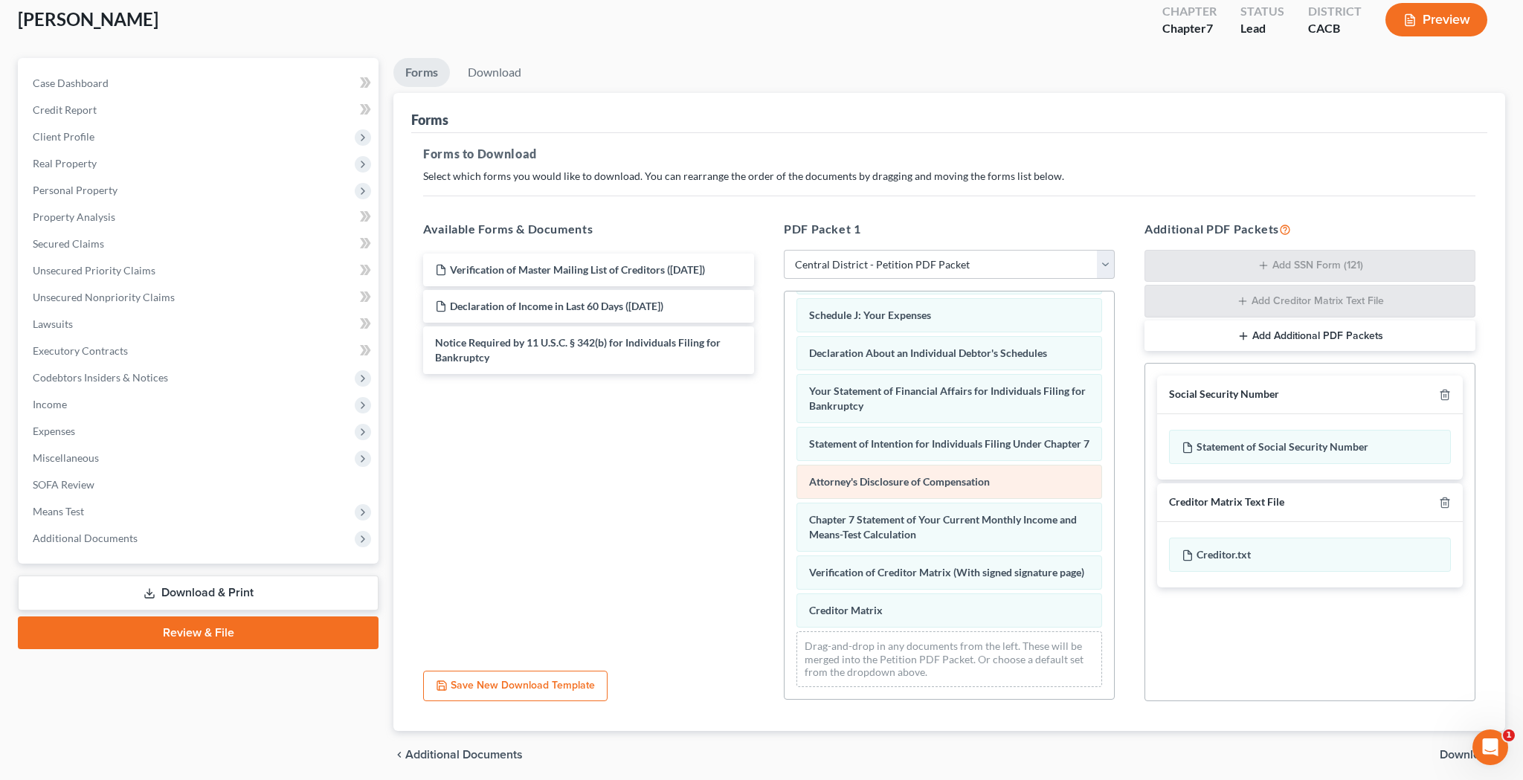
scroll to position [140, 0]
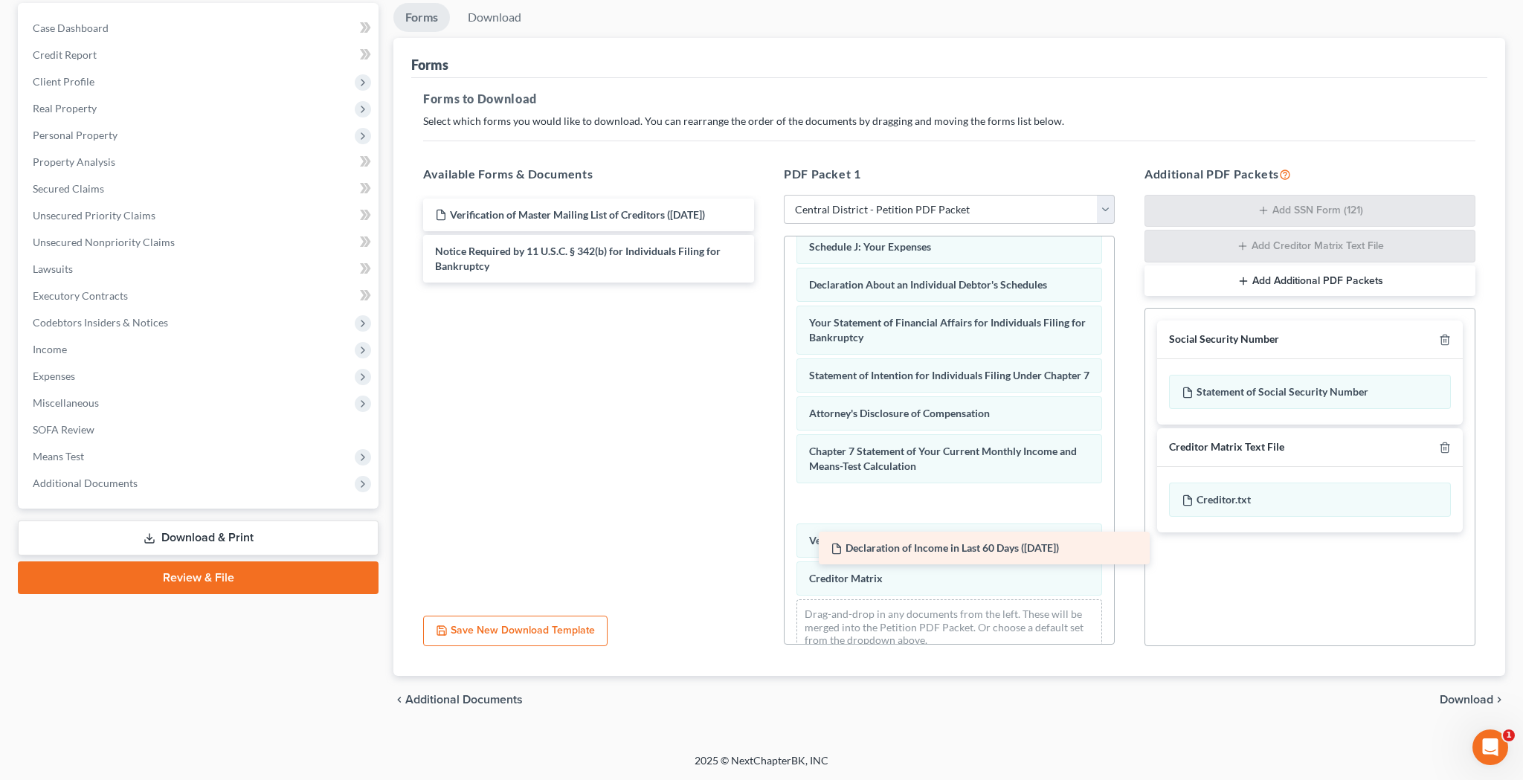
drag, startPoint x: 597, startPoint y: 248, endPoint x: 980, endPoint y: 546, distance: 484.8
click at [766, 283] on div "Declaration of Income in Last 60 Days ([DATE]) Verification of Master Mailing L…" at bounding box center [588, 241] width 355 height 84
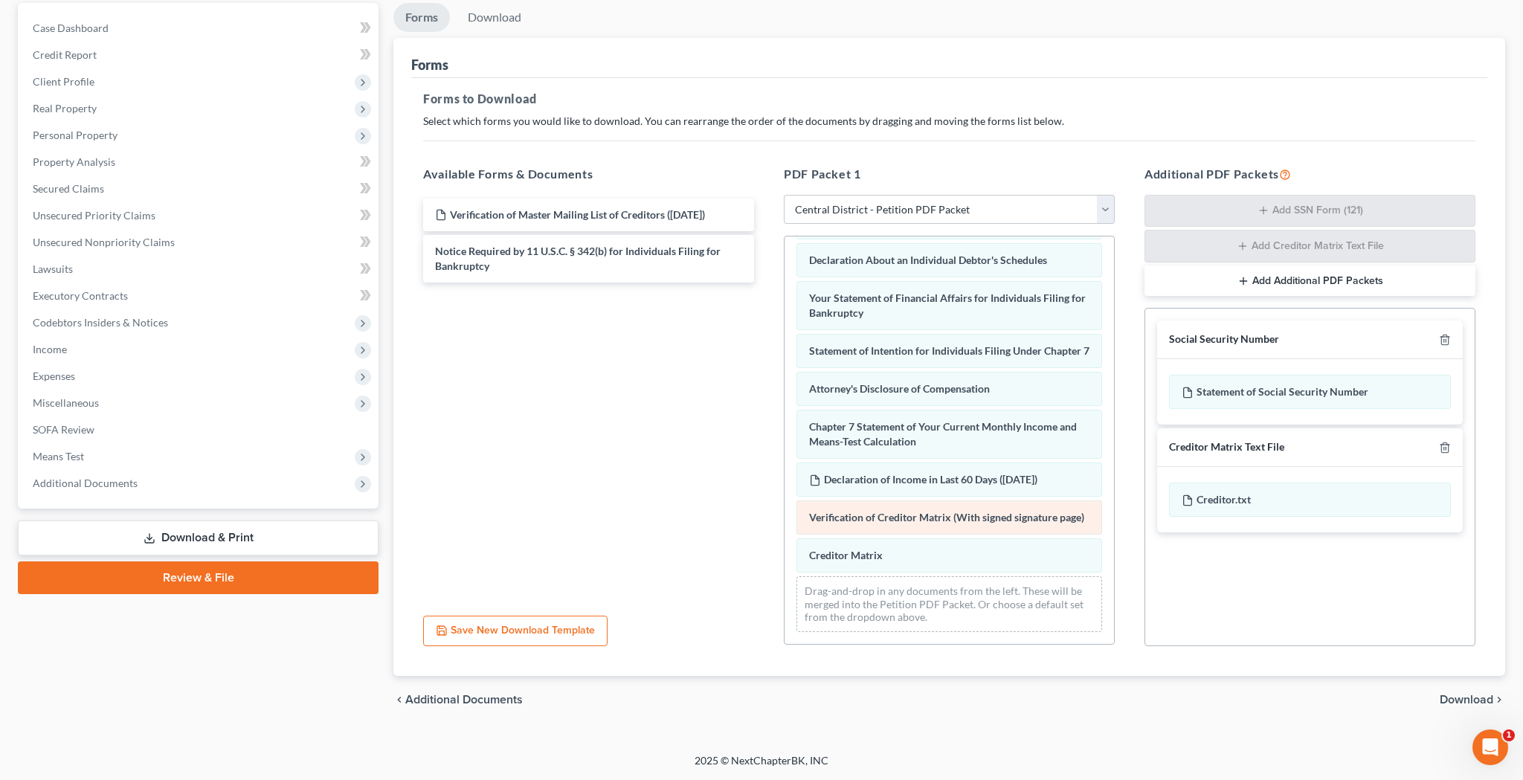
scroll to position [488, 0]
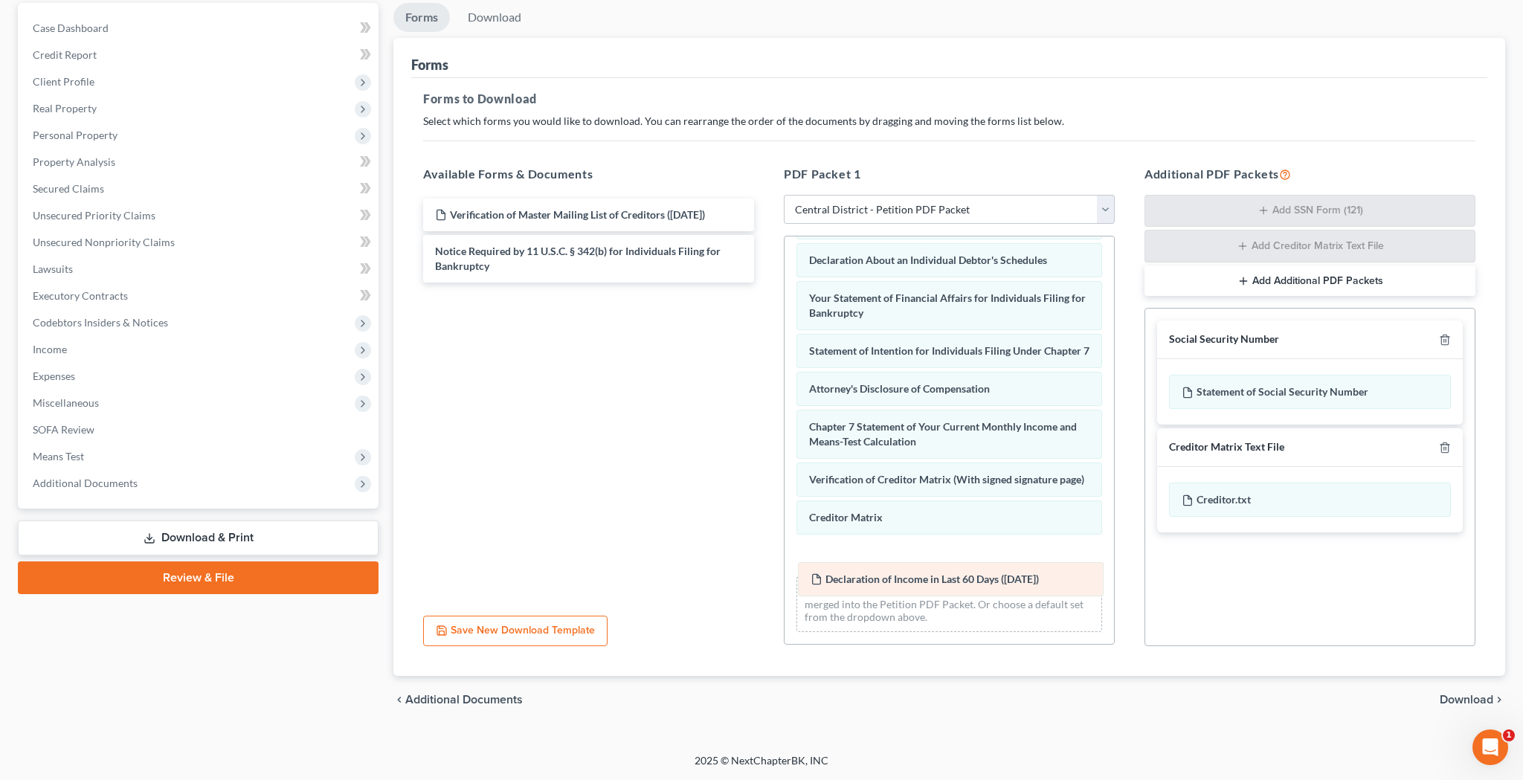
drag, startPoint x: 941, startPoint y: 478, endPoint x: 942, endPoint y: 572, distance: 94.4
click at [943, 575] on div "Declaration of Income in Last 60 Days (09/16/2025) Voluntary Petition for Indiv…" at bounding box center [948, 202] width 329 height 882
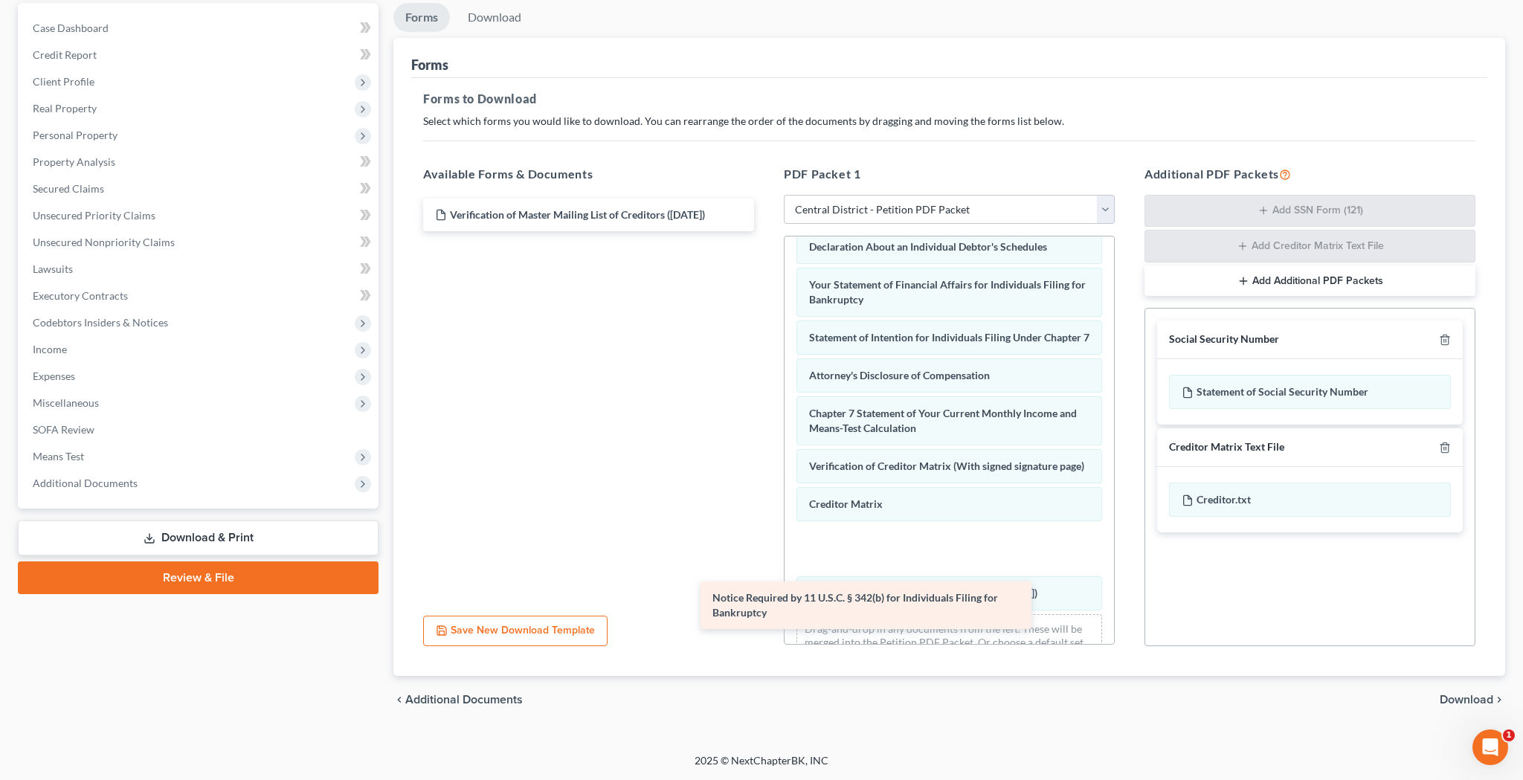
drag, startPoint x: 642, startPoint y: 258, endPoint x: 938, endPoint y: 618, distance: 466.3
click at [766, 231] on div "Notice Required by 11 U.S.C. § 342(b) for Individuals Filing for Bankruptcy Ver…" at bounding box center [588, 215] width 355 height 33
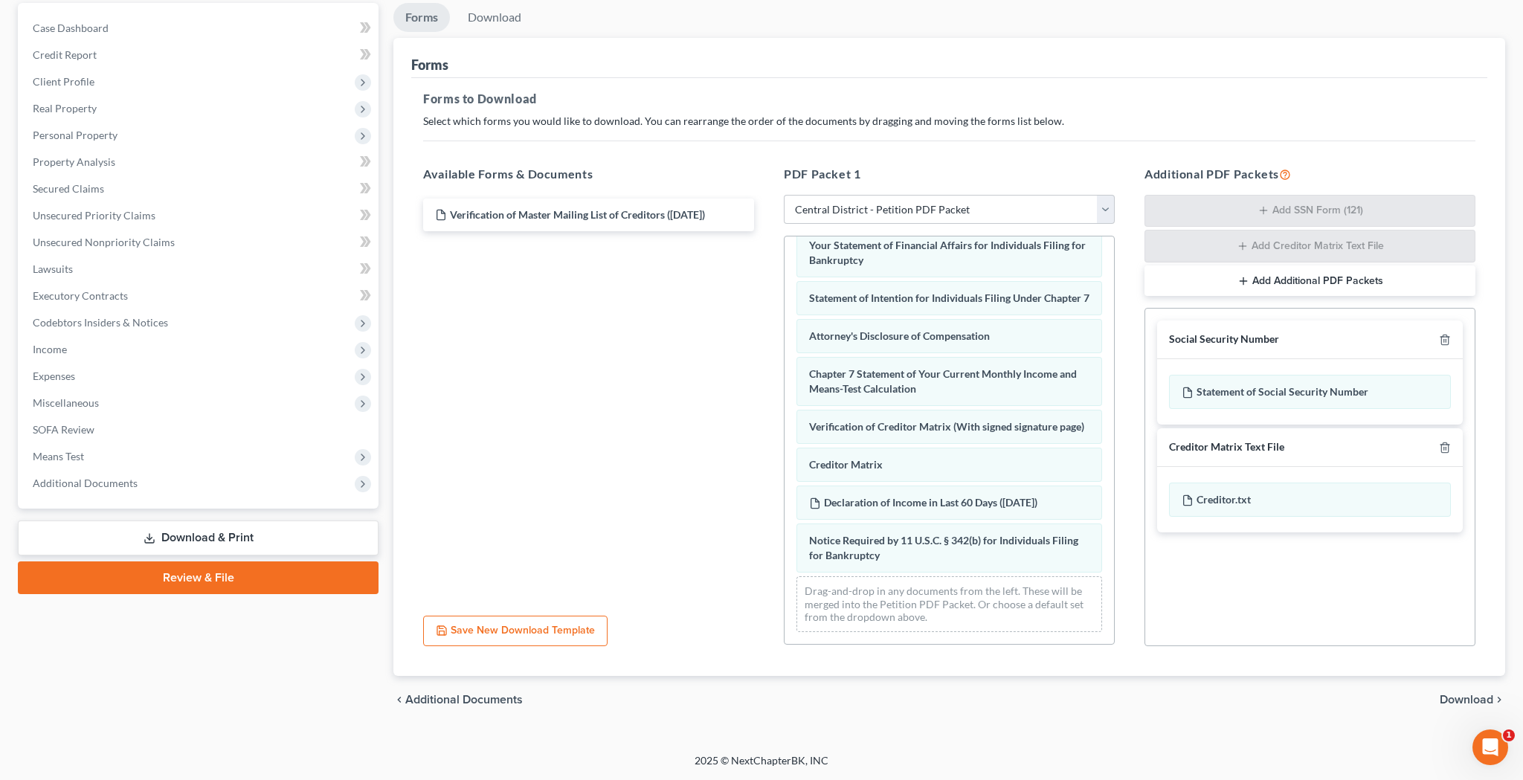
click at [1459, 701] on span "Download" at bounding box center [1466, 700] width 54 height 12
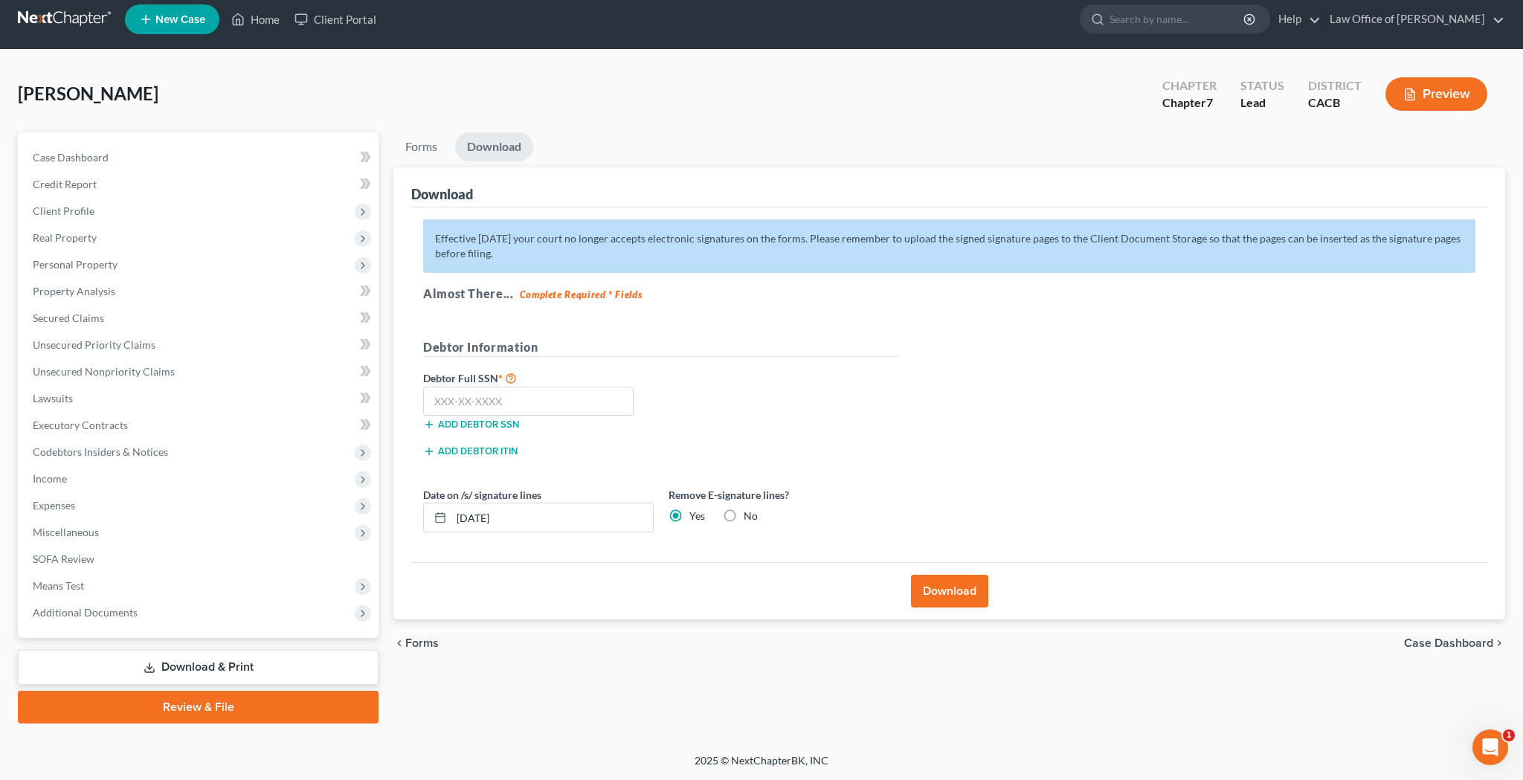
scroll to position [10, 0]
click at [483, 519] on input "[DATE]" at bounding box center [551, 517] width 201 height 28
type input "[DATE]"
click at [494, 397] on input "text" at bounding box center [528, 402] width 210 height 30
type input "554-95-0502"
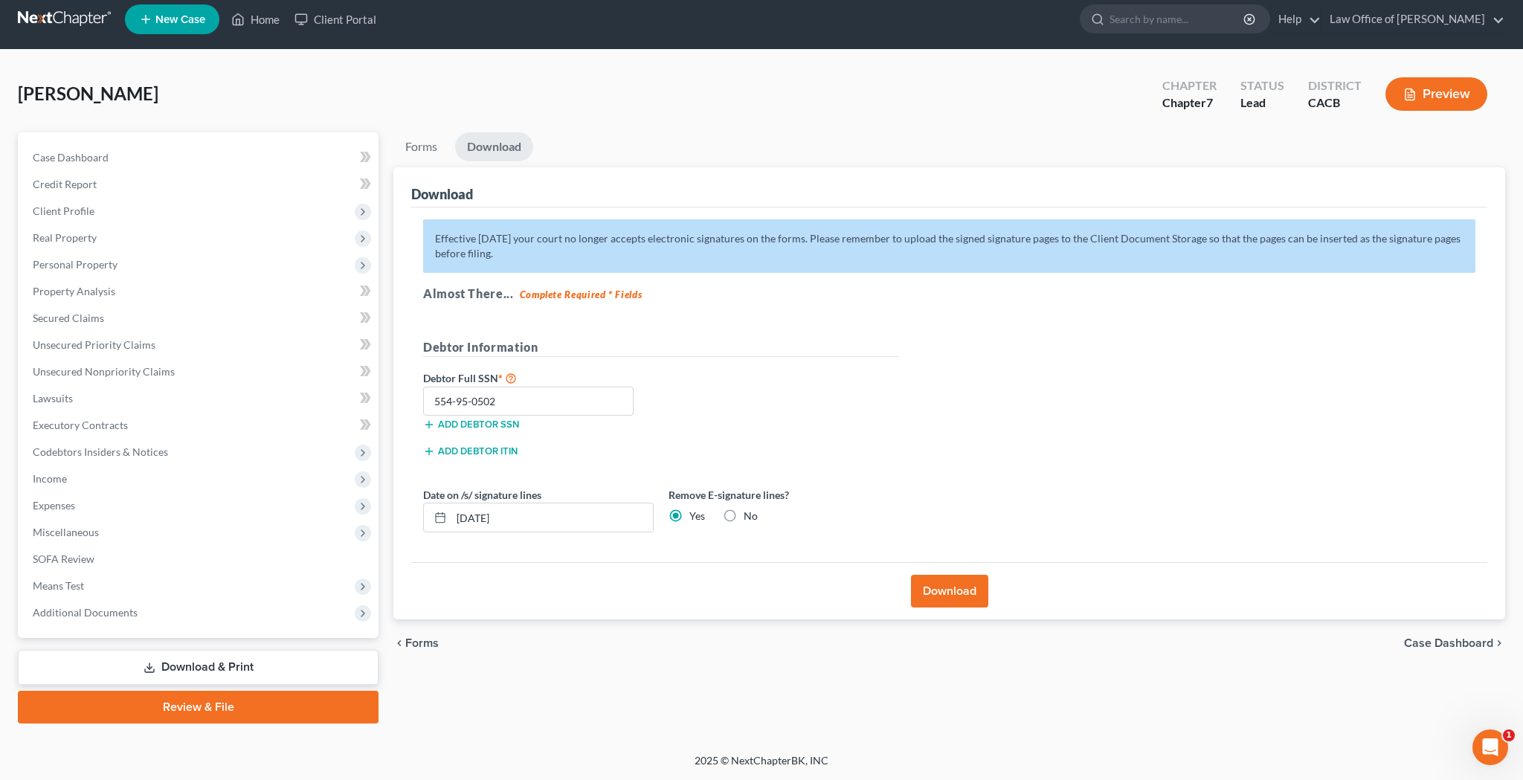
click at [936, 587] on button "Download" at bounding box center [949, 591] width 77 height 33
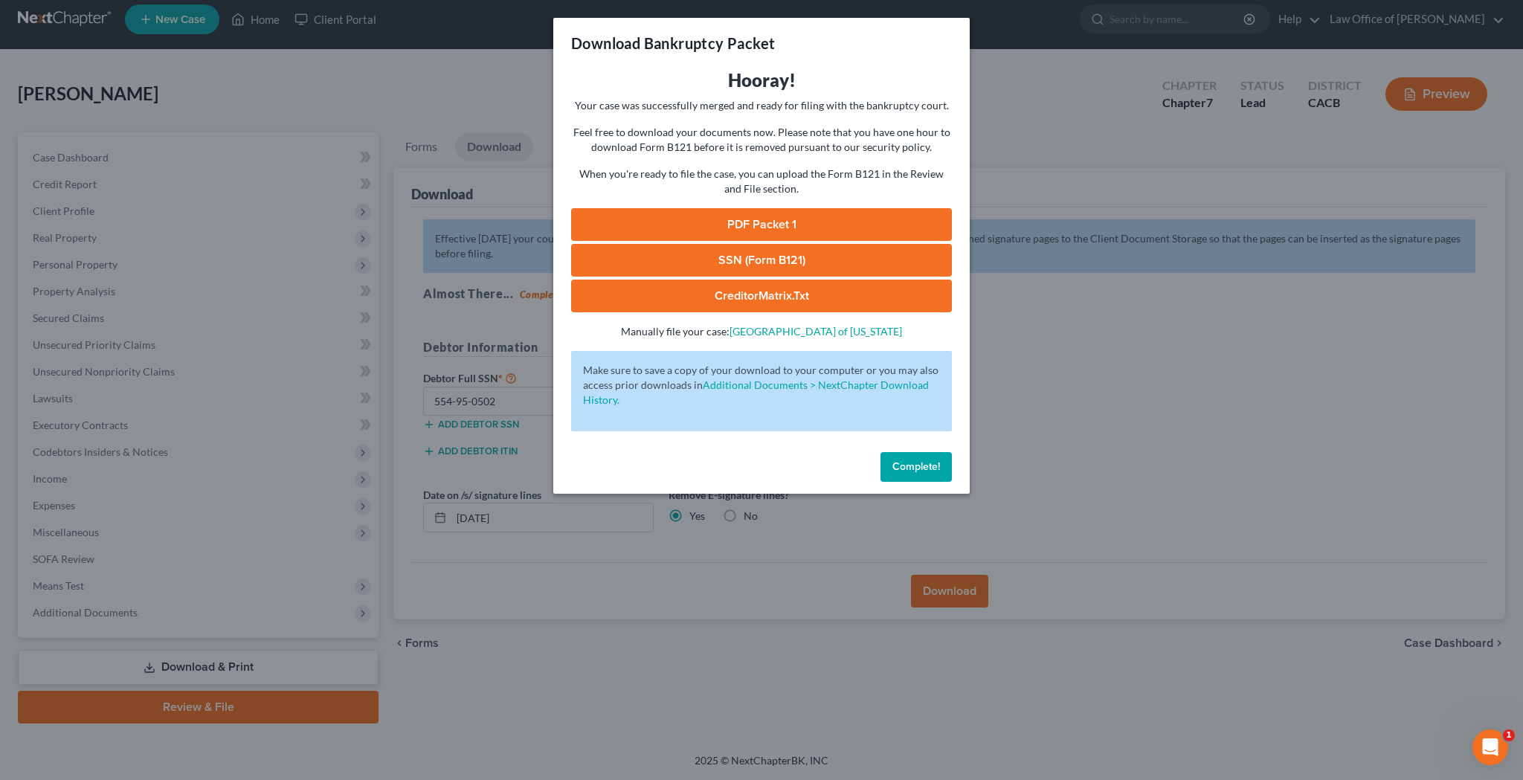
click at [769, 222] on link "PDF Packet 1" at bounding box center [761, 224] width 381 height 33
click at [743, 253] on link "SSN (Form B121)" at bounding box center [761, 260] width 381 height 33
click at [904, 464] on span "Complete!" at bounding box center [916, 466] width 48 height 13
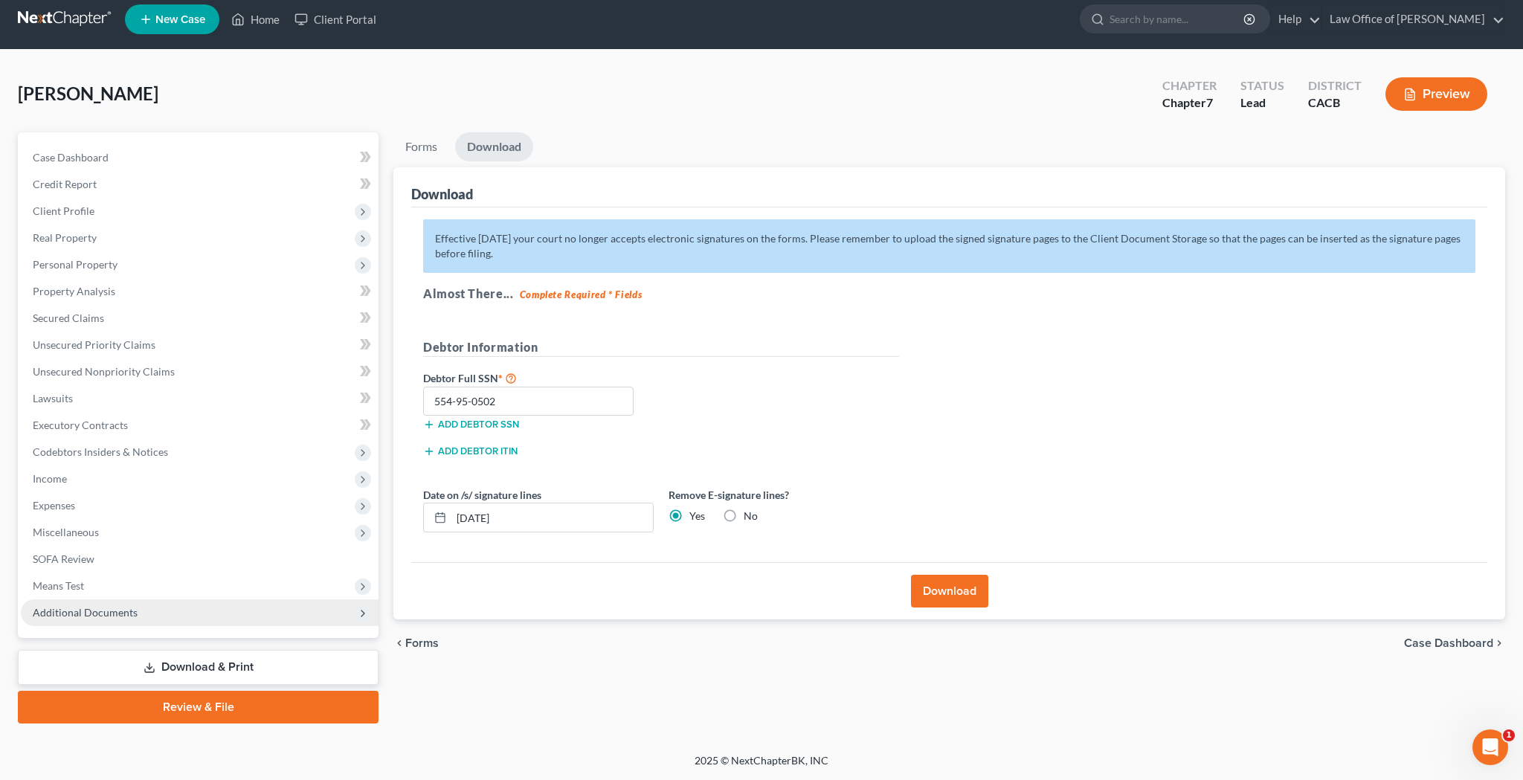
click at [152, 619] on span "Additional Documents" at bounding box center [200, 612] width 358 height 27
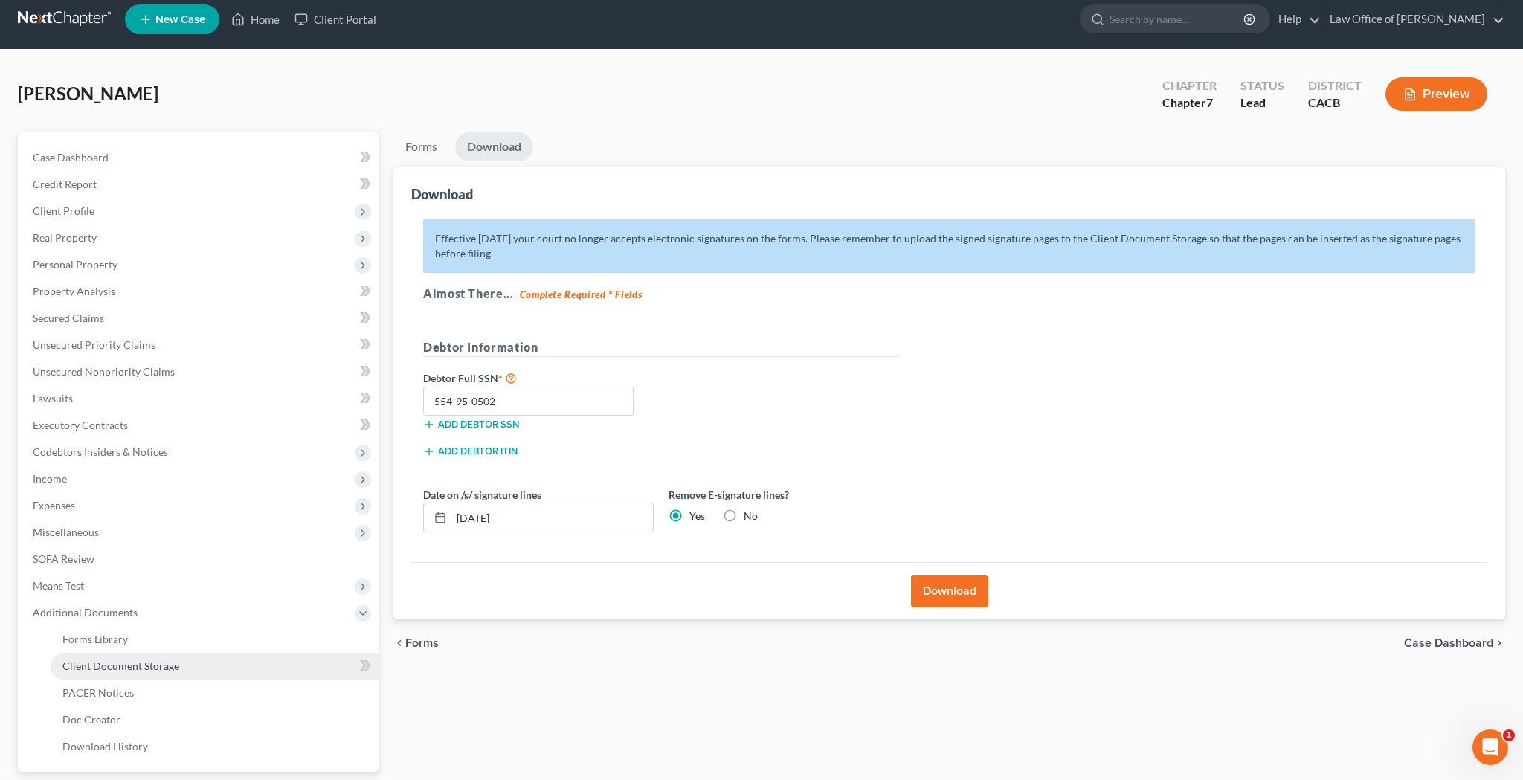
click at [155, 662] on span "Client Document Storage" at bounding box center [120, 665] width 117 height 13
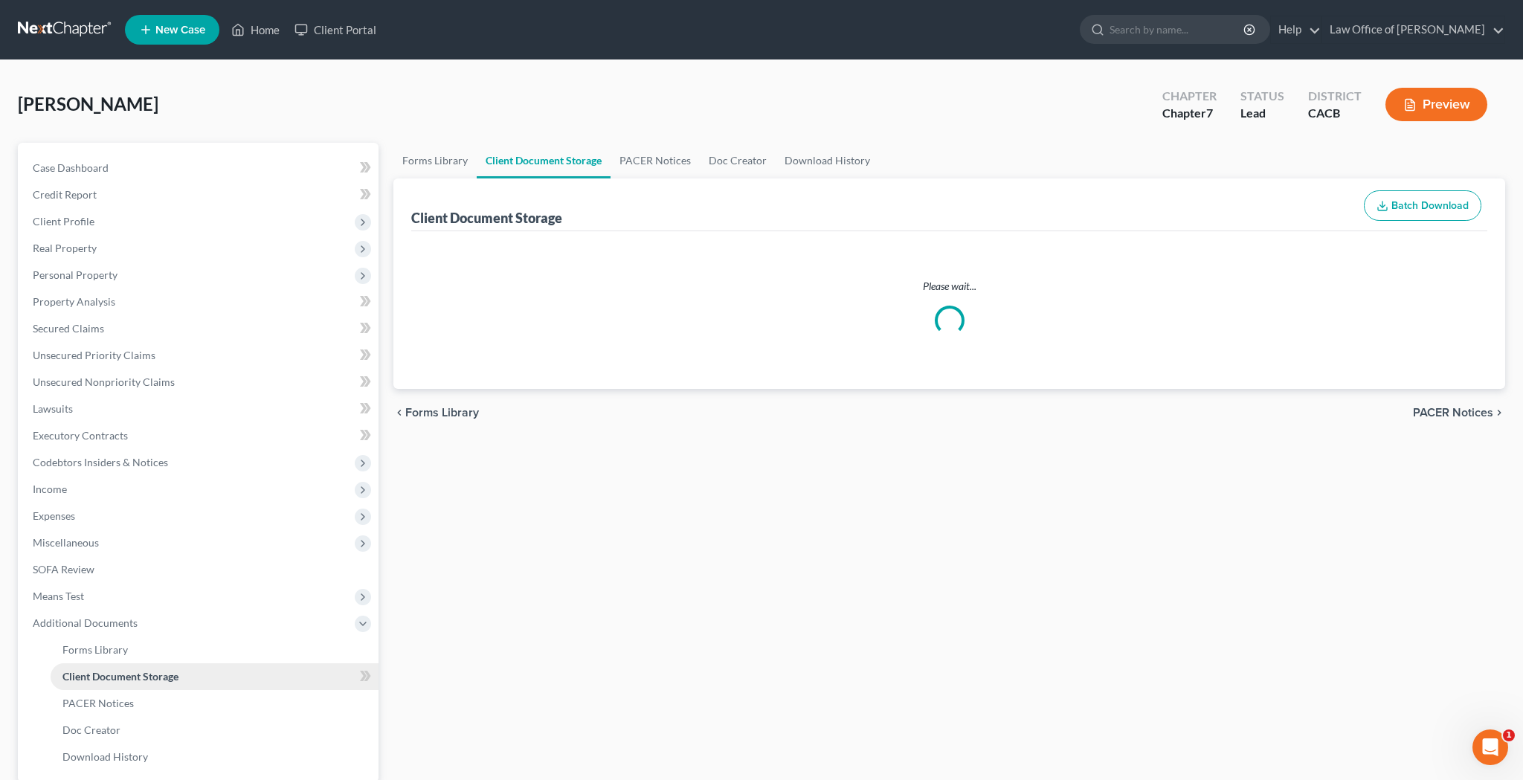
select select "70"
select select "30"
select select "65"
select select "59"
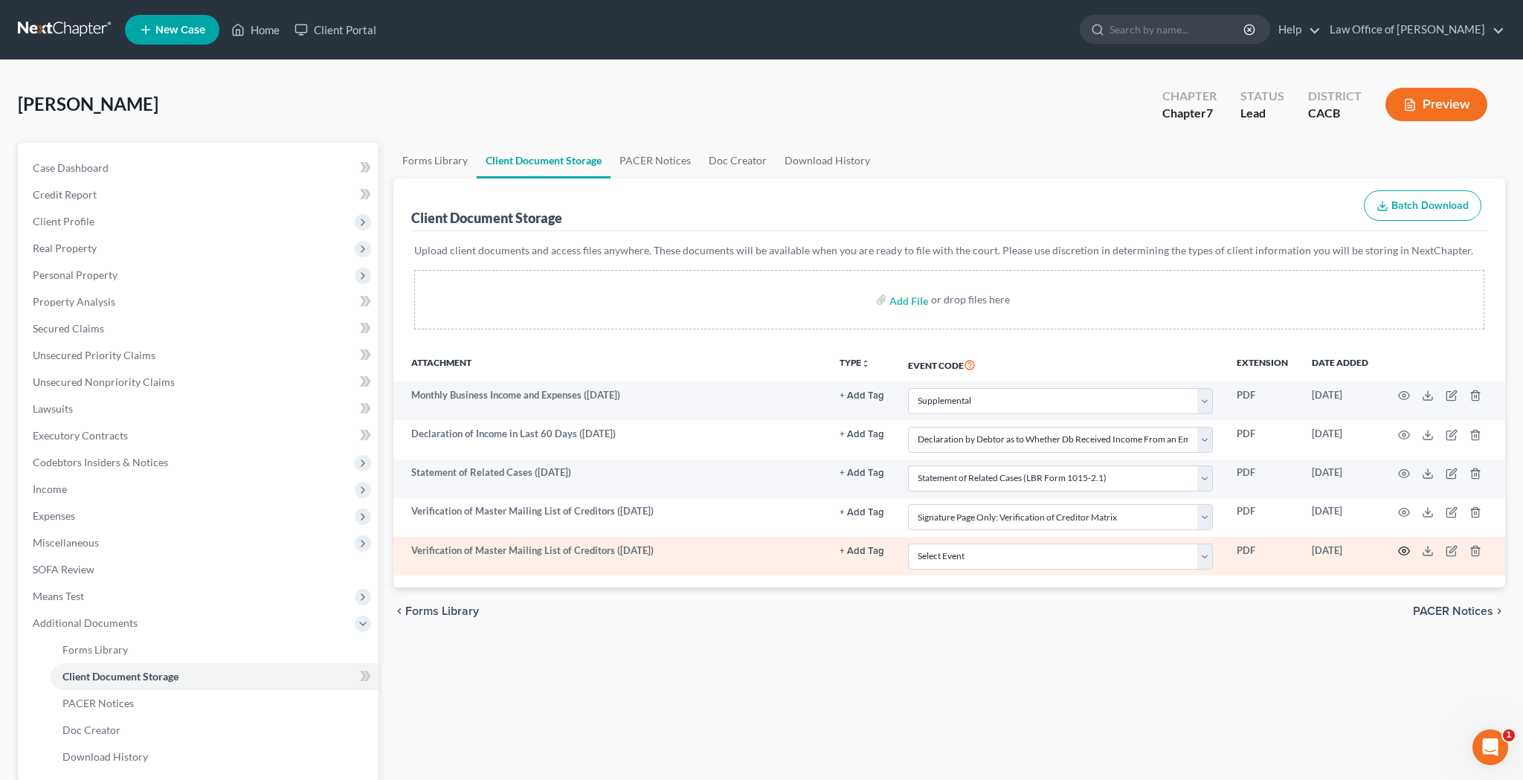
click at [1407, 545] on icon "button" at bounding box center [1404, 551] width 12 height 12
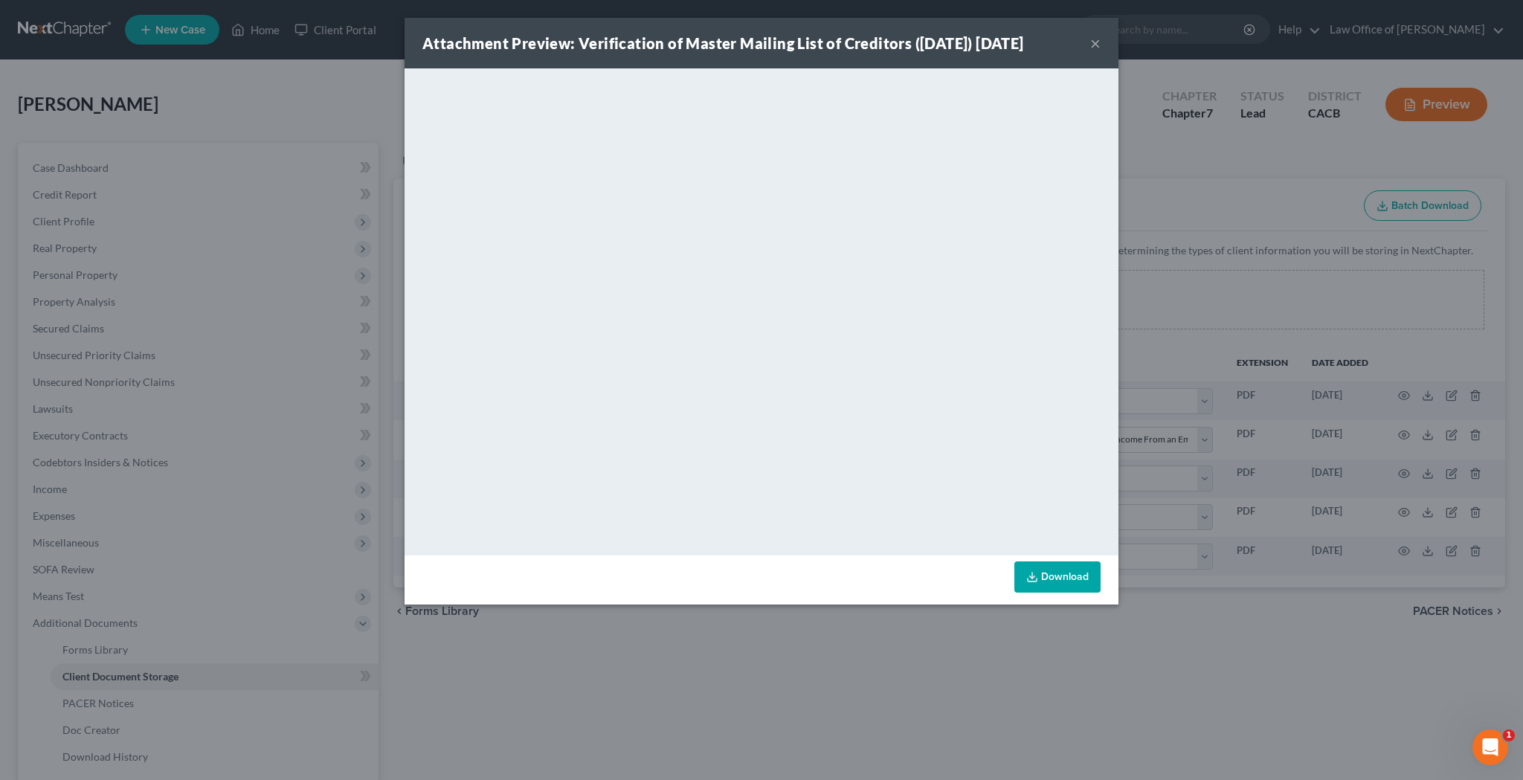
click at [1066, 577] on link "Download" at bounding box center [1057, 576] width 86 height 31
click at [1094, 45] on button "×" at bounding box center [1095, 43] width 10 height 18
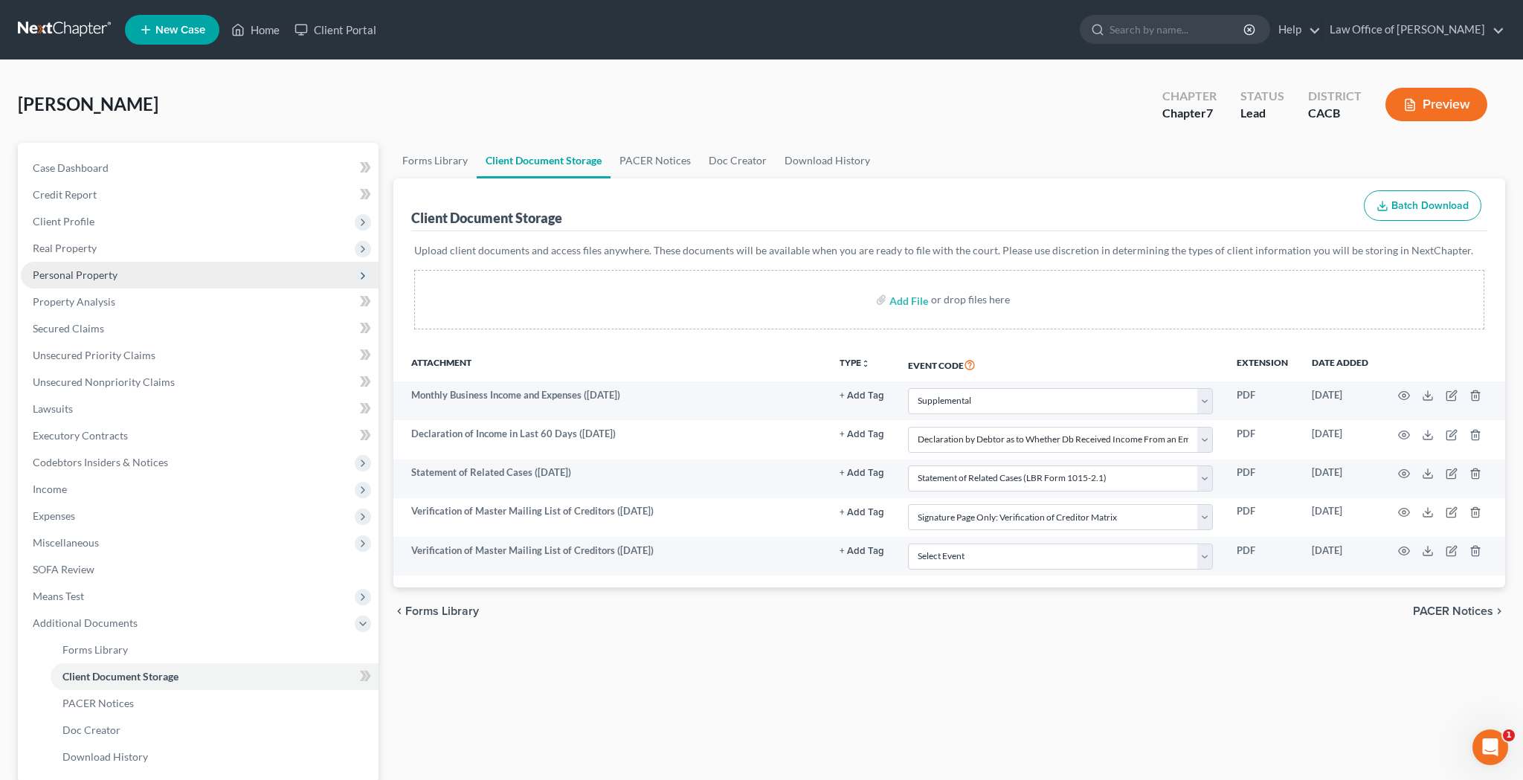
click at [125, 274] on span "Personal Property" at bounding box center [200, 275] width 358 height 27
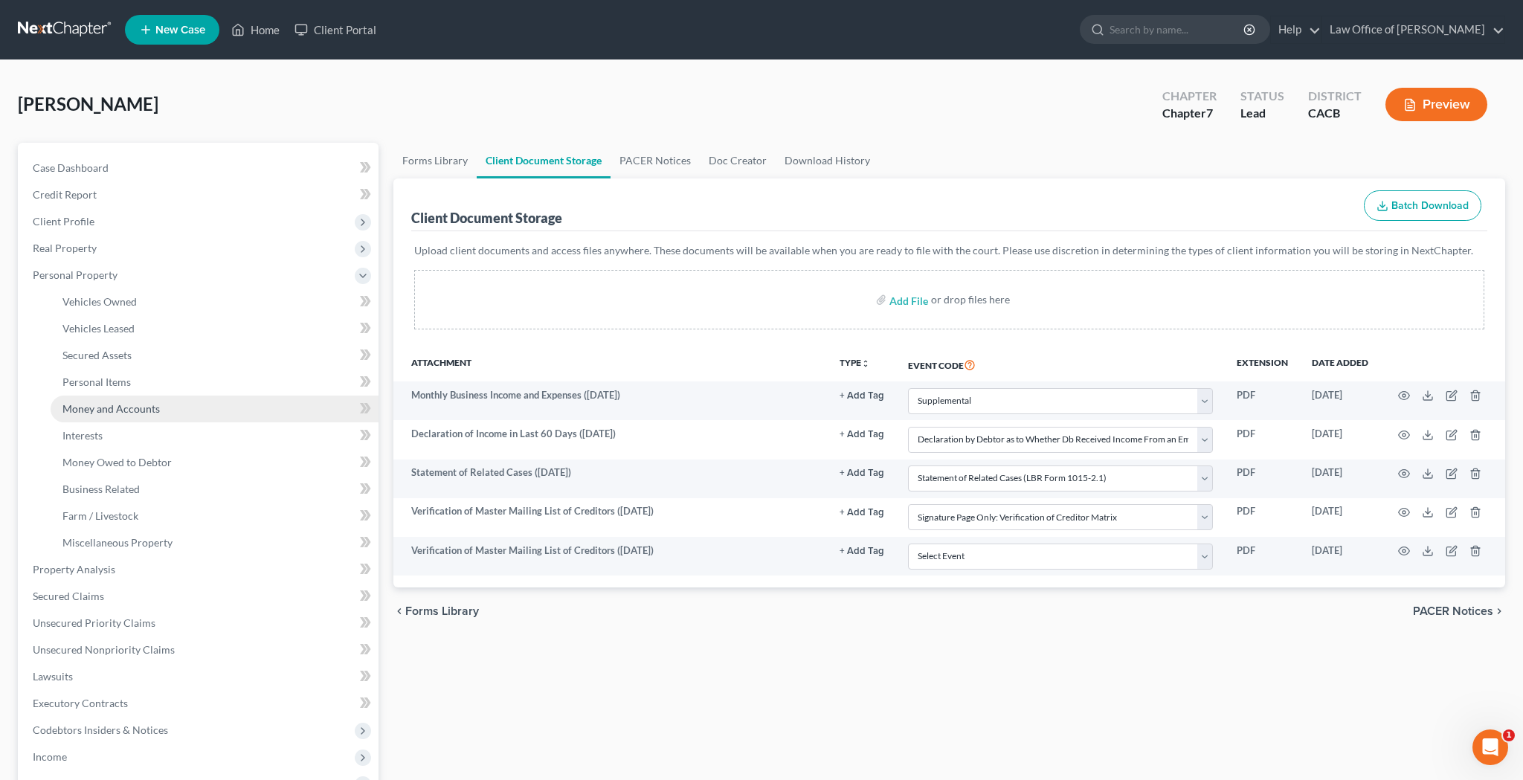
click at [146, 410] on span "Money and Accounts" at bounding box center [110, 408] width 97 height 13
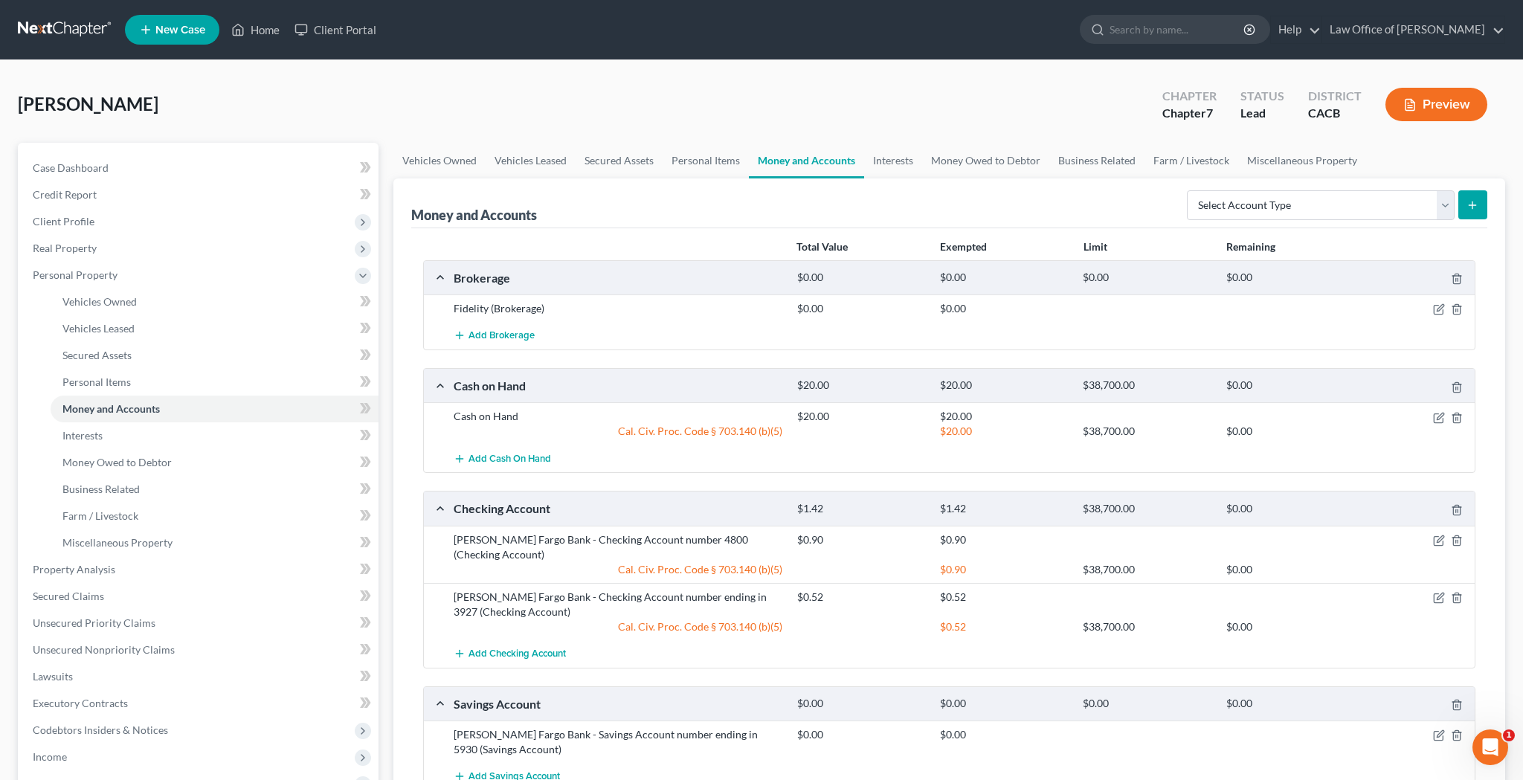
click at [1471, 207] on icon "submit" at bounding box center [1472, 205] width 12 height 12
click at [1195, 162] on link "Farm / Livestock" at bounding box center [1191, 161] width 94 height 36
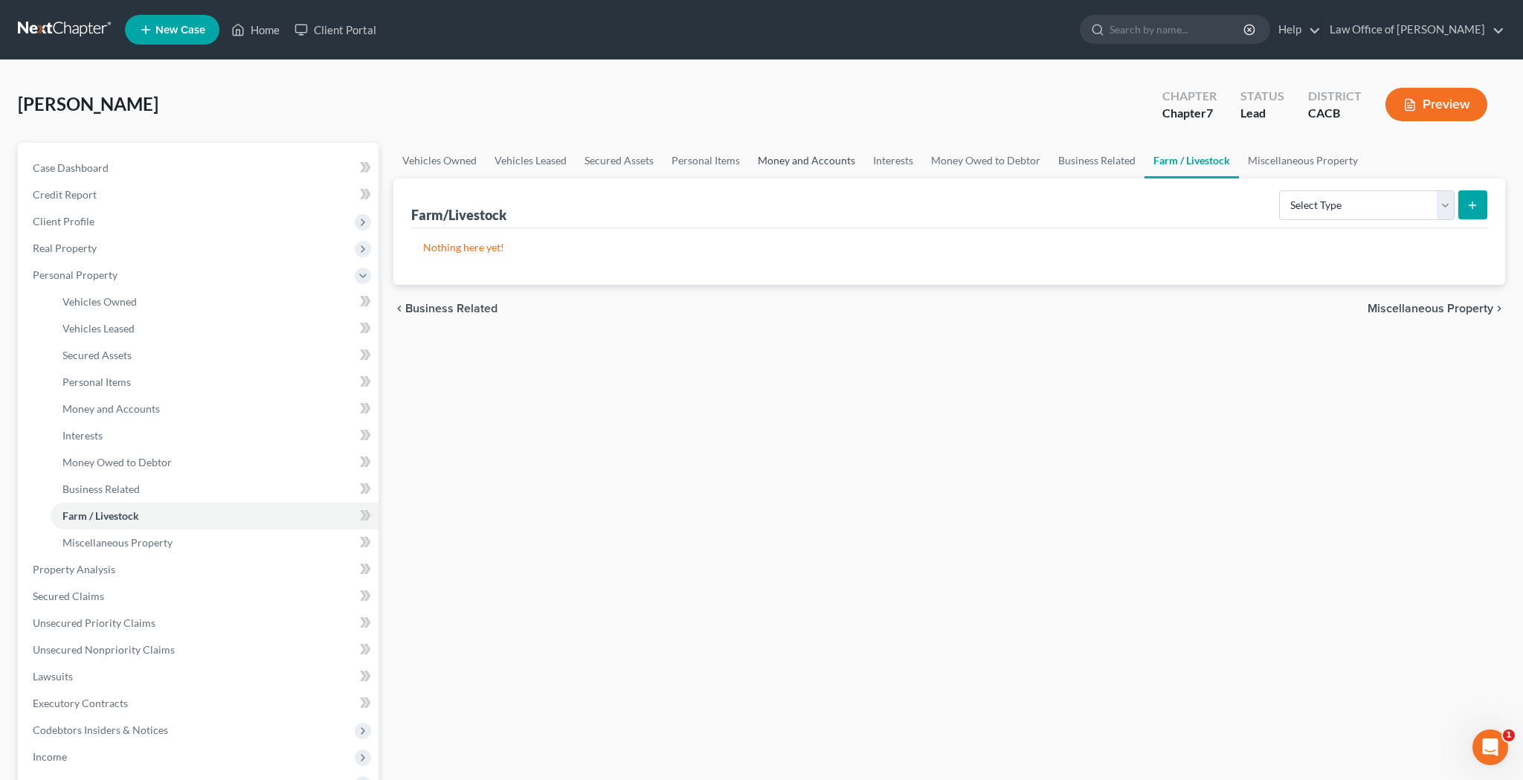
click at [830, 159] on link "Money and Accounts" at bounding box center [806, 161] width 115 height 36
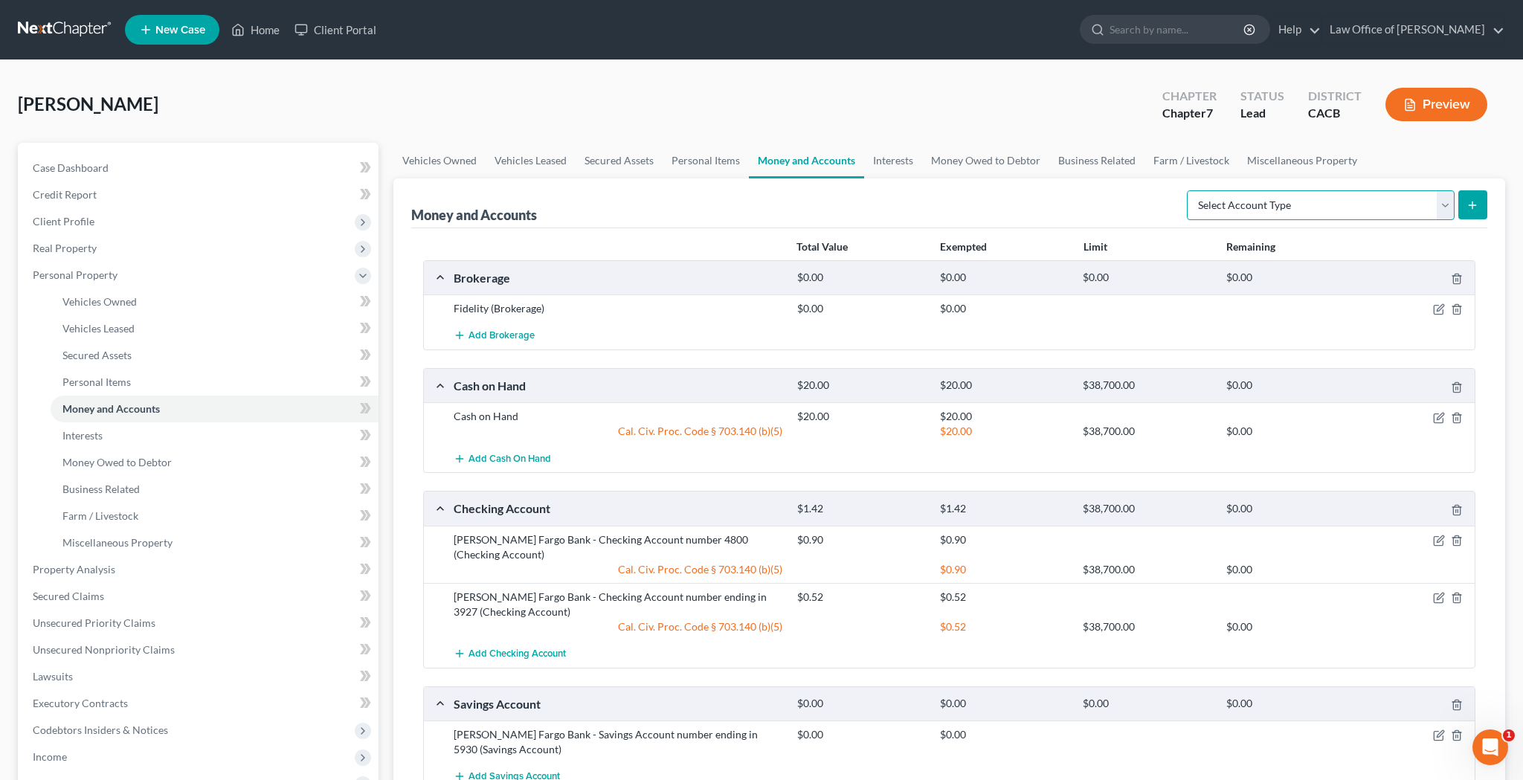
select select "checking"
click at [1474, 208] on icon "submit" at bounding box center [1472, 205] width 12 height 12
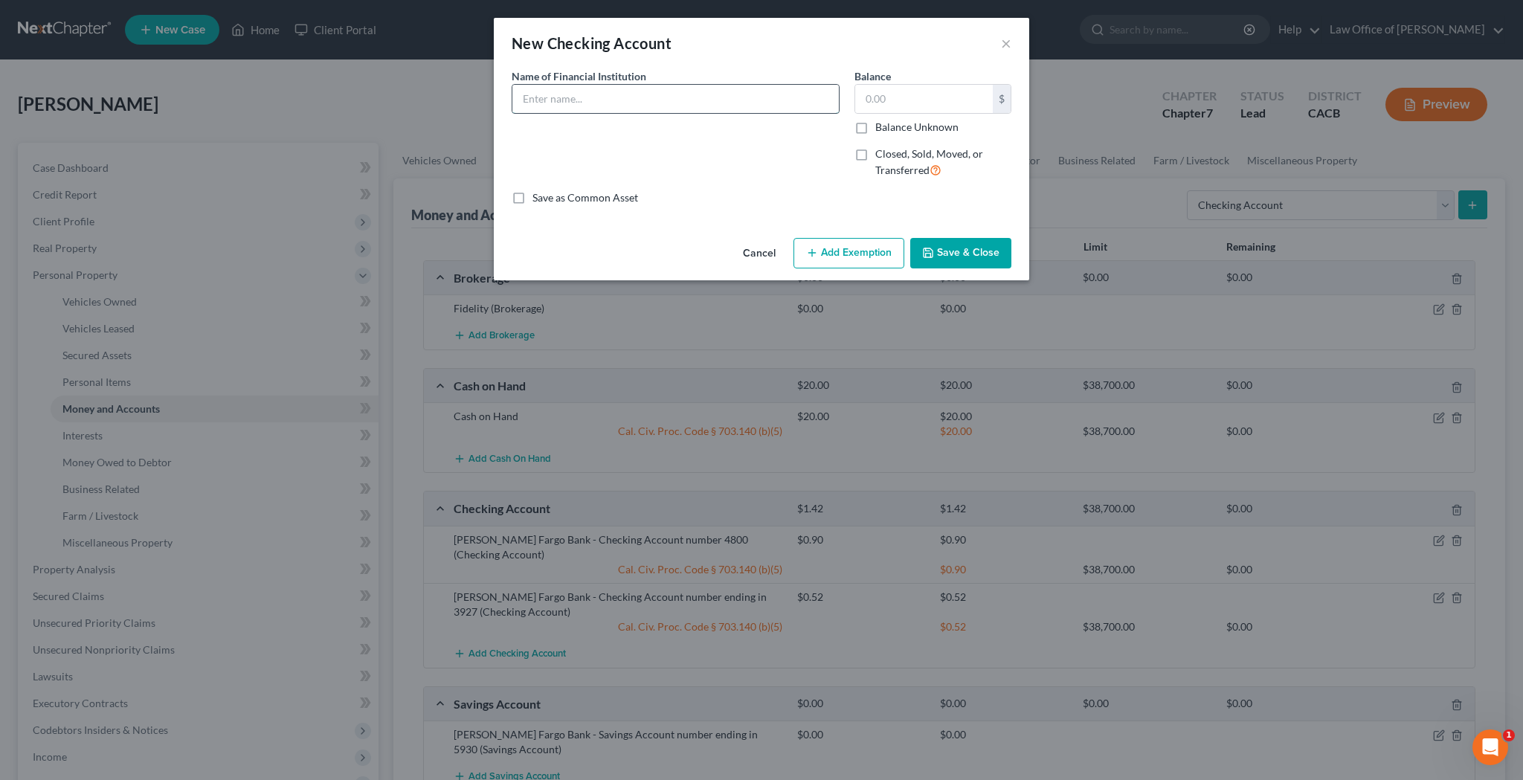
click at [724, 101] on input "text" at bounding box center [675, 99] width 326 height 28
type input "Chase Bank - Checking Account number ending in 5643"
click at [943, 94] on input "text" at bounding box center [924, 99] width 138 height 28
type input "500"
click at [853, 248] on button "Add Exemption" at bounding box center [848, 253] width 111 height 31
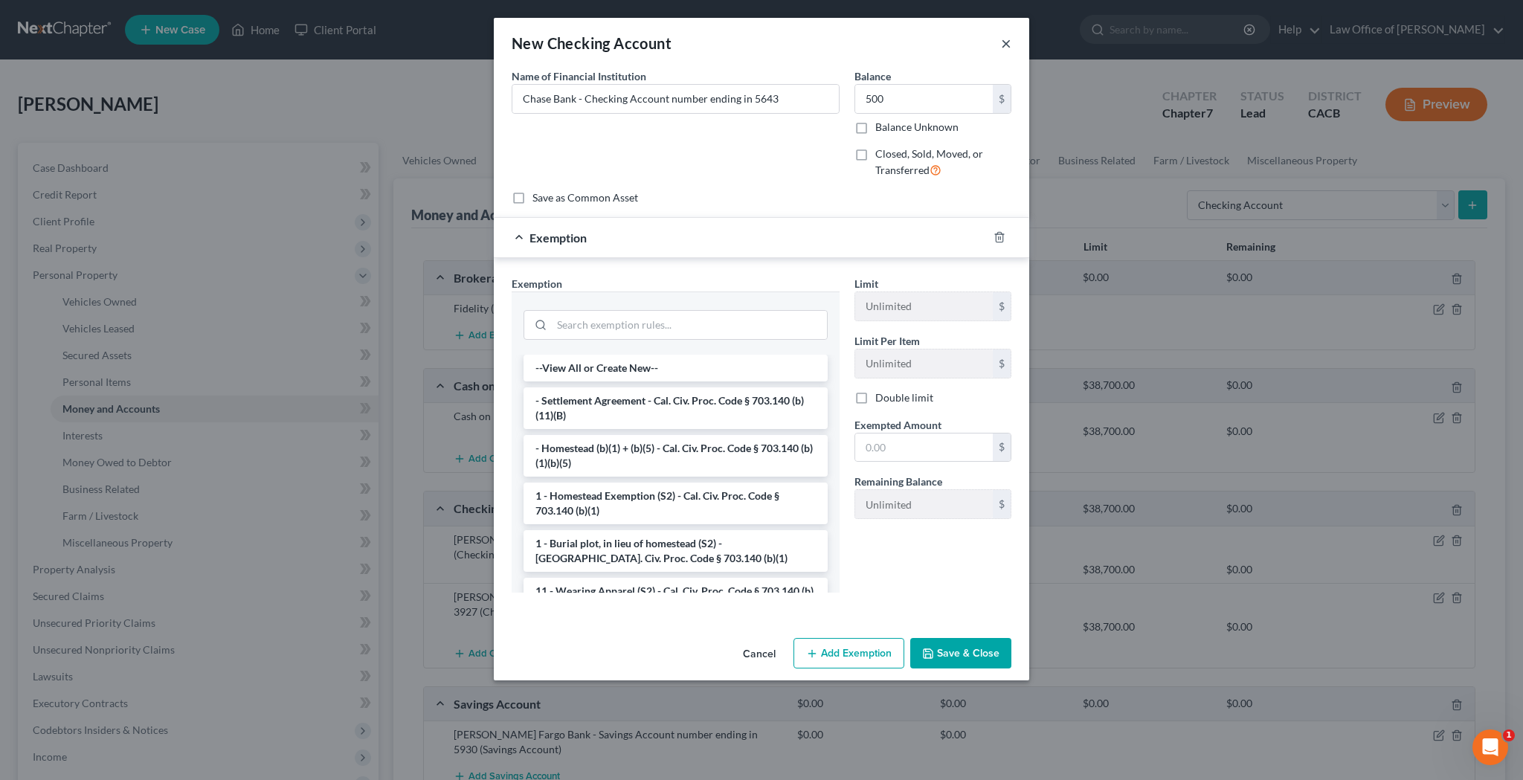
click at [1003, 43] on button "×" at bounding box center [1006, 43] width 10 height 18
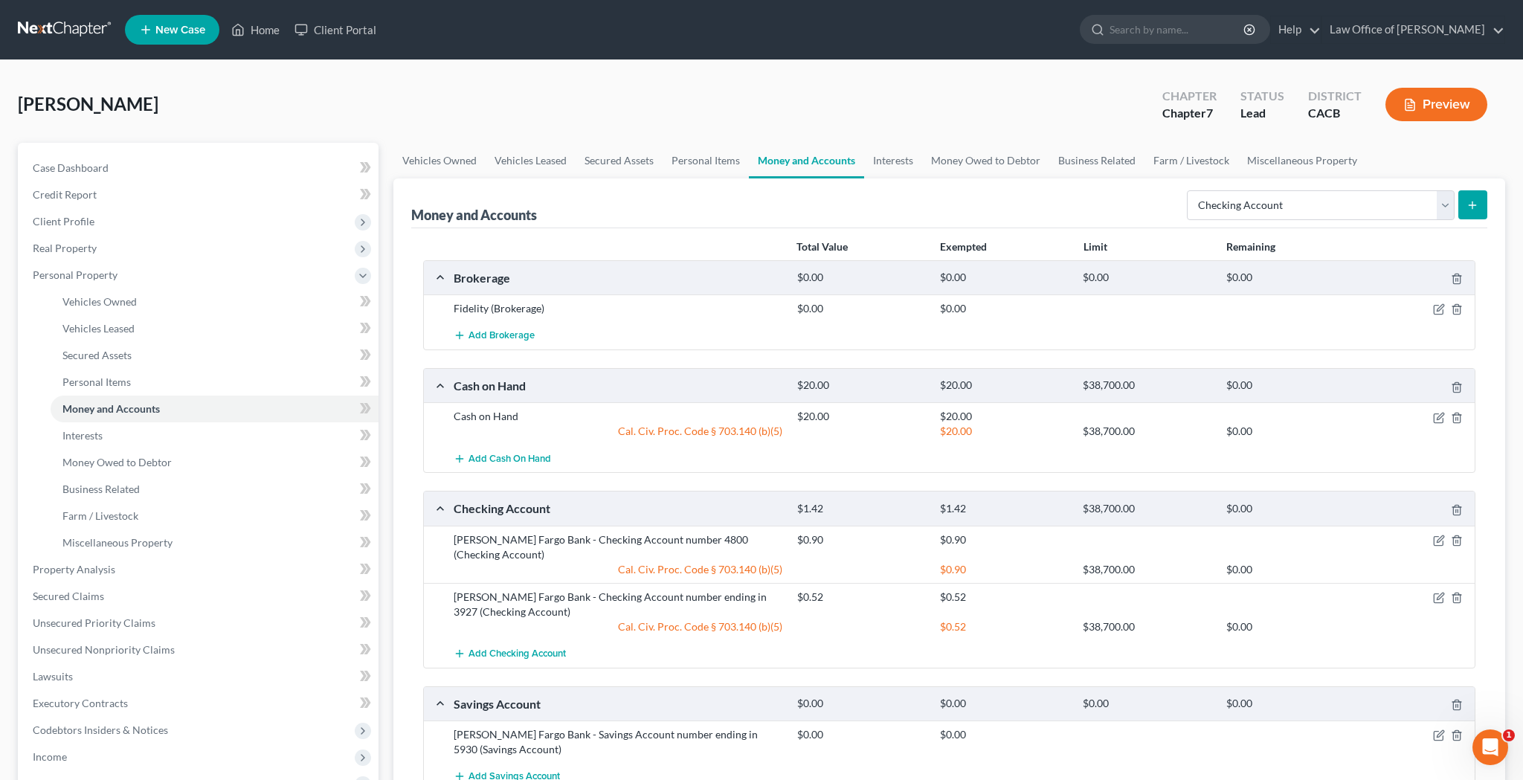
click at [1466, 208] on button "submit" at bounding box center [1472, 204] width 29 height 29
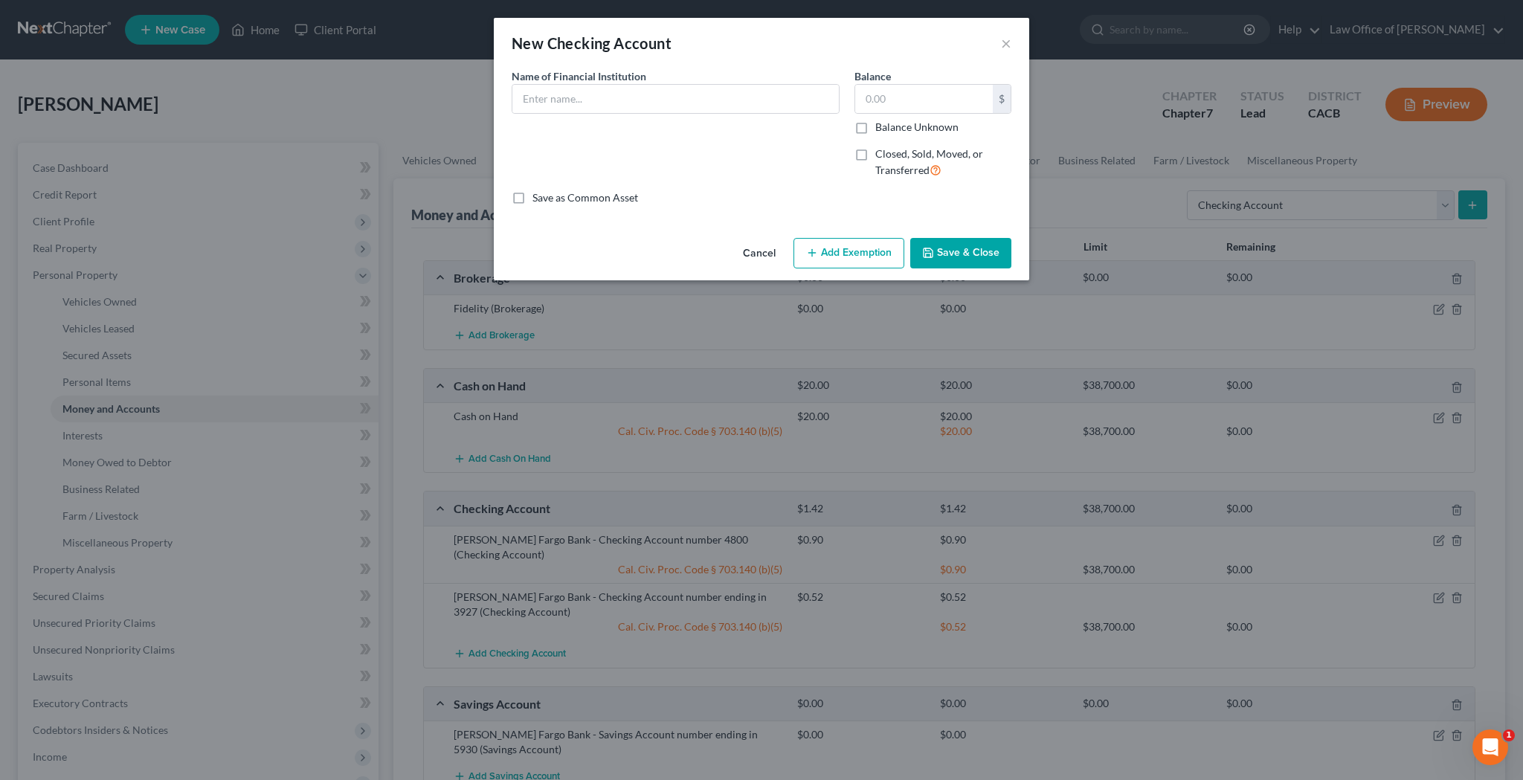
click at [1219, 271] on div "New Checking Account × An exemption set must first be selected from the Filing …" at bounding box center [761, 390] width 1523 height 780
click at [1004, 45] on button "×" at bounding box center [1006, 43] width 10 height 18
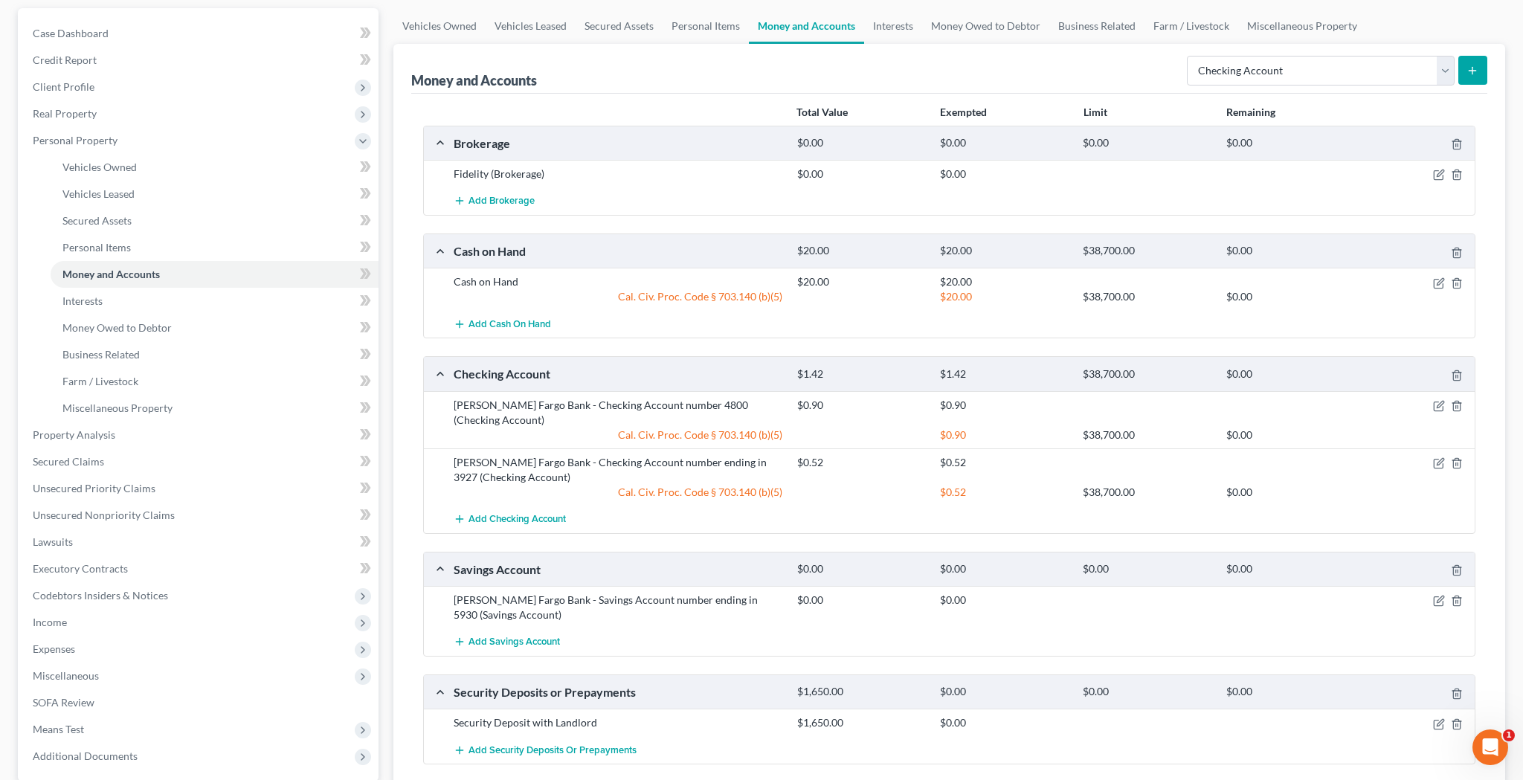
scroll to position [102, 0]
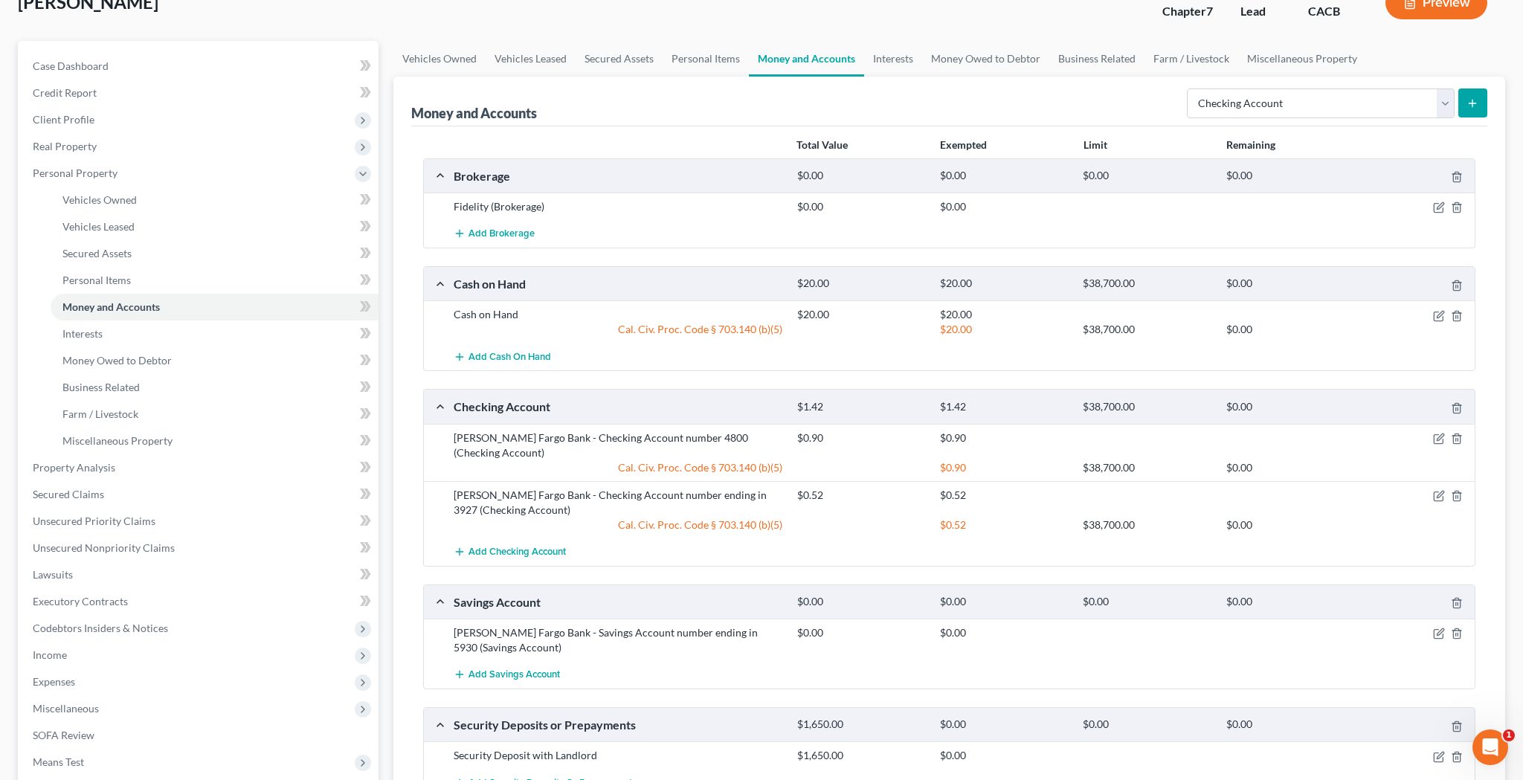
click at [1473, 107] on icon "submit" at bounding box center [1472, 103] width 12 height 12
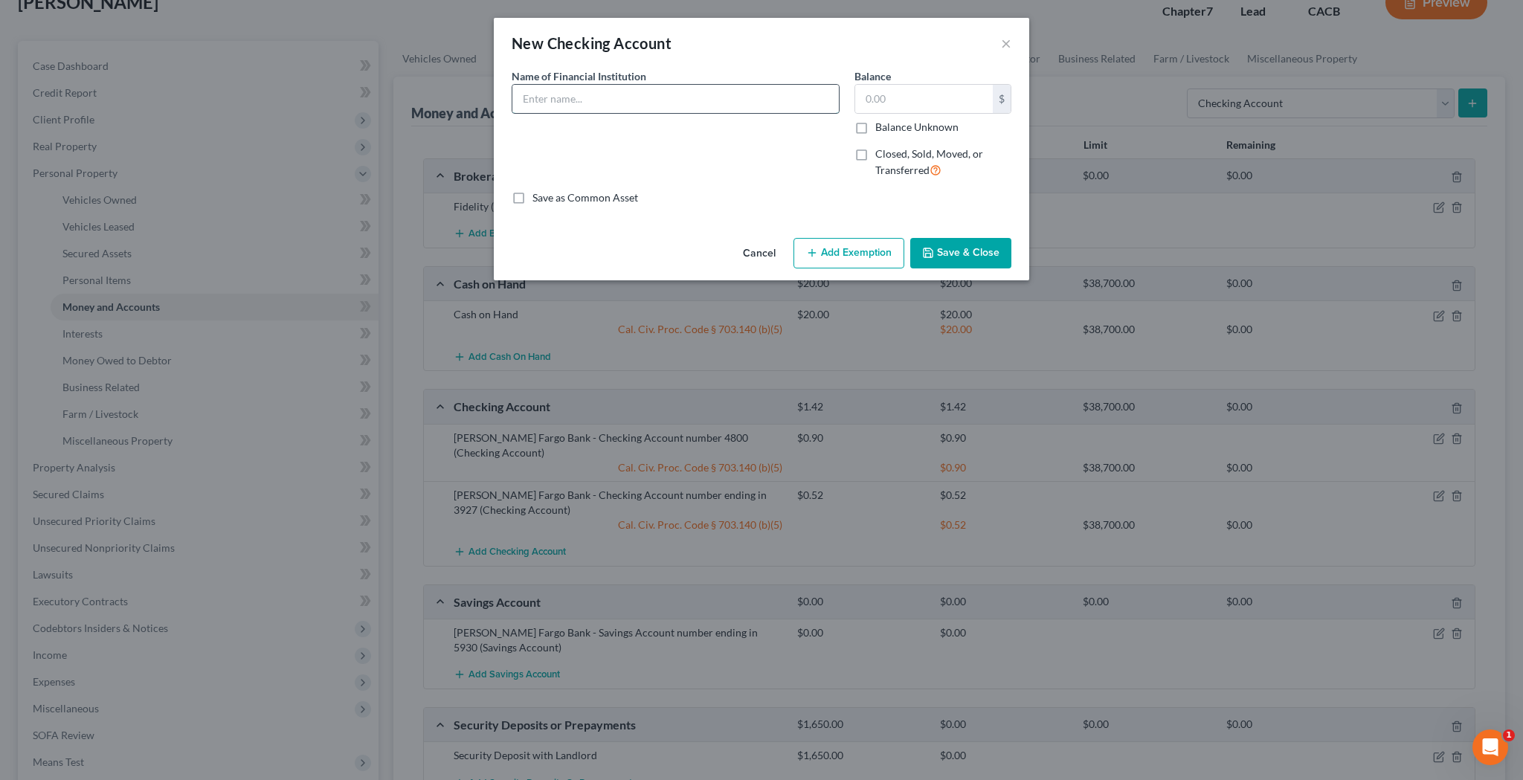
click at [638, 97] on input "text" at bounding box center [675, 99] width 326 height 28
type input "Chase Bank - Checking Account number ending in 5643"
click at [885, 103] on input "text" at bounding box center [924, 99] width 138 height 28
type input "800"
click at [990, 246] on button "Save & Close" at bounding box center [960, 253] width 101 height 31
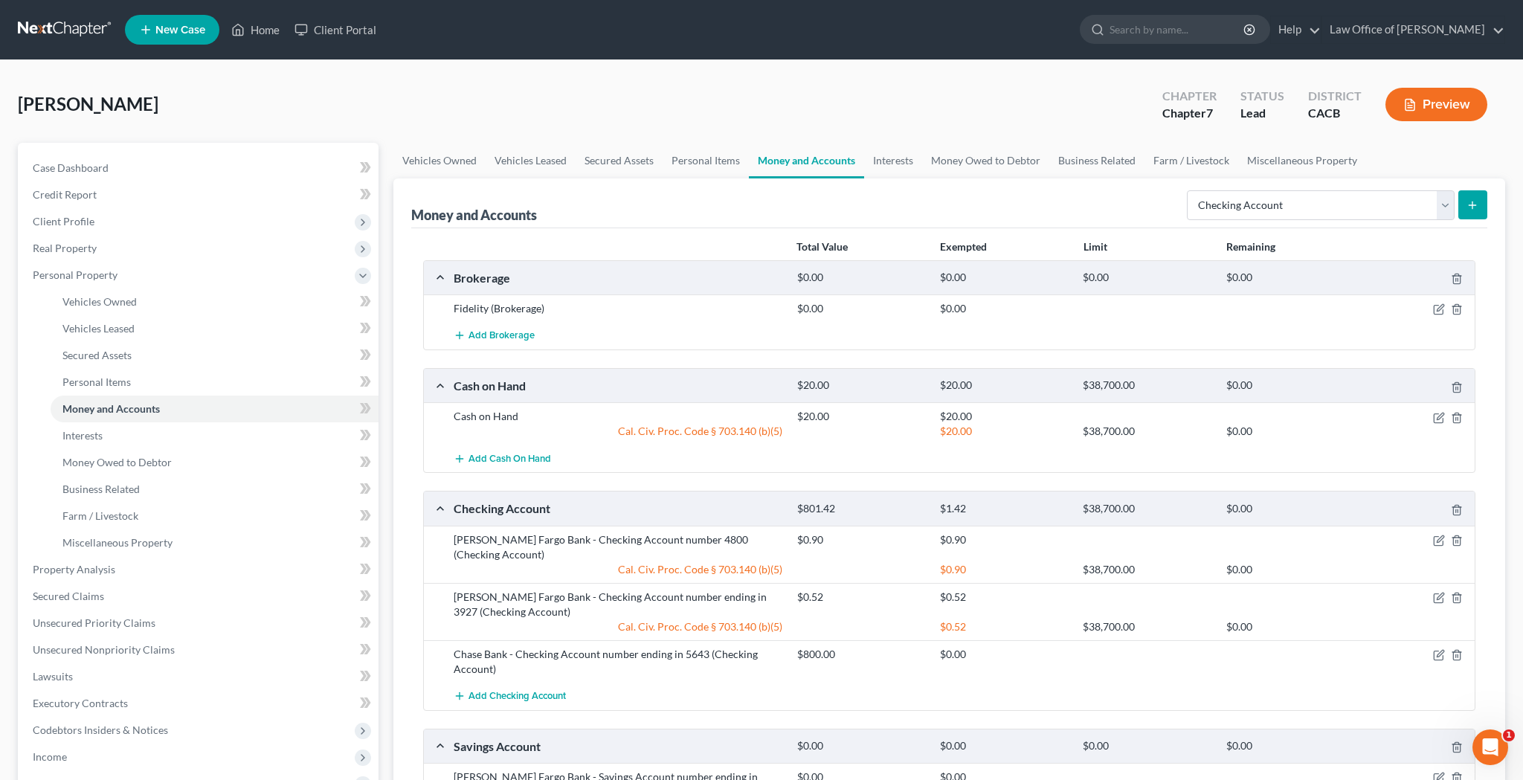
scroll to position [0, 0]
click at [1104, 161] on link "Business Related" at bounding box center [1096, 161] width 95 height 36
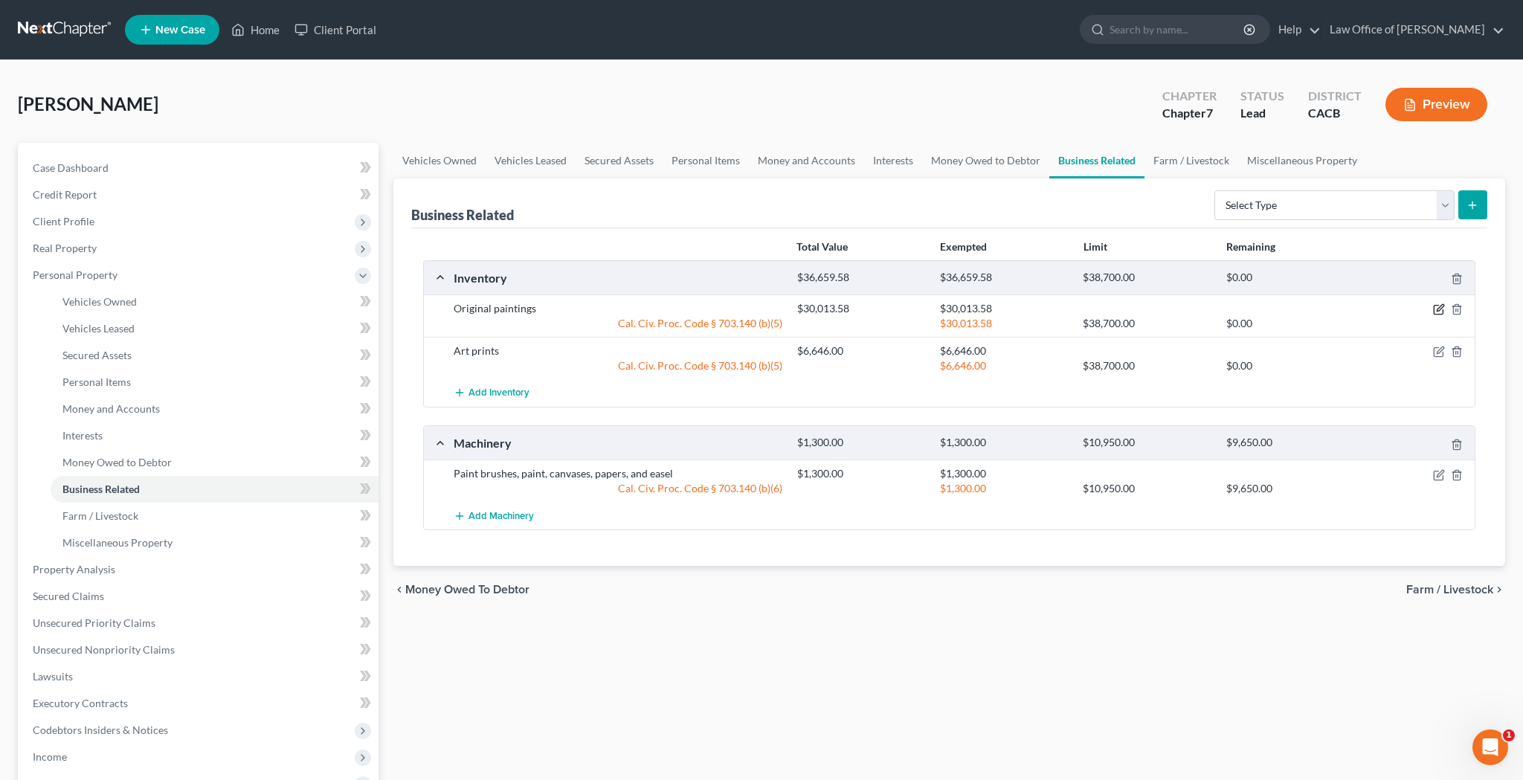
click at [1441, 309] on icon "button" at bounding box center [1439, 308] width 7 height 7
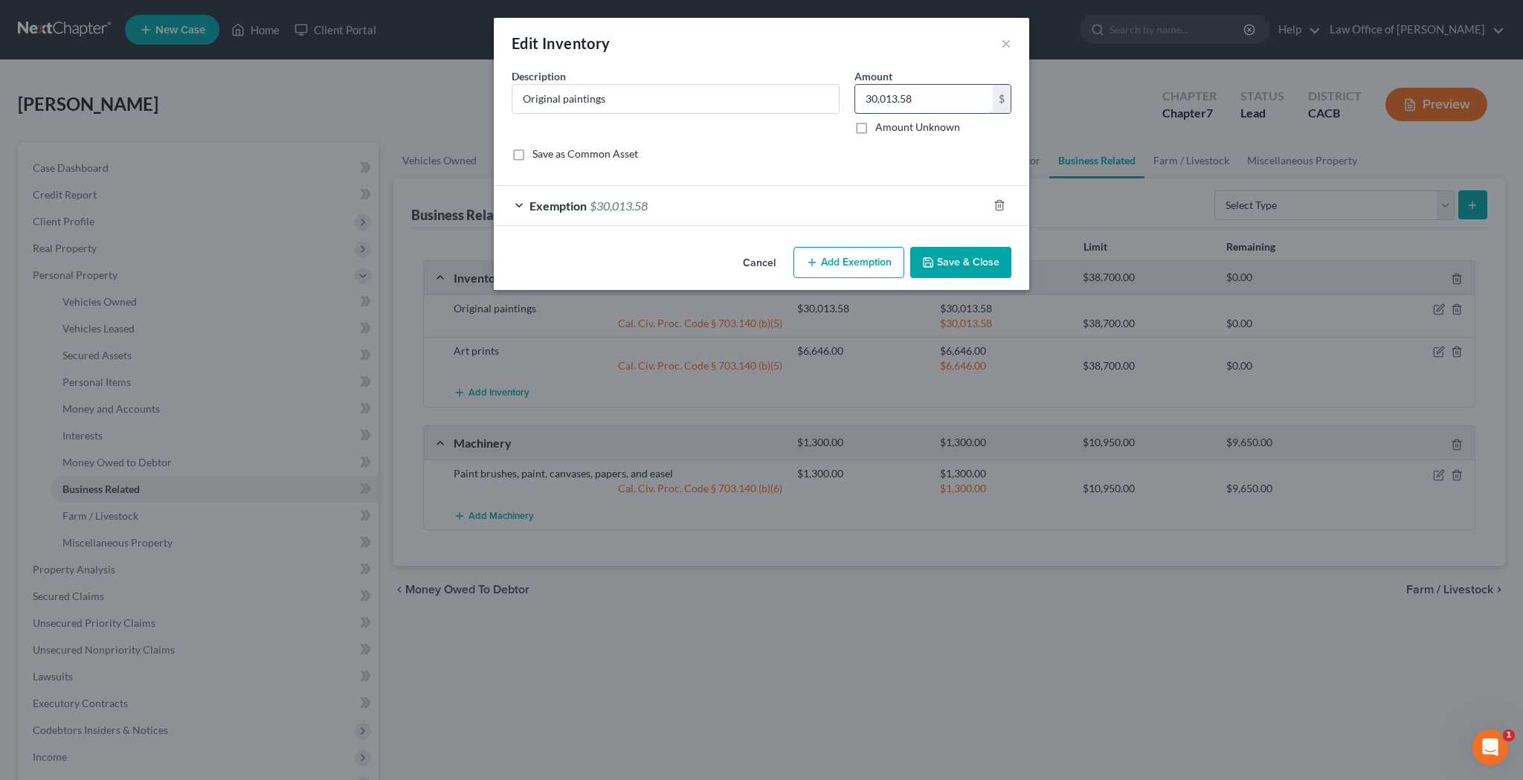
click at [963, 96] on input "30,013.58" at bounding box center [924, 99] width 138 height 28
type input "29,213.58"
click at [519, 205] on div "Exemption $30,013.58" at bounding box center [741, 205] width 494 height 39
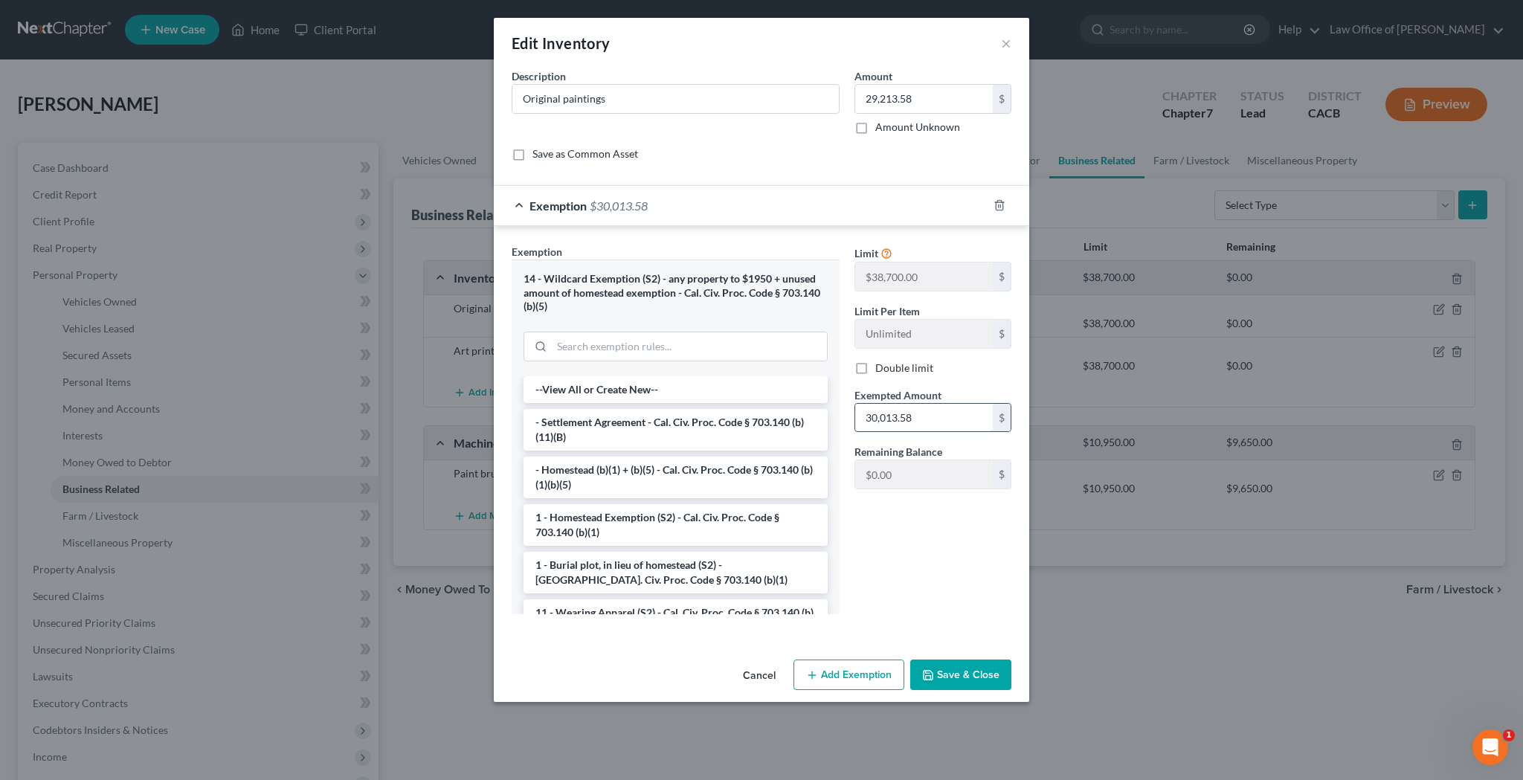
click at [926, 414] on input "30,013.58" at bounding box center [924, 418] width 138 height 28
type input "29,213.58"
click at [984, 669] on button "Save & Close" at bounding box center [960, 674] width 101 height 31
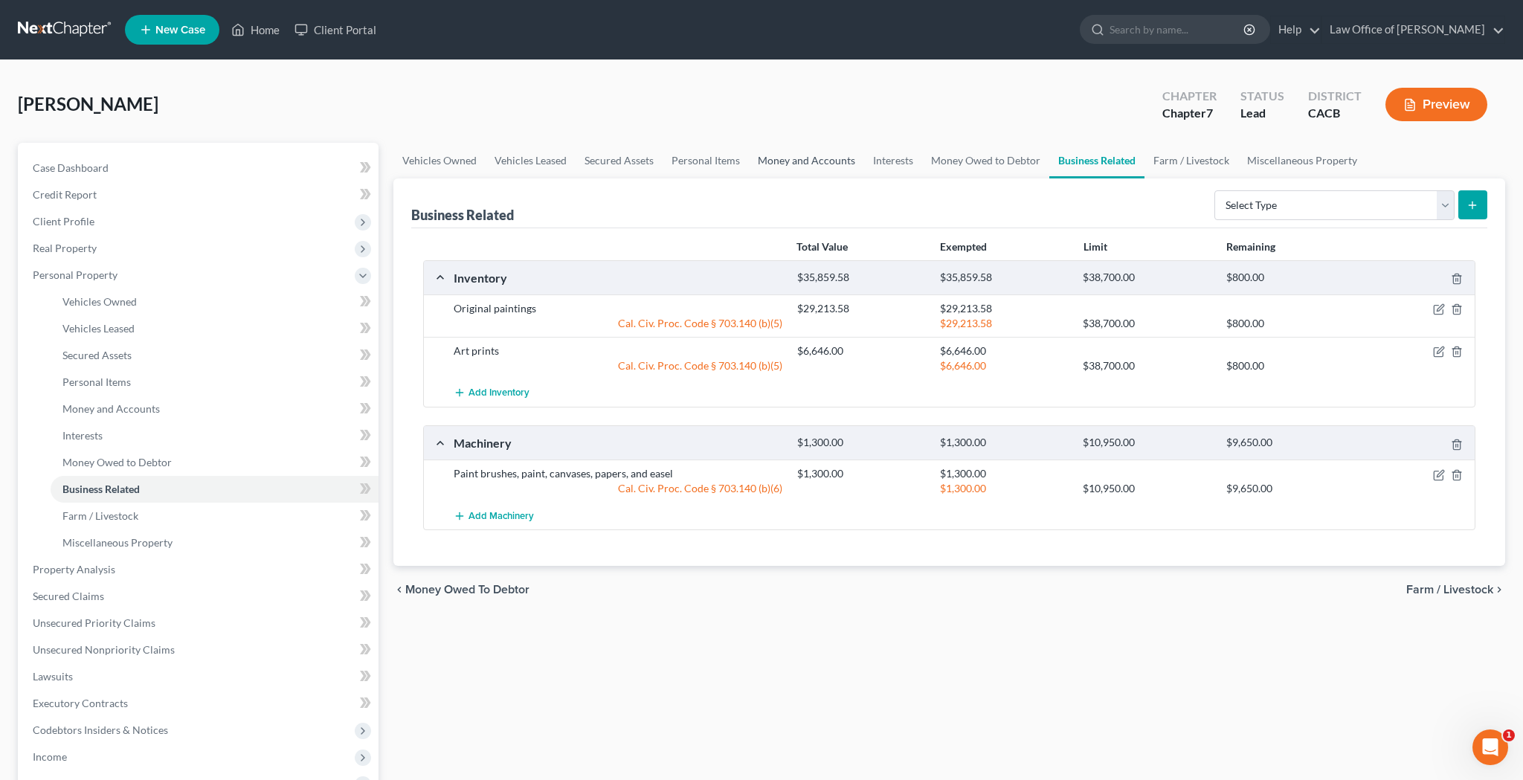
click at [819, 164] on link "Money and Accounts" at bounding box center [806, 161] width 115 height 36
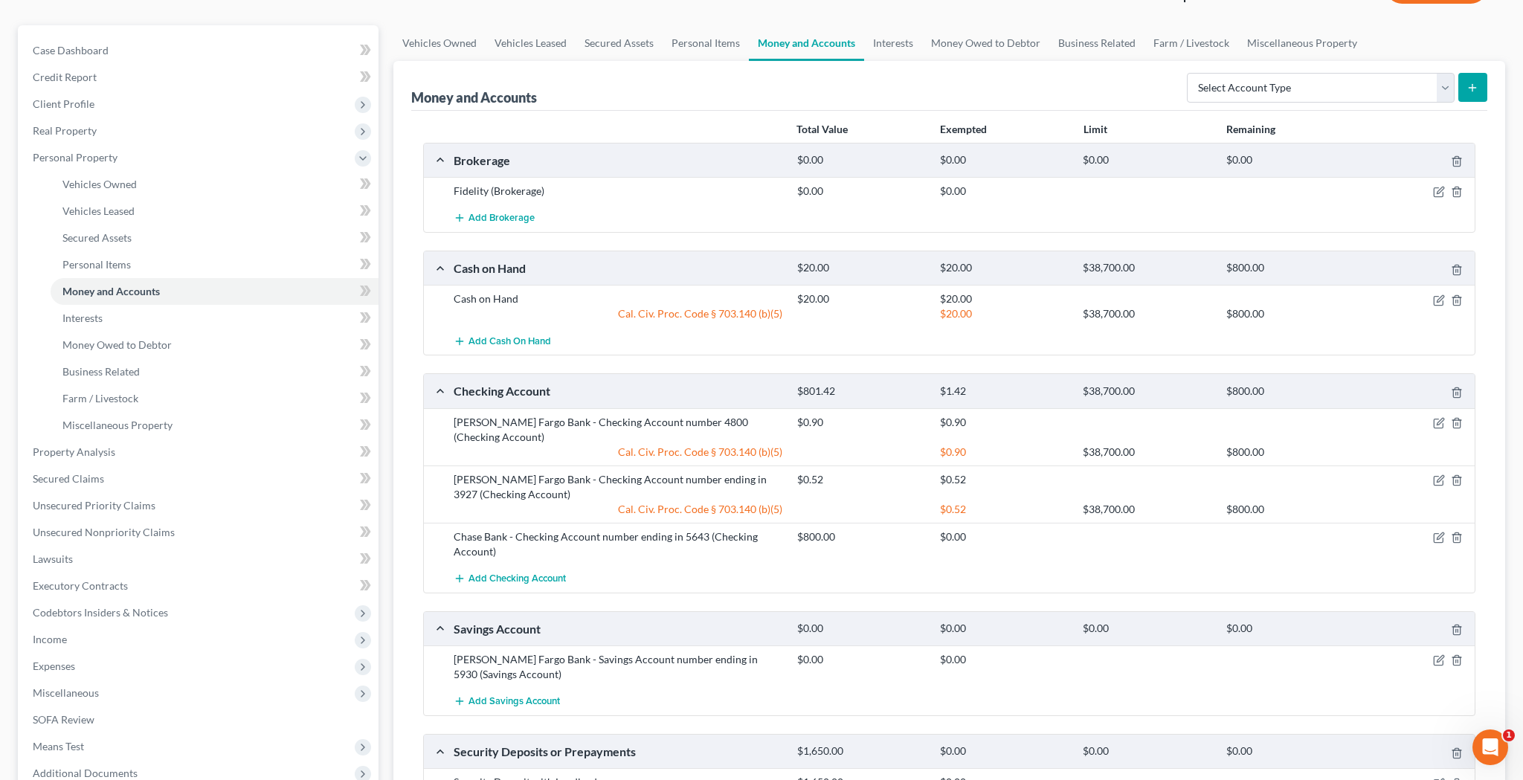
scroll to position [128, 0]
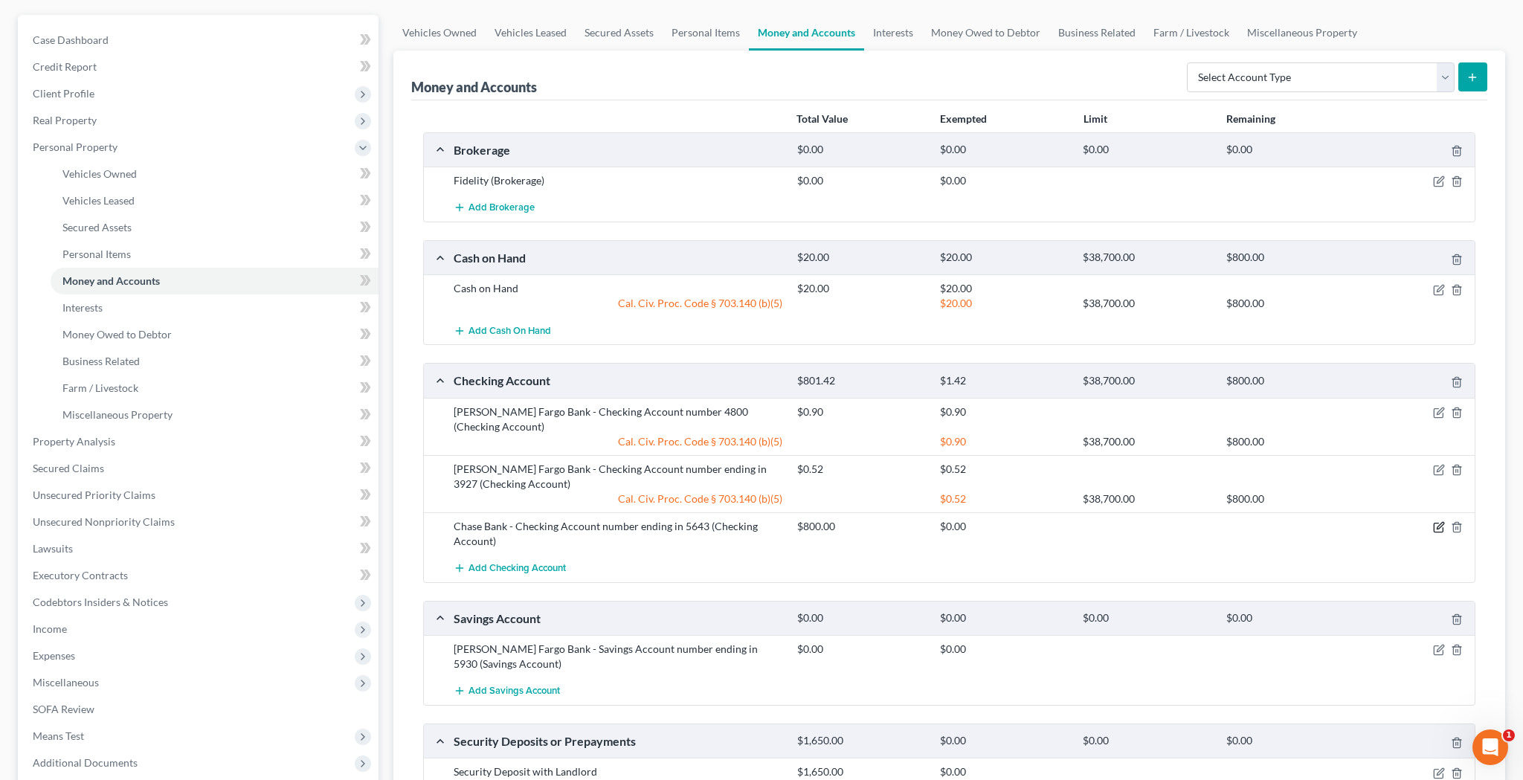
click at [1435, 521] on icon "button" at bounding box center [1439, 527] width 12 height 12
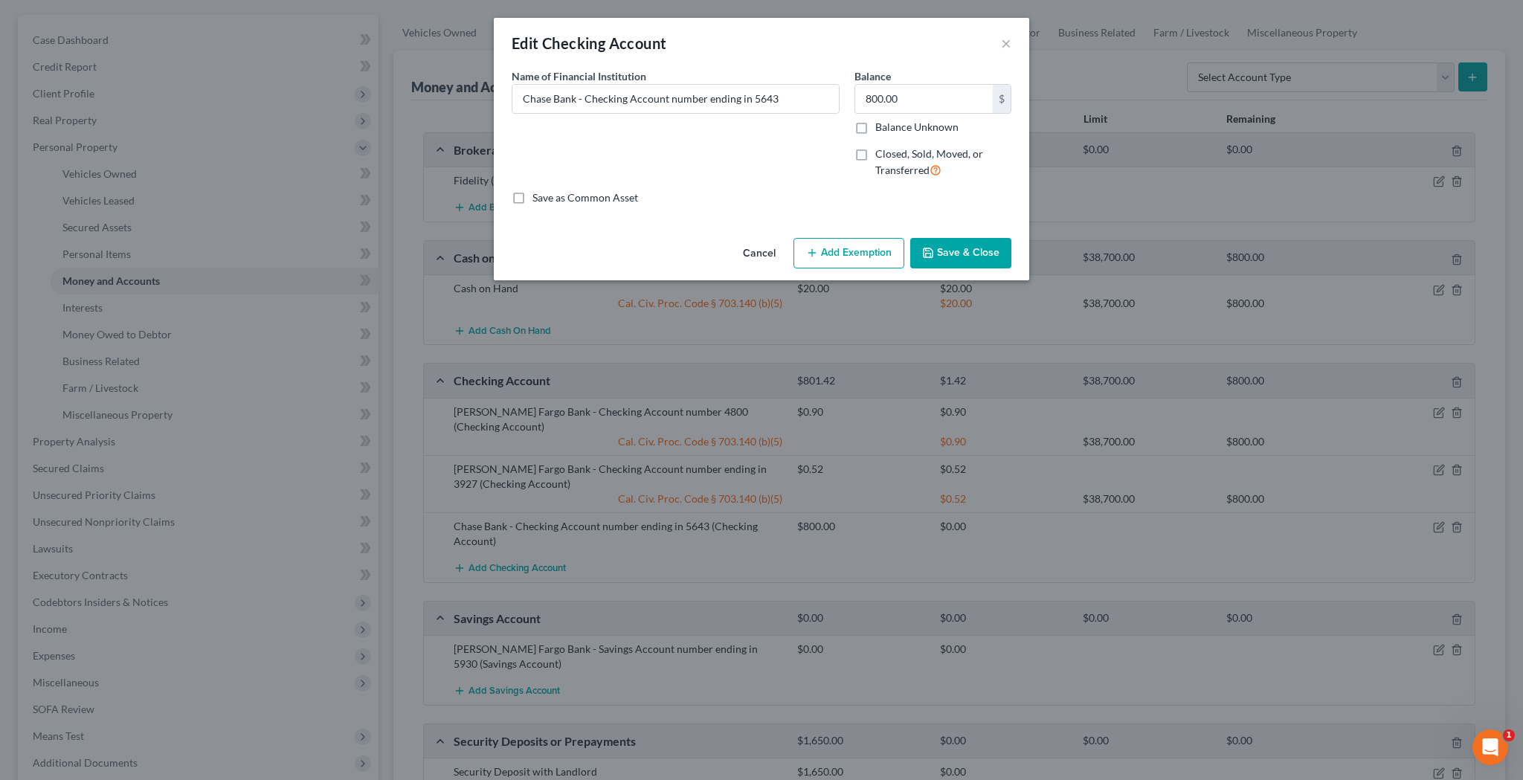
click at [864, 253] on button "Add Exemption" at bounding box center [848, 253] width 111 height 31
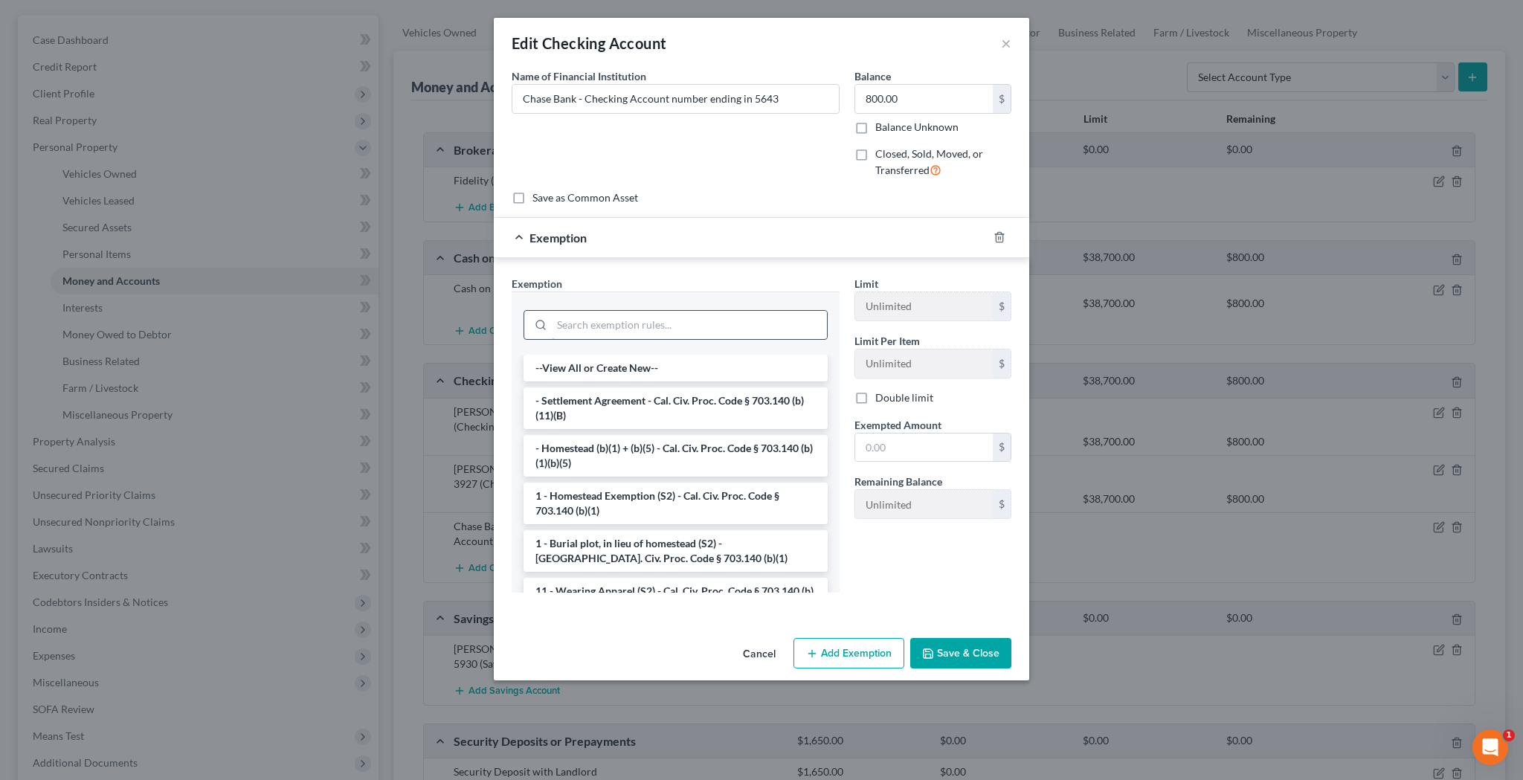
click at [730, 321] on input "search" at bounding box center [689, 325] width 275 height 28
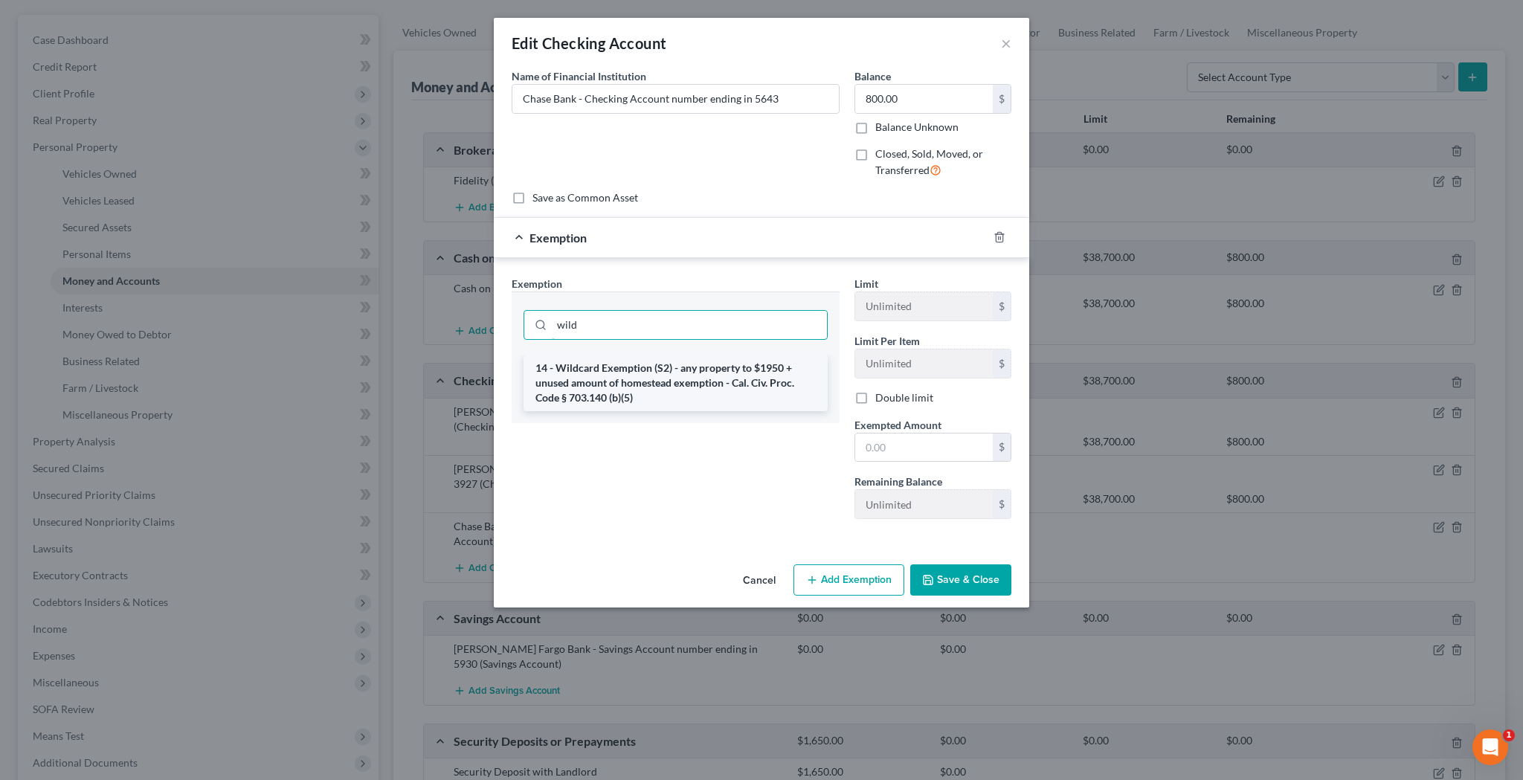
type input "wild"
click at [717, 364] on li "14 - Wildcard Exemption (S2) - any property to $1950 + unused amount of homeste…" at bounding box center [675, 383] width 304 height 57
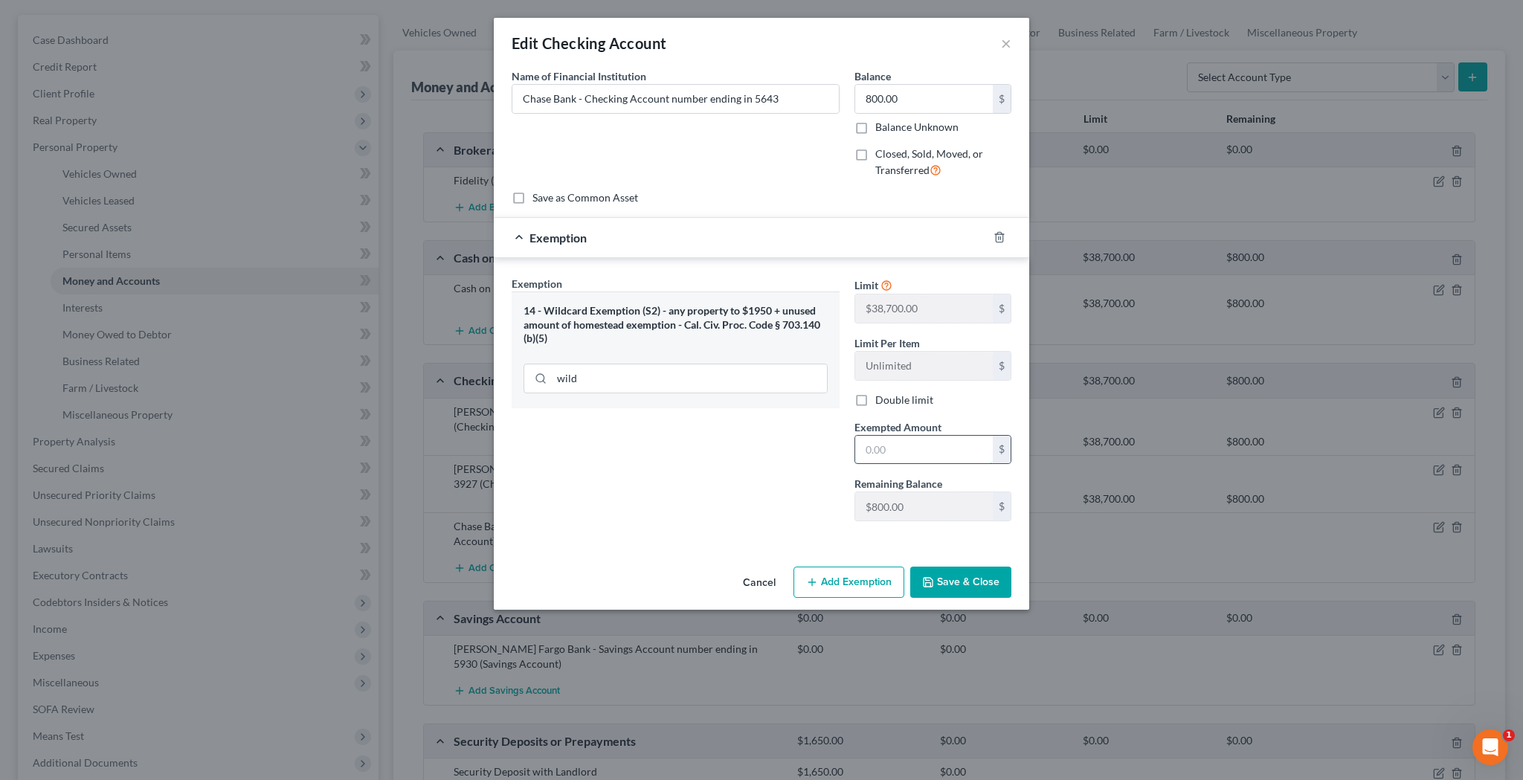
click at [920, 449] on input "text" at bounding box center [924, 450] width 138 height 28
type input "800"
click at [971, 578] on button "Save & Close" at bounding box center [960, 582] width 101 height 31
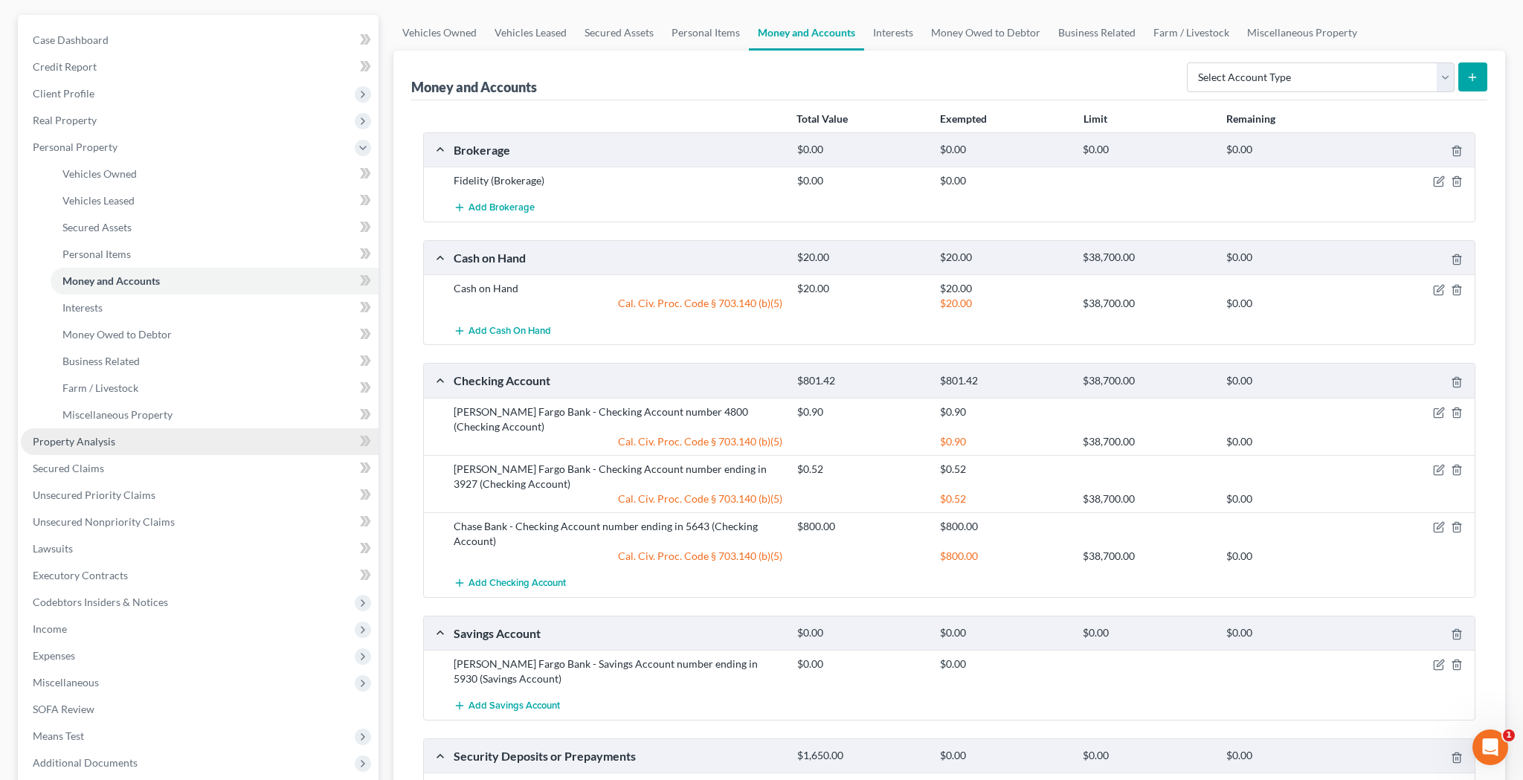
click at [173, 441] on link "Property Analysis" at bounding box center [200, 441] width 358 height 27
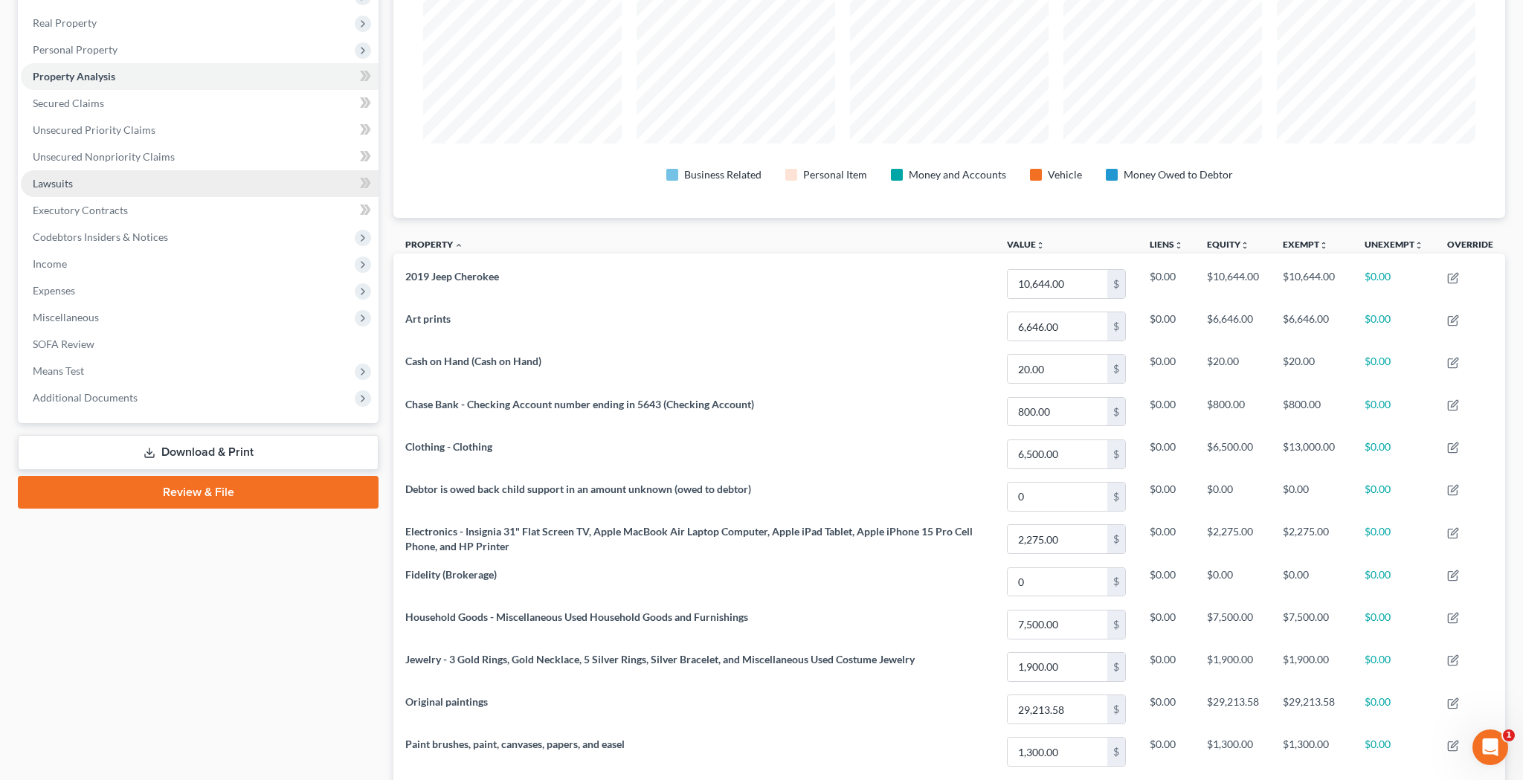
scroll to position [238, 0]
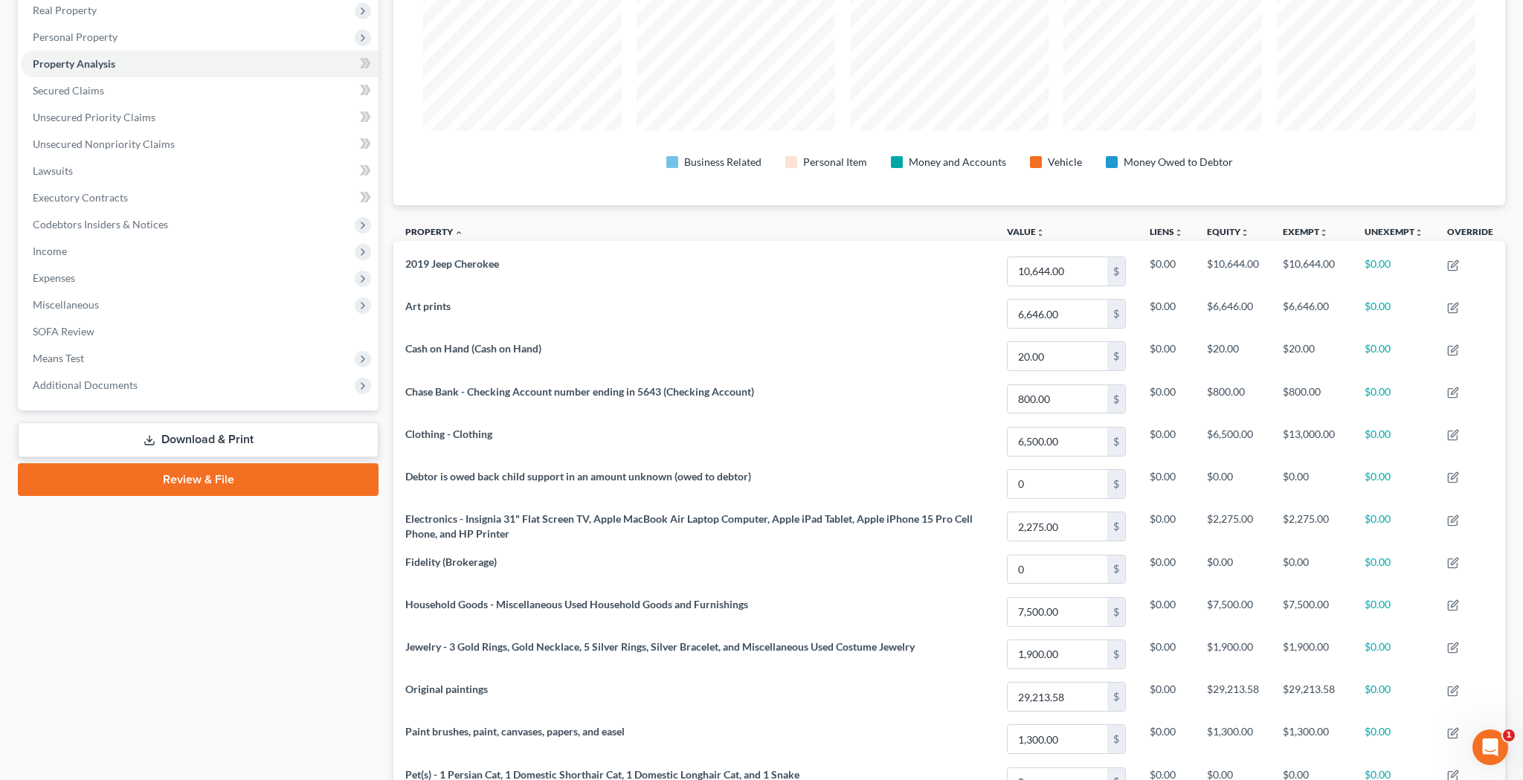
click at [171, 433] on link "Download & Print" at bounding box center [198, 439] width 361 height 35
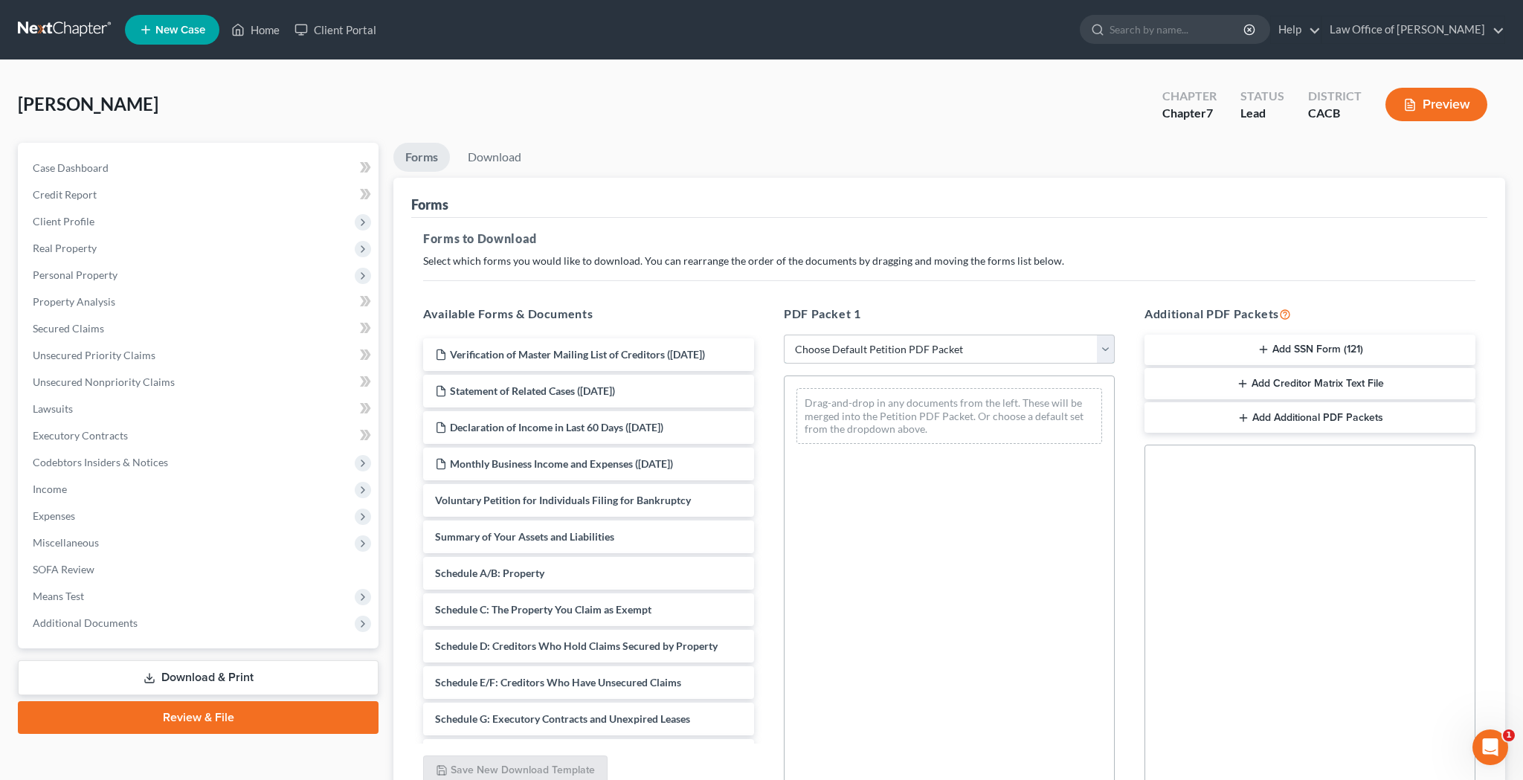
select select "4"
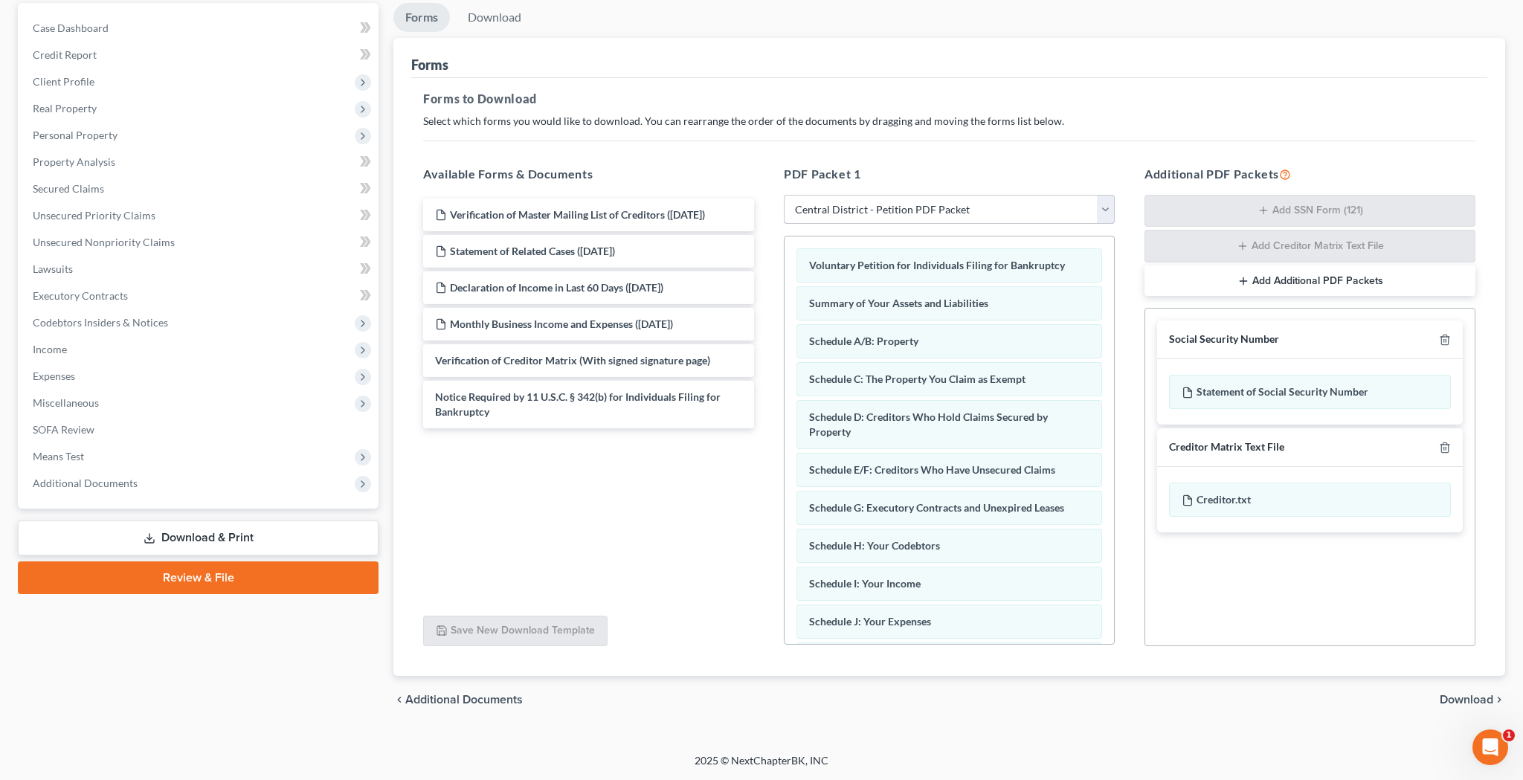
scroll to position [140, 0]
click at [154, 483] on span "Additional Documents" at bounding box center [200, 483] width 358 height 27
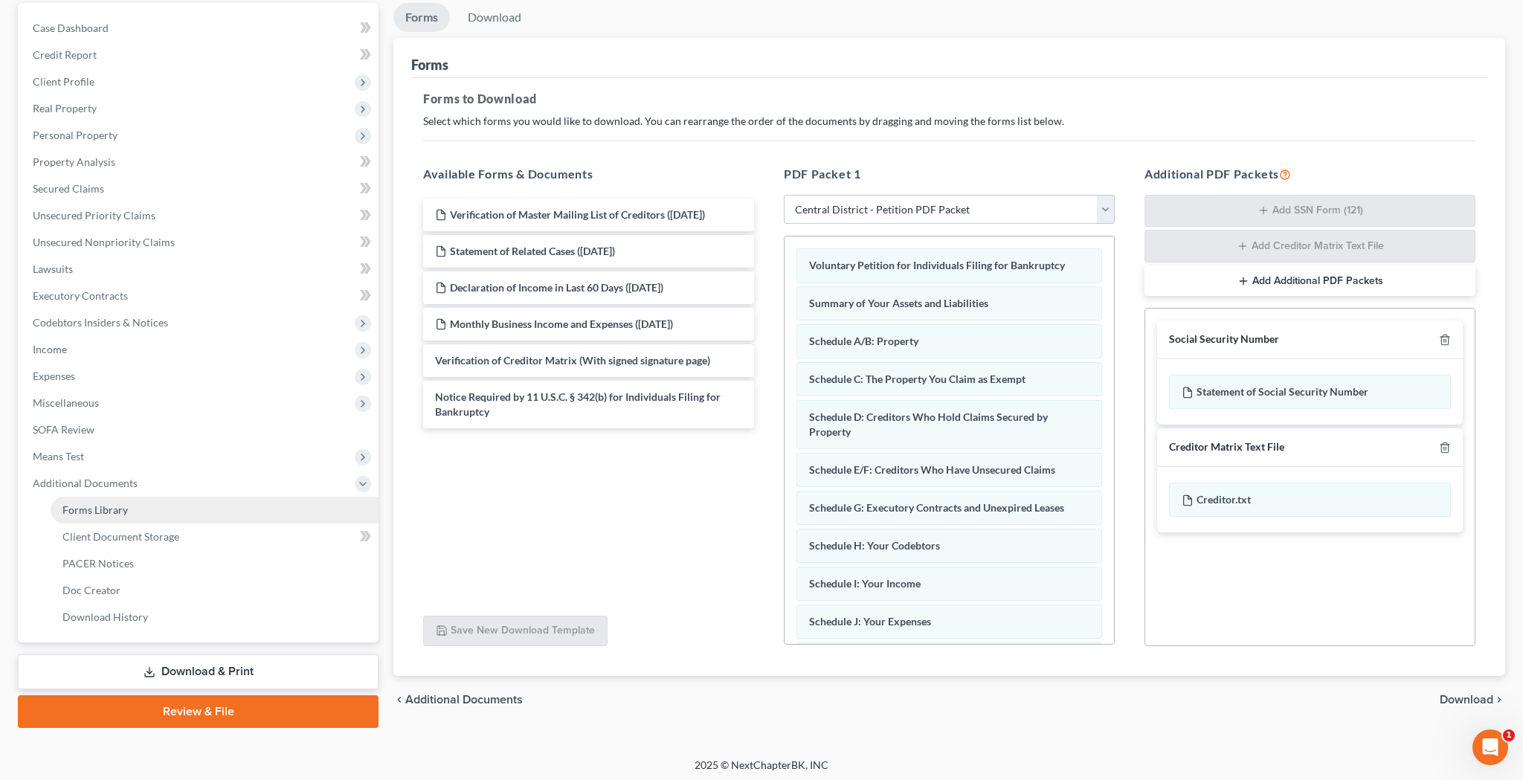
click at [157, 510] on link "Forms Library" at bounding box center [215, 510] width 328 height 27
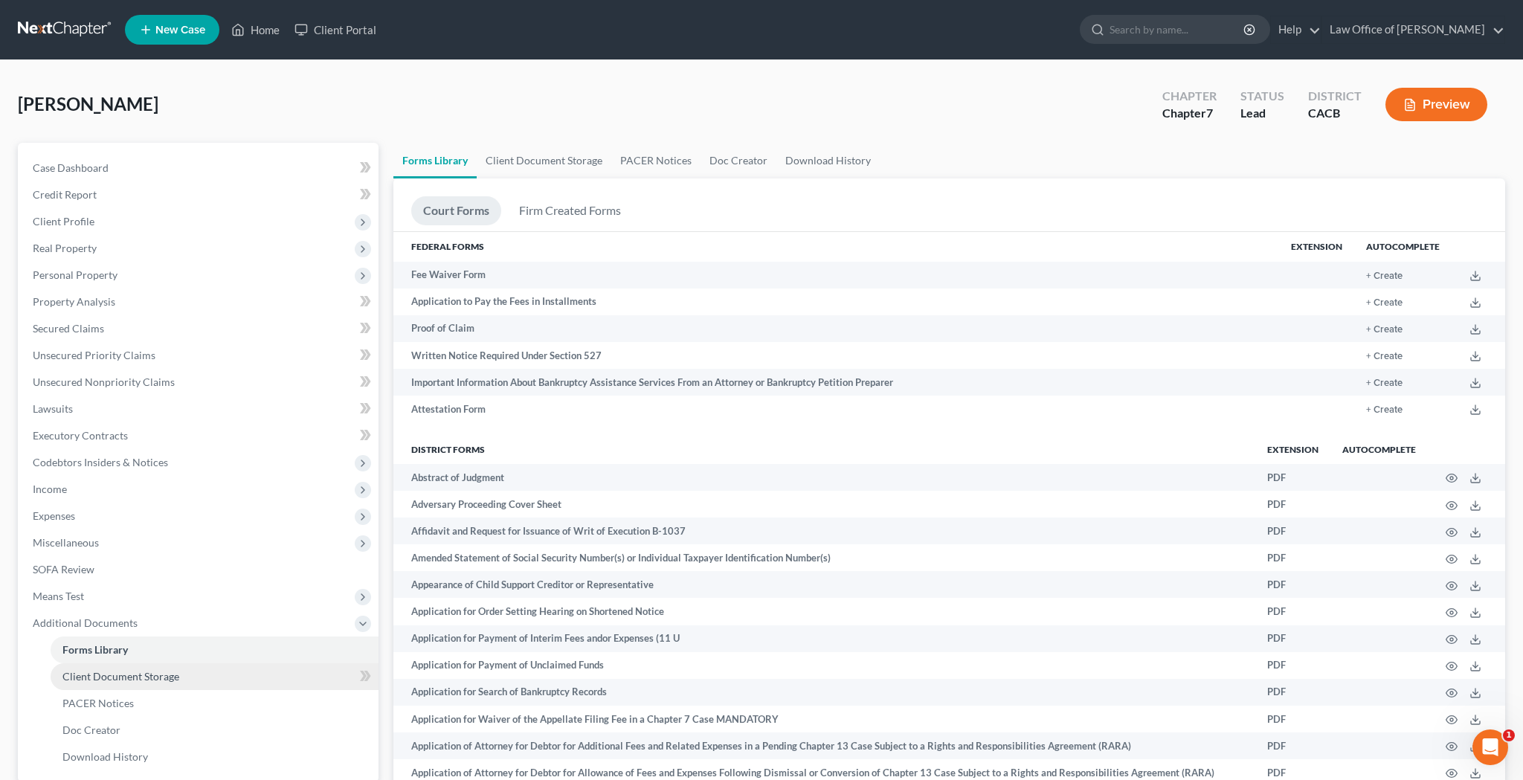
click at [181, 670] on link "Client Document Storage" at bounding box center [215, 676] width 328 height 27
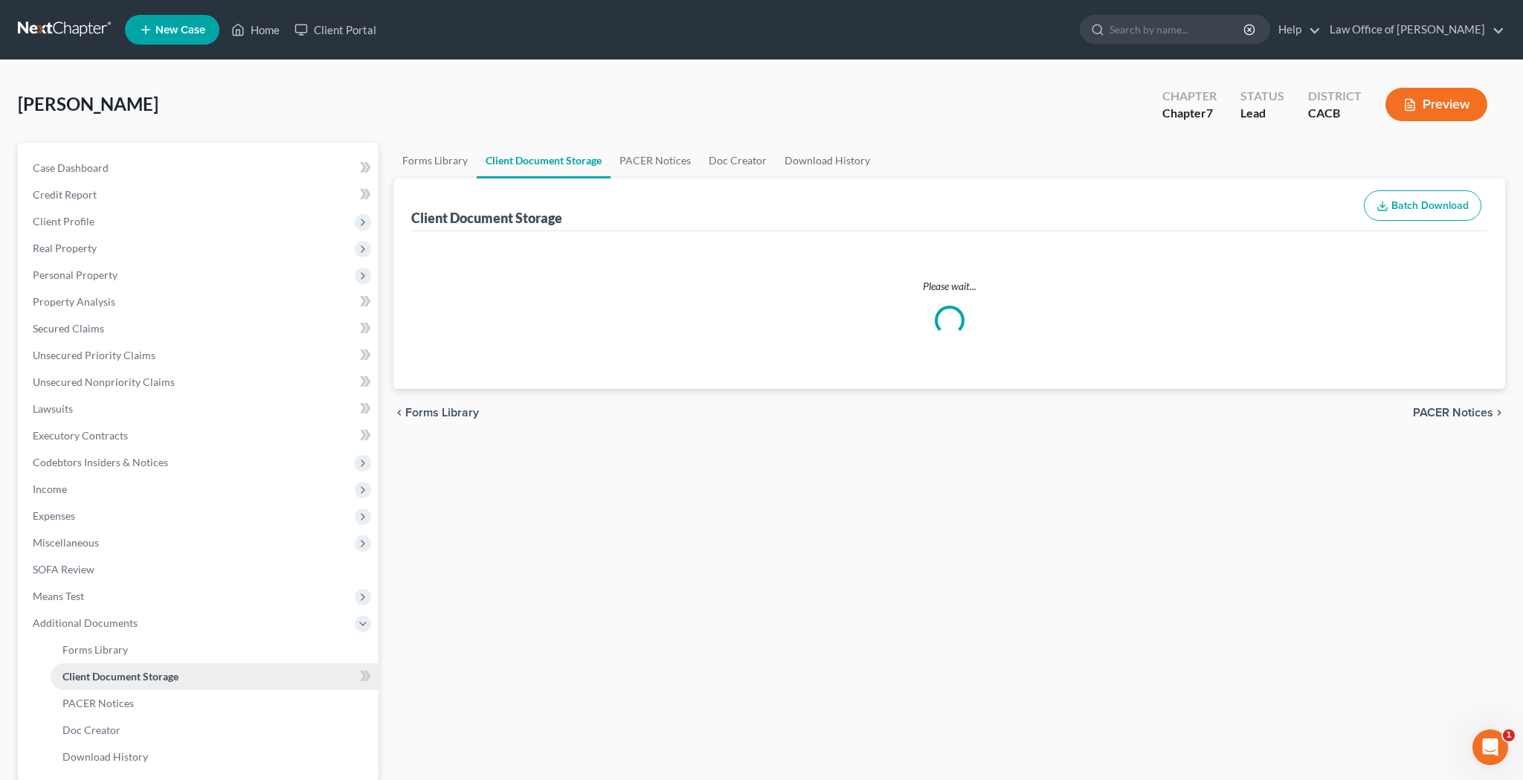
select select "70"
select select "30"
select select "65"
select select "59"
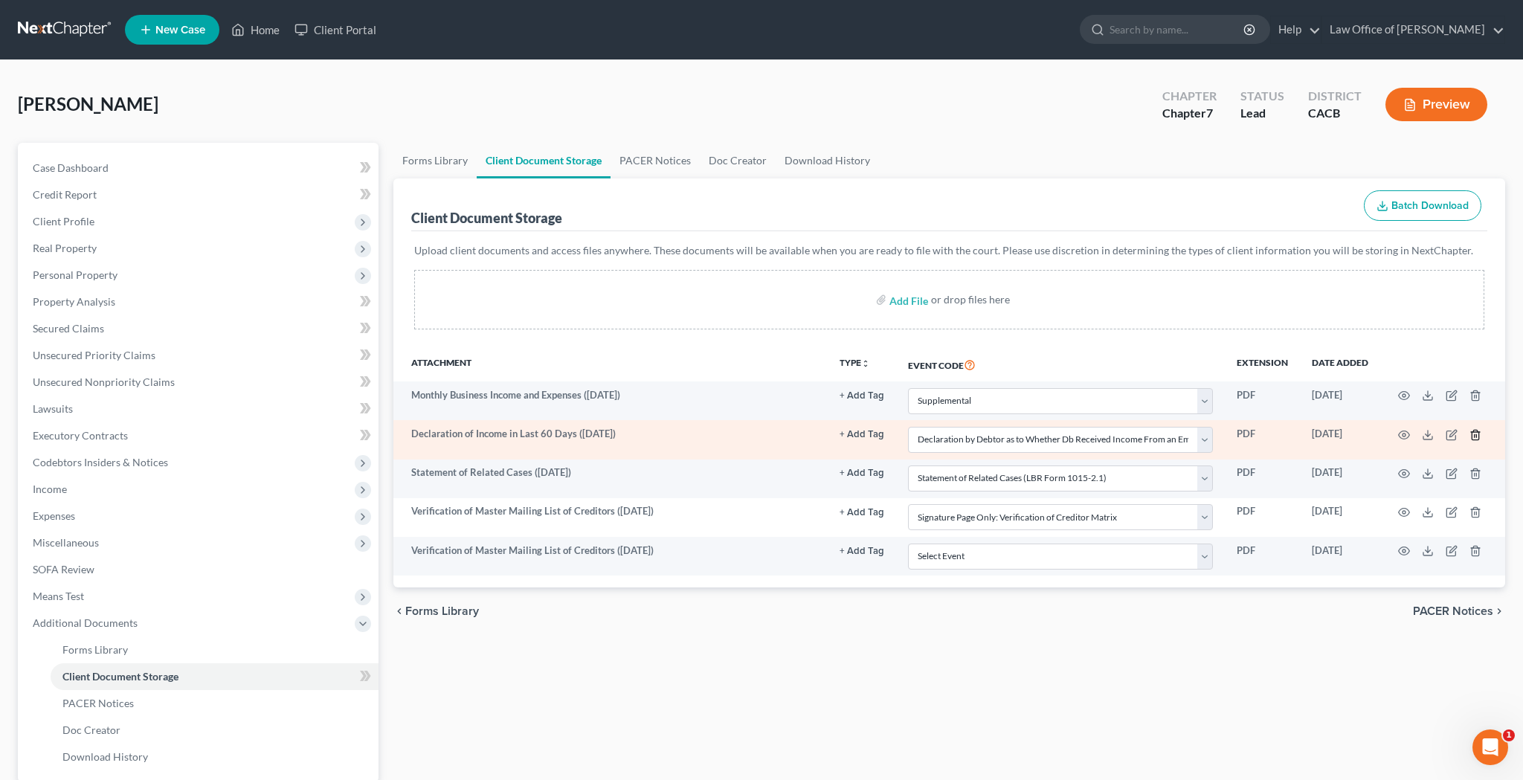
click at [1478, 434] on icon "button" at bounding box center [1474, 435] width 7 height 10
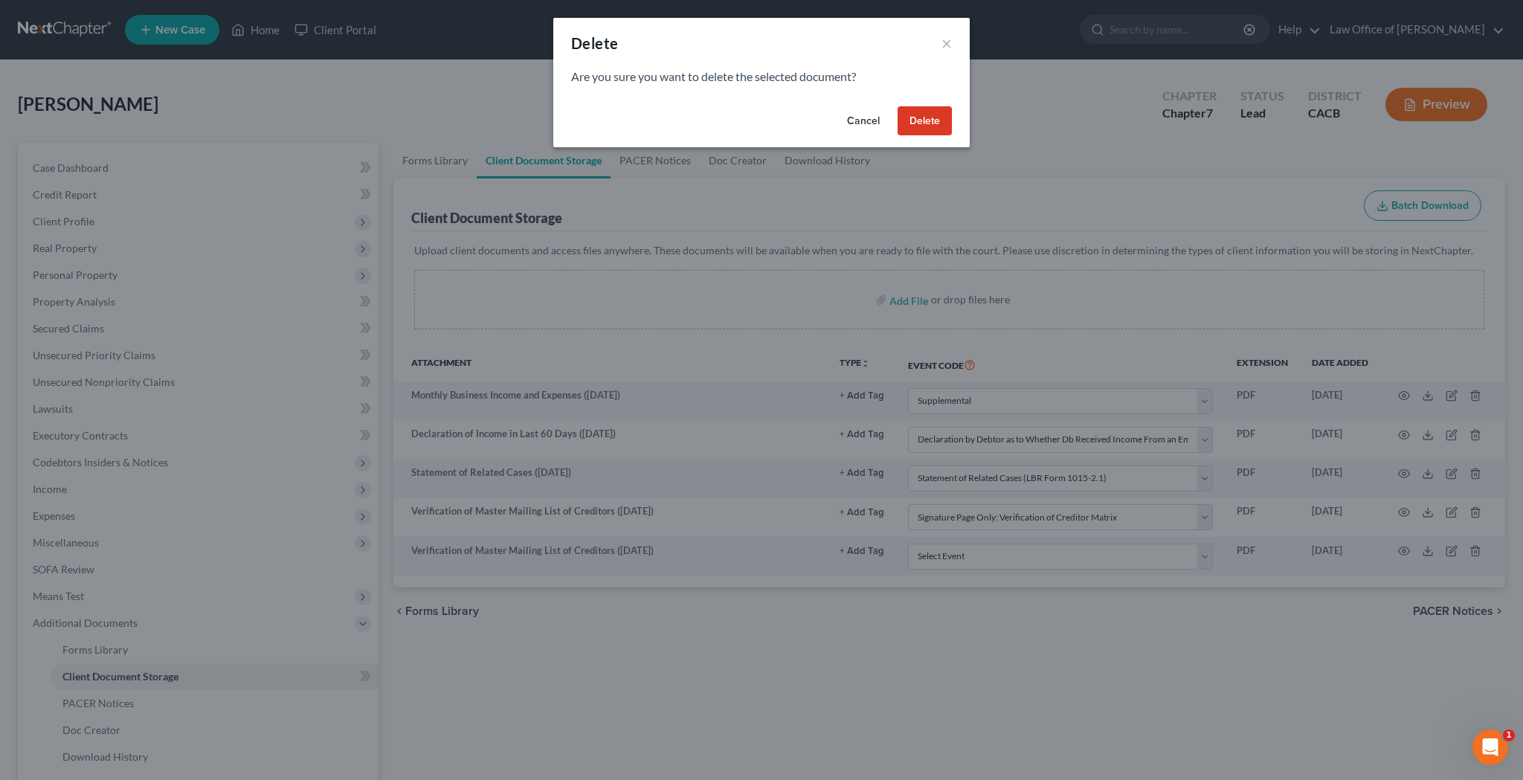
click at [929, 117] on button "Delete" at bounding box center [924, 121] width 54 height 30
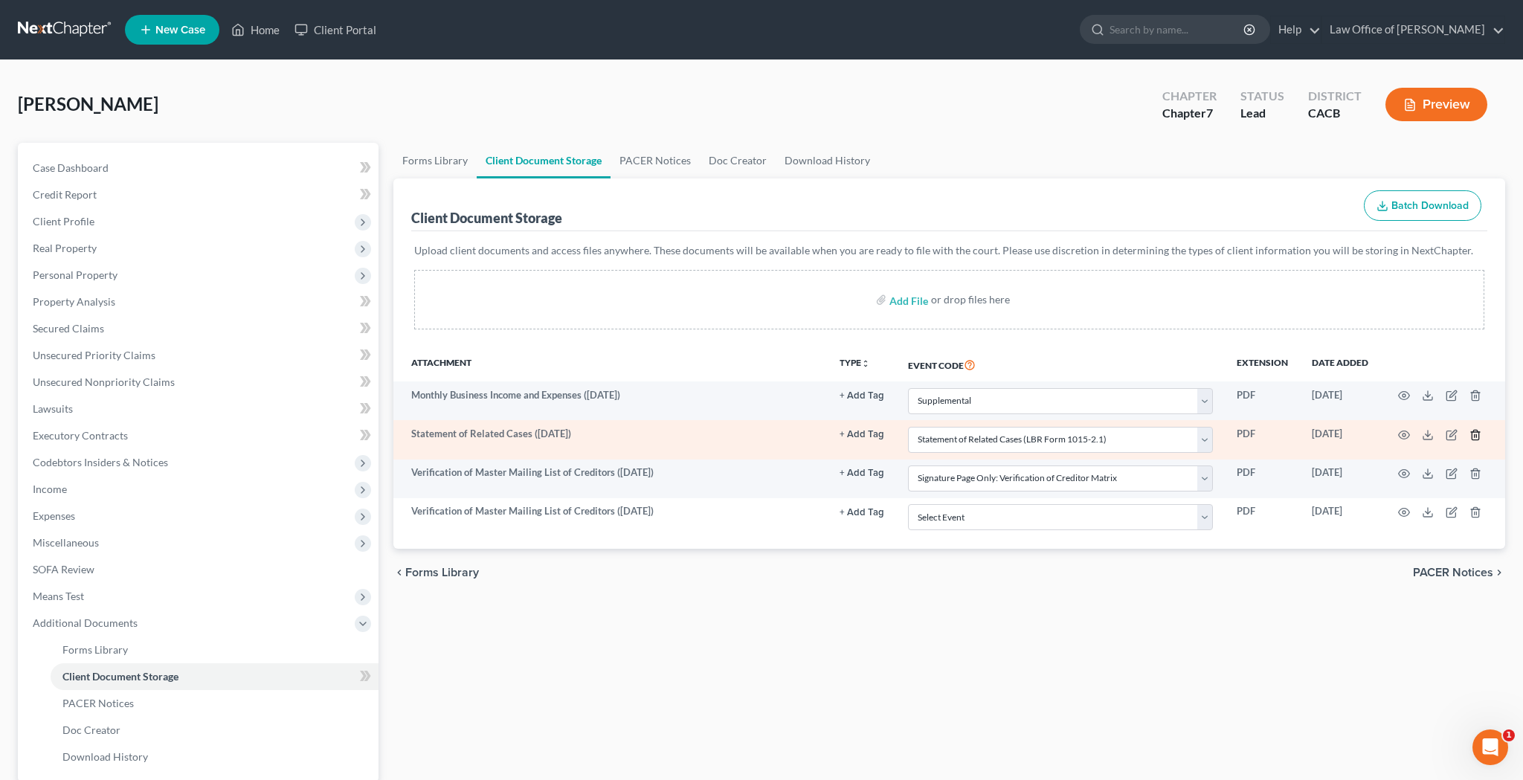
click at [1471, 434] on icon "button" at bounding box center [1474, 435] width 7 height 10
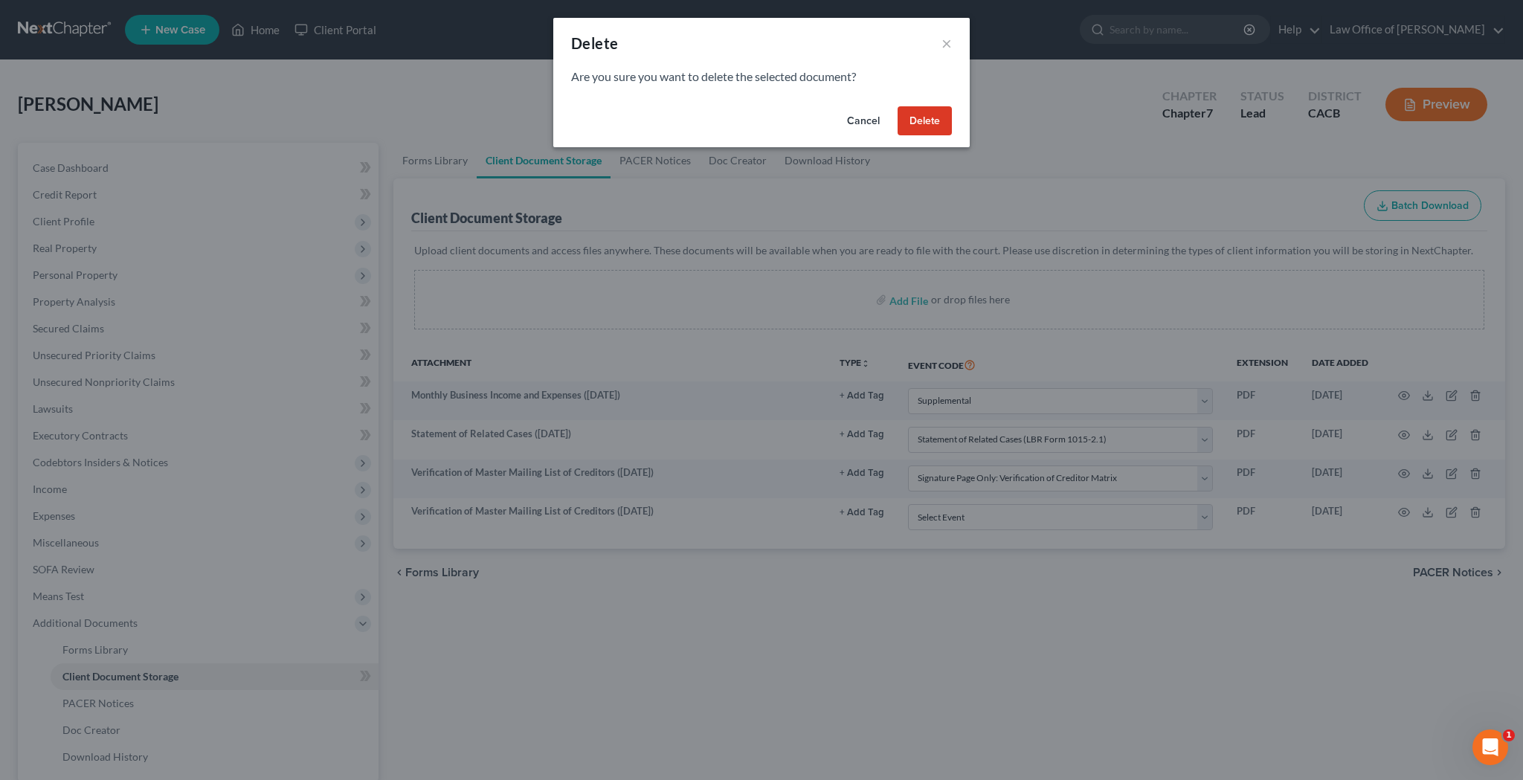
click at [938, 117] on button "Delete" at bounding box center [924, 121] width 54 height 30
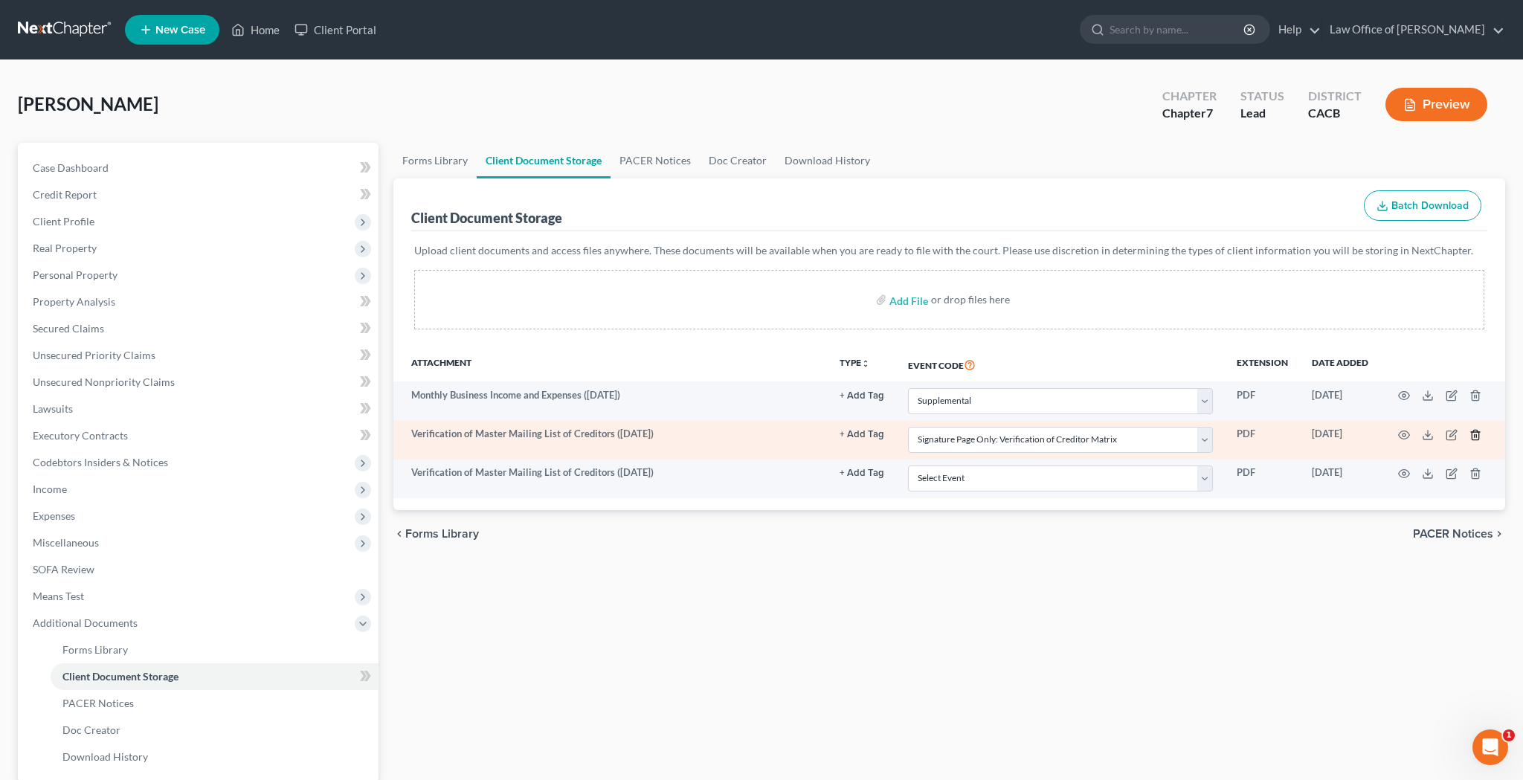
click at [1477, 436] on icon "button" at bounding box center [1475, 435] width 12 height 12
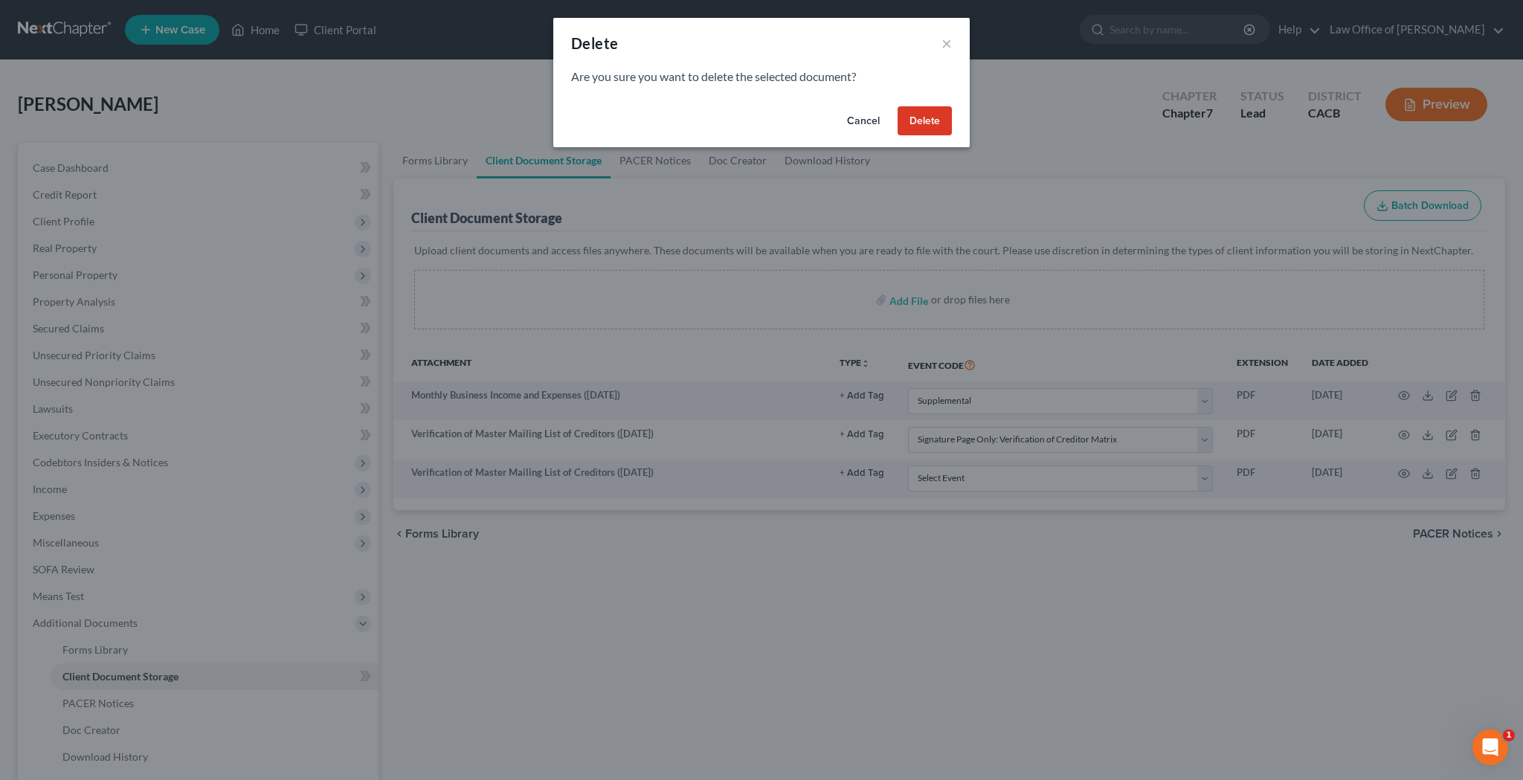
click at [919, 118] on button "Delete" at bounding box center [924, 121] width 54 height 30
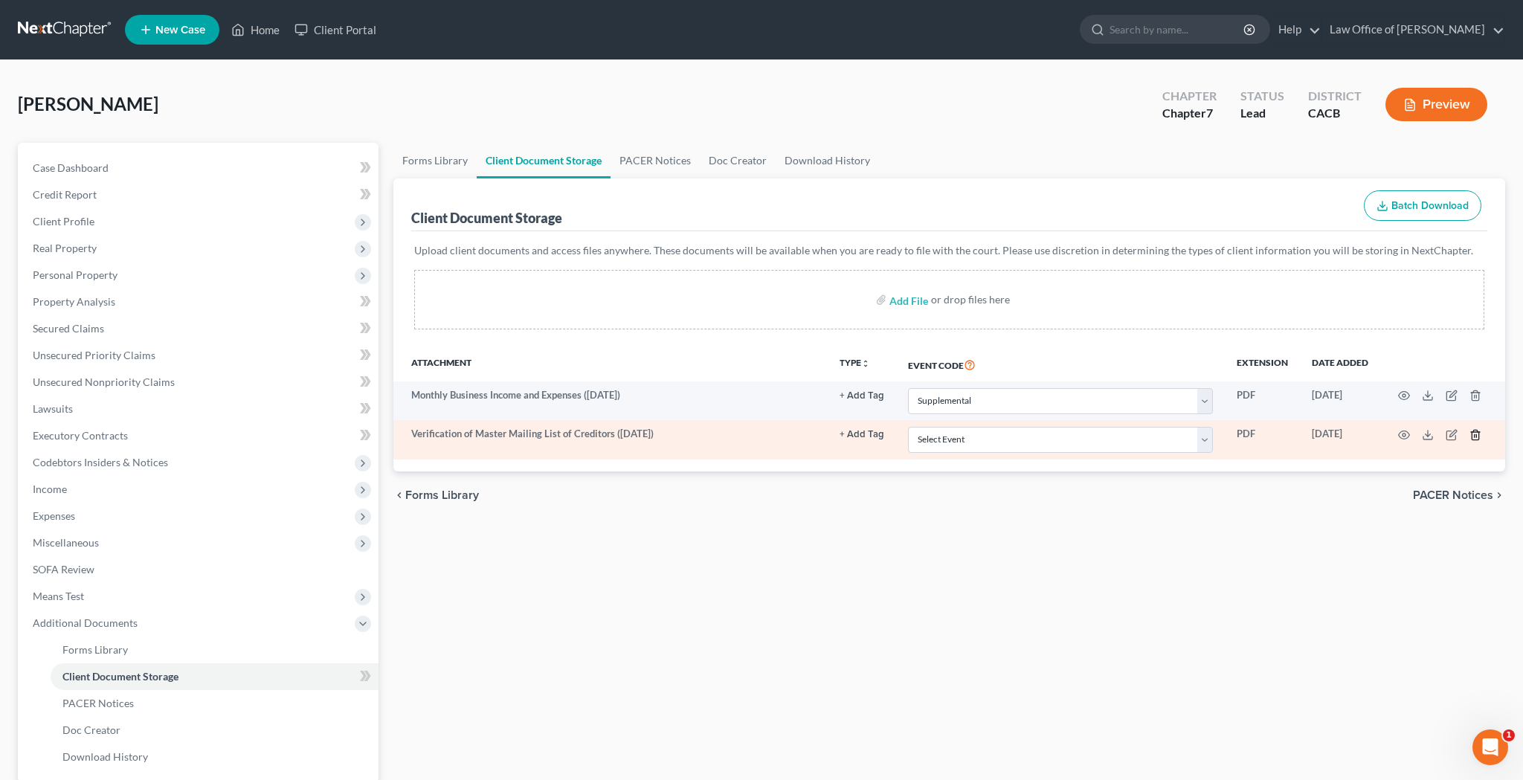
click at [1476, 432] on icon "button" at bounding box center [1475, 435] width 12 height 12
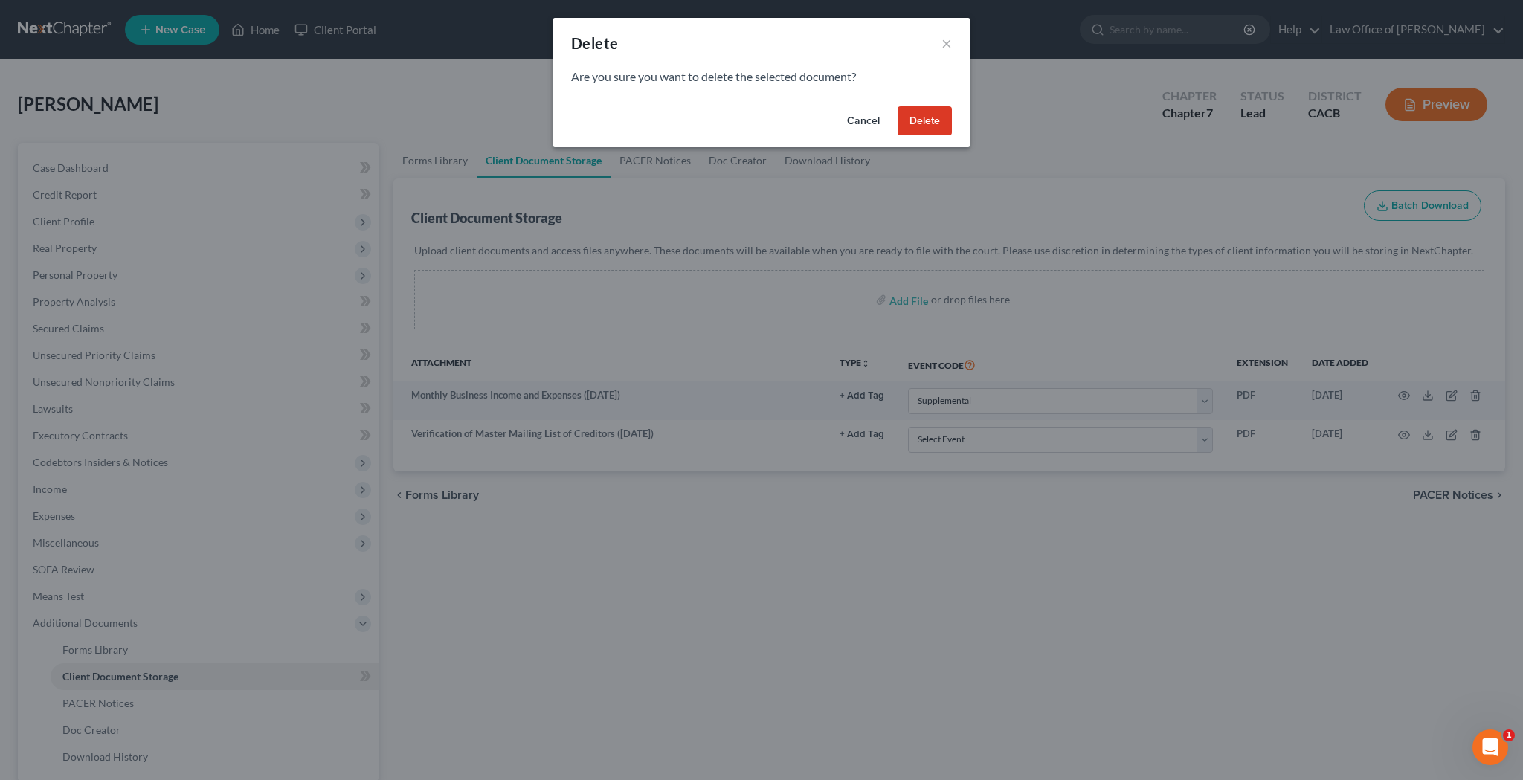
click at [940, 123] on button "Delete" at bounding box center [924, 121] width 54 height 30
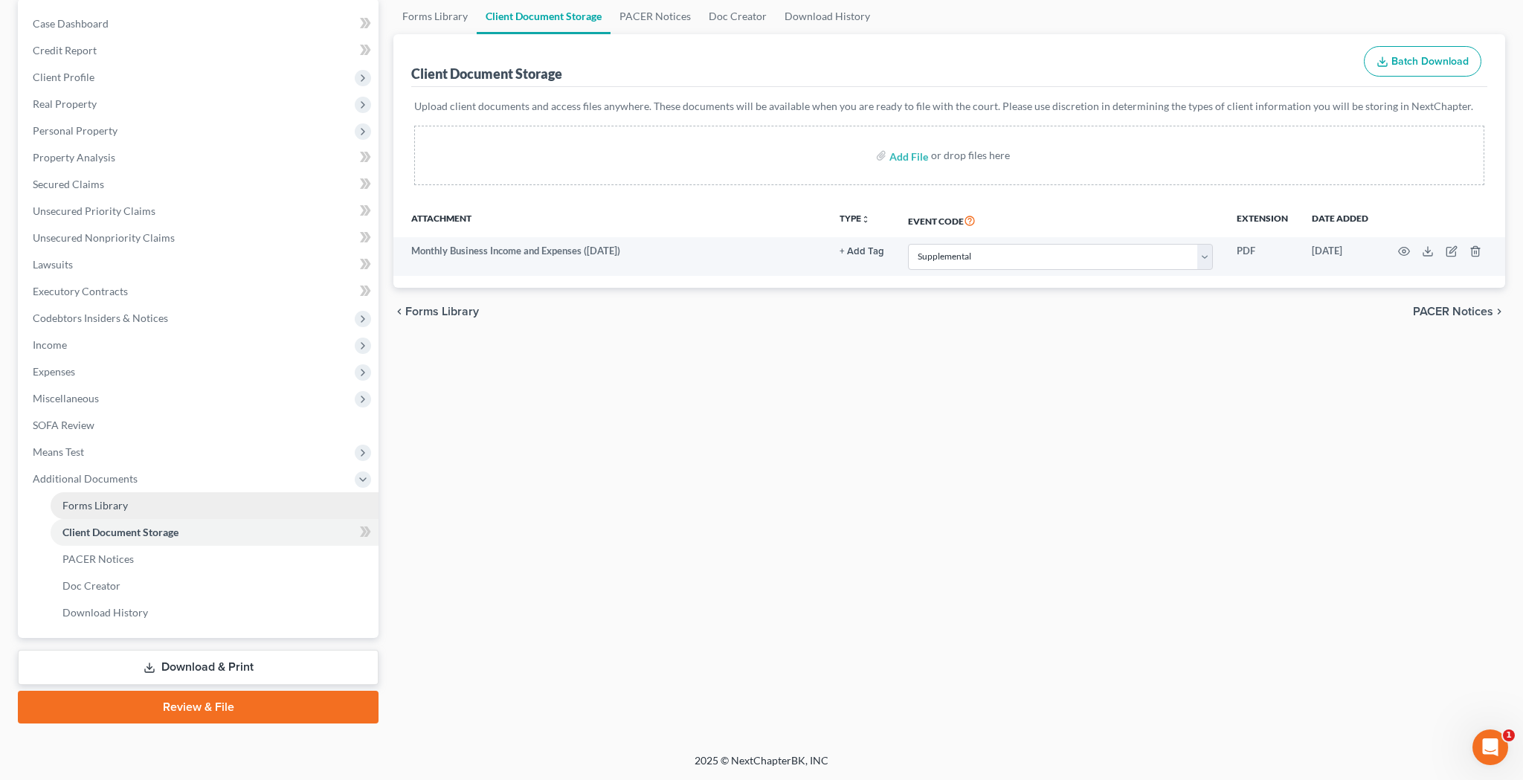
click at [154, 504] on link "Forms Library" at bounding box center [215, 505] width 328 height 27
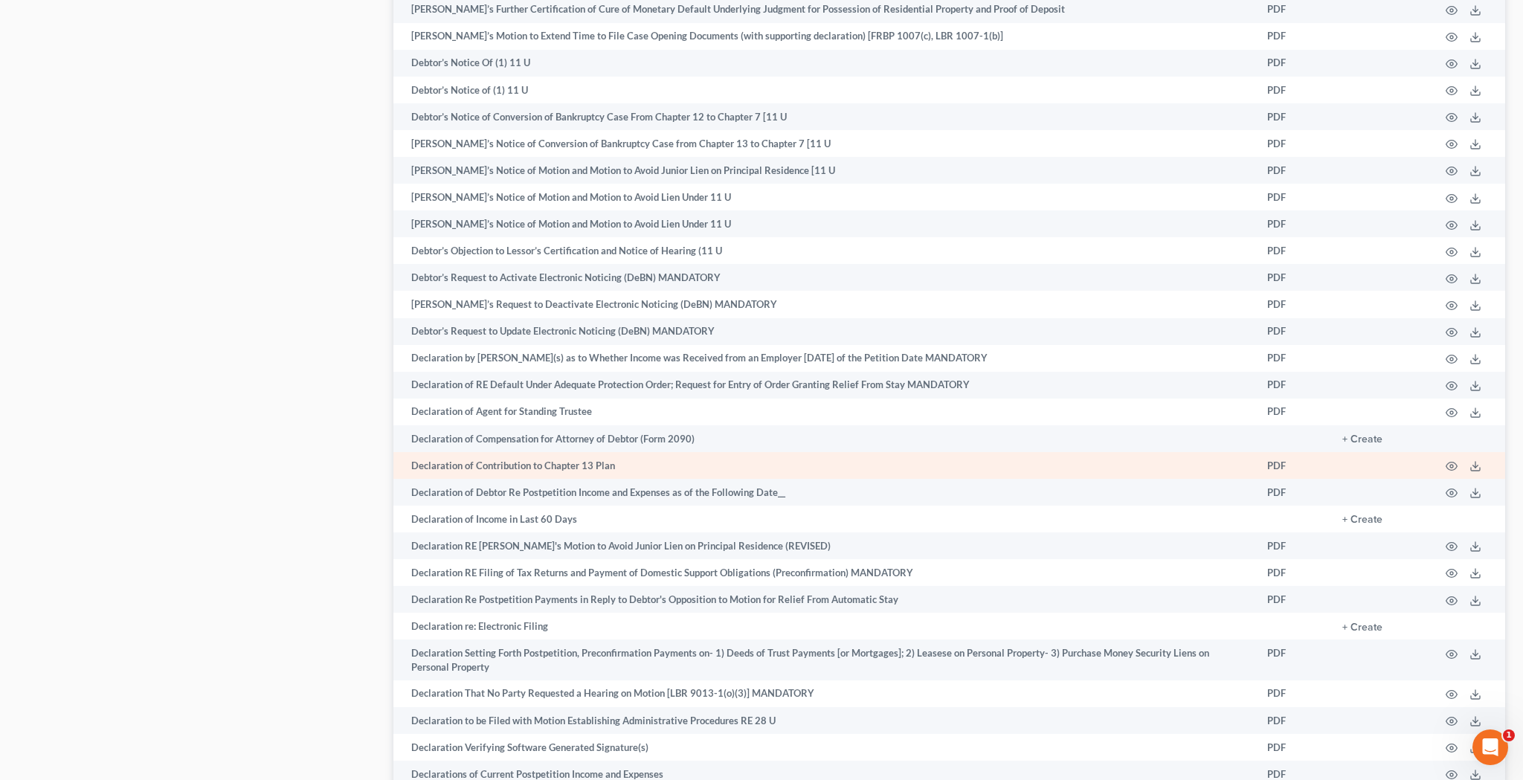
scroll to position [2166, 0]
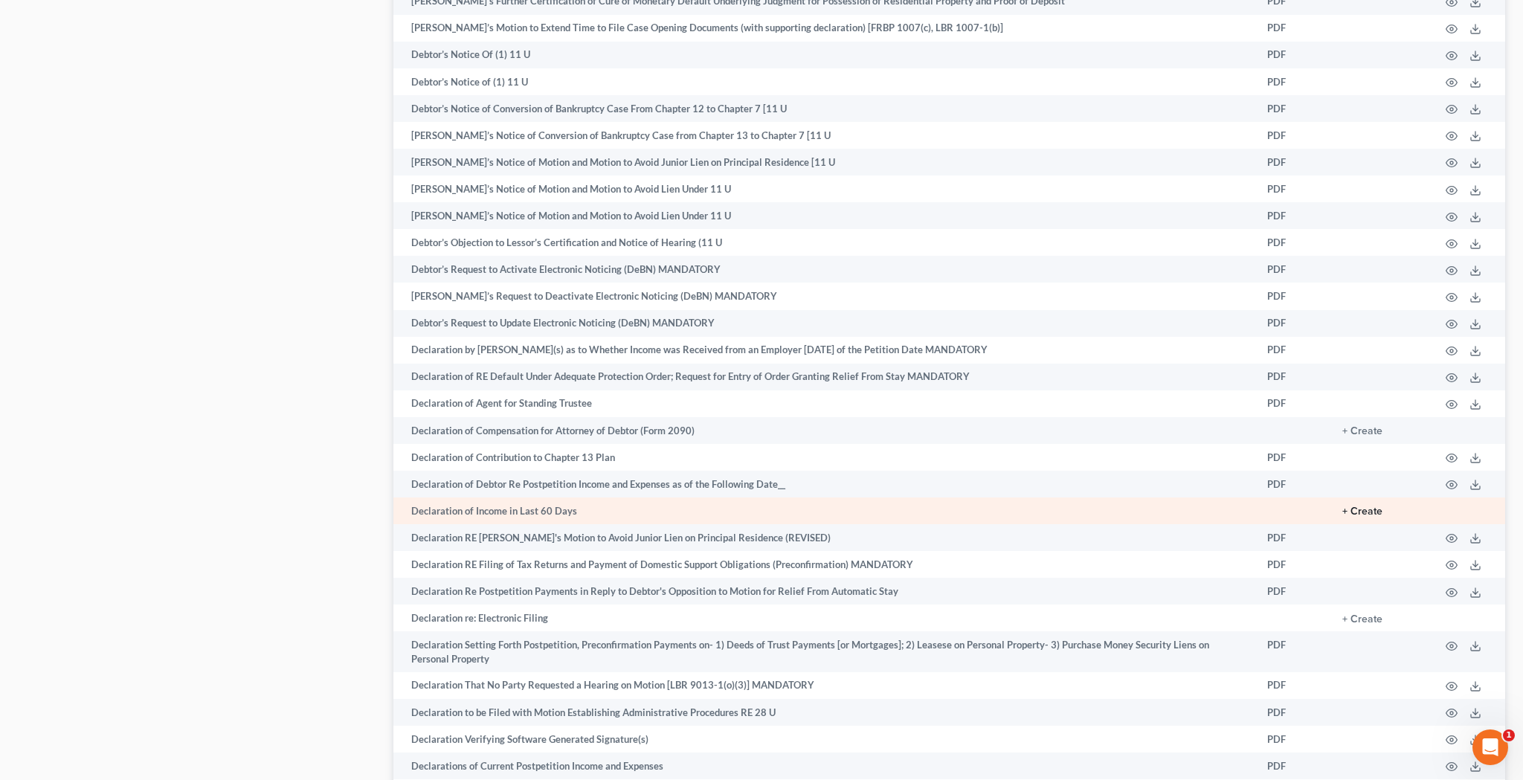
click at [1378, 506] on button "+ Create" at bounding box center [1362, 511] width 40 height 10
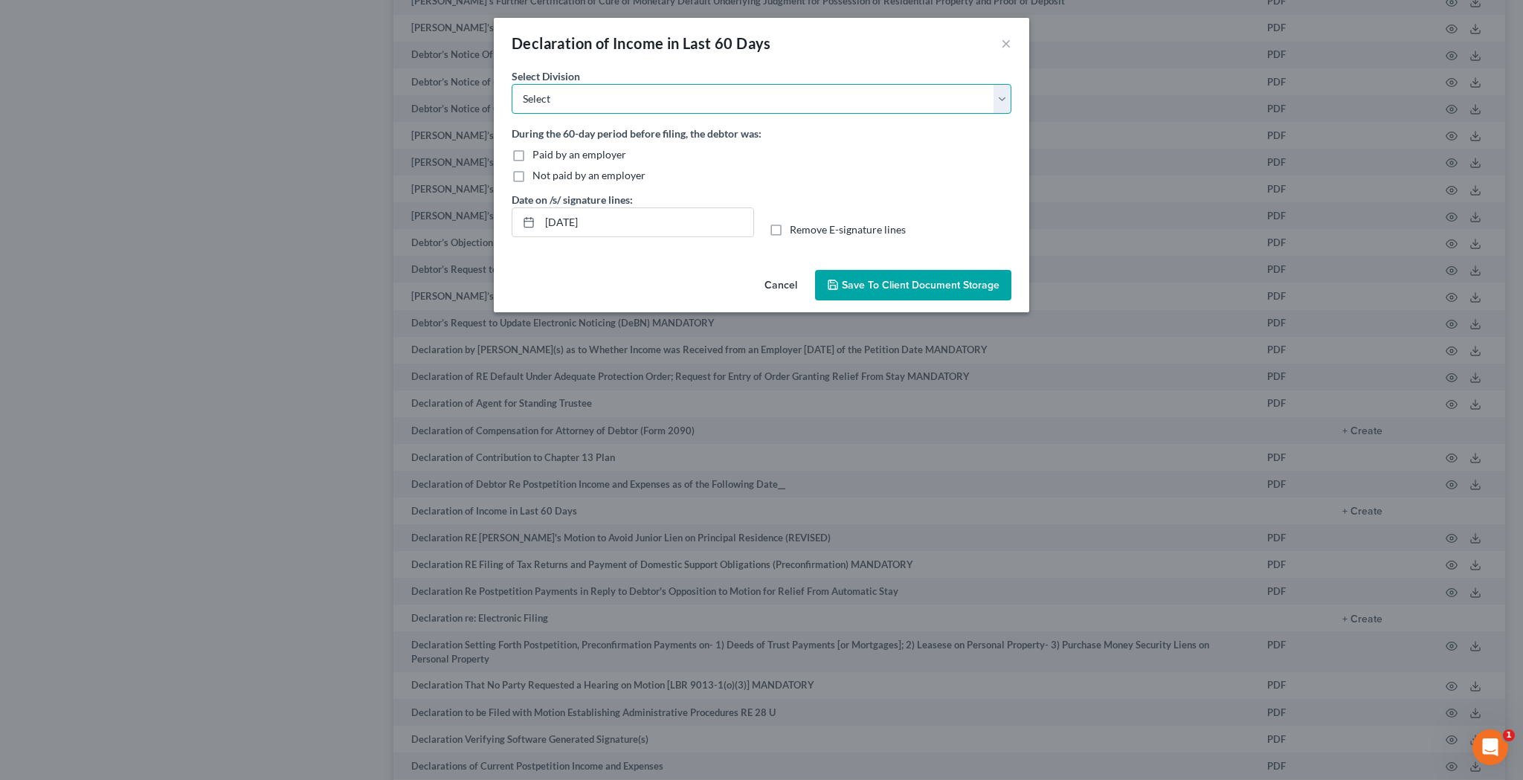
select select "0"
click at [532, 176] on label "Not paid by an employer" at bounding box center [588, 175] width 113 height 15
click at [538, 176] on input "Not paid by an employer" at bounding box center [543, 173] width 10 height 10
checkbox input "true"
click at [790, 229] on label "Remove E-signature lines" at bounding box center [848, 229] width 116 height 15
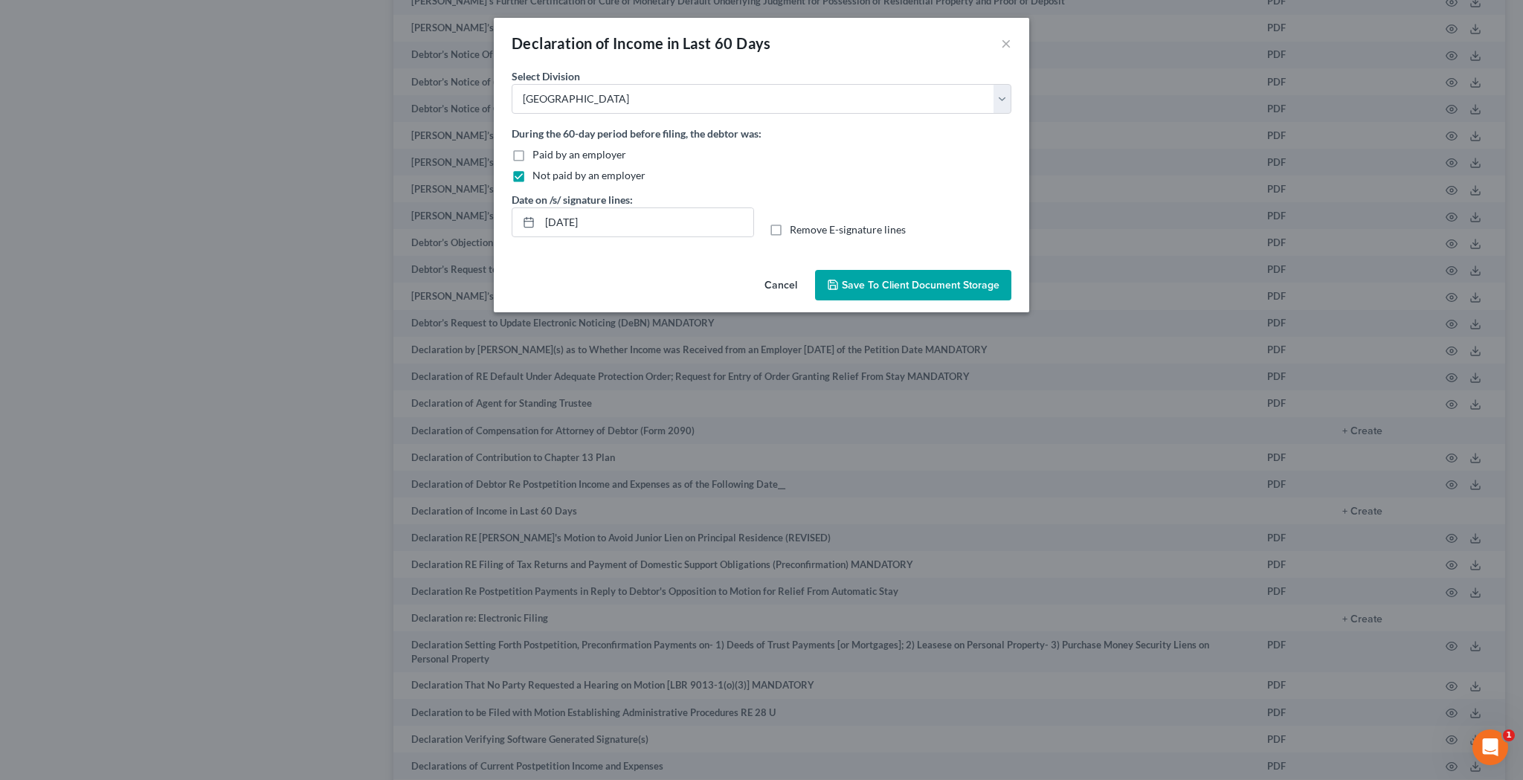
click at [795, 229] on input "Remove E-signature lines" at bounding box center [800, 227] width 10 height 10
checkbox input "true"
click at [862, 286] on span "Save to Client Document Storage" at bounding box center [921, 285] width 158 height 13
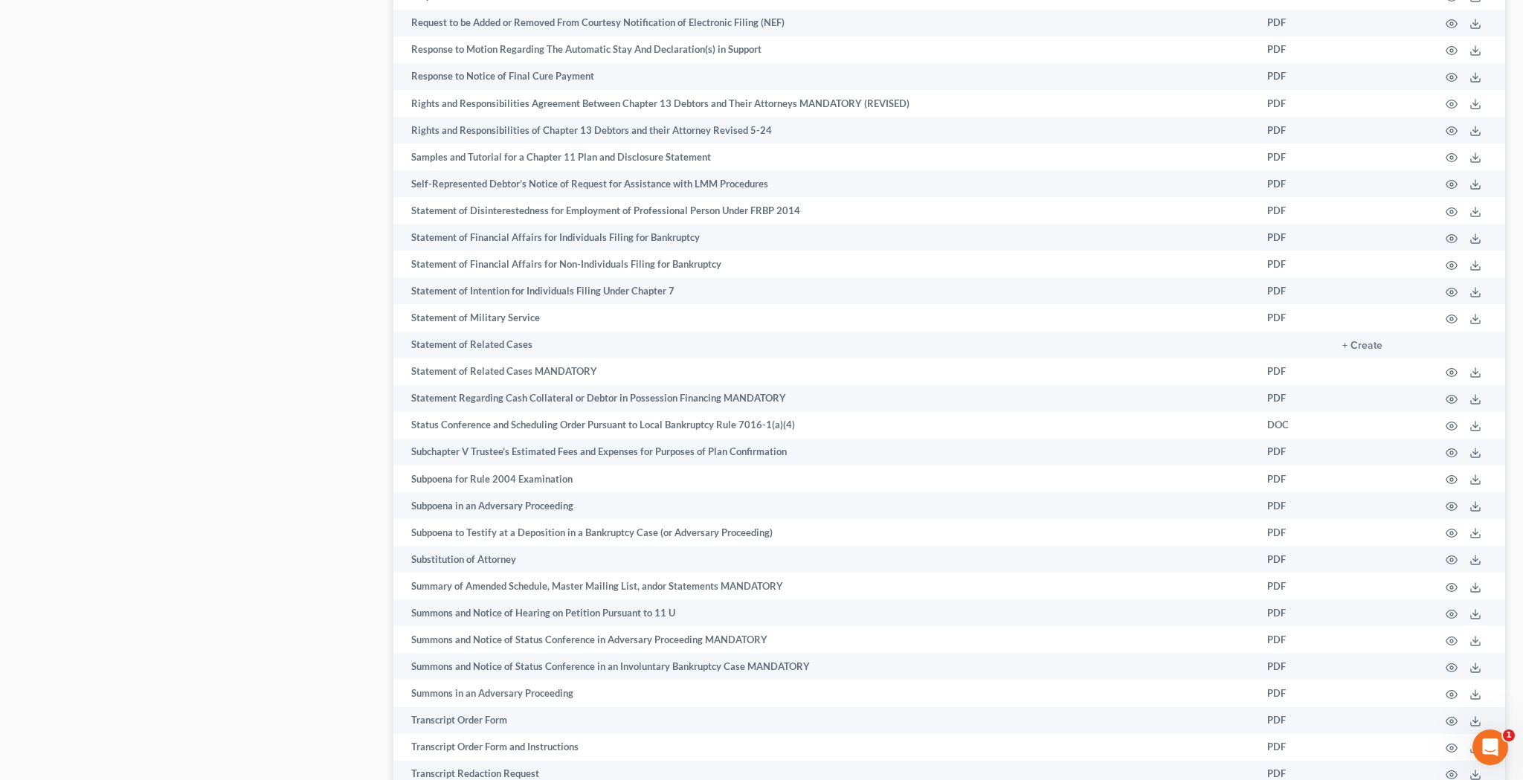
scroll to position [7113, 0]
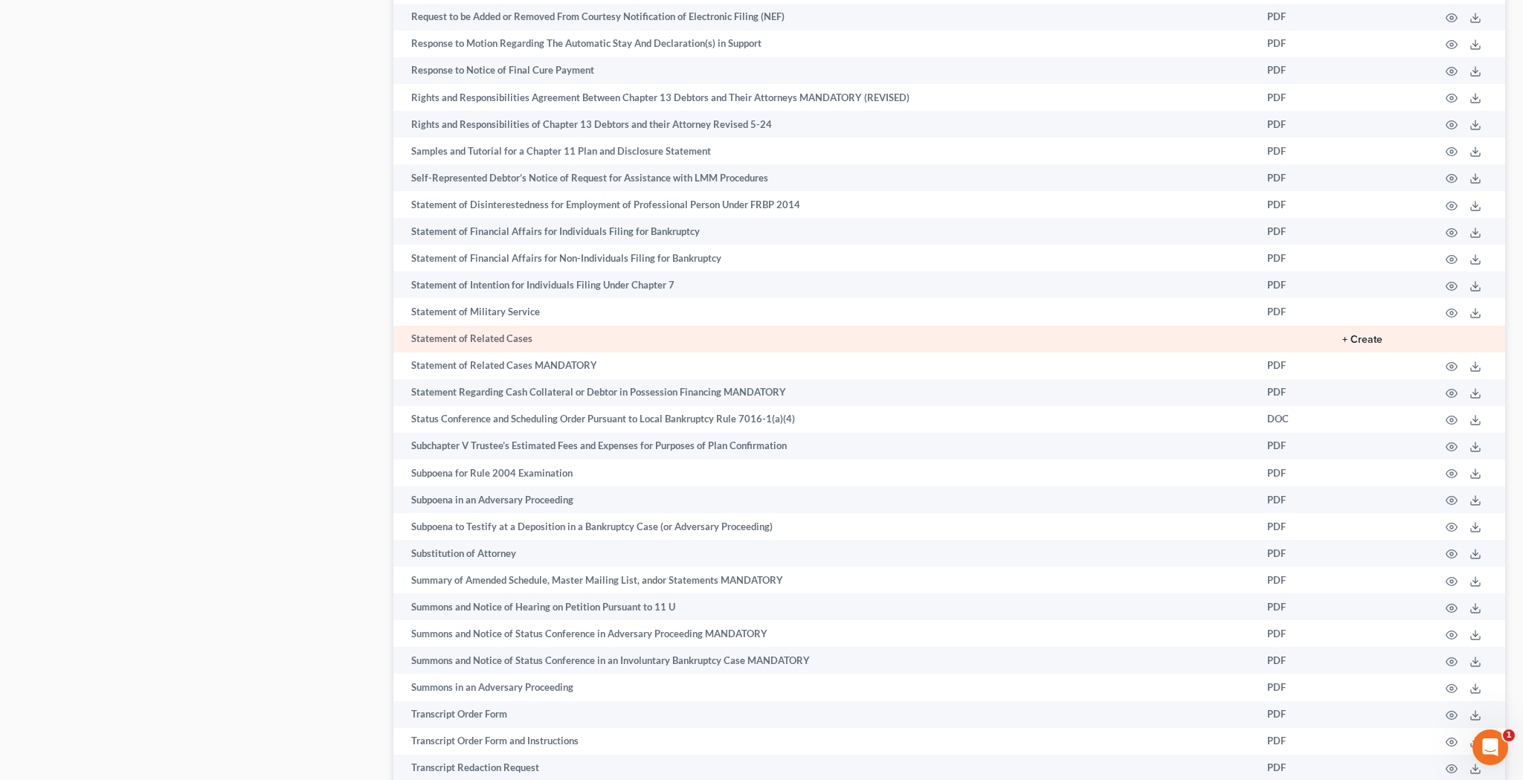
click at [1364, 335] on button "+ Create" at bounding box center [1362, 340] width 40 height 10
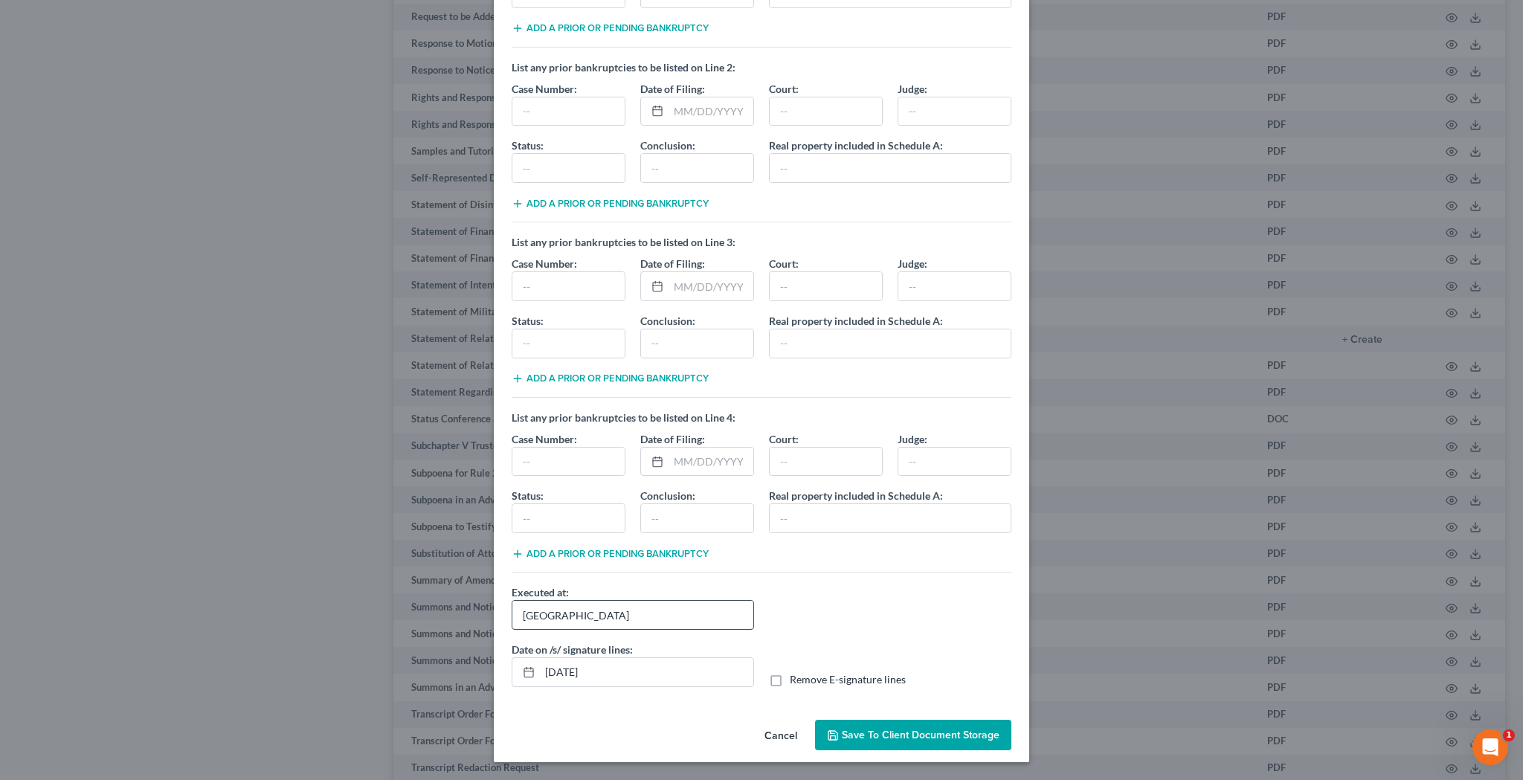
scroll to position [184, 0]
click at [790, 679] on label "Remove E-signature lines" at bounding box center [848, 679] width 116 height 15
click at [795, 679] on input "Remove E-signature lines" at bounding box center [800, 677] width 10 height 10
checkbox input "true"
click at [860, 737] on span "Save to Client Document Storage" at bounding box center [921, 735] width 158 height 13
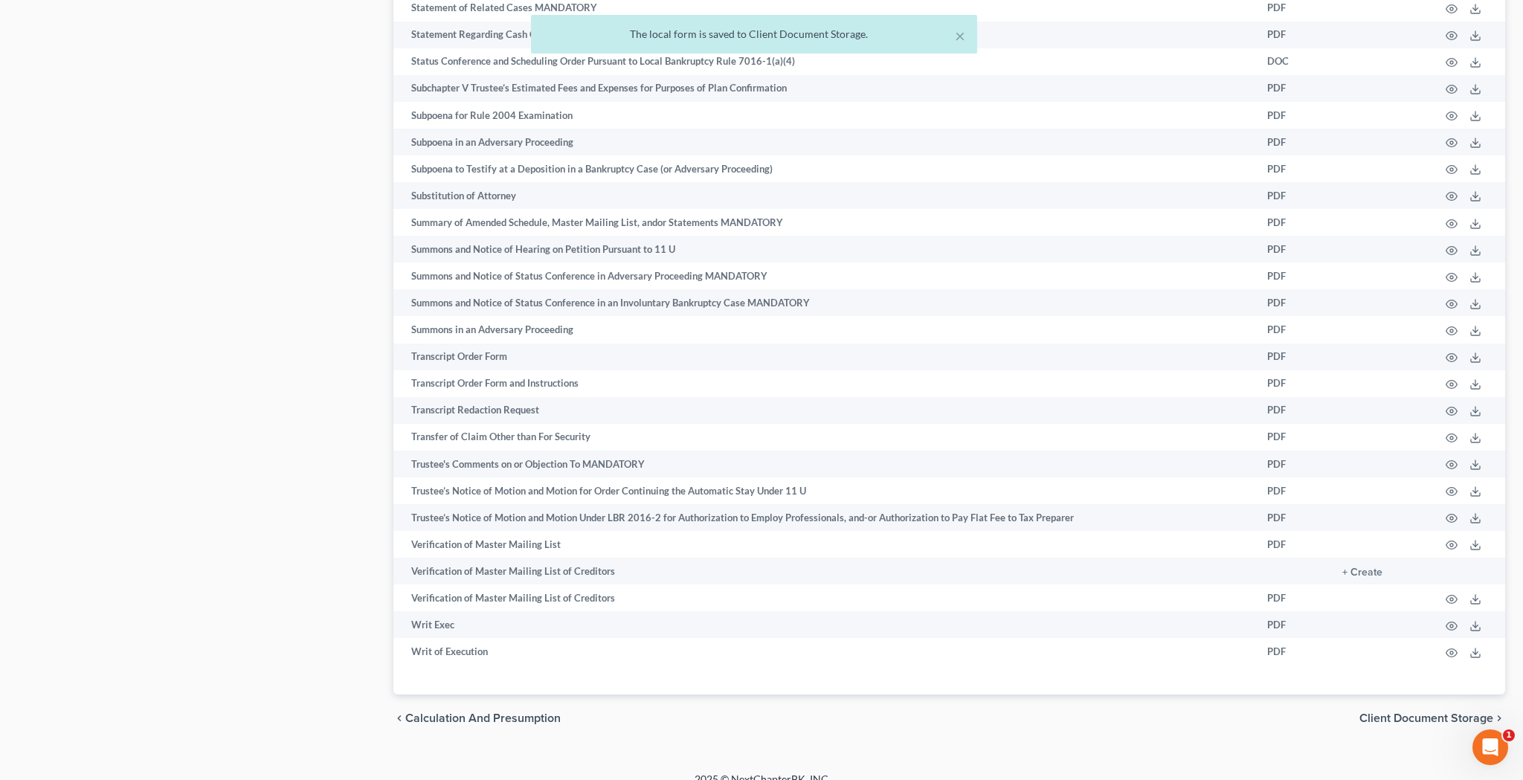
scroll to position [7469, 0]
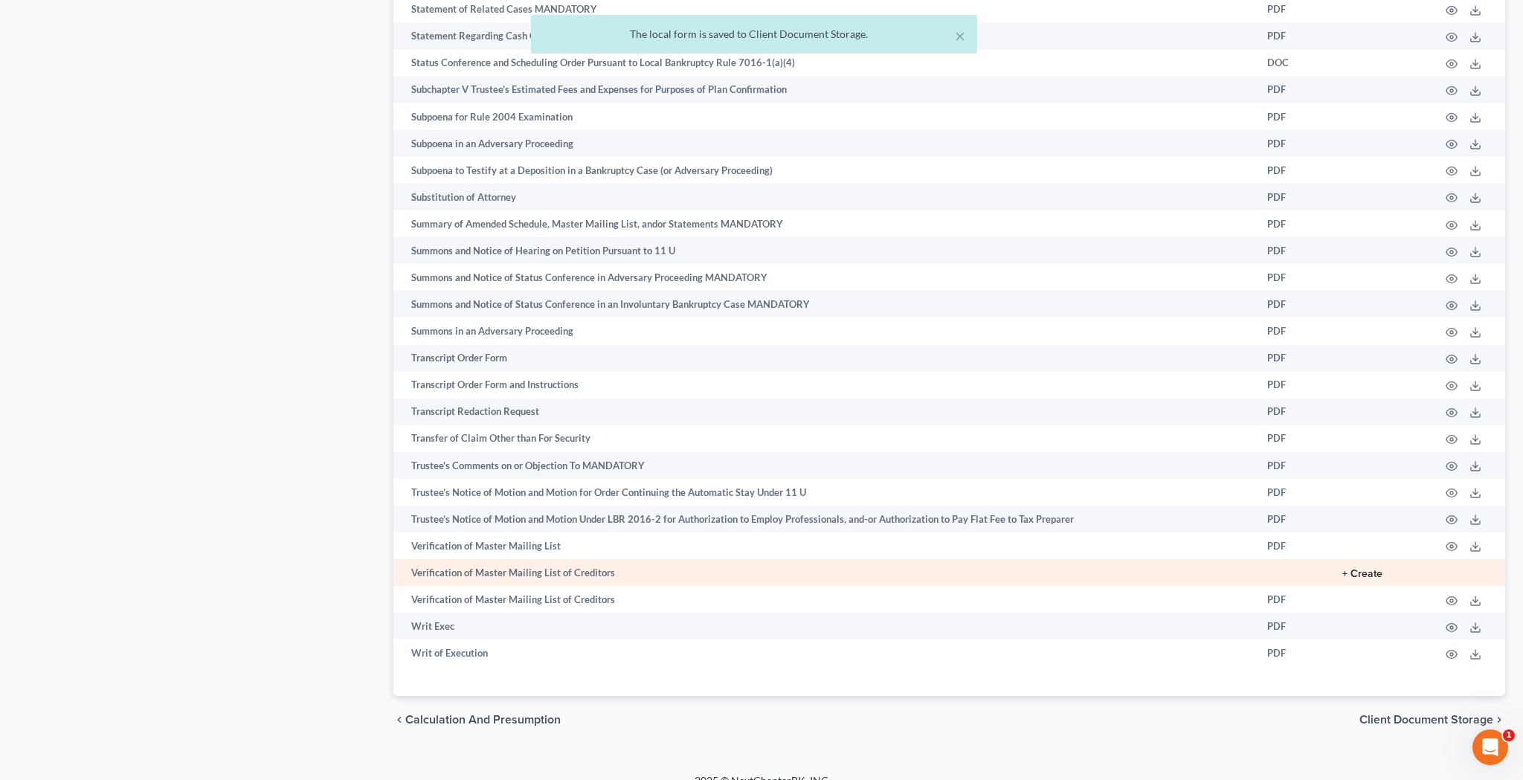
click at [1374, 569] on button "+ Create" at bounding box center [1362, 574] width 40 height 10
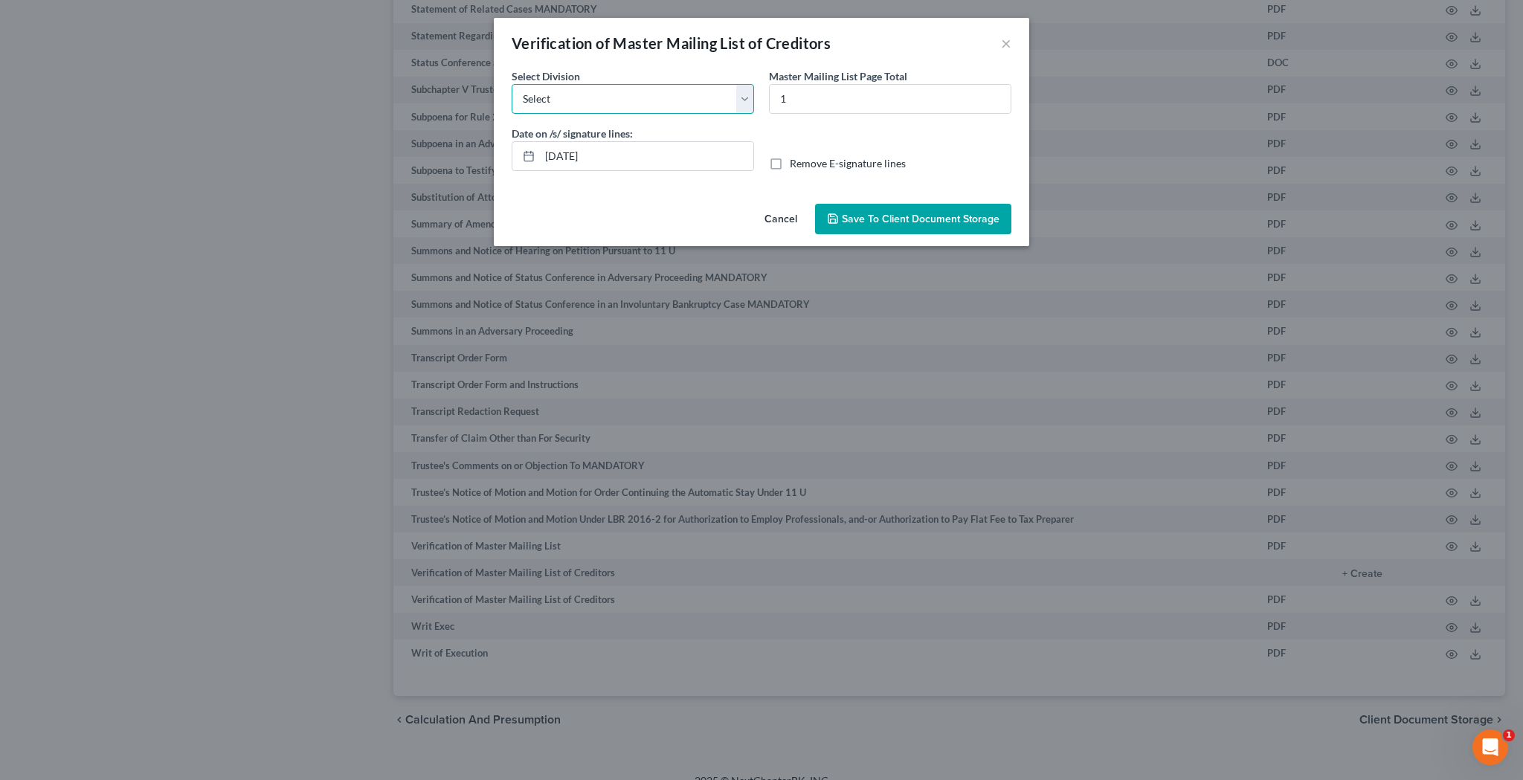
select select "0"
click at [790, 167] on label "Remove E-signature lines" at bounding box center [848, 163] width 116 height 15
click at [795, 166] on input "Remove E-signature lines" at bounding box center [800, 161] width 10 height 10
checkbox input "true"
click at [855, 223] on span "Save to Client Document Storage" at bounding box center [921, 219] width 158 height 13
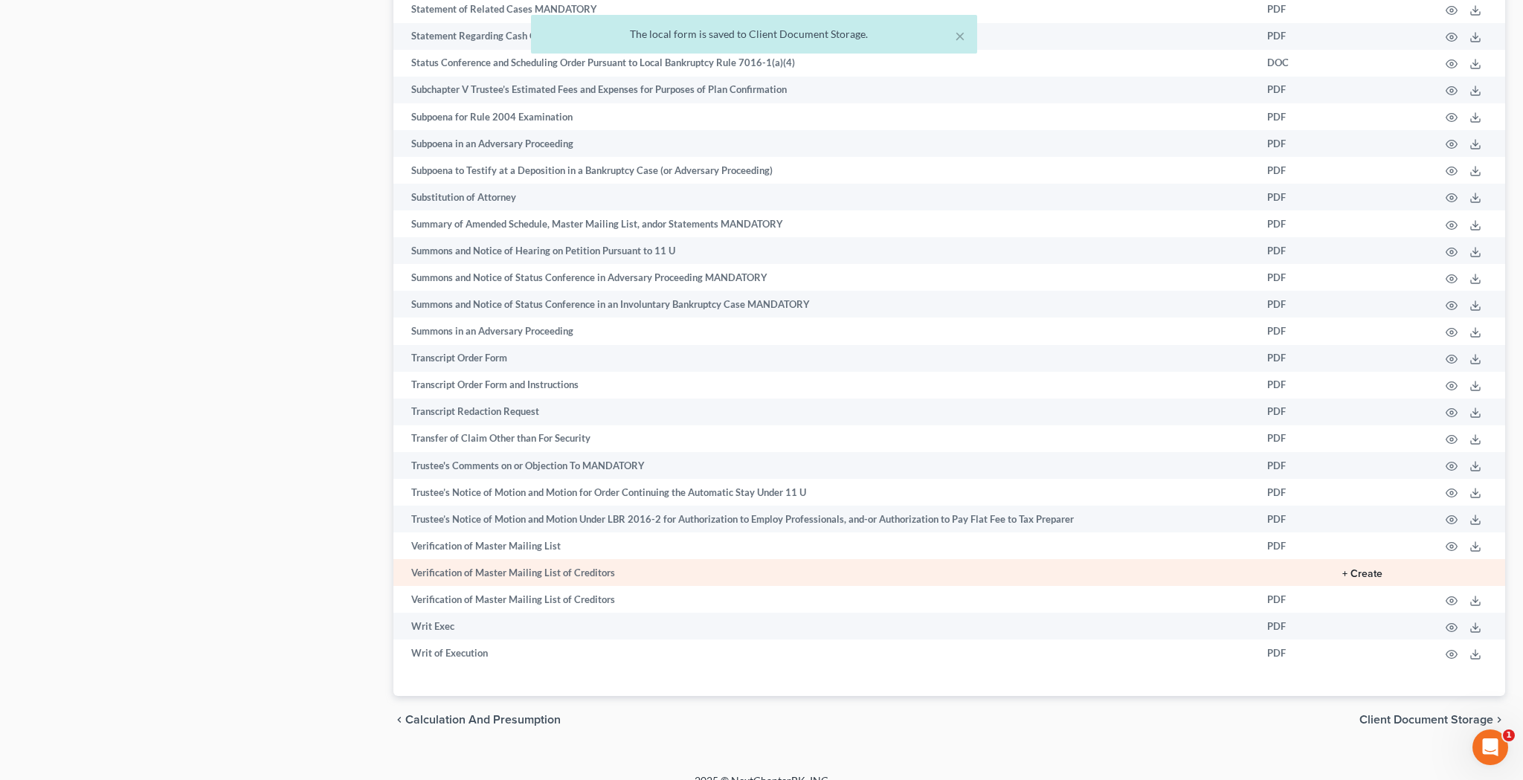
click at [1365, 569] on button "+ Create" at bounding box center [1362, 574] width 40 height 10
select select "0"
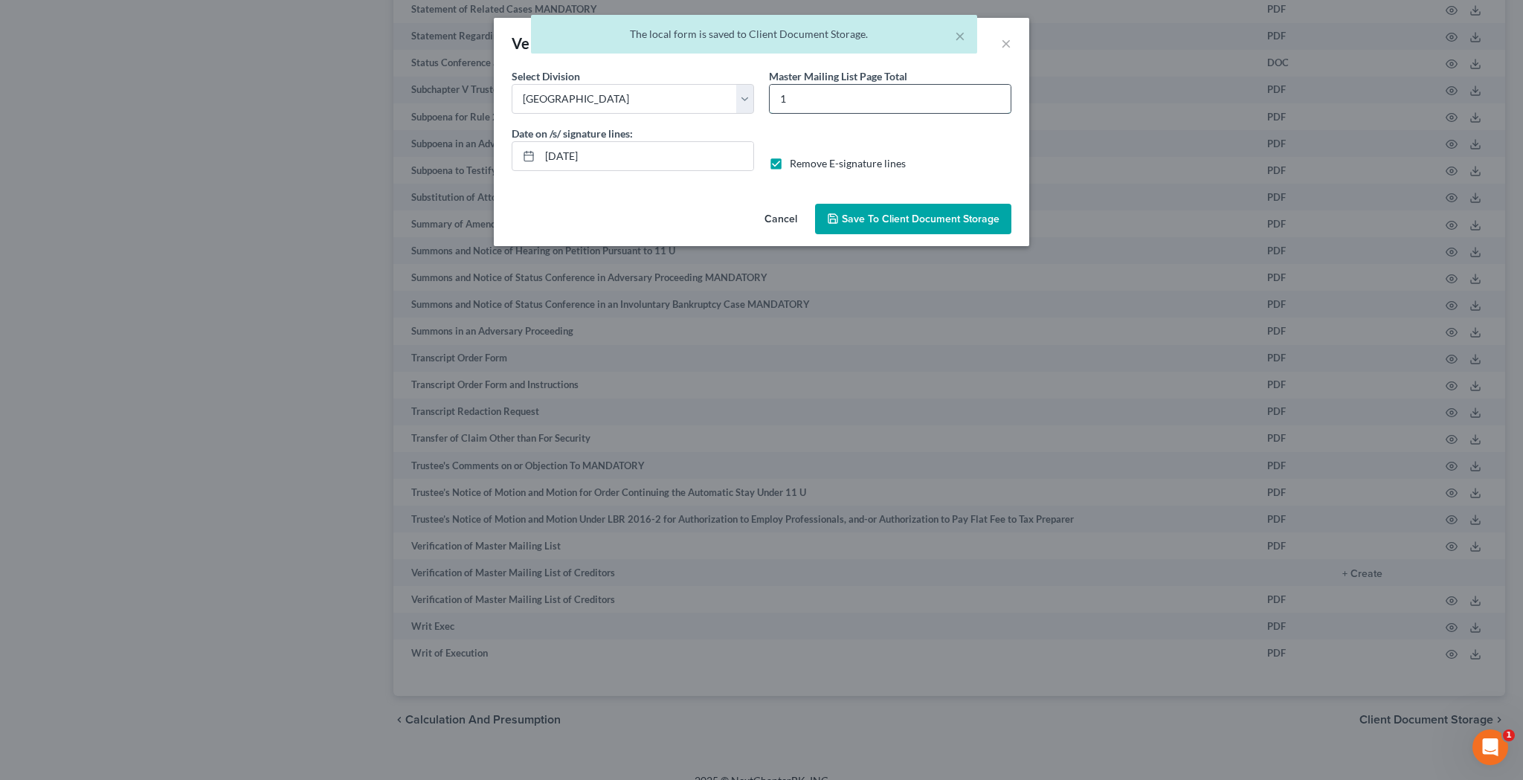
click at [794, 99] on input "1" at bounding box center [889, 99] width 241 height 28
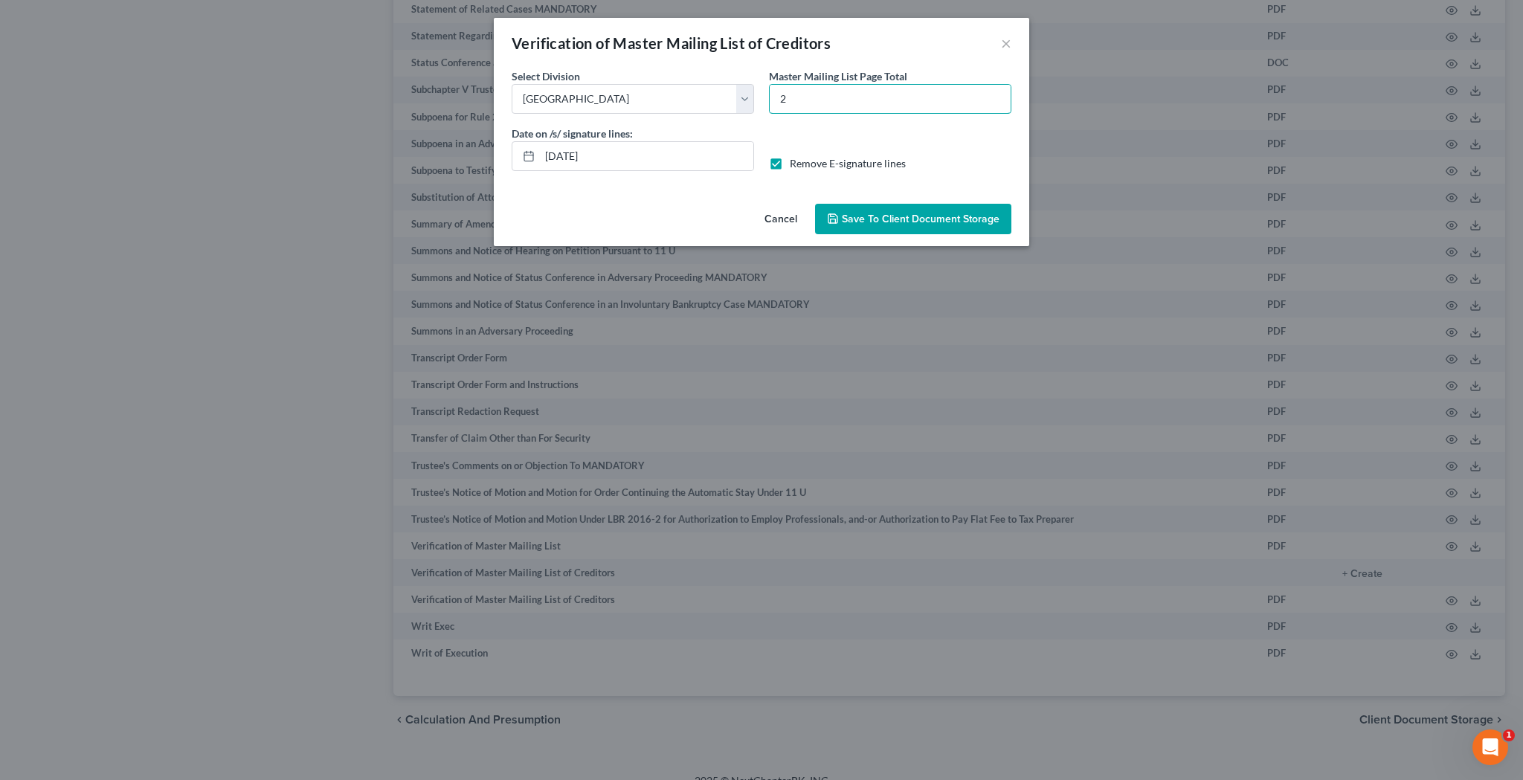
type input "2"
click at [875, 216] on span "Save to Client Document Storage" at bounding box center [921, 219] width 158 height 13
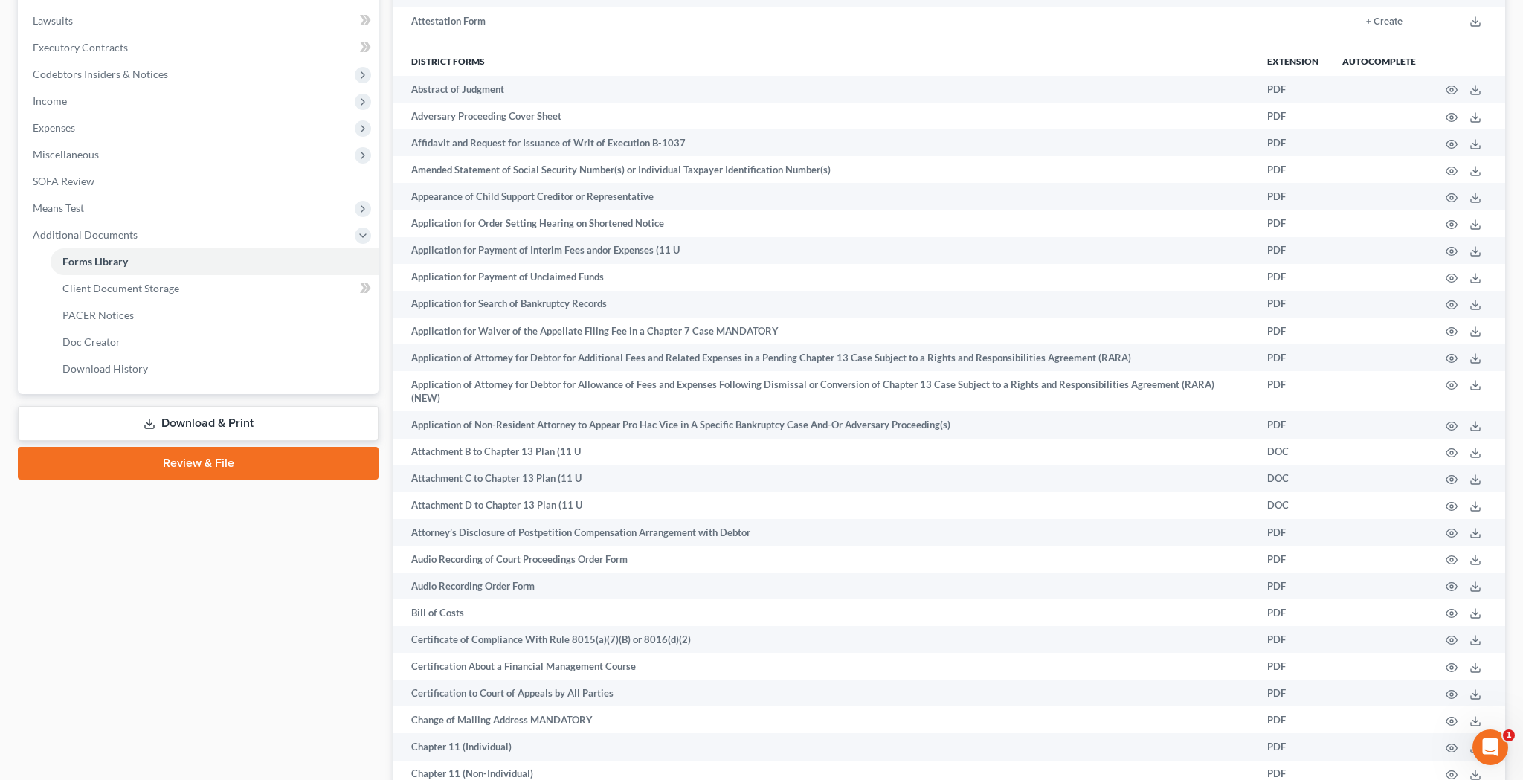
scroll to position [399, 0]
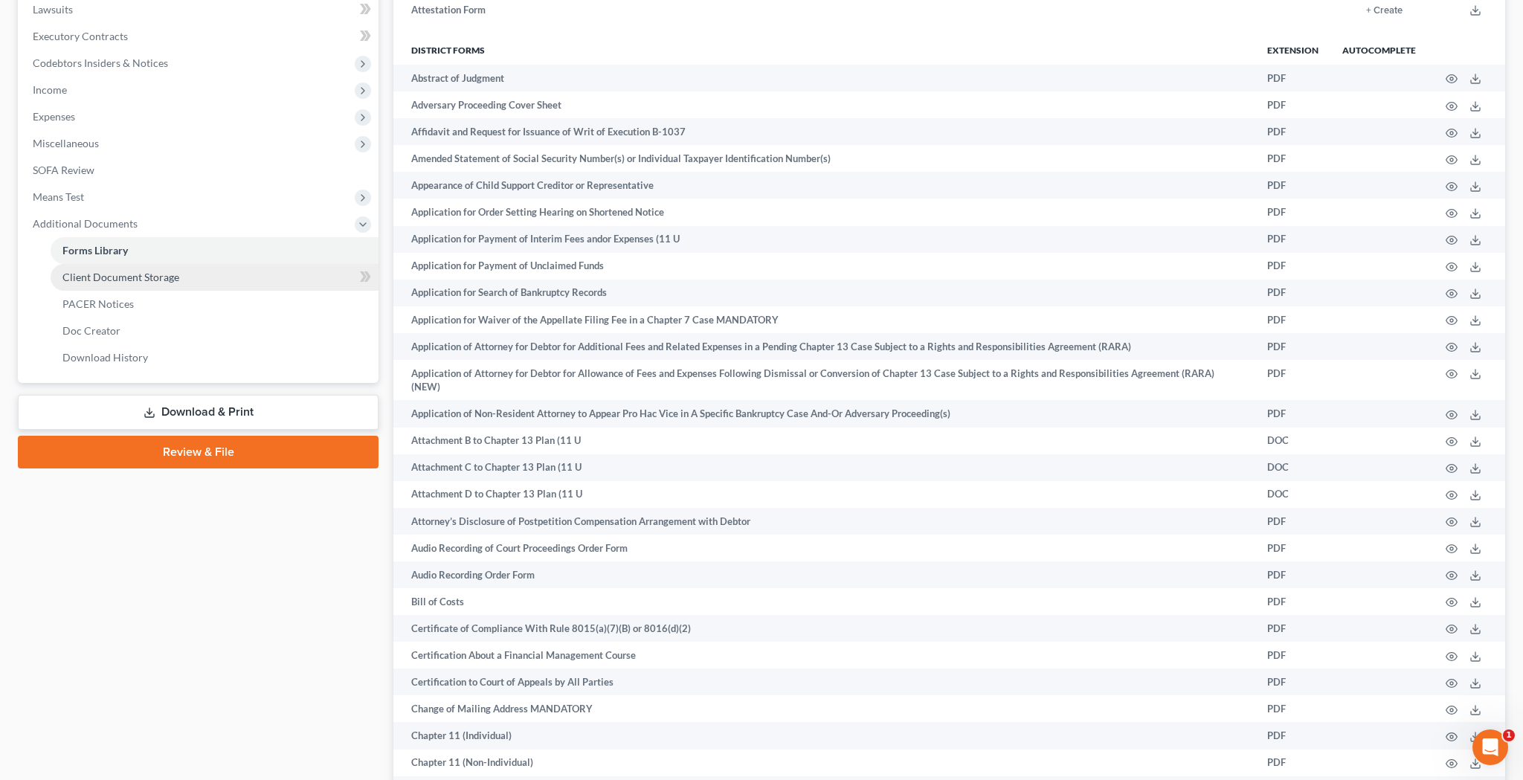
click at [173, 281] on span "Client Document Storage" at bounding box center [120, 277] width 117 height 13
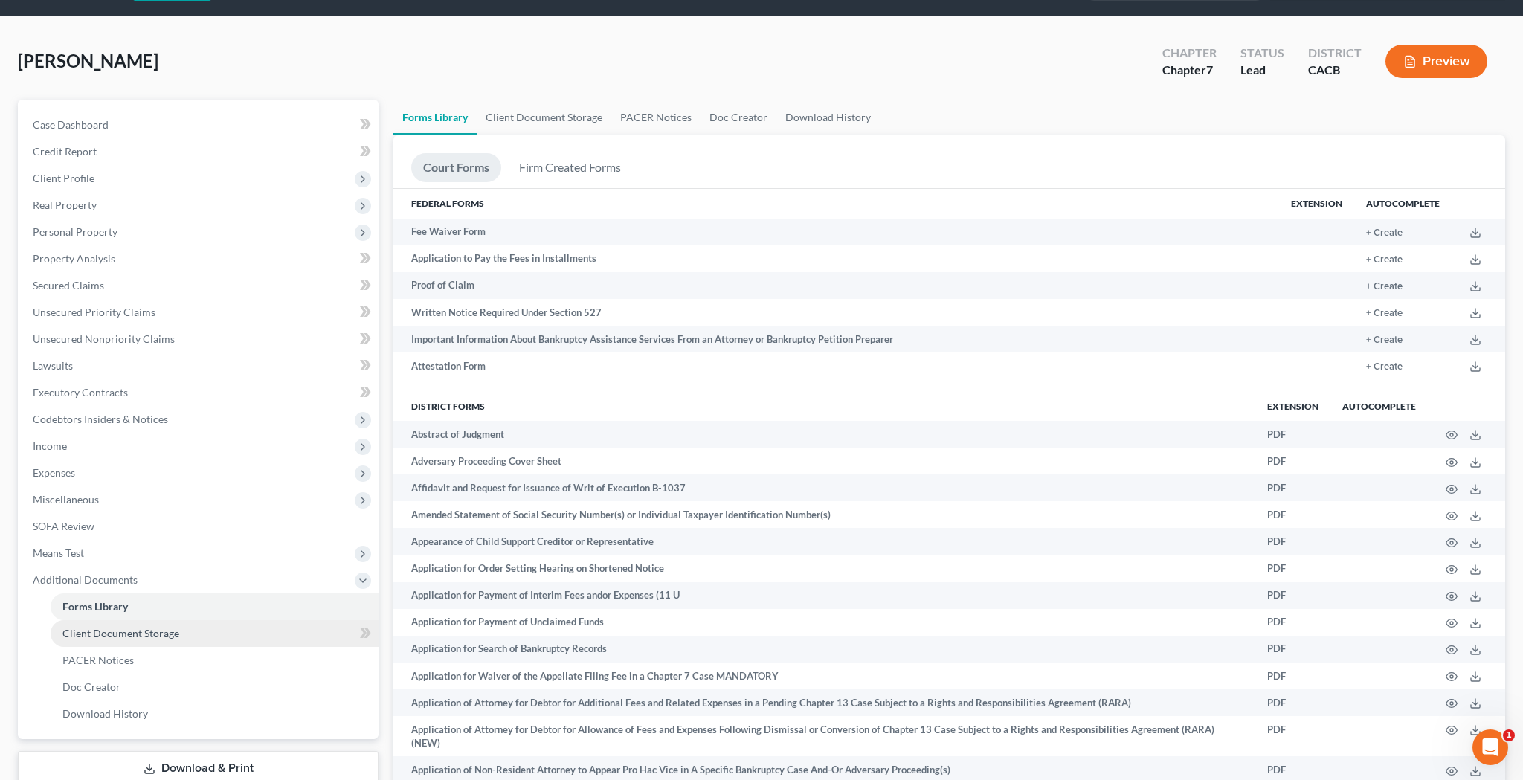
select select "70"
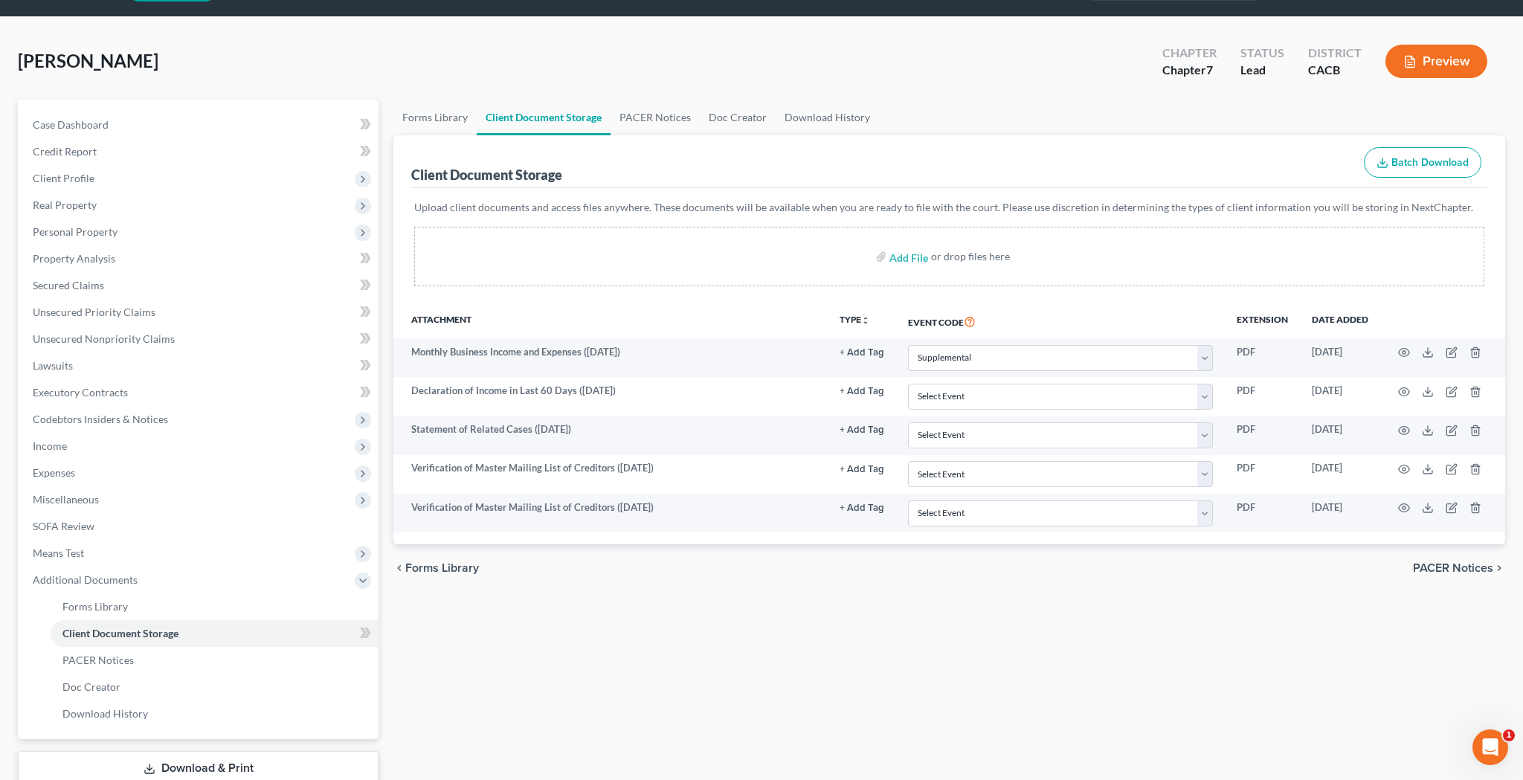
scroll to position [0, 0]
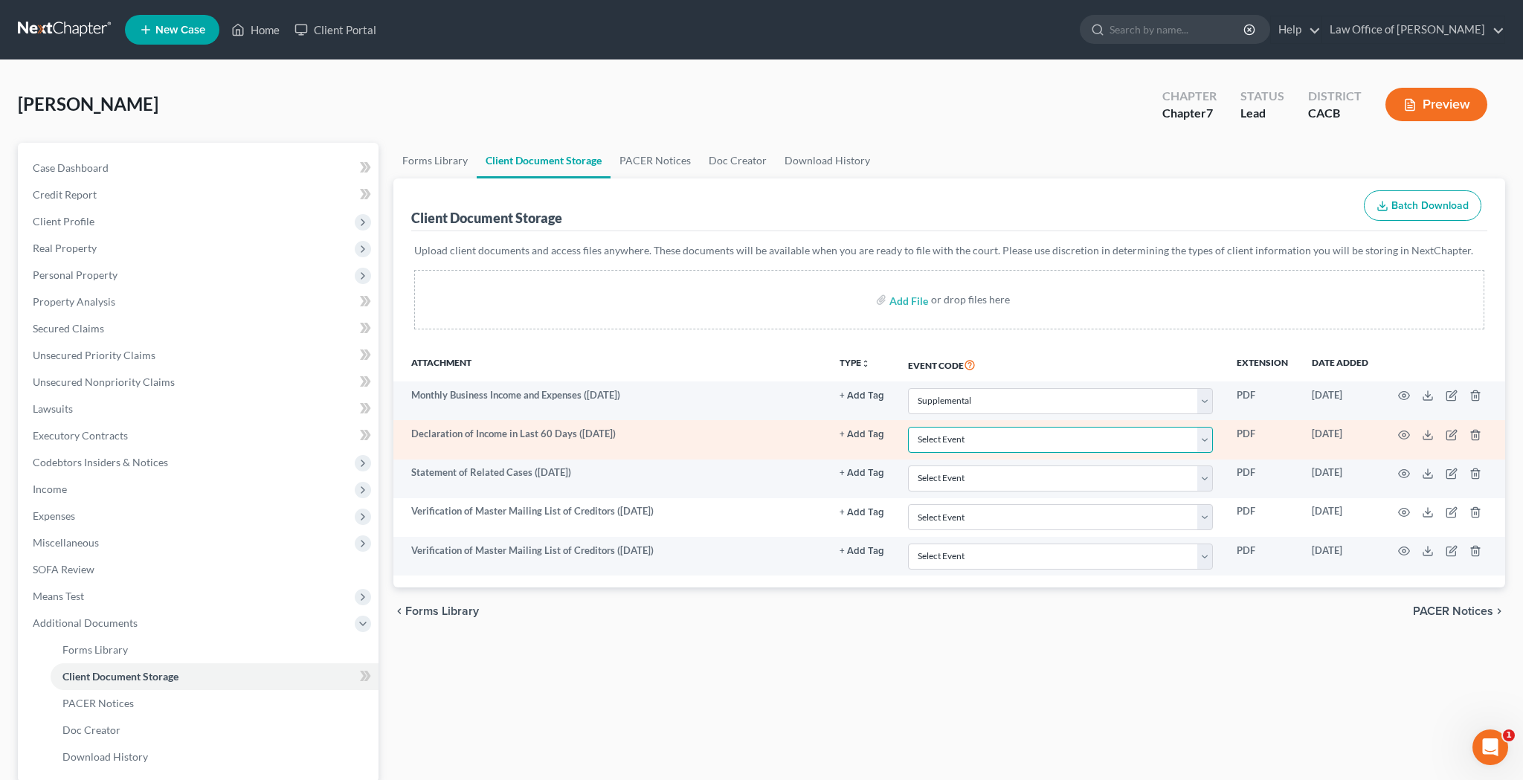
select select "30"
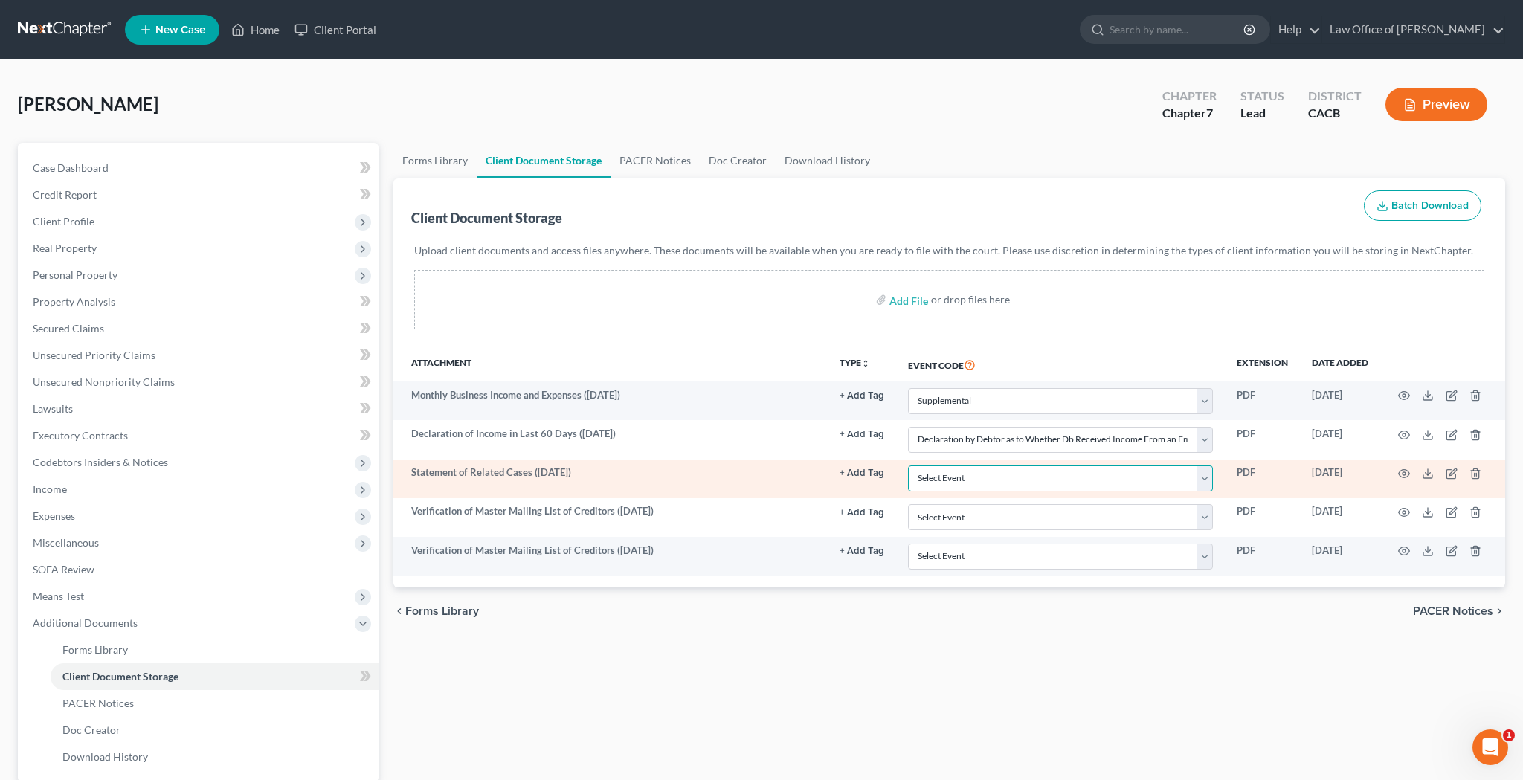
select select "65"
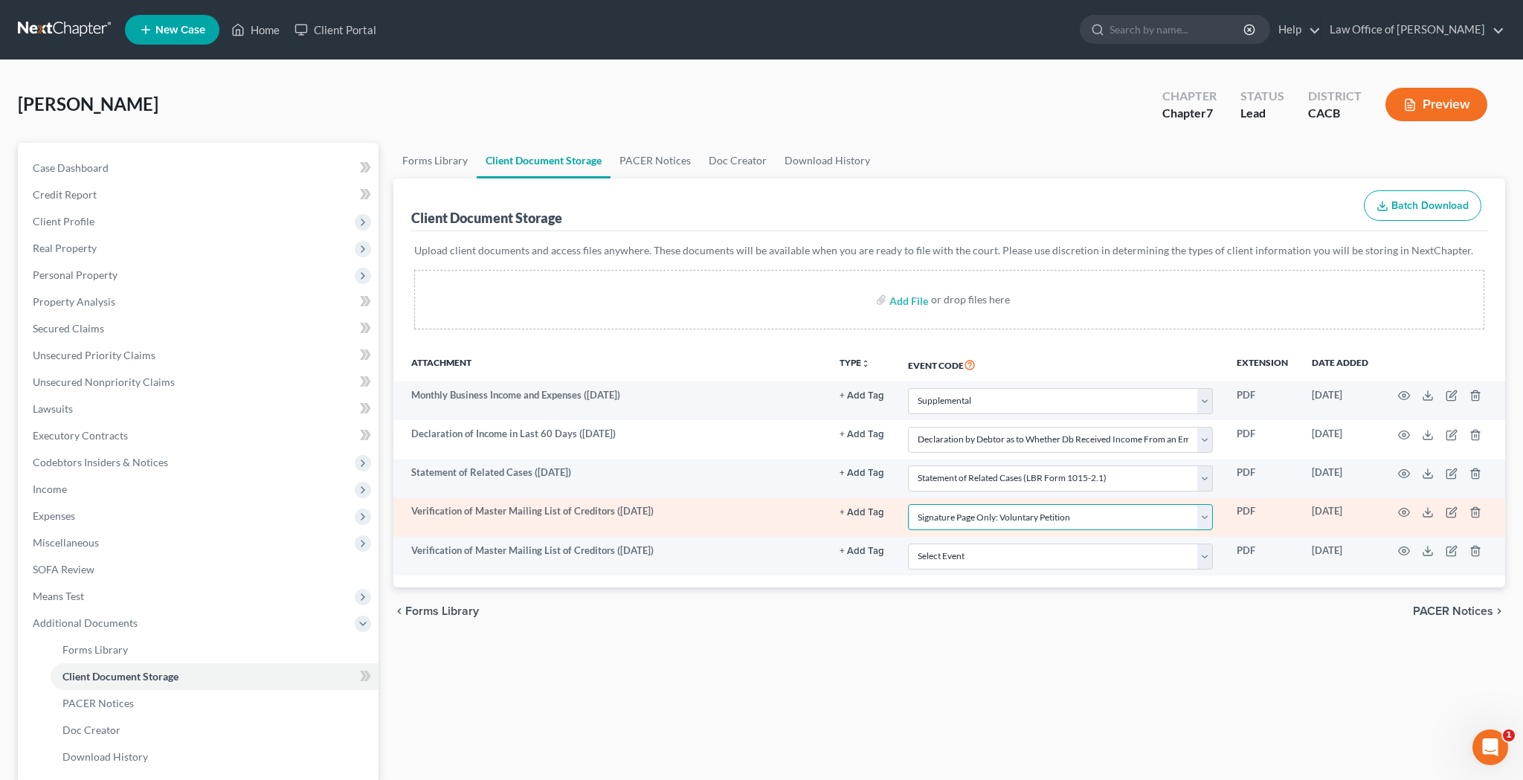
select select "59"
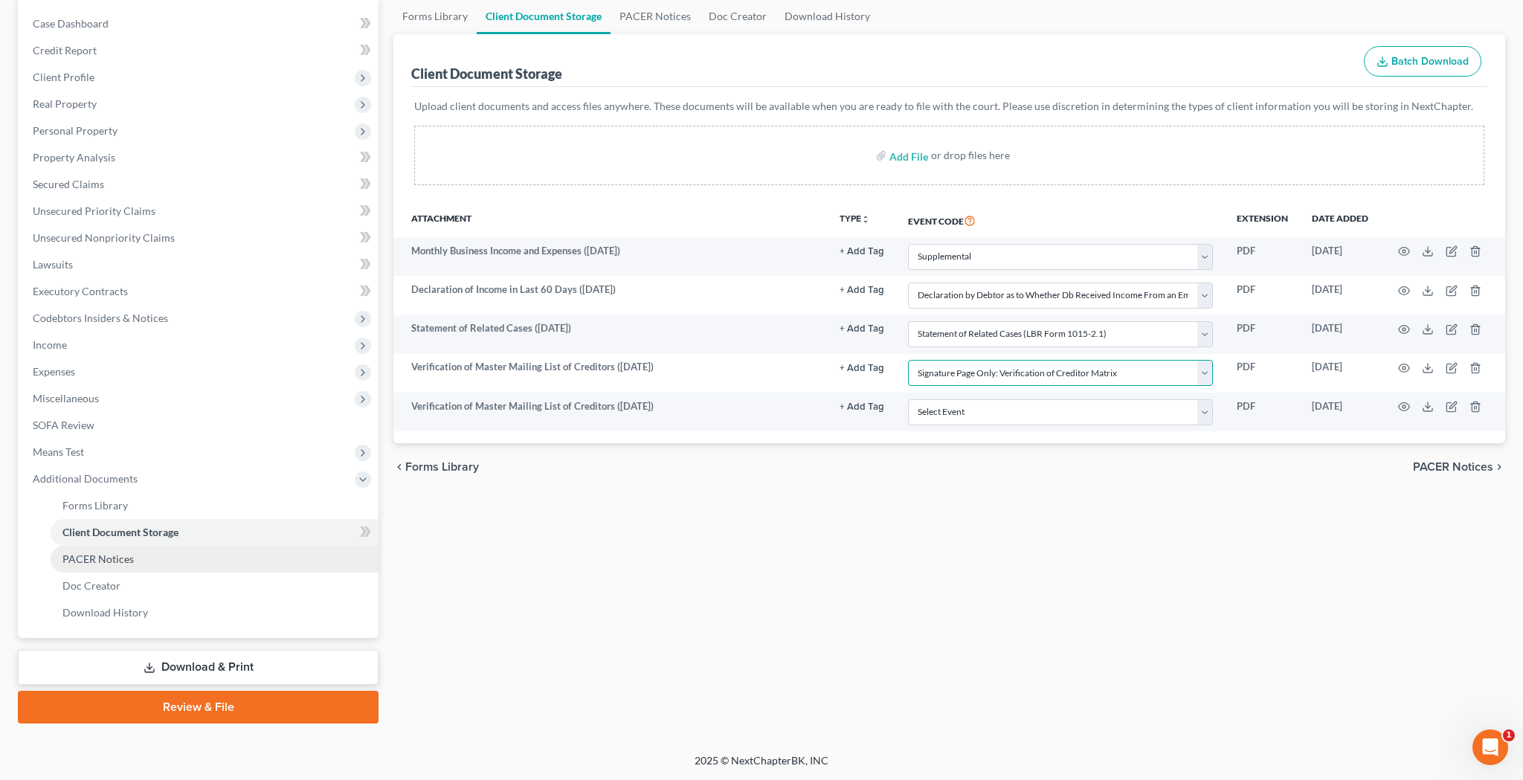
scroll to position [144, 0]
click at [196, 669] on link "Download & Print" at bounding box center [198, 667] width 361 height 35
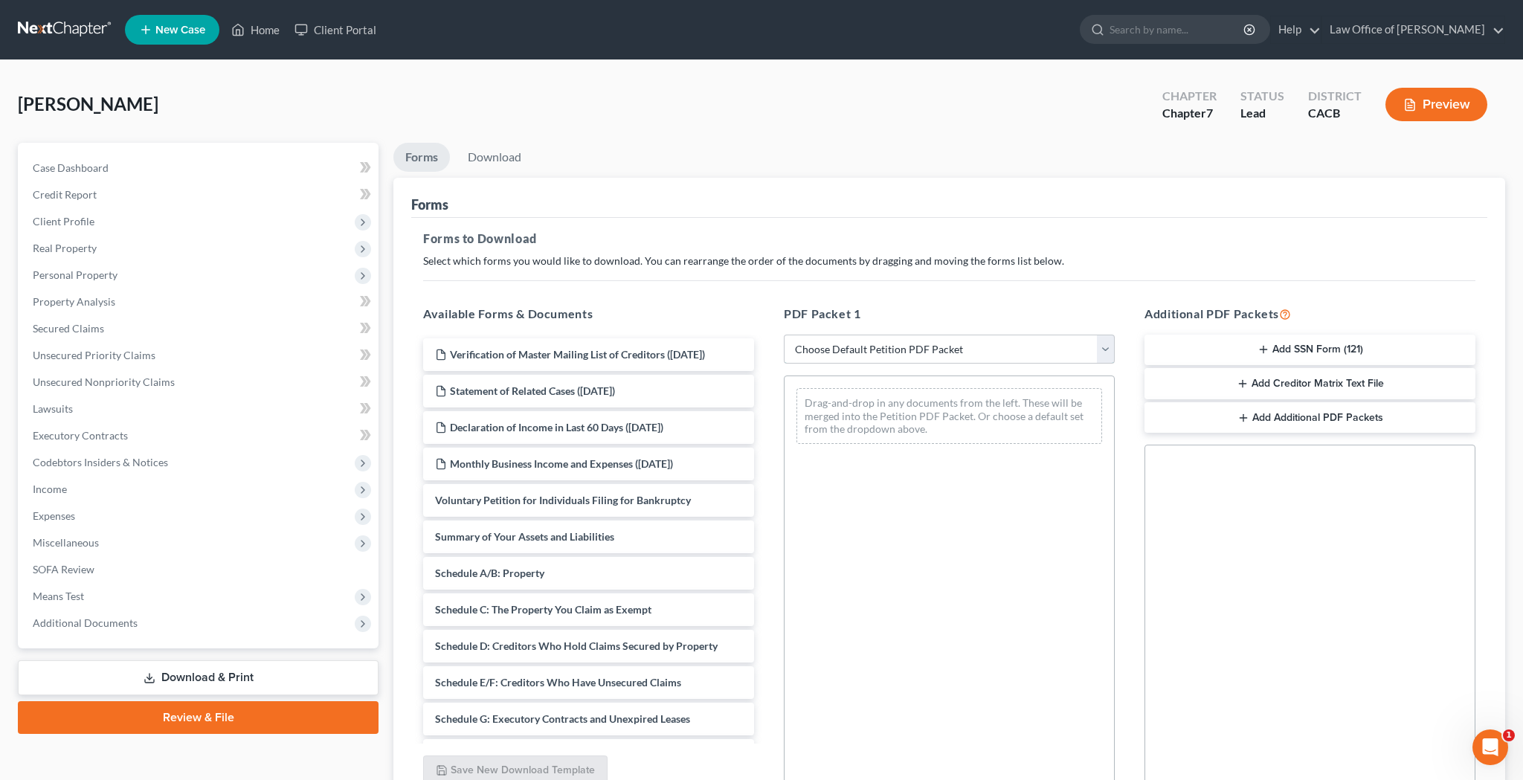
select select "4"
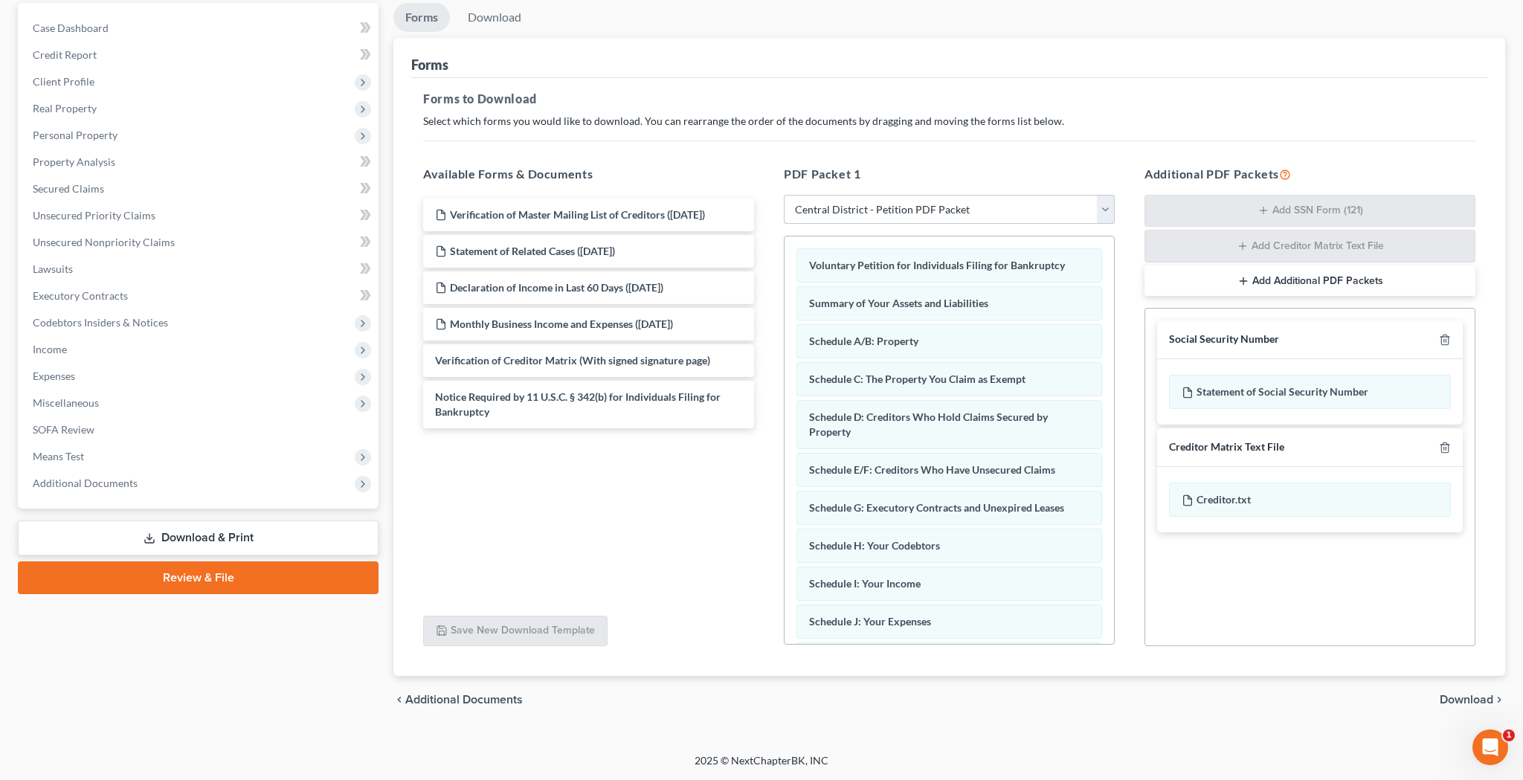
scroll to position [140, 0]
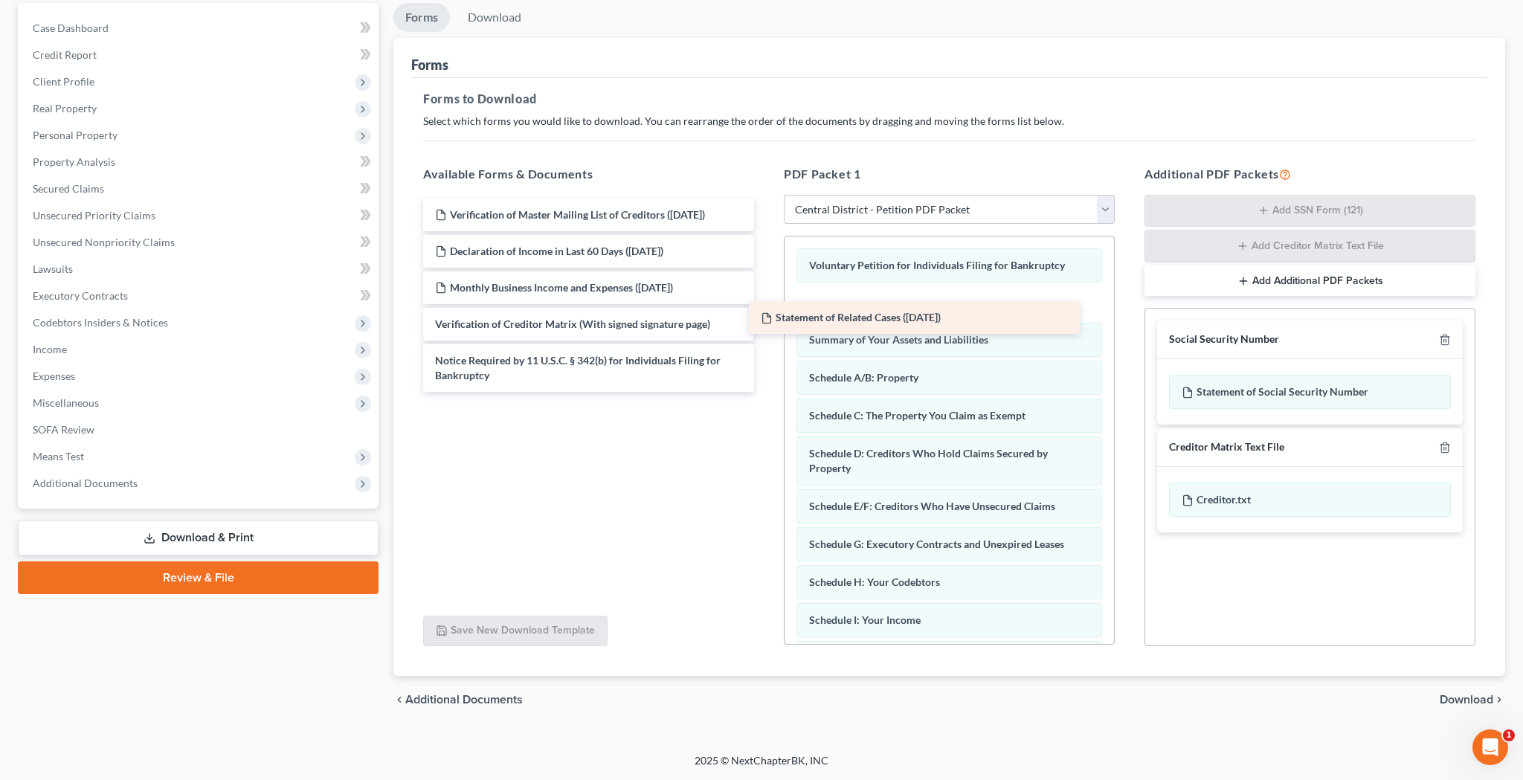
drag, startPoint x: 629, startPoint y: 250, endPoint x: 981, endPoint y: 295, distance: 354.6
click at [766, 295] on div "Statement of Related Cases ([DATE]) Verification of Master Mailing List of Cred…" at bounding box center [588, 295] width 355 height 193
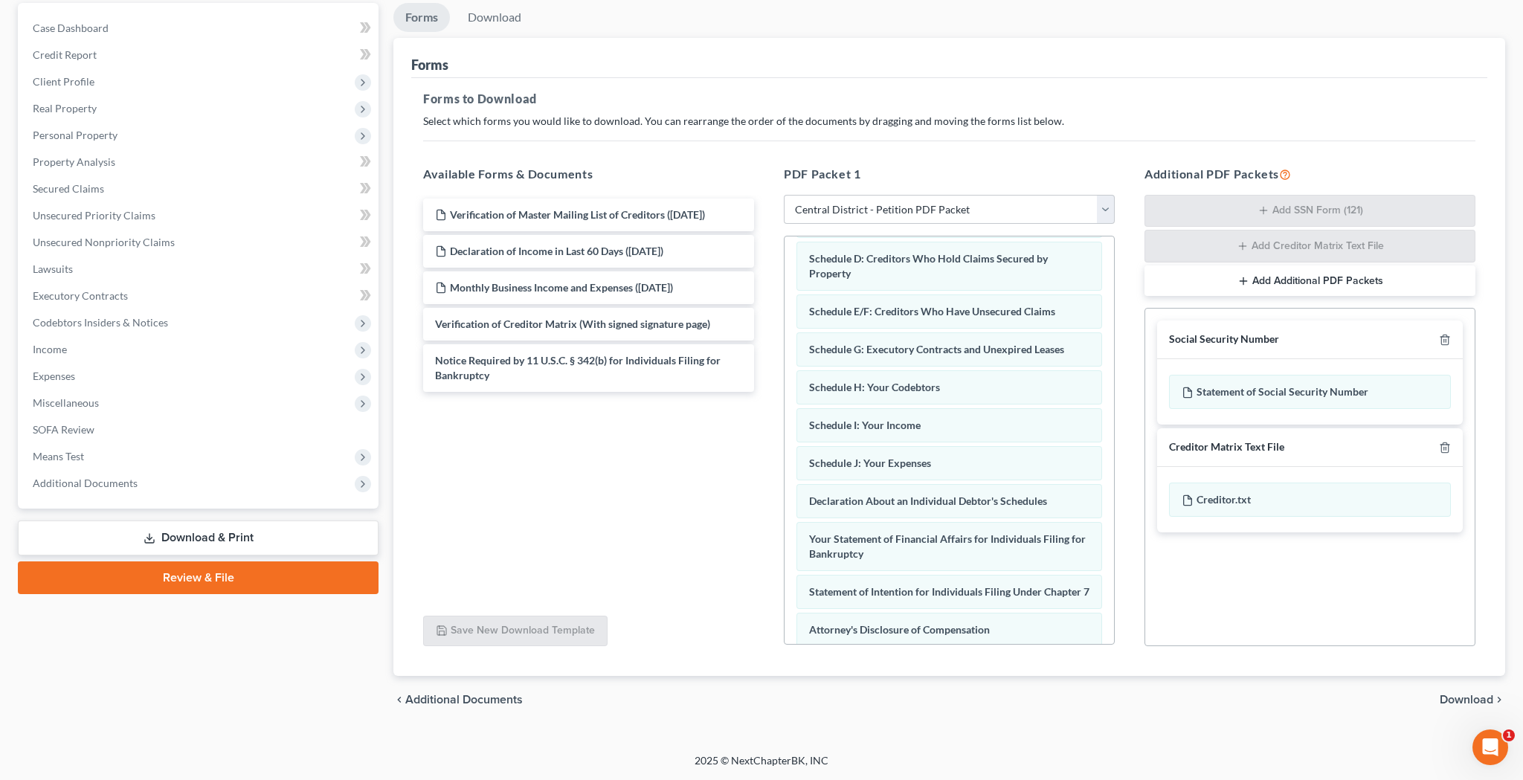
scroll to position [200, 0]
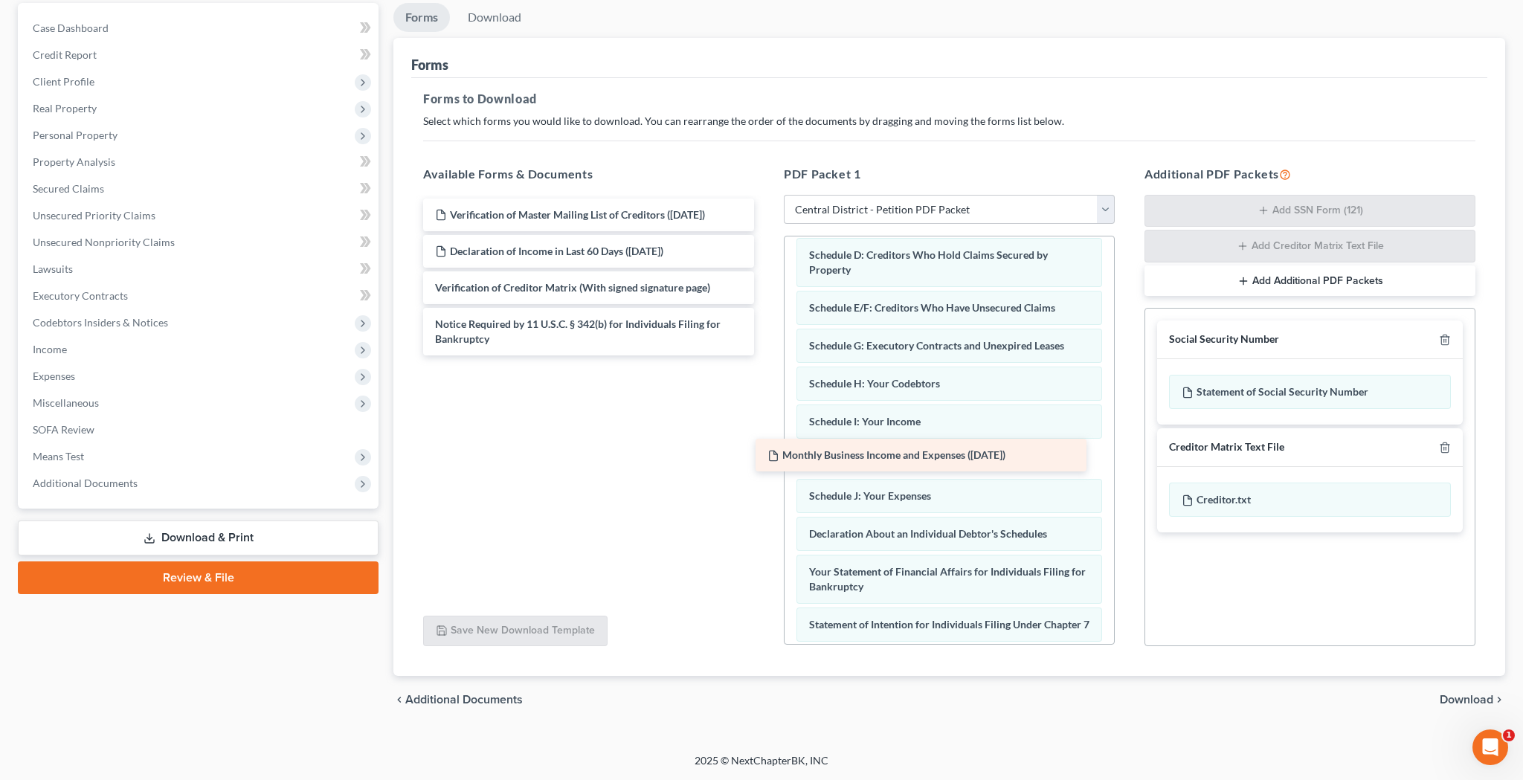
drag, startPoint x: 662, startPoint y: 284, endPoint x: 1004, endPoint y: 442, distance: 376.9
click at [766, 355] on div "Monthly Business Income and Expenses ([DATE]) Verification of Master Mailing Li…" at bounding box center [588, 277] width 355 height 157
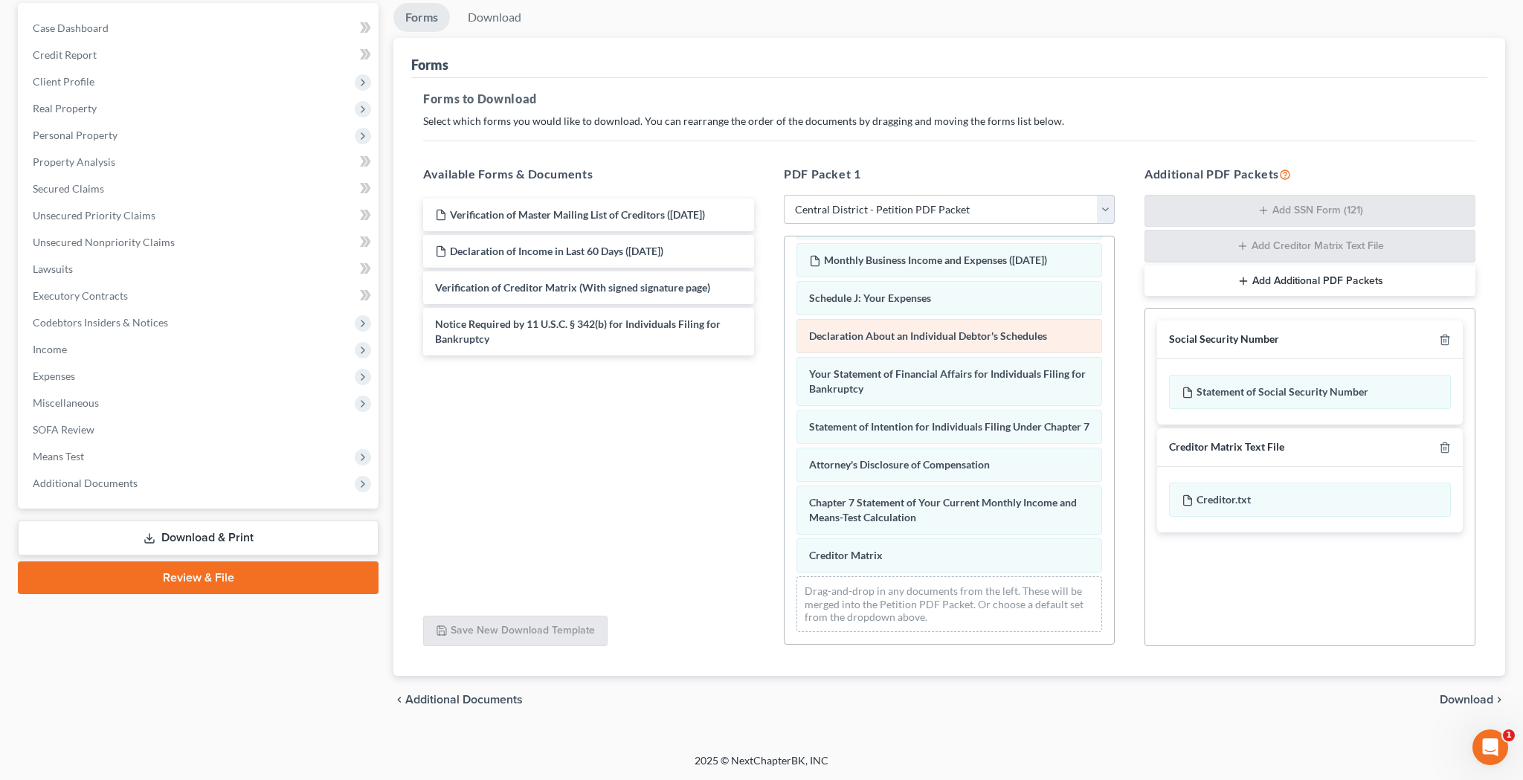
scroll to position [413, 0]
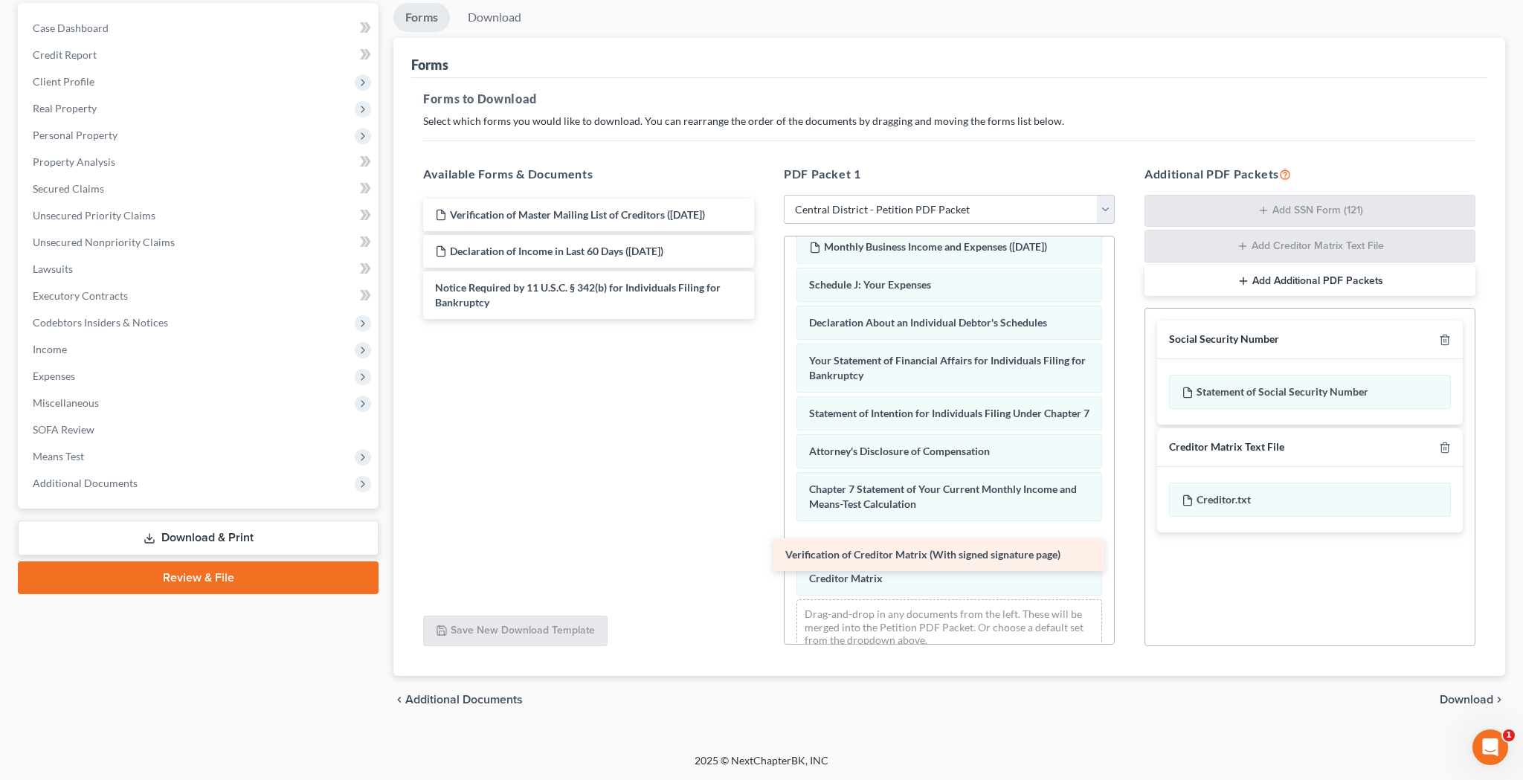
drag, startPoint x: 642, startPoint y: 283, endPoint x: 993, endPoint y: 551, distance: 440.7
click at [766, 319] on div "Verification of Creditor Matrix (With signed signature page) Verification of Ma…" at bounding box center [588, 259] width 355 height 120
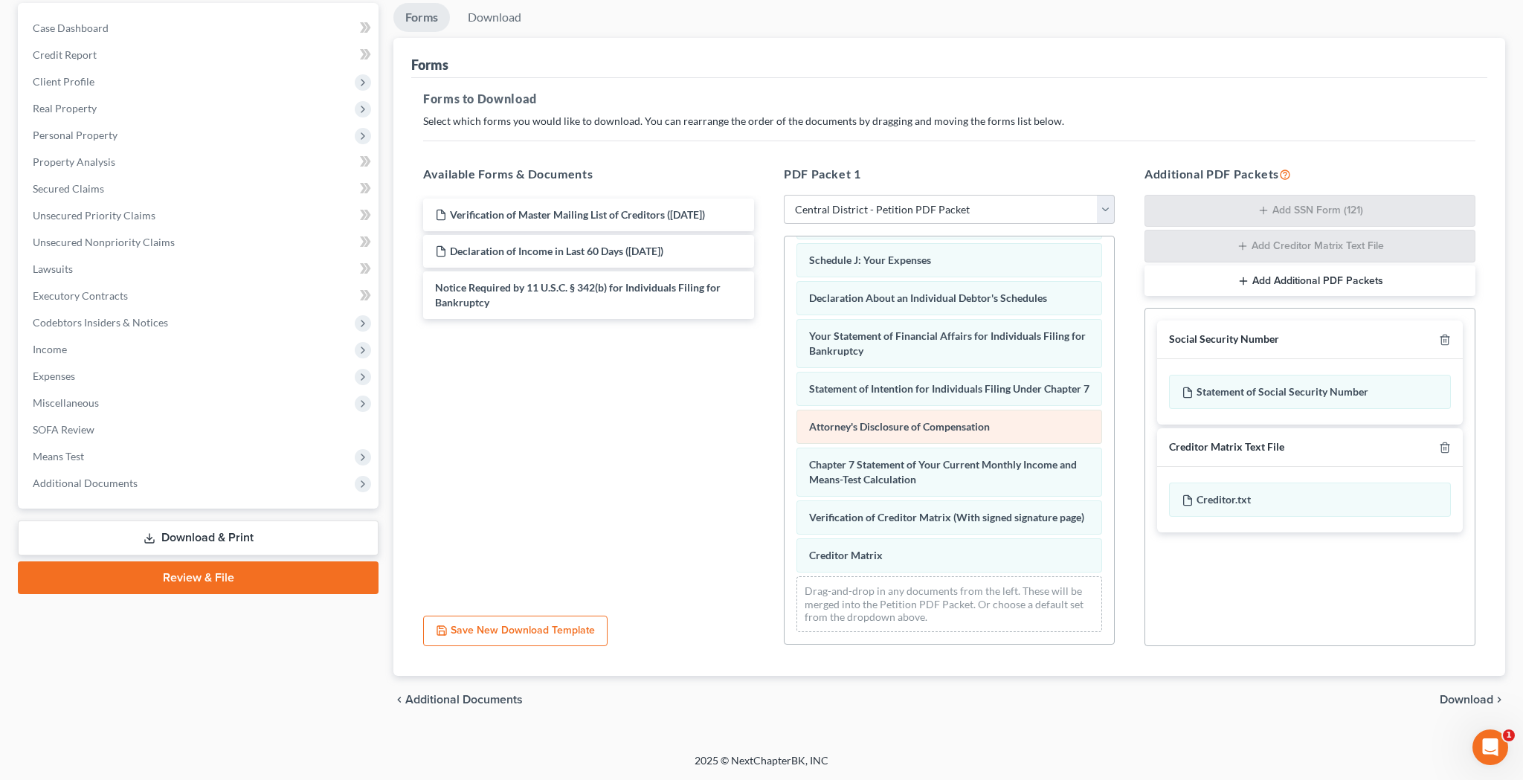
scroll to position [451, 0]
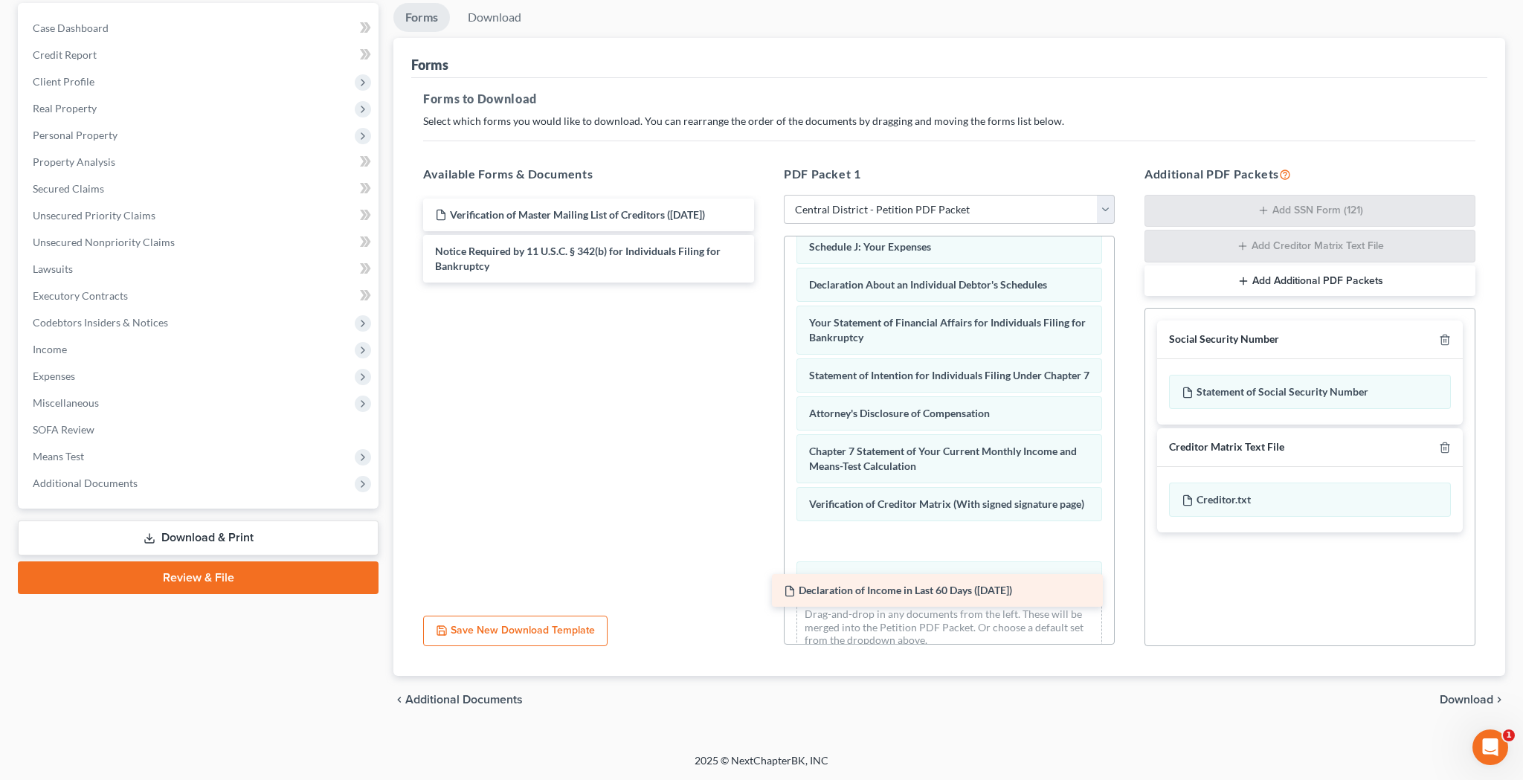
drag, startPoint x: 601, startPoint y: 242, endPoint x: 950, endPoint y: 582, distance: 487.4
click at [766, 283] on div "Declaration of Income in Last 60 Days ([DATE]) Verification of Master Mailing L…" at bounding box center [588, 241] width 355 height 84
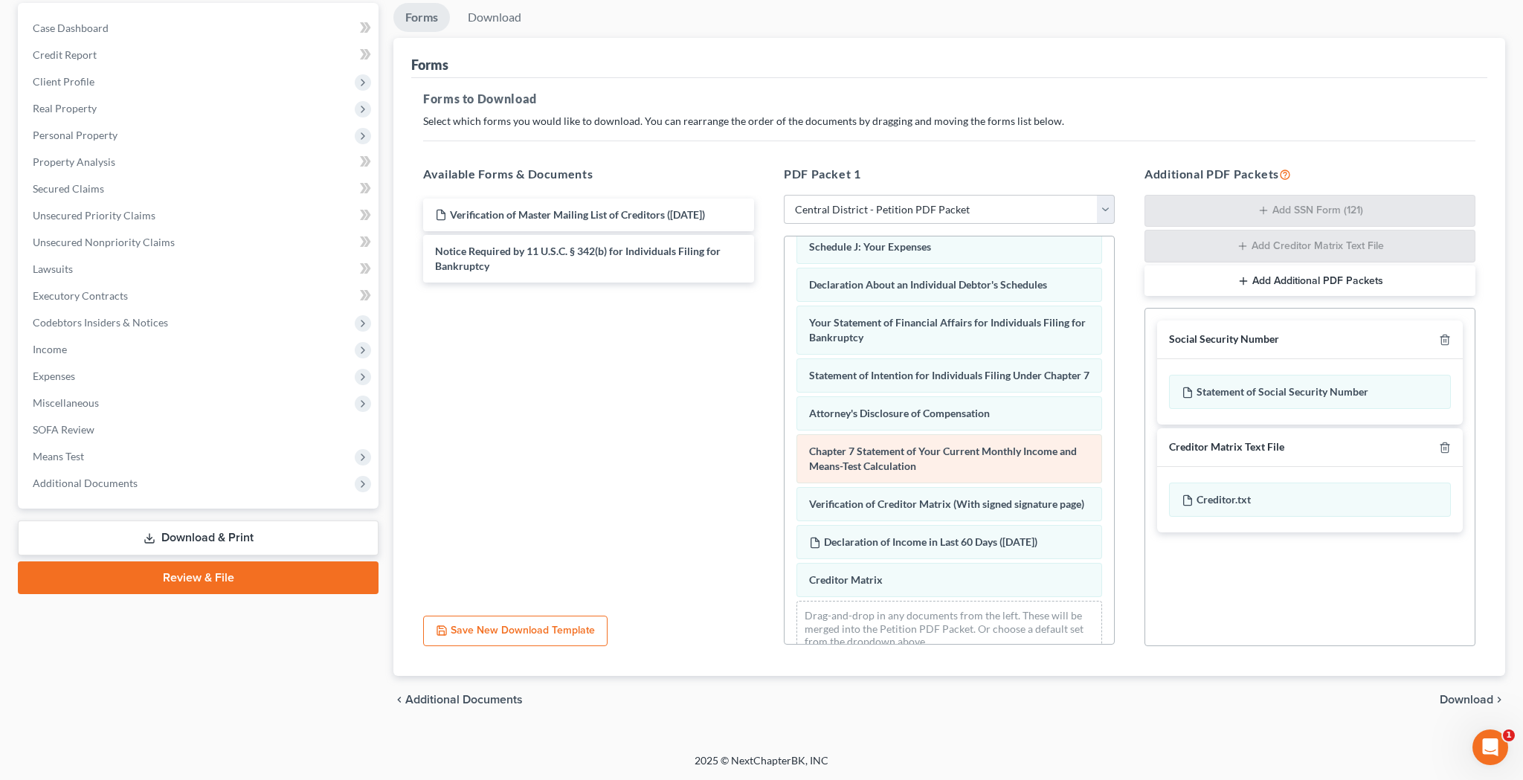
scroll to position [488, 0]
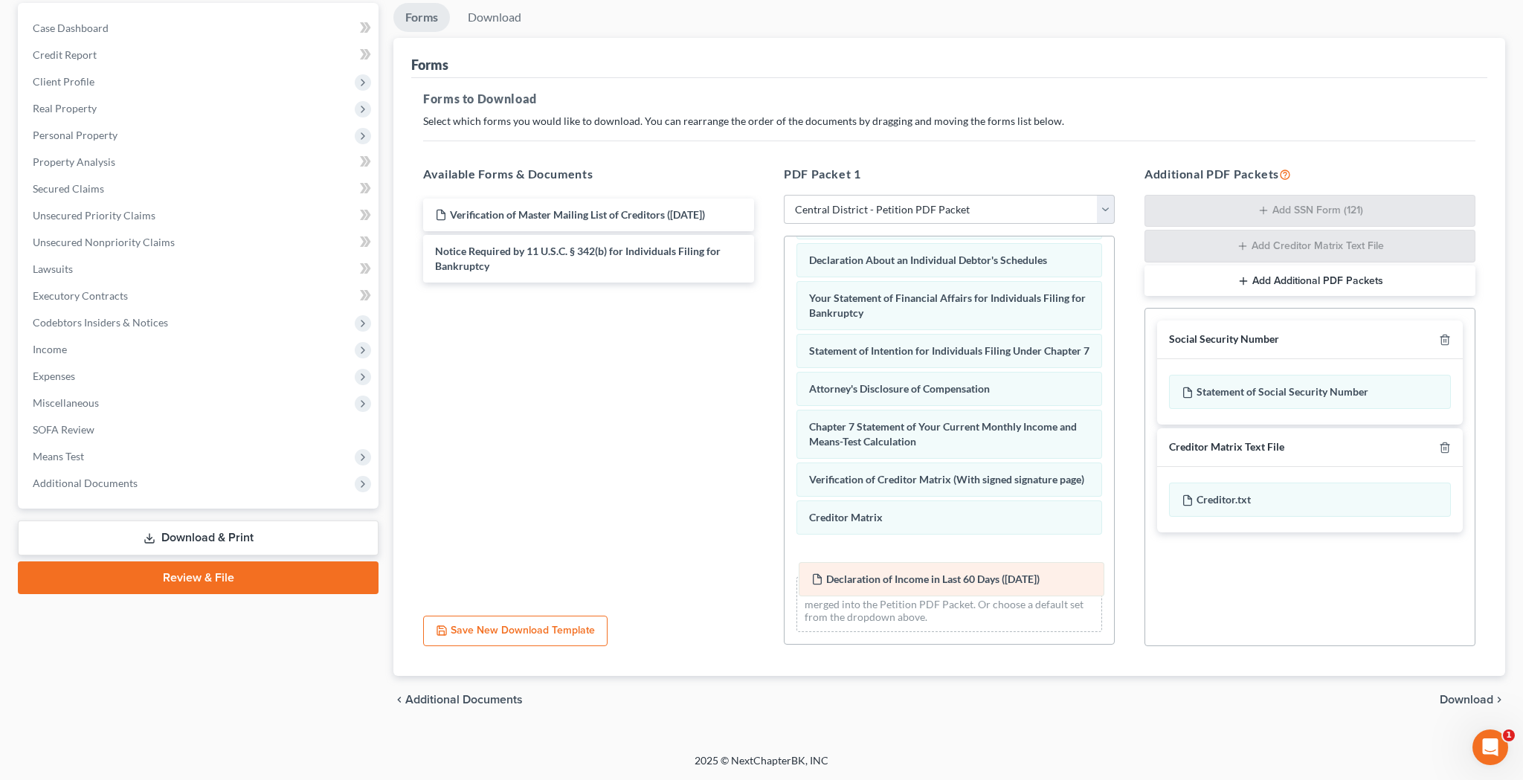
drag, startPoint x: 932, startPoint y: 513, endPoint x: 935, endPoint y: 573, distance: 60.3
click at [935, 573] on div "Declaration of Income in Last 60 Days (09/16/2025) Voluntary Petition for Indiv…" at bounding box center [948, 202] width 329 height 882
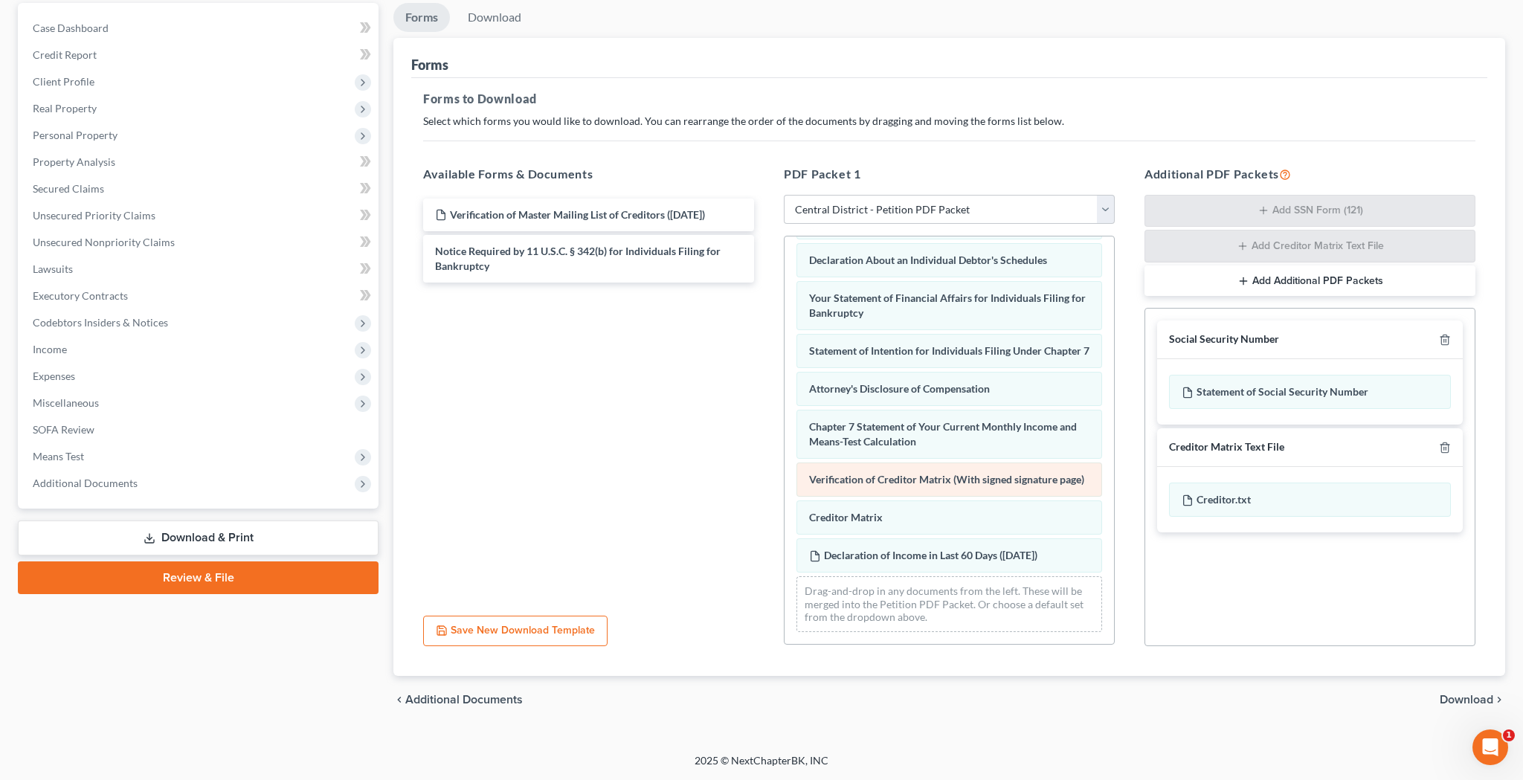
scroll to position [140, 0]
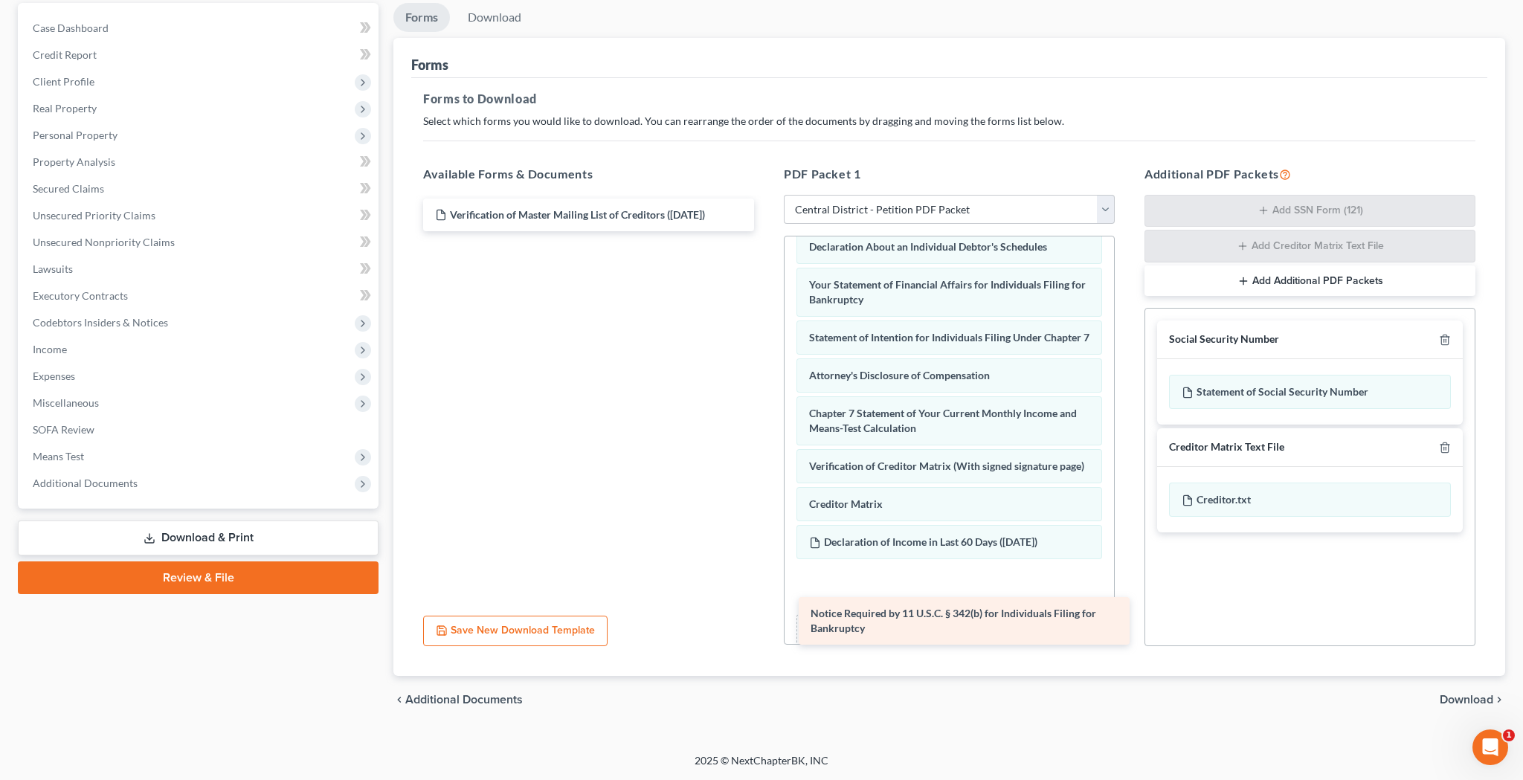
drag, startPoint x: 581, startPoint y: 259, endPoint x: 951, endPoint y: 616, distance: 513.7
click at [766, 231] on div "Notice Required by 11 U.S.C. § 342(b) for Individuals Filing for Bankruptcy Ver…" at bounding box center [588, 215] width 355 height 33
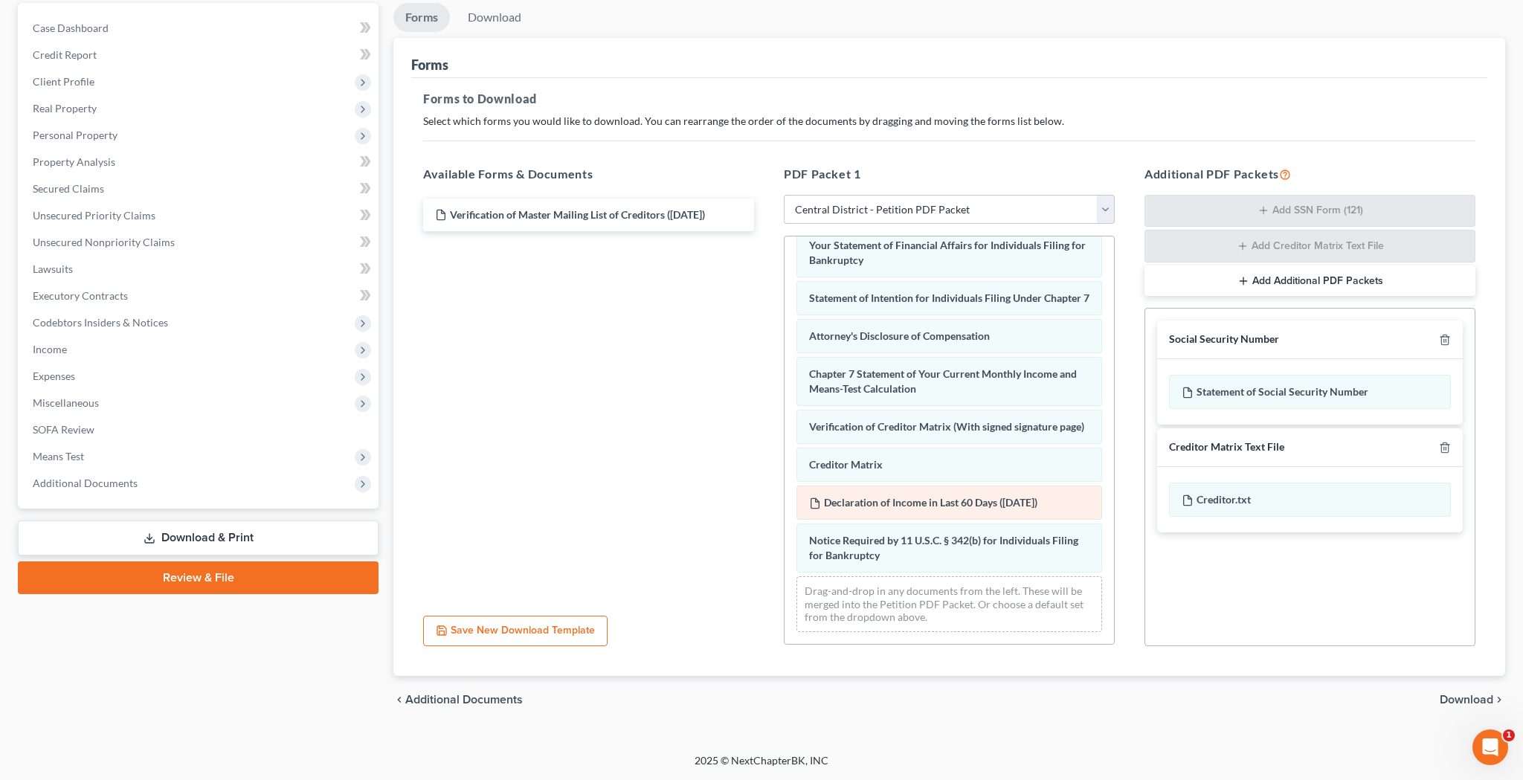
scroll to position [541, 0]
click at [1454, 700] on span "Download" at bounding box center [1466, 700] width 54 height 12
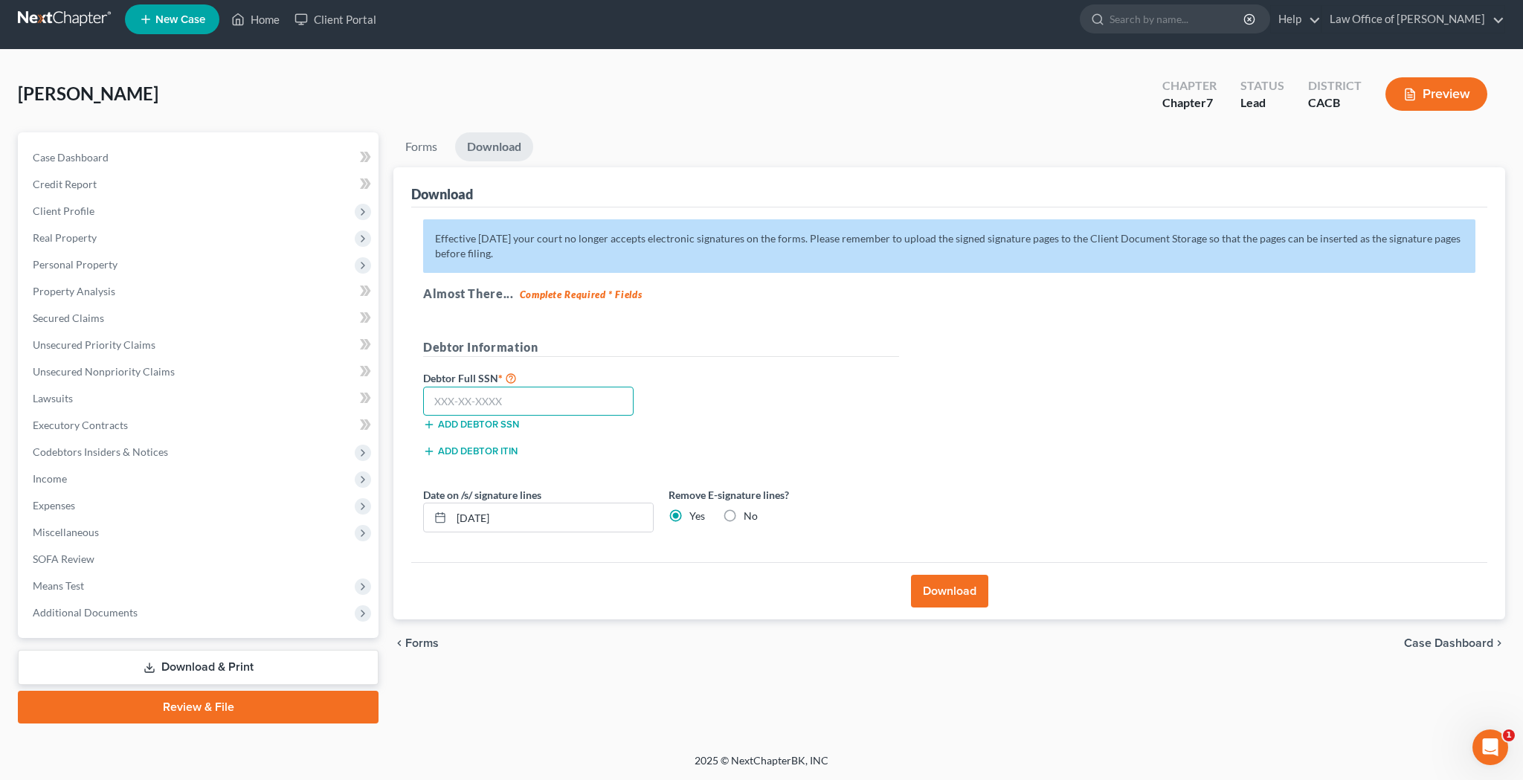
click at [539, 398] on input "text" at bounding box center [528, 402] width 210 height 30
type input "554-95-0502"
click at [940, 595] on button "Download" at bounding box center [949, 591] width 77 height 33
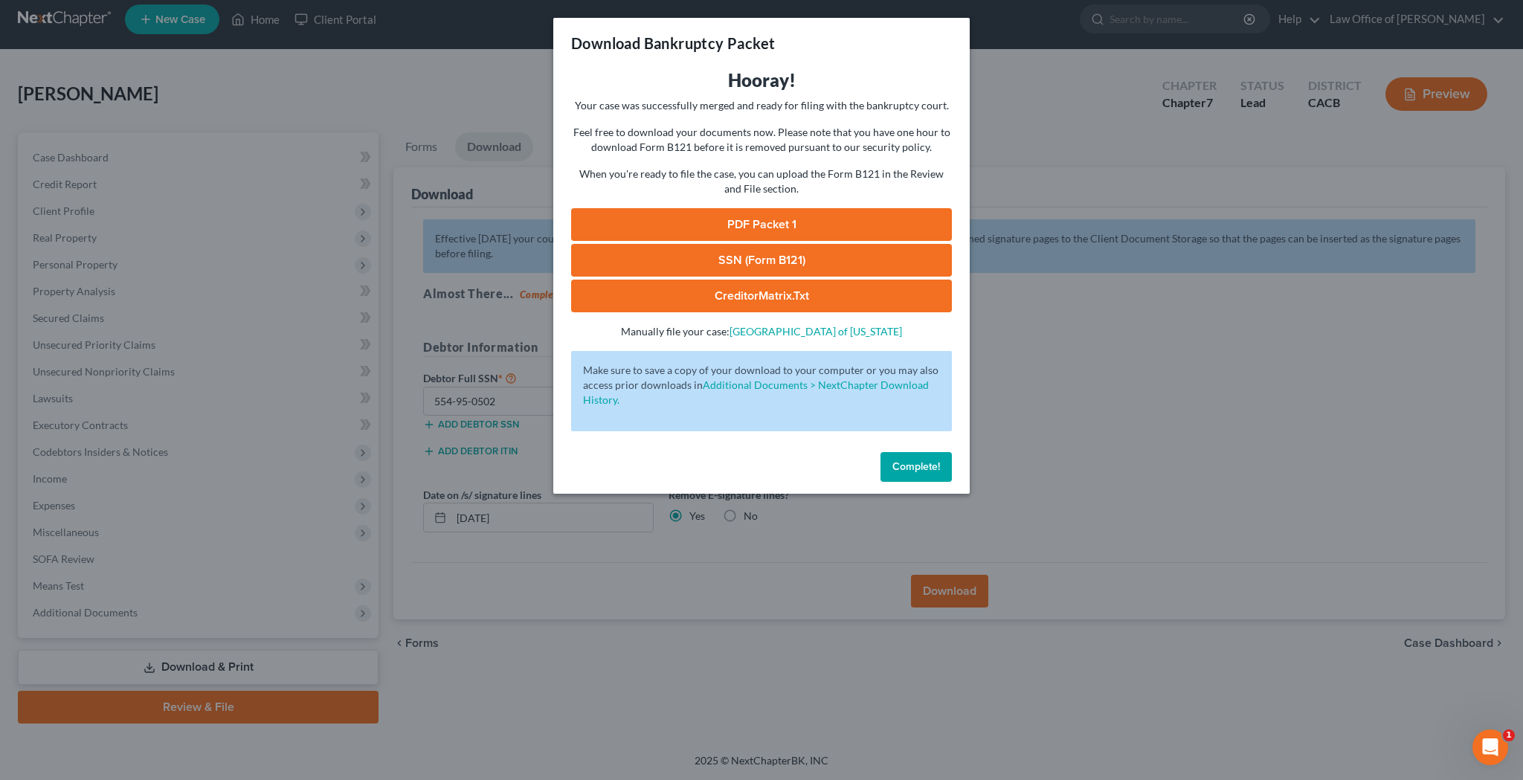
click at [769, 223] on link "PDF Packet 1" at bounding box center [761, 224] width 381 height 33
click at [811, 260] on link "SSN (Form B121)" at bounding box center [761, 260] width 381 height 33
click at [934, 464] on span "Complete!" at bounding box center [916, 466] width 48 height 13
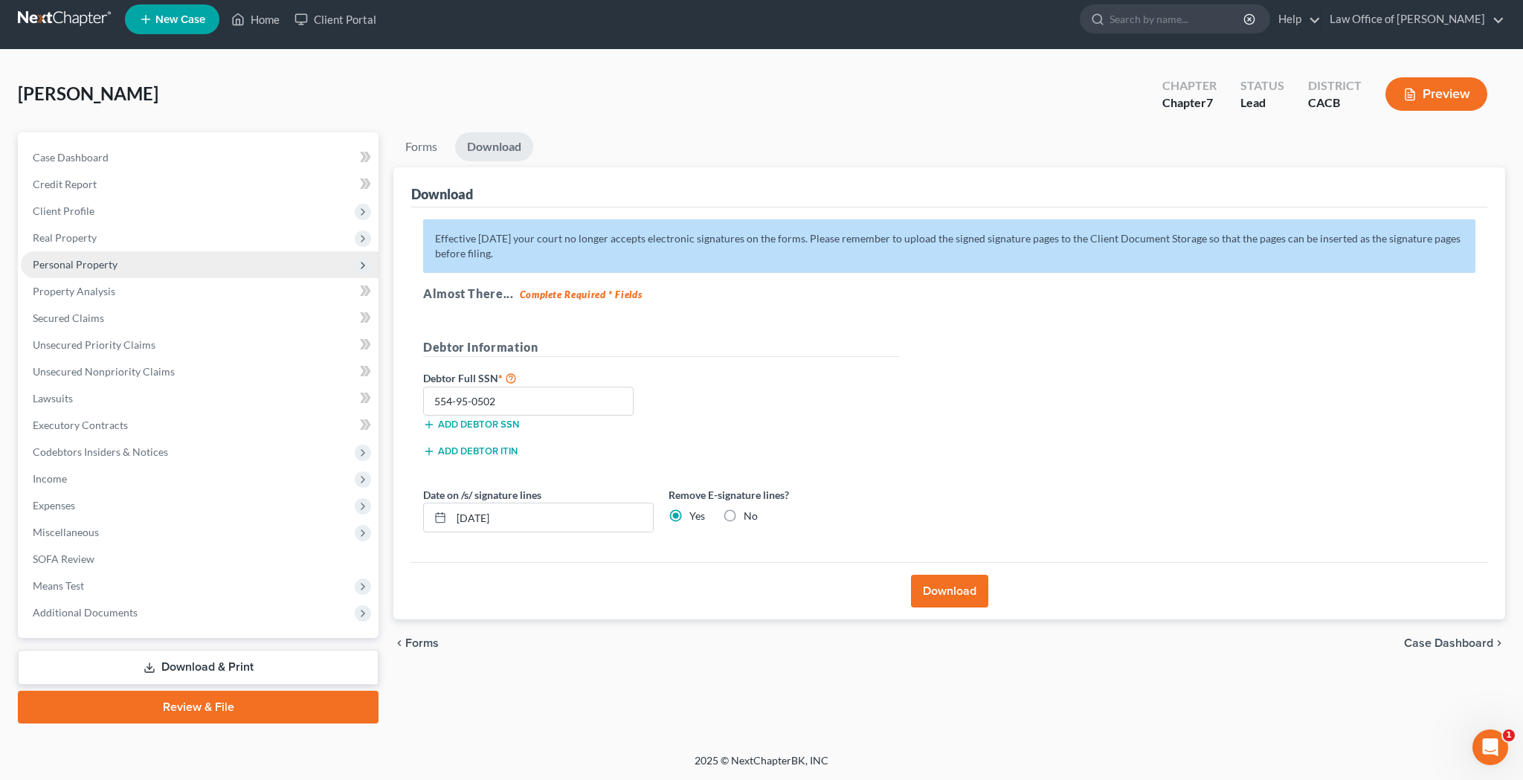
click at [100, 262] on span "Personal Property" at bounding box center [75, 264] width 85 height 13
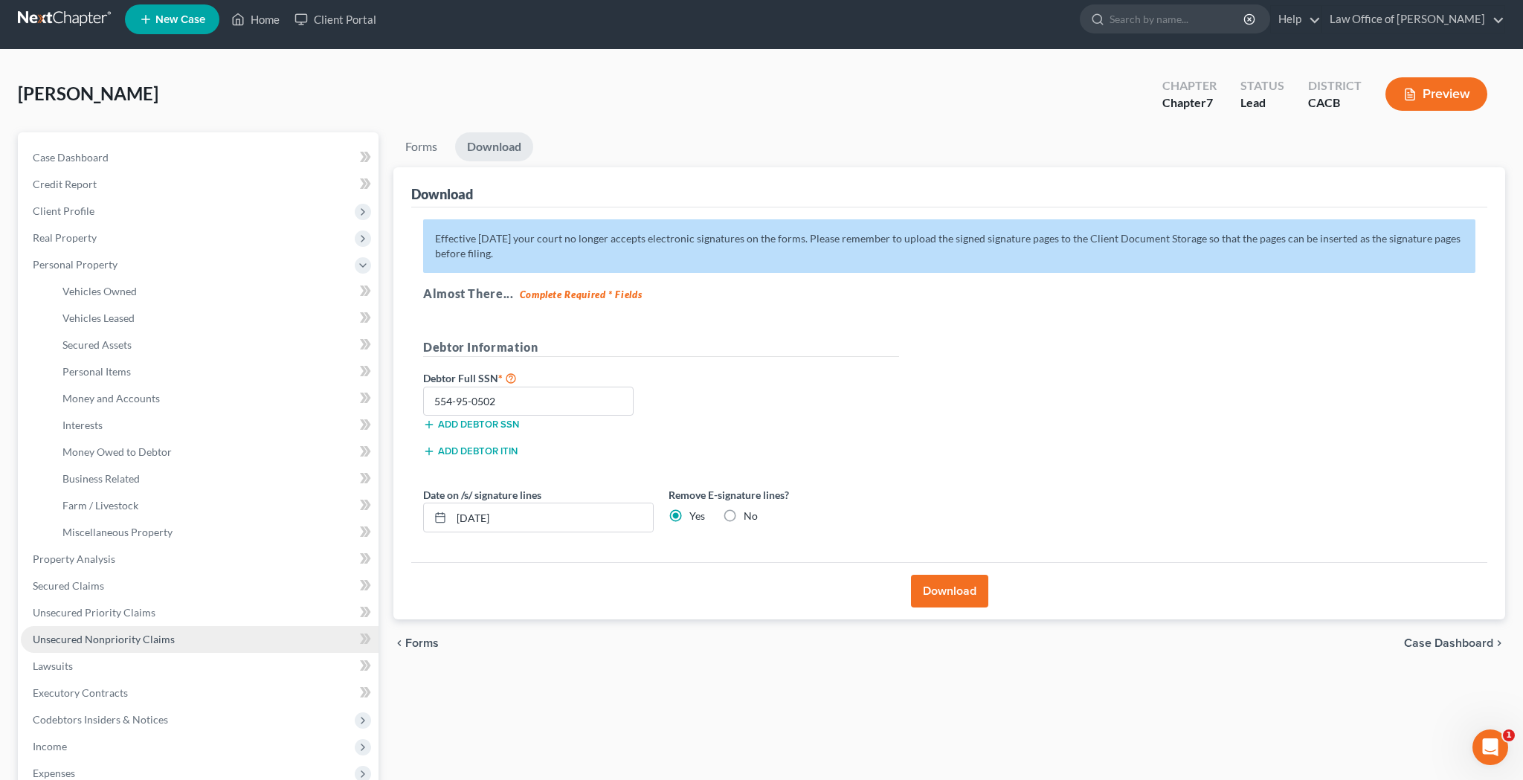
click at [136, 633] on span "Unsecured Nonpriority Claims" at bounding box center [104, 639] width 142 height 13
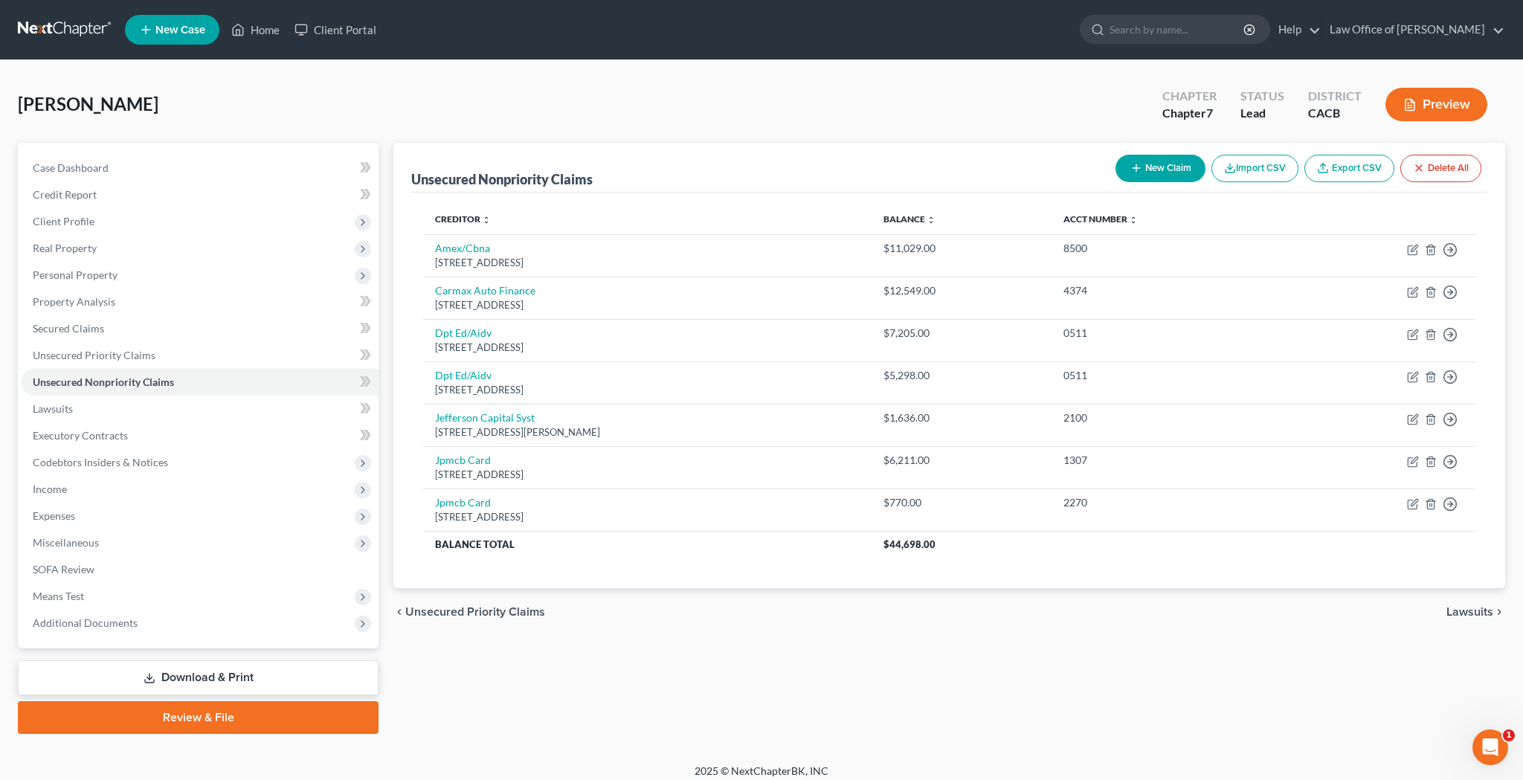
click at [1147, 167] on button "New Claim" at bounding box center [1160, 169] width 90 height 28
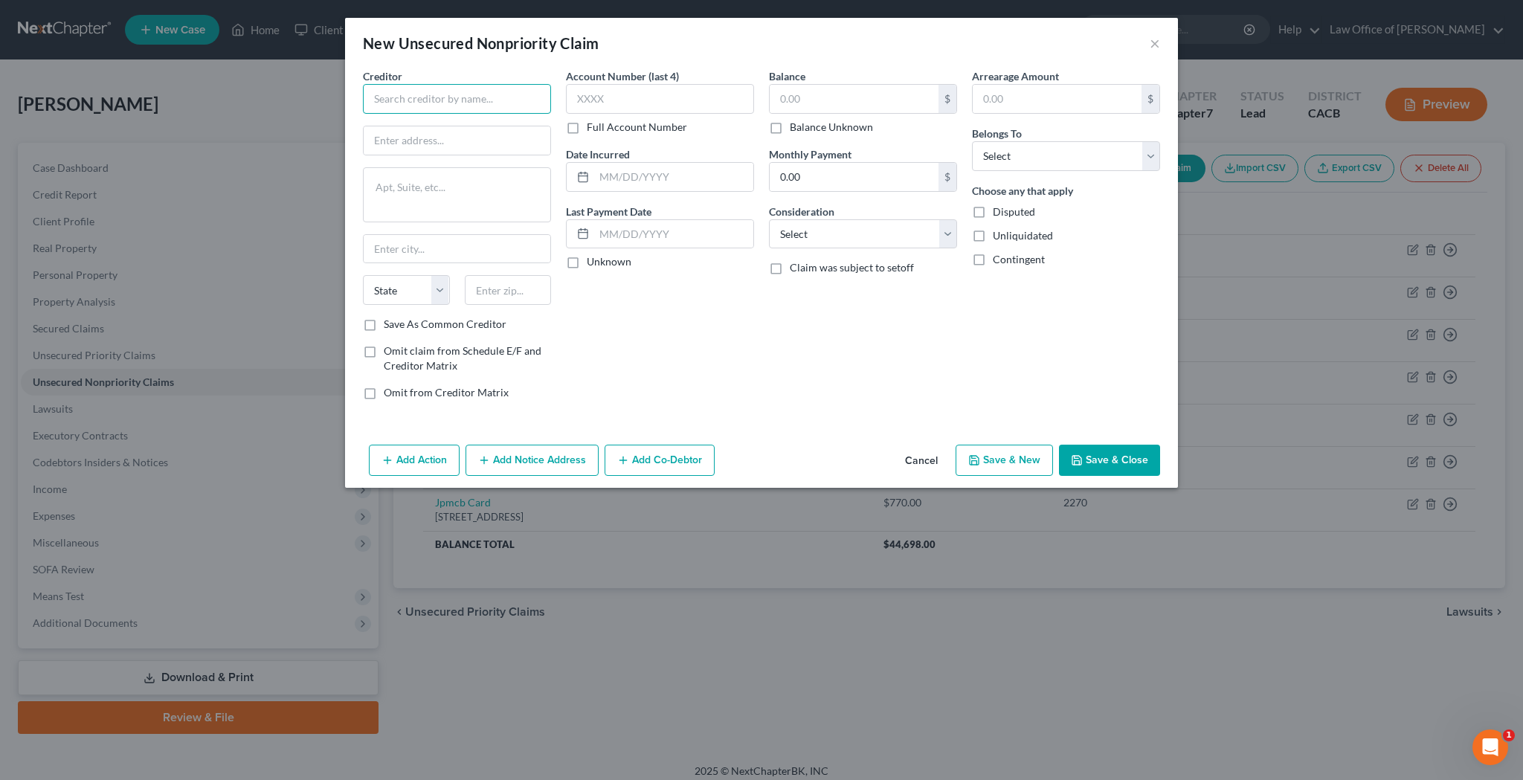
click at [482, 89] on input "text" at bounding box center [457, 99] width 188 height 30
type input "creditor"
click at [805, 108] on input "text" at bounding box center [853, 99] width 169 height 28
type input "143,000"
click at [1111, 453] on button "Save & Close" at bounding box center [1109, 460] width 101 height 31
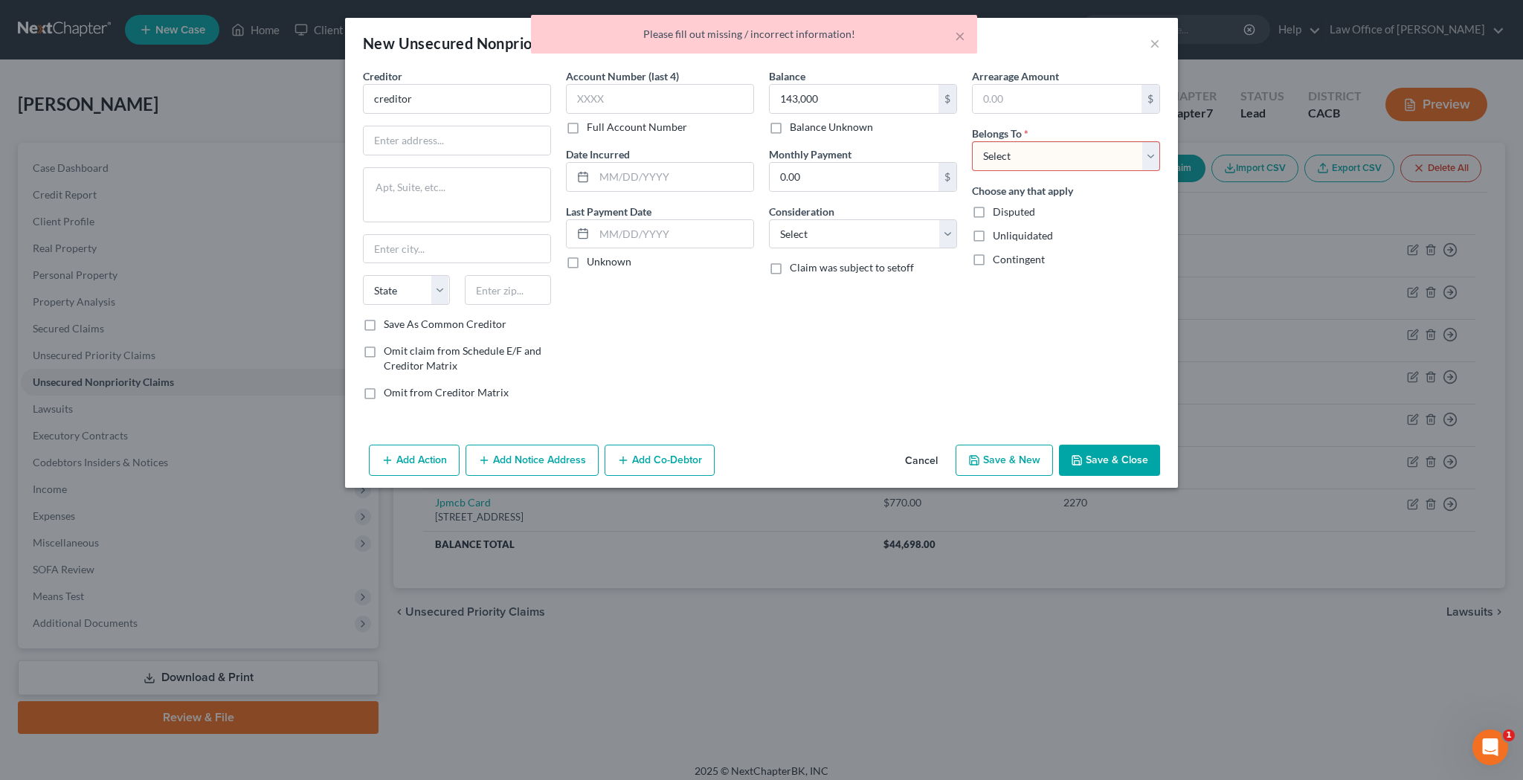
select select "0"
click at [1100, 463] on button "Save & Close" at bounding box center [1109, 460] width 101 height 31
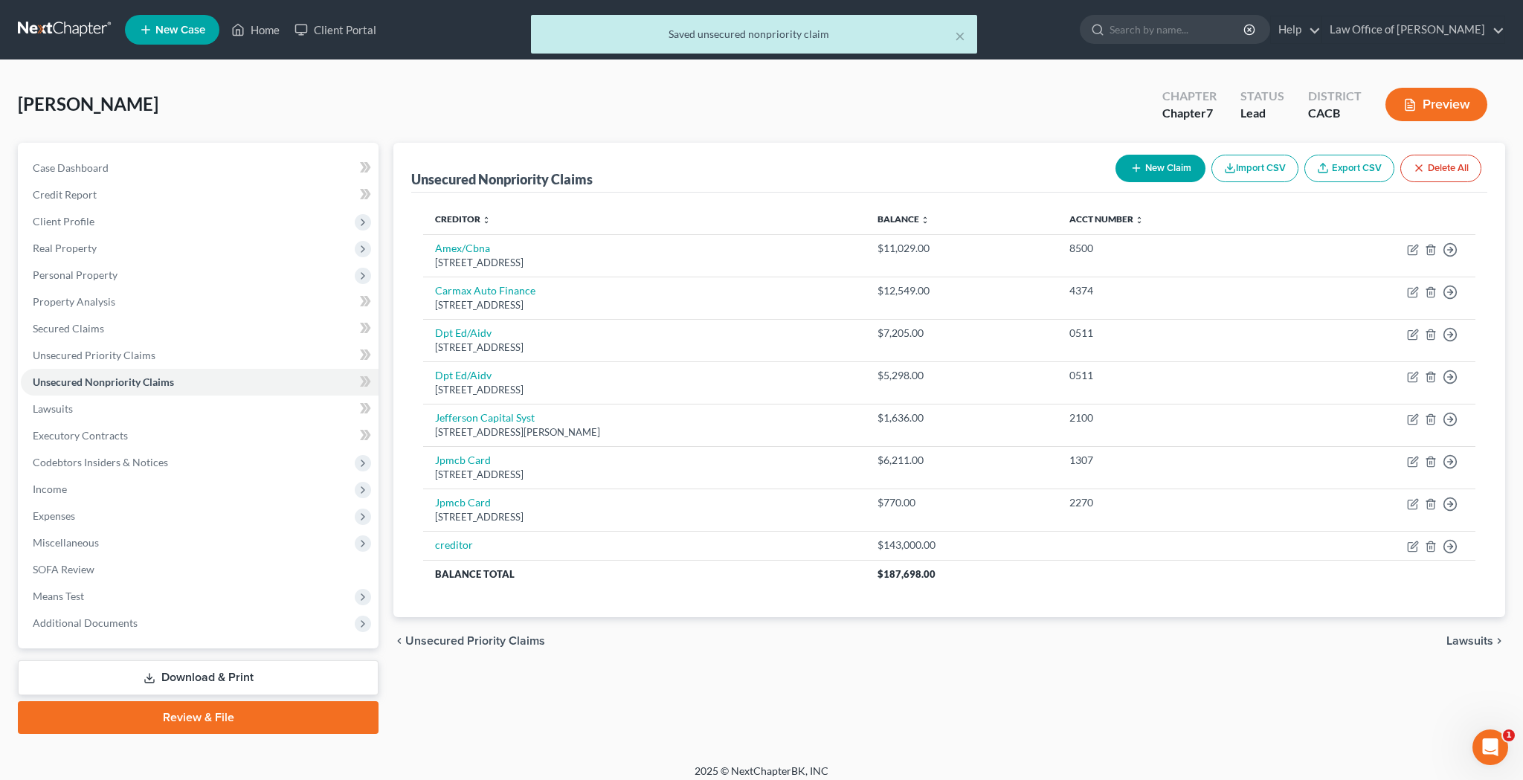
click at [266, 38] on div "× Saved unsecured nonpriority claim" at bounding box center [754, 38] width 1523 height 46
click at [266, 33] on div "× Saved unsecured nonpriority claim" at bounding box center [754, 38] width 1523 height 46
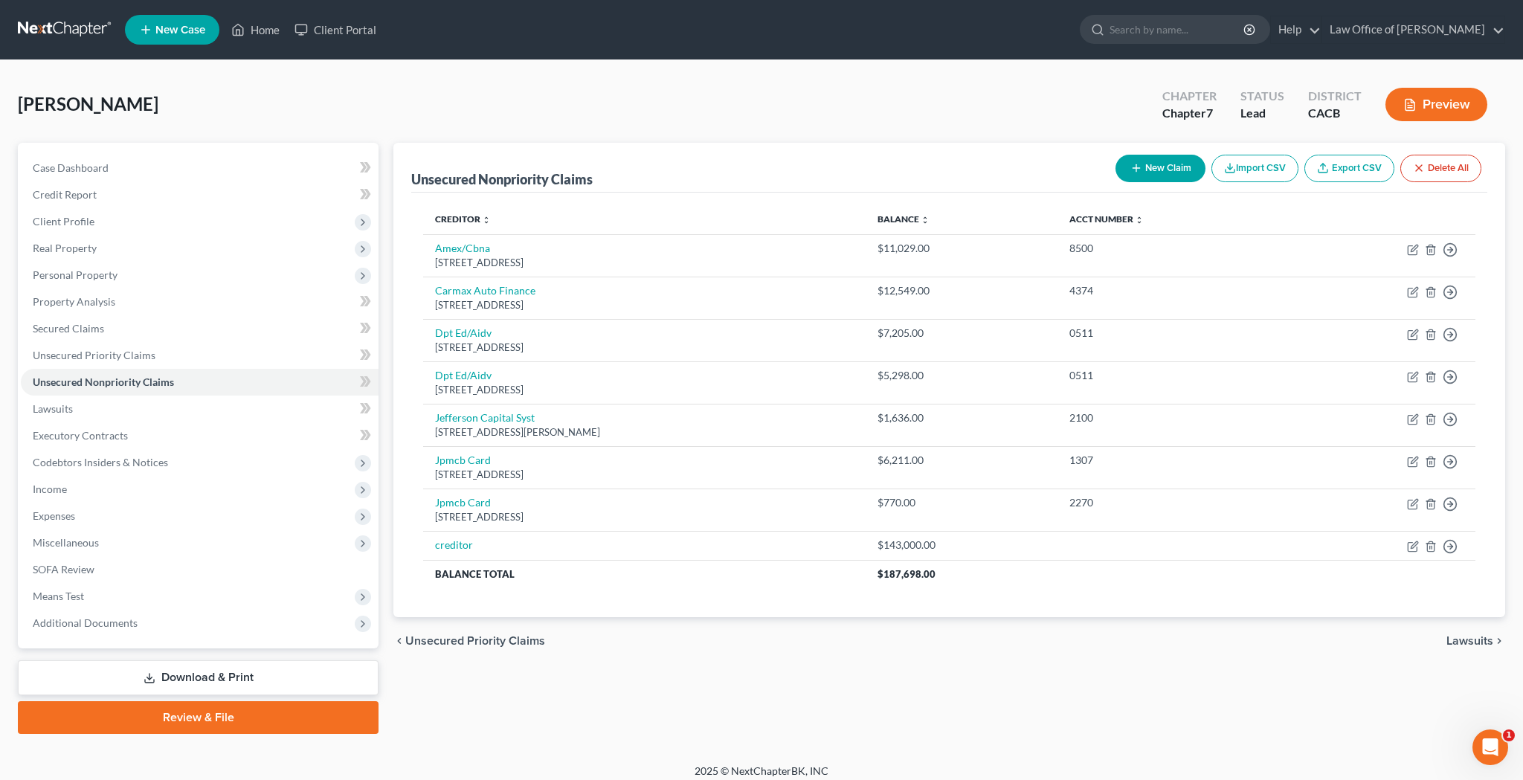
click at [236, 671] on link "Download & Print" at bounding box center [198, 677] width 361 height 35
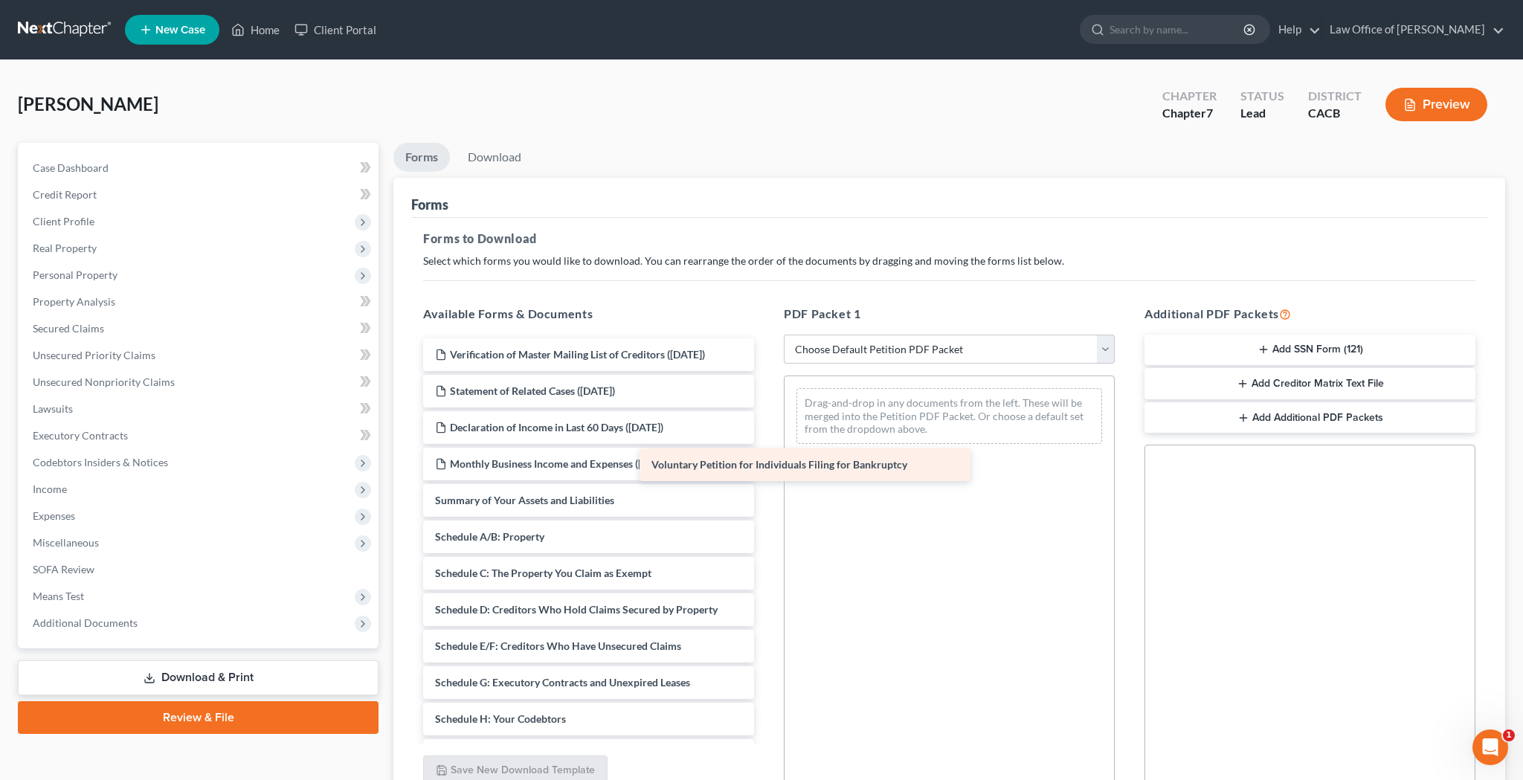
drag, startPoint x: 580, startPoint y: 500, endPoint x: 869, endPoint y: 468, distance: 291.0
click at [766, 468] on div "Voluntary Petition for Individuals Filing for Bankruptcy Verification of Master…" at bounding box center [588, 741] width 355 height 806
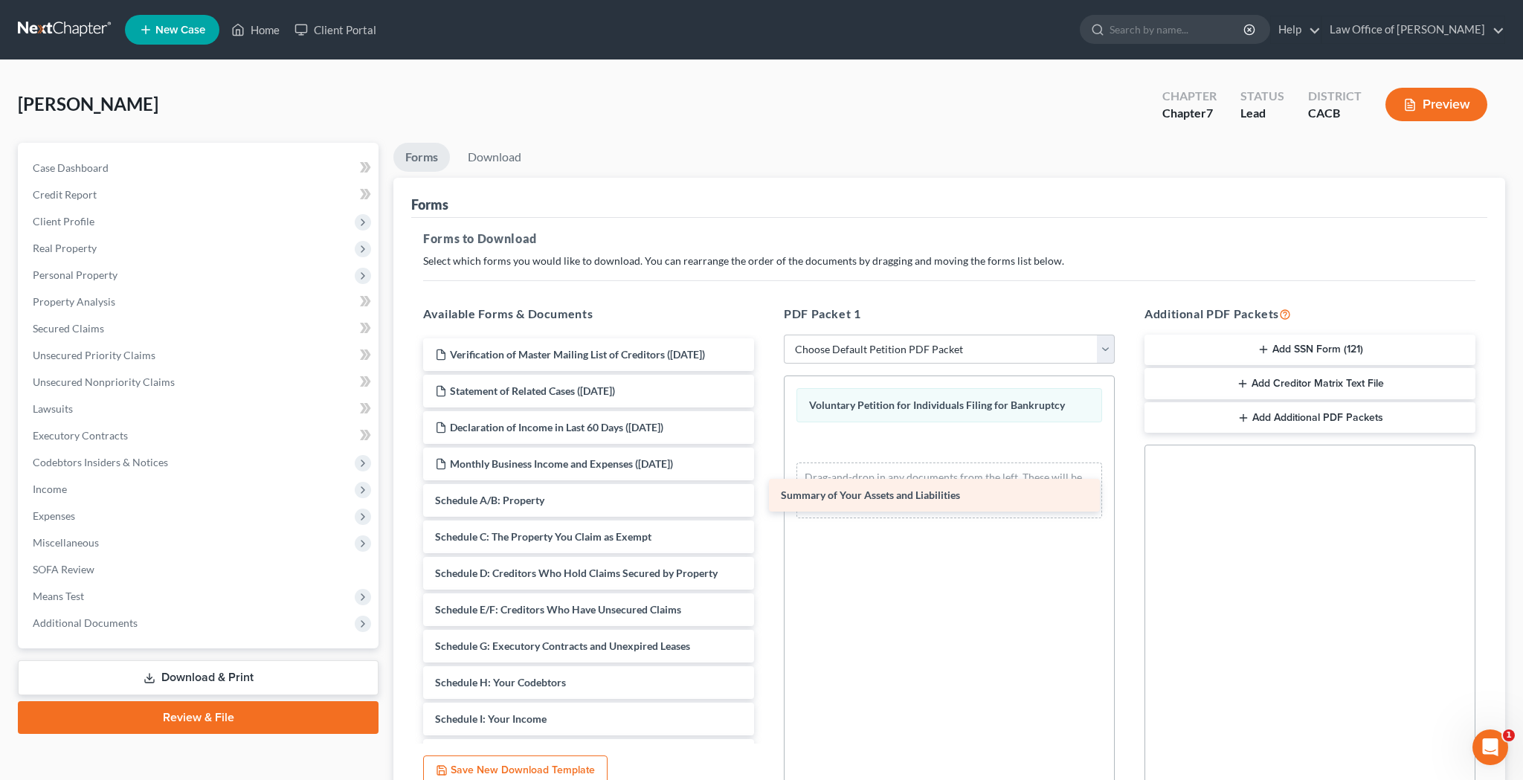
drag, startPoint x: 593, startPoint y: 495, endPoint x: 939, endPoint y: 489, distance: 345.8
click at [766, 489] on div "Summary of Your Assets and Liabilities Verification of Master Mailing List of C…" at bounding box center [588, 722] width 355 height 769
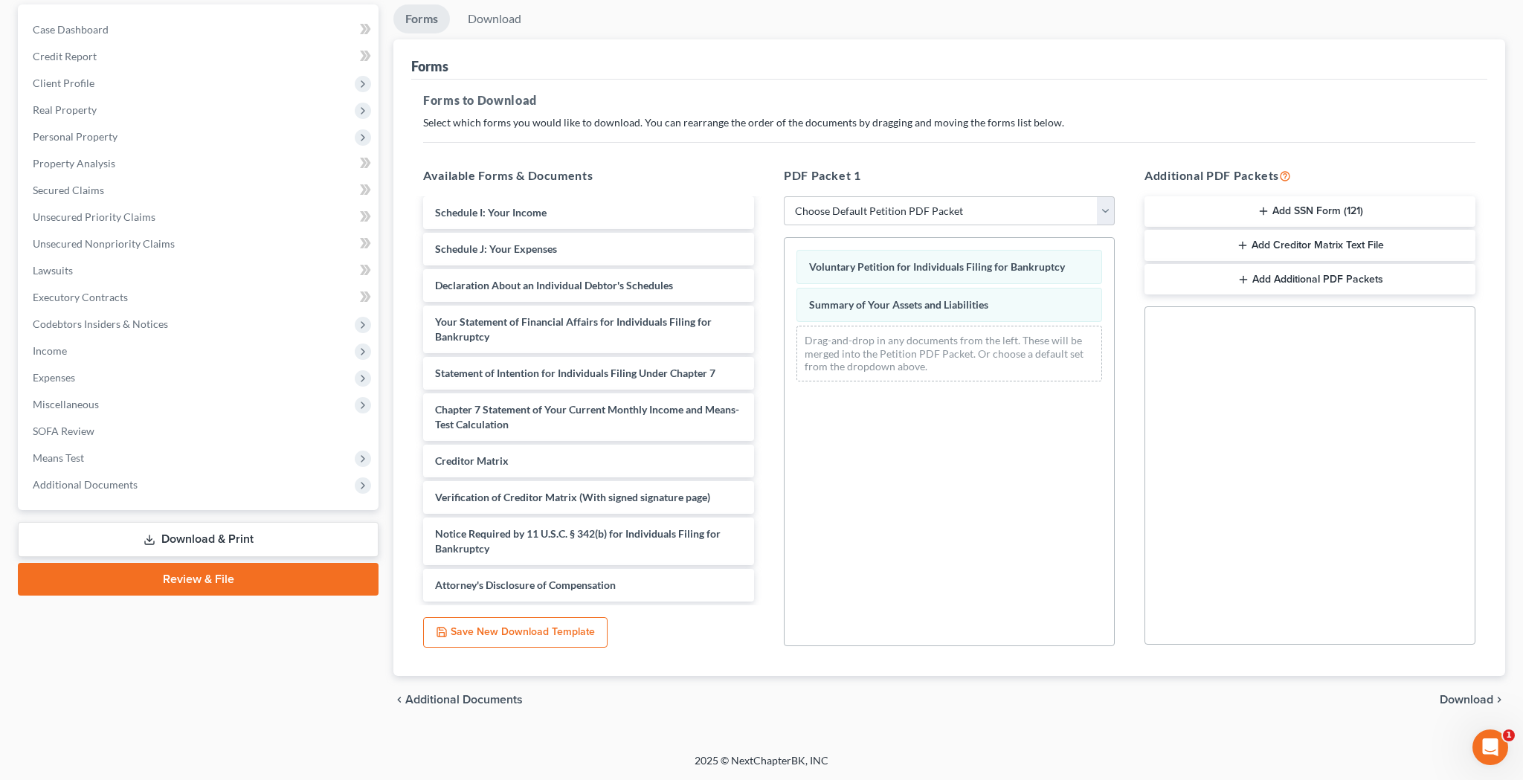
scroll to position [138, 0]
click at [1471, 700] on span "Download" at bounding box center [1466, 700] width 54 height 12
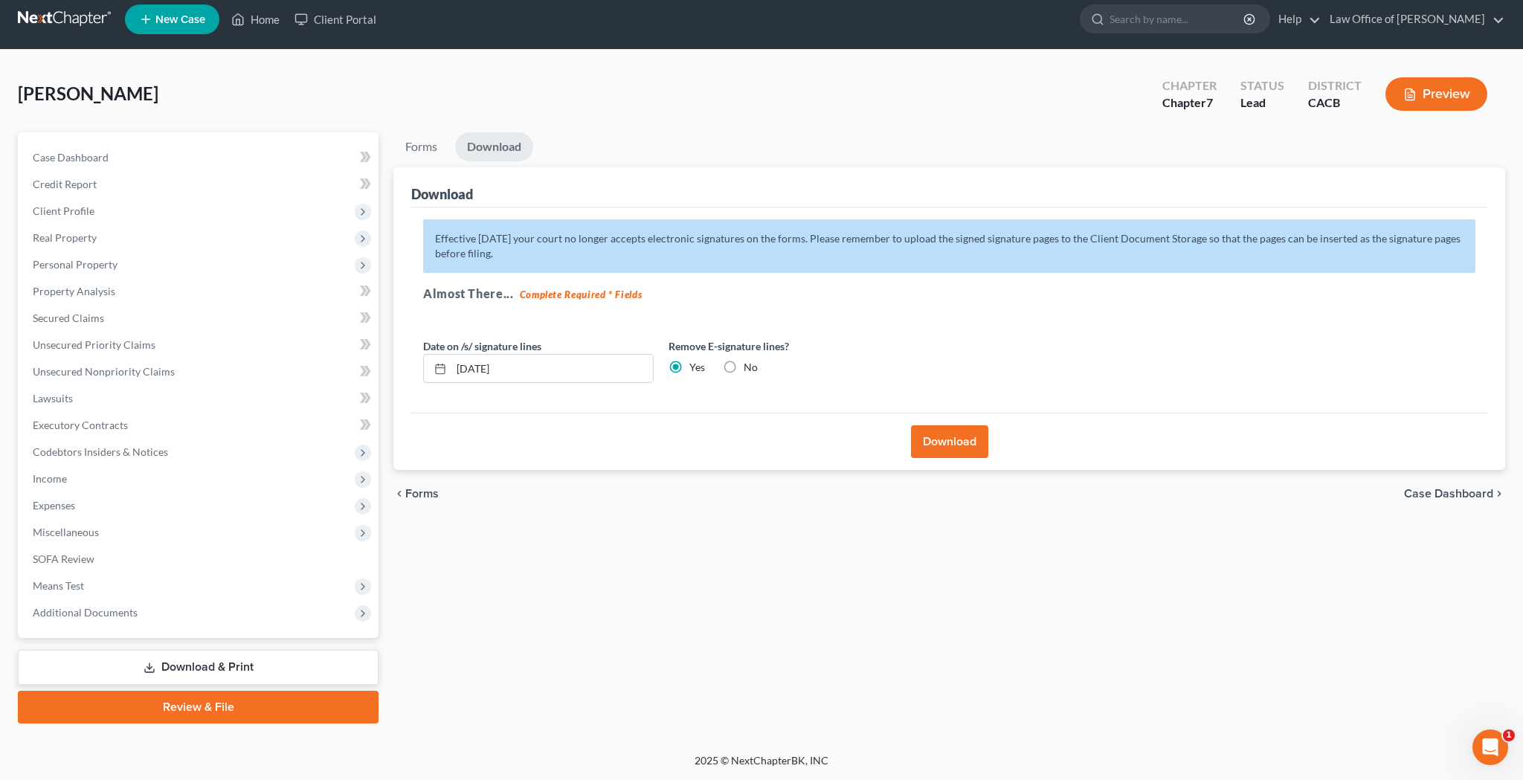
click at [933, 445] on button "Download" at bounding box center [949, 441] width 77 height 33
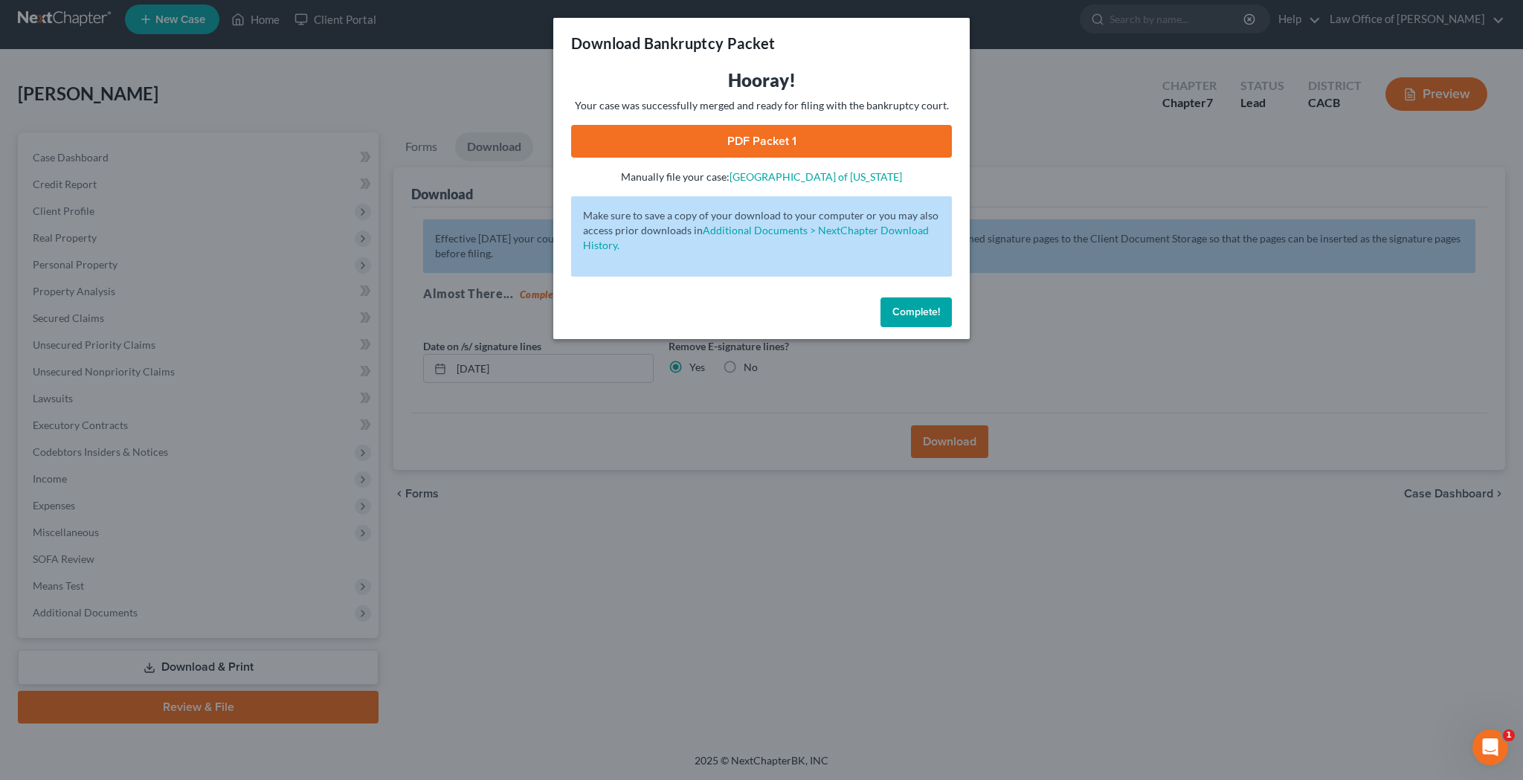
click at [775, 142] on link "PDF Packet 1" at bounding box center [761, 141] width 381 height 33
click at [910, 313] on span "Complete!" at bounding box center [916, 312] width 48 height 13
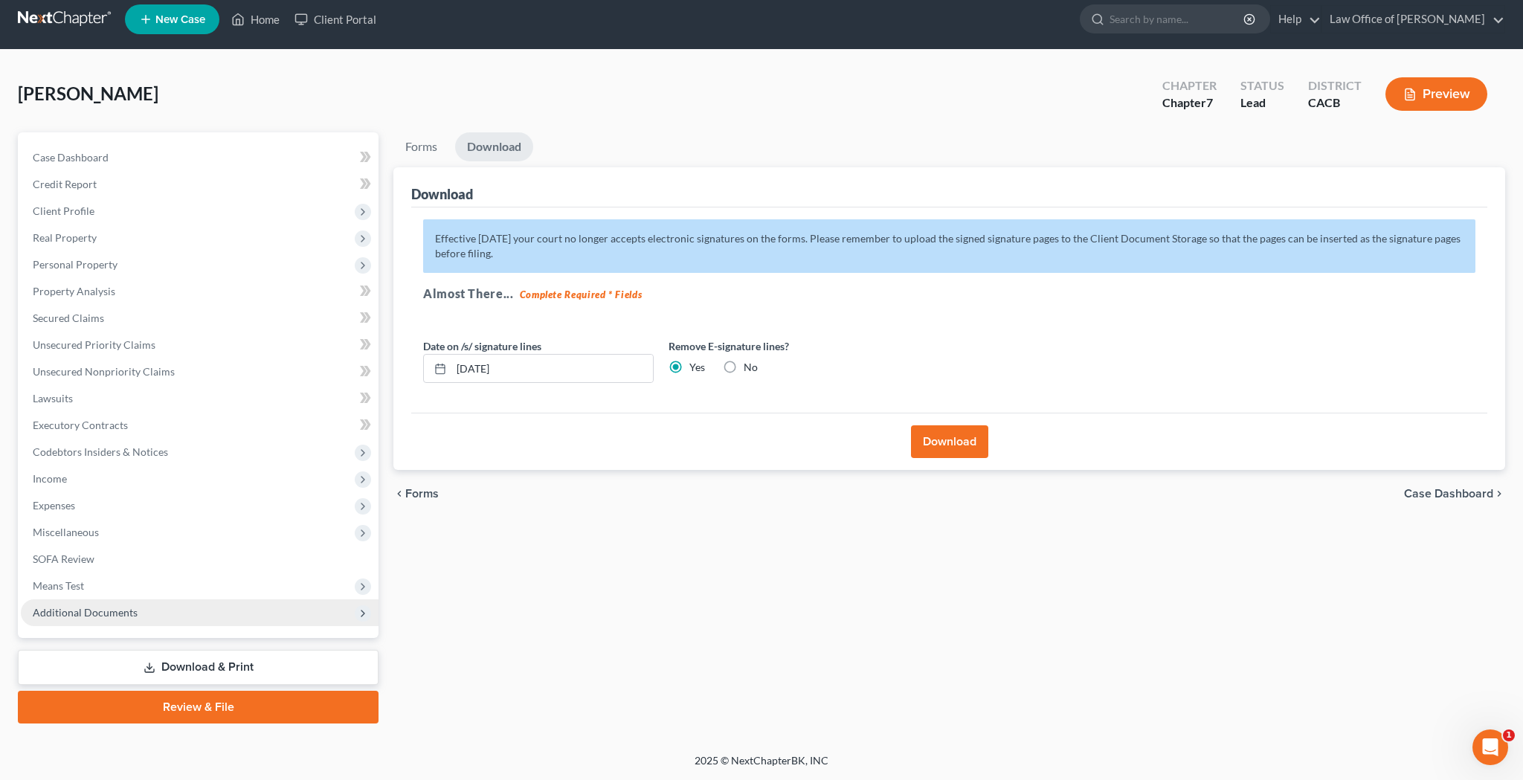
click at [157, 616] on span "Additional Documents" at bounding box center [200, 612] width 358 height 27
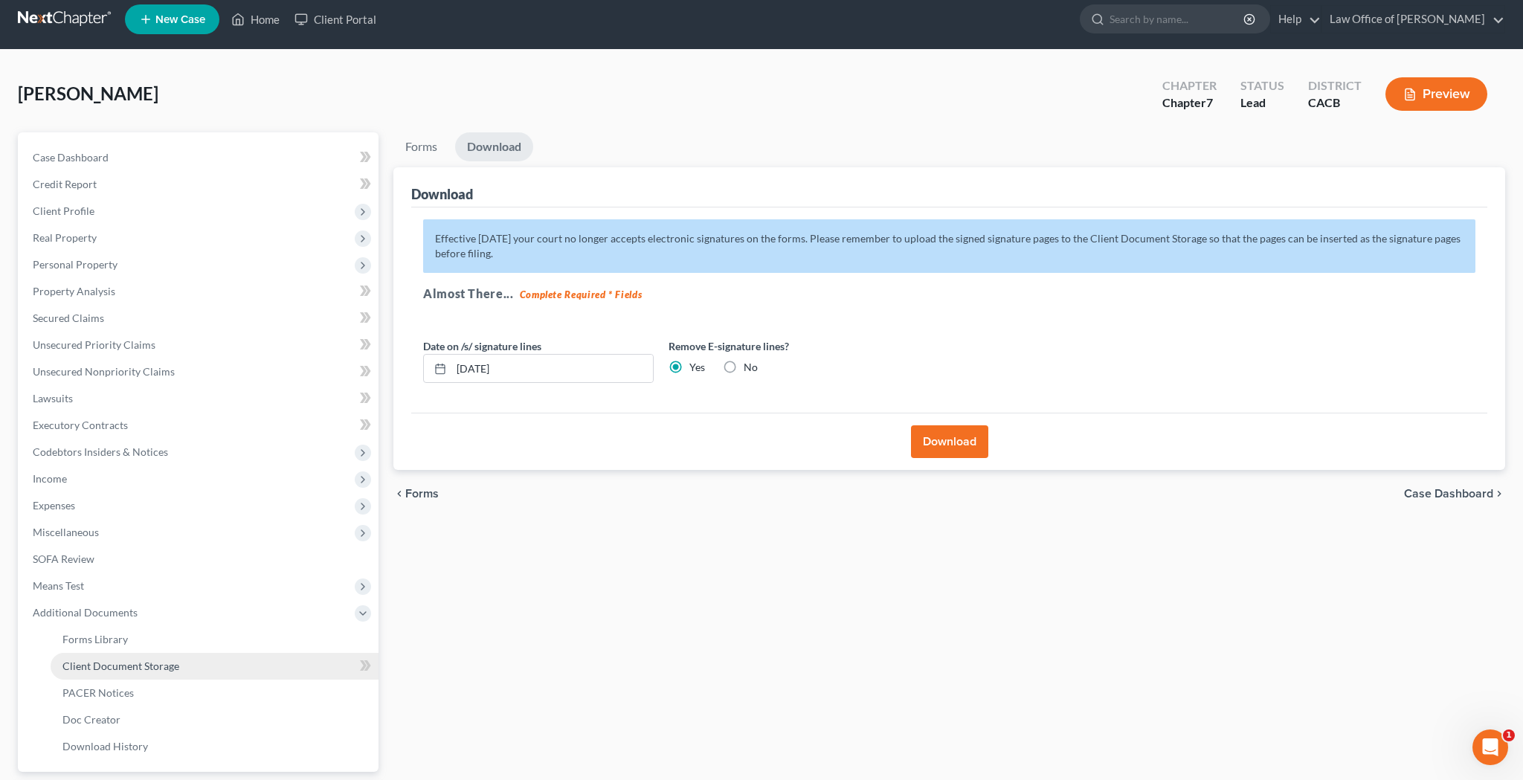
click at [160, 662] on span "Client Document Storage" at bounding box center [120, 665] width 117 height 13
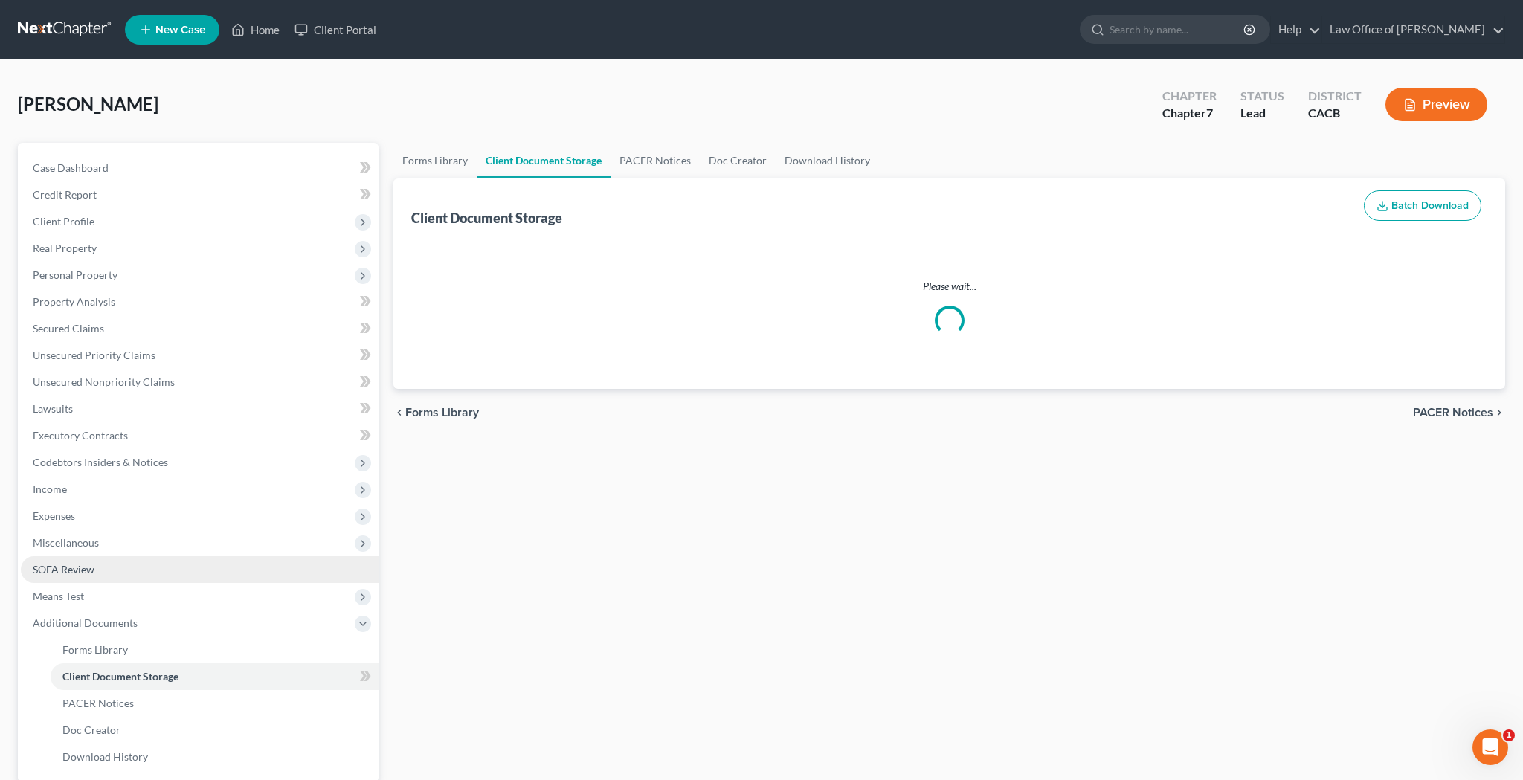
select select "70"
select select "30"
select select "65"
select select "59"
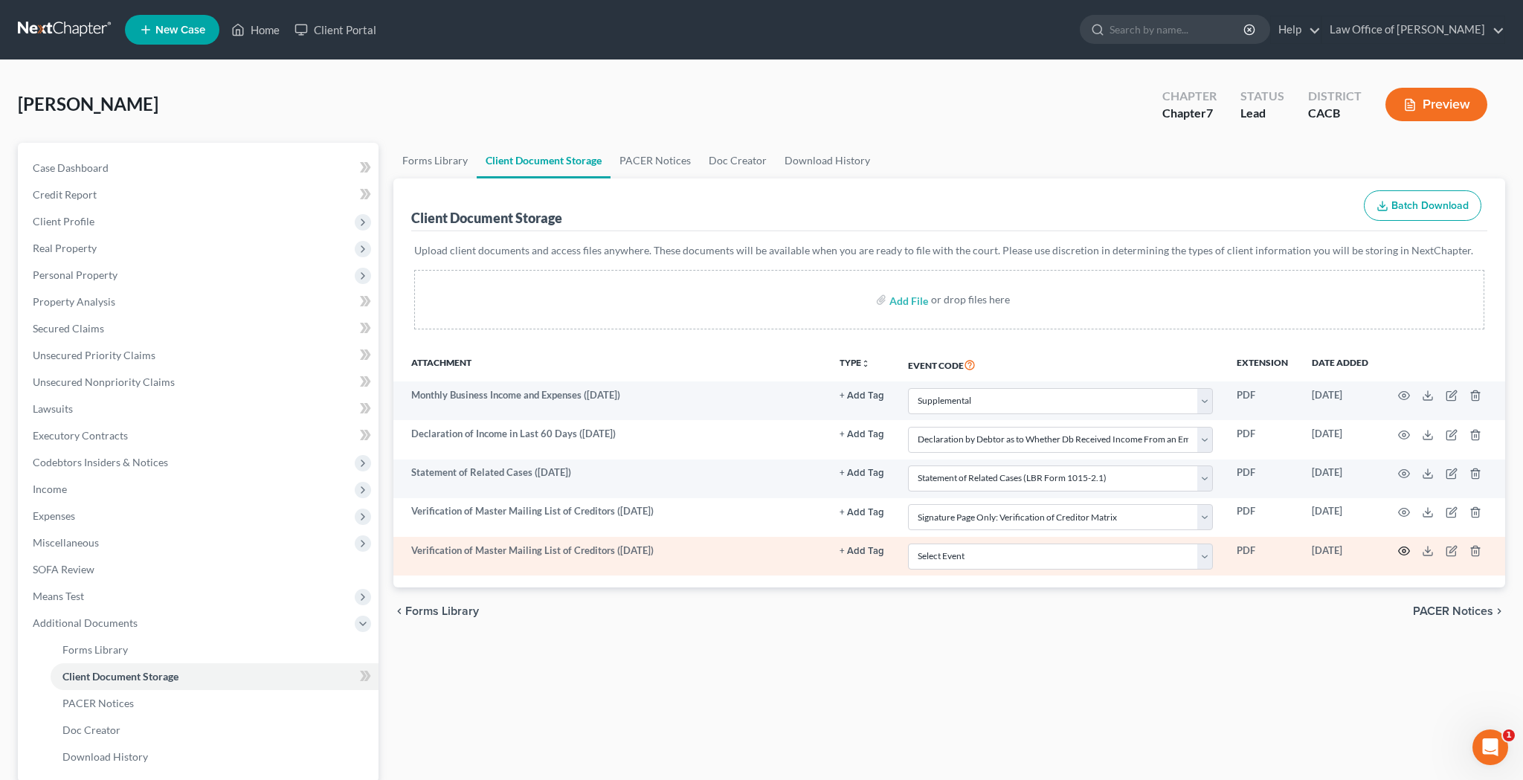
click at [1403, 551] on icon "button" at bounding box center [1404, 551] width 12 height 12
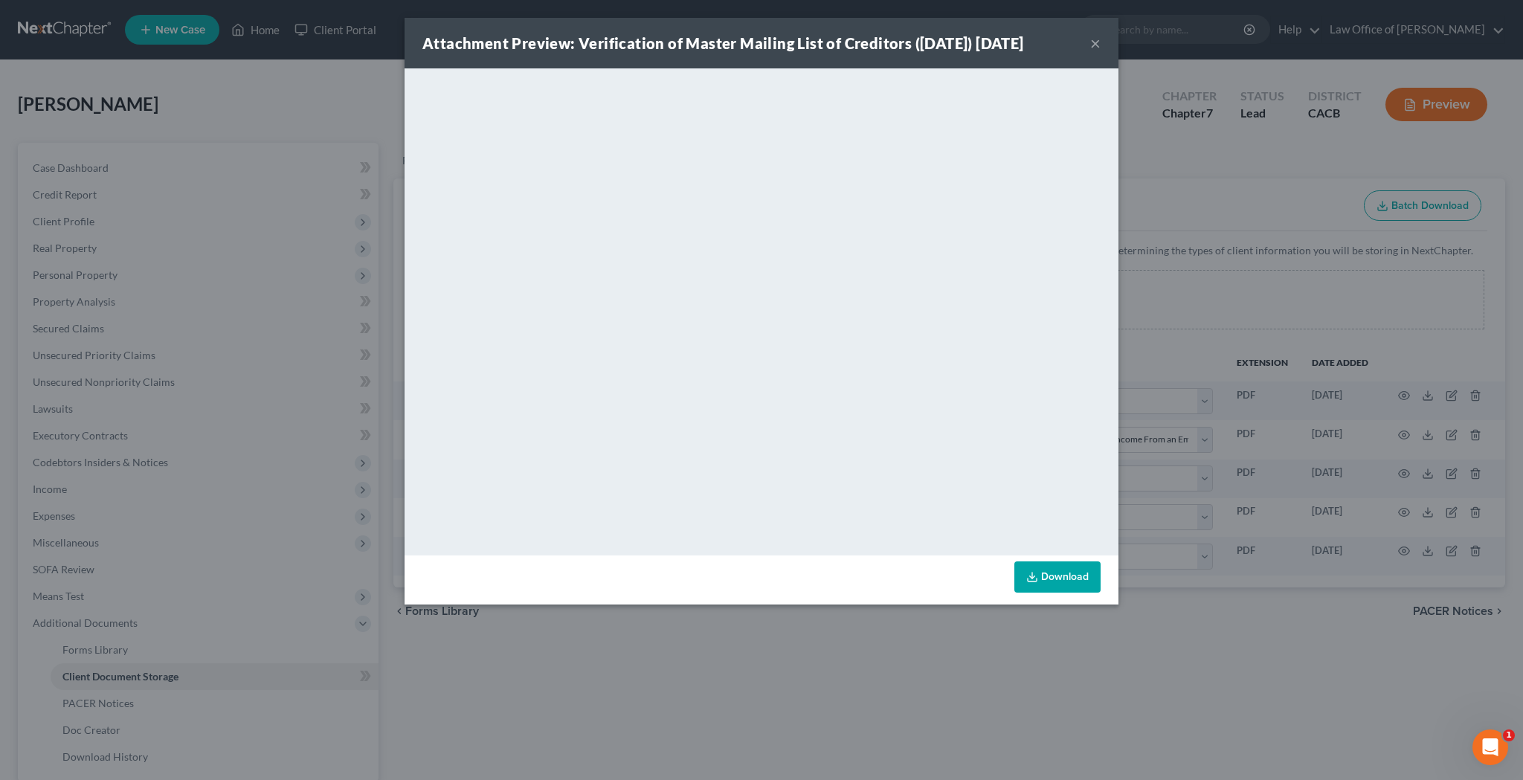
click at [1069, 573] on link "Download" at bounding box center [1057, 576] width 86 height 31
click at [1097, 45] on button "×" at bounding box center [1095, 43] width 10 height 18
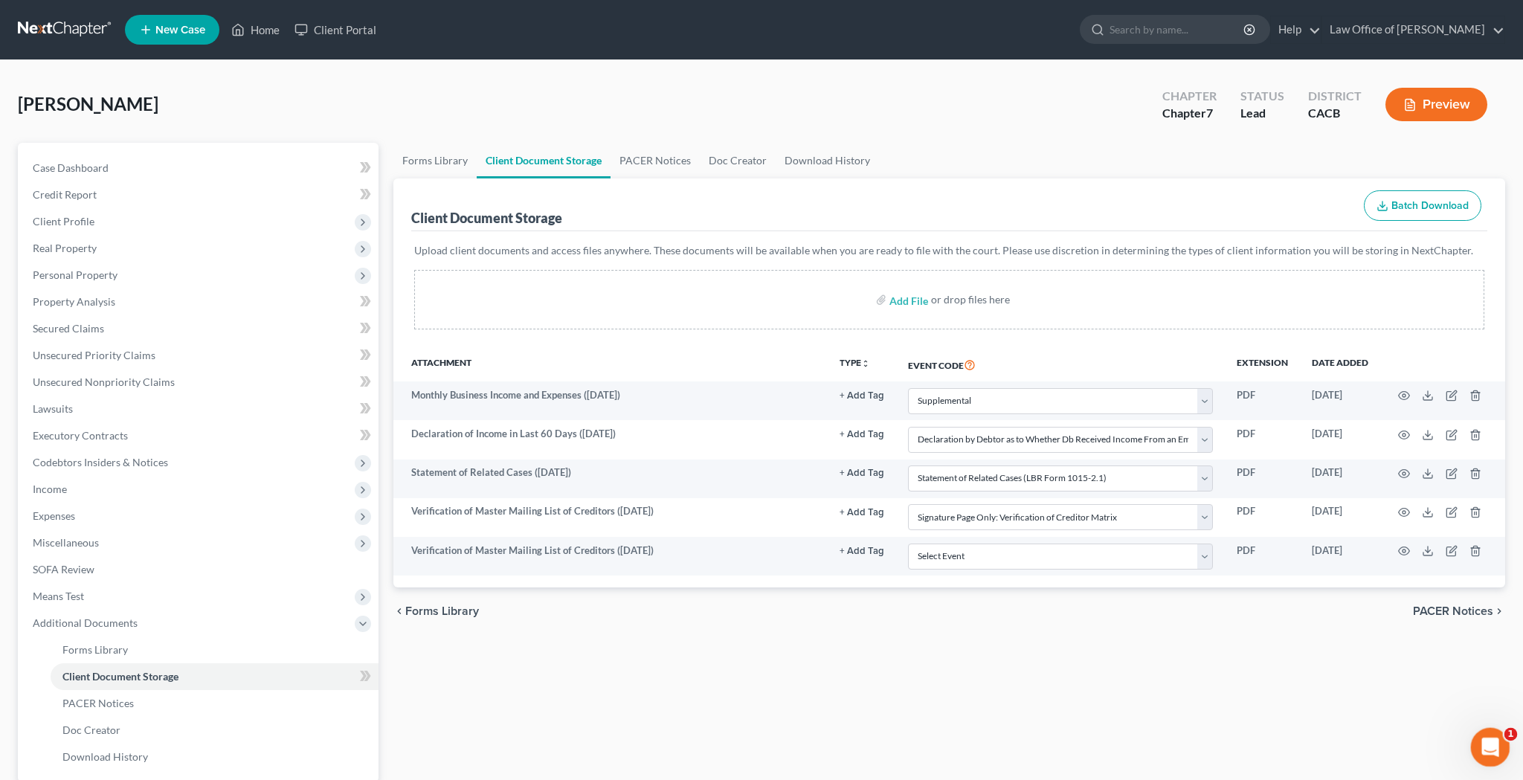
click at [1485, 745] on icon "Open Intercom Messenger" at bounding box center [1488, 745] width 25 height 25
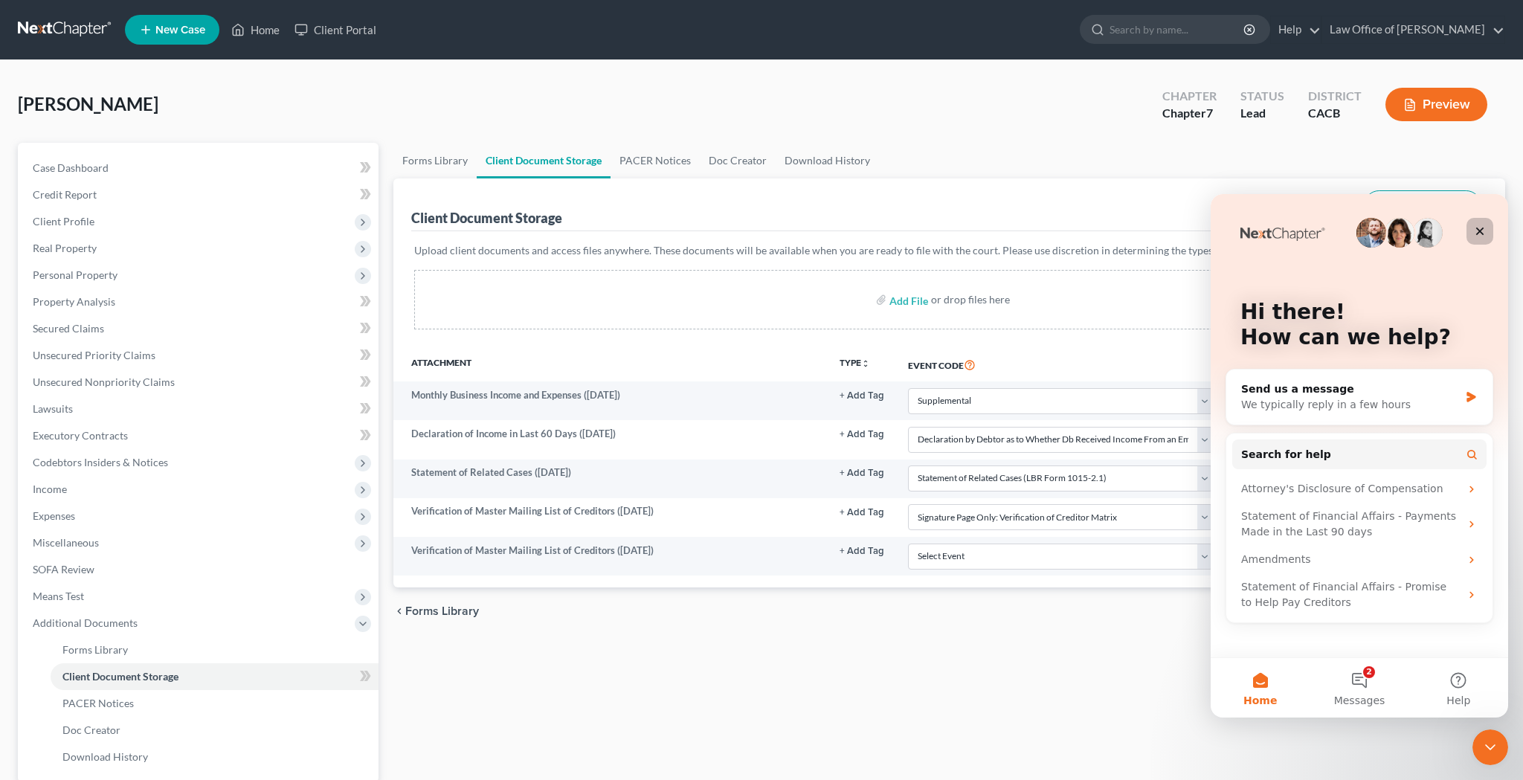
click at [1477, 233] on icon "Close" at bounding box center [1480, 231] width 8 height 8
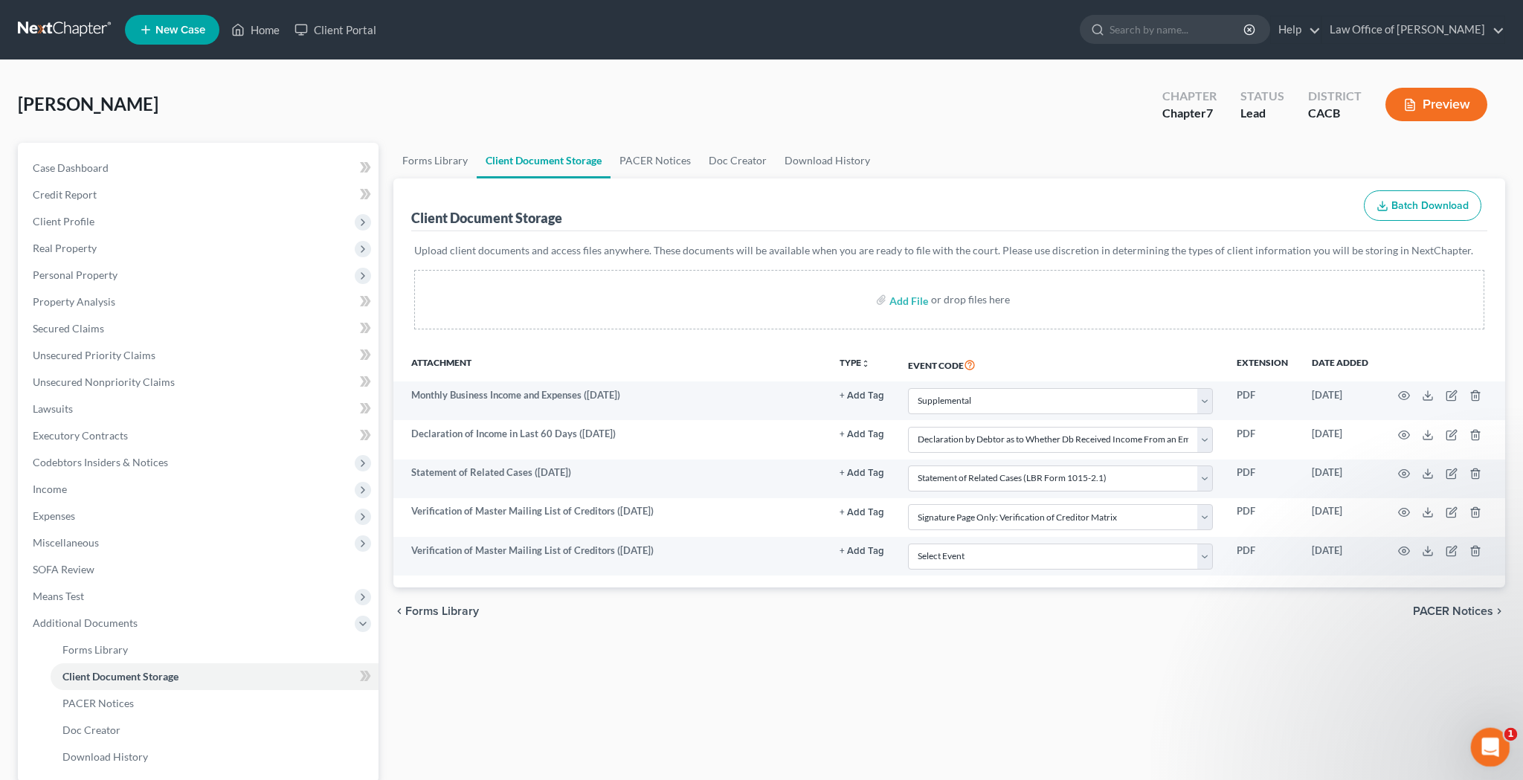
click at [1489, 745] on icon "Open Intercom Messenger" at bounding box center [1487, 745] width 10 height 12
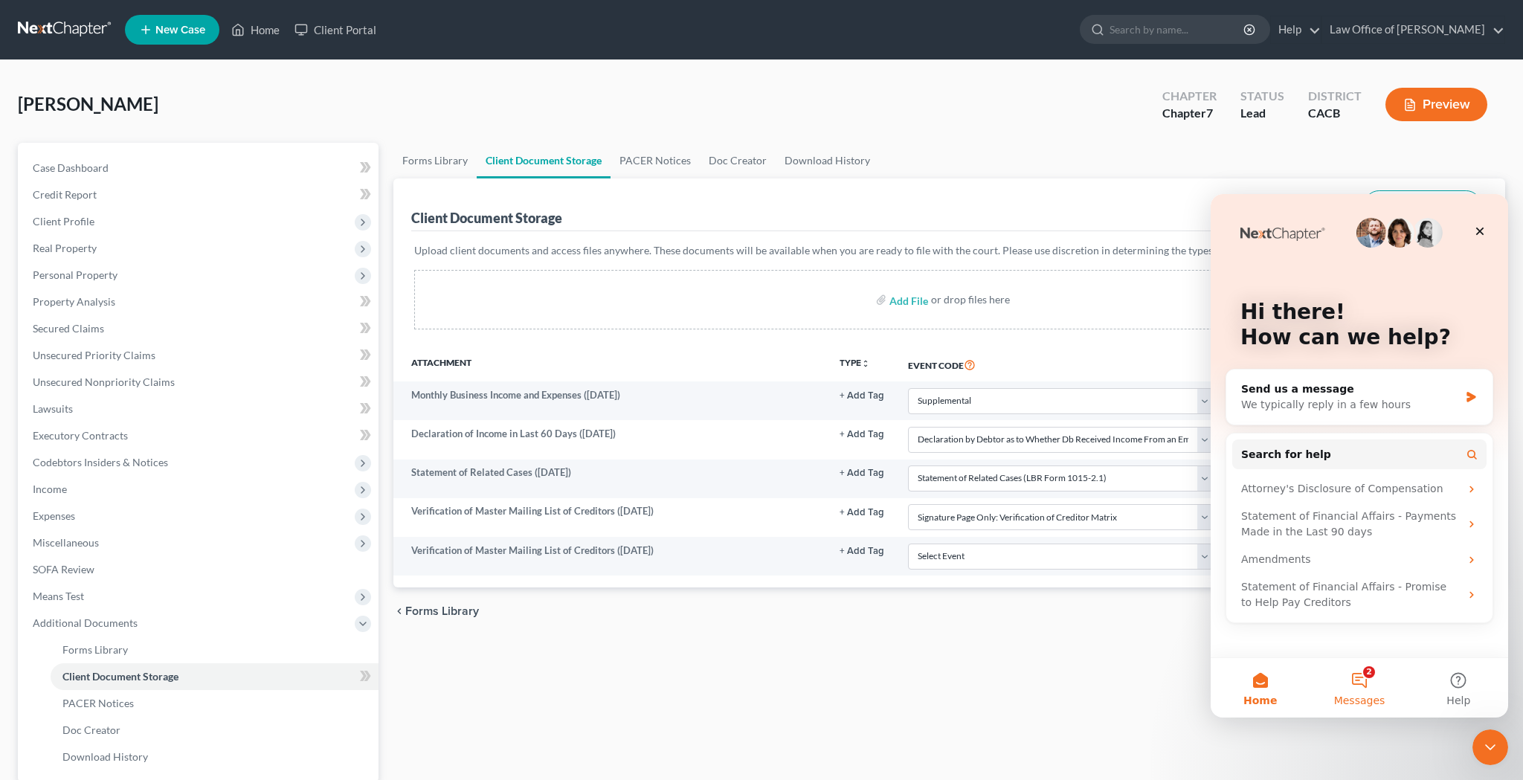
click at [1369, 691] on button "2 Messages" at bounding box center [1358, 687] width 99 height 59
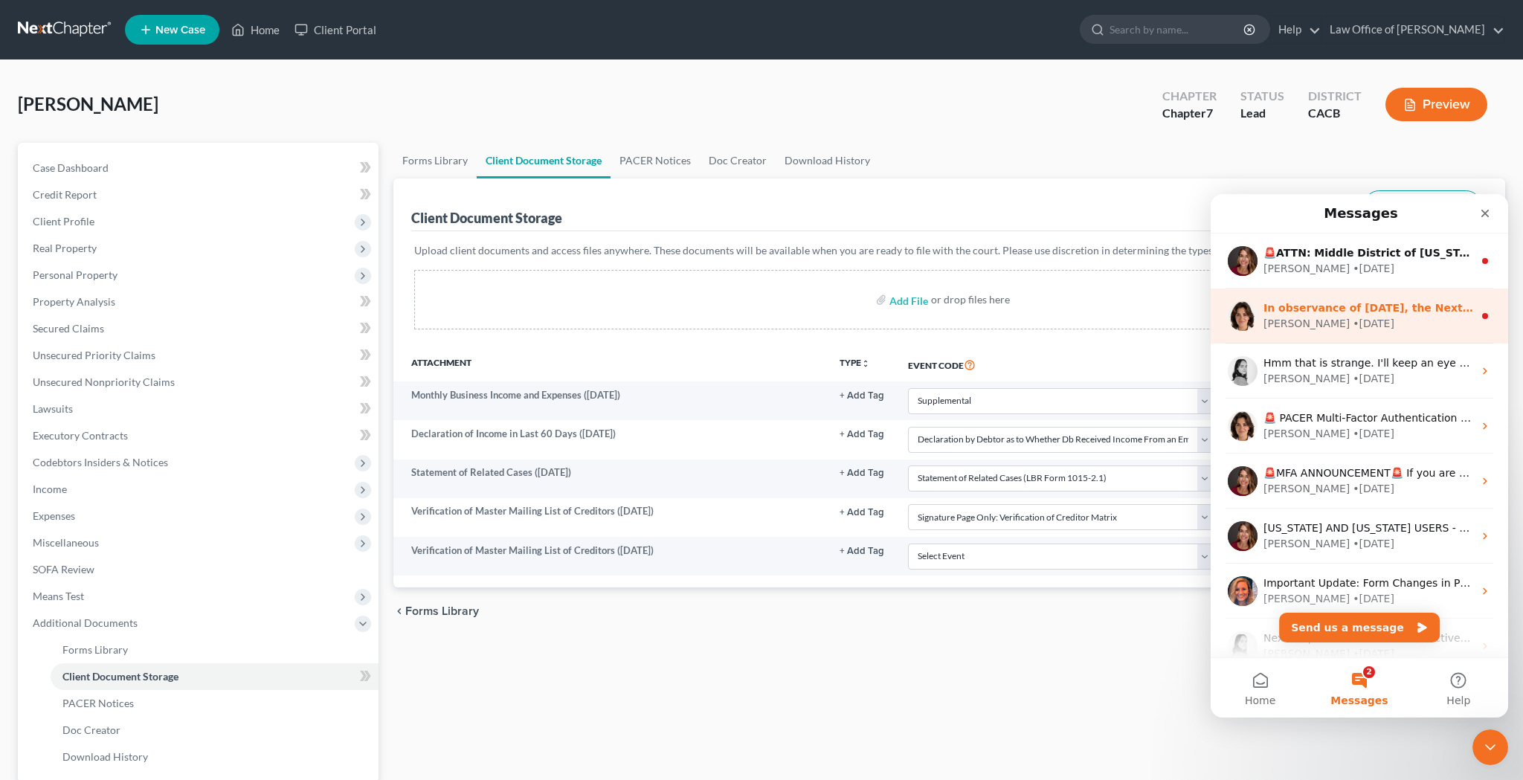
click at [1373, 317] on div "Emma • 2w ago" at bounding box center [1368, 324] width 210 height 16
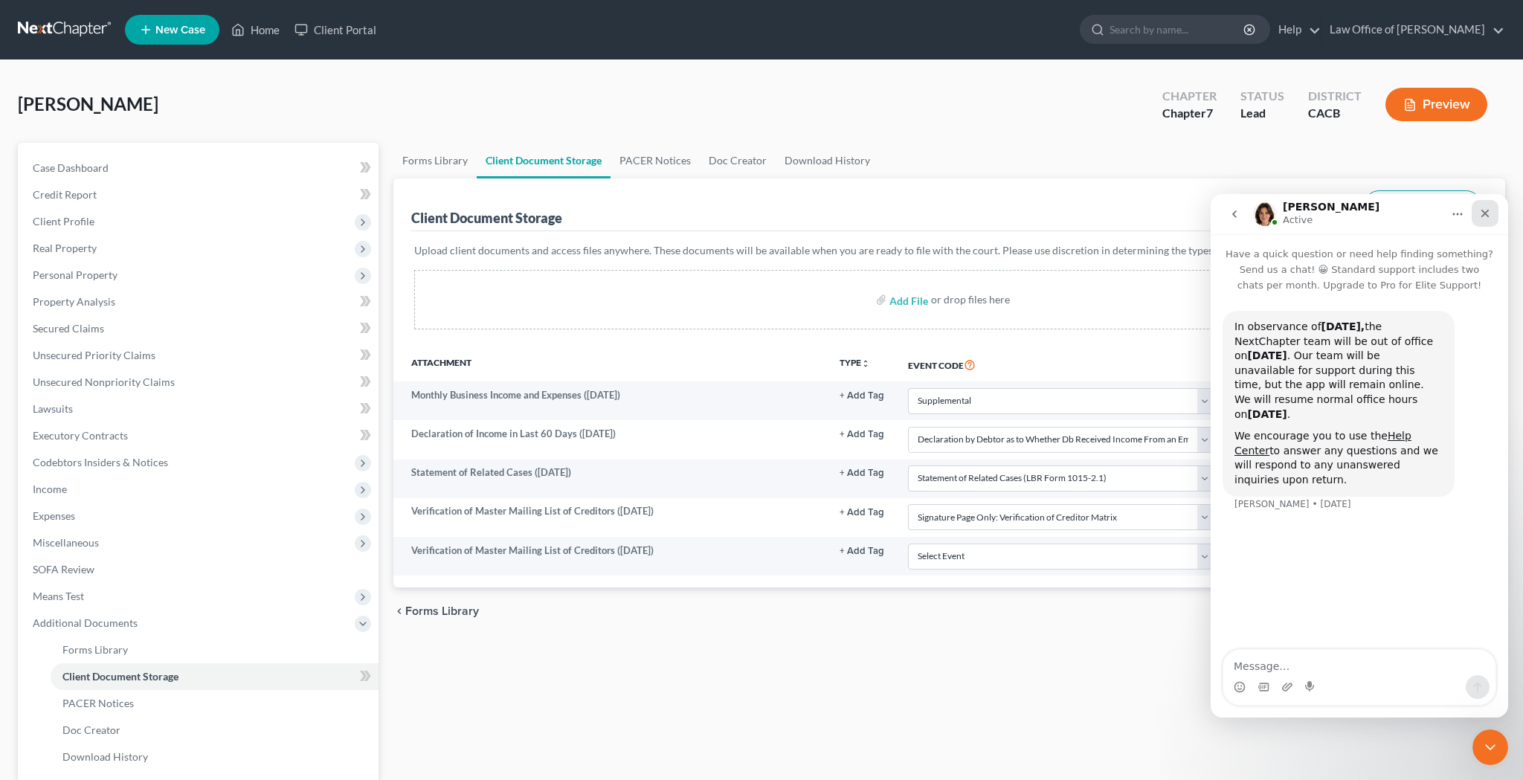
click at [1486, 215] on icon "Close" at bounding box center [1485, 214] width 8 height 8
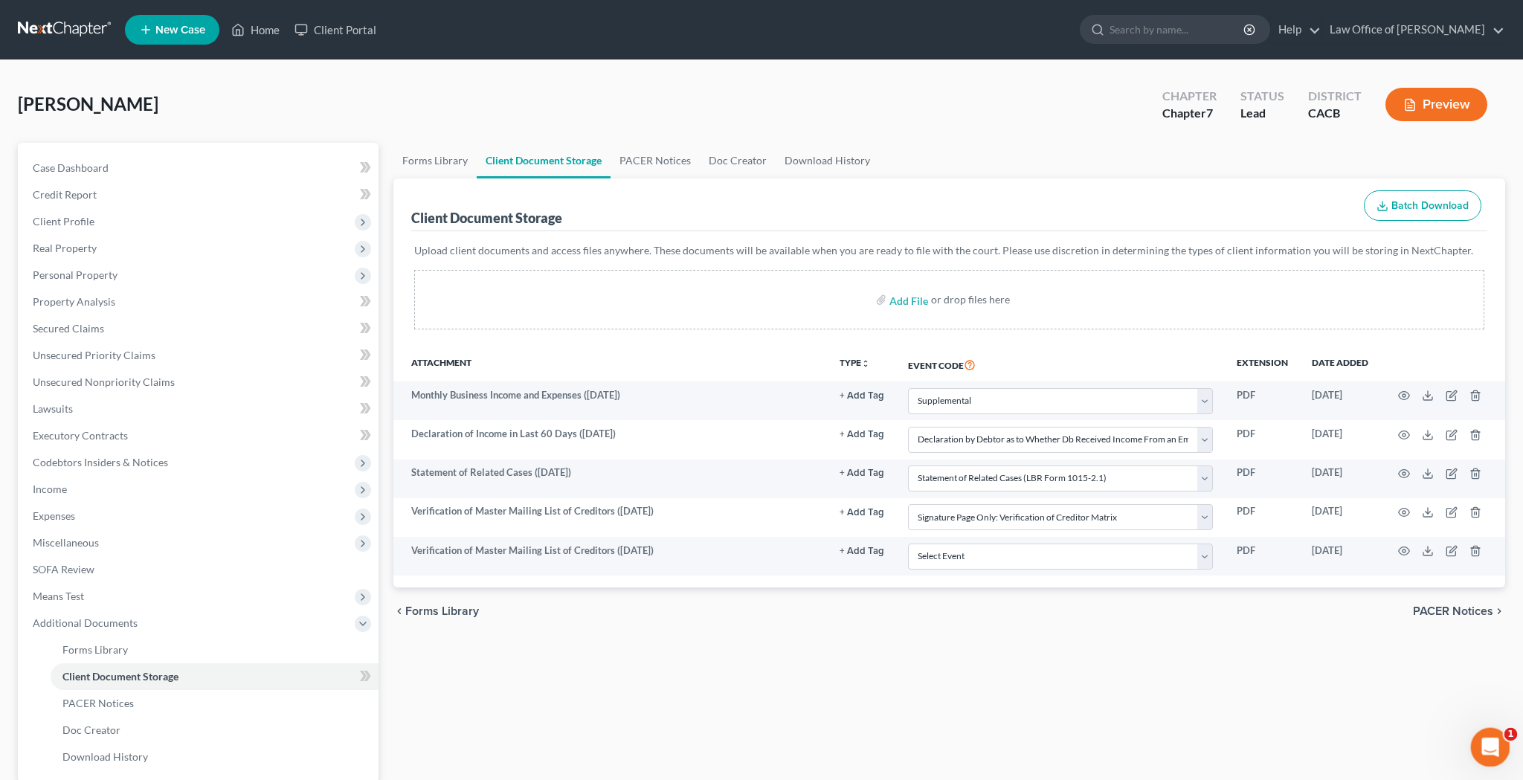
click at [1482, 749] on icon "Open Intercom Messenger" at bounding box center [1488, 745] width 25 height 25
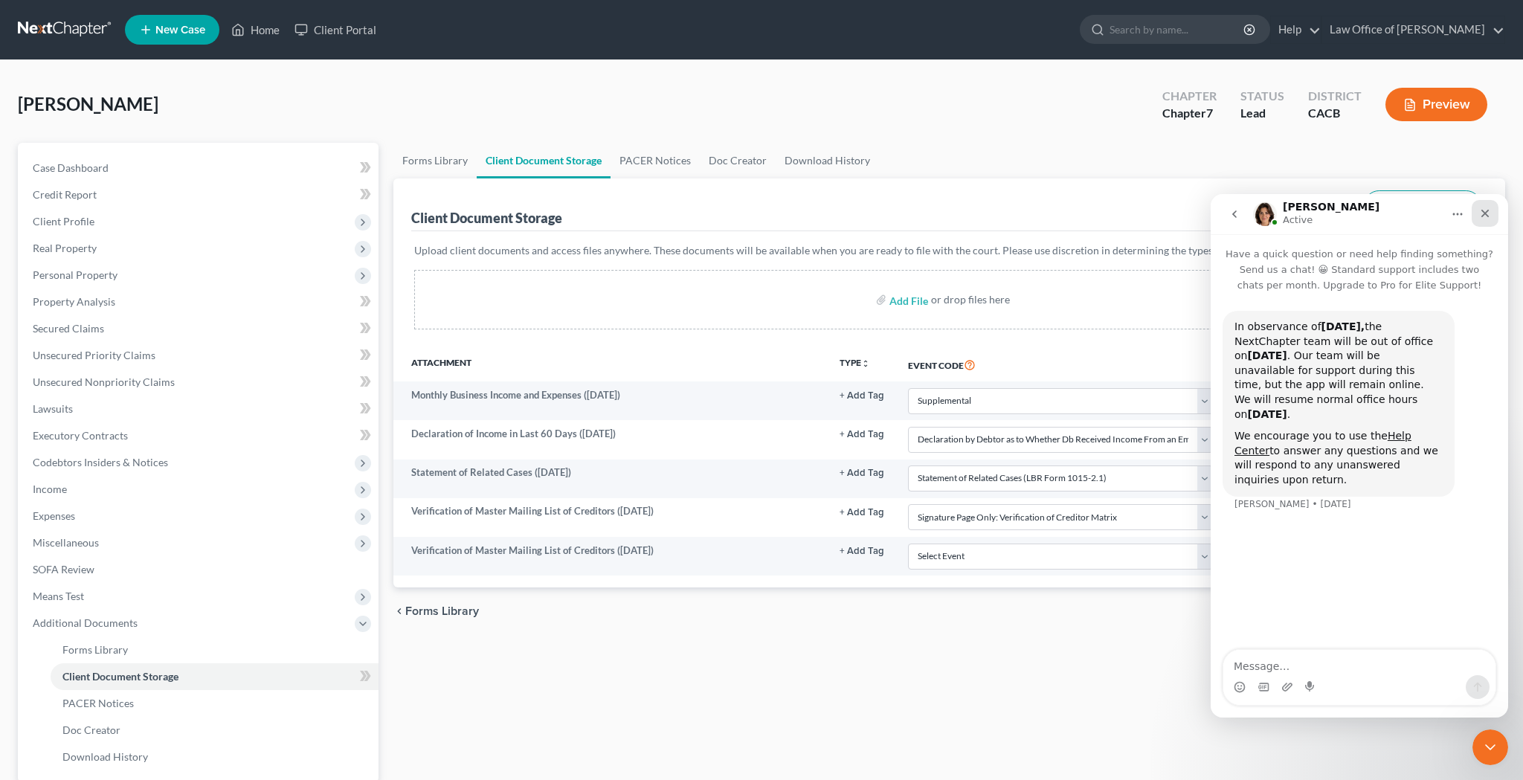
click at [1479, 211] on icon "Close" at bounding box center [1485, 213] width 12 height 12
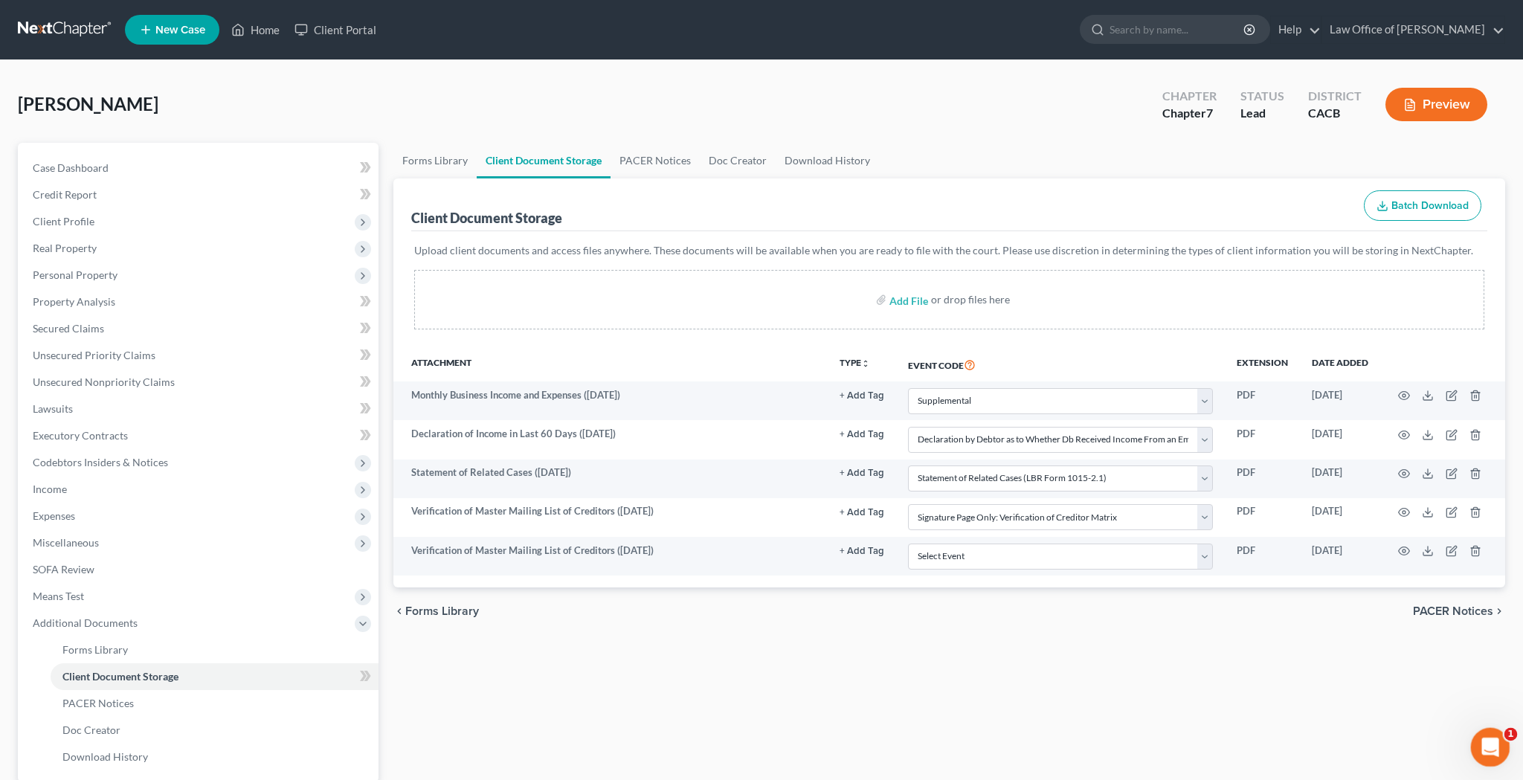
click at [1485, 733] on div "Open Intercom Messenger" at bounding box center [1487, 744] width 49 height 49
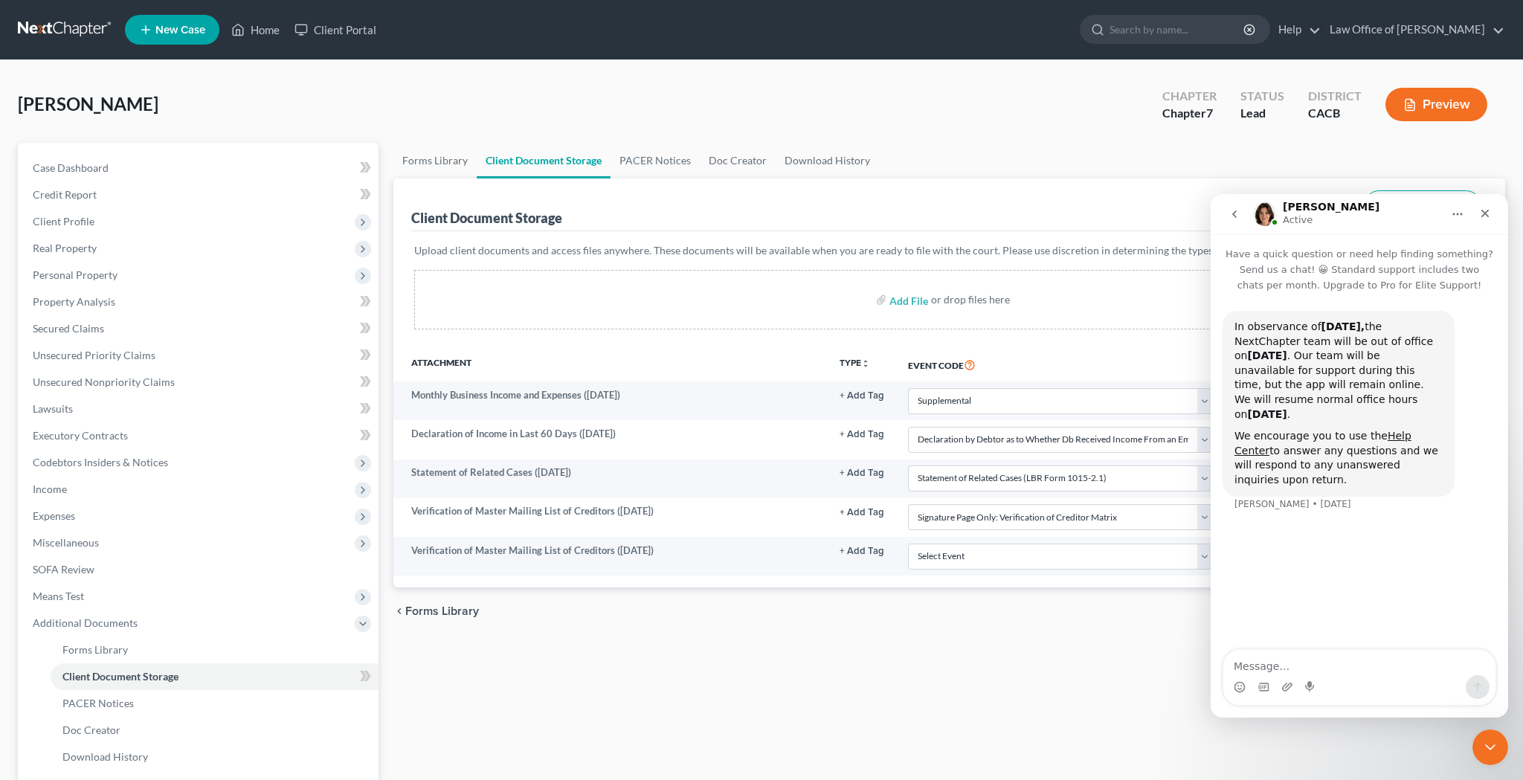
click at [1233, 216] on icon "go back" at bounding box center [1234, 214] width 12 height 12
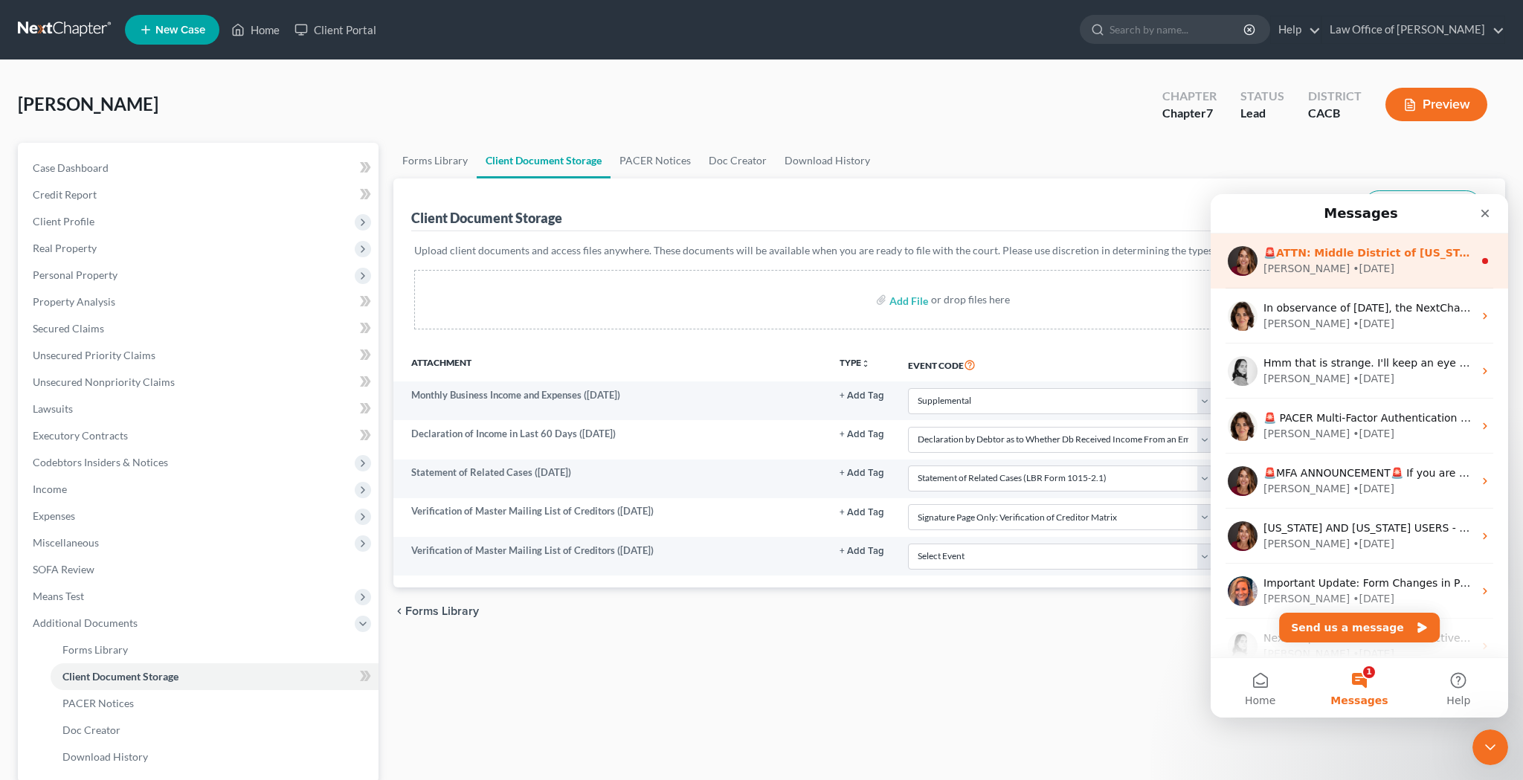
click at [1352, 274] on div "• 6d ago" at bounding box center [1373, 269] width 42 height 16
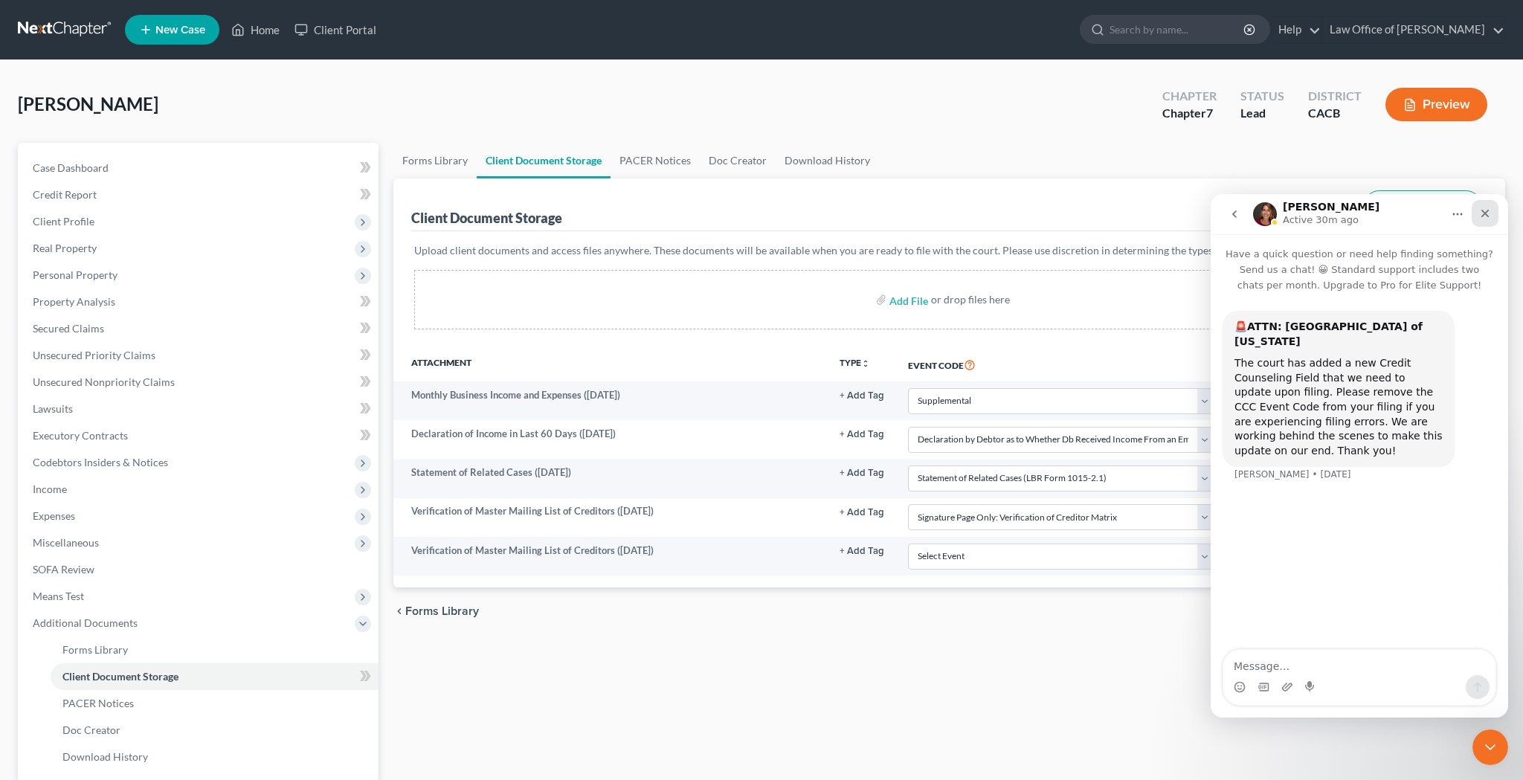
click at [1482, 216] on icon "Close" at bounding box center [1485, 214] width 8 height 8
